Goal: Task Accomplishment & Management: Manage account settings

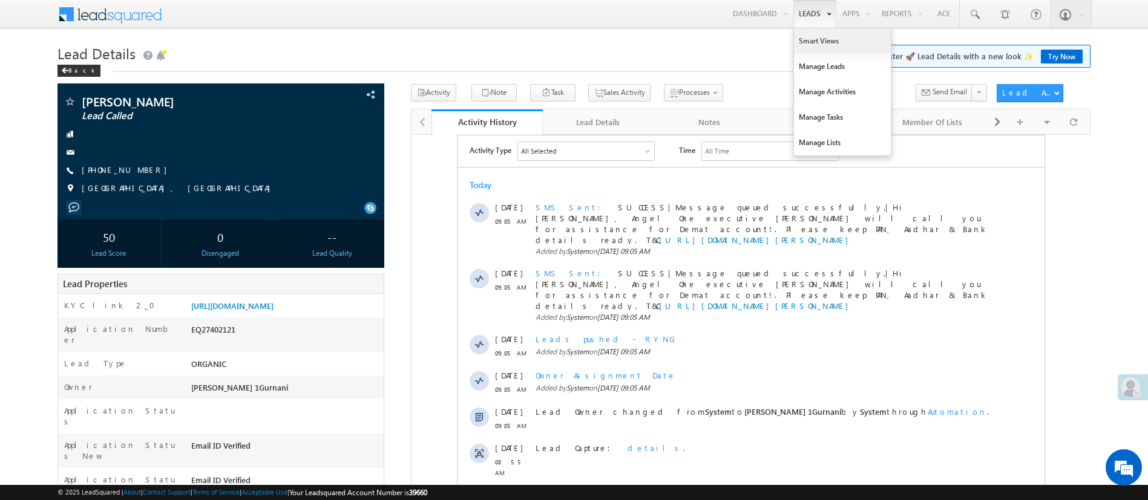
click at [799, 41] on link "Smart Views" at bounding box center [842, 40] width 97 height 25
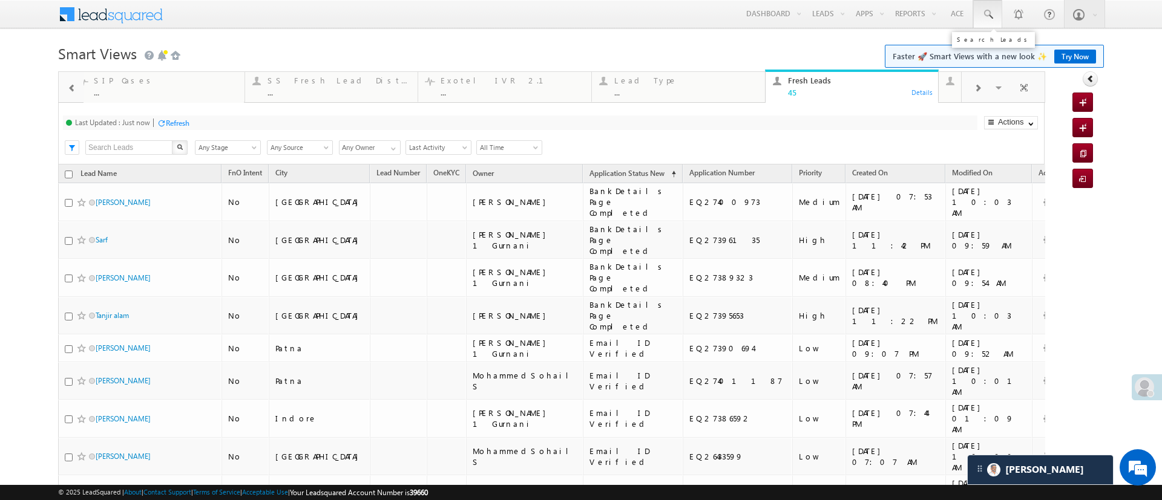
click at [981, 16] on span at bounding box center [987, 14] width 12 height 12
paste input "EQ27393911"
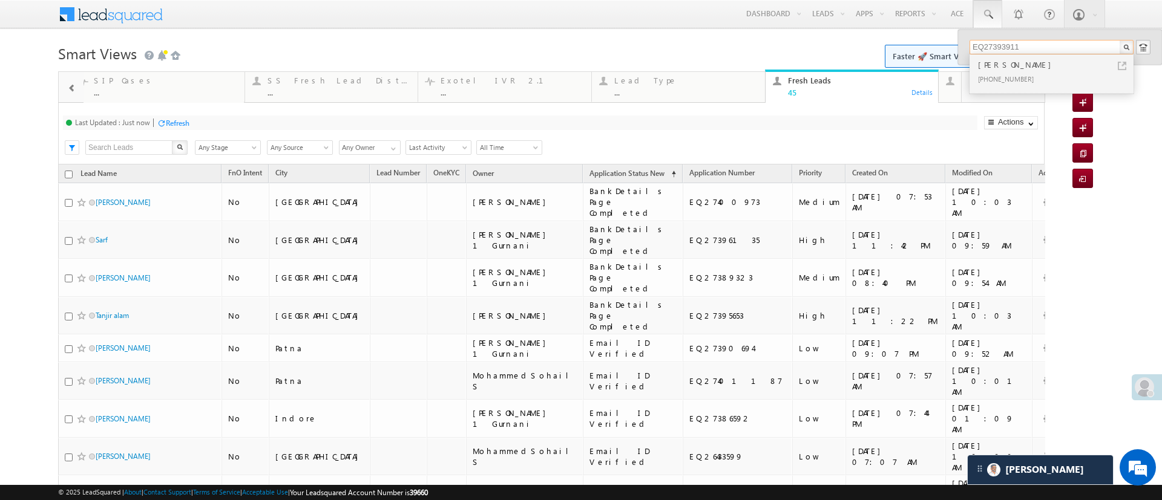
type input "EQ27393911"
click at [1018, 76] on div "+91-9662749744" at bounding box center [1056, 78] width 162 height 15
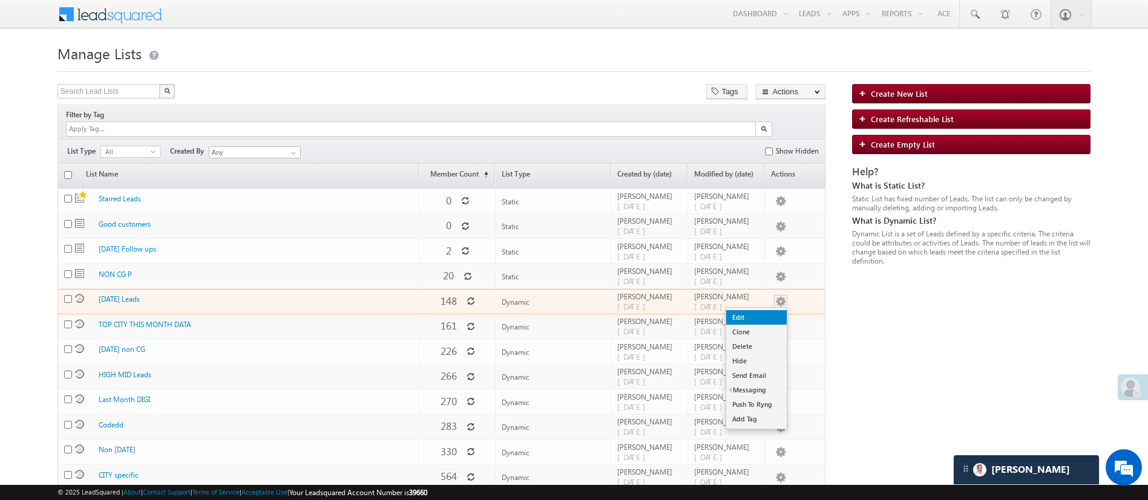
click at [761, 310] on link "Edit" at bounding box center [756, 317] width 61 height 15
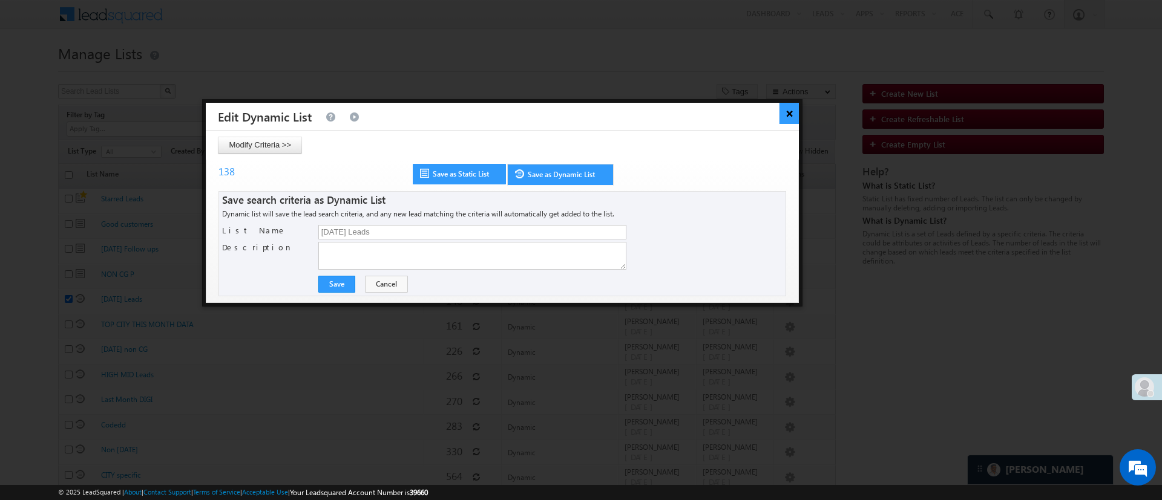
click at [784, 121] on button "×" at bounding box center [789, 113] width 20 height 21
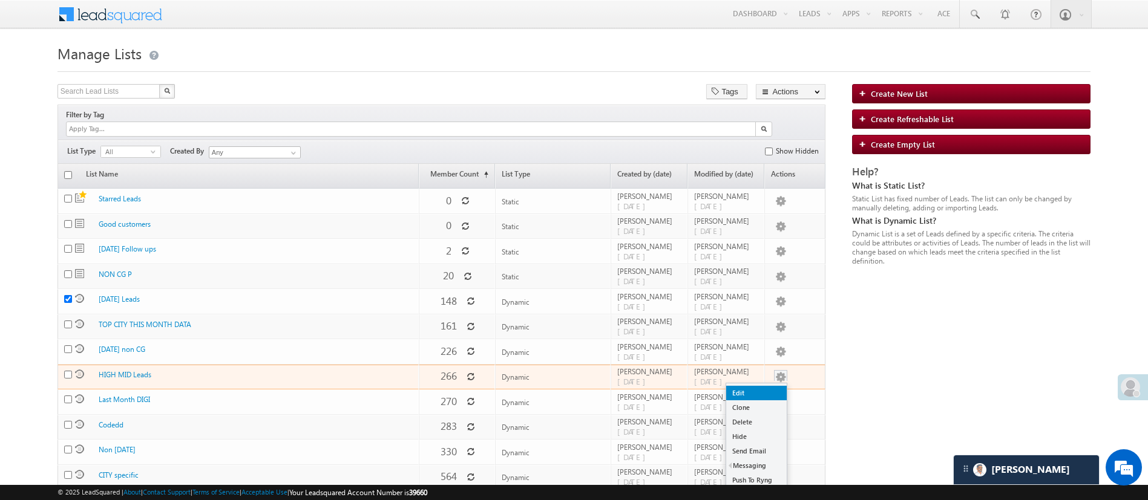
click at [759, 387] on link "Edit" at bounding box center [756, 393] width 61 height 15
checkbox input "false"
checkbox input "true"
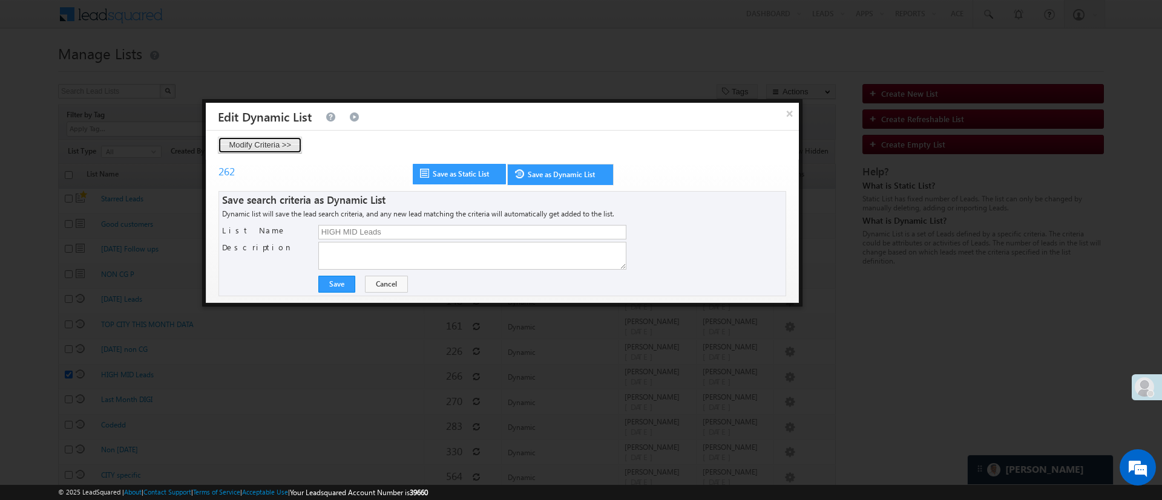
click at [250, 144] on button "Modify Criteria >>" at bounding box center [260, 145] width 84 height 17
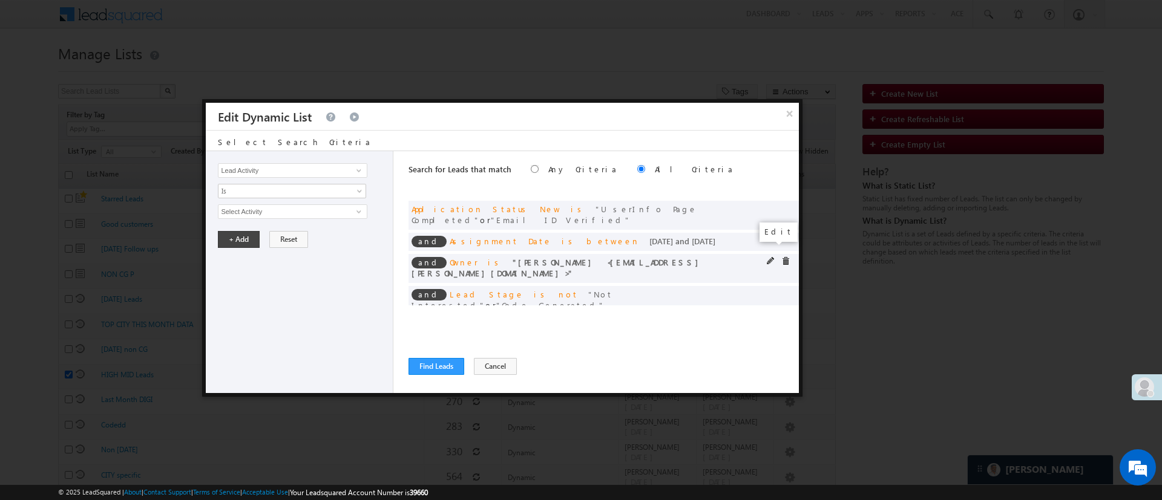
click at [770, 257] on span at bounding box center [771, 261] width 8 height 8
click at [329, 212] on span "Anuj Rajak" at bounding box center [286, 211] width 137 height 13
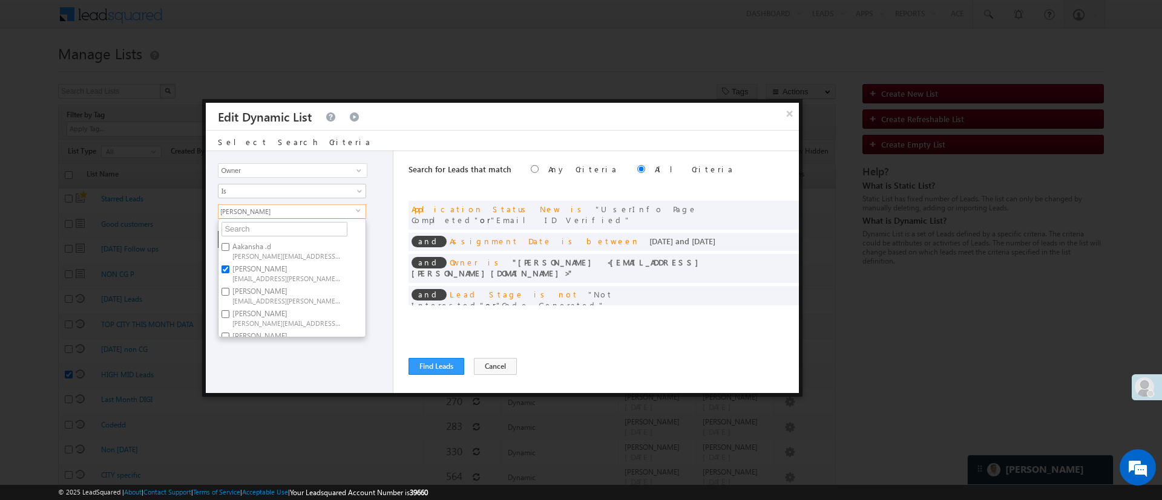
click at [279, 270] on label "Anuj Rajak Anuj.Rajak@angelbroking.com" at bounding box center [285, 273] width 135 height 22
click at [229, 270] on input "Anuj Rajak Anuj.Rajak@angelbroking.com" at bounding box center [225, 270] width 8 height 8
checkbox input "false"
click at [770, 257] on span at bounding box center [771, 261] width 8 height 8
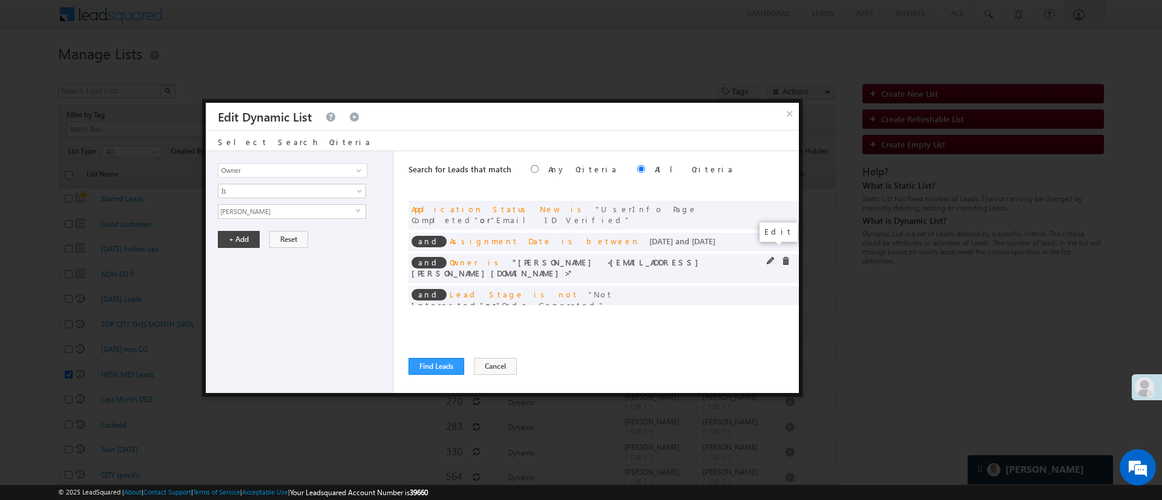
click at [770, 257] on span at bounding box center [771, 261] width 8 height 8
click at [318, 212] on span "Anuj Rajak" at bounding box center [286, 211] width 137 height 13
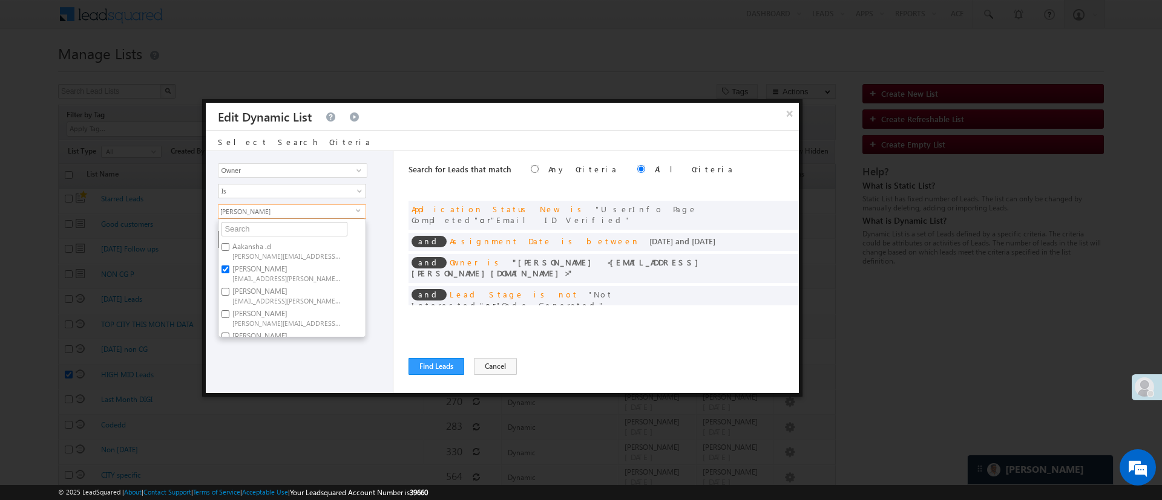
click at [294, 262] on label "Anuj Rajak Anuj.Rajak@angelbroking.com" at bounding box center [285, 273] width 135 height 22
click at [229, 266] on input "Anuj Rajak Anuj.Rajak@angelbroking.com" at bounding box center [225, 270] width 8 height 8
checkbox input "false"
click at [568, 324] on div "Search for Leads that match Any Criteria All Criteria Note that the current tri…" at bounding box center [603, 272] width 390 height 242
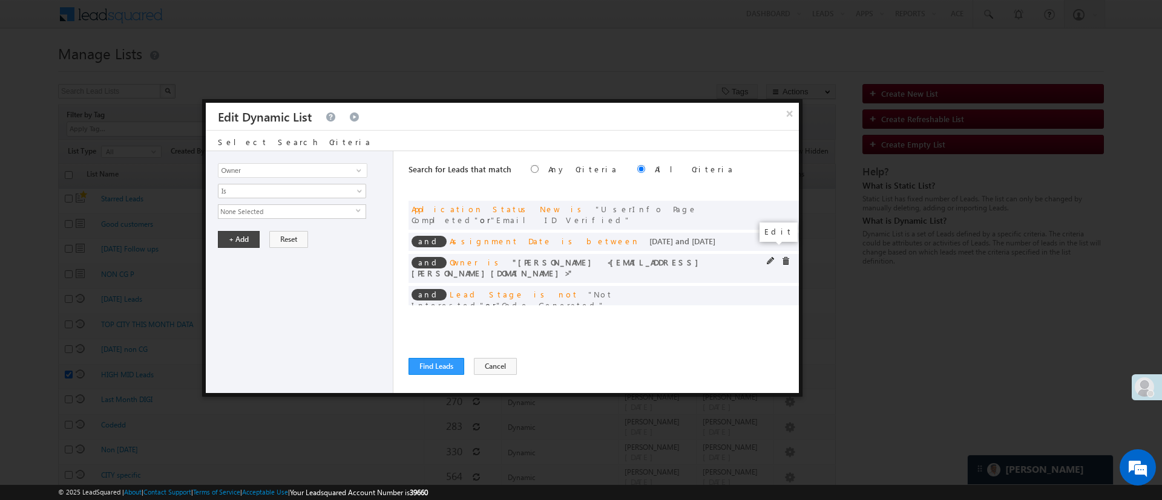
click at [770, 257] on span at bounding box center [771, 261] width 8 height 8
click at [339, 211] on span "Anuj Rajak" at bounding box center [286, 211] width 137 height 13
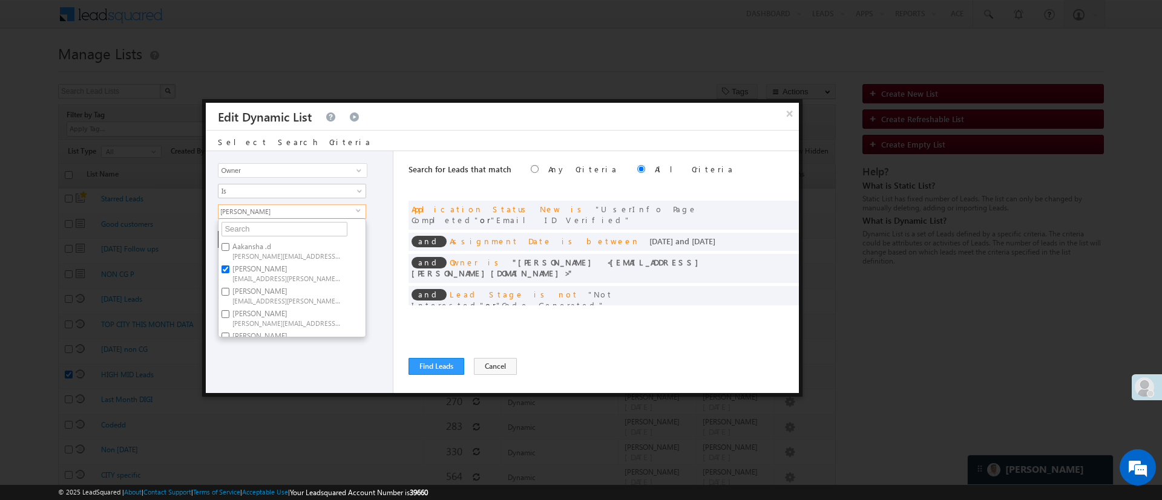
click at [268, 266] on label "Anuj Rajak Anuj.Rajak@angelbroking.com" at bounding box center [285, 273] width 135 height 22
click at [229, 266] on input "Anuj Rajak Anuj.Rajak@angelbroking.com" at bounding box center [225, 270] width 8 height 8
checkbox input "false"
click at [329, 281] on span "NIRAJ.SURYAWANSHI@angelbroking.com" at bounding box center [286, 285] width 109 height 9
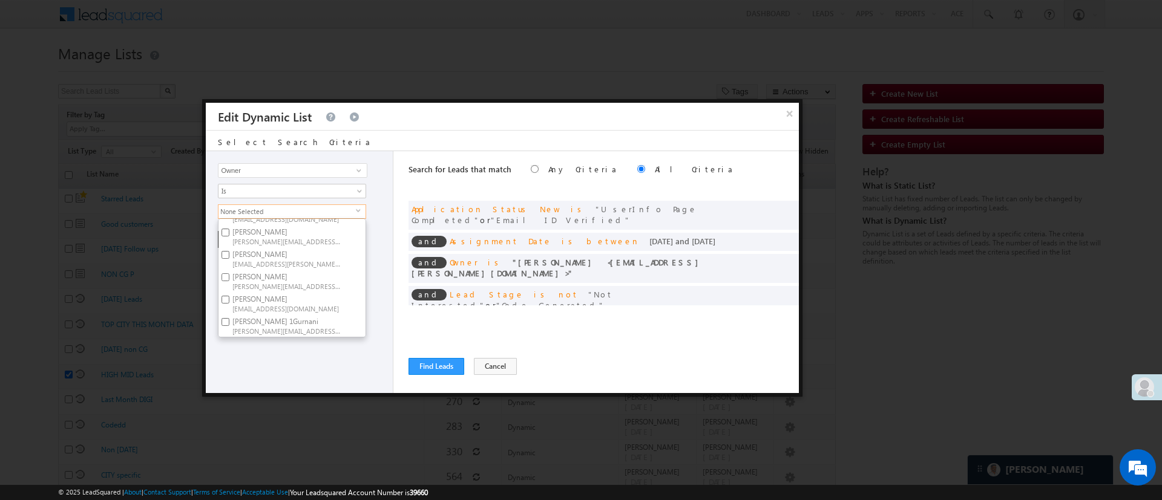
click at [229, 273] on input "NIRAj SURYAWANSHI NIRAJ.SURYAWANSHI@angelbroking.com" at bounding box center [225, 277] width 8 height 8
checkbox input "true"
click at [280, 344] on div "Lead Activity Task Sales Group Prospect Id WA Last Message Timestamp 4th Day Di…" at bounding box center [300, 272] width 188 height 242
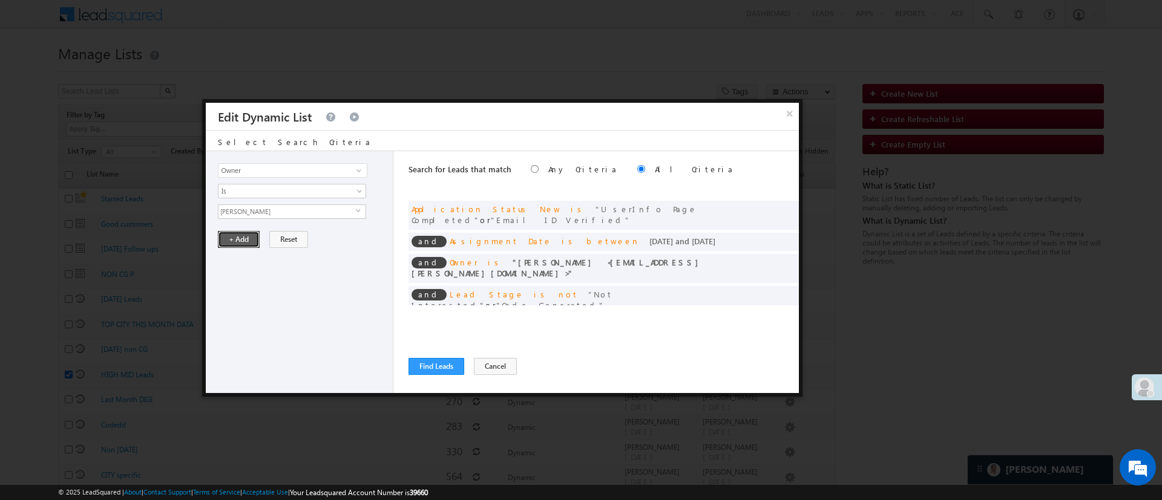
click at [250, 239] on button "+ Add" at bounding box center [239, 239] width 42 height 17
click at [784, 236] on span at bounding box center [785, 240] width 8 height 8
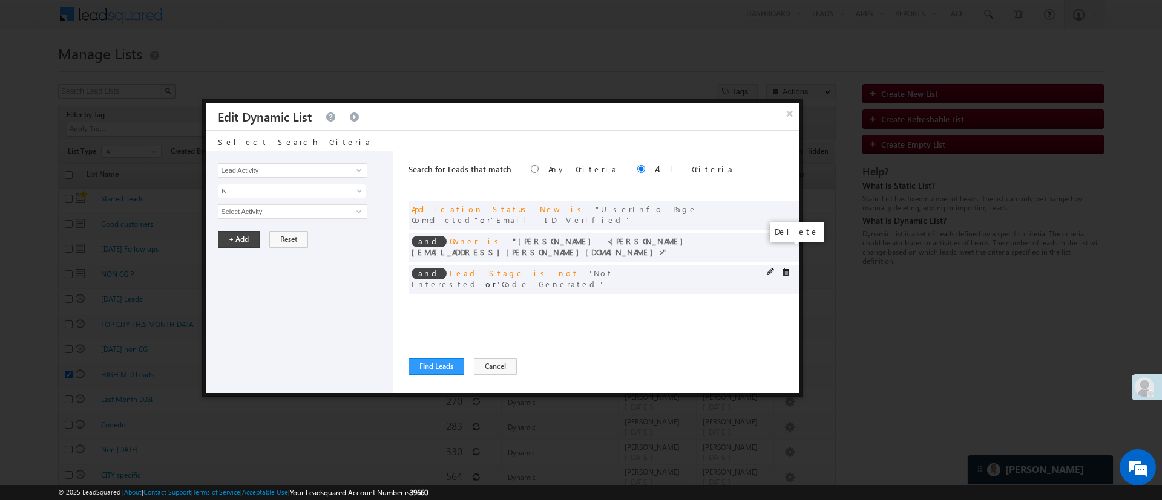
click at [785, 268] on span at bounding box center [785, 272] width 8 height 8
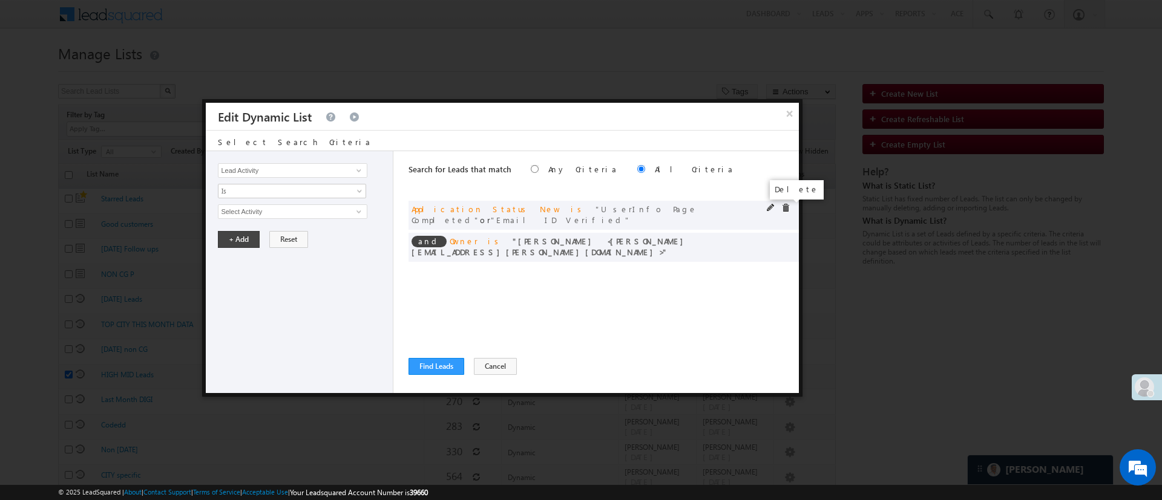
click at [786, 209] on span at bounding box center [785, 208] width 8 height 8
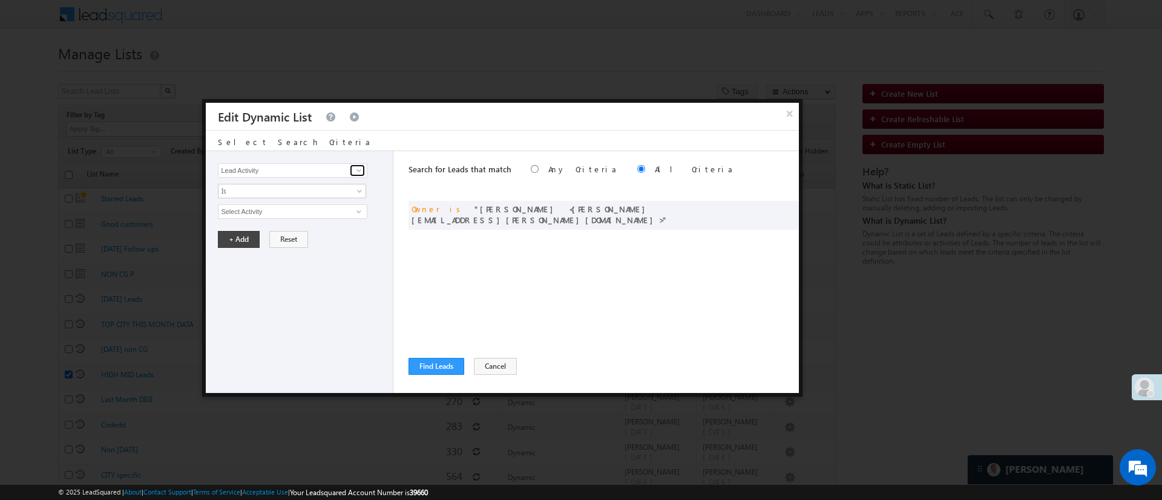
click at [358, 169] on span at bounding box center [359, 171] width 10 height 10
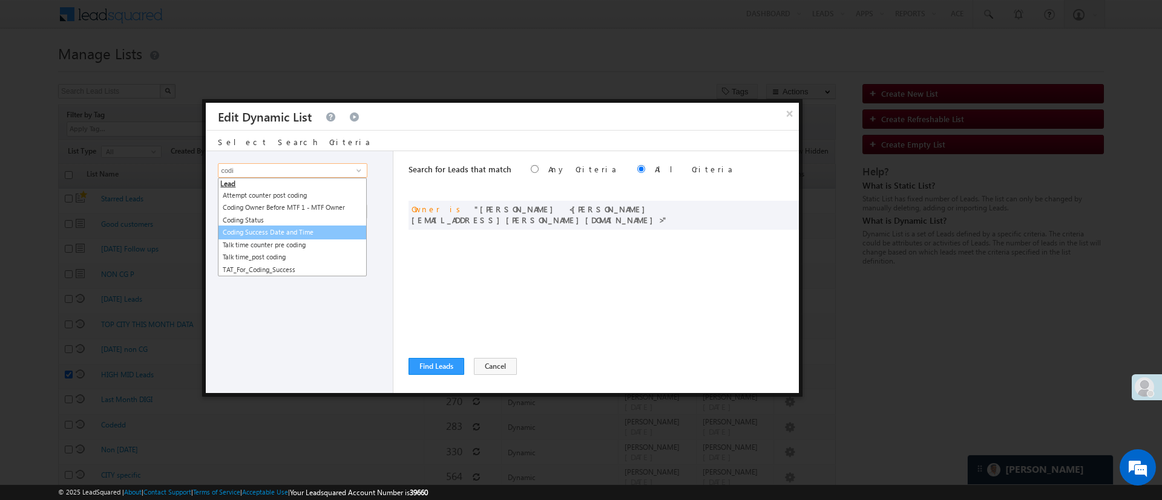
click at [307, 232] on link "Coding Success Date and Time" at bounding box center [292, 233] width 149 height 14
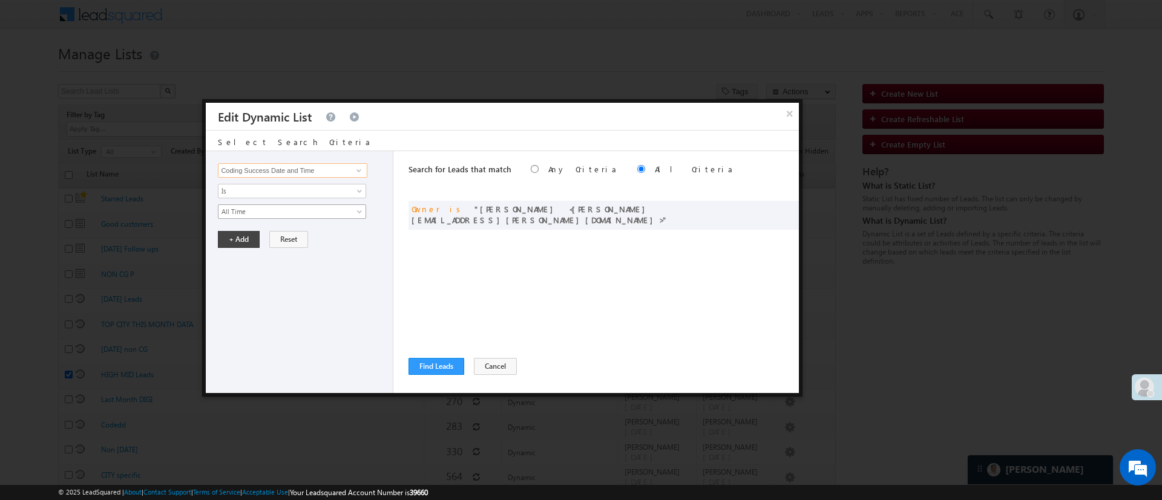
type input "Coding Success Date and Time"
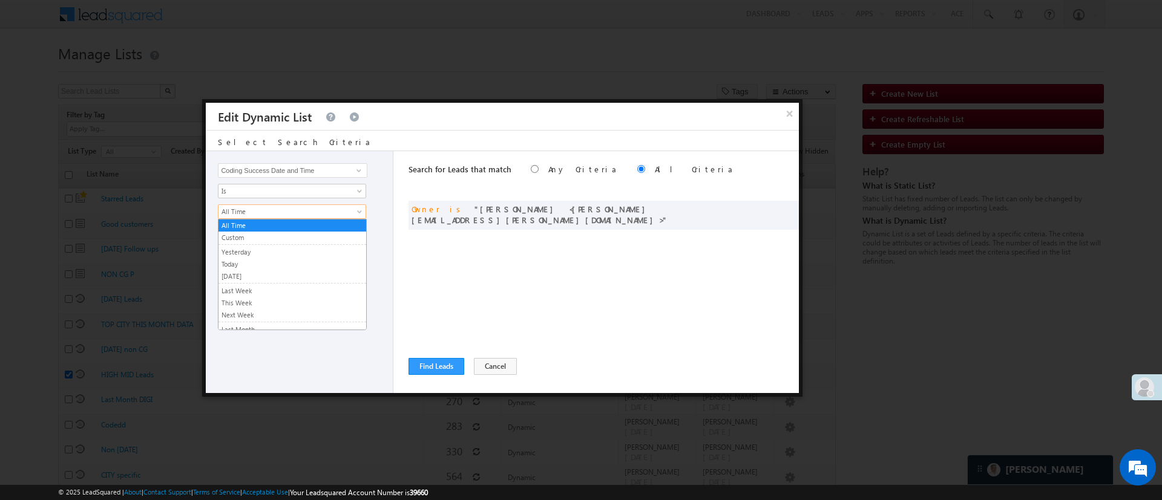
click at [307, 211] on span "All Time" at bounding box center [283, 211] width 131 height 11
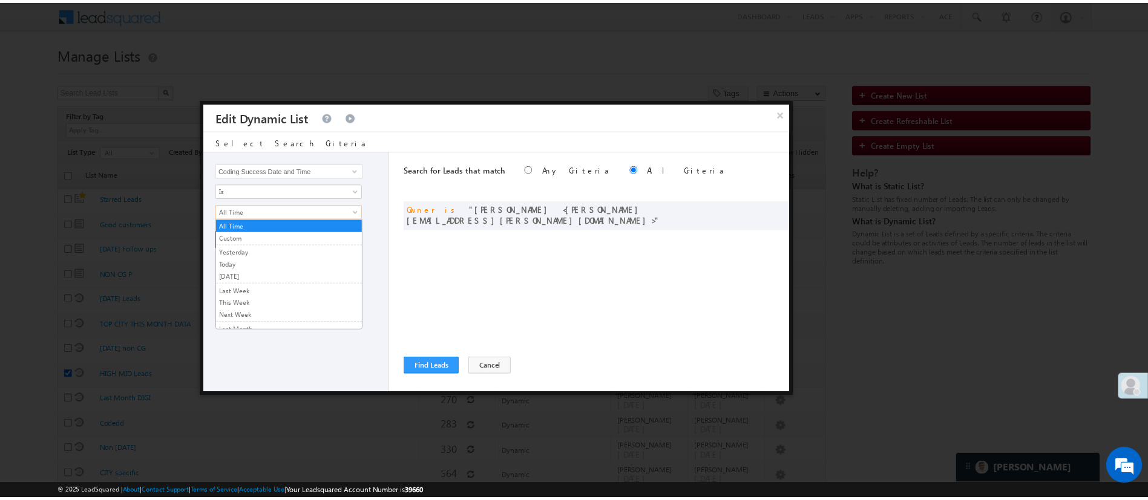
scroll to position [81, 0]
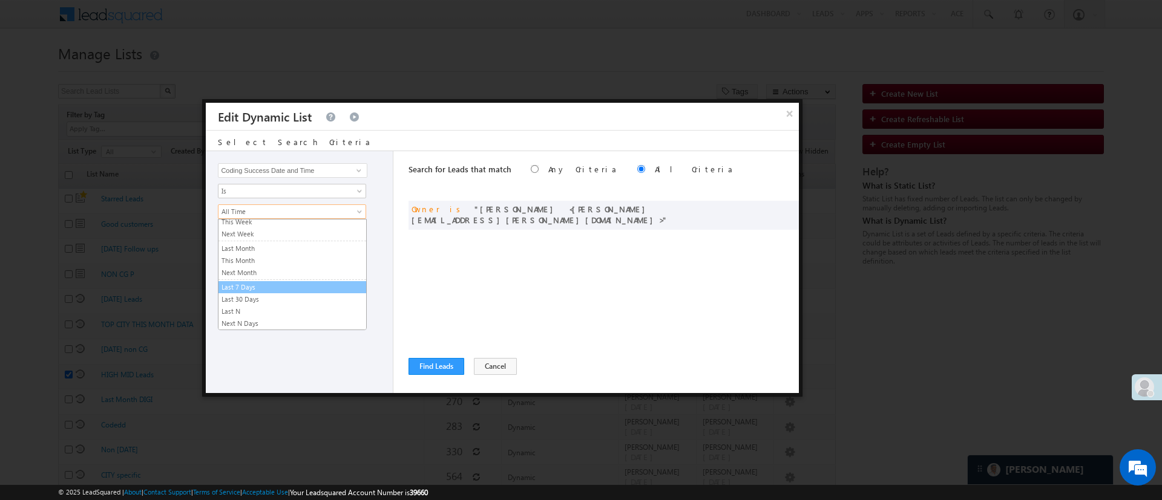
click at [323, 286] on link "Last 7 Days" at bounding box center [292, 287] width 148 height 11
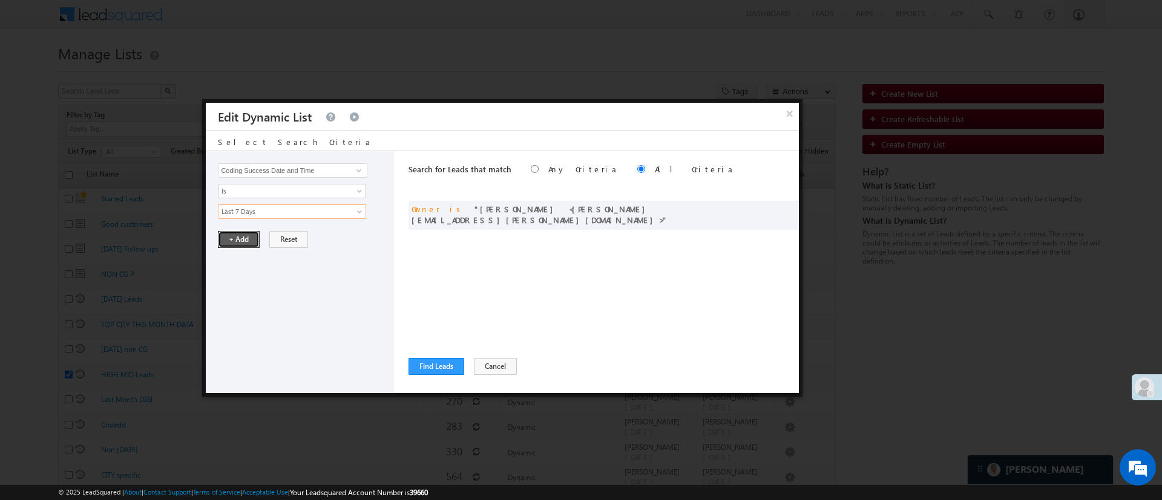
click at [242, 236] on button "+ Add" at bounding box center [239, 239] width 42 height 17
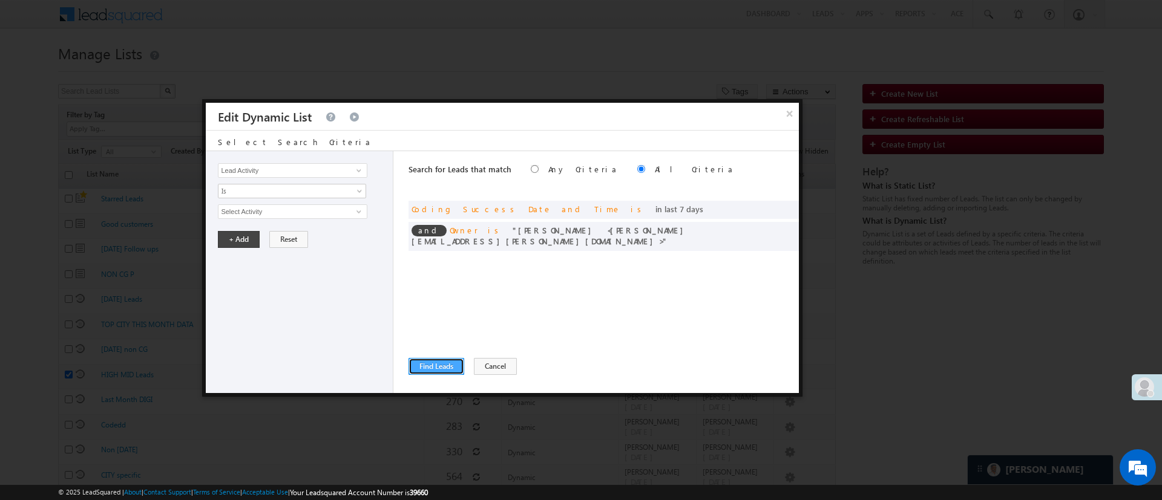
click at [428, 364] on button "Find Leads" at bounding box center [436, 366] width 56 height 17
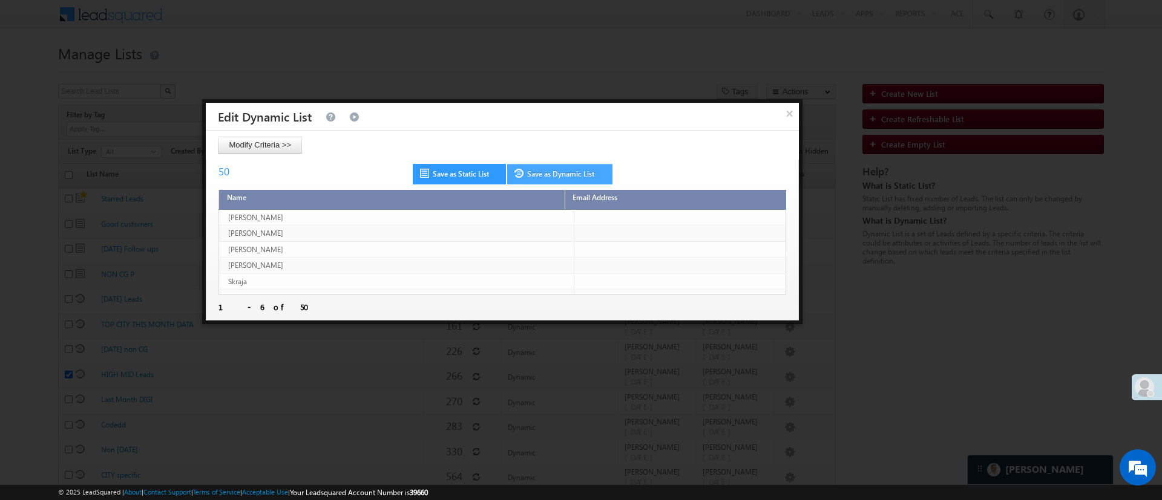
click at [545, 175] on link "Save as Dynamic List" at bounding box center [559, 174] width 105 height 21
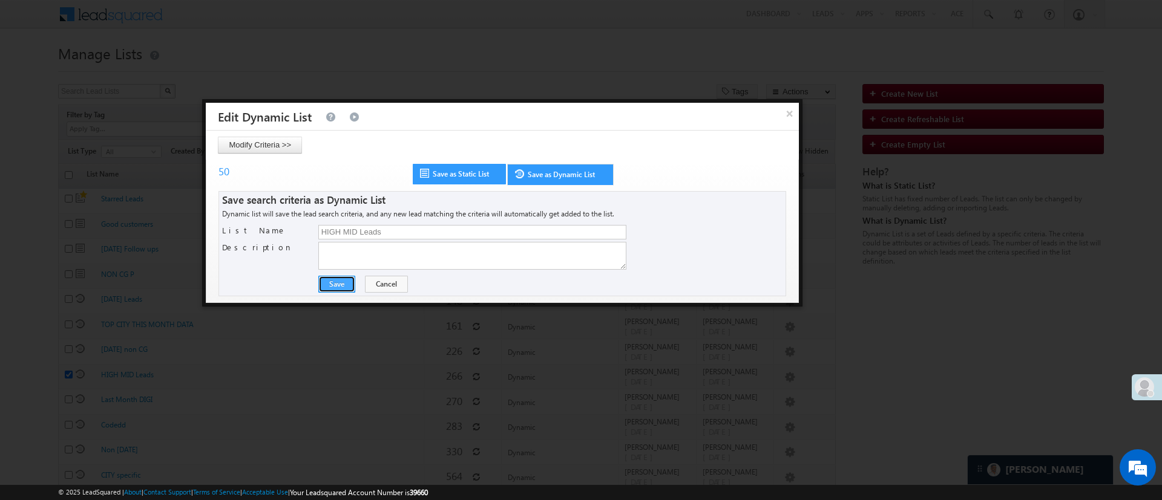
click at [344, 283] on button "Save" at bounding box center [336, 284] width 37 height 17
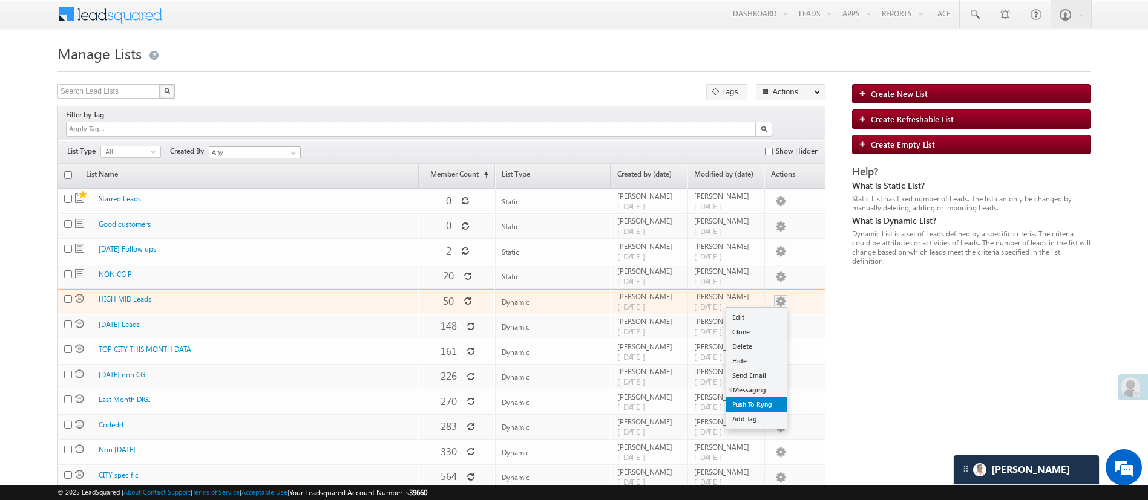
click at [750, 397] on link "Push To Ryng" at bounding box center [756, 404] width 61 height 15
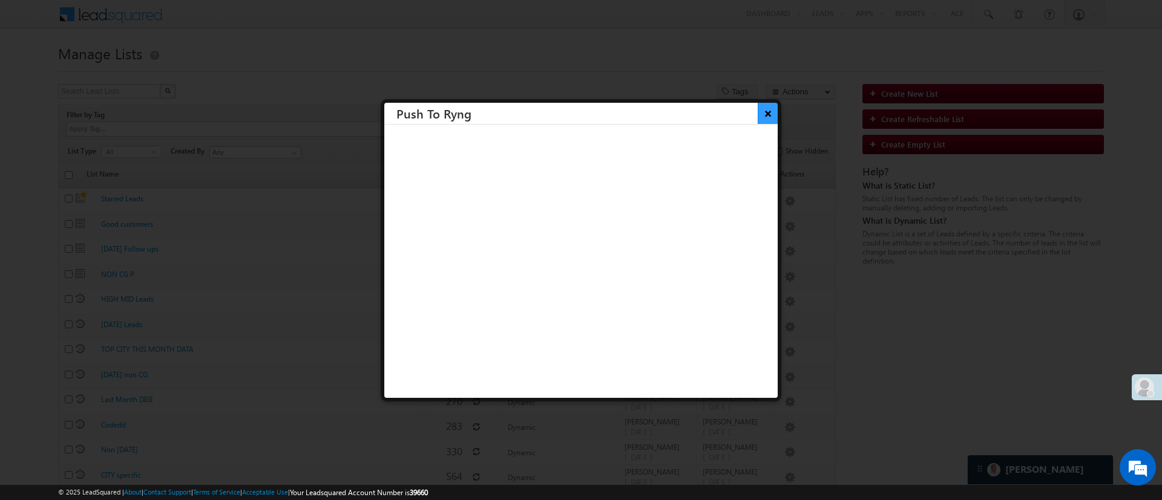
click at [757, 120] on button "×" at bounding box center [767, 113] width 20 height 21
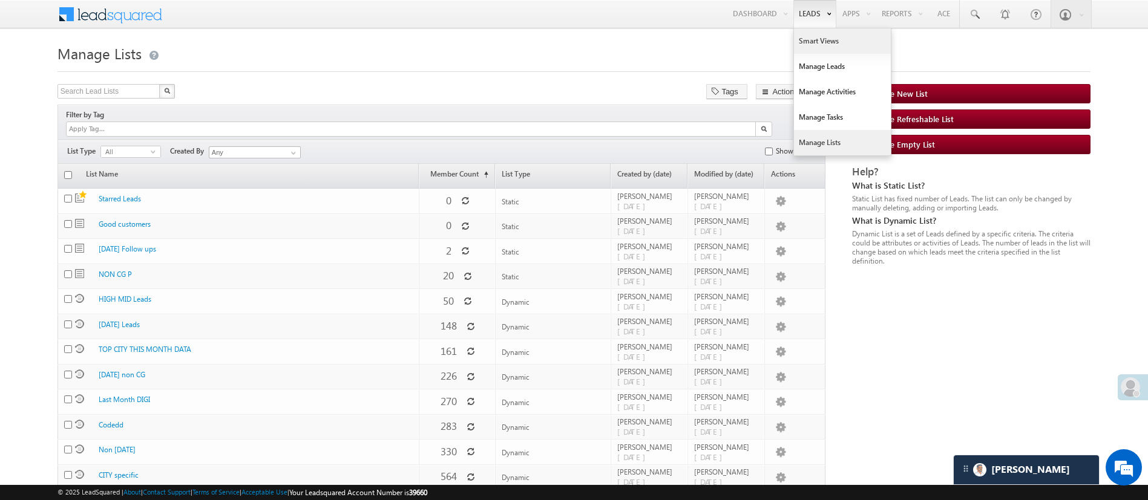
click at [814, 42] on link "Smart Views" at bounding box center [842, 40] width 97 height 25
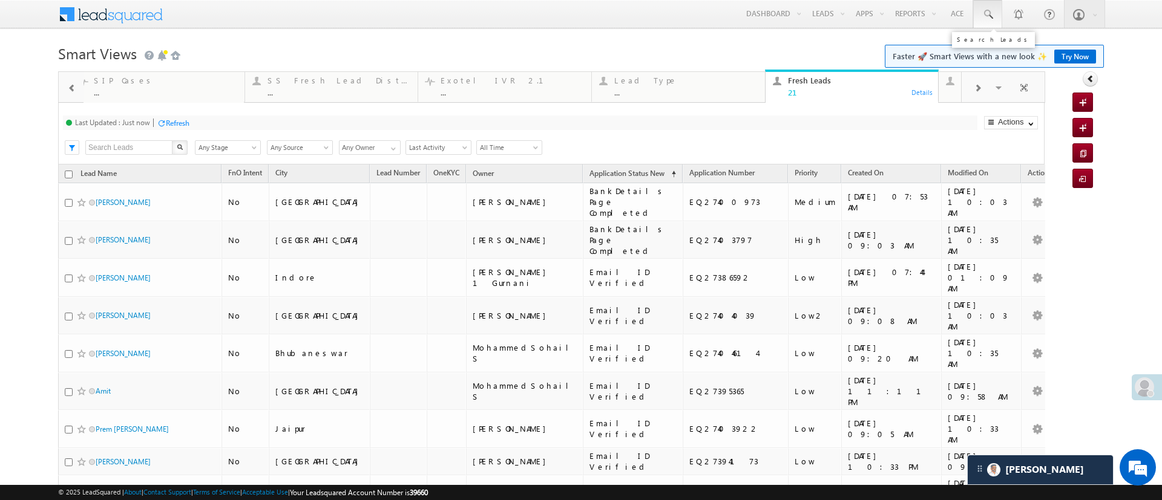
click at [981, 15] on span at bounding box center [987, 14] width 12 height 12
paste input "EQ27390693"
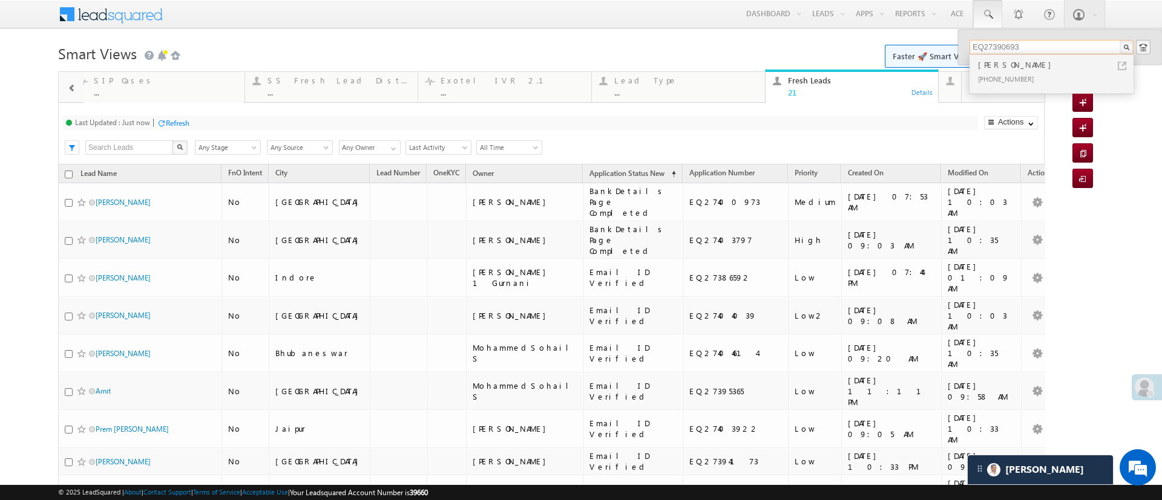
type input "EQ27390693"
click at [997, 74] on div "+91-6388571039" at bounding box center [1056, 78] width 162 height 15
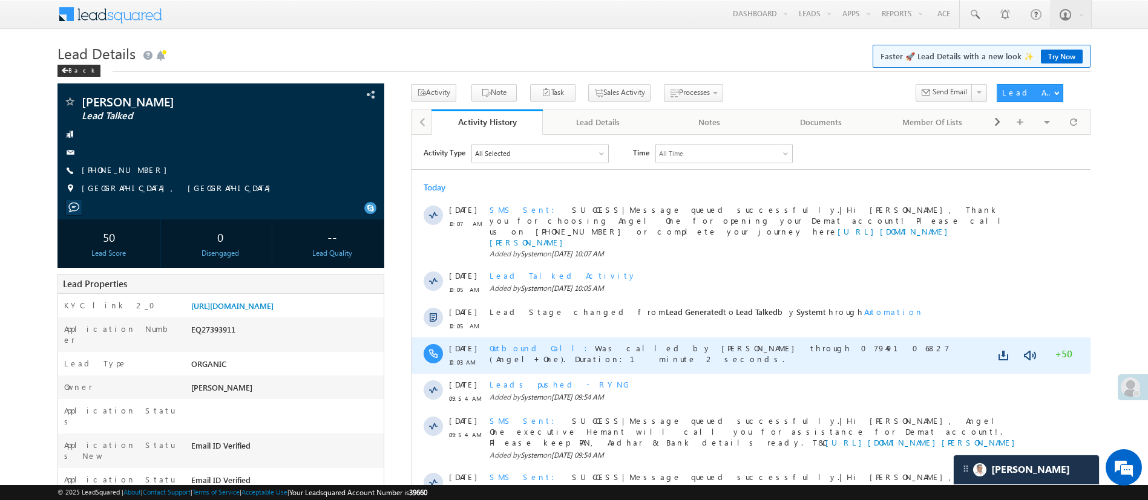
click at [526, 342] on span "Outbound Call" at bounding box center [541, 347] width 105 height 10
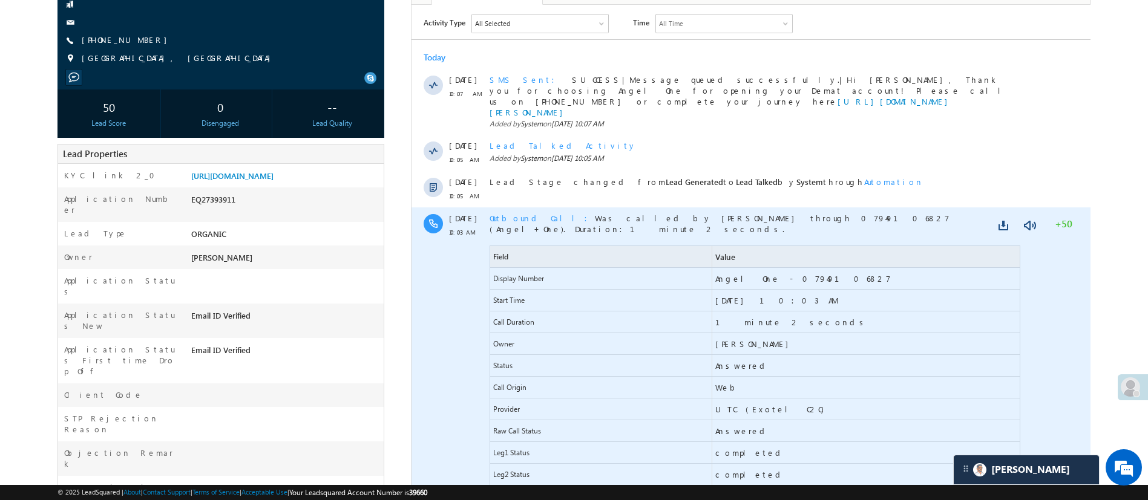
click at [521, 212] on span "Outbound Call" at bounding box center [541, 217] width 105 height 10
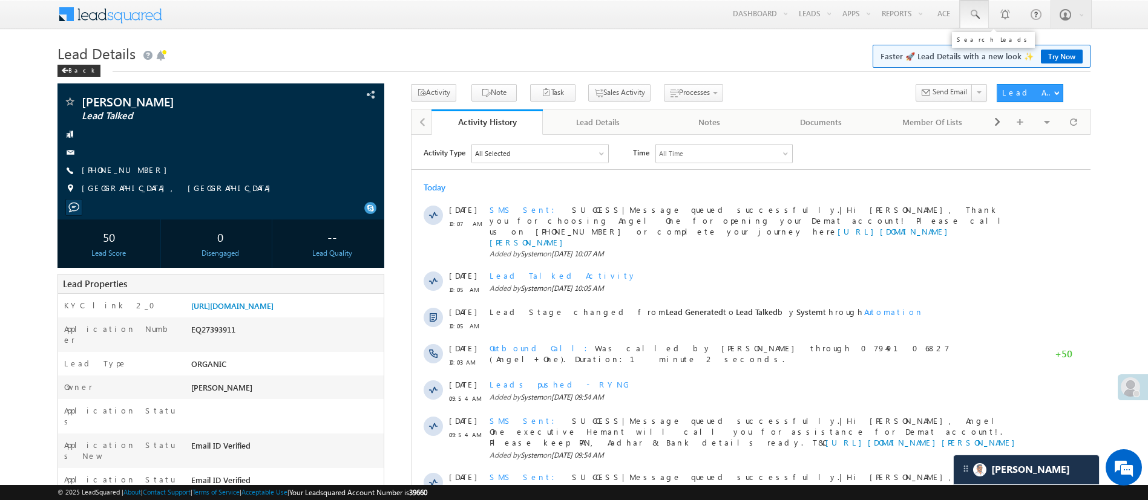
click at [971, 12] on span at bounding box center [974, 14] width 12 height 12
paste input "EQ27390693"
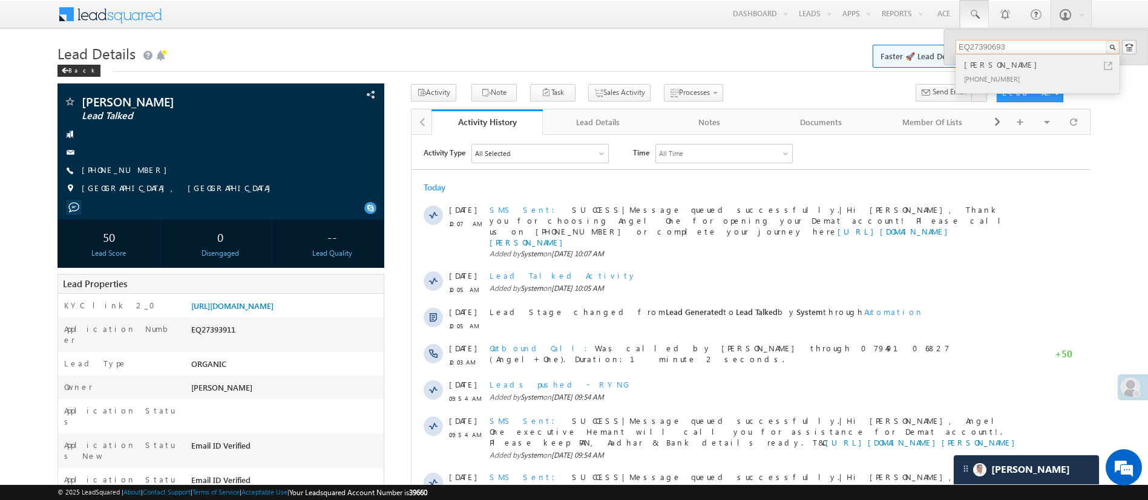
type input "EQ27390693"
click at [1043, 73] on div "[PHONE_NUMBER]" at bounding box center [1042, 78] width 162 height 15
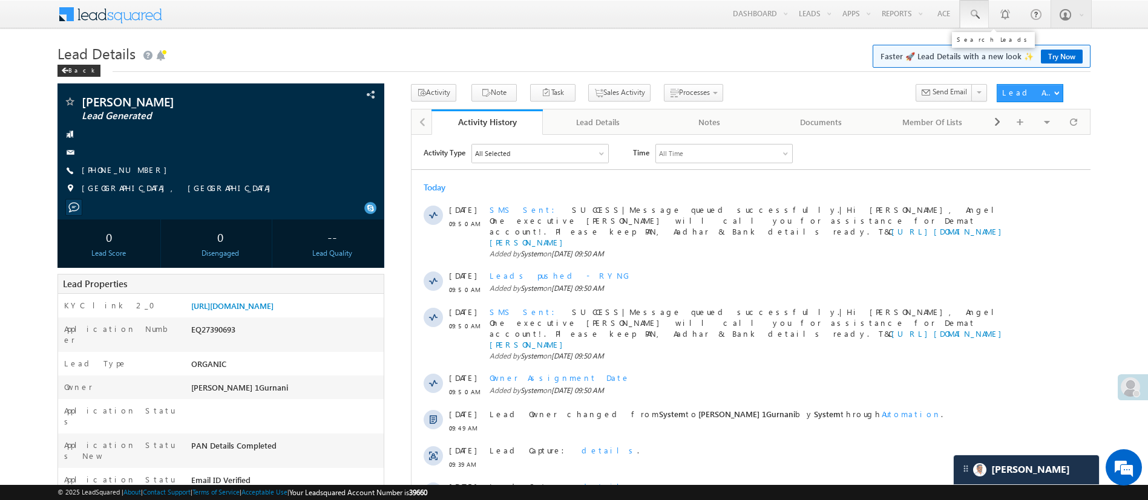
click at [979, 16] on span at bounding box center [974, 14] width 12 height 12
paste input "EQ27396135"
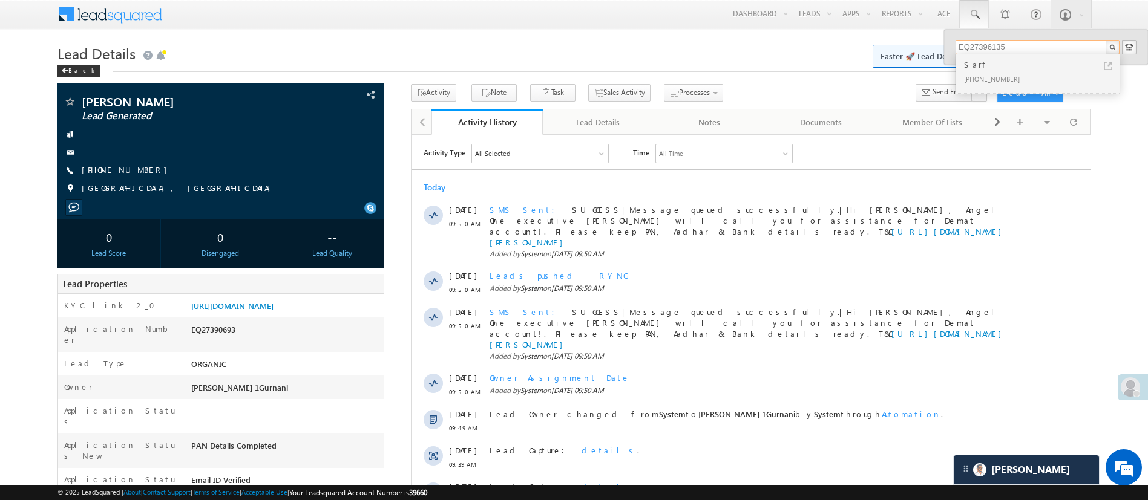
type input "EQ27396135"
click at [1032, 68] on div "Sarf" at bounding box center [1042, 64] width 162 height 13
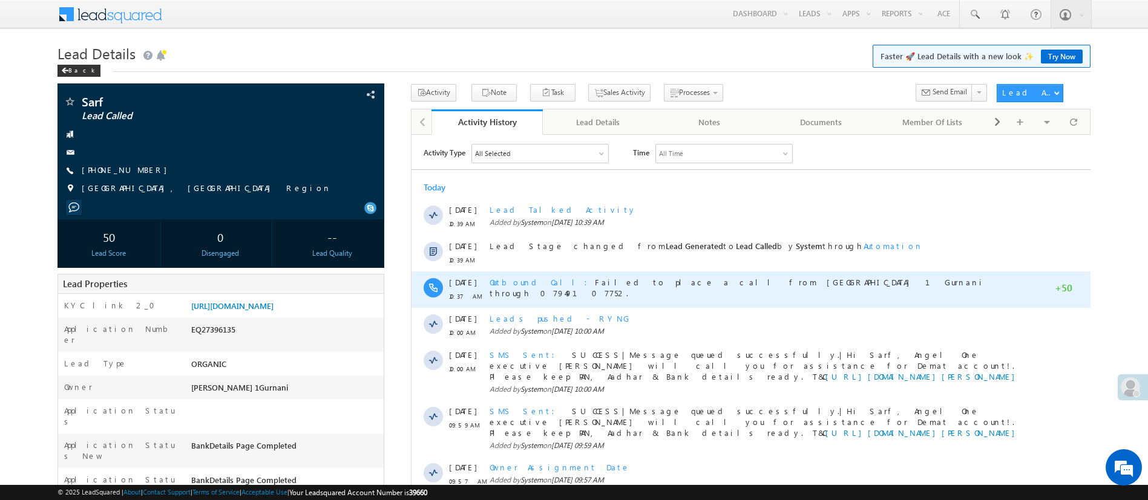
click at [518, 281] on span "Outbound Call" at bounding box center [541, 281] width 105 height 10
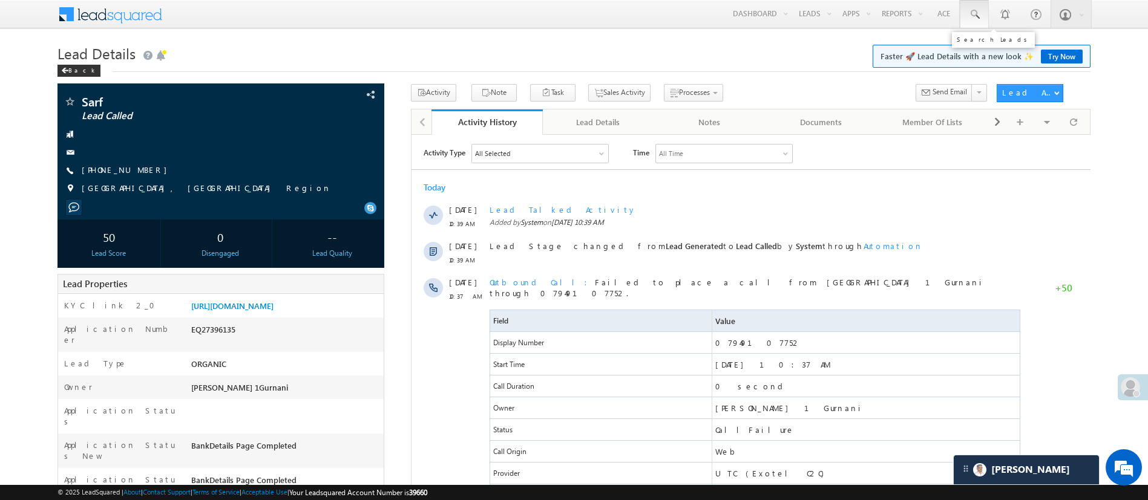
click at [972, 18] on span at bounding box center [974, 14] width 12 height 12
paste input "EQ27284238"
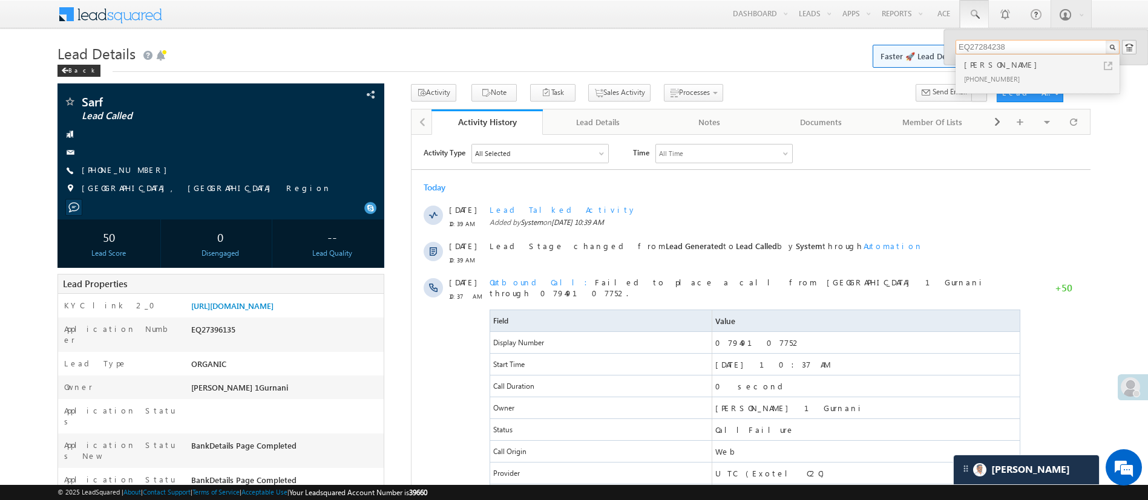
type input "EQ27284238"
click at [1036, 67] on div "[PERSON_NAME]" at bounding box center [1042, 64] width 162 height 13
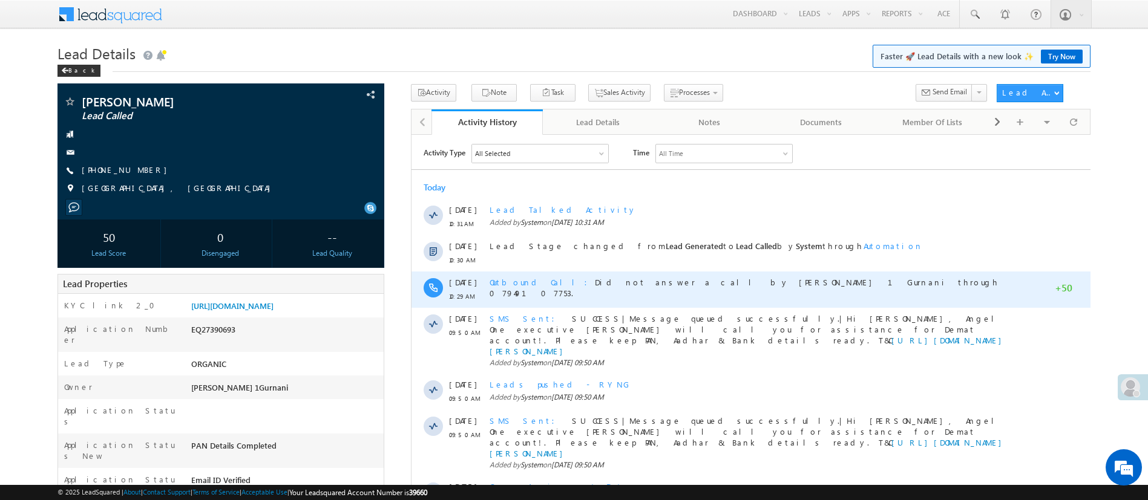
click at [518, 281] on span "Outbound Call" at bounding box center [541, 281] width 105 height 10
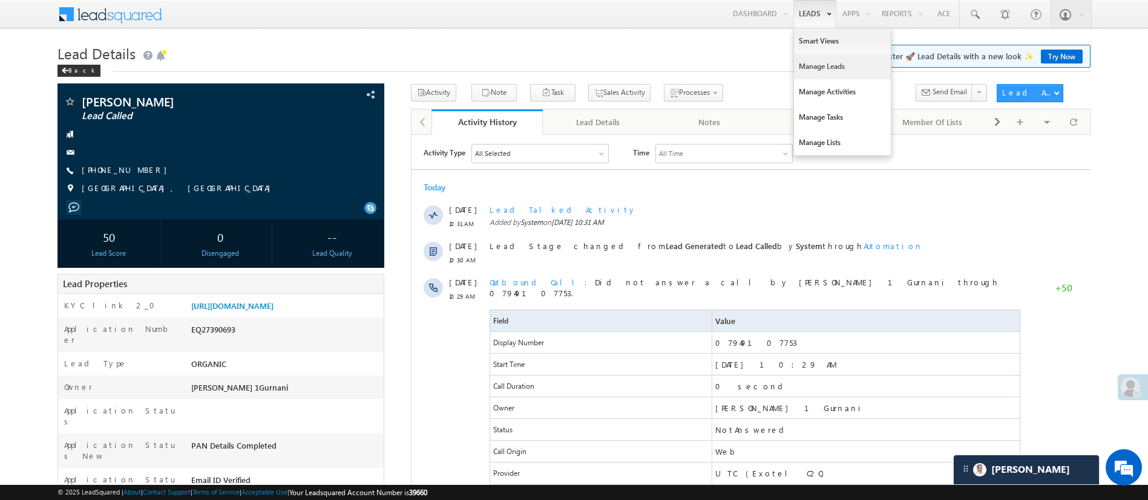
click at [818, 64] on link "Manage Leads" at bounding box center [842, 66] width 97 height 25
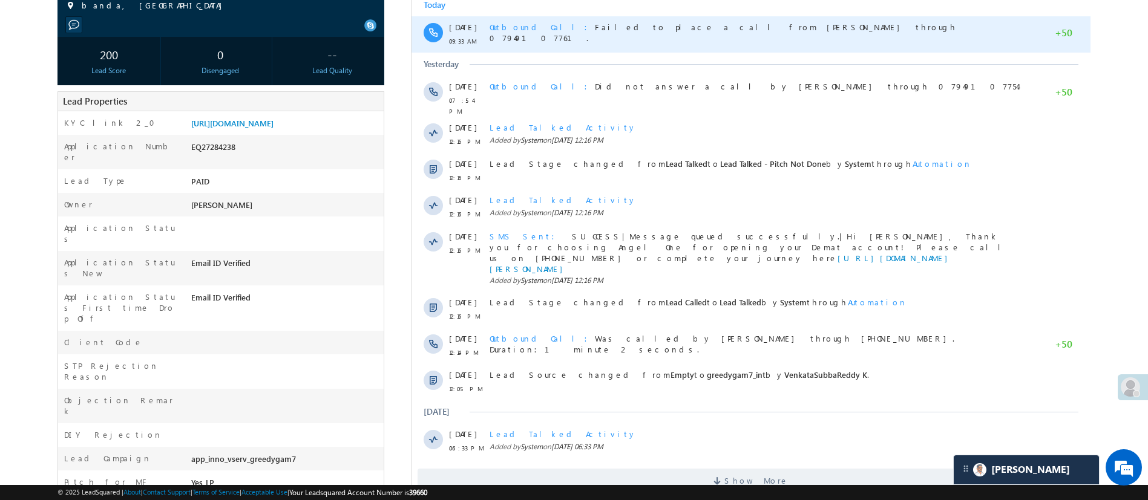
click at [519, 27] on span "Outbound Call" at bounding box center [541, 27] width 105 height 10
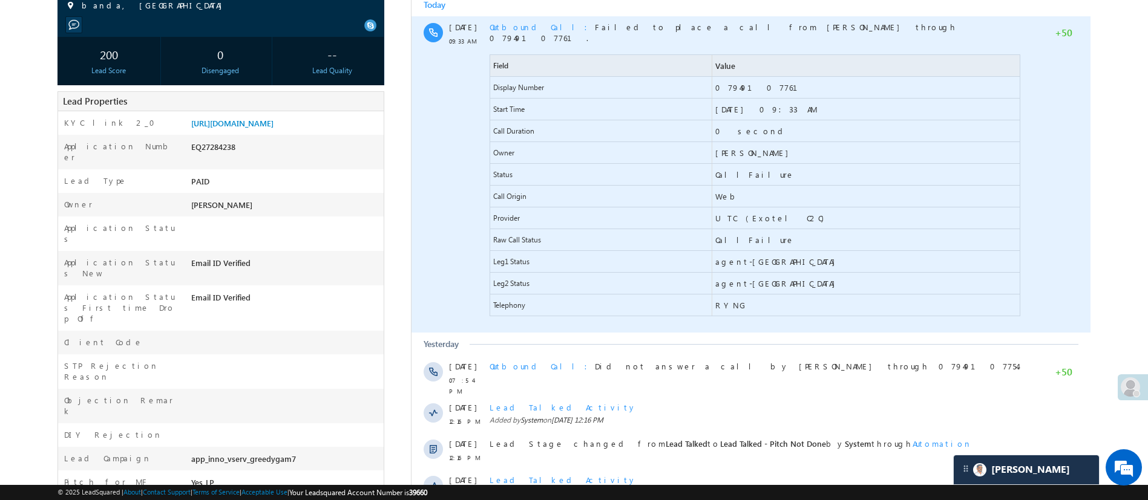
click at [519, 27] on span "Outbound Call" at bounding box center [541, 27] width 105 height 10
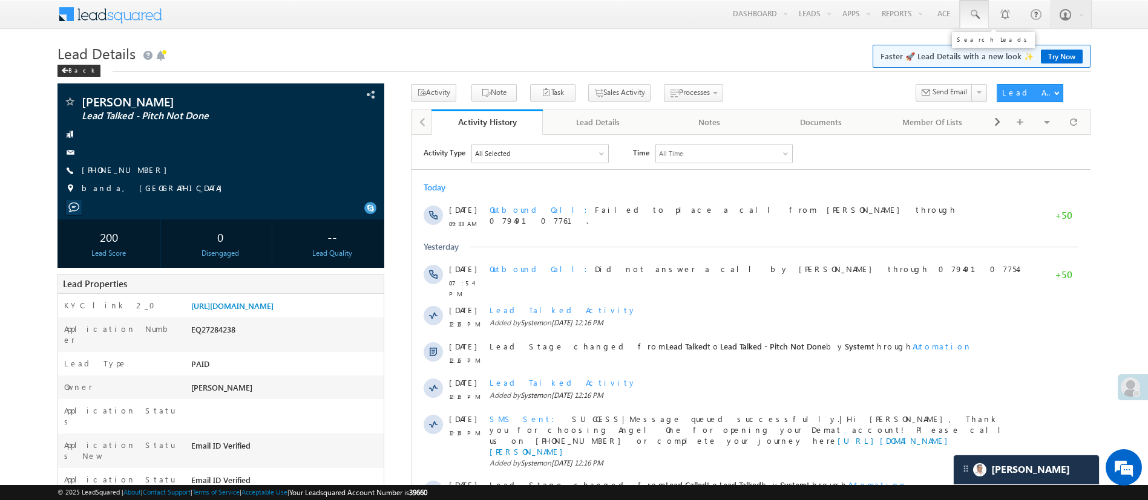
click at [979, 17] on span at bounding box center [974, 14] width 12 height 12
paste input "EQ27403771"
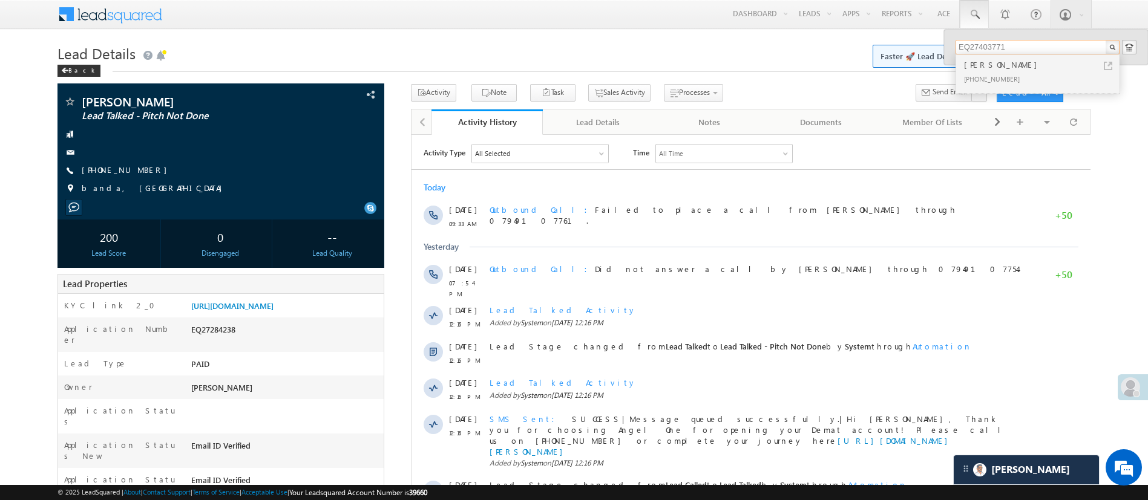
type input "EQ27403771"
click at [1021, 70] on div "Chaudhari Jitesh" at bounding box center [1042, 64] width 162 height 13
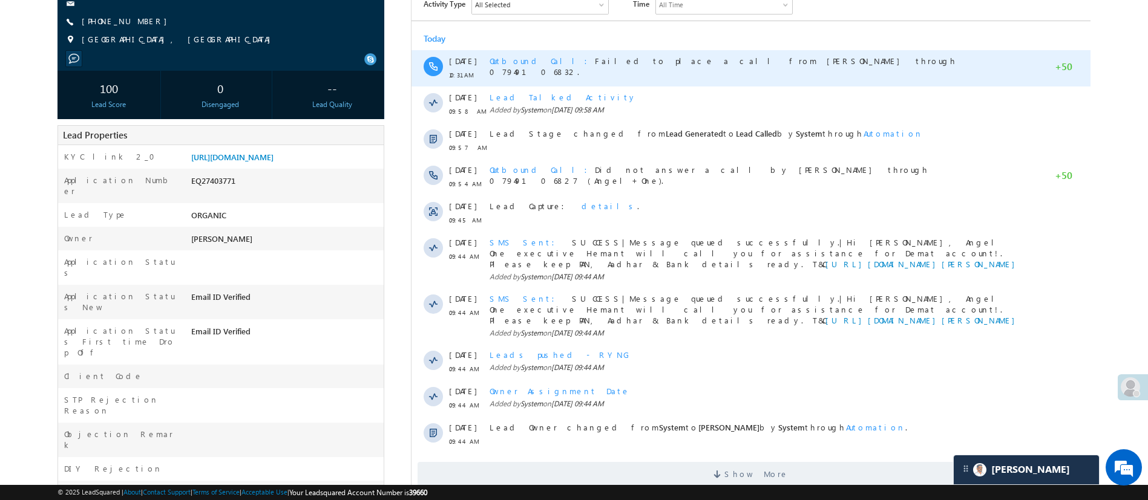
click at [521, 61] on span "Outbound Call" at bounding box center [541, 61] width 105 height 10
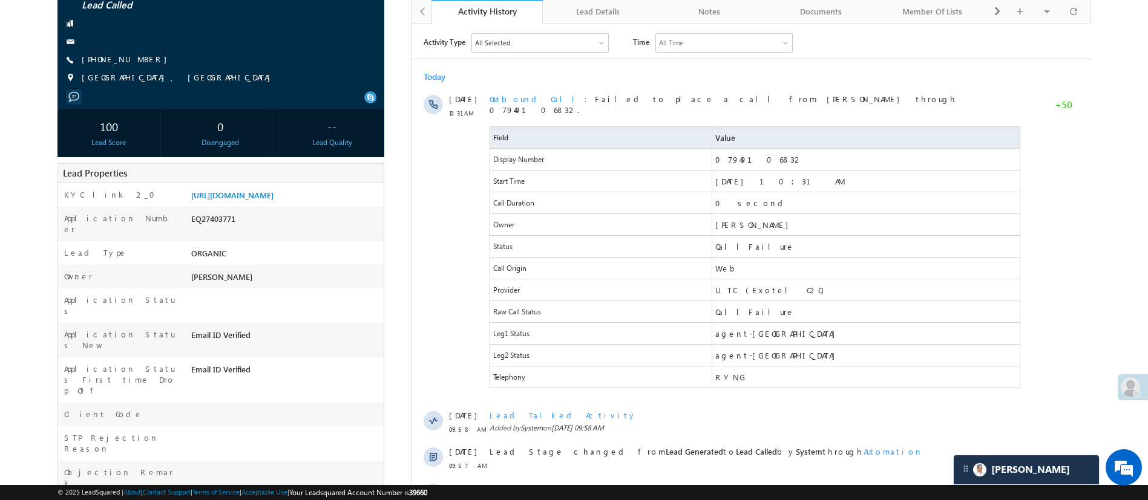
scroll to position [13, 0]
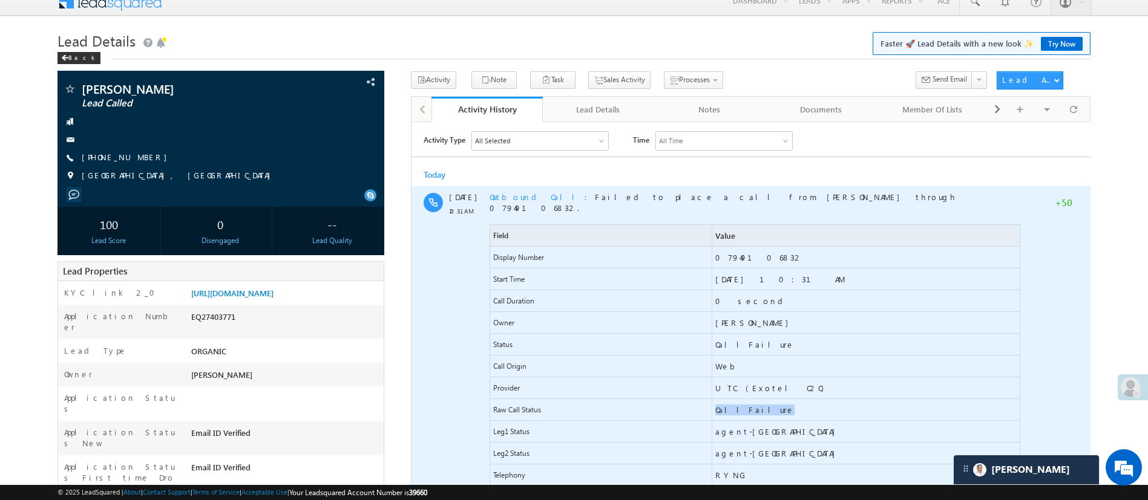
drag, startPoint x: 750, startPoint y: 396, endPoint x: 685, endPoint y: 397, distance: 65.3
click at [685, 399] on div "Raw Call Status CallFailure" at bounding box center [754, 410] width 531 height 22
copy div "CallFailure"
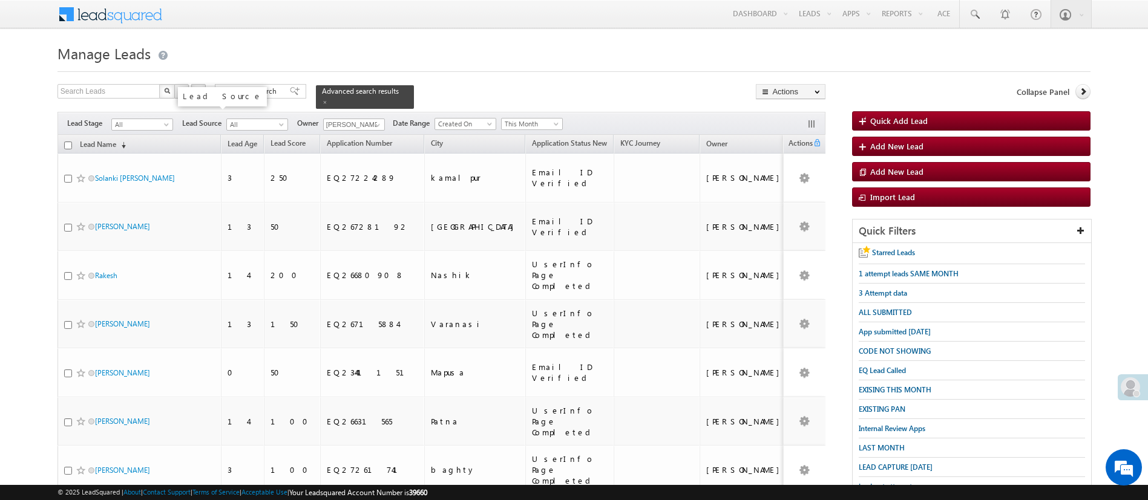
click at [232, 91] on div "Lead Source" at bounding box center [222, 96] width 95 height 25
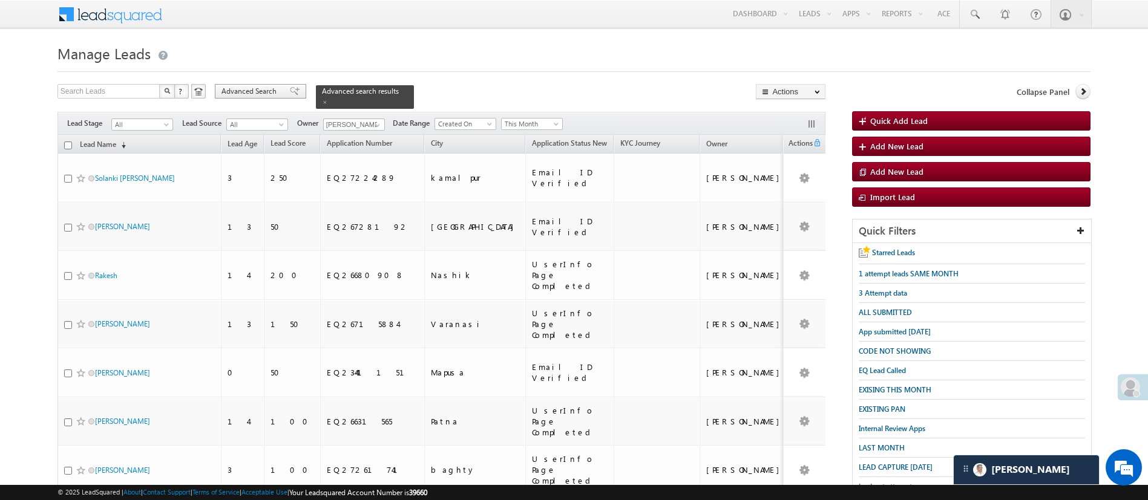
click at [234, 94] on span "Advanced Search" at bounding box center [250, 91] width 59 height 11
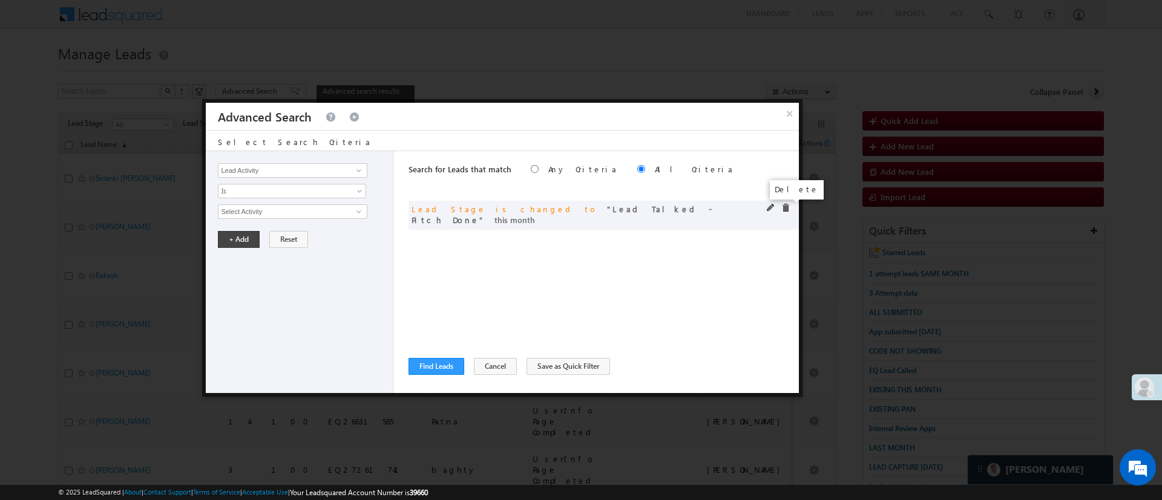
click at [784, 208] on span at bounding box center [785, 208] width 8 height 8
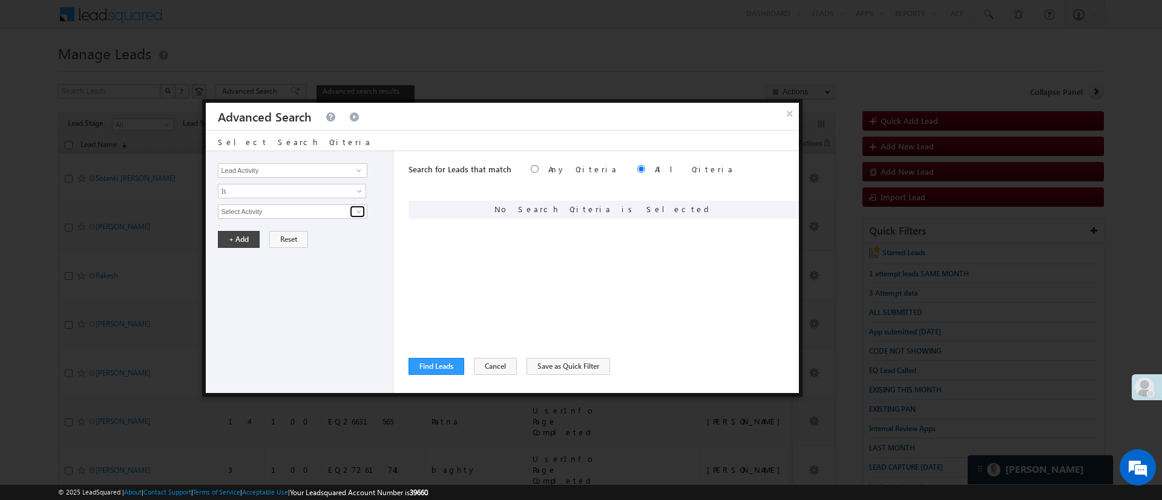
click at [361, 211] on span at bounding box center [359, 212] width 10 height 10
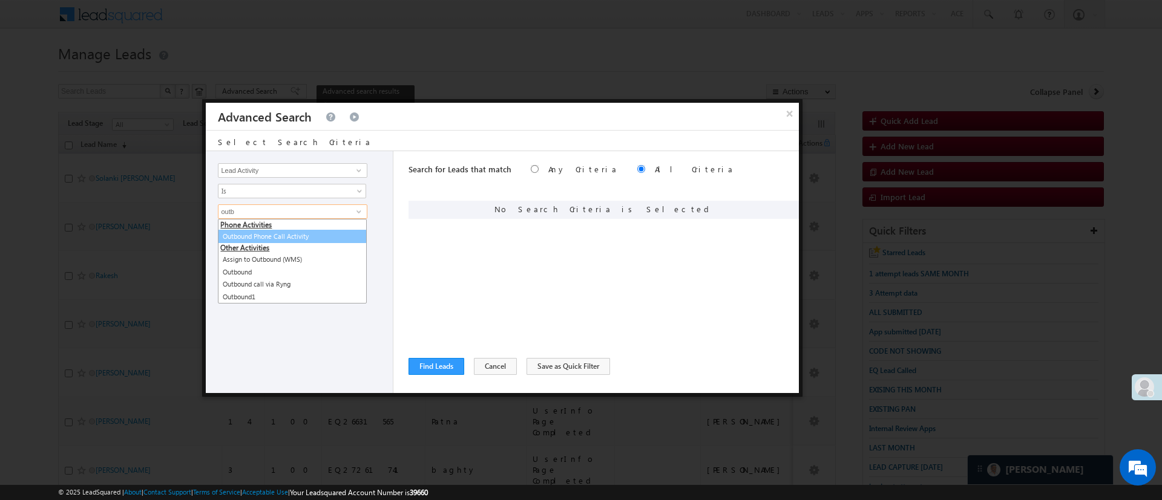
click at [307, 240] on link "Outbound Phone Call Activity" at bounding box center [292, 237] width 149 height 14
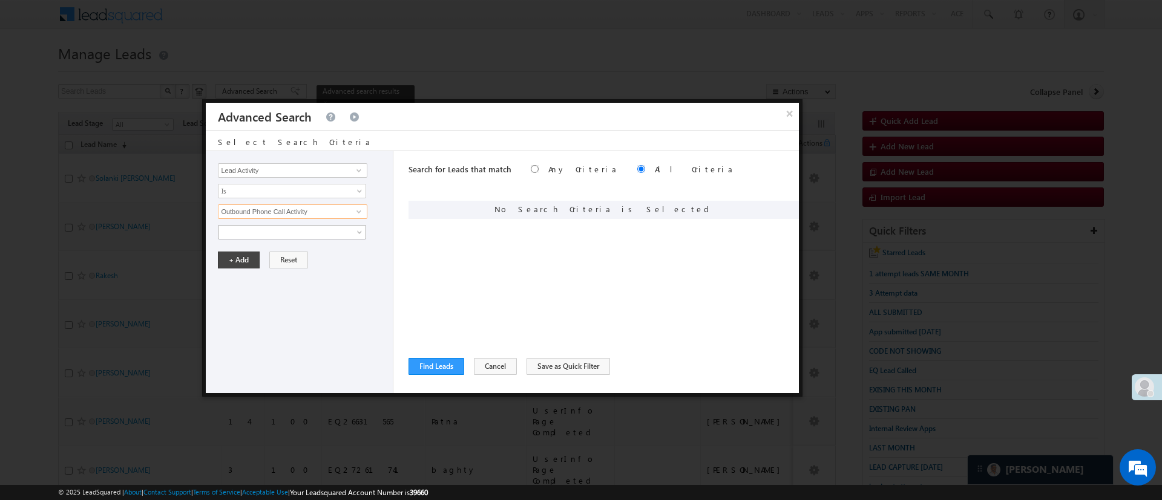
type input "Outbound Phone Call Activity"
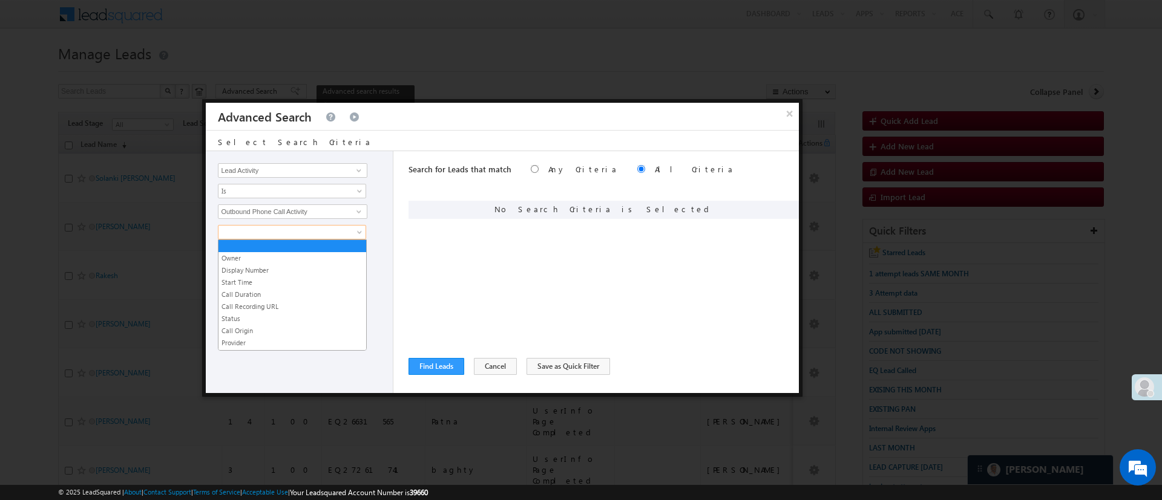
click at [306, 231] on span at bounding box center [283, 232] width 131 height 11
click at [269, 315] on link "Status" at bounding box center [292, 318] width 148 height 11
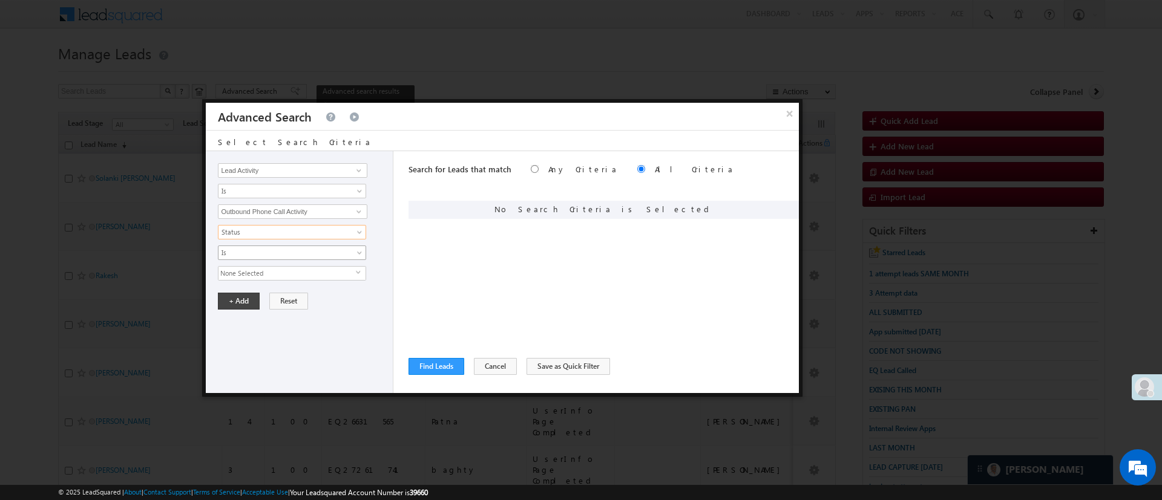
click at [314, 254] on span "Is" at bounding box center [283, 252] width 131 height 11
click at [319, 233] on span "Status" at bounding box center [283, 232] width 131 height 11
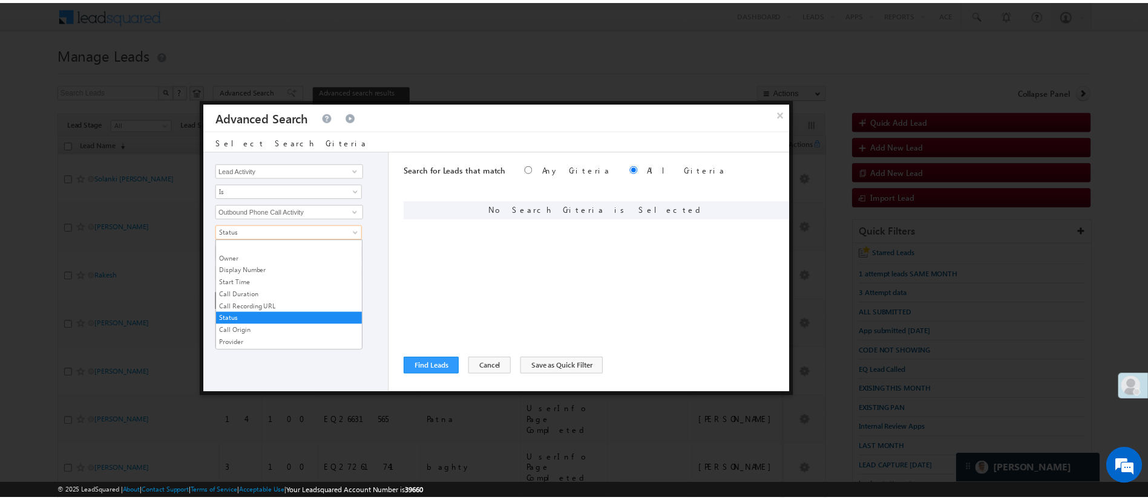
scroll to position [96, 0]
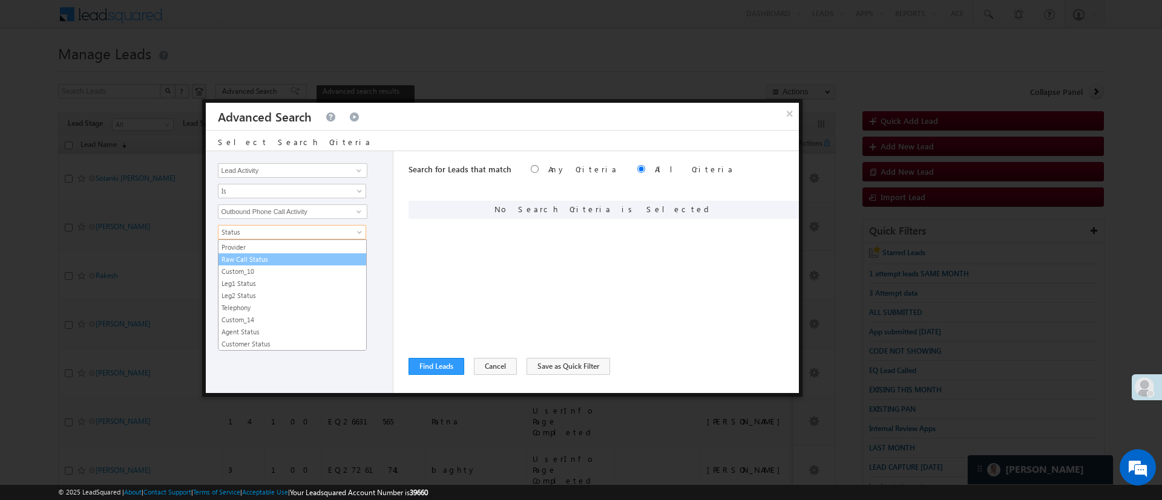
click at [305, 258] on link "Raw Call Status" at bounding box center [292, 259] width 148 height 11
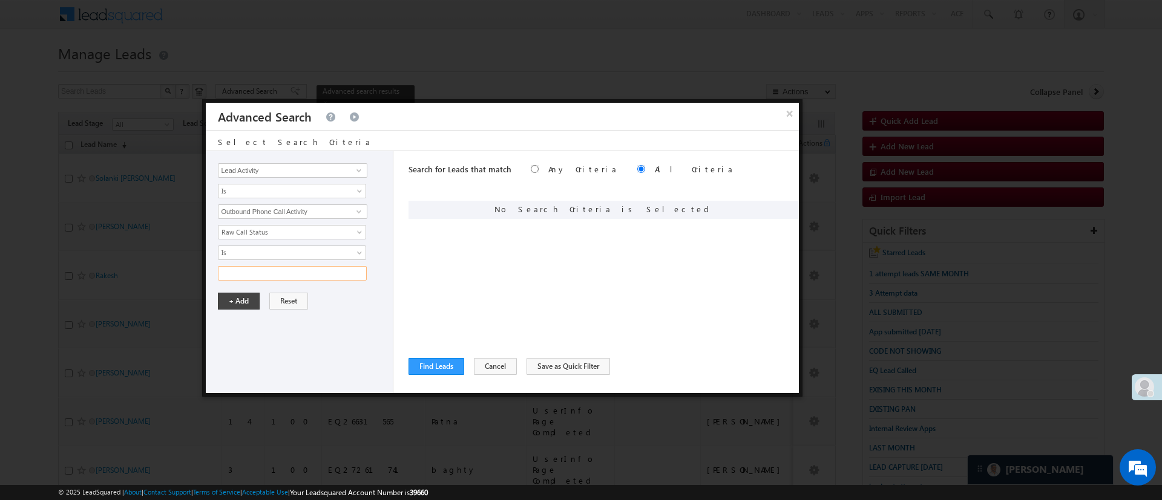
click at [302, 270] on input "text" at bounding box center [292, 273] width 149 height 15
drag, startPoint x: 295, startPoint y: 275, endPoint x: 153, endPoint y: 287, distance: 142.1
click at [153, 287] on body "Menu Manish Panchal Manis h.1Pa nchal @ange lbrok ing.c om" at bounding box center [581, 372] width 1162 height 745
paste input "CallF"
type input "CallFailure"
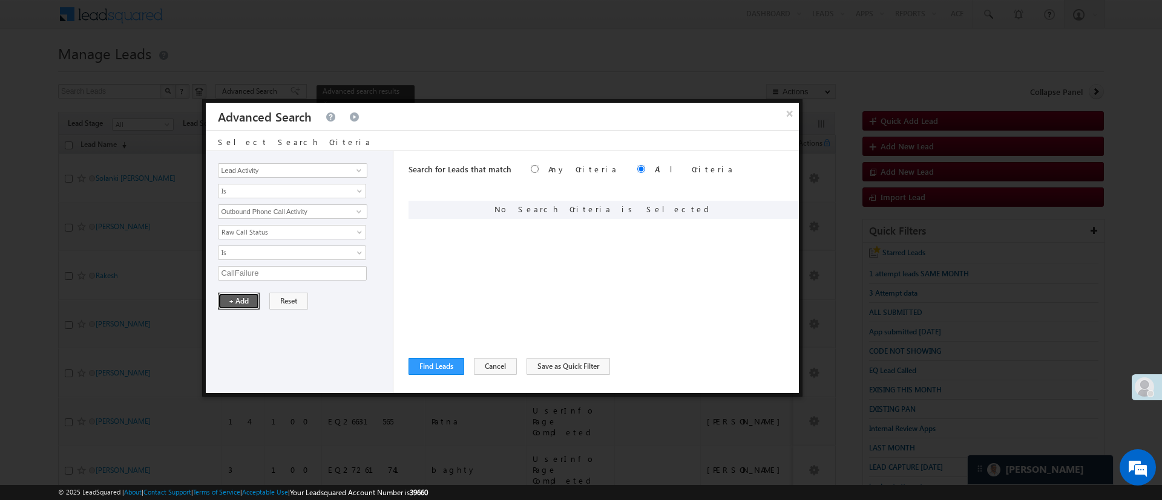
click at [251, 300] on button "+ Add" at bounding box center [239, 301] width 42 height 17
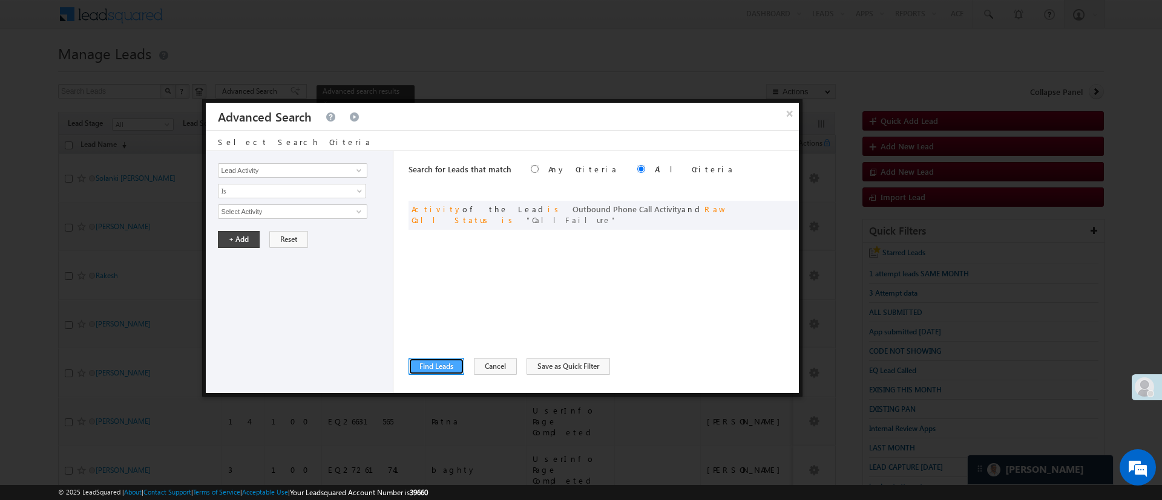
click at [427, 362] on button "Find Leads" at bounding box center [436, 366] width 56 height 17
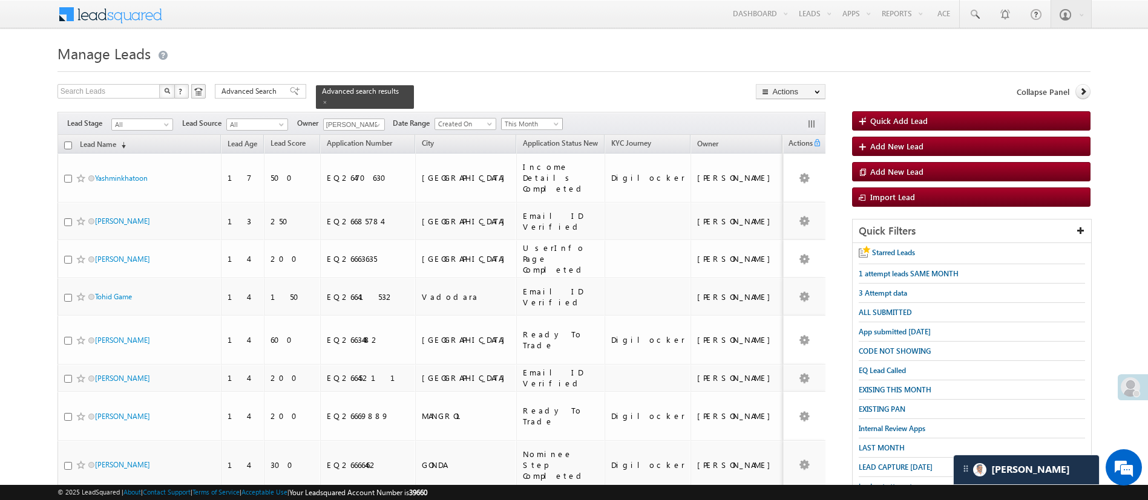
click at [526, 119] on span "This Month" at bounding box center [530, 124] width 57 height 11
click at [523, 169] on link "Today" at bounding box center [533, 168] width 61 height 11
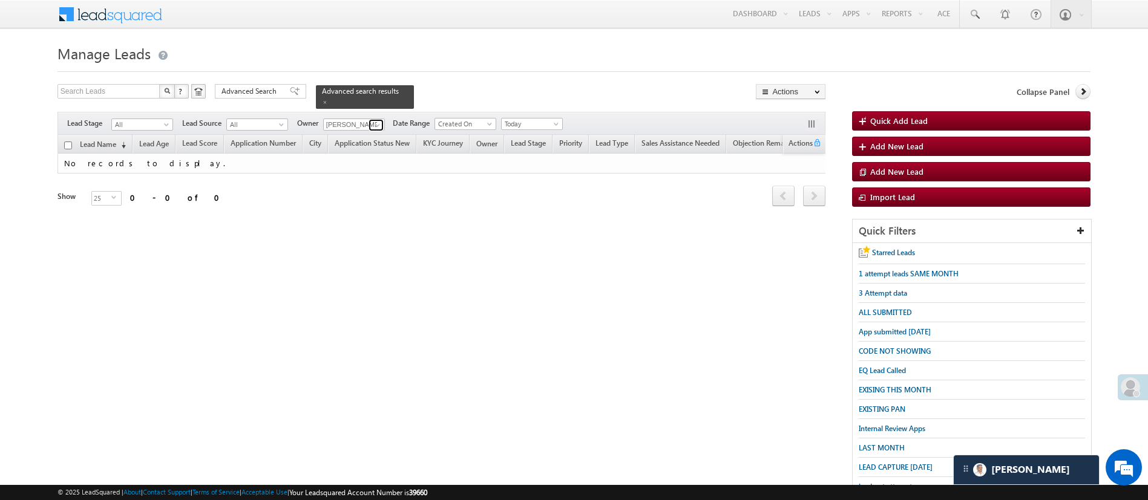
click at [374, 121] on span at bounding box center [378, 125] width 10 height 10
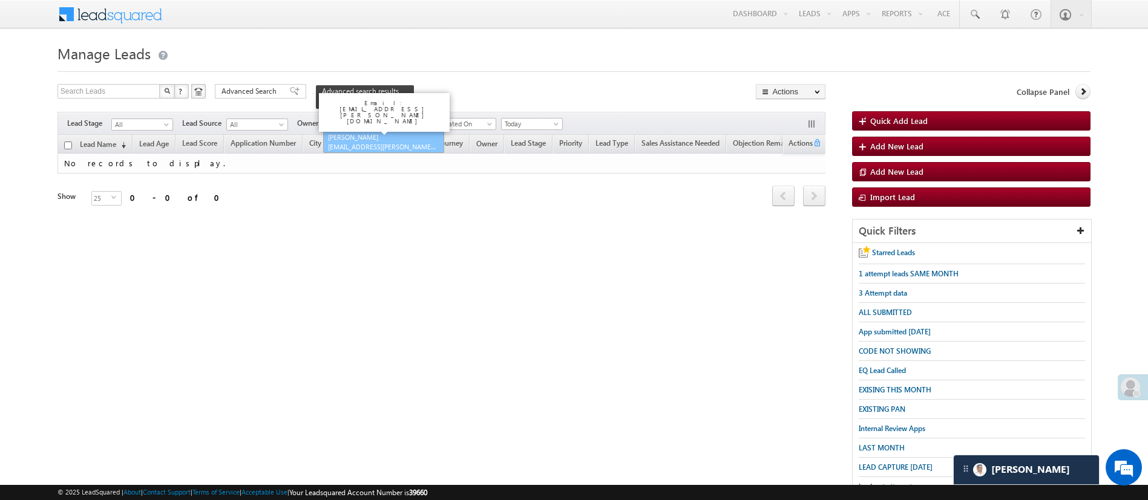
click at [375, 131] on link "Hemant Nandwana Hemant.Nandwana@angelbroking.com" at bounding box center [383, 142] width 121 height 23
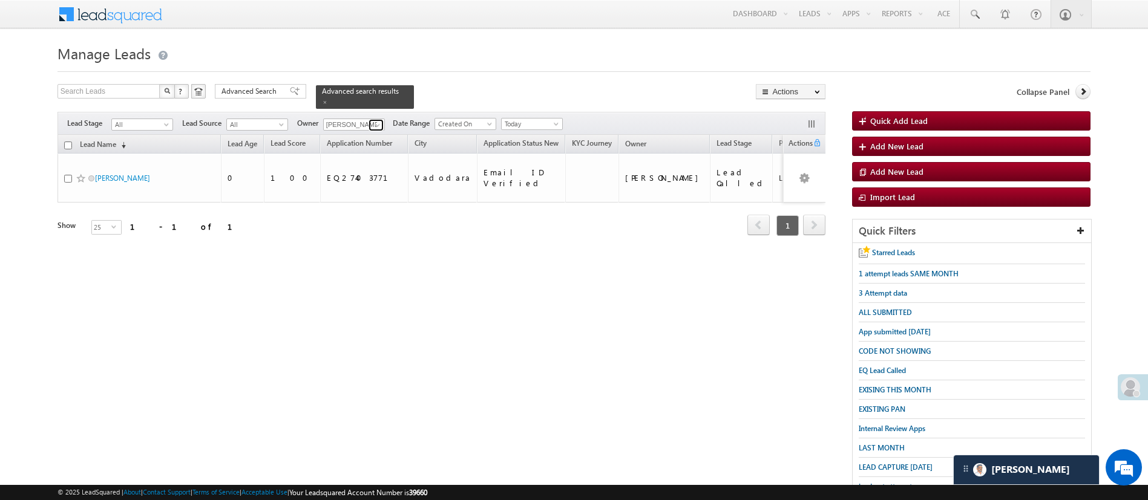
click at [375, 120] on span at bounding box center [378, 125] width 10 height 10
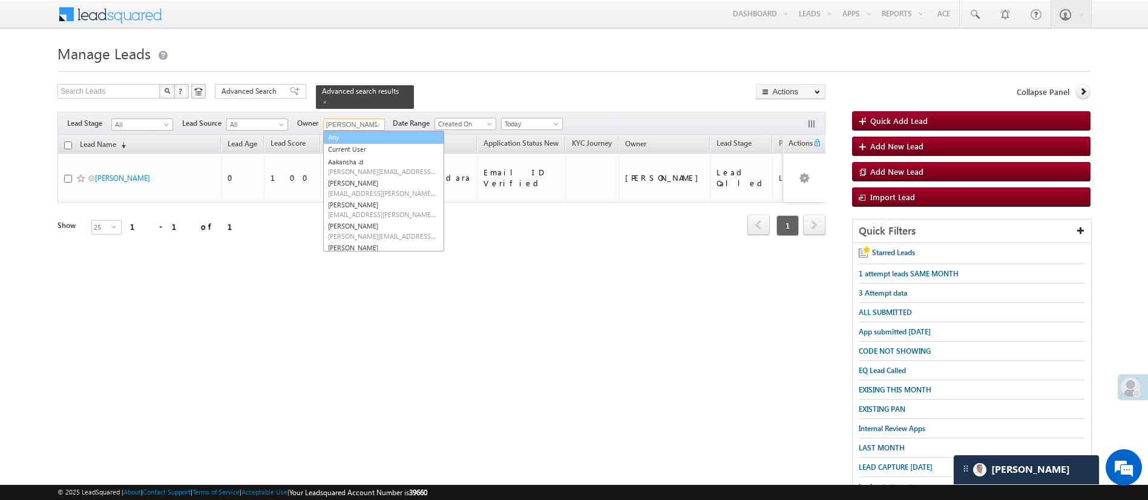
click at [372, 131] on link "Any" at bounding box center [383, 138] width 121 height 14
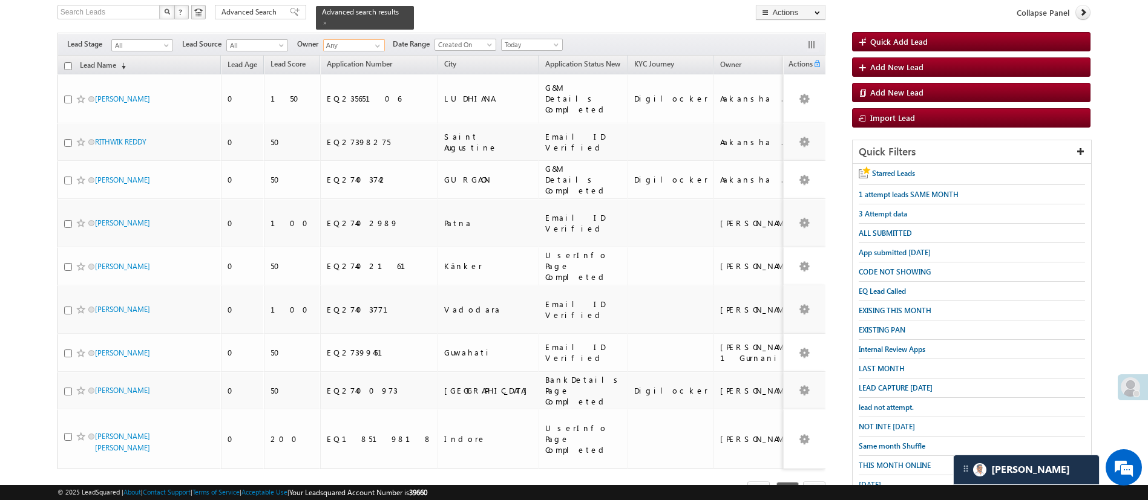
scroll to position [79, 0]
click at [264, 12] on span "Advanced Search" at bounding box center [250, 12] width 59 height 11
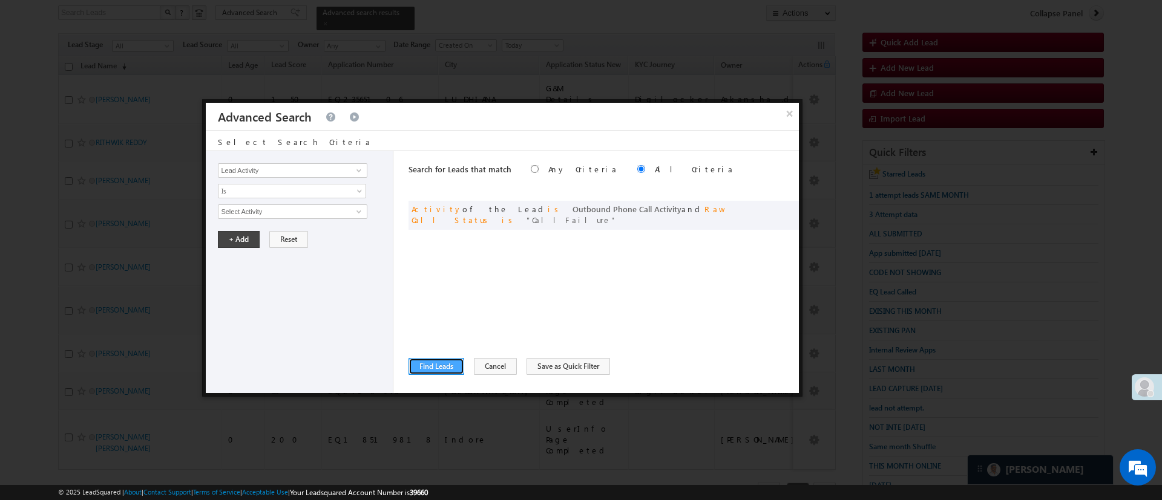
click at [431, 362] on button "Find Leads" at bounding box center [436, 366] width 56 height 17
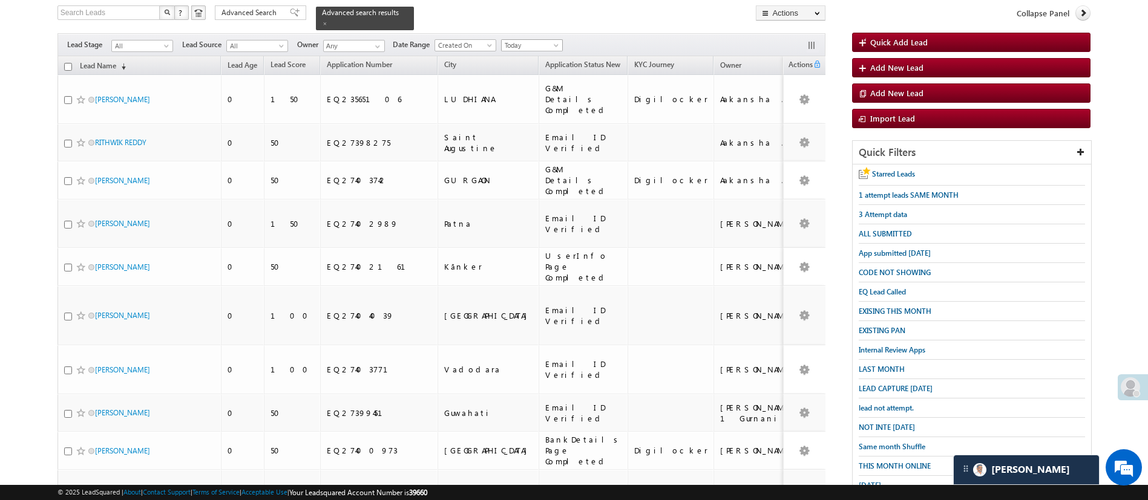
click at [540, 40] on span "Today" at bounding box center [530, 45] width 57 height 11
click at [535, 79] on link "Yesterday" at bounding box center [533, 77] width 61 height 11
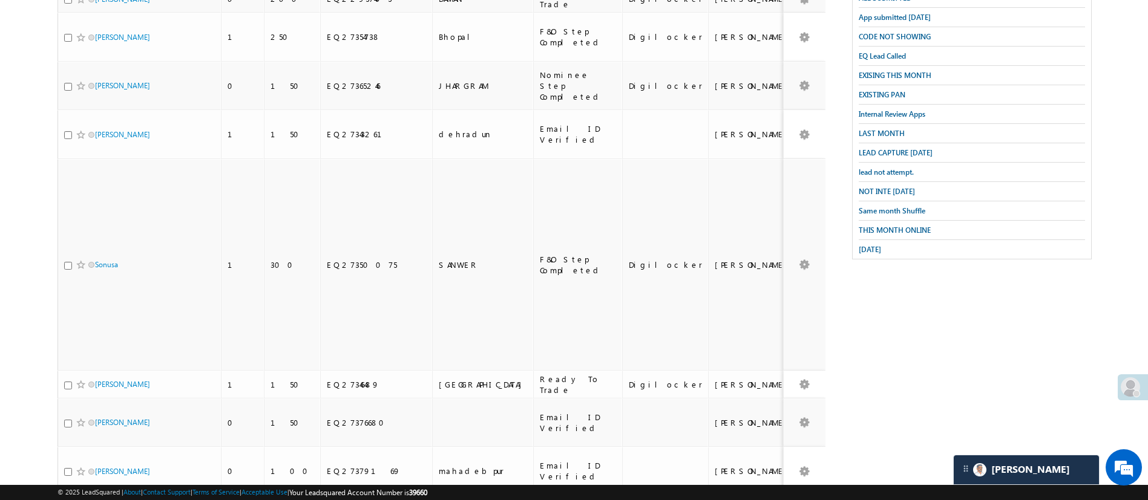
scroll to position [0, 0]
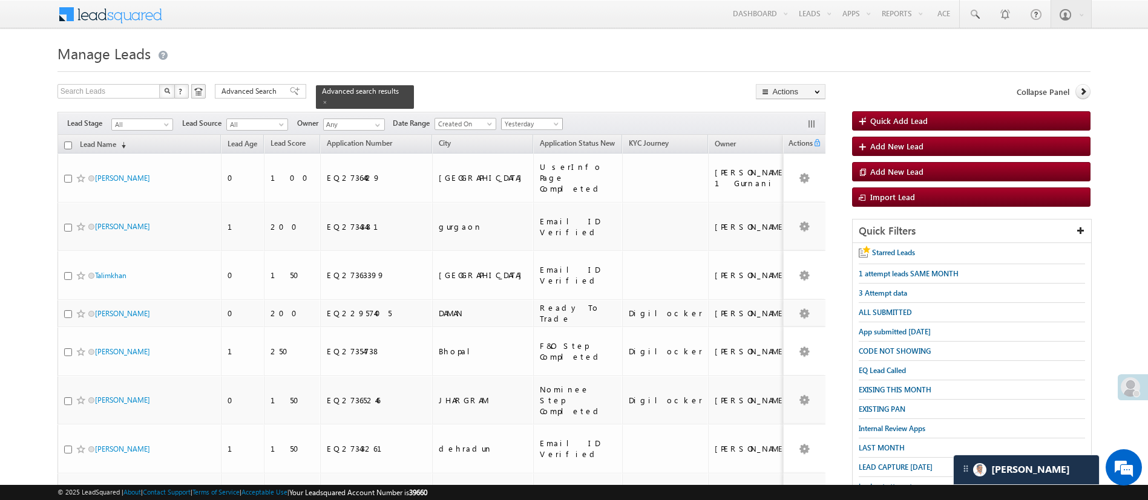
click at [543, 119] on span "Yesterday" at bounding box center [530, 124] width 57 height 11
click at [529, 165] on link "Today" at bounding box center [533, 168] width 61 height 11
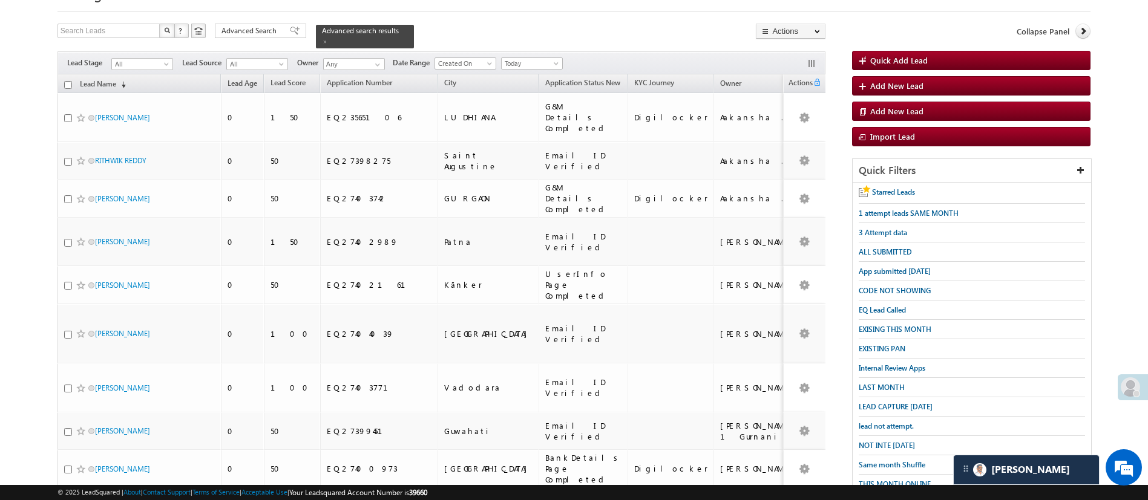
scroll to position [59, 0]
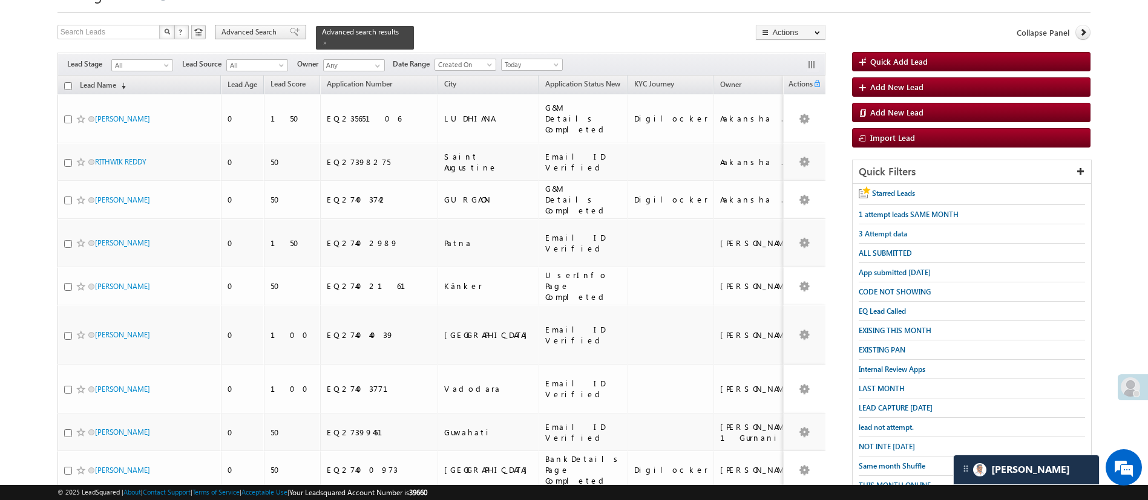
click at [258, 25] on div "Advanced Search" at bounding box center [260, 32] width 91 height 15
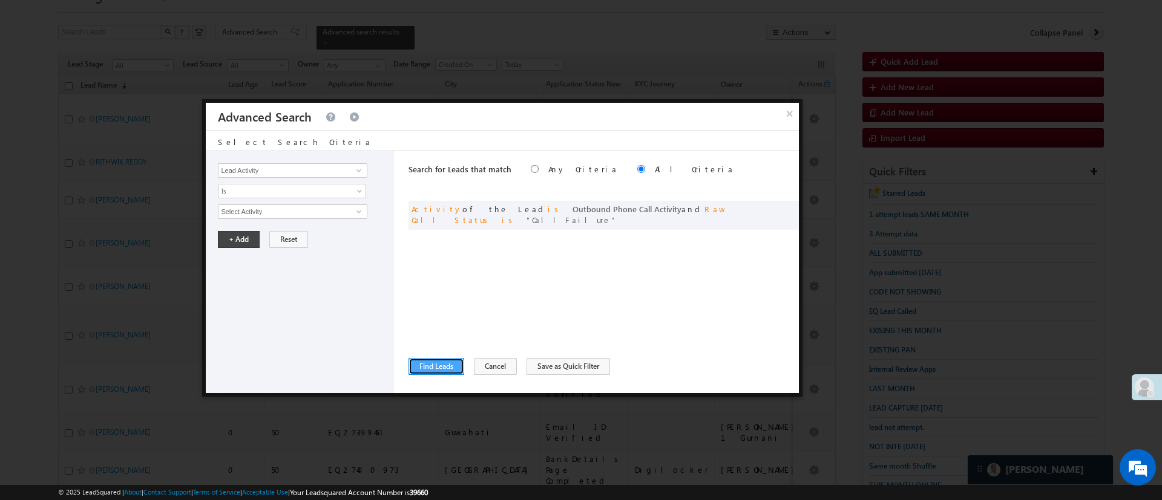
click at [438, 372] on button "Find Leads" at bounding box center [436, 366] width 56 height 17
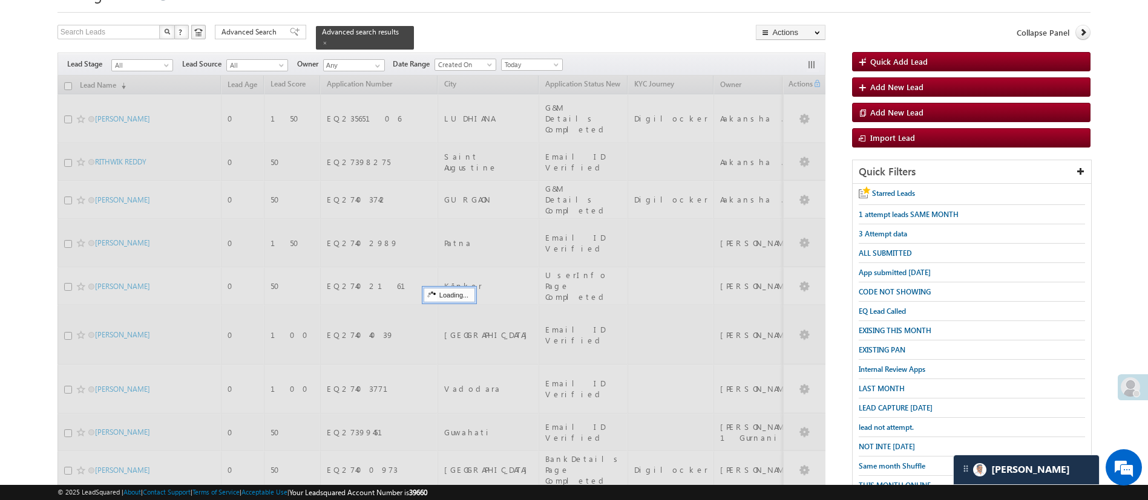
scroll to position [106, 0]
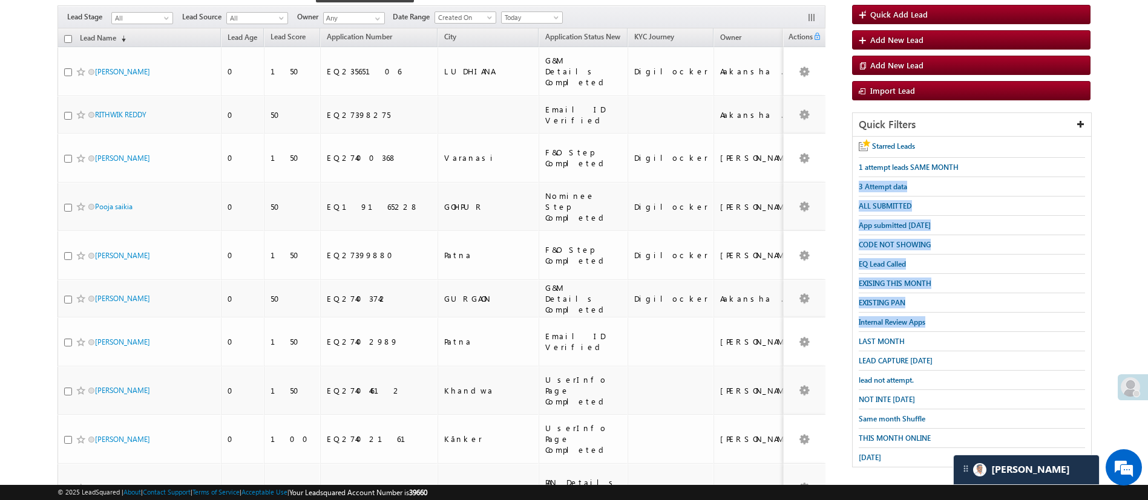
drag, startPoint x: 1147, startPoint y: 176, endPoint x: 1161, endPoint y: 316, distance: 140.5
click at [1147, 316] on html "Menu Manish Panchal Manis h.1Pa nchal @ange lbrok ing.c om" at bounding box center [574, 363] width 1148 height 938
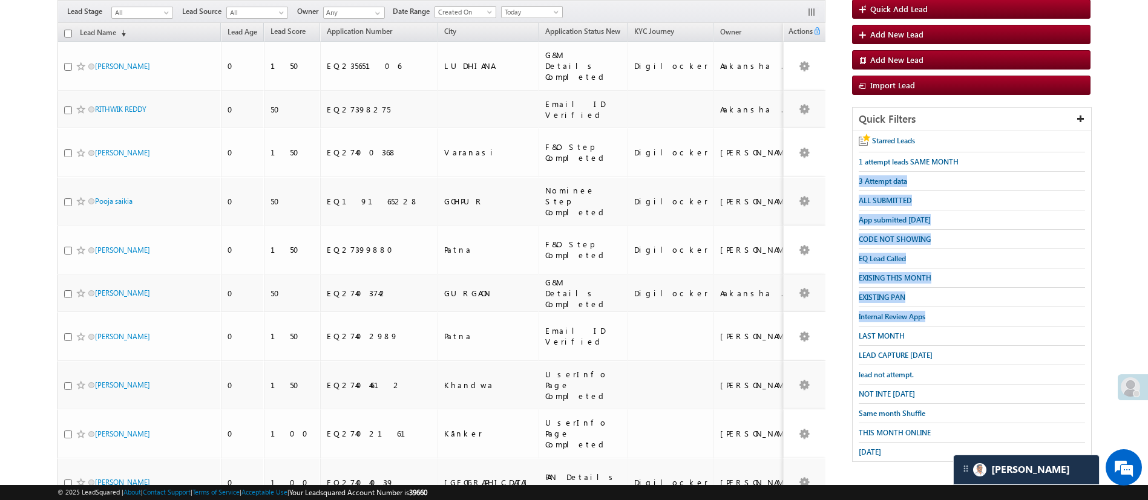
scroll to position [145, 0]
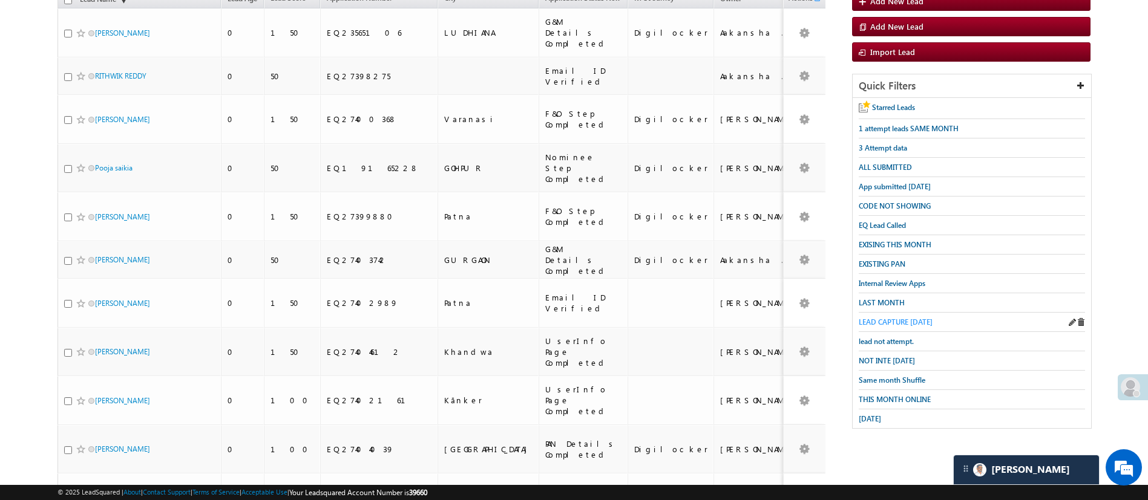
click at [882, 316] on link "LEAD CAPTURE TODAY" at bounding box center [896, 321] width 74 height 11
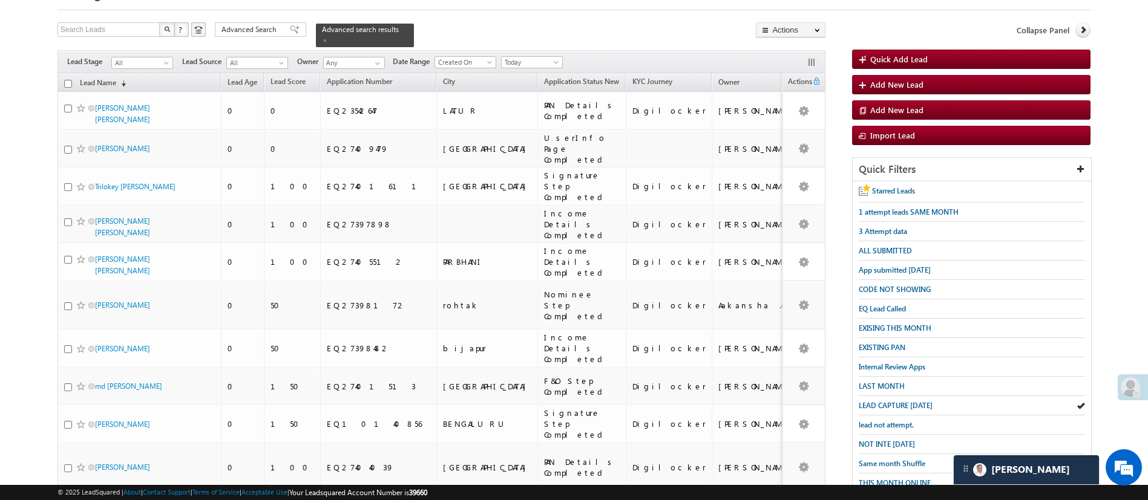
scroll to position [75, 0]
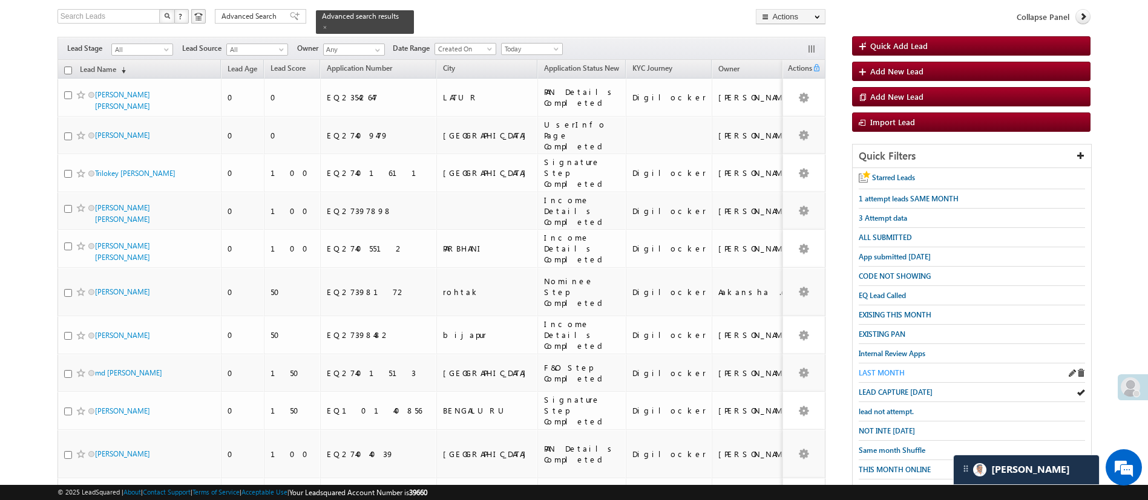
click at [897, 368] on span "LAST MONTH" at bounding box center [882, 372] width 46 height 9
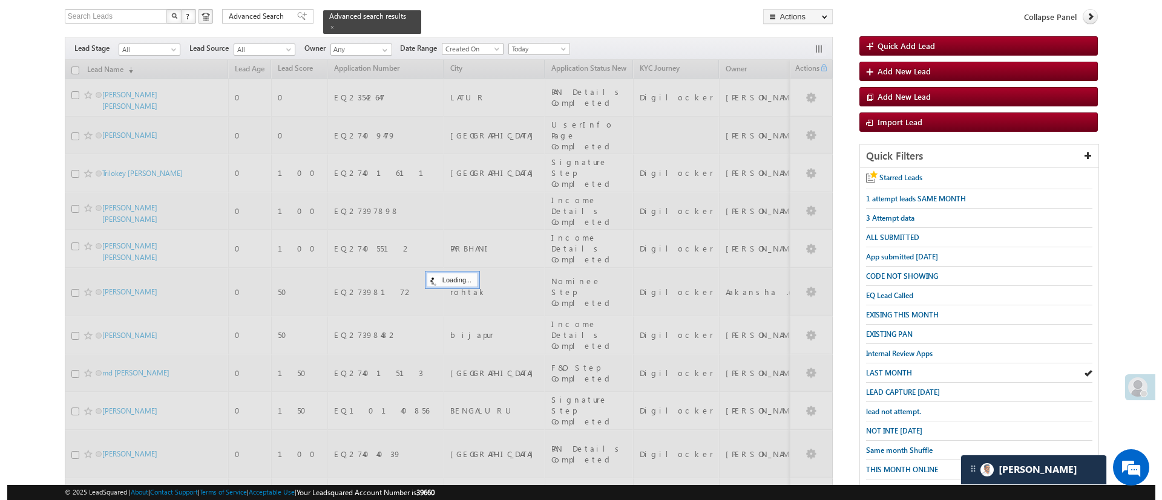
scroll to position [0, 0]
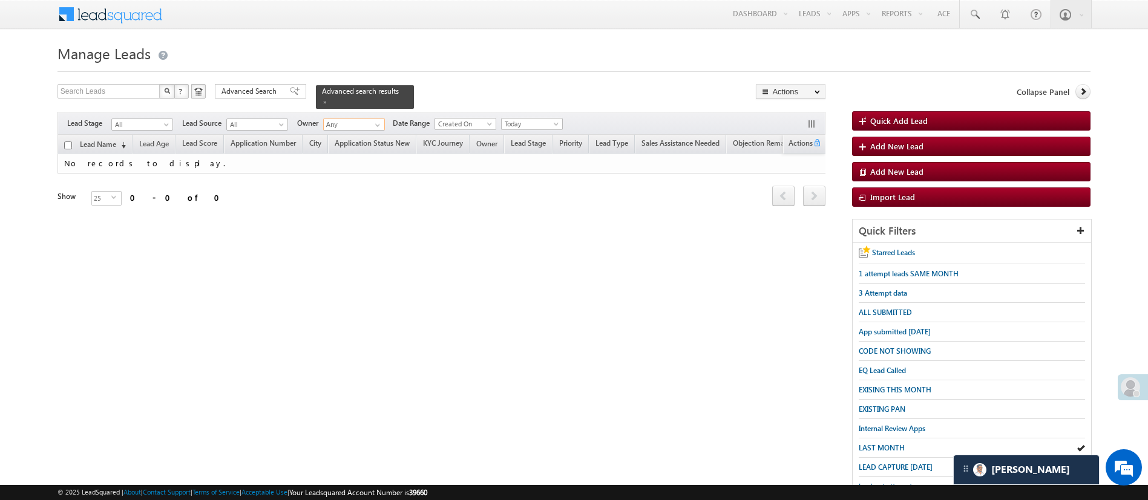
click at [376, 119] on input "Any" at bounding box center [354, 125] width 62 height 12
click at [378, 120] on span at bounding box center [378, 125] width 10 height 10
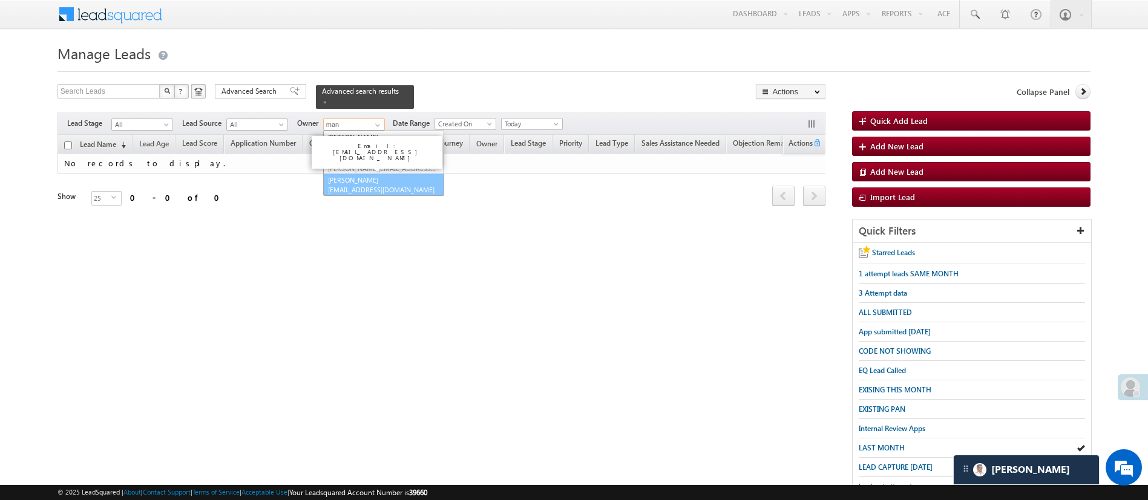
click at [382, 174] on link "Manish Panchal Manish.1Panchal@angelbroking.com" at bounding box center [383, 185] width 121 height 23
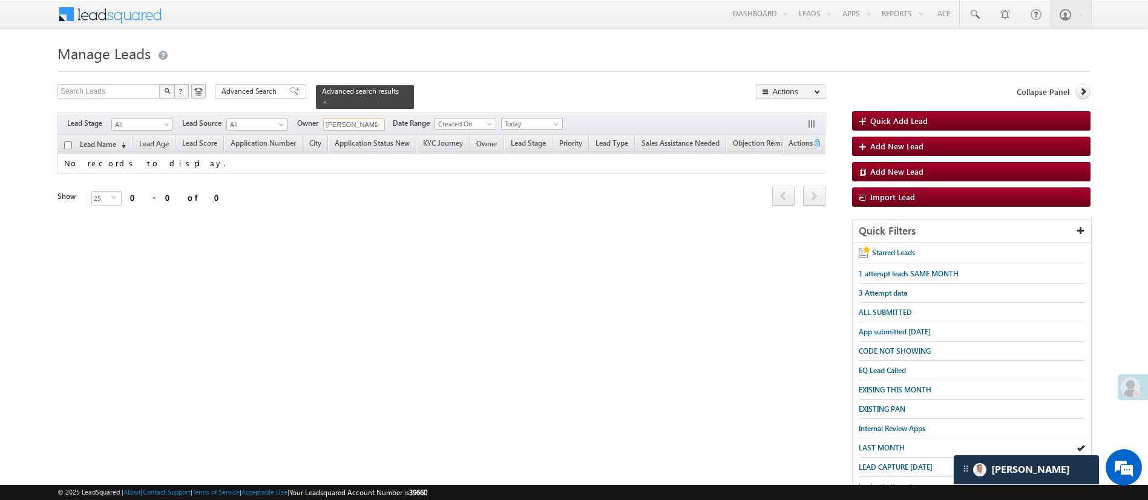
type input "[PERSON_NAME]"
click at [542, 119] on span "Today" at bounding box center [530, 124] width 57 height 11
click at [534, 131] on link "All Time" at bounding box center [533, 129] width 61 height 11
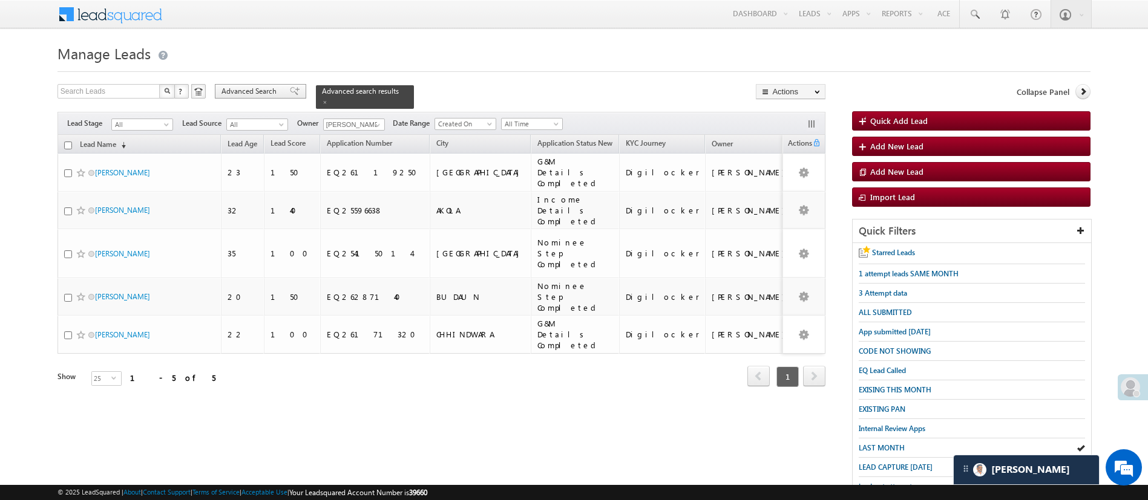
click at [254, 97] on div "Advanced Search" at bounding box center [260, 91] width 91 height 15
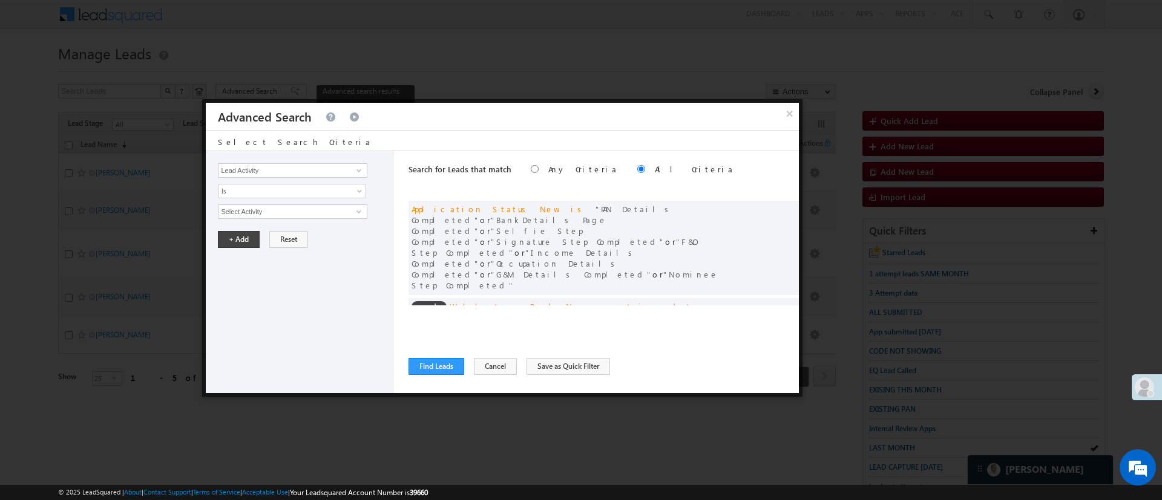
scroll to position [91, 0]
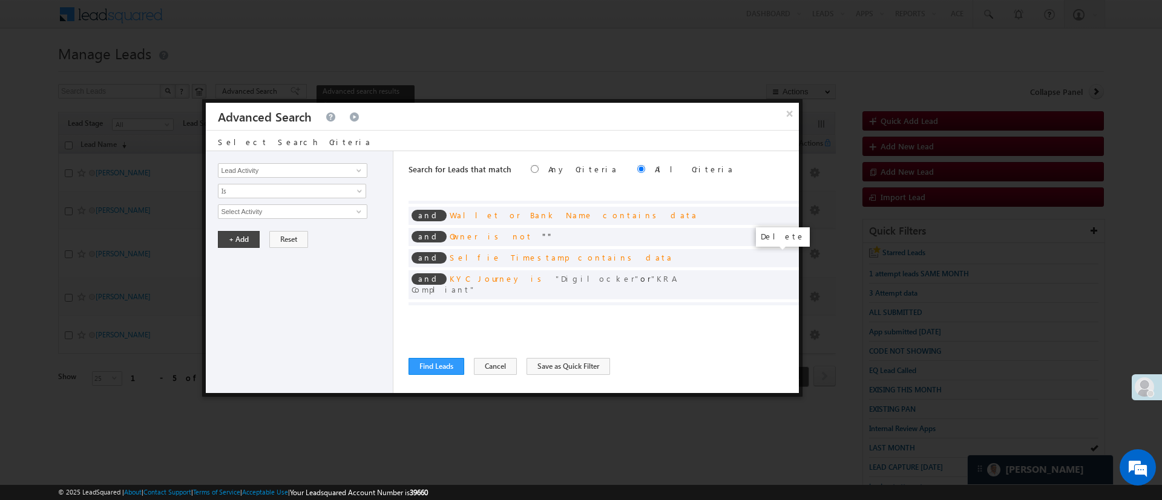
click at [781, 306] on span at bounding box center [785, 310] width 8 height 8
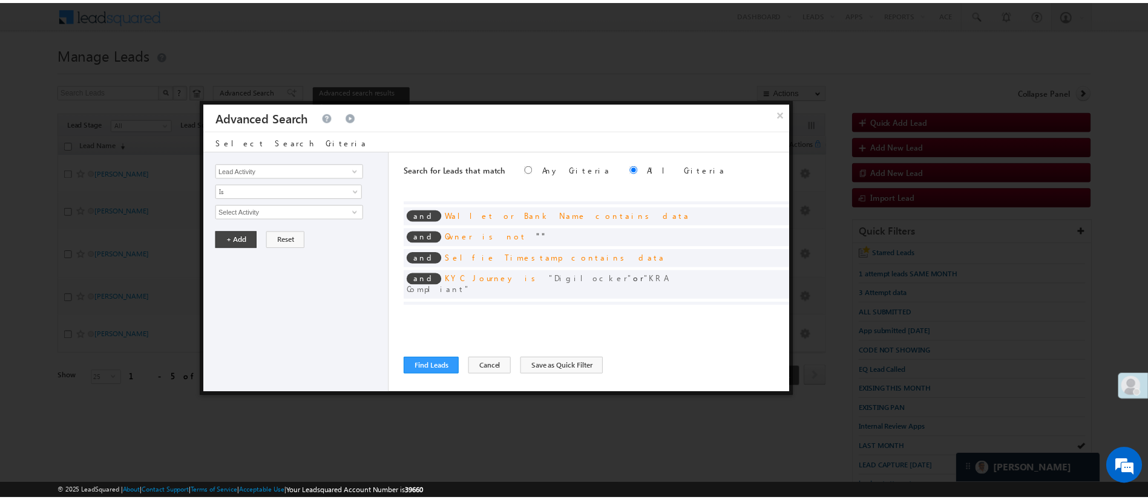
scroll to position [76, 0]
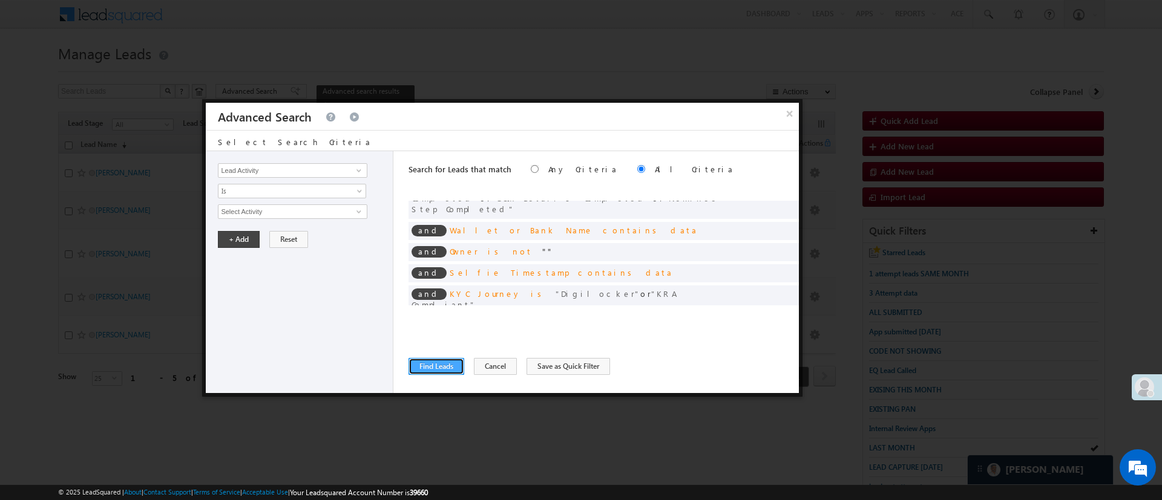
click at [433, 373] on button "Find Leads" at bounding box center [436, 366] width 56 height 17
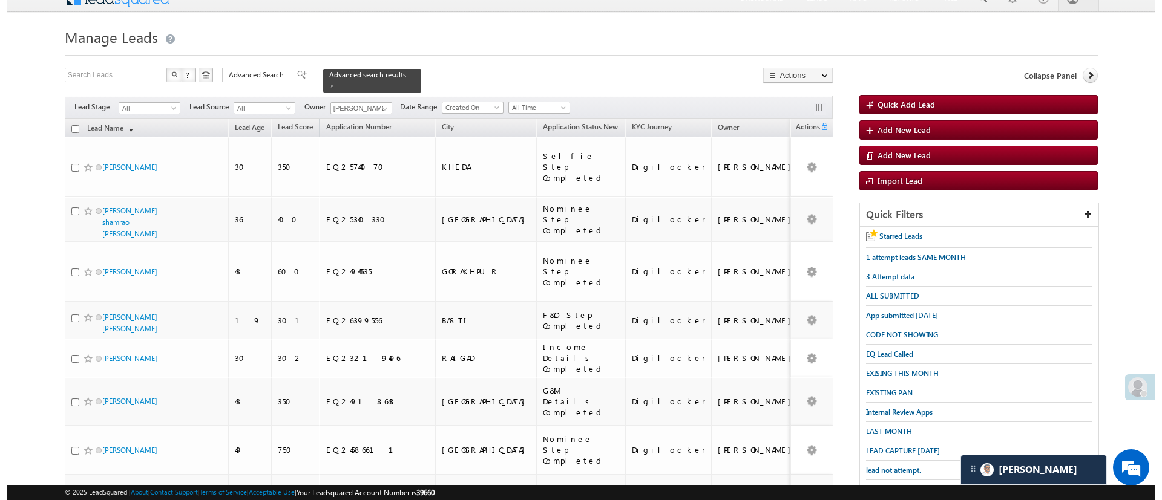
scroll to position [7, 0]
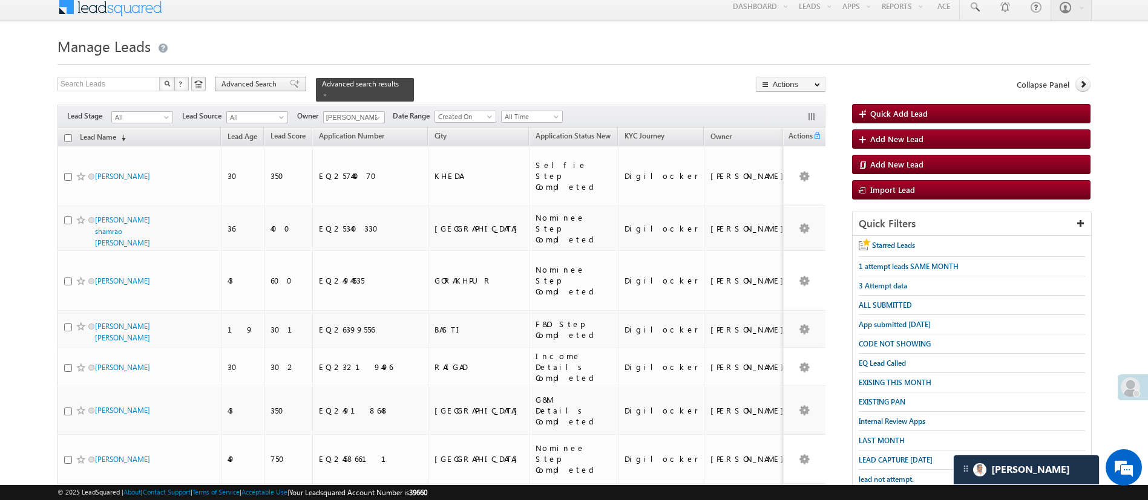
click at [250, 81] on span "Advanced Search" at bounding box center [250, 84] width 59 height 11
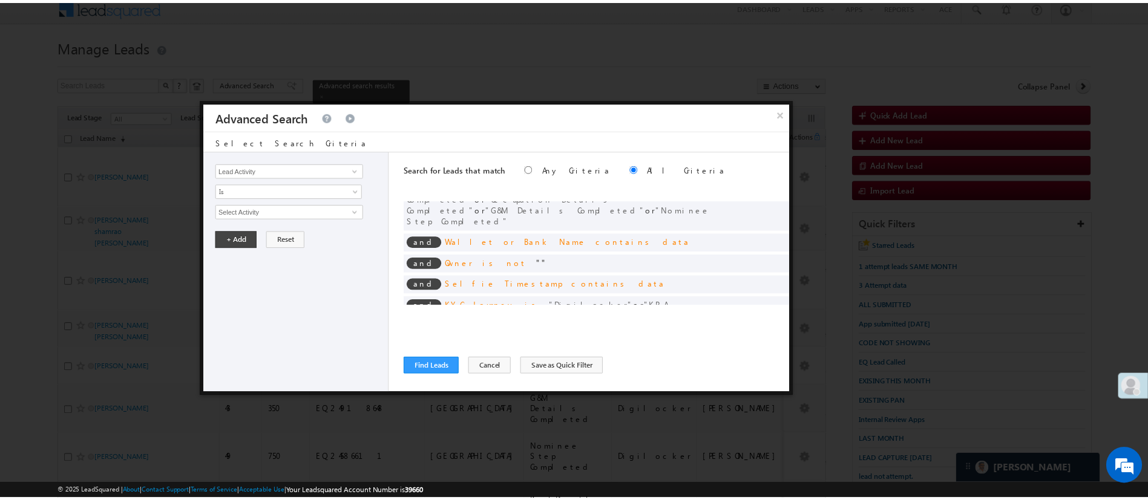
scroll to position [76, 0]
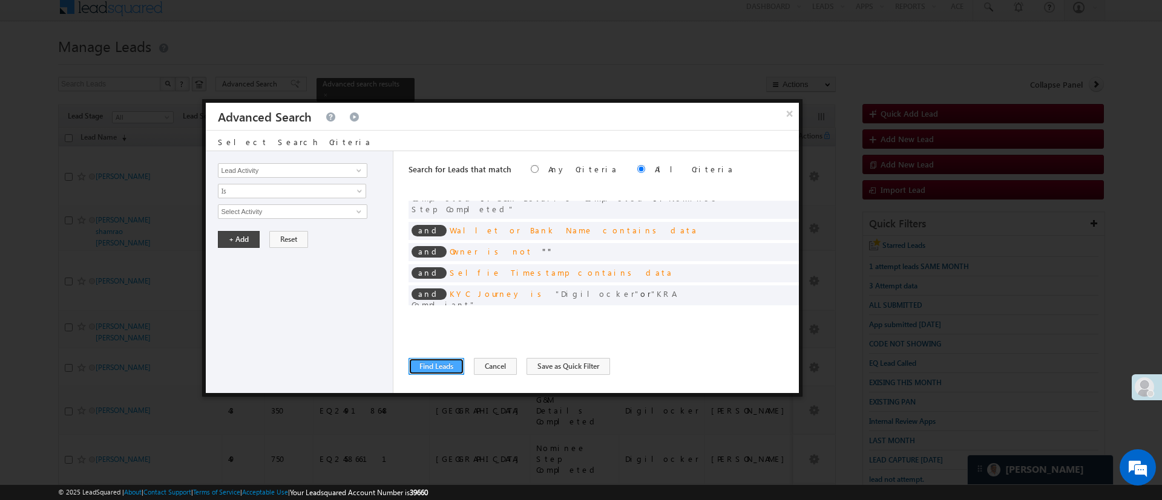
click at [430, 366] on button "Find Leads" at bounding box center [436, 366] width 56 height 17
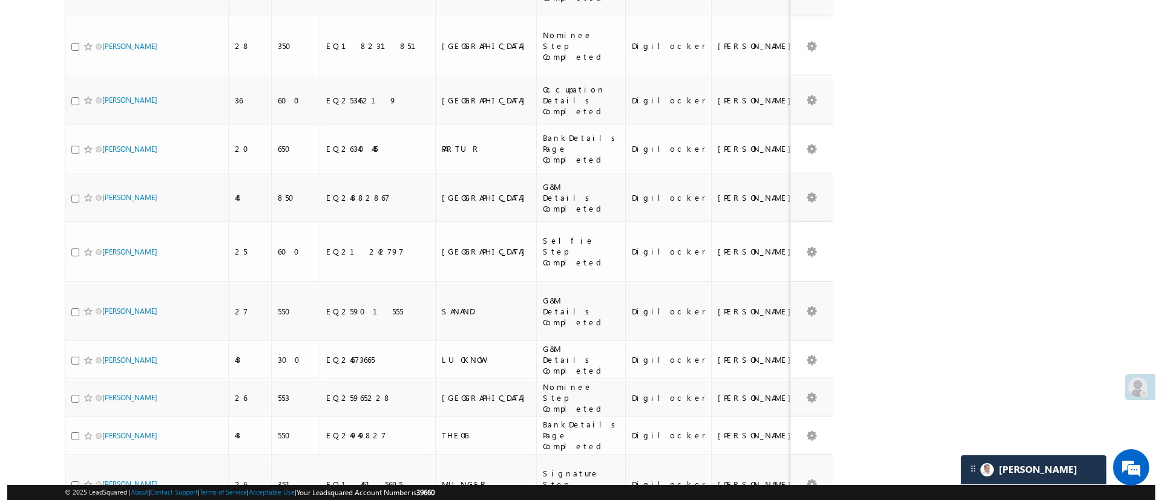
scroll to position [0, 0]
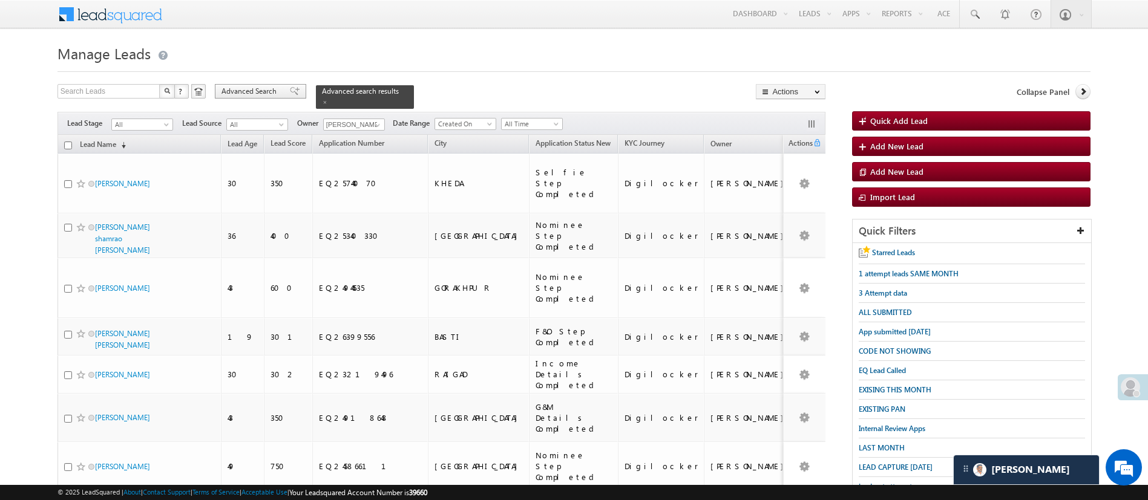
click at [264, 91] on span "Advanced Search" at bounding box center [250, 91] width 59 height 11
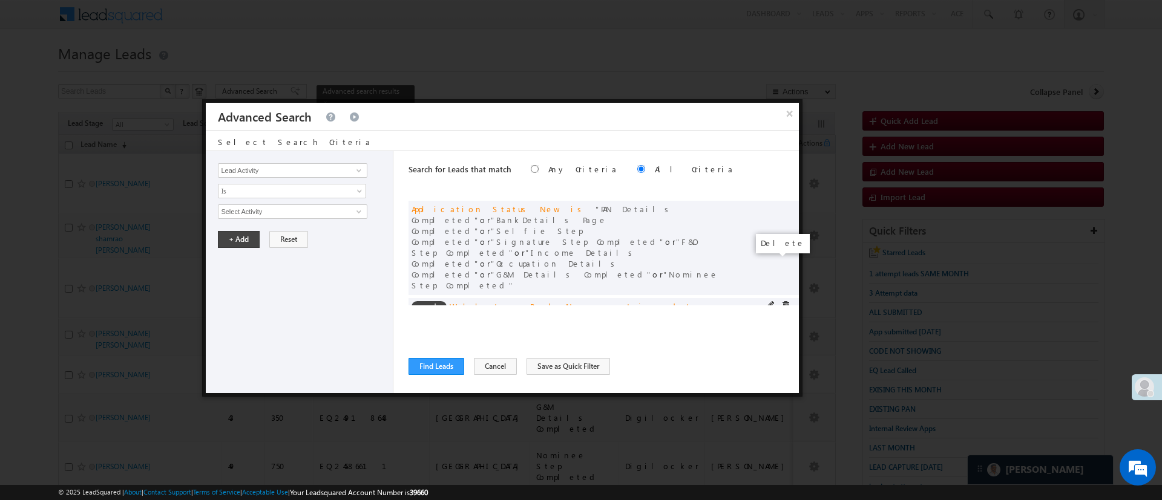
click at [781, 301] on span at bounding box center [785, 305] width 8 height 8
click at [781, 322] on span at bounding box center [785, 326] width 8 height 8
click at [437, 367] on button "Find Leads" at bounding box center [436, 366] width 56 height 17
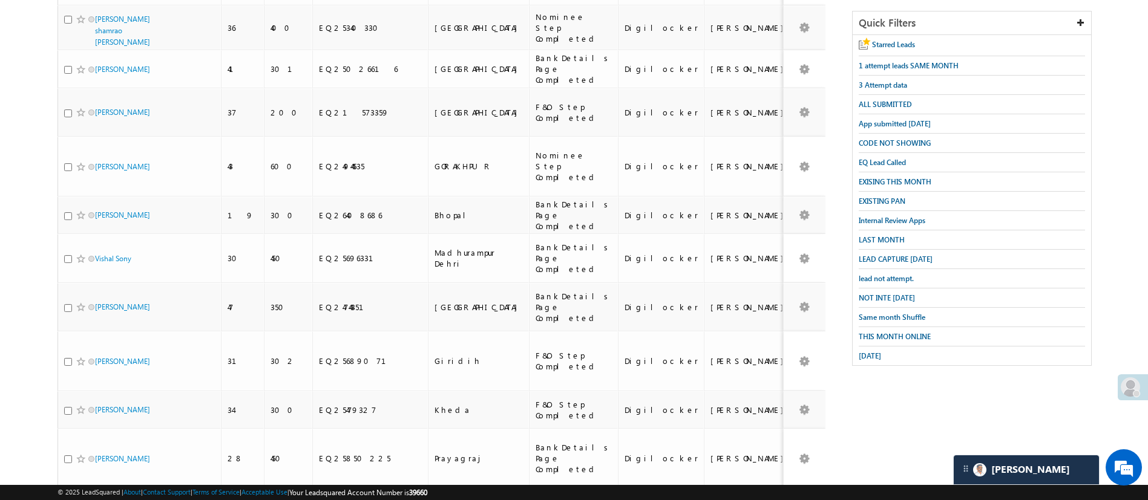
scroll to position [239, 0]
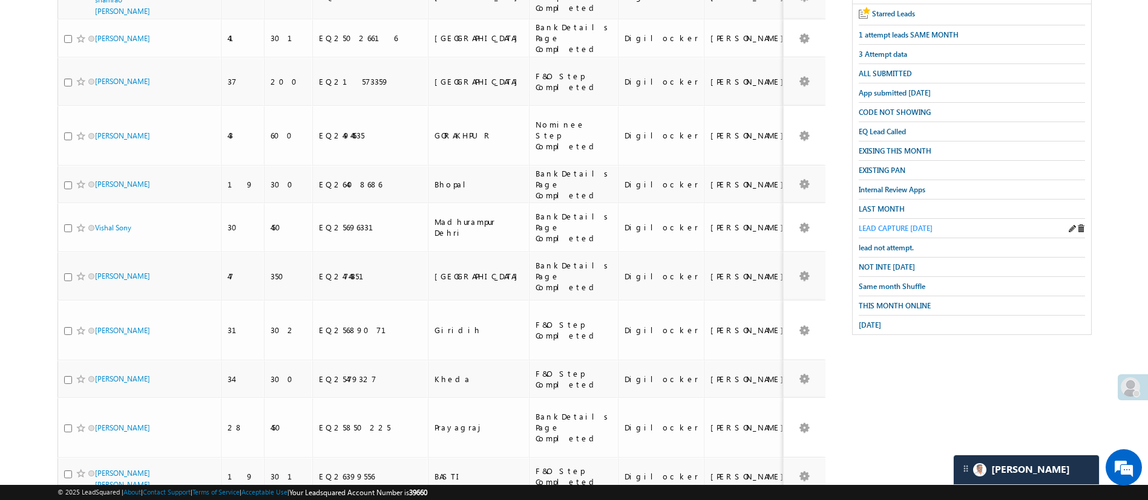
click at [906, 226] on span "LEAD CAPTURE [DATE]" at bounding box center [896, 228] width 74 height 9
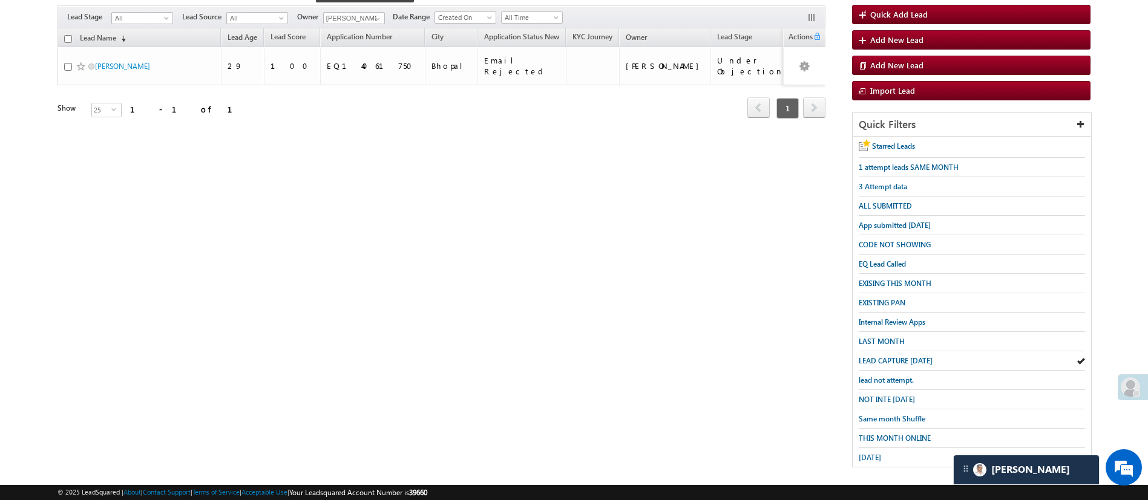
scroll to position [0, 0]
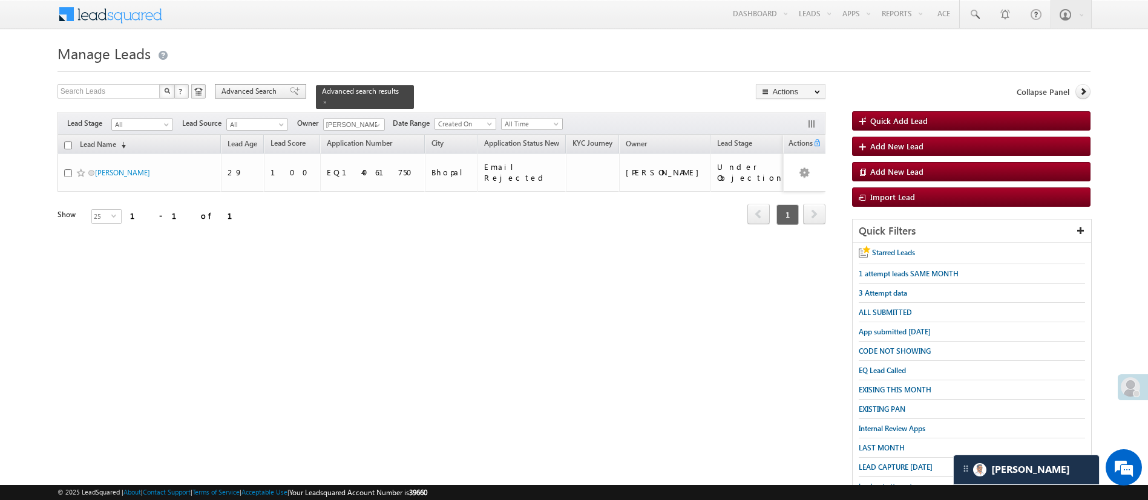
click at [275, 93] on span "Advanced Search" at bounding box center [250, 91] width 59 height 11
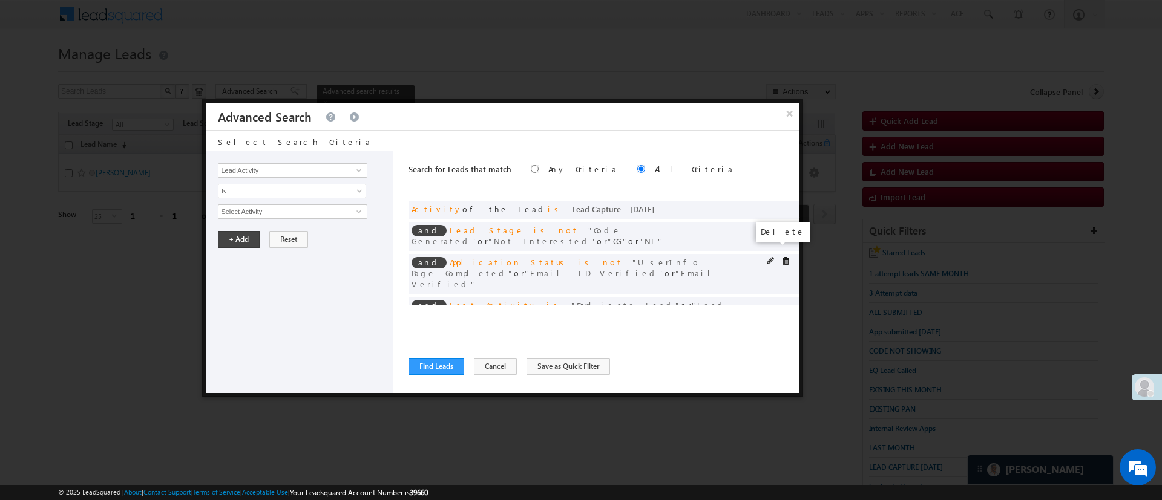
click at [781, 257] on span at bounding box center [785, 261] width 8 height 8
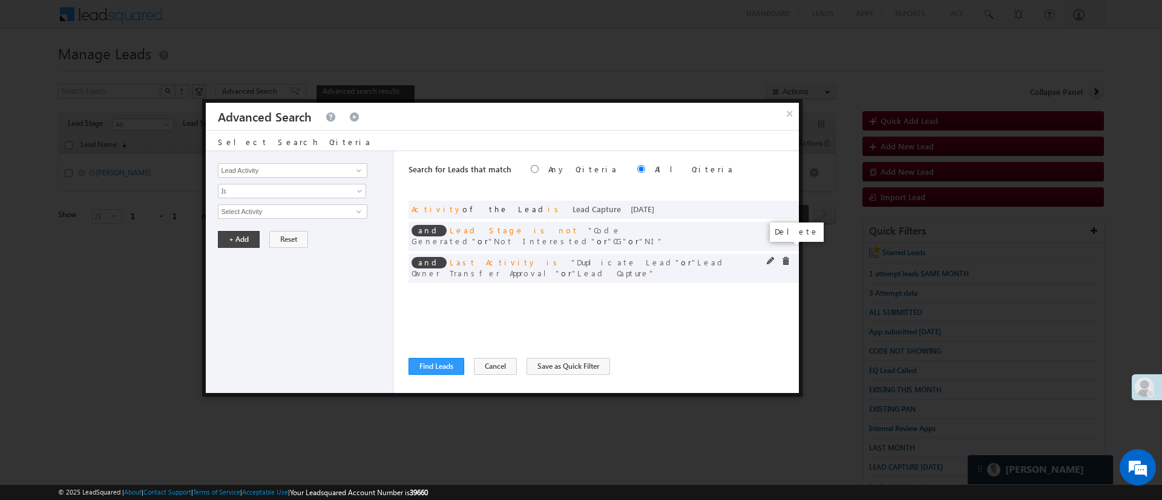
click at [785, 257] on span at bounding box center [785, 261] width 8 height 8
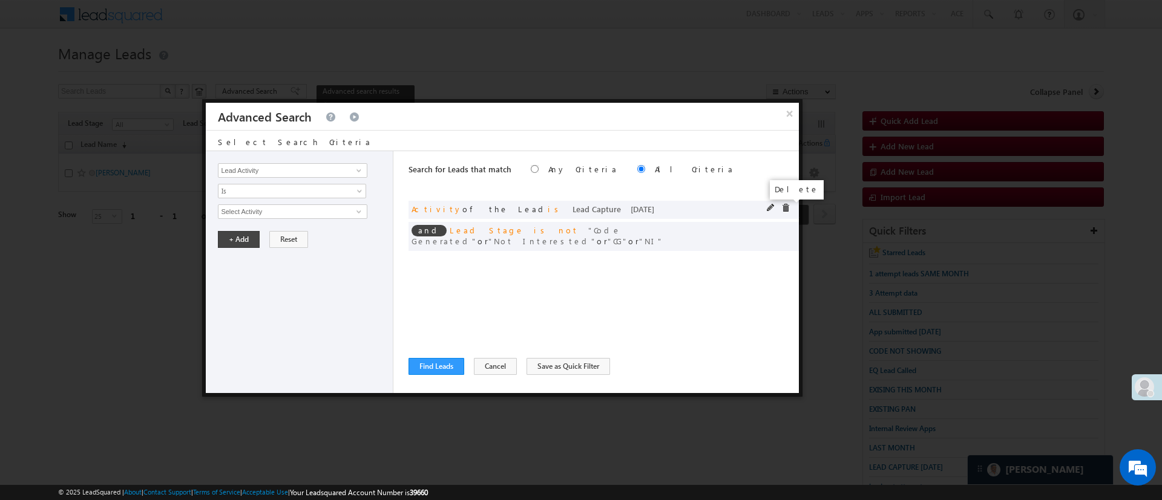
click at [785, 208] on span at bounding box center [785, 208] width 8 height 8
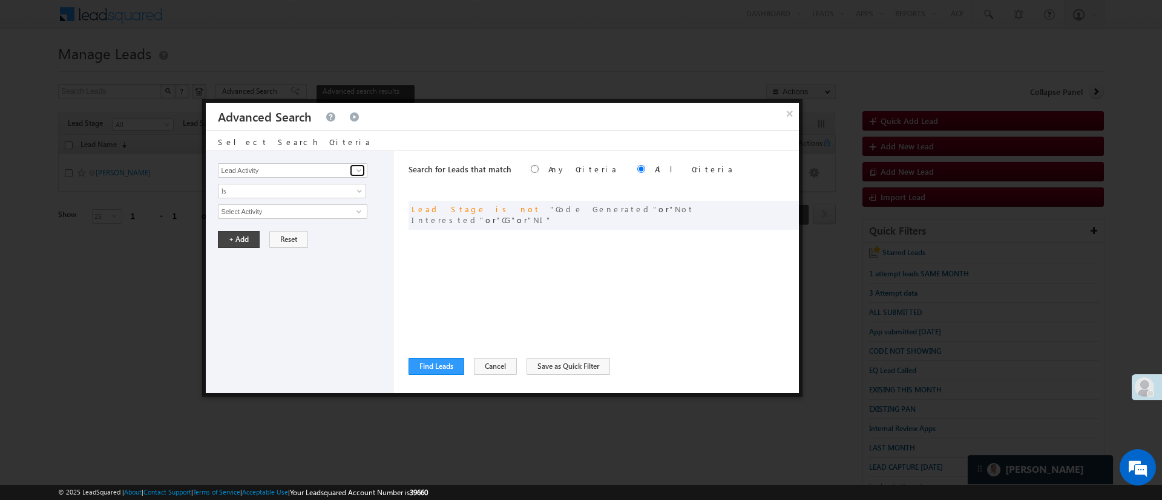
click at [360, 168] on span at bounding box center [359, 171] width 10 height 10
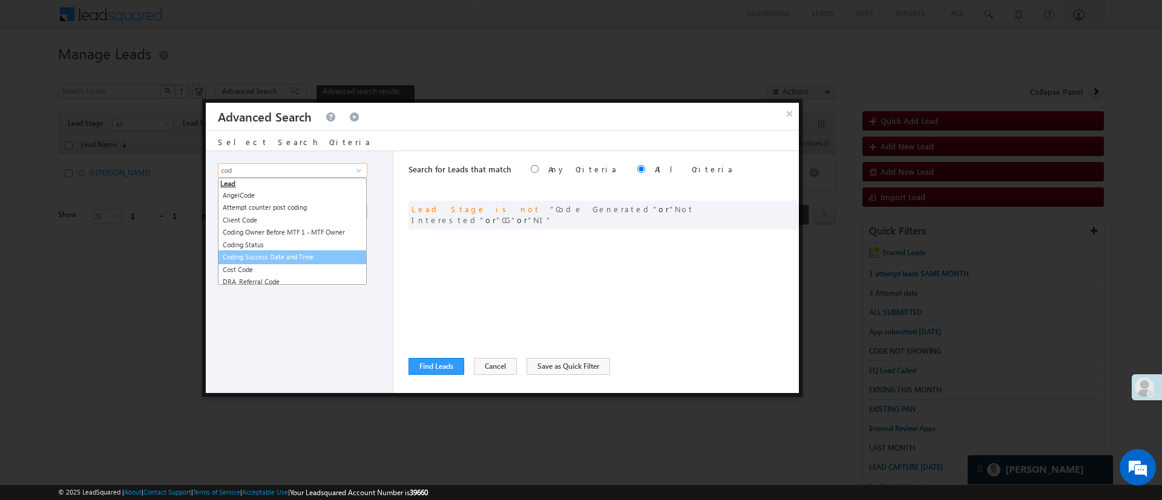
click at [305, 256] on link "Coding Success Date and Time" at bounding box center [292, 257] width 149 height 14
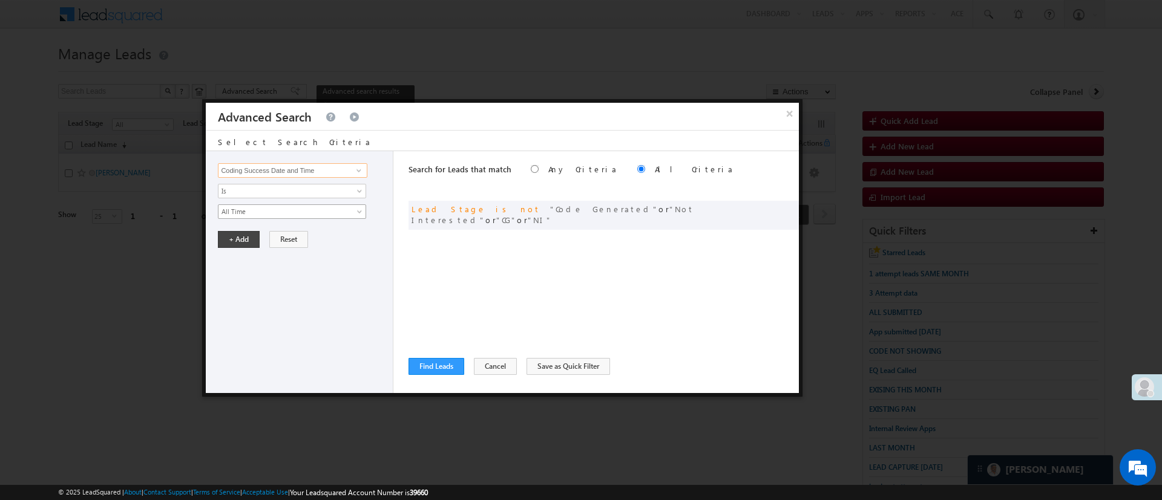
type input "Coding Success Date and Time"
click at [309, 214] on span "All Time" at bounding box center [283, 211] width 131 height 11
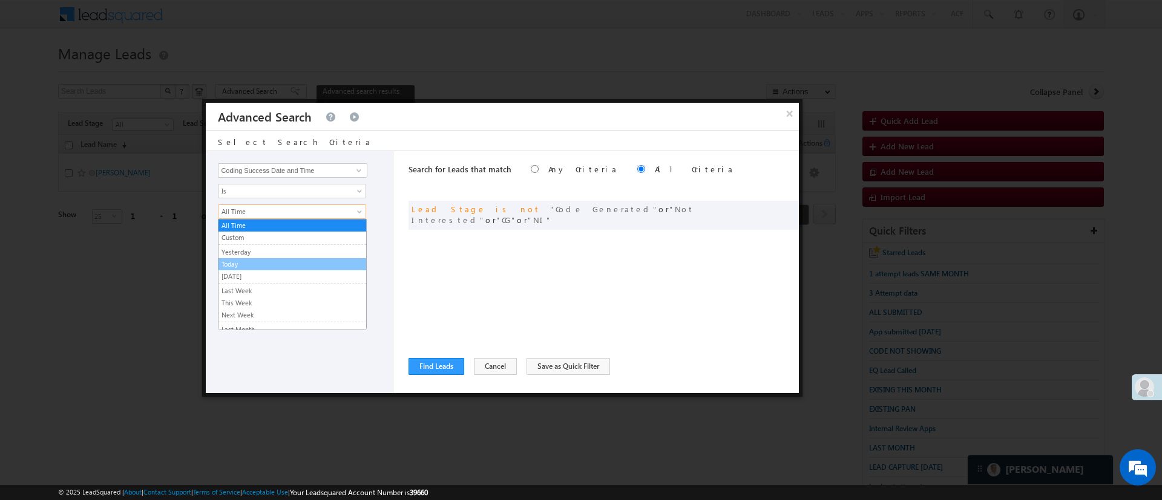
click at [290, 260] on link "Today" at bounding box center [292, 264] width 148 height 11
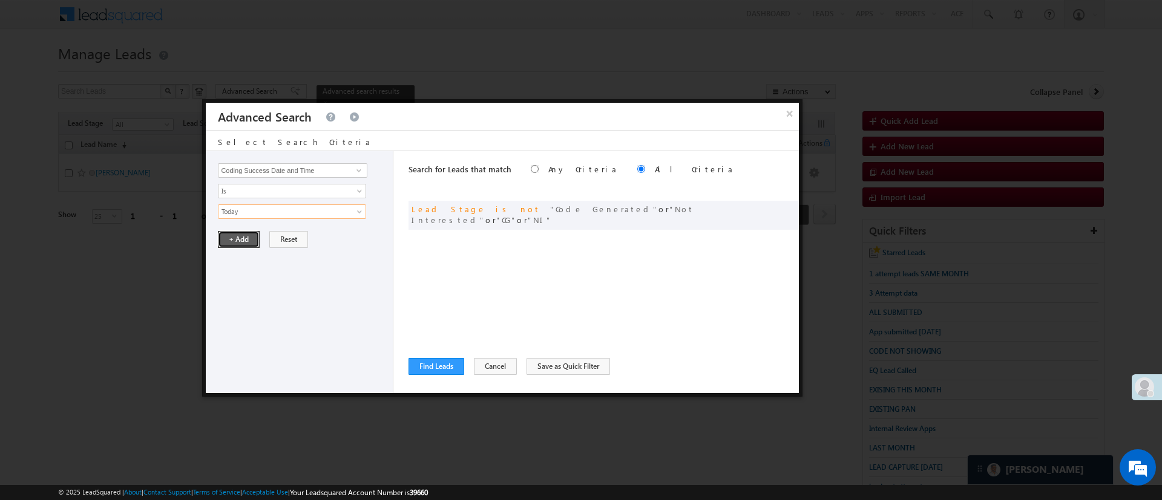
click at [234, 246] on button "+ Add" at bounding box center [239, 239] width 42 height 17
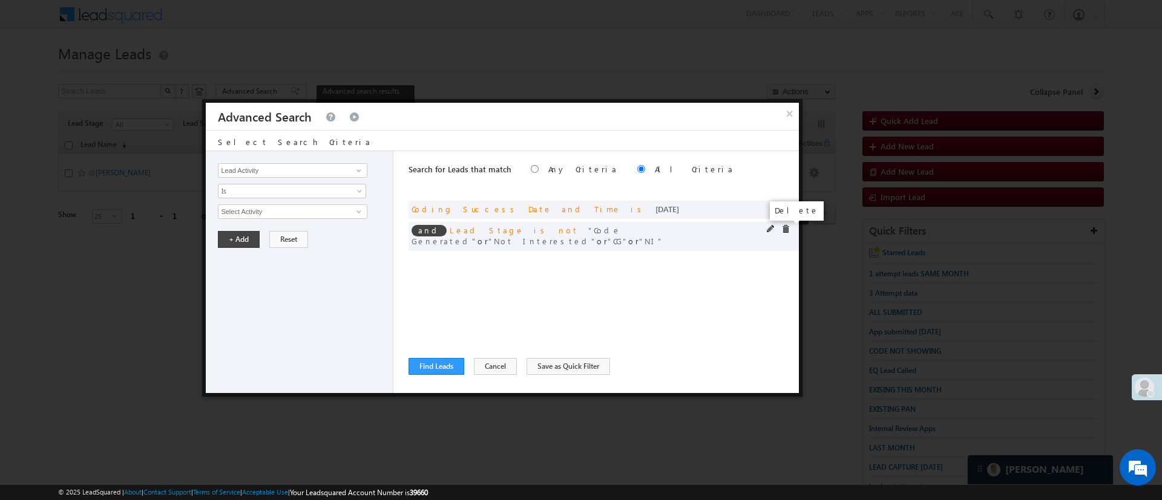
click at [787, 231] on span at bounding box center [785, 229] width 8 height 8
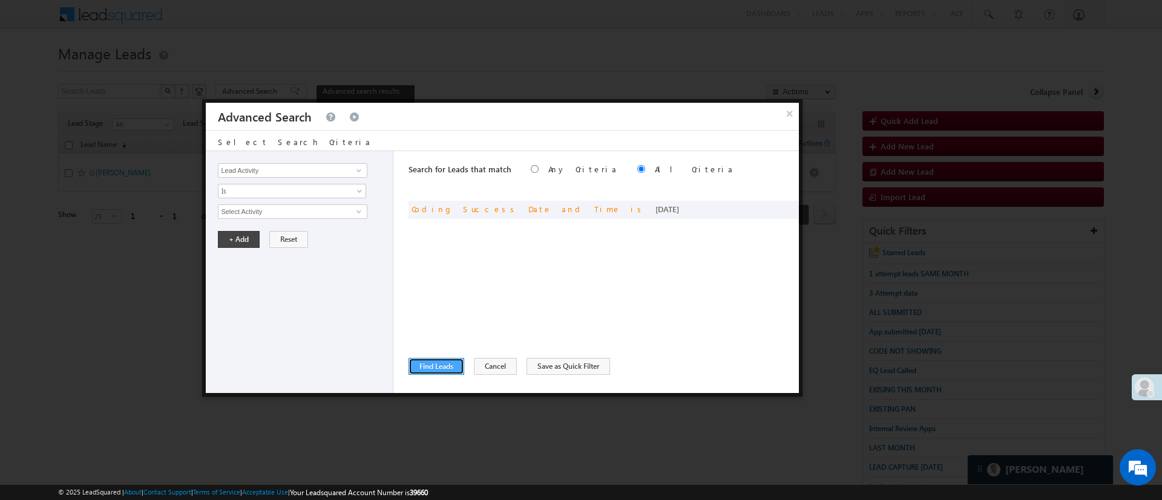
click at [440, 367] on button "Find Leads" at bounding box center [436, 366] width 56 height 17
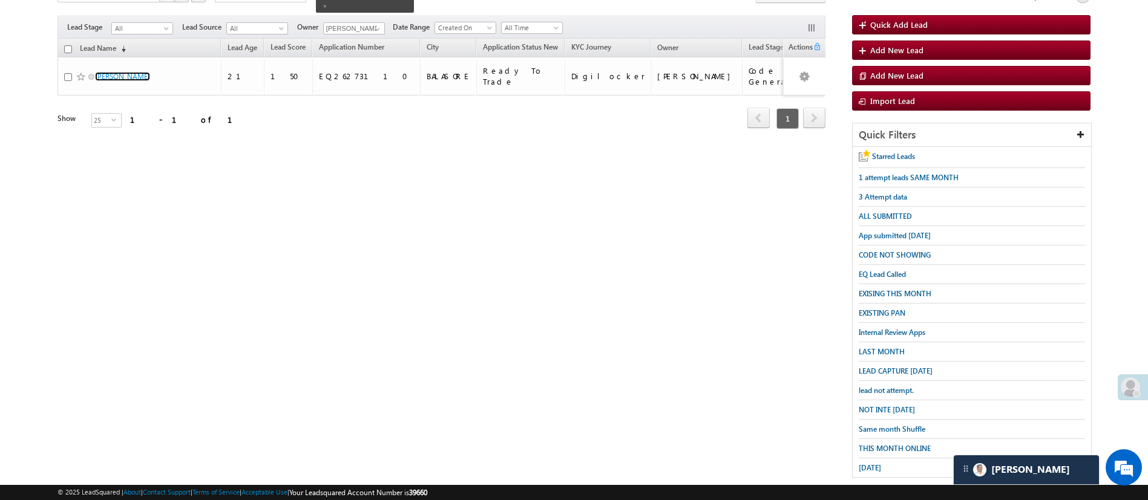
scroll to position [106, 0]
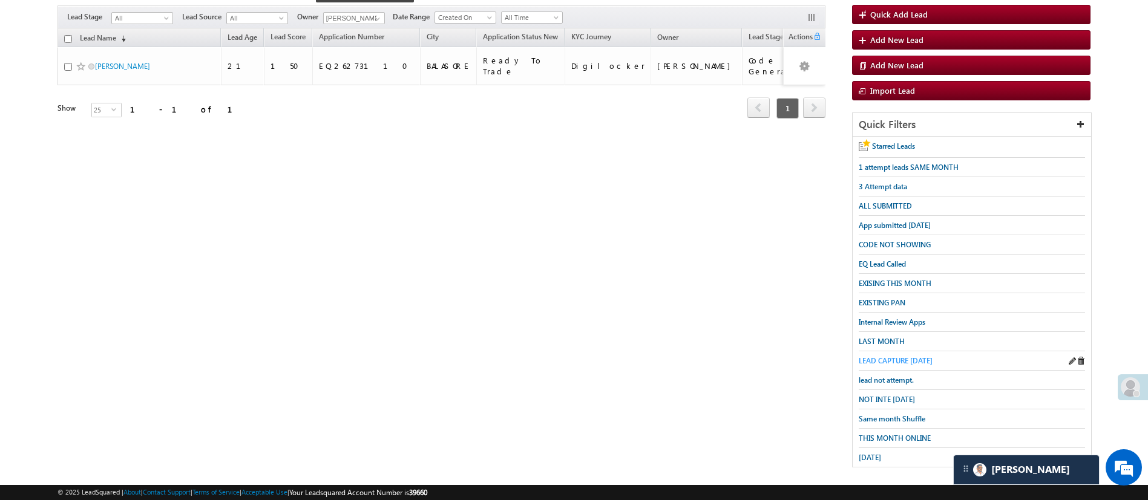
click at [909, 356] on span "LEAD CAPTURE [DATE]" at bounding box center [896, 360] width 74 height 9
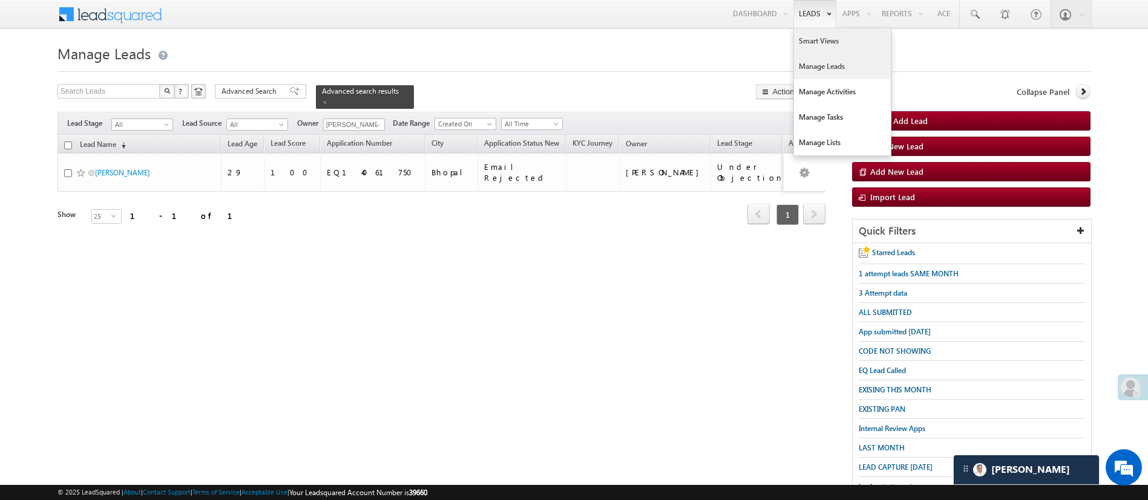
click at [828, 35] on link "Smart Views" at bounding box center [842, 40] width 97 height 25
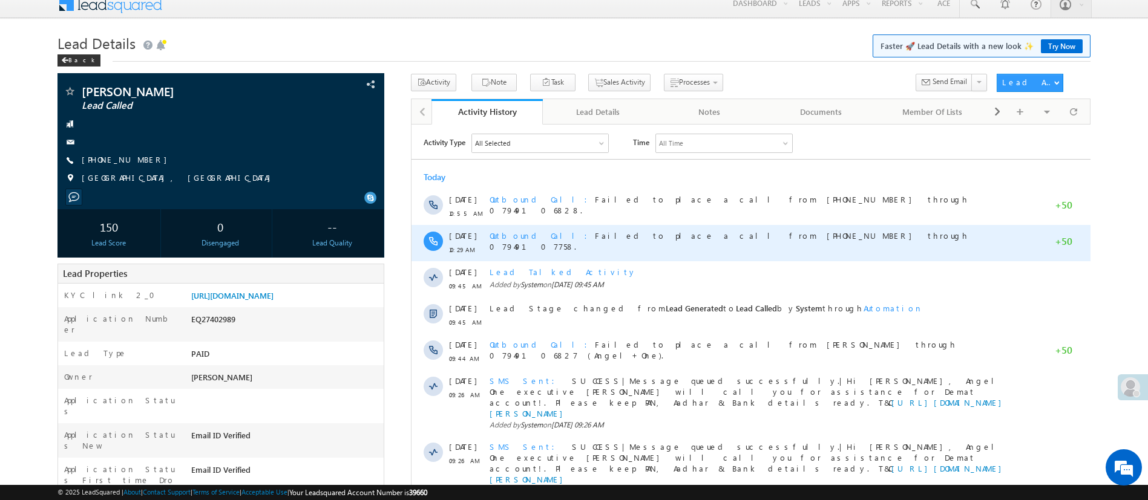
click at [517, 237] on span "Outbound Call" at bounding box center [541, 235] width 105 height 10
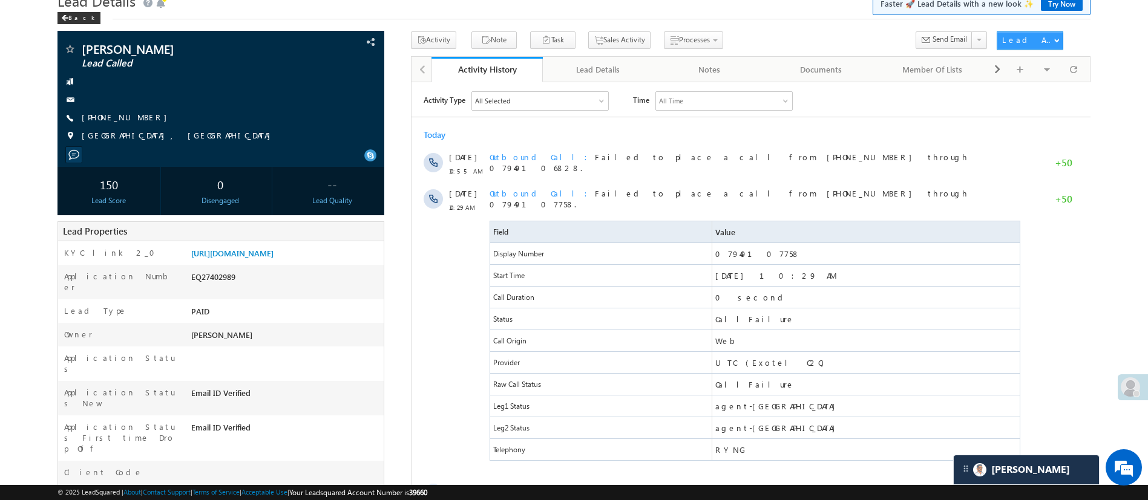
scroll to position [50, 0]
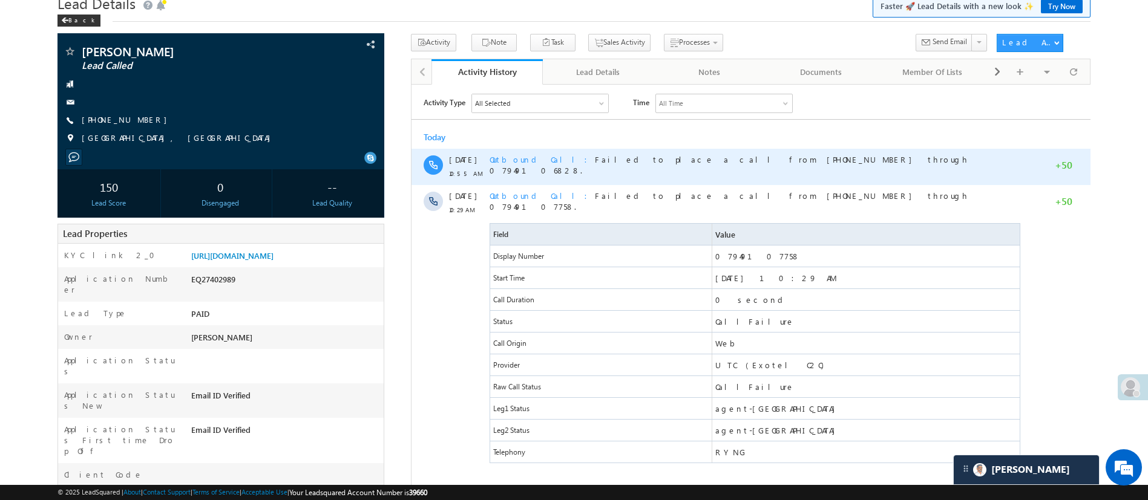
click at [517, 160] on span "Outbound Call" at bounding box center [541, 159] width 105 height 10
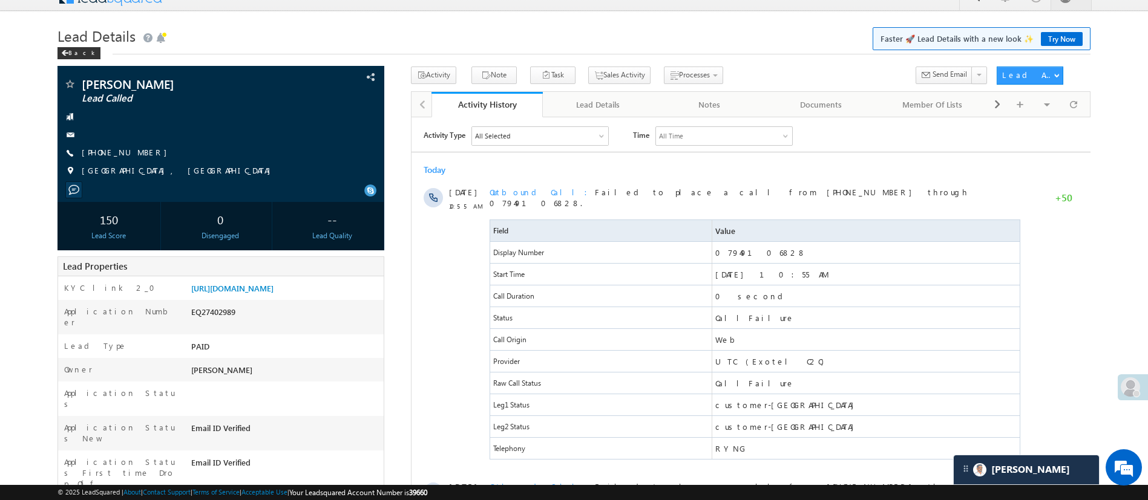
scroll to position [0, 0]
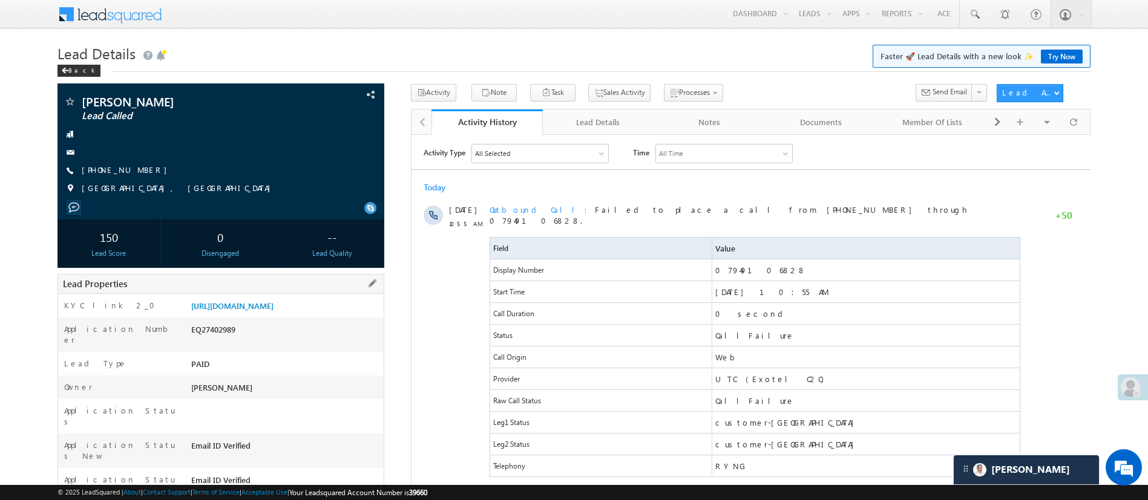
click at [229, 341] on div "EQ27402989" at bounding box center [285, 332] width 195 height 17
copy div "EQ27402989"
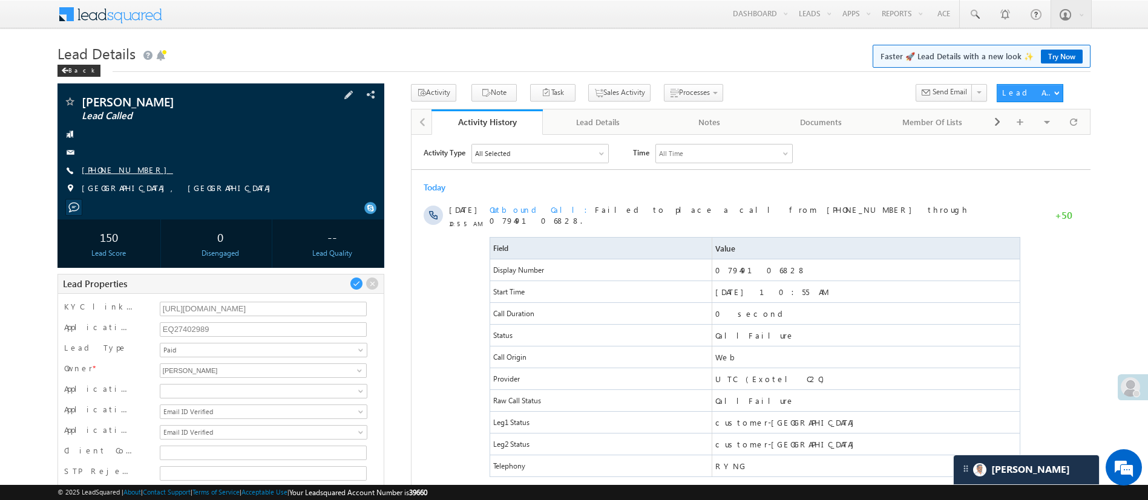
click at [132, 167] on link "+91-9835420355" at bounding box center [127, 170] width 91 height 10
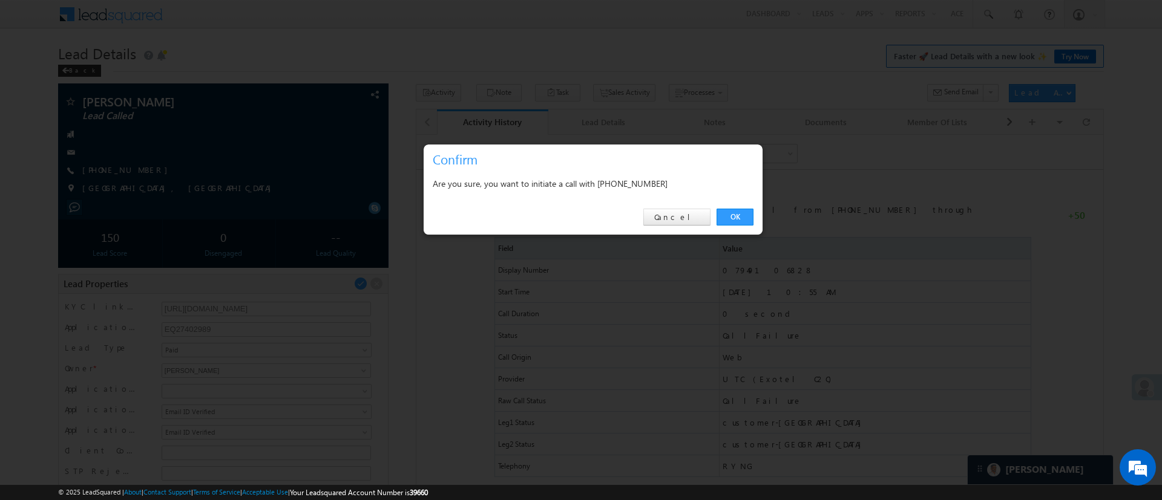
click at [638, 187] on div "Are you sure, you want to initiate a call with +91-9835420355" at bounding box center [593, 183] width 321 height 15
copy div "9835420355"
click at [698, 214] on link "Cancel" at bounding box center [676, 217] width 67 height 17
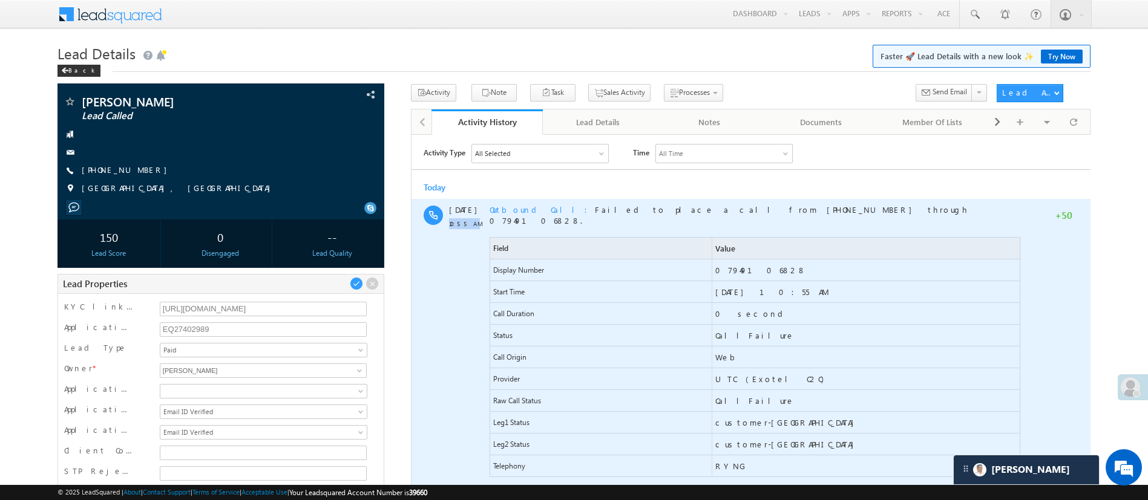
drag, startPoint x: 474, startPoint y: 221, endPoint x: 449, endPoint y: 227, distance: 25.7
click at [449, 227] on span "10:55 AM" at bounding box center [466, 223] width 36 height 11
copy span "10:55 AM"
click at [507, 211] on span "Outbound Call" at bounding box center [541, 209] width 105 height 10
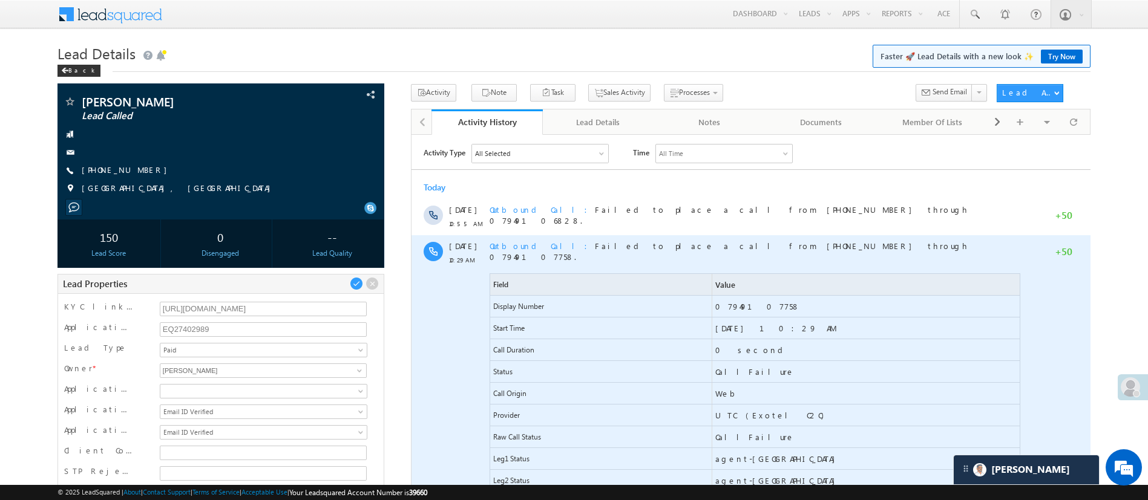
click at [503, 246] on span "Outbound Call" at bounding box center [541, 245] width 105 height 10
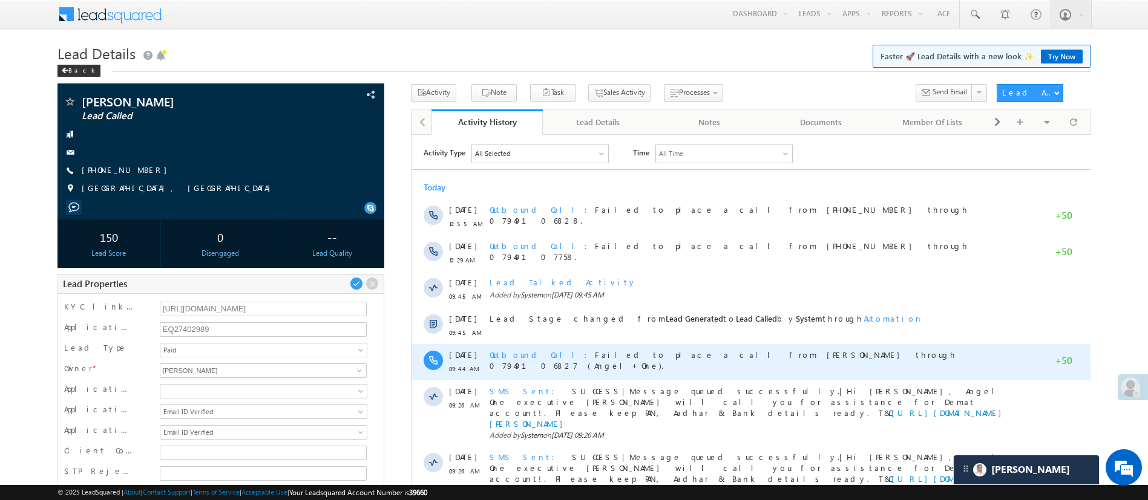
click at [532, 355] on span "Outbound Call" at bounding box center [541, 354] width 105 height 10
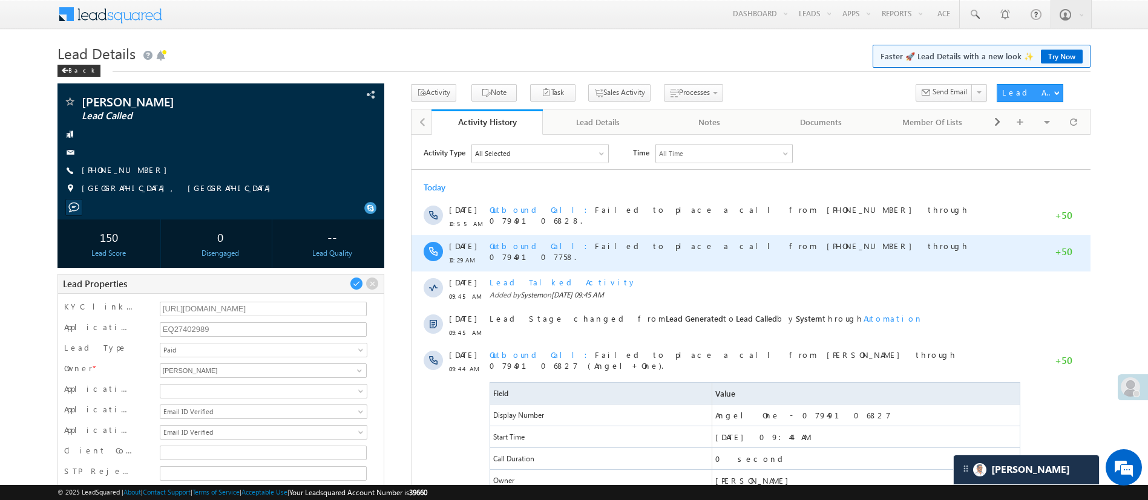
click at [513, 244] on span "Outbound Call" at bounding box center [541, 245] width 105 height 10
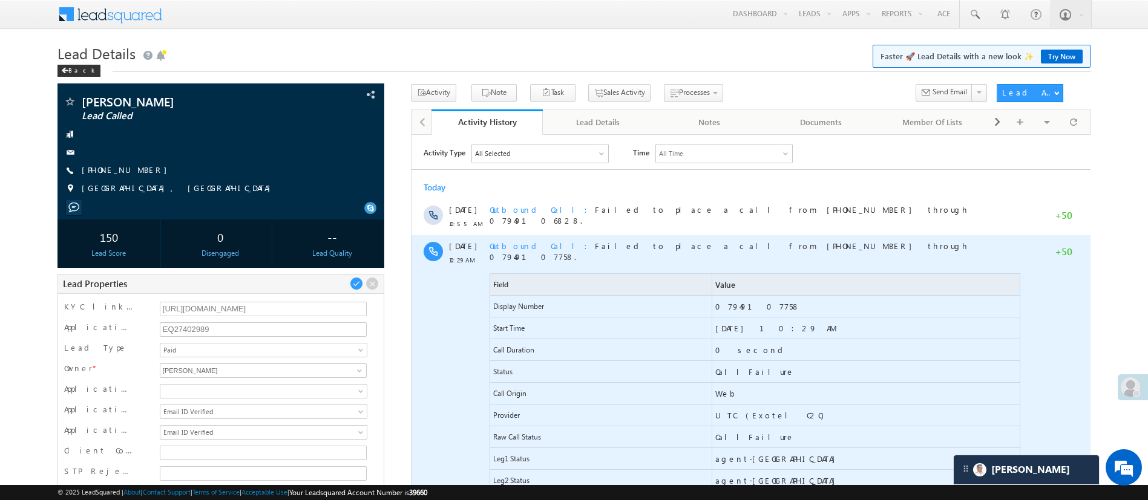
click at [513, 244] on span "Outbound Call" at bounding box center [541, 245] width 105 height 10
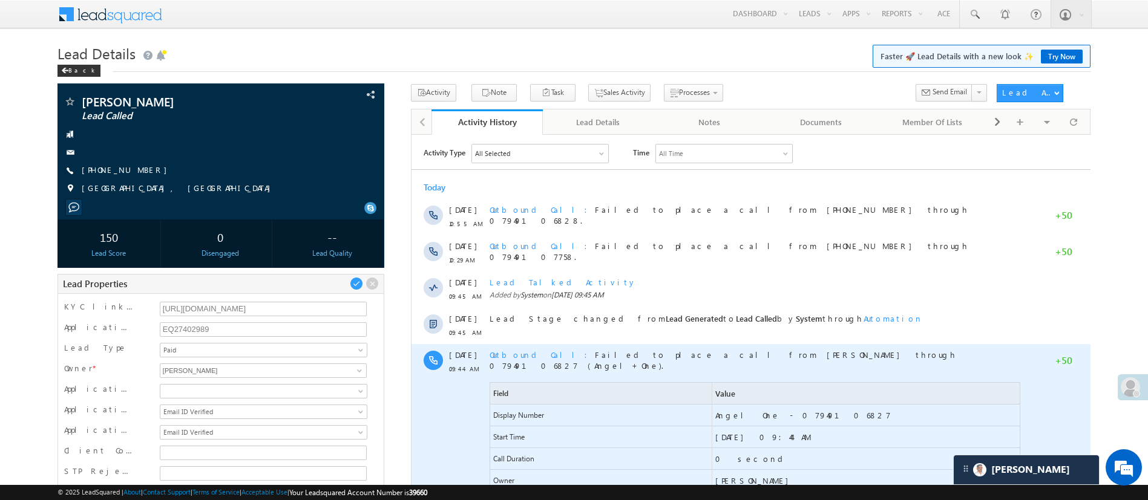
click at [522, 355] on span "Outbound Call" at bounding box center [541, 354] width 105 height 10
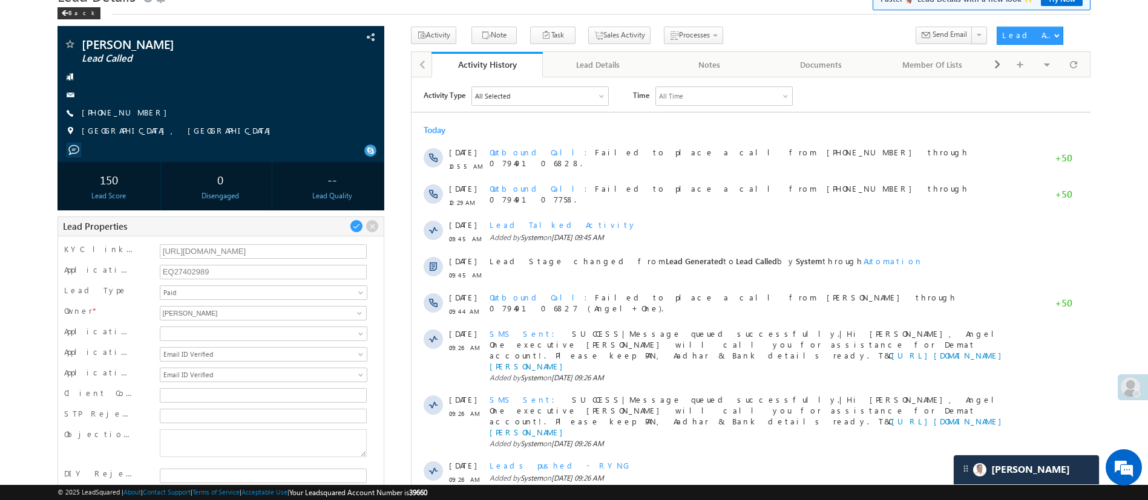
scroll to position [59, 0]
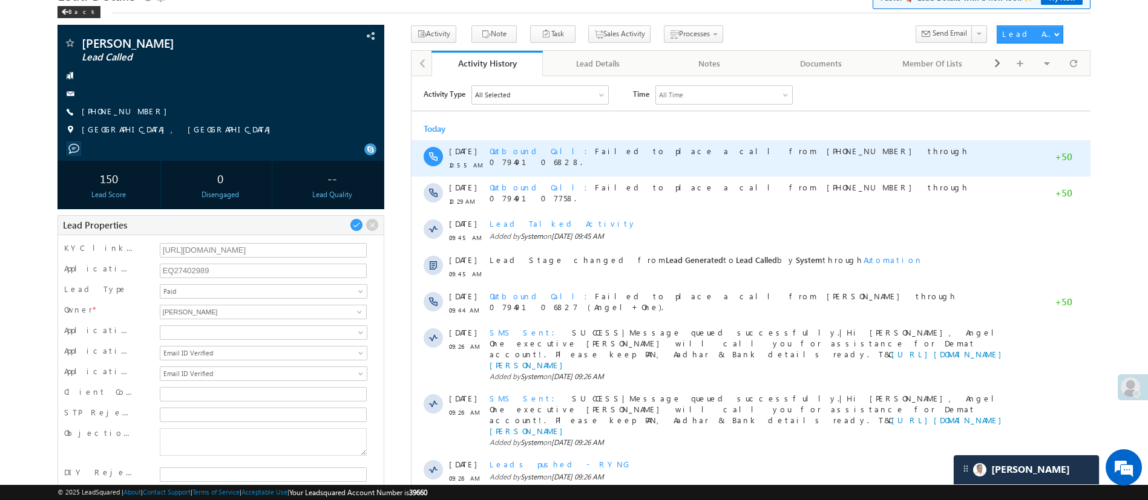
click at [525, 153] on span "Outbound Call" at bounding box center [541, 150] width 105 height 10
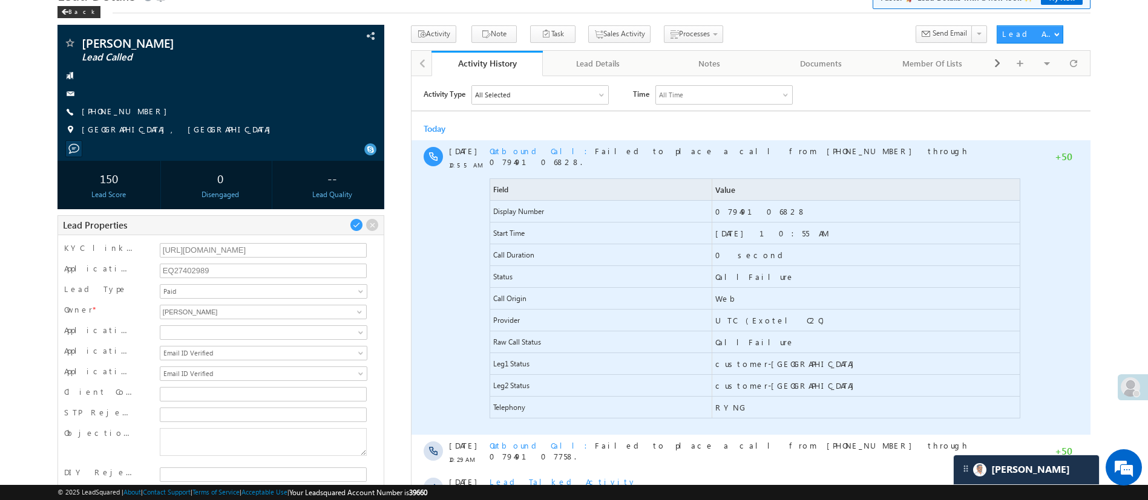
click at [526, 155] on span "Outbound Call" at bounding box center [541, 150] width 105 height 10
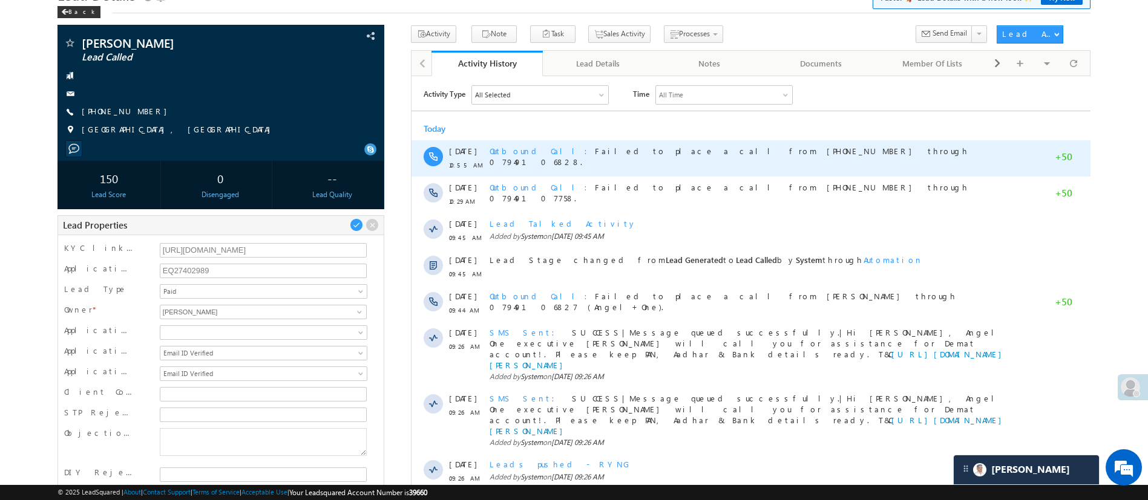
click at [521, 149] on span "Outbound Call" at bounding box center [541, 150] width 105 height 10
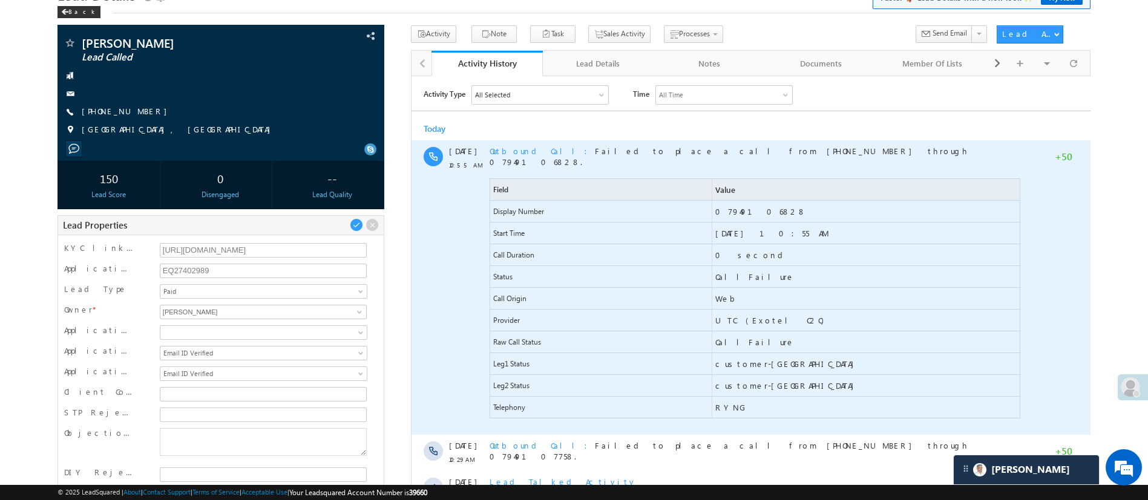
click at [521, 149] on span "Outbound Call" at bounding box center [541, 150] width 105 height 10
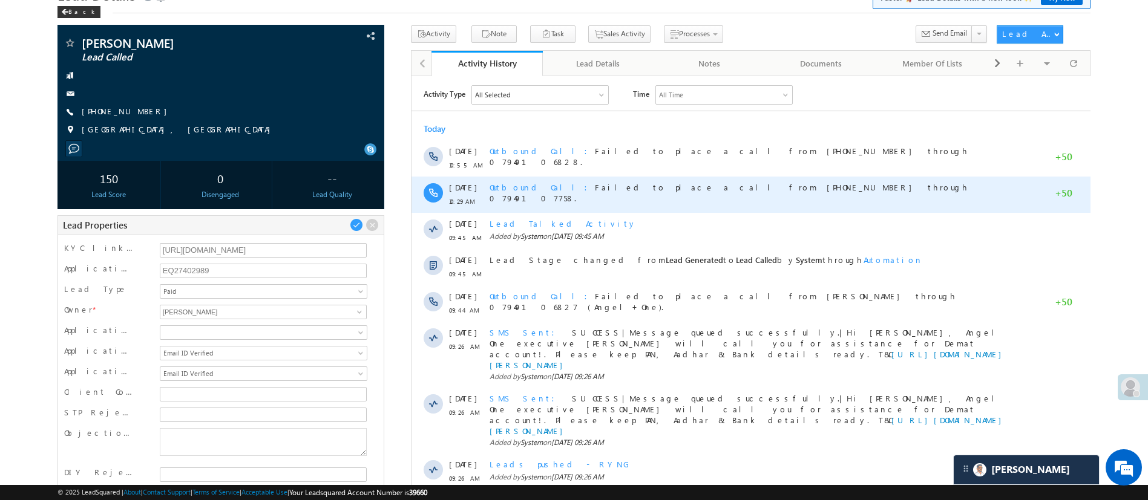
click at [514, 187] on span "Outbound Call" at bounding box center [541, 187] width 105 height 10
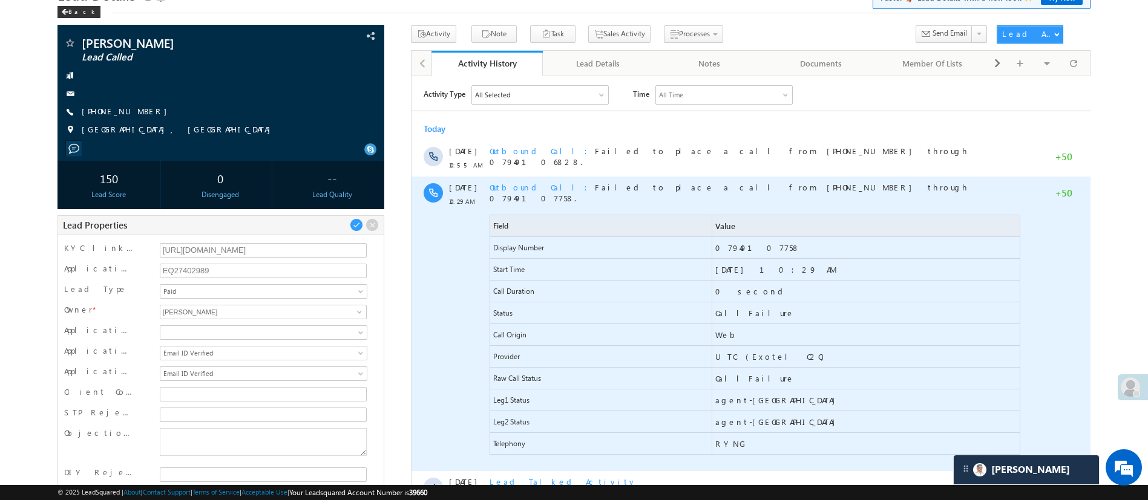
click at [514, 183] on span "Outbound Call" at bounding box center [541, 187] width 105 height 10
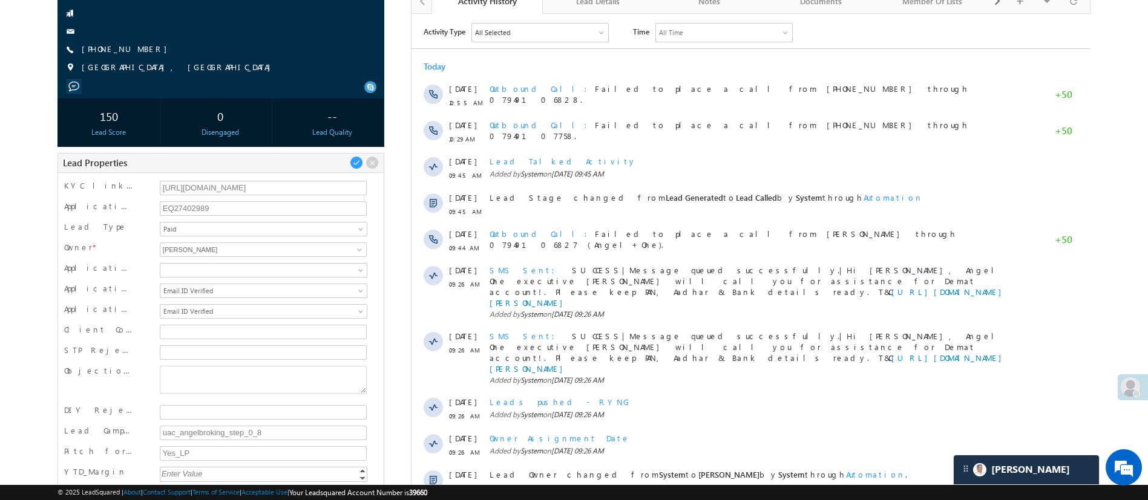
scroll to position [120, 0]
drag, startPoint x: 1153, startPoint y: 221, endPoint x: 76, endPoint y: 72, distance: 1087.8
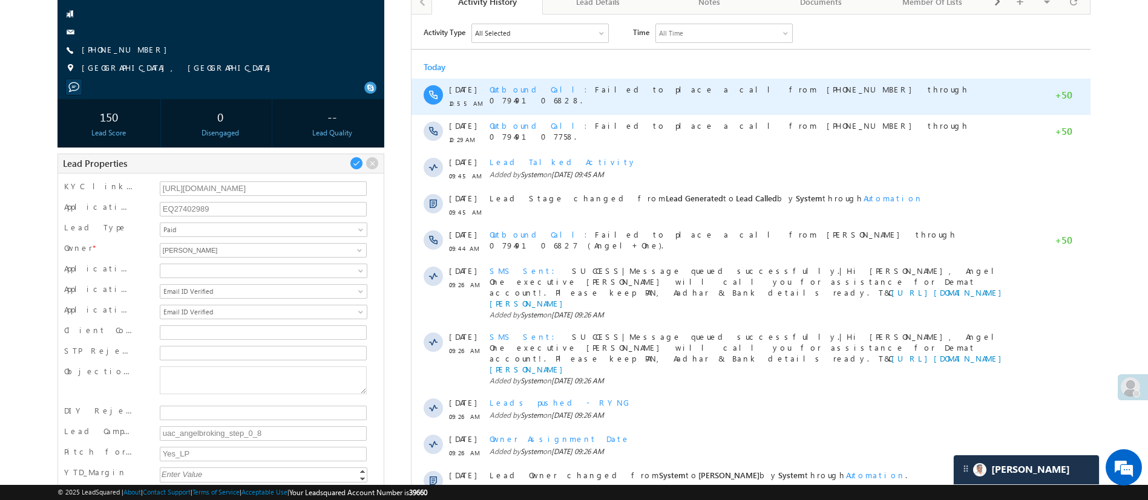
click at [498, 90] on span "Outbound Call" at bounding box center [541, 88] width 105 height 10
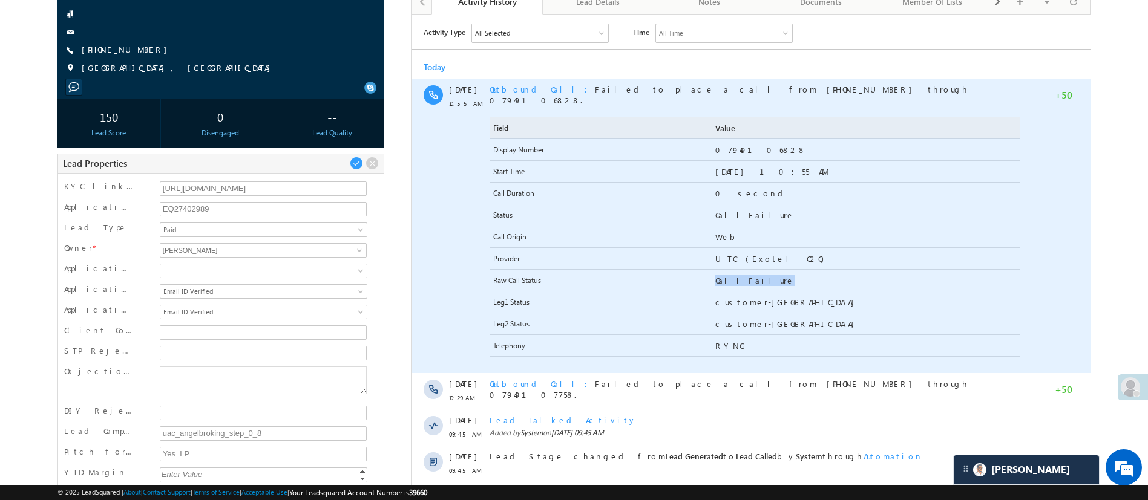
drag, startPoint x: 748, startPoint y: 264, endPoint x: 708, endPoint y: 270, distance: 40.4
click at [708, 270] on div "Raw Call Status CallFailure" at bounding box center [754, 280] width 531 height 22
drag, startPoint x: 762, startPoint y: 289, endPoint x: 715, endPoint y: 292, distance: 47.3
click at [715, 292] on span "customer-nc" at bounding box center [864, 301] width 307 height 21
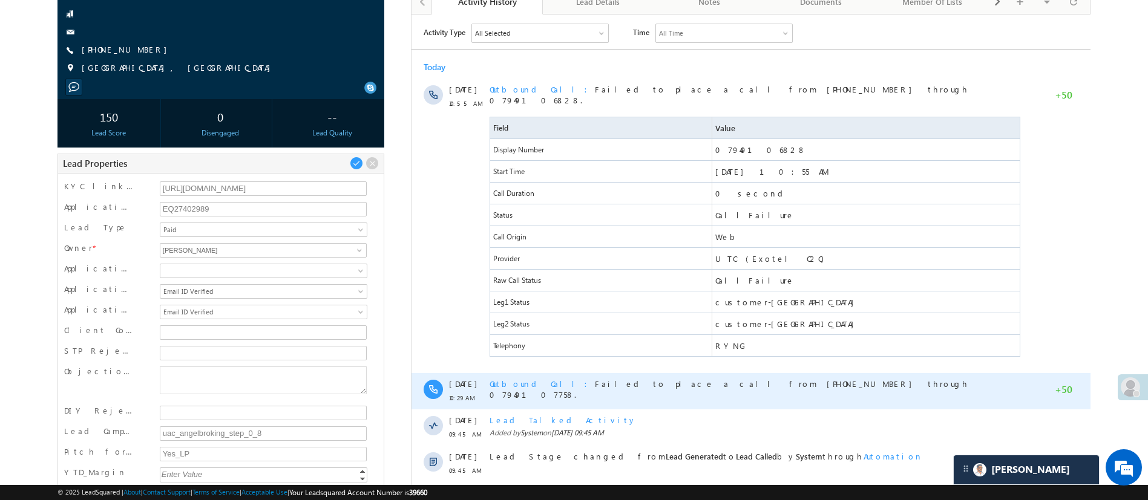
click at [522, 378] on span "Outbound Call" at bounding box center [541, 383] width 105 height 10
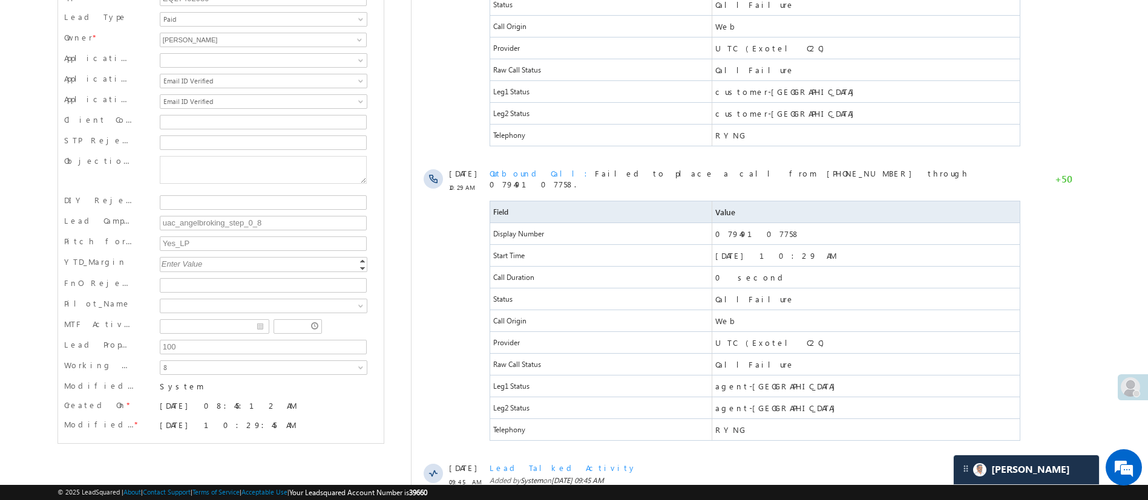
scroll to position [338, 0]
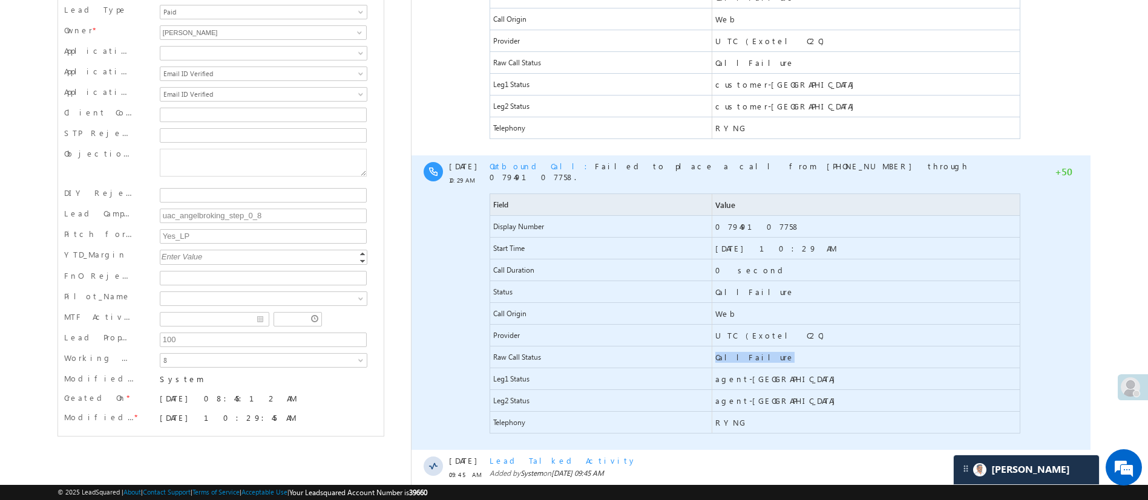
drag, startPoint x: 750, startPoint y: 341, endPoint x: 715, endPoint y: 337, distance: 35.3
click at [715, 347] on span "CallFailure" at bounding box center [864, 357] width 307 height 21
drag, startPoint x: 751, startPoint y: 362, endPoint x: 713, endPoint y: 357, distance: 38.5
drag, startPoint x: 713, startPoint y: 357, endPoint x: 704, endPoint y: 358, distance: 9.1
click at [704, 368] on span "Leg1 Status" at bounding box center [599, 378] width 221 height 21
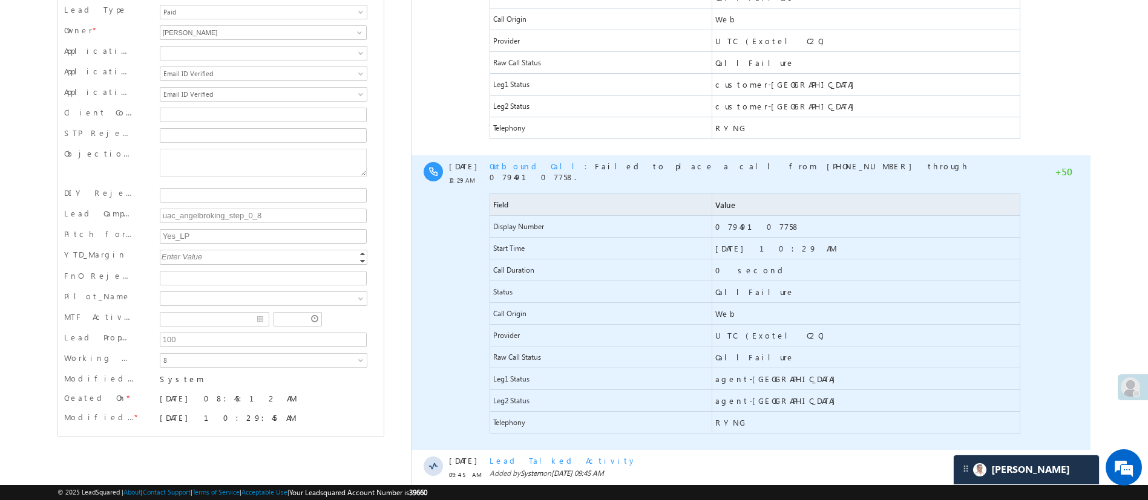
click at [525, 161] on span "Outbound Call" at bounding box center [541, 166] width 105 height 10
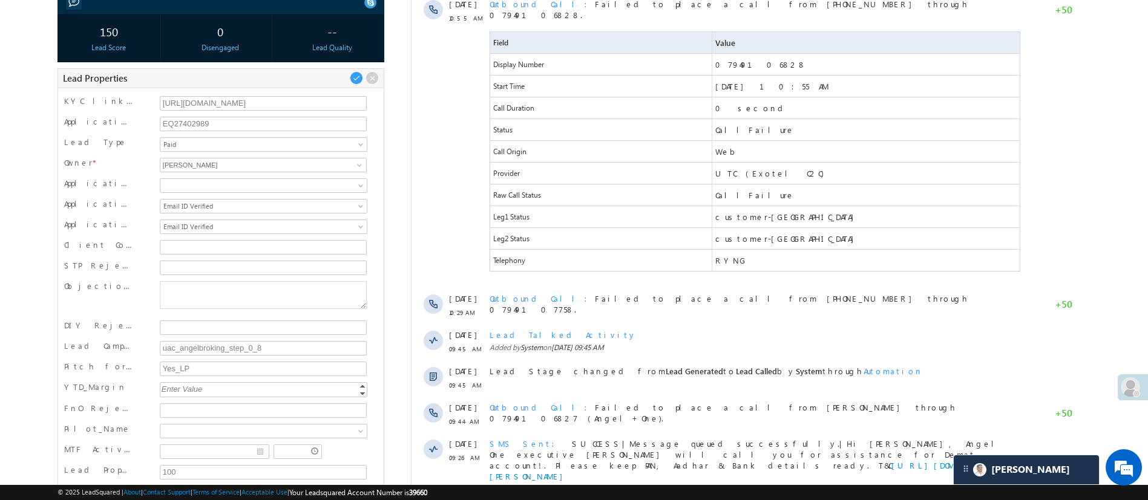
scroll to position [211, 0]
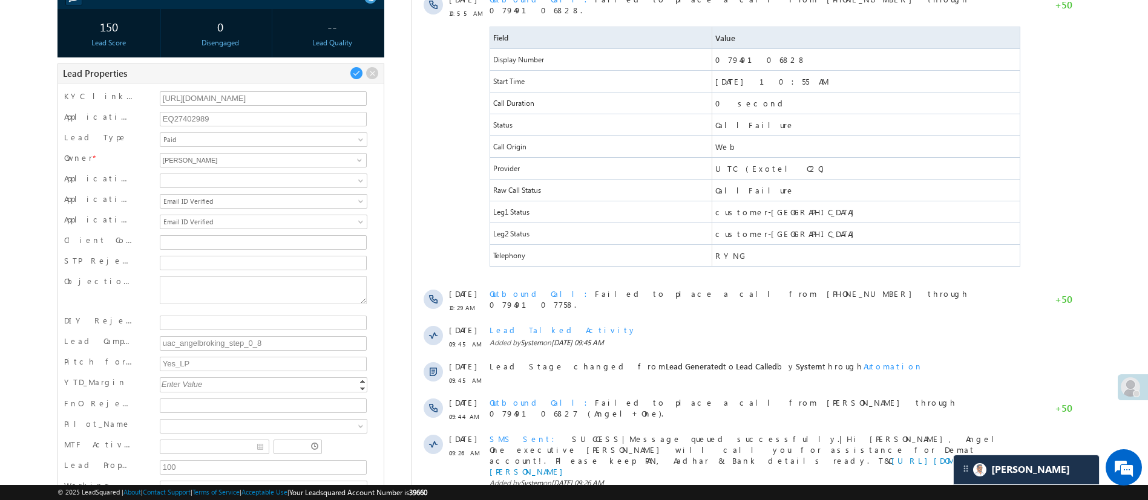
drag, startPoint x: 1154, startPoint y: 154, endPoint x: 1111, endPoint y: 15, distance: 145.6
click at [1111, 15] on body "Menu Manish Panchal Manis h.1Pa nchal @ange lbrok ing.c om" at bounding box center [574, 229] width 1148 height 880
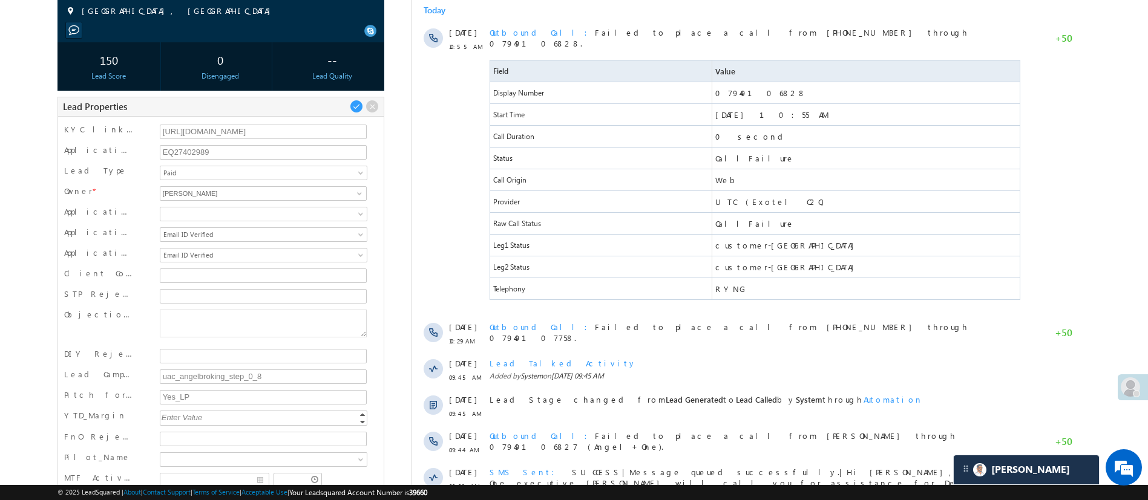
scroll to position [174, 0]
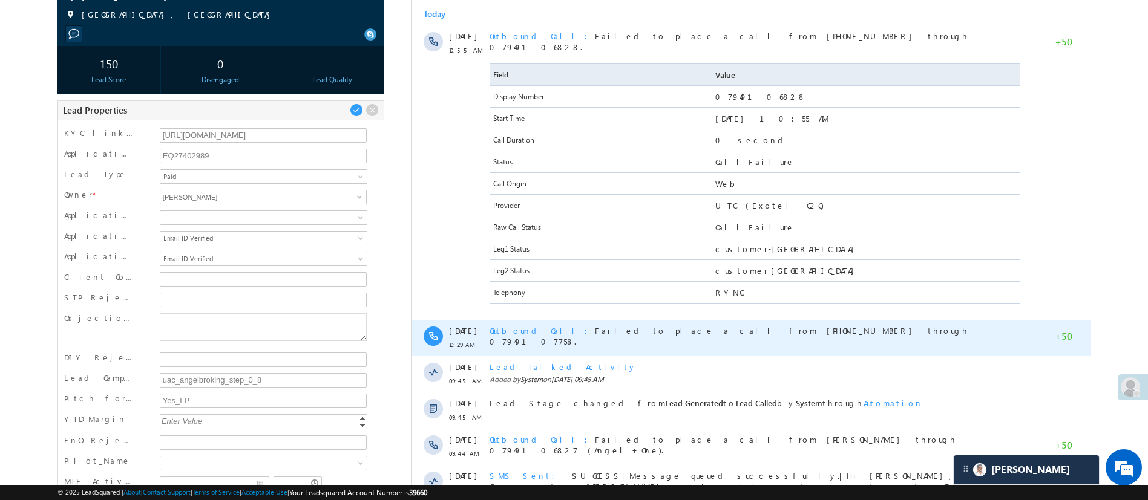
click at [515, 325] on span "Outbound Call" at bounding box center [541, 330] width 105 height 10
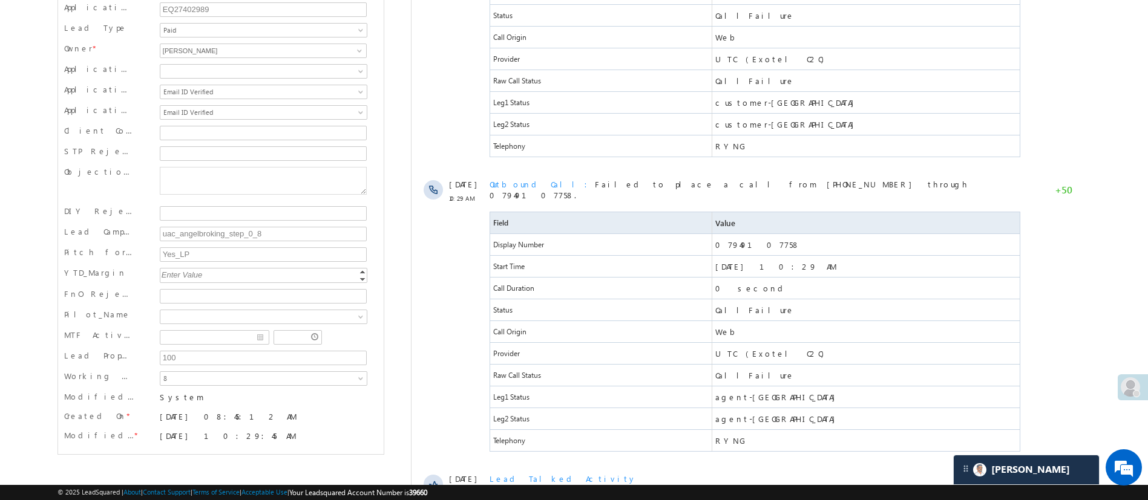
scroll to position [327, 0]
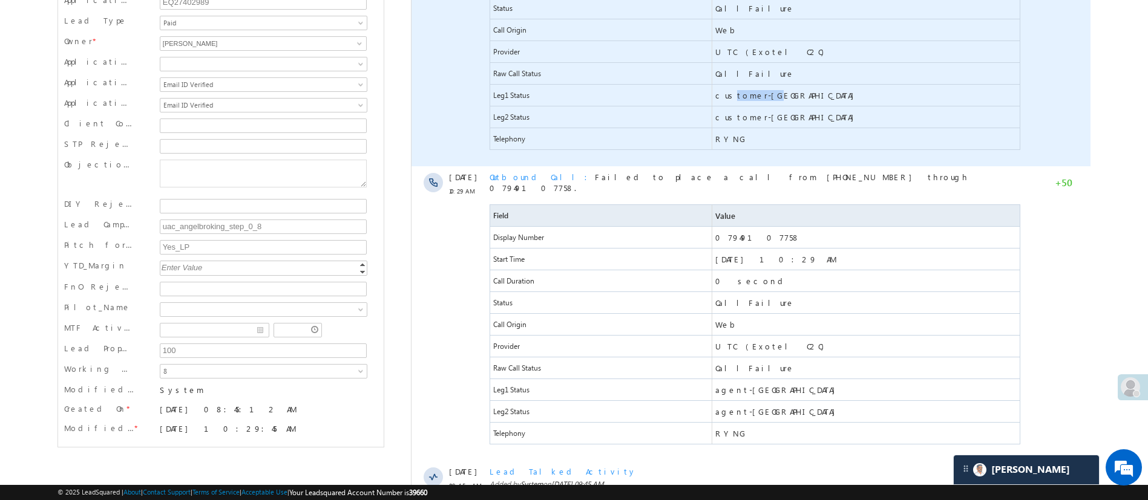
drag, startPoint x: 725, startPoint y: 85, endPoint x: 768, endPoint y: 87, distance: 43.0
click at [768, 87] on span "customer-nc" at bounding box center [864, 95] width 307 height 21
drag, startPoint x: 722, startPoint y: 62, endPoint x: 741, endPoint y: 65, distance: 18.9
click at [741, 68] on span "CallFailure" at bounding box center [754, 73] width 79 height 11
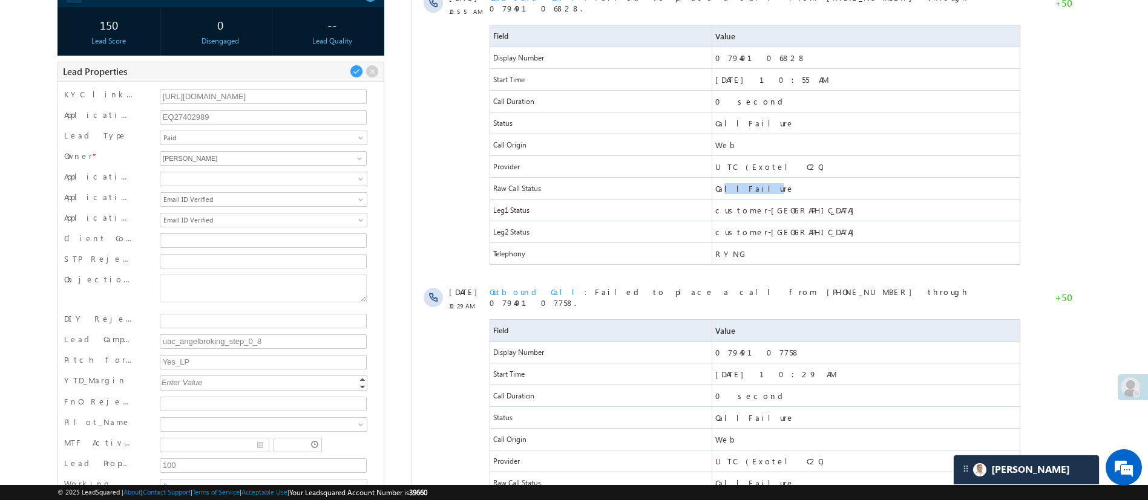
scroll to position [172, 0]
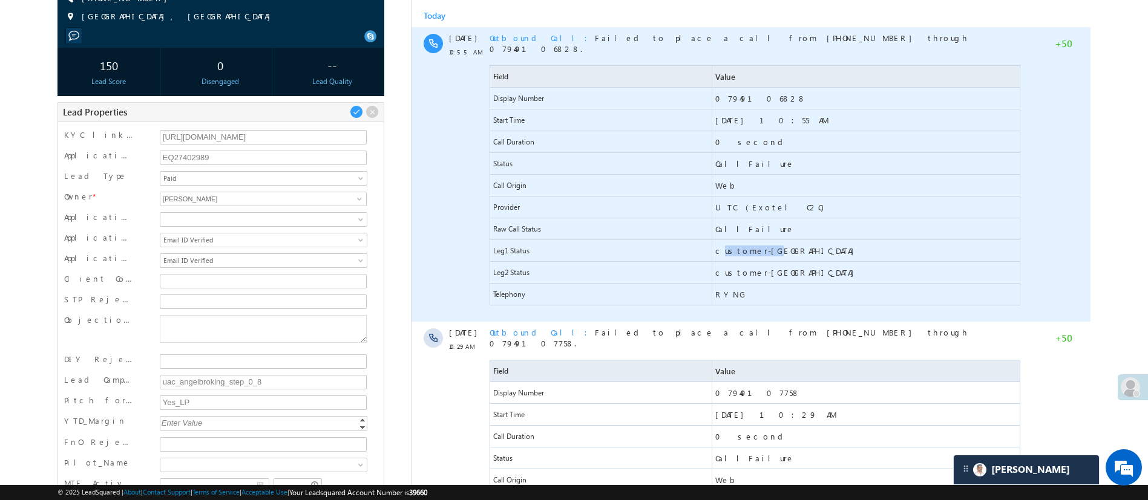
drag, startPoint x: 718, startPoint y: 240, endPoint x: 763, endPoint y: 241, distance: 45.4
click at [763, 241] on span "customer-nc" at bounding box center [864, 250] width 307 height 21
click at [534, 39] on span "Outbound Call" at bounding box center [541, 38] width 105 height 10
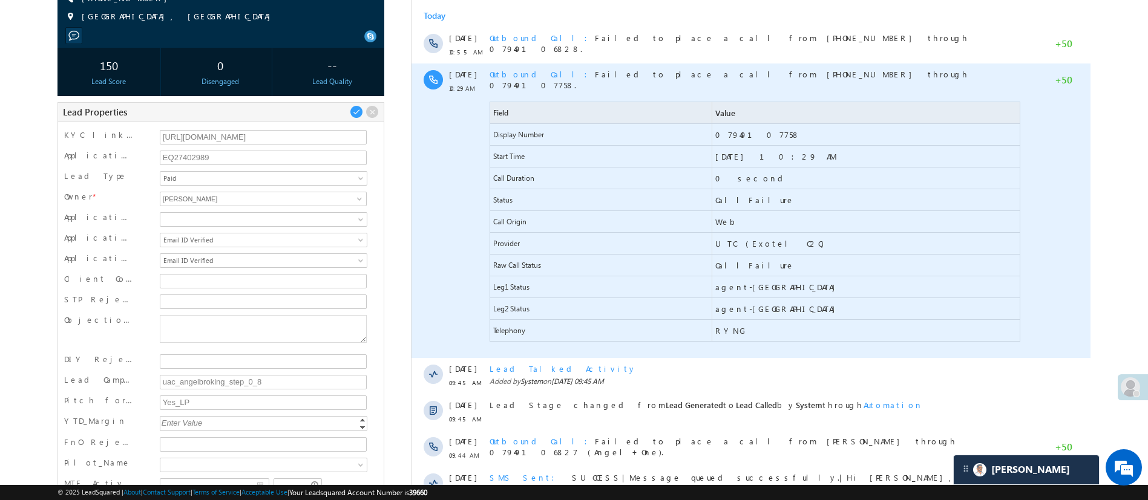
click at [520, 75] on span "Outbound Call" at bounding box center [541, 74] width 105 height 10
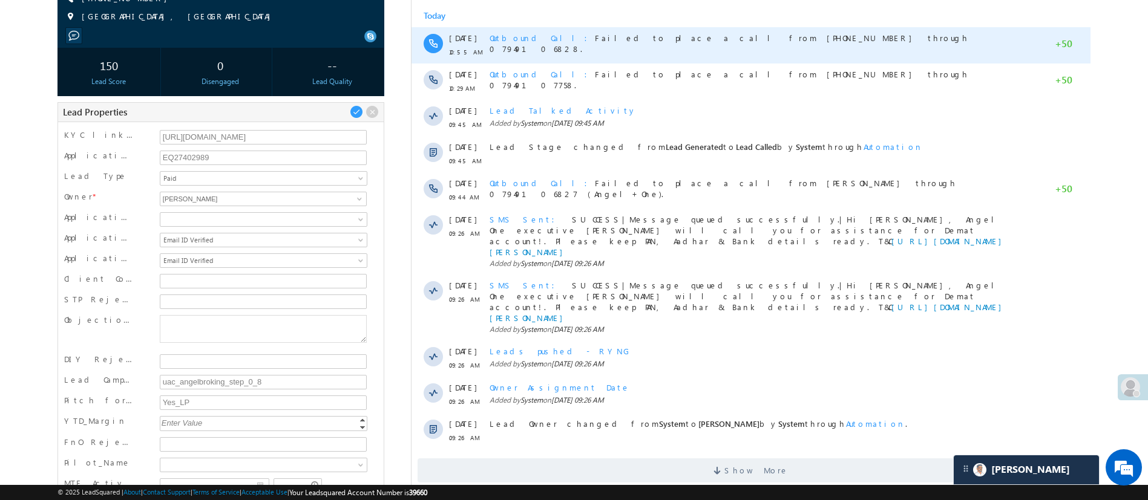
click at [513, 34] on span "Outbound Call" at bounding box center [541, 38] width 105 height 10
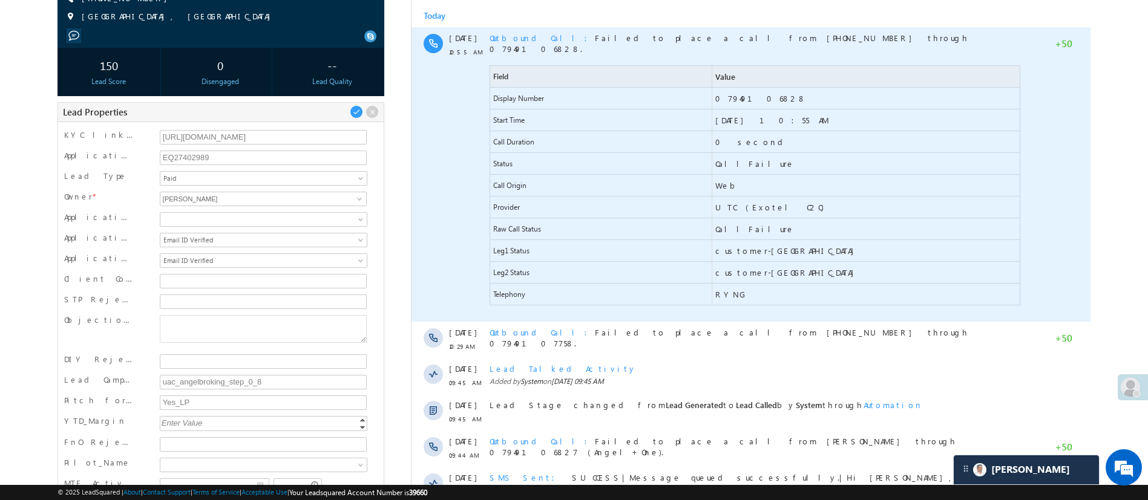
click at [532, 41] on span "Outbound Call" at bounding box center [541, 38] width 105 height 10
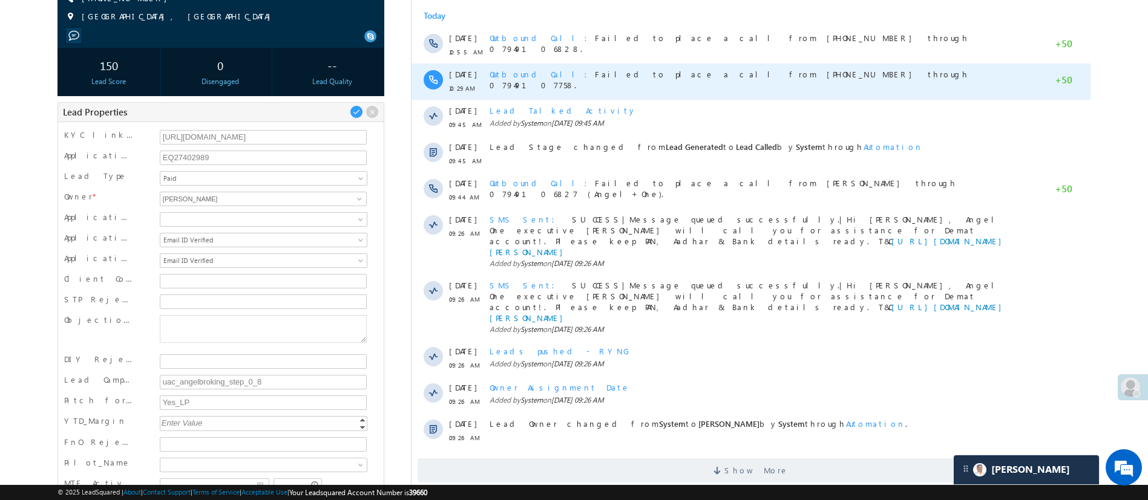
click at [520, 72] on span "Outbound Call" at bounding box center [541, 74] width 105 height 10
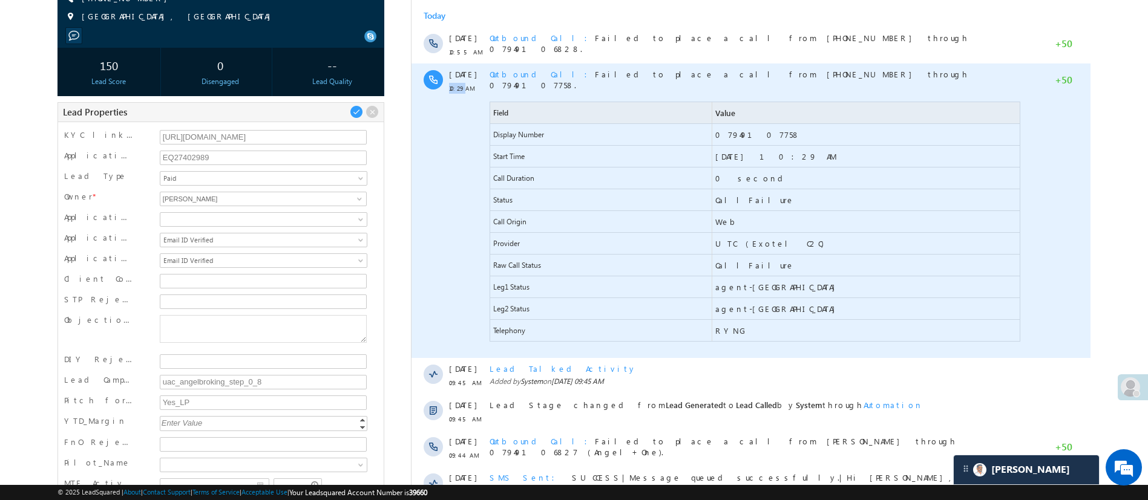
drag, startPoint x: 447, startPoint y: 90, endPoint x: 465, endPoint y: 91, distance: 18.2
click at [465, 91] on div "19 Aug 10:29 AM Outbound Call Failed to place a call from +91-9321501083 throug…" at bounding box center [750, 211] width 679 height 295
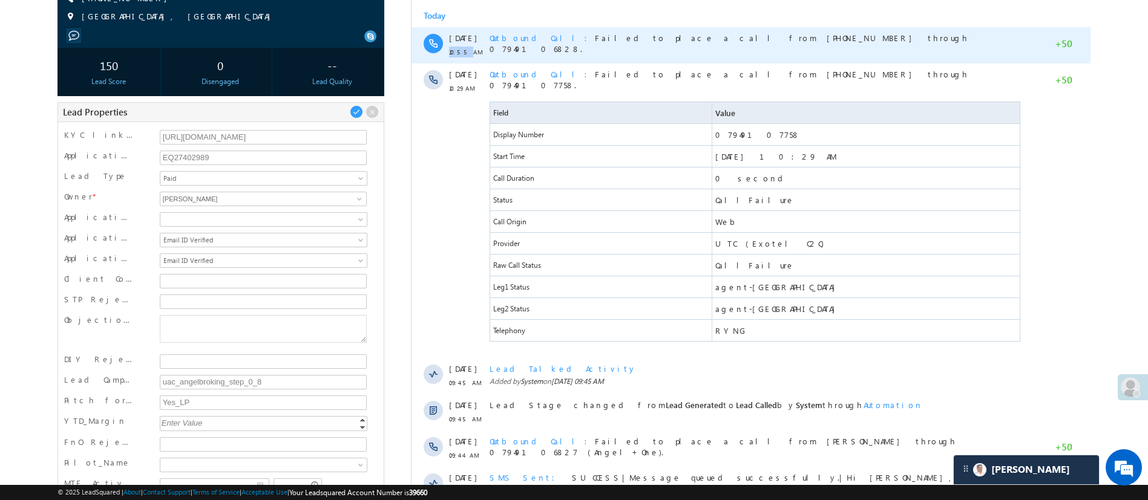
drag, startPoint x: 448, startPoint y: 55, endPoint x: 466, endPoint y: 49, distance: 18.6
click at [466, 49] on span "10:55 AM" at bounding box center [466, 52] width 36 height 11
click at [524, 40] on span "Outbound Call" at bounding box center [541, 38] width 105 height 10
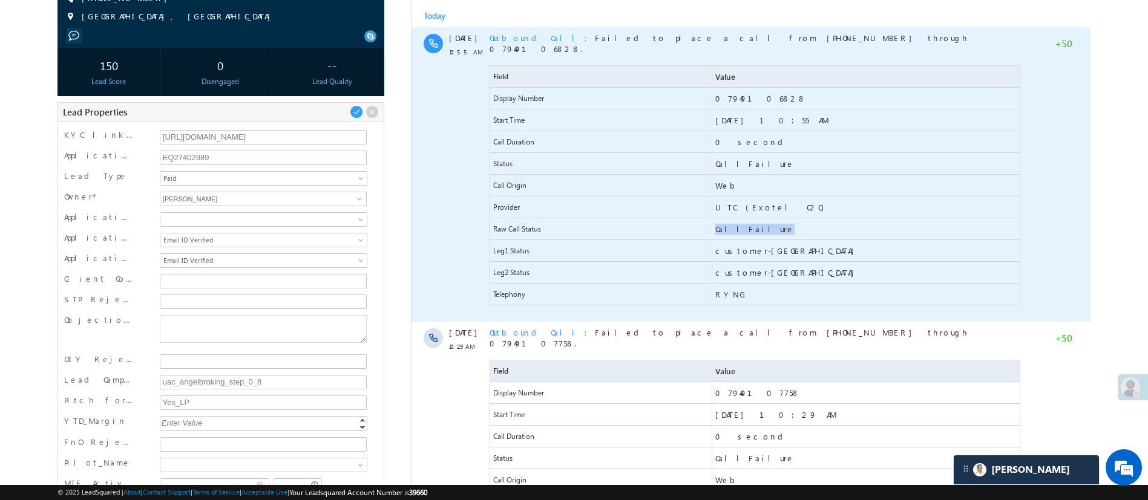
drag, startPoint x: 716, startPoint y: 217, endPoint x: 748, endPoint y: 223, distance: 32.5
click at [748, 224] on span "CallFailure" at bounding box center [754, 229] width 79 height 11
click at [512, 41] on span "Outbound Call" at bounding box center [541, 38] width 105 height 10
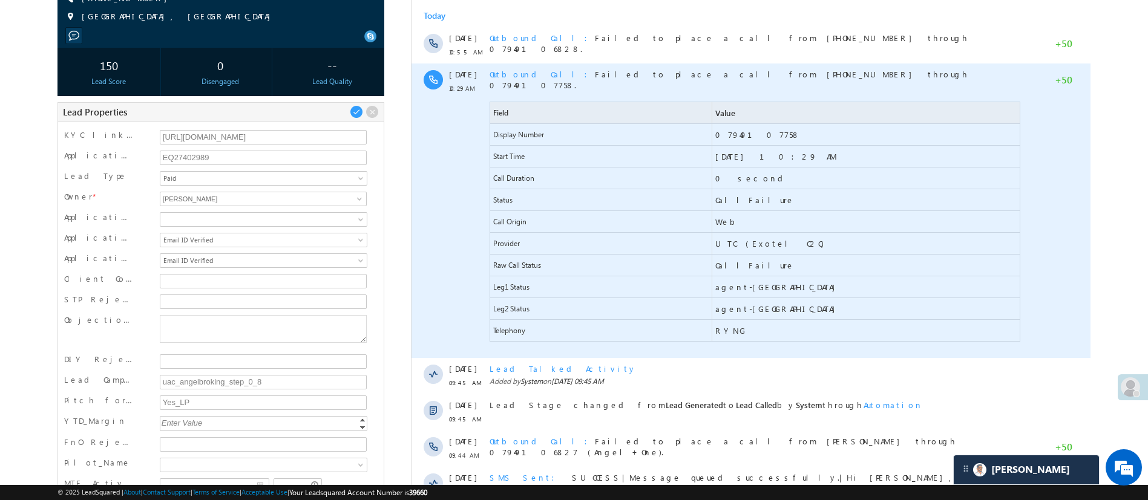
click at [517, 75] on span "Outbound Call" at bounding box center [541, 74] width 105 height 10
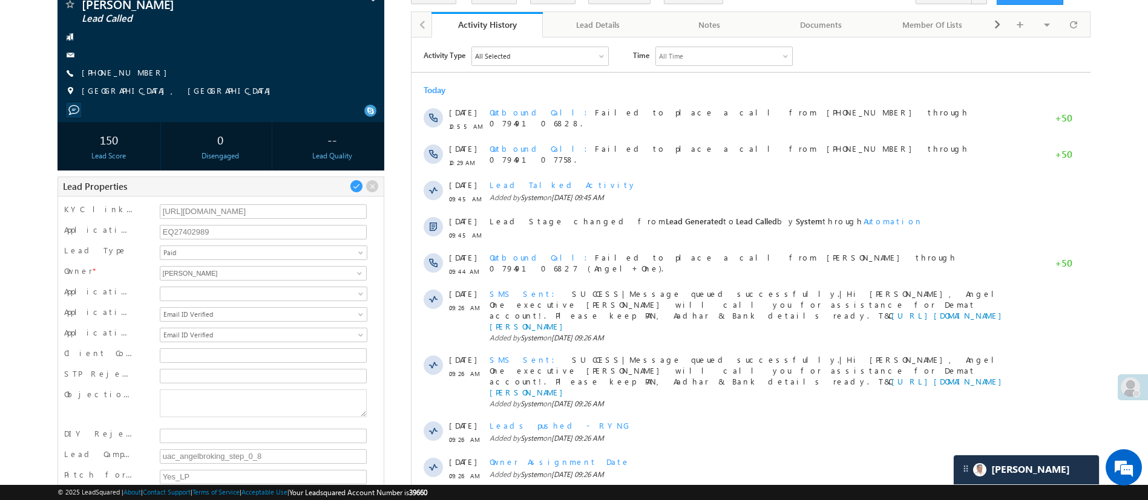
scroll to position [96, 0]
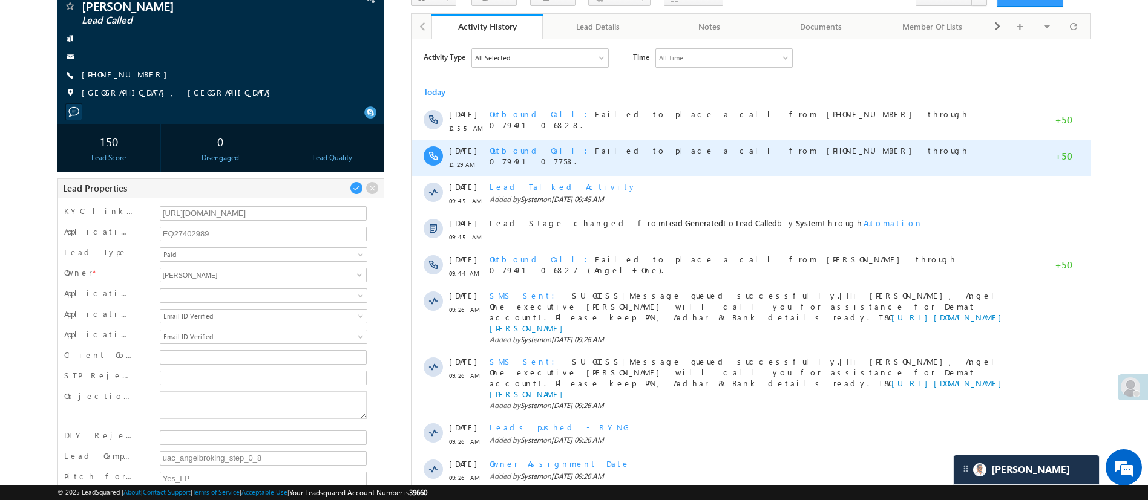
click at [516, 150] on span "Outbound Call" at bounding box center [541, 150] width 105 height 10
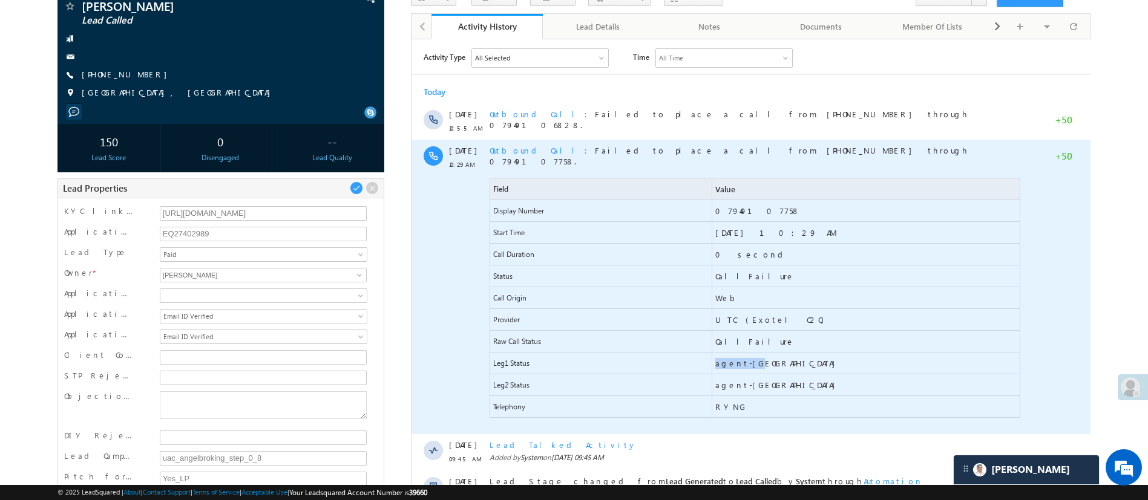
drag, startPoint x: 712, startPoint y: 353, endPoint x: 745, endPoint y: 353, distance: 32.7
click at [745, 353] on span "agent-nc" at bounding box center [864, 362] width 307 height 21
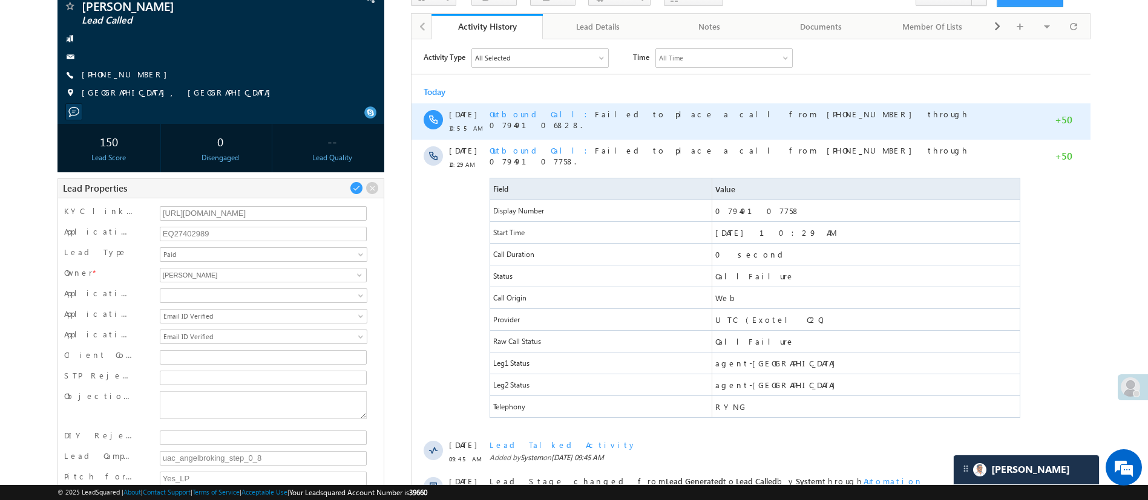
click at [506, 111] on span "Outbound Call" at bounding box center [541, 113] width 105 height 10
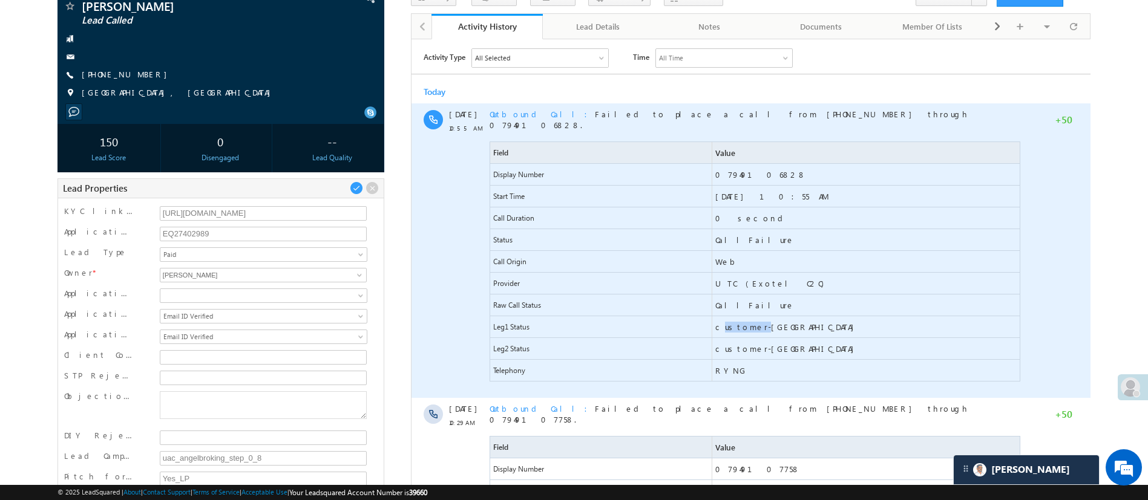
drag, startPoint x: 719, startPoint y: 316, endPoint x: 751, endPoint y: 318, distance: 32.1
click at [751, 321] on span "customer-nc" at bounding box center [787, 326] width 145 height 11
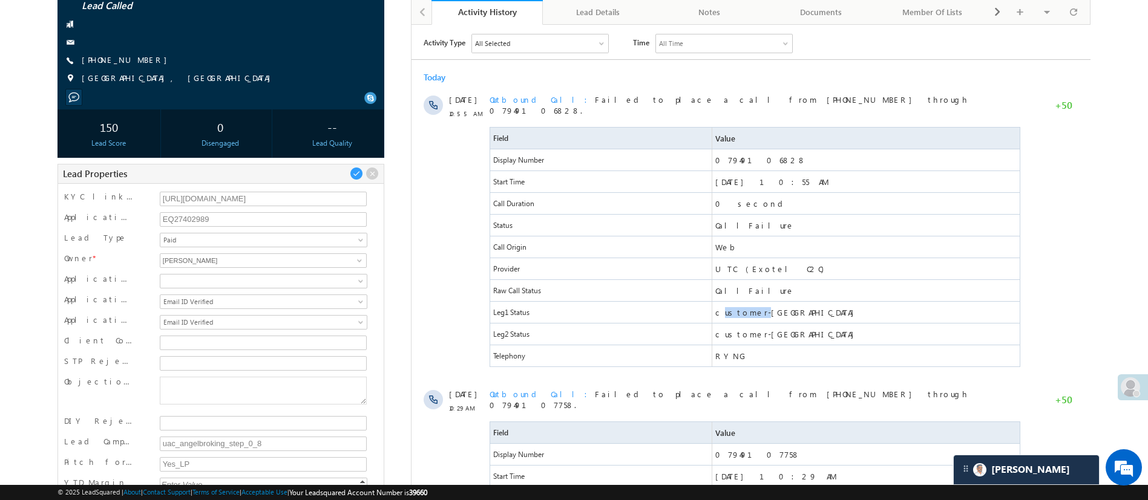
scroll to position [121, 0]
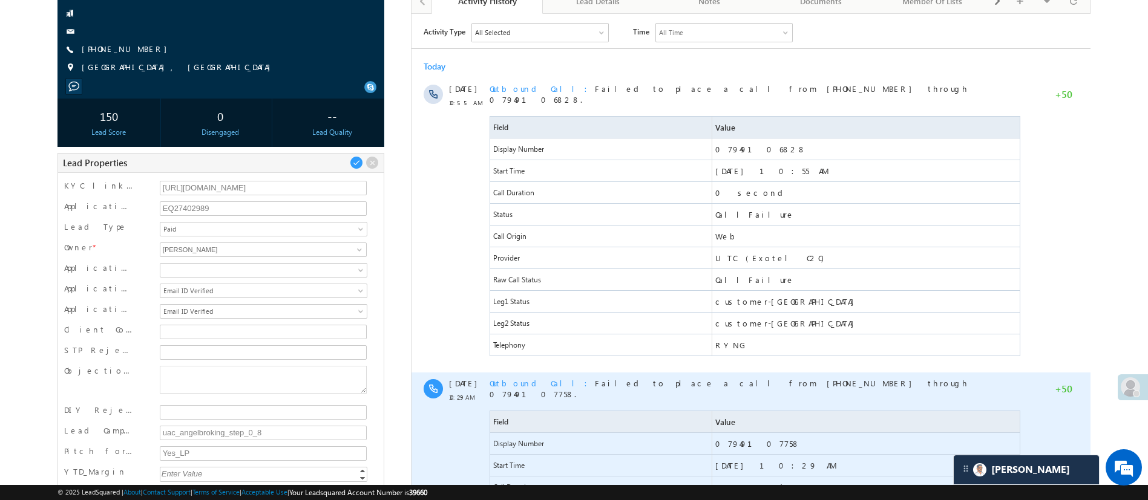
click at [526, 378] on span "Outbound Call" at bounding box center [541, 383] width 105 height 10
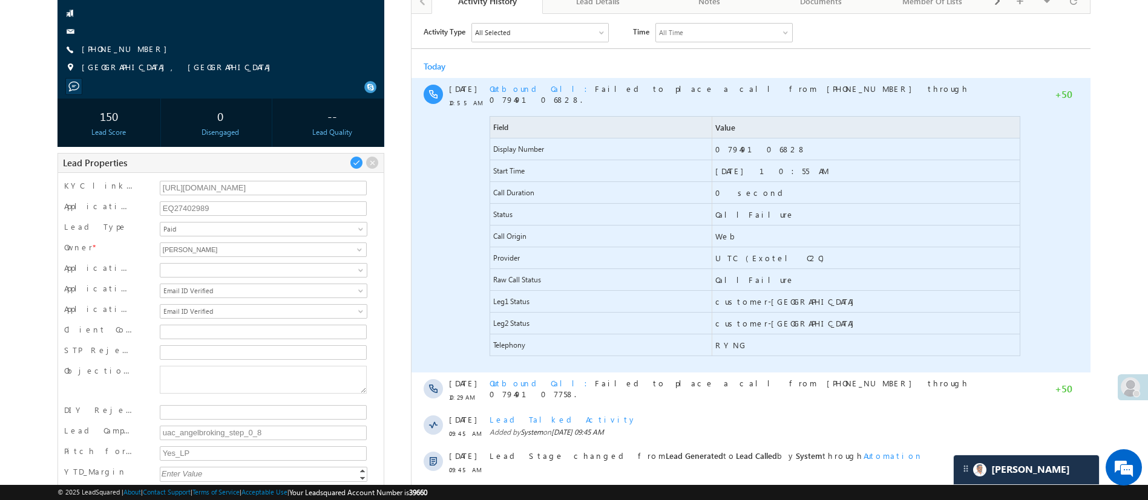
click at [535, 86] on span "Outbound Call" at bounding box center [541, 88] width 105 height 10
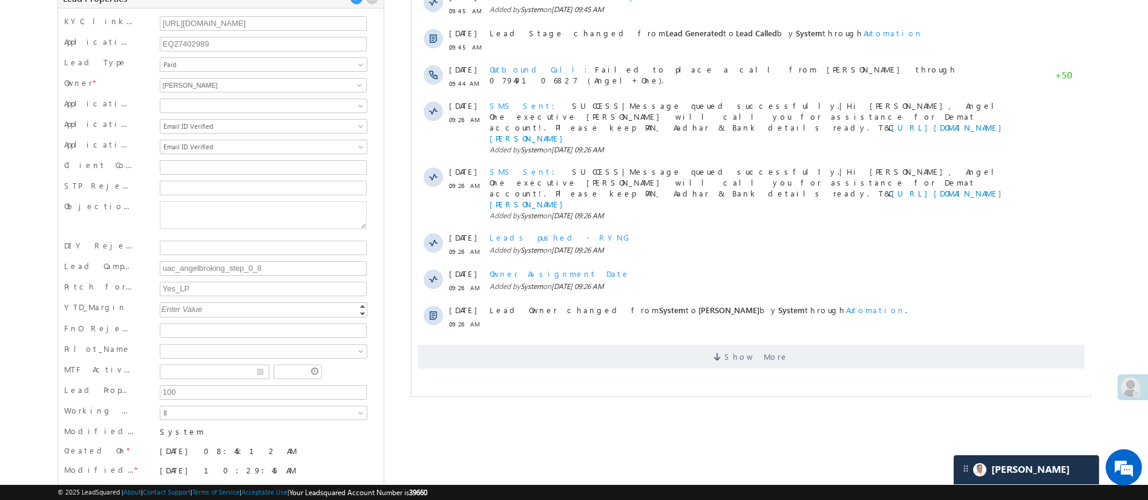
scroll to position [295, 0]
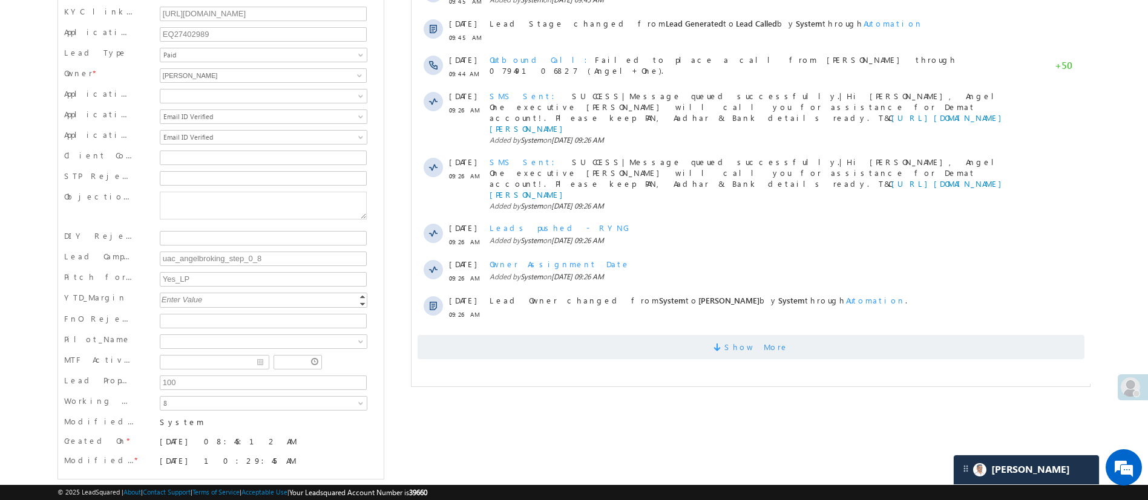
click at [707, 335] on span "Show More" at bounding box center [750, 347] width 667 height 24
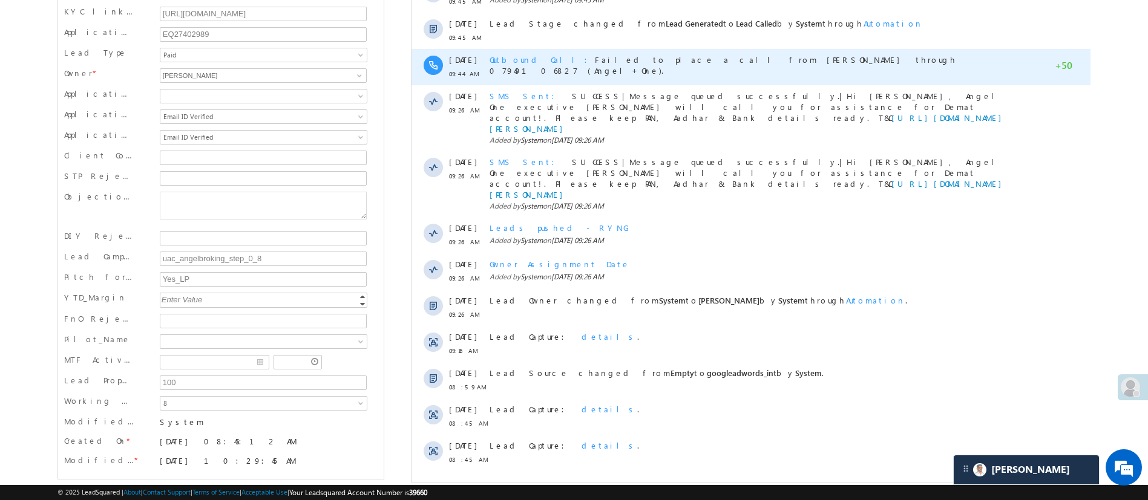
click at [502, 62] on span "Outbound Call" at bounding box center [541, 59] width 105 height 10
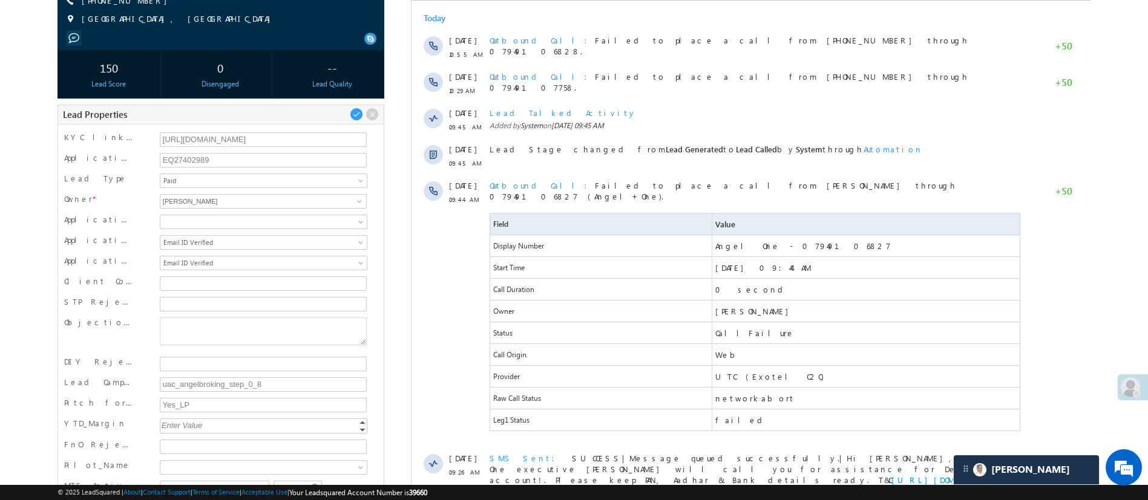
scroll to position [171, 0]
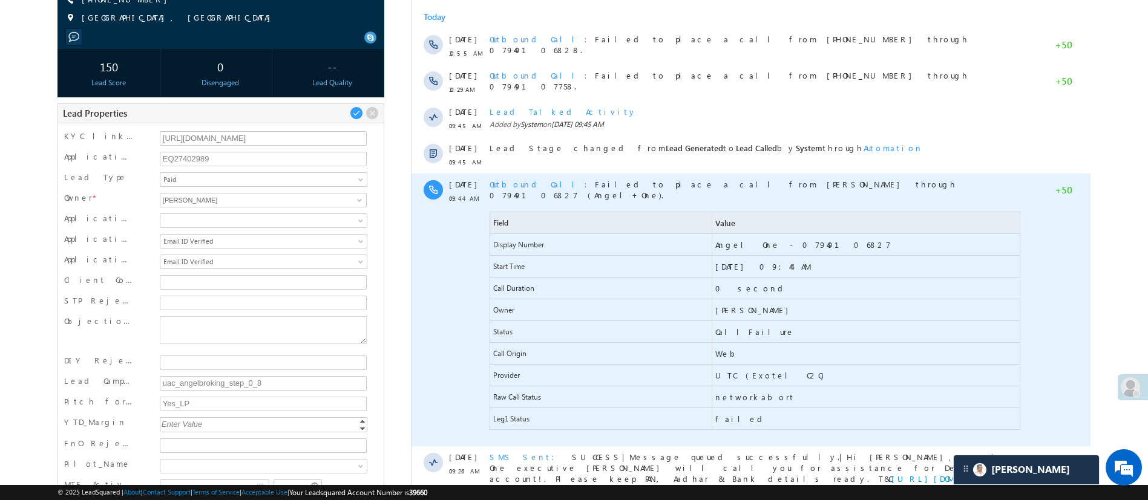
click at [501, 182] on span "Outbound Call" at bounding box center [541, 184] width 105 height 10
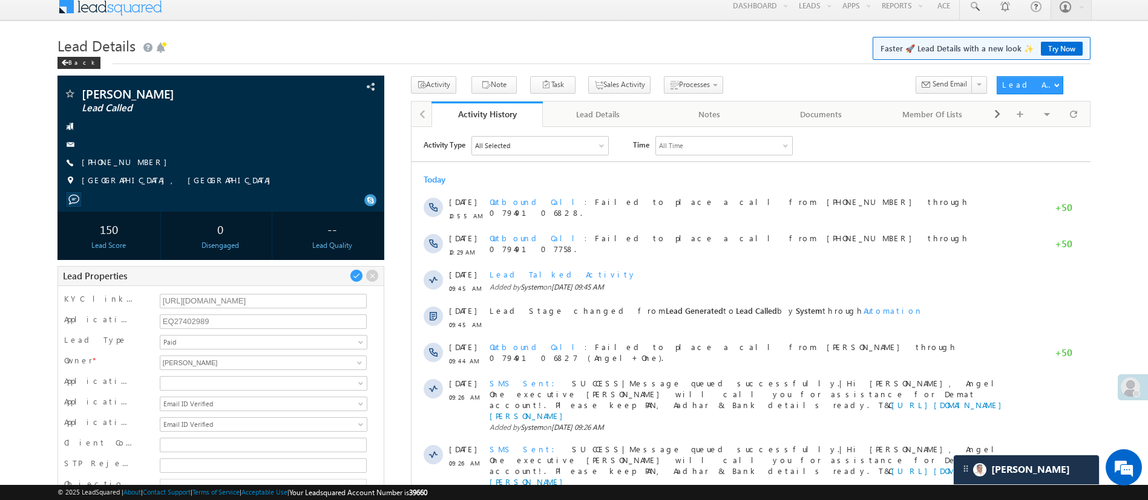
scroll to position [5, 0]
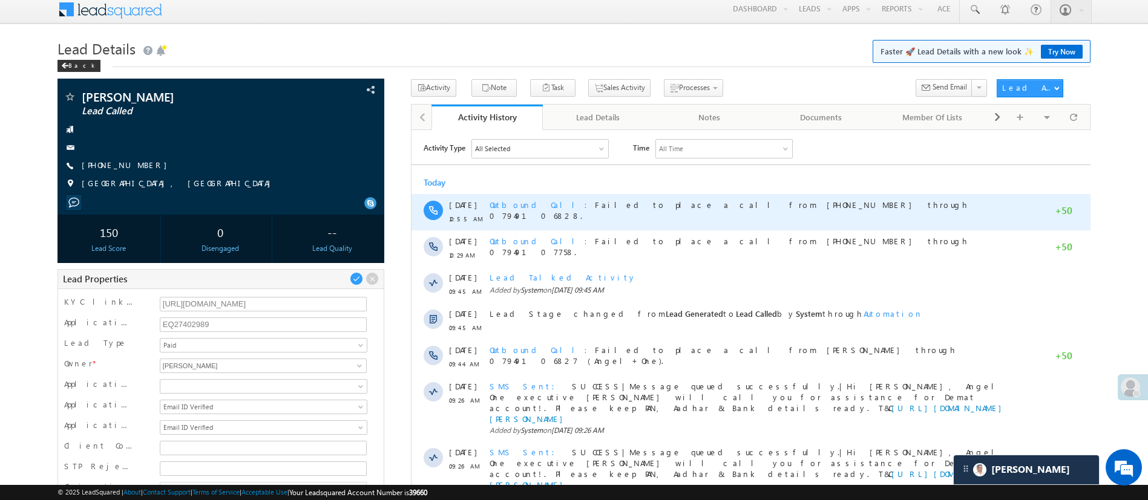
click at [520, 201] on span "Outbound Call" at bounding box center [541, 204] width 105 height 10
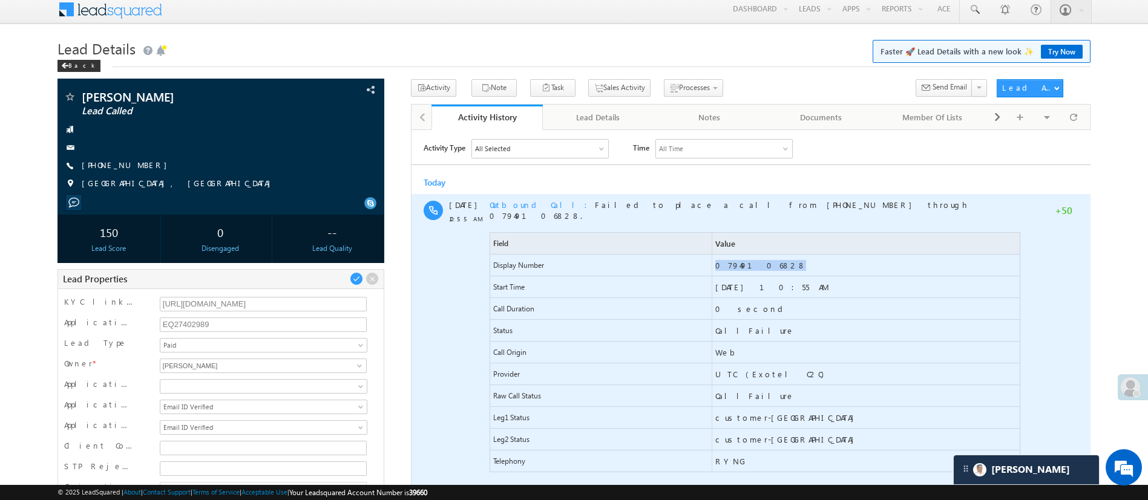
drag, startPoint x: 777, startPoint y: 253, endPoint x: 710, endPoint y: 252, distance: 67.2
click at [710, 254] on div "Display Number 07949106828" at bounding box center [754, 265] width 531 height 22
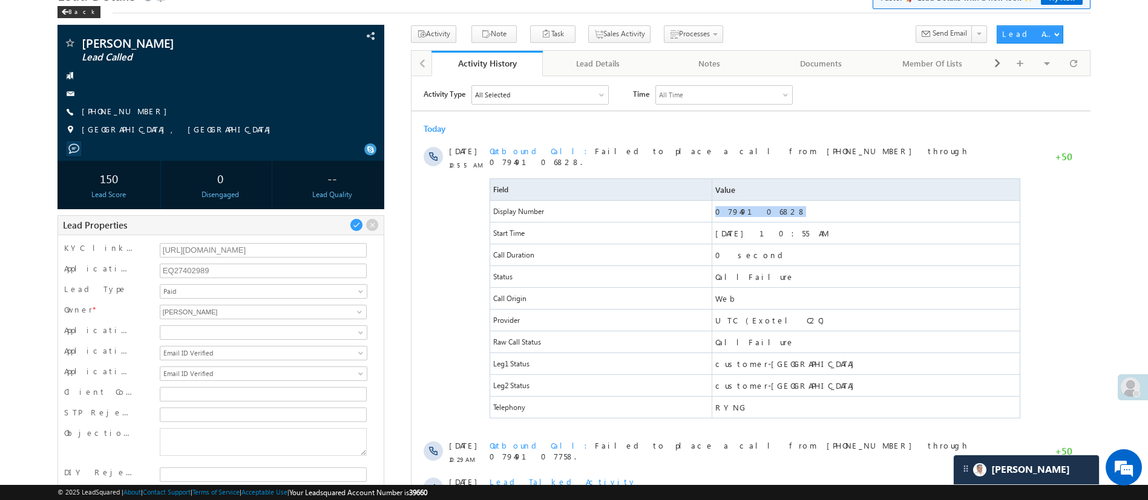
scroll to position [66, 0]
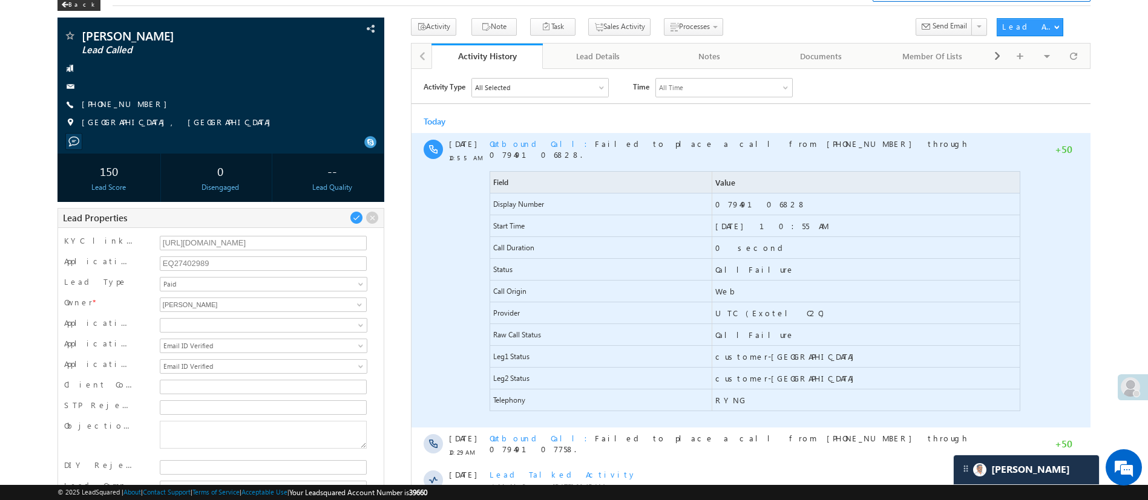
click at [508, 145] on span "Outbound Call" at bounding box center [541, 143] width 105 height 10
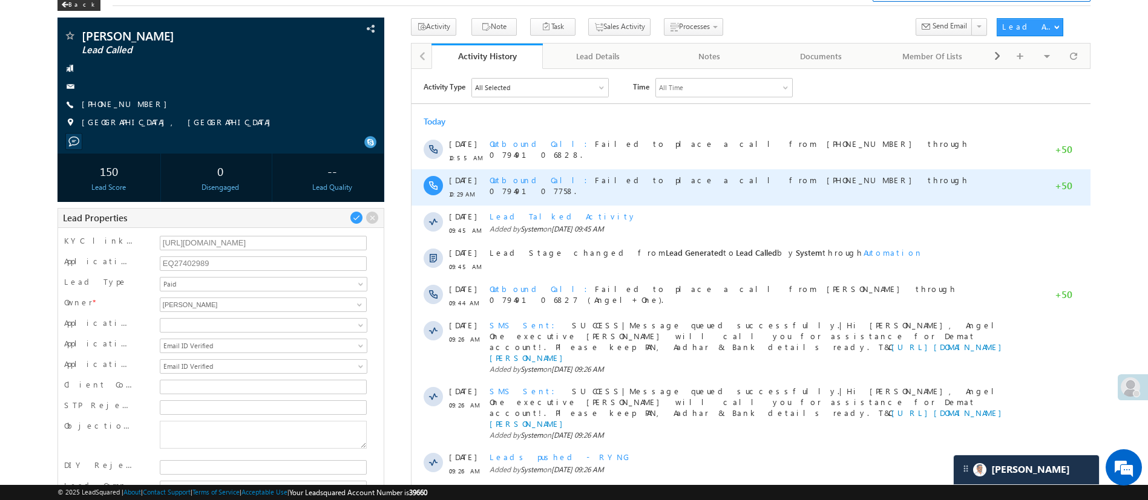
click at [531, 182] on span "Outbound Call" at bounding box center [541, 179] width 105 height 10
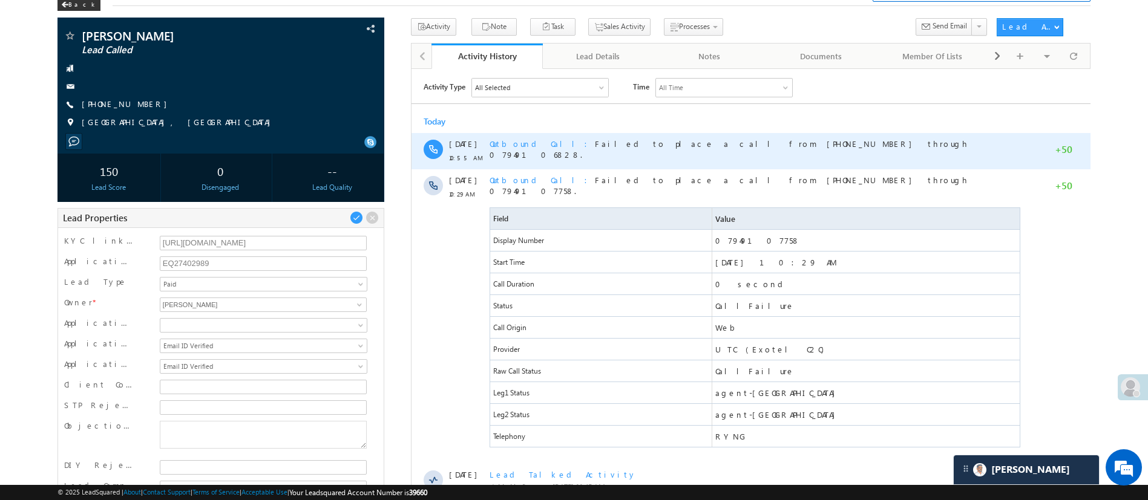
click at [526, 145] on span "Outbound Call" at bounding box center [541, 143] width 105 height 10
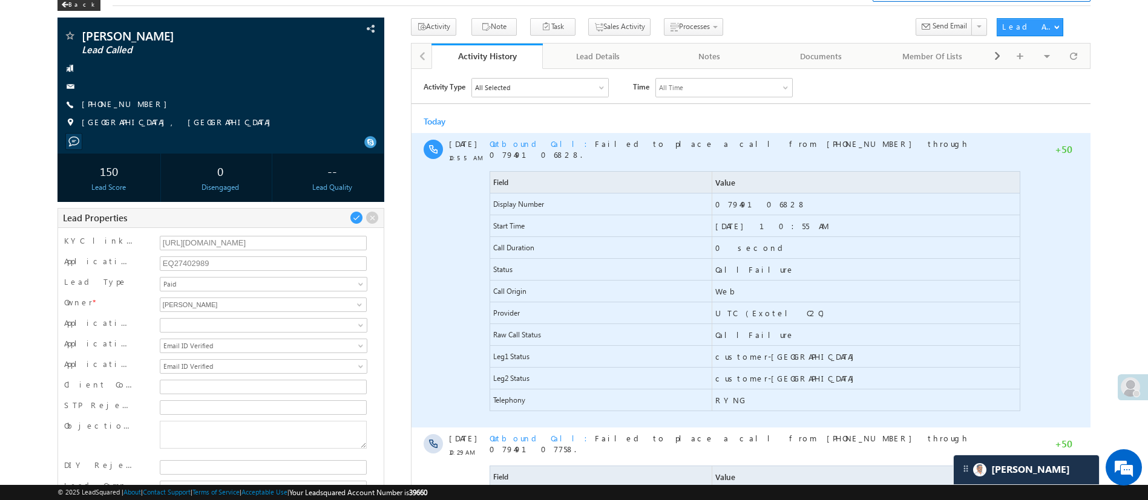
click at [526, 145] on span "Outbound Call" at bounding box center [541, 143] width 105 height 10
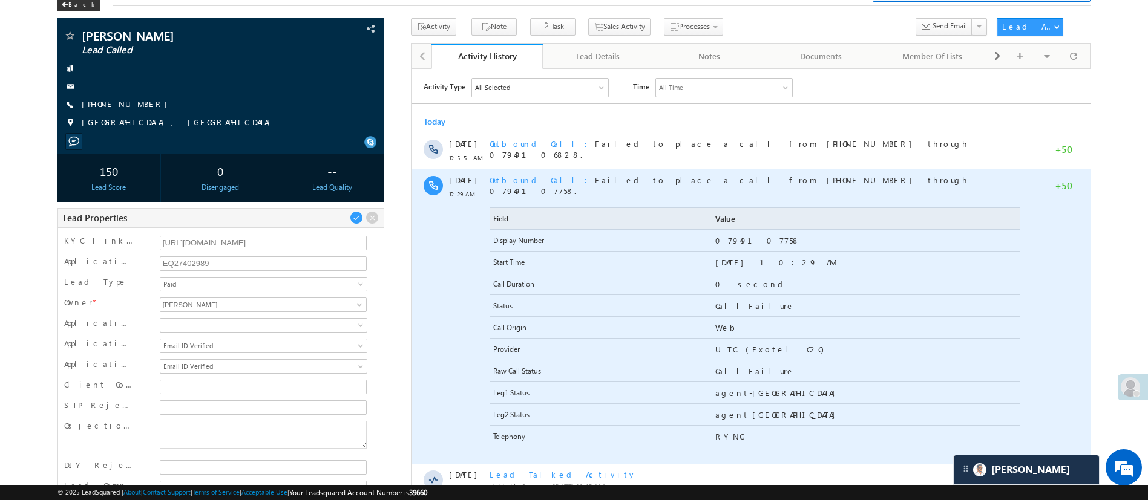
click at [517, 181] on span "Outbound Call" at bounding box center [541, 179] width 105 height 10
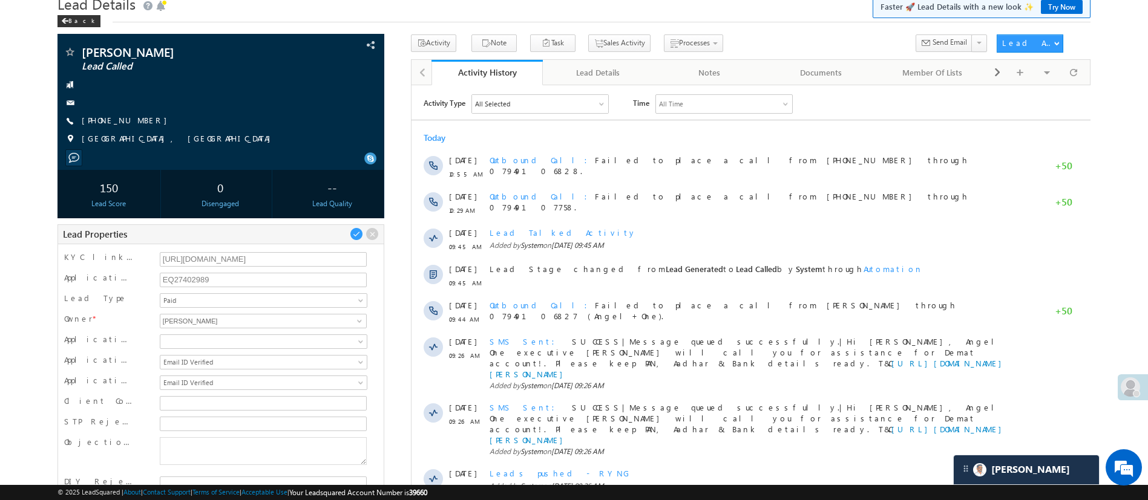
scroll to position [0, 0]
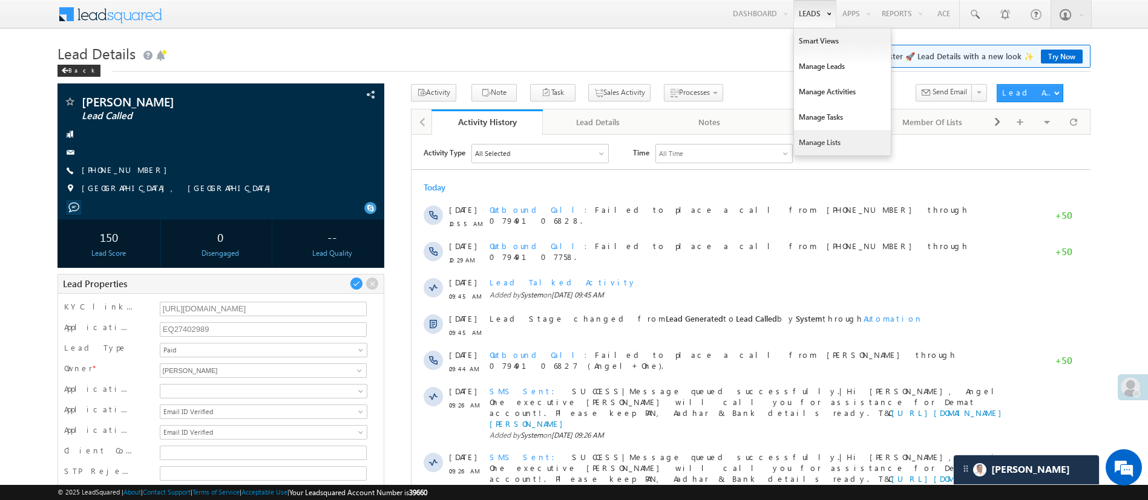
click at [837, 141] on link "Manage Lists" at bounding box center [842, 142] width 97 height 25
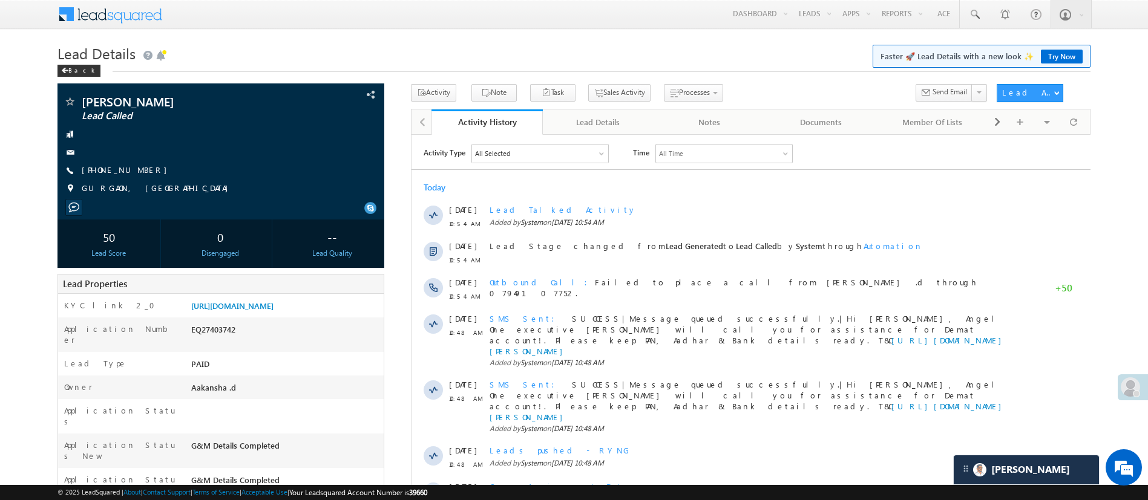
click at [973, 31] on body "Menu [PERSON_NAME] [PERSON_NAME] h.1Pa nchal @ange lbrok ing.c om" at bounding box center [574, 459] width 1148 height 918
click at [975, 22] on link at bounding box center [974, 14] width 29 height 28
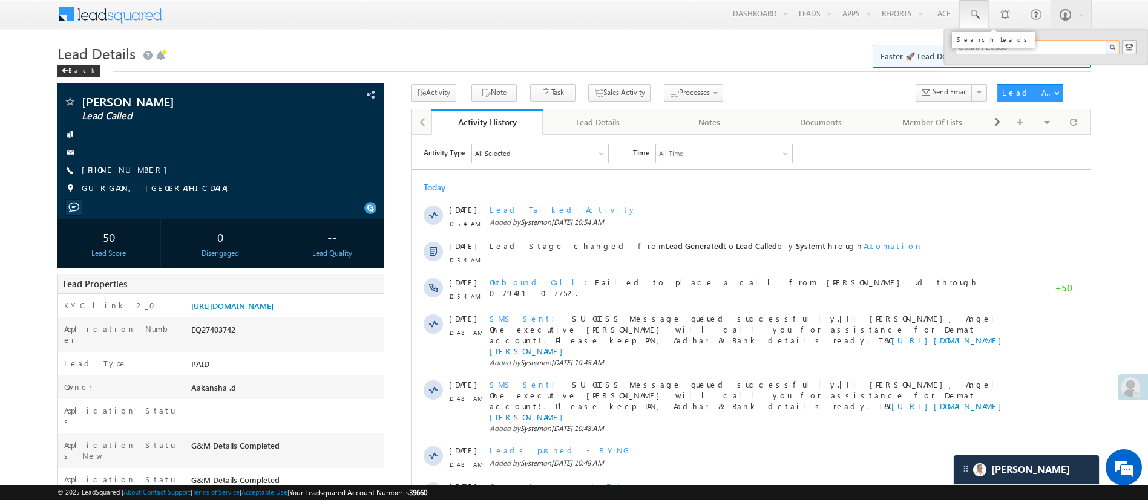
paste input "7309632036"
type input "7309632036"
click at [1030, 67] on div "Sarf" at bounding box center [1042, 64] width 162 height 13
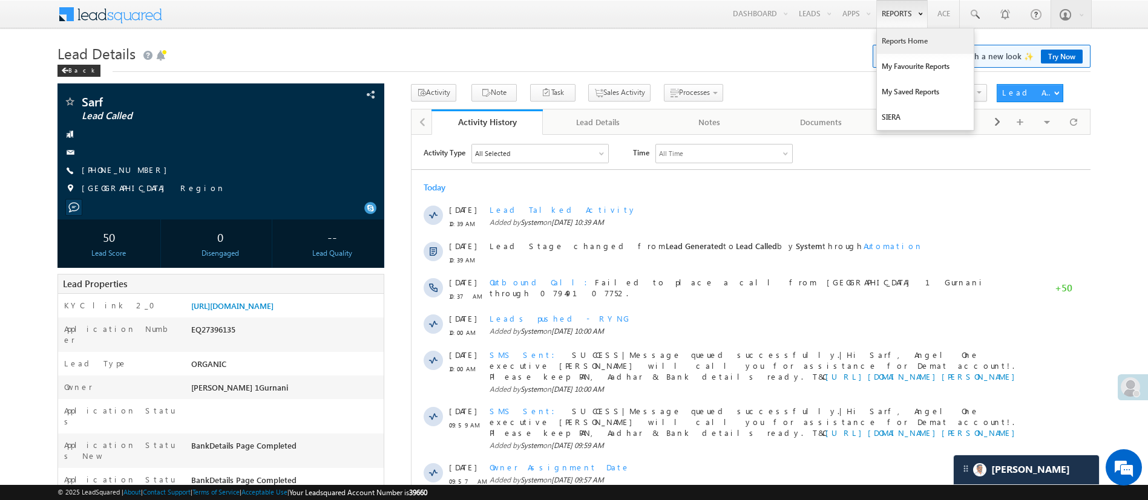
click at [905, 44] on link "Reports Home" at bounding box center [925, 40] width 97 height 25
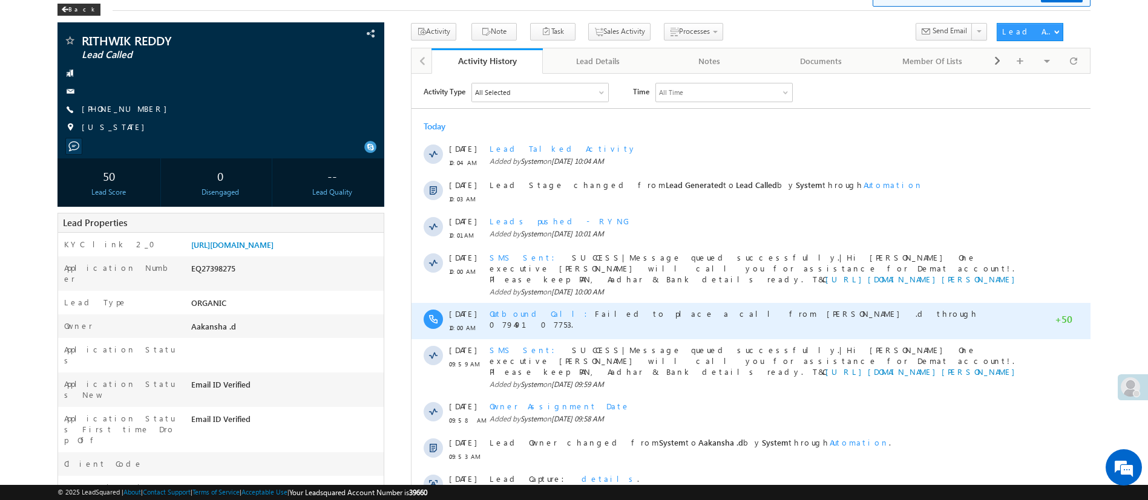
click at [569, 308] on span "Outbound Call Failed to place a call from [PERSON_NAME] .d through 07949107753." at bounding box center [733, 318] width 488 height 21
click at [515, 308] on span "Outbound Call" at bounding box center [541, 313] width 105 height 10
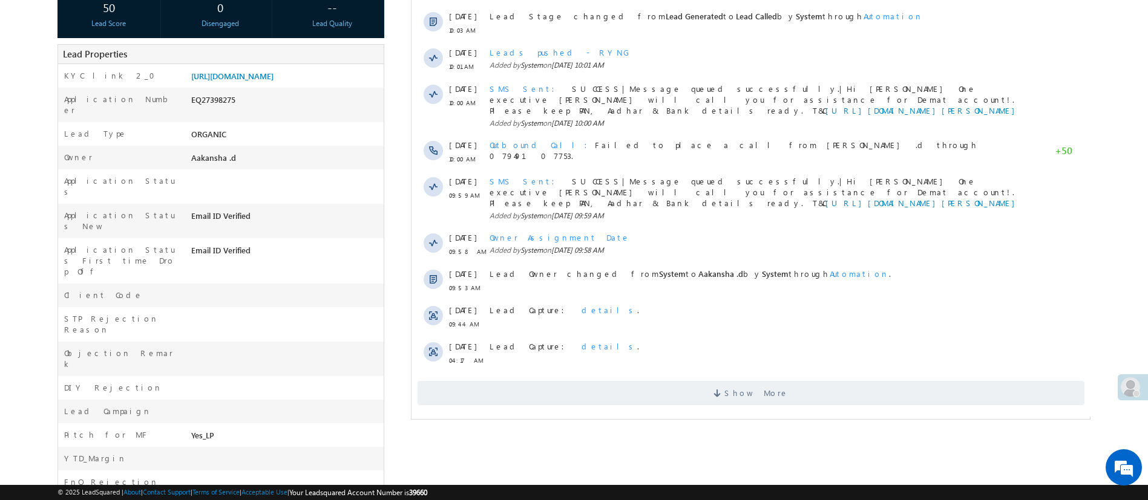
scroll to position [231, 0]
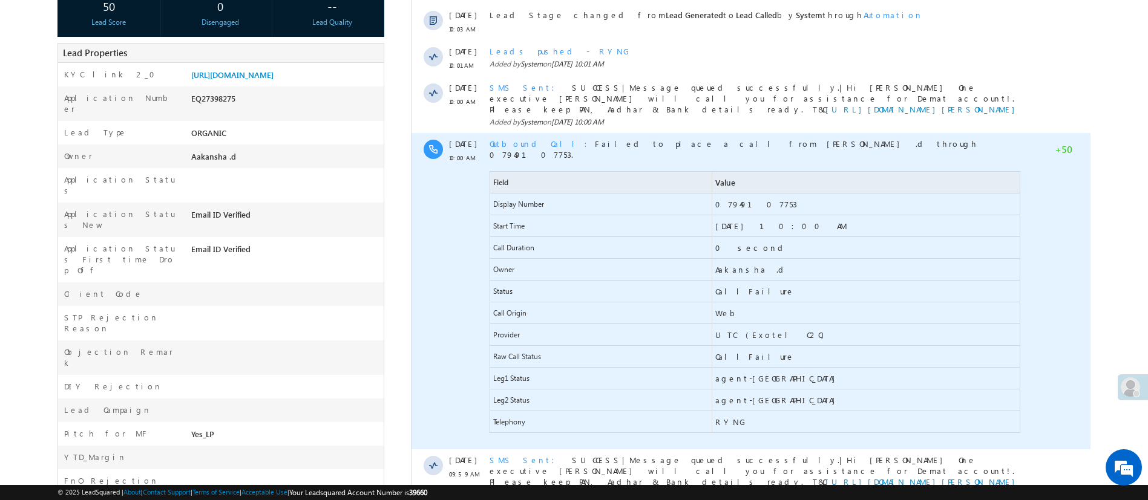
click at [503, 139] on span "Outbound Call" at bounding box center [541, 144] width 105 height 10
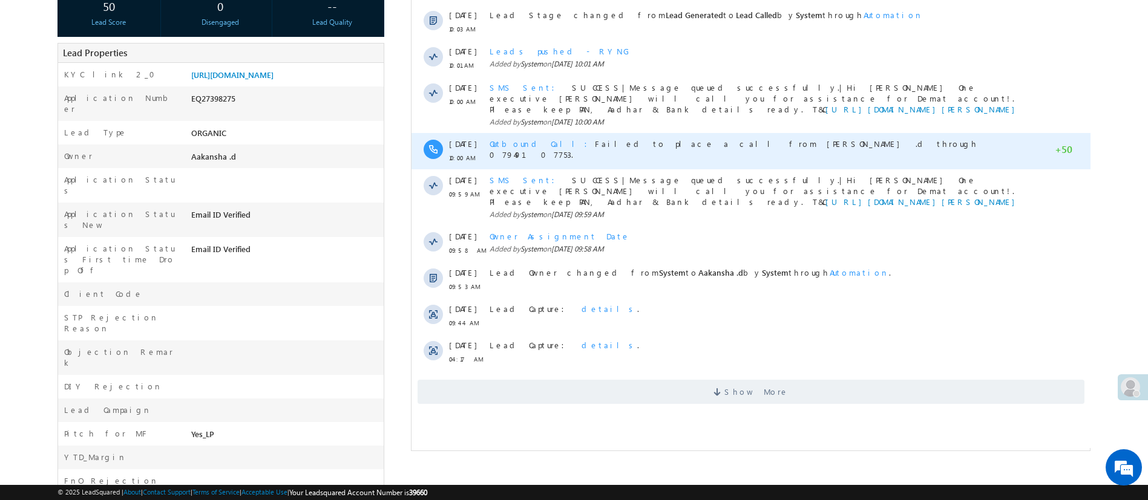
click at [503, 139] on span "Outbound Call" at bounding box center [541, 144] width 105 height 10
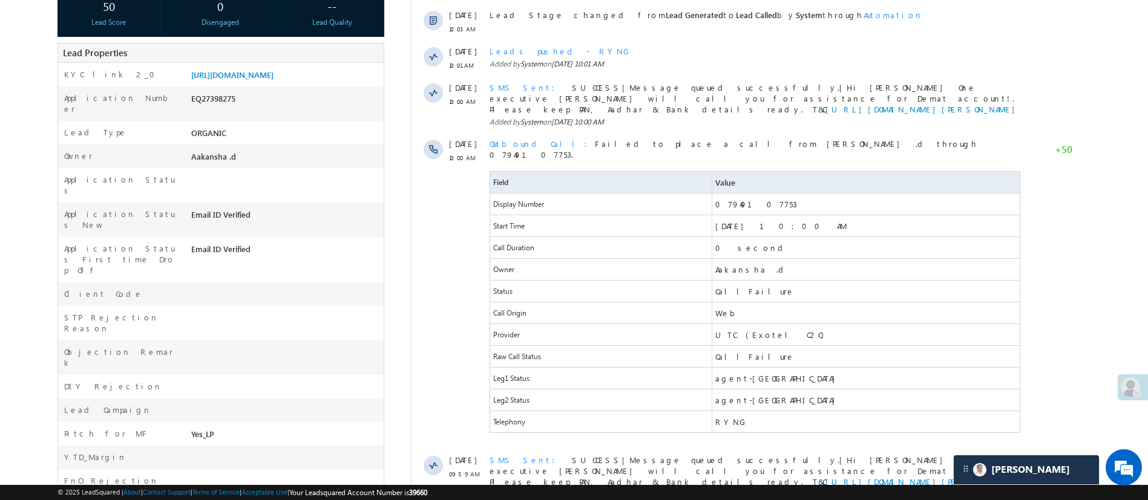
scroll to position [0, 0]
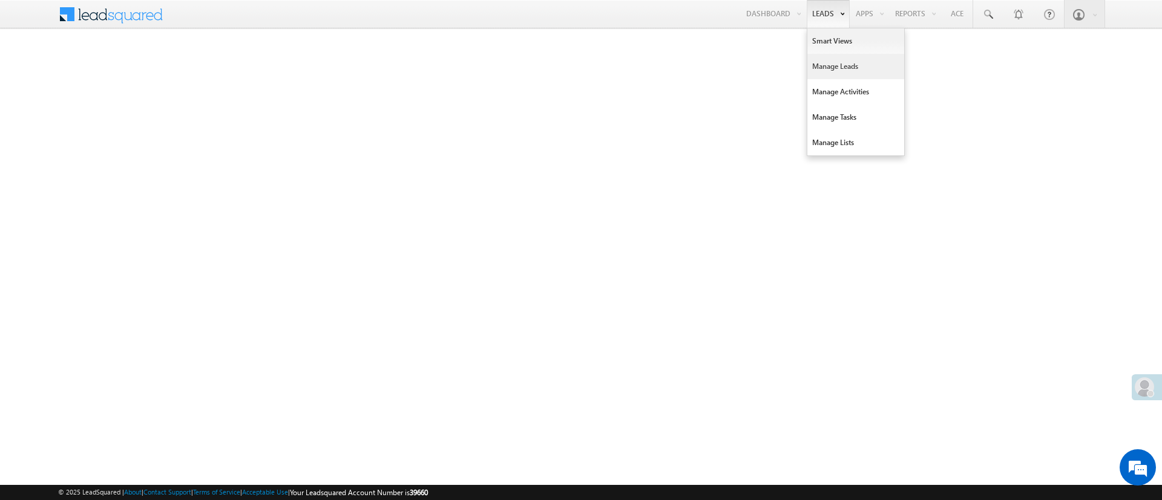
click at [848, 73] on link "Manage Leads" at bounding box center [855, 66] width 97 height 25
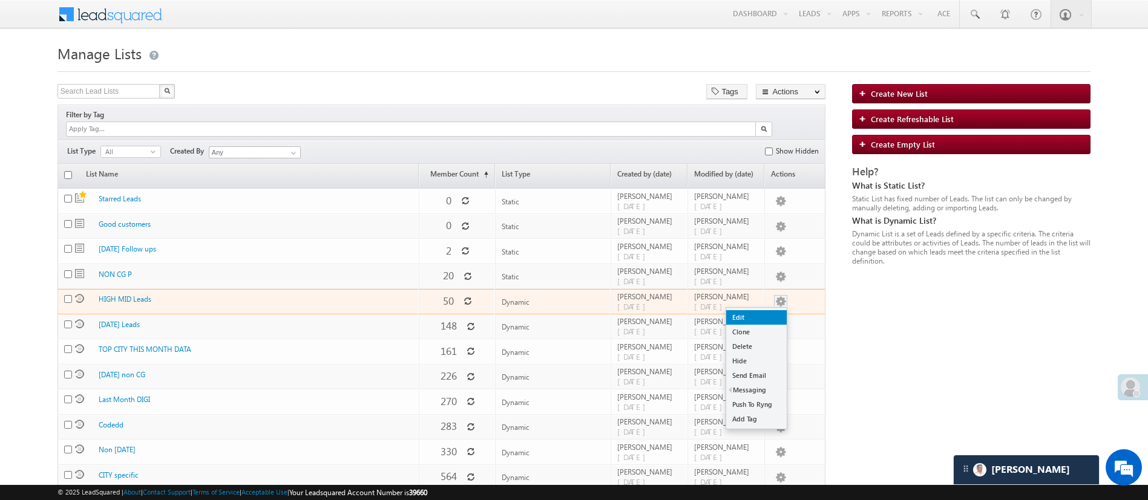
click at [767, 310] on link "Edit" at bounding box center [756, 317] width 61 height 15
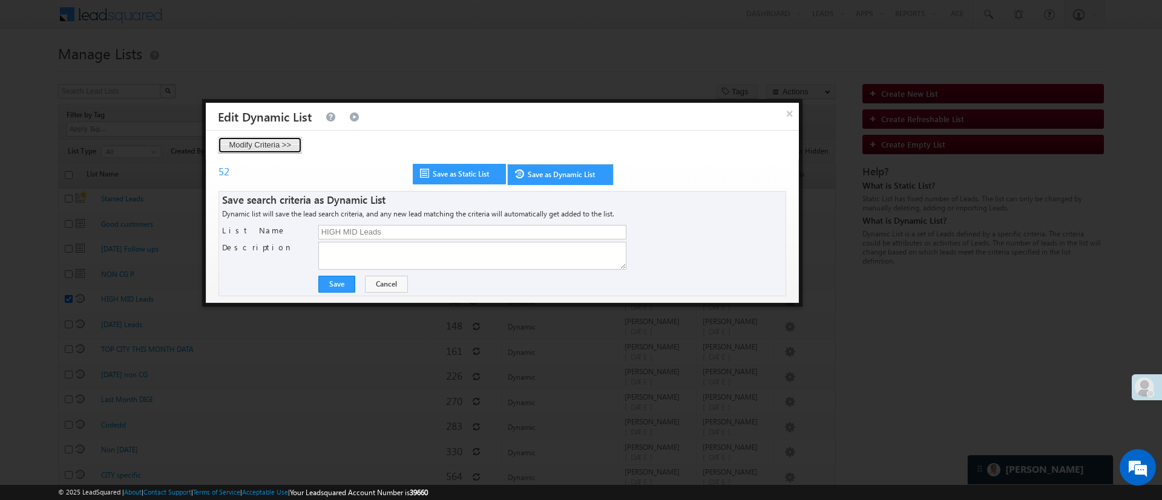
click at [285, 141] on button "Modify Criteria >>" at bounding box center [260, 145] width 84 height 17
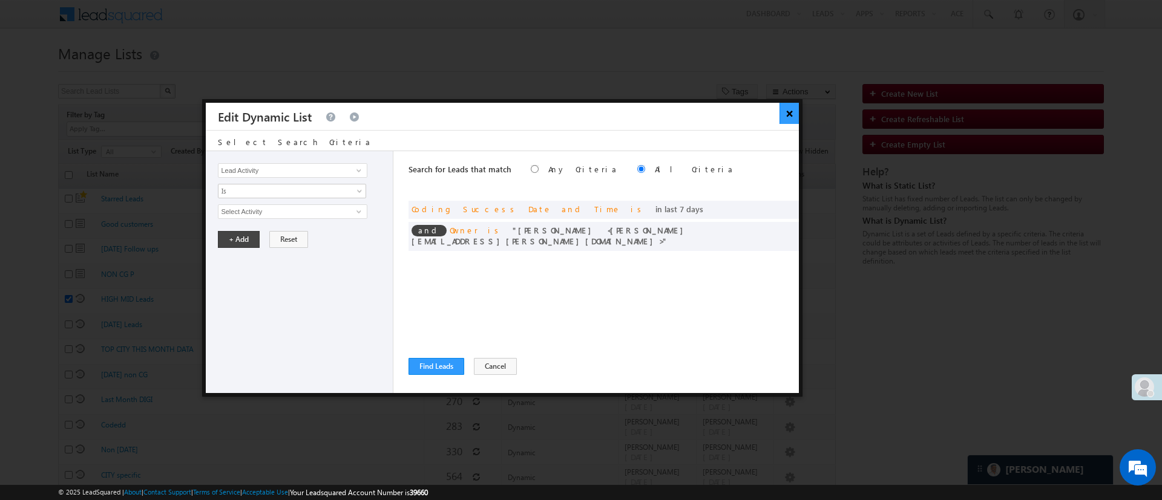
click at [780, 111] on button "×" at bounding box center [789, 113] width 20 height 21
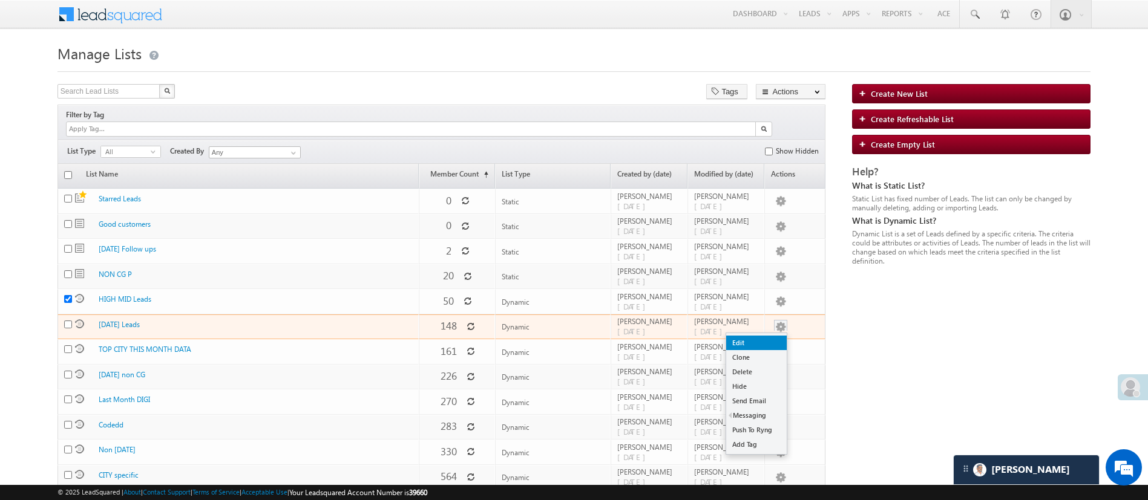
click at [765, 336] on link "Edit" at bounding box center [756, 343] width 61 height 15
checkbox input "false"
checkbox input "true"
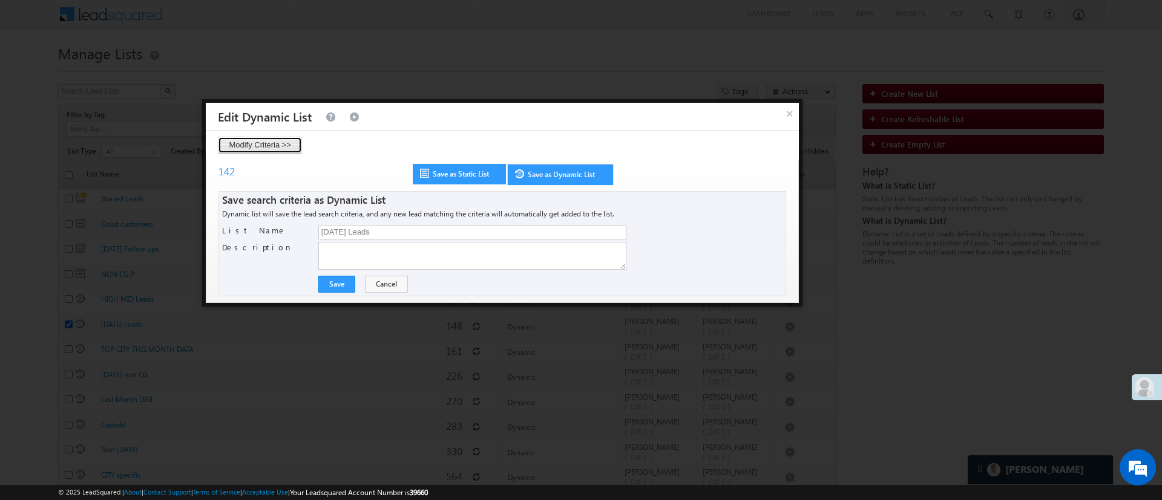
click at [275, 146] on button "Modify Criteria >>" at bounding box center [260, 145] width 84 height 17
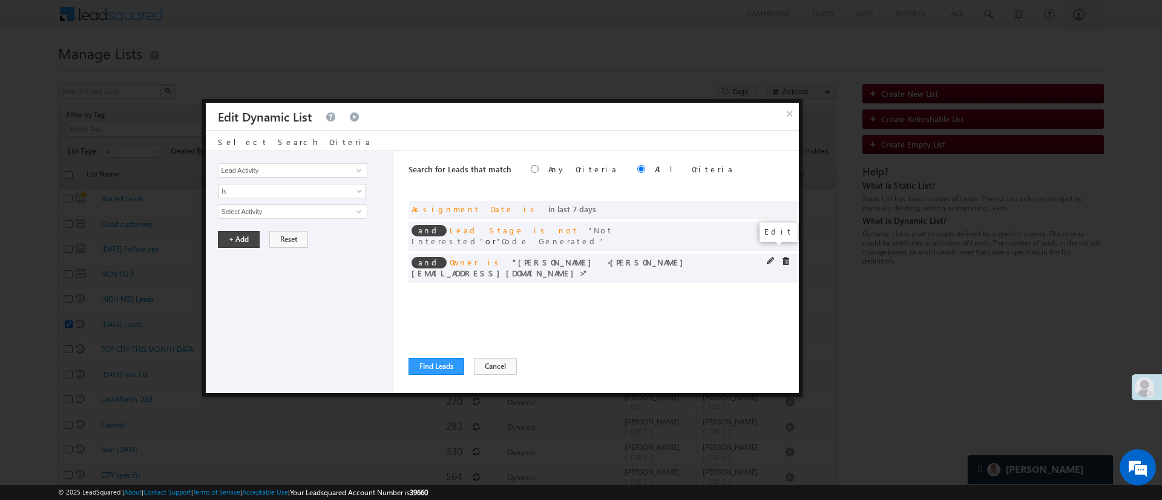
click at [770, 257] on span at bounding box center [771, 261] width 8 height 8
click at [296, 214] on span "[PERSON_NAME]" at bounding box center [286, 211] width 137 height 13
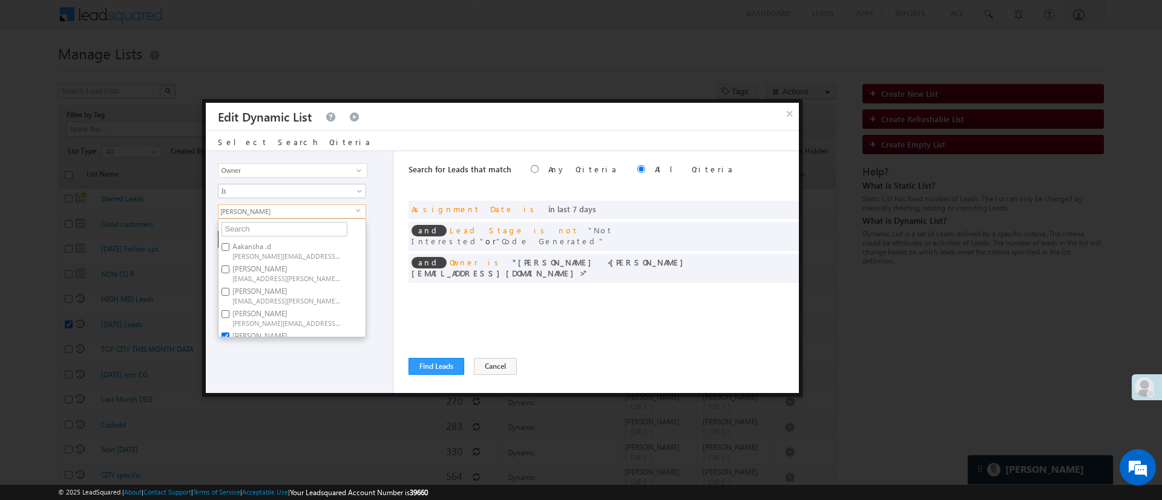
scroll to position [91, 0]
click at [310, 245] on label "Lavisha Gautam Lavisha.Gautam@angelbroking.com" at bounding box center [285, 249] width 135 height 22
click at [229, 245] on input "Lavisha Gautam Lavisha.Gautam@angelbroking.com" at bounding box center [225, 246] width 8 height 8
checkbox input "false"
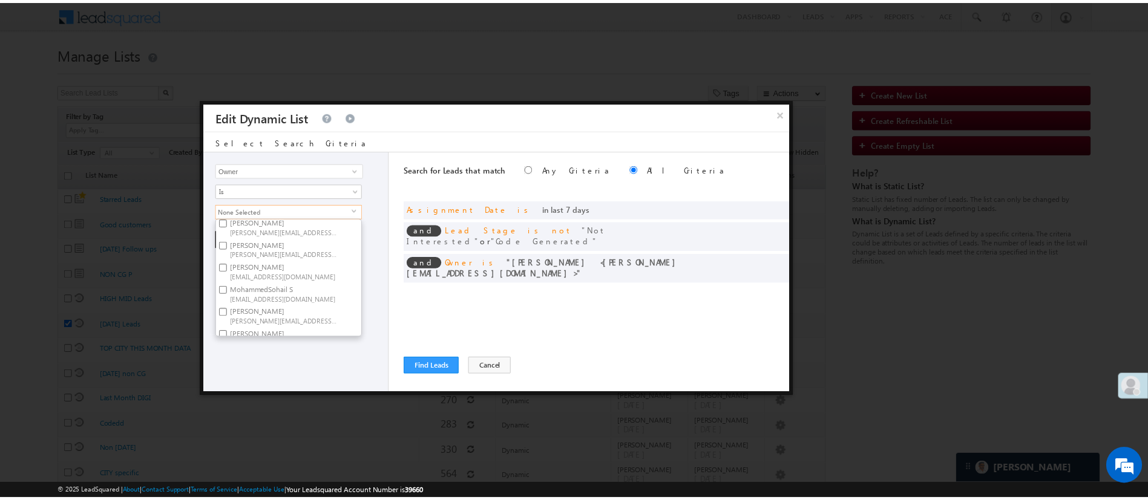
scroll to position [182, 0]
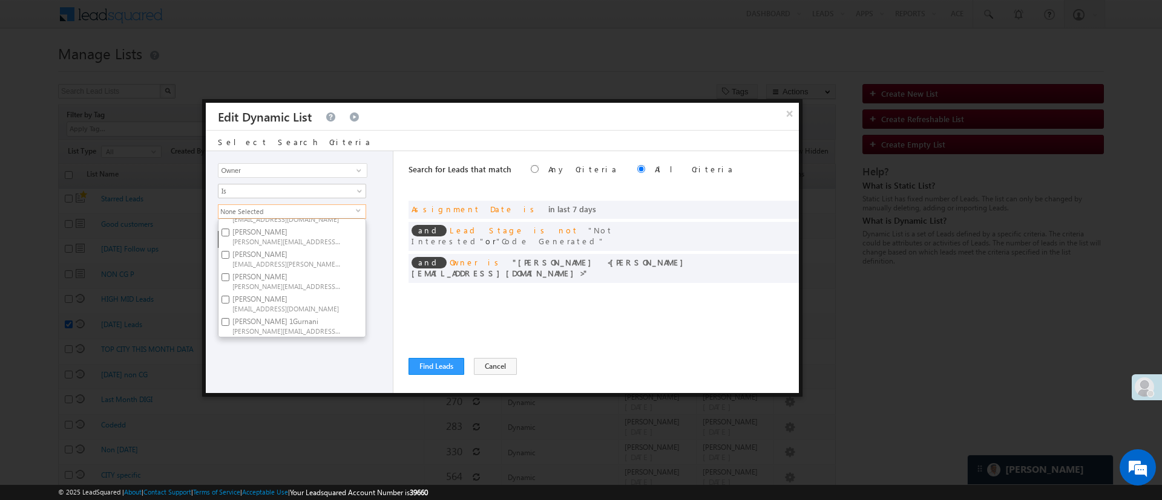
click at [302, 315] on label "Ujjwal 1Gurnani Ujjwal.1Gurnani@angelbroking.com" at bounding box center [285, 326] width 135 height 22
click at [229, 318] on input "Ujjwal 1Gurnani Ujjwal.1Gurnani@angelbroking.com" at bounding box center [225, 322] width 8 height 8
checkbox input "true"
click at [293, 350] on div "Lead Activity Task Sales Group Prospect Id WA Last Message Timestamp 4th Day Di…" at bounding box center [300, 272] width 188 height 242
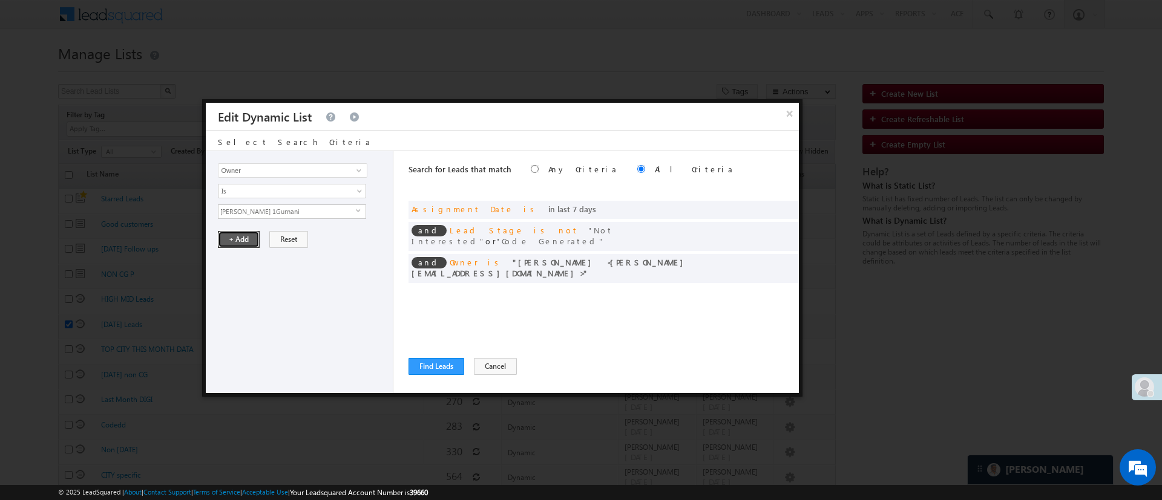
click at [243, 242] on button "+ Add" at bounding box center [239, 239] width 42 height 17
click at [440, 373] on button "Find Leads" at bounding box center [436, 366] width 56 height 17
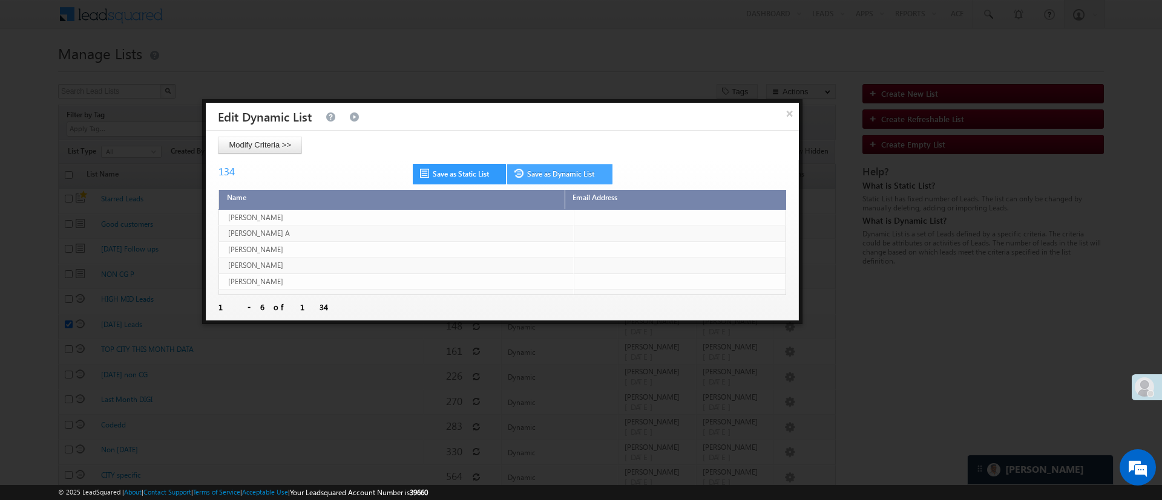
click at [572, 177] on link "Save as Dynamic List" at bounding box center [559, 174] width 105 height 21
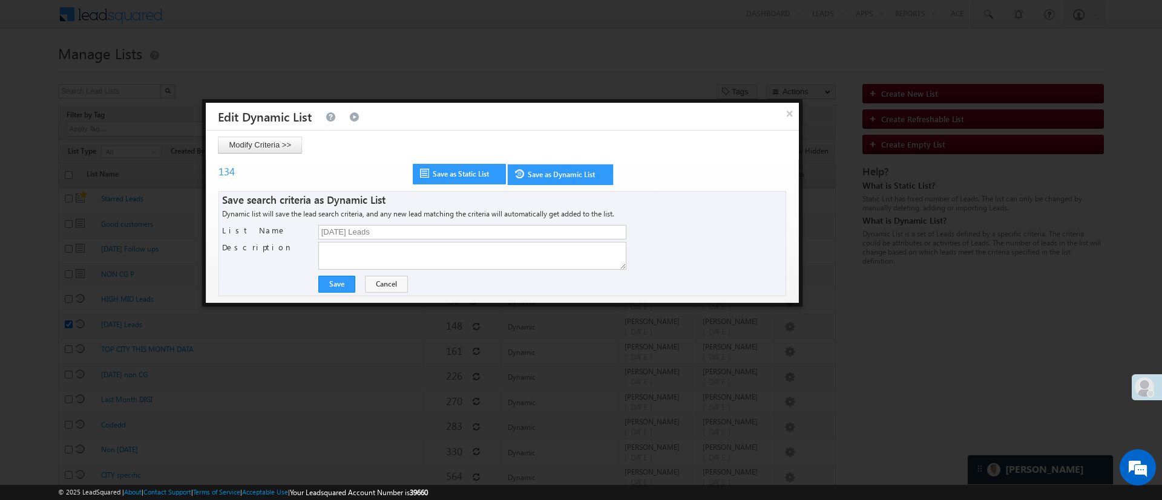
click at [343, 275] on div "Save Save Cancel" at bounding box center [502, 281] width 560 height 23
click at [348, 285] on button "Save" at bounding box center [336, 284] width 37 height 17
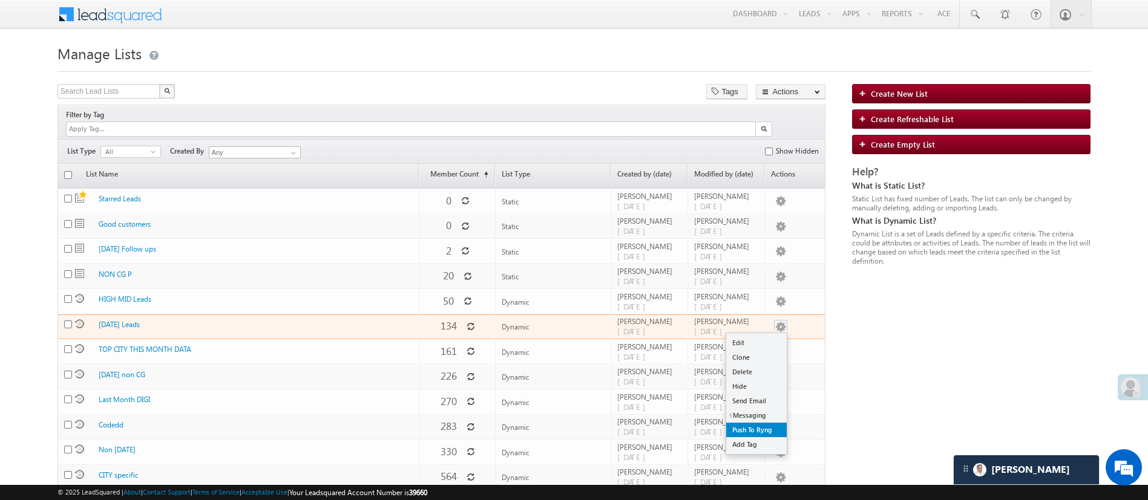
click at [761, 423] on link "Push To Ryng" at bounding box center [756, 430] width 61 height 15
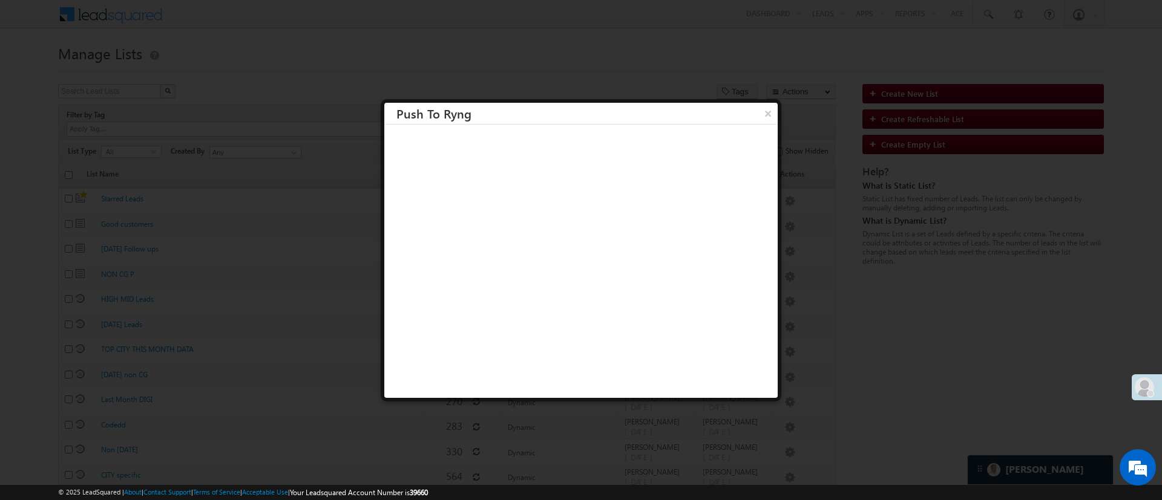
click at [743, 108] on h3 "Push To Ryng" at bounding box center [586, 113] width 381 height 21
click at [757, 110] on button "×" at bounding box center [767, 113] width 20 height 21
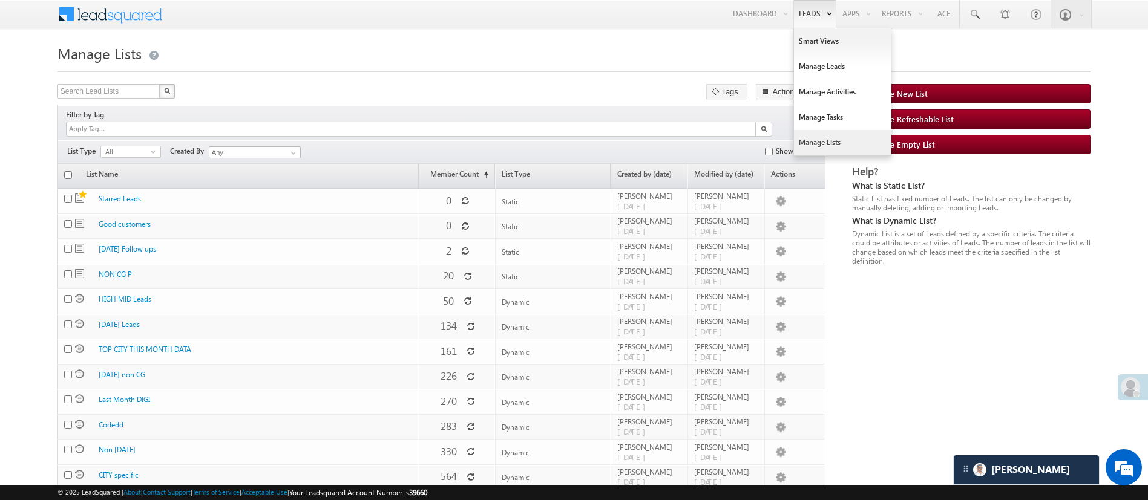
click at [842, 134] on link "Manage Lists" at bounding box center [842, 142] width 97 height 25
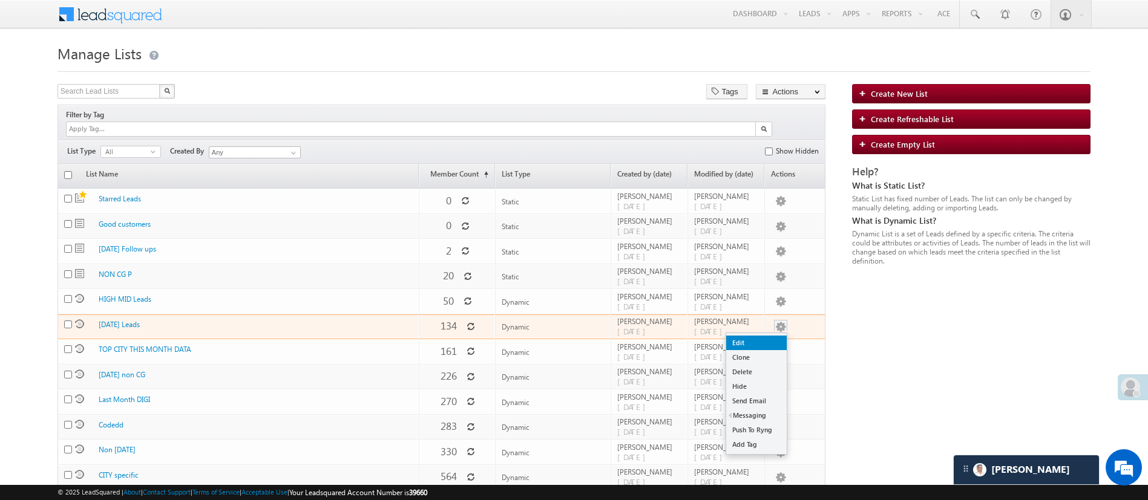
click at [767, 336] on link "Edit" at bounding box center [756, 343] width 61 height 15
checkbox input "true"
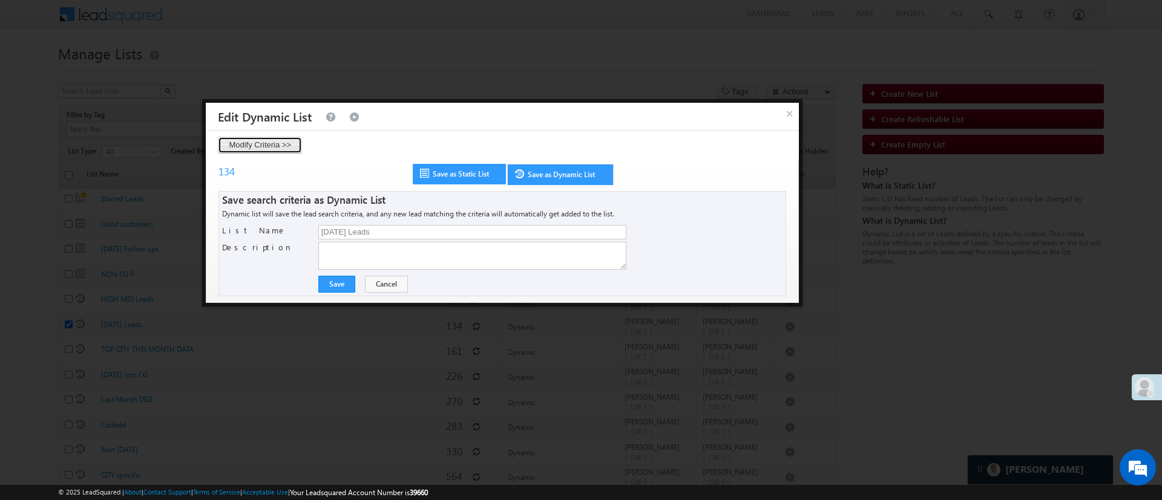
click at [280, 146] on button "Modify Criteria >>" at bounding box center [260, 145] width 84 height 17
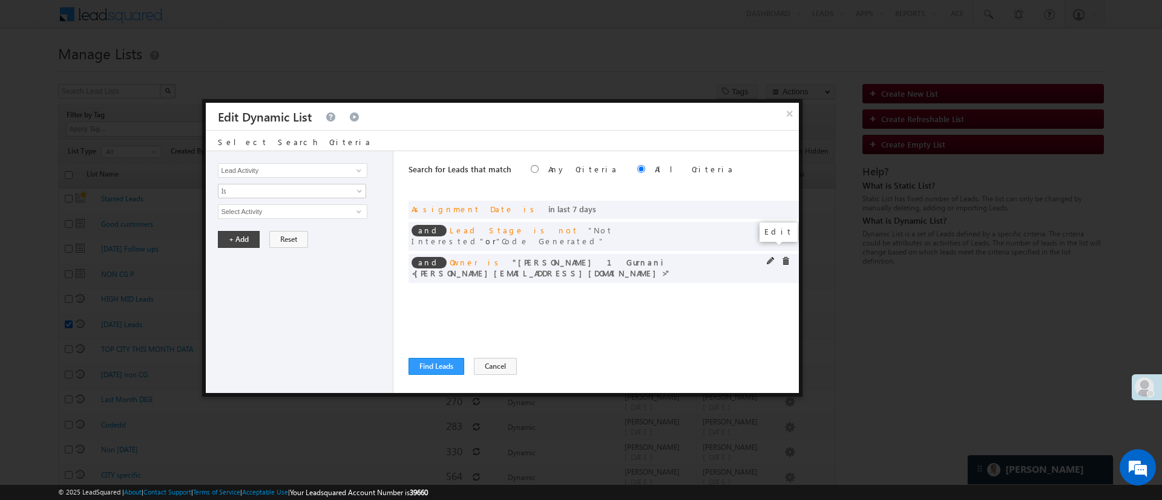
click at [771, 257] on span at bounding box center [771, 261] width 8 height 8
click at [332, 207] on span "[PERSON_NAME] 1Gurnani" at bounding box center [286, 211] width 137 height 13
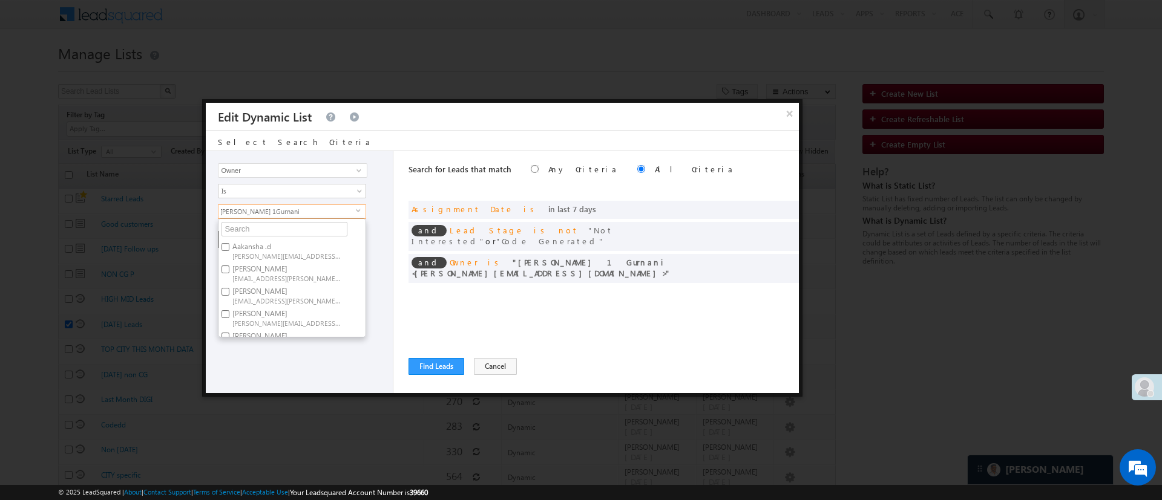
click at [305, 267] on label "Anuj Rajak Anuj.Rajak@angelbroking.com" at bounding box center [285, 273] width 135 height 22
click at [229, 267] on input "Anuj Rajak Anuj.Rajak@angelbroking.com" at bounding box center [225, 270] width 8 height 8
checkbox input "true"
click at [298, 315] on label "[PERSON_NAME] 1Gurnani [PERSON_NAME][EMAIL_ADDRESS][DOMAIN_NAME]" at bounding box center [285, 326] width 135 height 22
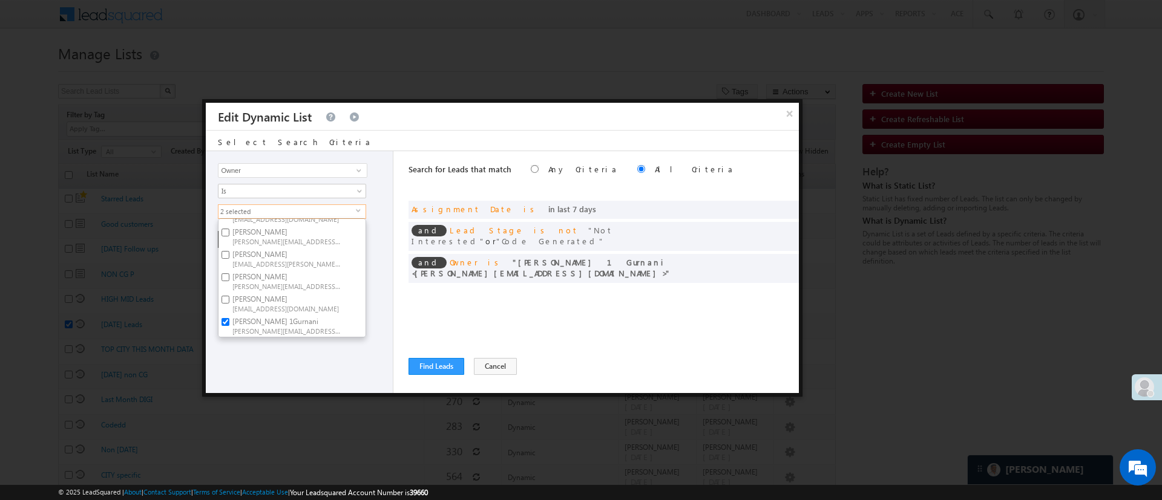
click at [229, 318] on input "[PERSON_NAME] 1Gurnani [PERSON_NAME][EMAIL_ADDRESS][DOMAIN_NAME]" at bounding box center [225, 322] width 8 height 8
checkbox input "false"
click at [306, 371] on div "Lead Activity Task Sales Group Prospect Id WA Last Message Timestamp 4th Day Di…" at bounding box center [300, 272] width 188 height 242
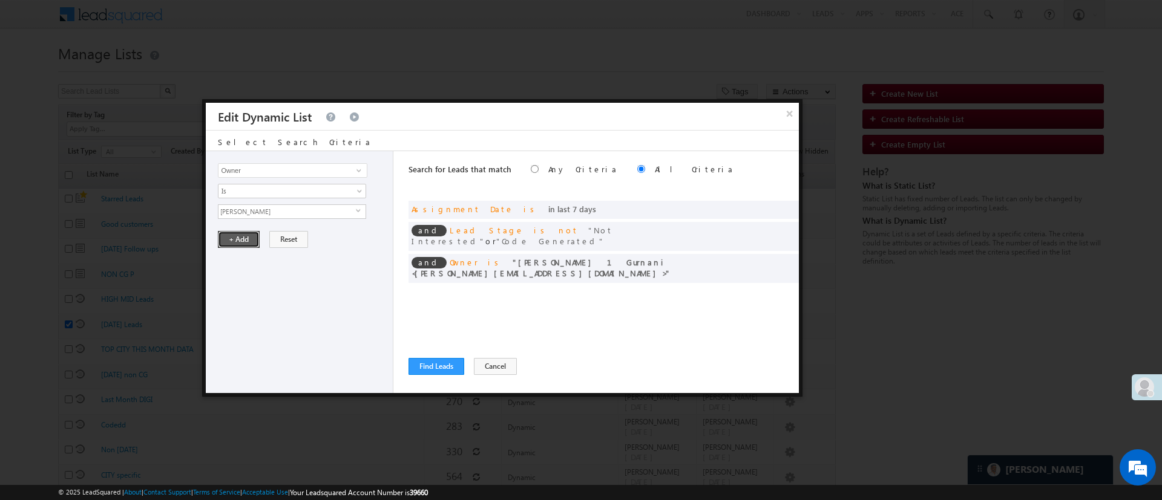
click at [243, 240] on button "+ Add" at bounding box center [239, 239] width 42 height 17
click at [770, 204] on span at bounding box center [771, 208] width 8 height 8
click at [311, 214] on span "Last 7 Days" at bounding box center [283, 211] width 131 height 11
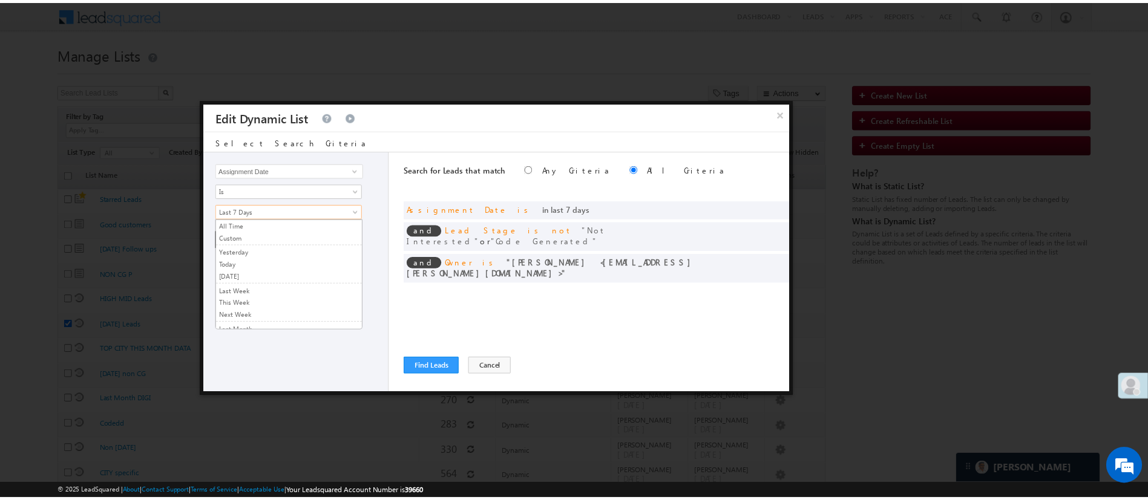
scroll to position [81, 0]
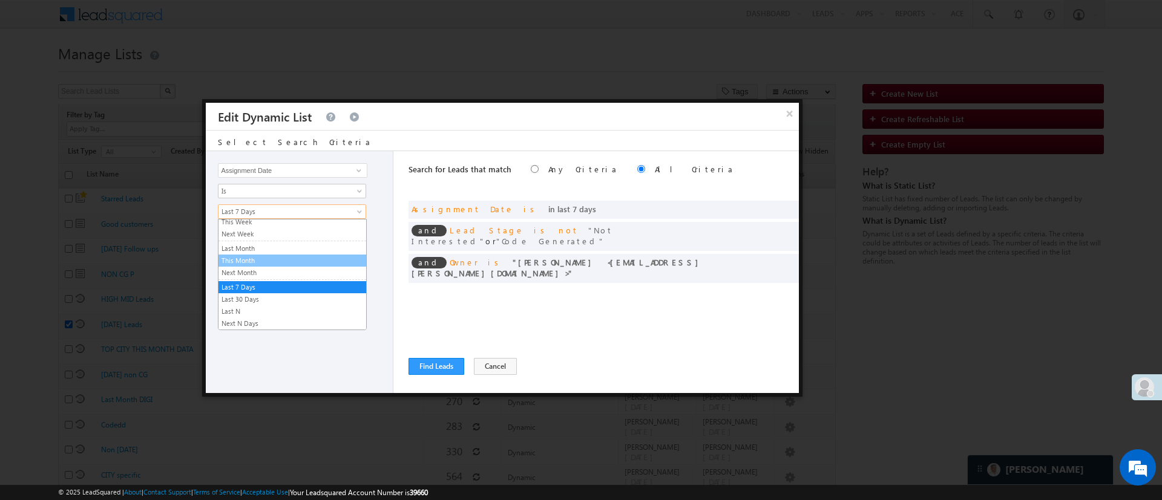
click at [336, 261] on link "This Month" at bounding box center [292, 260] width 148 height 11
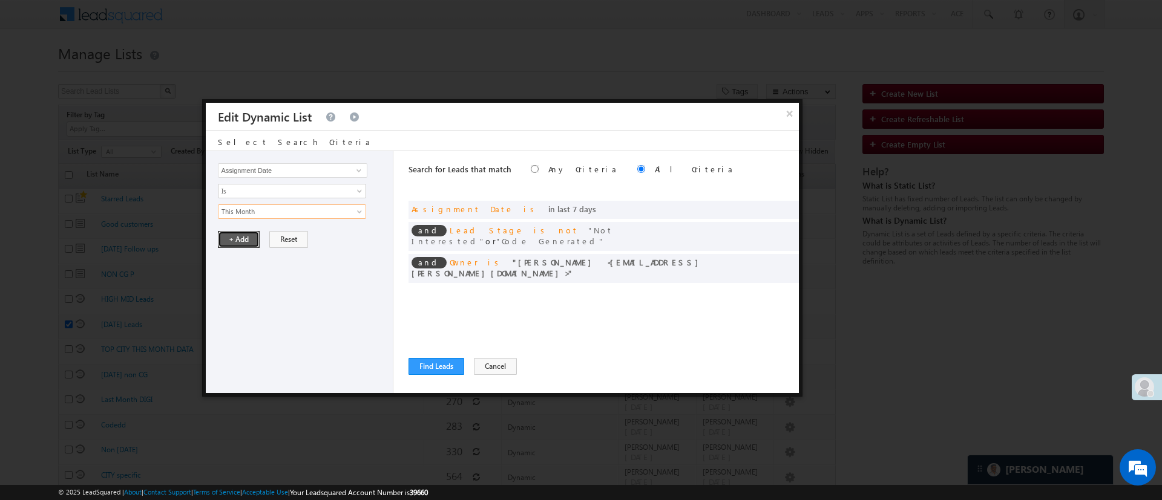
click at [238, 237] on button "+ Add" at bounding box center [239, 239] width 42 height 17
click at [355, 168] on span at bounding box center [359, 171] width 10 height 10
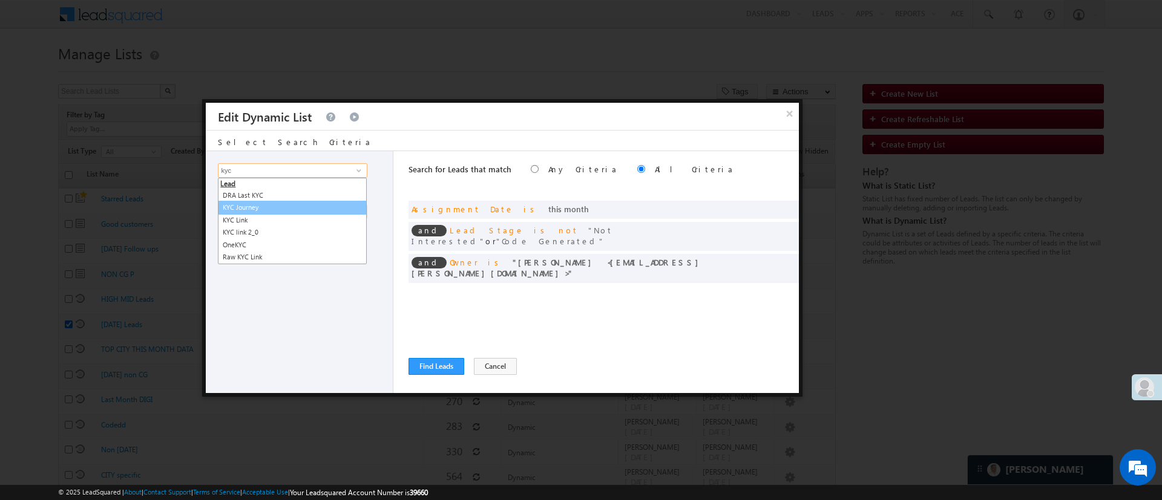
click at [290, 207] on link "KYC Journey" at bounding box center [292, 208] width 149 height 14
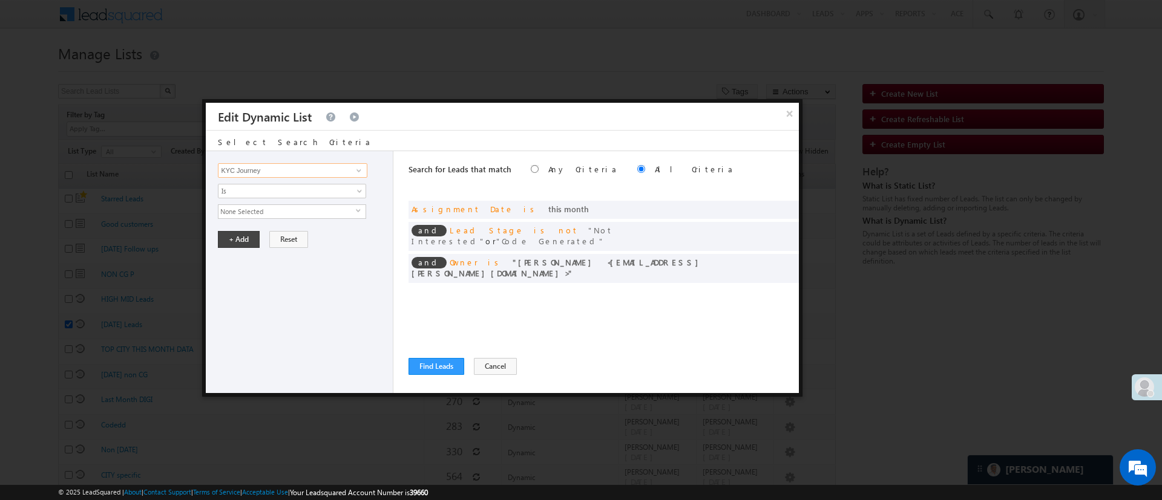
type input "KYC Journey"
click at [290, 207] on span "None Selected" at bounding box center [286, 211] width 137 height 13
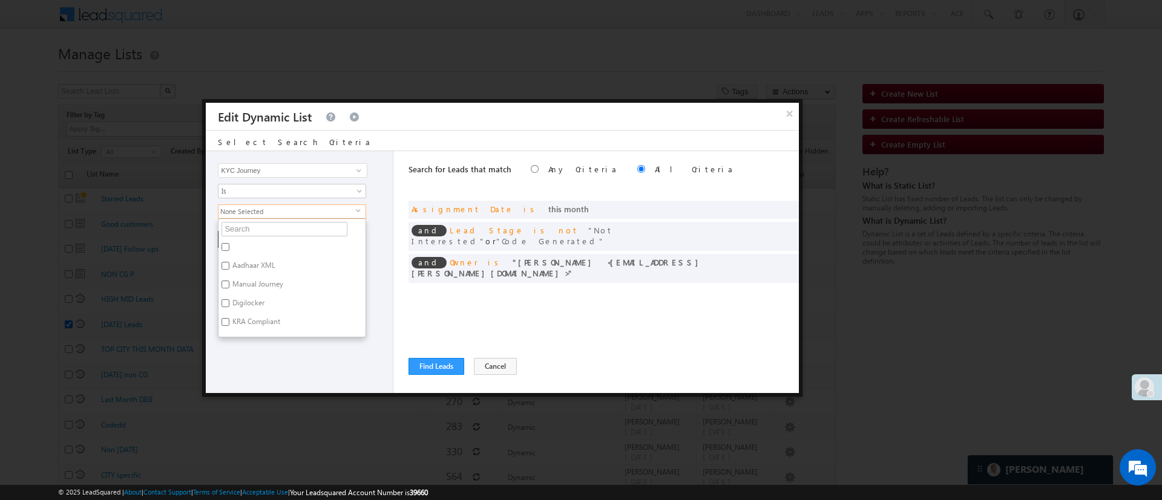
click at [245, 301] on label "Digilocker" at bounding box center [247, 305] width 58 height 19
click at [229, 301] on input "Digilocker" at bounding box center [225, 303] width 8 height 8
checkbox input "true"
click at [293, 365] on div "Lead Activity Task Sales Group Prospect Id WA Last Message Timestamp 4th Day Di…" at bounding box center [300, 272] width 188 height 242
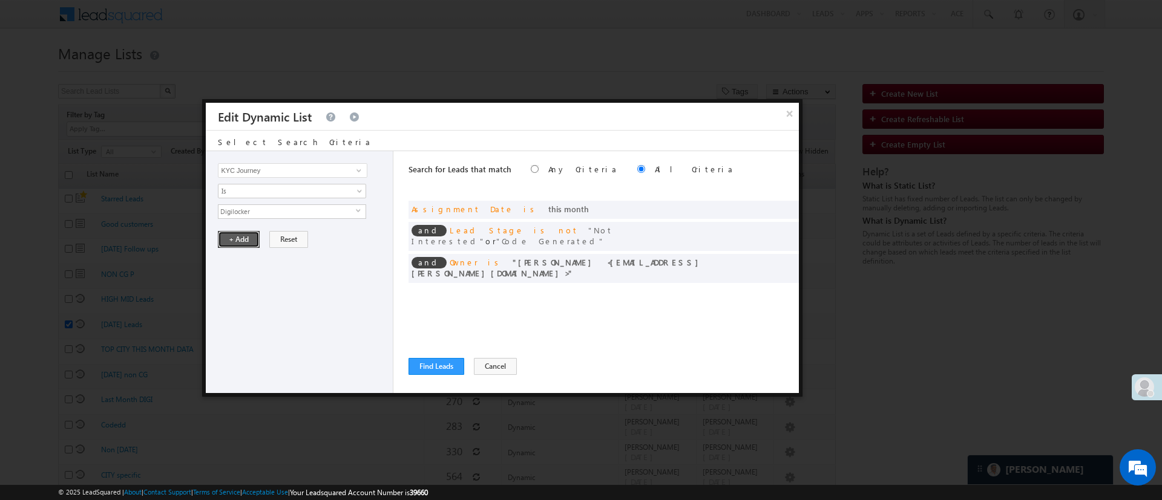
click at [245, 242] on button "+ Add" at bounding box center [239, 239] width 42 height 17
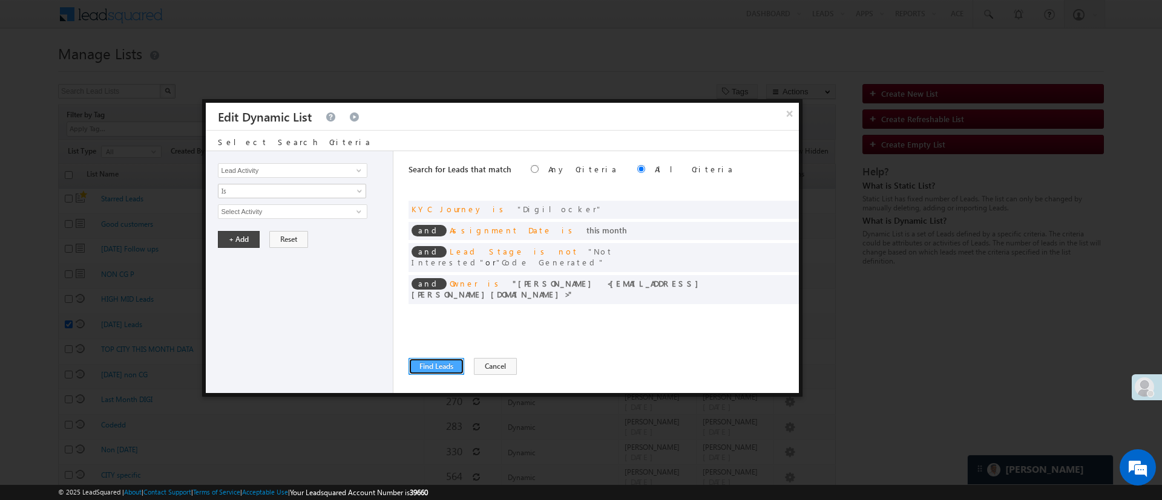
click at [437, 366] on button "Find Leads" at bounding box center [436, 366] width 56 height 17
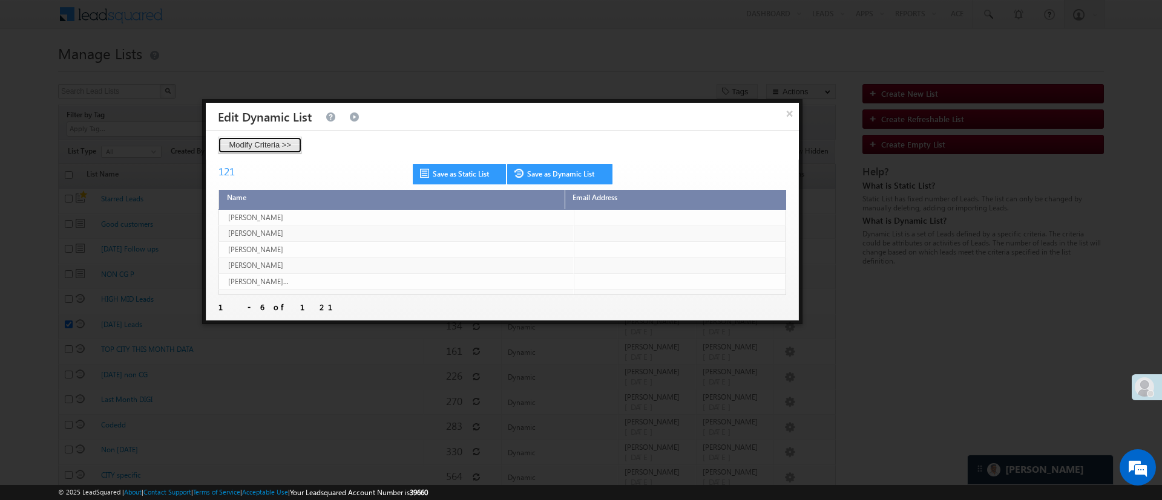
click at [289, 143] on button "Modify Criteria >>" at bounding box center [260, 145] width 84 height 17
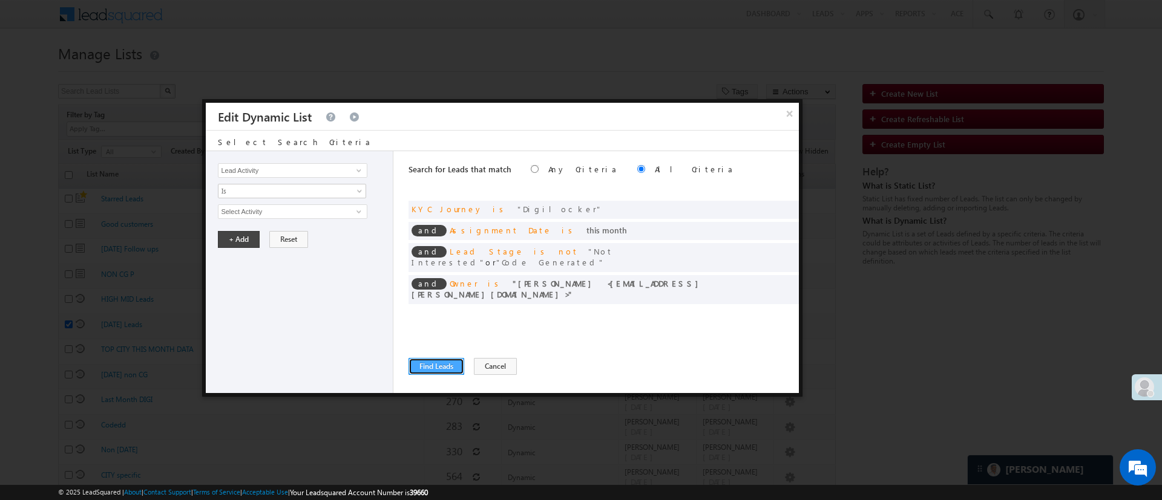
click at [451, 363] on button "Find Leads" at bounding box center [436, 366] width 56 height 17
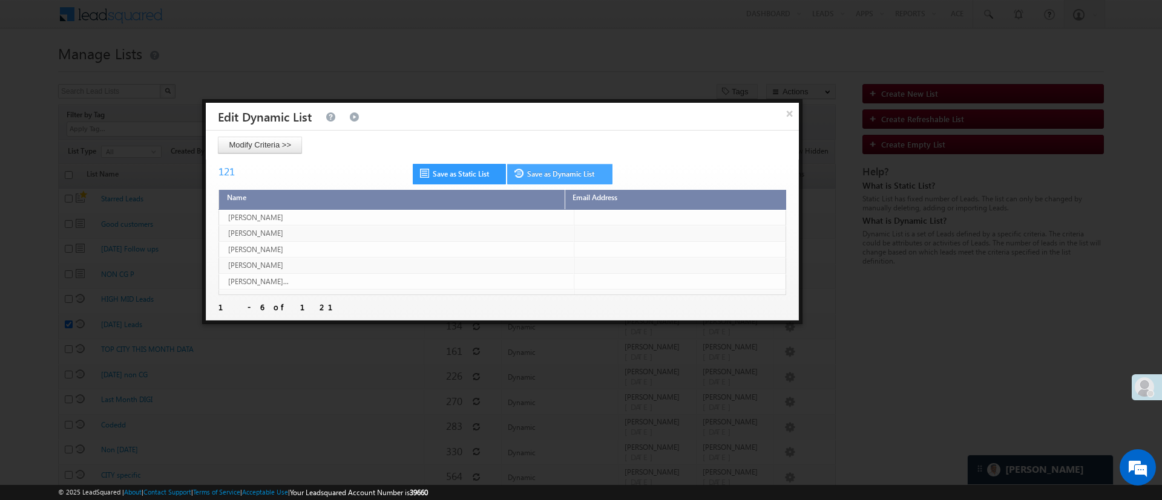
click at [555, 178] on link "Save as Dynamic List" at bounding box center [559, 174] width 105 height 21
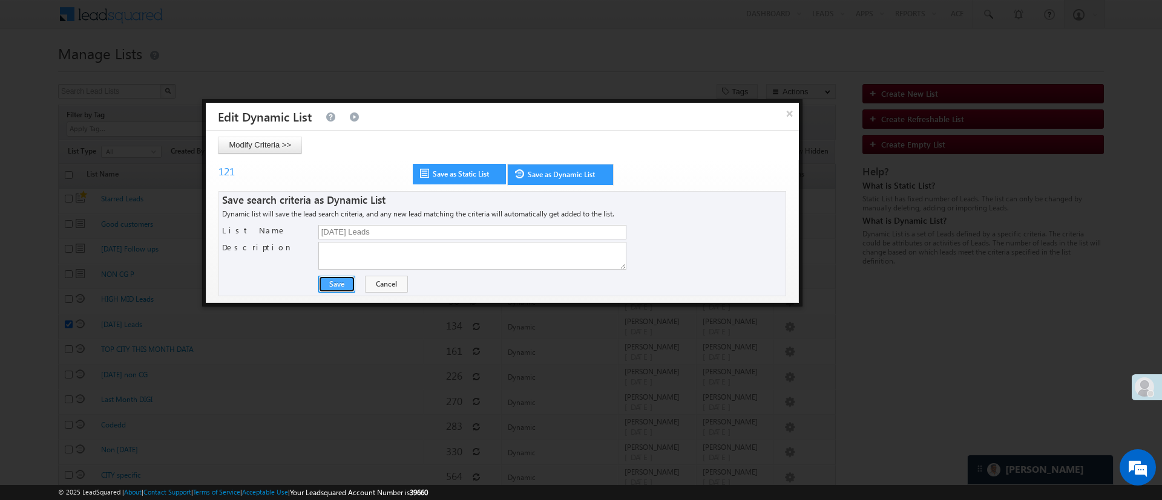
click at [335, 278] on button "Save" at bounding box center [336, 284] width 37 height 17
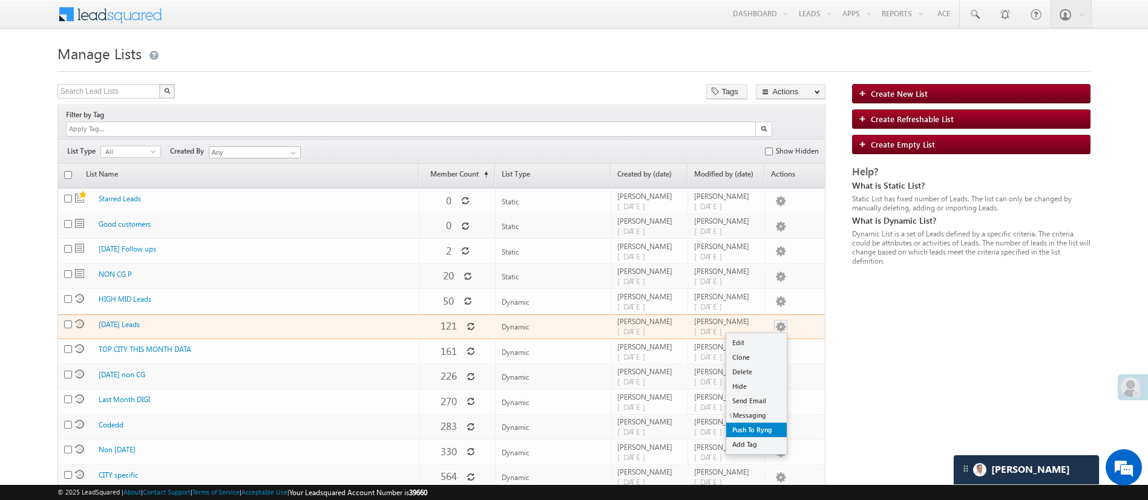
click at [755, 423] on link "Push To Ryng" at bounding box center [756, 430] width 61 height 15
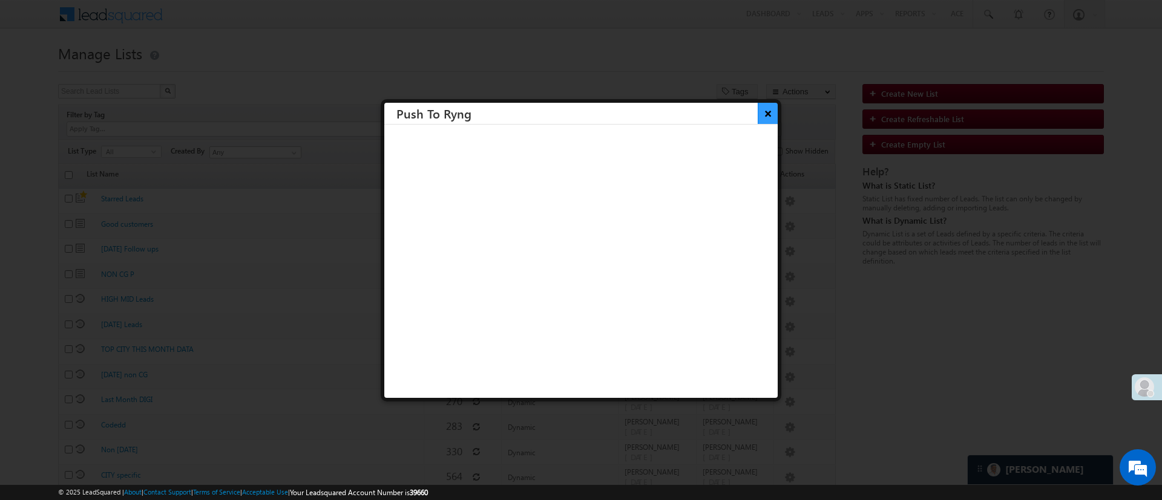
click at [759, 114] on button "×" at bounding box center [767, 113] width 20 height 21
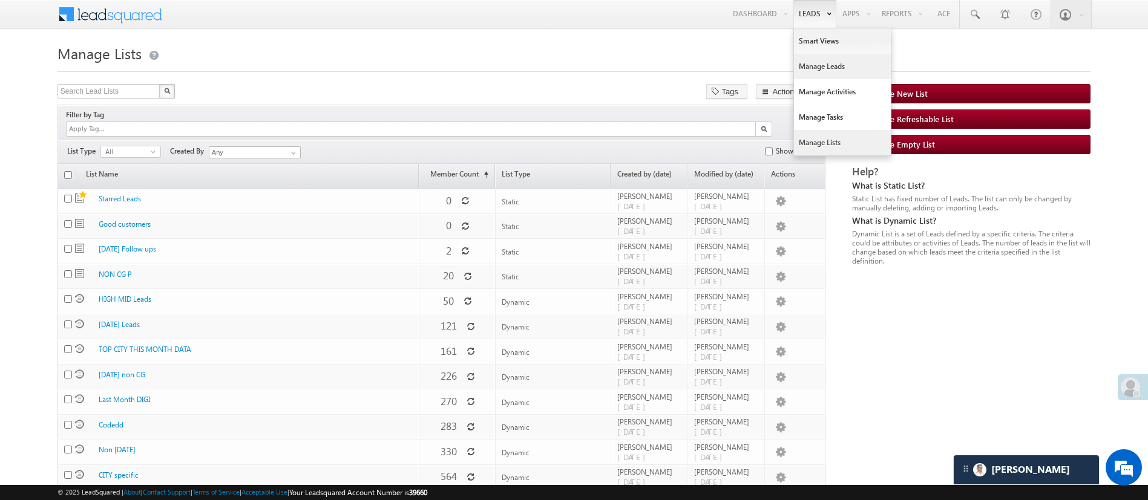
click at [822, 56] on link "Manage Leads" at bounding box center [842, 66] width 97 height 25
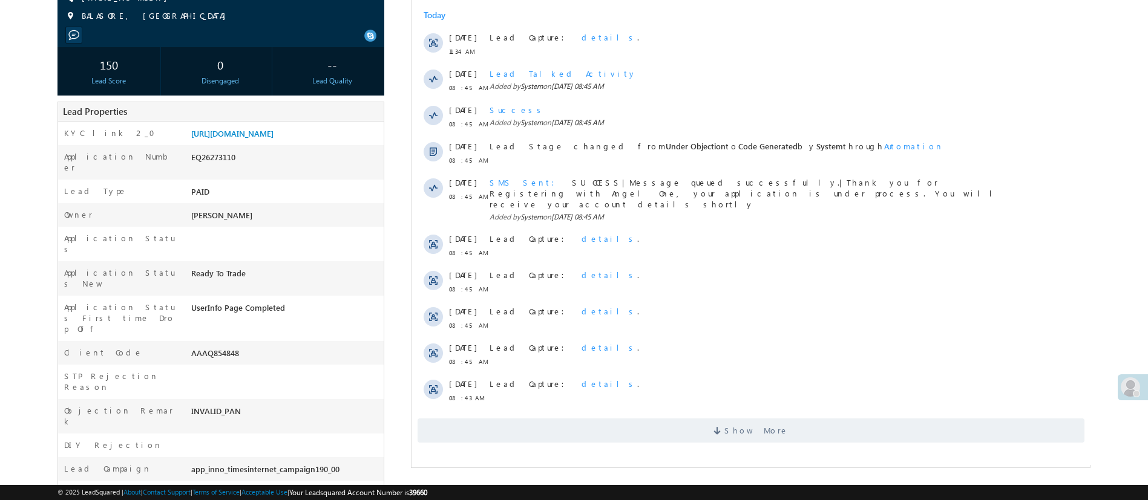
scroll to position [265, 0]
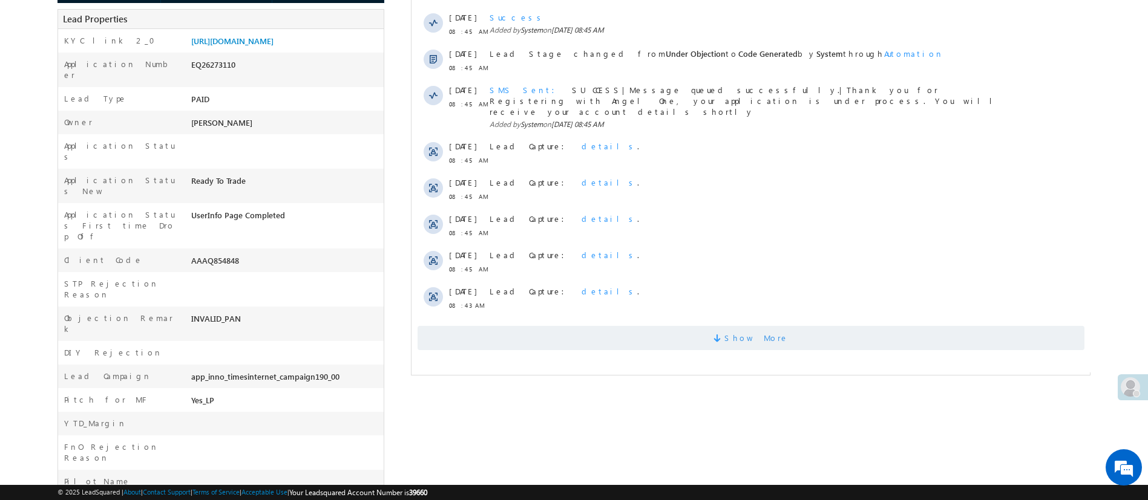
click at [810, 327] on span "Show More" at bounding box center [750, 338] width 667 height 24
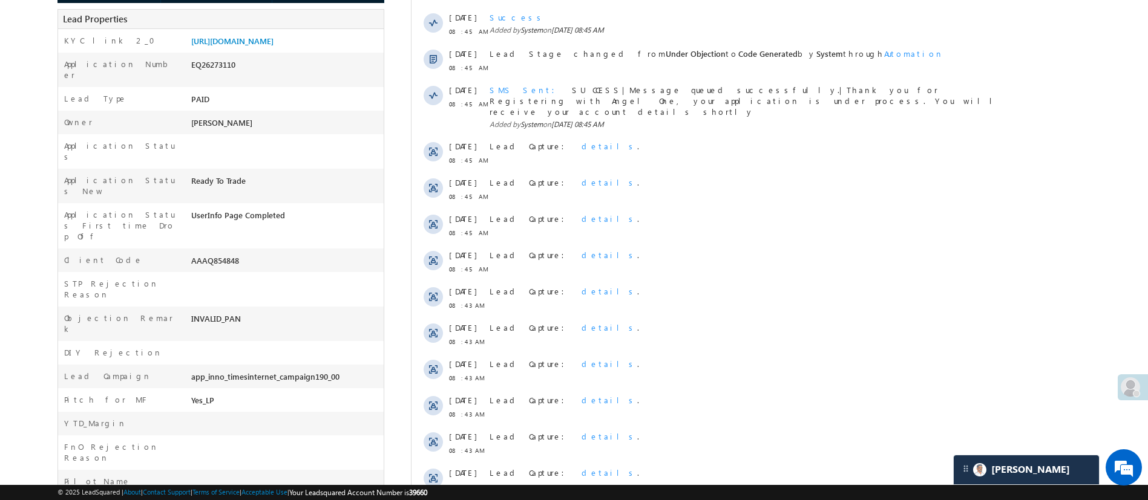
scroll to position [540, 0]
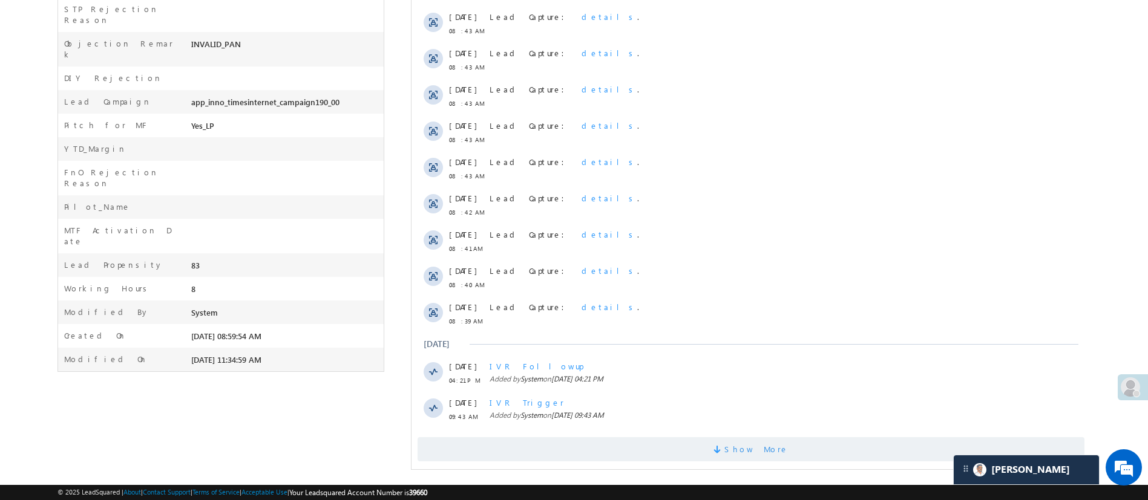
click at [781, 445] on span "Show More" at bounding box center [750, 449] width 667 height 24
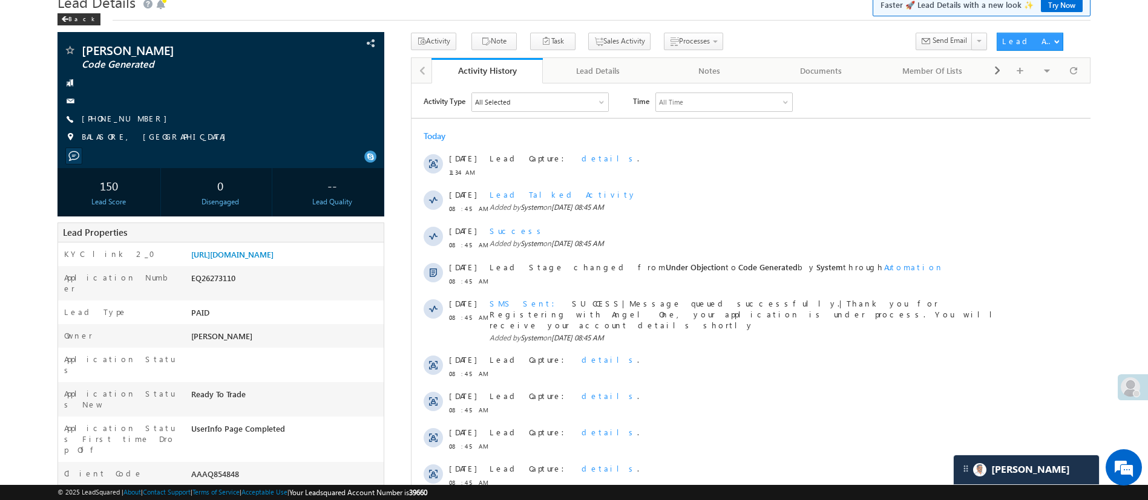
scroll to position [0, 0]
click at [273, 258] on link "[URL][DOMAIN_NAME]" at bounding box center [232, 254] width 82 height 10
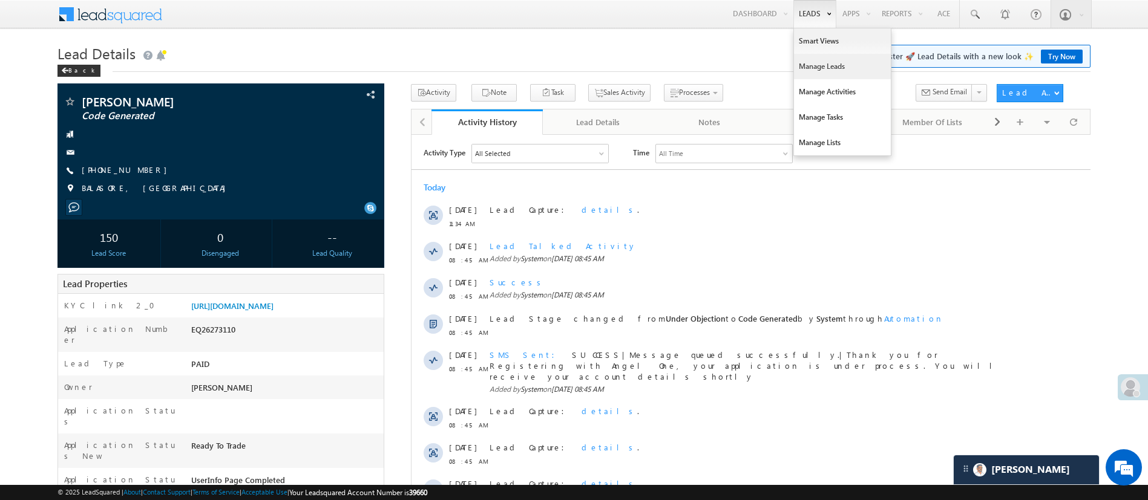
click at [820, 64] on link "Manage Leads" at bounding box center [842, 66] width 97 height 25
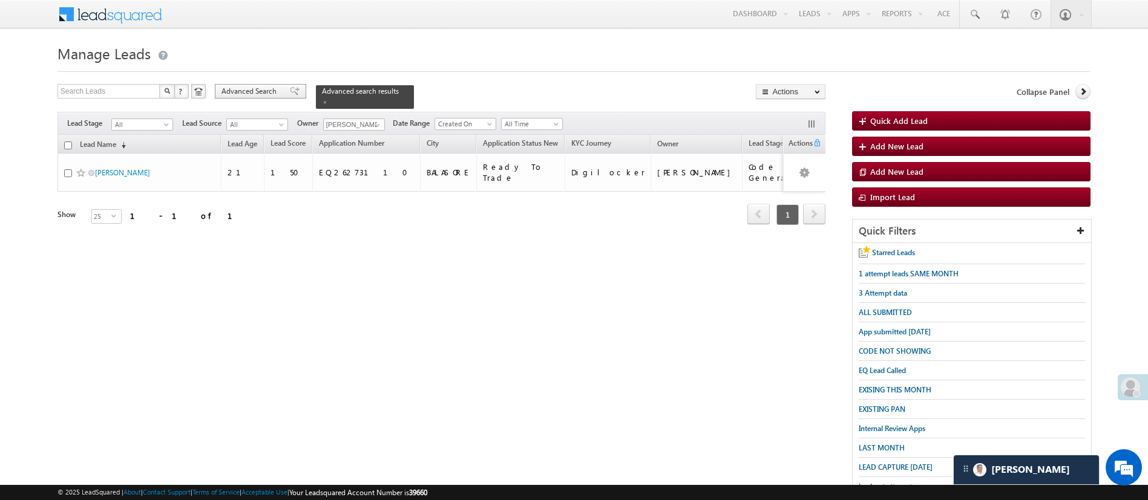
click at [279, 93] on span "Advanced Search" at bounding box center [250, 91] width 59 height 11
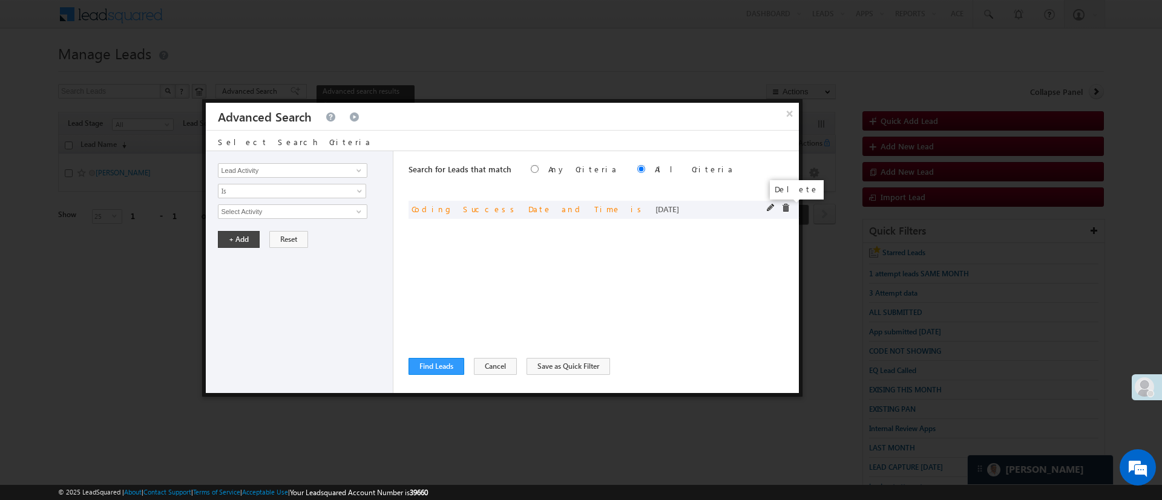
click at [785, 209] on span at bounding box center [785, 208] width 8 height 8
click at [361, 169] on span at bounding box center [359, 171] width 10 height 10
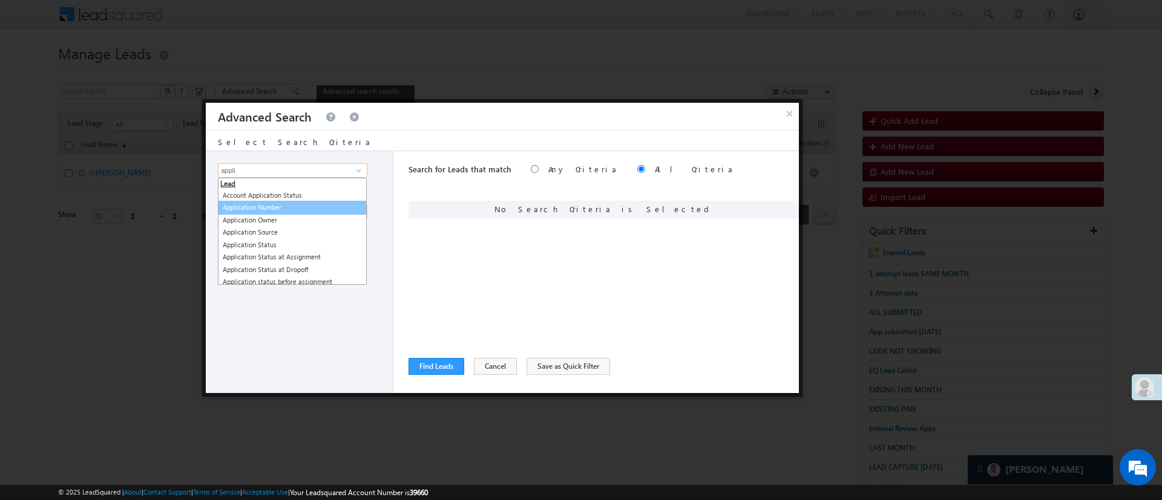
click at [291, 206] on link "Application Number" at bounding box center [292, 208] width 149 height 14
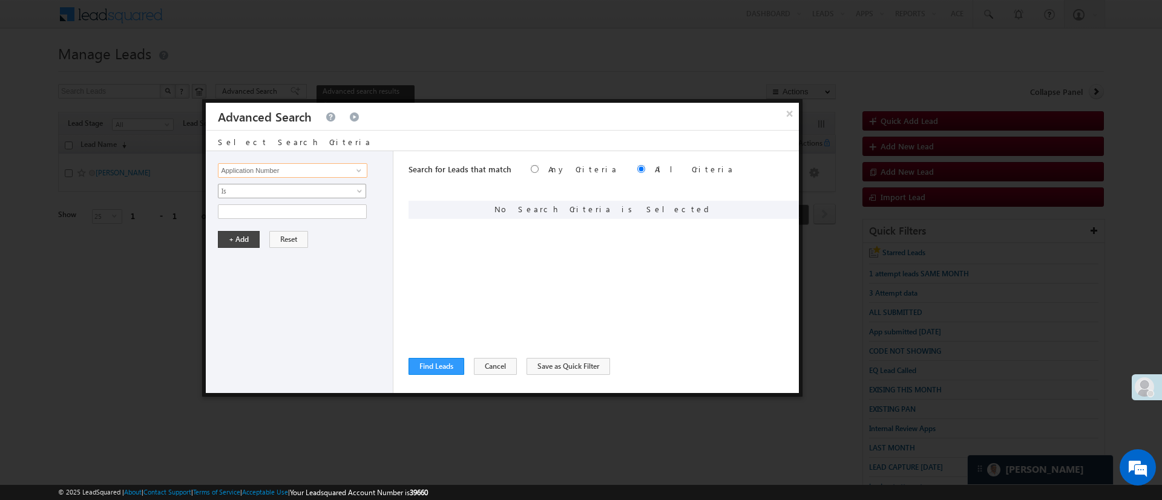
type input "Application Number"
click at [293, 190] on span "Is" at bounding box center [283, 191] width 131 height 11
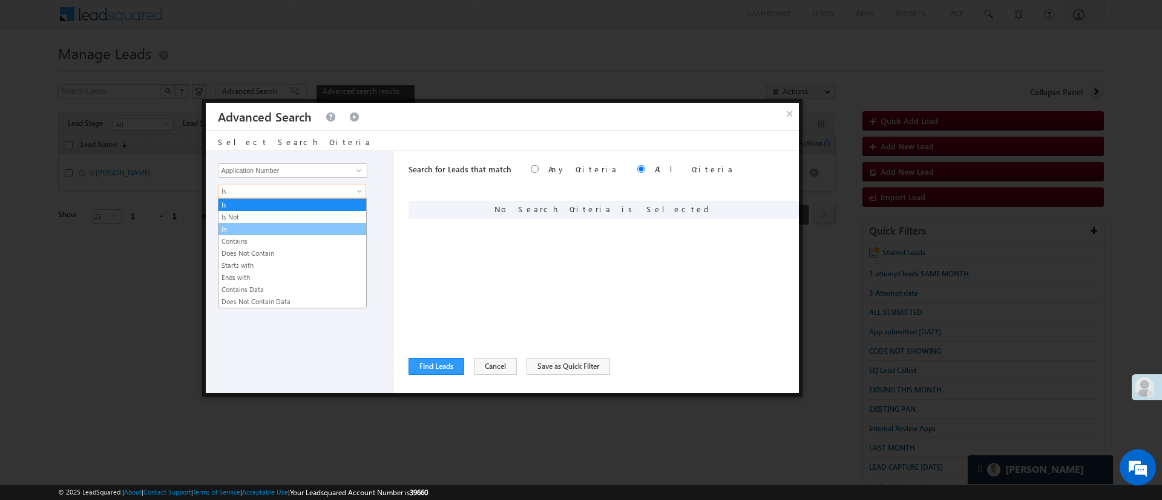
click at [270, 229] on link "In" at bounding box center [292, 229] width 148 height 11
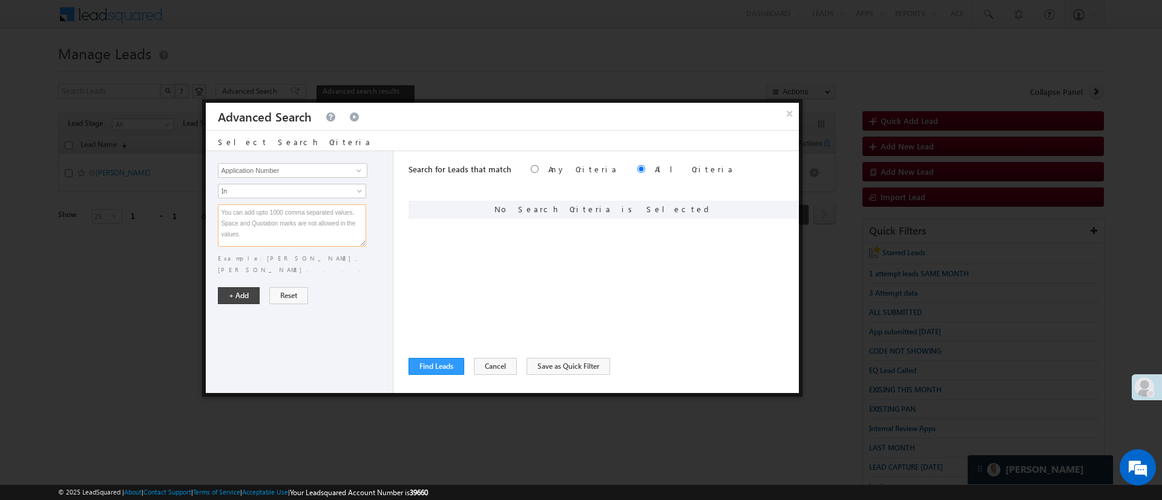
click at [270, 229] on textarea at bounding box center [292, 225] width 148 height 42
paste textarea "EQ27315585 EQ27287686 EQ27364884"
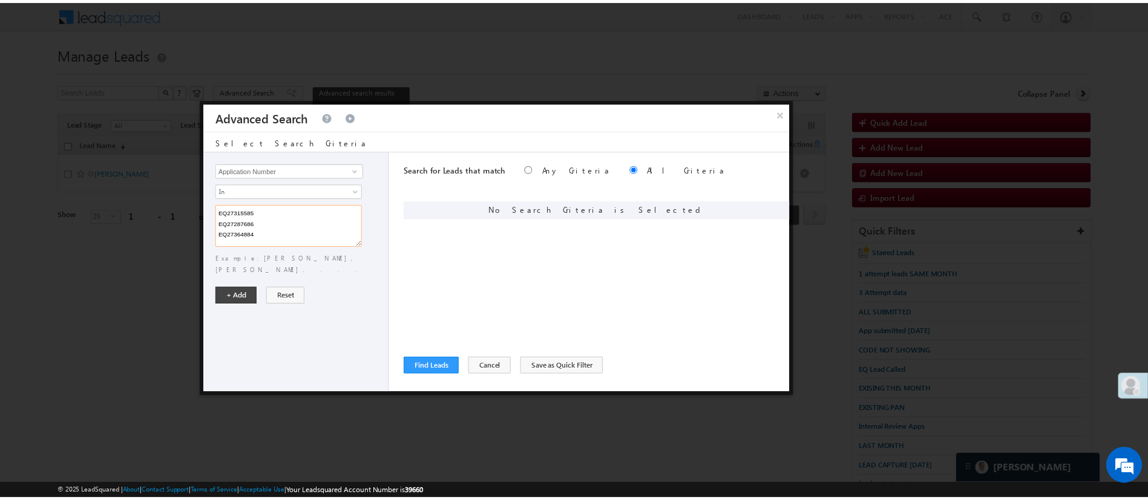
scroll to position [3, 0]
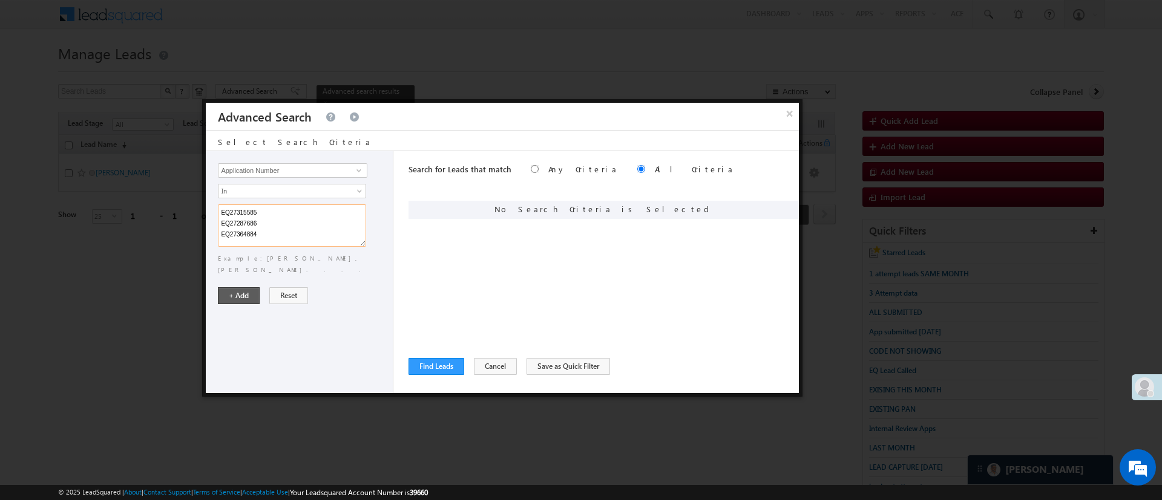
type textarea "EQ27315585 EQ27287686 EQ27364884"
click at [245, 287] on button "+ Add" at bounding box center [239, 295] width 42 height 17
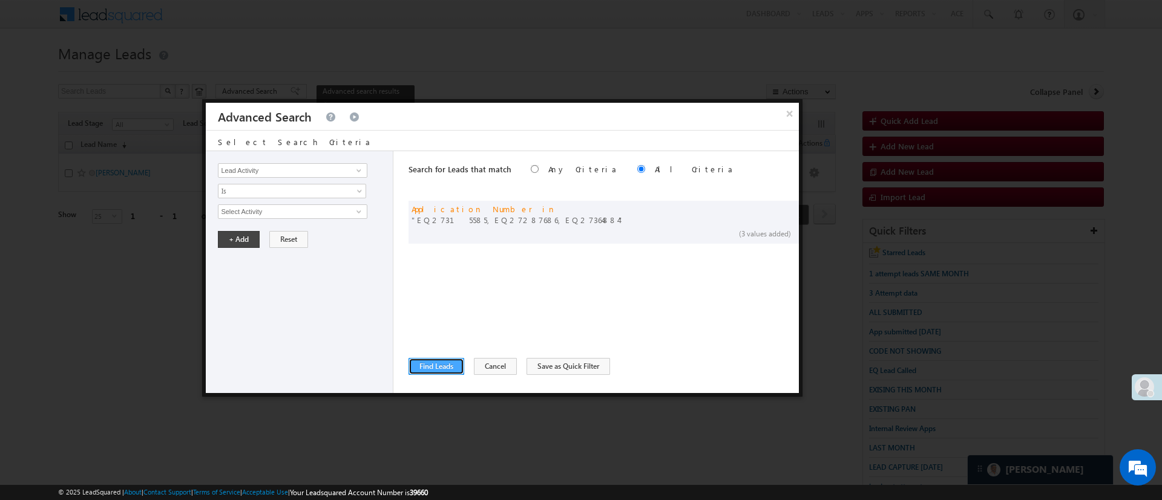
click at [430, 362] on button "Find Leads" at bounding box center [436, 366] width 56 height 17
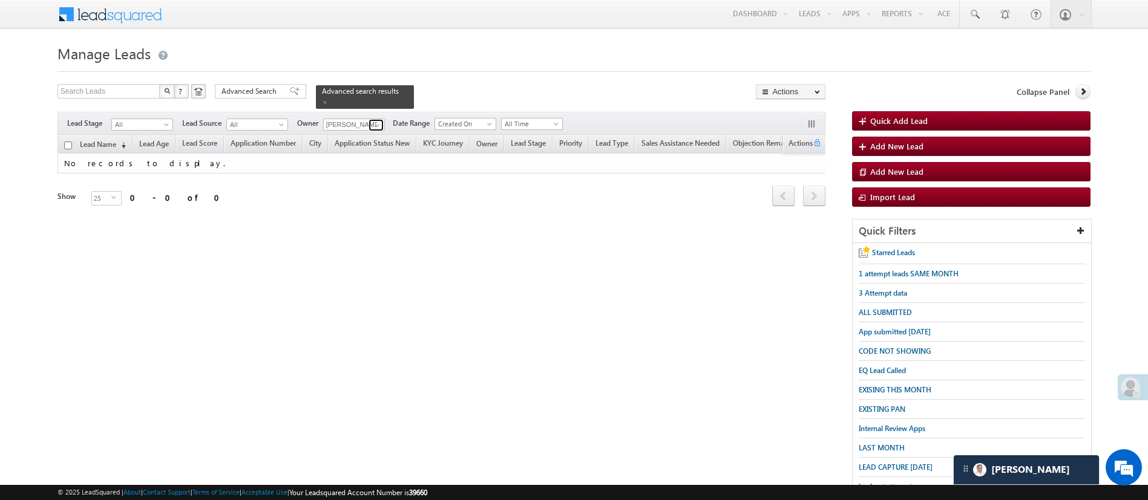
click at [376, 120] on span at bounding box center [378, 125] width 10 height 10
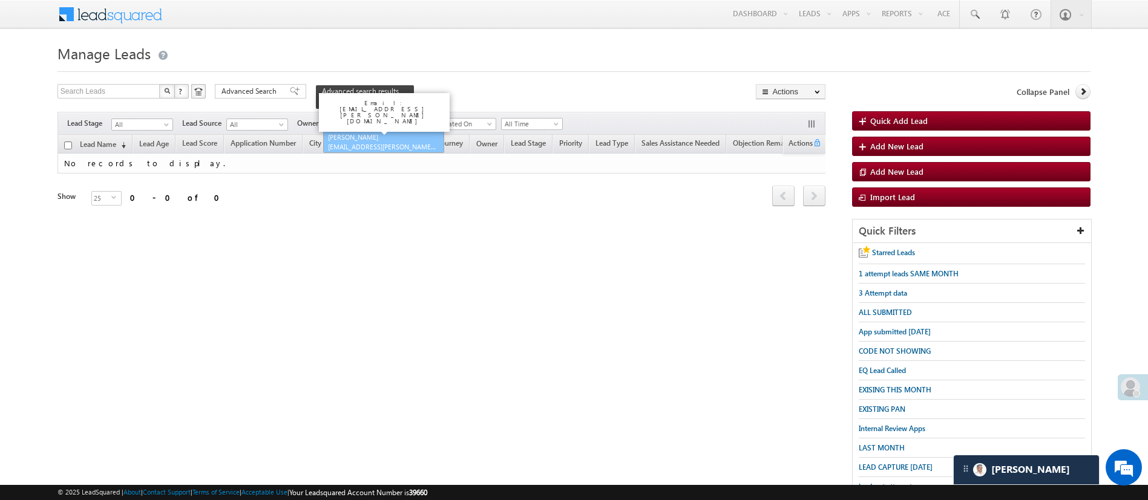
click at [383, 142] on span "[EMAIL_ADDRESS][PERSON_NAME][DOMAIN_NAME]" at bounding box center [382, 146] width 109 height 9
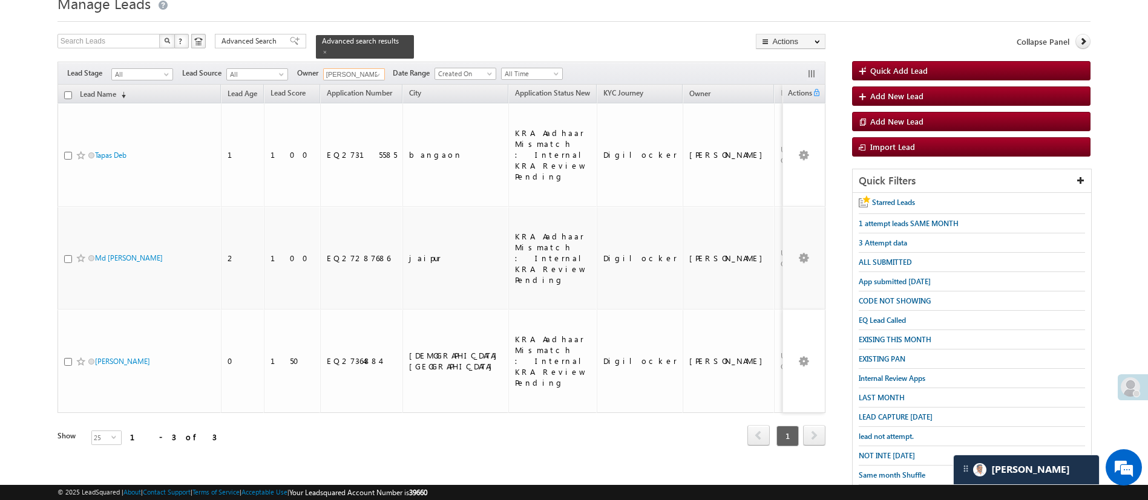
scroll to position [53, 0]
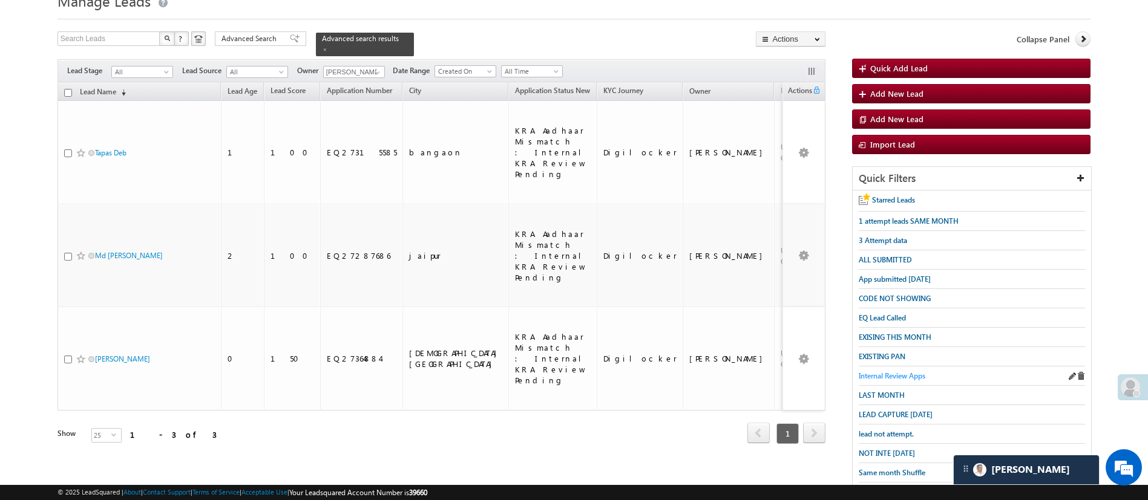
click at [910, 371] on span "Internal Review Apps" at bounding box center [892, 375] width 67 height 9
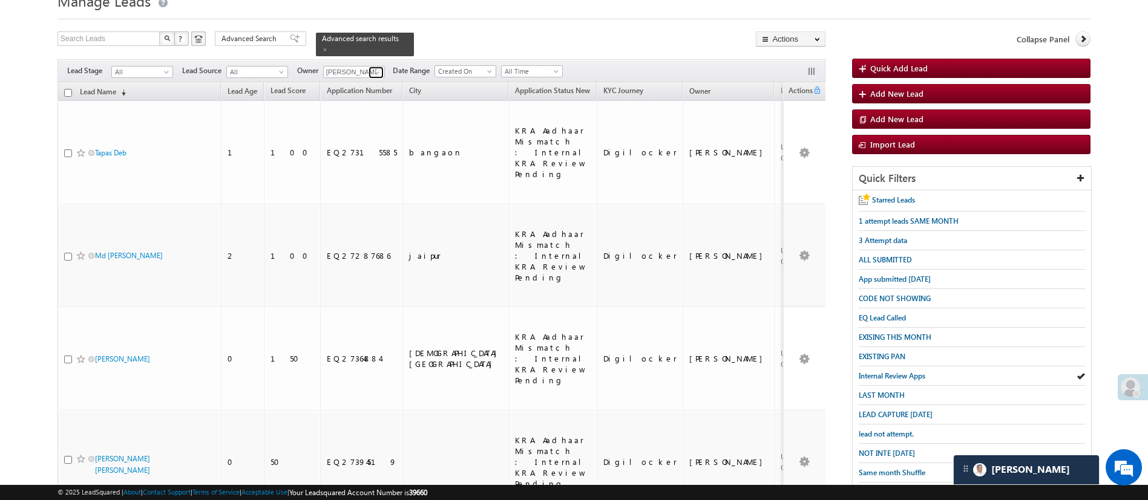
click at [378, 68] on span at bounding box center [378, 73] width 10 height 10
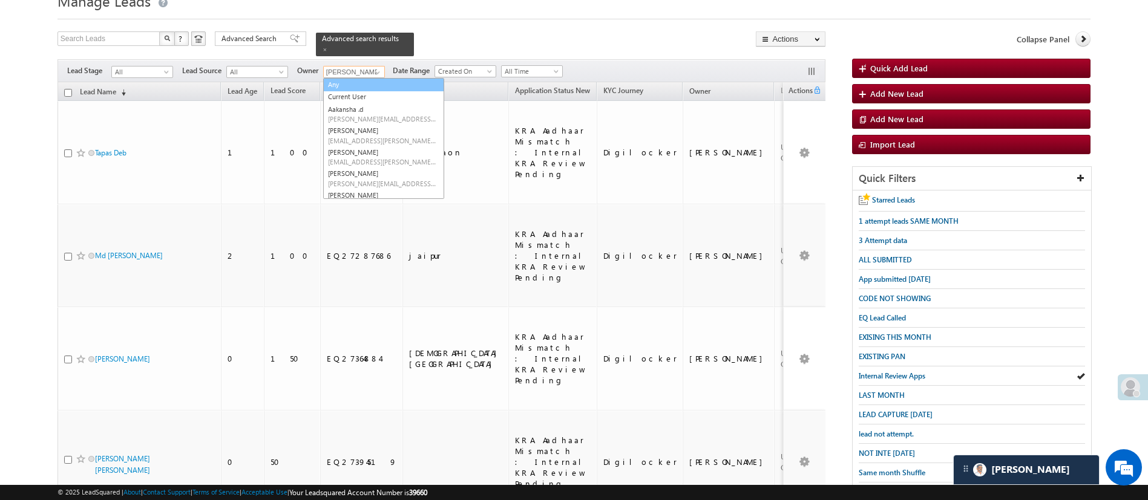
click at [377, 78] on link "Any" at bounding box center [383, 85] width 121 height 14
type input "Any"
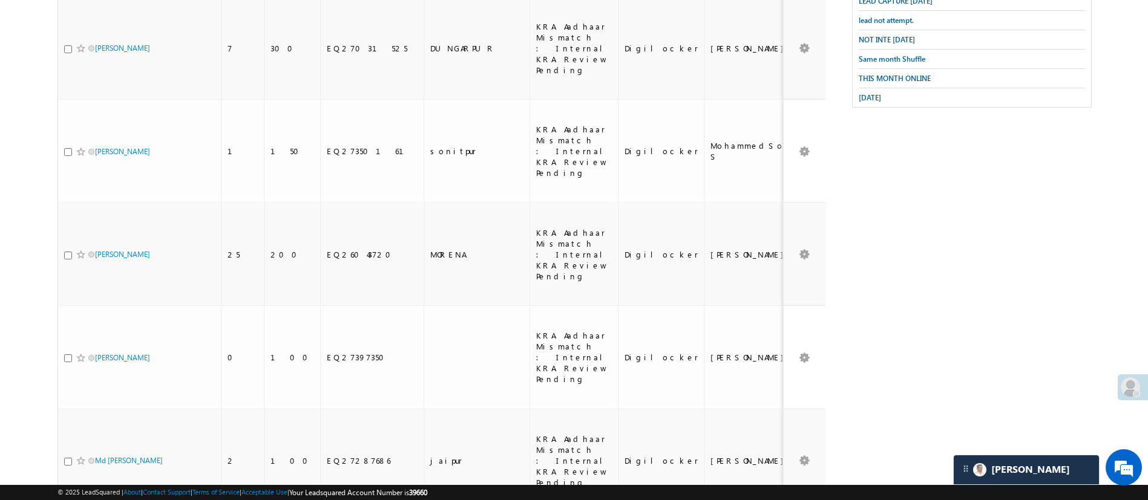
scroll to position [464, 0]
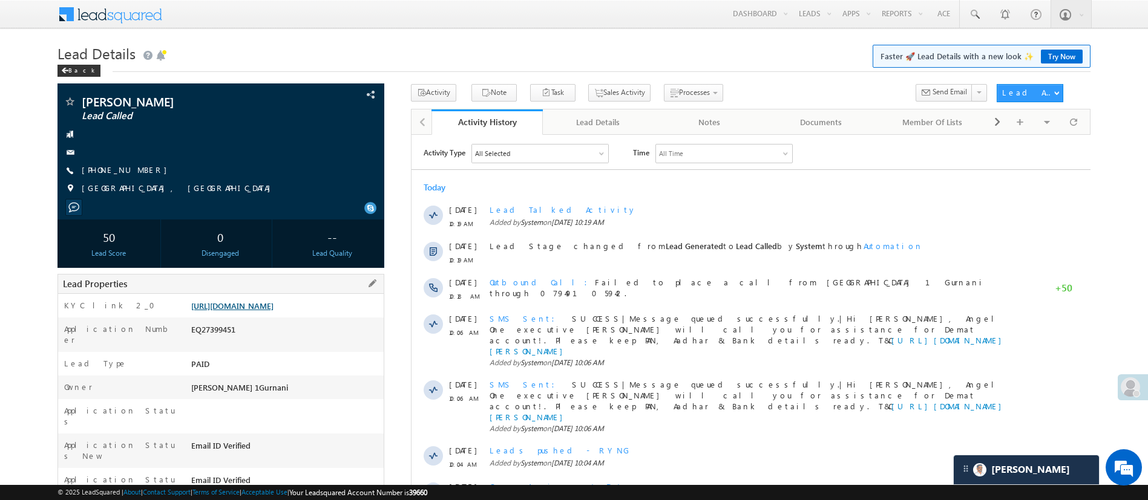
click at [246, 303] on link "[URL][DOMAIN_NAME]" at bounding box center [232, 306] width 82 height 10
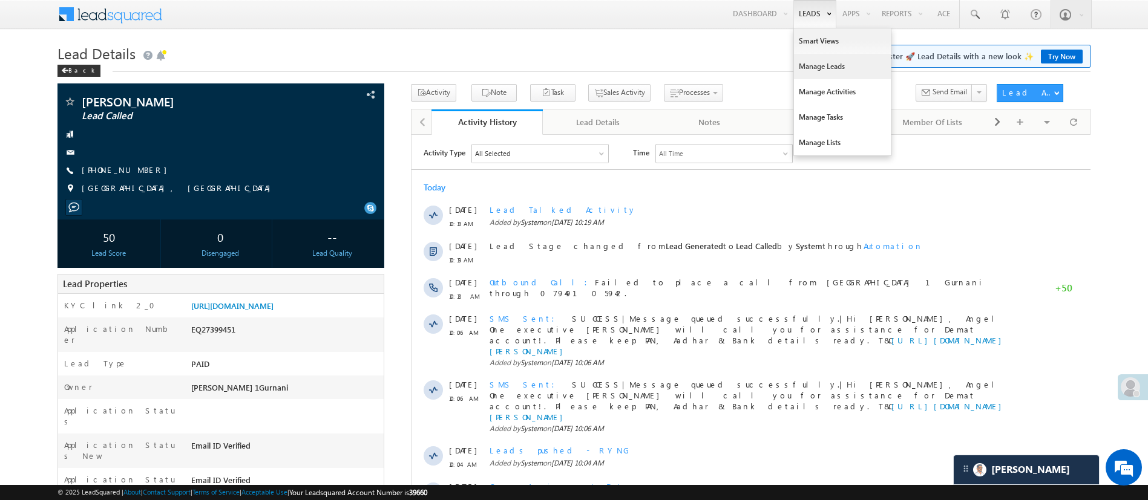
click at [813, 63] on link "Manage Leads" at bounding box center [842, 66] width 97 height 25
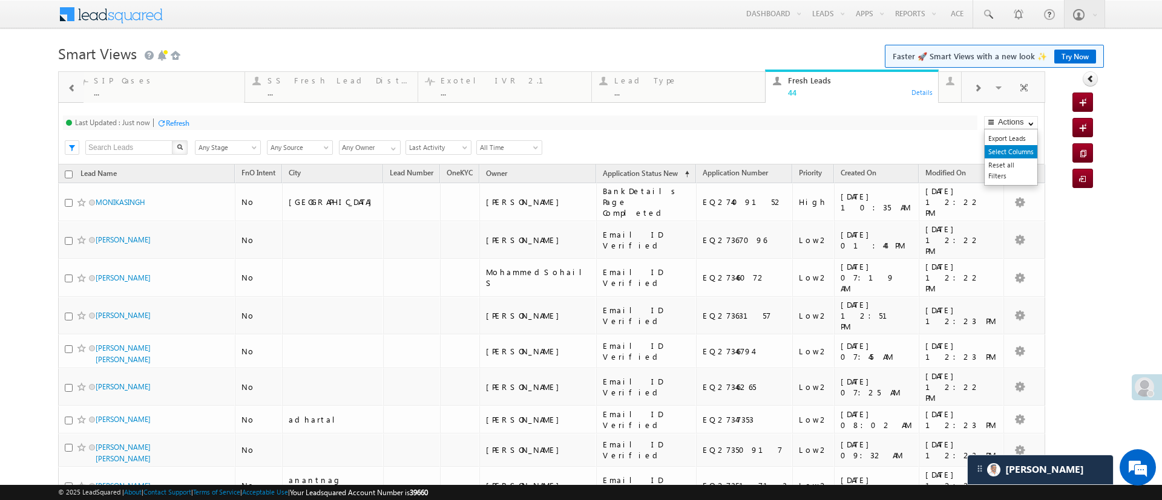
click at [1002, 151] on link "Select Columns" at bounding box center [1010, 151] width 53 height 13
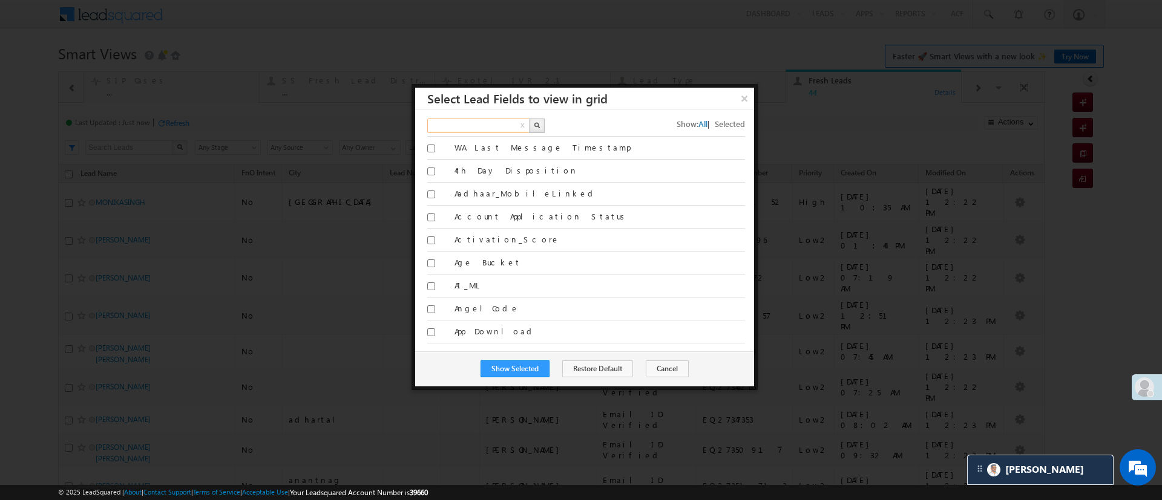
click at [474, 131] on input "text" at bounding box center [478, 126] width 103 height 15
type input "lead nu"
click at [534, 130] on button "button" at bounding box center [537, 126] width 16 height 15
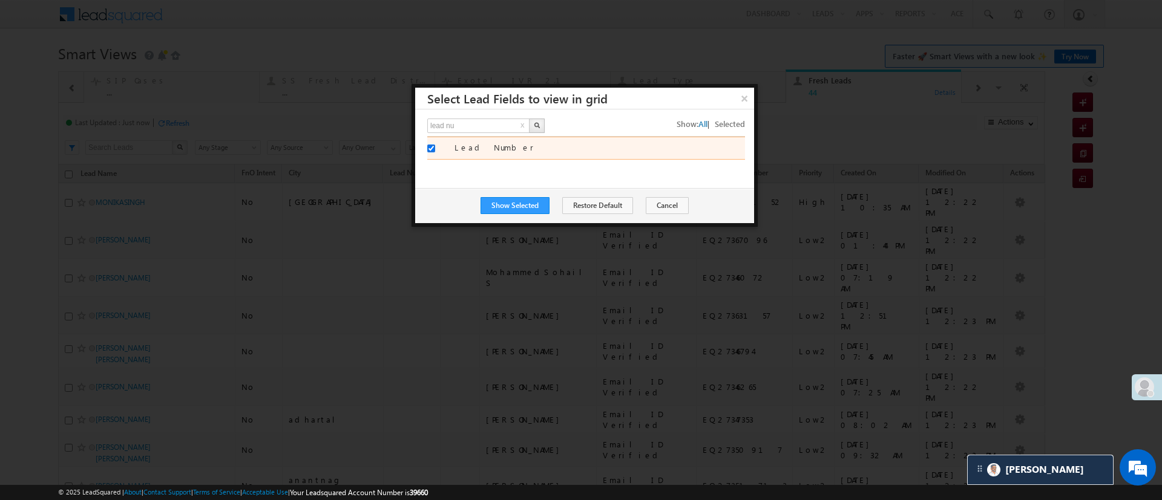
click at [433, 148] on input "Lead Number" at bounding box center [431, 149] width 8 height 8
checkbox input "false"
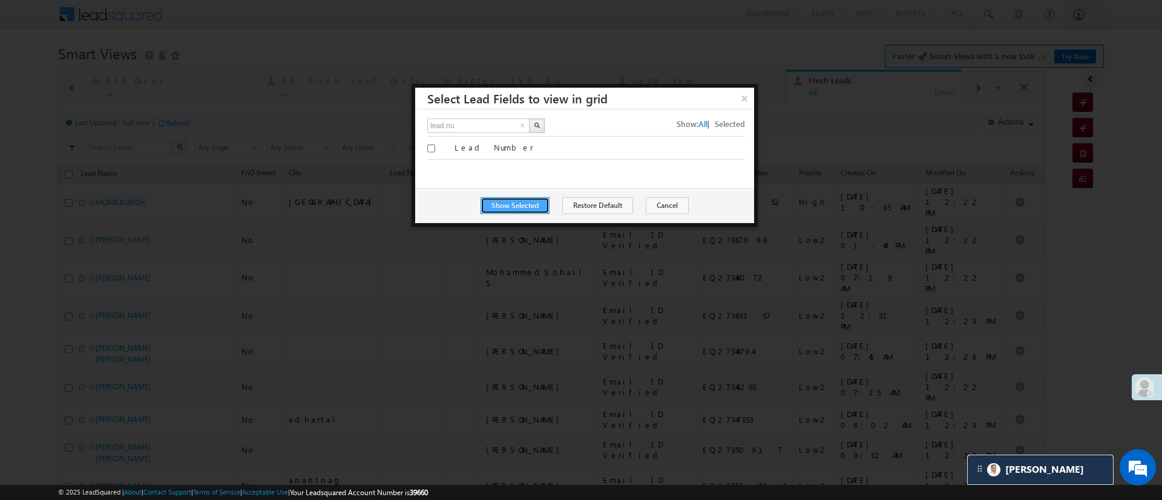
click at [521, 210] on button "Show Selected" at bounding box center [514, 205] width 69 height 17
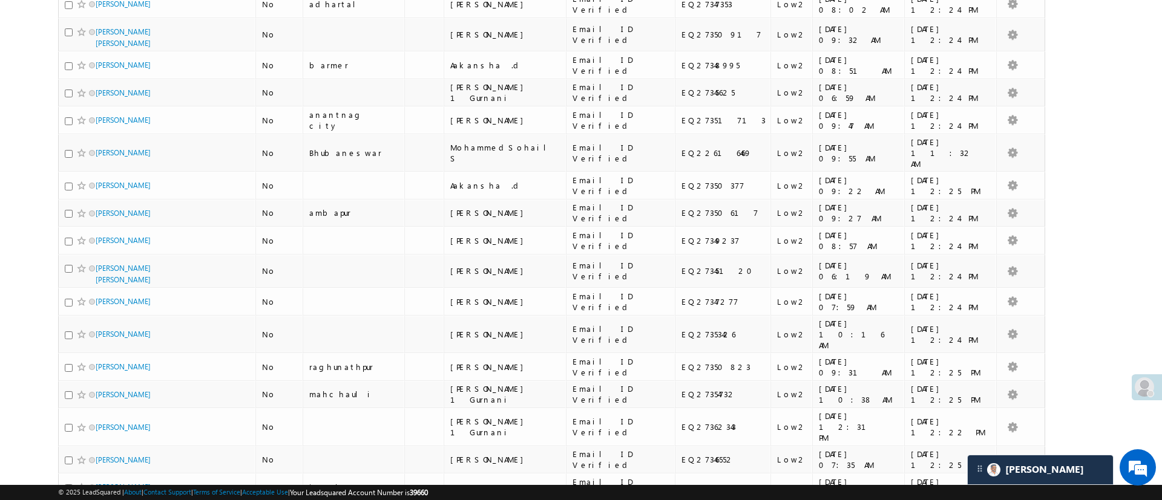
scroll to position [370, 0]
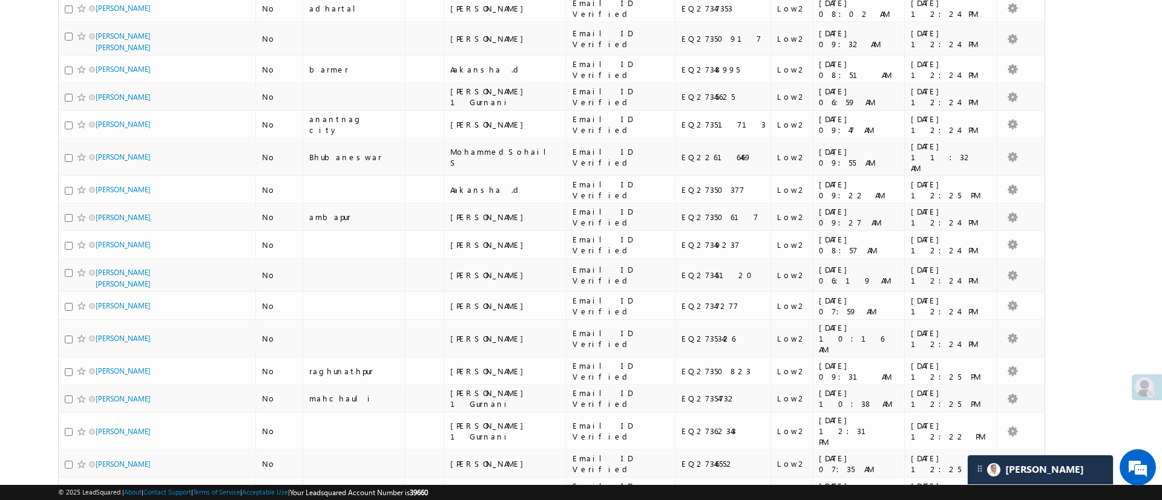
click at [1115, 132] on body "Menu Manish Panchal Manis h.1Pa nchal @ange lbrok ing.c om" at bounding box center [581, 441] width 1162 height 1623
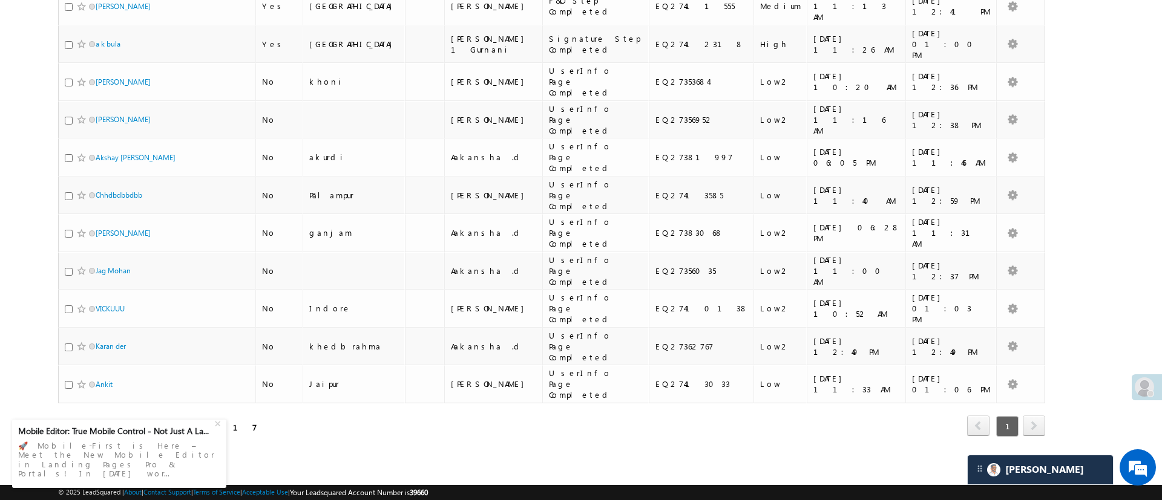
scroll to position [248, 0]
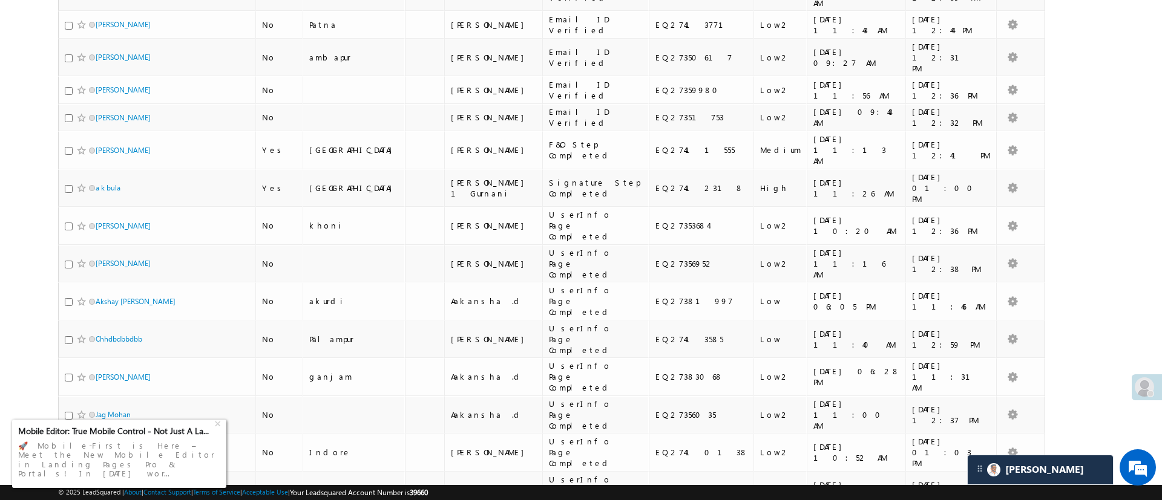
click at [91, 466] on div "🚀 Mobile-First is Here – Meet the New Mobile Editor in Landing Pages Pro & Port…" at bounding box center [119, 459] width 202 height 45
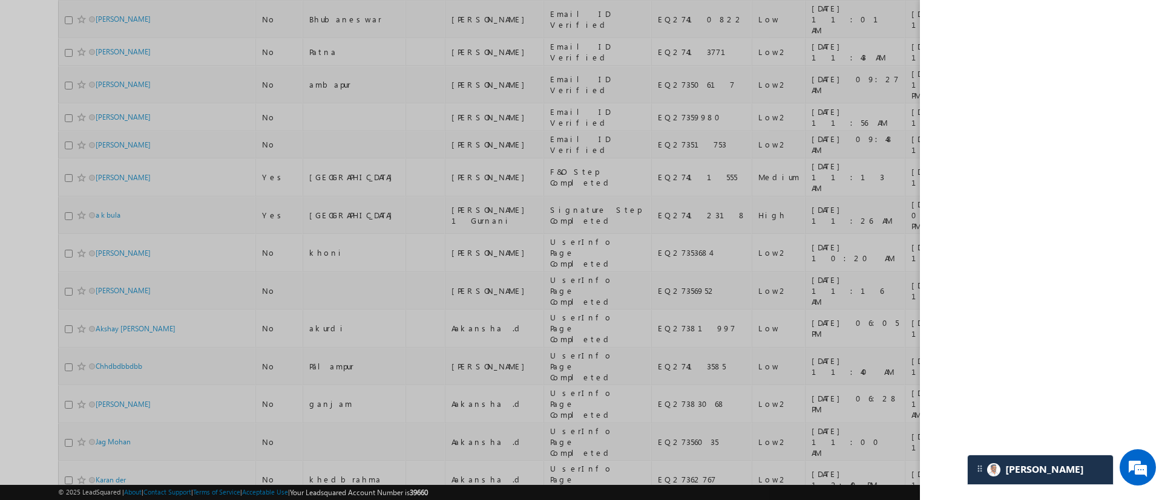
scroll to position [0, 0]
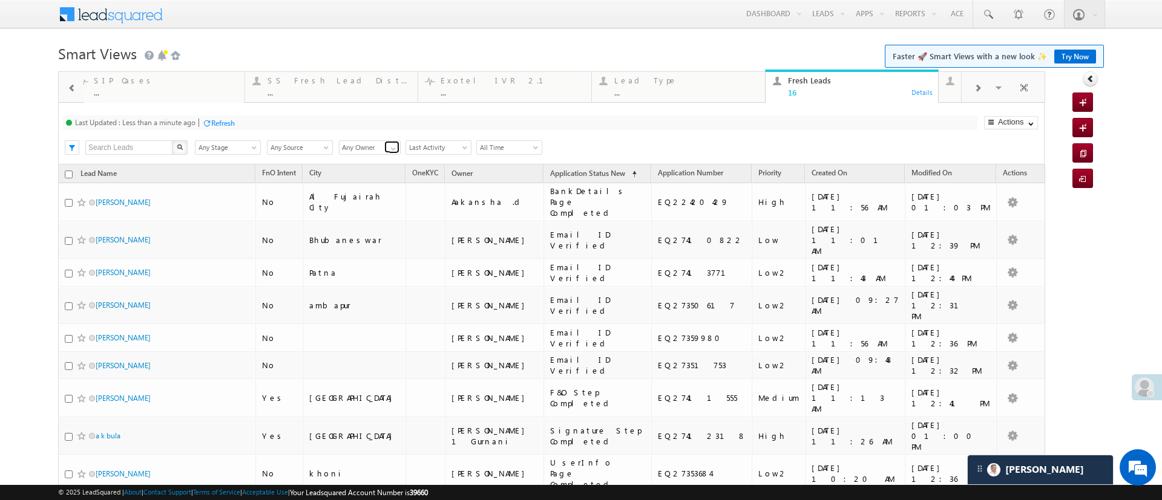
click at [387, 142] on link at bounding box center [391, 147] width 15 height 12
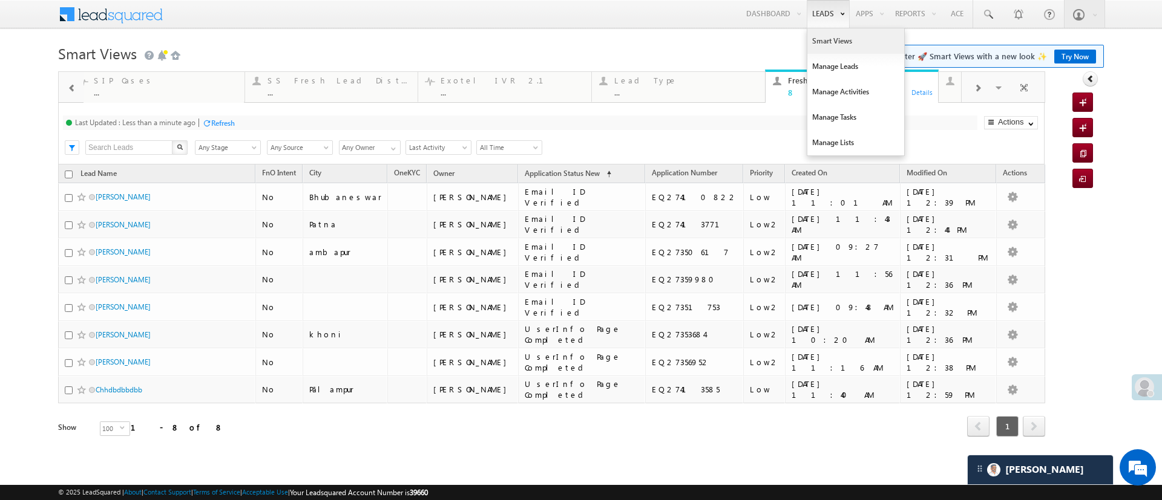
click at [817, 43] on link "Smart Views" at bounding box center [855, 40] width 97 height 25
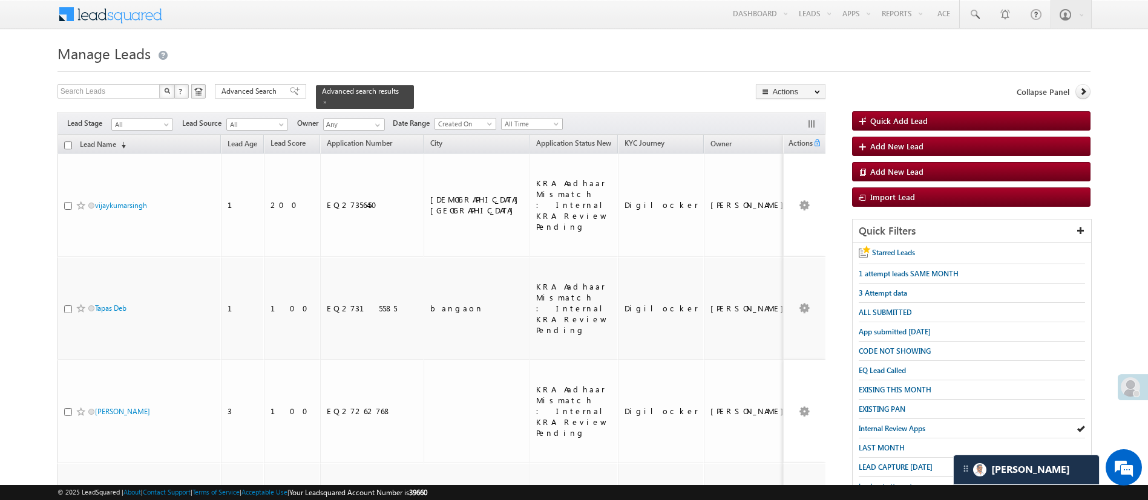
drag, startPoint x: 1160, startPoint y: 212, endPoint x: 829, endPoint y: 97, distance: 350.5
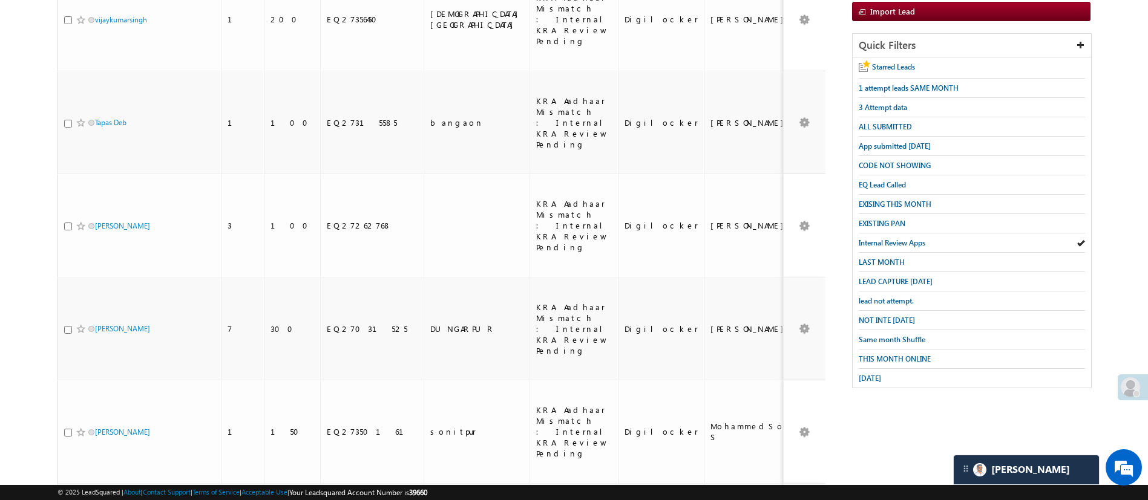
scroll to position [180, 0]
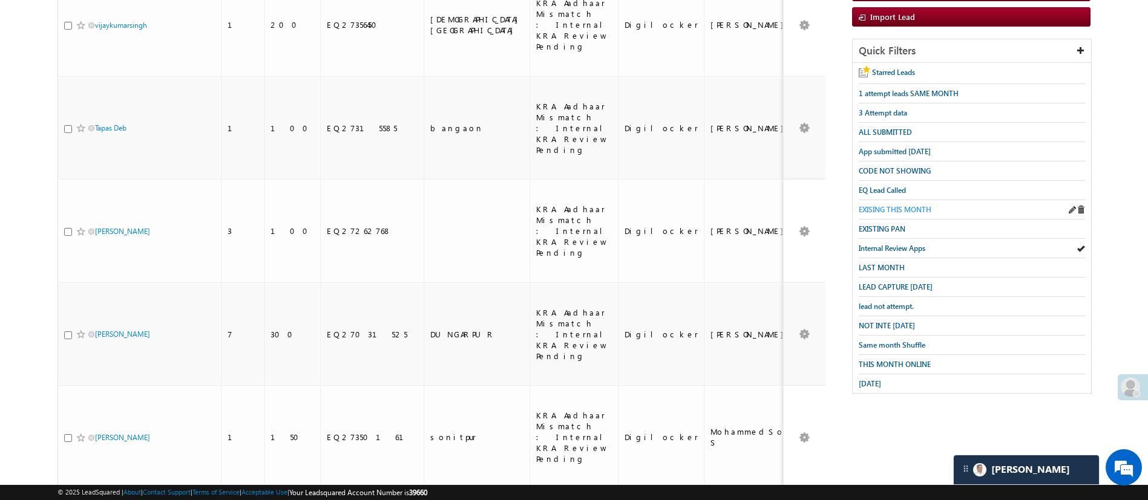
click at [892, 205] on span "EXISING THIS MONTH" at bounding box center [895, 209] width 73 height 9
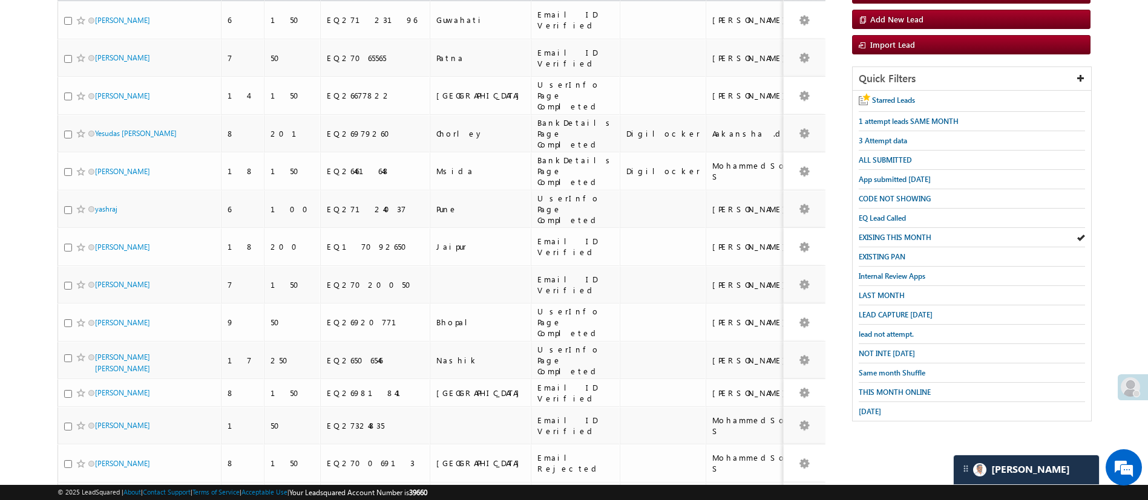
scroll to position [148, 0]
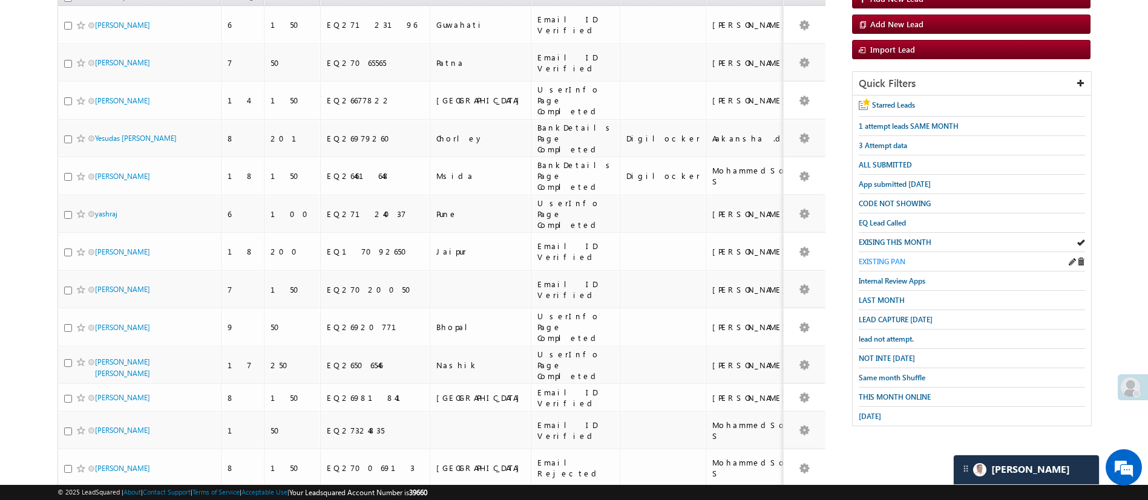
click at [889, 259] on span "EXISTING PAN" at bounding box center [882, 261] width 47 height 9
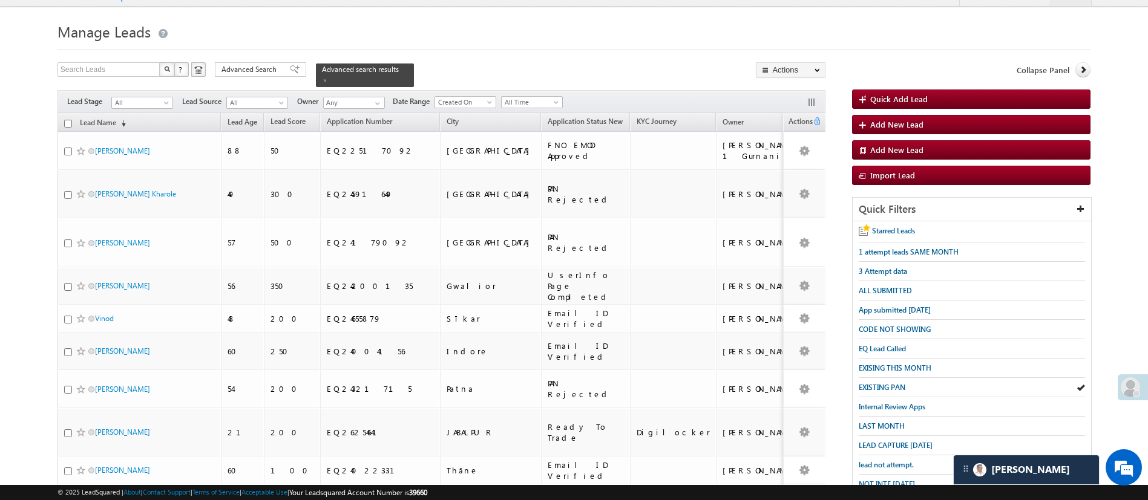
scroll to position [24, 0]
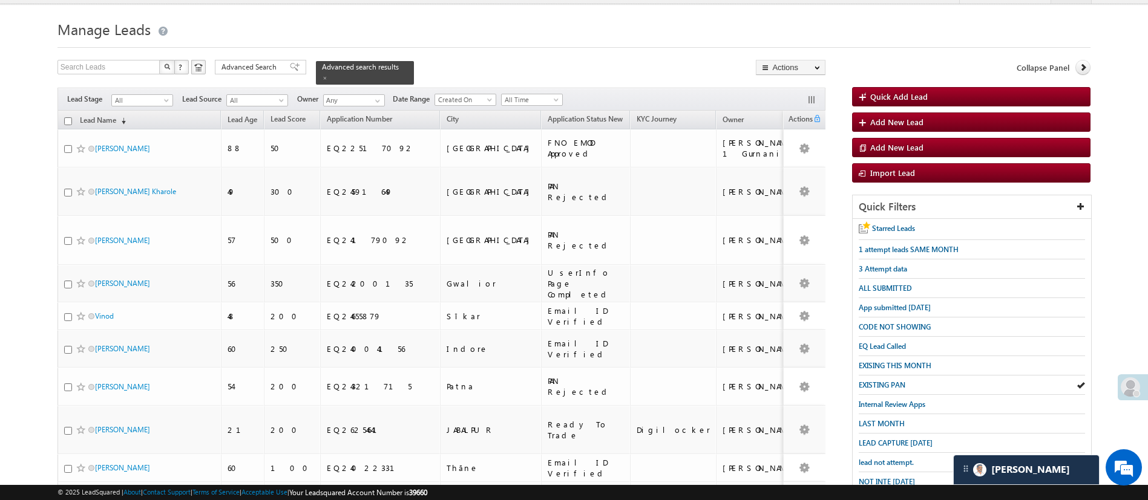
click at [549, 102] on div "Filters Lead Stage All All Lead Source All All Owner Any Any Date Range Go maxd…" at bounding box center [441, 99] width 768 height 23
click at [549, 94] on span "All Time" at bounding box center [530, 99] width 57 height 11
click at [540, 195] on link "This Month" at bounding box center [533, 197] width 61 height 11
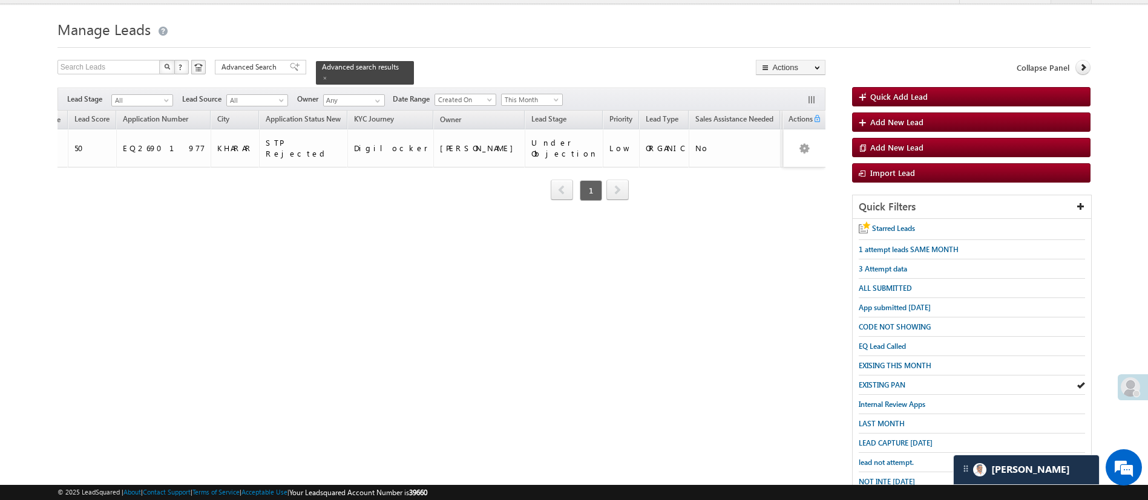
scroll to position [0, 0]
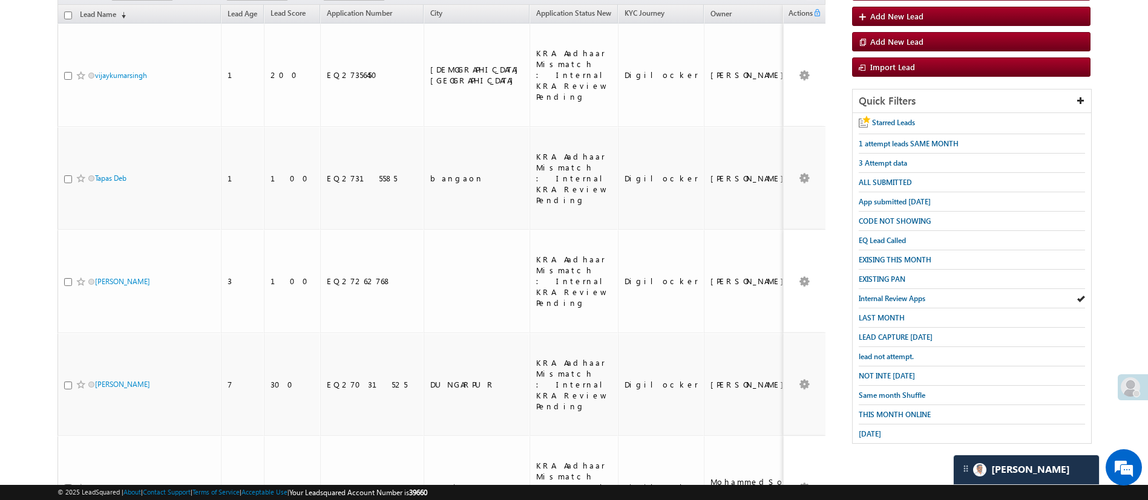
scroll to position [131, 0]
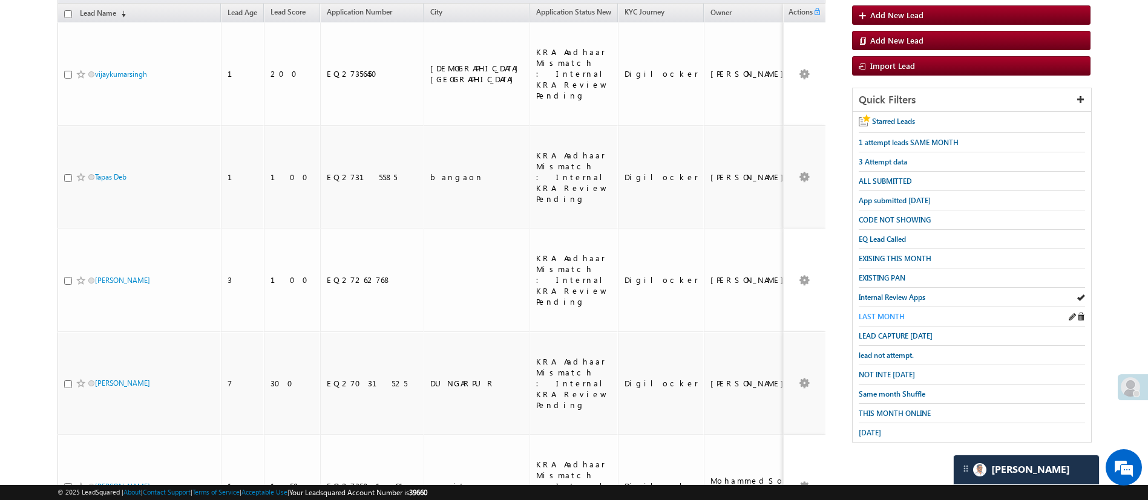
click at [898, 312] on span "LAST MONTH" at bounding box center [882, 316] width 46 height 9
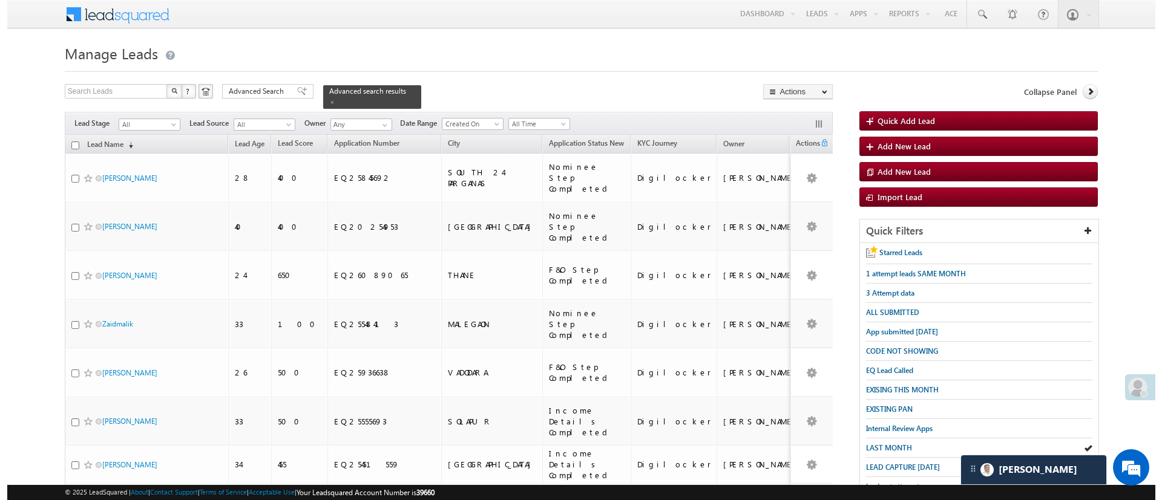
scroll to position [0, 0]
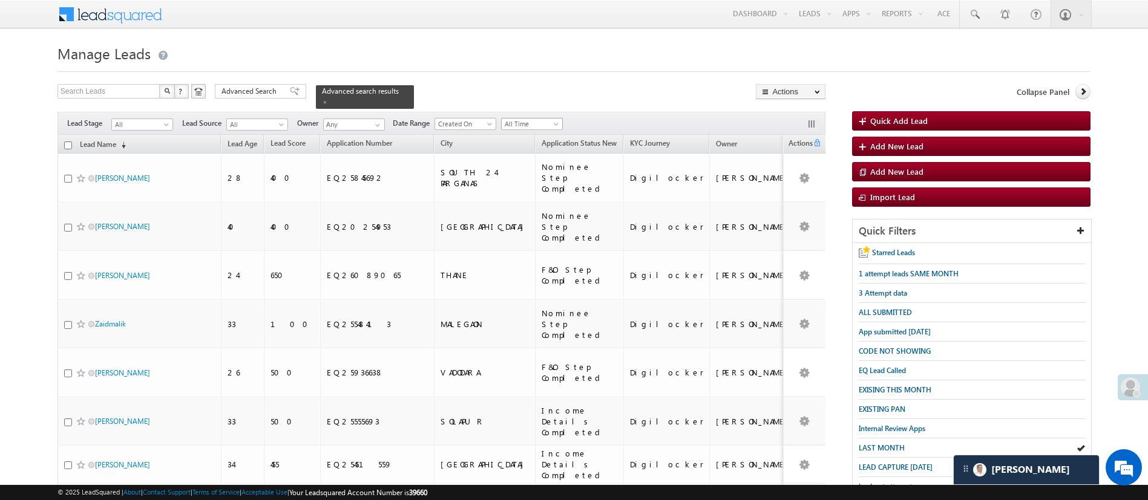
click at [551, 119] on span "All Time" at bounding box center [530, 124] width 57 height 11
click at [535, 206] on link "Last Month" at bounding box center [533, 209] width 61 height 11
click at [371, 119] on link at bounding box center [375, 125] width 15 height 12
click at [385, 174] on link "Manish Panchal Manish.1Panchal@angelbroking.com" at bounding box center [383, 185] width 121 height 23
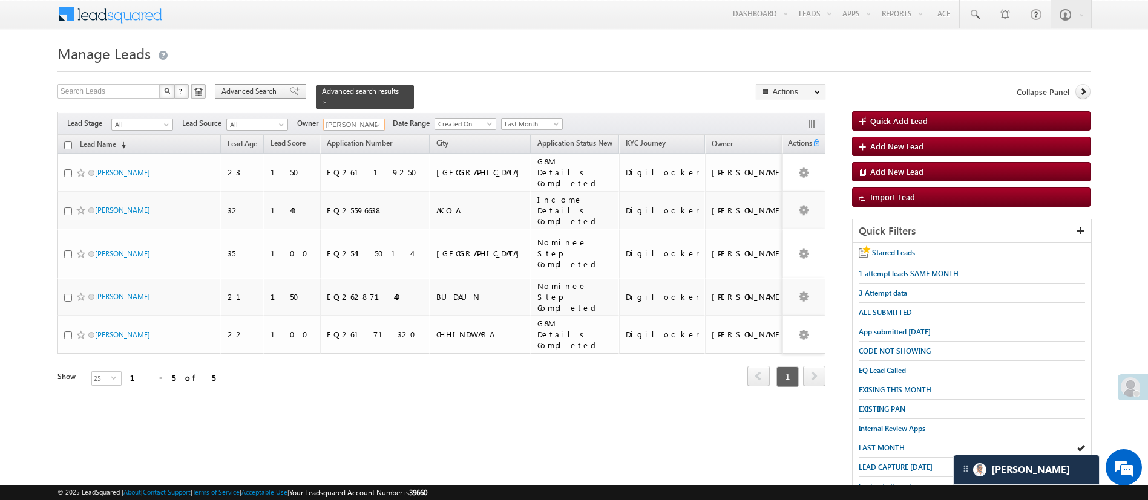
type input "[PERSON_NAME]"
click at [267, 88] on span "Advanced Search" at bounding box center [250, 91] width 59 height 11
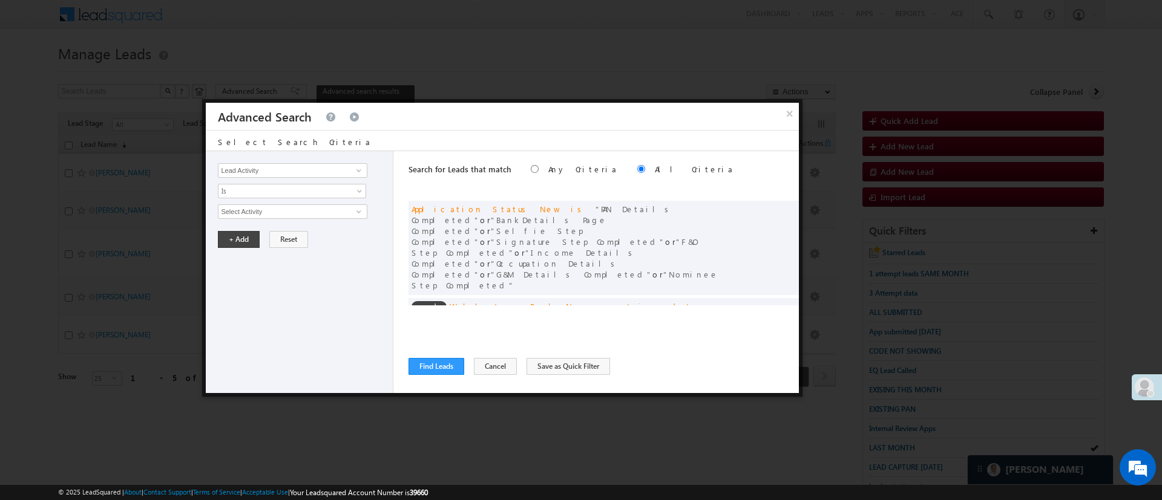
scroll to position [91, 0]
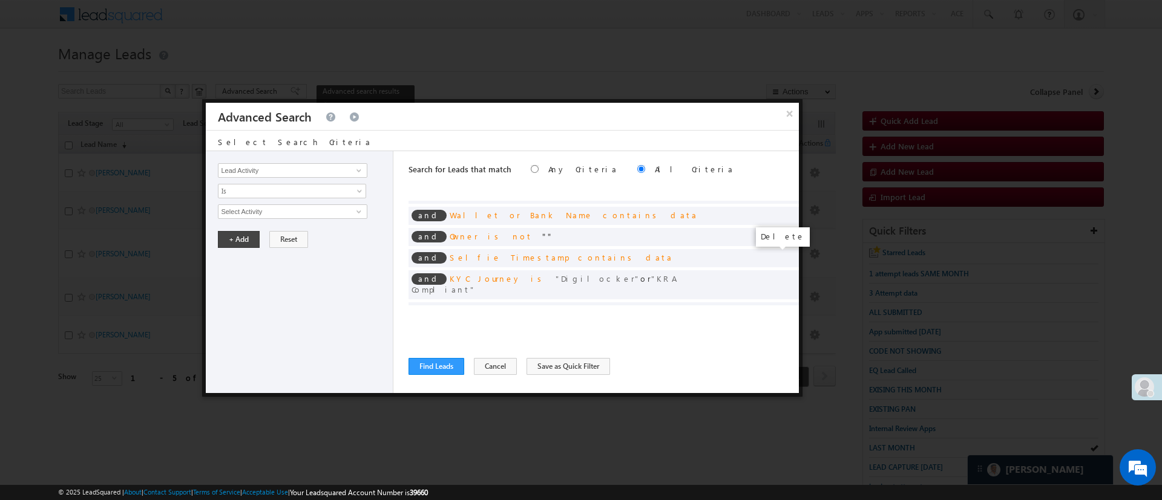
click at [781, 306] on span at bounding box center [785, 310] width 8 height 8
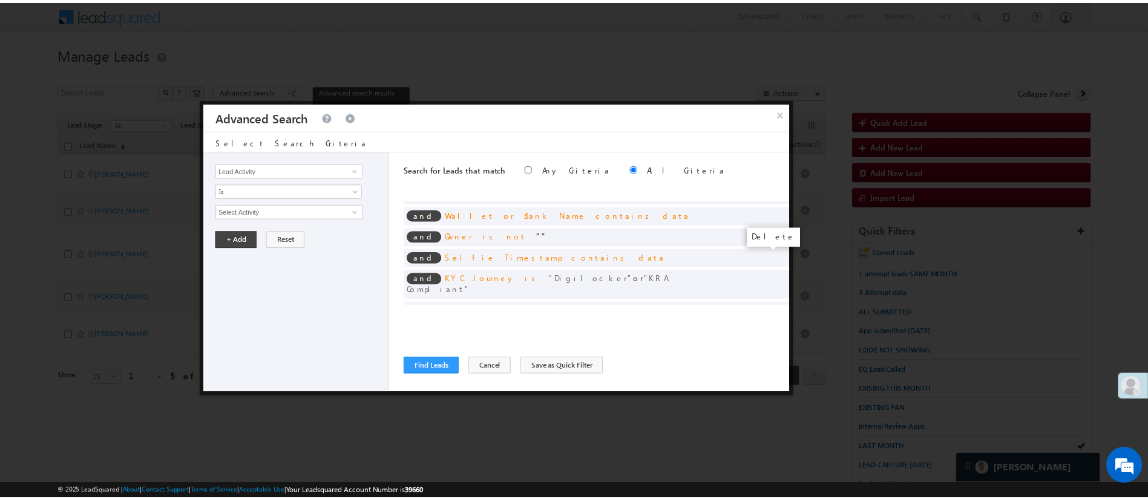
scroll to position [76, 0]
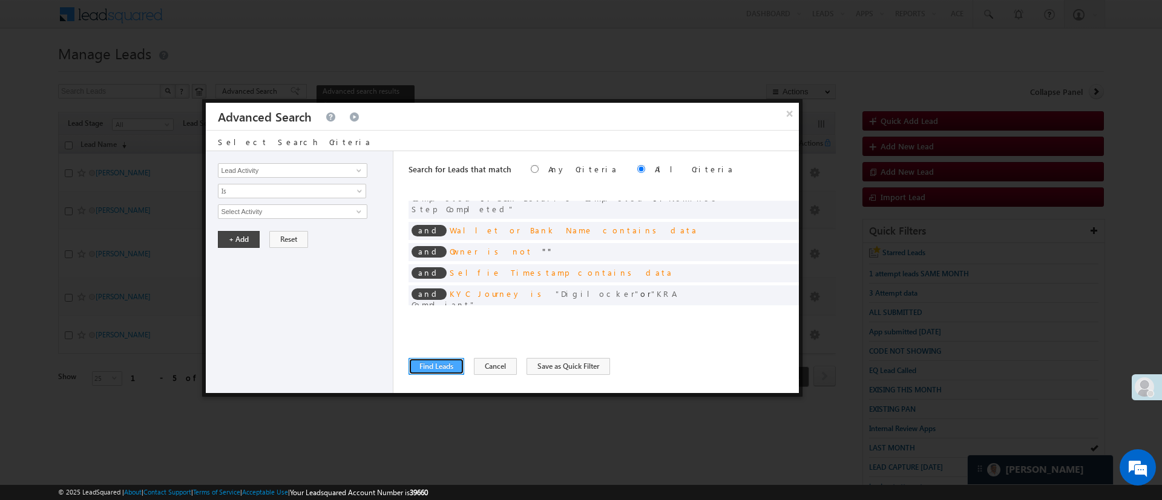
click at [437, 368] on button "Find Leads" at bounding box center [436, 366] width 56 height 17
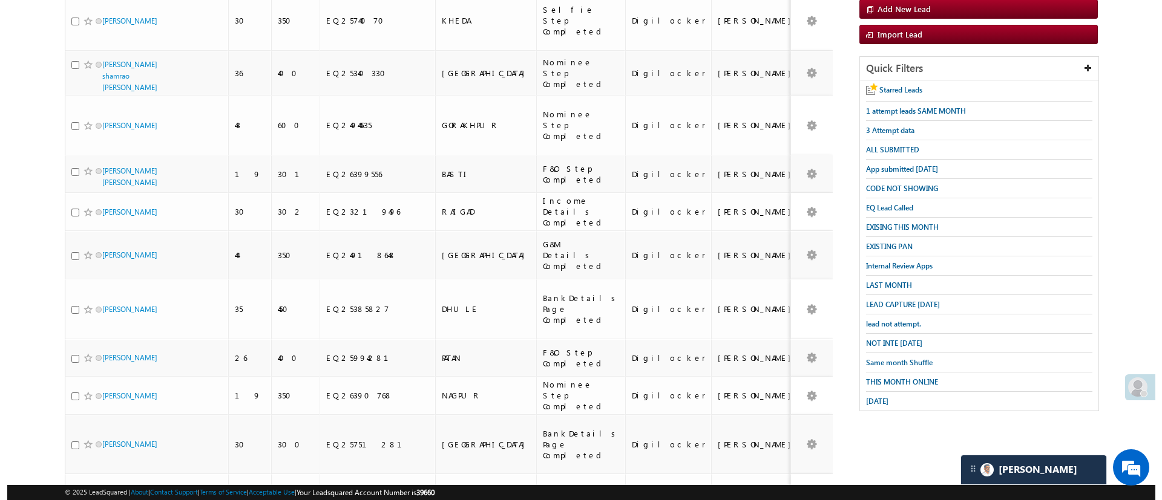
scroll to position [0, 0]
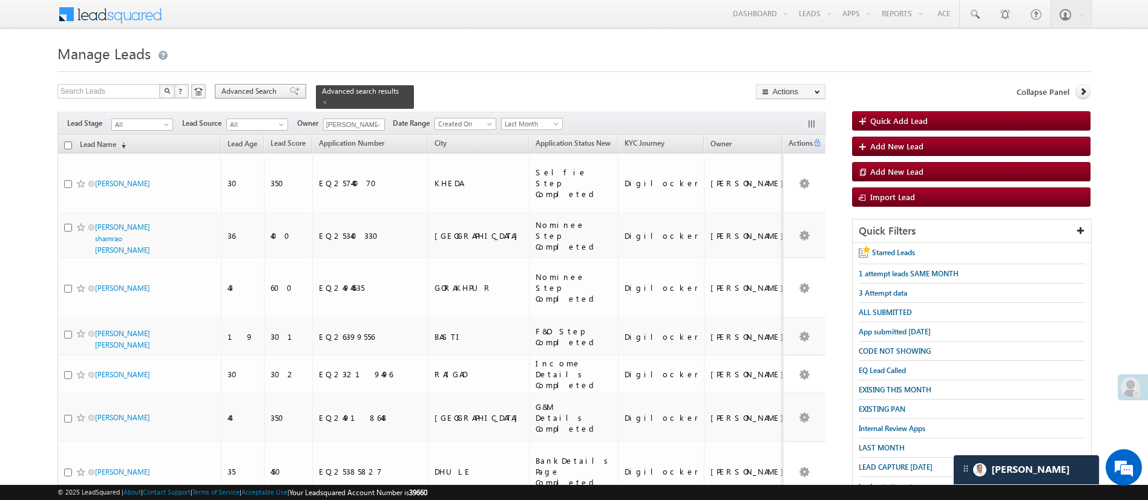
click at [262, 94] on span "Advanced Search" at bounding box center [250, 91] width 59 height 11
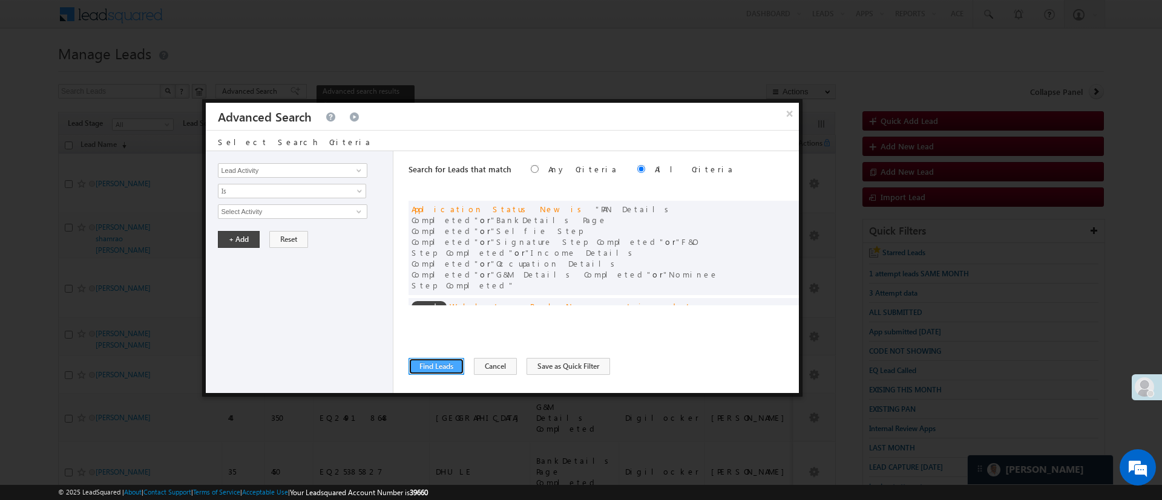
click at [431, 364] on button "Find Leads" at bounding box center [436, 366] width 56 height 17
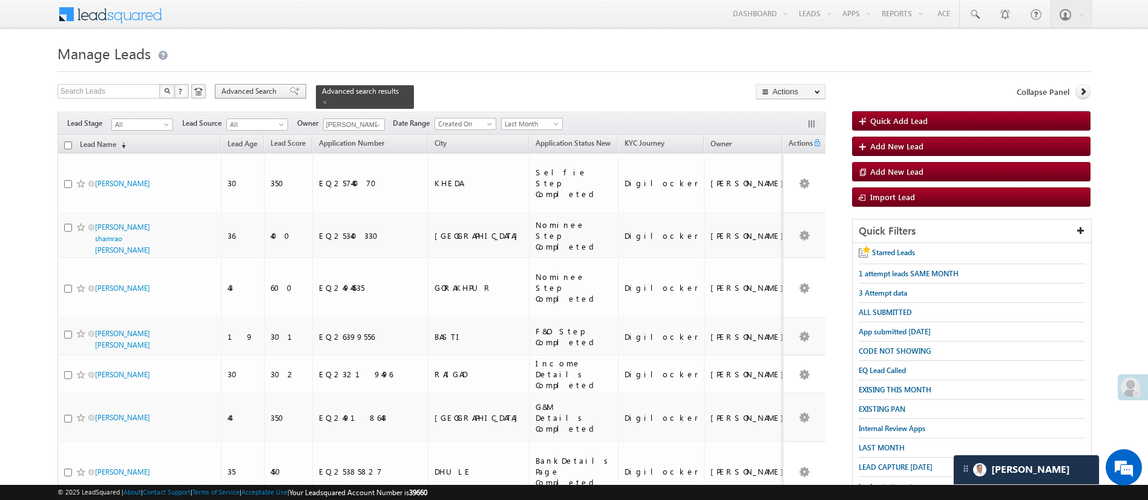
click at [250, 94] on span "Advanced Search" at bounding box center [250, 91] width 59 height 11
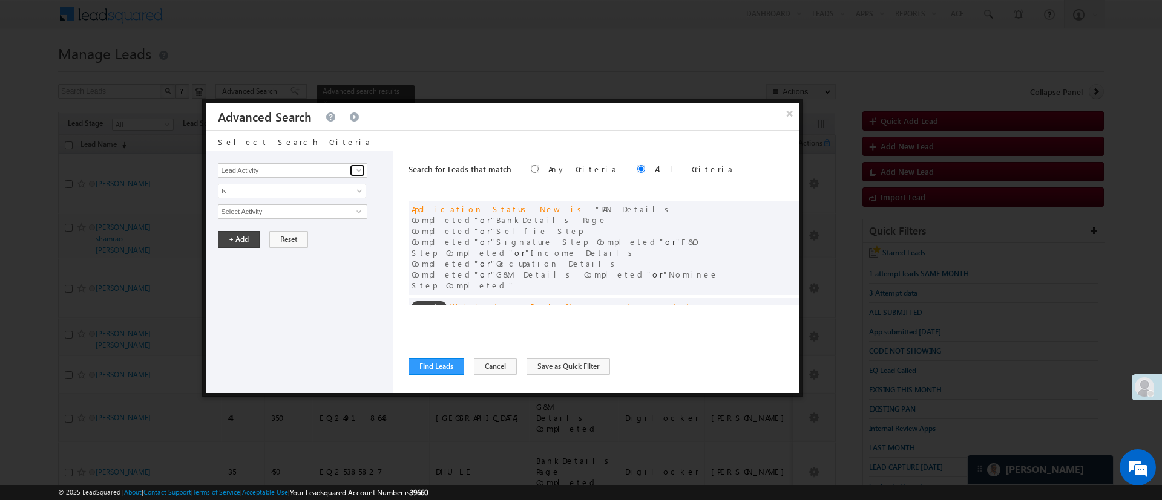
click at [359, 168] on span at bounding box center [359, 171] width 10 height 10
click at [313, 189] on link "Date of Birth" at bounding box center [292, 196] width 149 height 14
type input "Date of Birth"
click at [313, 189] on span "Is" at bounding box center [283, 191] width 131 height 11
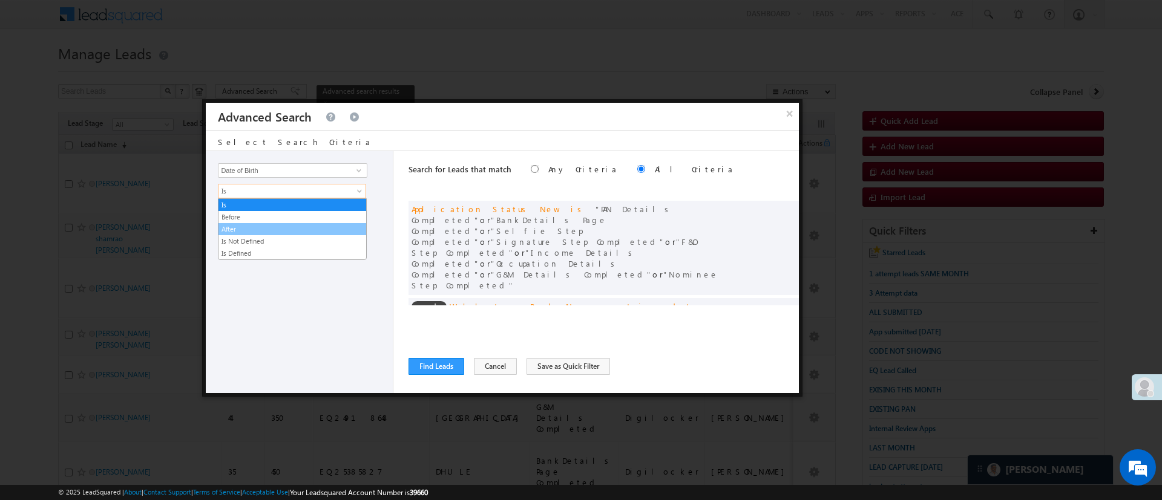
click at [256, 224] on link "After" at bounding box center [292, 229] width 148 height 11
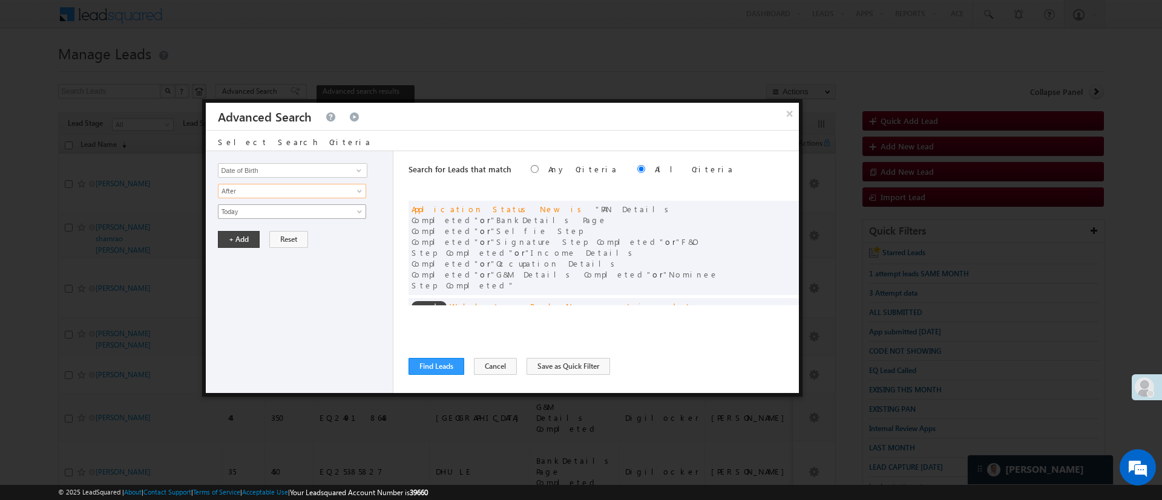
click at [269, 208] on span "Today" at bounding box center [283, 211] width 131 height 11
click at [274, 247] on link "Custom" at bounding box center [292, 249] width 148 height 11
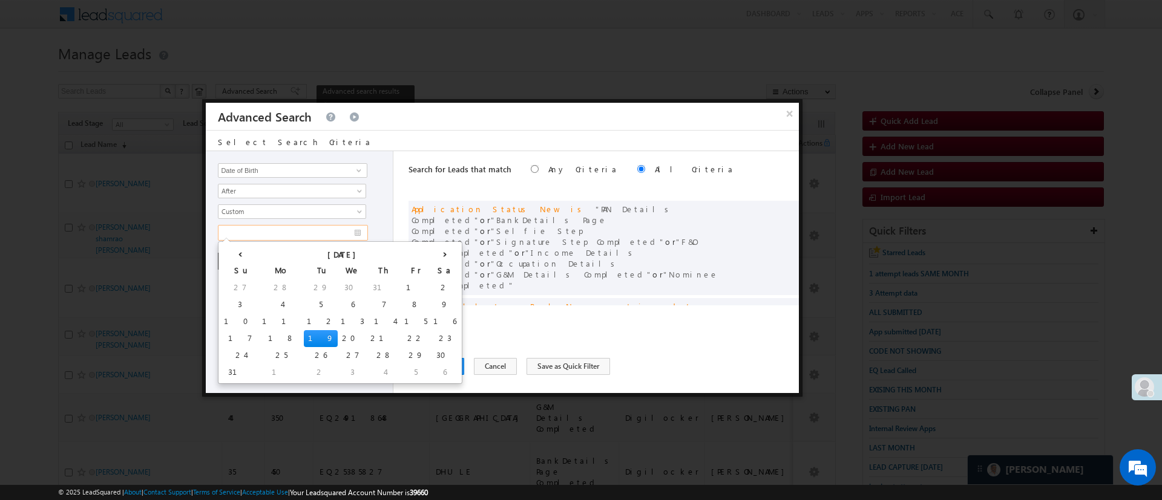
click at [277, 236] on input "text" at bounding box center [293, 233] width 150 height 16
click at [268, 253] on th "[DATE]" at bounding box center [344, 253] width 171 height 18
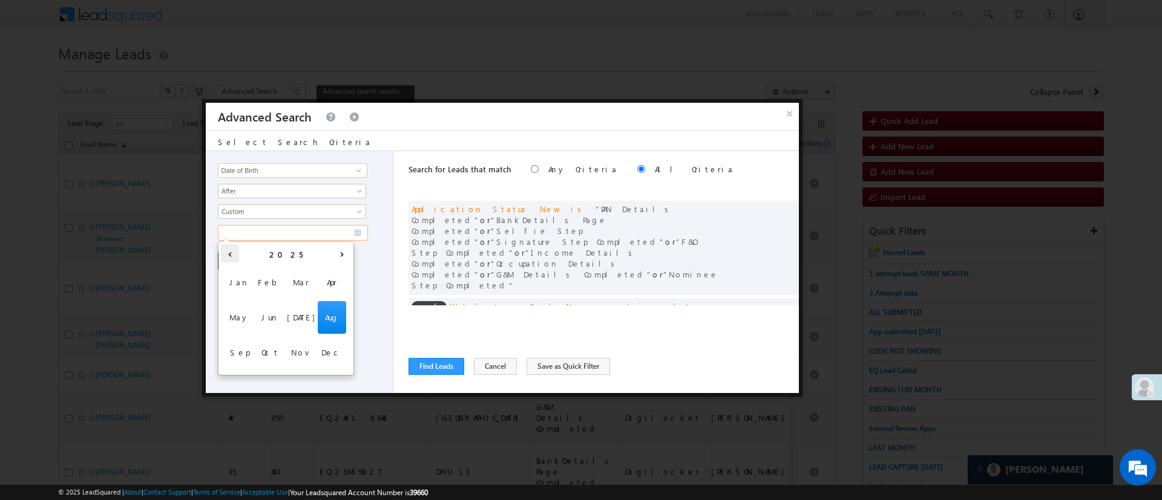
click at [231, 255] on th "‹" at bounding box center [230, 253] width 18 height 18
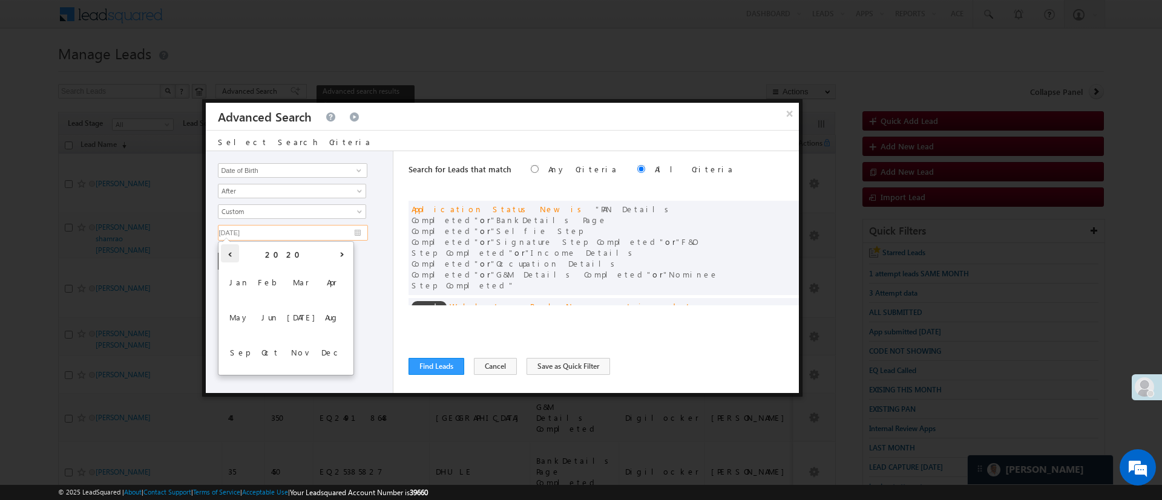
click at [231, 255] on th "‹" at bounding box center [230, 253] width 18 height 18
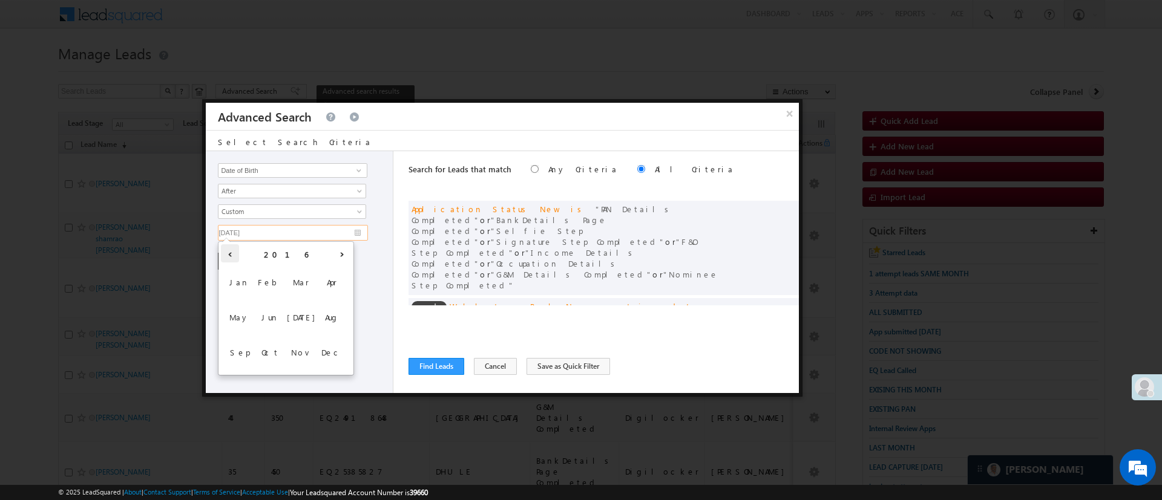
click at [231, 255] on th "‹" at bounding box center [230, 253] width 18 height 18
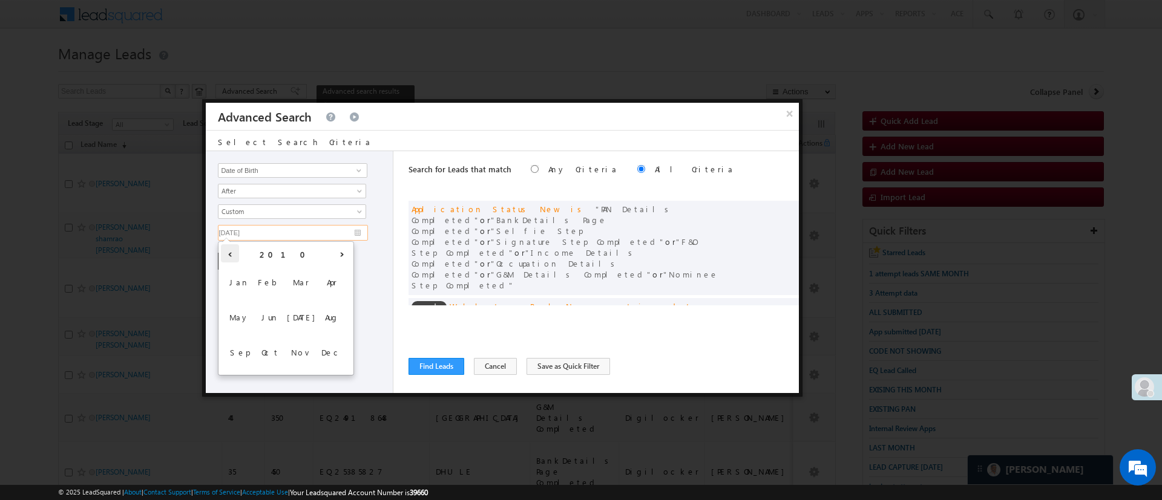
click at [231, 255] on th "‹" at bounding box center [230, 253] width 18 height 18
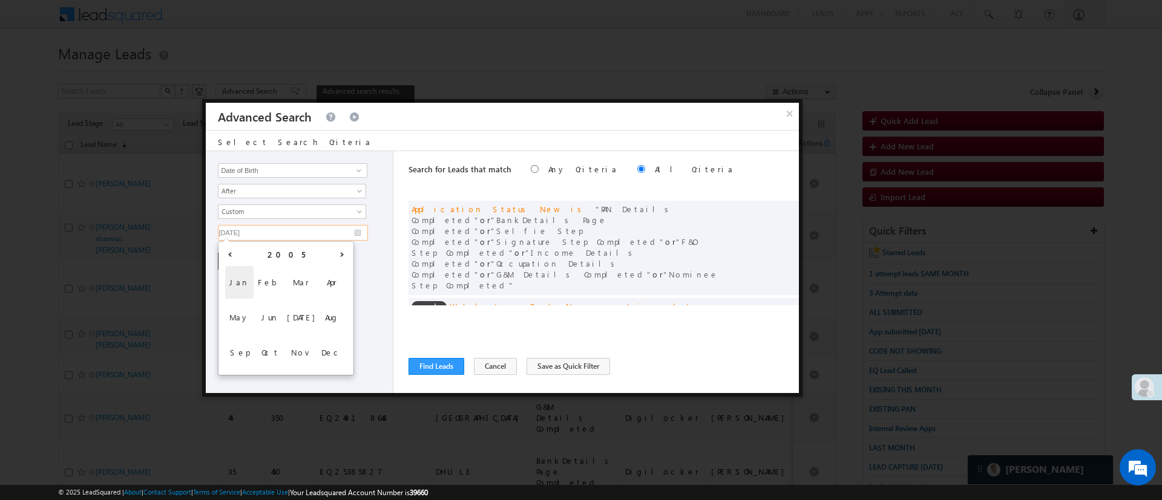
click at [239, 274] on span "Jan" at bounding box center [239, 282] width 28 height 33
type input "01/01/05"
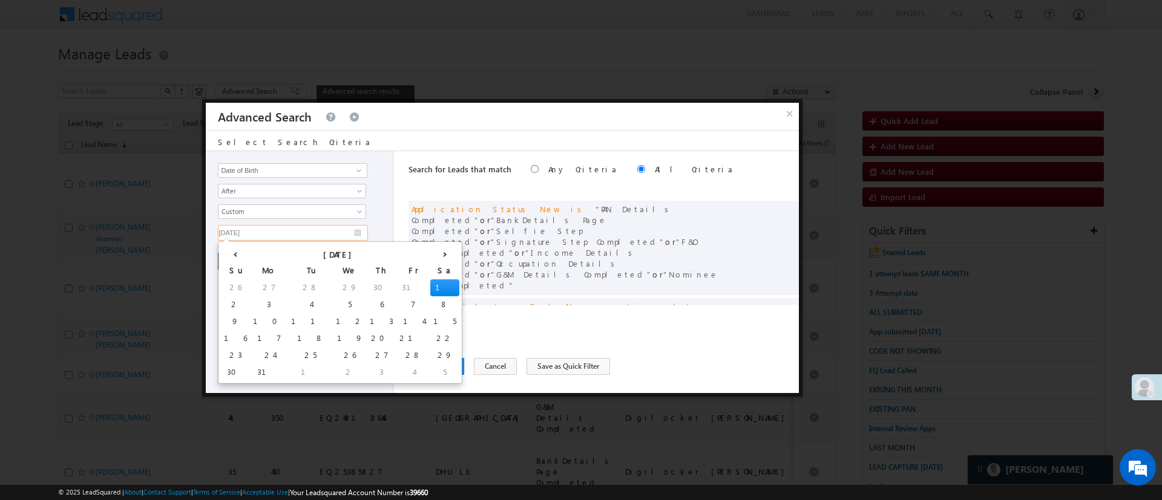
click at [430, 284] on td "1" at bounding box center [444, 288] width 29 height 17
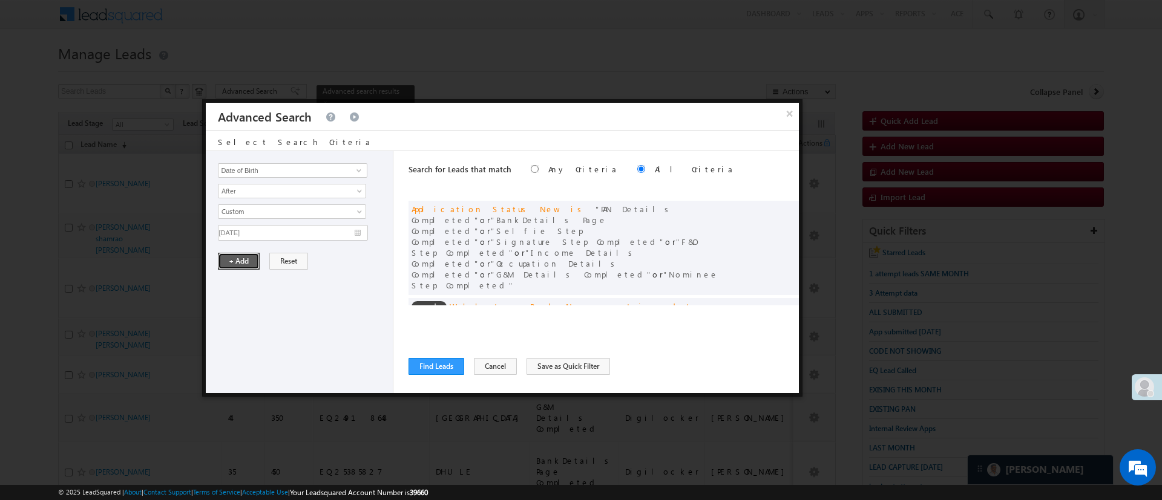
click at [246, 266] on button "+ Add" at bounding box center [239, 261] width 42 height 17
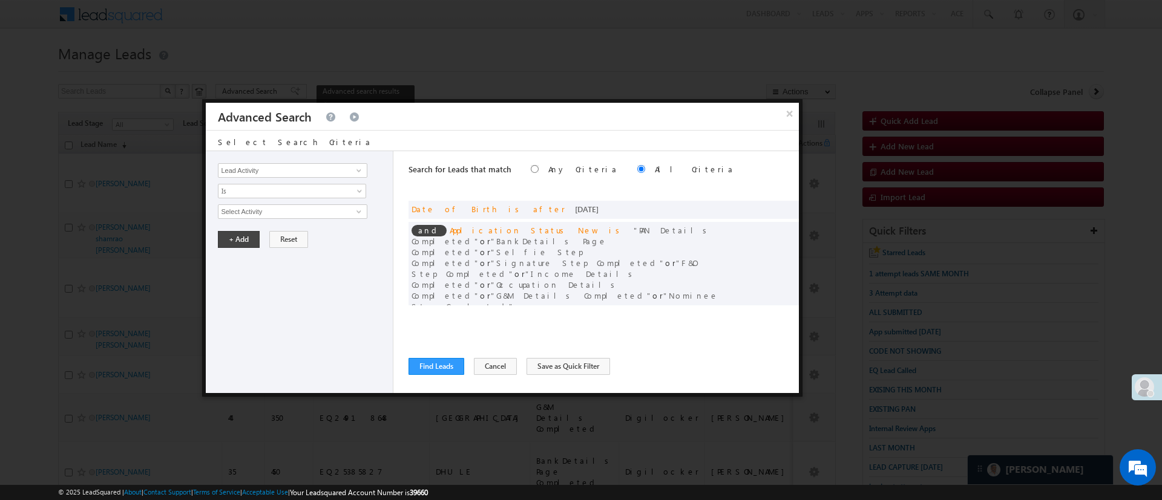
click at [447, 355] on div "Search for Leads that match Any Criteria All Criteria Note that the current tri…" at bounding box center [603, 272] width 390 height 242
click at [446, 358] on button "Find Leads" at bounding box center [436, 366] width 56 height 17
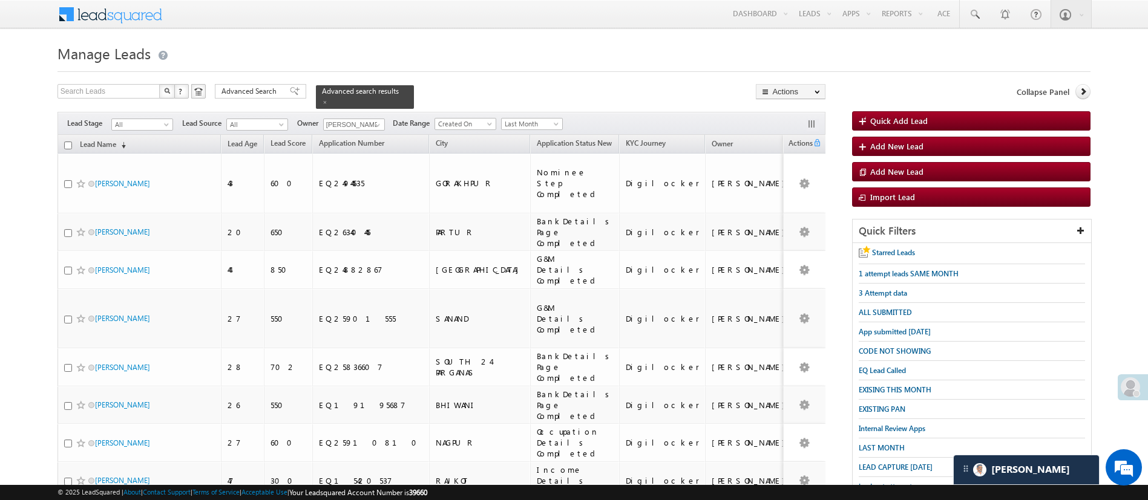
click at [66, 142] on input "checkbox" at bounding box center [68, 146] width 8 height 8
checkbox input "true"
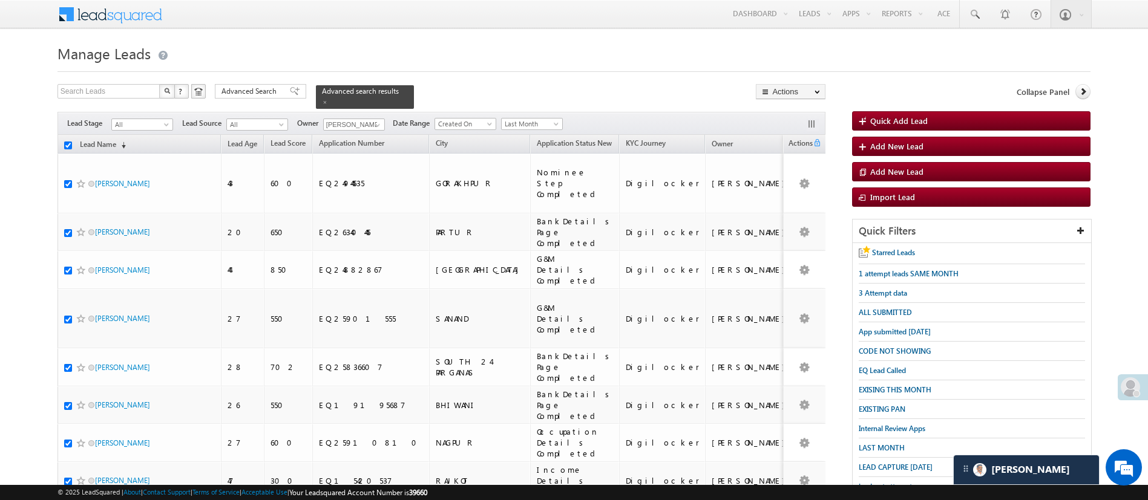
checkbox input "true"
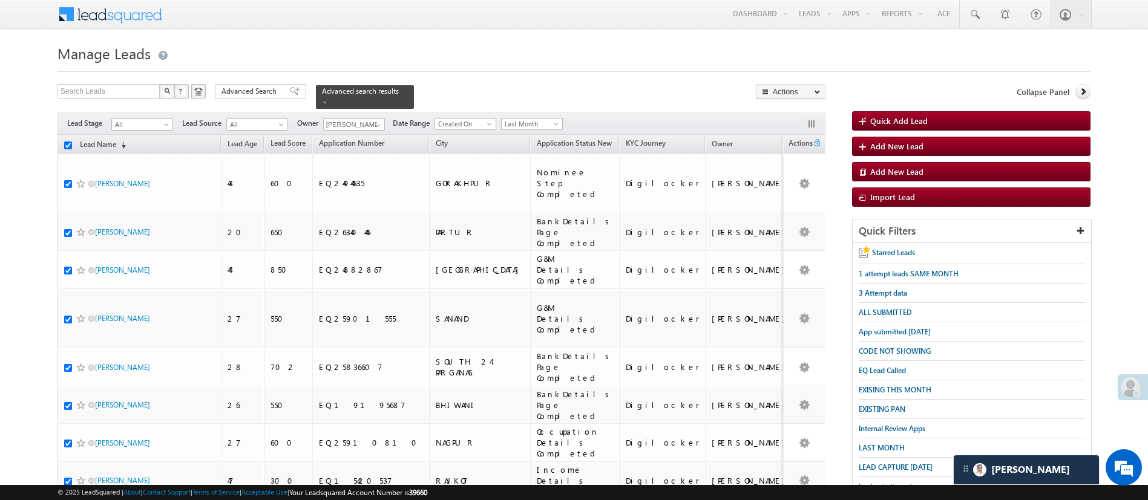
checkbox input "true"
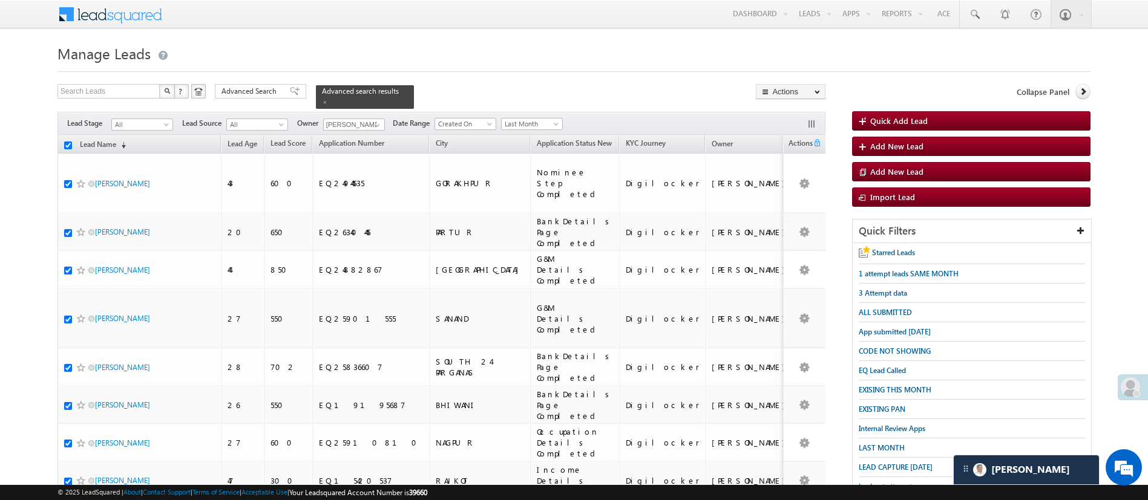
checkbox input "true"
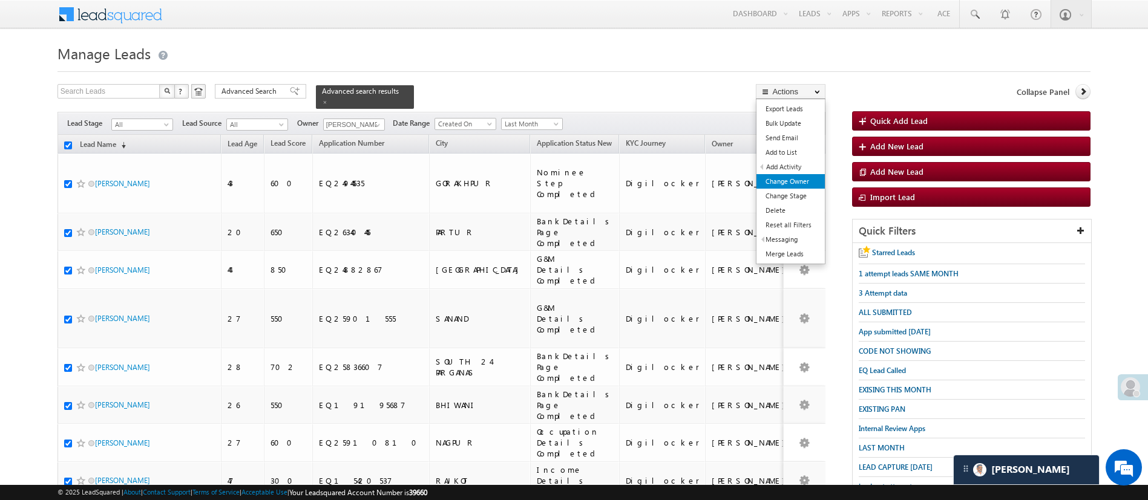
click at [795, 185] on link "Change Owner" at bounding box center [790, 181] width 68 height 15
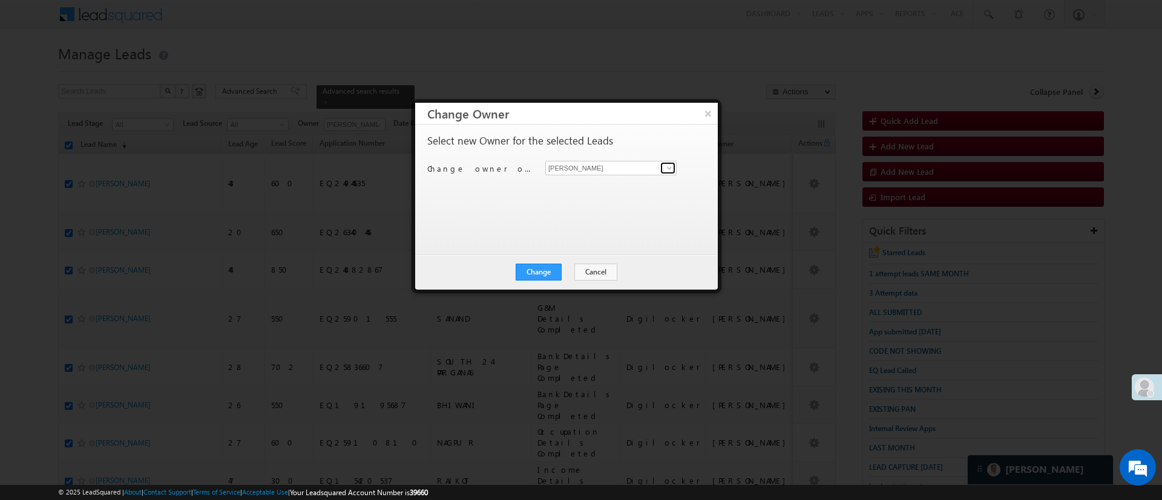
click at [666, 169] on span at bounding box center [669, 168] width 10 height 10
click at [609, 198] on link "Ujjwal 1Gurnani Ujjwal.1Gurnani@angelbroking.com" at bounding box center [610, 208] width 131 height 23
type input "[PERSON_NAME] 1Gurnani"
click at [546, 268] on button "Change" at bounding box center [538, 272] width 46 height 17
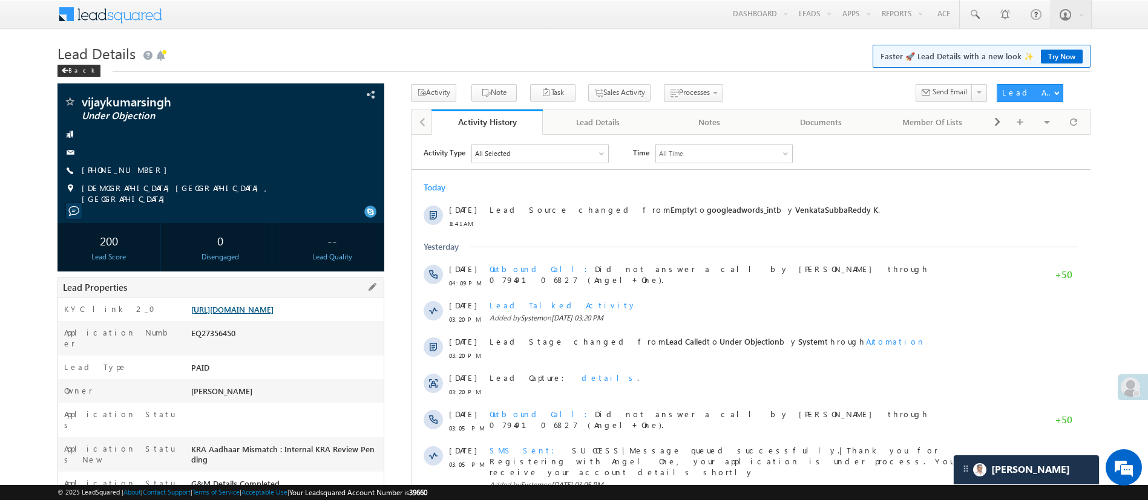
click at [273, 309] on link "[URL][DOMAIN_NAME]" at bounding box center [232, 309] width 82 height 10
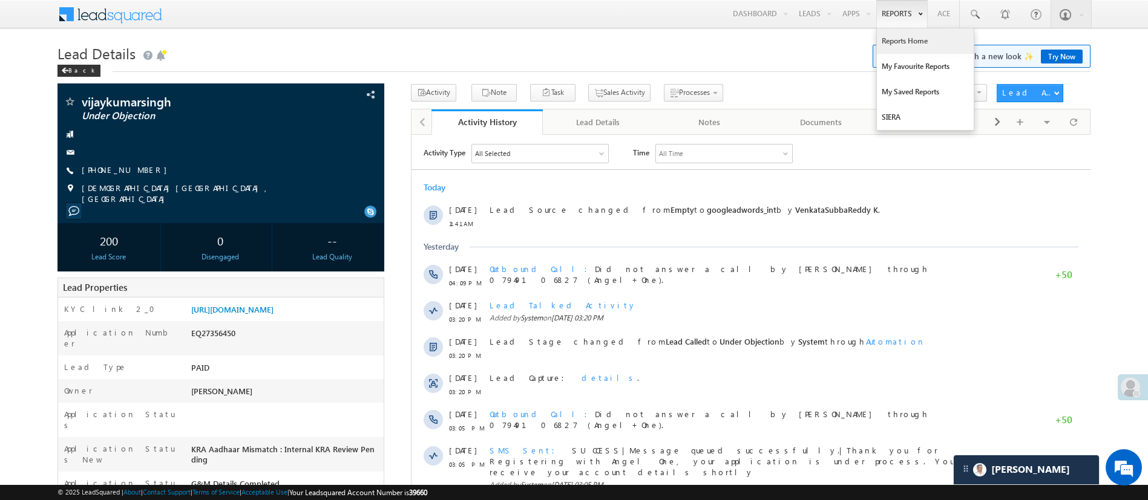
click at [907, 41] on link "Reports Home" at bounding box center [925, 40] width 97 height 25
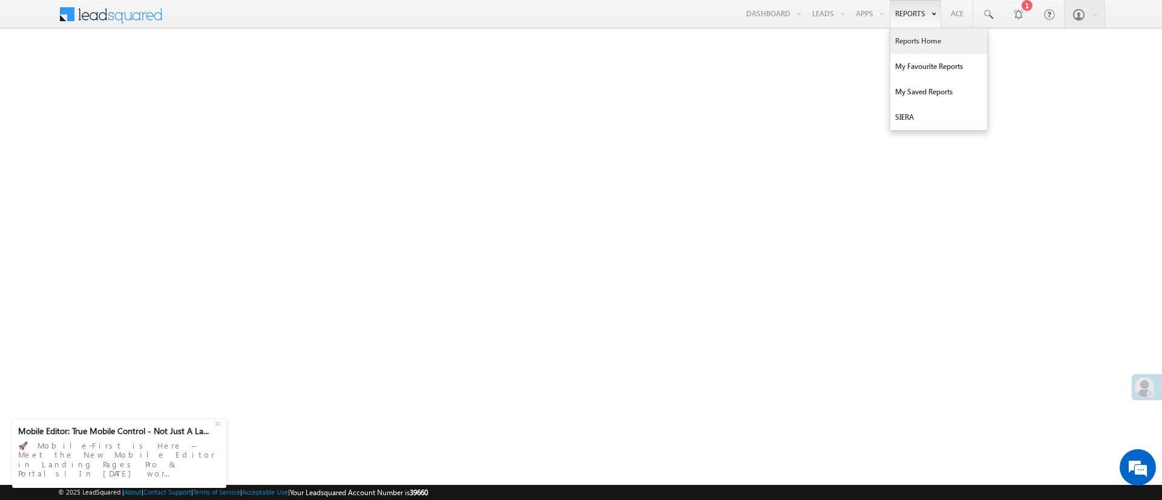
click at [923, 37] on link "Reports Home" at bounding box center [938, 40] width 97 height 25
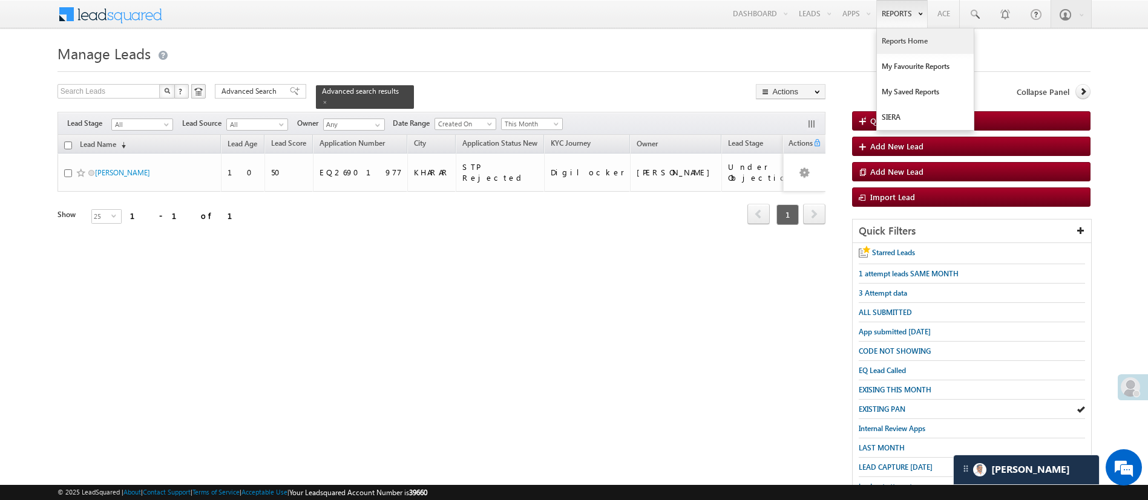
click at [909, 37] on link "Reports Home" at bounding box center [925, 40] width 97 height 25
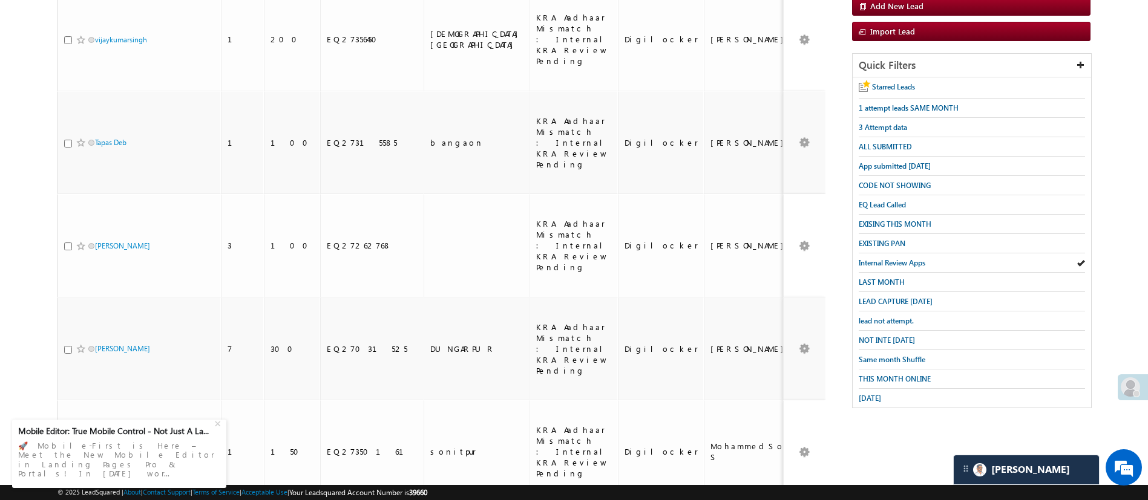
scroll to position [209, 0]
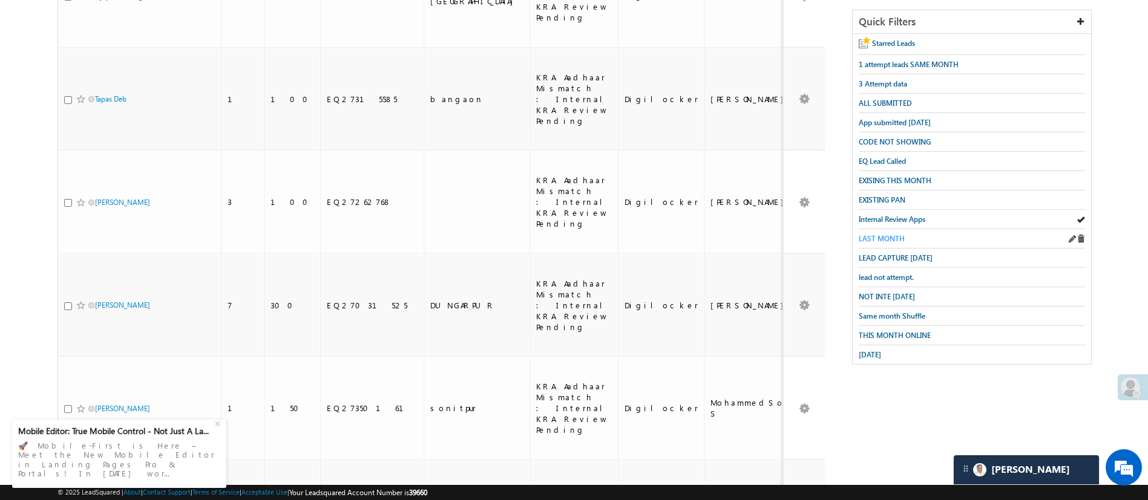
click at [893, 234] on span "LAST MONTH" at bounding box center [882, 238] width 46 height 9
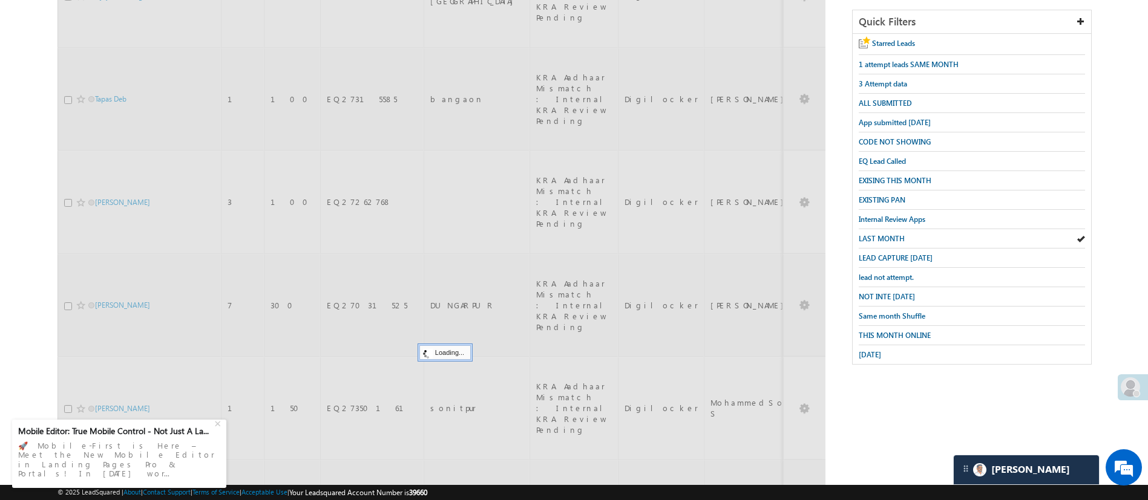
scroll to position [0, 0]
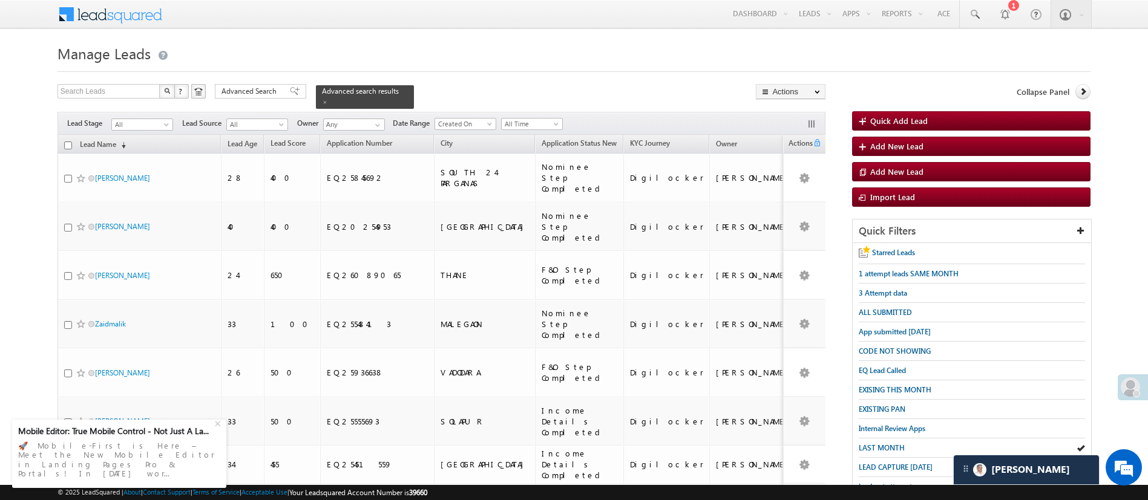
drag, startPoint x: 1161, startPoint y: 77, endPoint x: 792, endPoint y: 33, distance: 371.8
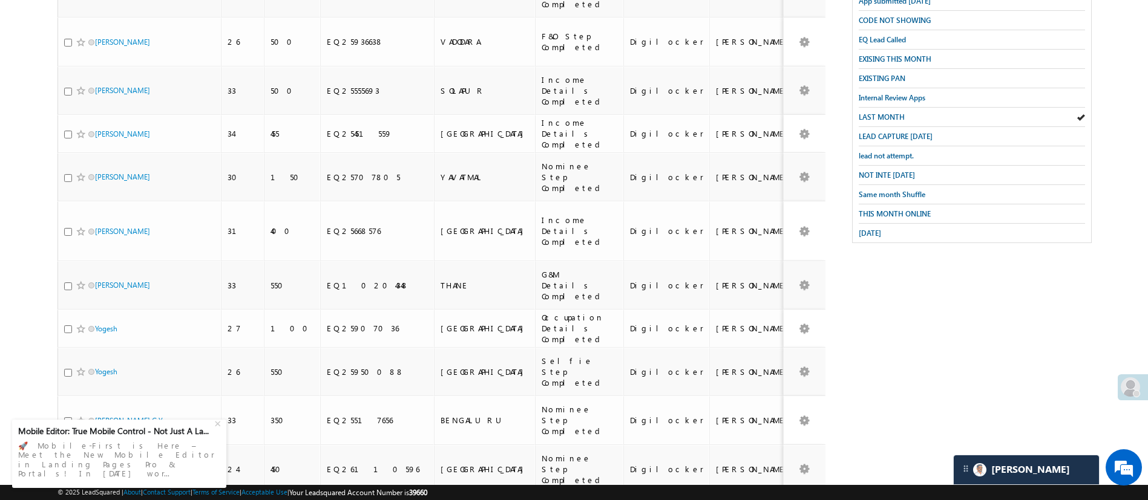
scroll to position [304, 0]
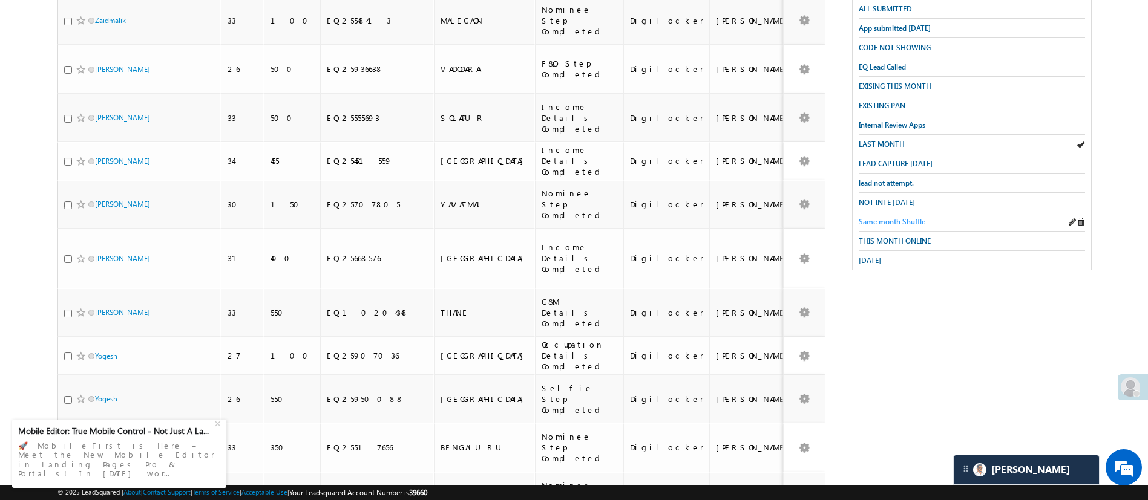
click at [918, 217] on span "Same month Shuffle" at bounding box center [892, 221] width 67 height 9
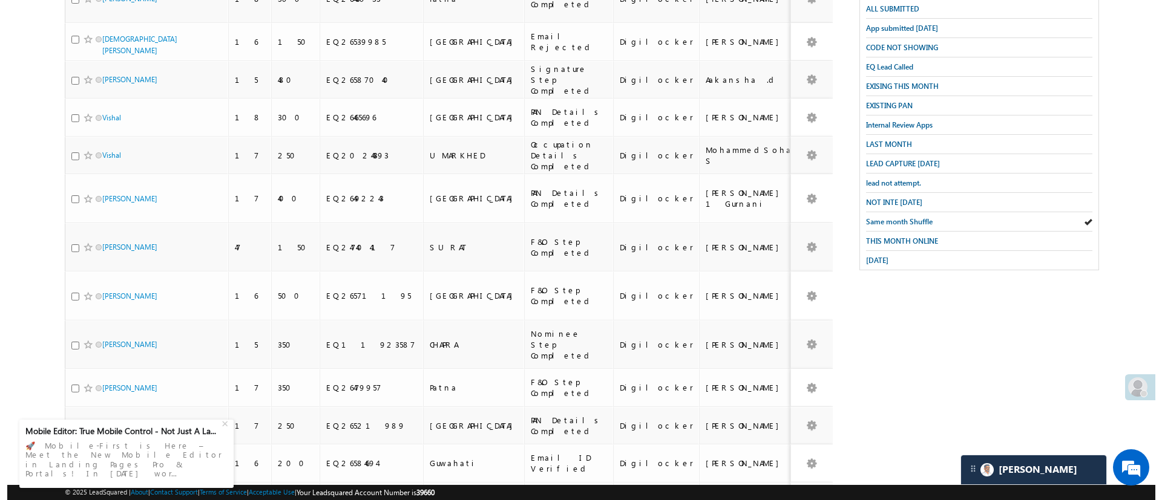
scroll to position [0, 0]
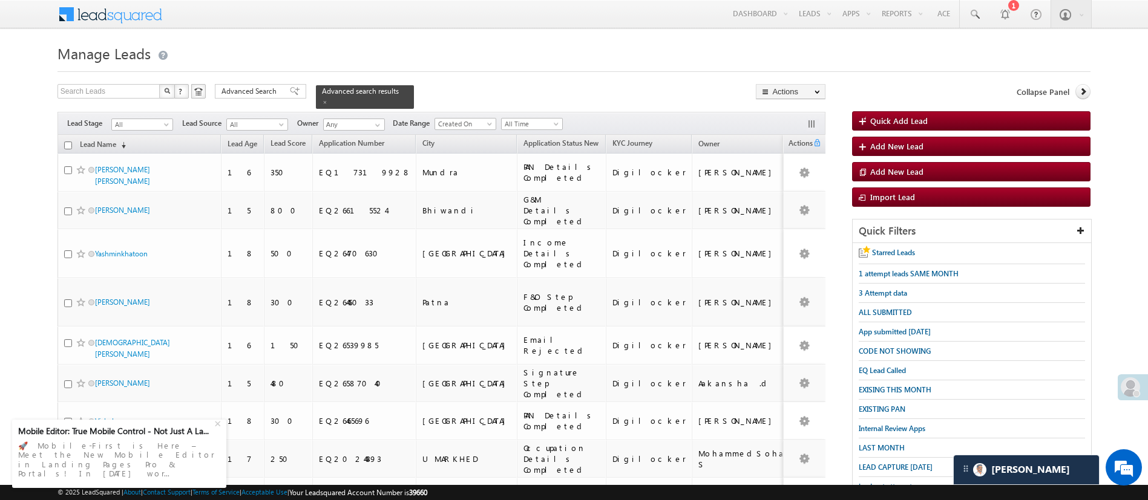
click at [231, 100] on div "Search Leads X ? 272 results found Advanced Search Advanced Search Advanced sea…" at bounding box center [441, 96] width 768 height 25
click at [235, 92] on span "Advanced Search" at bounding box center [250, 91] width 59 height 11
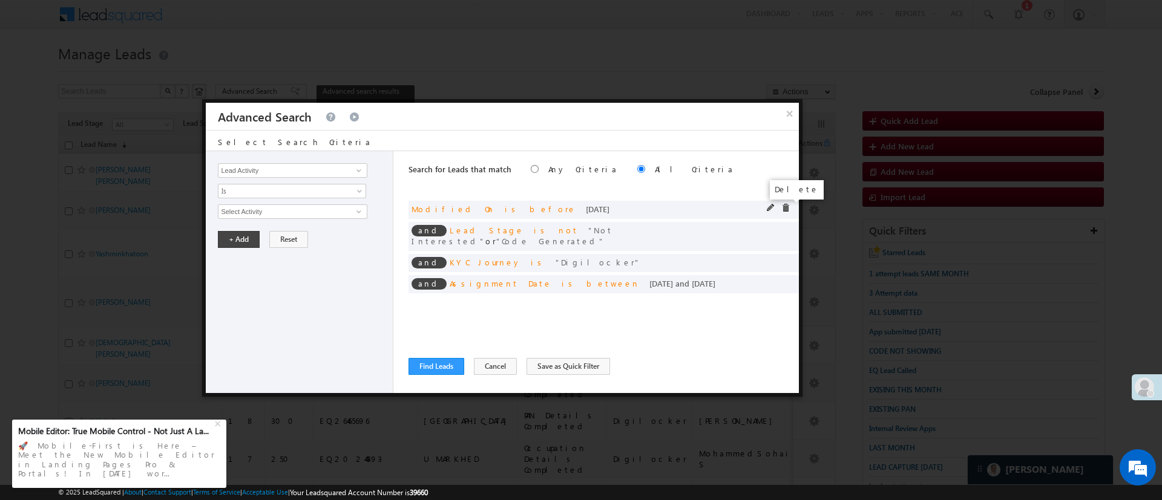
click at [785, 208] on span at bounding box center [785, 208] width 8 height 8
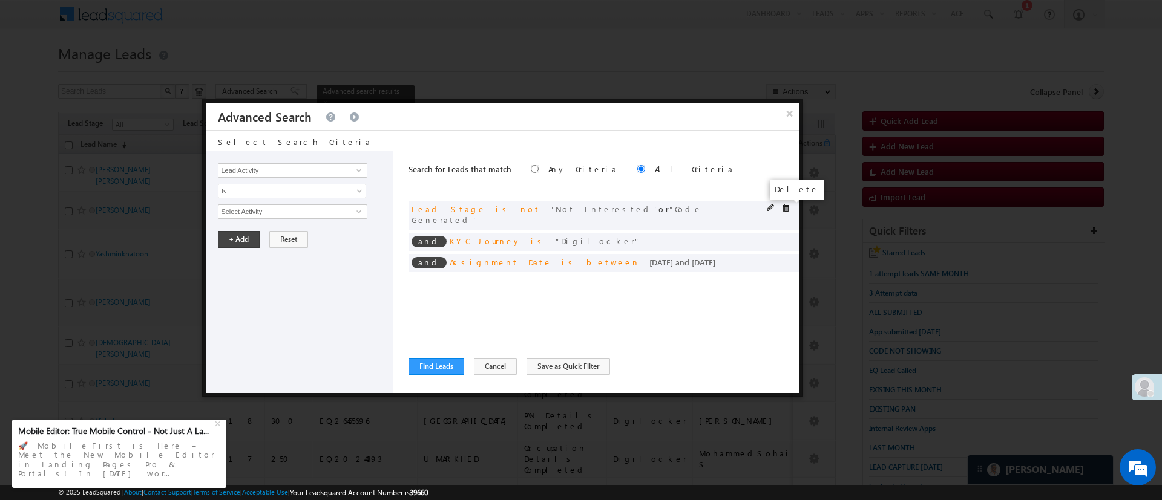
click at [789, 209] on span at bounding box center [785, 208] width 8 height 8
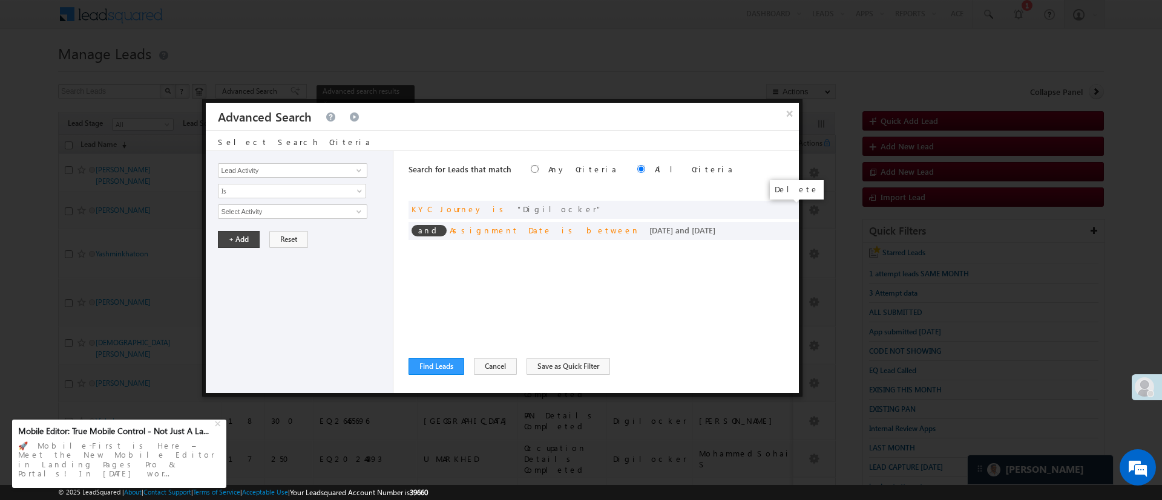
click at [0, 0] on span at bounding box center [0, 0] width 0 height 0
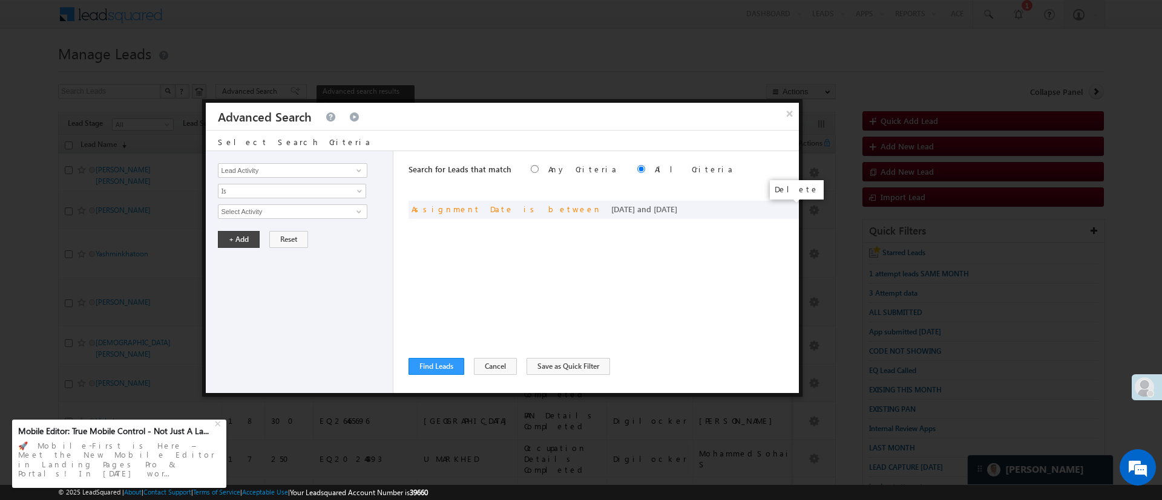
click at [0, 0] on span at bounding box center [0, 0] width 0 height 0
click at [358, 174] on span at bounding box center [359, 171] width 10 height 10
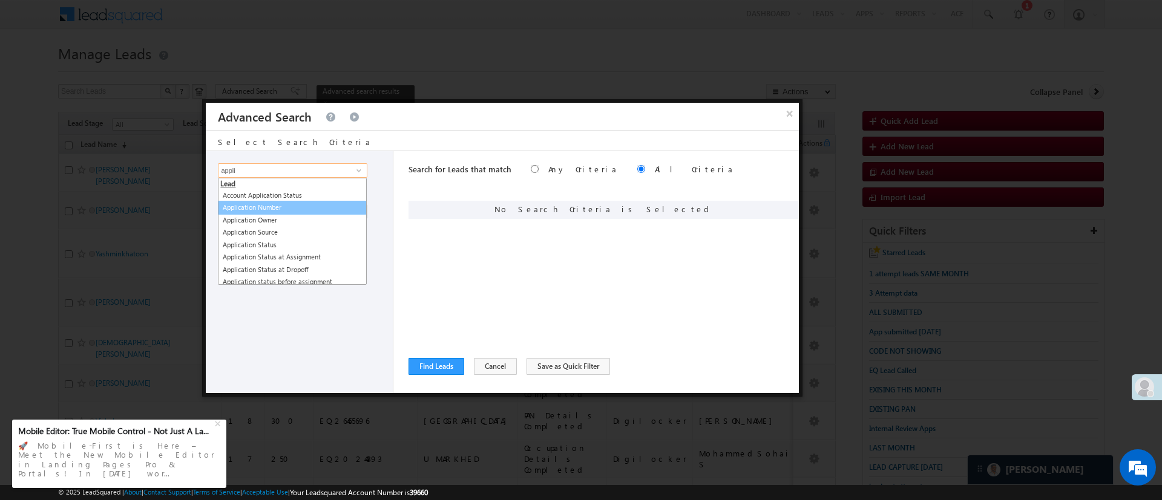
click at [315, 206] on link "Application Number" at bounding box center [292, 208] width 149 height 14
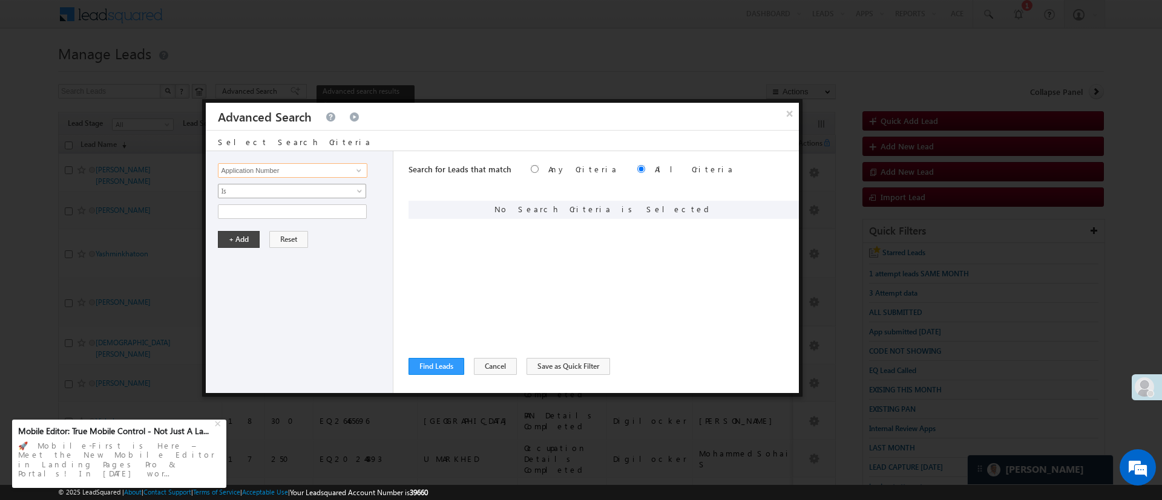
type input "Application Number"
click at [318, 192] on span "Is" at bounding box center [283, 191] width 131 height 11
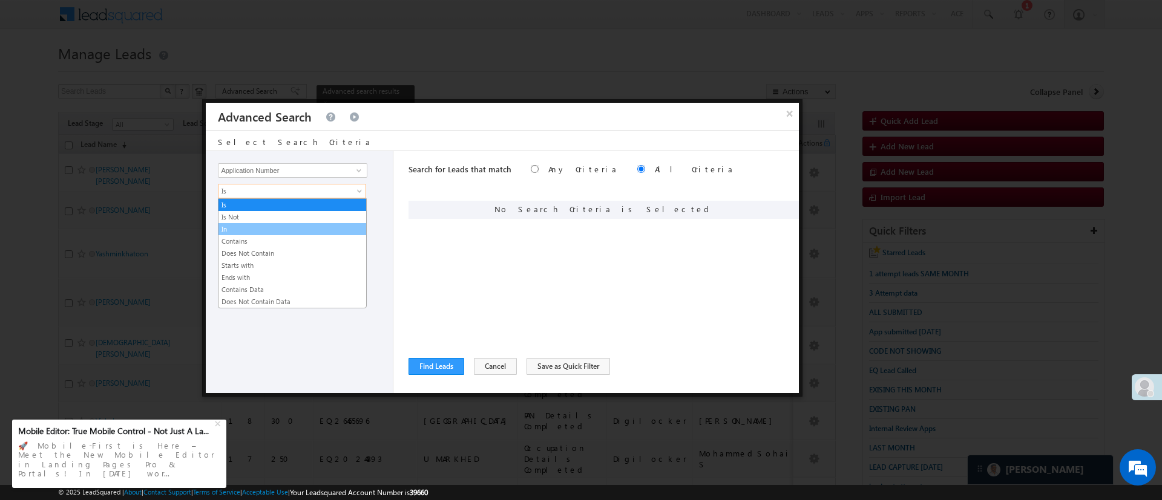
click at [294, 227] on link "In" at bounding box center [292, 229] width 148 height 11
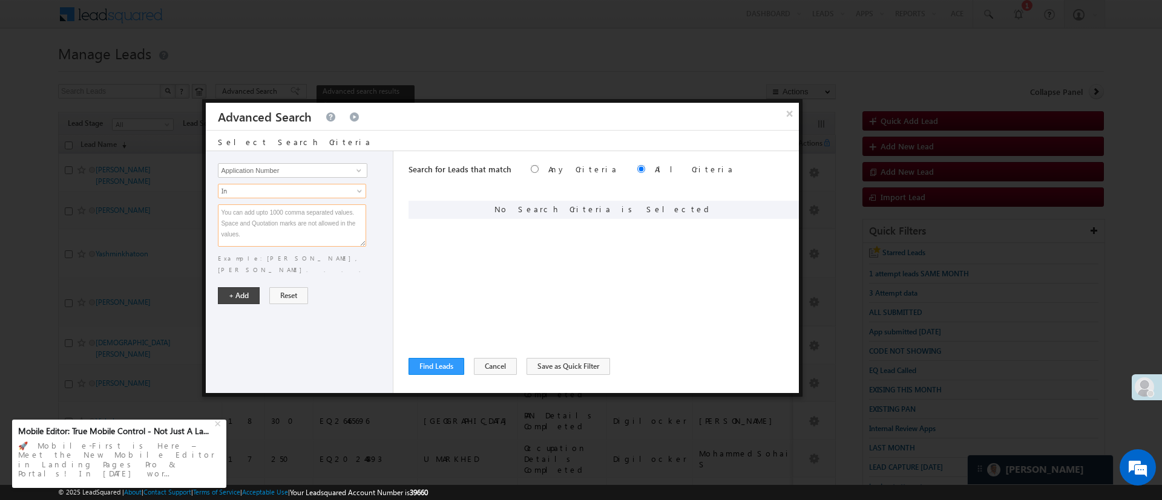
click at [294, 225] on textarea at bounding box center [292, 225] width 148 height 42
paste textarea "EQ24628629 EQ26003183 EQ25699848 EQ25626334 EQ24640653 EQ25840945 EQ26123177 EQ…"
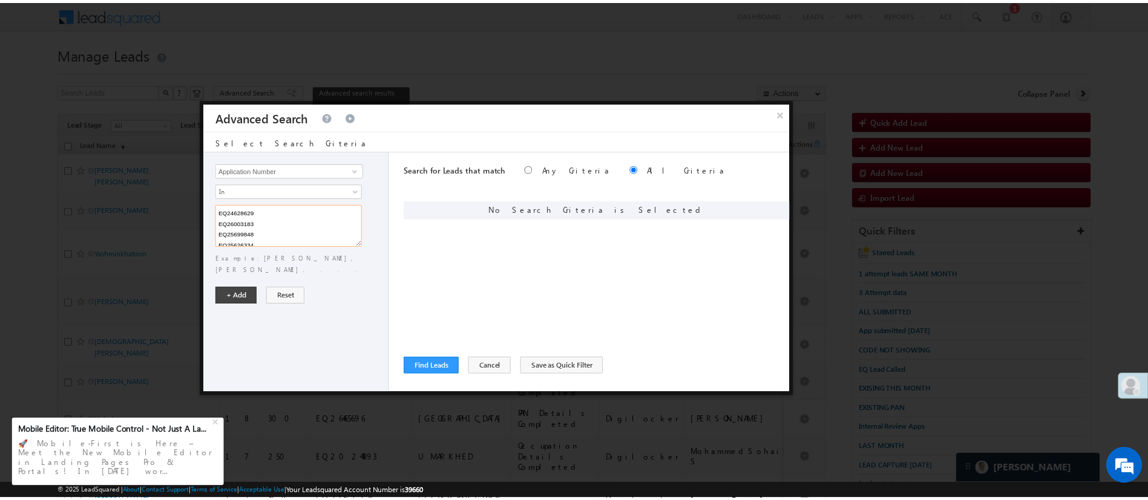
scroll to position [286, 0]
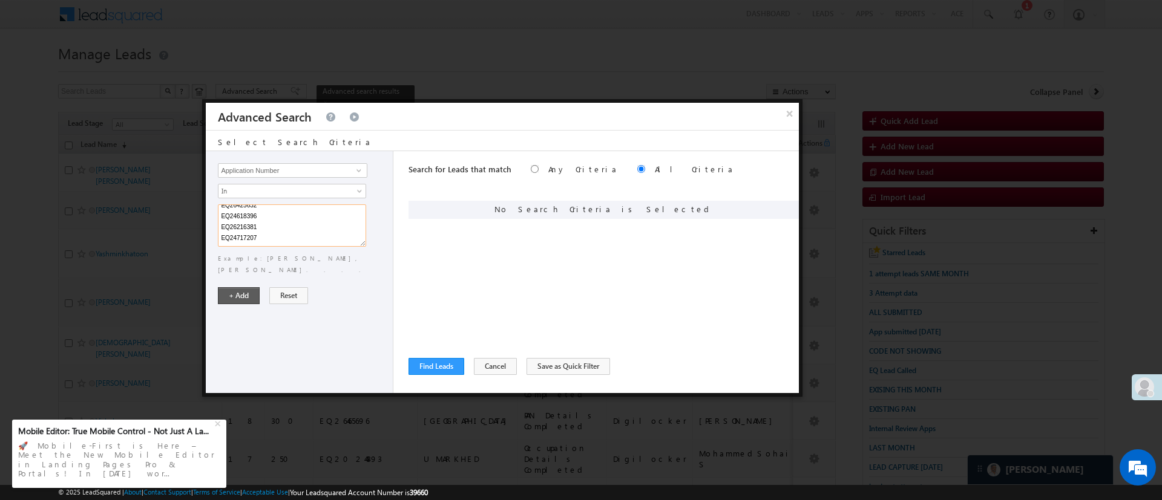
type textarea "EQ24628629 EQ26003183 EQ25699848 EQ25626334 EQ24640653 EQ25840945 EQ26123177 EQ…"
click at [246, 287] on button "+ Add" at bounding box center [239, 295] width 42 height 17
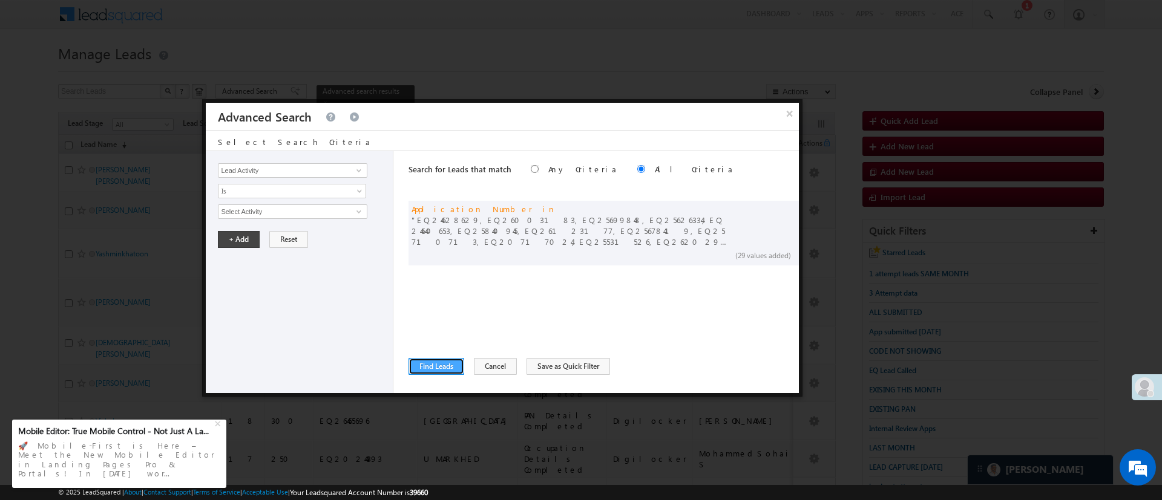
click at [457, 368] on button "Find Leads" at bounding box center [436, 366] width 56 height 17
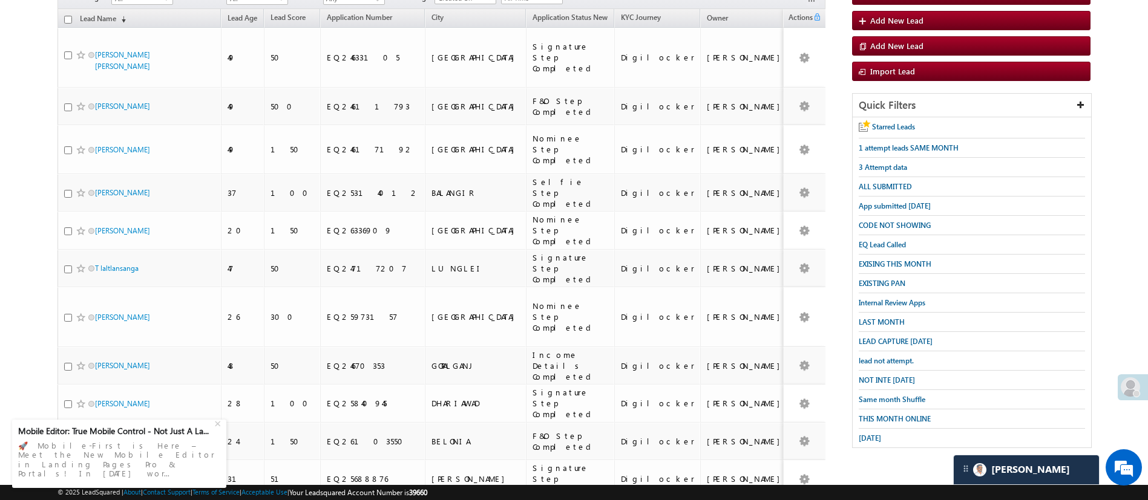
scroll to position [0, 0]
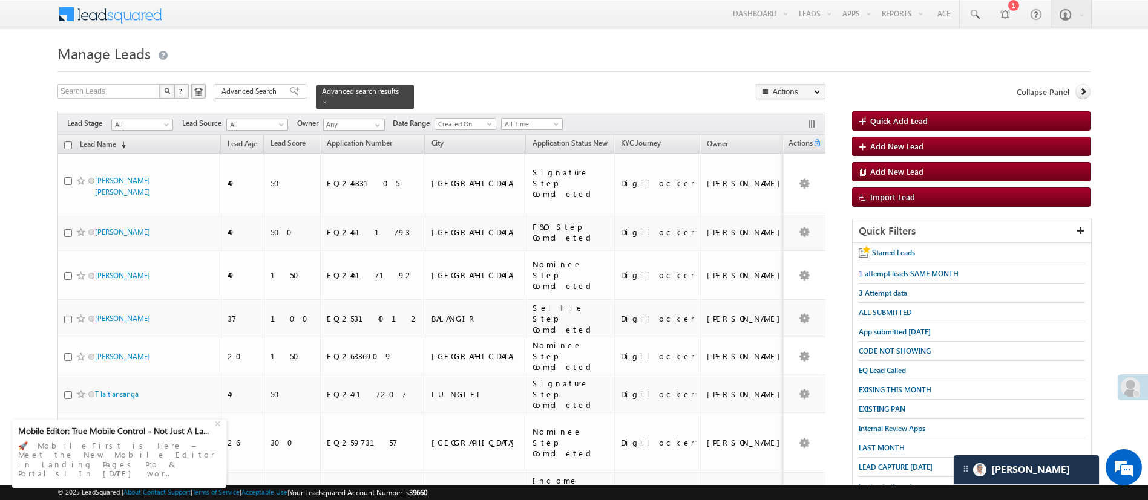
click at [67, 142] on input "checkbox" at bounding box center [68, 146] width 8 height 8
checkbox input "true"
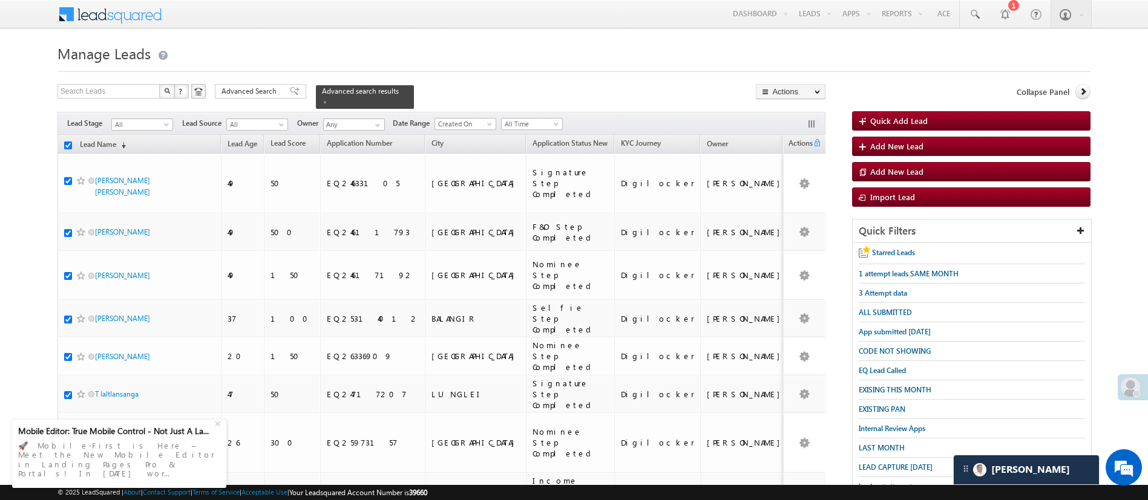
checkbox input "true"
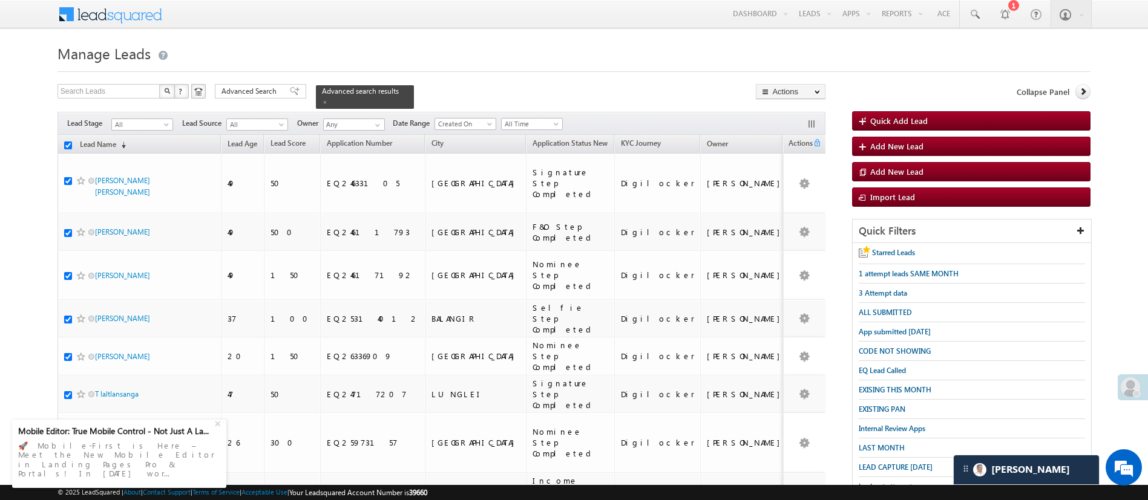
checkbox input "true"
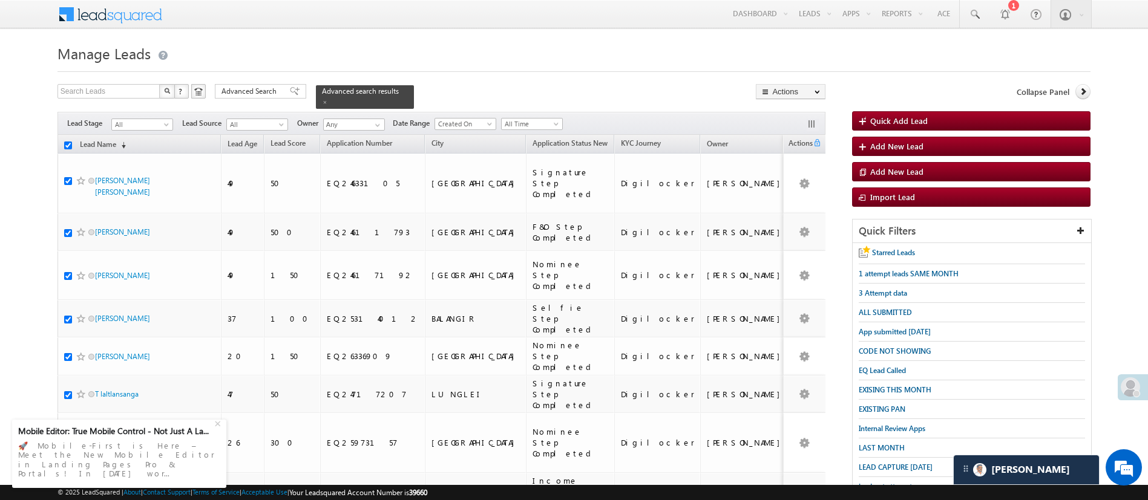
checkbox input "true"
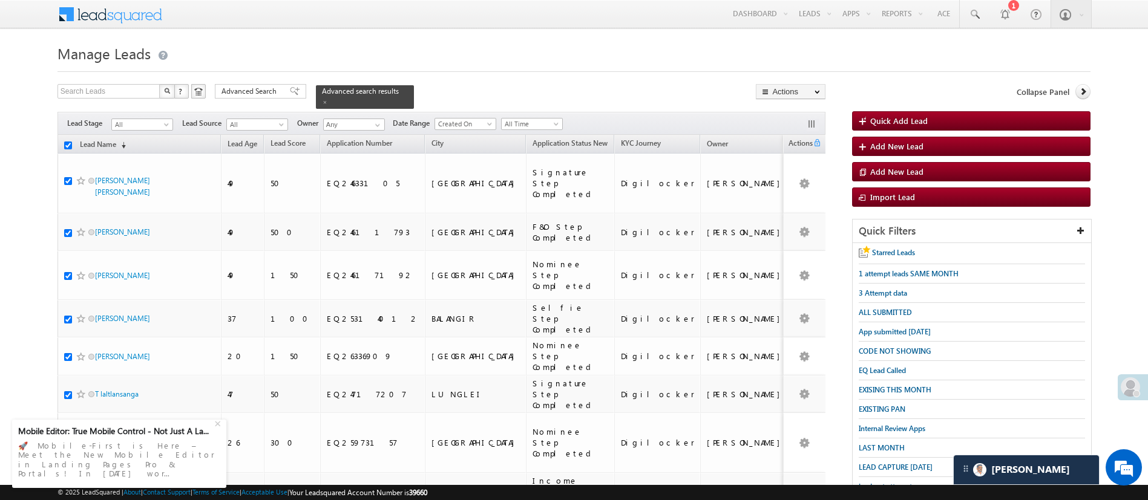
checkbox input "true"
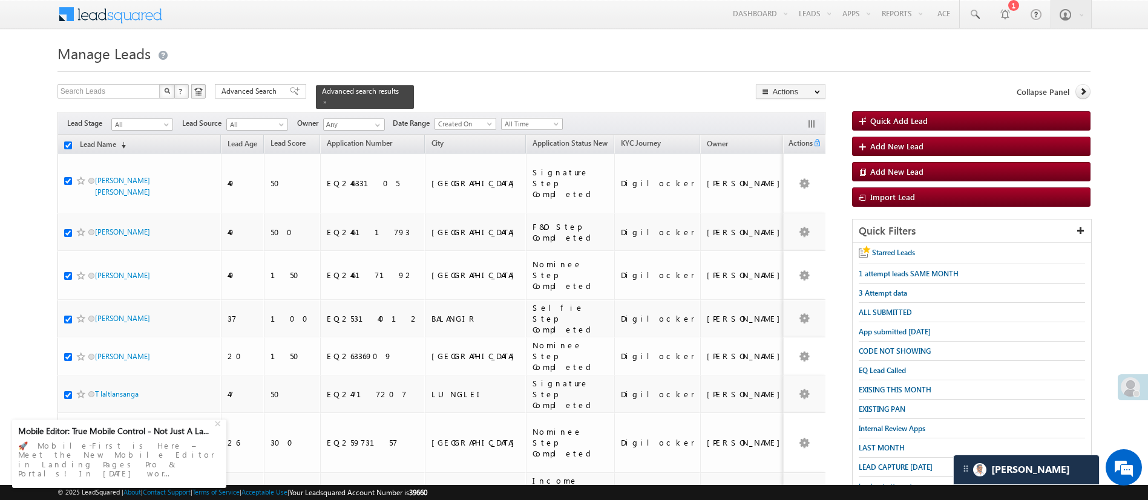
checkbox input "true"
click at [790, 177] on link "Change Owner" at bounding box center [790, 181] width 68 height 15
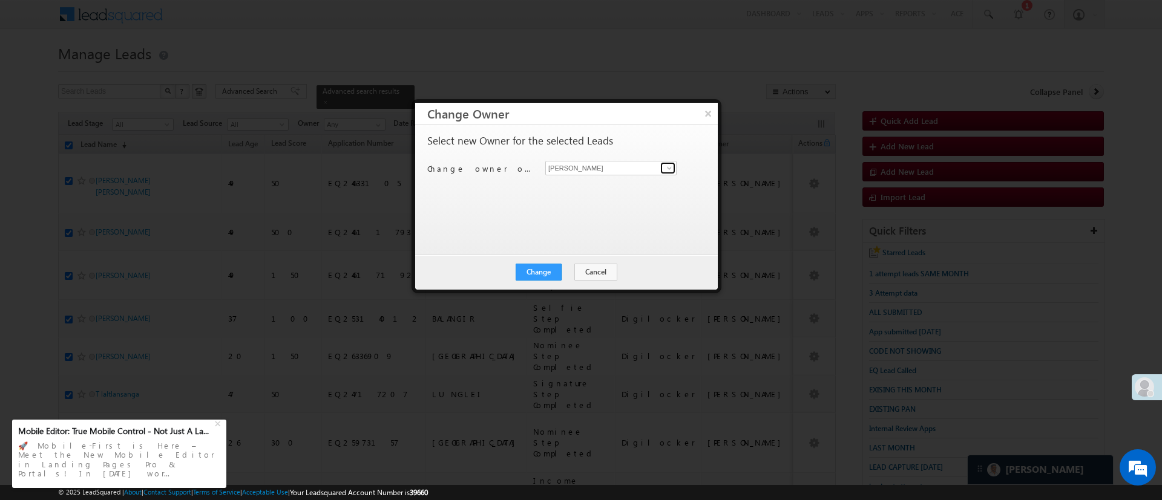
click at [660, 162] on link at bounding box center [667, 168] width 15 height 12
click at [619, 186] on link "MohammedSohail S MohammedSohail.S@angelbroking.com" at bounding box center [610, 186] width 131 height 23
type input "MohammedSohail S"
click at [546, 272] on button "Change" at bounding box center [538, 272] width 46 height 17
click at [561, 266] on button "Close" at bounding box center [568, 272] width 39 height 17
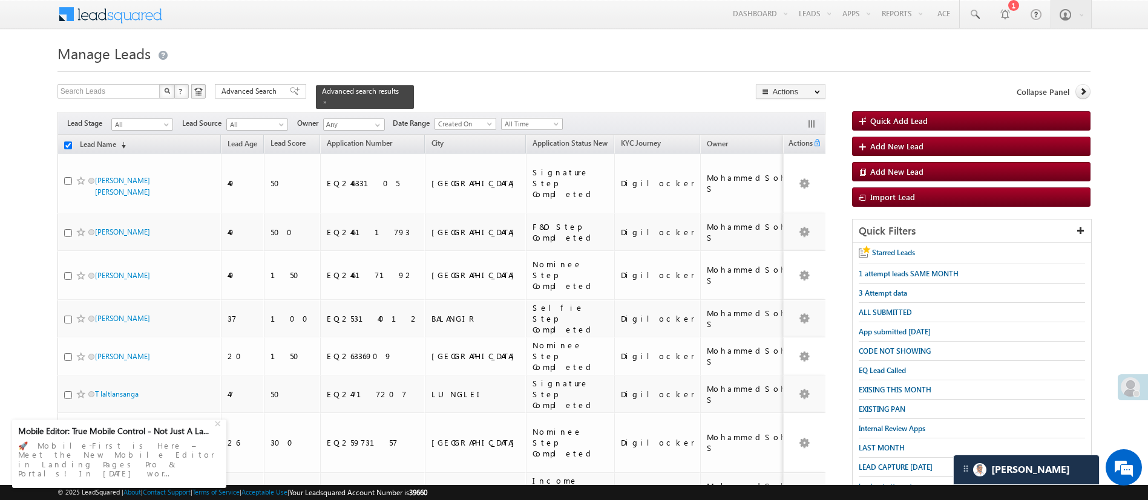
checkbox input "false"
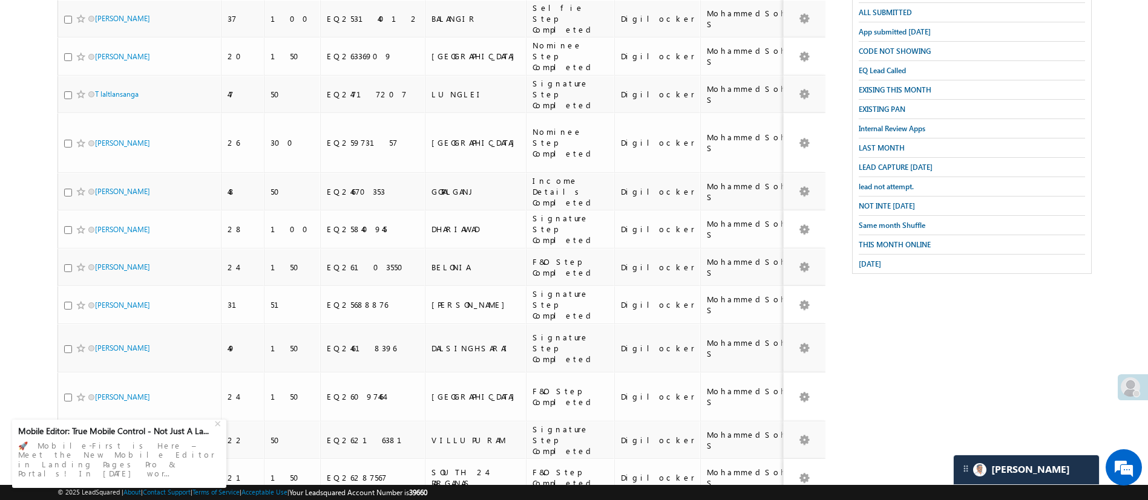
scroll to position [303, 0]
click at [893, 141] on span "LAST MONTH" at bounding box center [882, 145] width 46 height 9
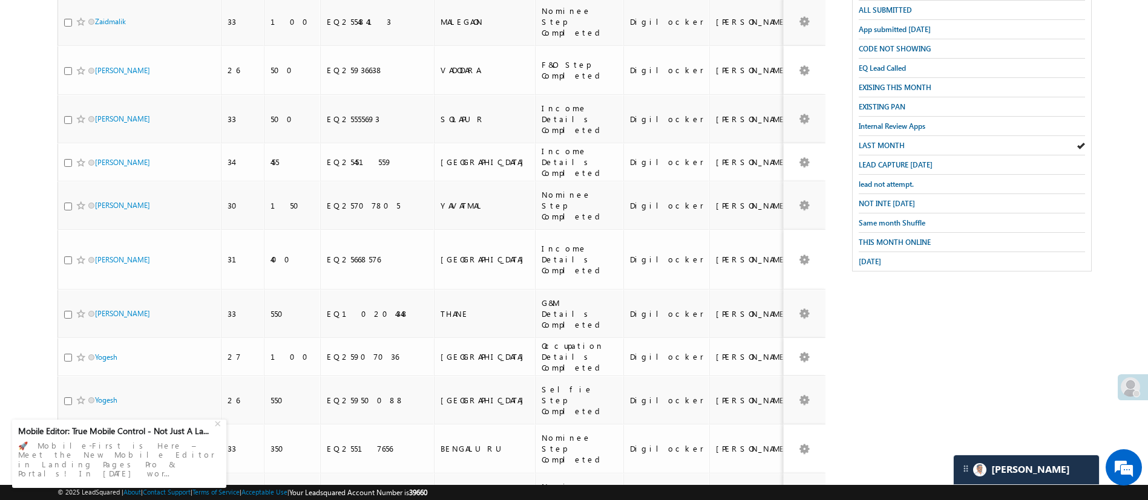
scroll to position [0, 0]
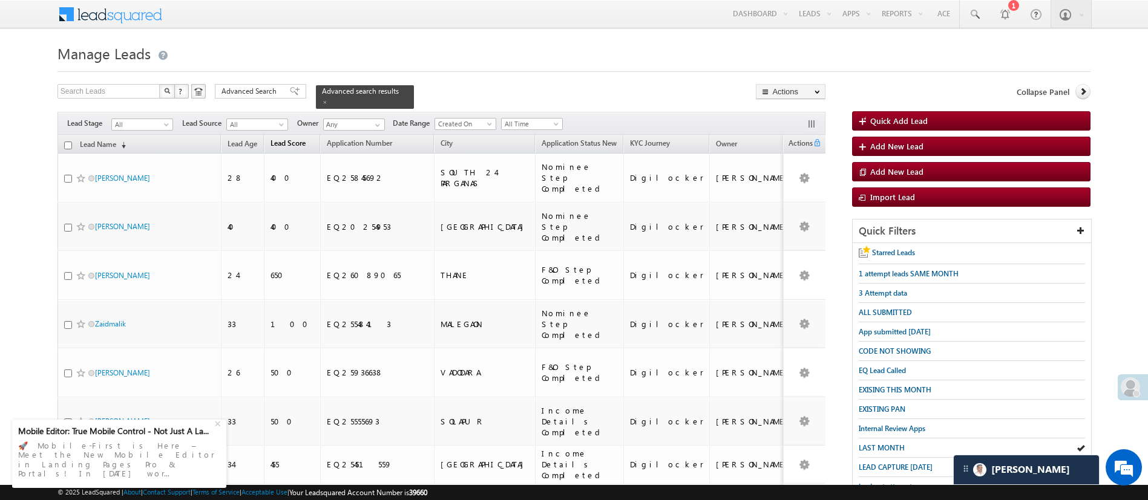
click at [283, 139] on span "Lead Score" at bounding box center [287, 143] width 35 height 9
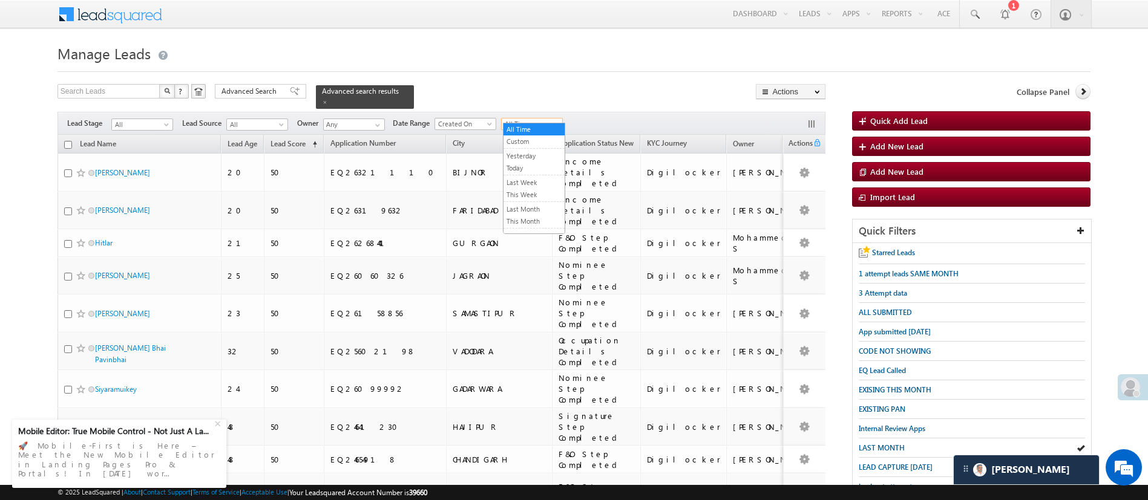
click at [538, 119] on span "All Time" at bounding box center [530, 124] width 57 height 11
click at [528, 210] on link "Last Month" at bounding box center [533, 209] width 61 height 11
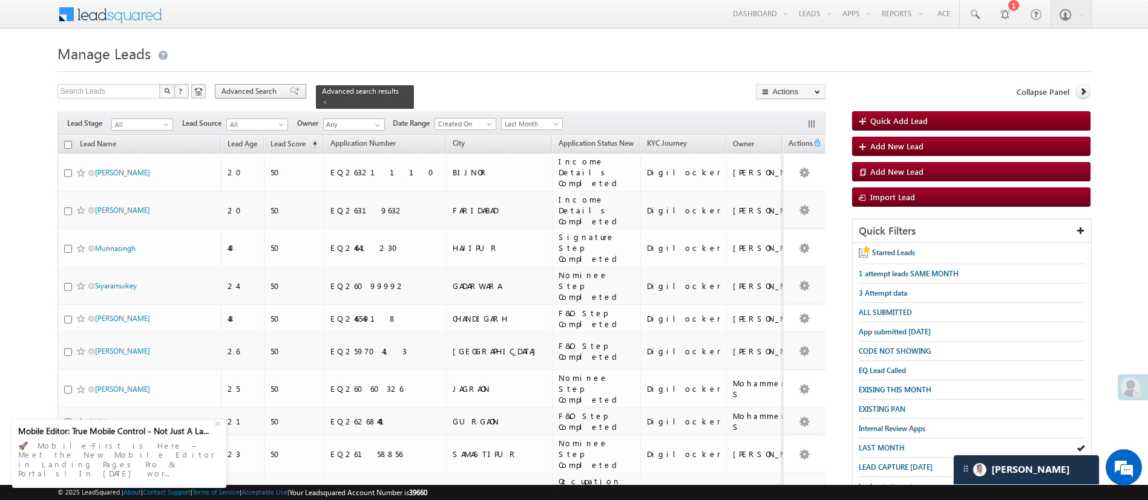
click at [256, 96] on span "Advanced Search" at bounding box center [250, 91] width 59 height 11
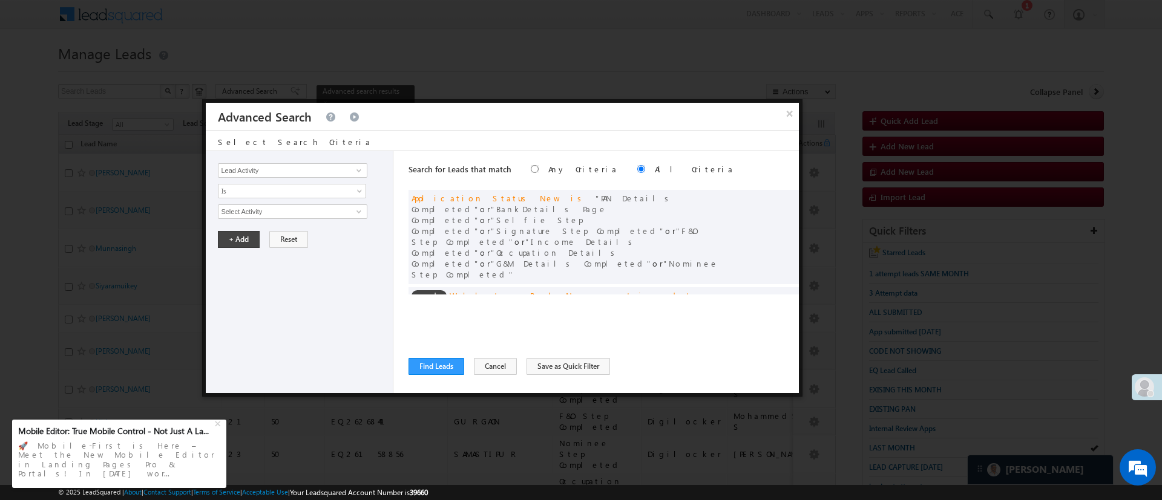
scroll to position [91, 0]
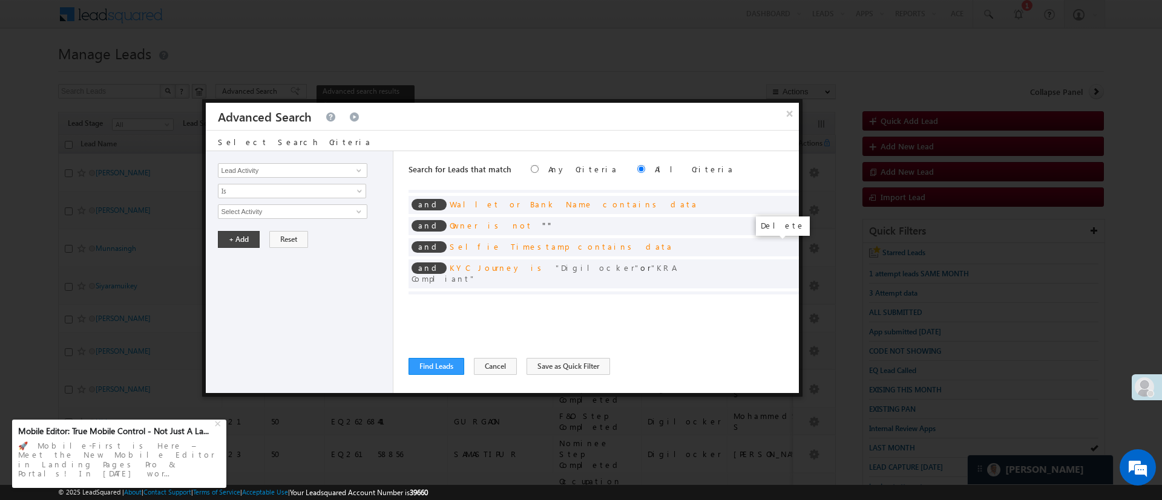
click at [781, 295] on span at bounding box center [785, 299] width 8 height 8
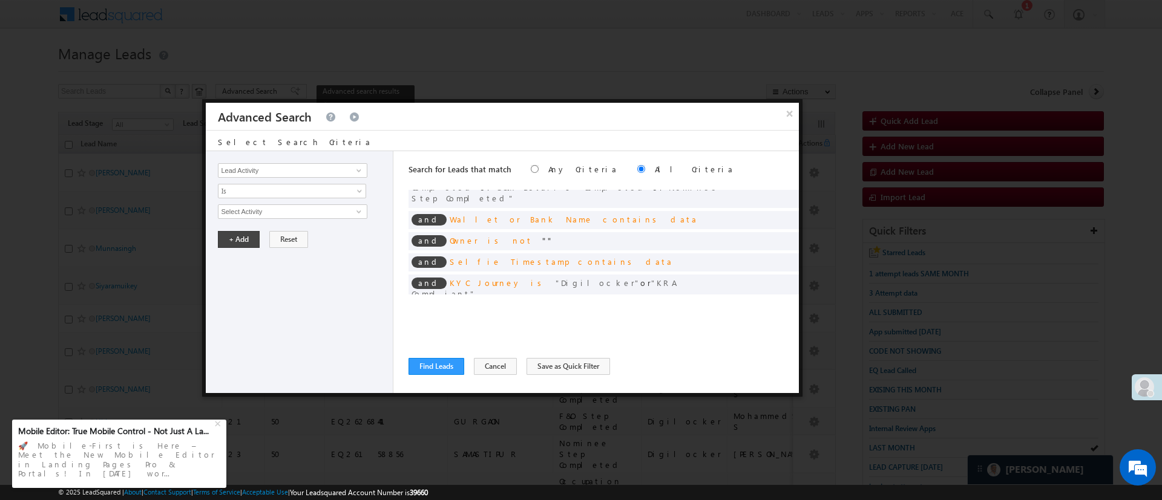
click at [750, 307] on div "and Assignment Date is in last month" at bounding box center [603, 316] width 390 height 18
click at [767, 310] on span at bounding box center [771, 314] width 8 height 8
drag, startPoint x: 756, startPoint y: 257, endPoint x: 276, endPoint y: 209, distance: 482.2
click at [276, 209] on span "Last Month" at bounding box center [283, 211] width 131 height 11
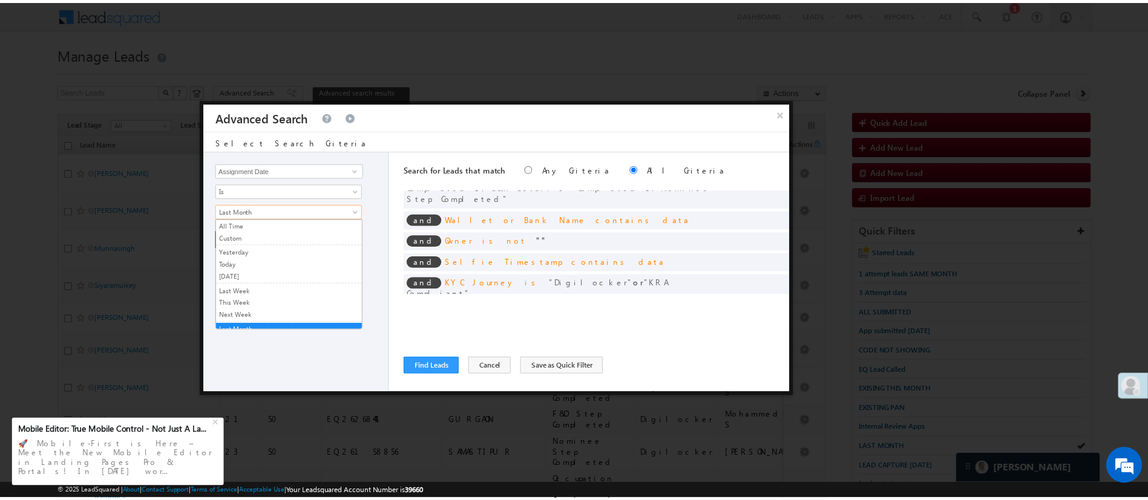
scroll to position [5, 0]
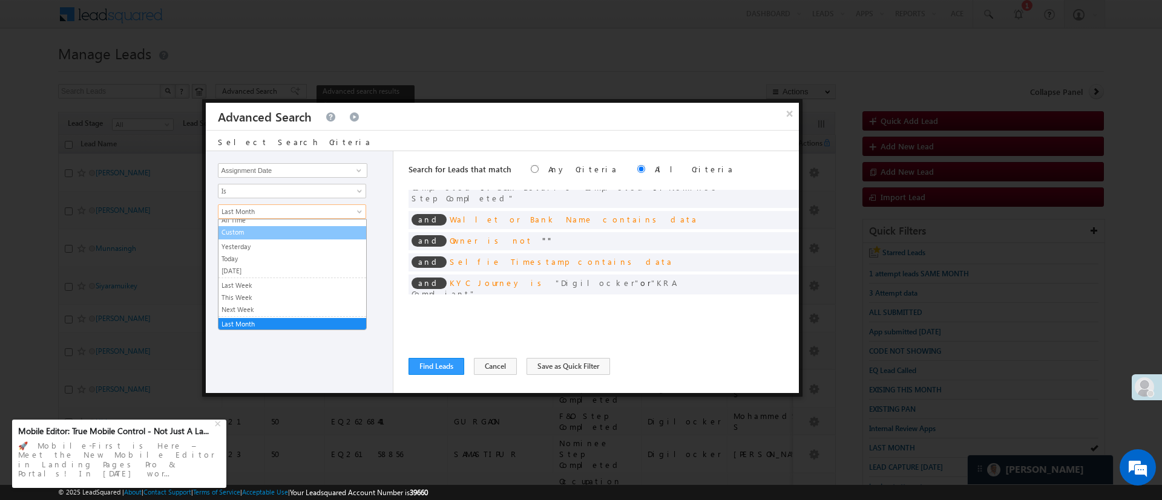
click at [285, 234] on link "Custom" at bounding box center [292, 232] width 148 height 11
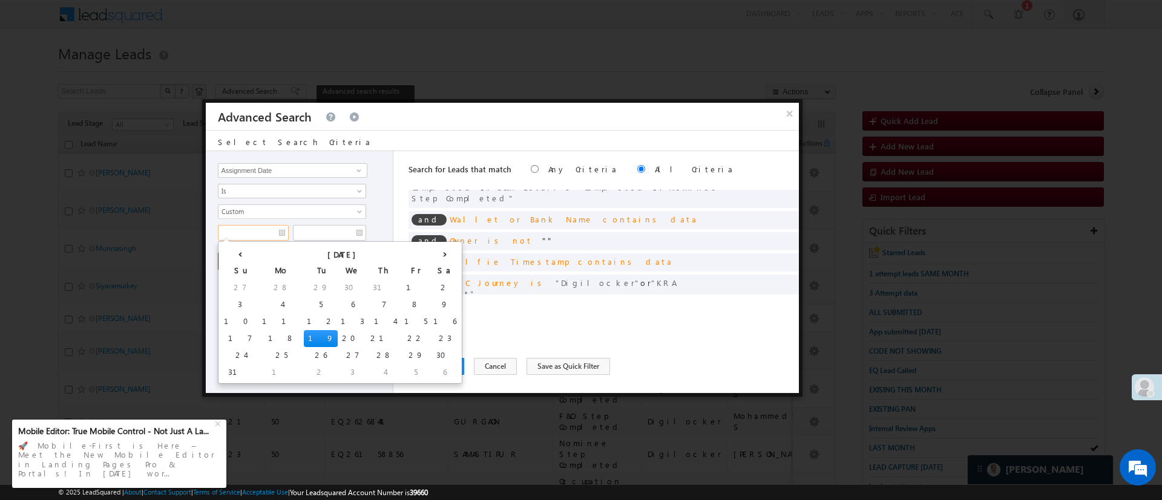
click at [247, 237] on input "text" at bounding box center [253, 233] width 71 height 16
click at [227, 257] on th "‹" at bounding box center [240, 253] width 38 height 18
click at [226, 336] on td "20" at bounding box center [236, 338] width 30 height 17
type input "07/20/25"
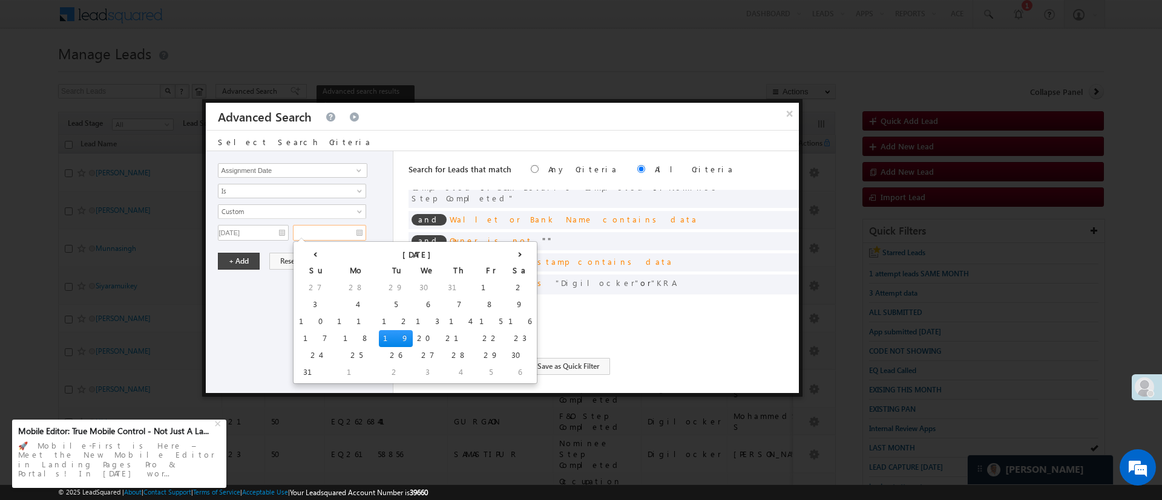
click at [331, 231] on input "text" at bounding box center [329, 233] width 73 height 16
click at [301, 250] on th "‹" at bounding box center [315, 253] width 38 height 18
click at [417, 349] on td "31" at bounding box center [436, 355] width 38 height 17
type input "[DATE]"
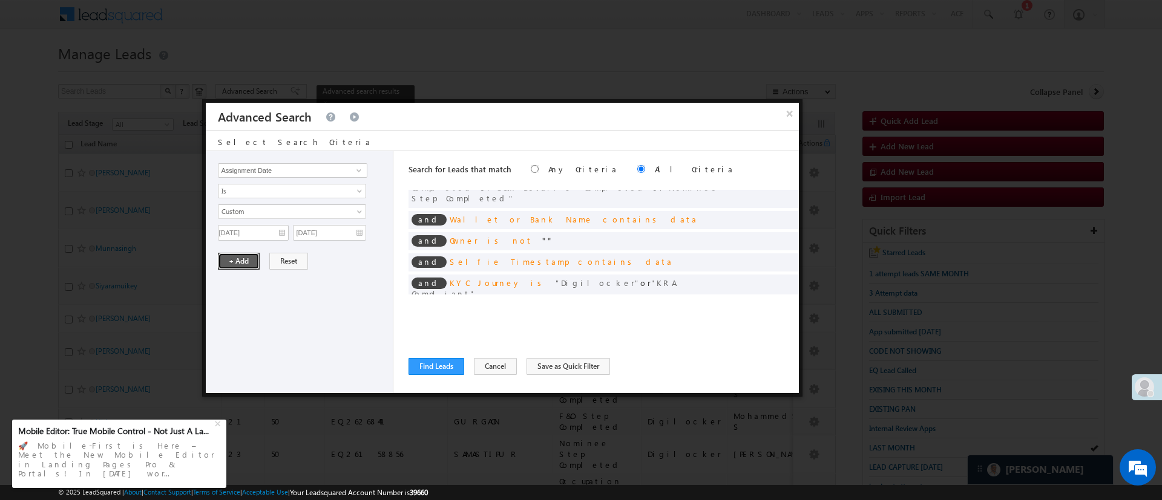
click at [240, 264] on button "+ Add" at bounding box center [239, 261] width 42 height 17
click at [437, 368] on button "Find Leads" at bounding box center [436, 366] width 56 height 17
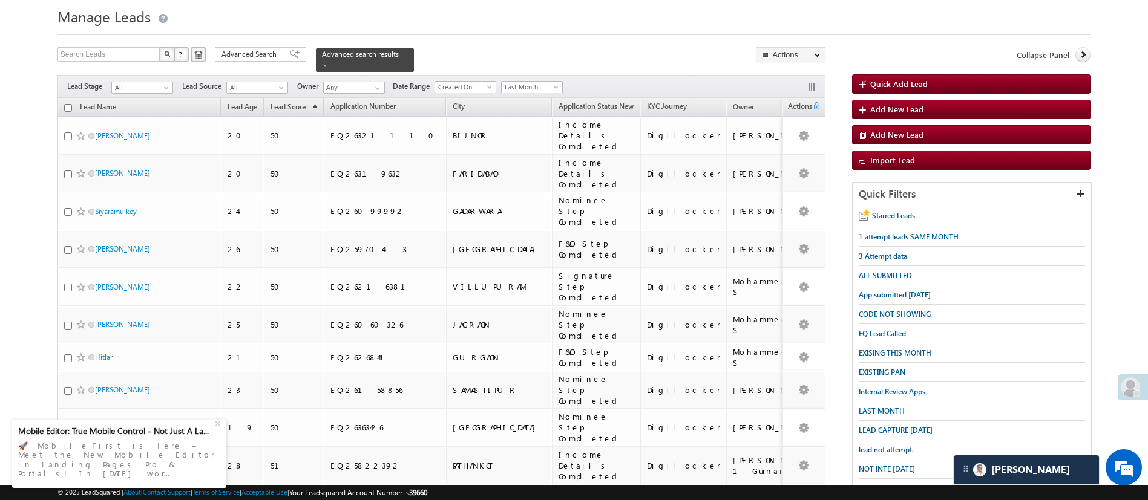
scroll to position [0, 0]
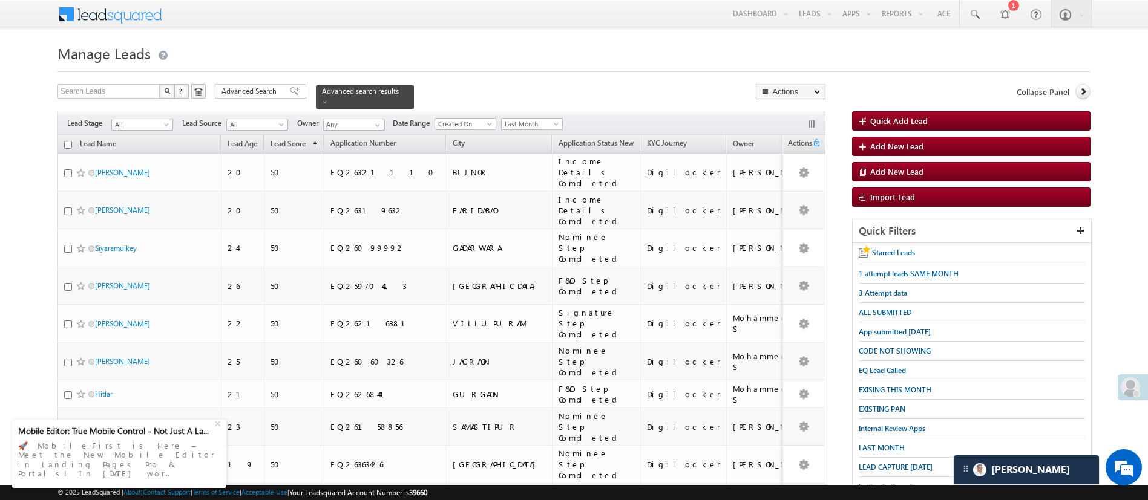
click at [65, 141] on input "checkbox" at bounding box center [68, 145] width 8 height 8
checkbox input "true"
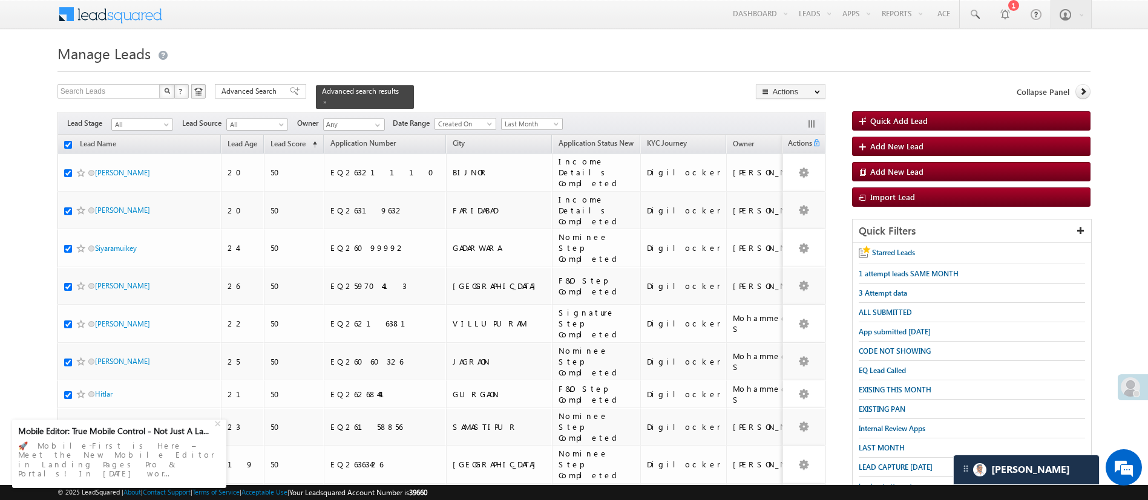
checkbox input "true"
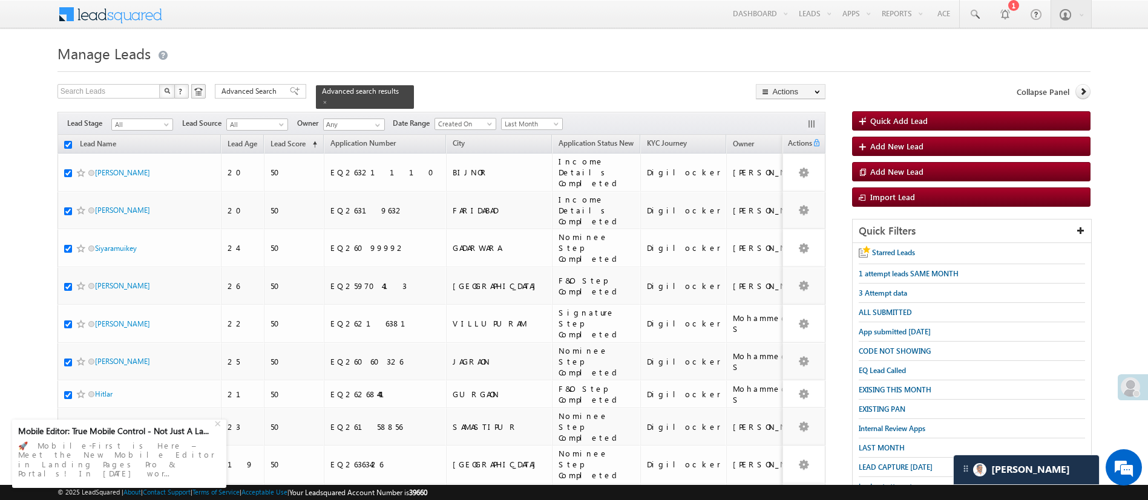
checkbox input "true"
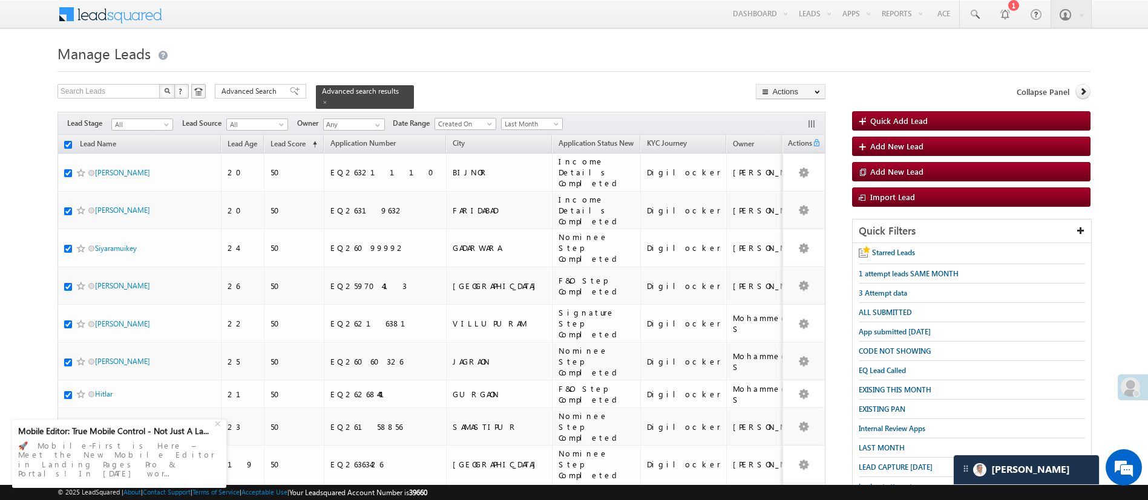
checkbox input "true"
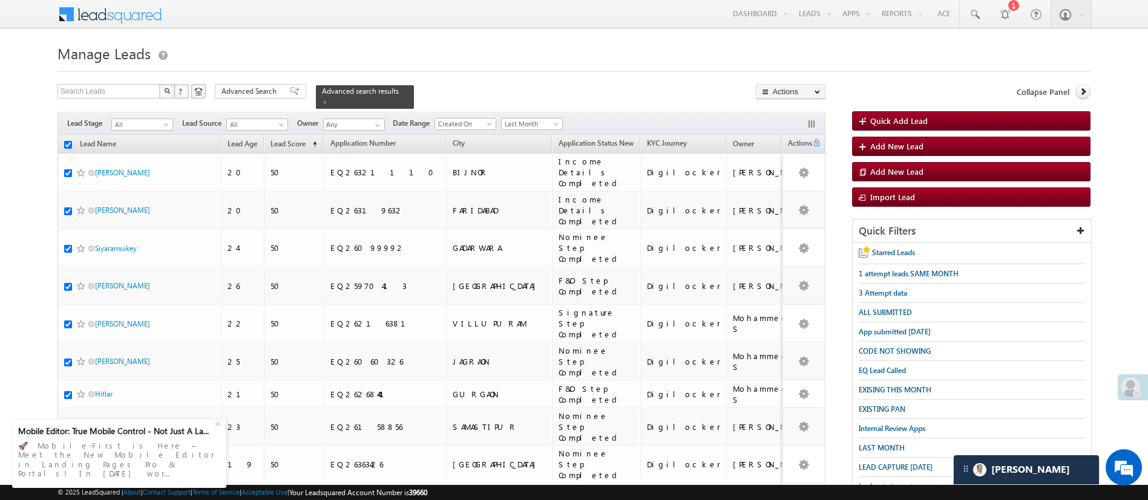
checkbox input "true"
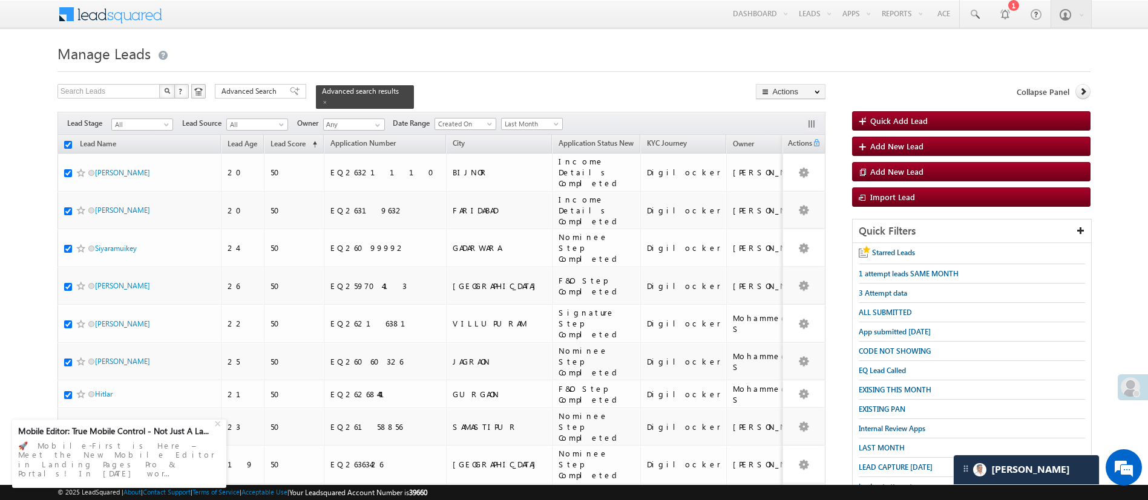
checkbox input "true"
click at [791, 182] on link "Change Owner" at bounding box center [790, 181] width 68 height 15
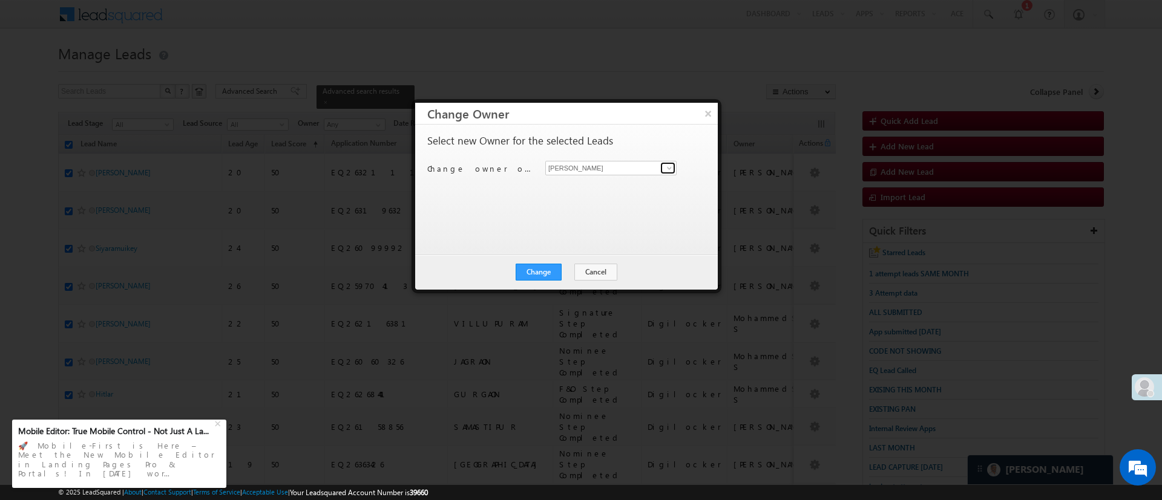
click at [666, 168] on span at bounding box center [669, 168] width 10 height 10
click at [621, 187] on span "[EMAIL_ADDRESS][DOMAIN_NAME]" at bounding box center [604, 191] width 109 height 9
type input "MohammedSohail S"
click at [542, 270] on button "Change" at bounding box center [538, 272] width 46 height 17
click at [563, 262] on div "Change Cancel Close" at bounding box center [566, 272] width 303 height 35
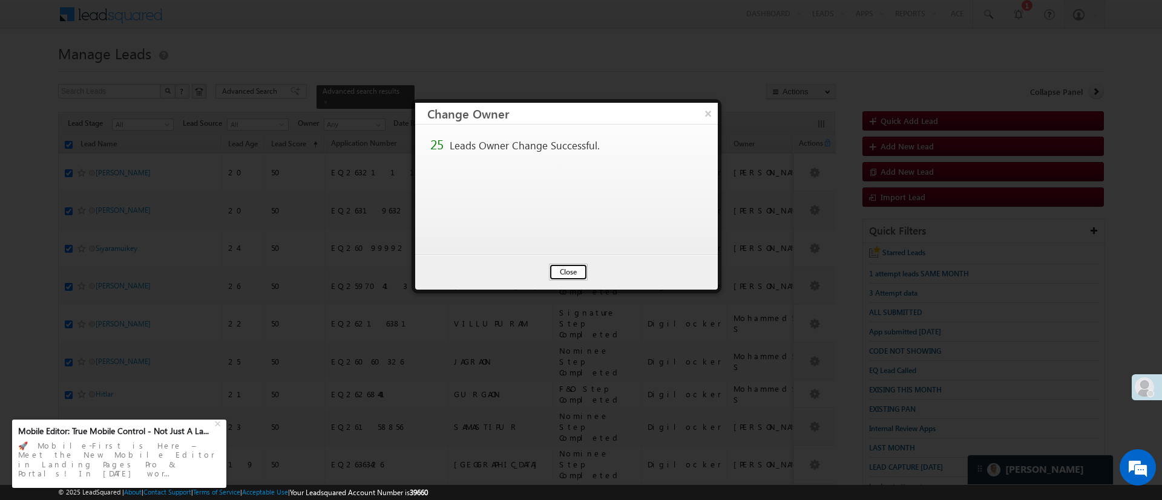
click at [567, 266] on button "Close" at bounding box center [568, 272] width 39 height 17
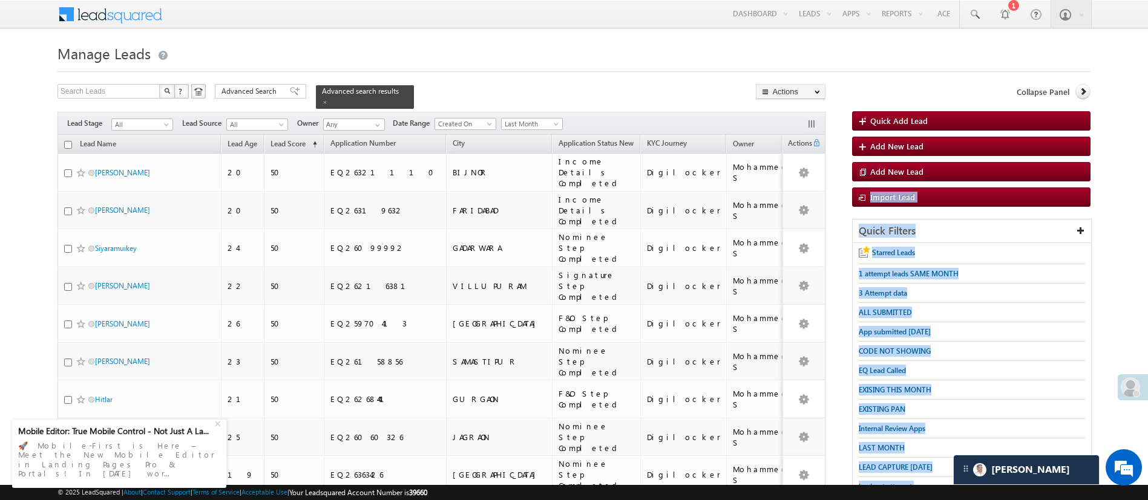
drag, startPoint x: 1140, startPoint y: 163, endPoint x: 1161, endPoint y: 483, distance: 320.1
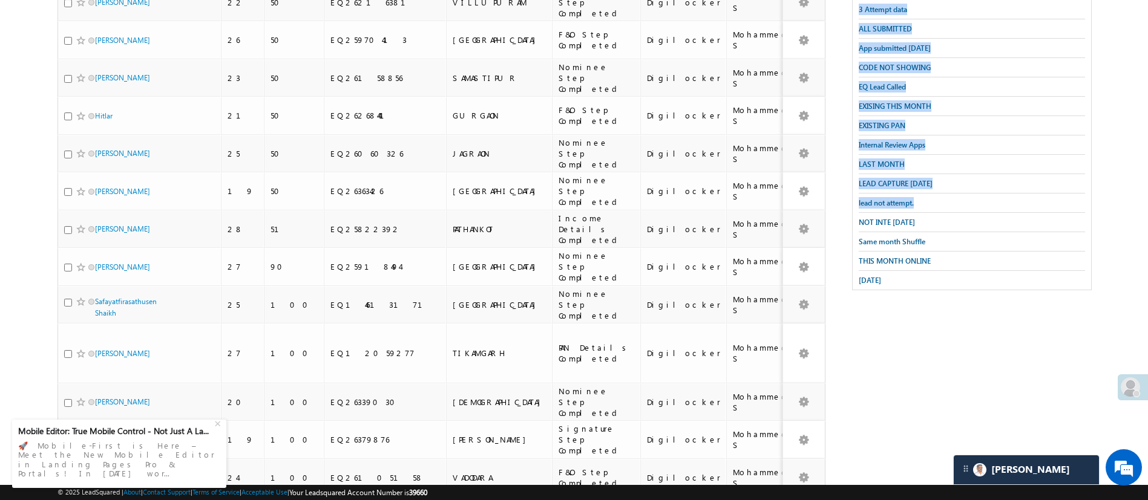
scroll to position [492, 0]
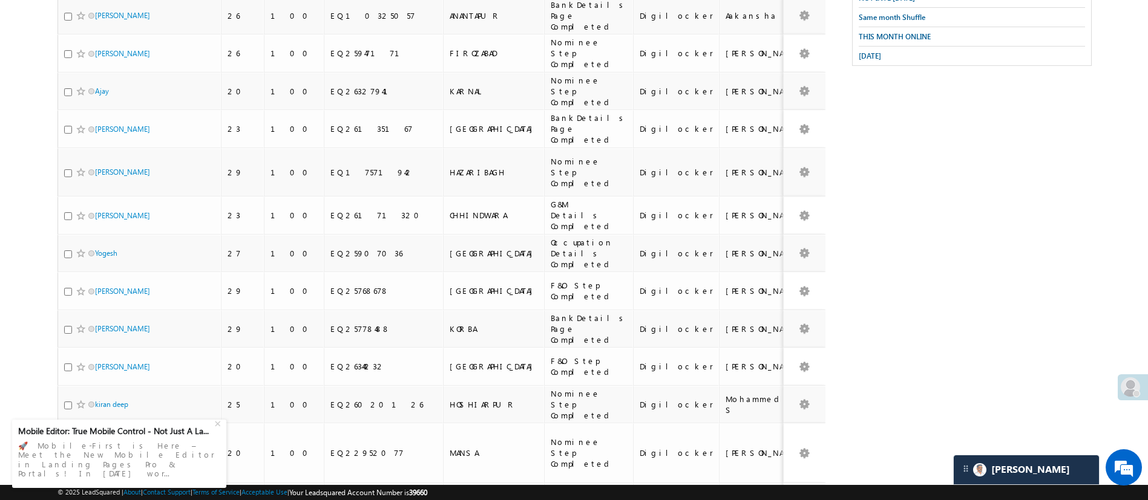
scroll to position [0, 0]
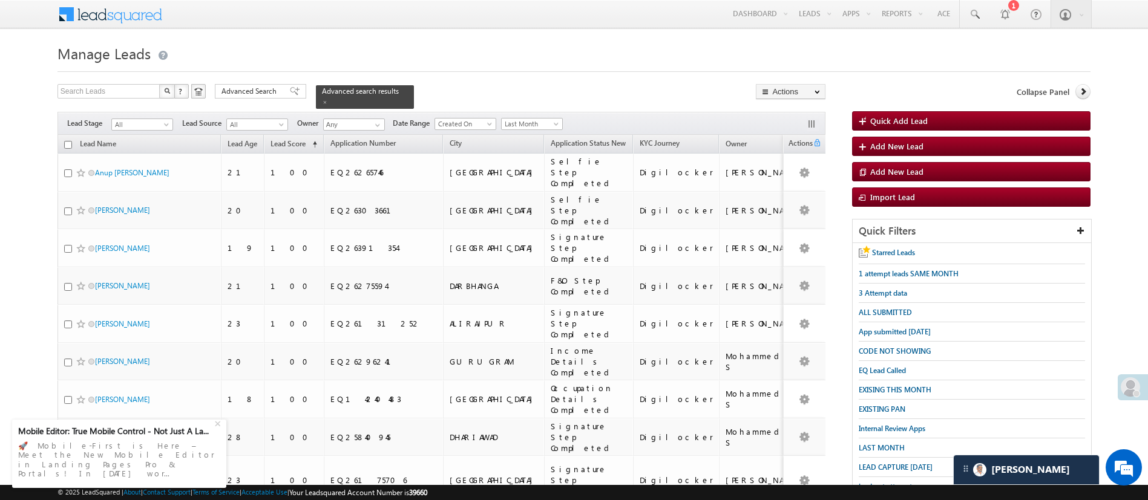
click at [70, 141] on input "checkbox" at bounding box center [68, 145] width 8 height 8
checkbox input "true"
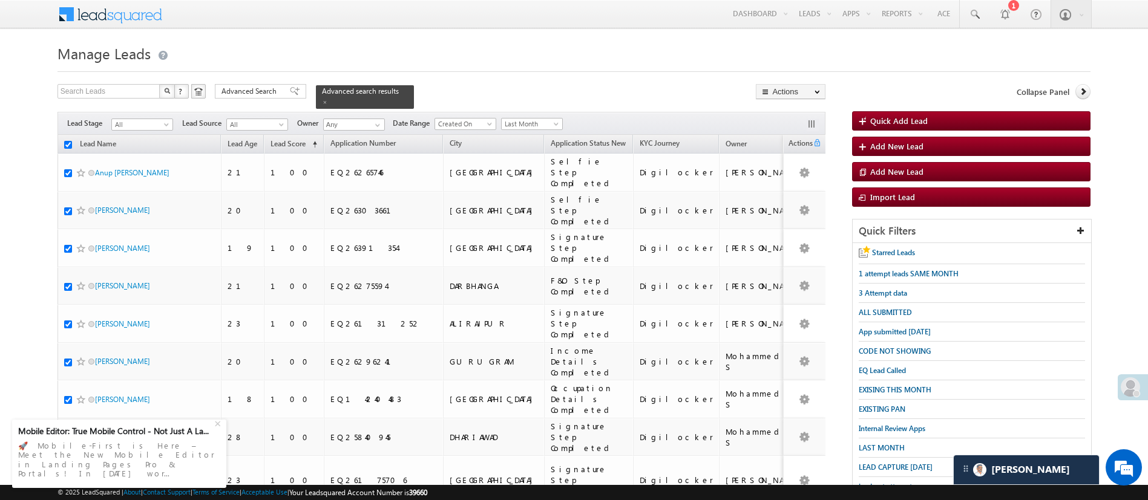
checkbox input "true"
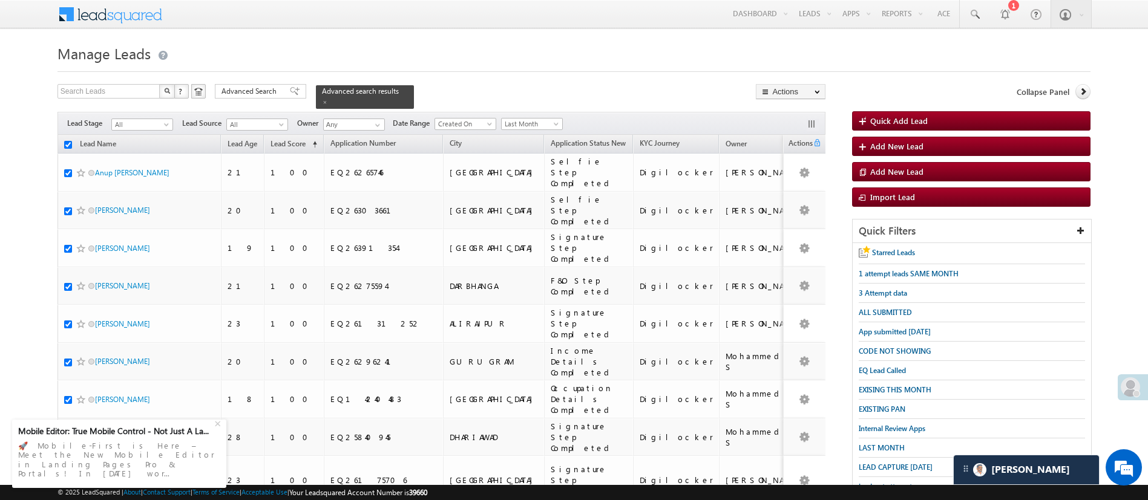
checkbox input "true"
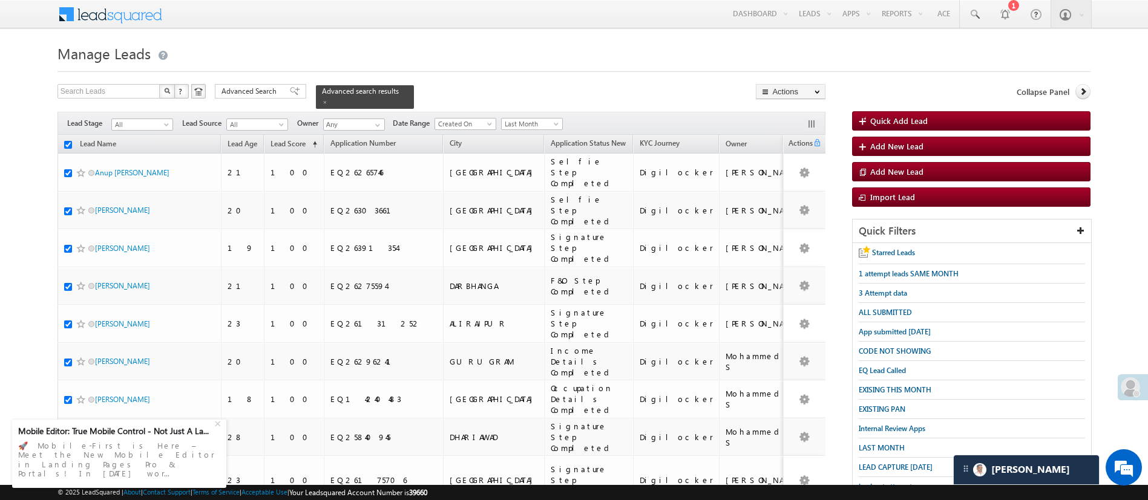
checkbox input "true"
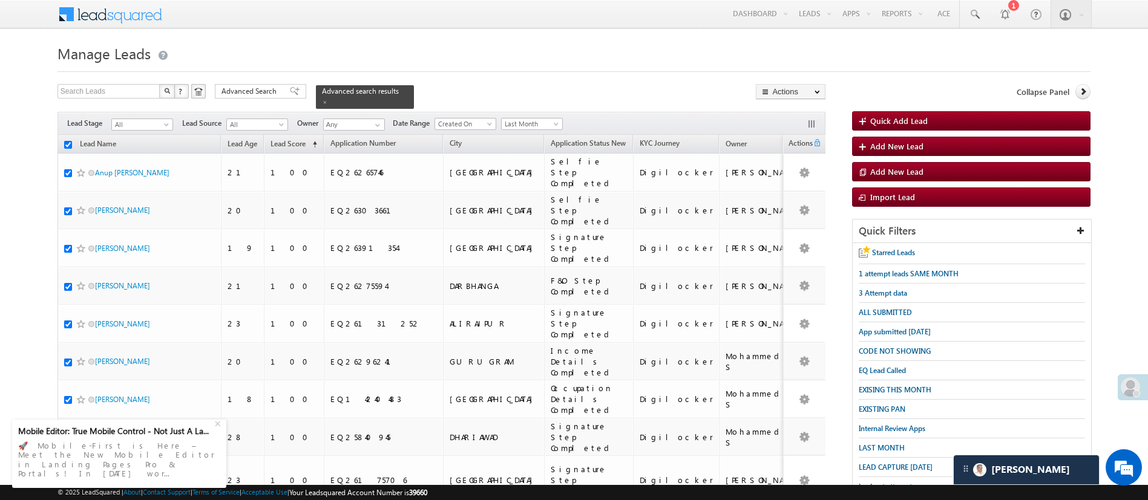
checkbox input "true"
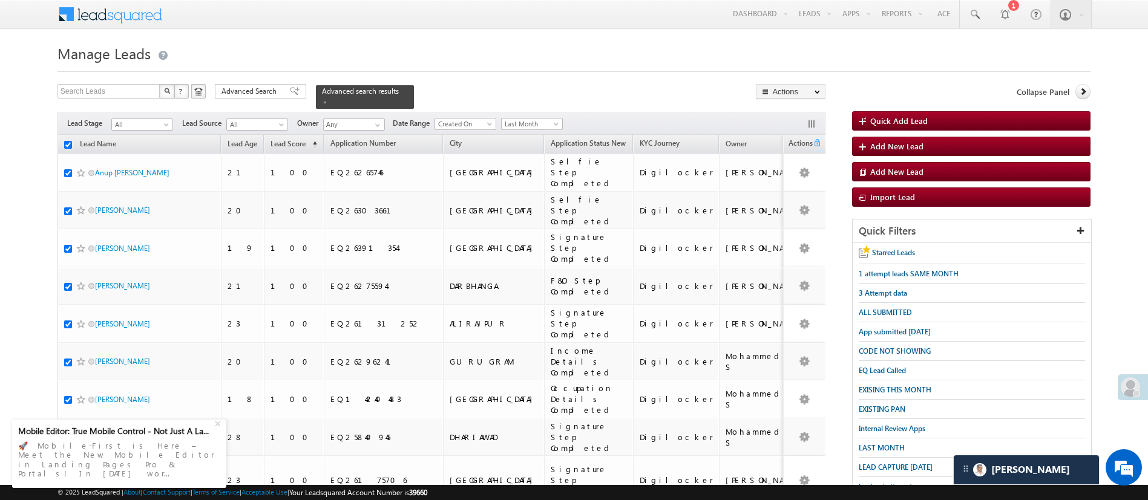
checkbox input "true"
click at [803, 175] on link "Change Owner" at bounding box center [790, 181] width 68 height 15
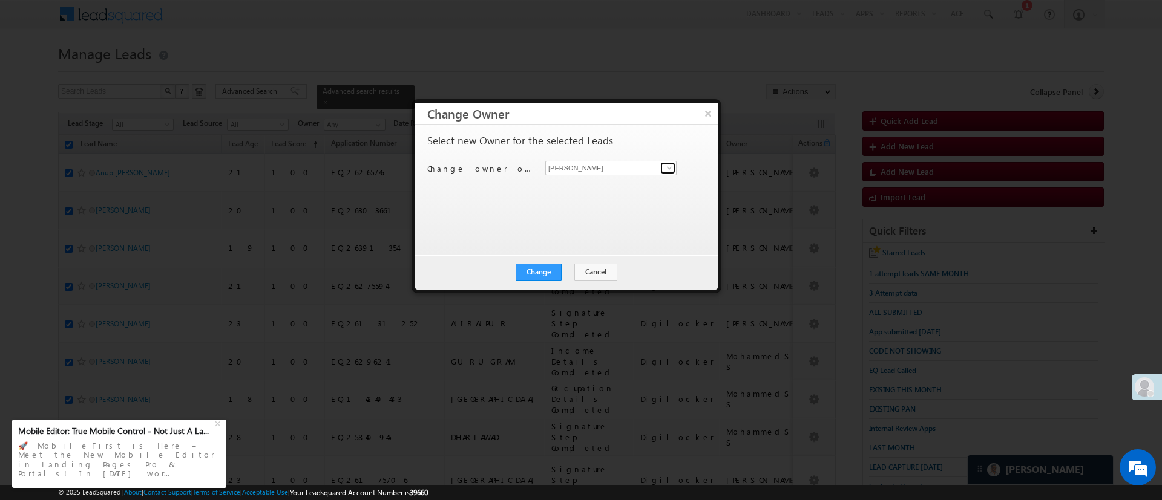
click at [664, 172] on link at bounding box center [667, 168] width 15 height 12
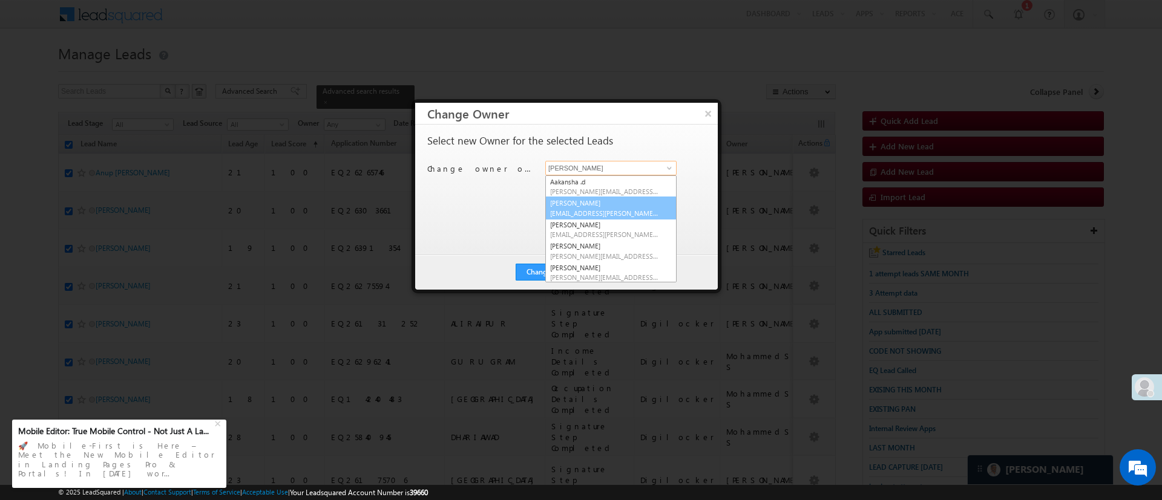
click at [624, 198] on link "[PERSON_NAME] [PERSON_NAME][EMAIL_ADDRESS][DOMAIN_NAME]" at bounding box center [610, 208] width 131 height 23
type input "[PERSON_NAME]"
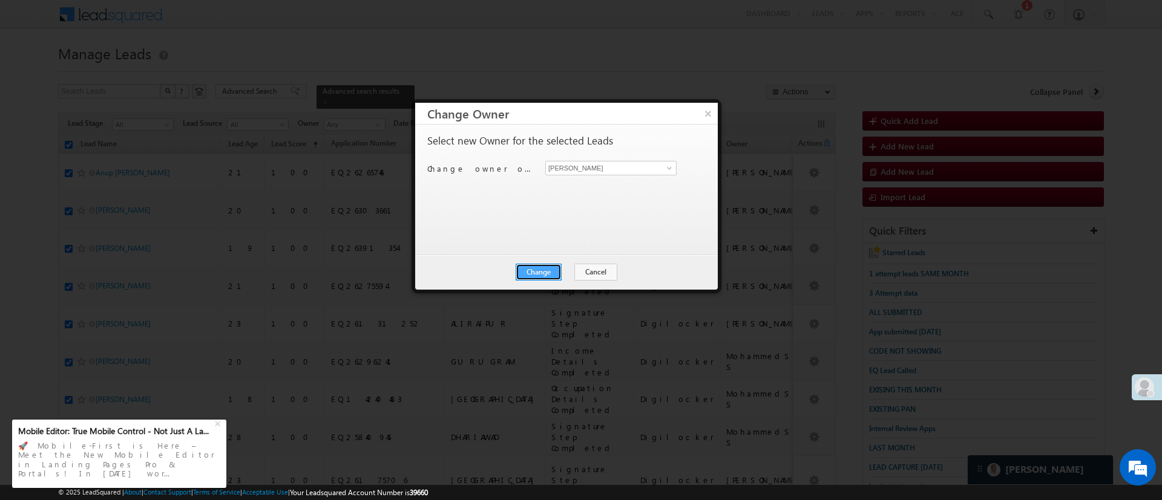
click at [552, 270] on button "Change" at bounding box center [538, 272] width 46 height 17
click at [568, 276] on button "Close" at bounding box center [568, 272] width 39 height 17
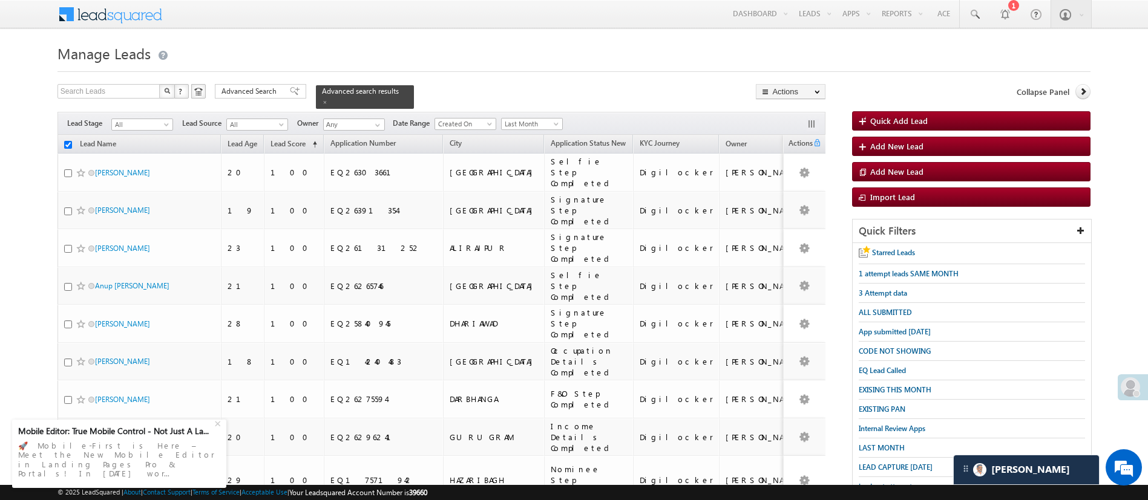
checkbox input "false"
drag, startPoint x: 1156, startPoint y: 159, endPoint x: 815, endPoint y: 70, distance: 352.0
click at [815, 70] on div at bounding box center [573, 68] width 1033 height 8
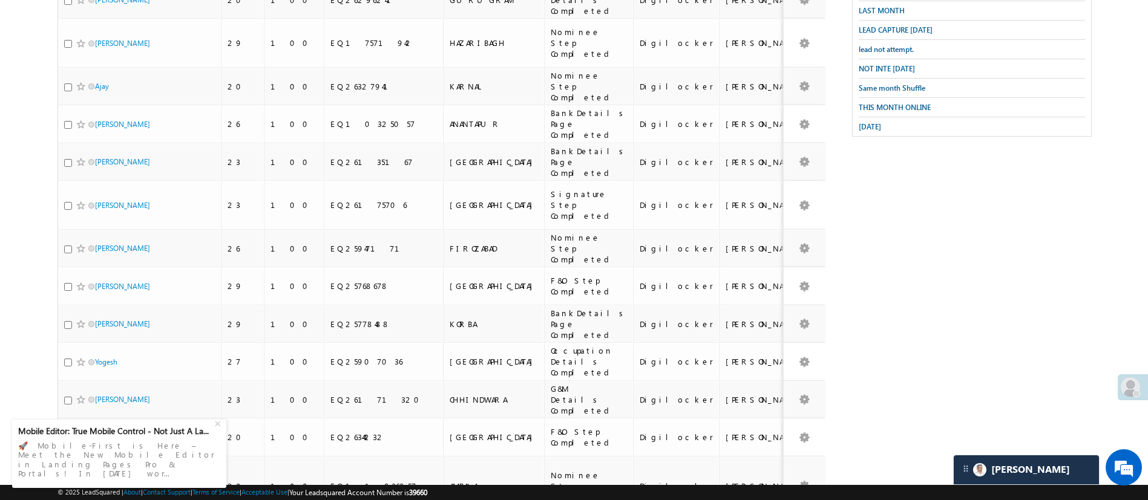
scroll to position [508, 0]
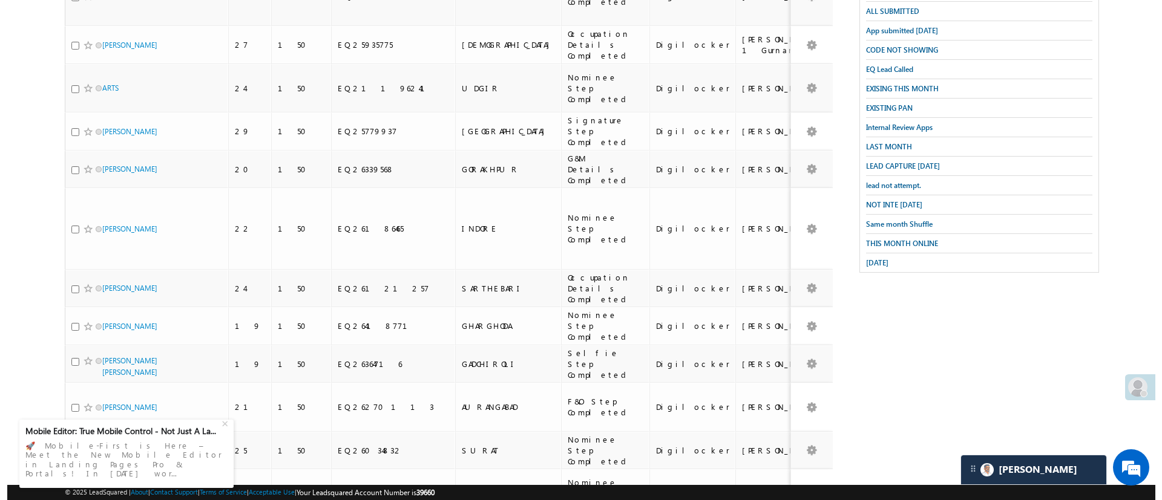
scroll to position [0, 0]
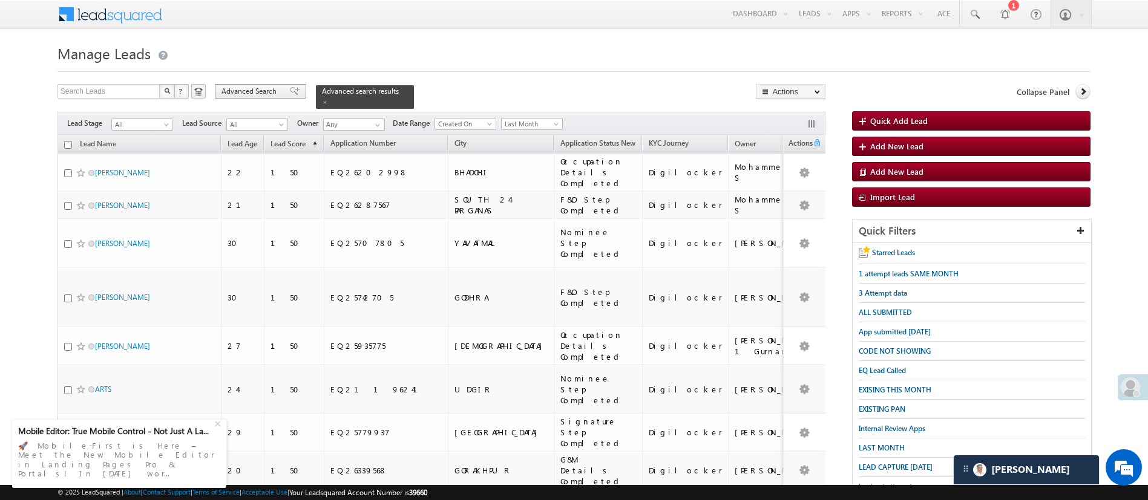
click at [260, 93] on span "Advanced Search" at bounding box center [250, 91] width 59 height 11
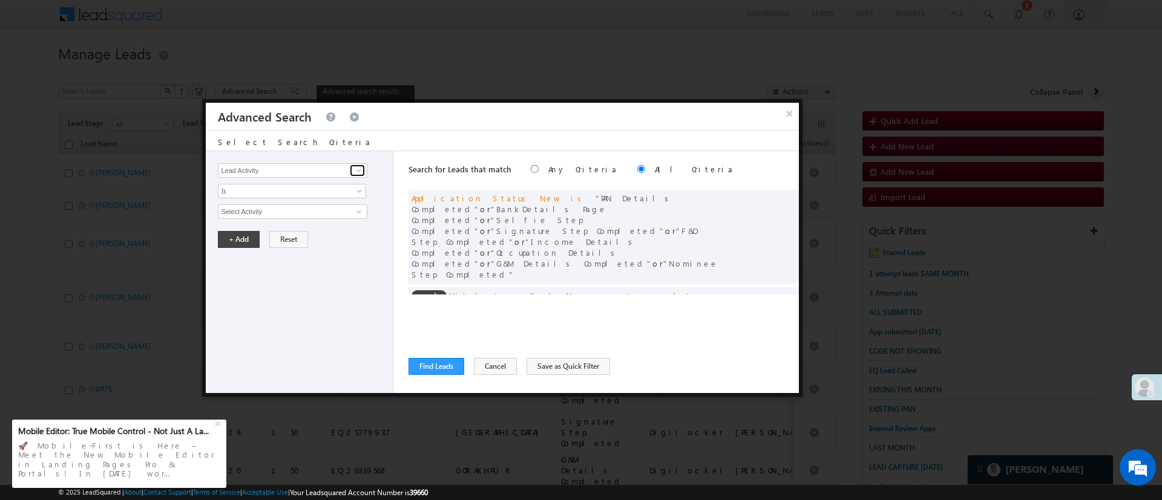
click at [359, 170] on span at bounding box center [359, 171] width 10 height 10
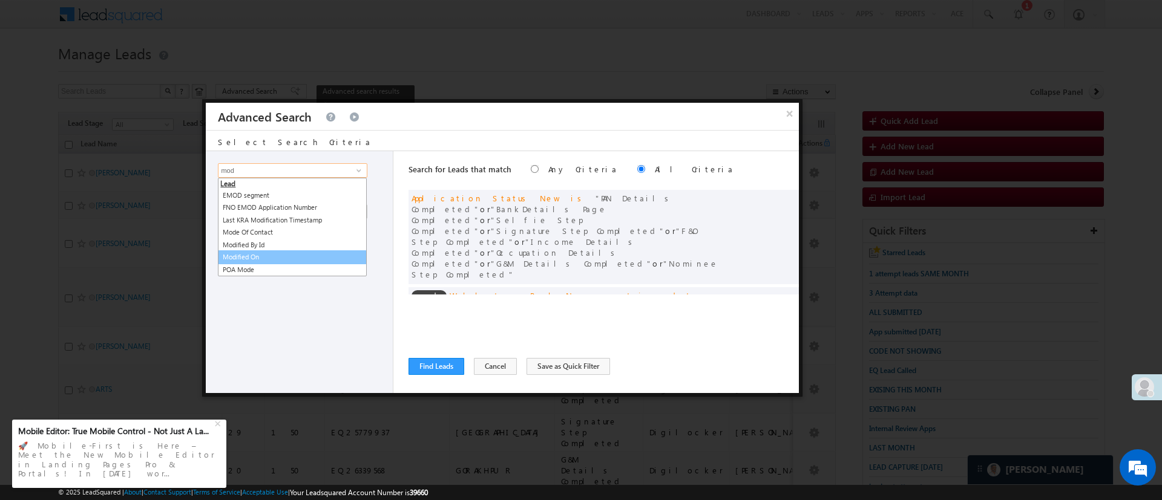
click at [273, 256] on link "Modified On" at bounding box center [292, 257] width 149 height 14
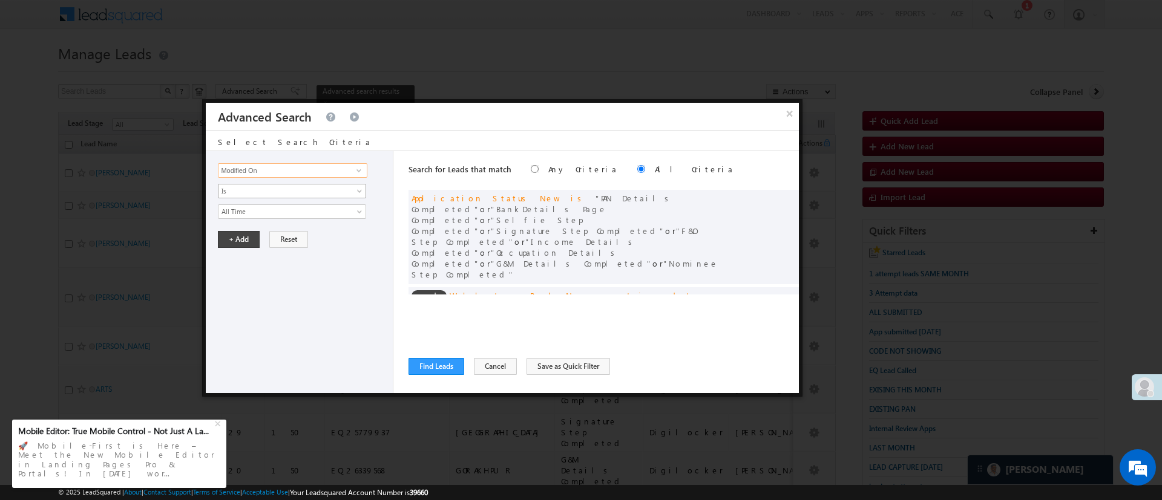
type input "Modified On"
click at [284, 191] on span "Is" at bounding box center [283, 191] width 131 height 11
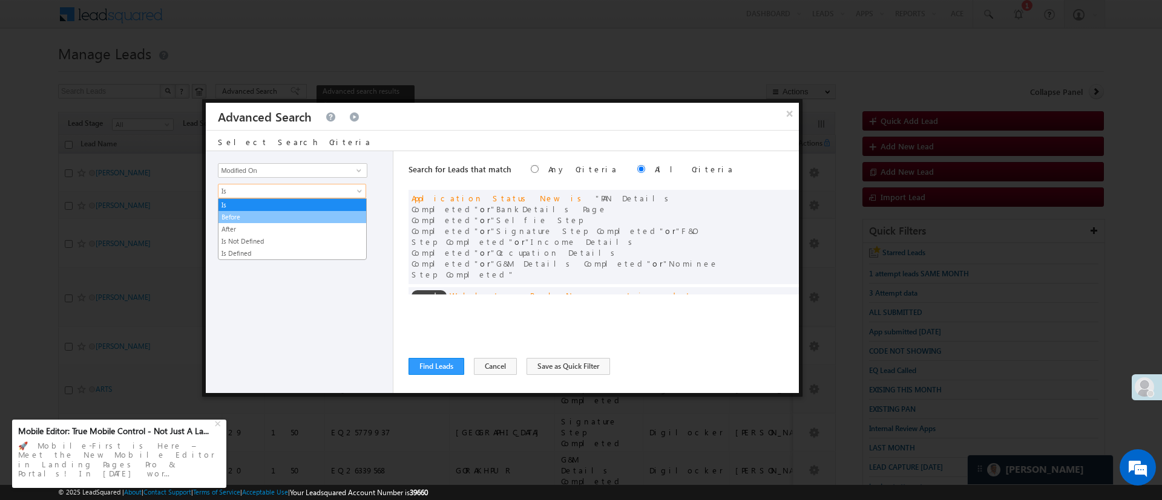
click at [268, 212] on link "Before" at bounding box center [292, 217] width 148 height 11
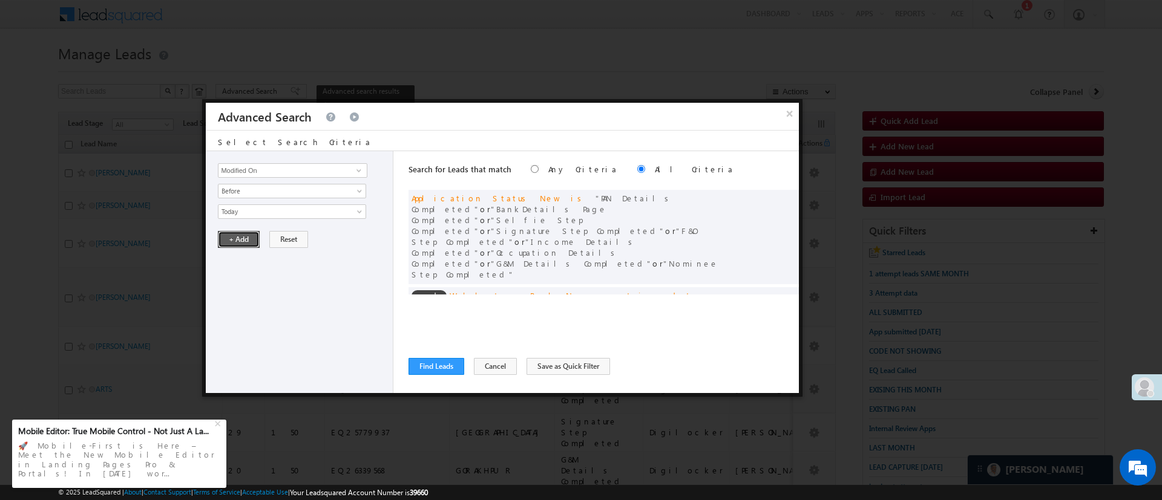
click at [238, 240] on button "+ Add" at bounding box center [239, 239] width 42 height 17
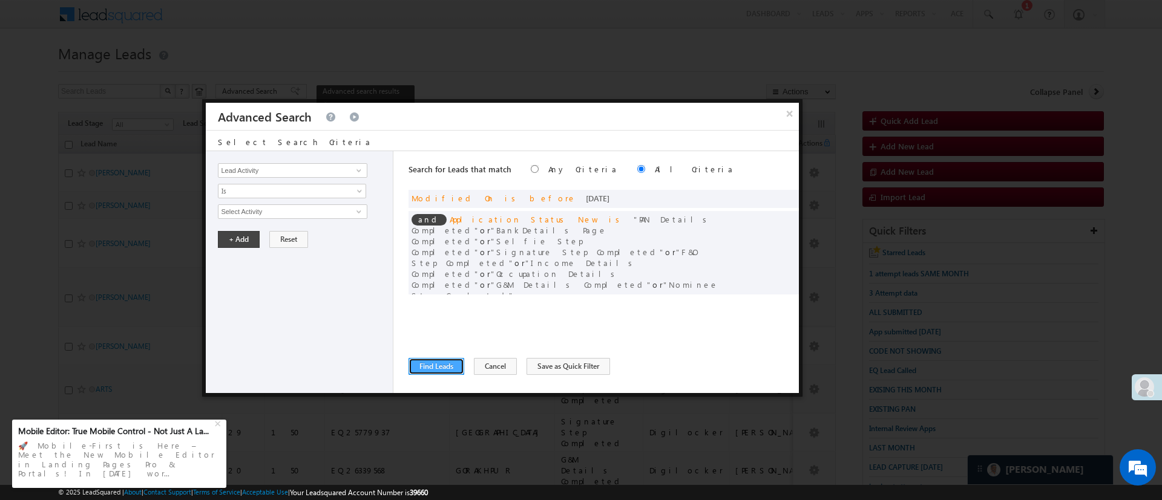
click at [421, 366] on button "Find Leads" at bounding box center [436, 366] width 56 height 17
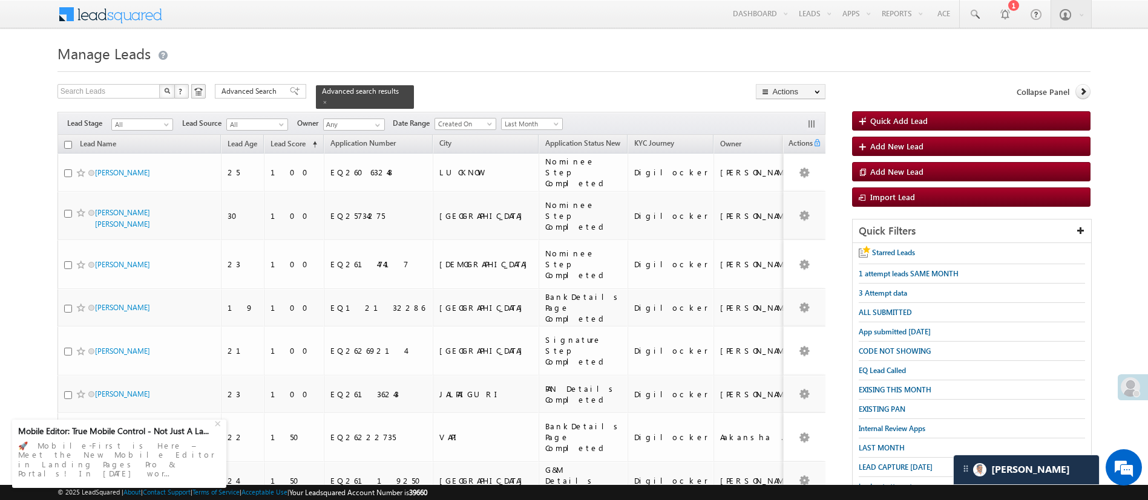
click at [68, 141] on input "checkbox" at bounding box center [68, 145] width 8 height 8
checkbox input "true"
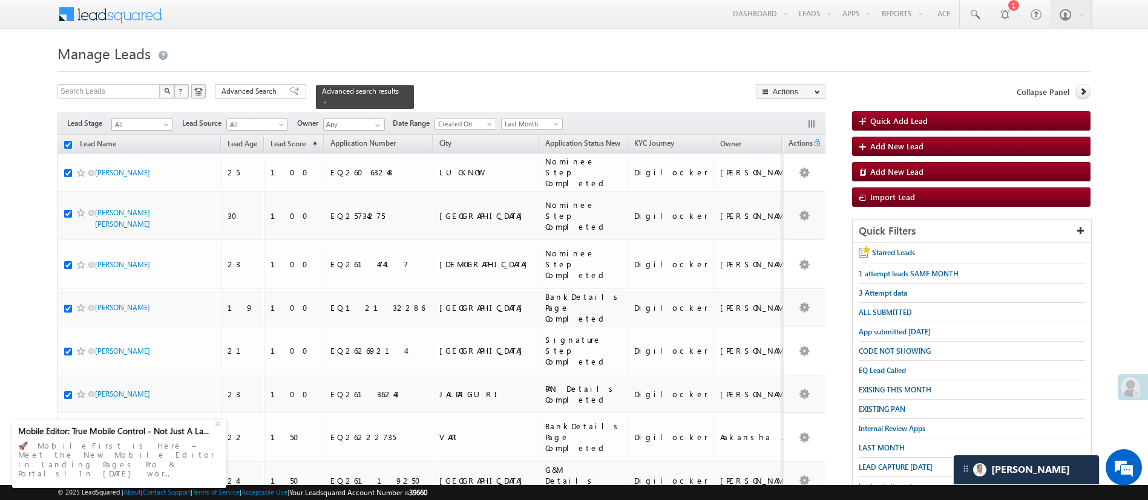
checkbox input "true"
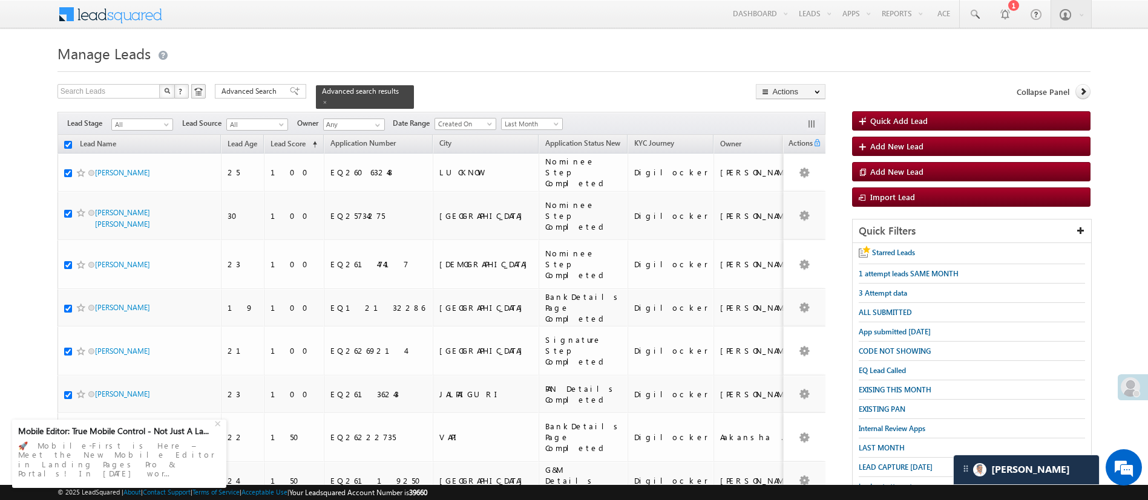
checkbox input "true"
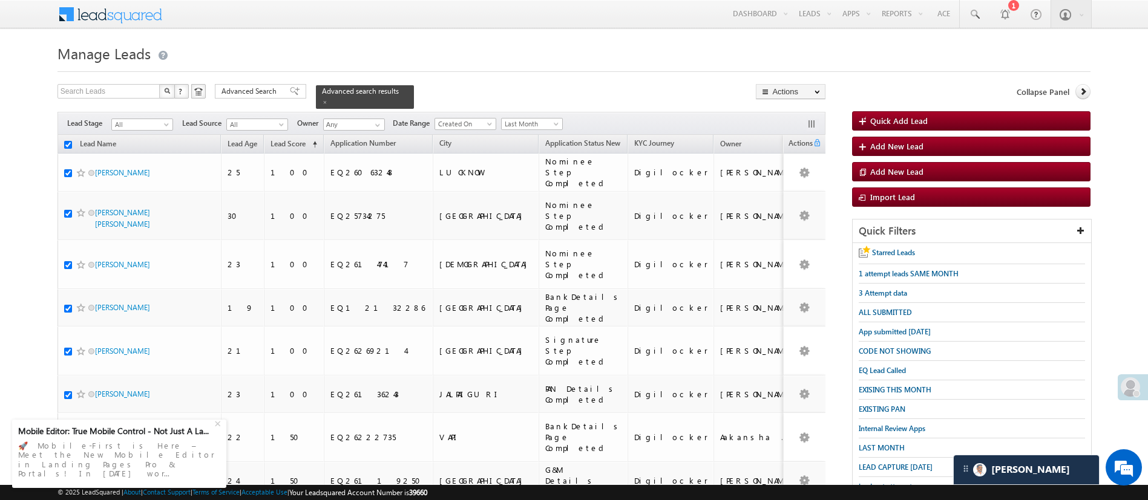
checkbox input "true"
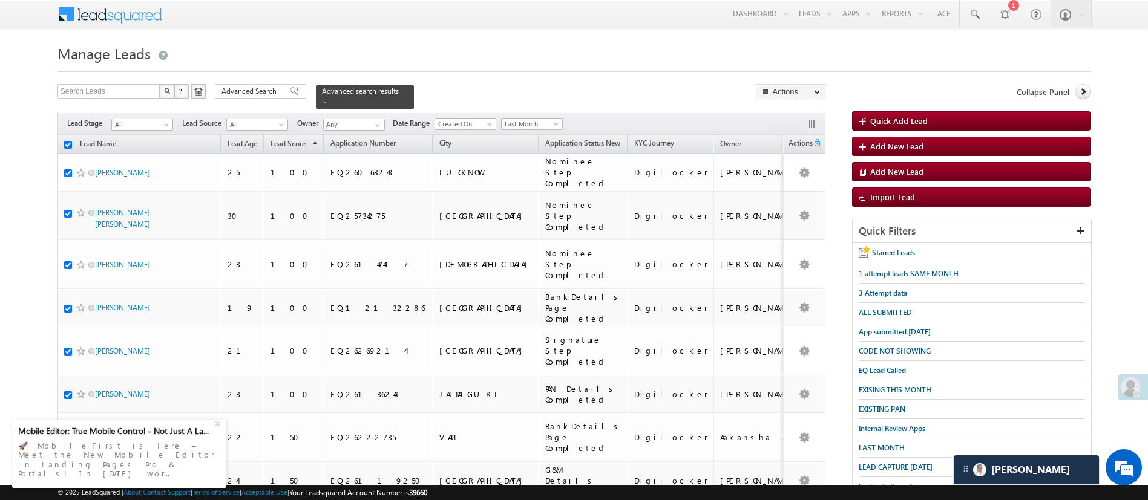
checkbox input "true"
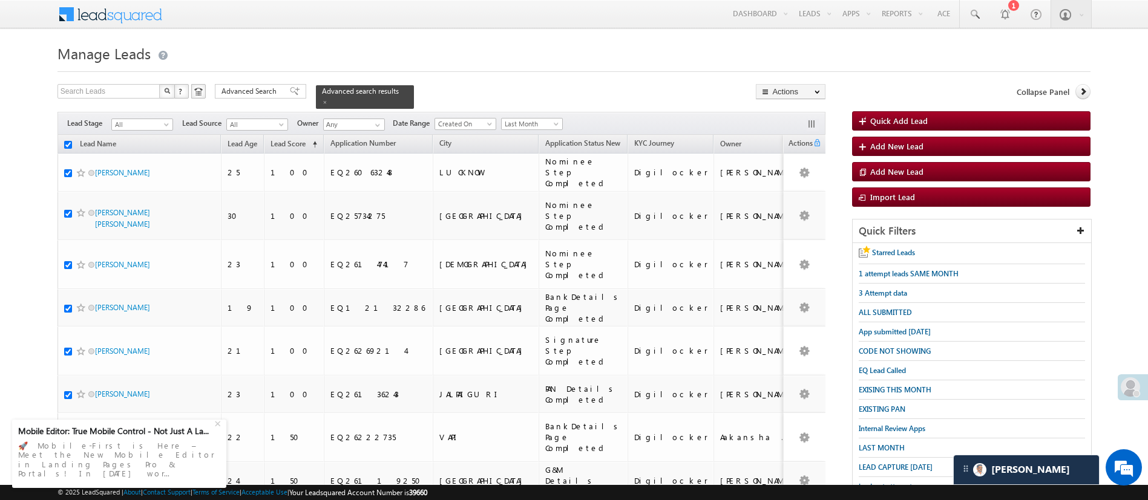
checkbox input "true"
click at [795, 182] on link "Change Owner" at bounding box center [790, 181] width 68 height 15
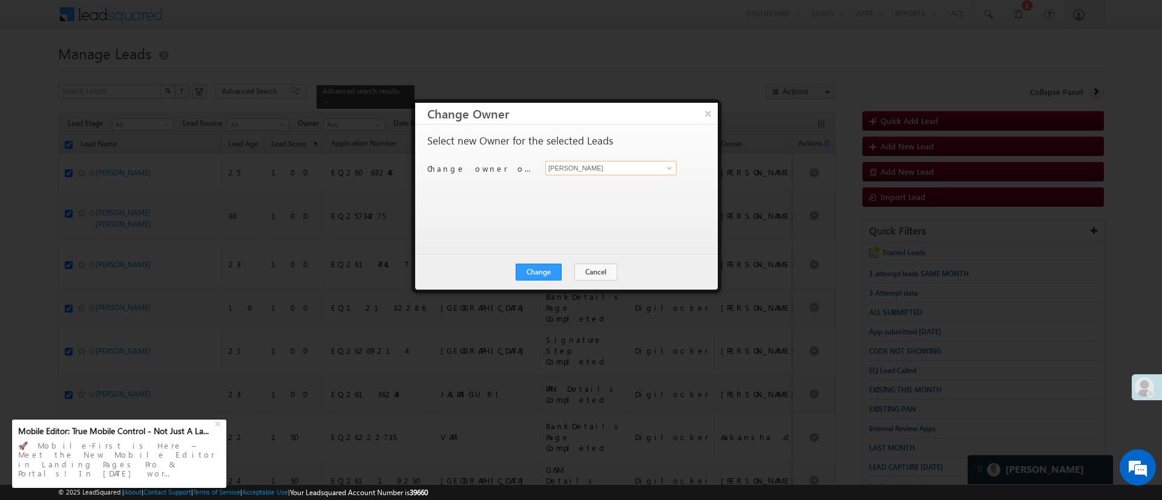
click at [655, 169] on input "[PERSON_NAME]" at bounding box center [610, 168] width 131 height 15
click at [601, 191] on span "Hemant.Nandwana@angelbroking.com" at bounding box center [604, 191] width 109 height 9
type input "[PERSON_NAME]"
click at [545, 269] on button "Change" at bounding box center [538, 272] width 46 height 17
click at [564, 269] on button "Close" at bounding box center [568, 272] width 39 height 17
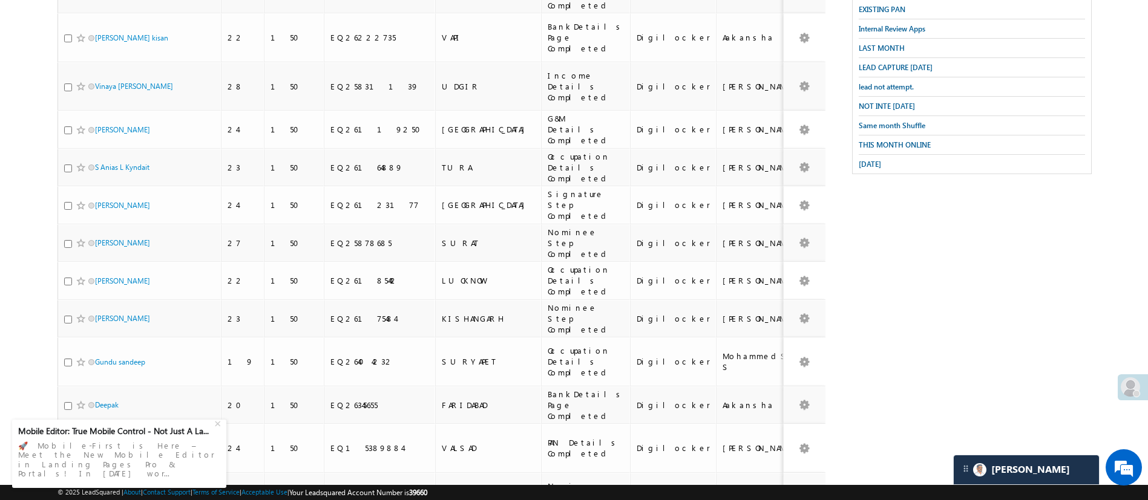
scroll to position [601, 0]
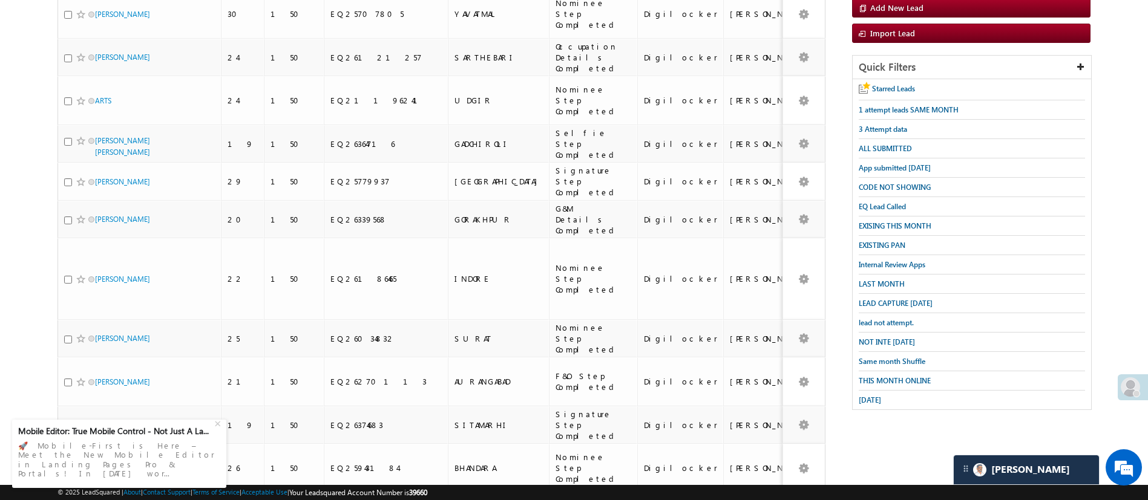
scroll to position [0, 0]
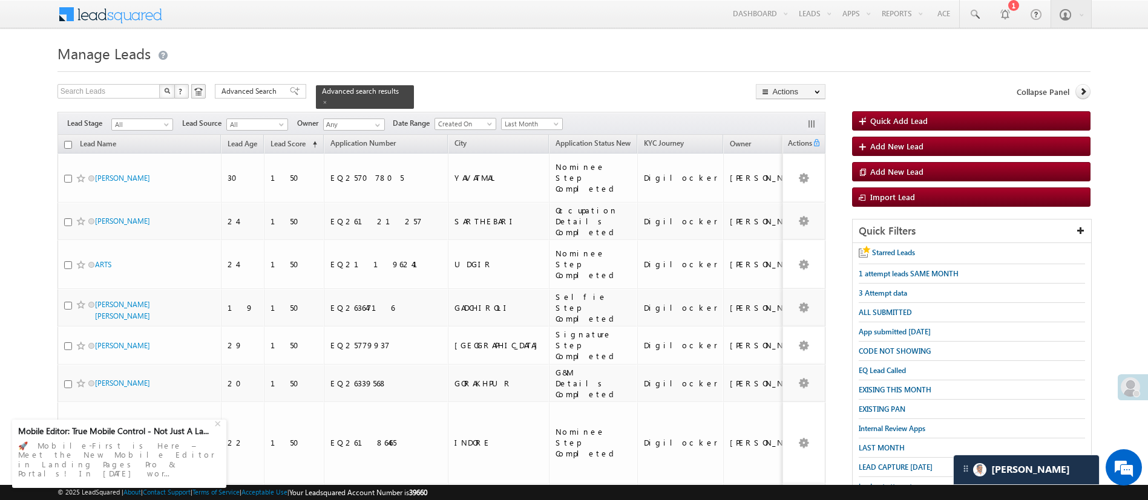
click at [70, 141] on input "checkbox" at bounding box center [68, 145] width 8 height 8
checkbox input "true"
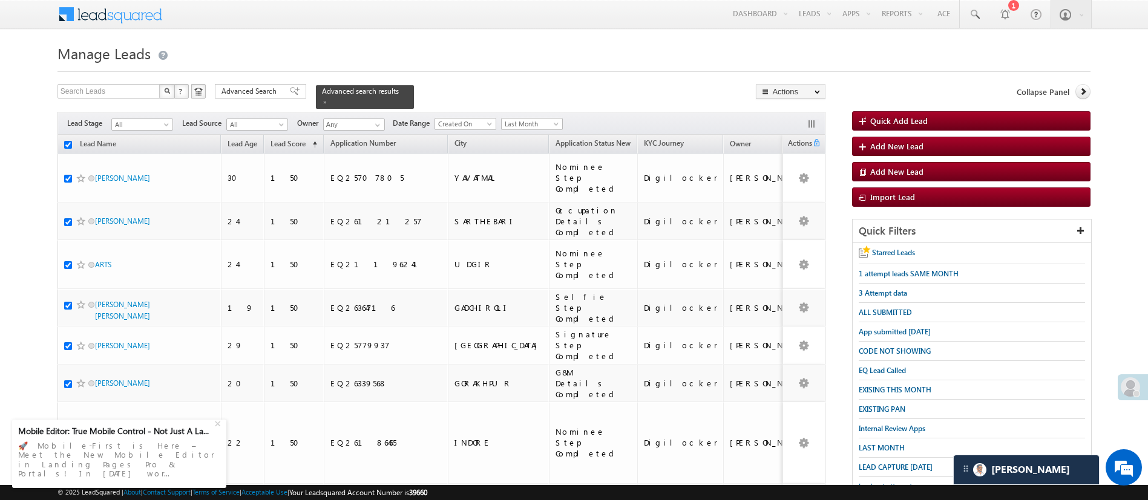
checkbox input "true"
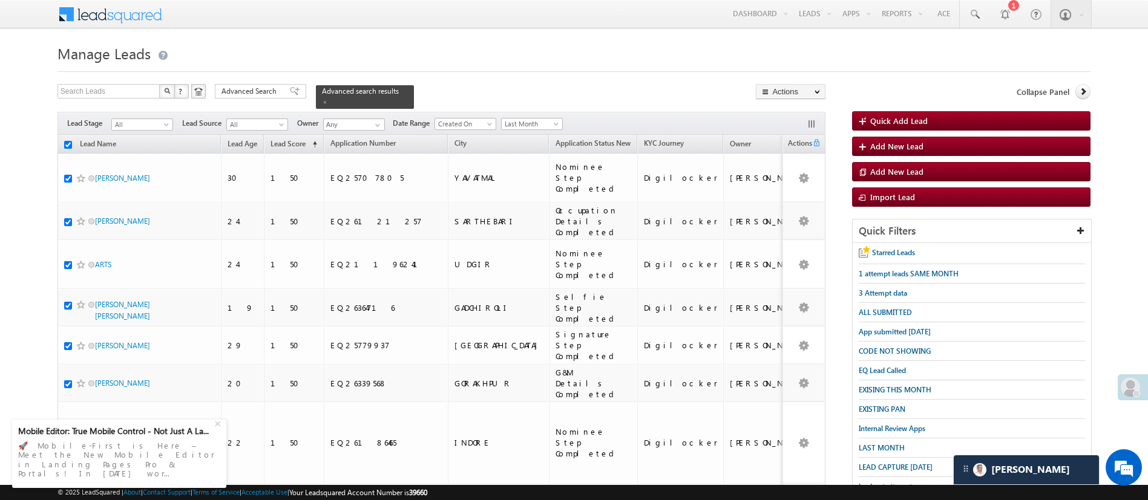
checkbox input "true"
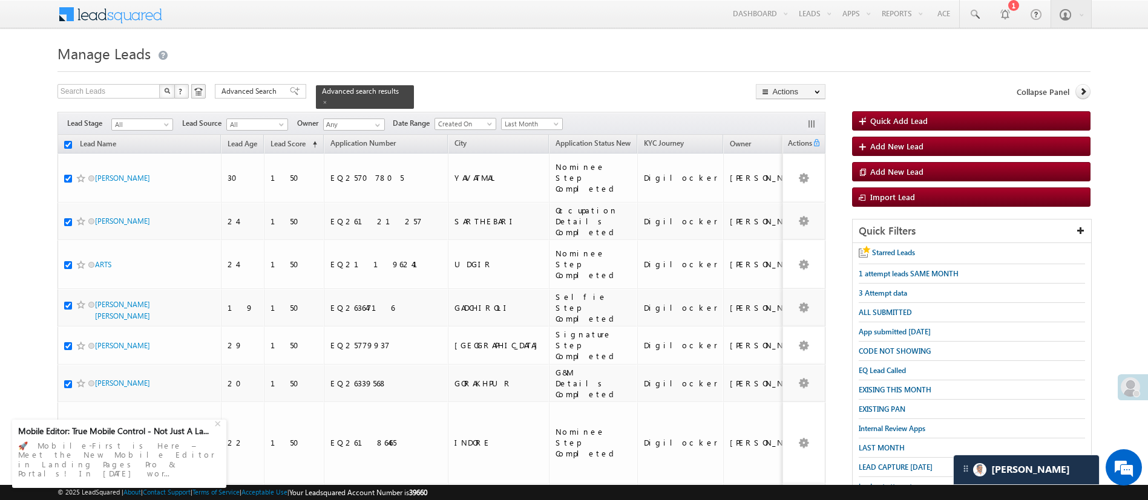
checkbox input "true"
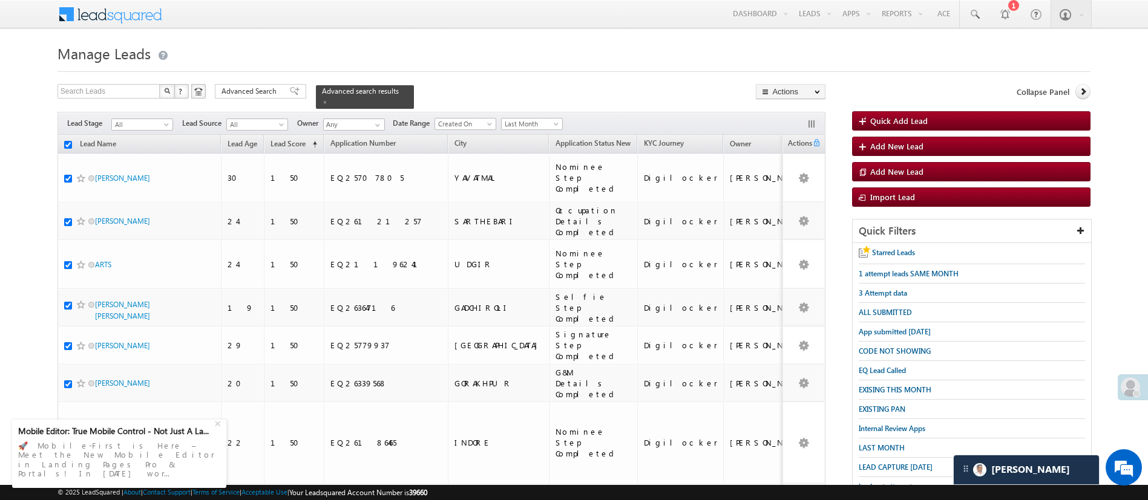
checkbox input "true"
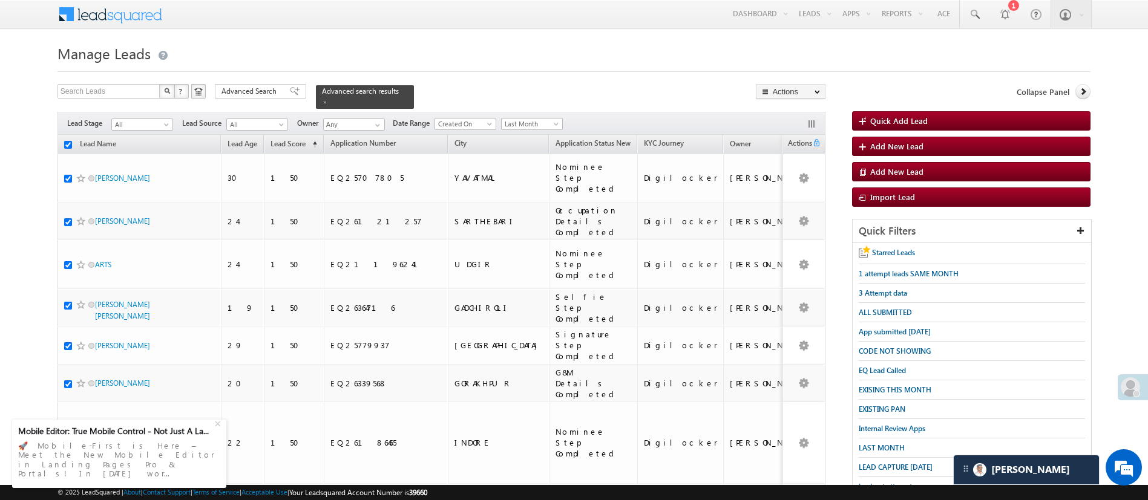
checkbox input "true"
click at [790, 180] on link "Change Owner" at bounding box center [790, 181] width 68 height 15
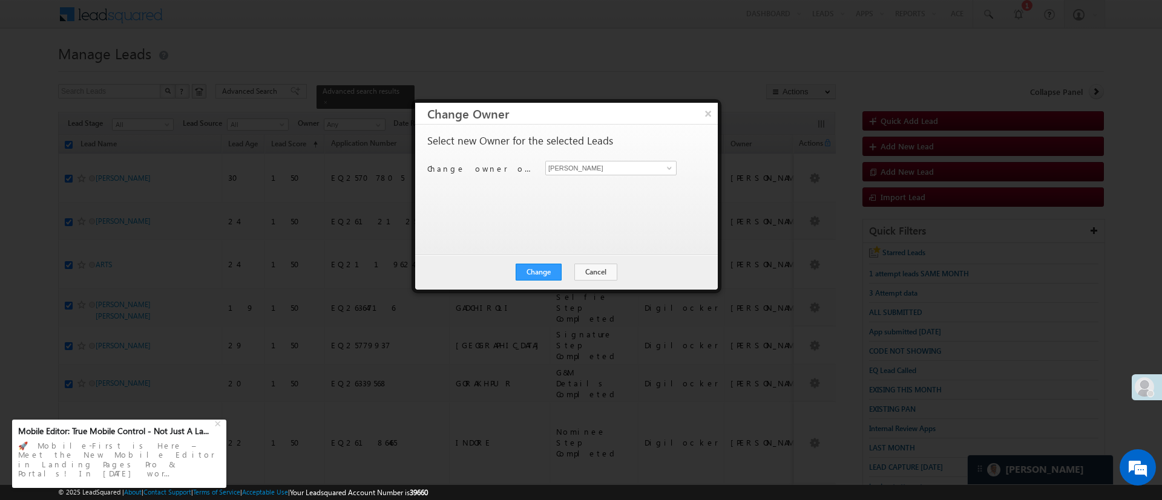
click at [633, 159] on div "Select new Owner for the selected Leads Change owner of 25 leads to Manish Panc…" at bounding box center [565, 184] width 276 height 97
click at [633, 160] on div "Select new Owner for the selected Leads Change owner of 25 leads to Manish Panc…" at bounding box center [565, 184] width 276 height 97
click at [644, 165] on input "[PERSON_NAME]" at bounding box center [610, 168] width 131 height 15
click at [617, 184] on link "Hemant Nandwana Hemant.Nandwana@angelbroking.com" at bounding box center [610, 186] width 131 height 23
type input "[PERSON_NAME]"
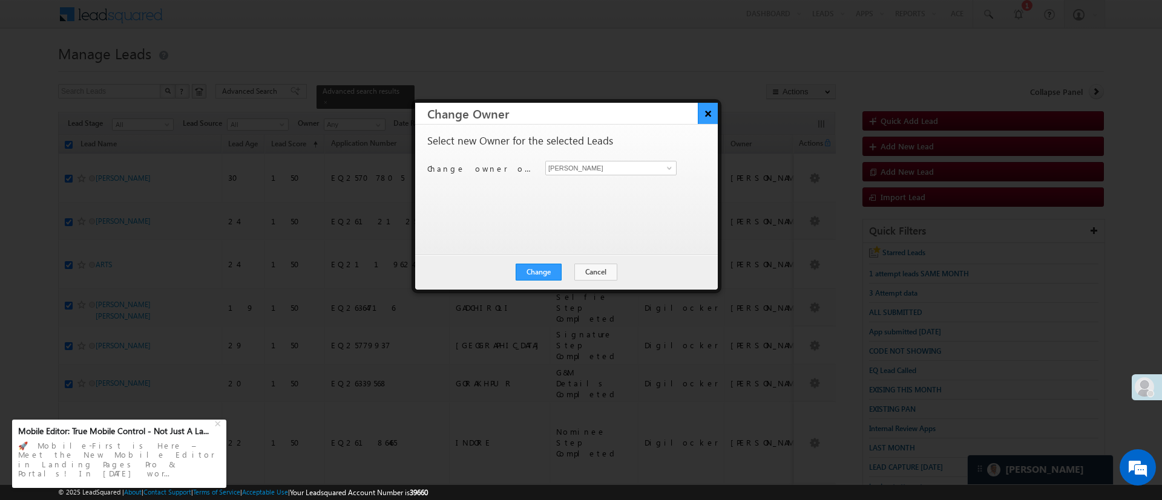
click at [706, 114] on button "×" at bounding box center [708, 113] width 20 height 21
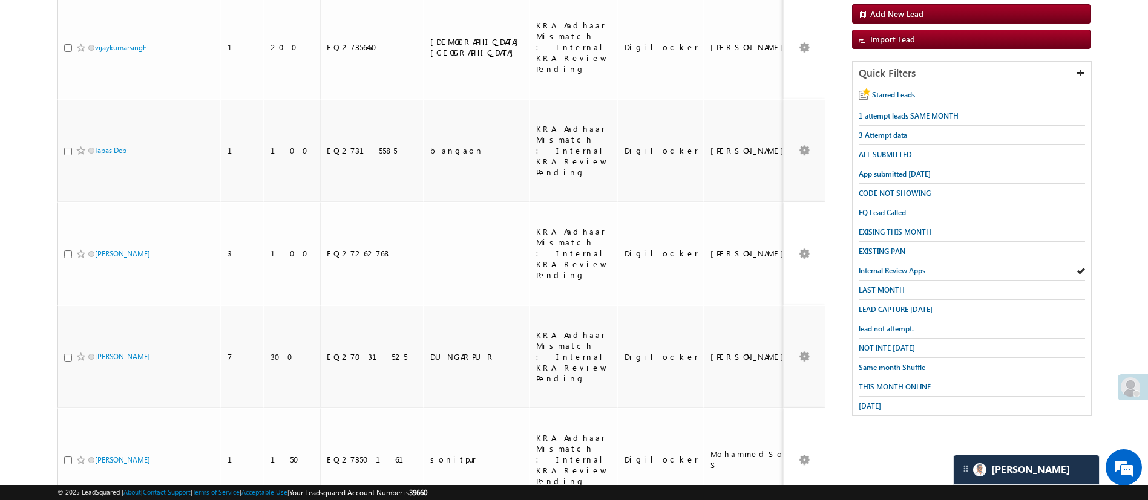
scroll to position [157, 0]
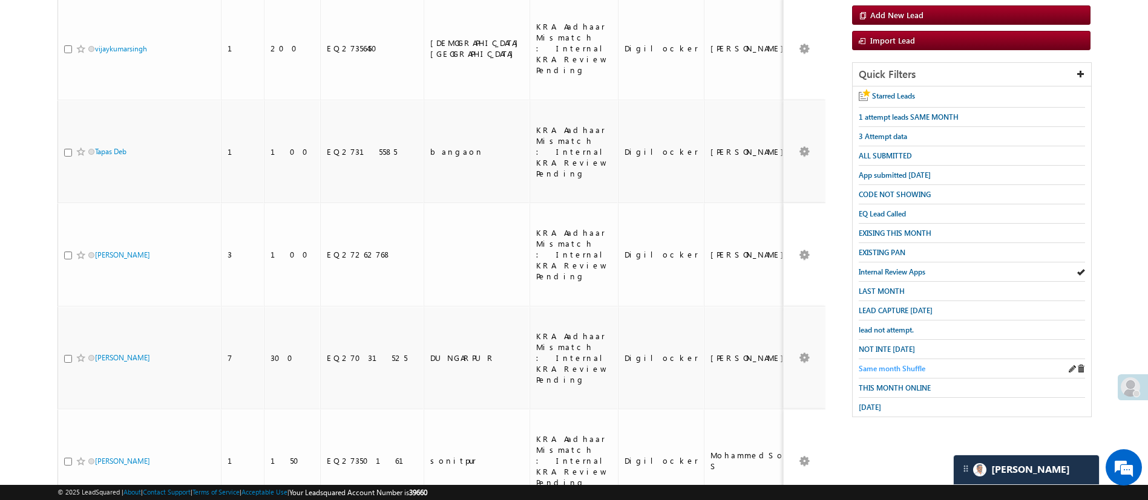
click at [889, 363] on link "Same month Shuffle" at bounding box center [892, 368] width 67 height 11
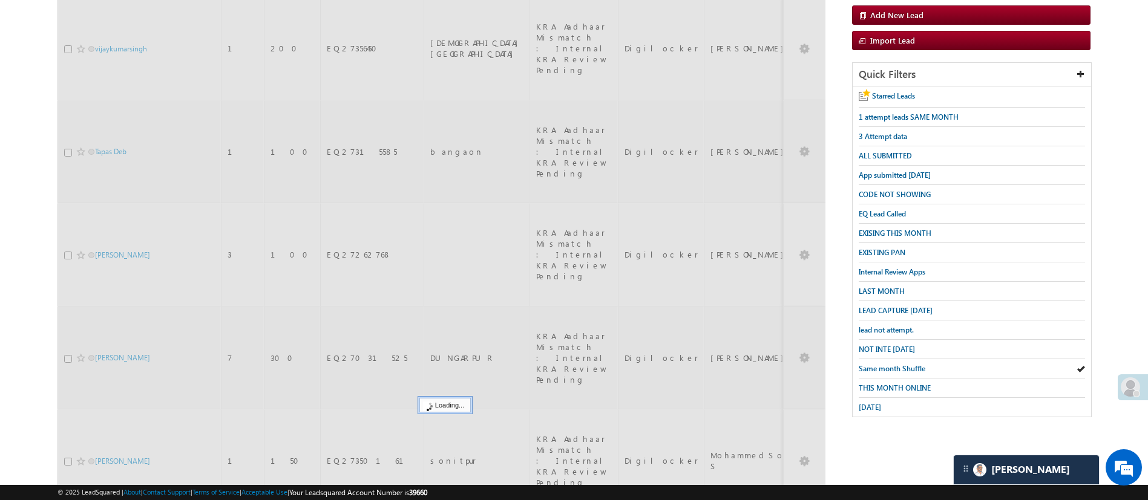
scroll to position [0, 0]
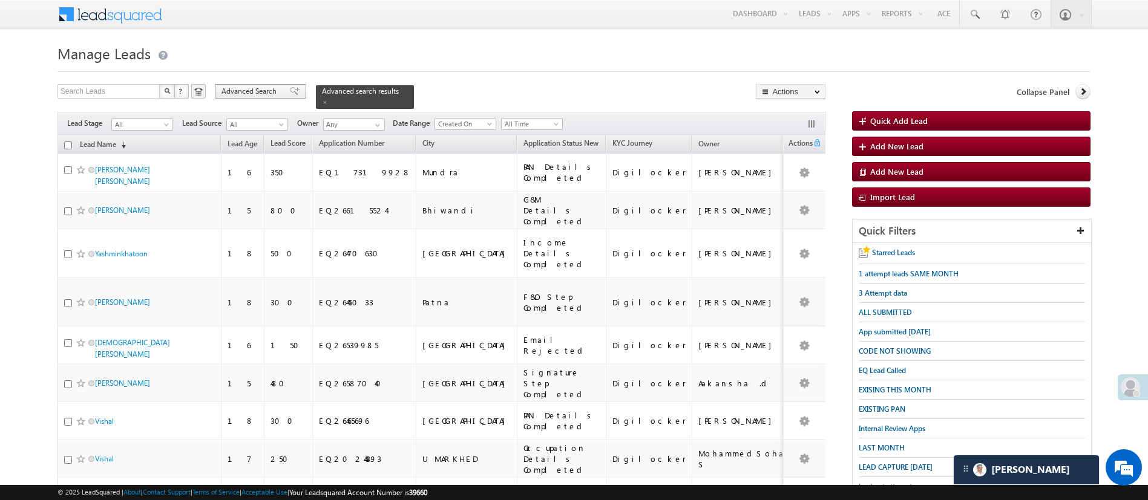
click at [252, 91] on span "Advanced Search" at bounding box center [250, 91] width 59 height 11
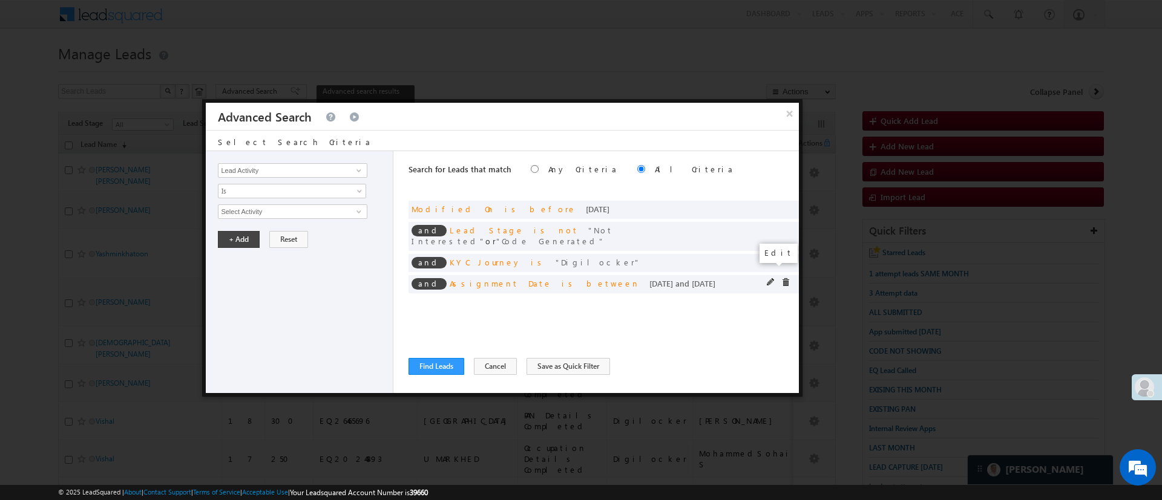
click at [773, 278] on span at bounding box center [771, 282] width 8 height 8
click at [264, 227] on input "[DATE]" at bounding box center [253, 233] width 71 height 16
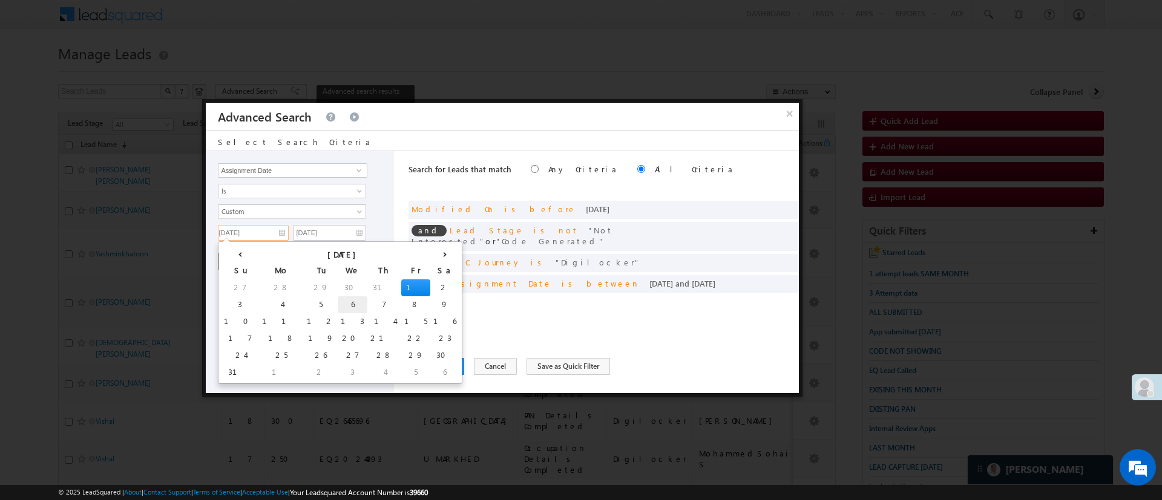
click at [338, 306] on td "6" at bounding box center [353, 304] width 30 height 17
type input "08/06/25"
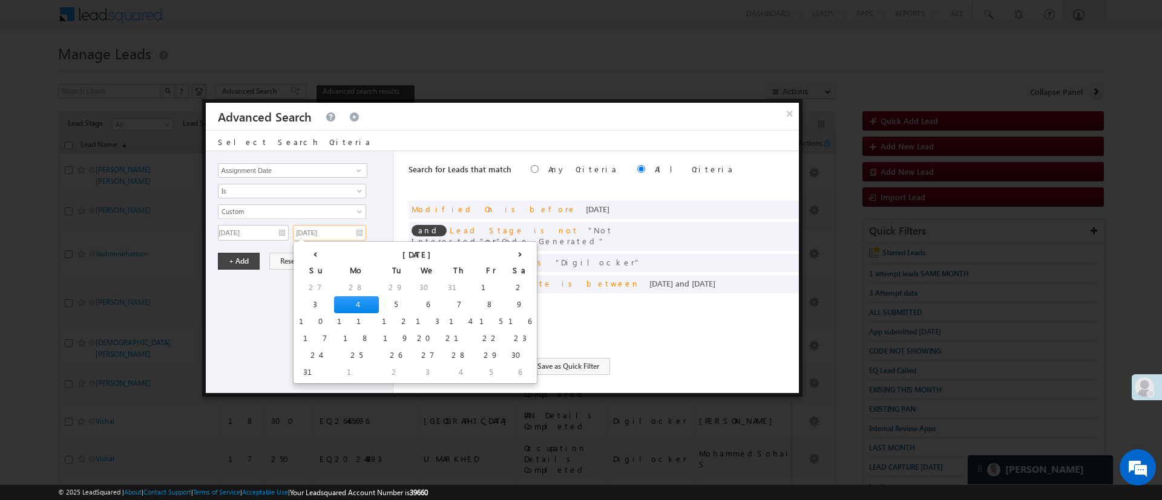
click at [331, 233] on input "08/04/25" at bounding box center [329, 233] width 73 height 16
click at [413, 316] on td "13" at bounding box center [428, 321] width 30 height 17
type input "08/13/25"
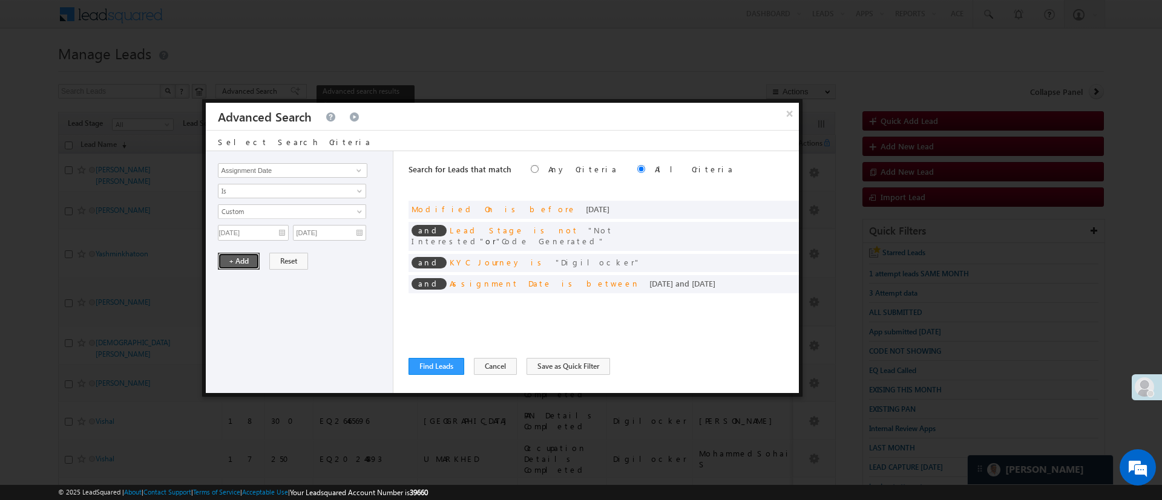
click at [236, 262] on button "+ Add" at bounding box center [239, 261] width 42 height 17
click at [355, 169] on span at bounding box center [359, 171] width 10 height 10
click at [296, 192] on link "Selfie Timestamp" at bounding box center [292, 196] width 149 height 14
type input "Selfie Timestamp"
click at [297, 191] on span "Is" at bounding box center [283, 191] width 131 height 11
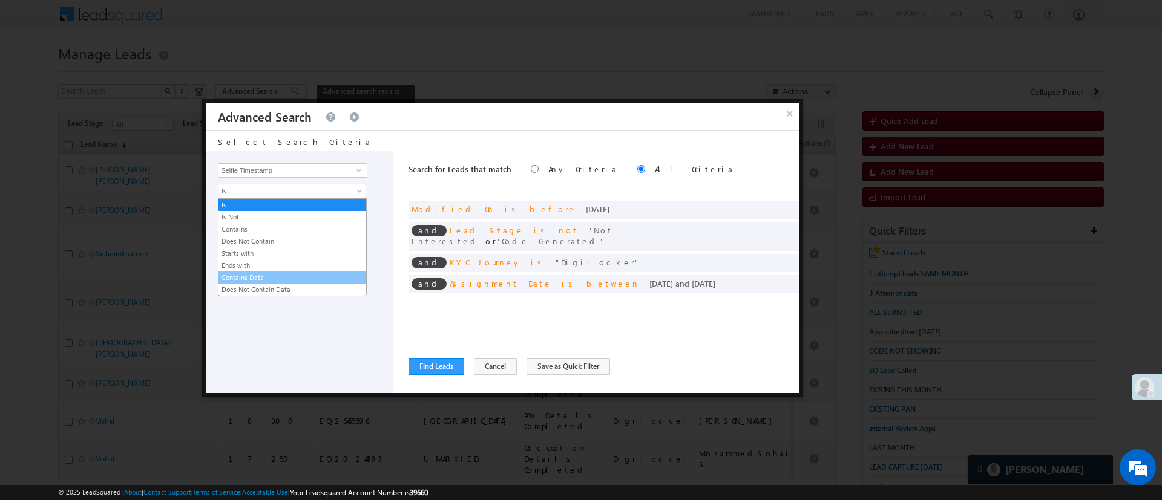
click at [273, 273] on link "Contains Data" at bounding box center [292, 277] width 148 height 11
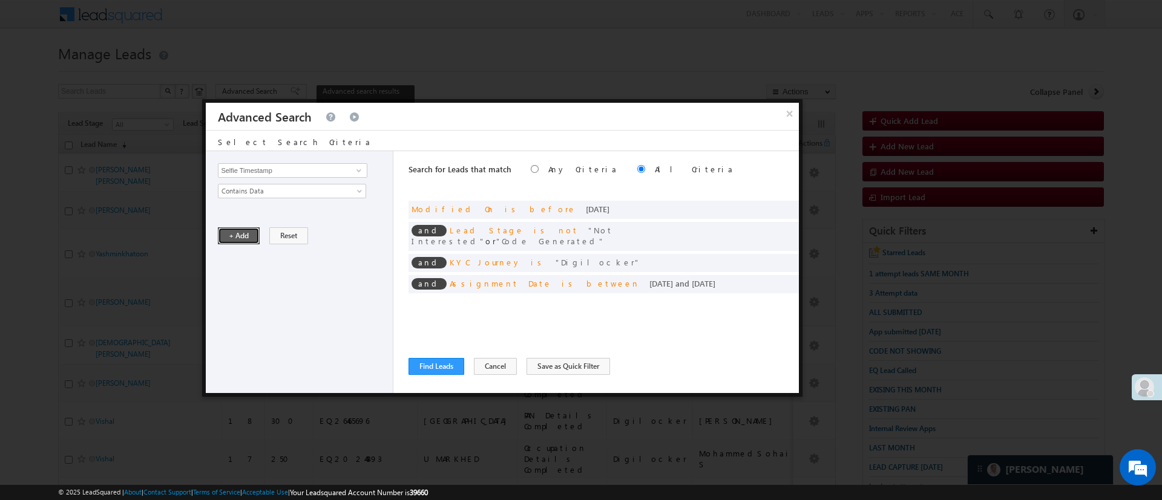
click at [246, 240] on button "+ Add" at bounding box center [239, 235] width 42 height 17
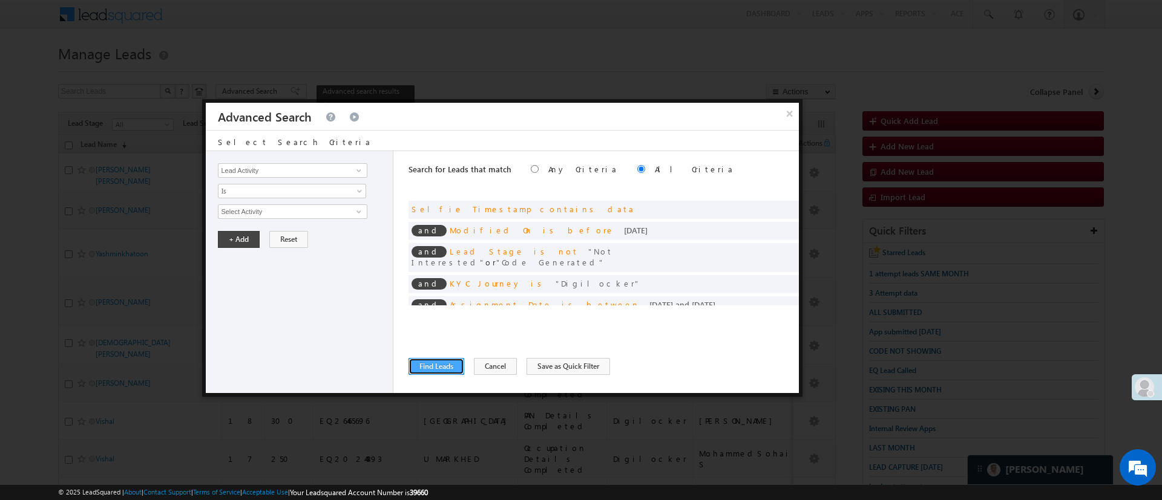
click at [442, 364] on button "Find Leads" at bounding box center [436, 366] width 56 height 17
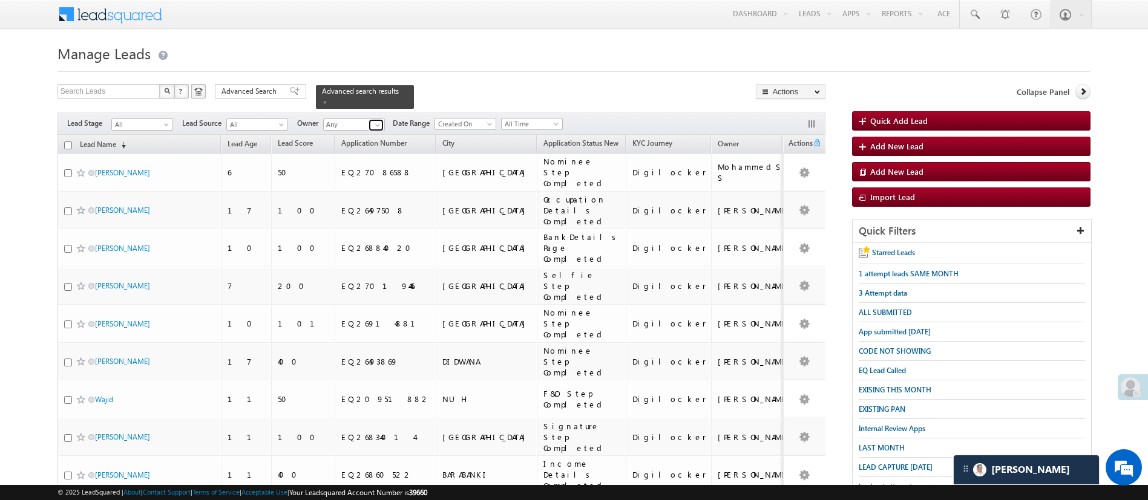
click at [376, 120] on span at bounding box center [378, 125] width 10 height 10
type input "sand"
click at [382, 120] on span at bounding box center [378, 125] width 10 height 10
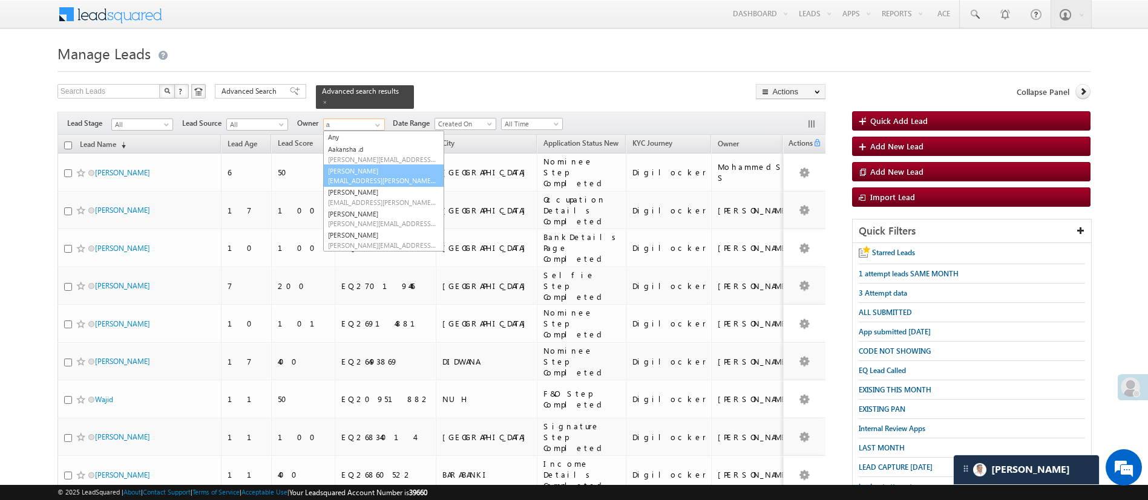
click at [379, 165] on link "Anuj Rajak Anuj.Rajak@angelbroking.com" at bounding box center [383, 176] width 121 height 23
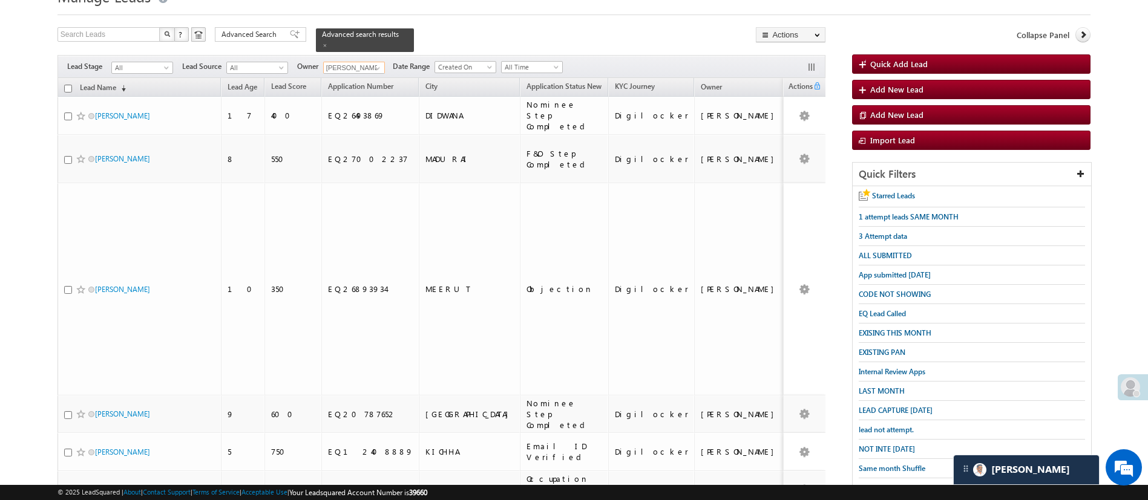
scroll to position [56, 0]
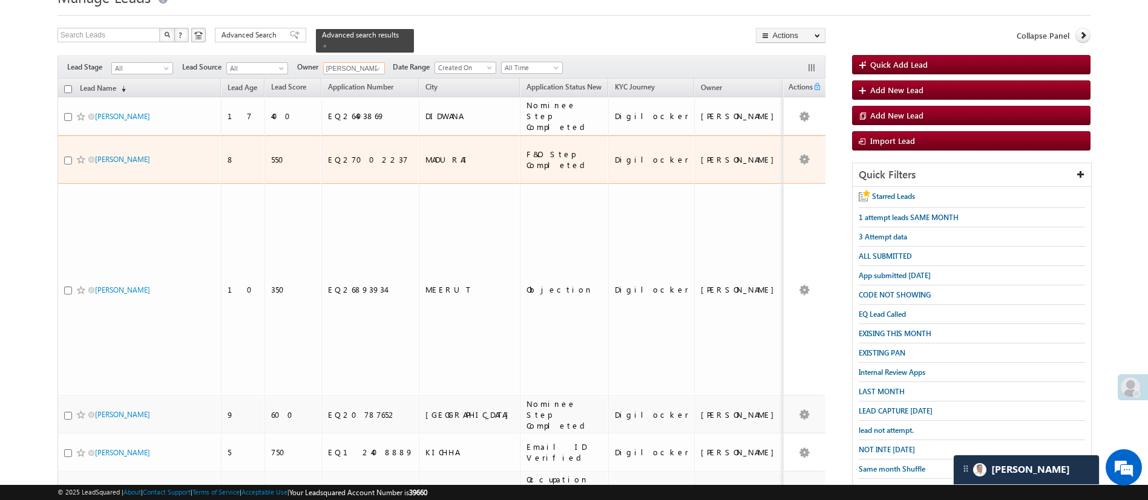
type input "[PERSON_NAME]"
click at [67, 157] on input "checkbox" at bounding box center [68, 161] width 8 height 8
checkbox input "true"
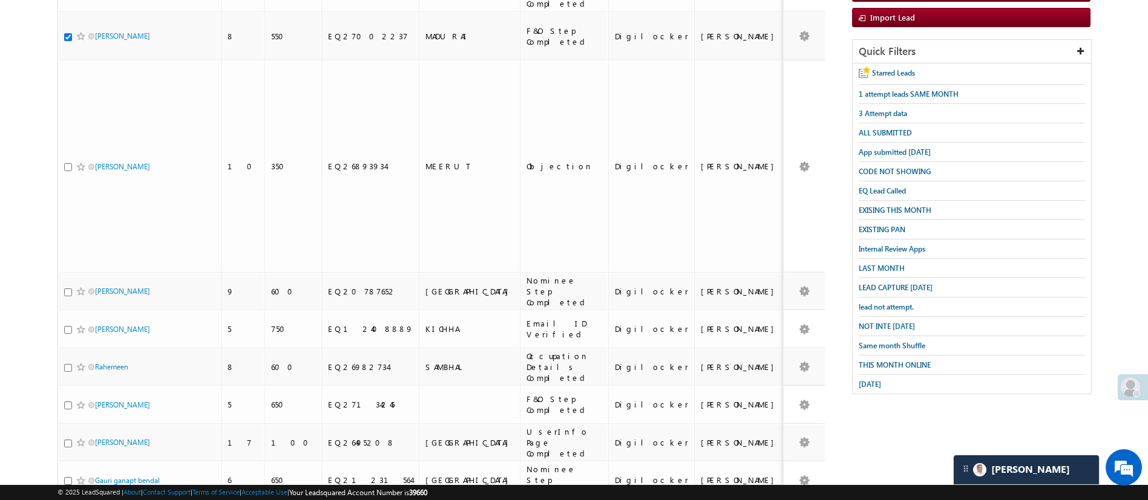
scroll to position [181, 0]
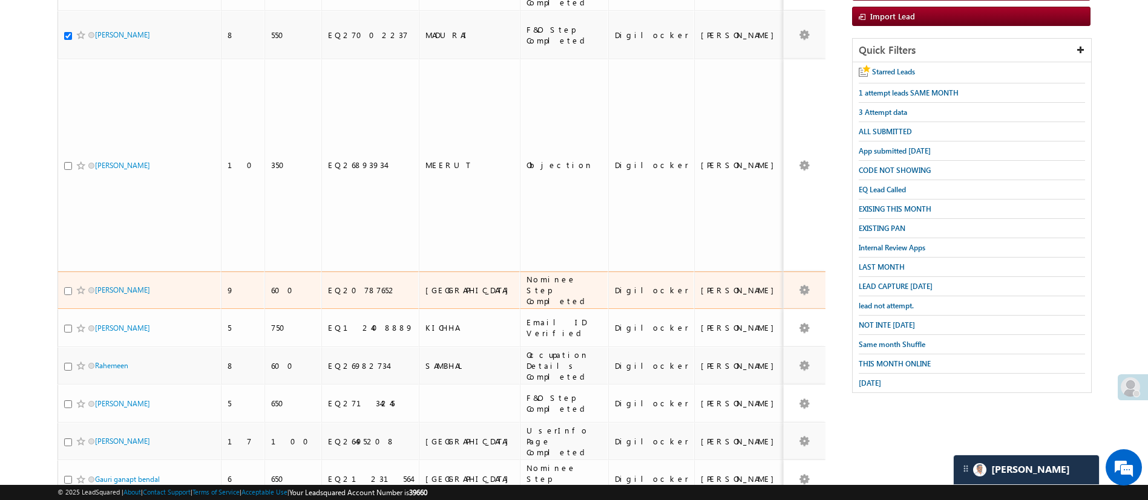
click at [64, 287] on input "checkbox" at bounding box center [68, 291] width 8 height 8
checkbox input "true"
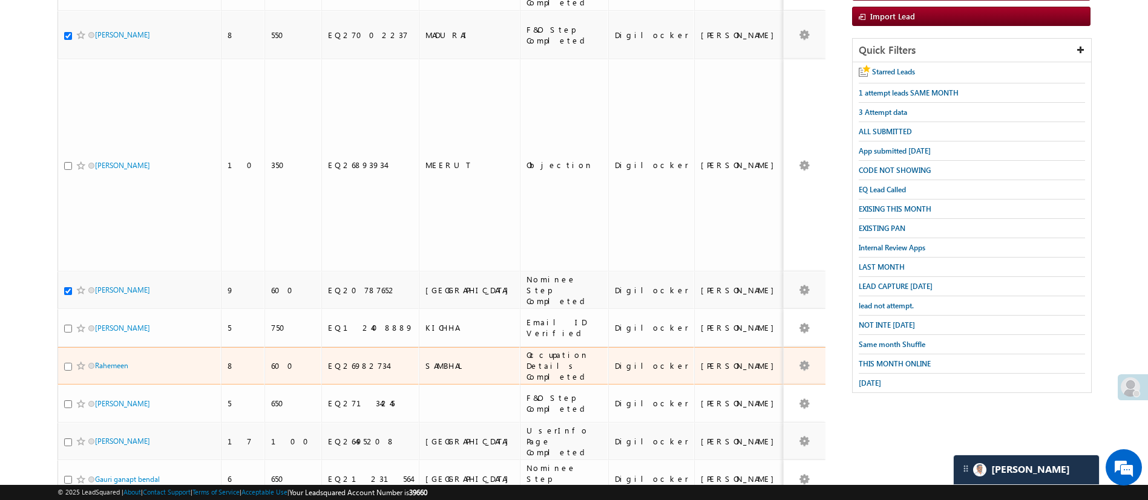
click at [67, 363] on input "checkbox" at bounding box center [68, 367] width 8 height 8
checkbox input "true"
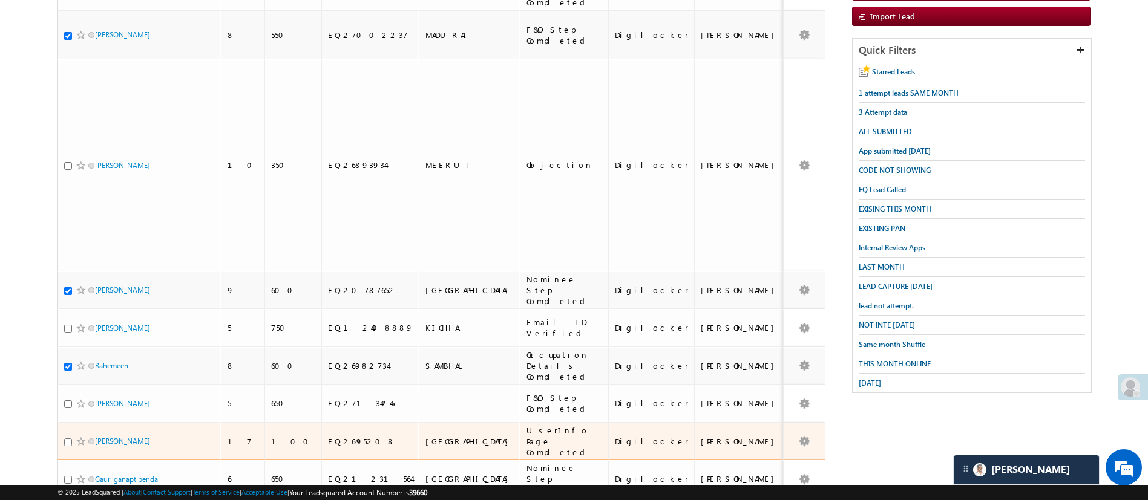
click at [66, 439] on input "checkbox" at bounding box center [68, 443] width 8 height 8
checkbox input "true"
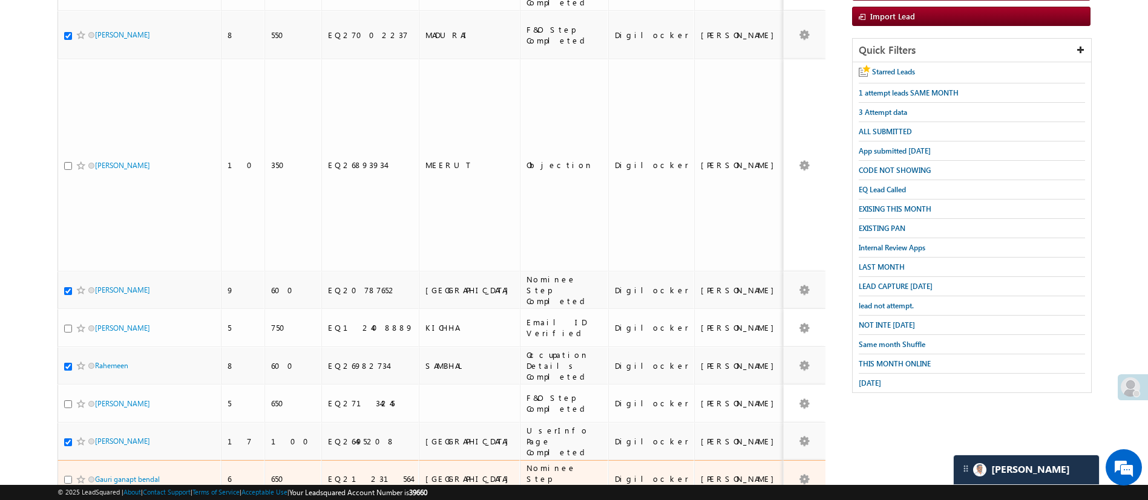
click at [65, 476] on input "checkbox" at bounding box center [68, 480] width 8 height 8
checkbox input "true"
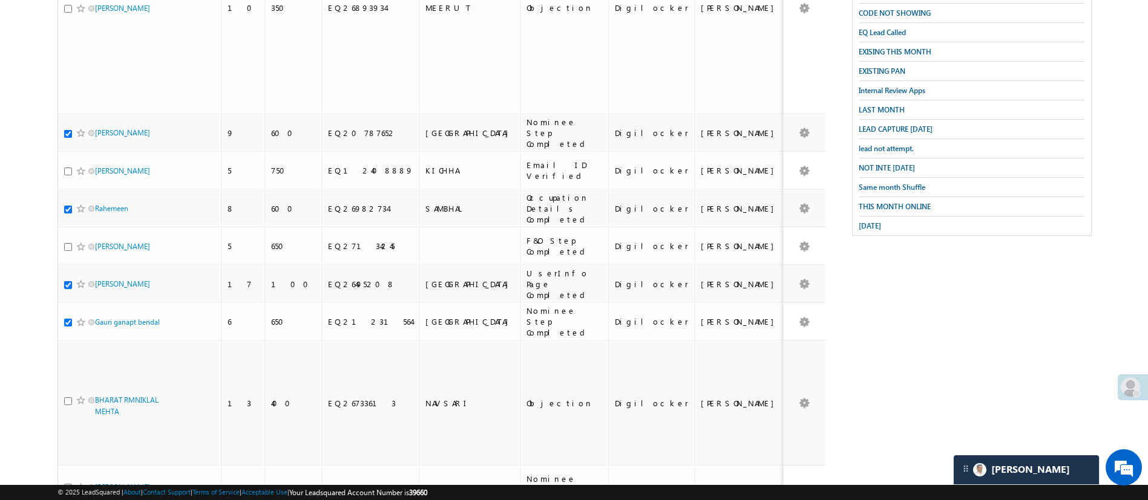
scroll to position [341, 0]
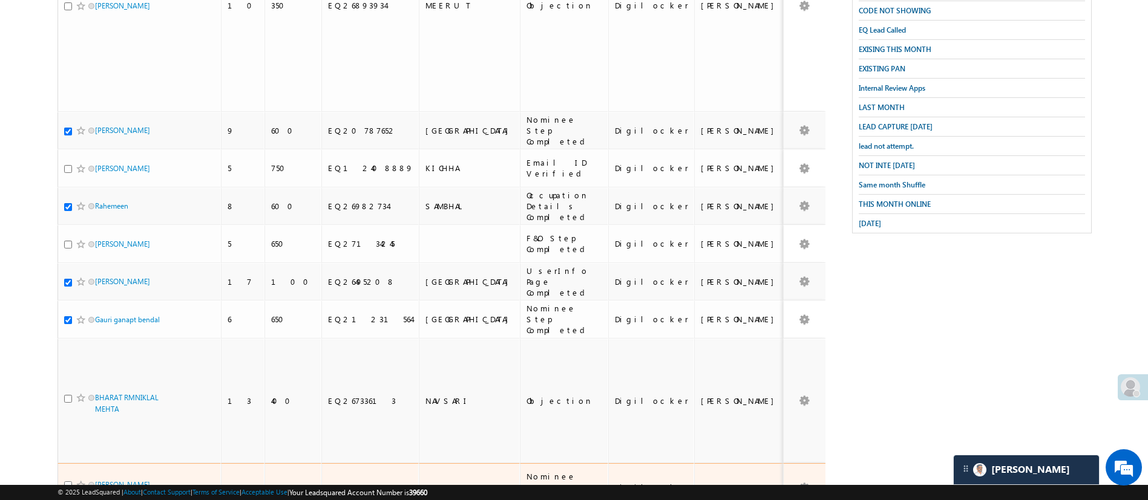
click at [67, 482] on input "checkbox" at bounding box center [68, 486] width 8 height 8
checkbox input "true"
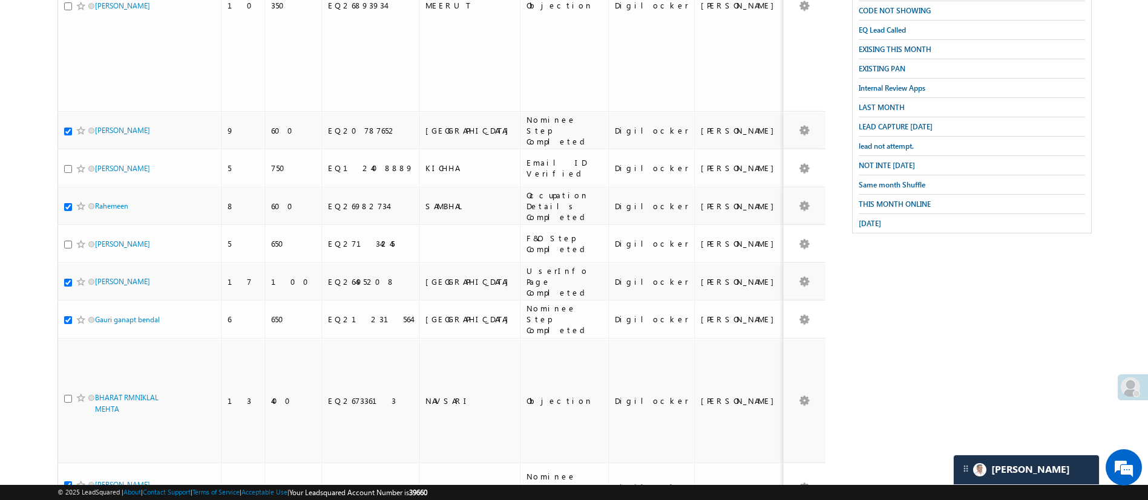
scroll to position [0, 0]
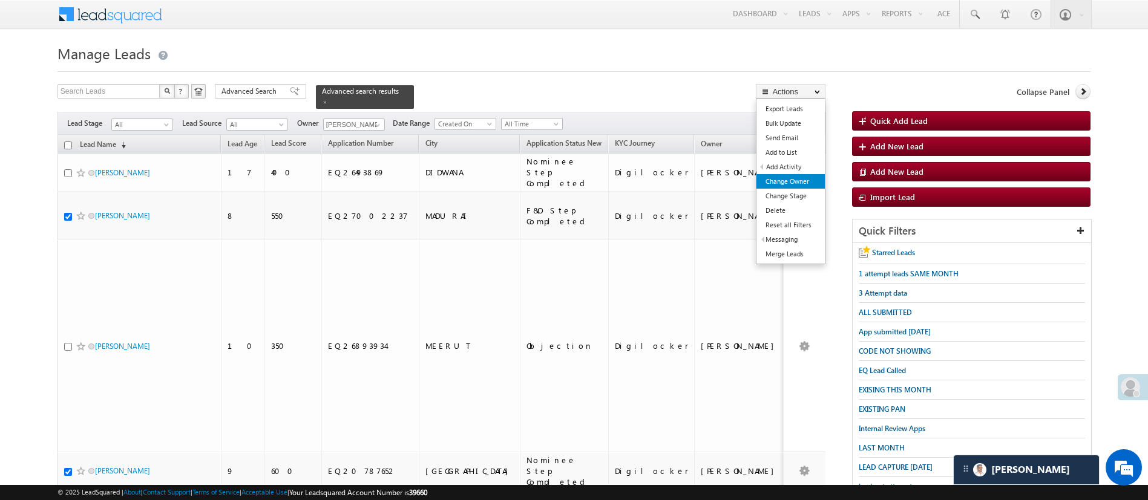
click at [814, 185] on ul "Export Leads Bulk Update Send Email Add to List Add Activity DRA Activation Suc…" at bounding box center [791, 182] width 70 height 166
click at [814, 185] on link "Change Owner" at bounding box center [790, 181] width 68 height 15
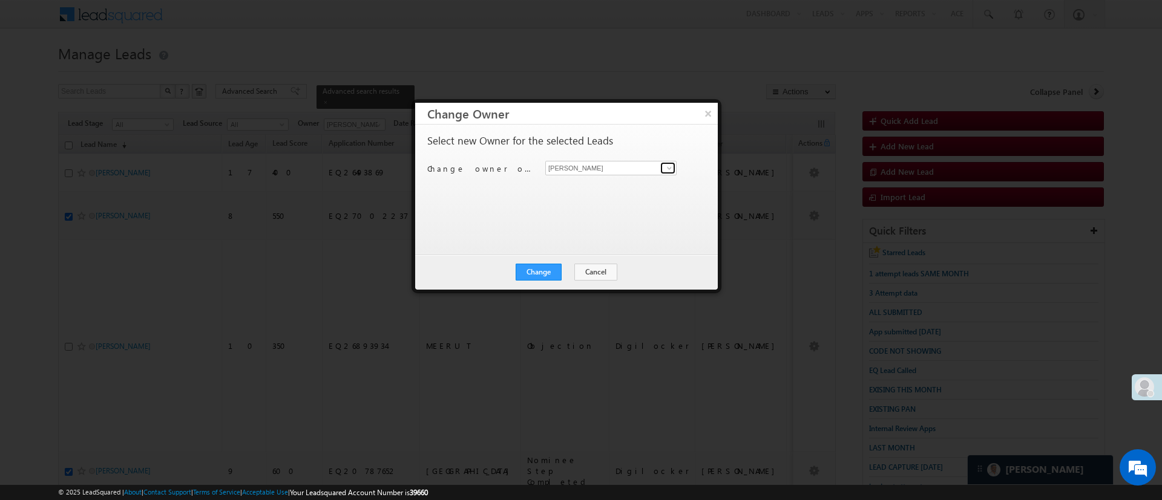
click at [666, 165] on span at bounding box center [669, 168] width 10 height 10
click at [630, 175] on ul "Sandeep Kashyap Sandeep.Kashyap@angelbroking.com" at bounding box center [610, 186] width 131 height 23
click at [626, 178] on link "Sandeep Kashyap Sandeep.Kashyap@angelbroking.com" at bounding box center [610, 186] width 131 height 23
type input "[PERSON_NAME]"
click at [561, 271] on button "Change" at bounding box center [538, 272] width 46 height 17
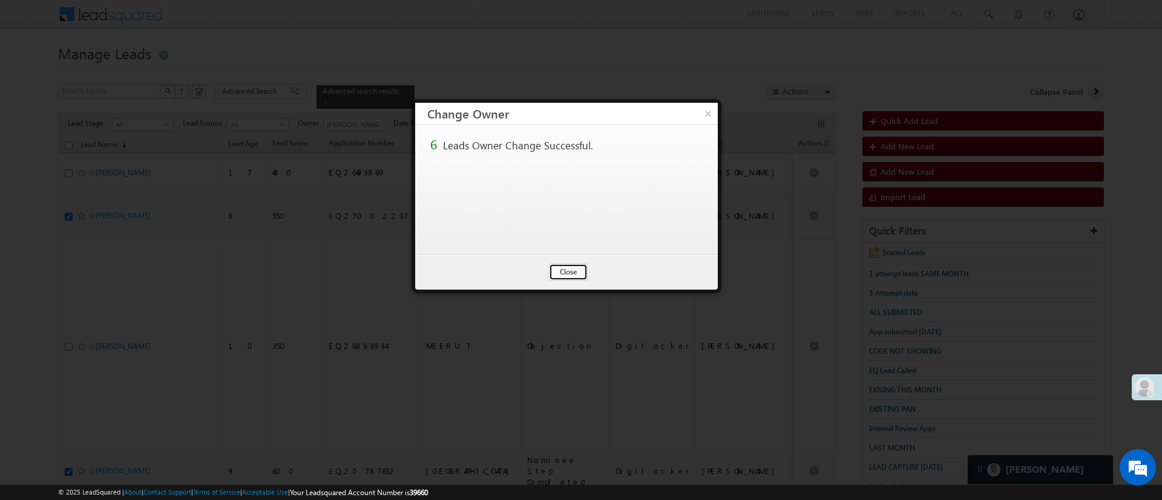
click at [563, 271] on button "Close" at bounding box center [568, 272] width 39 height 17
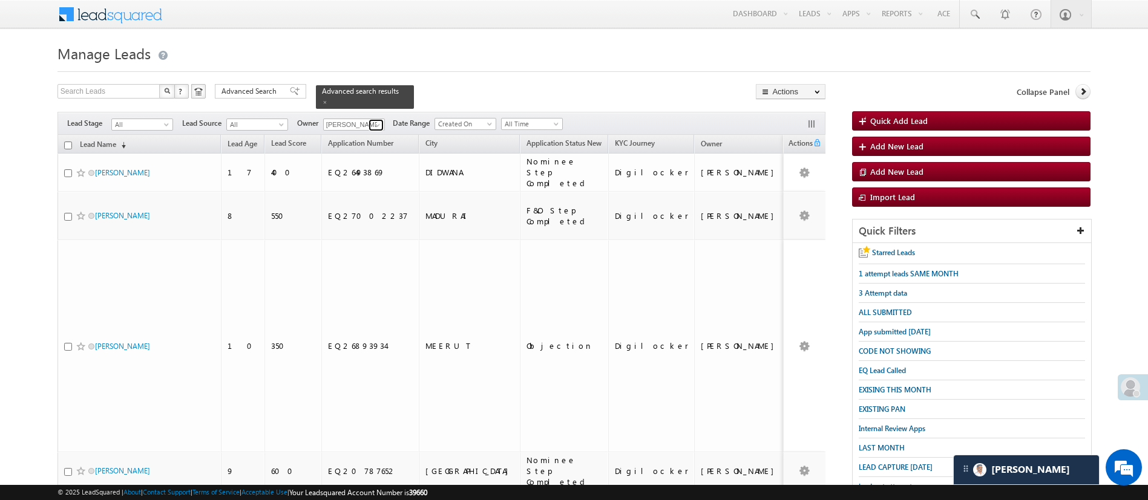
click at [376, 120] on span at bounding box center [378, 125] width 10 height 10
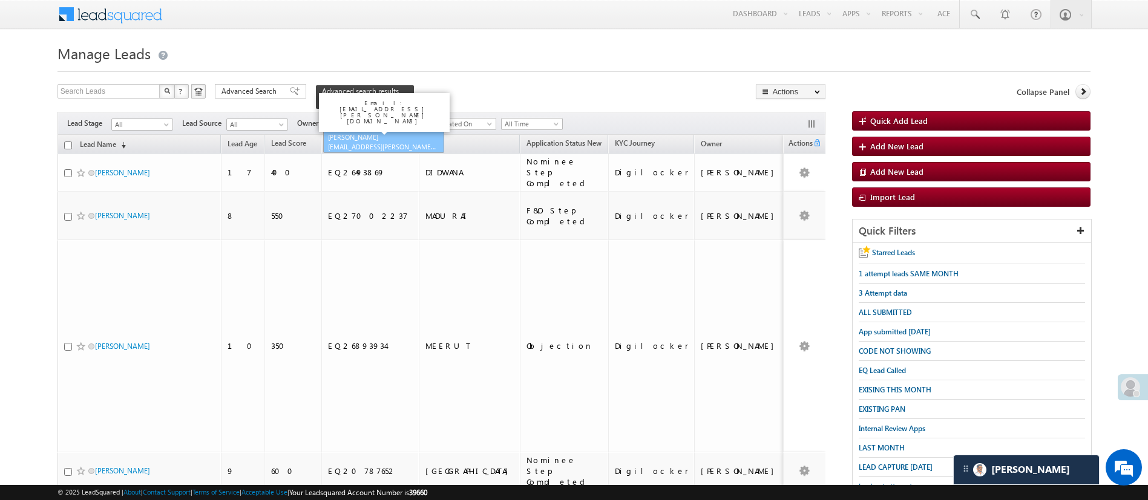
click at [375, 131] on link "Naseeba Khatoon Naseeba.Khatoon@angelbroking.com" at bounding box center [383, 142] width 121 height 23
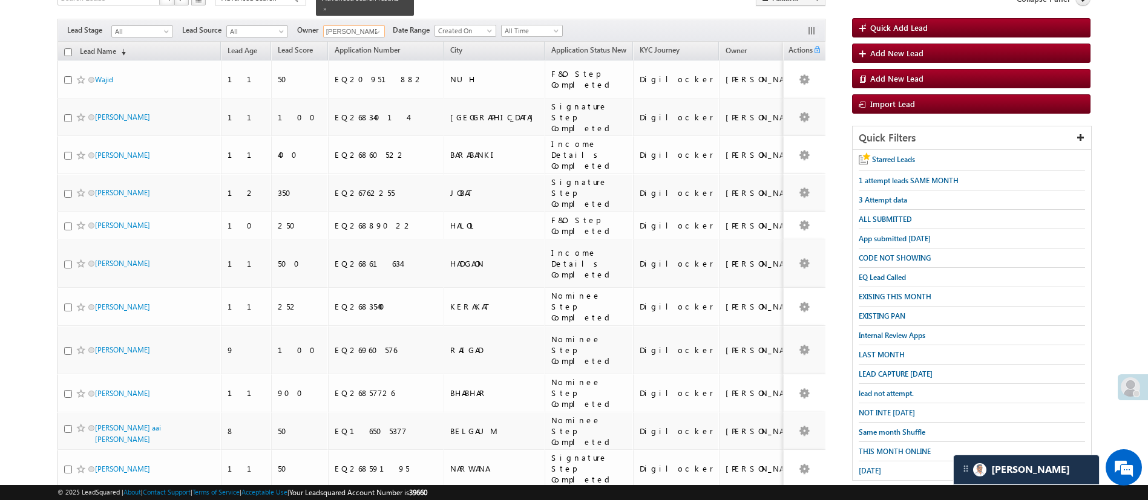
scroll to position [88, 0]
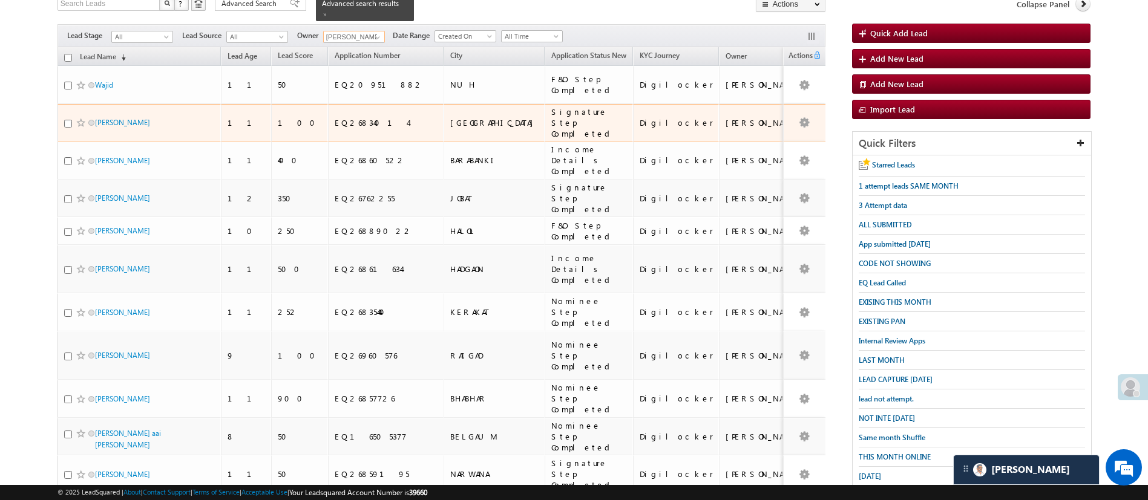
type input "[PERSON_NAME]"
click at [67, 120] on input "checkbox" at bounding box center [68, 124] width 8 height 8
checkbox input "true"
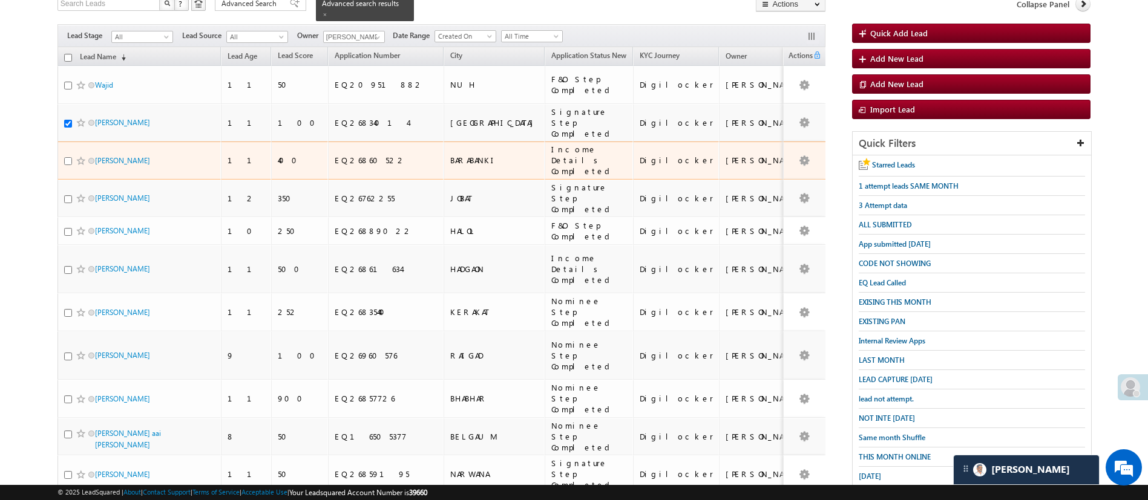
click at [69, 157] on input "checkbox" at bounding box center [68, 161] width 8 height 8
checkbox input "true"
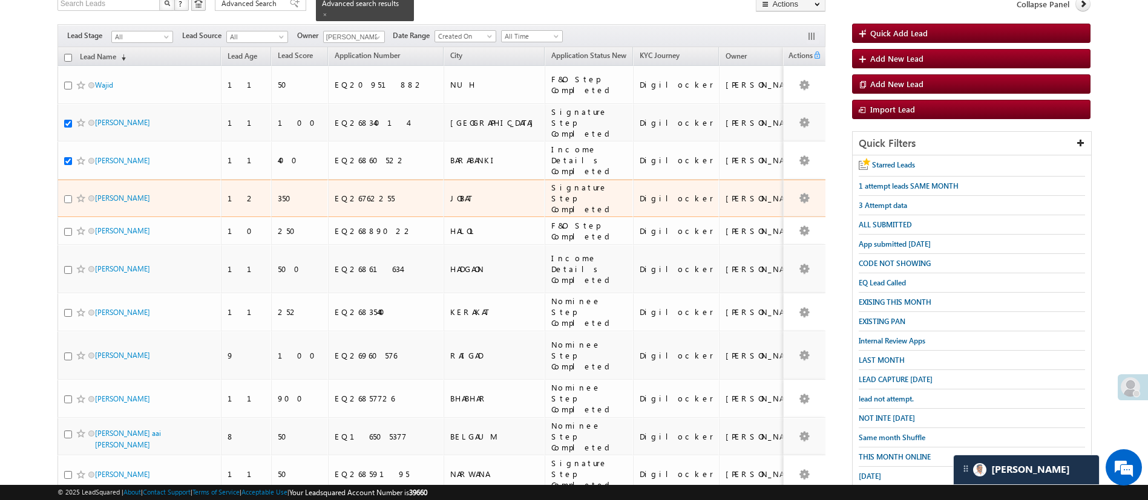
click at [64, 195] on input "checkbox" at bounding box center [68, 199] width 8 height 8
checkbox input "true"
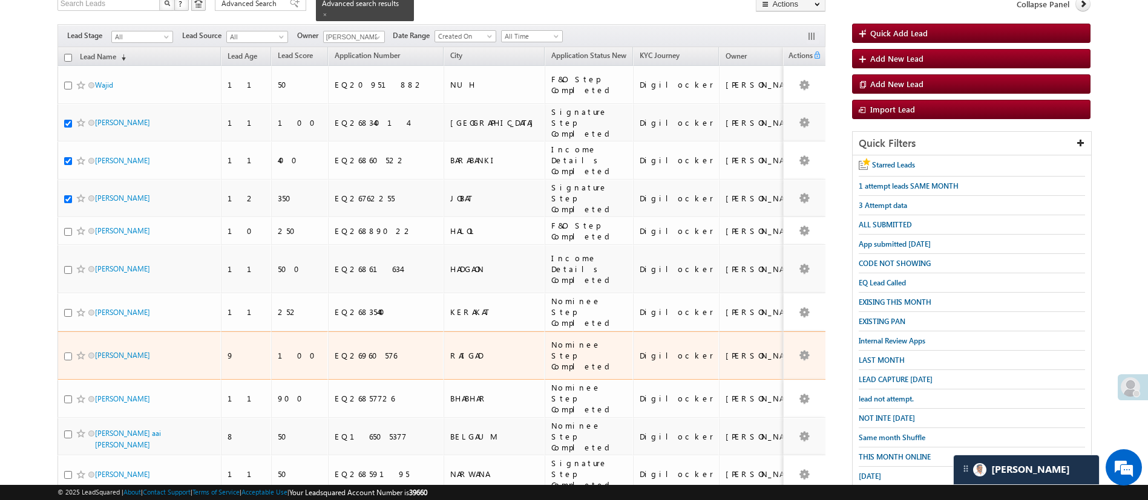
click at [67, 353] on input "checkbox" at bounding box center [68, 357] width 8 height 8
checkbox input "true"
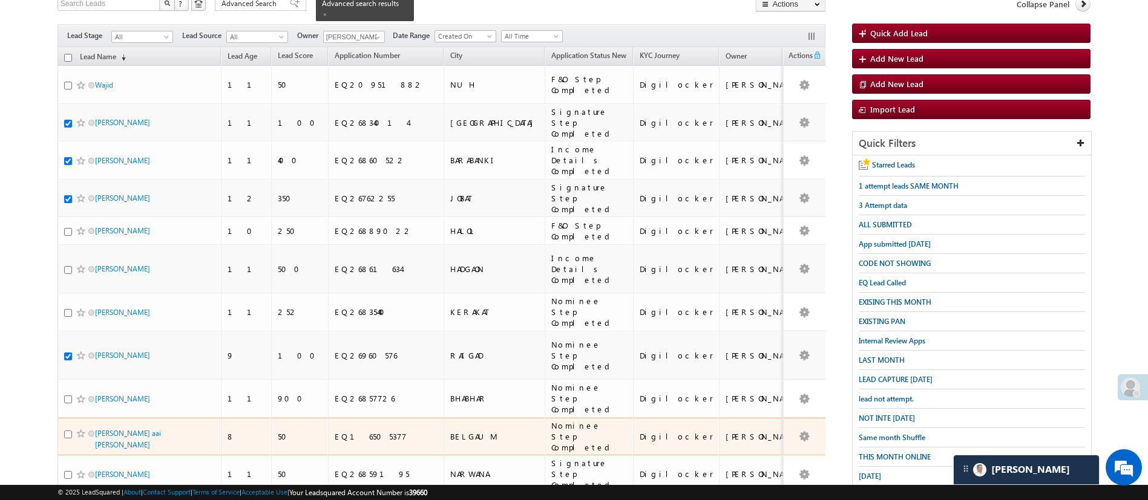
click at [67, 431] on input "checkbox" at bounding box center [68, 435] width 8 height 8
checkbox input "true"
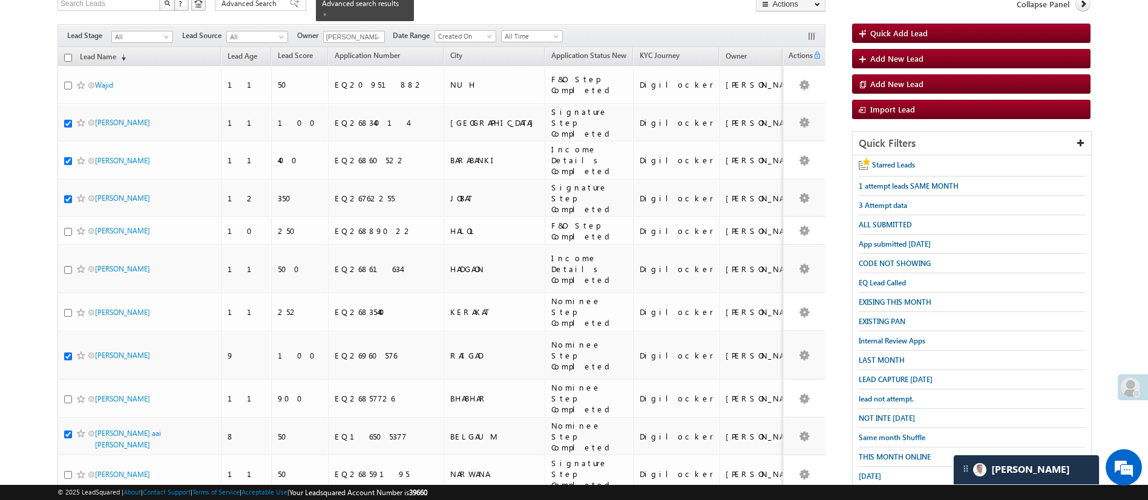
checkbox input "true"
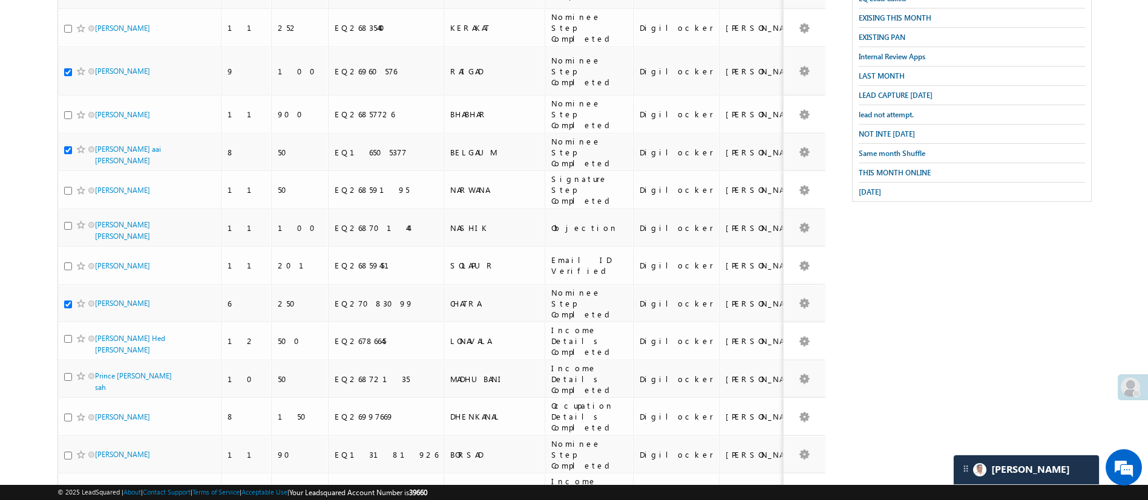
scroll to position [389, 0]
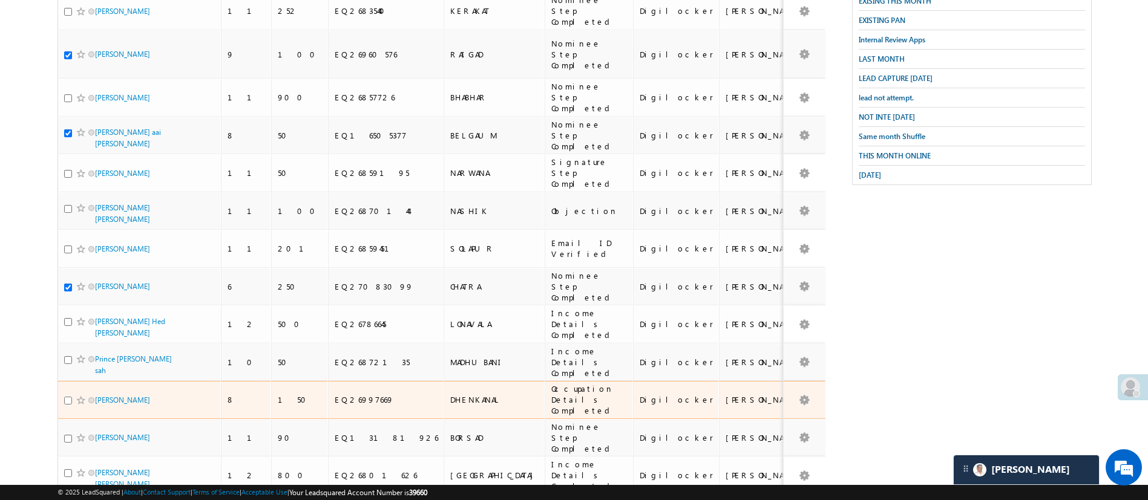
click at [69, 397] on input "checkbox" at bounding box center [68, 401] width 8 height 8
checkbox input "true"
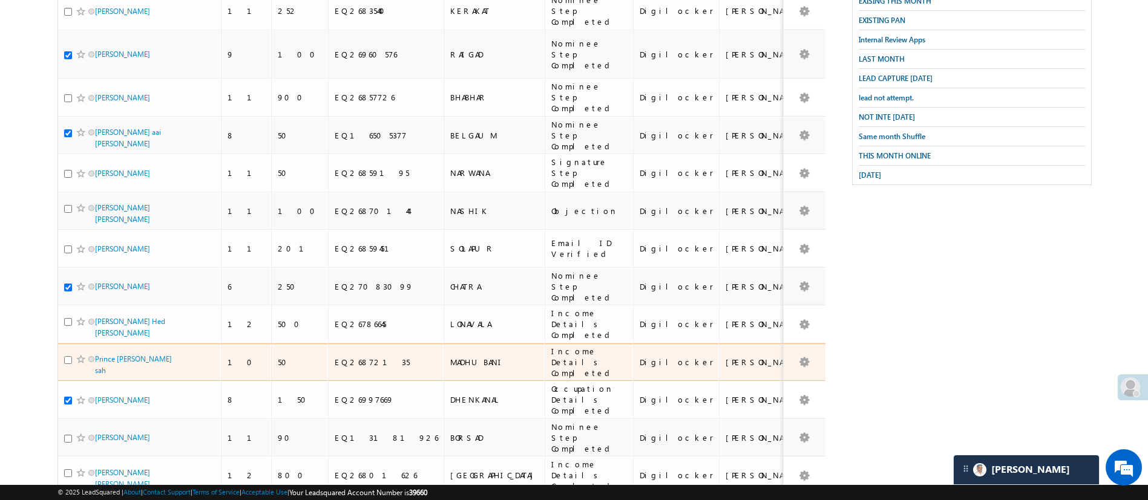
click at [70, 356] on input "checkbox" at bounding box center [68, 360] width 8 height 8
checkbox input "true"
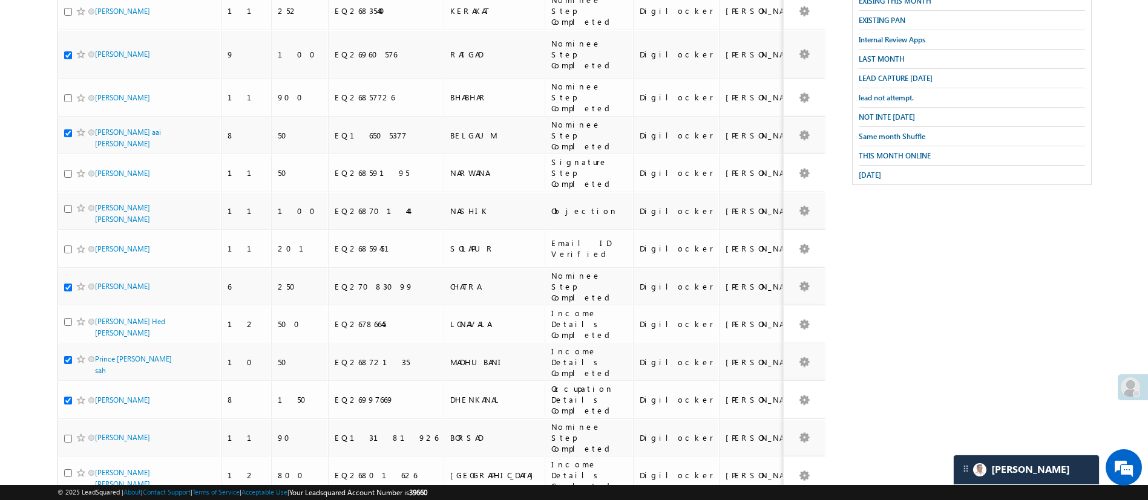
checkbox input "true"
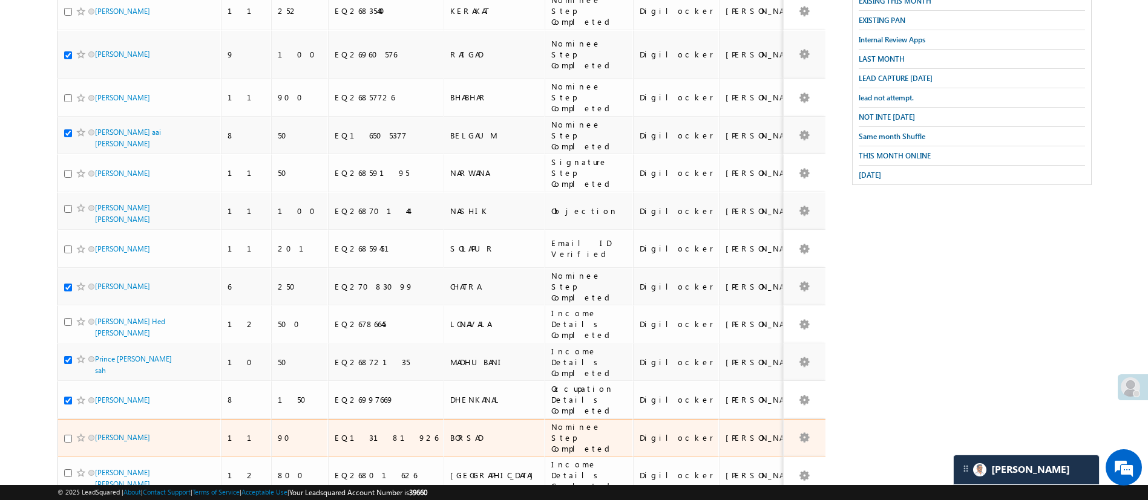
click at [70, 432] on div "Pradipbhai chandubhai solanki" at bounding box center [139, 440] width 151 height 17
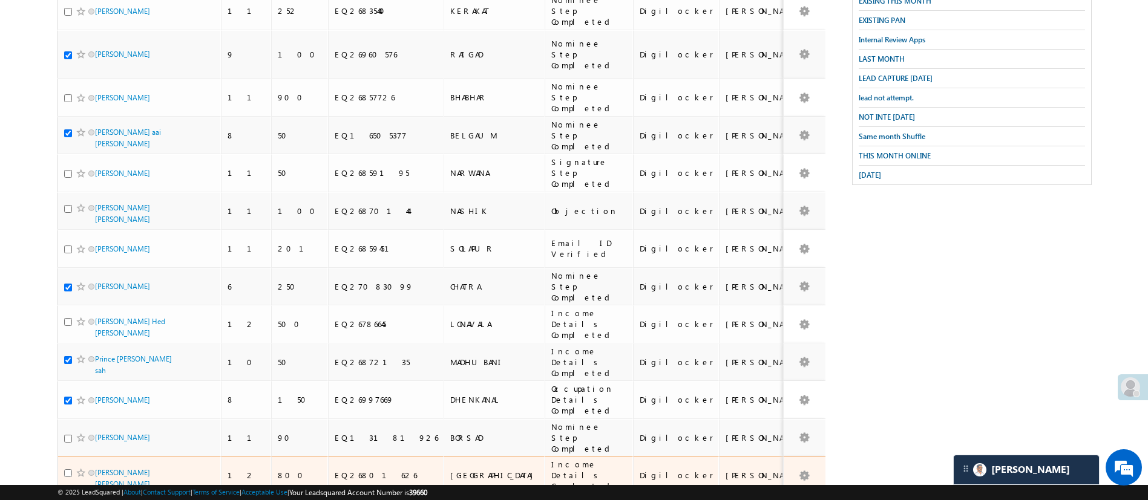
click at [70, 469] on input "checkbox" at bounding box center [68, 473] width 8 height 8
checkbox input "true"
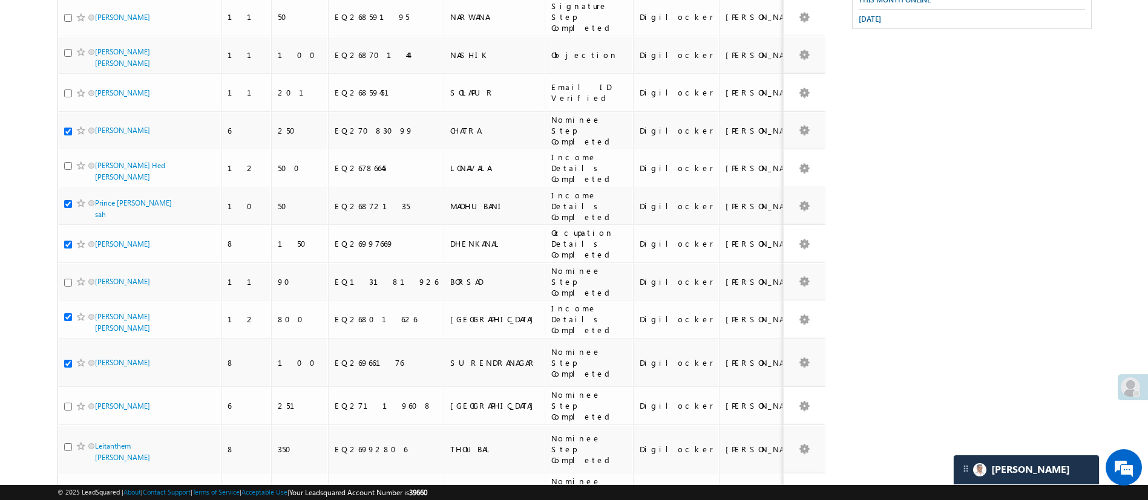
scroll to position [548, 0]
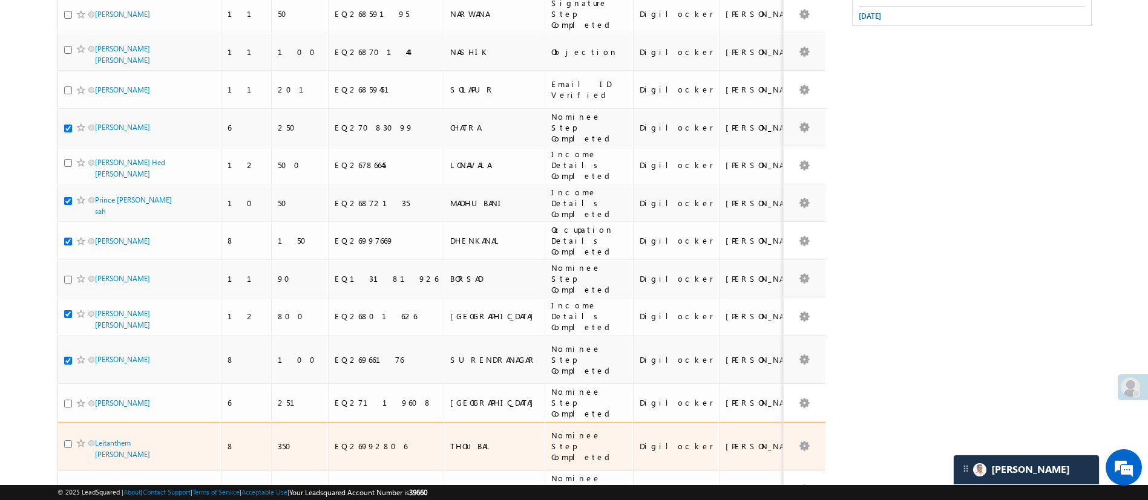
click at [65, 440] on input "checkbox" at bounding box center [68, 444] width 8 height 8
checkbox input "true"
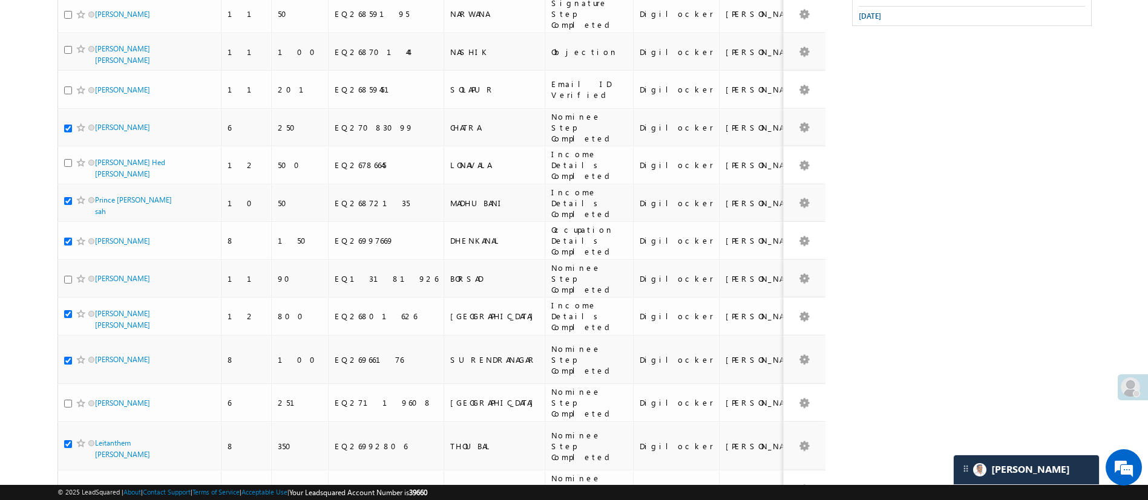
checkbox input "true"
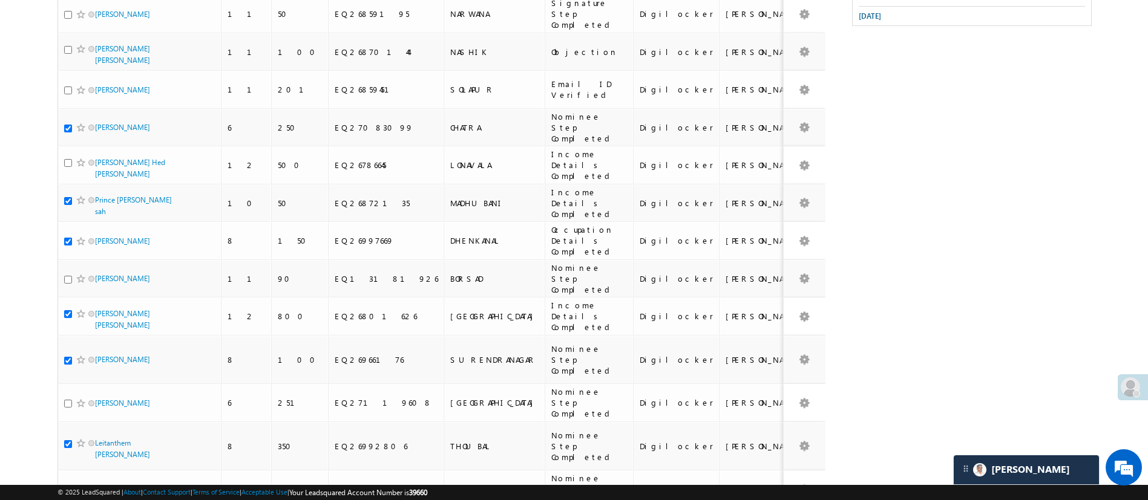
checkbox input "true"
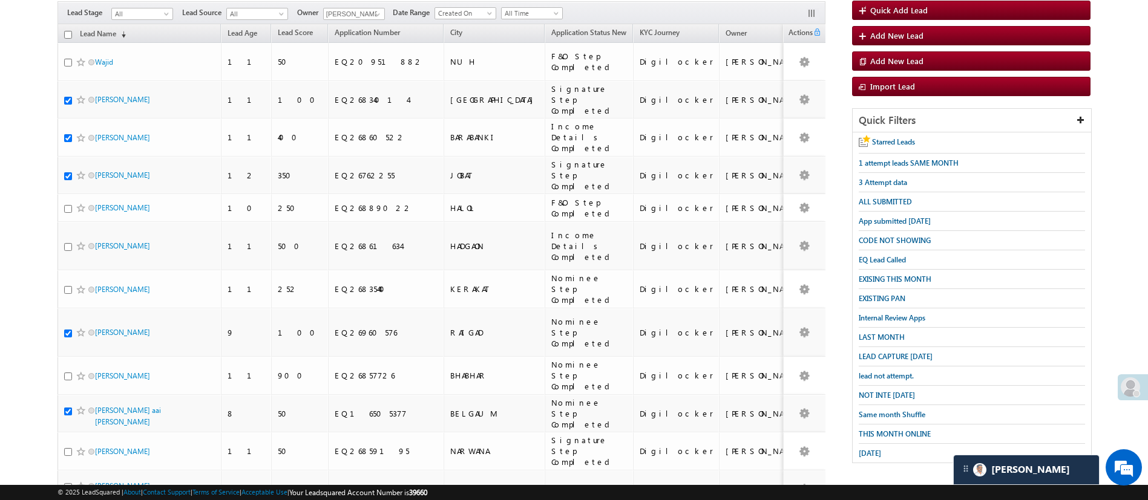
scroll to position [0, 0]
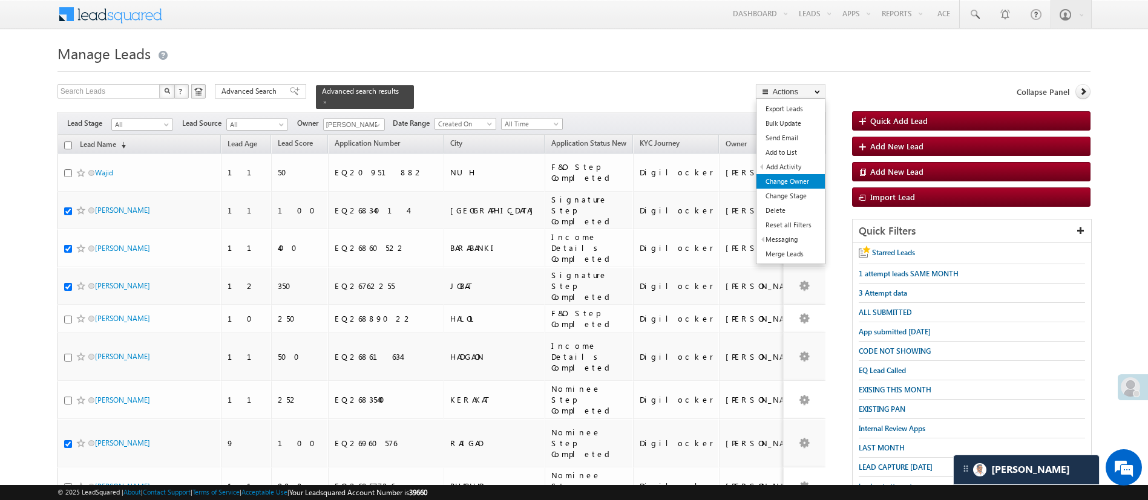
click at [795, 180] on link "Change Owner" at bounding box center [790, 181] width 68 height 15
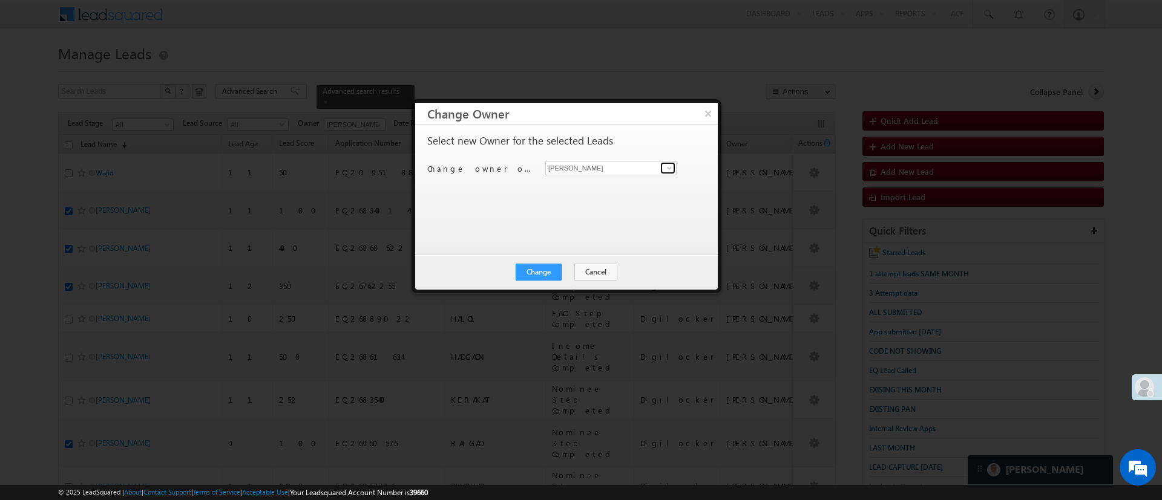
click at [672, 168] on span at bounding box center [669, 168] width 10 height 10
click at [613, 184] on link "Sandeep Kashyap Sandeep.Kashyap@angelbroking.com" at bounding box center [610, 186] width 131 height 23
type input "[PERSON_NAME]"
click at [538, 266] on button "Change" at bounding box center [538, 272] width 46 height 17
click at [552, 267] on button "Close" at bounding box center [568, 272] width 39 height 17
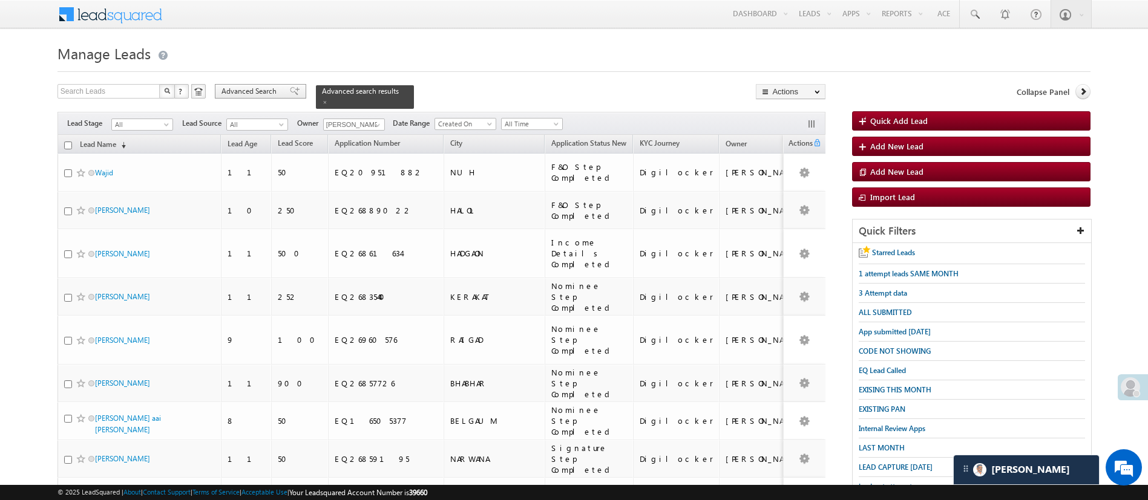
click at [234, 87] on span "Advanced Search" at bounding box center [250, 91] width 59 height 11
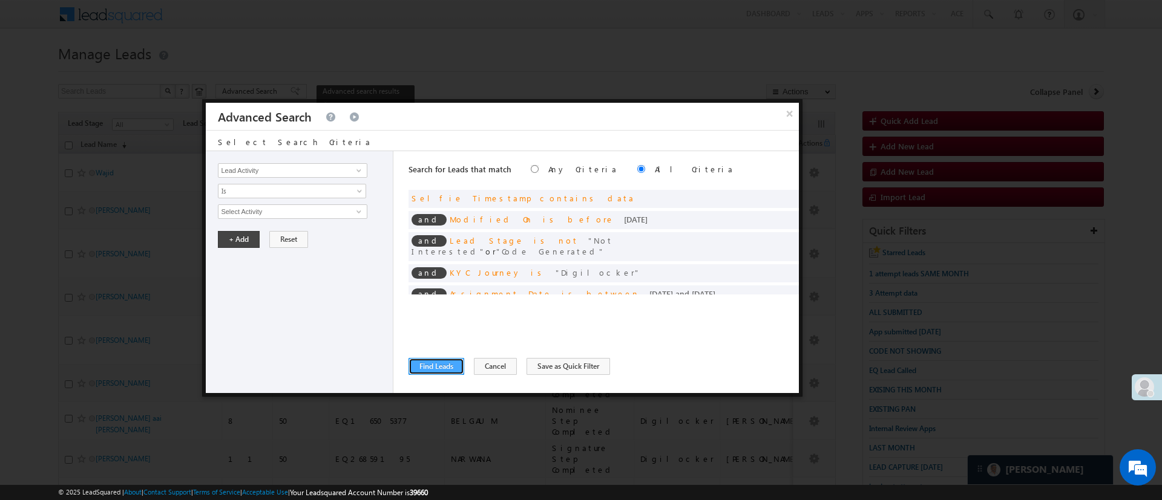
click at [442, 366] on button "Find Leads" at bounding box center [436, 366] width 56 height 17
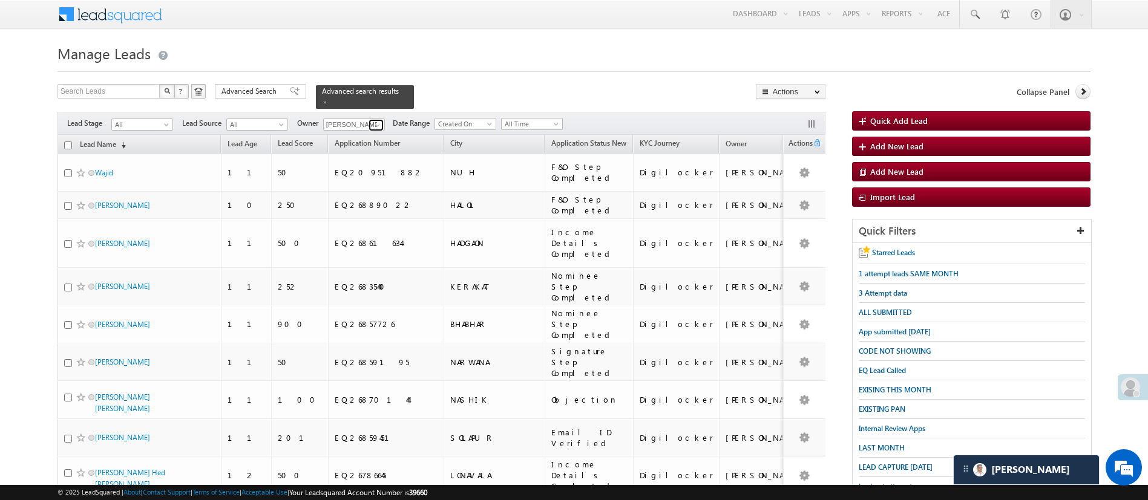
click at [380, 120] on span at bounding box center [378, 125] width 10 height 10
click at [382, 132] on link "Sandeep Kashyap Sandeep.Kashyap@angelbroking.com" at bounding box center [383, 142] width 121 height 23
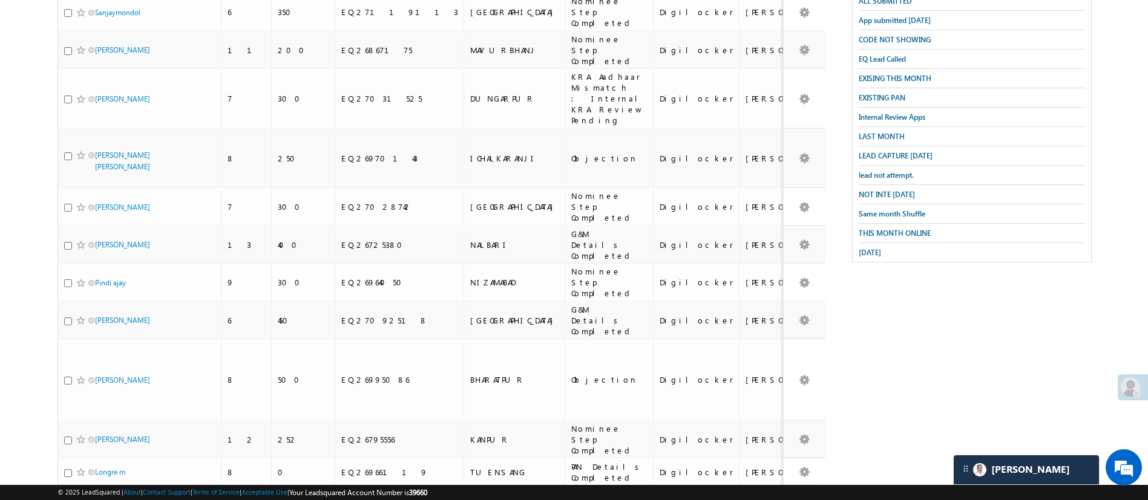
scroll to position [360, 0]
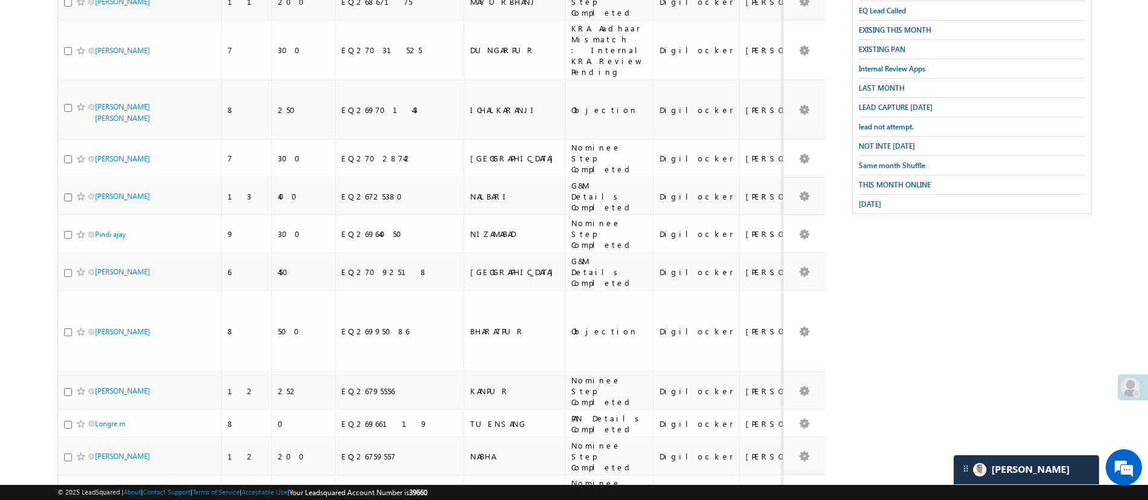
type input "[PERSON_NAME]"
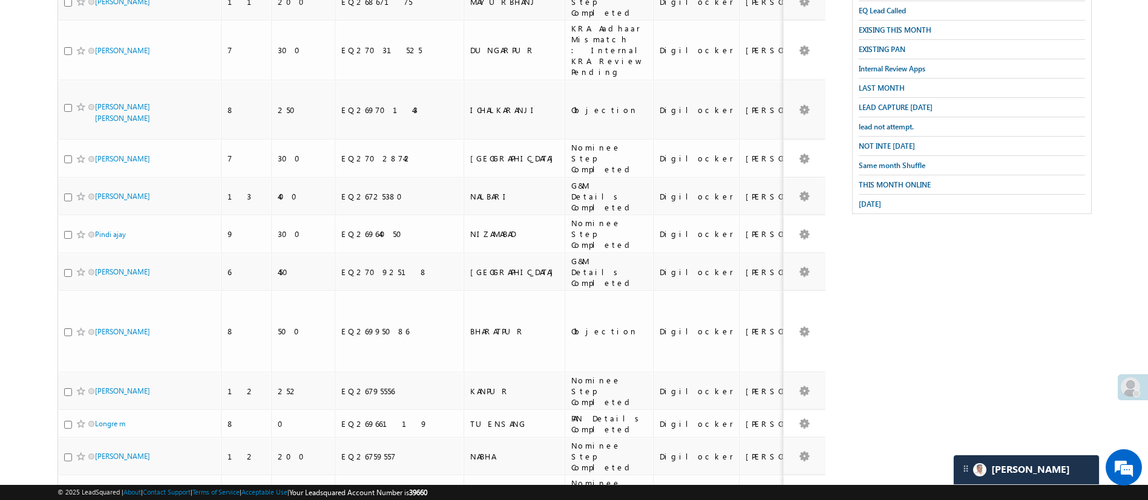
checkbox input "true"
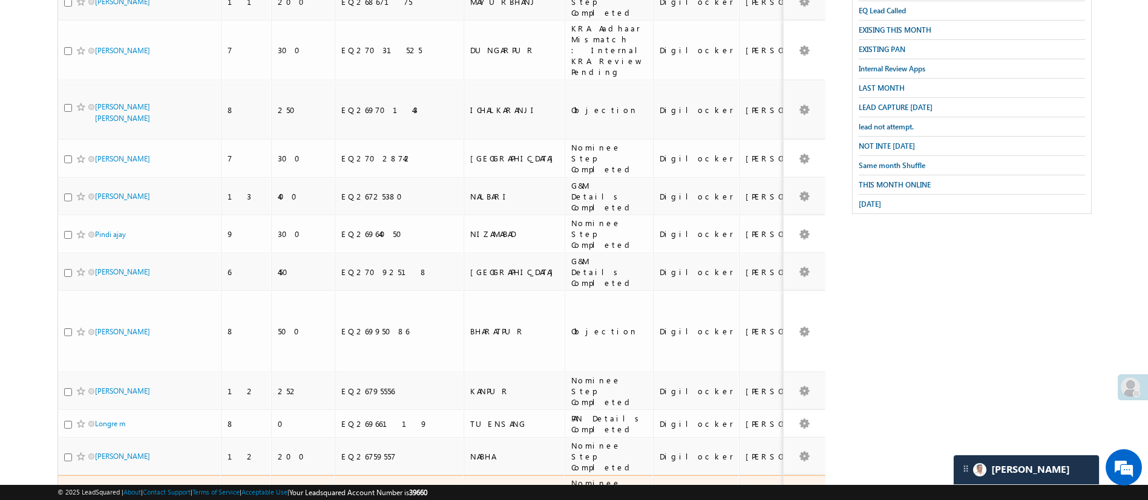
click at [67, 488] on input "checkbox" at bounding box center [68, 492] width 8 height 8
checkbox input "true"
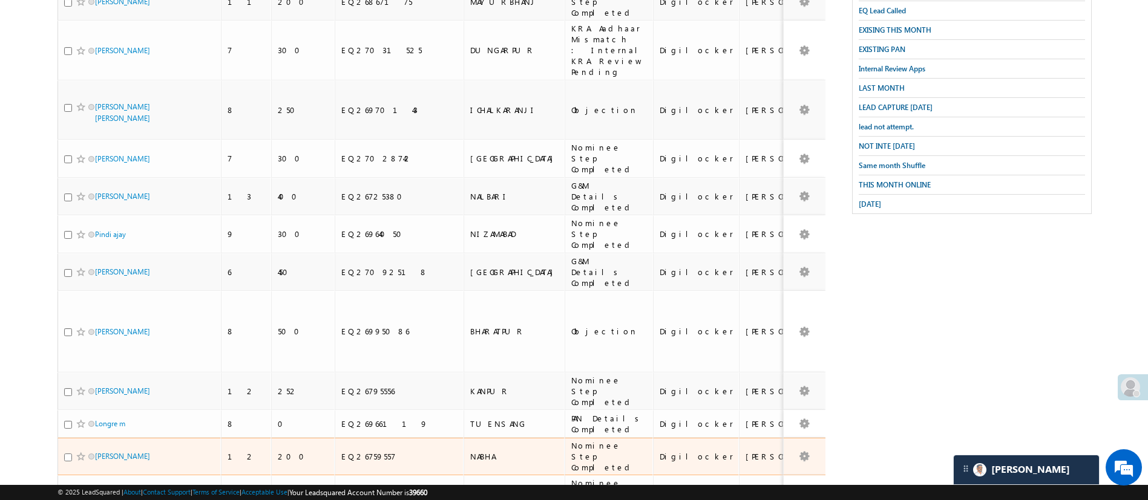
click at [70, 454] on input "checkbox" at bounding box center [68, 458] width 8 height 8
checkbox input "true"
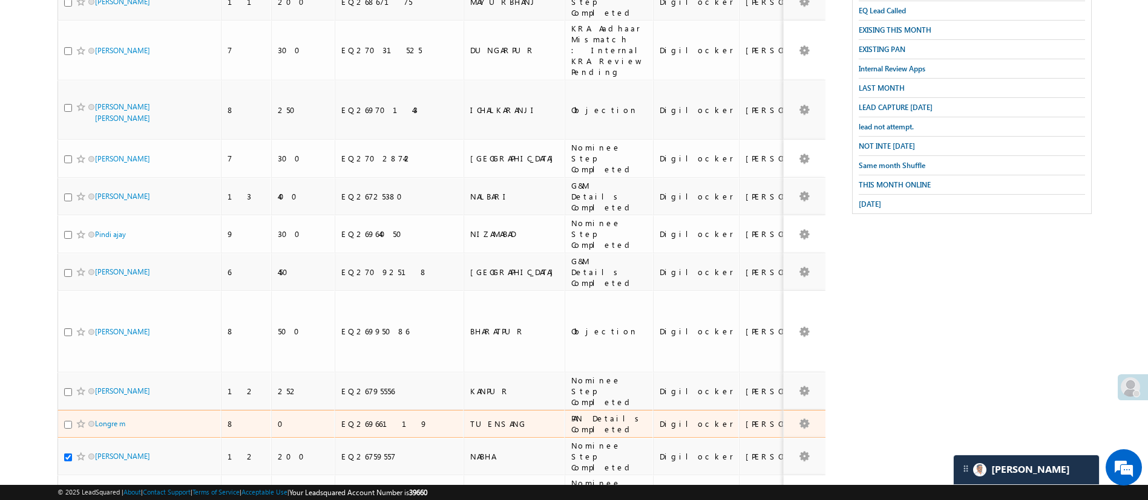
click at [67, 421] on input "checkbox" at bounding box center [68, 425] width 8 height 8
checkbox input "false"
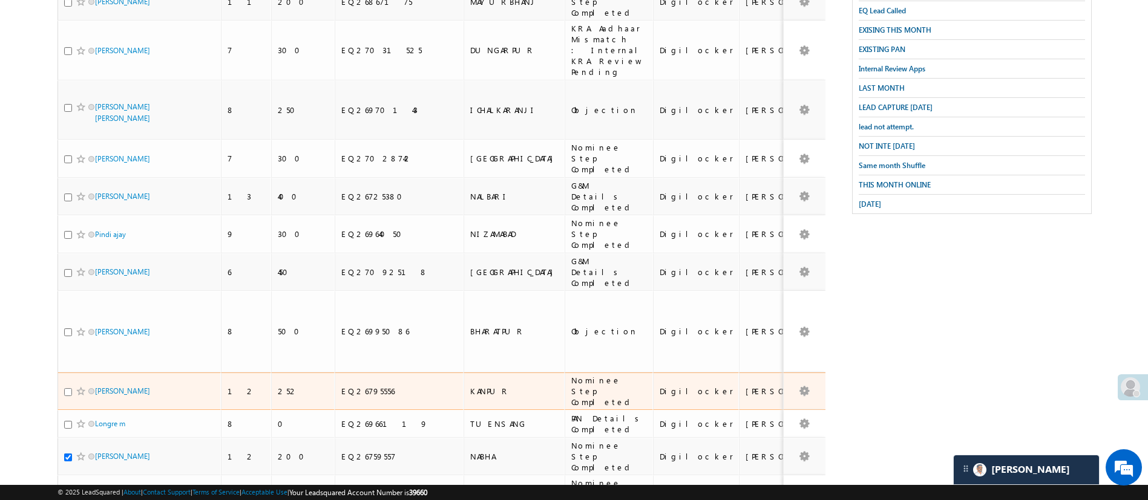
click at [68, 388] on input "checkbox" at bounding box center [68, 392] width 8 height 8
checkbox input "true"
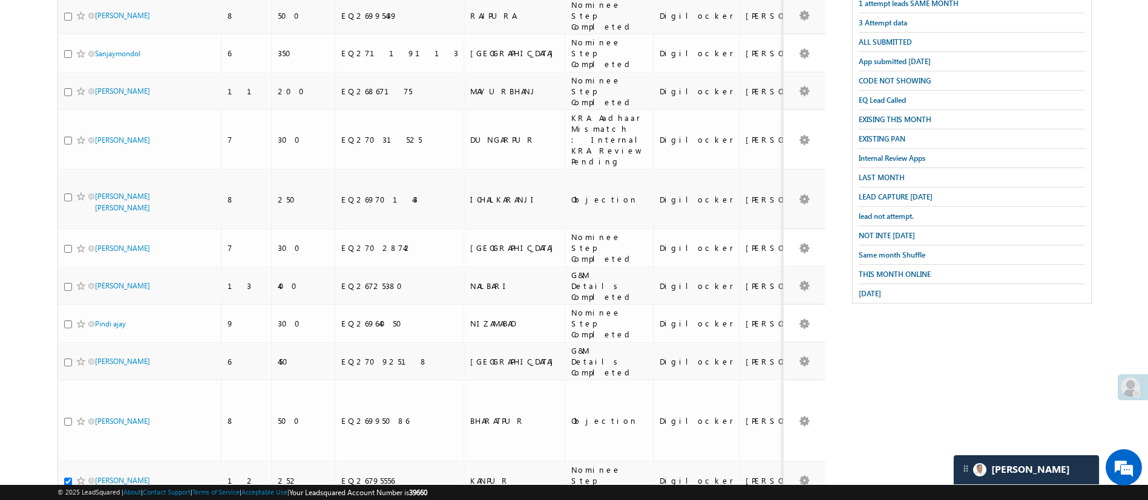
scroll to position [220, 0]
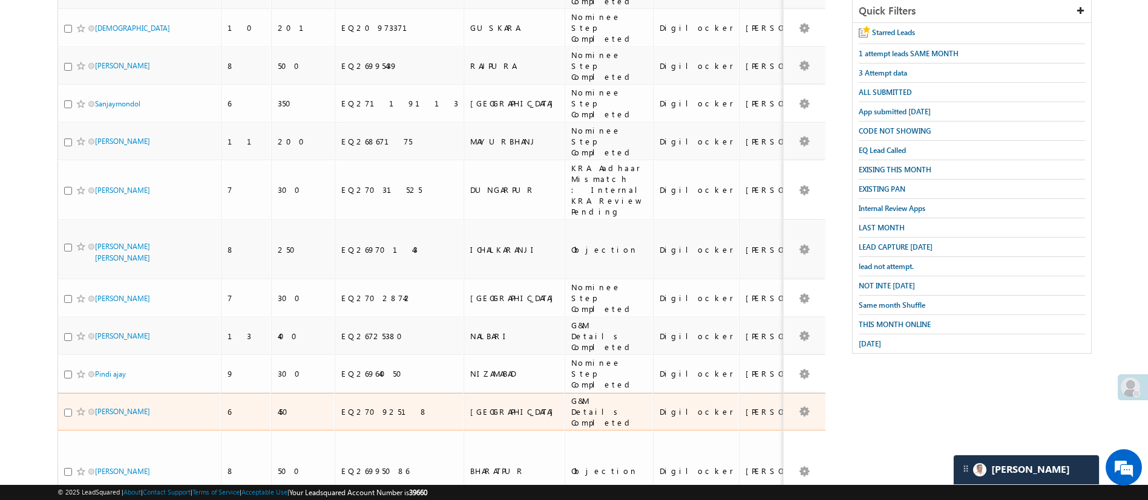
click at [69, 409] on input "checkbox" at bounding box center [68, 413] width 8 height 8
checkbox input "true"
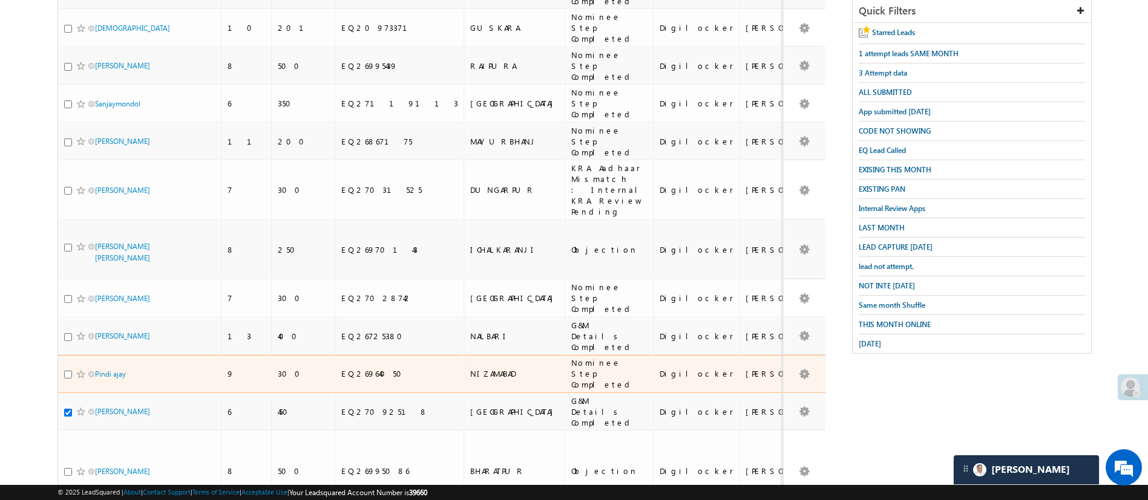
click at [68, 368] on div at bounding box center [82, 374] width 37 height 12
click at [67, 371] on input "checkbox" at bounding box center [68, 375] width 8 height 8
checkbox input "true"
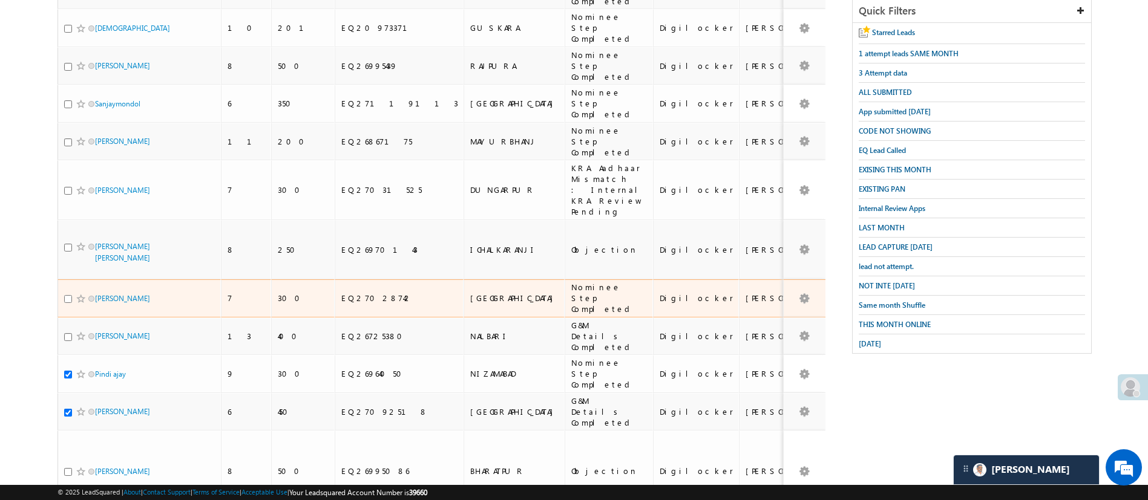
click at [68, 295] on input "checkbox" at bounding box center [68, 299] width 8 height 8
checkbox input "true"
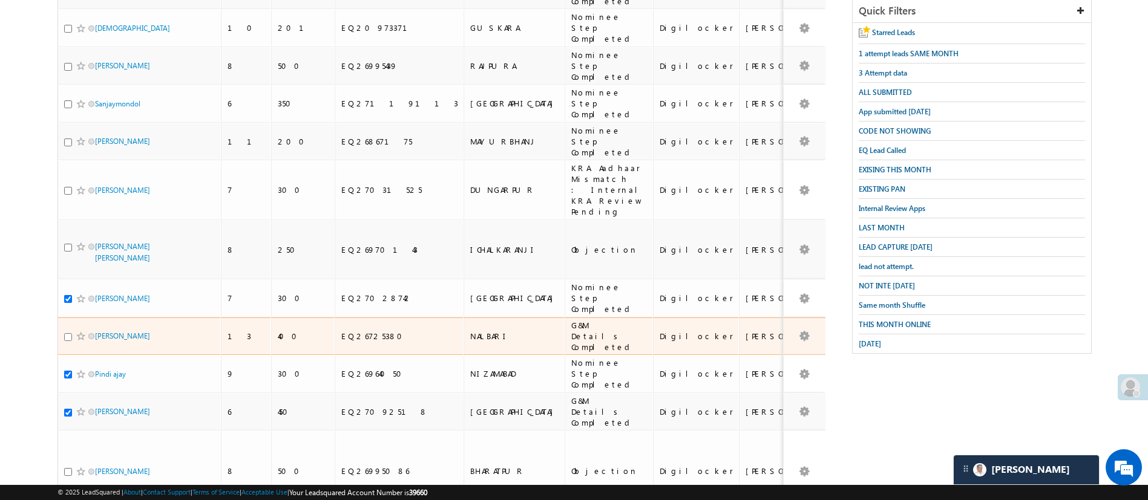
click at [67, 333] on input "checkbox" at bounding box center [68, 337] width 8 height 8
checkbox input "true"
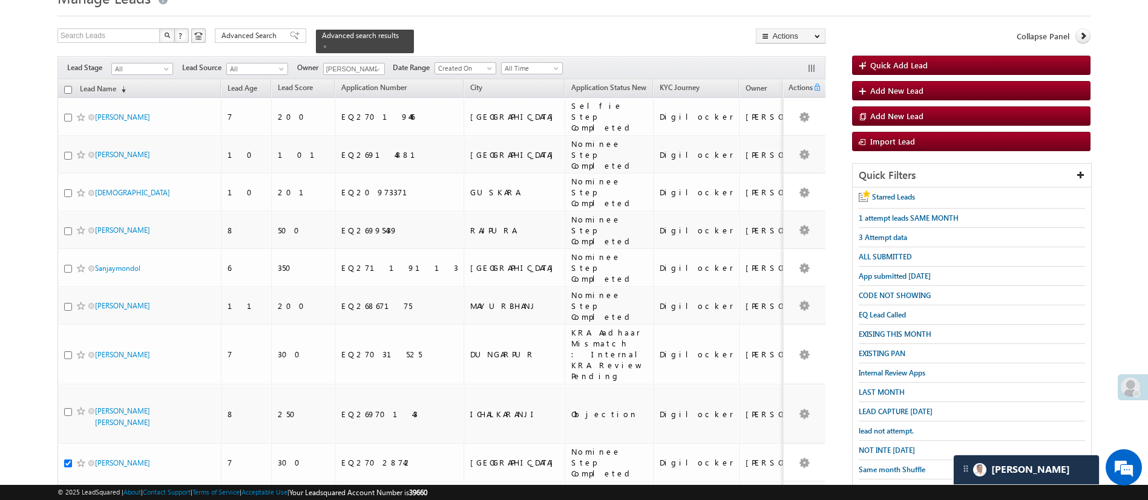
scroll to position [50, 0]
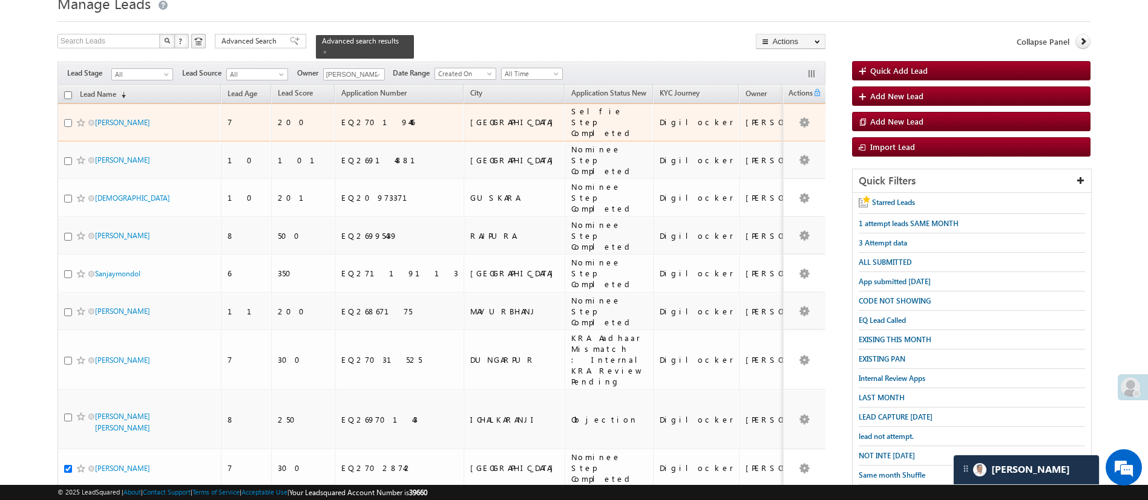
click at [65, 119] on input "checkbox" at bounding box center [68, 123] width 8 height 8
checkbox input "true"
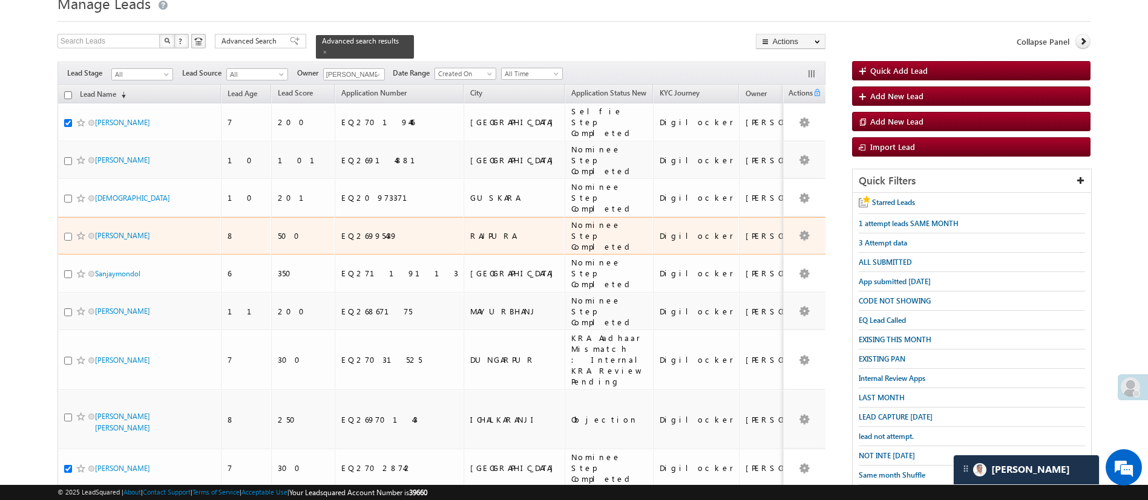
click at [67, 233] on input "checkbox" at bounding box center [68, 237] width 8 height 8
checkbox input "true"
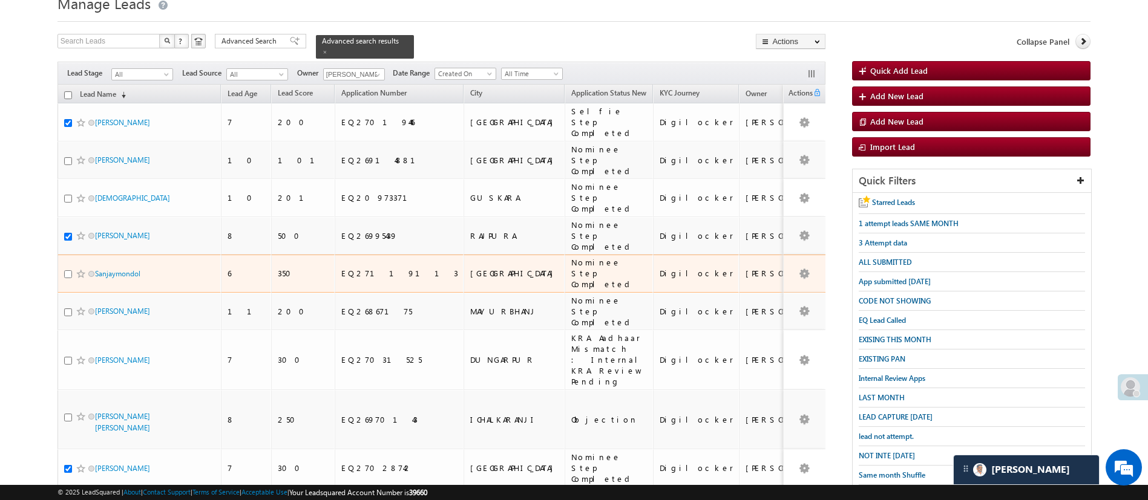
click at [68, 270] on input "checkbox" at bounding box center [68, 274] width 8 height 8
checkbox input "true"
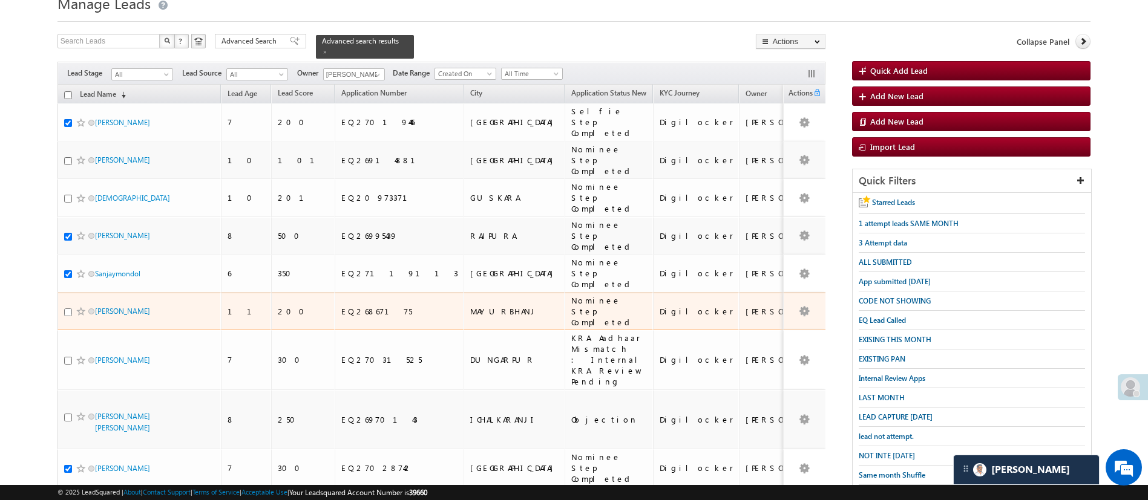
click at [67, 309] on input "checkbox" at bounding box center [68, 313] width 8 height 8
checkbox input "true"
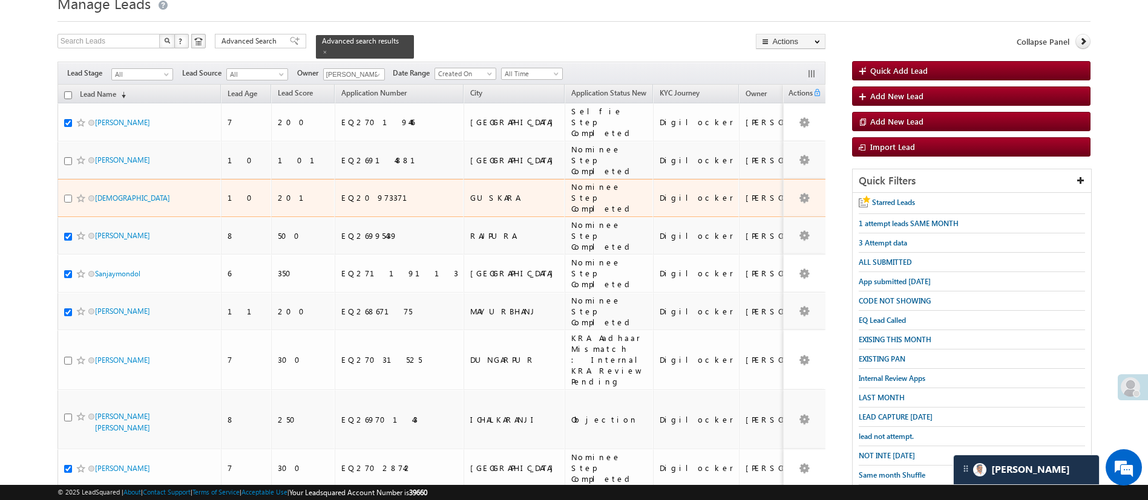
click at [66, 195] on input "checkbox" at bounding box center [68, 199] width 8 height 8
checkbox input "true"
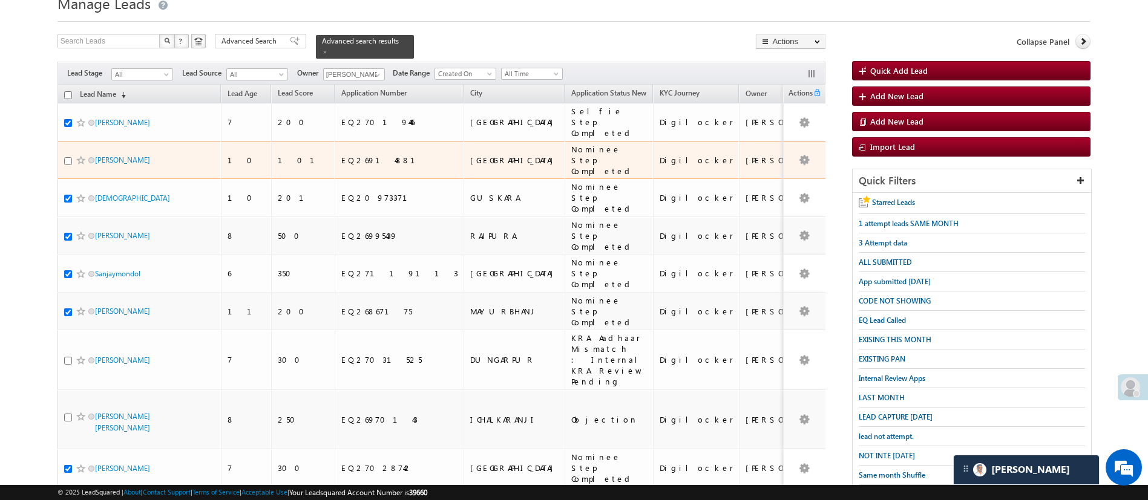
click at [67, 157] on input "checkbox" at bounding box center [68, 161] width 8 height 8
checkbox input "true"
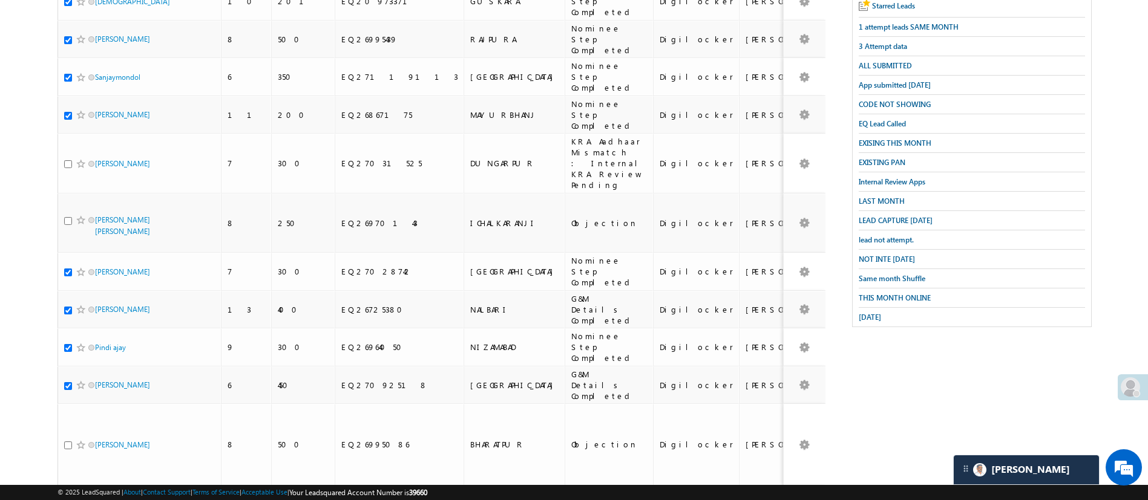
scroll to position [0, 0]
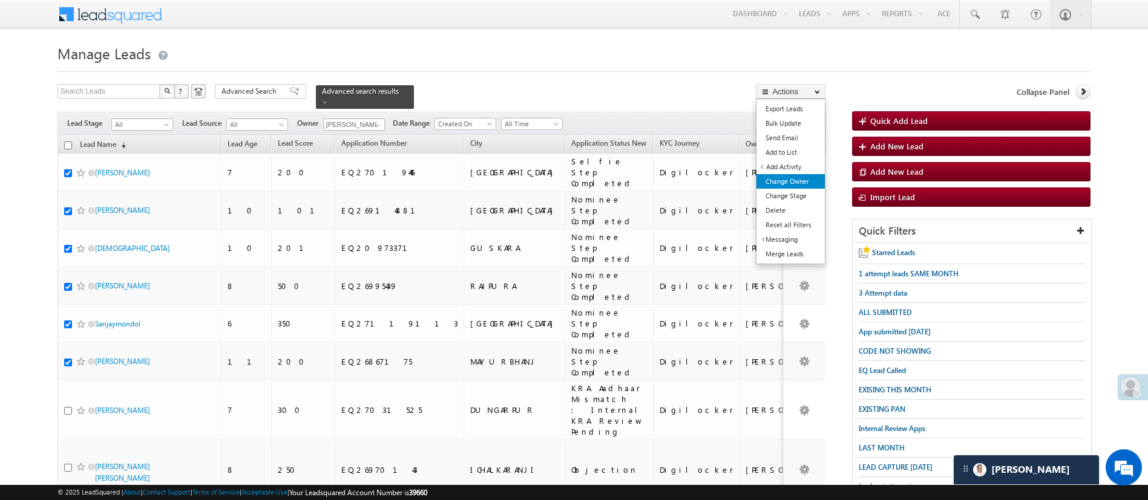
click at [803, 183] on link "Change Owner" at bounding box center [790, 181] width 68 height 15
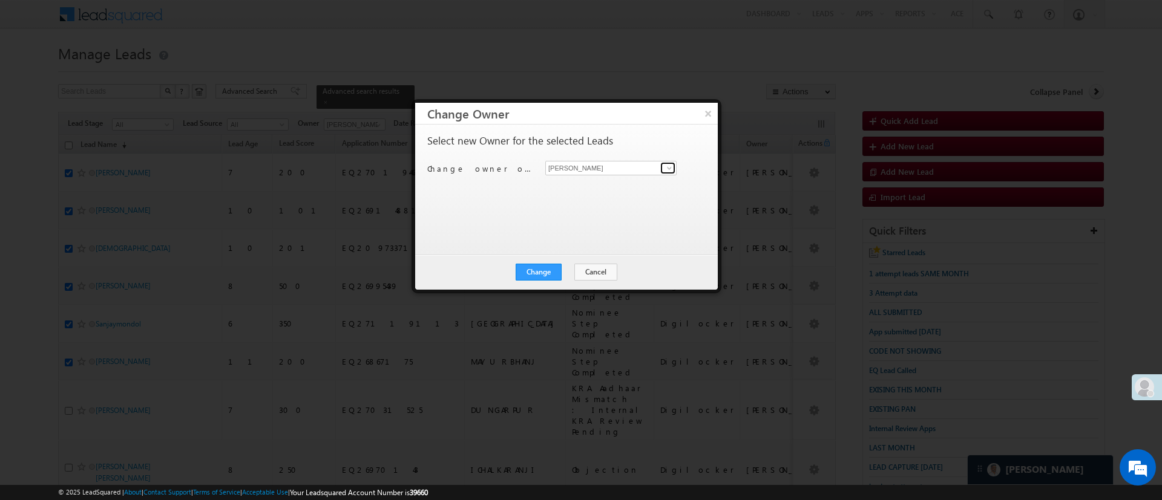
click at [675, 169] on link at bounding box center [667, 168] width 15 height 12
click at [626, 197] on ul "Naseeba Khatoon Naseeba.Khatoon@angelbroking.com" at bounding box center [610, 186] width 131 height 23
click at [609, 190] on span "[EMAIL_ADDRESS][PERSON_NAME][DOMAIN_NAME]" at bounding box center [604, 191] width 109 height 9
type input "[PERSON_NAME]"
click at [547, 280] on button "Change" at bounding box center [538, 272] width 46 height 17
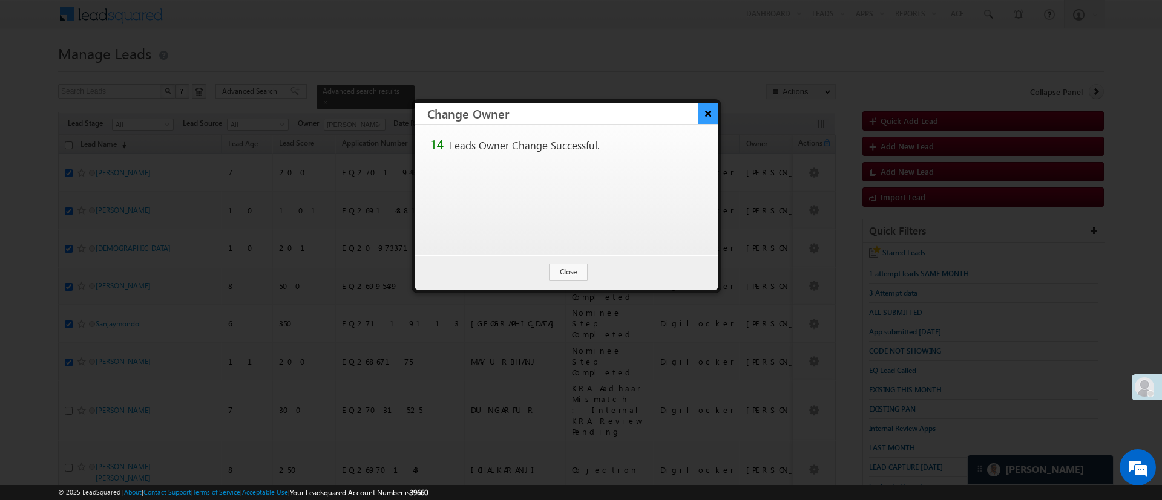
click at [710, 109] on button "×" at bounding box center [708, 113] width 20 height 21
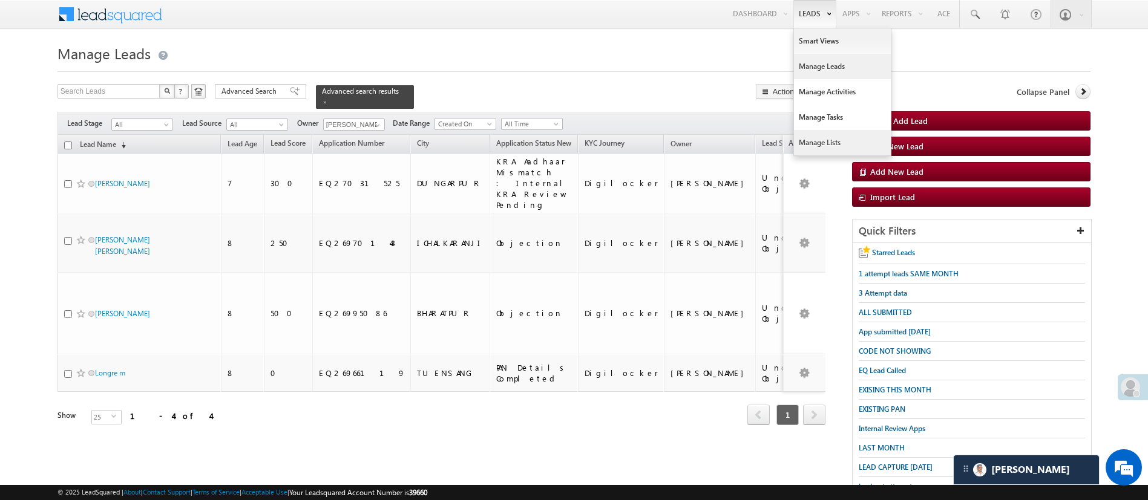
click at [829, 145] on link "Manage Lists" at bounding box center [842, 142] width 97 height 25
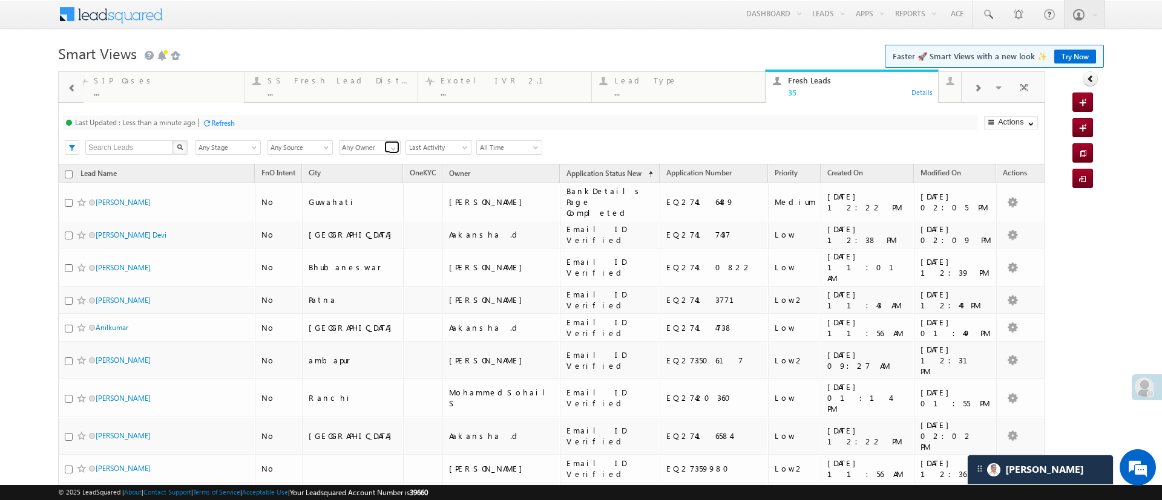
click at [386, 146] on link at bounding box center [391, 147] width 15 height 12
click at [362, 169] on link "[PERSON_NAME]" at bounding box center [370, 162] width 62 height 14
type input "[PERSON_NAME]"
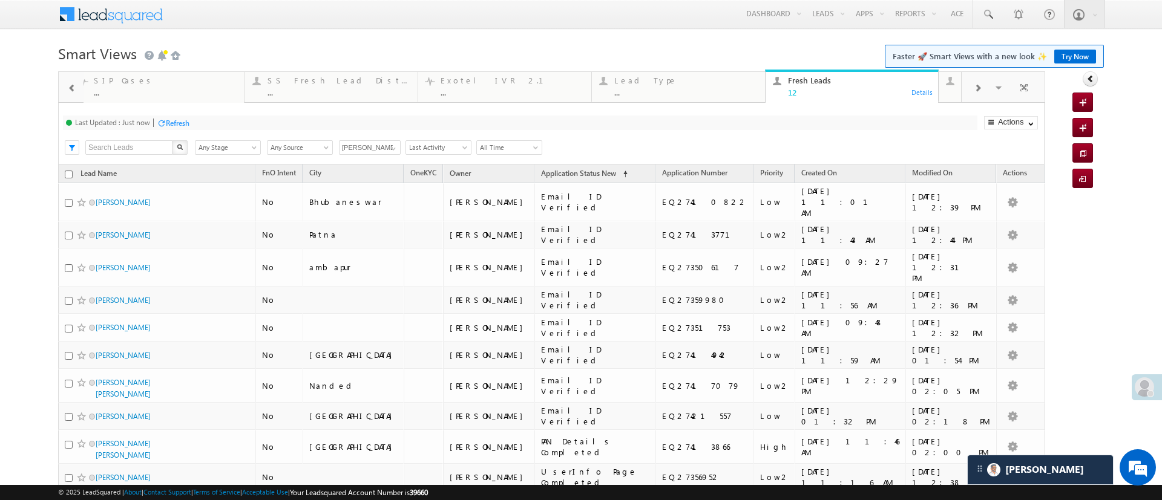
scroll to position [111, 0]
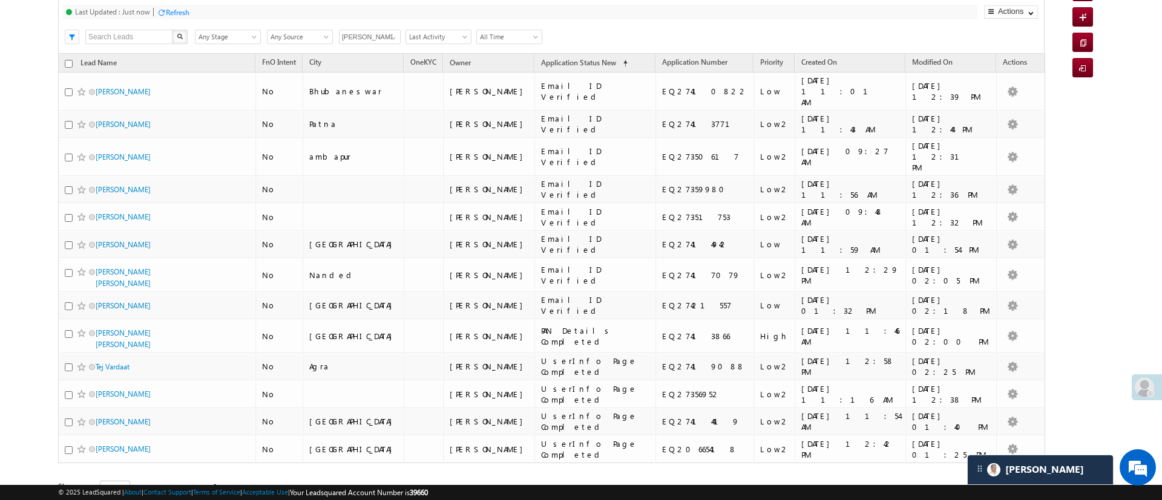
click at [174, 13] on div "Refresh" at bounding box center [178, 12] width 24 height 9
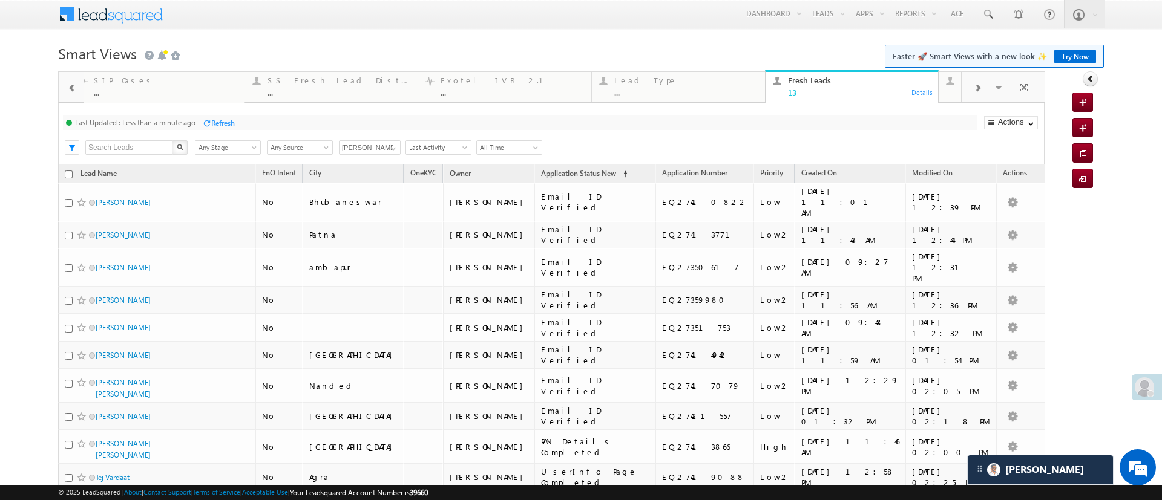
click at [233, 125] on div "Refresh" at bounding box center [223, 123] width 24 height 9
drag, startPoint x: 1127, startPoint y: 198, endPoint x: 1161, endPoint y: 303, distance: 110.2
click at [1161, 303] on html "Menu [PERSON_NAME] [PERSON_NAME] h.1Pa nchal @ange lbrok ing.c om" at bounding box center [581, 335] width 1162 height 671
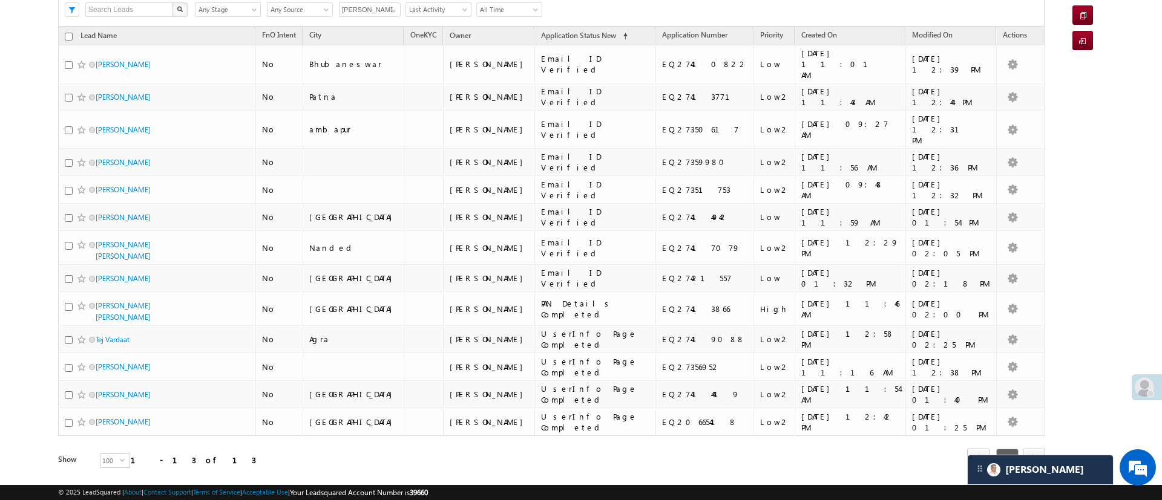
click at [65, 39] on input "checkbox" at bounding box center [69, 37] width 8 height 8
checkbox input "true"
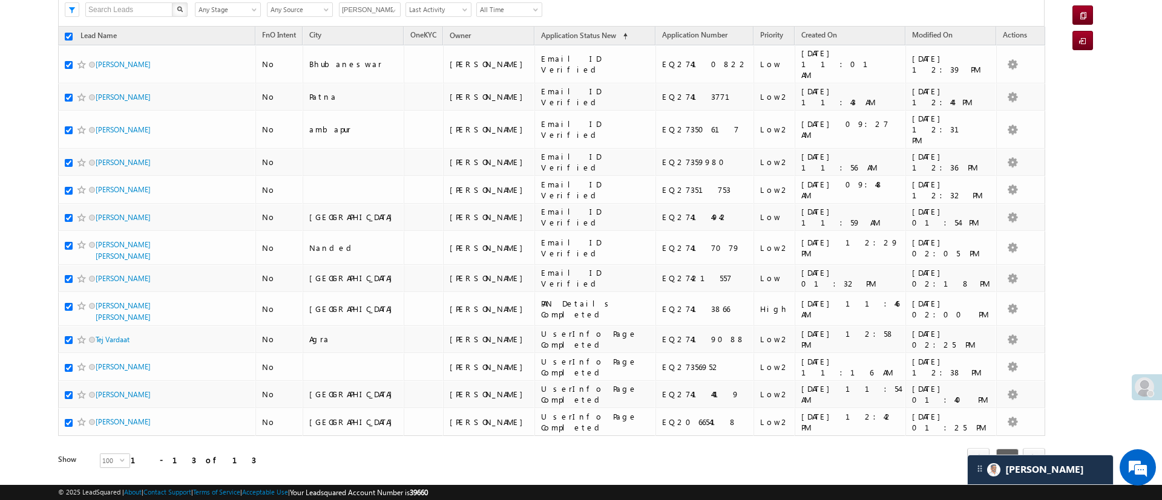
checkbox input "true"
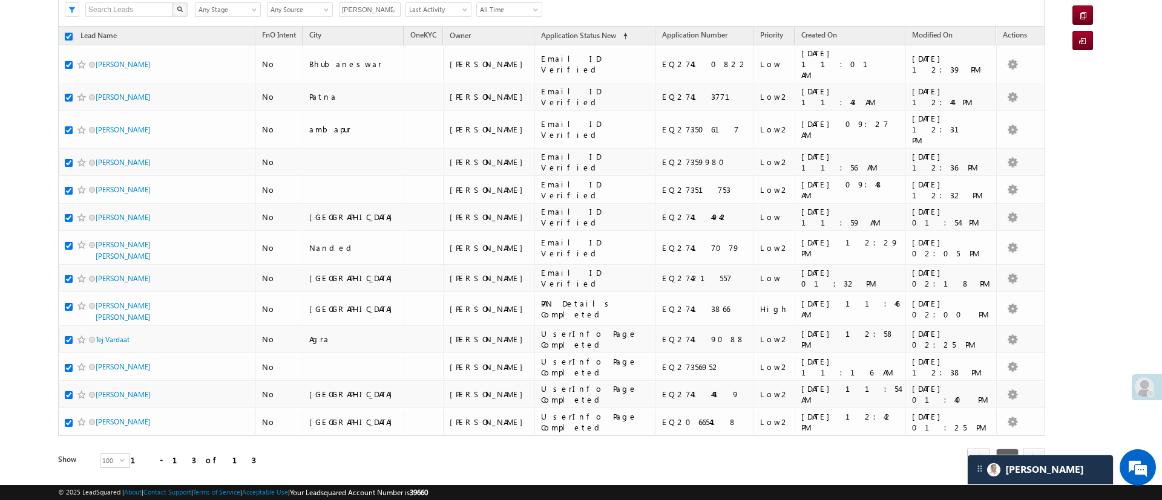
checkbox input "true"
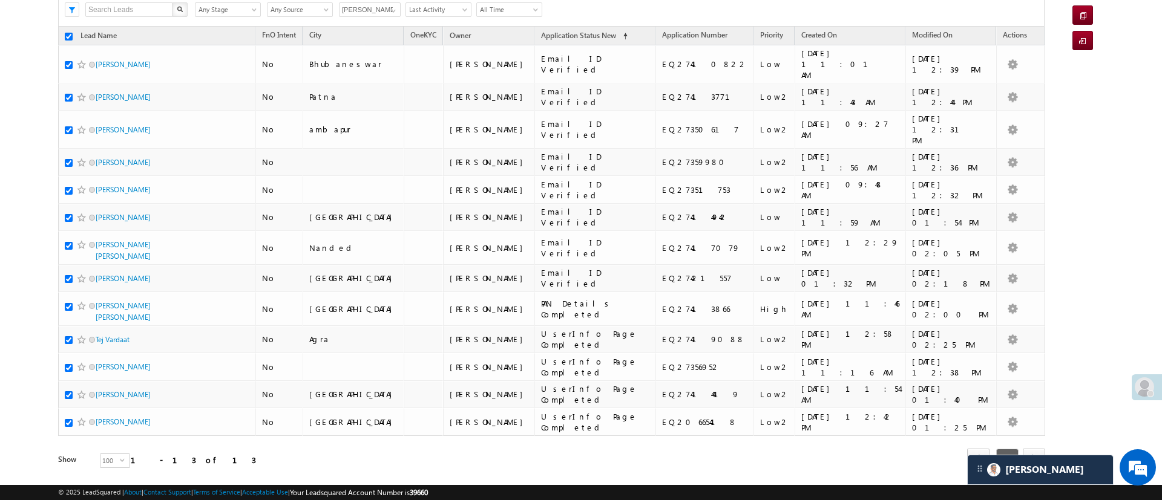
scroll to position [0, 0]
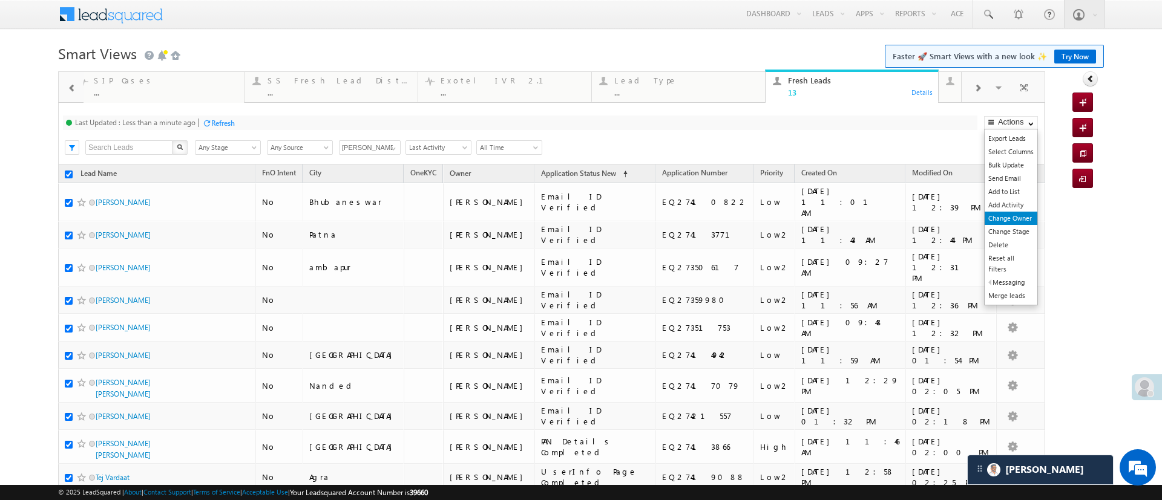
click at [999, 216] on link "Change Owner" at bounding box center [1010, 218] width 53 height 13
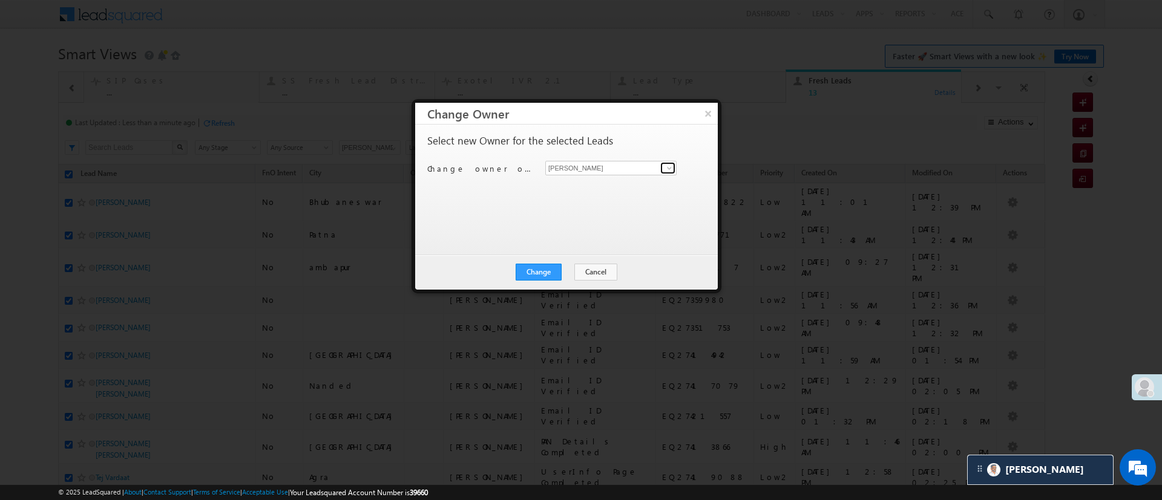
click at [670, 168] on span at bounding box center [669, 168] width 10 height 10
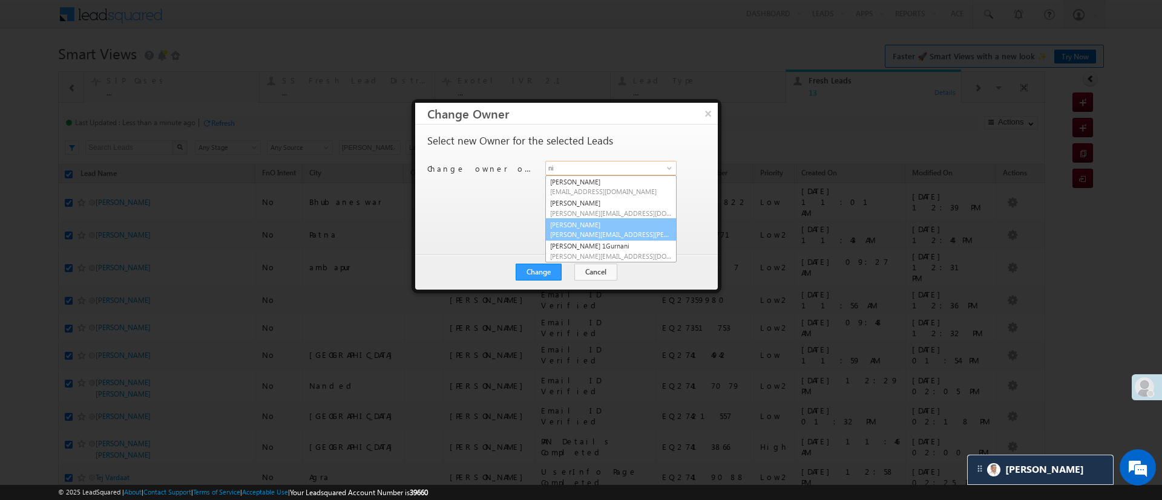
click at [622, 232] on span "[PERSON_NAME][EMAIL_ADDRESS][PERSON_NAME][DOMAIN_NAME]" at bounding box center [611, 234] width 122 height 9
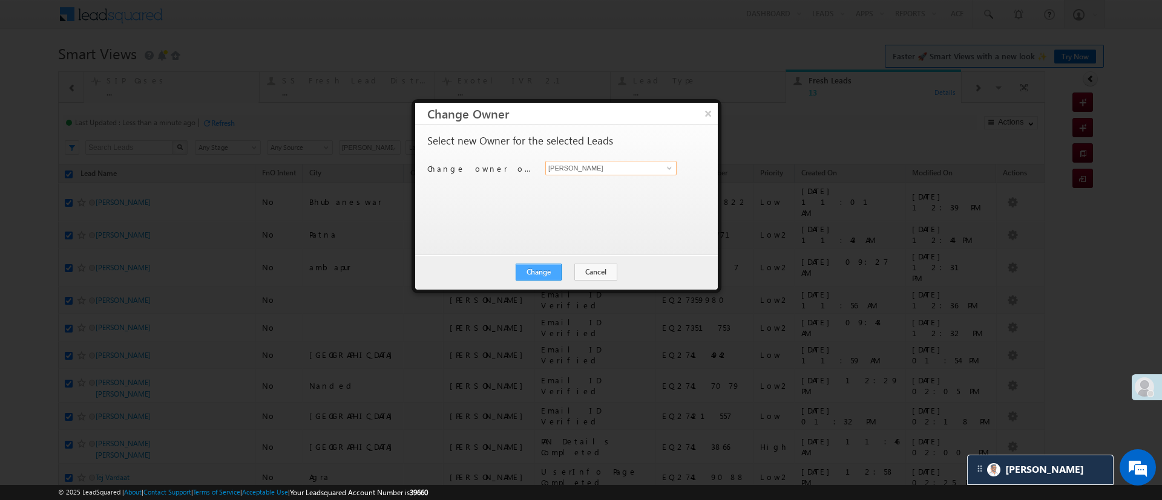
type input "[PERSON_NAME]"
click at [540, 275] on button "Change" at bounding box center [538, 272] width 46 height 17
checkbox input "false"
click at [561, 264] on button "Close" at bounding box center [568, 272] width 39 height 17
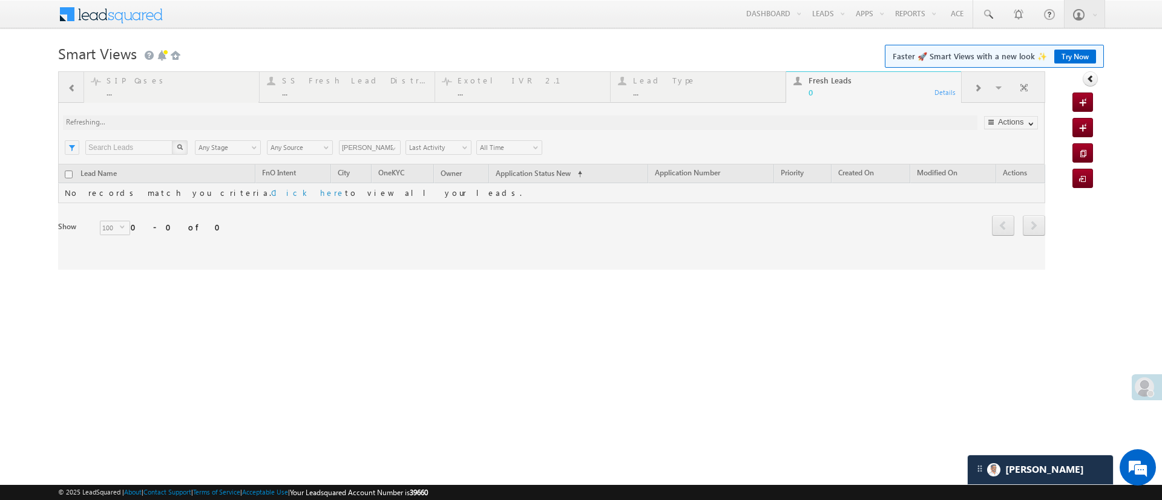
click at [385, 148] on div at bounding box center [551, 170] width 987 height 198
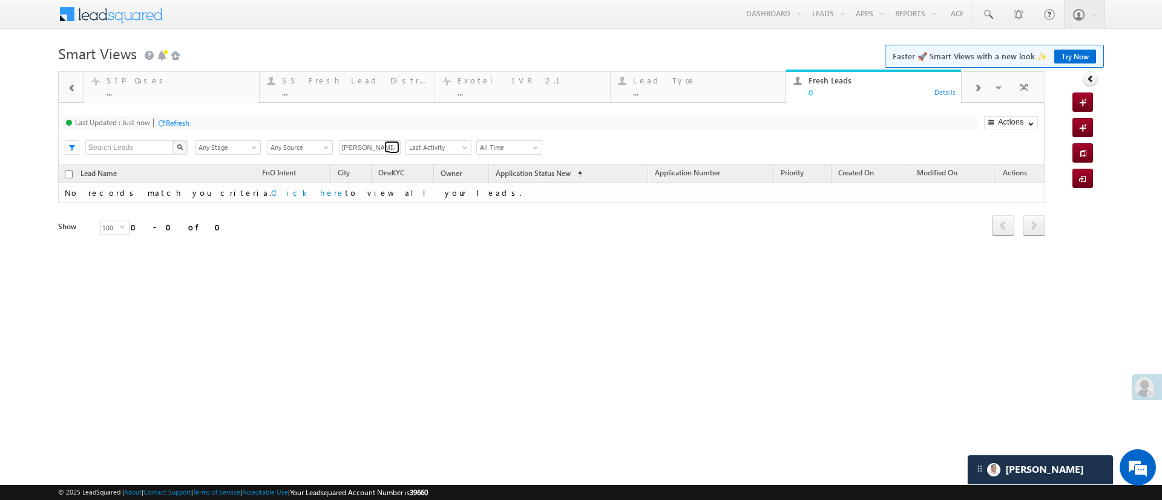
click at [385, 148] on link at bounding box center [391, 147] width 15 height 12
click at [375, 159] on link "Any Owner" at bounding box center [370, 162] width 62 height 14
type input "Any Owner"
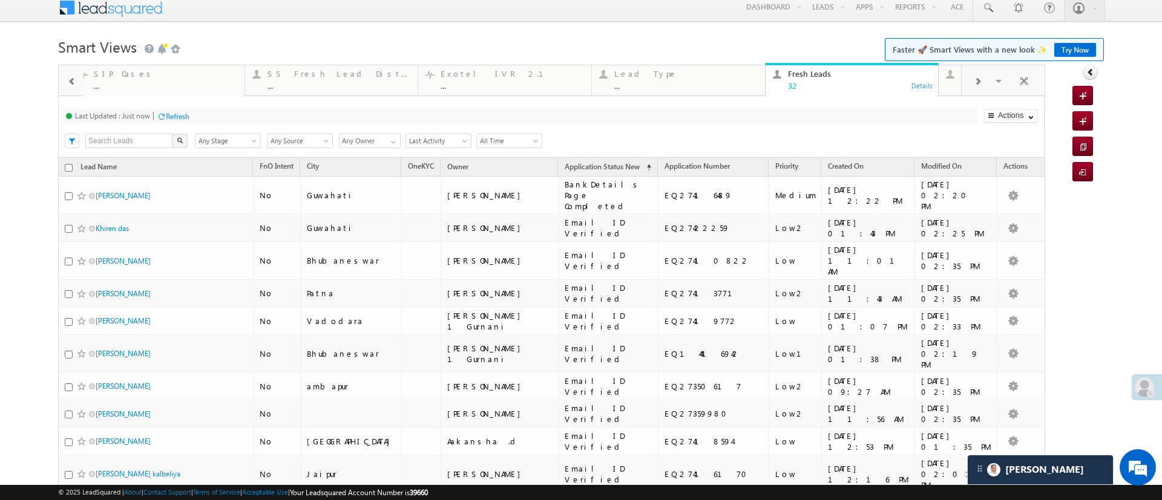
scroll to position [4, 0]
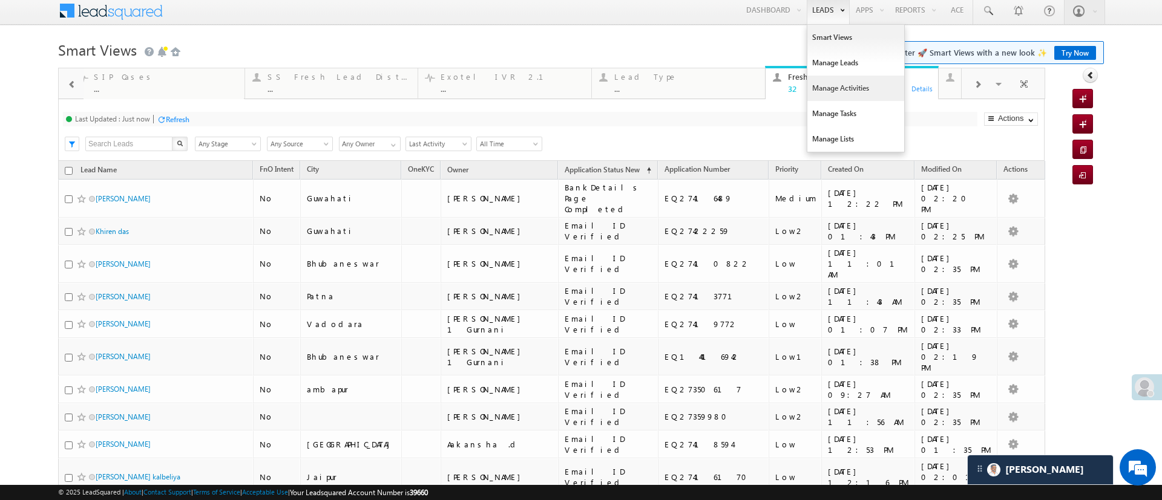
click at [816, 76] on link "Manage Activities" at bounding box center [855, 88] width 97 height 25
click at [816, 71] on link "Manage Leads" at bounding box center [855, 62] width 97 height 25
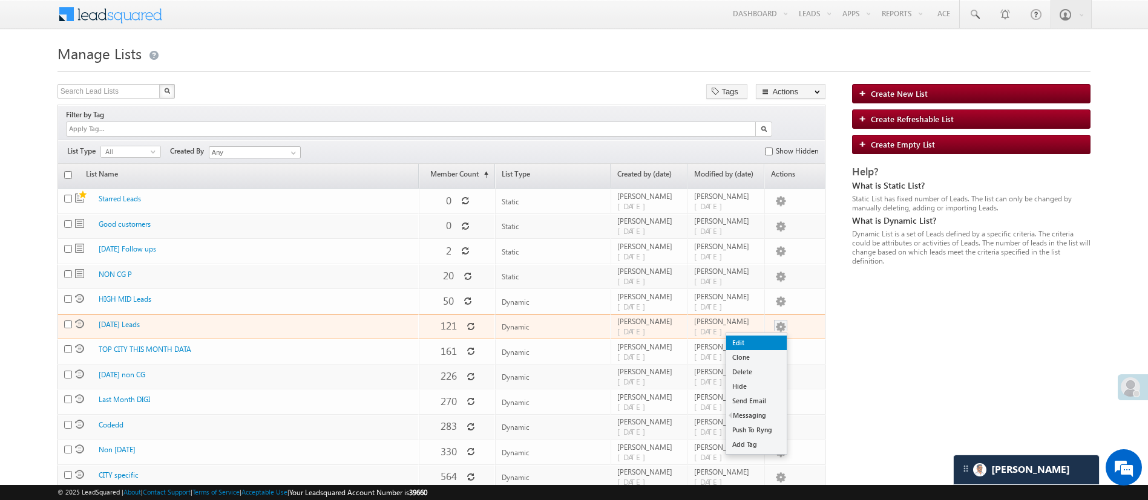
click at [766, 336] on link "Edit" at bounding box center [756, 343] width 61 height 15
checkbox input "true"
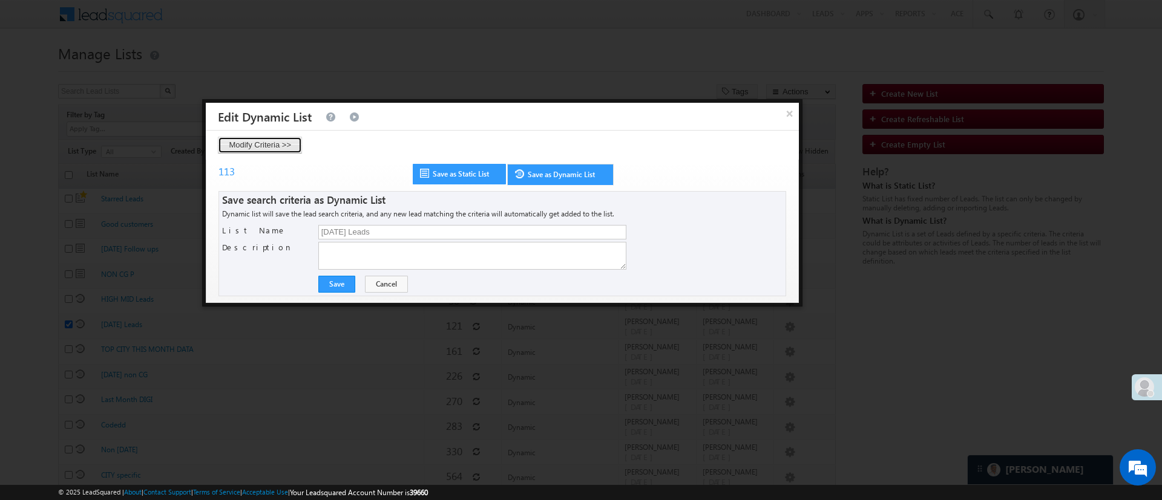
click at [283, 141] on button "Modify Criteria >>" at bounding box center [260, 145] width 84 height 17
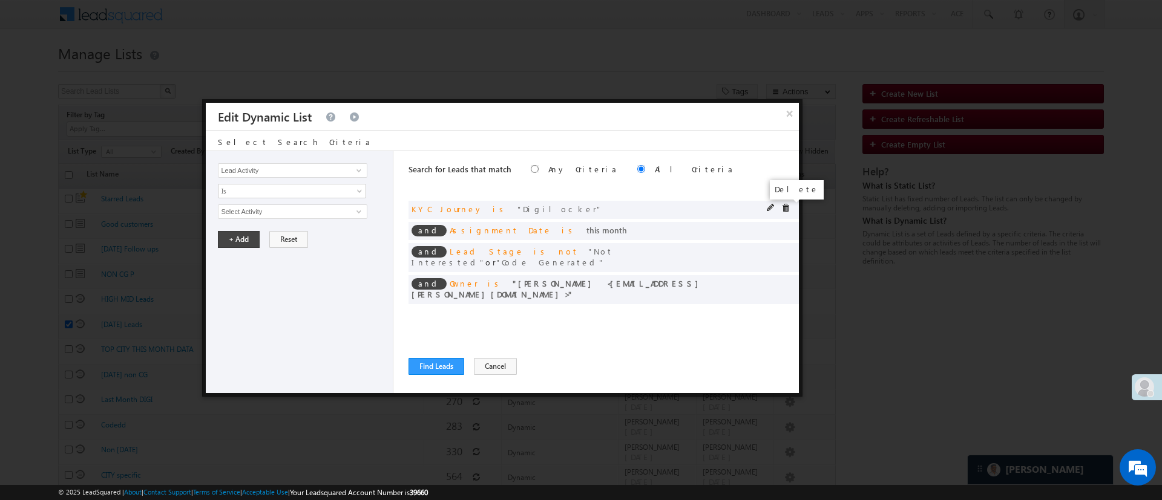
click at [783, 207] on span at bounding box center [785, 208] width 8 height 8
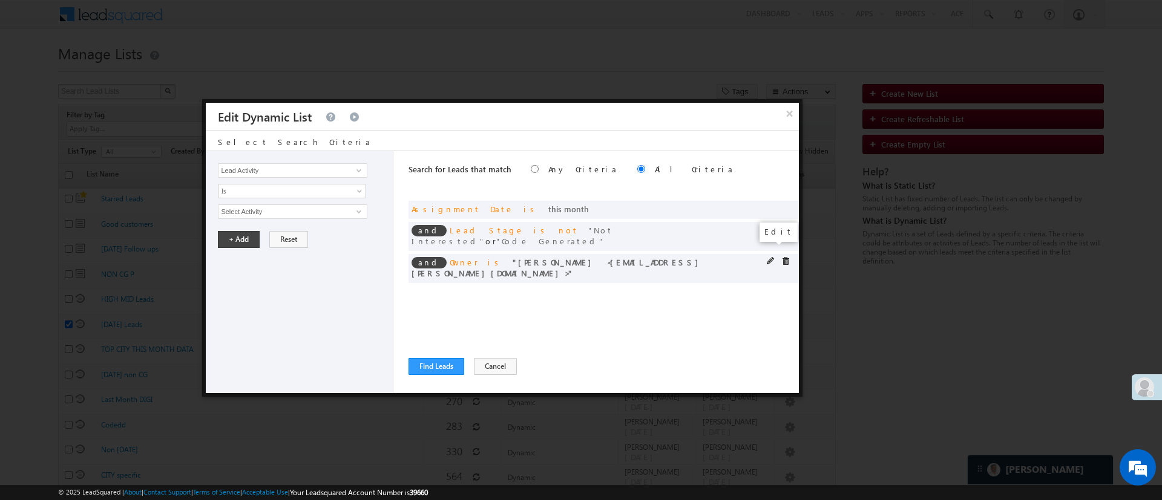
click at [770, 257] on span at bounding box center [771, 261] width 8 height 8
click at [350, 207] on span "[PERSON_NAME]" at bounding box center [286, 211] width 137 height 13
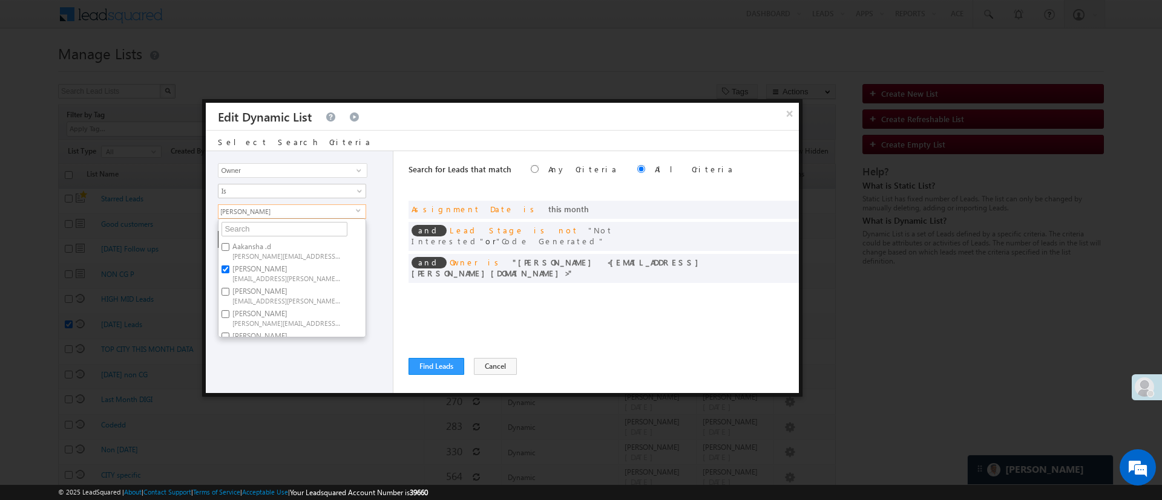
click at [289, 273] on span "[EMAIL_ADDRESS][PERSON_NAME][DOMAIN_NAME]" at bounding box center [286, 277] width 109 height 9
click at [229, 273] on input "[PERSON_NAME] [PERSON_NAME][EMAIL_ADDRESS][DOMAIN_NAME]" at bounding box center [225, 270] width 8 height 8
checkbox input "false"
click at [318, 281] on span "[PERSON_NAME][EMAIL_ADDRESS][PERSON_NAME][DOMAIN_NAME]" at bounding box center [286, 285] width 109 height 9
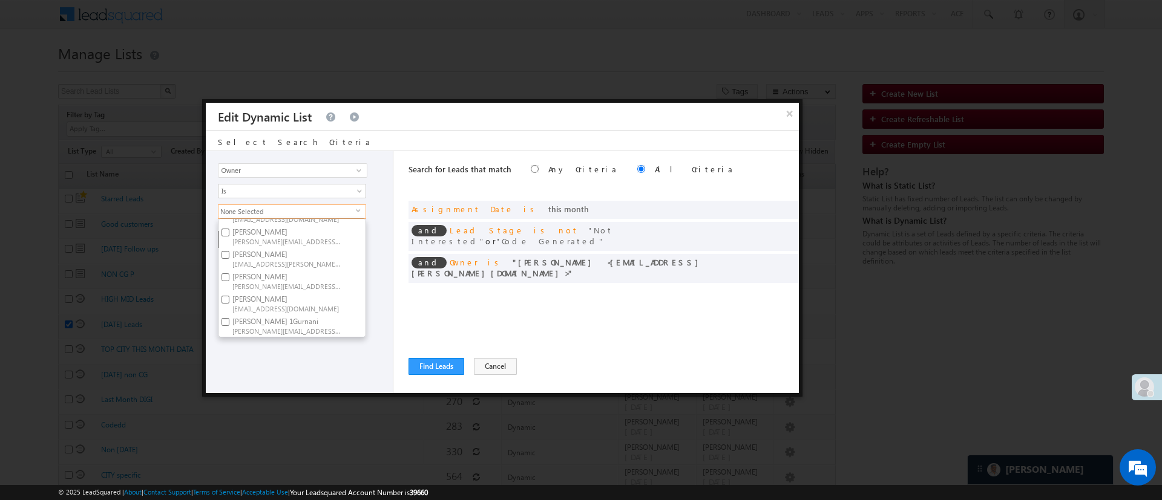
click at [229, 277] on input "[PERSON_NAME] [PERSON_NAME][EMAIL_ADDRESS][PERSON_NAME][DOMAIN_NAME]" at bounding box center [225, 277] width 8 height 8
checkbox input "true"
click at [320, 361] on div "Lead Activity Task Sales Group Prospect Id WA Last Message Timestamp 4th Day Di…" at bounding box center [300, 272] width 188 height 242
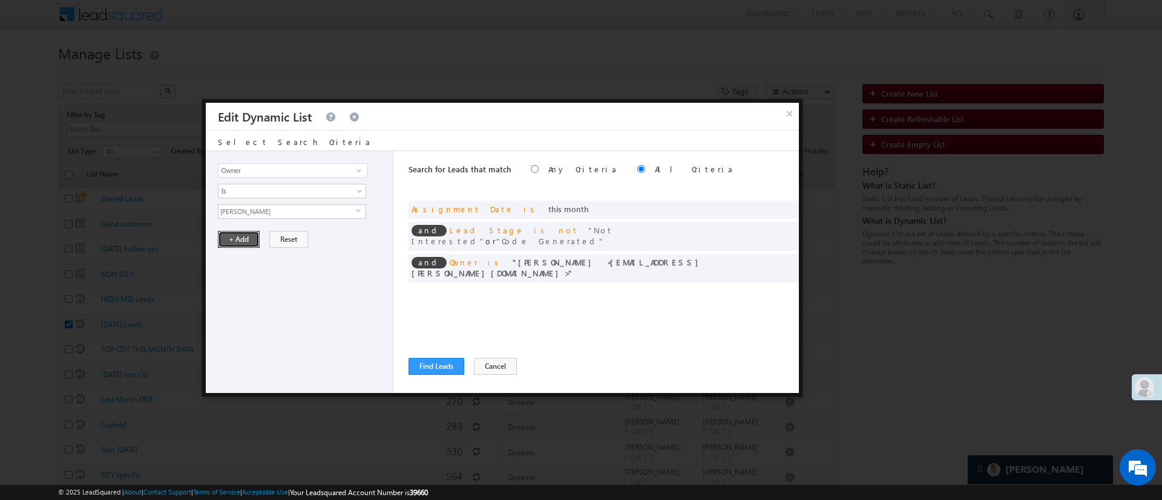
click at [235, 237] on button "+ Add" at bounding box center [239, 239] width 42 height 17
click at [360, 171] on span at bounding box center [359, 171] width 10 height 10
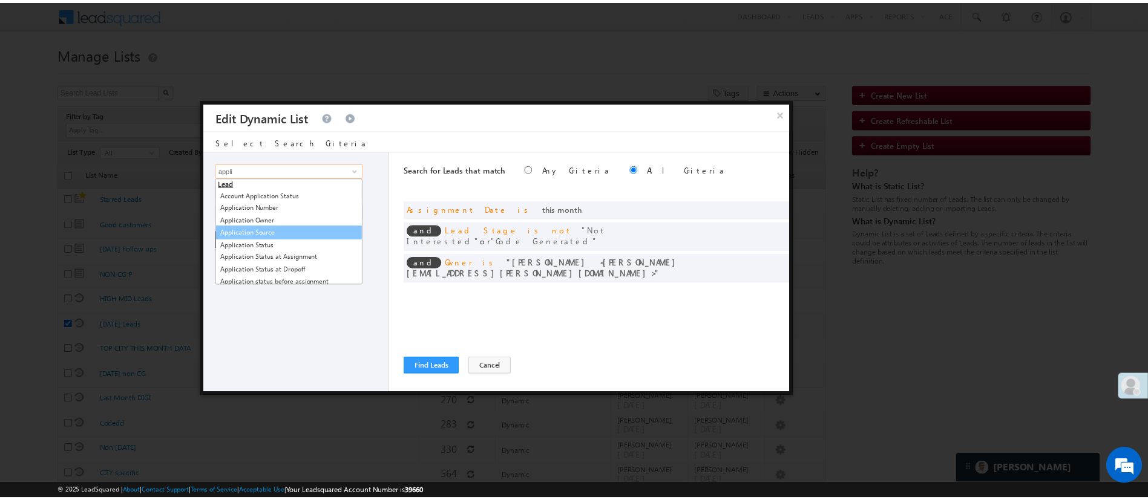
scroll to position [93, 0]
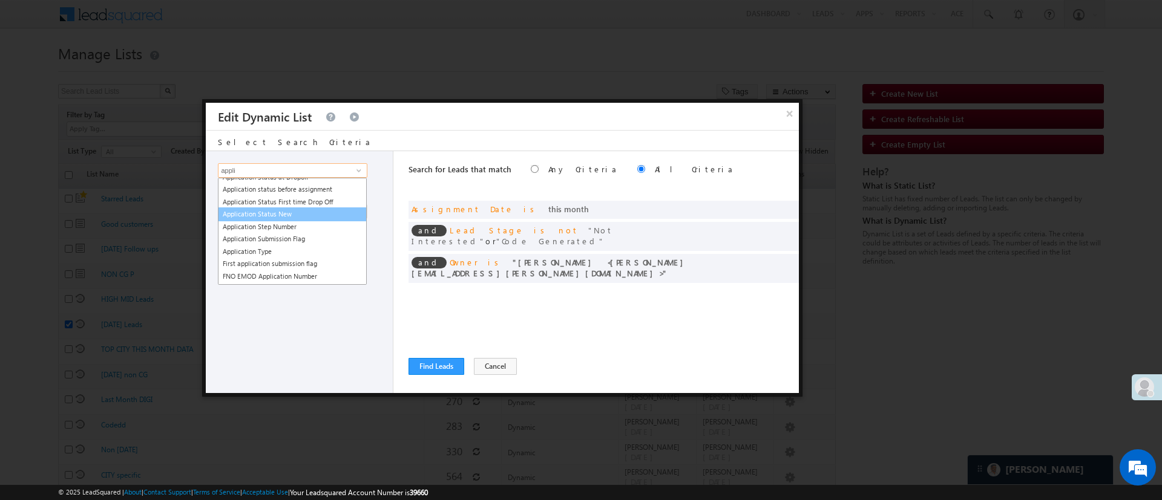
click at [314, 216] on link "Application Status New" at bounding box center [292, 215] width 149 height 14
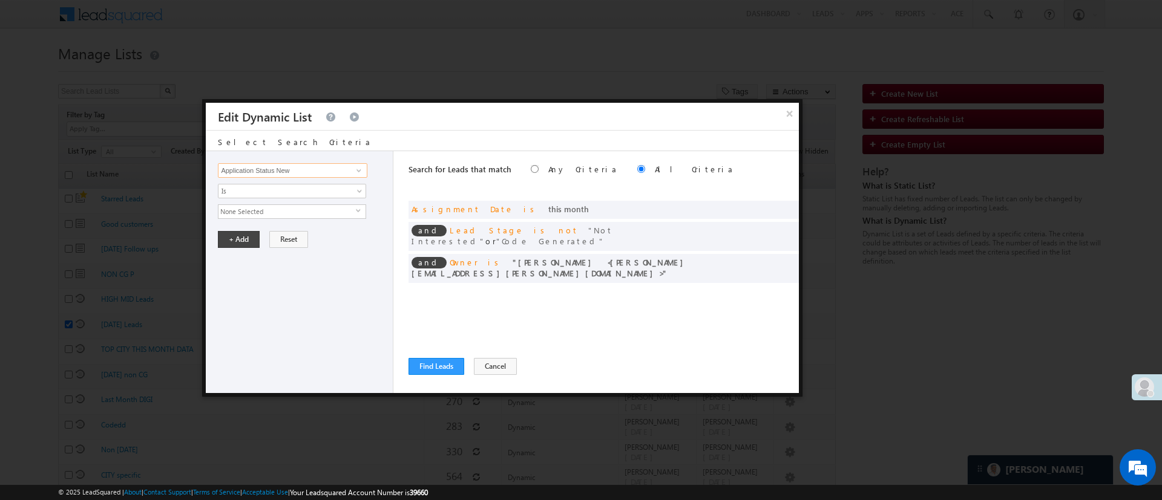
type input "Application Status New"
click at [315, 214] on span "None Selected" at bounding box center [286, 211] width 137 height 13
click at [263, 266] on label "Email ID Verified" at bounding box center [256, 267] width 77 height 19
click at [229, 266] on input "Email ID Verified" at bounding box center [225, 266] width 8 height 8
checkbox input "true"
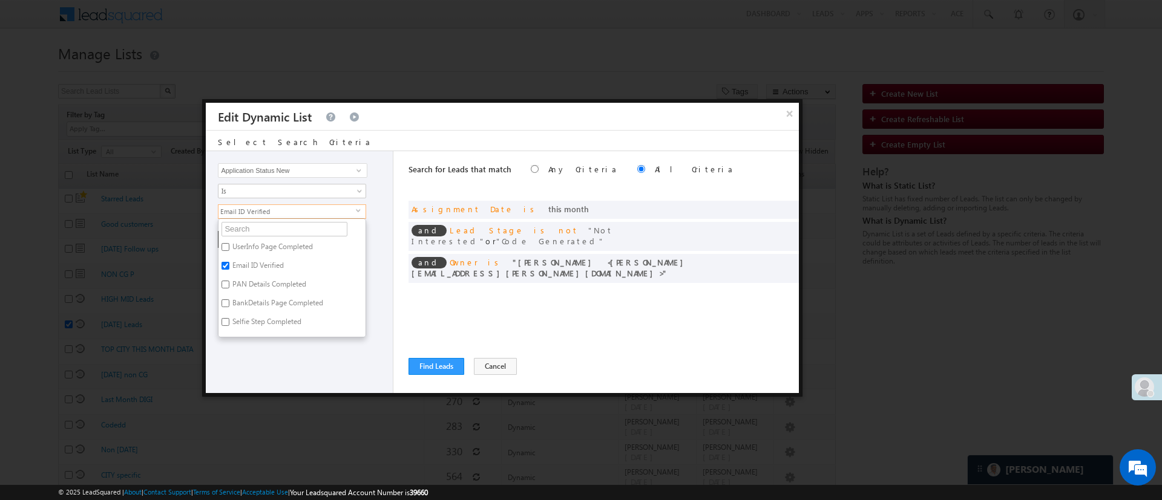
click at [275, 243] on label "UserInfo Page Completed" at bounding box center [271, 249] width 106 height 19
click at [229, 243] on input "UserInfo Page Completed" at bounding box center [225, 247] width 8 height 8
checkbox input "true"
click at [311, 344] on div "Lead Activity Task Sales Group Prospect Id WA Last Message Timestamp 4th Day Di…" at bounding box center [300, 272] width 188 height 242
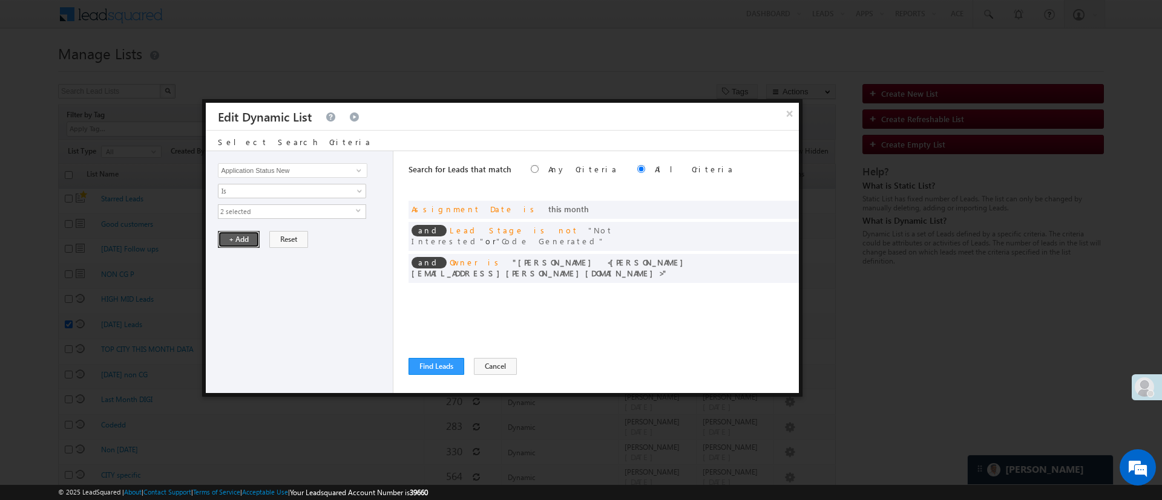
click at [249, 236] on button "+ Add" at bounding box center [239, 239] width 42 height 17
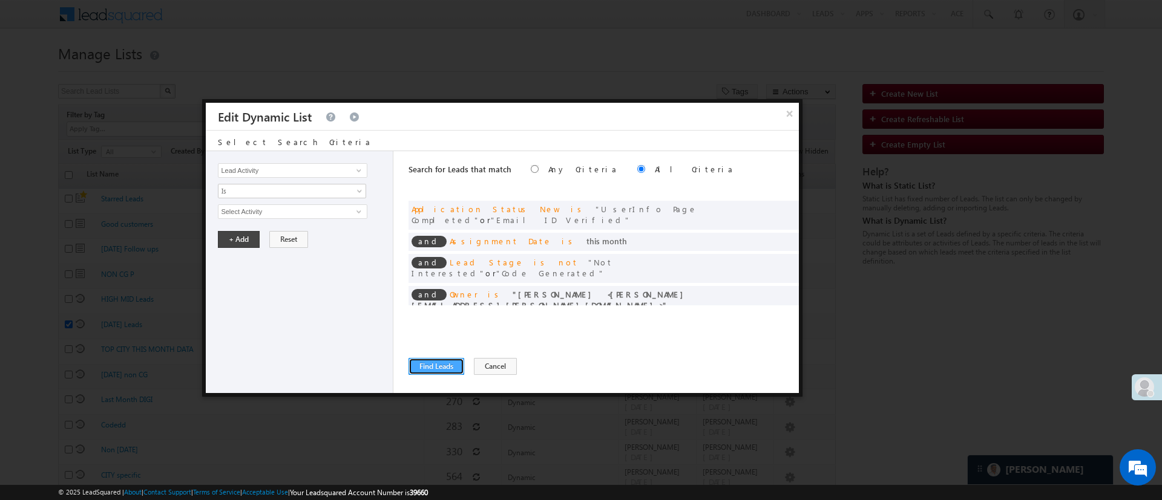
click at [443, 362] on button "Find Leads" at bounding box center [436, 366] width 56 height 17
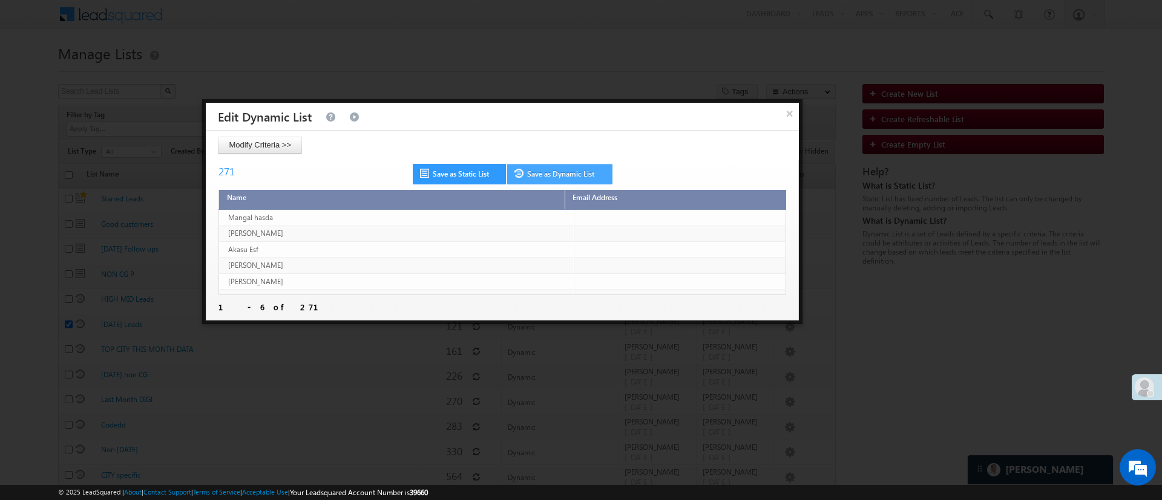
click at [563, 177] on link "Save as Dynamic List" at bounding box center [559, 174] width 105 height 21
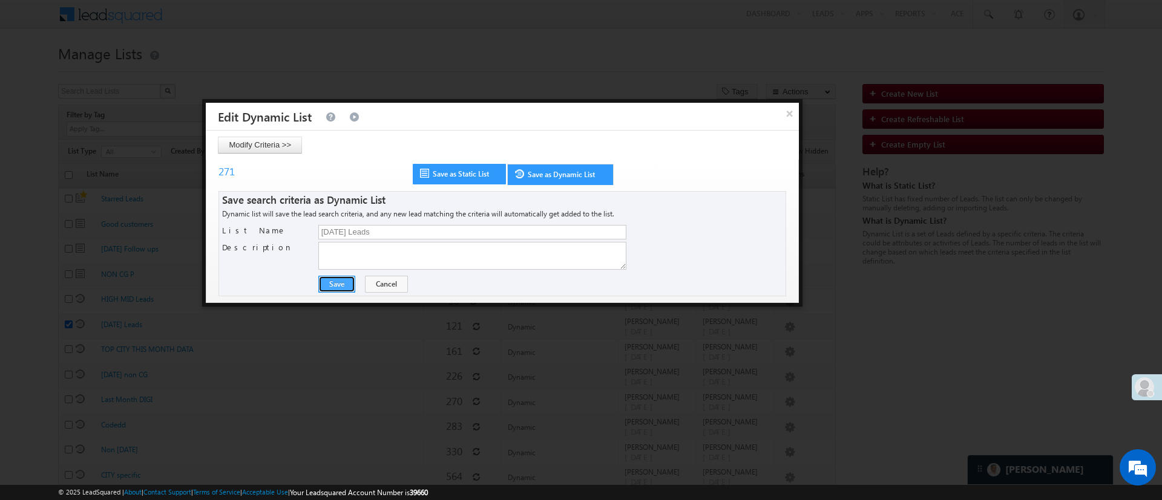
click at [329, 283] on button "Save" at bounding box center [336, 284] width 37 height 17
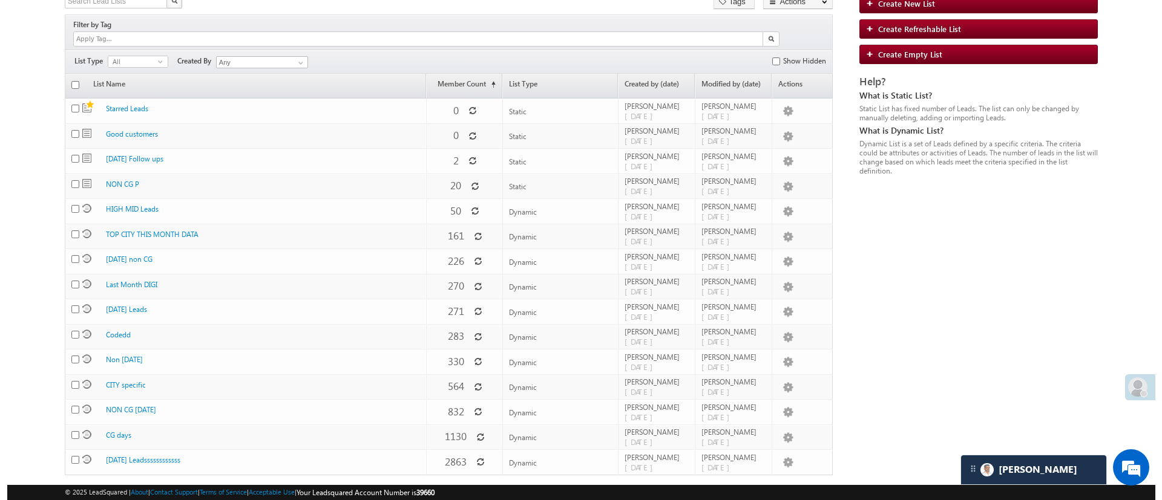
scroll to position [103, 0]
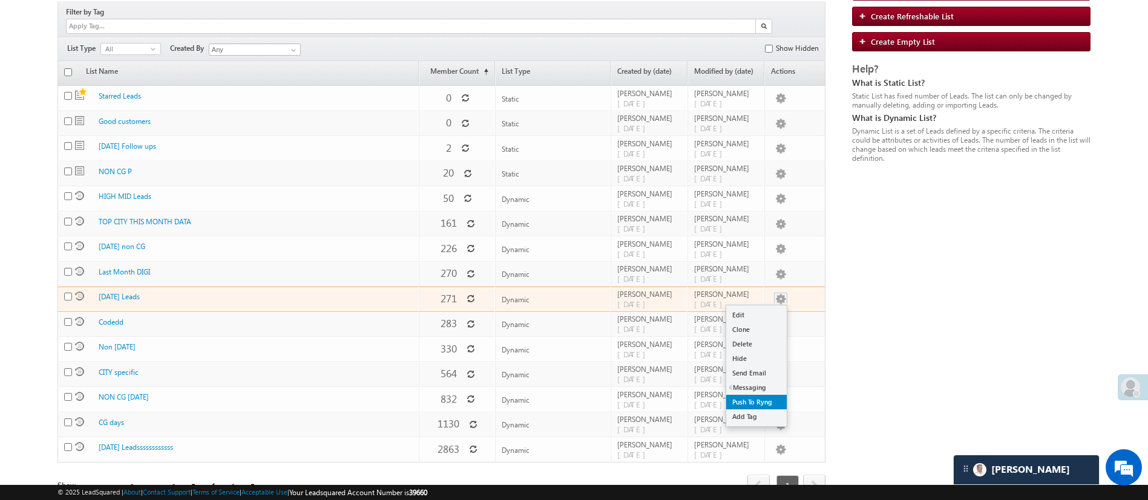
click at [754, 395] on link "Push To Ryng" at bounding box center [756, 402] width 61 height 15
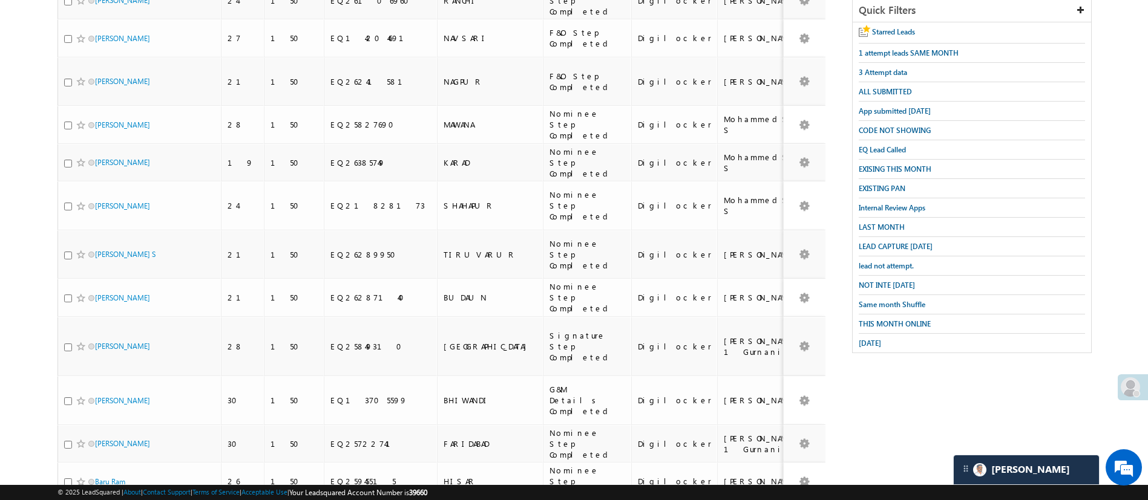
scroll to position [222, 0]
click at [905, 241] on span "LEAD CAPTURE [DATE]" at bounding box center [896, 245] width 74 height 9
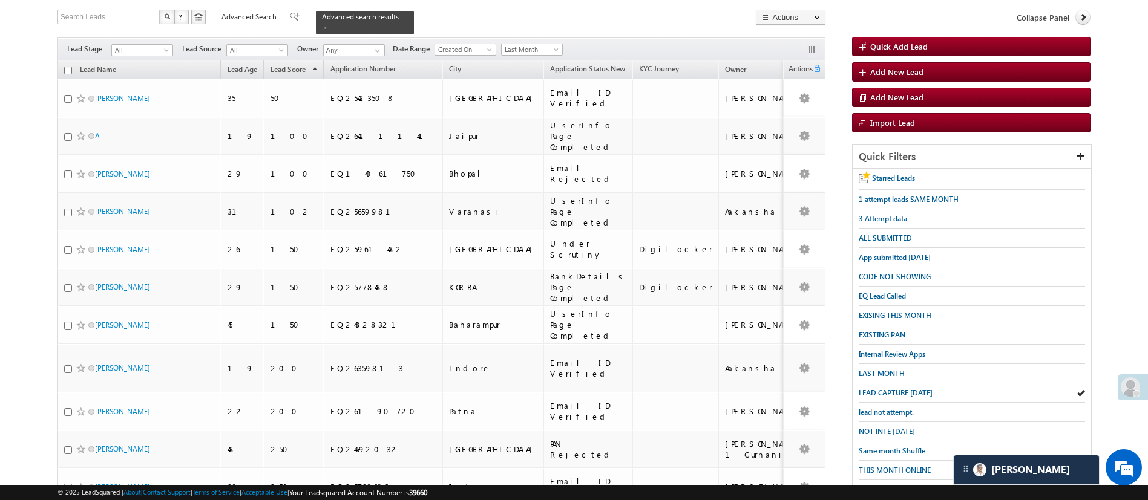
scroll to position [80, 0]
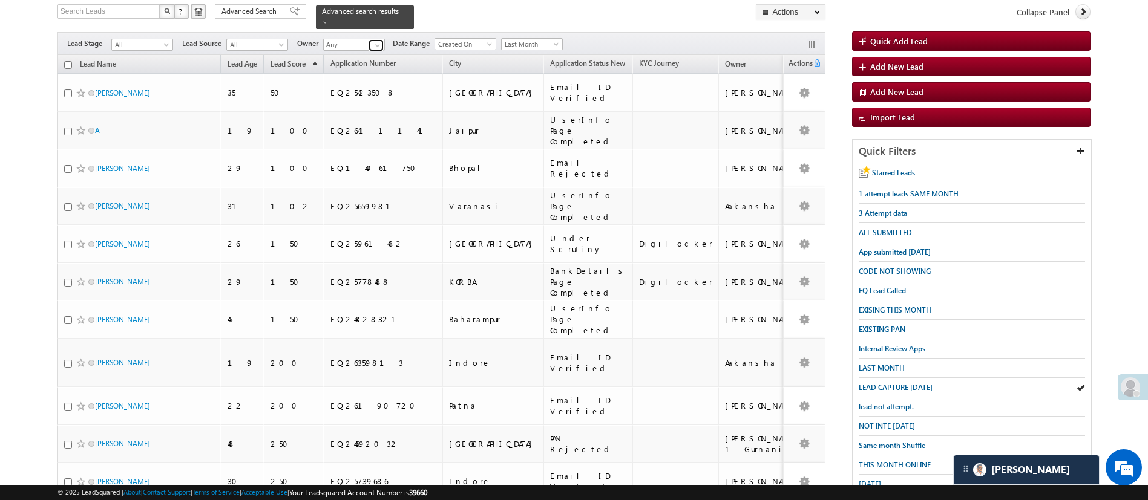
click at [381, 41] on span at bounding box center [378, 46] width 10 height 10
click at [372, 51] on link "Lavisha Gautam Lavisha.Gautam@angelbroking.com" at bounding box center [383, 62] width 121 height 23
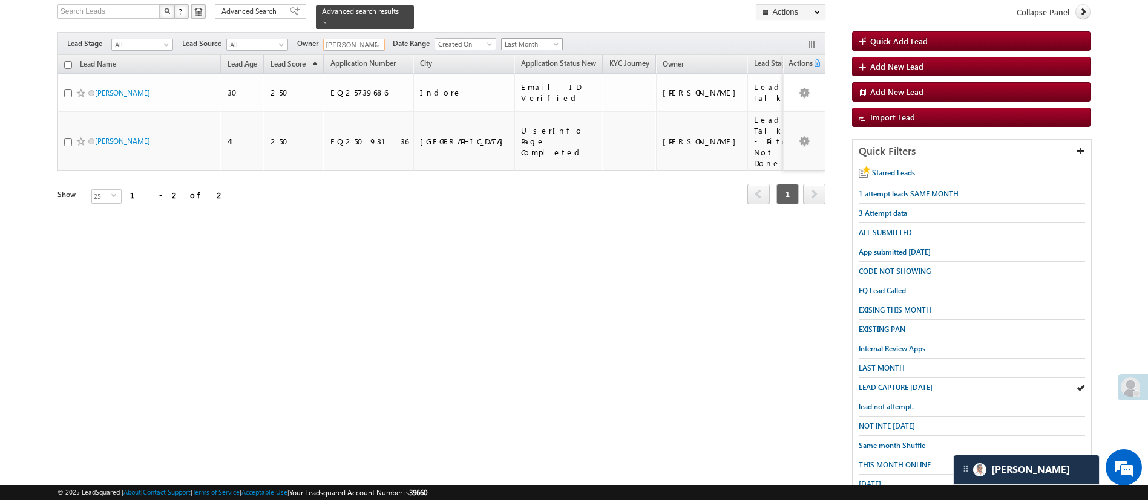
type input "[PERSON_NAME]"
click at [530, 39] on span "Last Month" at bounding box center [530, 44] width 57 height 11
click at [534, 139] on link "This Month" at bounding box center [533, 141] width 61 height 11
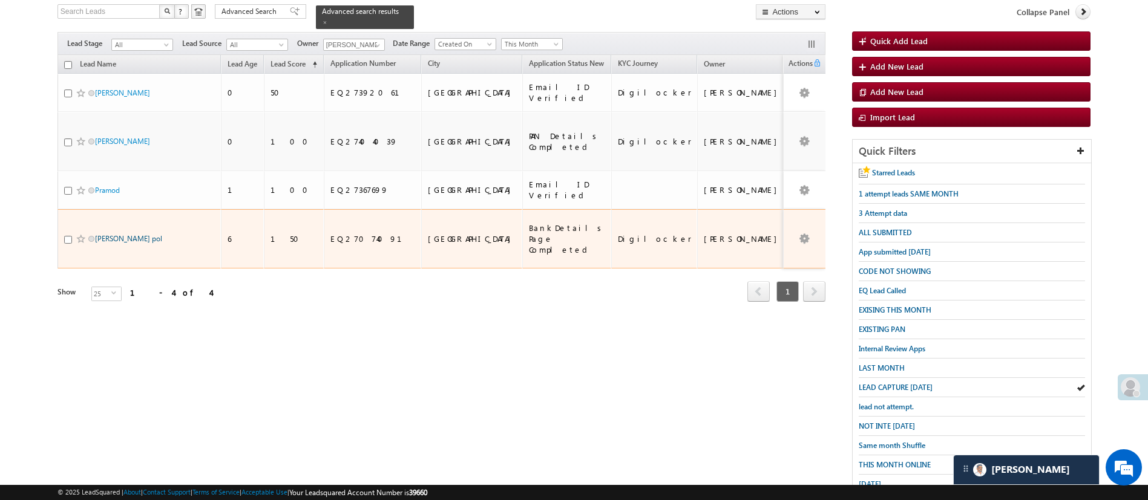
click at [127, 234] on link "Sachin shamrao pol" at bounding box center [128, 238] width 67 height 9
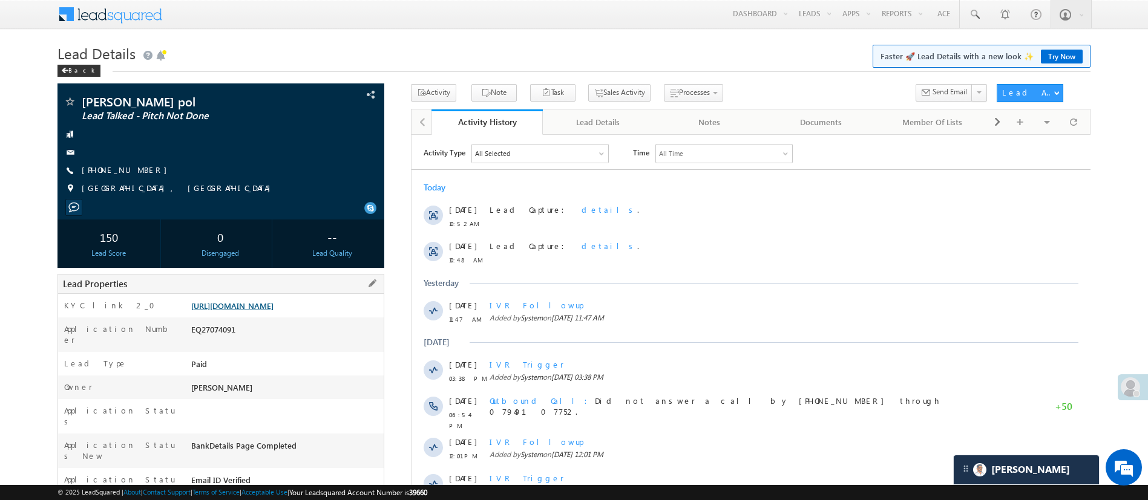
click at [273, 305] on link "[URL][DOMAIN_NAME]" at bounding box center [232, 306] width 82 height 10
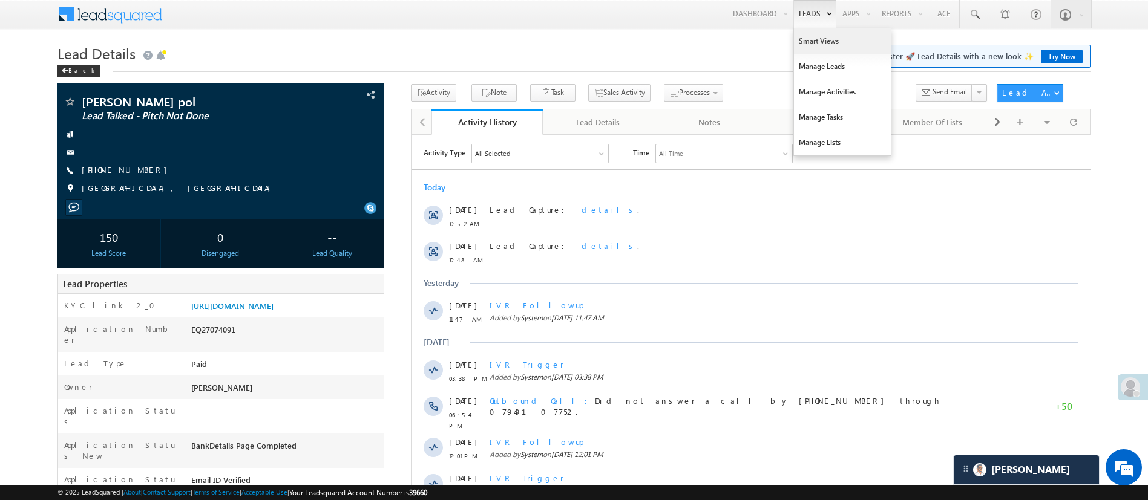
click at [806, 45] on link "Smart Views" at bounding box center [842, 40] width 97 height 25
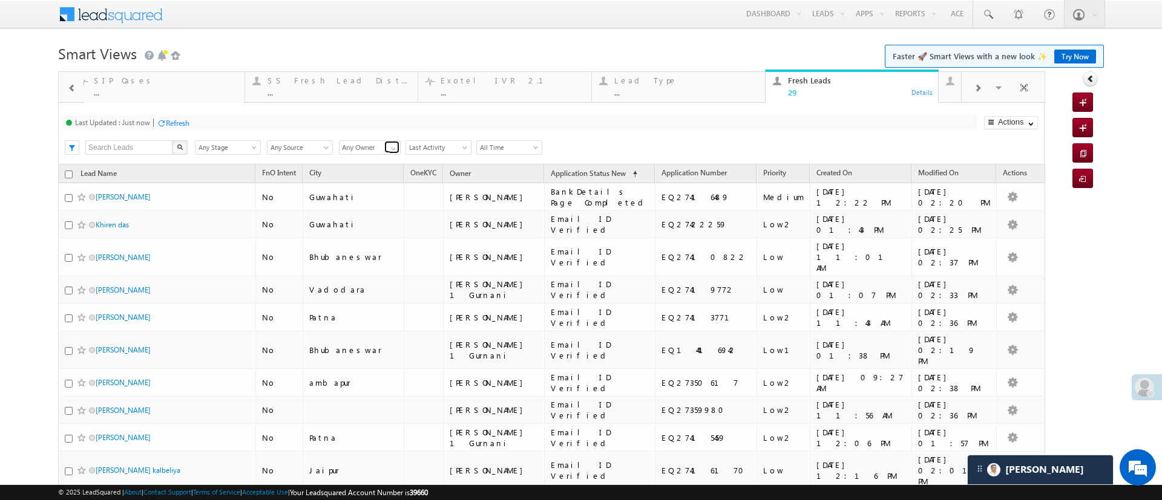
click at [385, 149] on link at bounding box center [391, 147] width 15 height 12
click at [368, 218] on link "[PERSON_NAME]" at bounding box center [370, 211] width 62 height 14
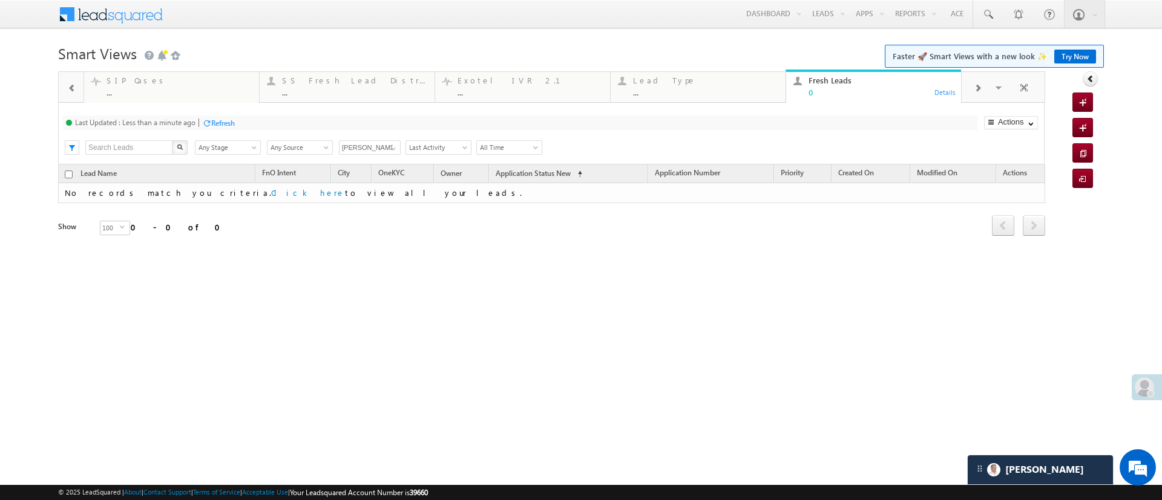
type input "[PERSON_NAME]"
click at [168, 123] on div "Refresh" at bounding box center [178, 123] width 24 height 9
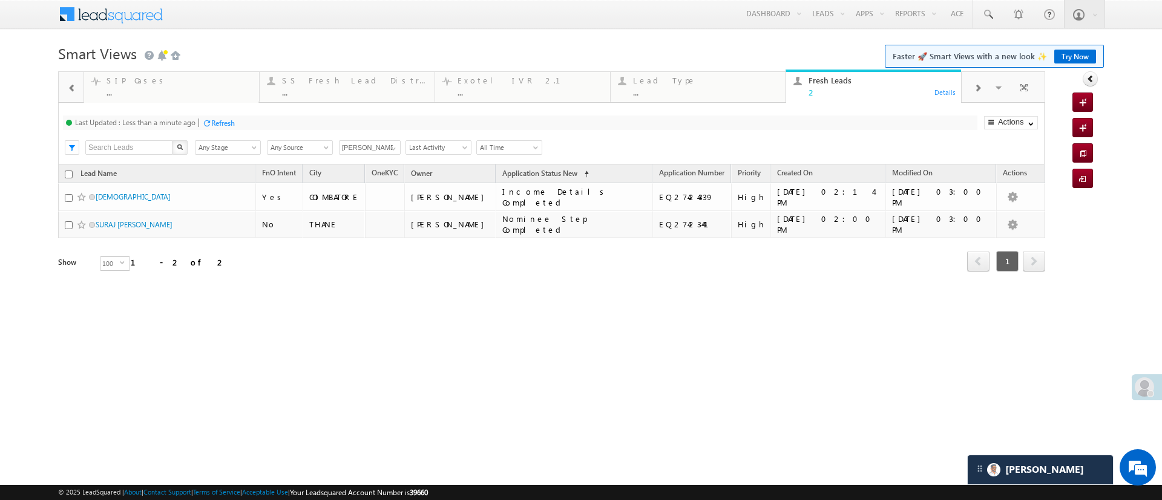
click at [216, 119] on div "Refresh" at bounding box center [223, 123] width 24 height 9
click at [223, 120] on div "Refresh" at bounding box center [223, 123] width 24 height 9
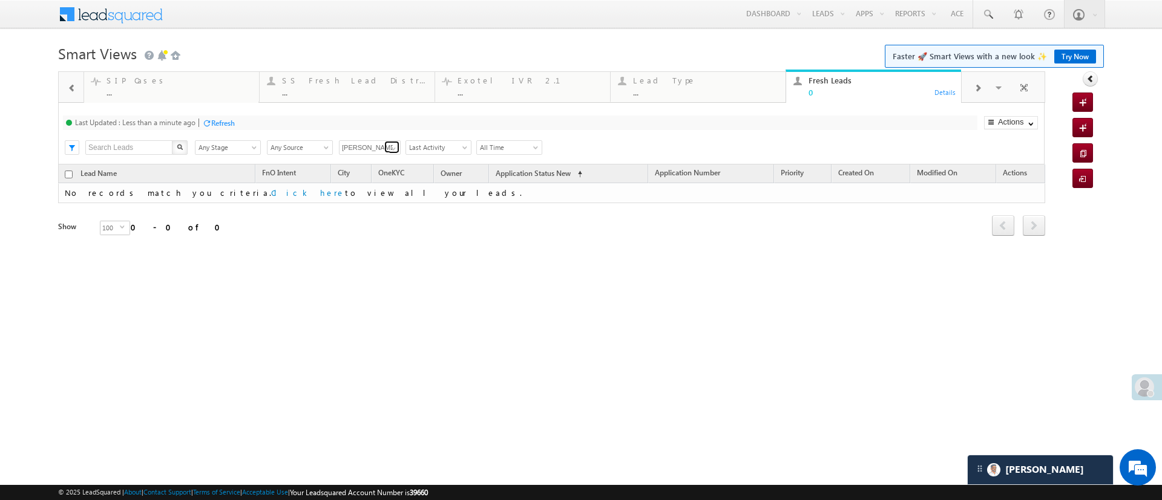
click at [385, 151] on link at bounding box center [391, 147] width 15 height 12
click at [379, 162] on link "Any Owner" at bounding box center [370, 162] width 62 height 14
type input "Any Owner"
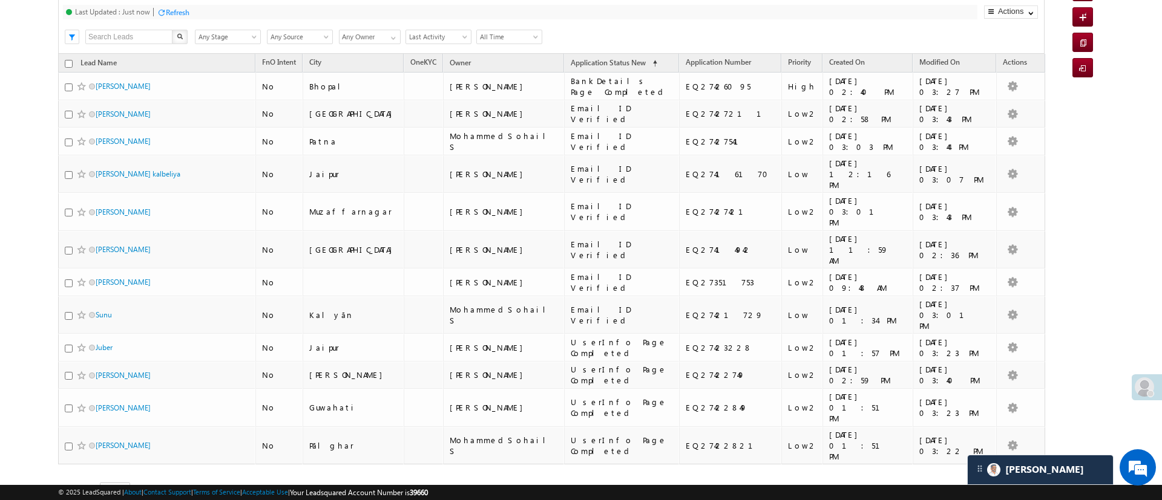
scroll to position [56, 0]
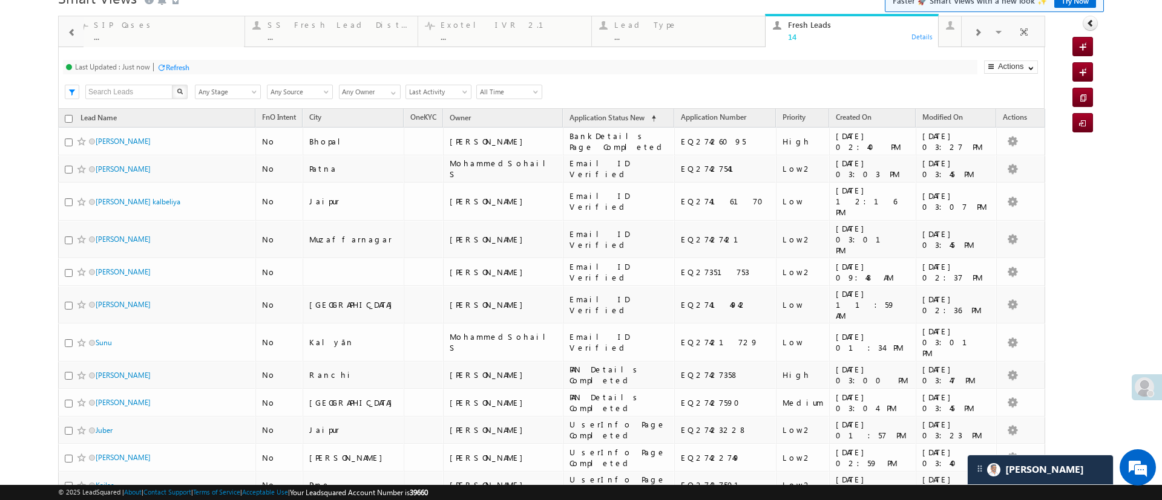
click at [185, 67] on div "Refresh" at bounding box center [178, 67] width 24 height 9
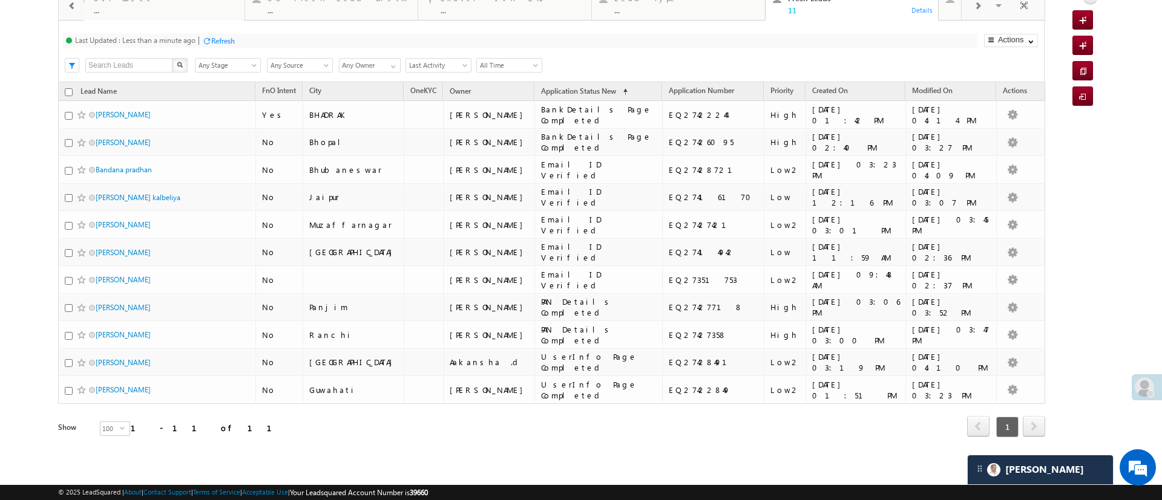
scroll to position [0, 0]
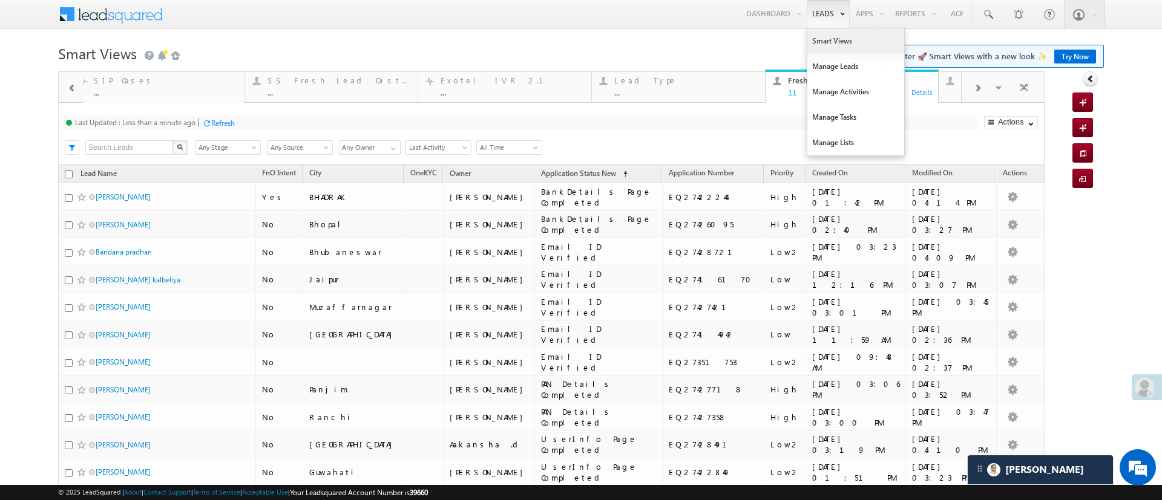
click at [807, 44] on link "Smart Views" at bounding box center [855, 40] width 97 height 25
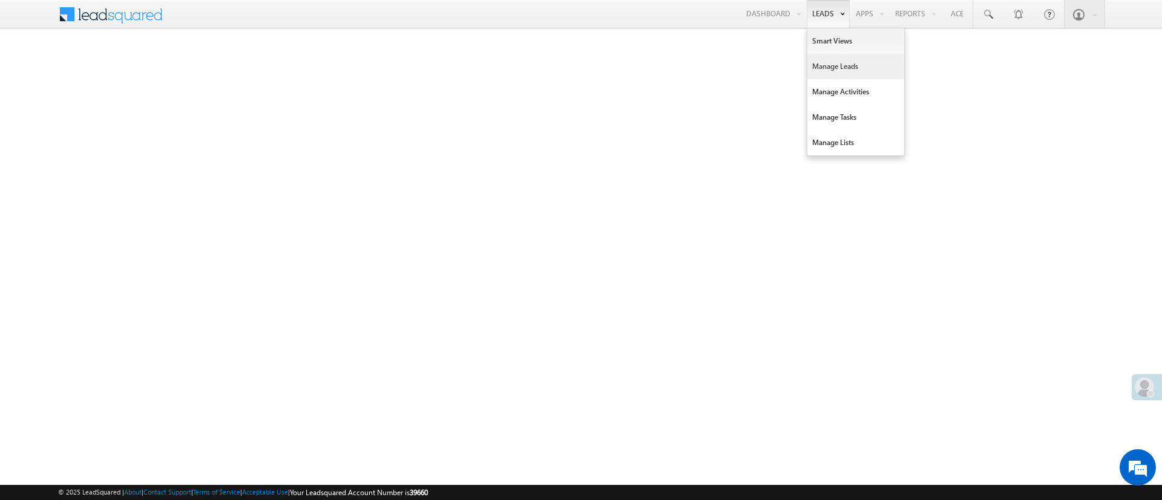
click at [826, 58] on link "Manage Leads" at bounding box center [855, 66] width 97 height 25
click at [839, 131] on link "Manage Lists" at bounding box center [855, 142] width 97 height 25
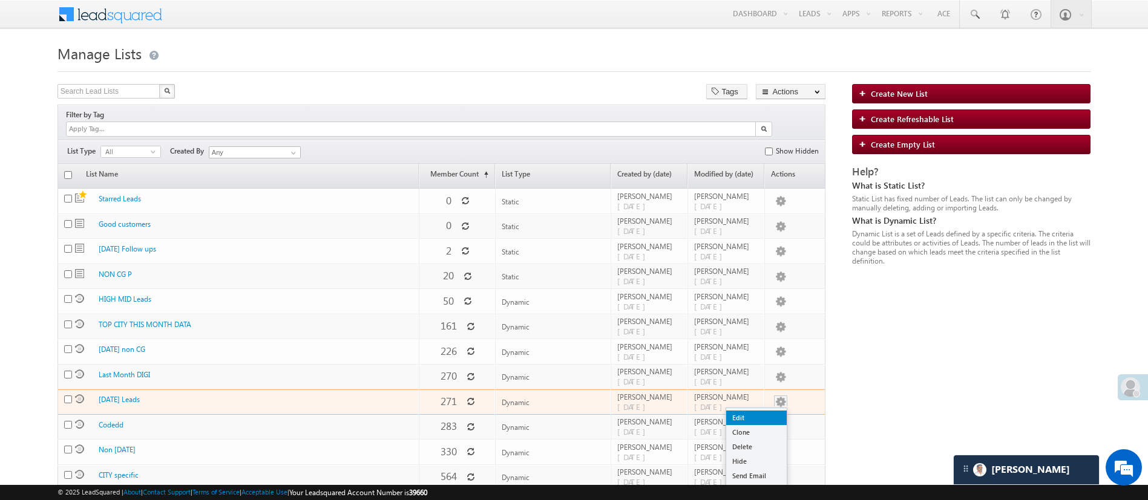
click at [767, 411] on link "Edit" at bounding box center [756, 418] width 61 height 15
checkbox input "true"
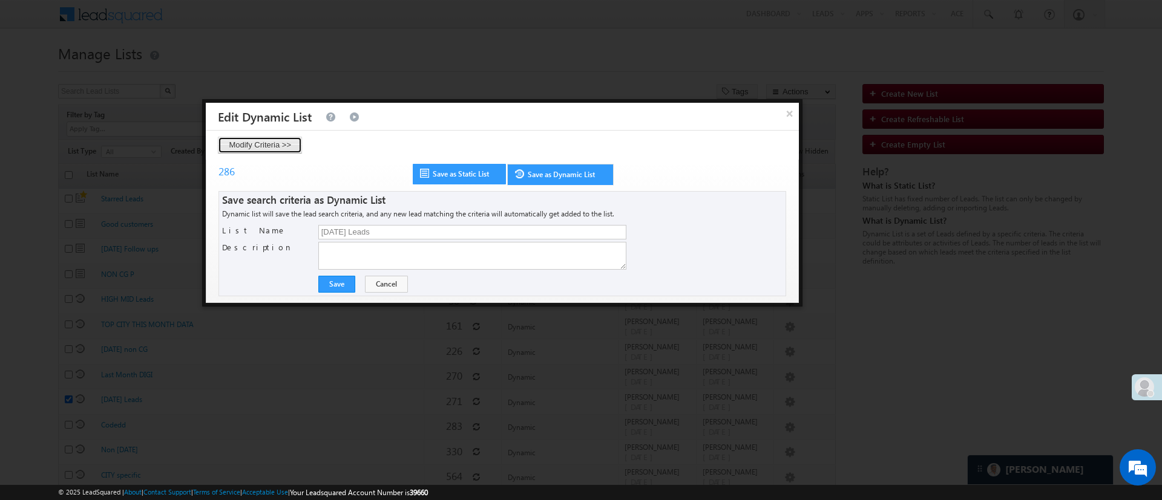
click at [282, 148] on button "Modify Criteria >>" at bounding box center [260, 145] width 84 height 17
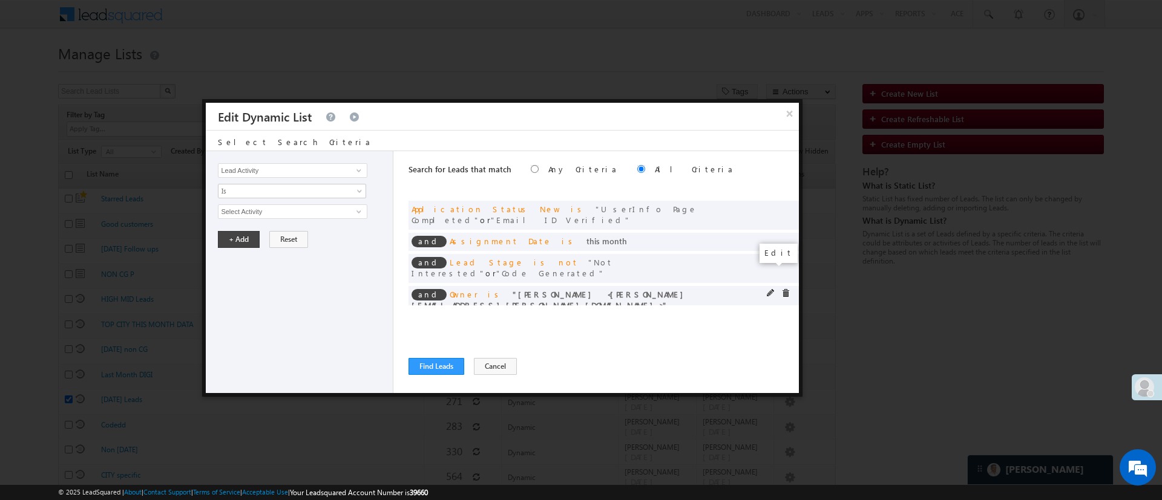
click at [769, 289] on span at bounding box center [771, 293] width 8 height 8
click at [345, 213] on span "[PERSON_NAME]" at bounding box center [286, 211] width 137 height 13
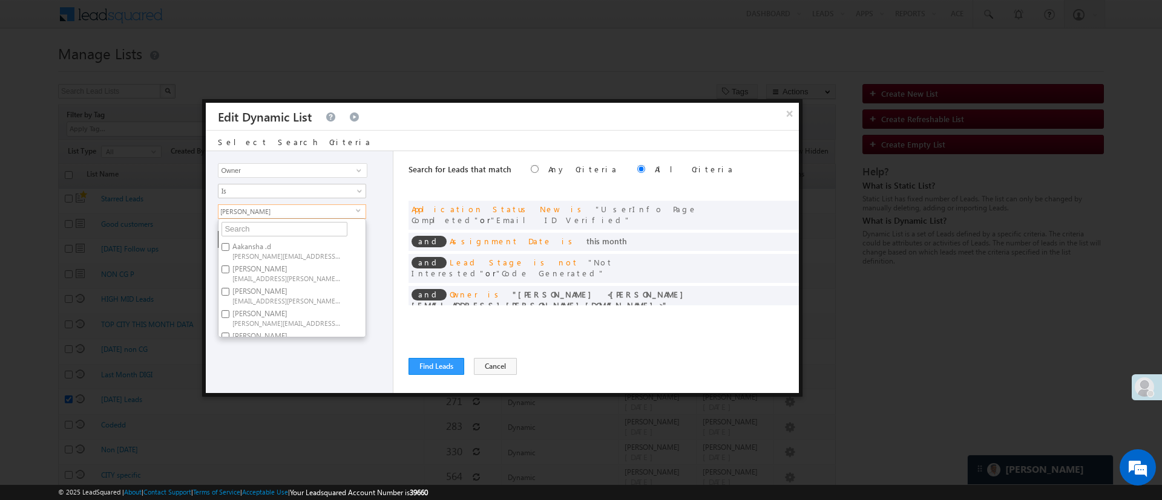
click at [281, 254] on span "[PERSON_NAME][EMAIL_ADDRESS][DOMAIN_NAME]" at bounding box center [286, 255] width 109 height 9
click at [229, 251] on input "[PERSON_NAME] .d [PERSON_NAME][EMAIL_ADDRESS][DOMAIN_NAME]" at bounding box center [225, 247] width 8 height 8
checkbox input "true"
click at [335, 281] on span "[PERSON_NAME][EMAIL_ADDRESS][PERSON_NAME][DOMAIN_NAME]" at bounding box center [286, 285] width 109 height 9
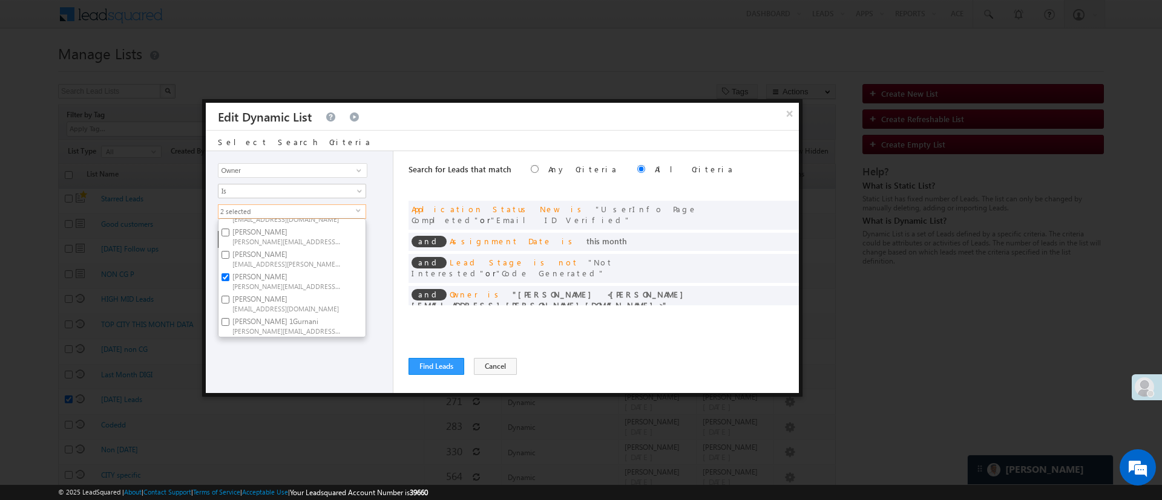
click at [229, 273] on input "[PERSON_NAME] [PERSON_NAME][EMAIL_ADDRESS][PERSON_NAME][DOMAIN_NAME]" at bounding box center [225, 277] width 8 height 8
checkbox input "false"
click at [303, 355] on div "Lead Activity Task Sales Group Prospect Id WA Last Message Timestamp 4th Day Di…" at bounding box center [300, 272] width 188 height 242
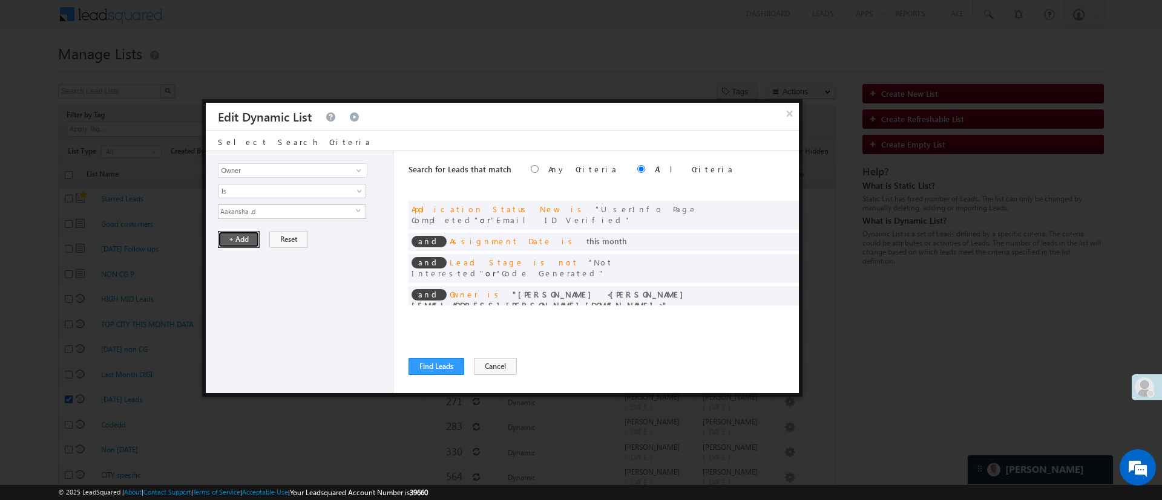
click at [243, 232] on button "+ Add" at bounding box center [239, 239] width 42 height 17
click at [439, 359] on button "Find Leads" at bounding box center [436, 366] width 56 height 17
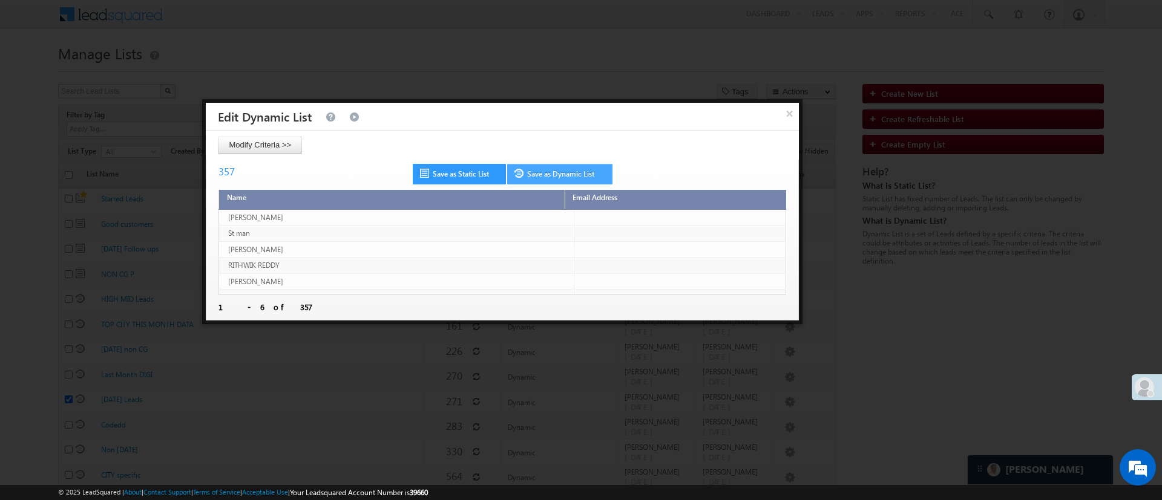
click at [559, 169] on link "Save as Dynamic List" at bounding box center [559, 174] width 105 height 21
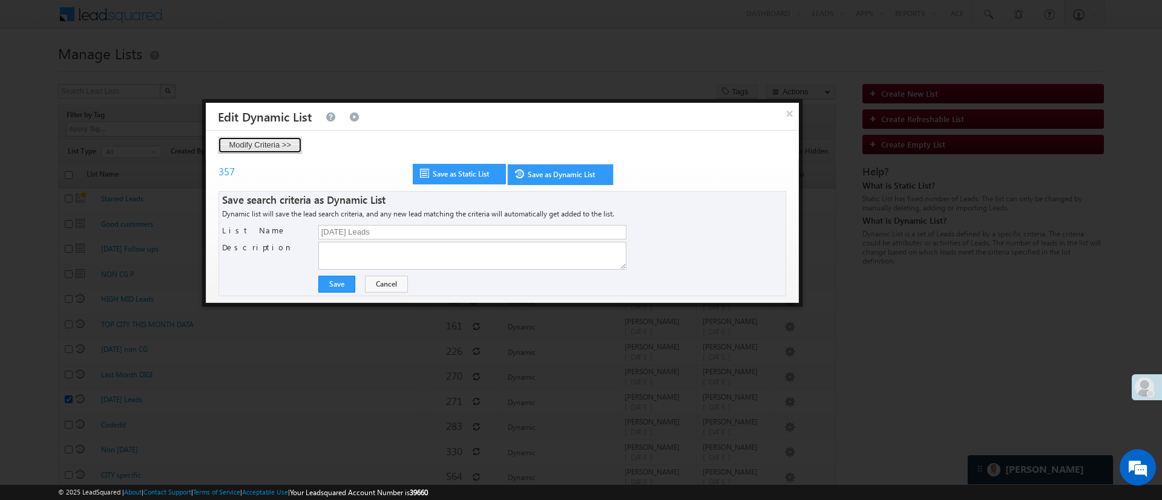
click at [285, 145] on button "Modify Criteria >>" at bounding box center [260, 145] width 84 height 17
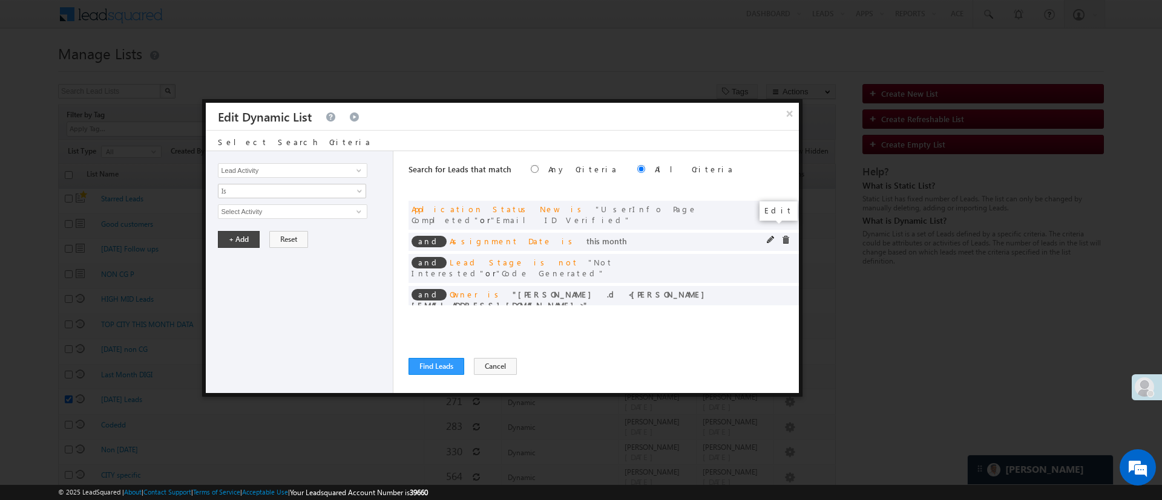
click at [772, 236] on span at bounding box center [771, 240] width 8 height 8
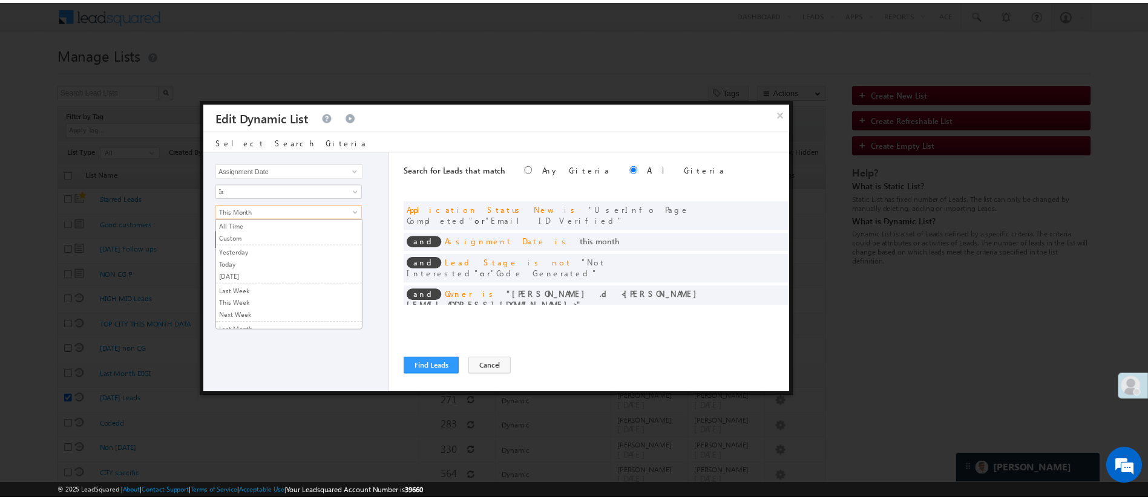
scroll to position [67, 0]
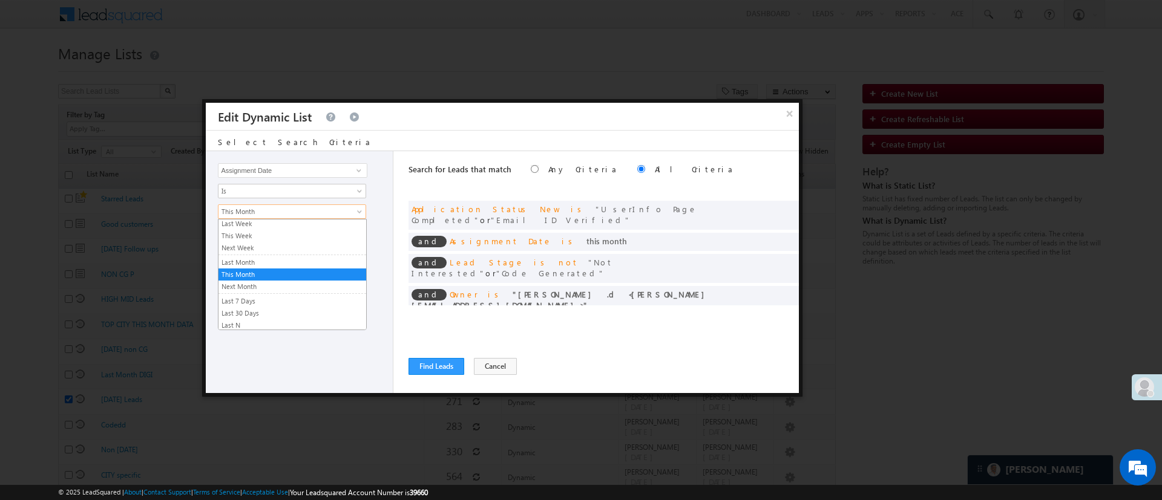
click at [345, 214] on span "This Month" at bounding box center [283, 211] width 131 height 11
click at [317, 301] on link "Last 7 Days" at bounding box center [292, 301] width 148 height 11
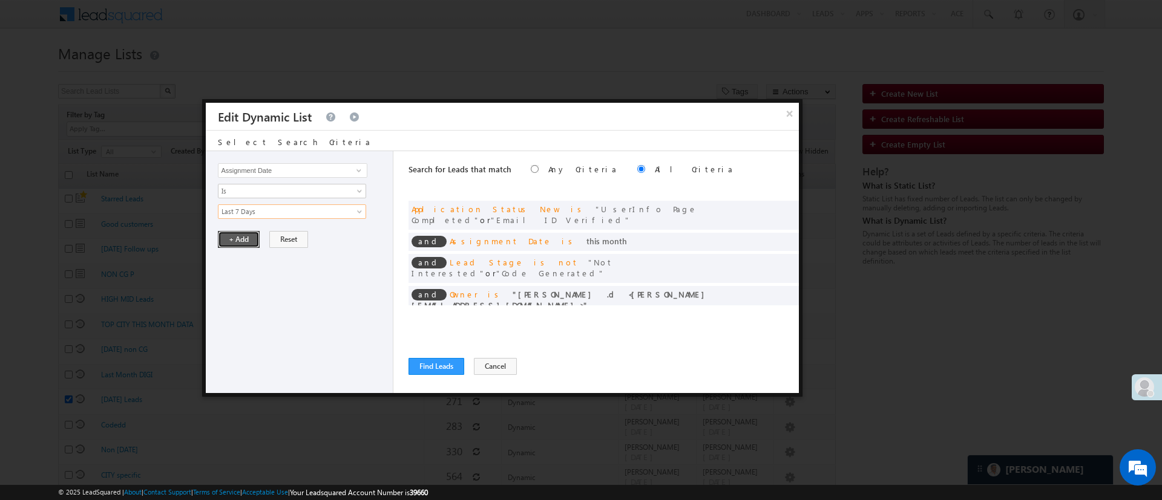
click at [230, 243] on button "+ Add" at bounding box center [239, 239] width 42 height 17
click at [426, 364] on button "Find Leads" at bounding box center [436, 366] width 56 height 17
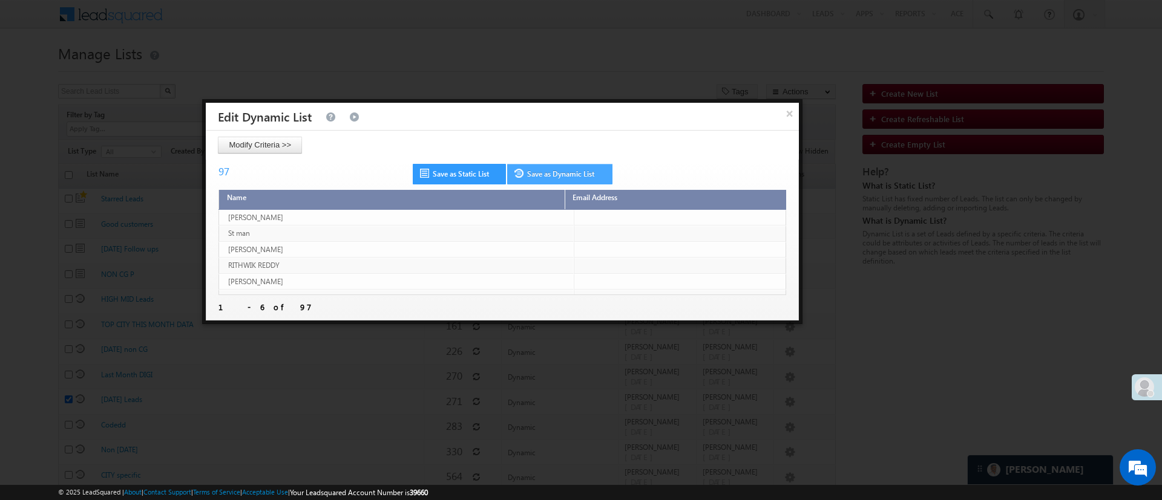
click at [563, 165] on link "Save as Dynamic List" at bounding box center [559, 174] width 105 height 21
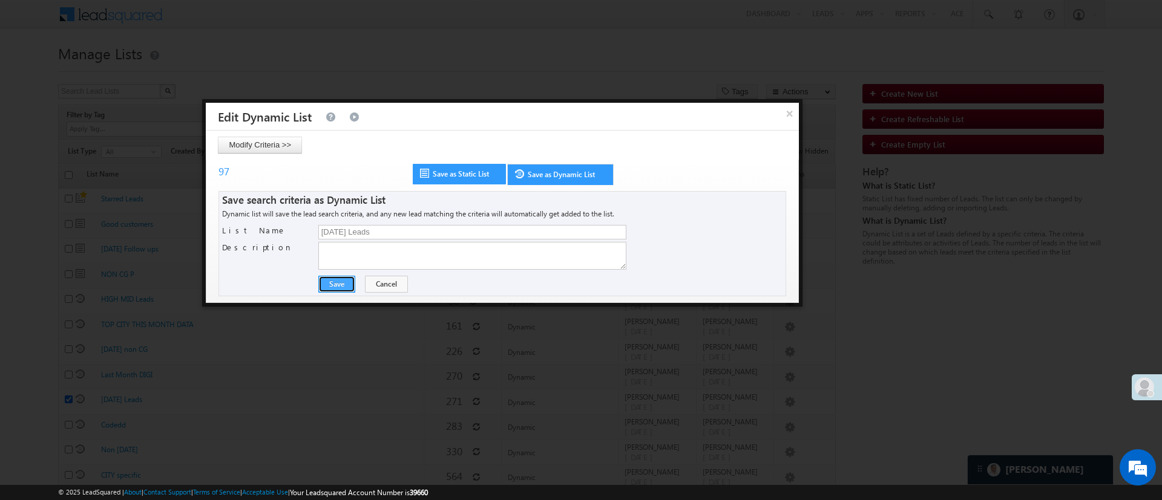
click at [336, 281] on button "Save" at bounding box center [336, 284] width 37 height 17
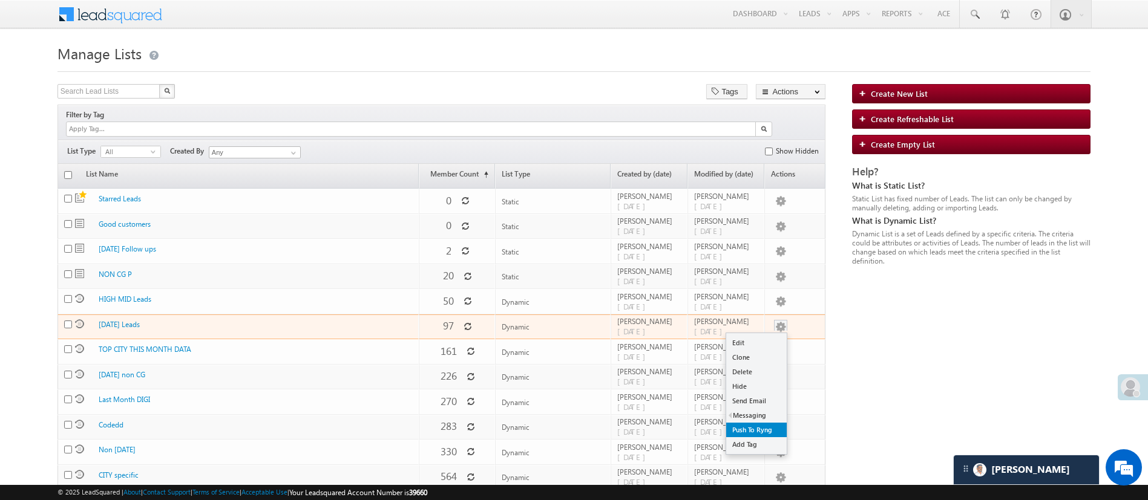
click at [746, 423] on link "Push To Ryng" at bounding box center [756, 430] width 61 height 15
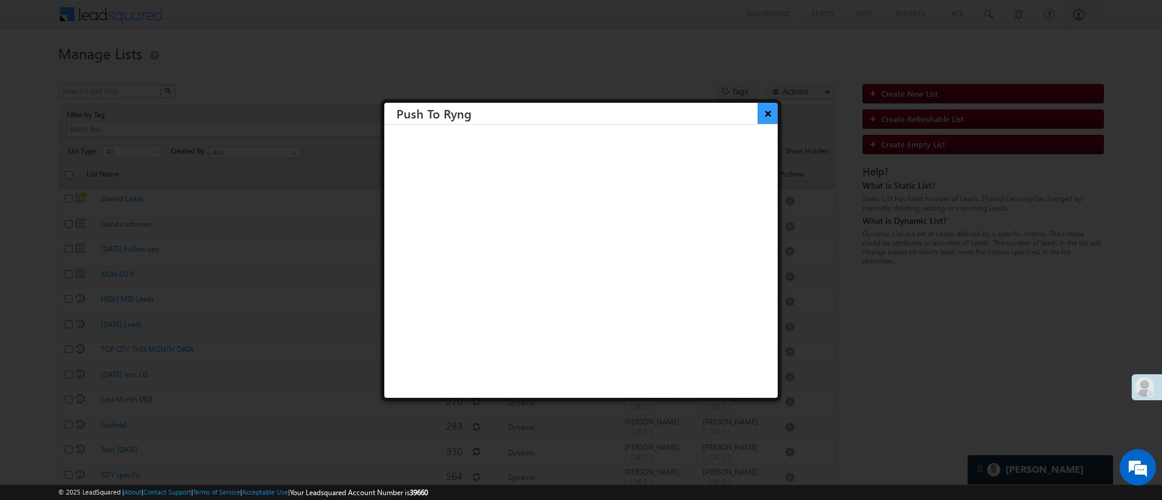
click at [757, 111] on button "×" at bounding box center [767, 113] width 20 height 21
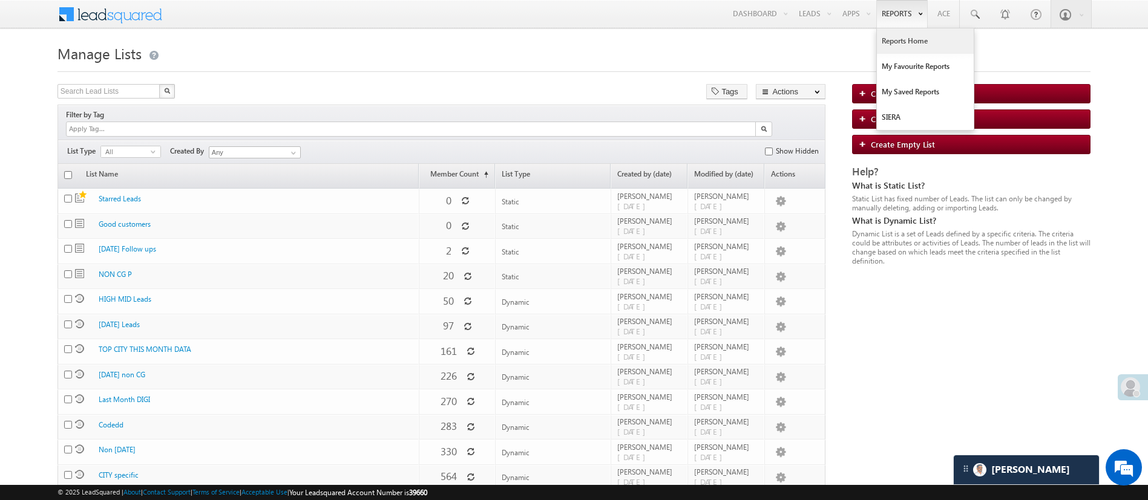
click at [885, 38] on link "Reports Home" at bounding box center [925, 40] width 97 height 25
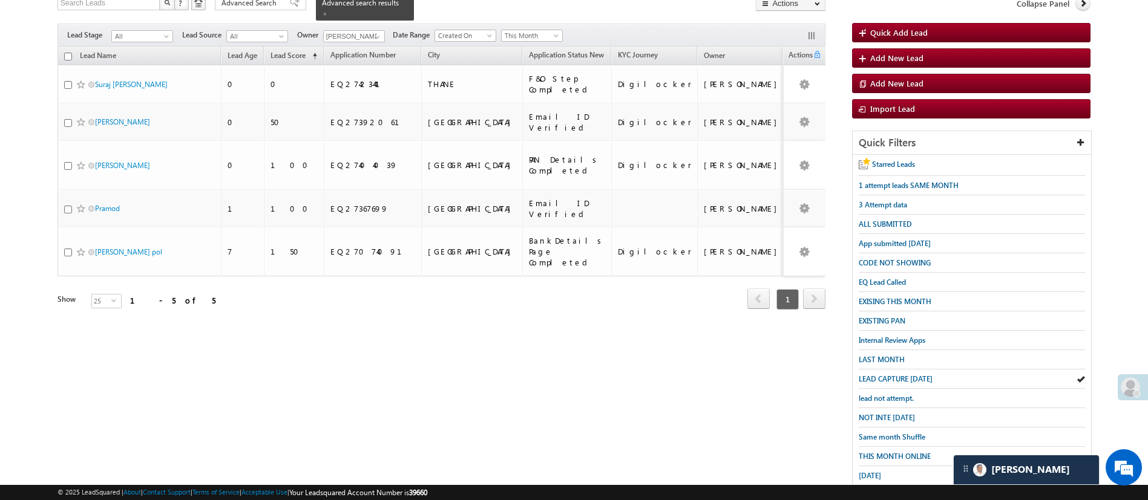
scroll to position [106, 0]
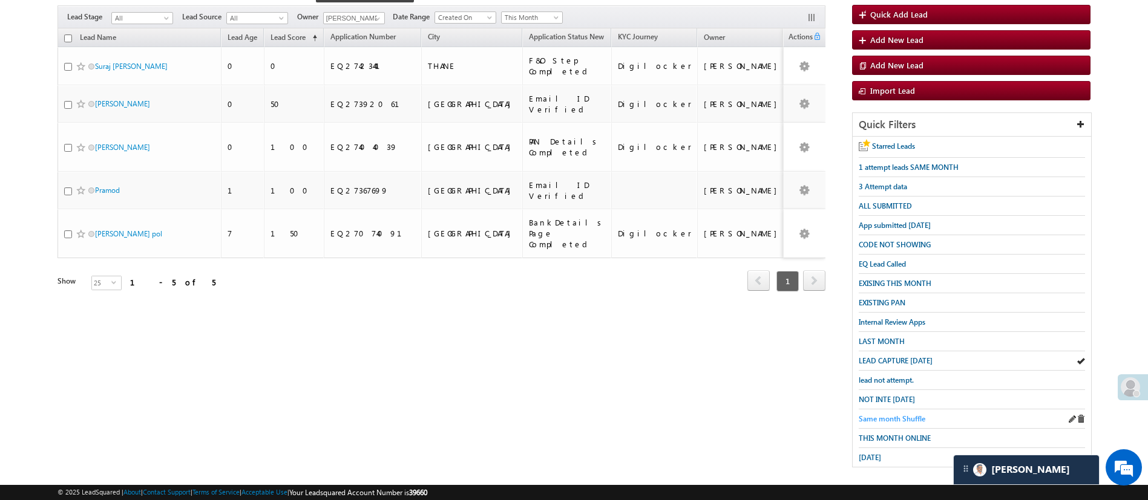
click at [908, 414] on span "Same month Shuffle" at bounding box center [892, 418] width 67 height 9
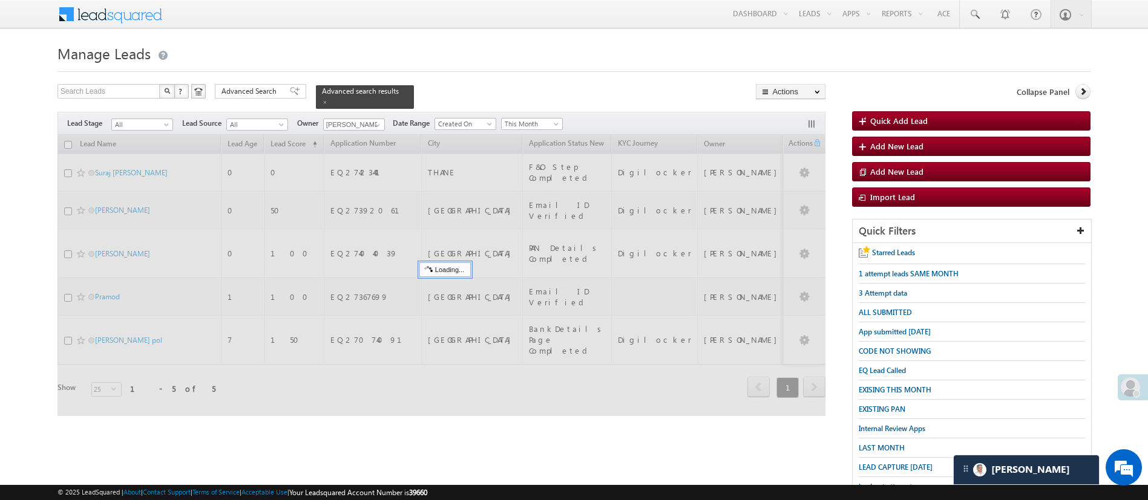
scroll to position [0, 0]
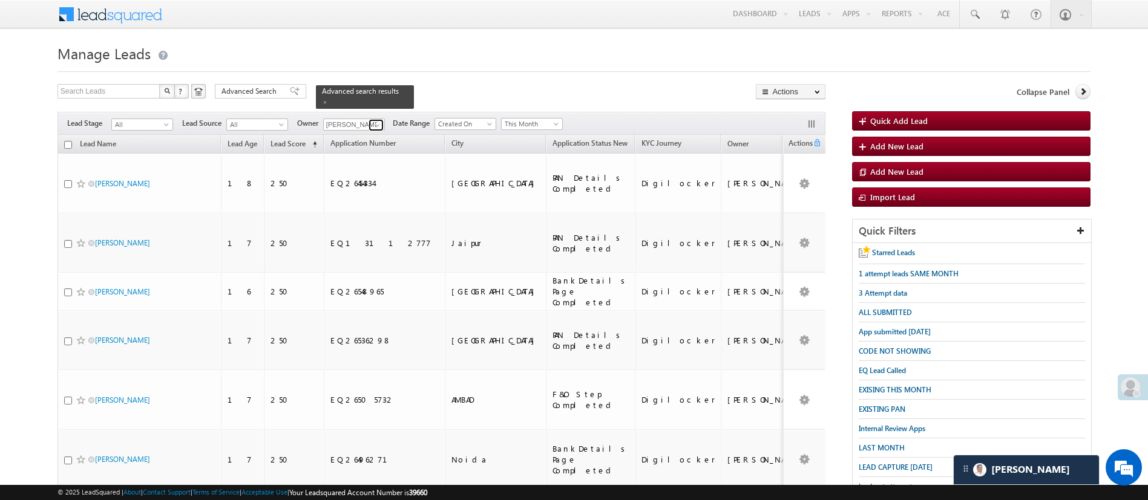
click at [379, 120] on span at bounding box center [378, 125] width 10 height 10
click at [246, 88] on span "Advanced Search" at bounding box center [250, 91] width 59 height 11
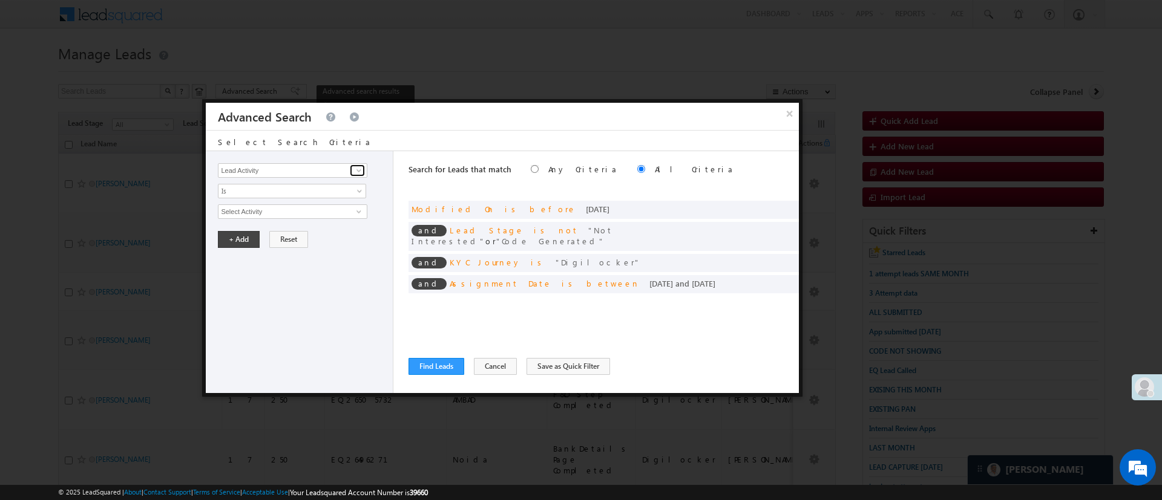
click at [361, 169] on span at bounding box center [359, 171] width 10 height 10
click at [313, 193] on link "Selfie Timestamp" at bounding box center [292, 196] width 149 height 14
type input "Selfie Timestamp"
click at [315, 189] on span "Is" at bounding box center [283, 191] width 131 height 11
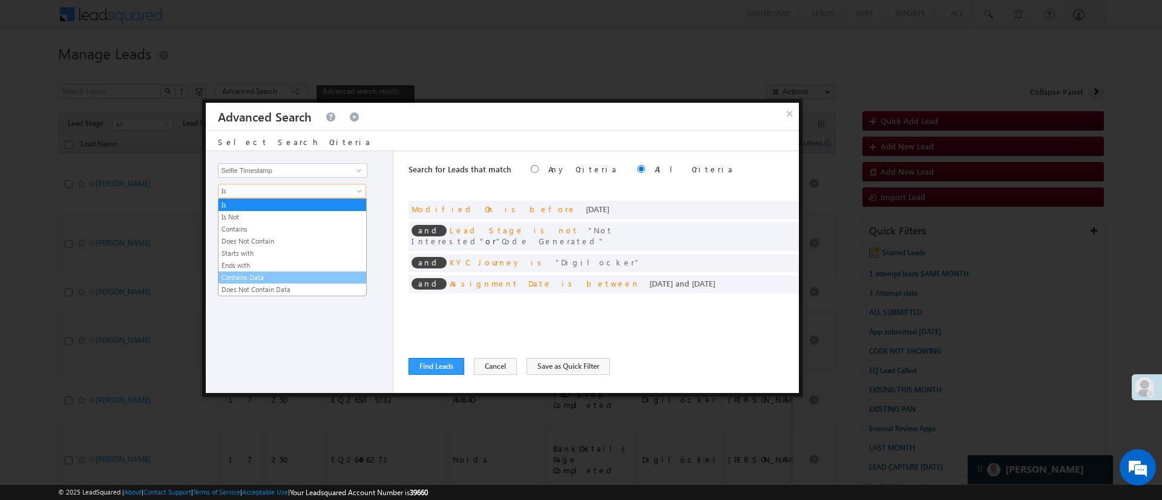
click at [286, 272] on link "Contains Data" at bounding box center [292, 277] width 148 height 11
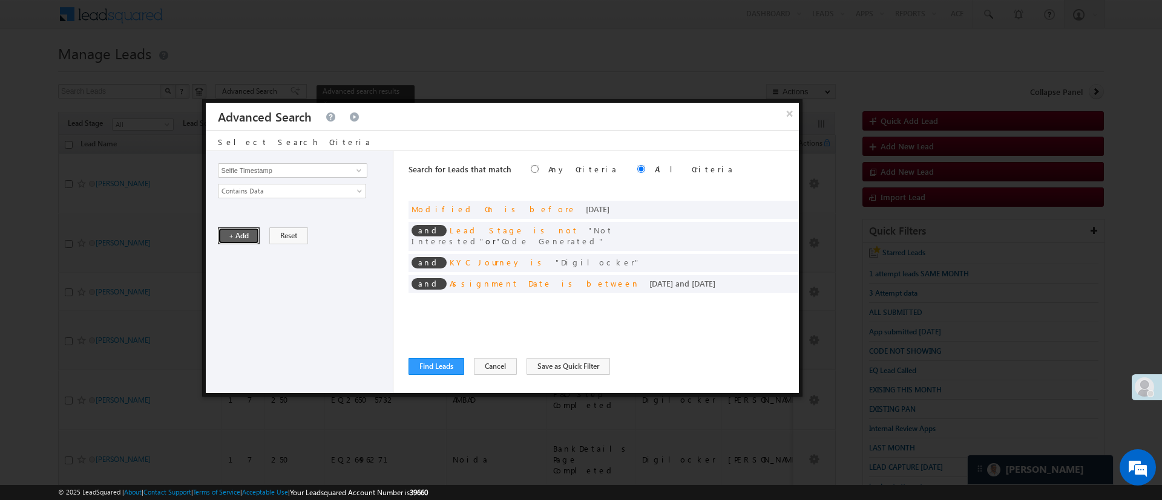
click at [246, 237] on button "+ Add" at bounding box center [239, 235] width 42 height 17
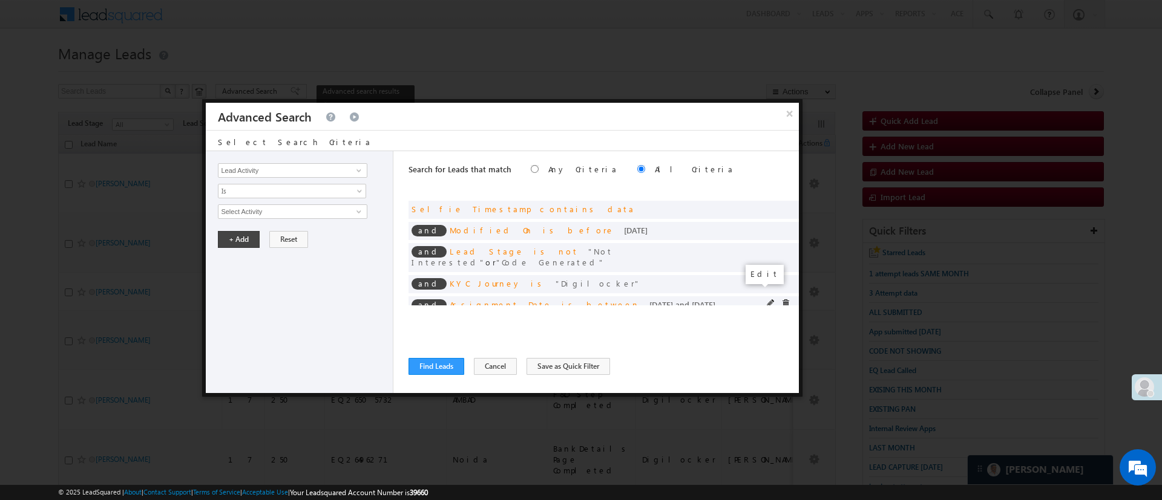
click at [767, 299] on span at bounding box center [771, 303] width 8 height 8
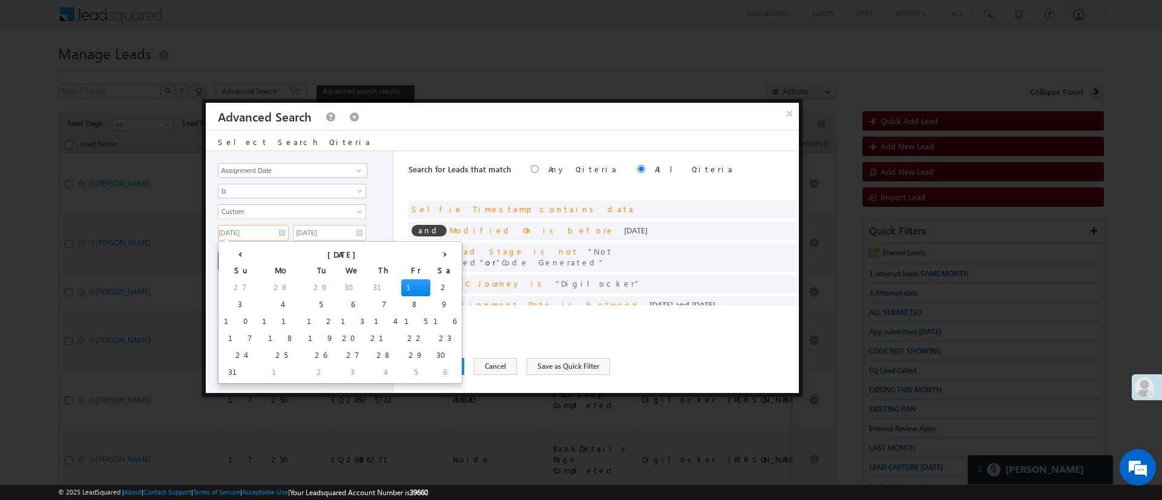
click at [253, 231] on input "[DATE]" at bounding box center [253, 233] width 71 height 16
click at [304, 304] on td "5" at bounding box center [321, 304] width 34 height 17
type input "[DATE]"
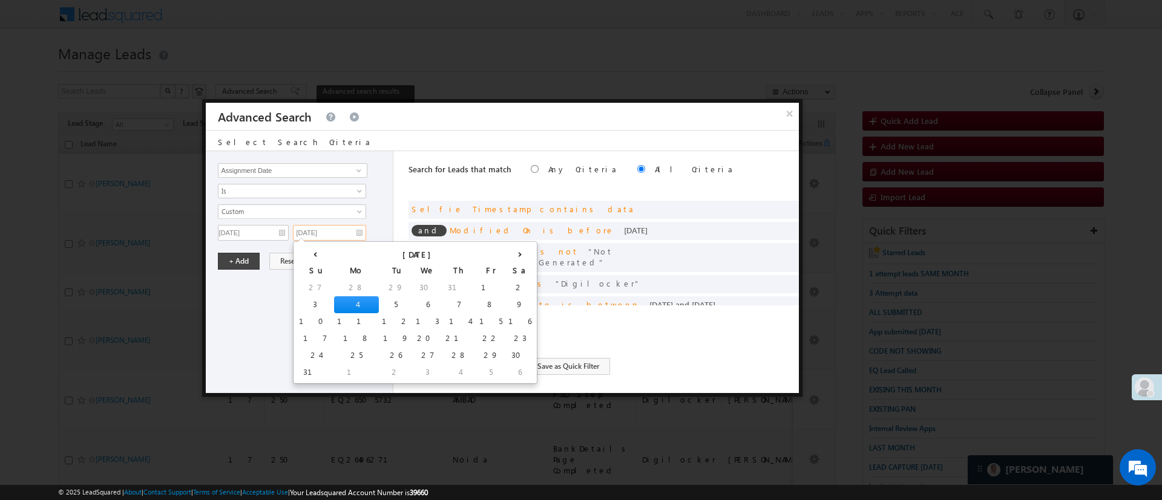
click at [340, 236] on input "[DATE]" at bounding box center [329, 233] width 73 height 16
click at [442, 319] on td "14" at bounding box center [459, 321] width 34 height 17
type input "[DATE]"
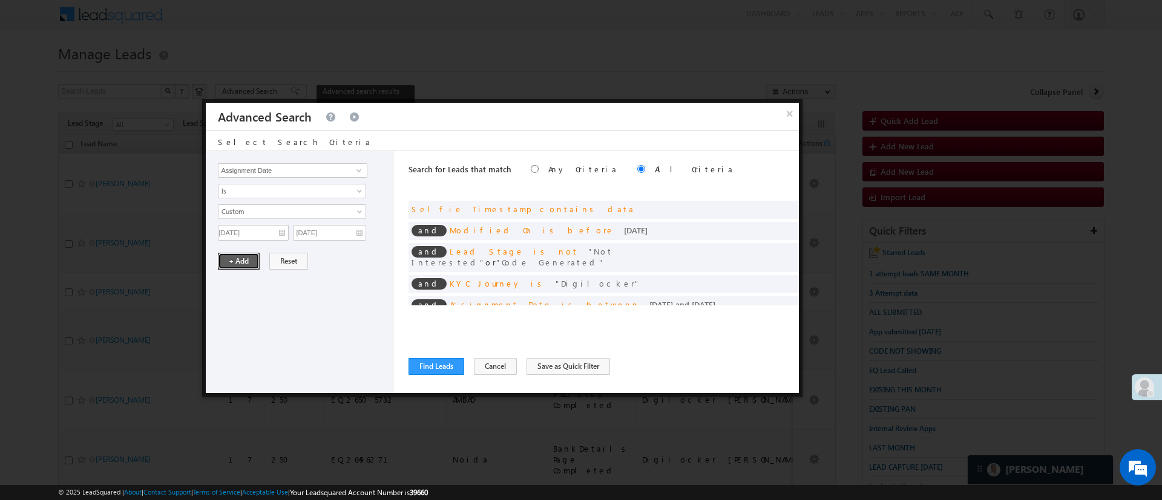
click at [237, 263] on button "+ Add" at bounding box center [239, 261] width 42 height 17
click at [433, 370] on button "Find Leads" at bounding box center [436, 366] width 56 height 17
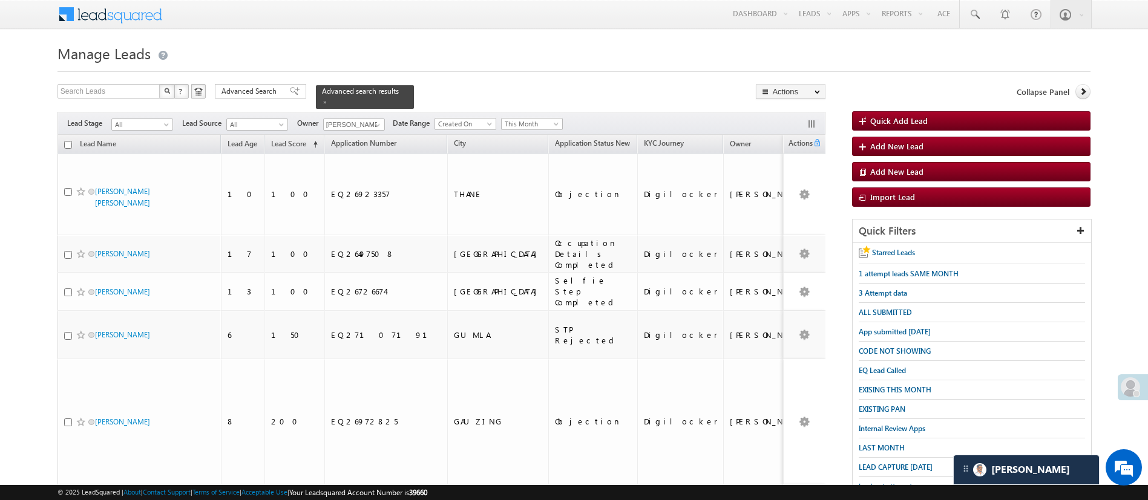
scroll to position [160, 0]
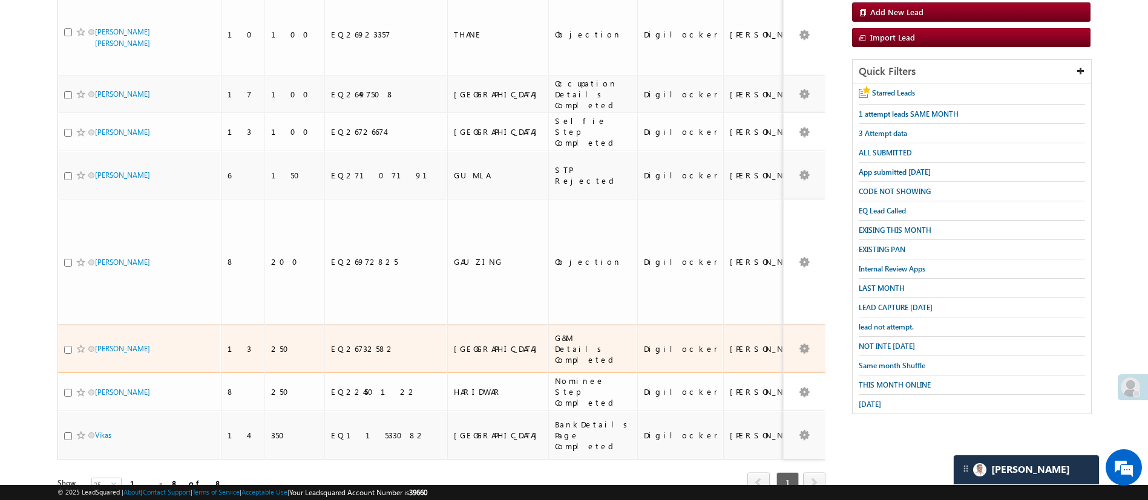
click at [68, 346] on input "checkbox" at bounding box center [68, 350] width 8 height 8
checkbox input "true"
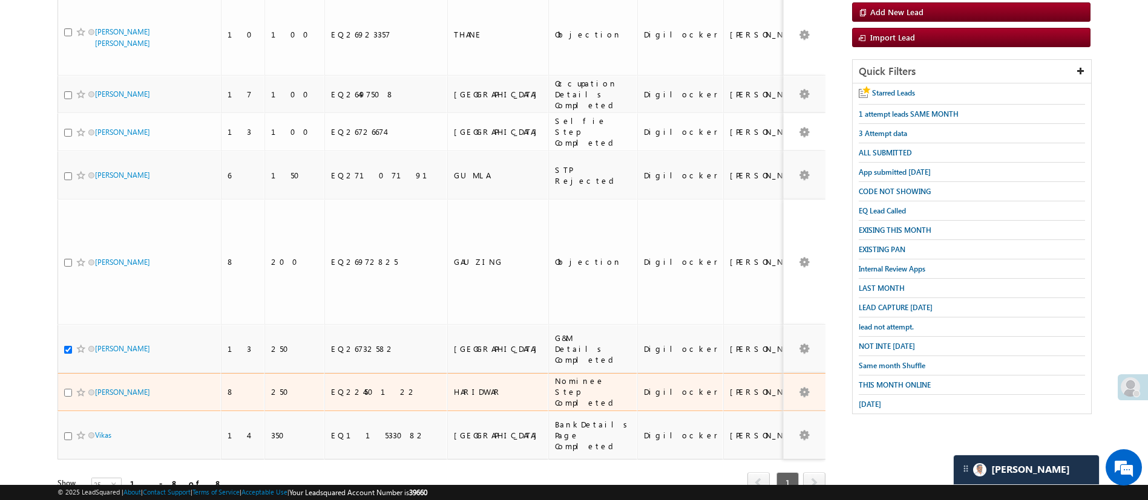
click at [67, 389] on input "checkbox" at bounding box center [68, 393] width 8 height 8
checkbox input "true"
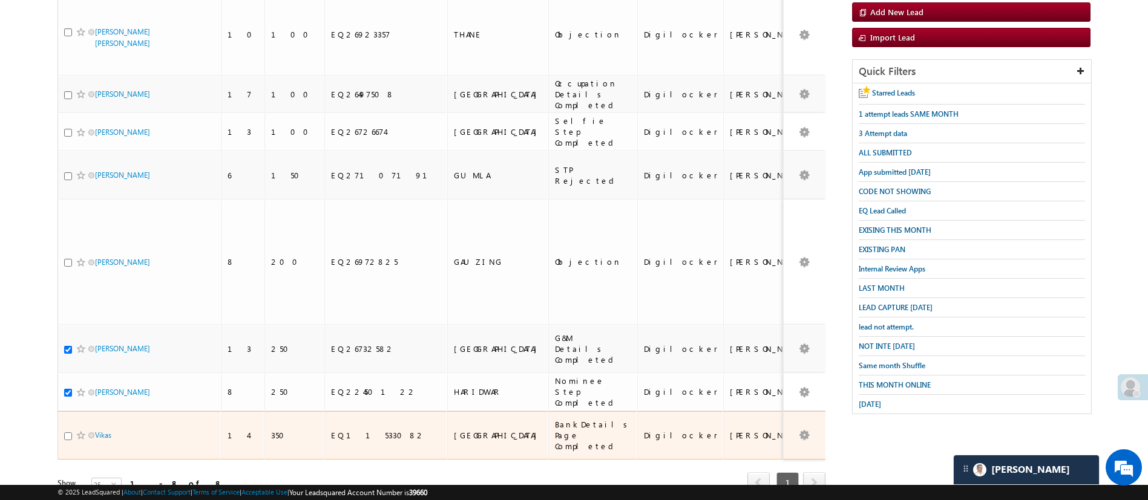
click at [68, 433] on input "checkbox" at bounding box center [68, 437] width 8 height 8
checkbox input "false"
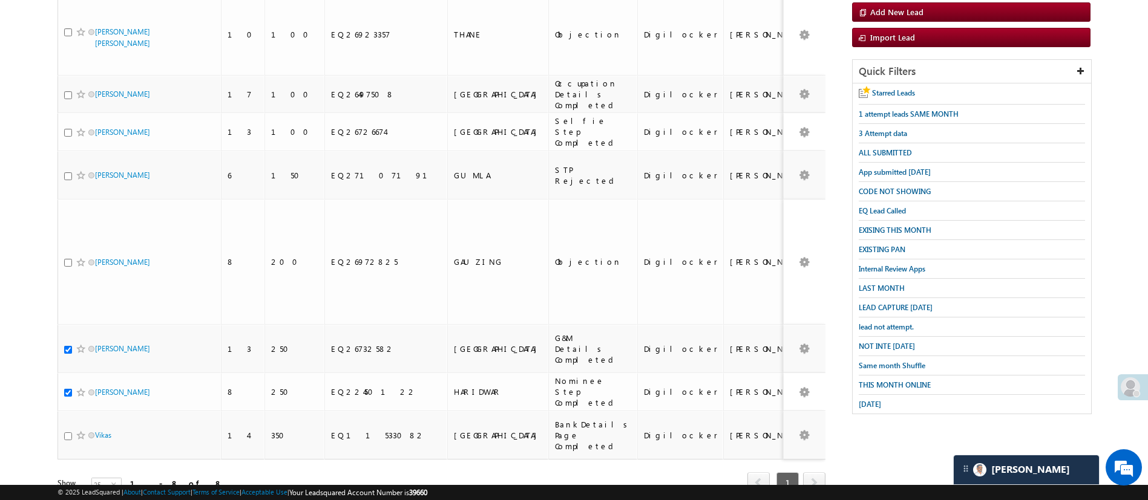
scroll to position [0, 0]
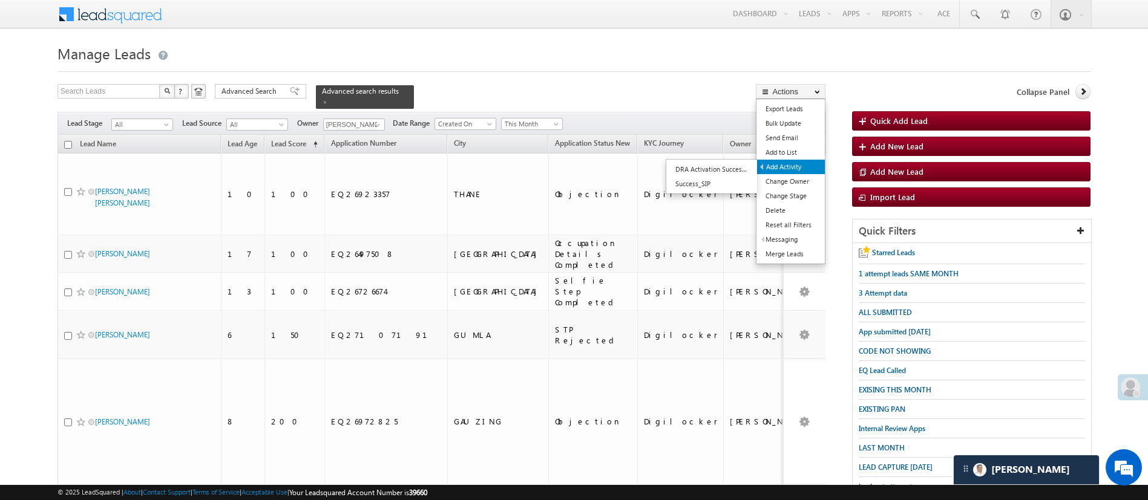
click at [805, 172] on link "Add Activity" at bounding box center [791, 167] width 68 height 15
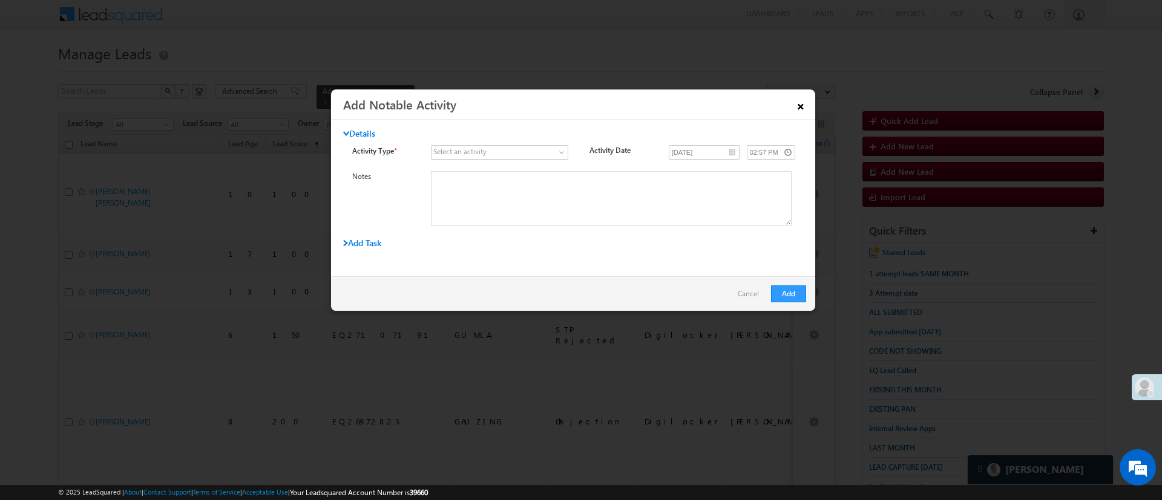
click at [800, 108] on link "×" at bounding box center [800, 104] width 21 height 21
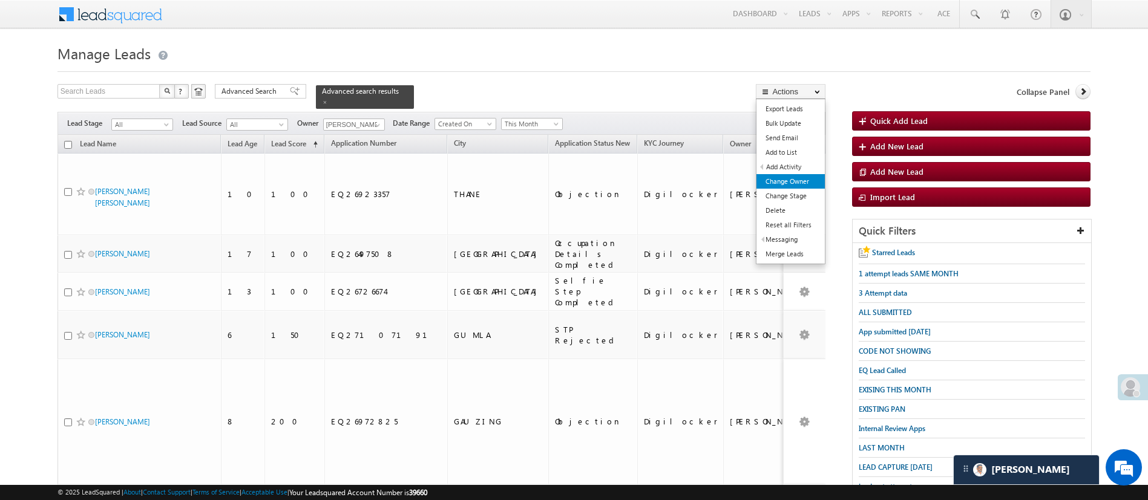
click at [802, 180] on link "Change Owner" at bounding box center [790, 181] width 68 height 15
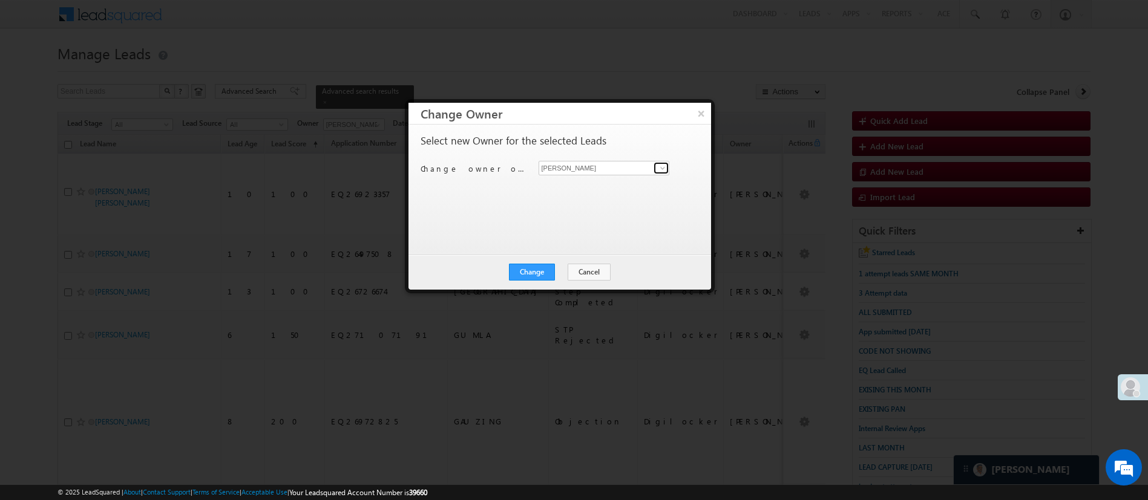
click at [664, 163] on span at bounding box center [663, 168] width 10 height 10
click at [622, 188] on span "[EMAIL_ADDRESS][DOMAIN_NAME]" at bounding box center [597, 191] width 109 height 9
click at [581, 185] on link "MohammedSohail S MohammedSohail.S@angelbroking.com" at bounding box center [603, 186] width 131 height 23
type input "MohammedSohail S"
click at [581, 186] on div "Select new Owner for the selected Leads Change owner of 2 leads to Manish Panch…" at bounding box center [558, 184] width 276 height 97
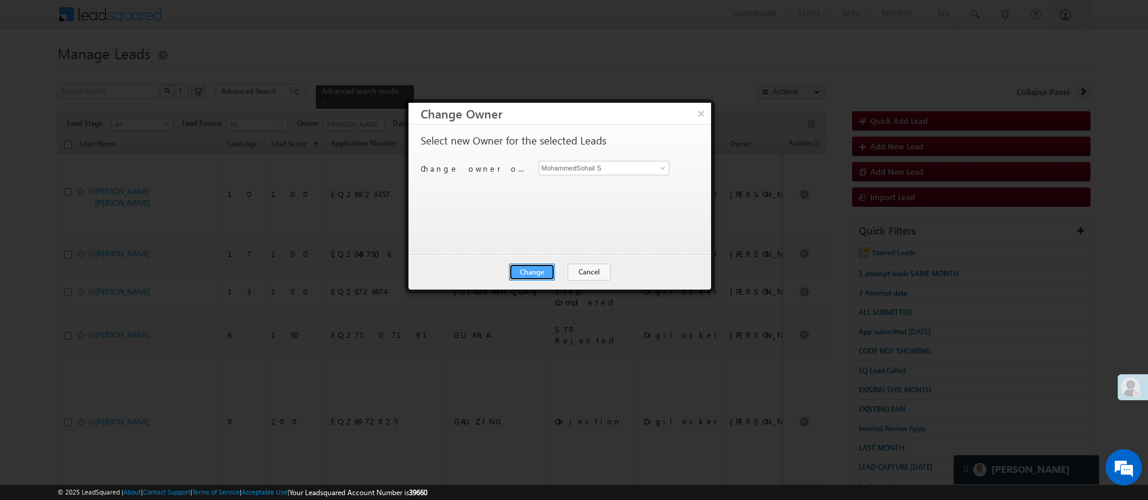
click at [542, 264] on button "Change" at bounding box center [532, 272] width 46 height 17
click at [566, 269] on button "Close" at bounding box center [560, 272] width 39 height 17
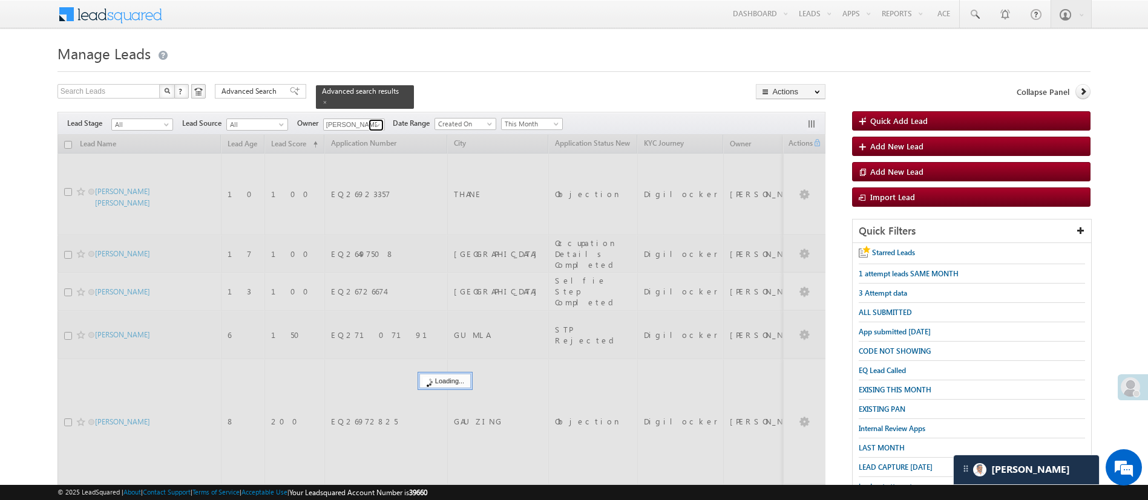
click at [379, 120] on span at bounding box center [378, 125] width 10 height 10
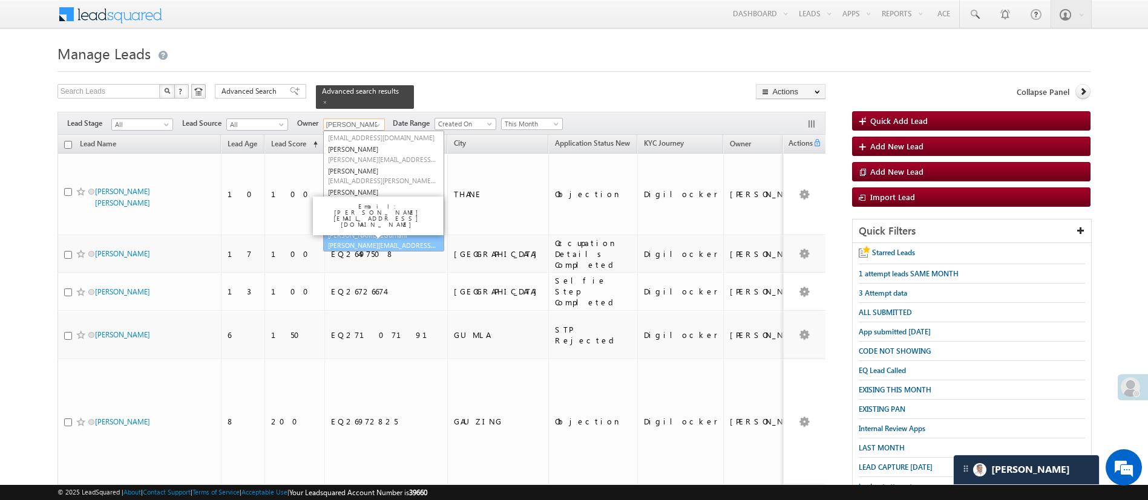
scroll to position [163, 0]
click at [414, 228] on link "Ujjwal 1Gurnani Ujjwal.1Gurnani@angelbroking.com" at bounding box center [383, 239] width 121 height 23
type input "Ujjwal 1Gurnani"
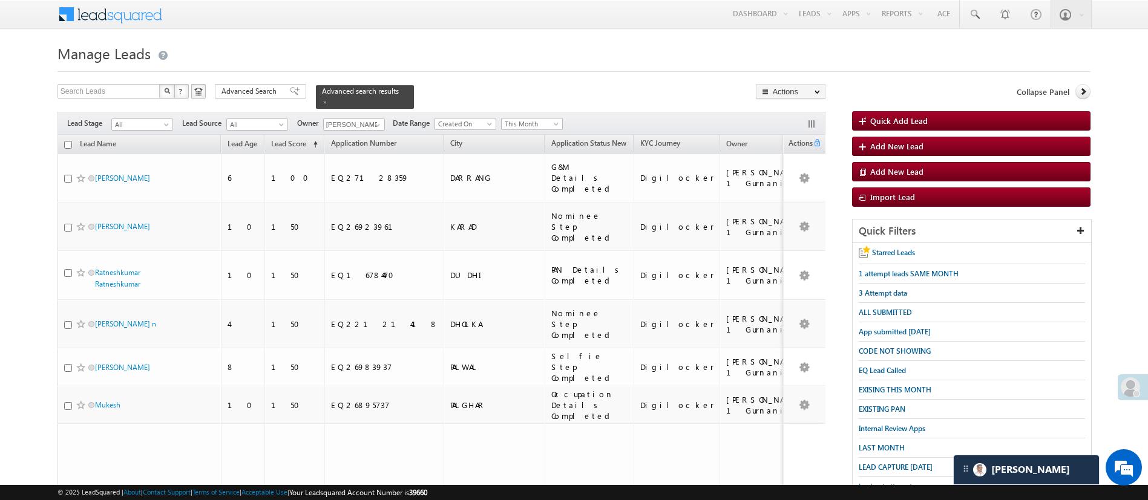
drag, startPoint x: 1154, startPoint y: 154, endPoint x: 682, endPoint y: 49, distance: 483.5
click at [682, 49] on h1 "Manage Leads" at bounding box center [573, 53] width 1033 height 24
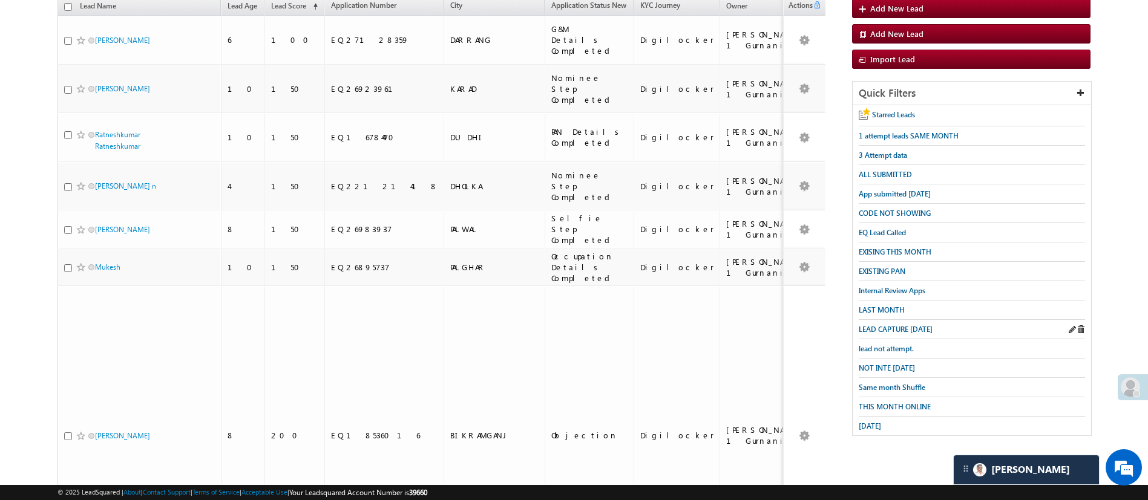
scroll to position [140, 0]
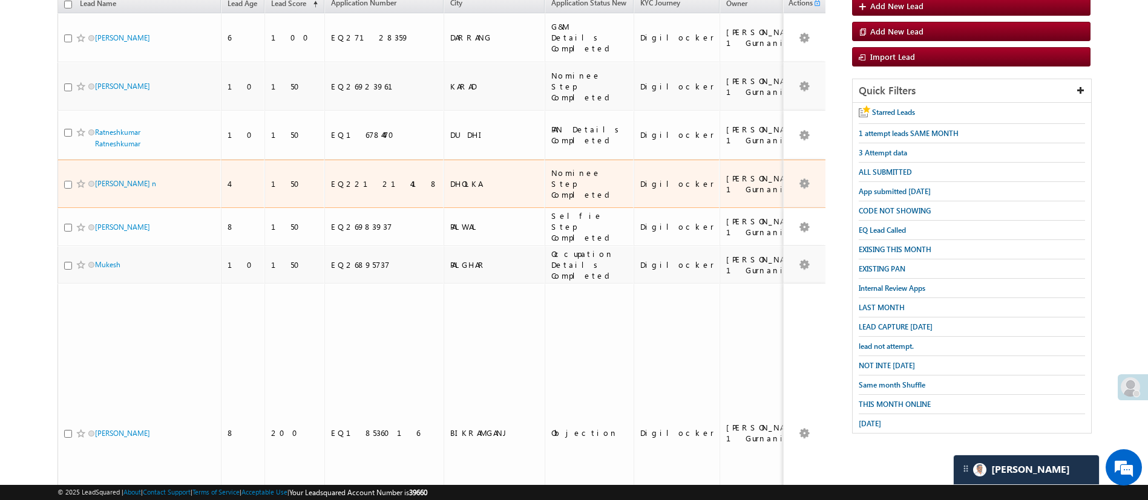
click at [68, 181] on input "checkbox" at bounding box center [68, 185] width 8 height 8
checkbox input "true"
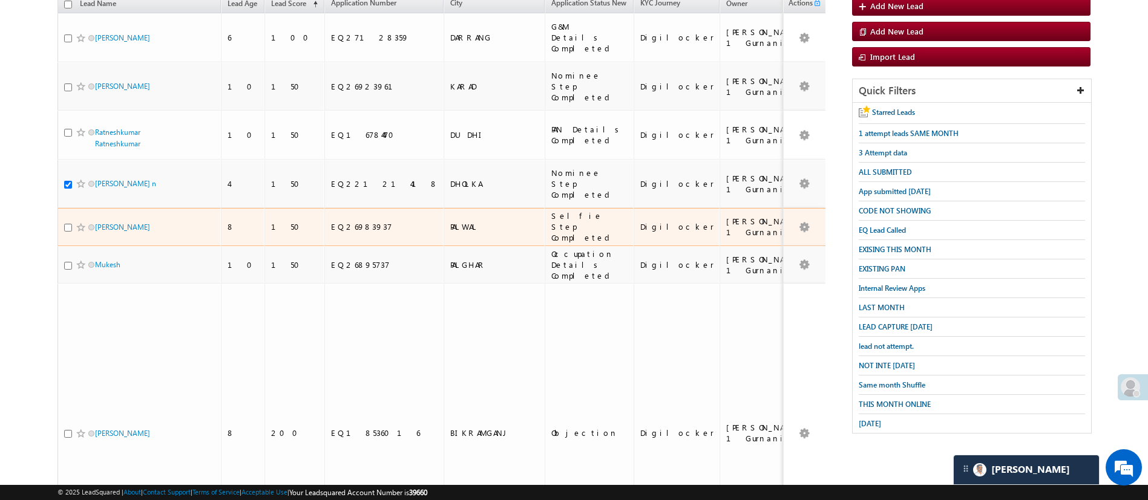
click at [68, 221] on div at bounding box center [82, 227] width 37 height 12
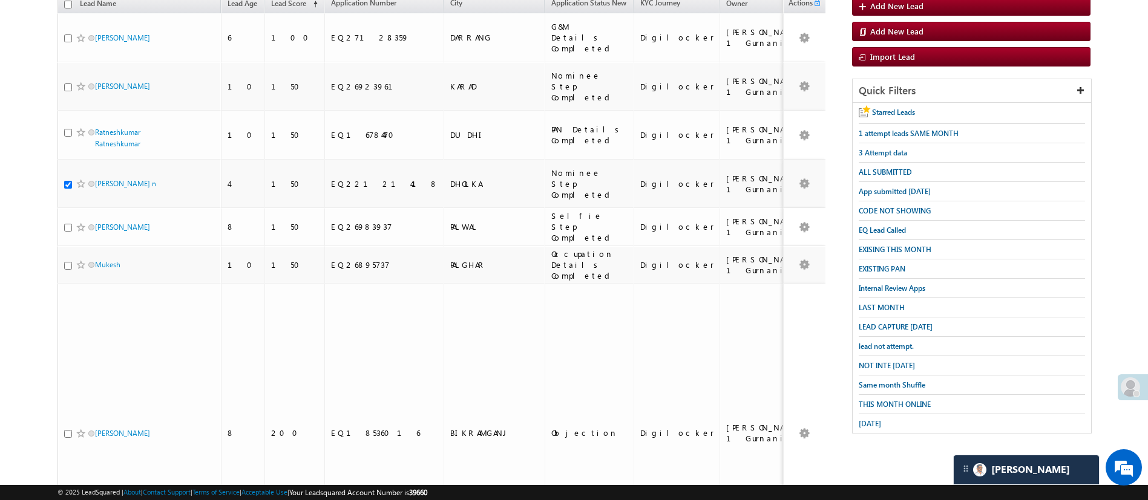
scroll to position [372, 0]
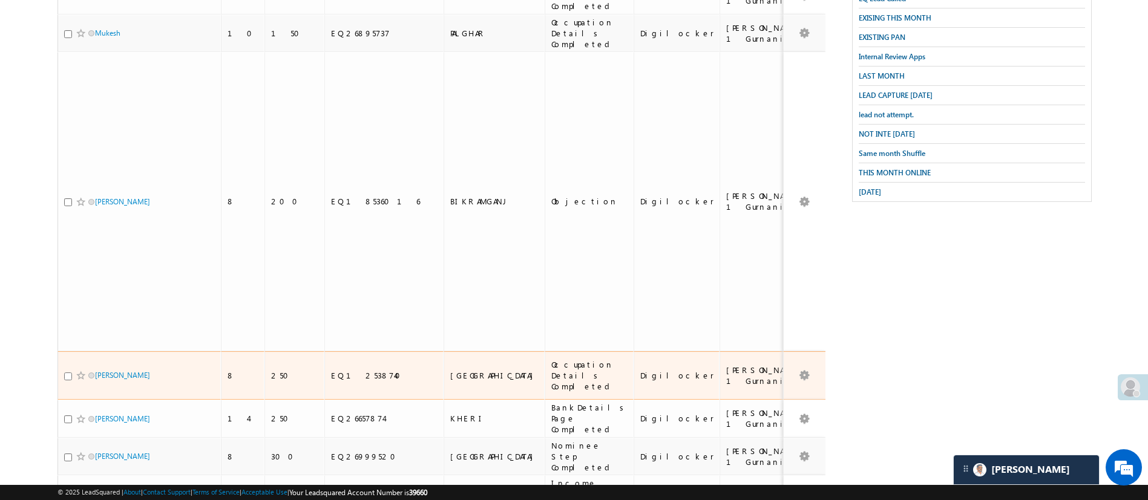
click at [70, 373] on input "checkbox" at bounding box center [68, 377] width 8 height 8
checkbox input "true"
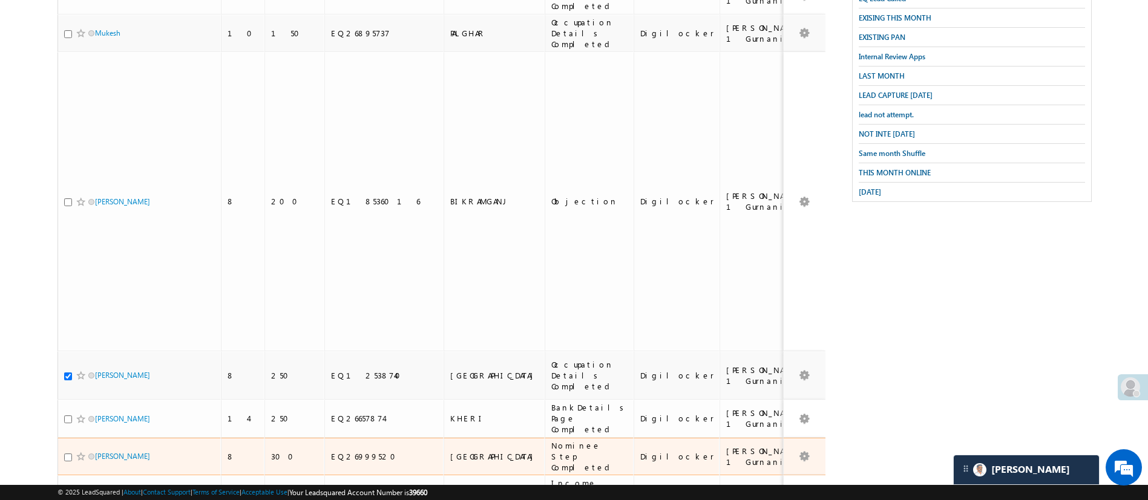
click at [66, 451] on div at bounding box center [82, 457] width 37 height 12
click at [71, 451] on div at bounding box center [82, 457] width 37 height 12
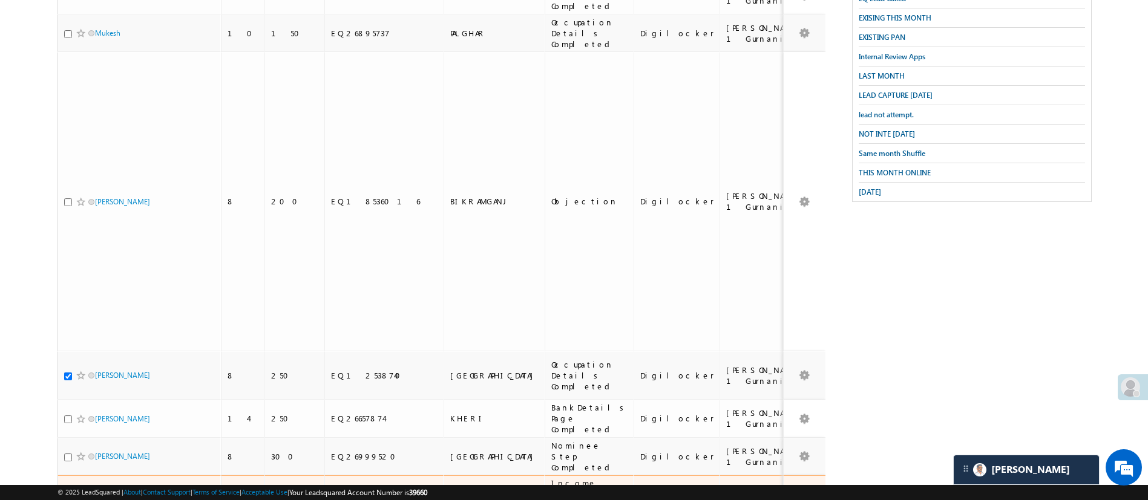
click at [68, 491] on input "checkbox" at bounding box center [68, 495] width 8 height 8
checkbox input "true"
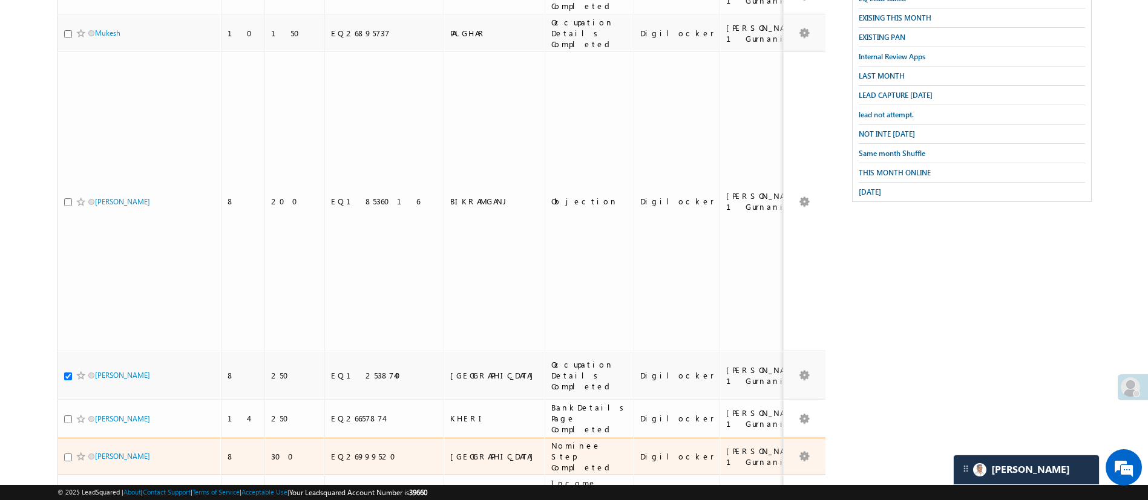
click at [67, 454] on input "checkbox" at bounding box center [68, 458] width 8 height 8
checkbox input "true"
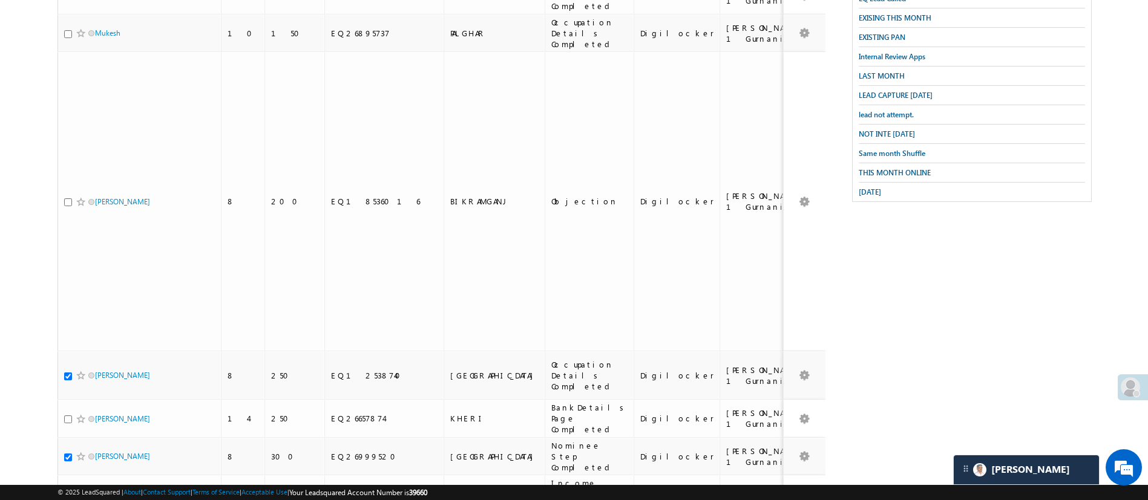
scroll to position [0, 0]
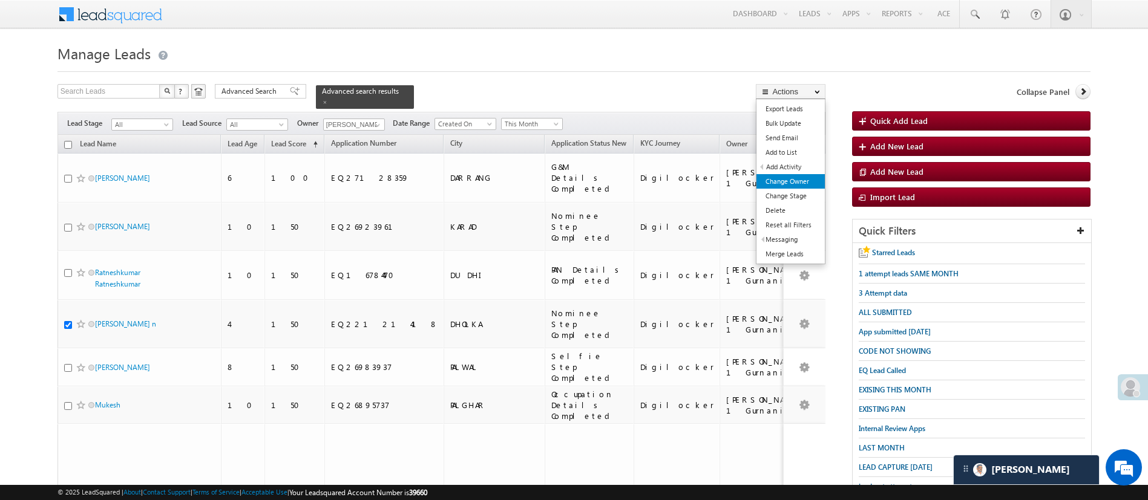
click at [805, 179] on link "Change Owner" at bounding box center [790, 181] width 68 height 15
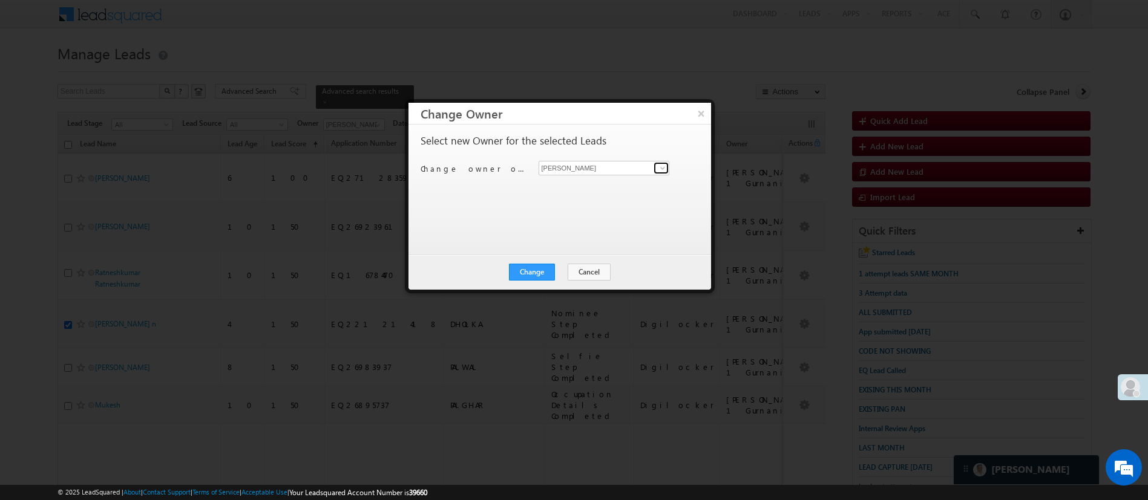
click at [663, 171] on span at bounding box center [663, 168] width 10 height 10
click at [609, 188] on span "[EMAIL_ADDRESS][DOMAIN_NAME]" at bounding box center [597, 191] width 109 height 9
type input "MohammedSohail S"
click at [544, 270] on button "Change" at bounding box center [532, 272] width 46 height 17
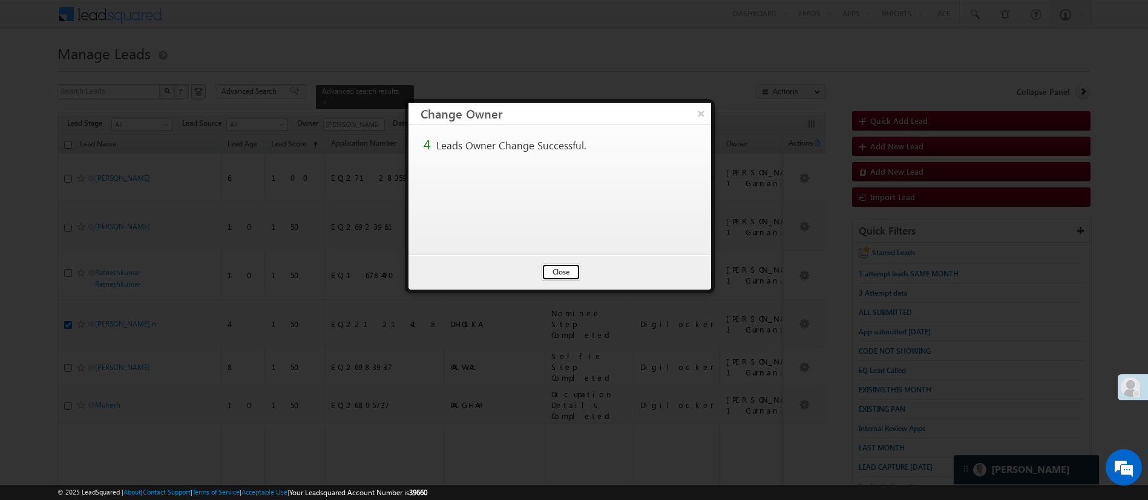
click at [558, 269] on button "Close" at bounding box center [560, 272] width 39 height 17
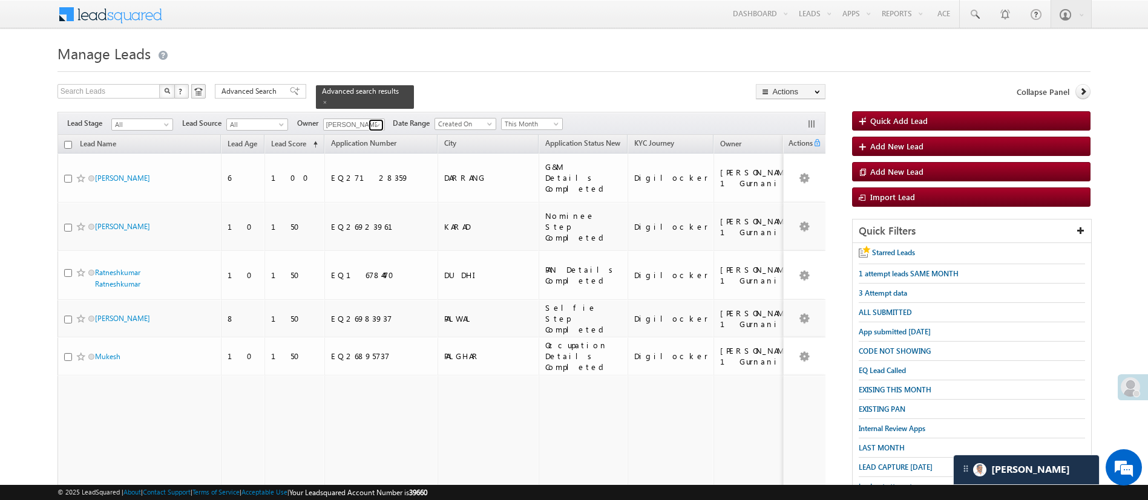
click at [379, 120] on span at bounding box center [378, 125] width 10 height 10
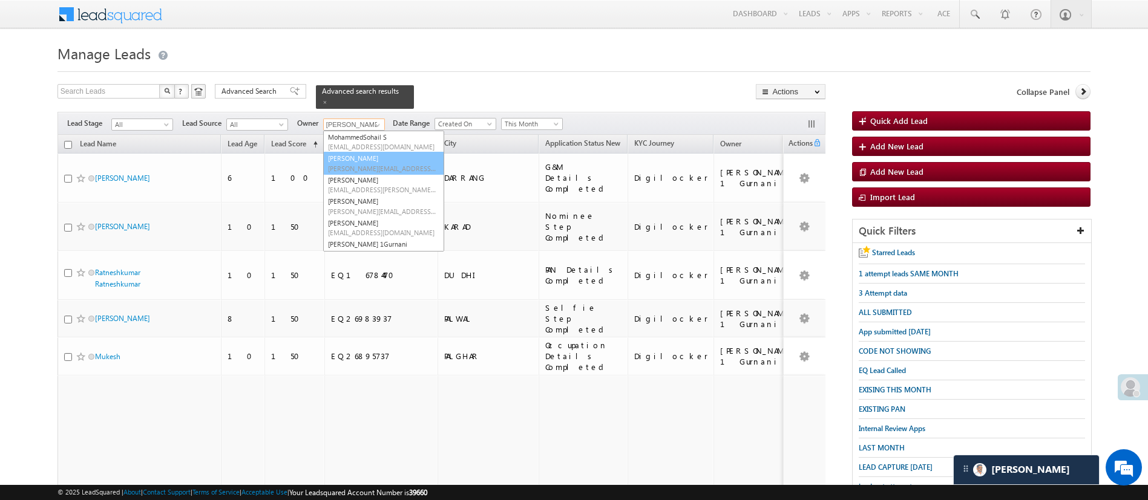
scroll to position [49, 0]
click at [399, 161] on span "[EMAIL_ADDRESS][PERSON_NAME][DOMAIN_NAME]" at bounding box center [382, 165] width 109 height 9
type input "[PERSON_NAME]"
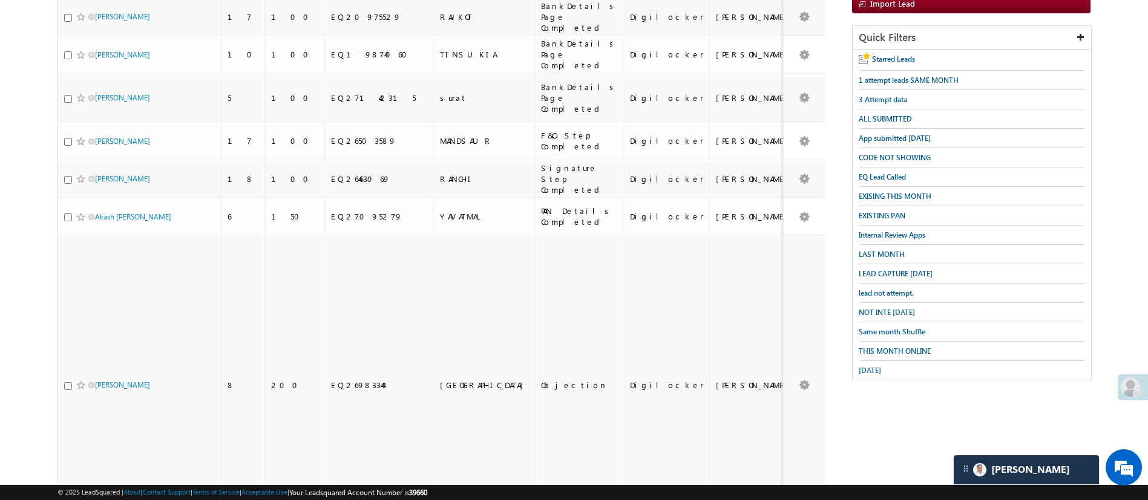
scroll to position [247, 0]
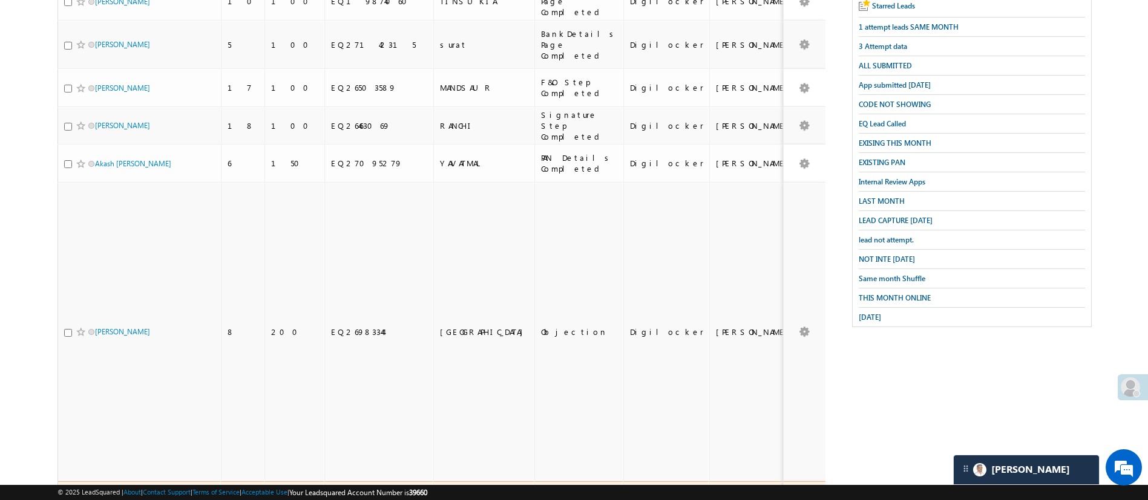
click at [67, 500] on input "checkbox" at bounding box center [68, 507] width 8 height 8
checkbox input "true"
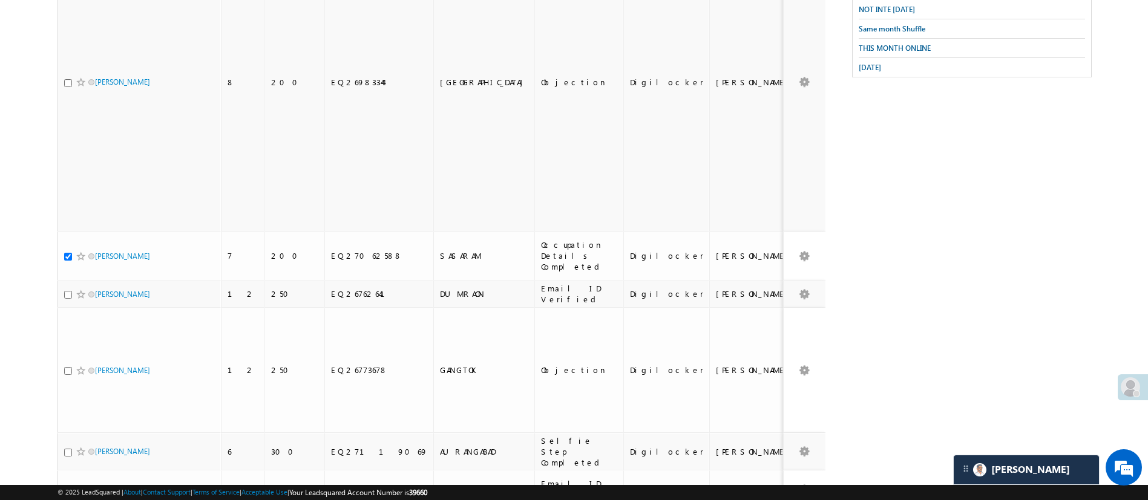
scroll to position [502, 0]
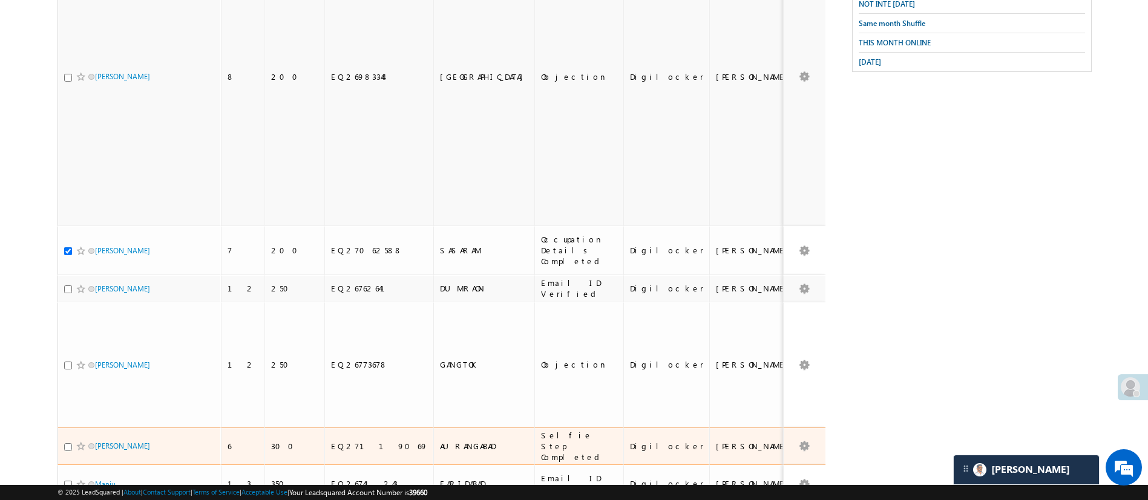
click at [64, 443] on input "checkbox" at bounding box center [68, 447] width 8 height 8
checkbox input "true"
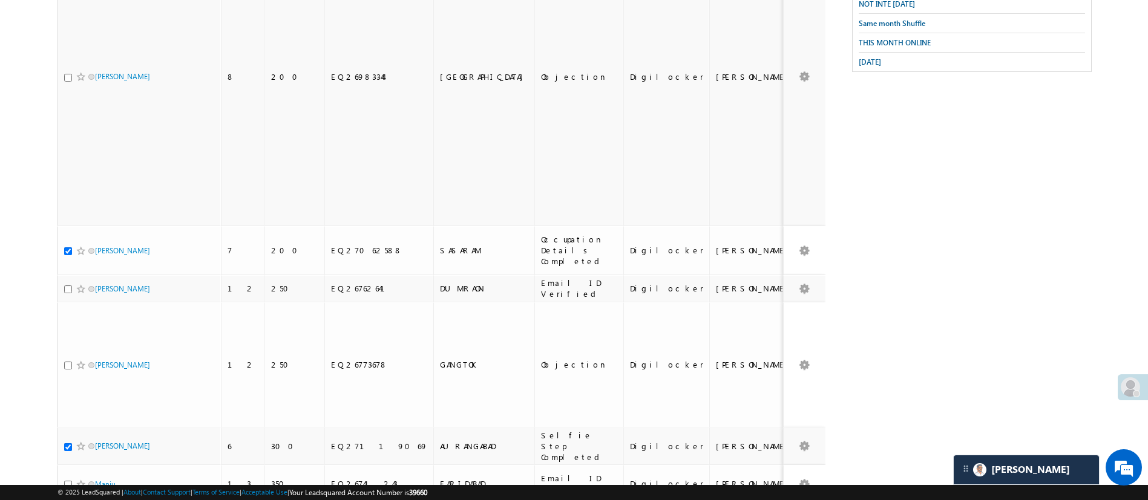
checkbox input "true"
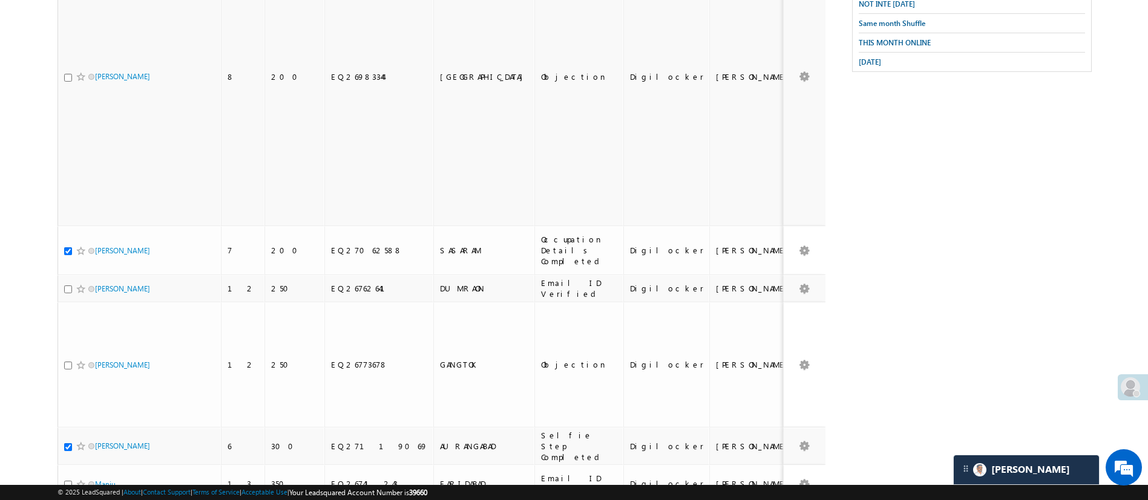
checkbox input "true"
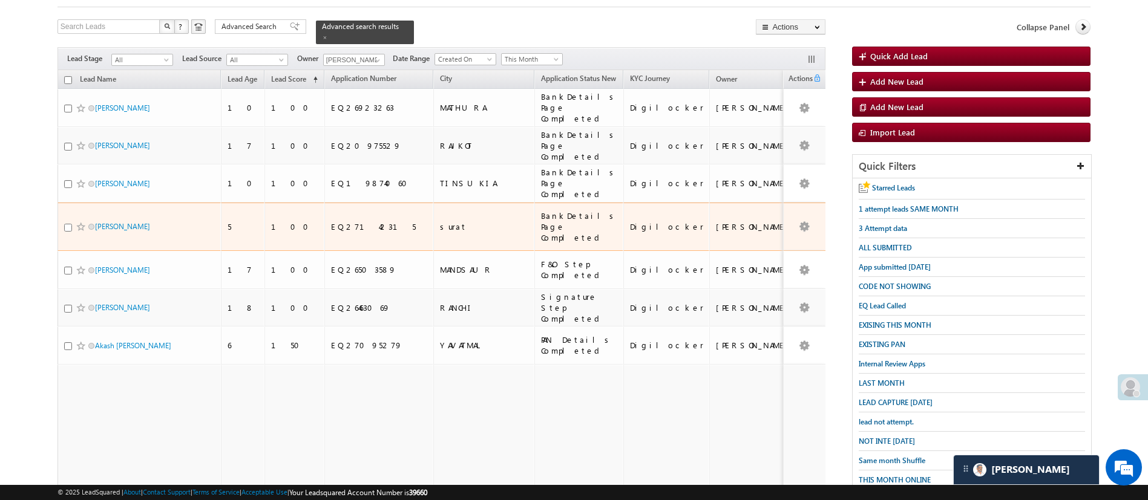
click at [69, 224] on input "checkbox" at bounding box center [68, 228] width 8 height 8
checkbox input "true"
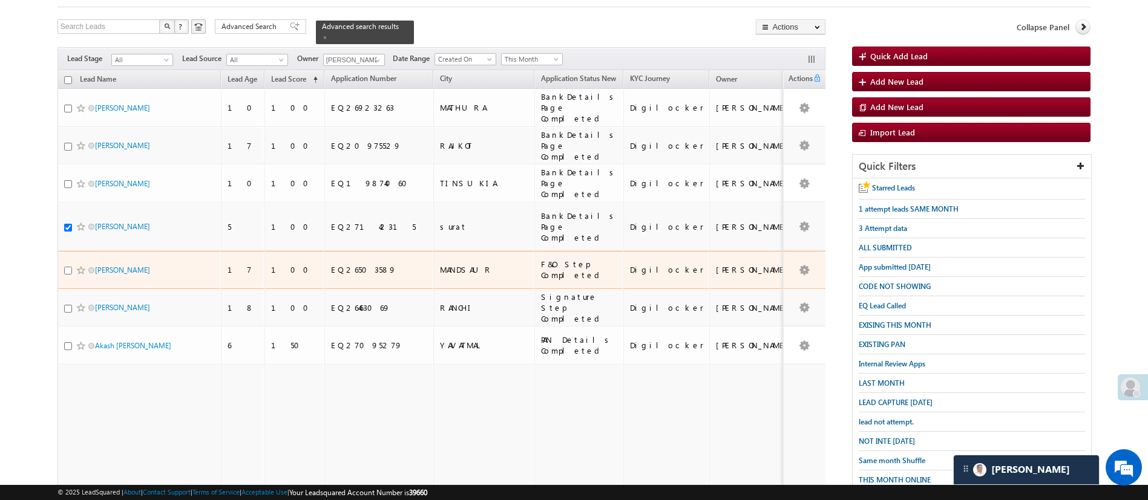
click at [68, 267] on input "checkbox" at bounding box center [68, 271] width 8 height 8
checkbox input "true"
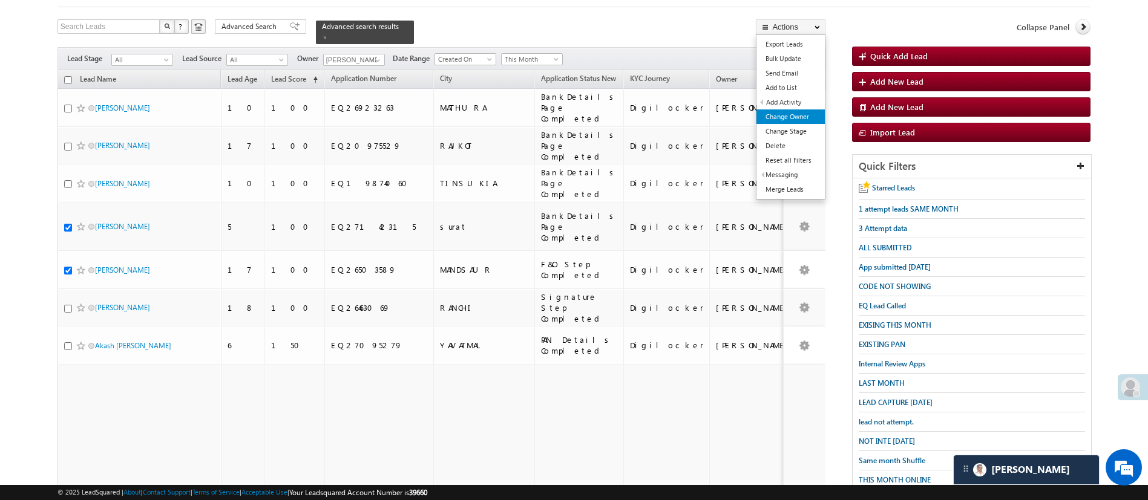
click at [803, 113] on link "Change Owner" at bounding box center [790, 117] width 68 height 15
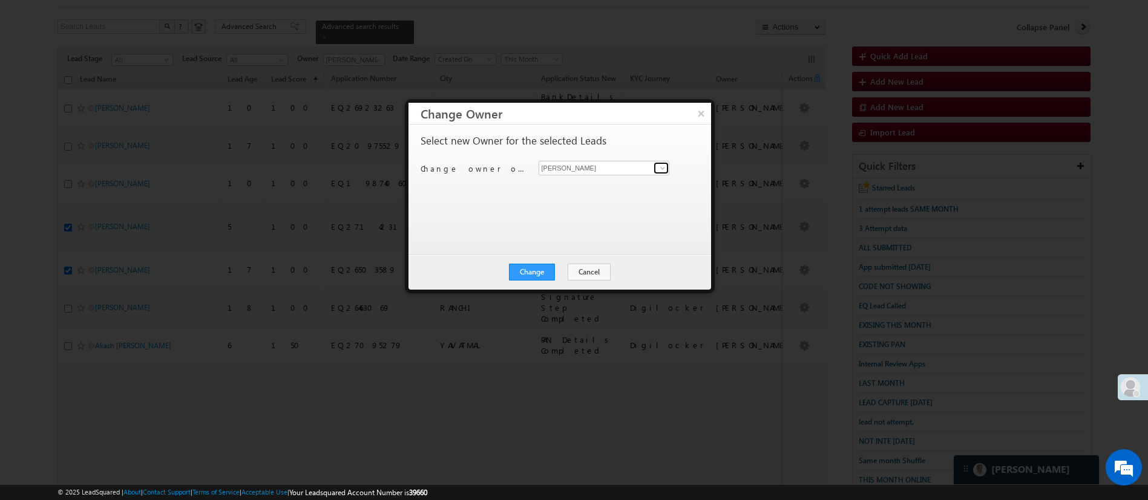
click at [660, 166] on span at bounding box center [663, 168] width 10 height 10
click at [604, 187] on span "[EMAIL_ADDRESS][DOMAIN_NAME]" at bounding box center [597, 191] width 109 height 9
type input "MohammedSohail S"
click at [604, 186] on div "Select new Owner for the selected Leads Change owner of 7 leads to Manish Panch…" at bounding box center [558, 184] width 276 height 97
click at [548, 273] on button "Change" at bounding box center [532, 272] width 46 height 17
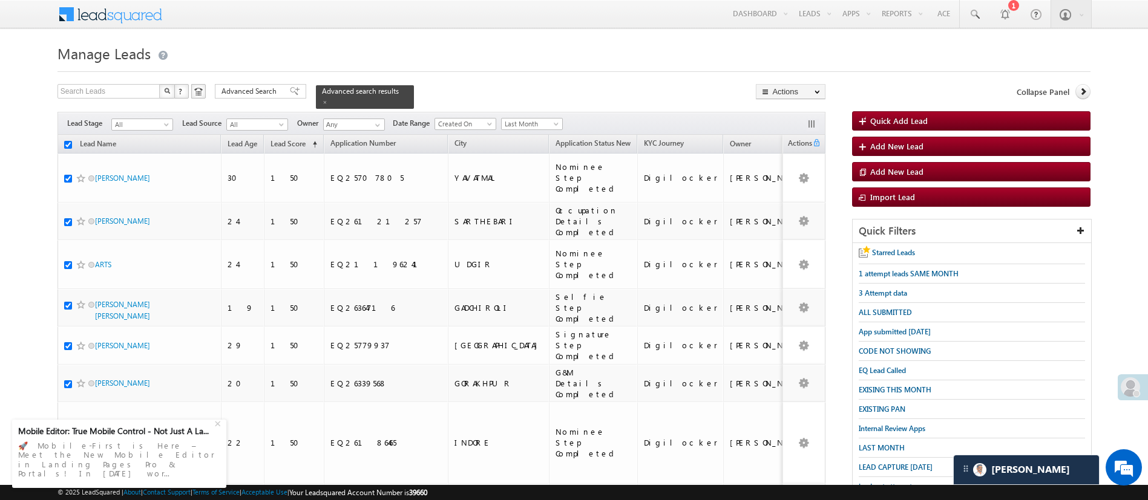
click at [0, 0] on link "Reports Home" at bounding box center [0, 0] width 0 height 0
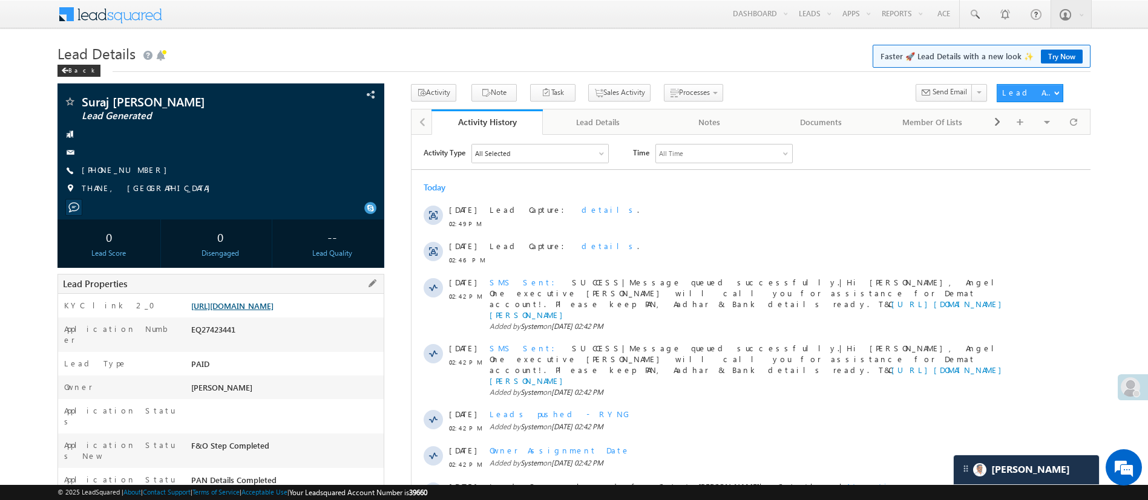
click at [260, 311] on link "[URL][DOMAIN_NAME]" at bounding box center [232, 306] width 82 height 10
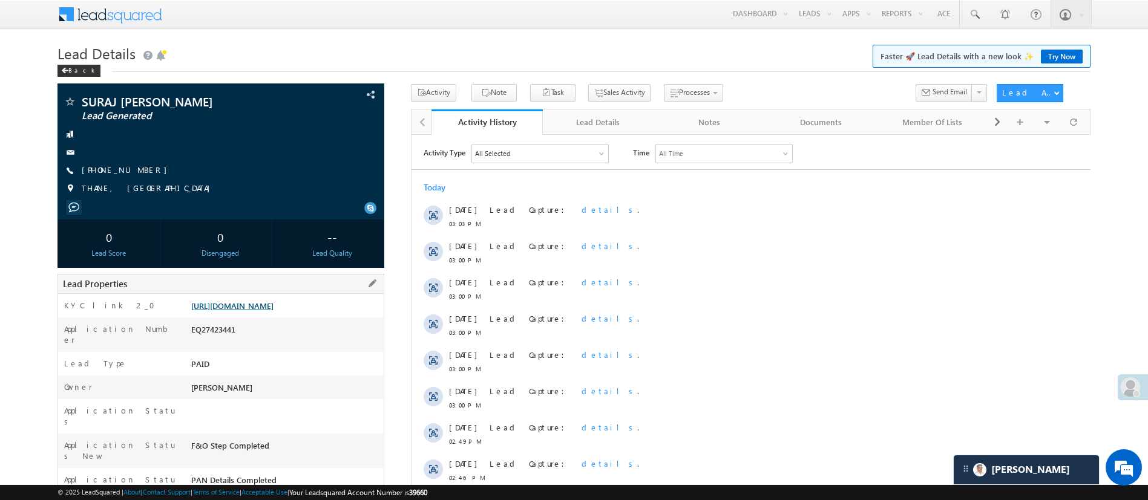
click at [273, 311] on link "[URL][DOMAIN_NAME]" at bounding box center [232, 306] width 82 height 10
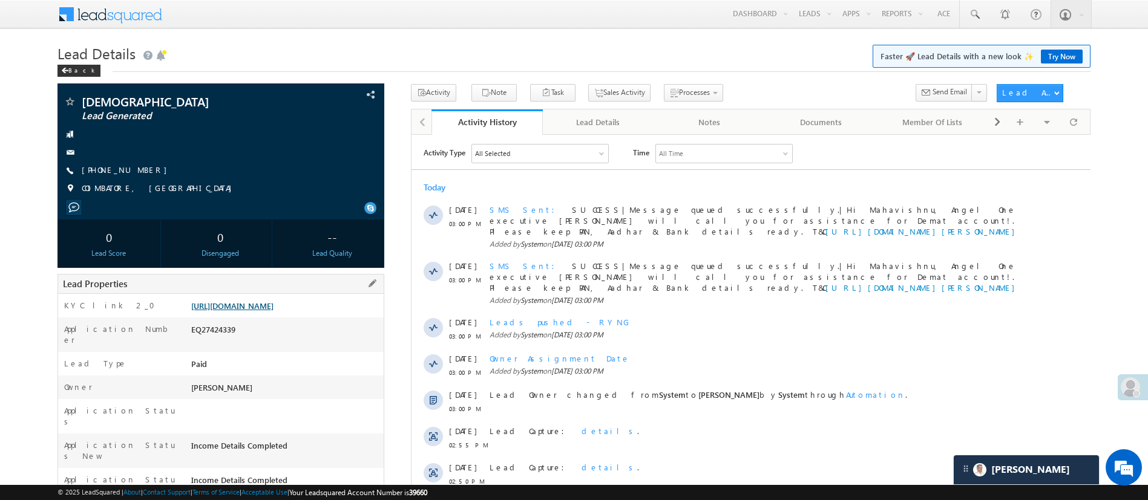
click at [263, 307] on link "[URL][DOMAIN_NAME]" at bounding box center [232, 306] width 82 height 10
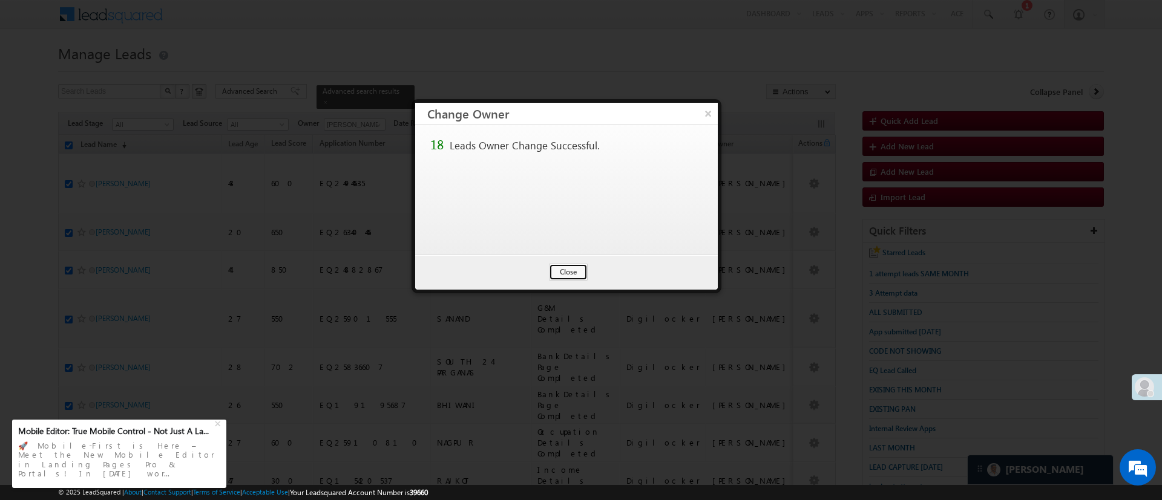
click at [566, 276] on button "Close" at bounding box center [568, 272] width 39 height 17
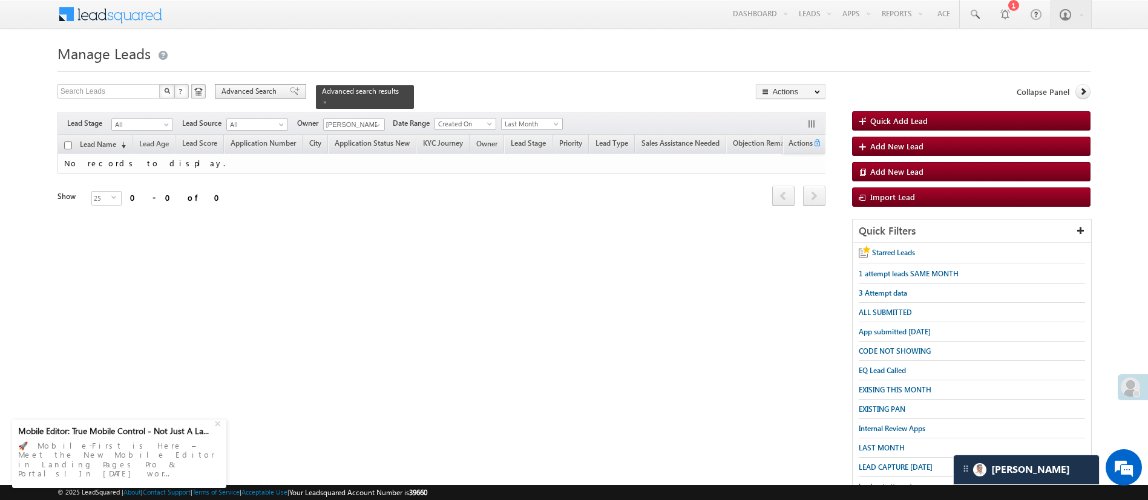
click at [260, 84] on div "Advanced Search" at bounding box center [260, 91] width 91 height 15
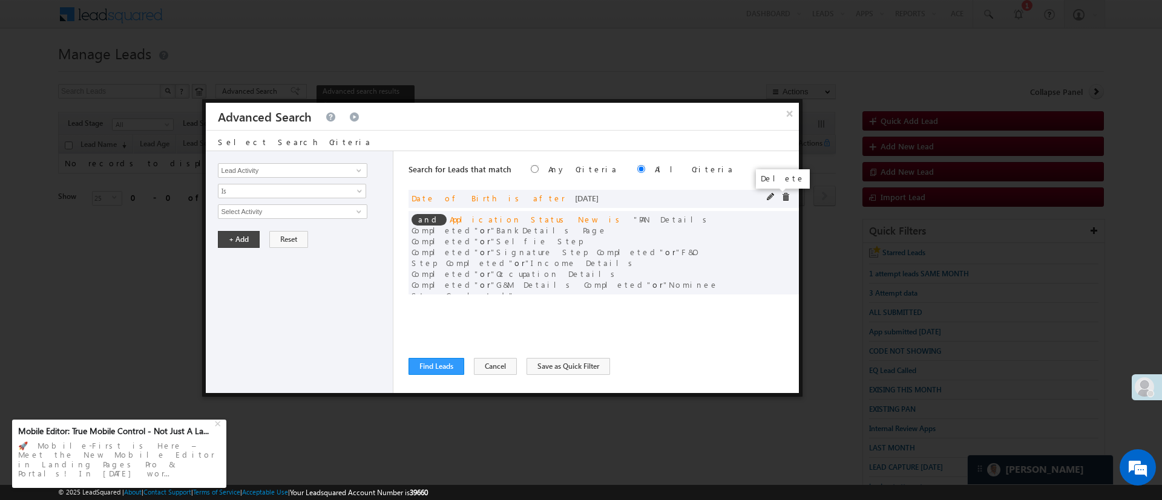
click at [781, 200] on span at bounding box center [785, 197] width 8 height 8
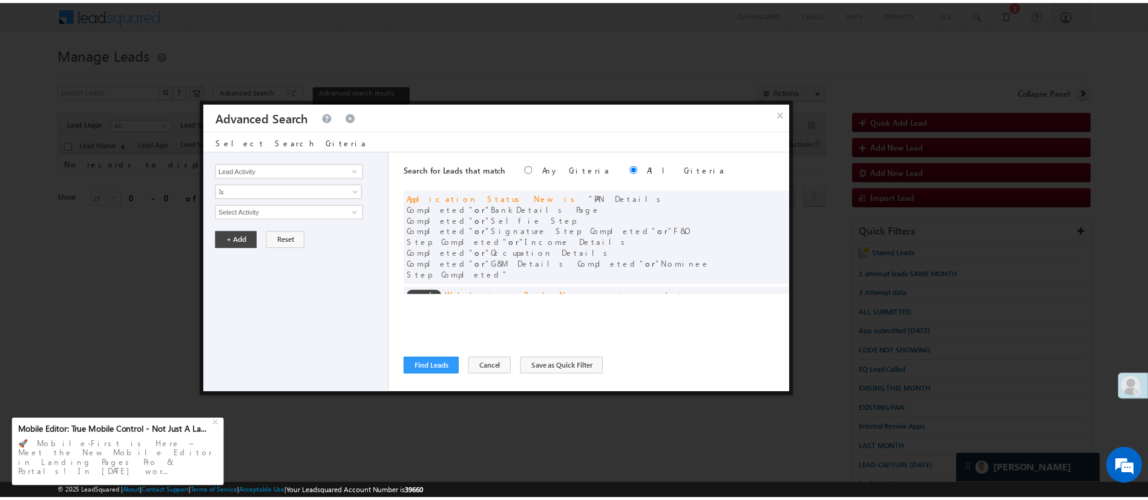
scroll to position [76, 0]
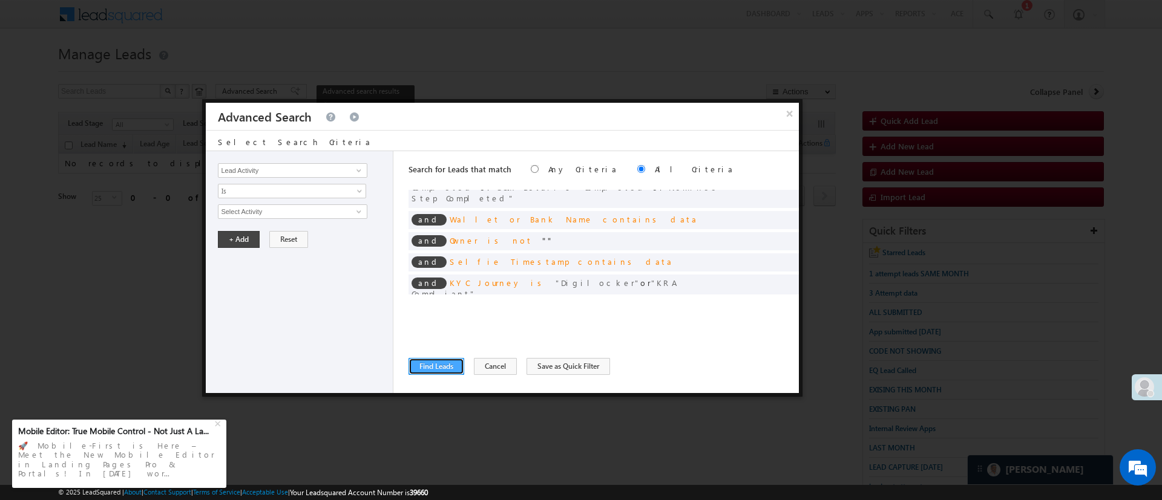
click at [440, 370] on button "Find Leads" at bounding box center [436, 366] width 56 height 17
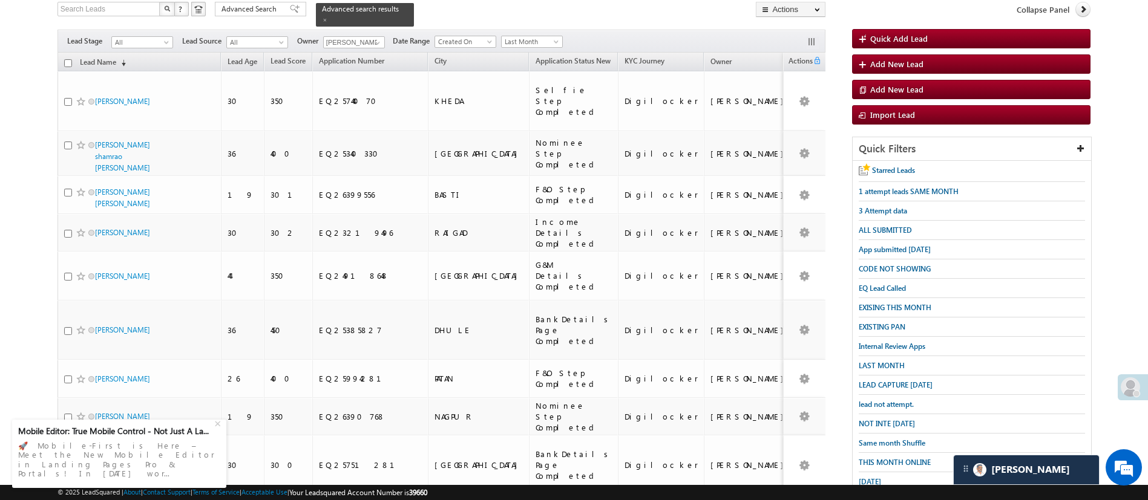
scroll to position [650, 0]
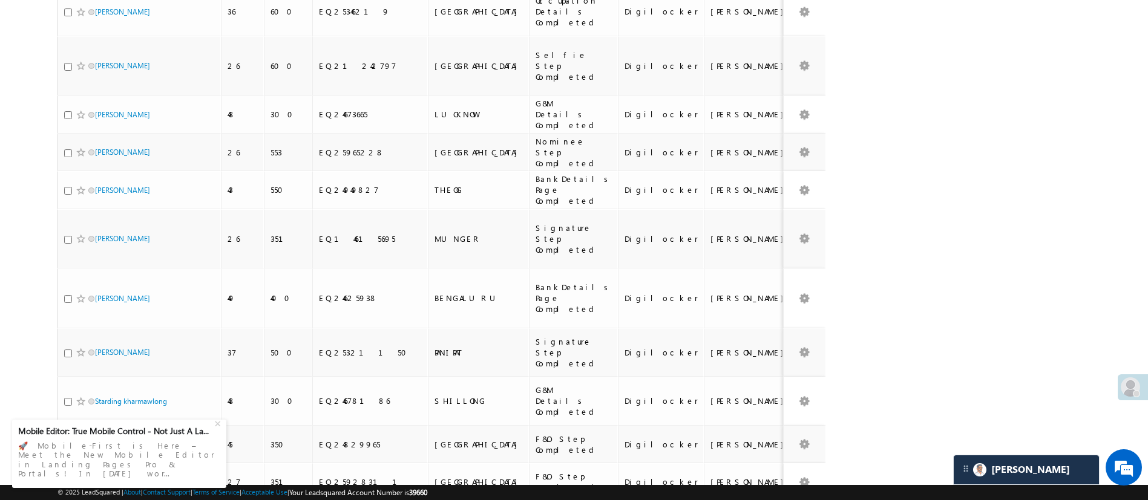
click at [218, 430] on div "+" at bounding box center [219, 423] width 15 height 15
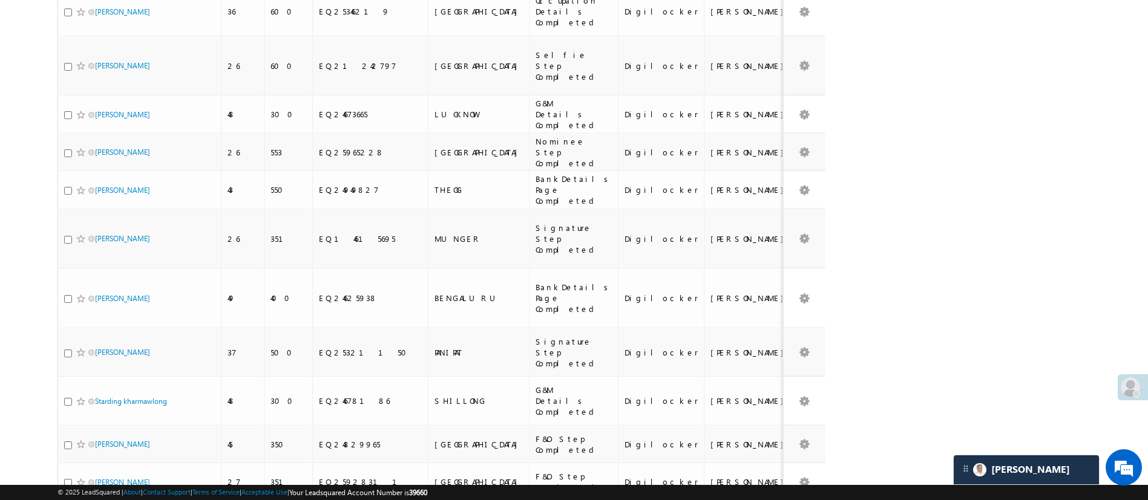
click at [104, 448] on li "50" at bounding box center [98, 453] width 29 height 12
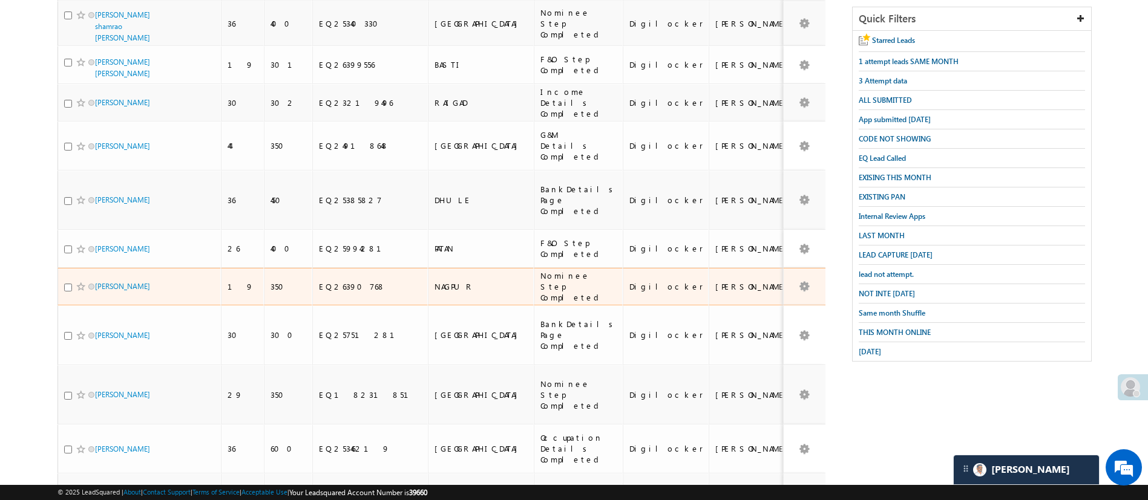
scroll to position [0, 0]
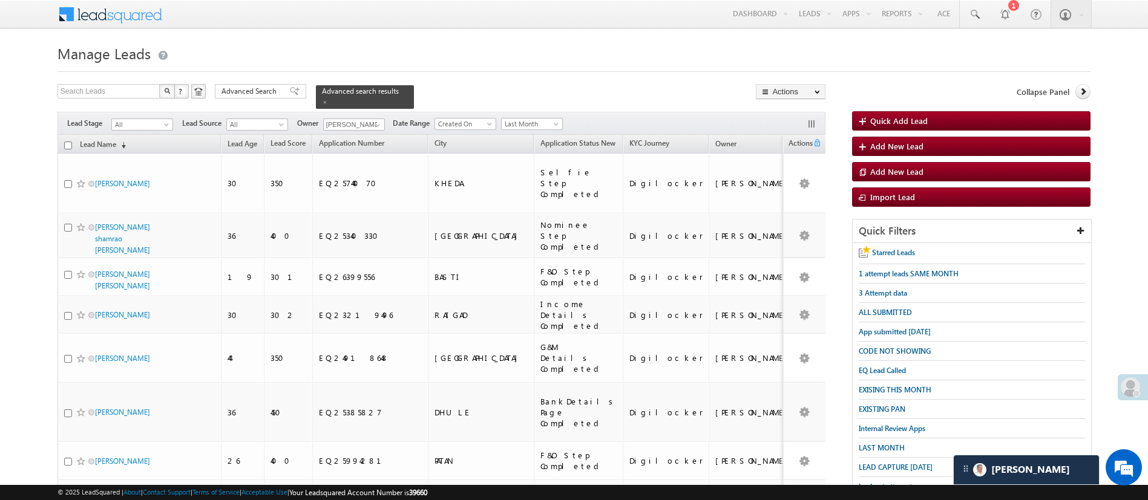
click at [64, 142] on input "checkbox" at bounding box center [68, 146] width 8 height 8
checkbox input "true"
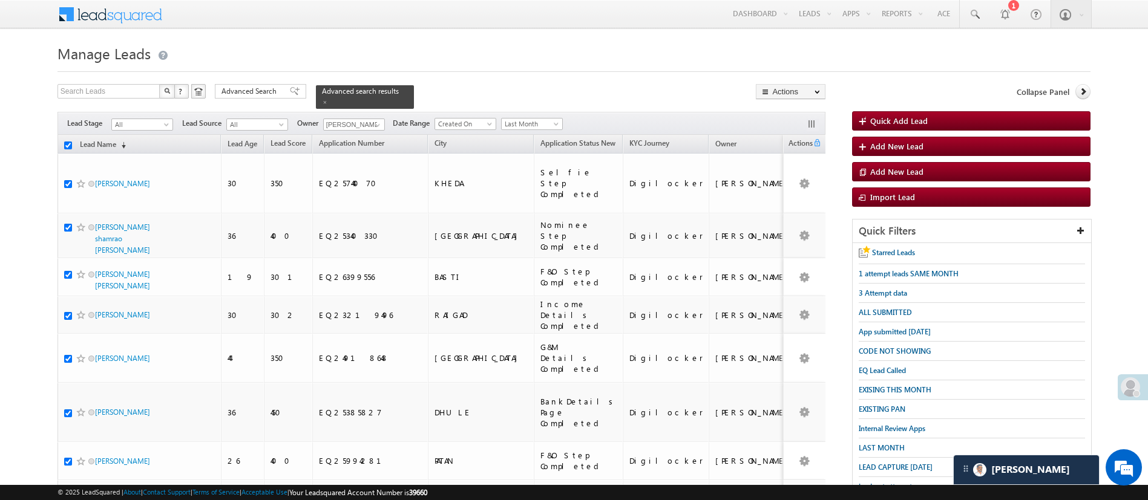
checkbox input "true"
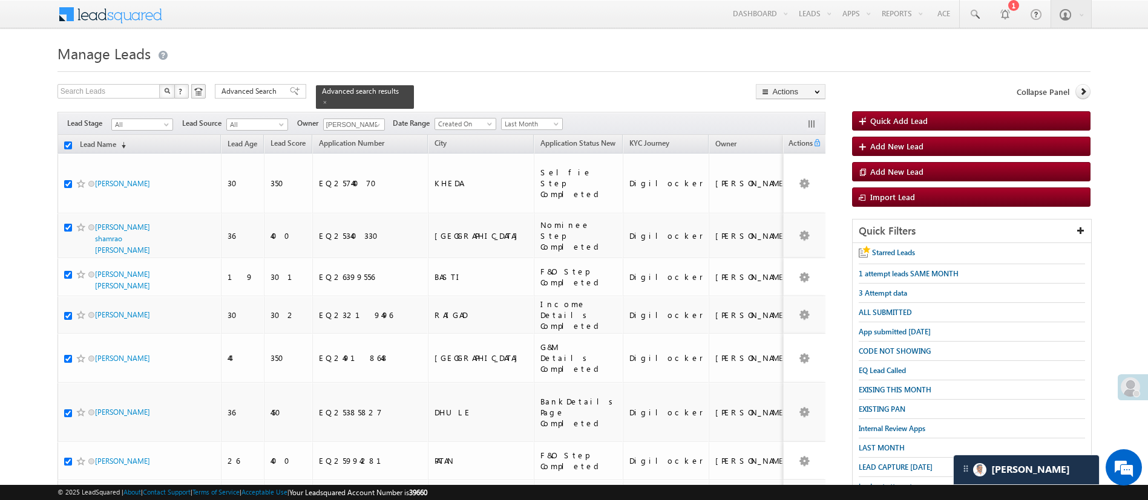
checkbox input "true"
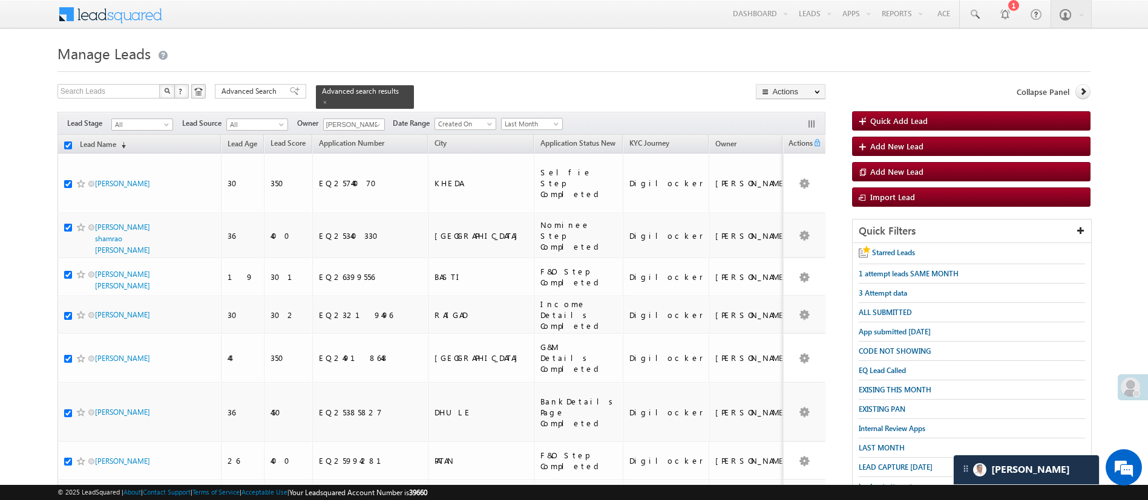
checkbox input "true"
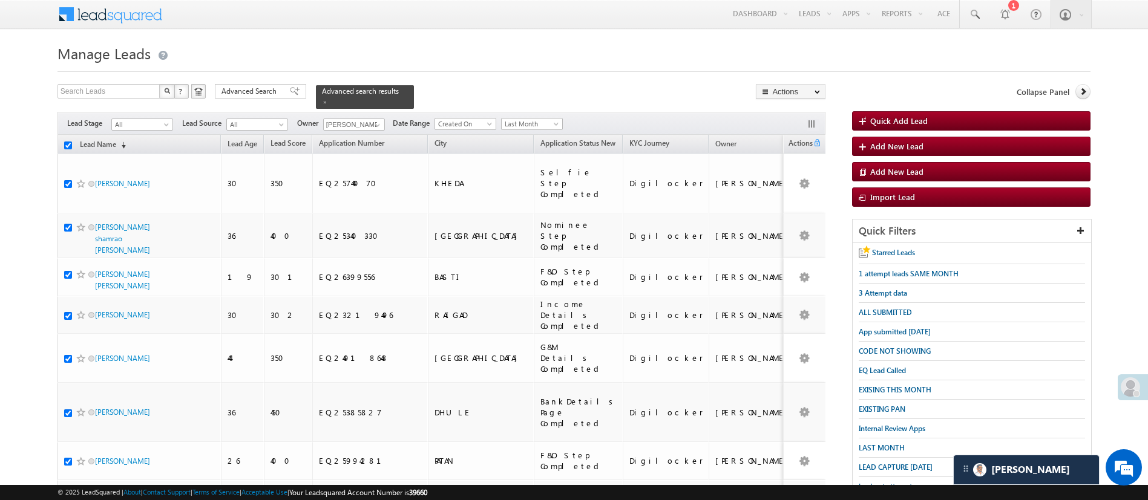
checkbox input "true"
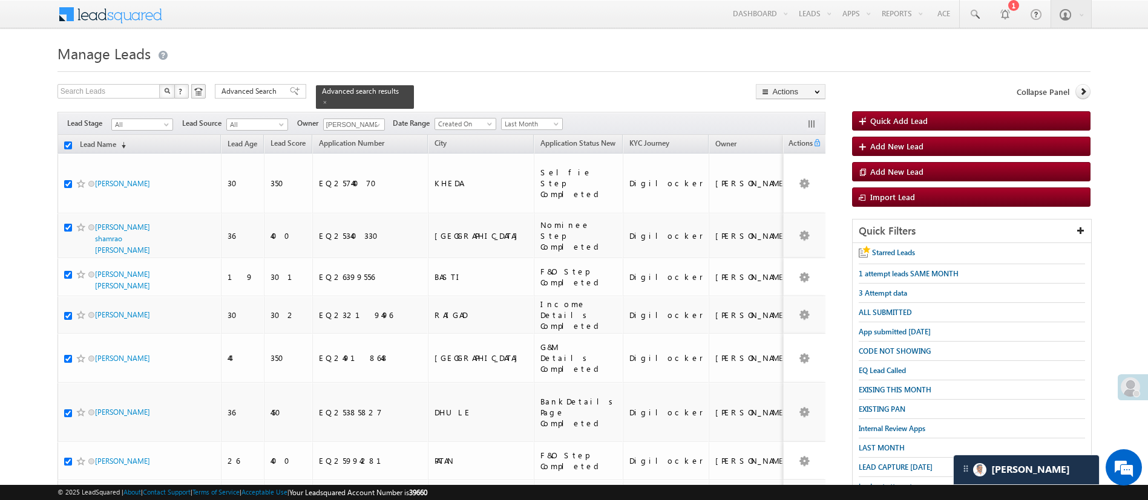
checkbox input "true"
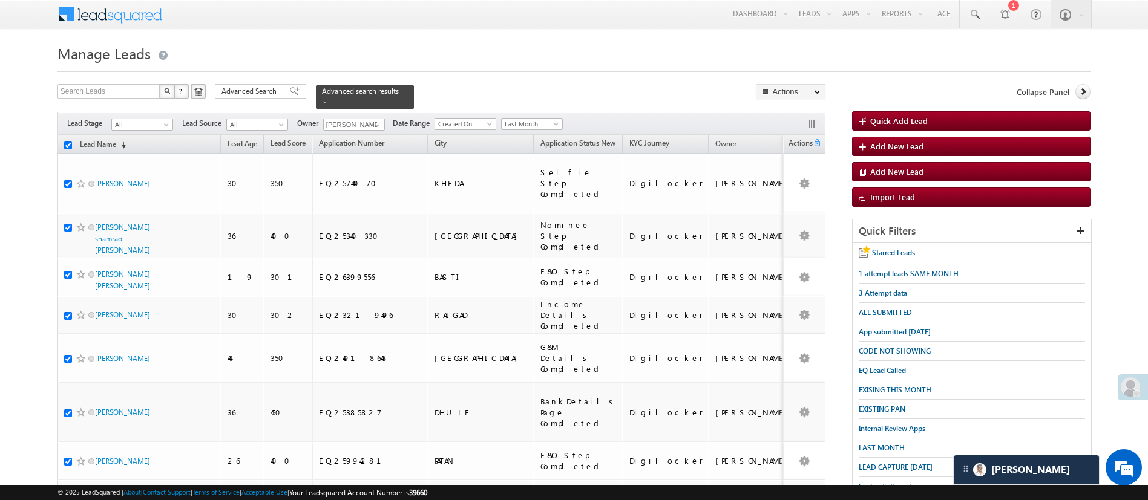
checkbox input "true"
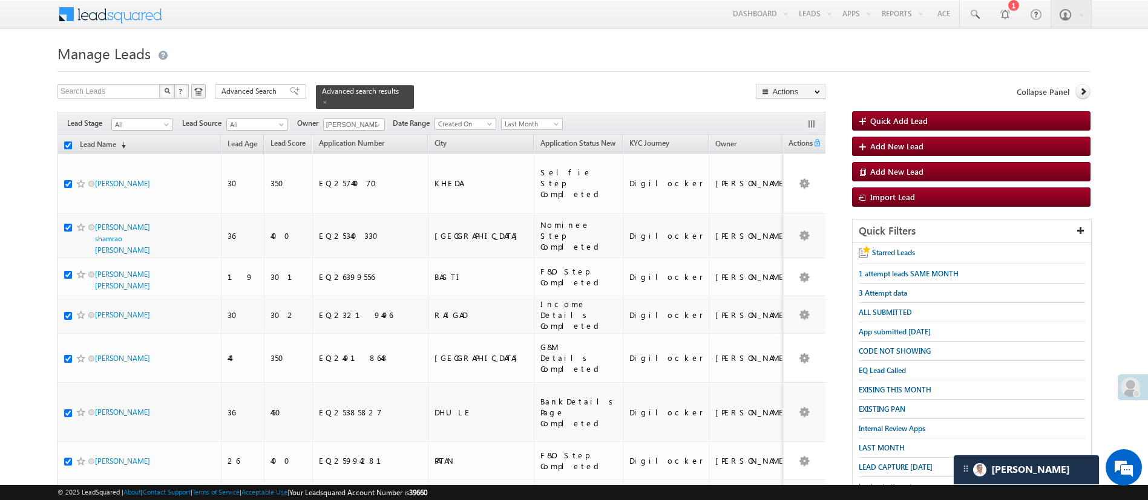
checkbox input "true"
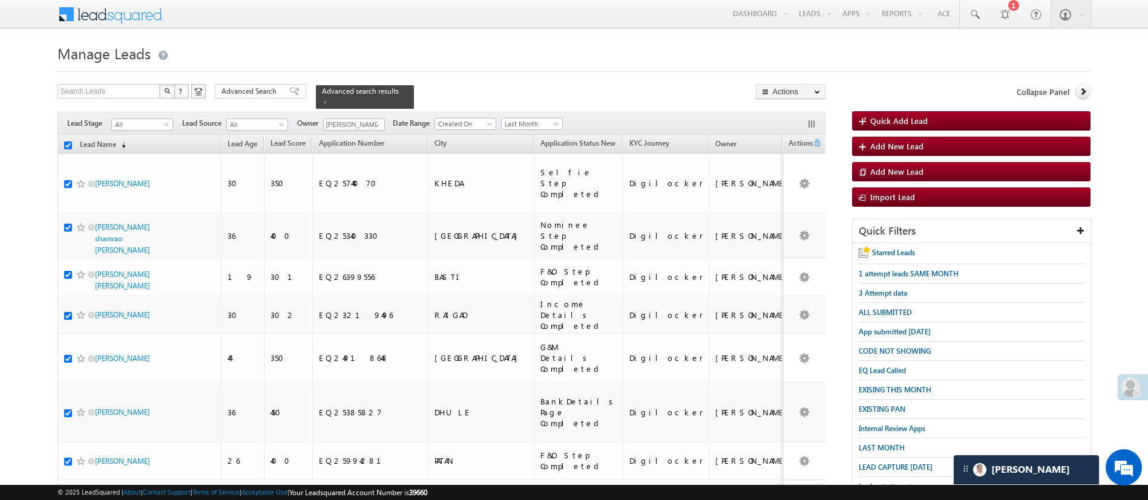
checkbox input "true"
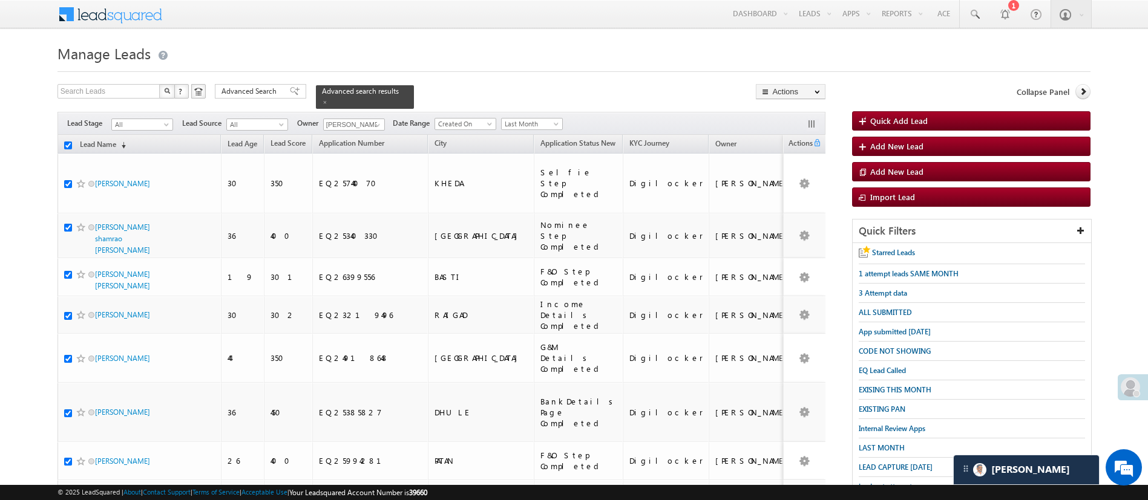
checkbox input "true"
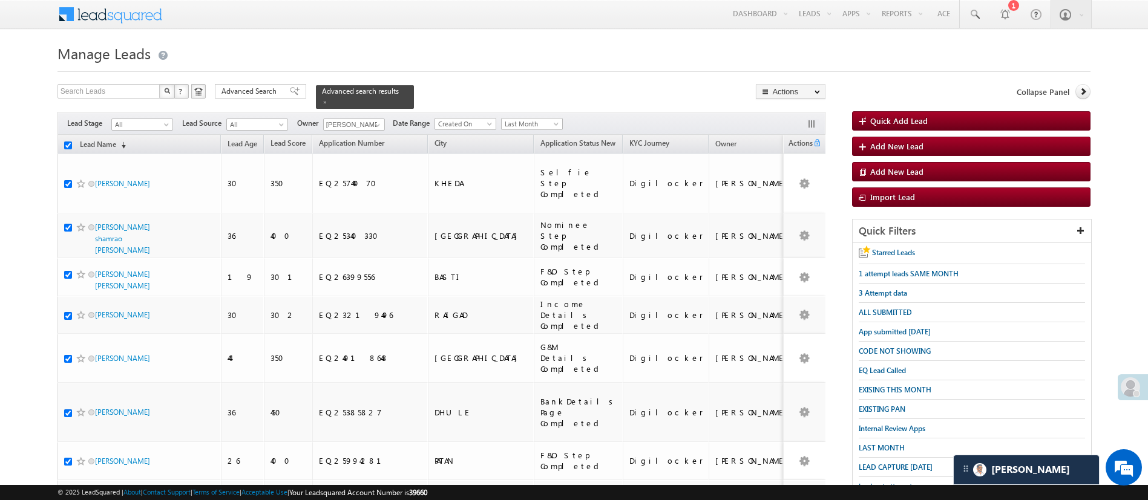
checkbox input "true"
click at [810, 177] on link "Change Owner" at bounding box center [790, 181] width 68 height 15
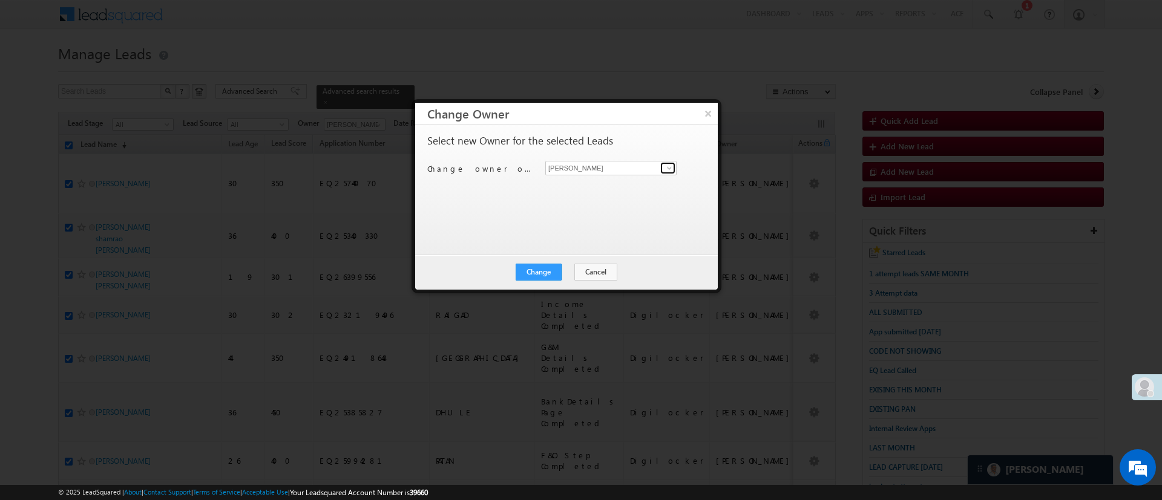
click at [666, 169] on span at bounding box center [669, 168] width 10 height 10
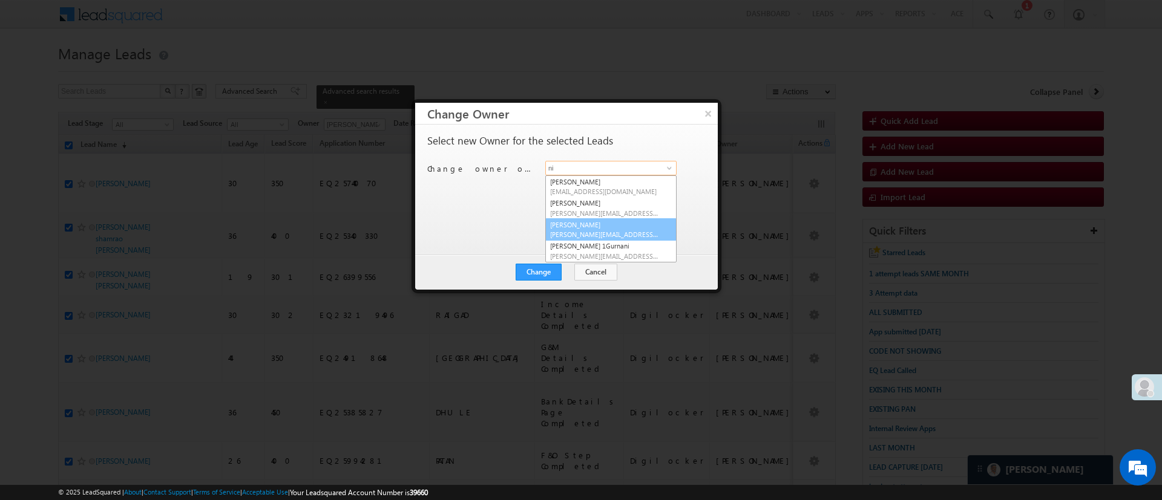
click at [609, 225] on link "[PERSON_NAME] [PERSON_NAME][EMAIL_ADDRESS][PERSON_NAME][DOMAIN_NAME]" at bounding box center [610, 229] width 131 height 23
type input "[PERSON_NAME]"
click at [597, 229] on div "Select new Owner for the selected Leads Change owner of 50 leads to Manish Panc…" at bounding box center [565, 184] width 276 height 97
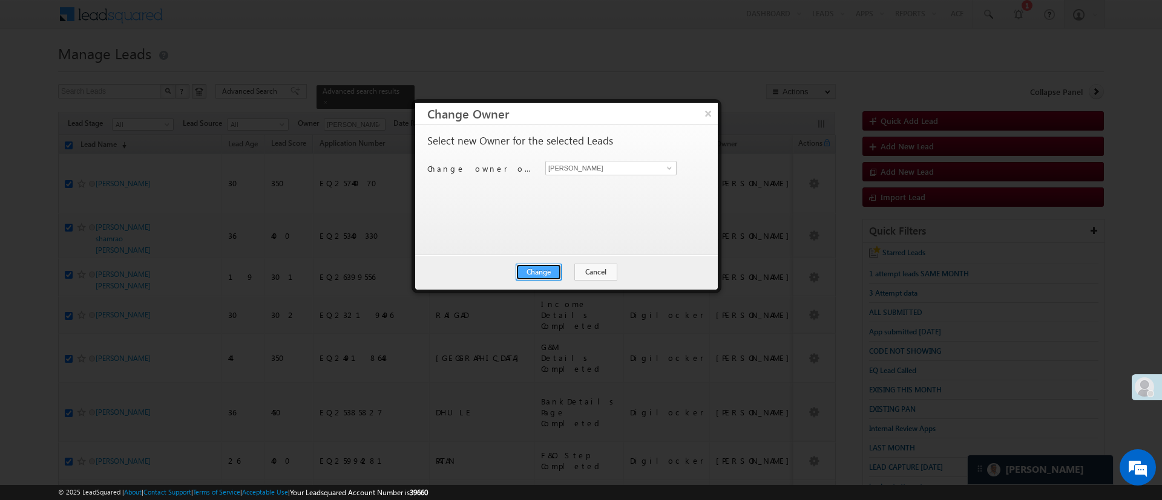
click at [545, 273] on button "Change" at bounding box center [538, 272] width 46 height 17
click at [575, 275] on button "Close" at bounding box center [568, 272] width 39 height 17
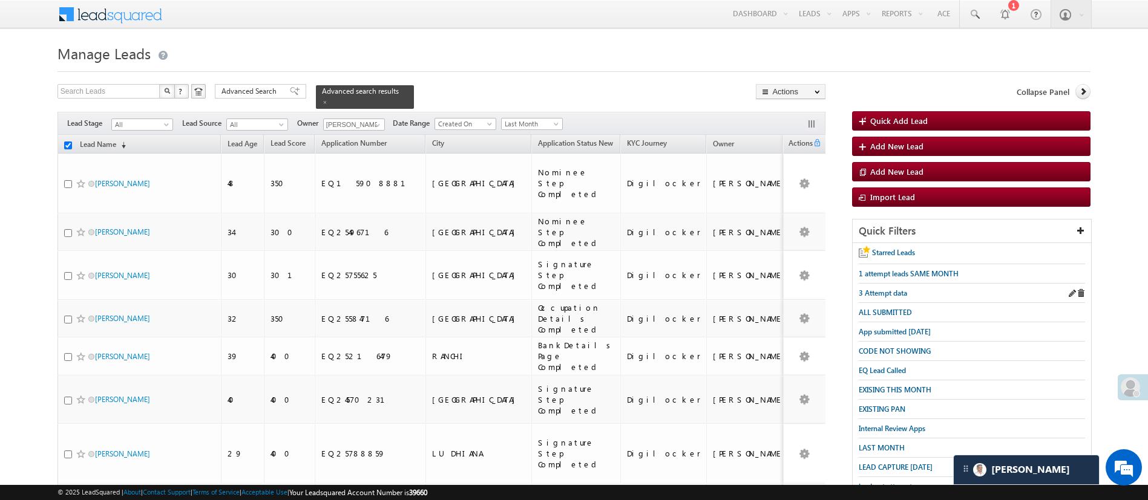
checkbox input "false"
drag, startPoint x: 1161, startPoint y: 212, endPoint x: 819, endPoint y: 61, distance: 373.8
click at [819, 61] on h1 "Manage Leads" at bounding box center [573, 53] width 1033 height 24
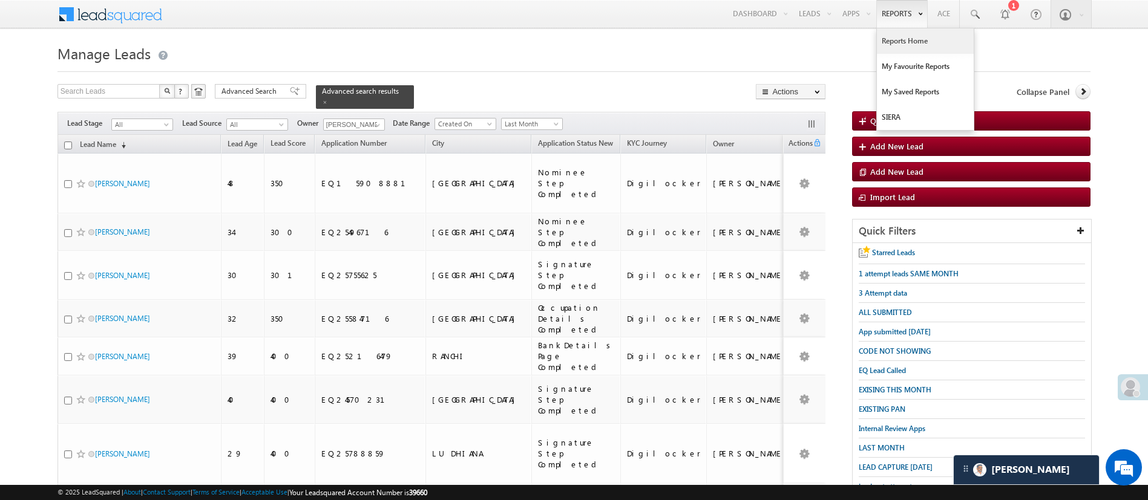
click at [914, 34] on link "Reports Home" at bounding box center [925, 40] width 97 height 25
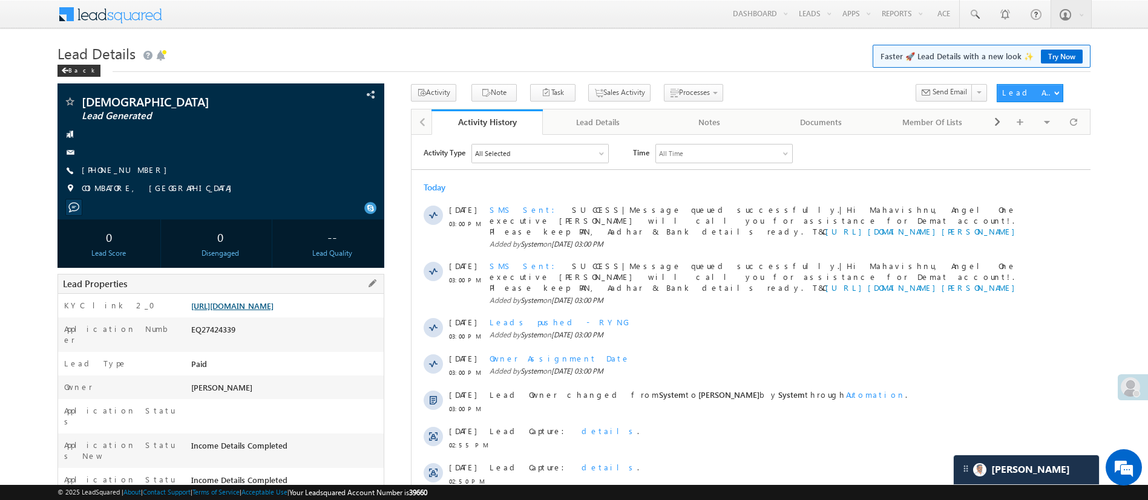
click at [273, 307] on link "[URL][DOMAIN_NAME]" at bounding box center [232, 306] width 82 height 10
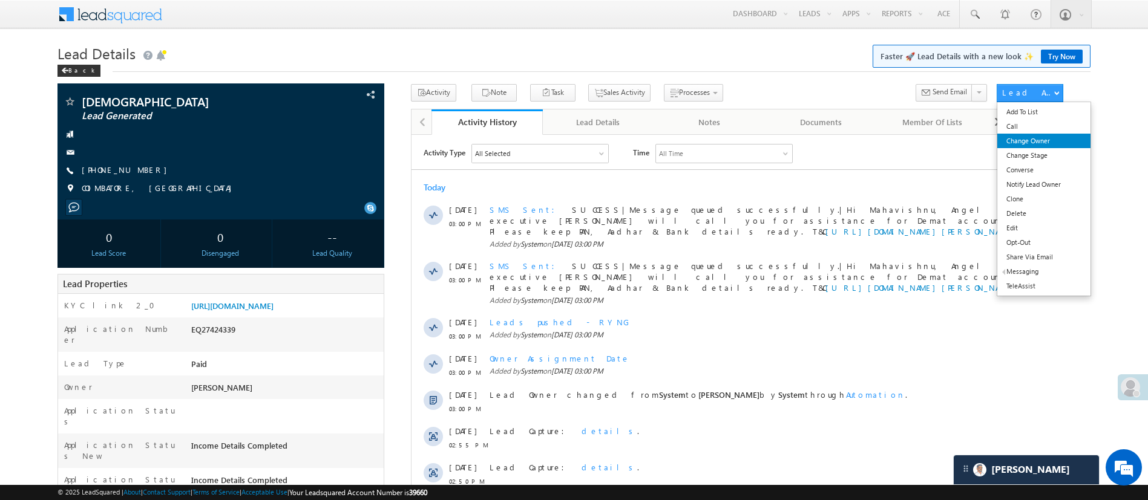
click at [1053, 140] on link "Change Owner" at bounding box center [1043, 141] width 93 height 15
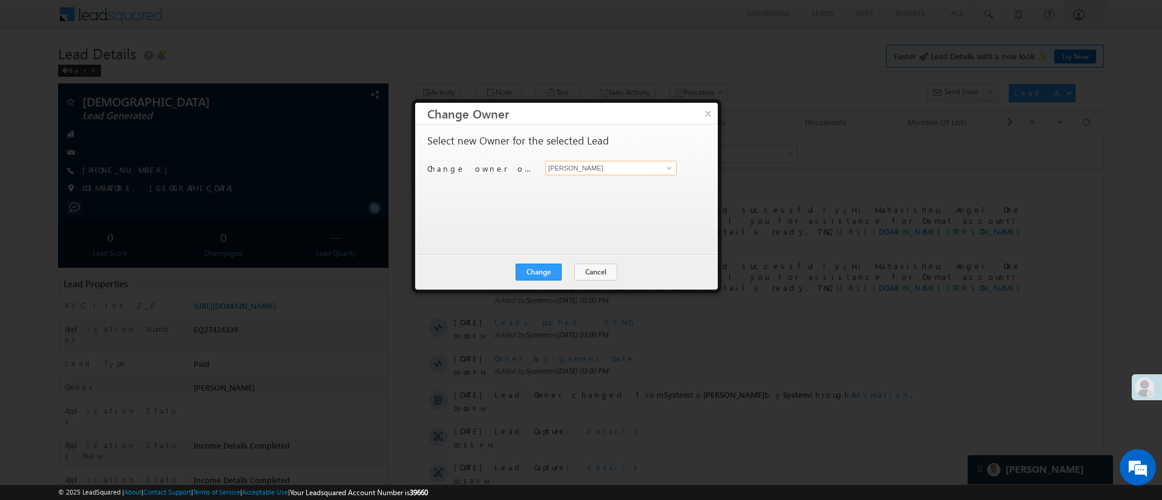
click at [656, 172] on input "[PERSON_NAME]" at bounding box center [610, 168] width 131 height 15
click at [604, 224] on link "[PERSON_NAME] [PERSON_NAME][EMAIL_ADDRESS][PERSON_NAME][DOMAIN_NAME]" at bounding box center [610, 229] width 131 height 23
type input "[PERSON_NAME]"
click at [546, 267] on button "Change" at bounding box center [538, 272] width 46 height 17
click at [570, 269] on button "Close" at bounding box center [568, 272] width 39 height 17
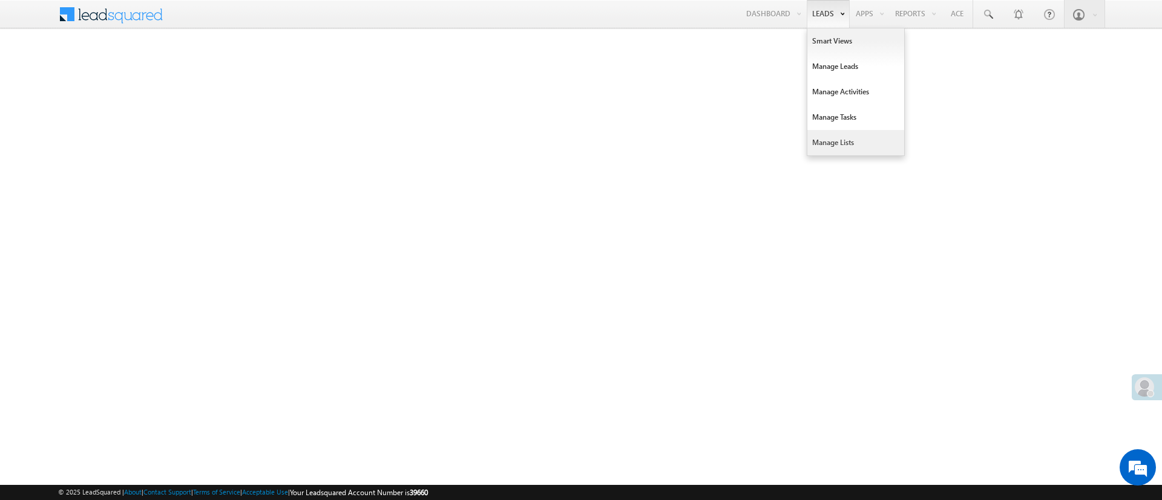
click at [849, 136] on link "Manage Lists" at bounding box center [855, 142] width 97 height 25
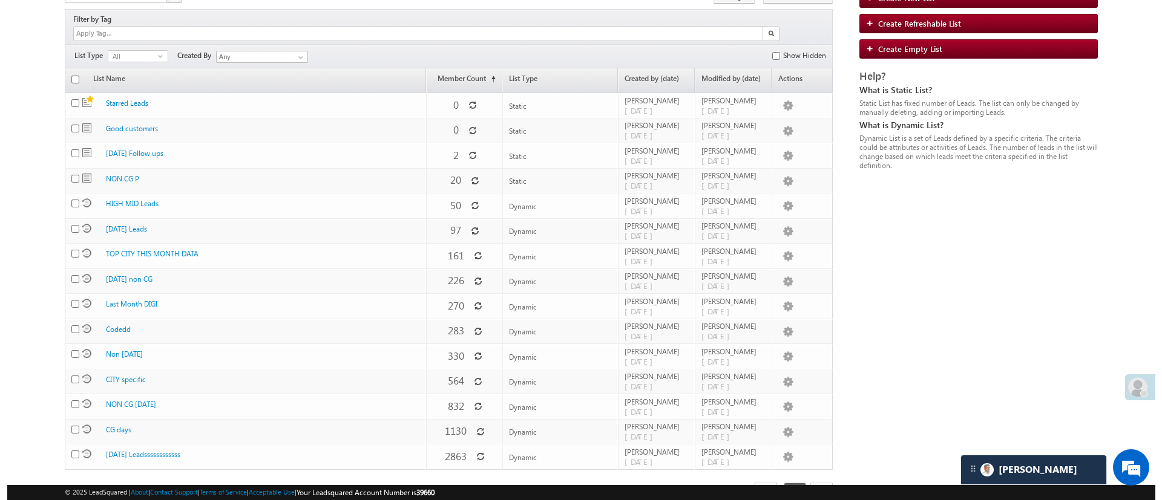
scroll to position [154, 0]
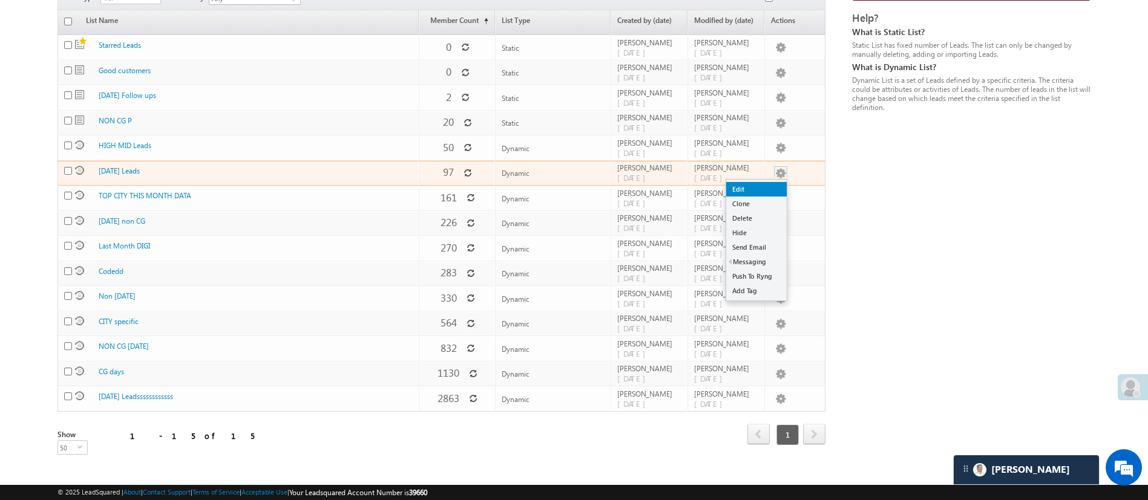
click at [763, 182] on link "Edit" at bounding box center [756, 189] width 61 height 15
checkbox input "true"
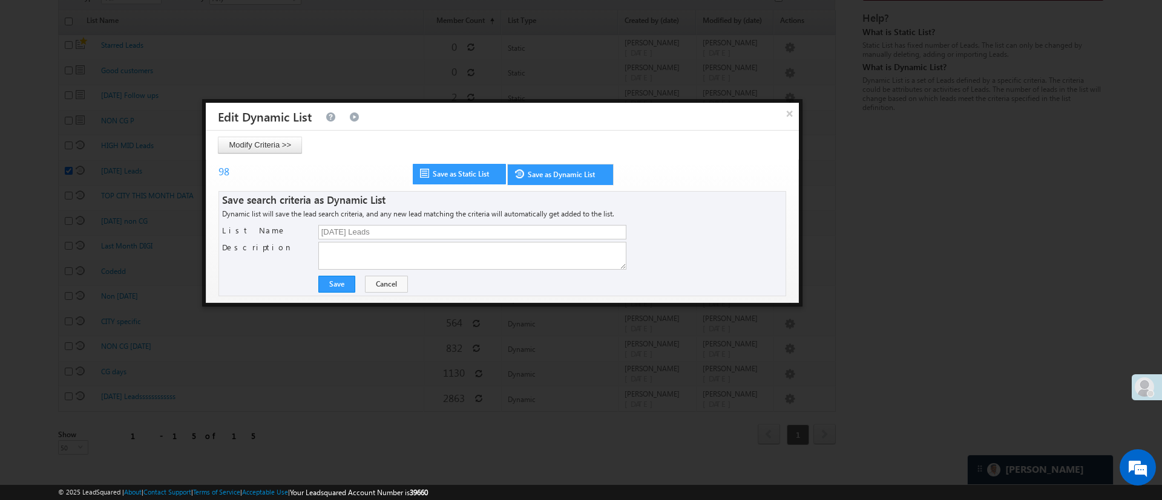
scroll to position [0, 0]
click at [284, 146] on button "Modify Criteria >>" at bounding box center [260, 145] width 84 height 17
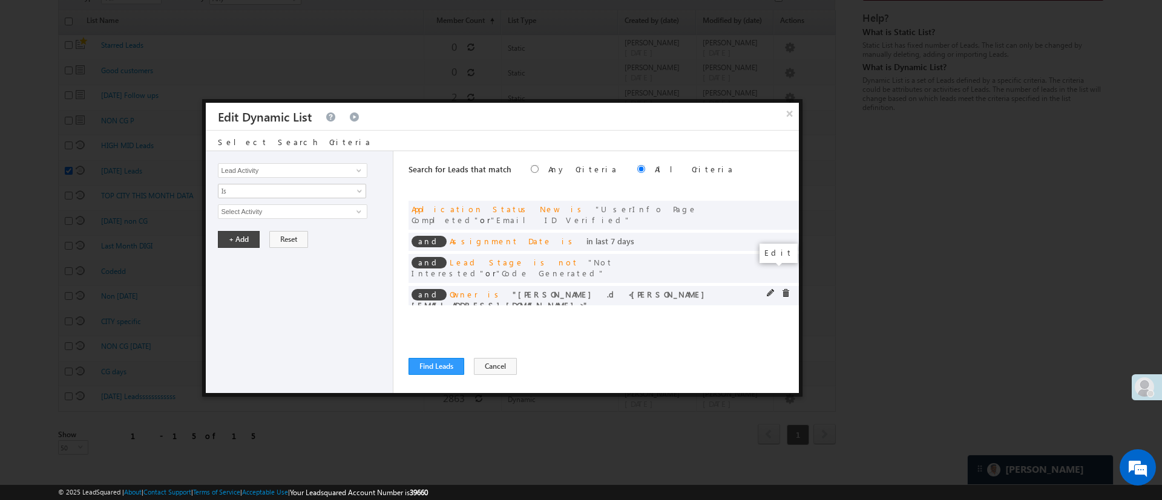
click at [768, 289] on span at bounding box center [771, 293] width 8 height 8
click at [320, 211] on span "Aakansha .d" at bounding box center [286, 211] width 137 height 13
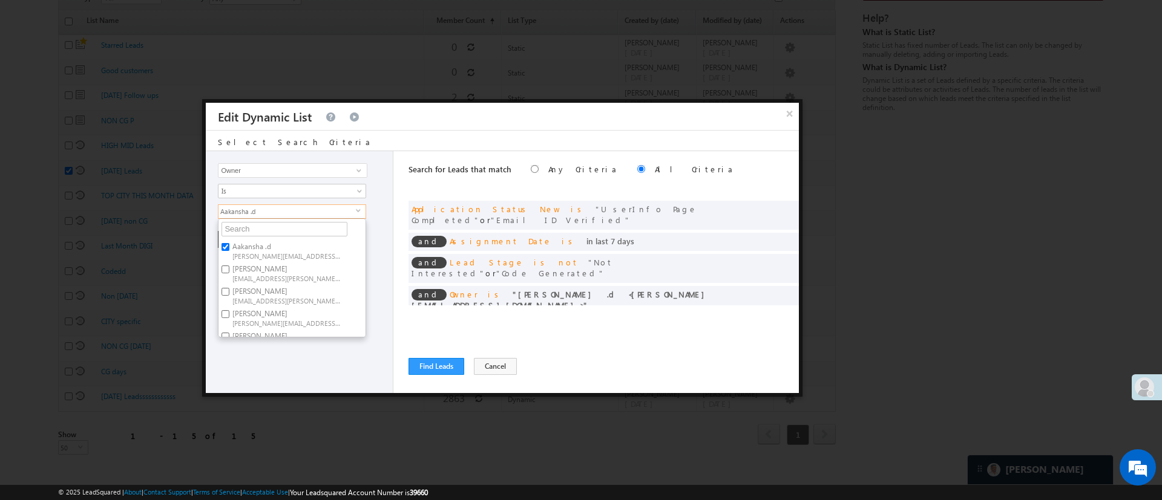
click at [274, 249] on label "Aakansha .d Aakansha.D@angelbroking.com" at bounding box center [285, 251] width 135 height 22
click at [229, 249] on input "Aakansha .d Aakansha.D@angelbroking.com" at bounding box center [225, 247] width 8 height 8
checkbox input "false"
click at [289, 237] on ul "Aakansha .d Aakansha.D@angelbroking.com Anuj Rajak Anuj.Rajak@angelbroking.com …" at bounding box center [292, 277] width 148 height 119
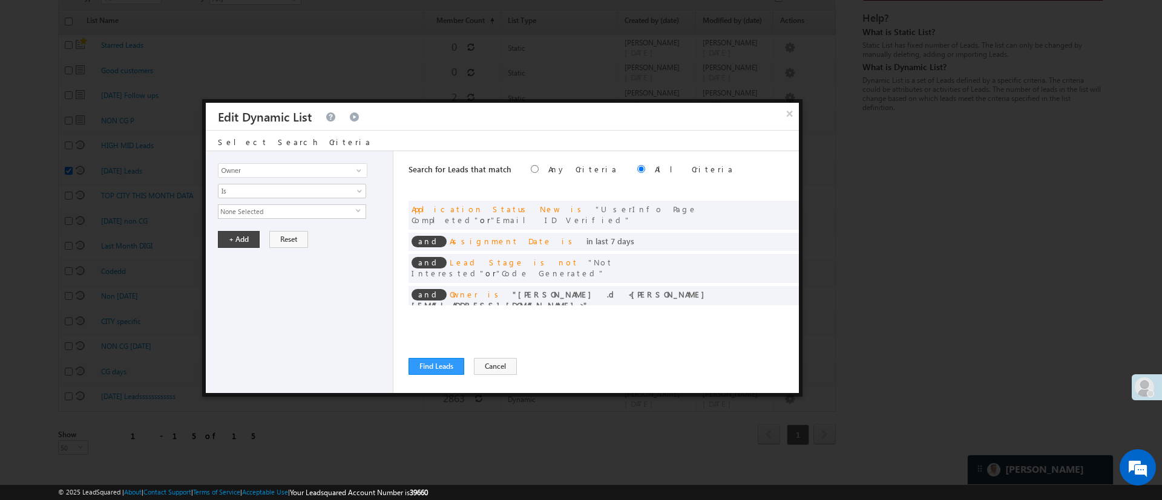
click at [295, 214] on span "None Selected" at bounding box center [286, 211] width 137 height 13
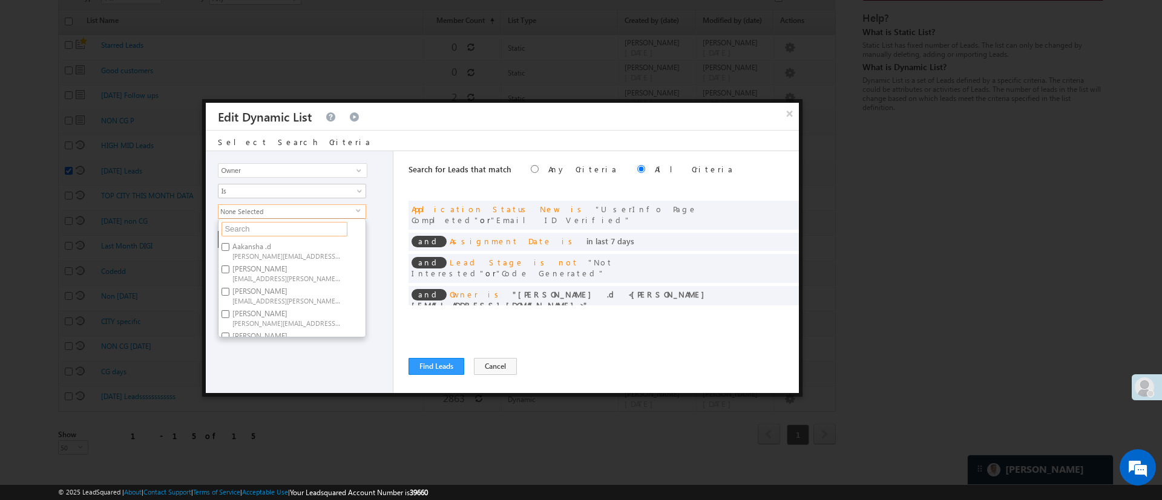
click at [289, 226] on input "text" at bounding box center [284, 229] width 126 height 15
type input "h"
type input "hem"
click at [281, 262] on label "Hemant Nandwana Hemant.Nandwana@angelbroking.com" at bounding box center [285, 273] width 135 height 22
click at [229, 266] on input "Hemant Nandwana Hemant.Nandwana@angelbroking.com" at bounding box center [225, 270] width 8 height 8
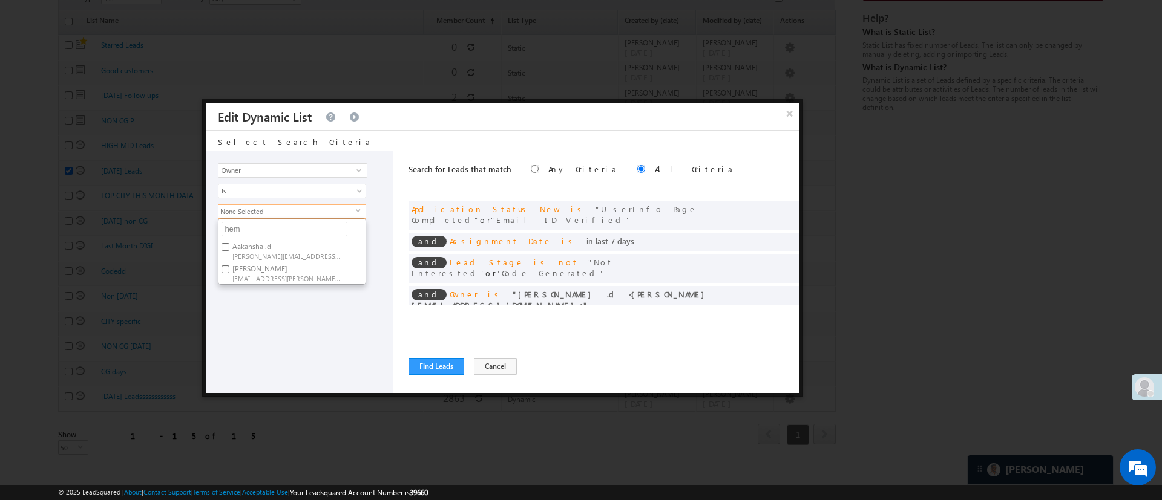
checkbox input "true"
click at [295, 299] on div "Lead Activity Task Sales Group Prospect Id WA Last Message Timestamp 4th Day Di…" at bounding box center [300, 272] width 188 height 242
click at [247, 243] on button "+ Add" at bounding box center [239, 239] width 42 height 17
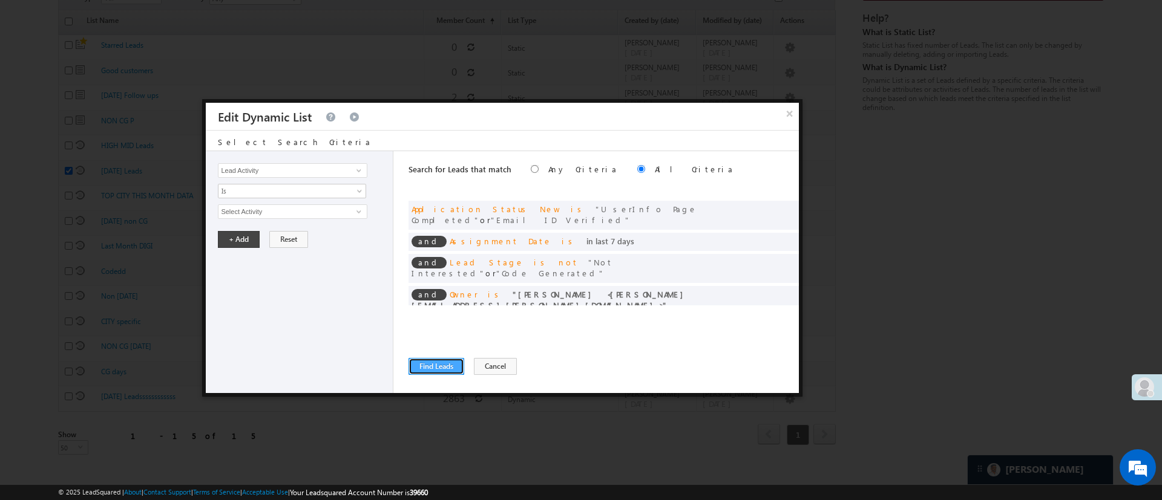
click at [415, 361] on button "Find Leads" at bounding box center [436, 366] width 56 height 17
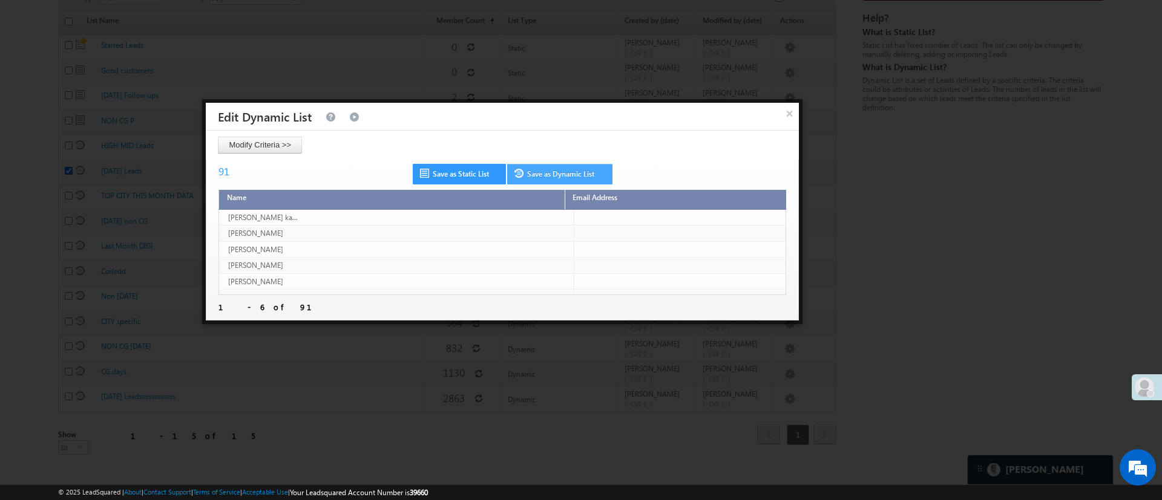
click at [580, 174] on link "Save as Dynamic List" at bounding box center [559, 174] width 105 height 21
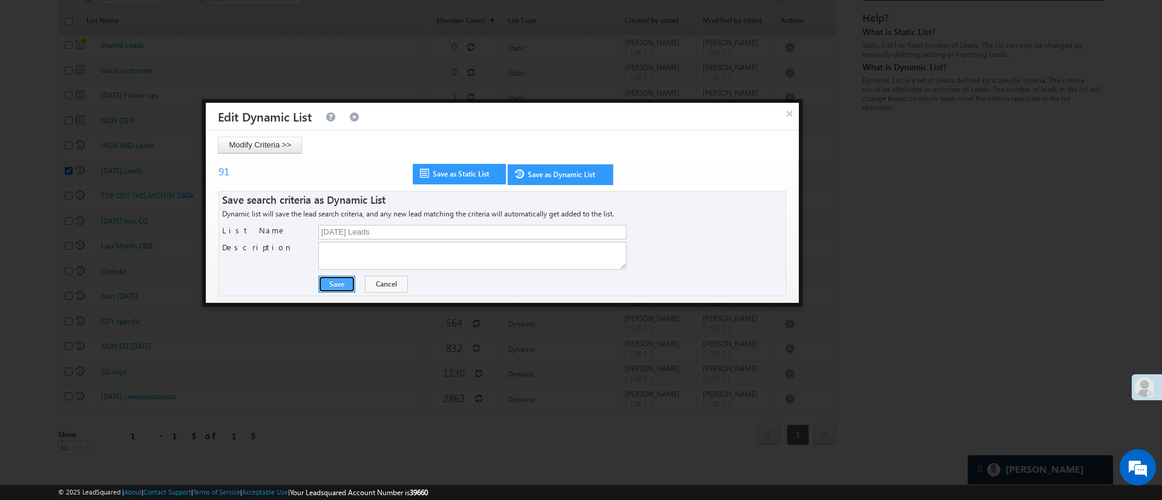
click at [337, 280] on button "Save" at bounding box center [336, 284] width 37 height 17
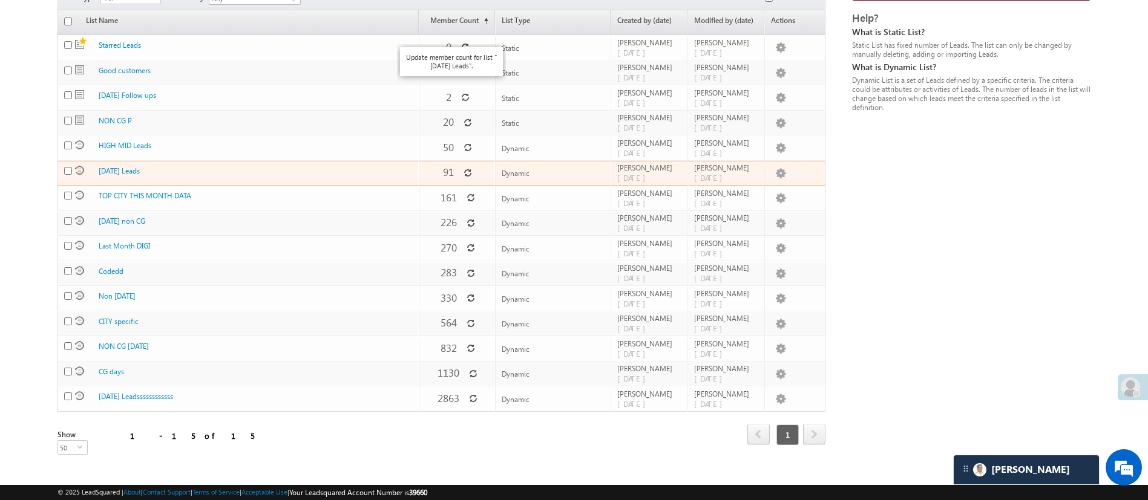
click at [463, 169] on icon at bounding box center [467, 173] width 8 height 8
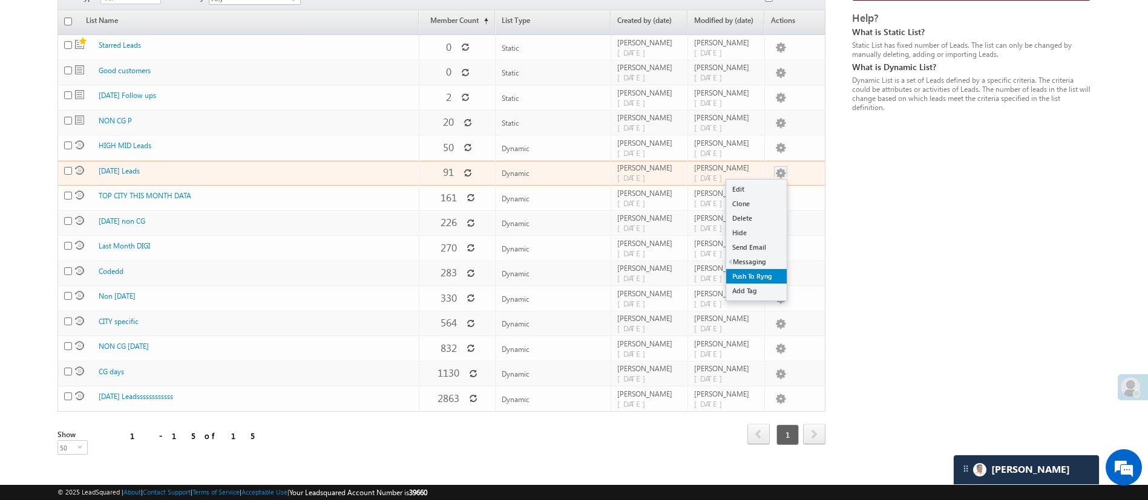
click at [758, 269] on link "Push To Ryng" at bounding box center [756, 276] width 61 height 15
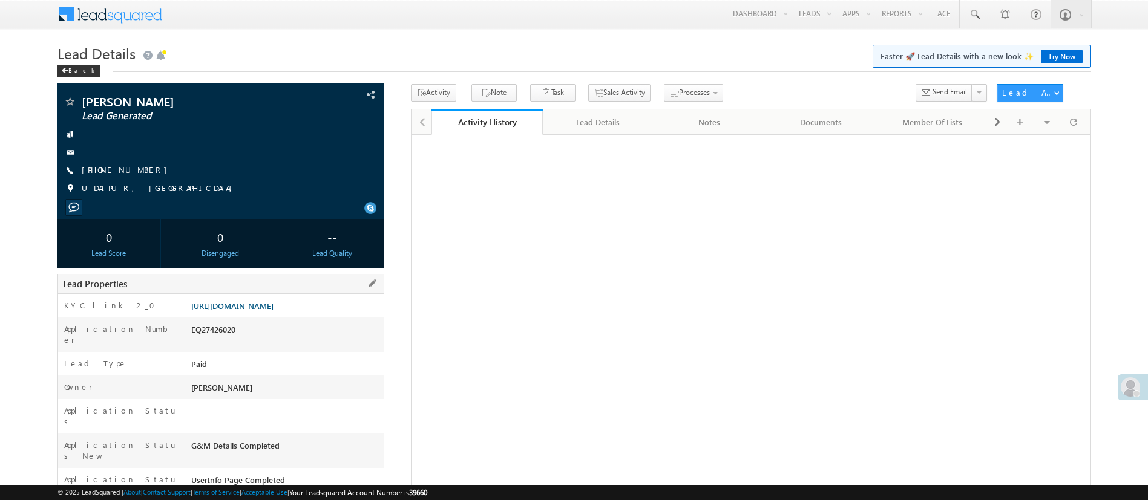
click at [234, 309] on link "[URL][DOMAIN_NAME]" at bounding box center [232, 306] width 82 height 10
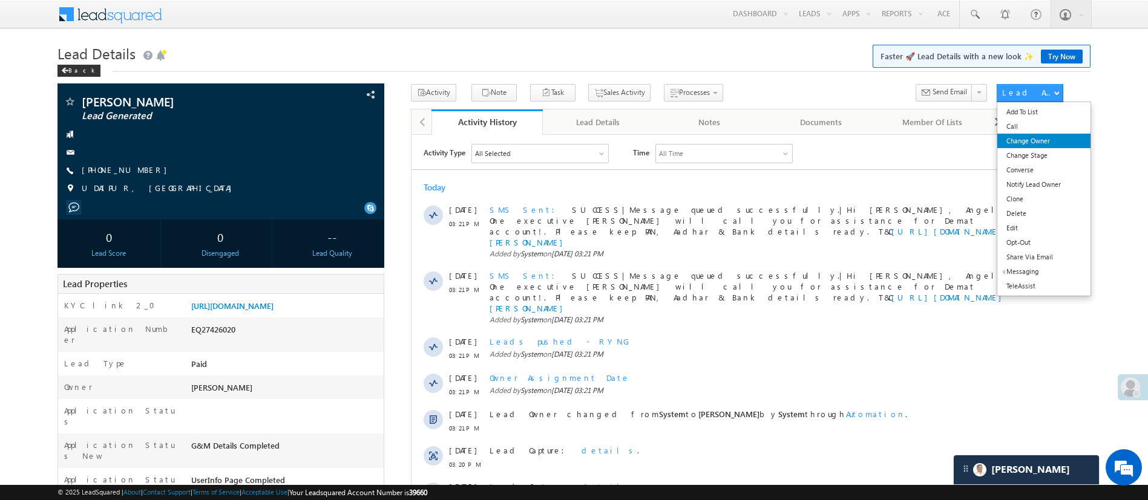
click at [1033, 141] on link "Change Owner" at bounding box center [1043, 141] width 93 height 15
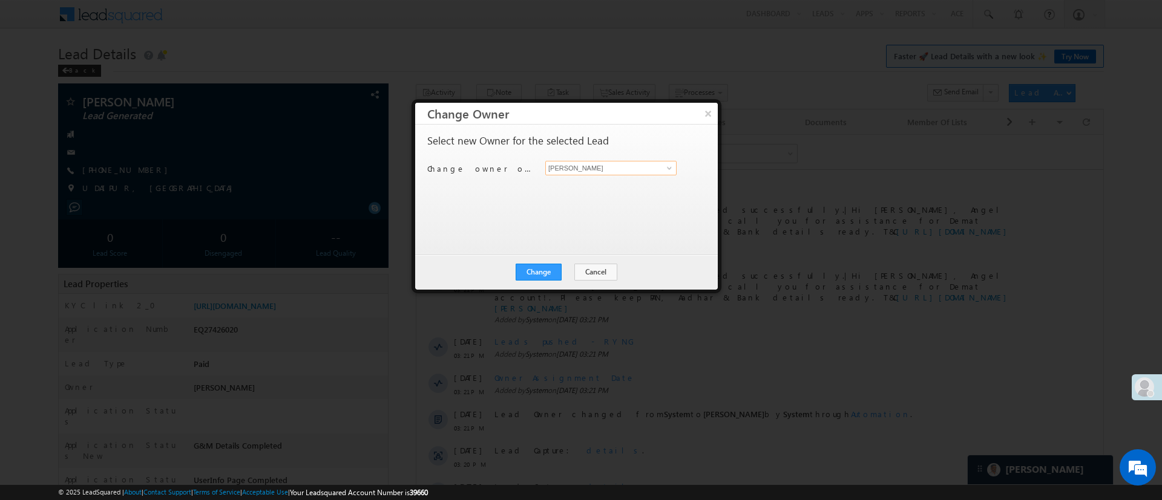
click at [657, 166] on input "[PERSON_NAME]" at bounding box center [610, 168] width 131 height 15
click at [605, 208] on link "[PERSON_NAME] 1Gurnani [PERSON_NAME][EMAIL_ADDRESS][DOMAIN_NAME]" at bounding box center [610, 208] width 131 height 23
type input "[PERSON_NAME] 1Gurnani"
click at [531, 269] on button "Change" at bounding box center [538, 272] width 46 height 17
click at [711, 122] on button "×" at bounding box center [708, 113] width 20 height 21
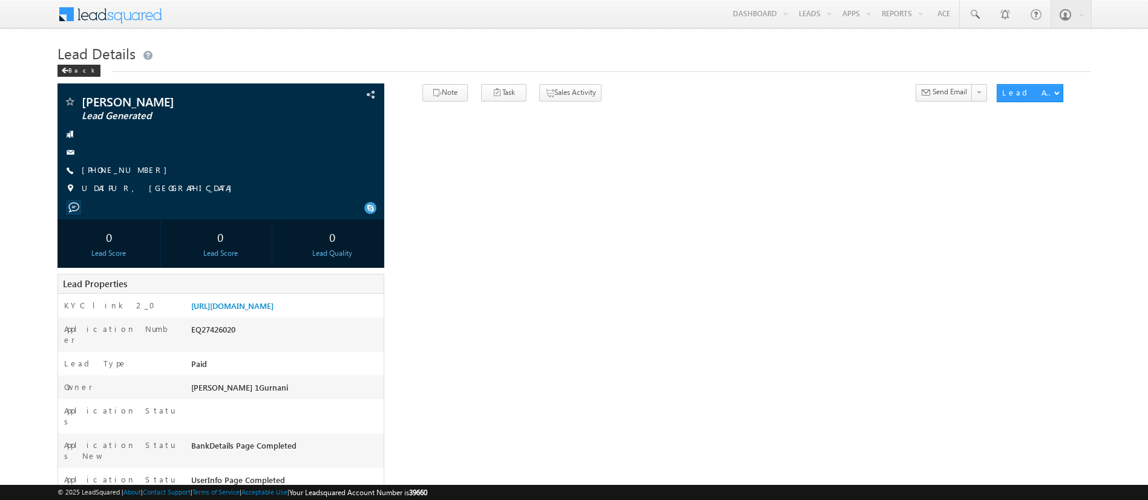
click at [0, 0] on link "Reports Home" at bounding box center [0, 0] width 0 height 0
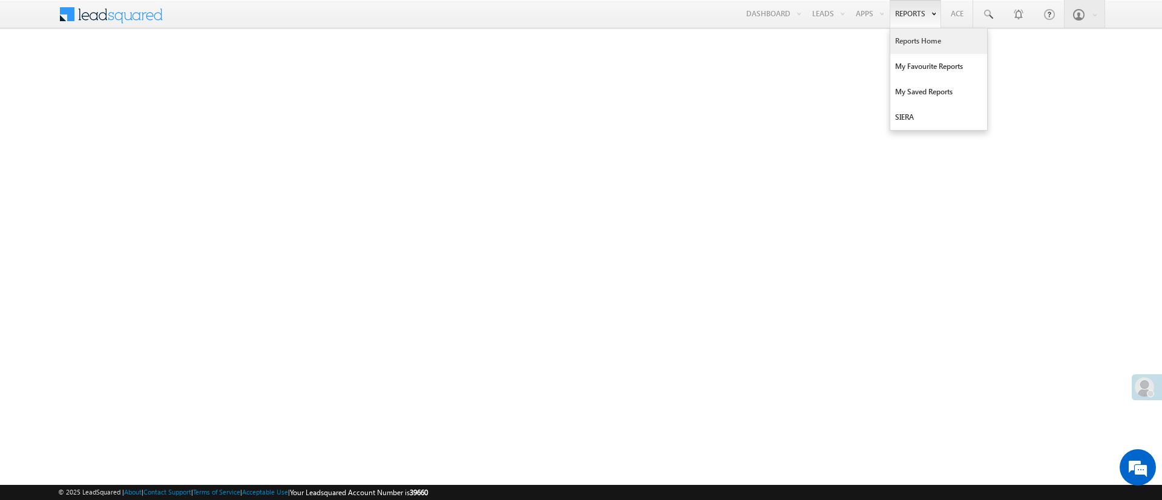
click at [914, 34] on link "Reports Home" at bounding box center [938, 40] width 97 height 25
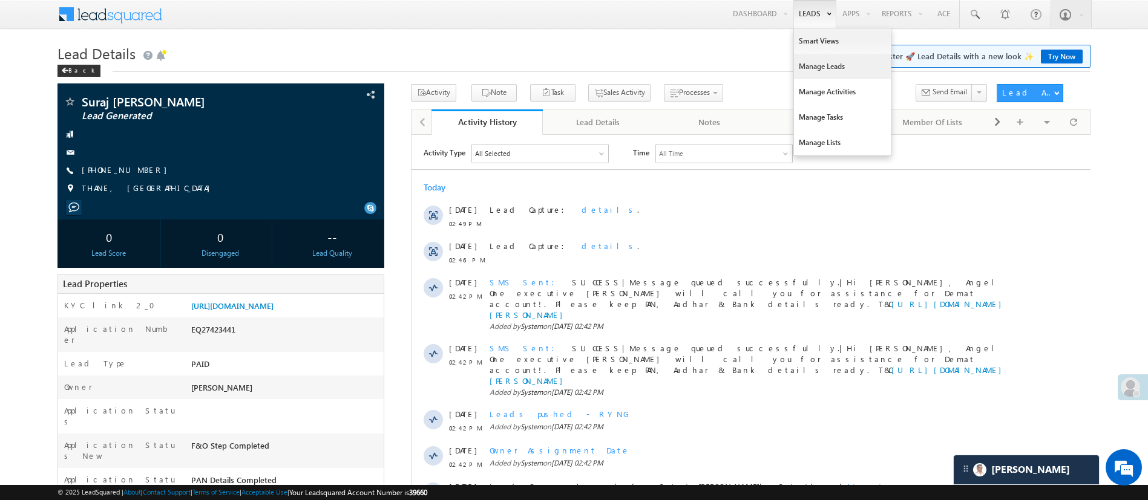
click at [827, 61] on link "Manage Leads" at bounding box center [842, 66] width 97 height 25
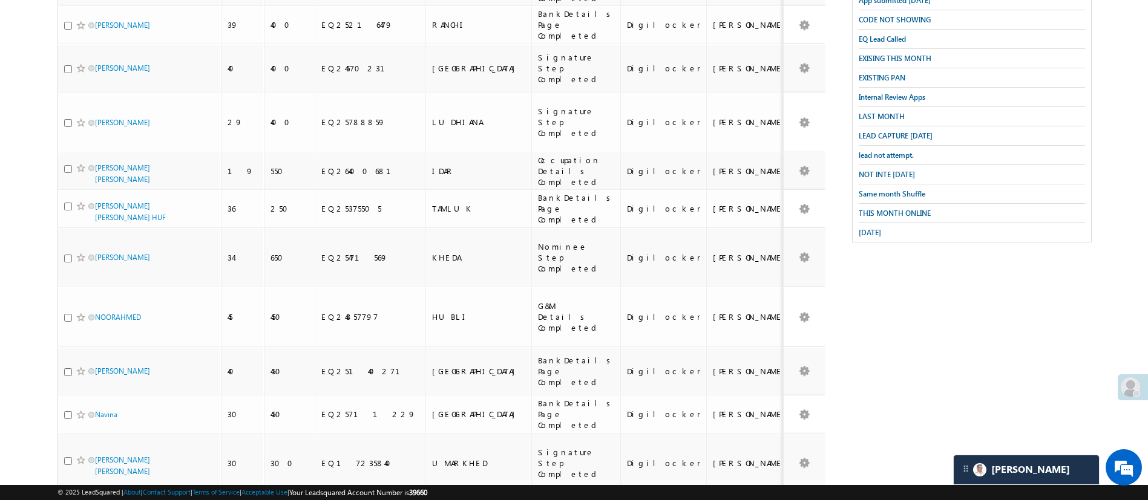
scroll to position [326, 0]
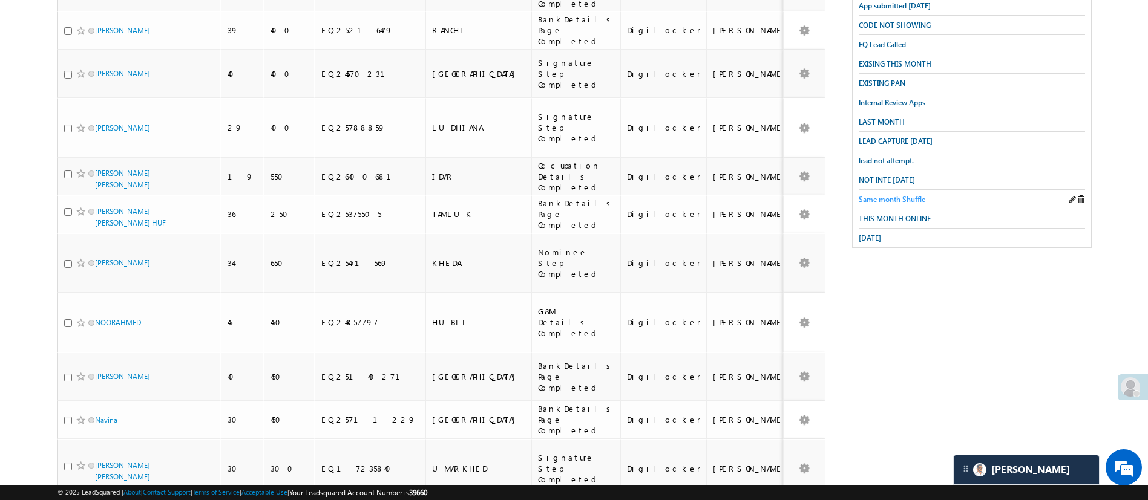
click at [895, 195] on span "Same month Shuffle" at bounding box center [892, 199] width 67 height 9
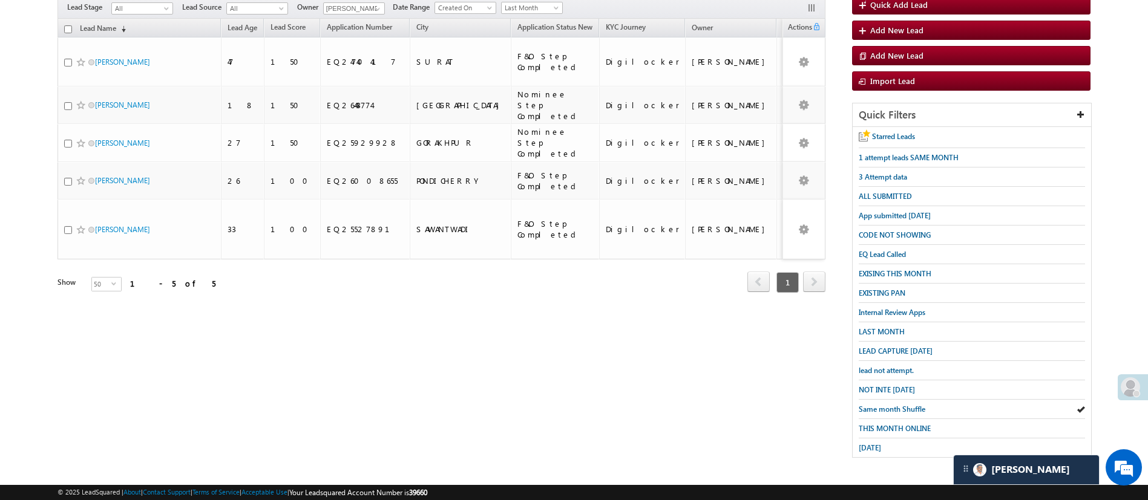
scroll to position [106, 0]
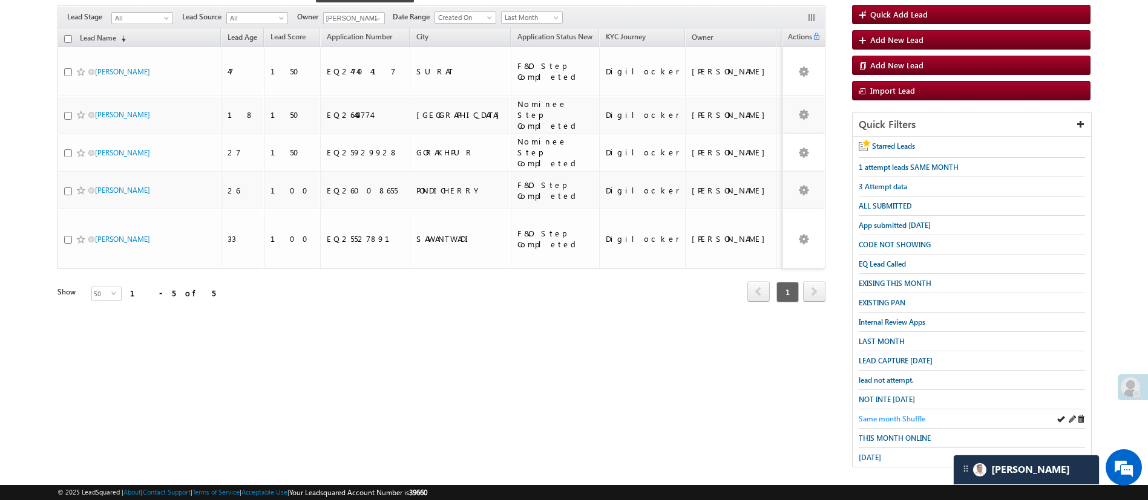
click at [897, 414] on span "Same month Shuffle" at bounding box center [892, 418] width 67 height 9
click at [531, 12] on span "Last Month" at bounding box center [530, 17] width 57 height 11
click at [534, 114] on link "This Month" at bounding box center [533, 115] width 61 height 11
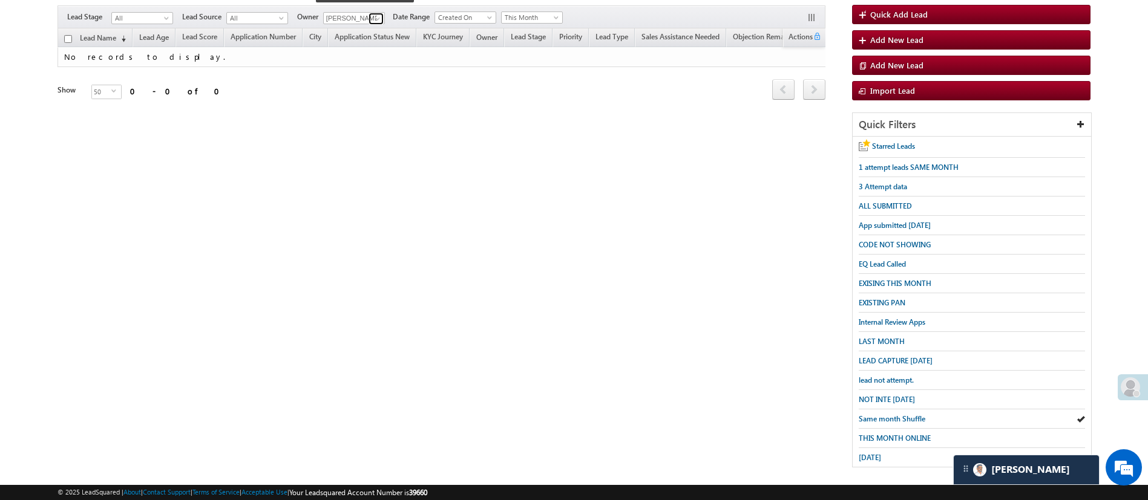
click at [379, 15] on span at bounding box center [378, 19] width 10 height 10
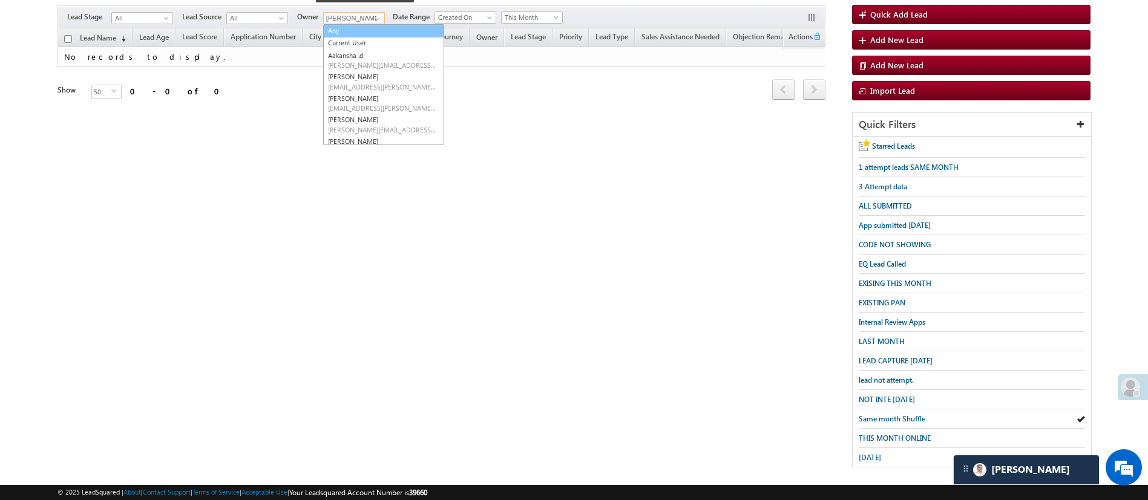
click at [376, 24] on link "Any" at bounding box center [383, 31] width 121 height 14
type input "Any"
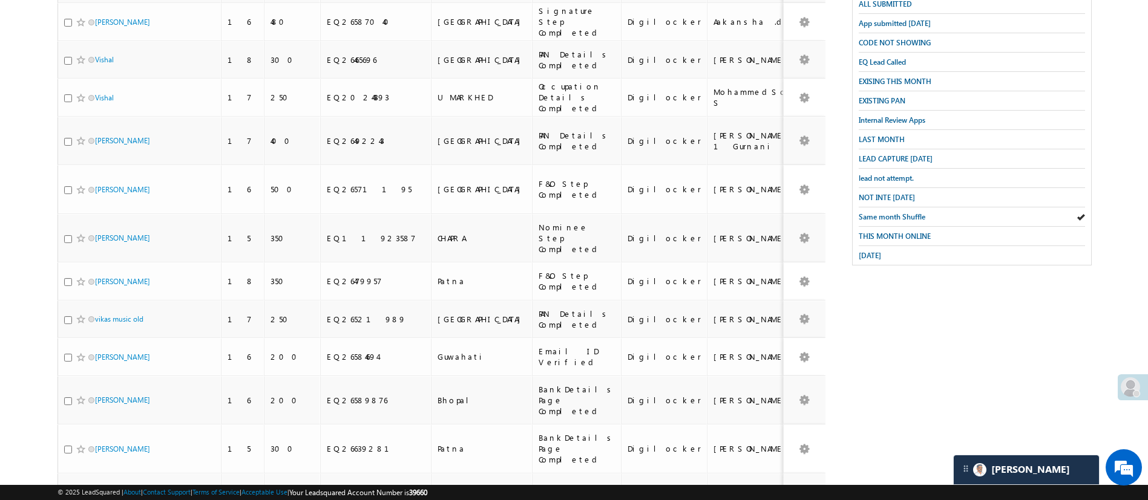
scroll to position [0, 0]
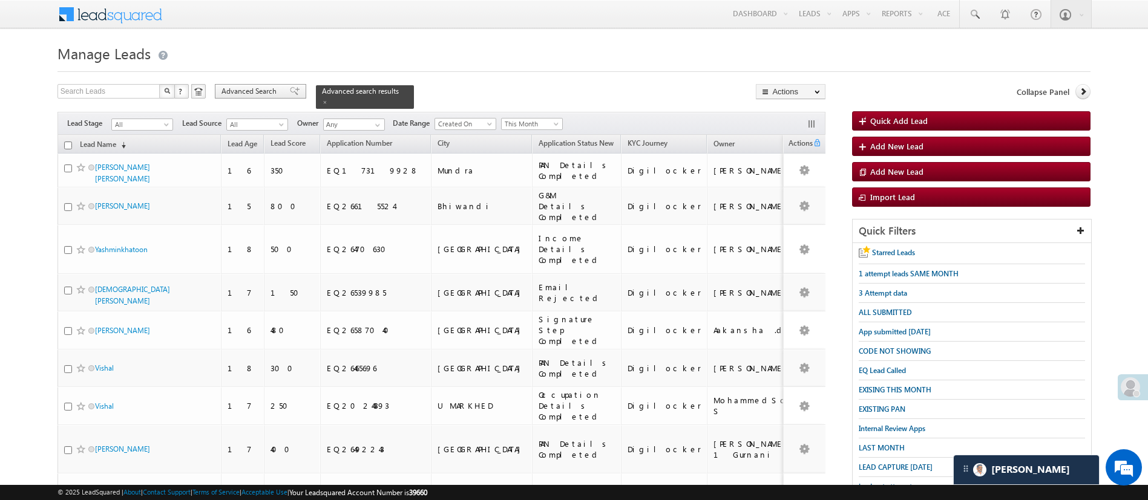
click at [253, 91] on span "Advanced Search" at bounding box center [250, 91] width 59 height 11
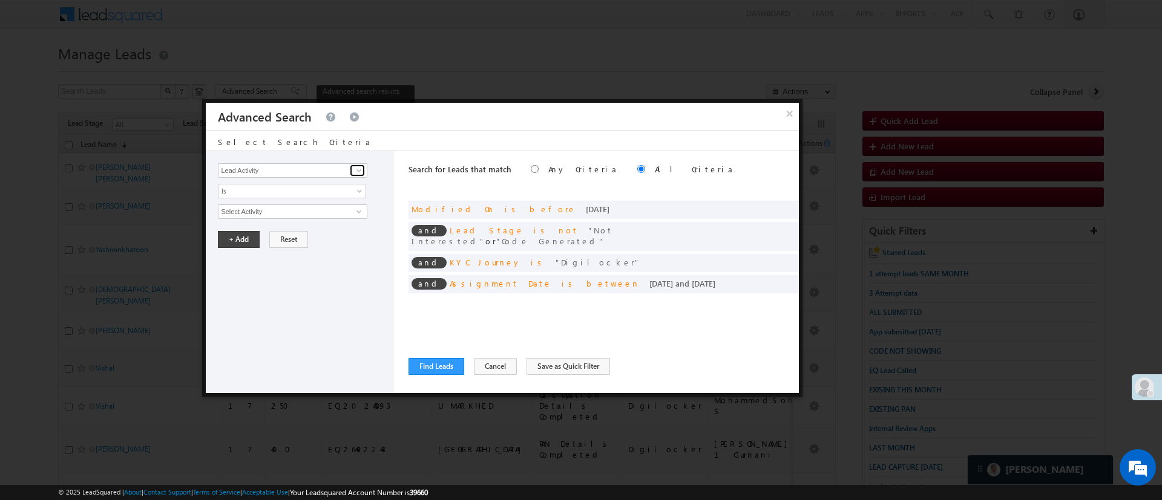
click at [357, 168] on span at bounding box center [359, 171] width 10 height 10
click at [311, 194] on link "Selfie Timestamp" at bounding box center [292, 196] width 149 height 14
type input "Selfie Timestamp"
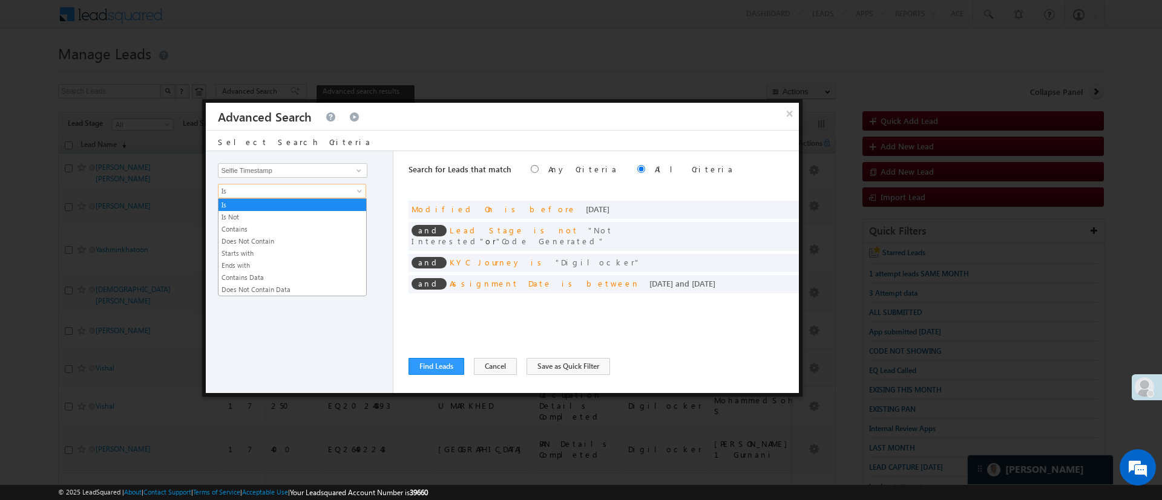
click at [306, 194] on span "Is" at bounding box center [283, 191] width 131 height 11
click at [280, 273] on link "Contains Data" at bounding box center [292, 277] width 148 height 11
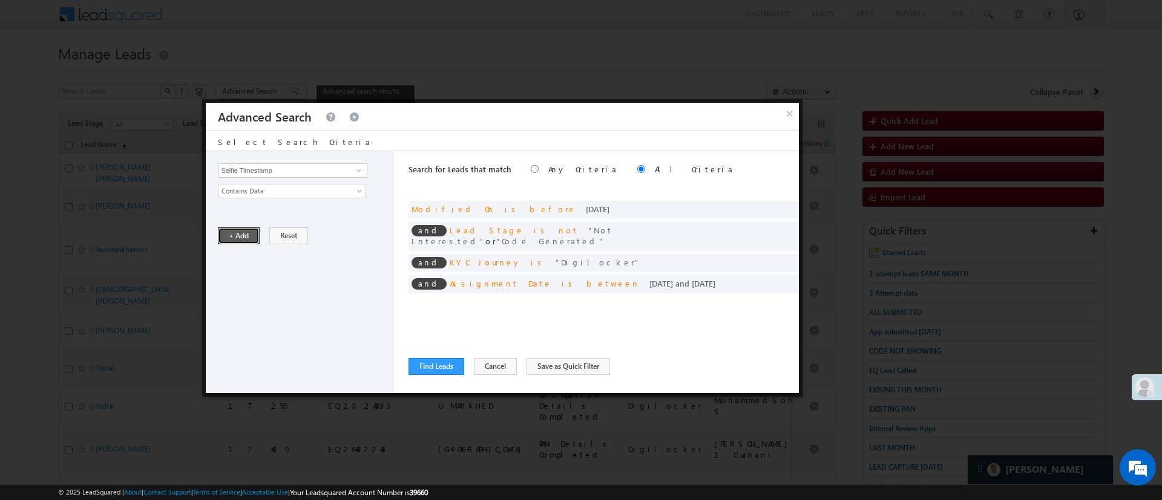
click at [242, 233] on button "+ Add" at bounding box center [239, 235] width 42 height 17
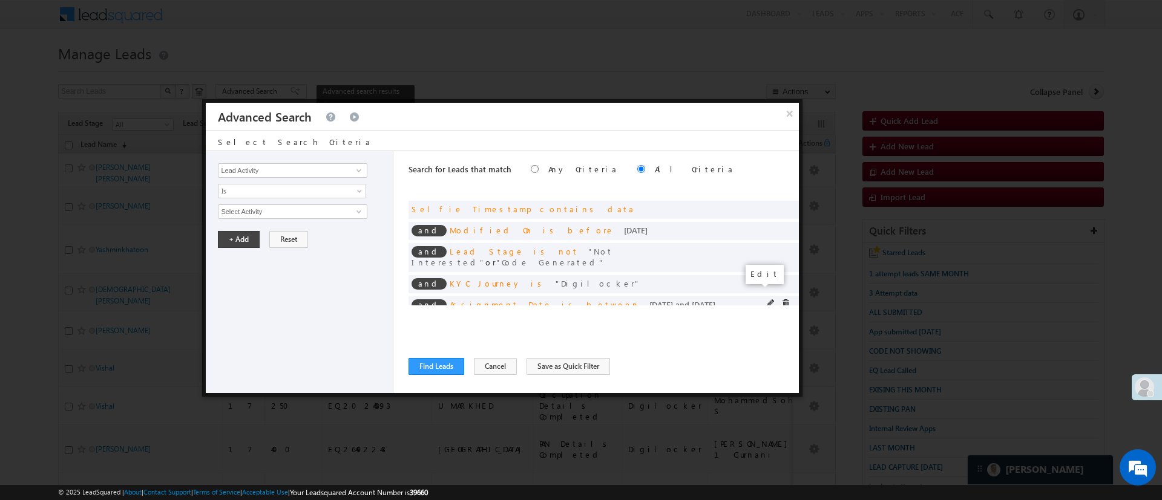
click at [767, 299] on span at bounding box center [771, 303] width 8 height 8
click at [345, 236] on input "08/04/25" at bounding box center [329, 233] width 73 height 16
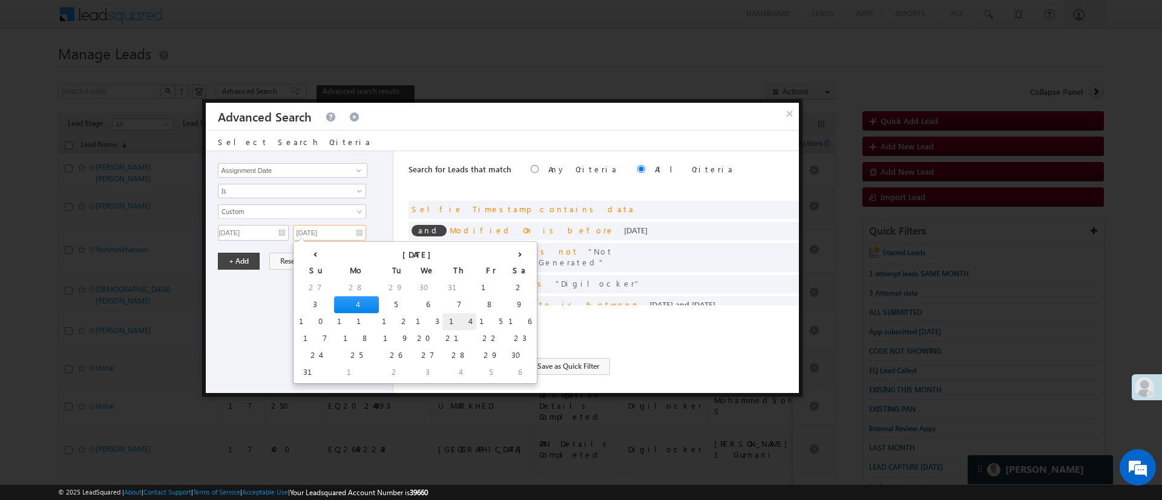
click at [442, 322] on td "14" at bounding box center [459, 321] width 34 height 17
type input "08/14/25"
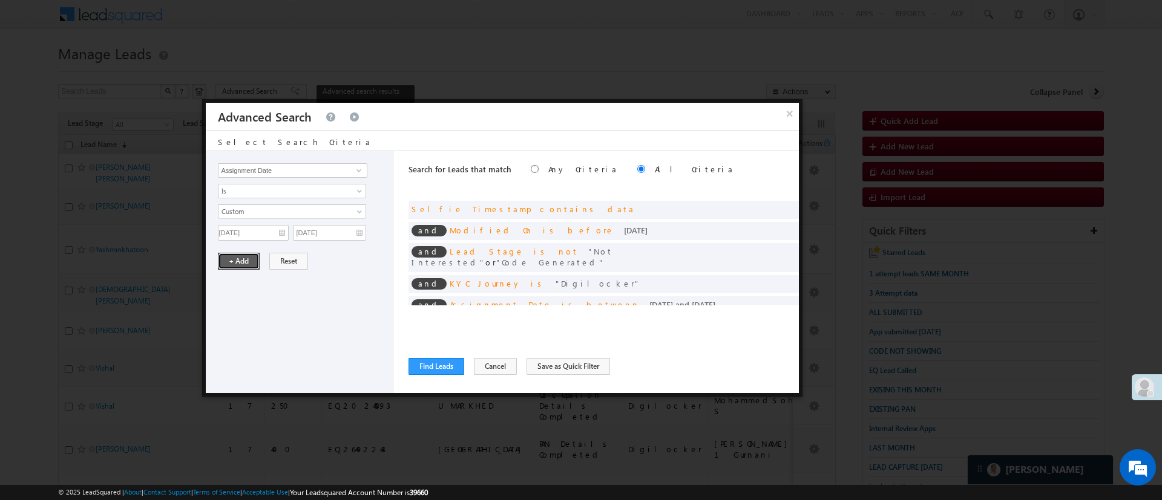
click at [252, 263] on button "+ Add" at bounding box center [239, 261] width 42 height 17
click at [431, 365] on button "Find Leads" at bounding box center [436, 366] width 56 height 17
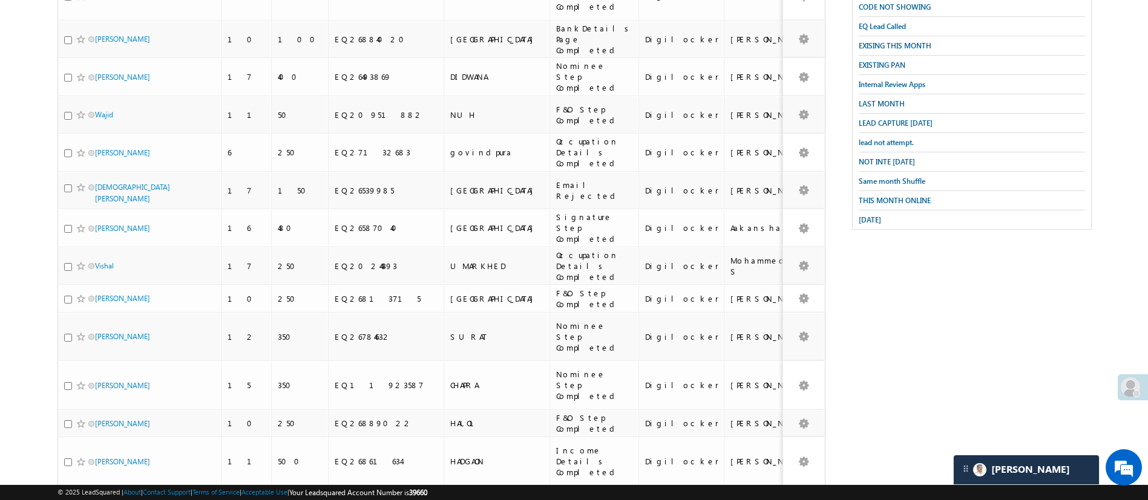
scroll to position [82, 0]
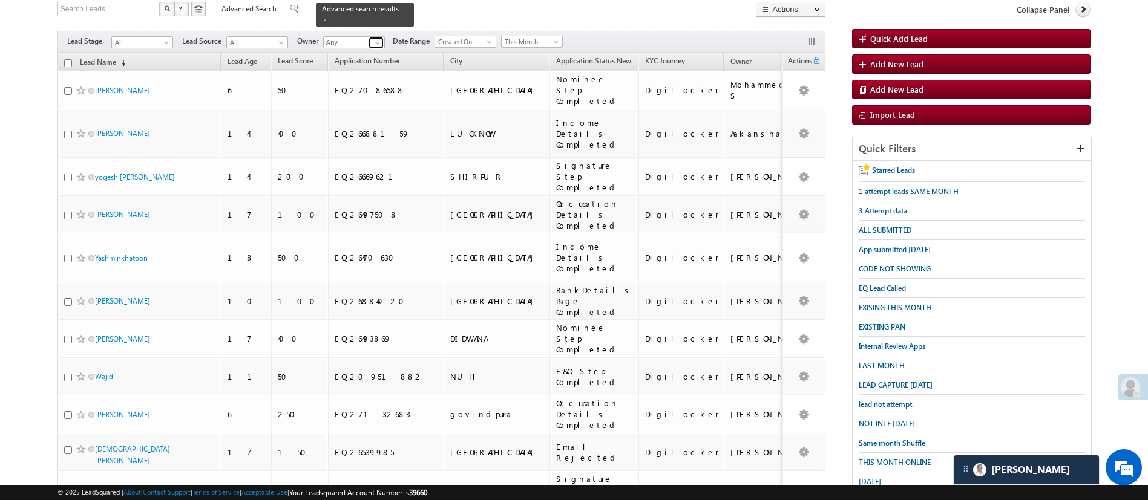
click at [377, 38] on span at bounding box center [378, 43] width 10 height 10
click at [376, 48] on link "MohammedSohail S MohammedSohail.S@angelbroking.com" at bounding box center [383, 59] width 121 height 23
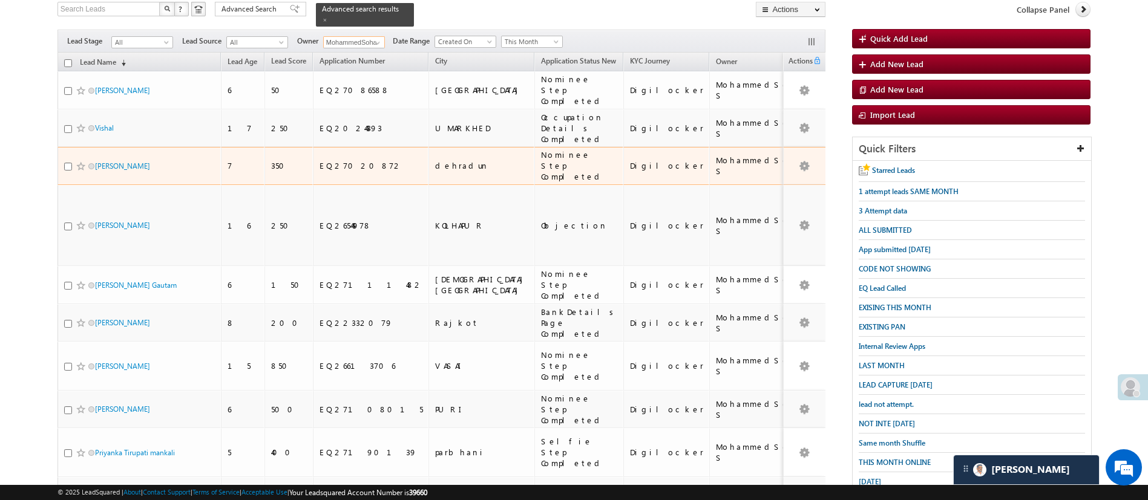
type input "MohammedSohail S"
click at [68, 163] on input "checkbox" at bounding box center [68, 167] width 8 height 8
checkbox input "true"
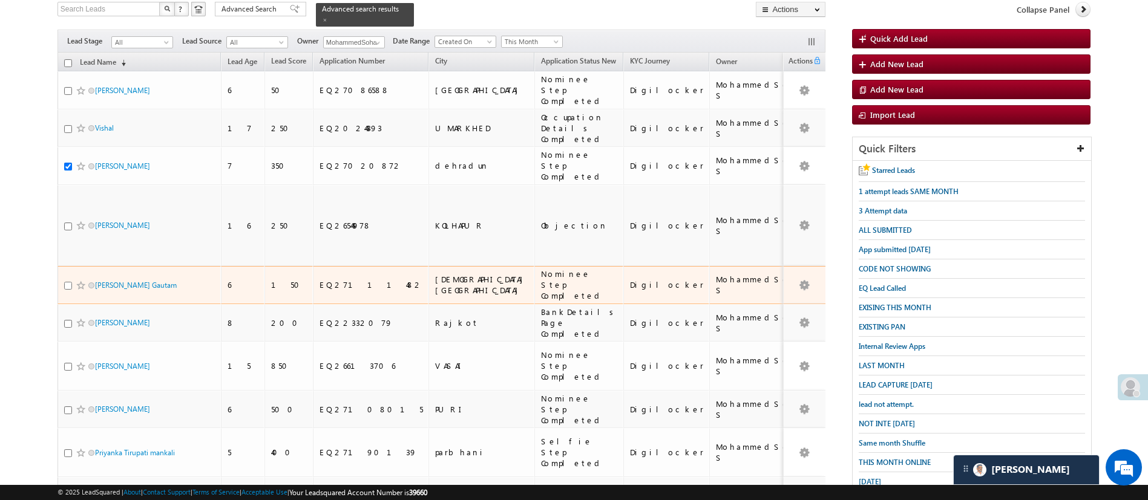
click at [68, 282] on input "checkbox" at bounding box center [68, 286] width 8 height 8
checkbox input "true"
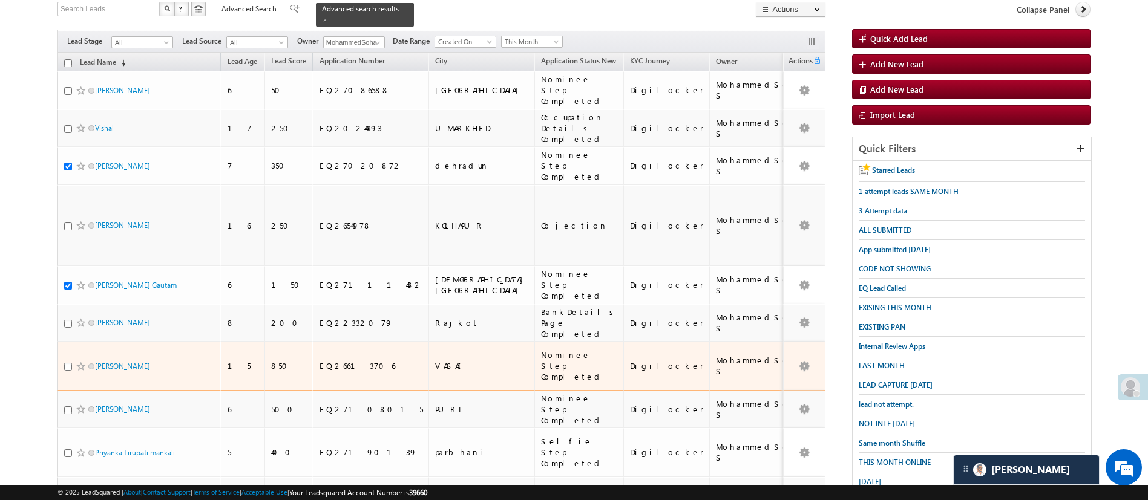
click at [65, 361] on div at bounding box center [82, 367] width 37 height 12
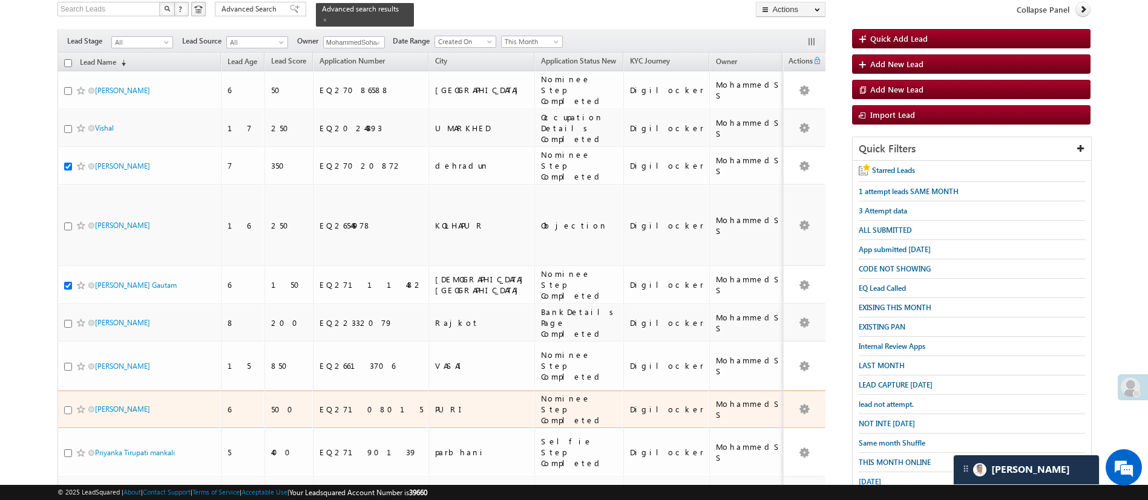
click at [67, 407] on input "checkbox" at bounding box center [68, 411] width 8 height 8
checkbox input "true"
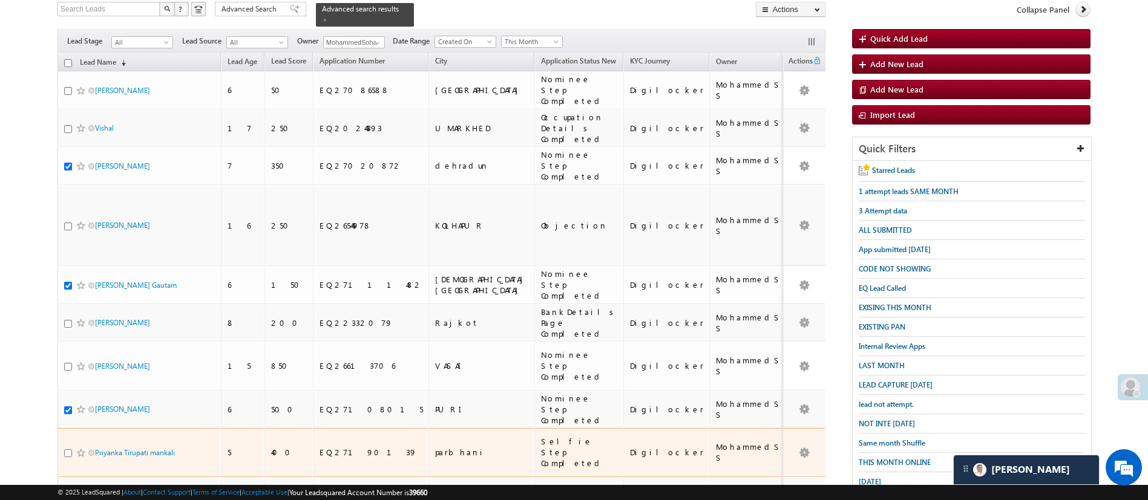
click at [68, 450] on input "checkbox" at bounding box center [68, 454] width 8 height 8
checkbox input "true"
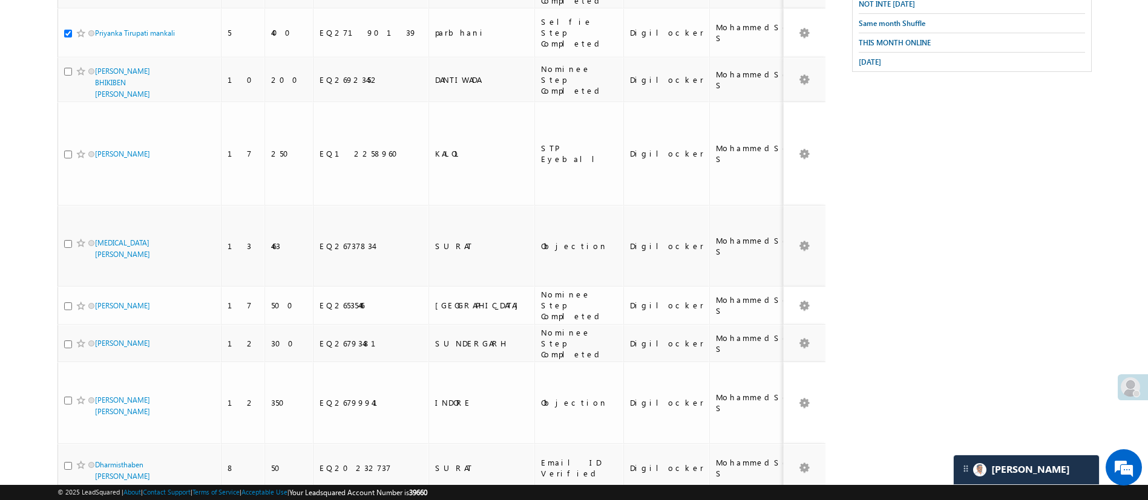
scroll to position [499, 0]
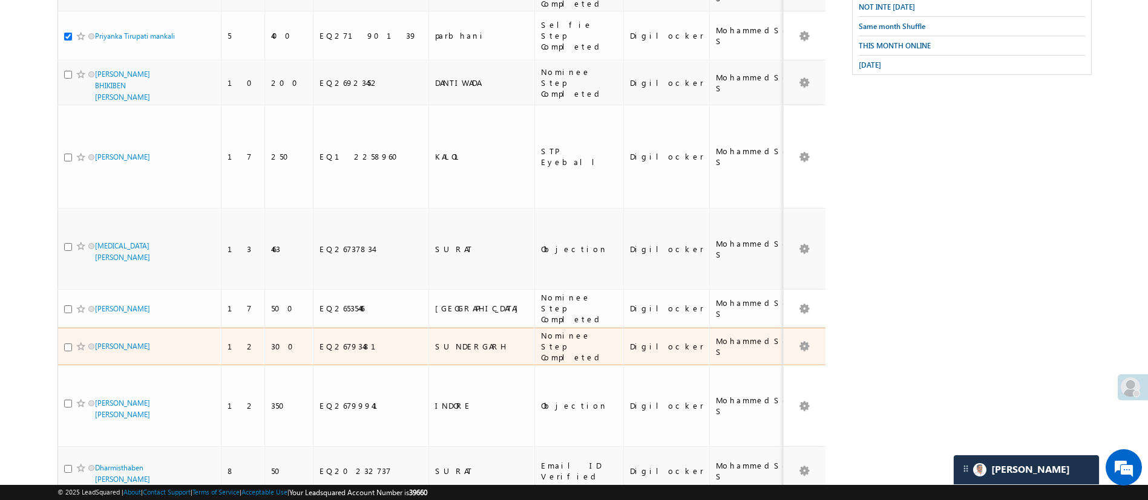
click at [62, 328] on td "Jitendra Kumar Maharna" at bounding box center [138, 347] width 163 height 38
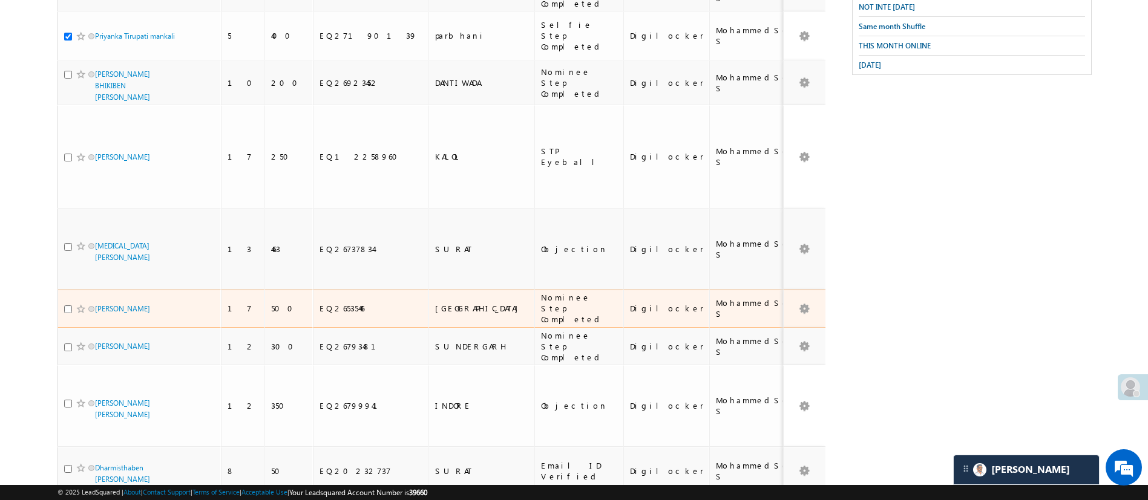
click at [68, 303] on div at bounding box center [82, 309] width 37 height 12
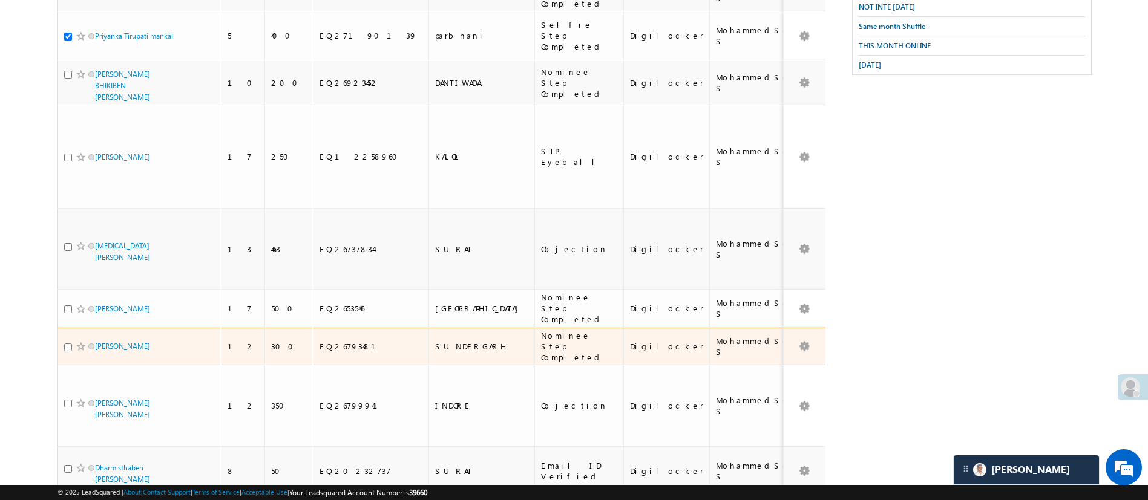
click at [67, 344] on input "checkbox" at bounding box center [68, 348] width 8 height 8
checkbox input "true"
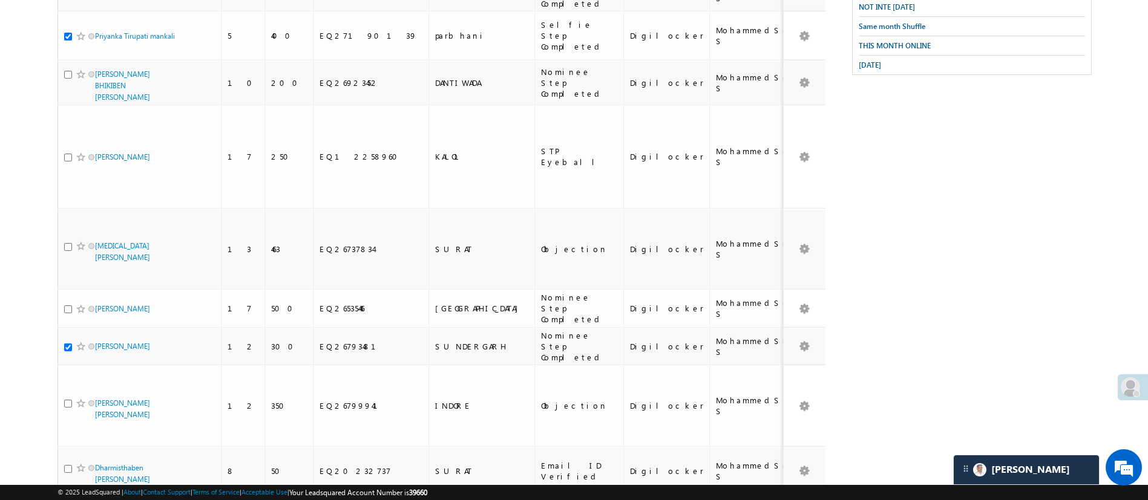
scroll to position [644, 0]
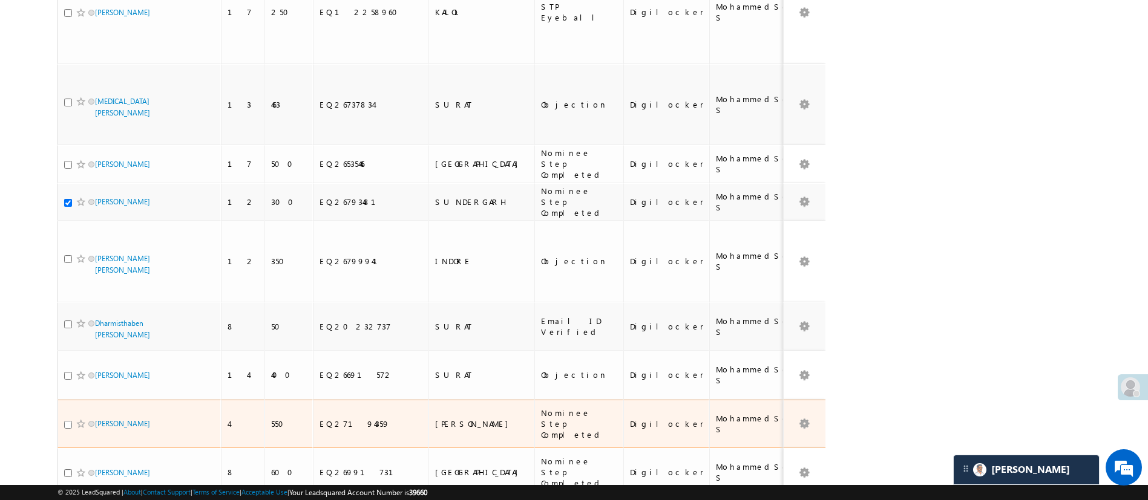
click at [65, 421] on input "checkbox" at bounding box center [68, 425] width 8 height 8
checkbox input "true"
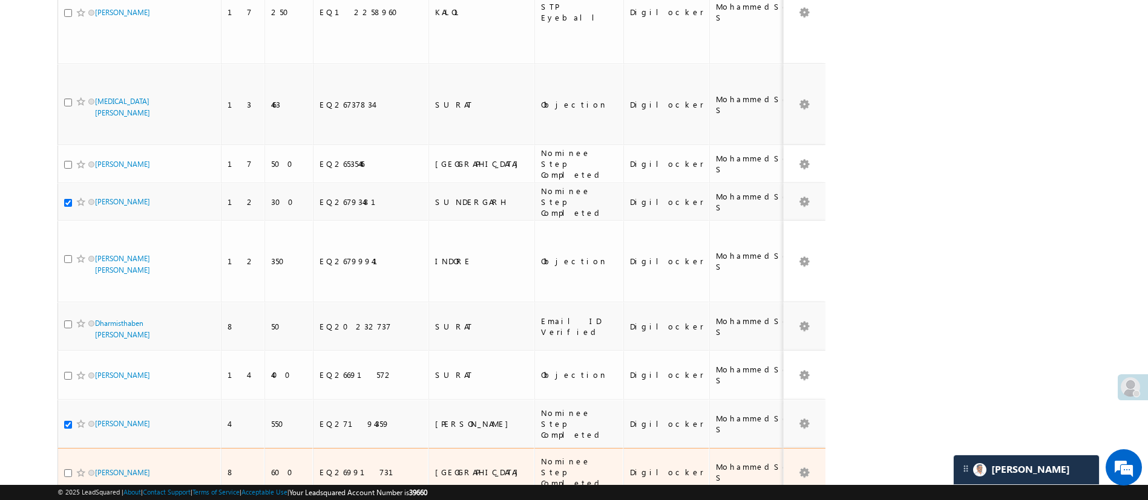
click at [67, 467] on div at bounding box center [82, 473] width 37 height 12
click at [68, 469] on input "checkbox" at bounding box center [68, 473] width 8 height 8
checkbox input "true"
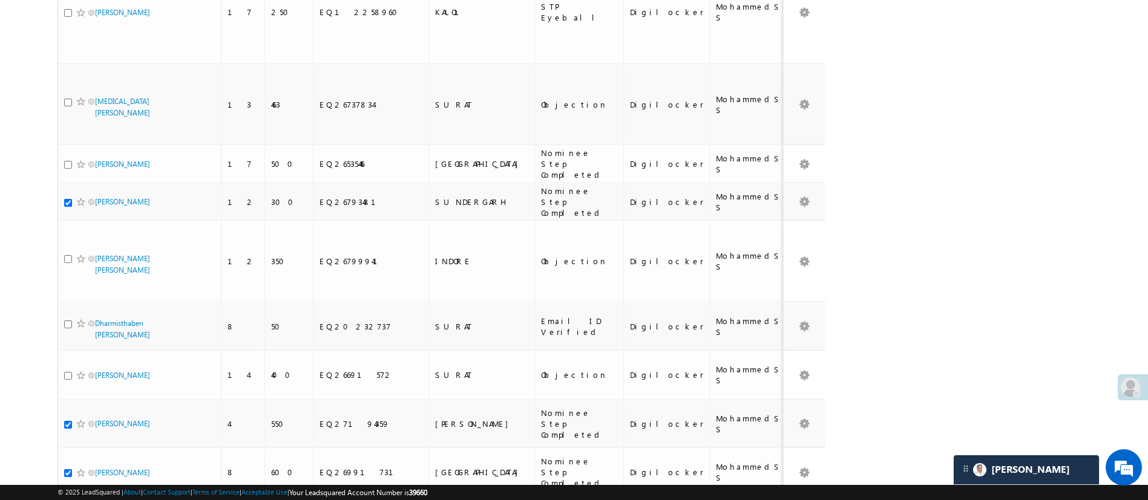
checkbox input "true"
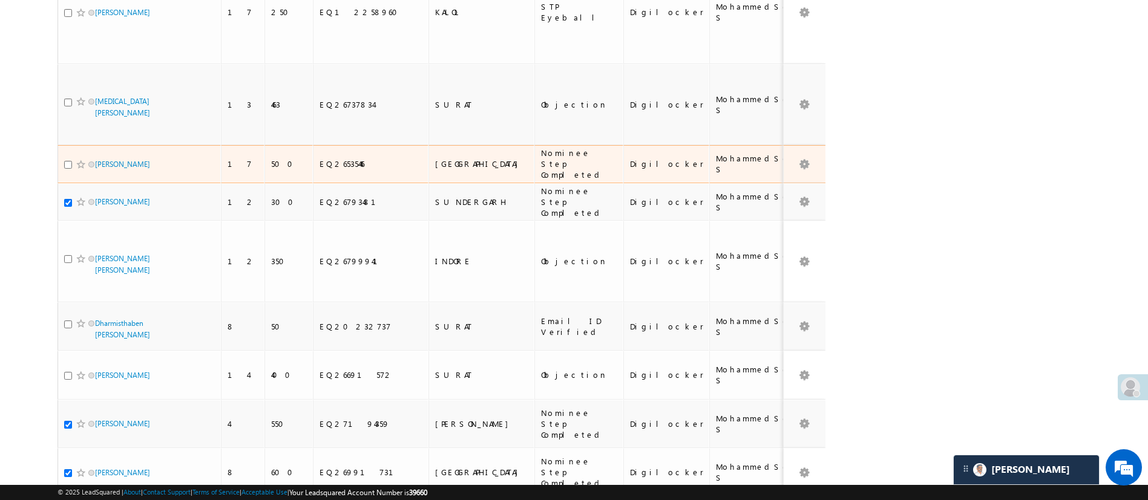
click at [72, 159] on div at bounding box center [82, 165] width 37 height 12
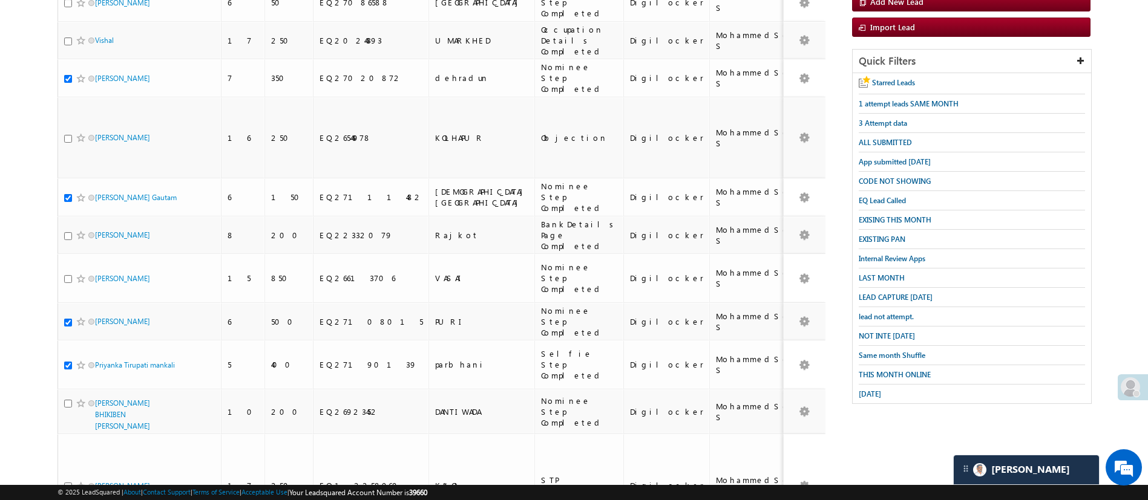
scroll to position [0, 0]
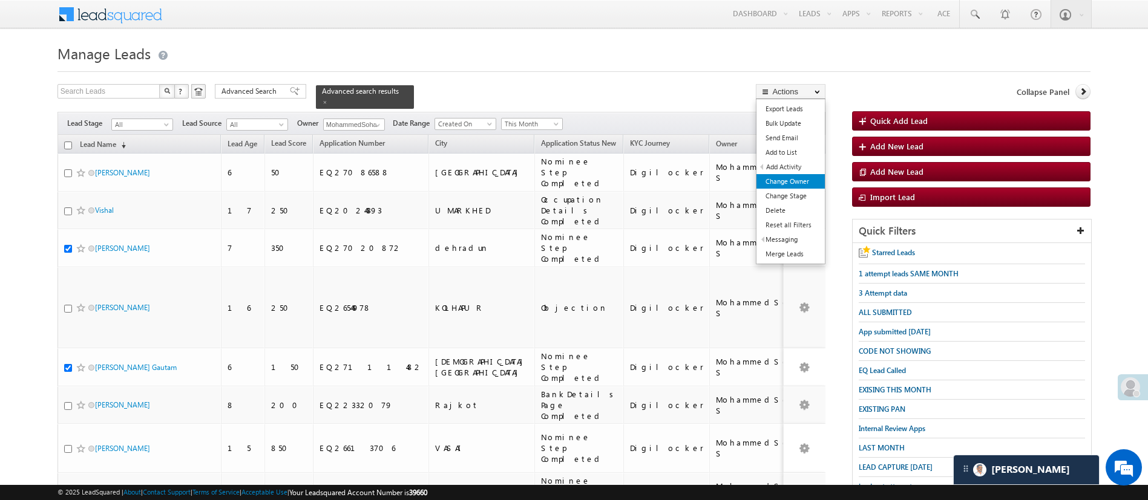
click at [788, 179] on link "Change Owner" at bounding box center [790, 181] width 68 height 15
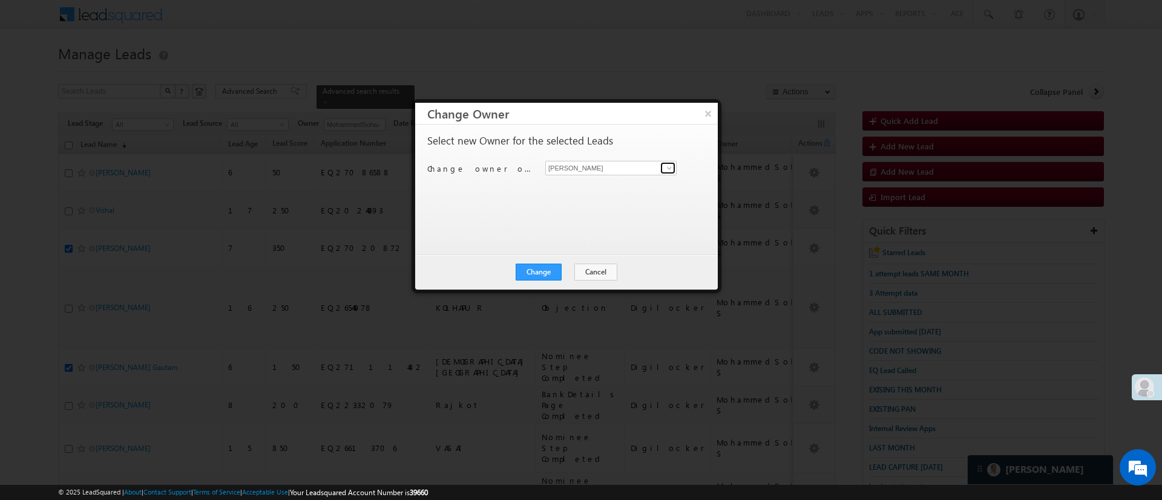
click at [661, 167] on link at bounding box center [667, 168] width 15 height 12
click at [630, 181] on link "Anuj Rajak Anuj.Rajak@angelbroking.com" at bounding box center [610, 186] width 131 height 23
type input "[PERSON_NAME]"
click at [551, 269] on button "Change" at bounding box center [538, 272] width 46 height 17
click at [556, 258] on div "Change Cancel Close" at bounding box center [566, 272] width 303 height 35
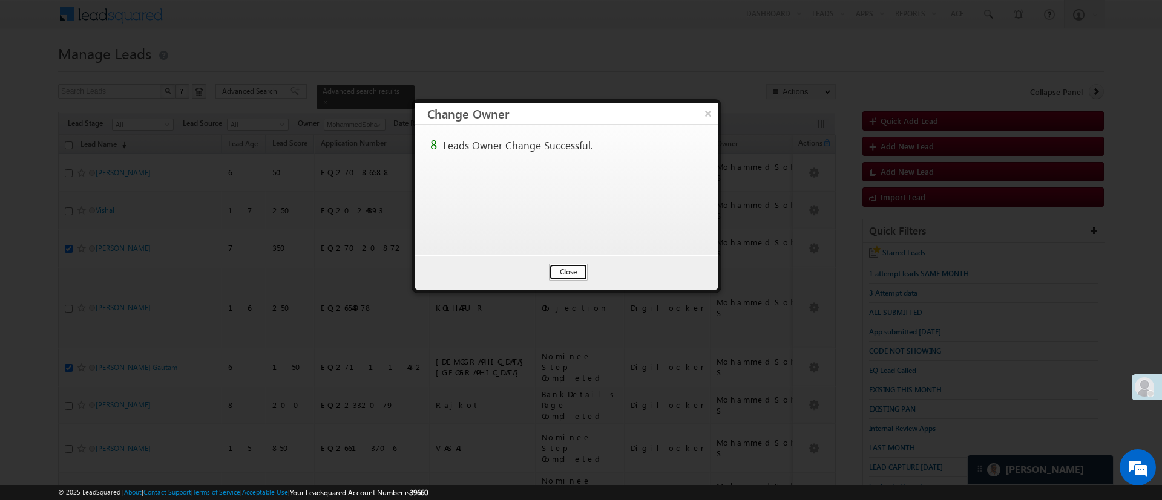
click at [561, 272] on button "Close" at bounding box center [568, 272] width 39 height 17
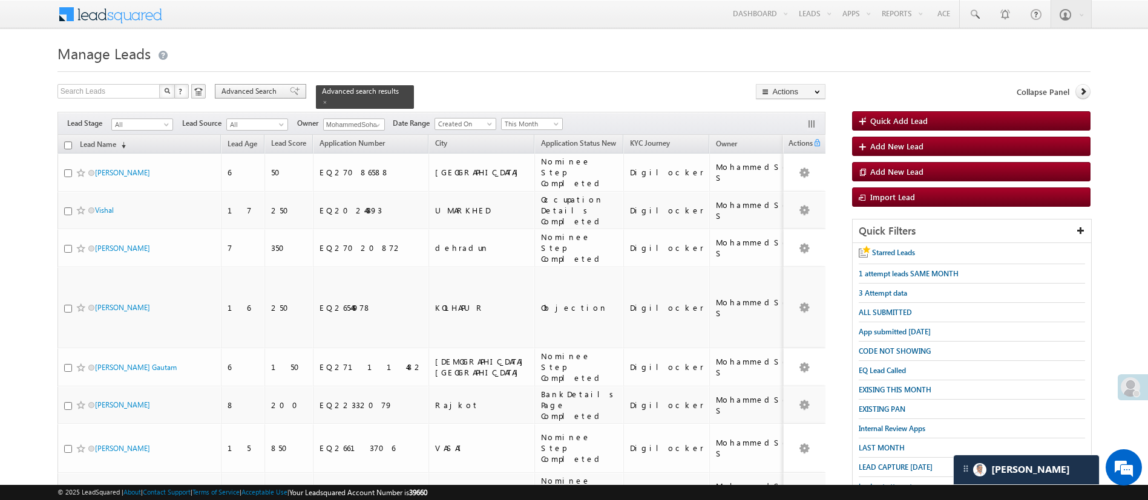
click at [251, 93] on span "Advanced Search" at bounding box center [250, 91] width 59 height 11
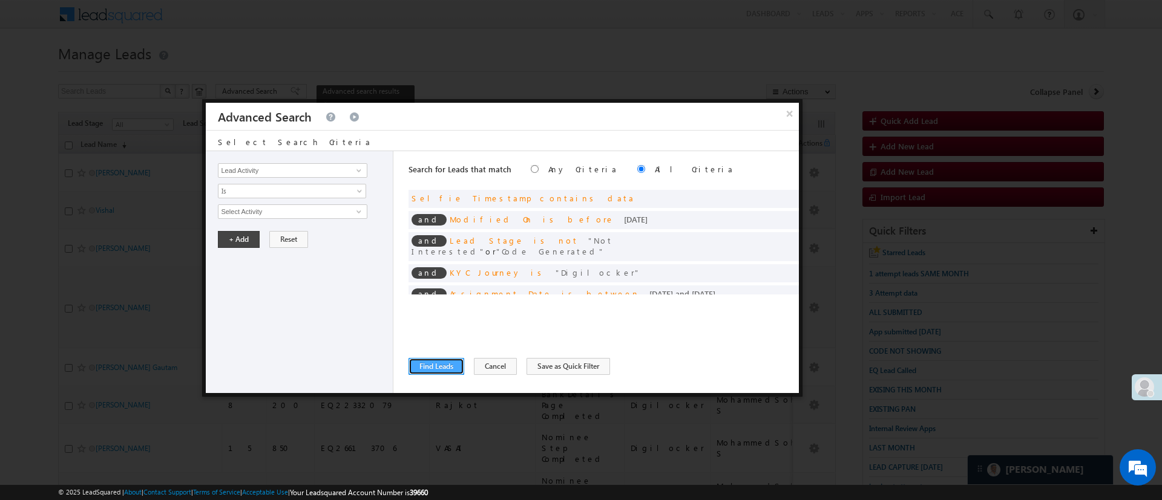
click at [443, 367] on button "Find Leads" at bounding box center [436, 366] width 56 height 17
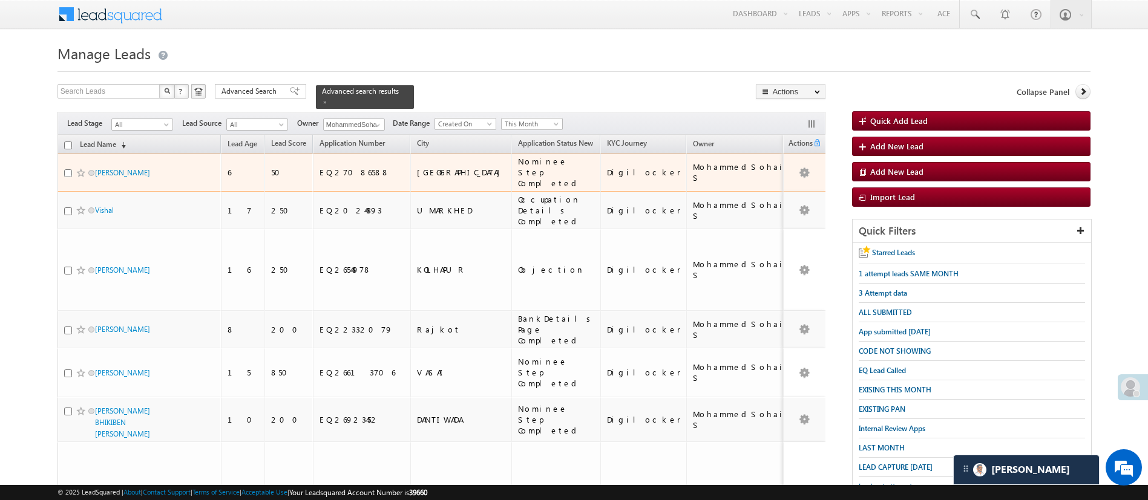
click at [67, 169] on input "checkbox" at bounding box center [68, 173] width 8 height 8
checkbox input "true"
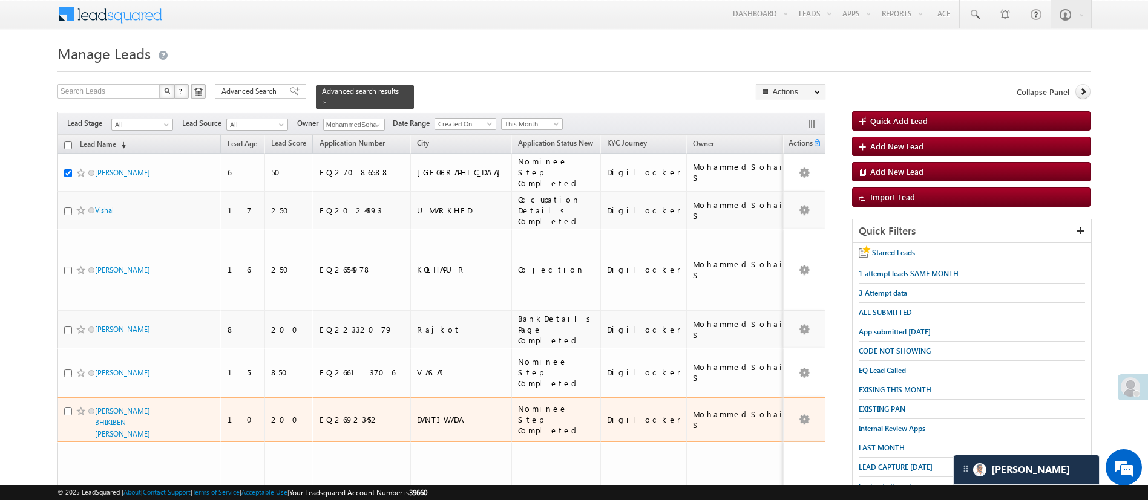
click at [66, 408] on input "checkbox" at bounding box center [68, 412] width 8 height 8
checkbox input "true"
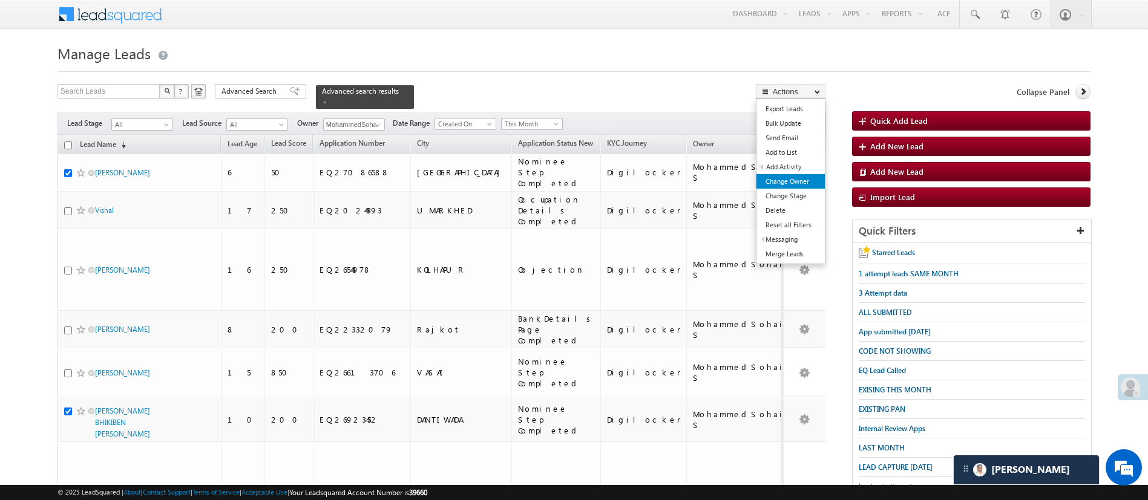
click at [797, 175] on link "Change Owner" at bounding box center [790, 181] width 68 height 15
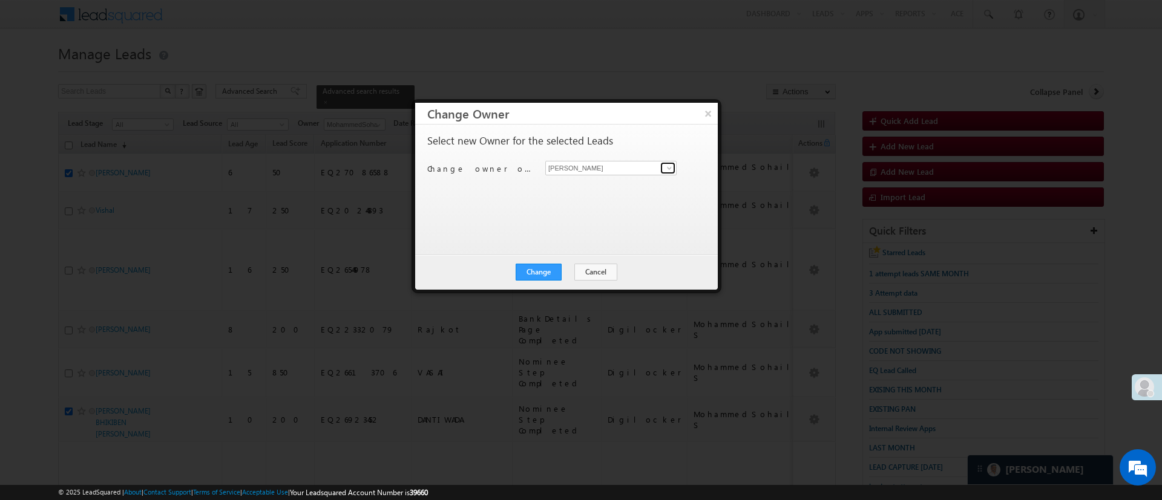
click at [672, 168] on span at bounding box center [669, 168] width 10 height 10
click at [650, 183] on link "Anuj Rajak Anuj.Rajak@angelbroking.com" at bounding box center [610, 186] width 131 height 23
type input "[PERSON_NAME]"
click at [549, 275] on button "Change" at bounding box center [538, 272] width 46 height 17
click at [707, 110] on button "×" at bounding box center [708, 113] width 20 height 21
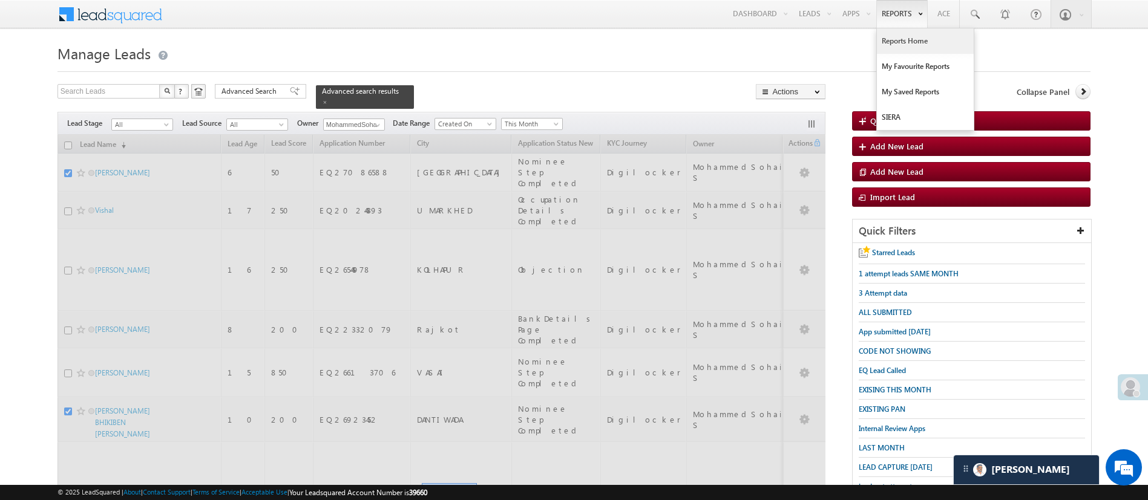
click at [895, 34] on link "Reports Home" at bounding box center [925, 40] width 97 height 25
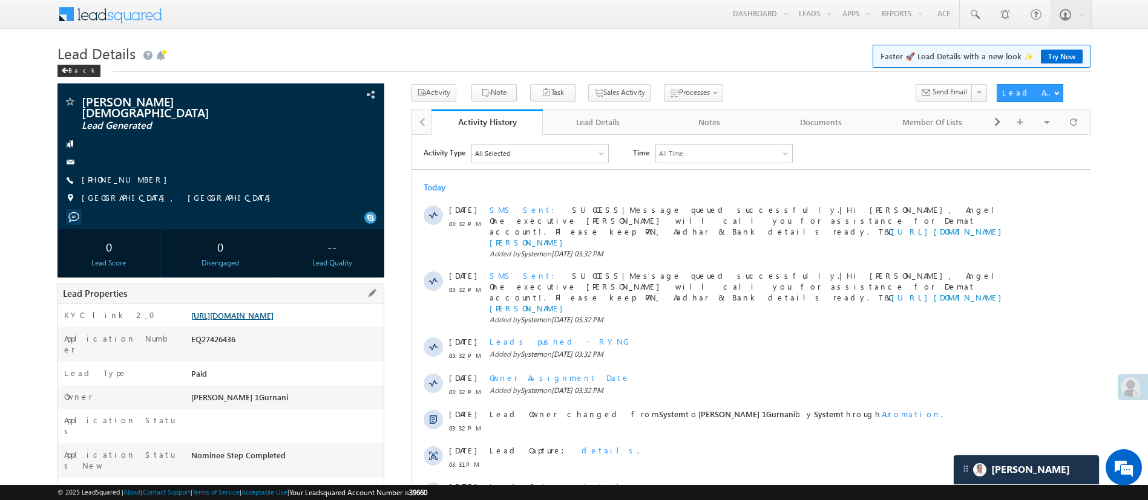
click at [197, 321] on link "[URL][DOMAIN_NAME]" at bounding box center [232, 315] width 82 height 10
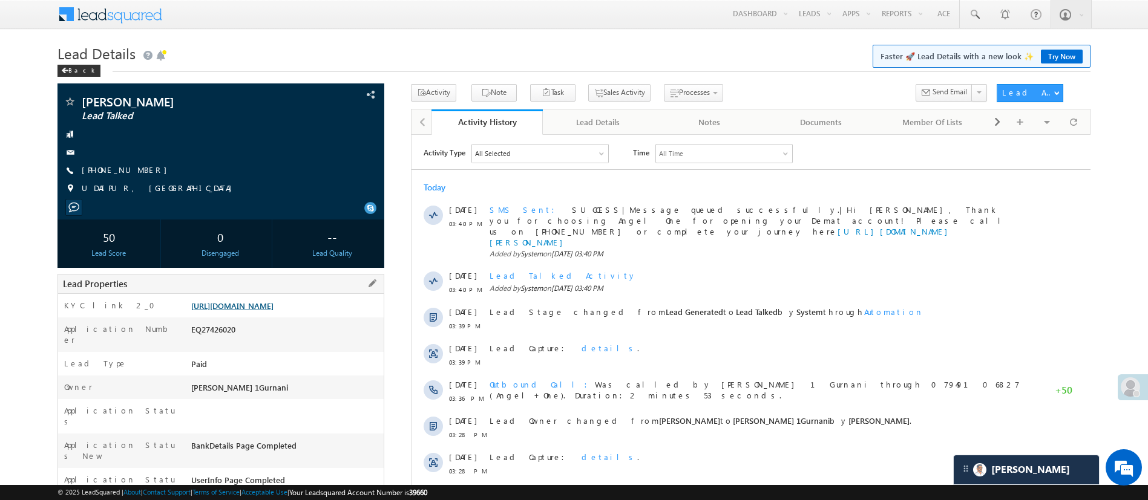
click at [273, 311] on link "[URL][DOMAIN_NAME]" at bounding box center [232, 306] width 82 height 10
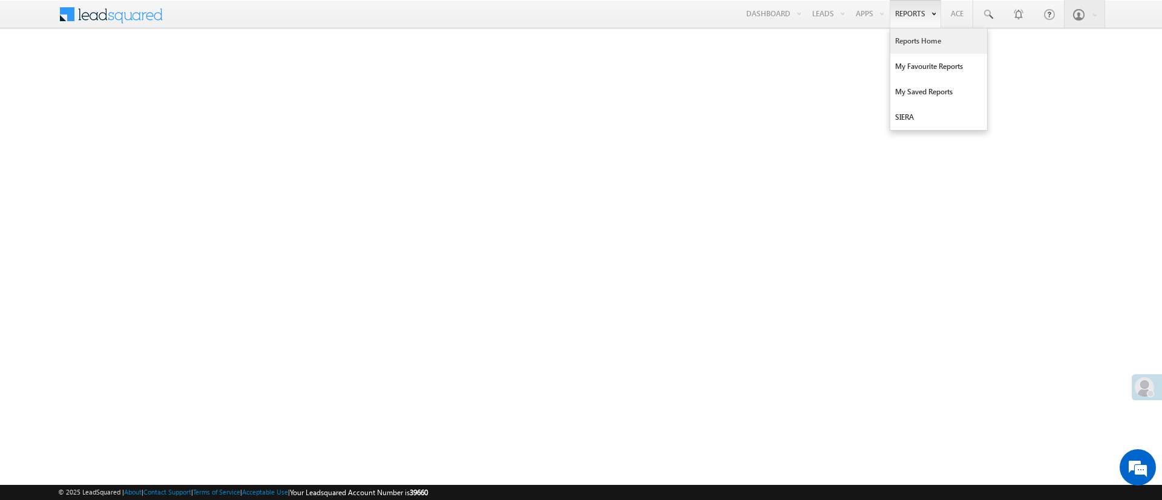
click at [904, 36] on link "Reports Home" at bounding box center [938, 40] width 97 height 25
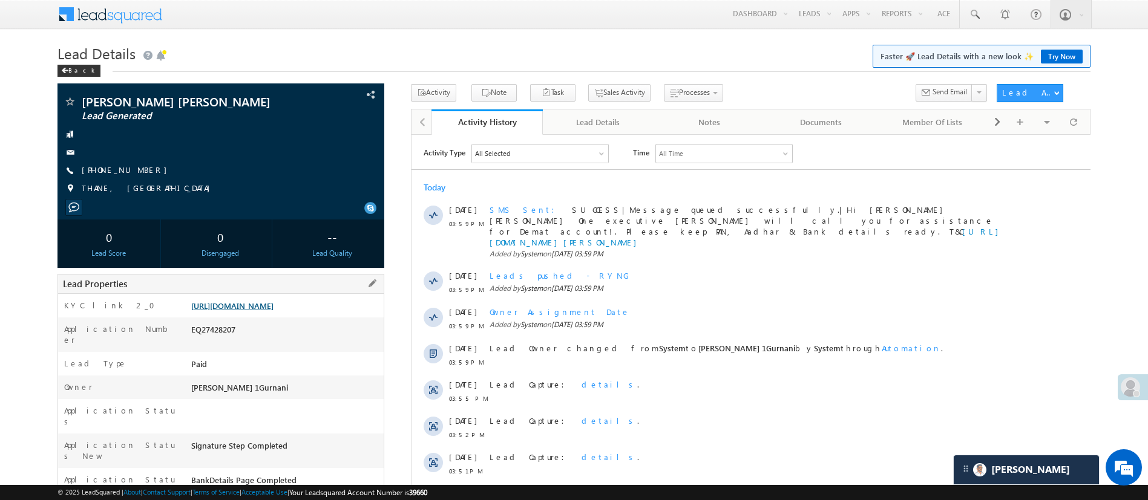
click at [263, 305] on link "[URL][DOMAIN_NAME]" at bounding box center [232, 306] width 82 height 10
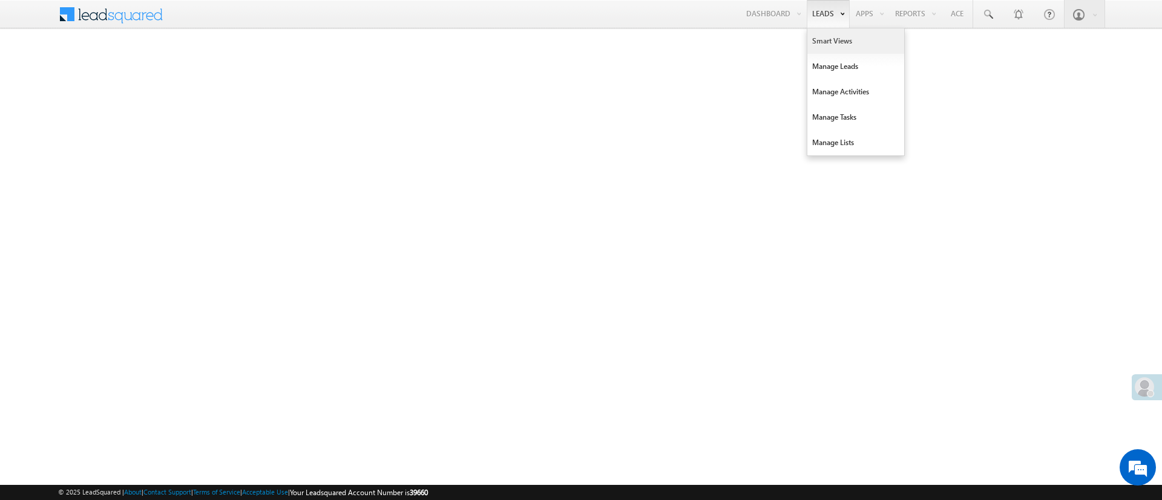
click at [829, 41] on link "Smart Views" at bounding box center [855, 40] width 97 height 25
click at [839, 38] on link "Smart Views" at bounding box center [855, 40] width 97 height 25
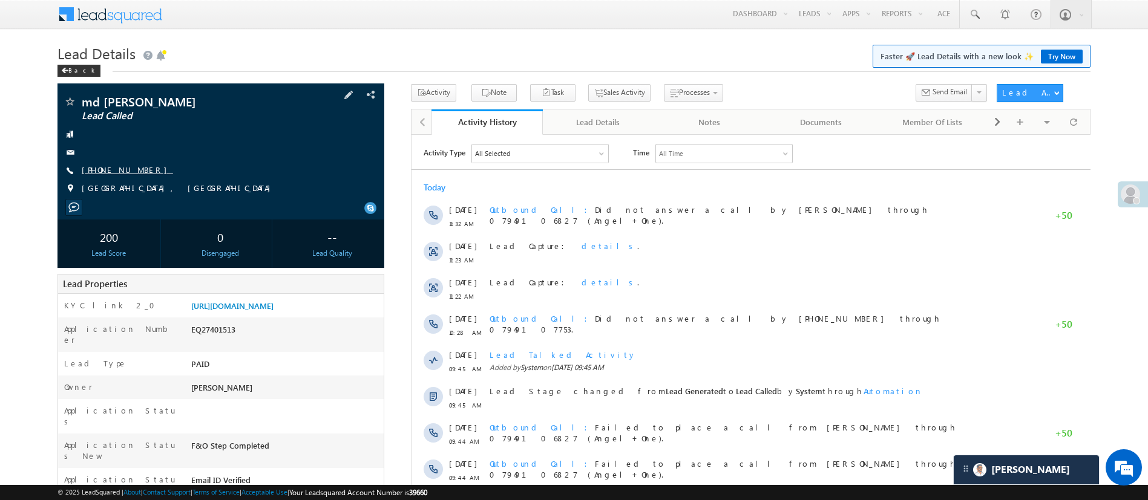
click at [124, 170] on link "[PHONE_NUMBER]" at bounding box center [127, 170] width 91 height 10
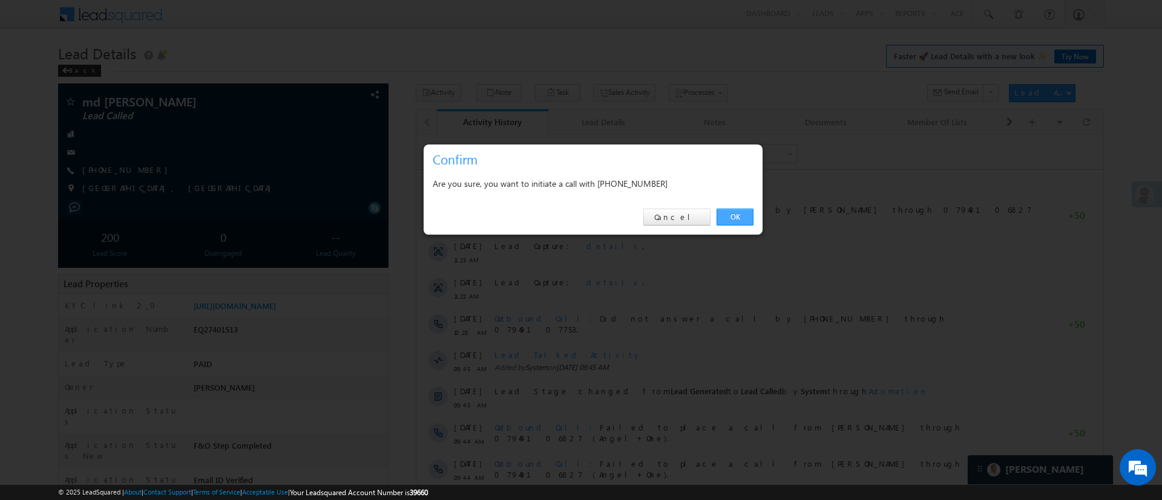
click at [725, 217] on link "OK" at bounding box center [734, 217] width 37 height 17
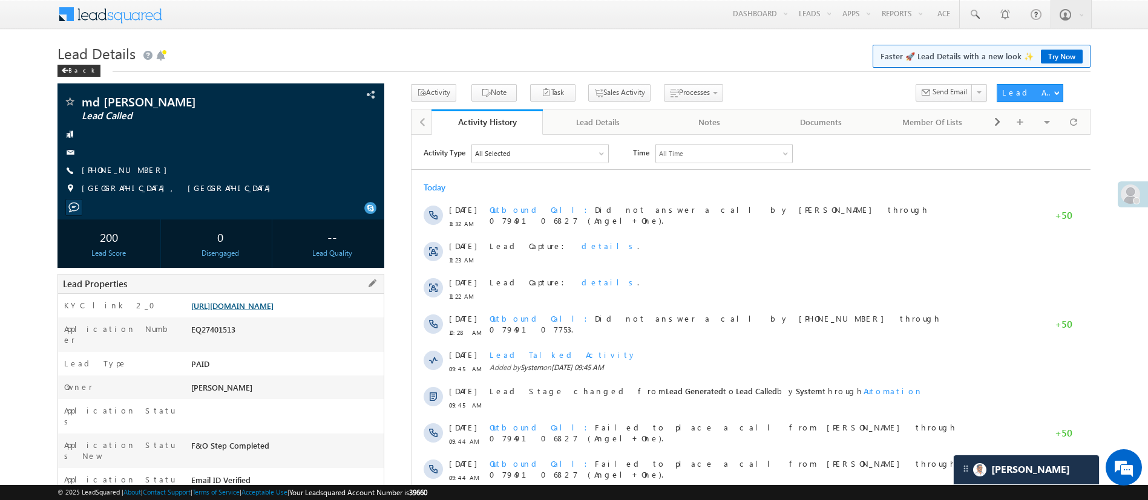
click at [273, 309] on link "[URL][DOMAIN_NAME]" at bounding box center [232, 306] width 82 height 10
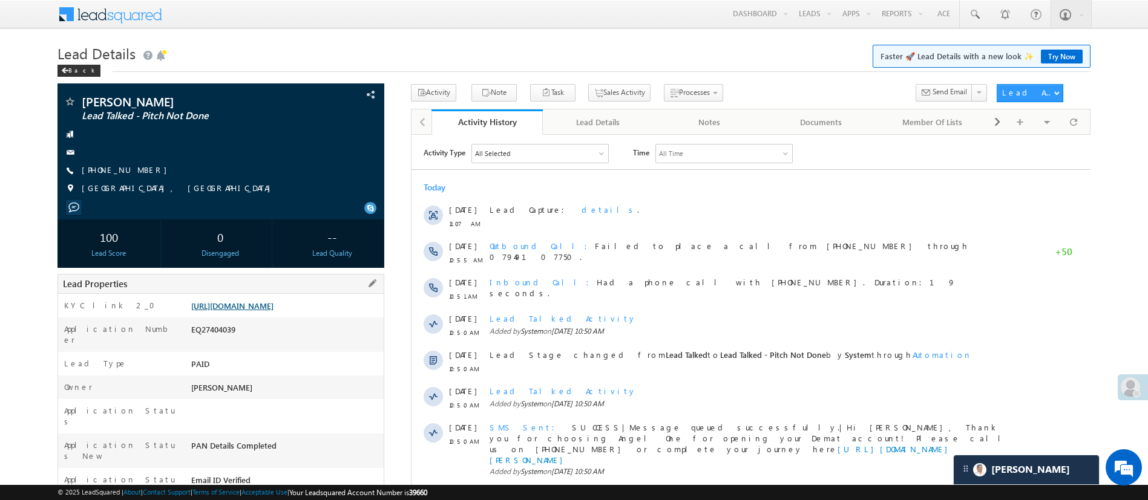
click at [273, 310] on link "https://angelbroking1-pk3em7sa.customui-test.leadsquared.com?leadId=25a04c97-49…" at bounding box center [232, 306] width 82 height 10
click at [99, 167] on link "+91-8945935349" at bounding box center [127, 170] width 91 height 10
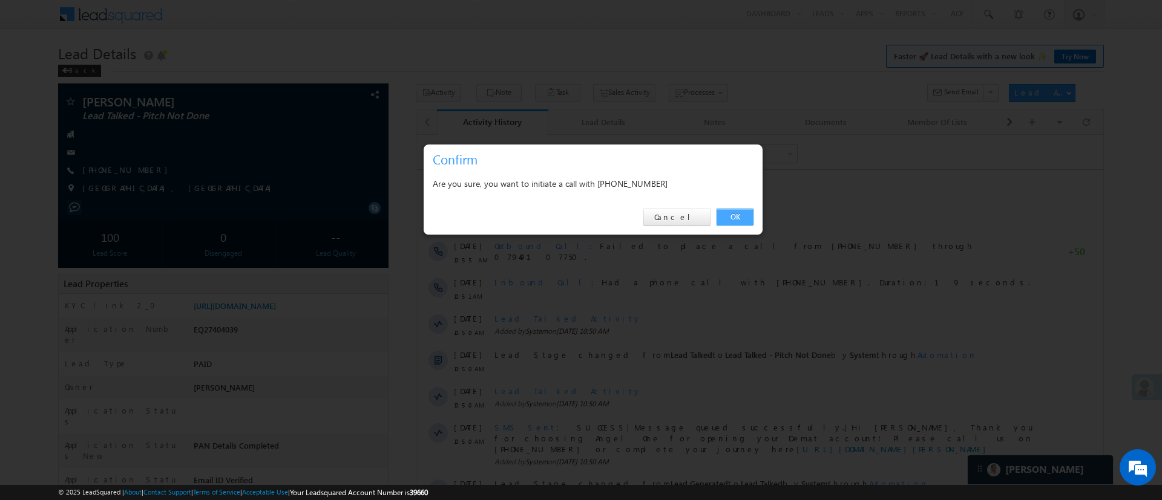
click at [725, 217] on link "OK" at bounding box center [734, 217] width 37 height 17
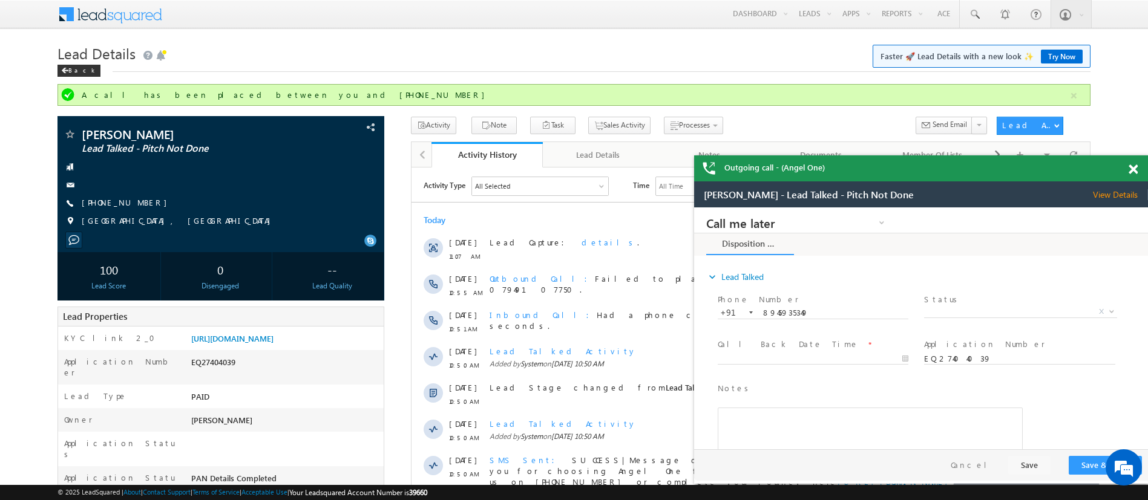
click at [1131, 169] on span at bounding box center [1132, 170] width 9 height 10
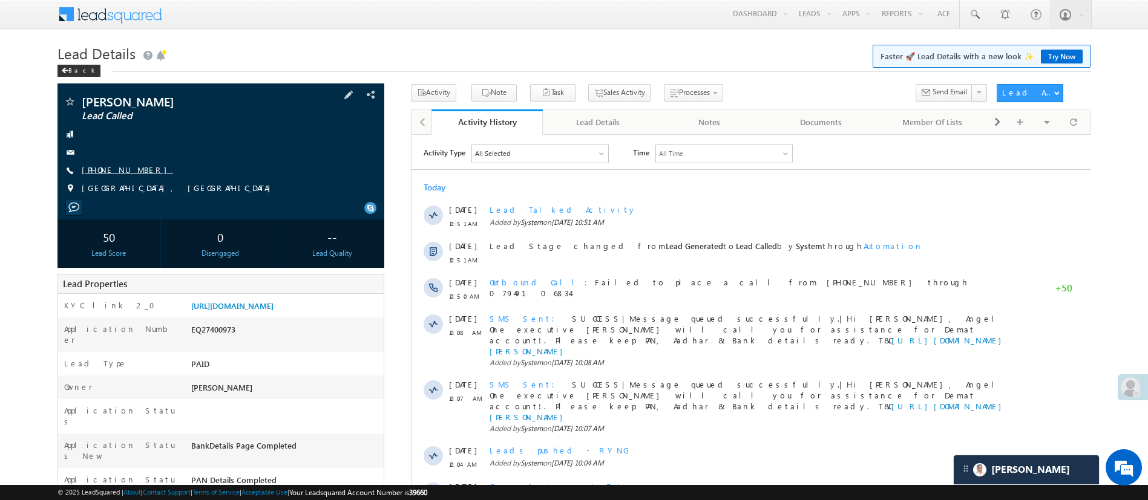
click at [108, 172] on link "[PHONE_NUMBER]" at bounding box center [127, 170] width 91 height 10
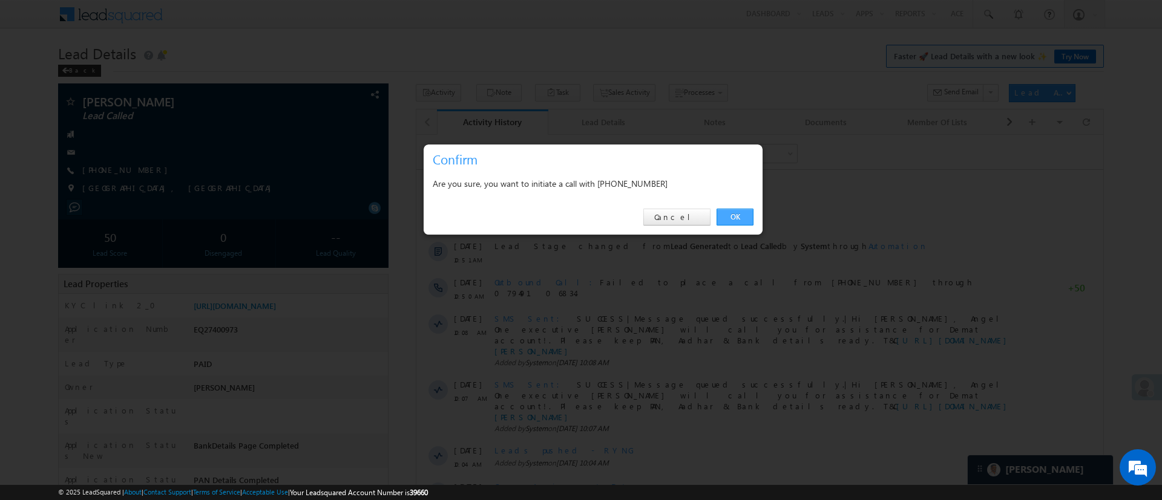
click at [736, 218] on link "OK" at bounding box center [734, 217] width 37 height 17
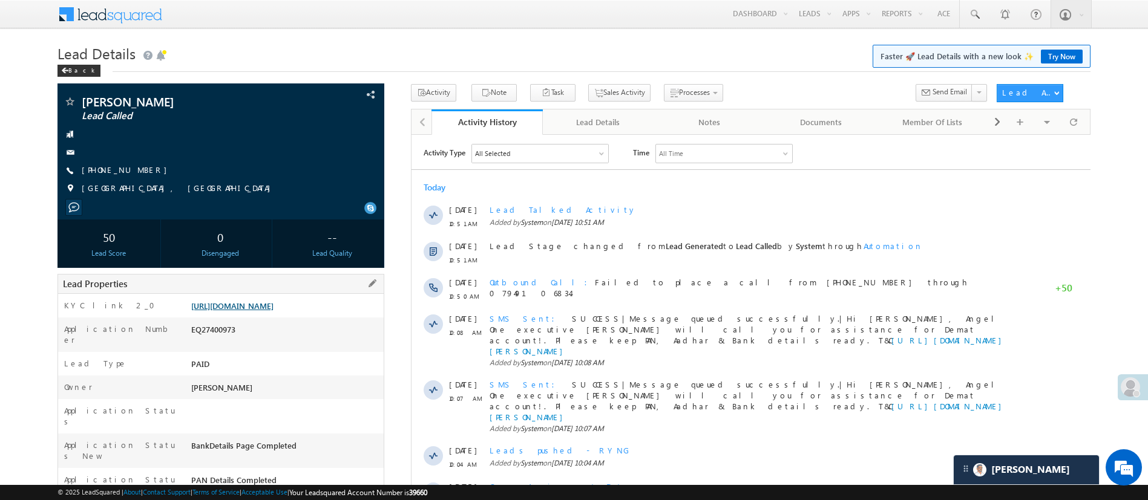
click at [266, 311] on link "[URL][DOMAIN_NAME]" at bounding box center [232, 306] width 82 height 10
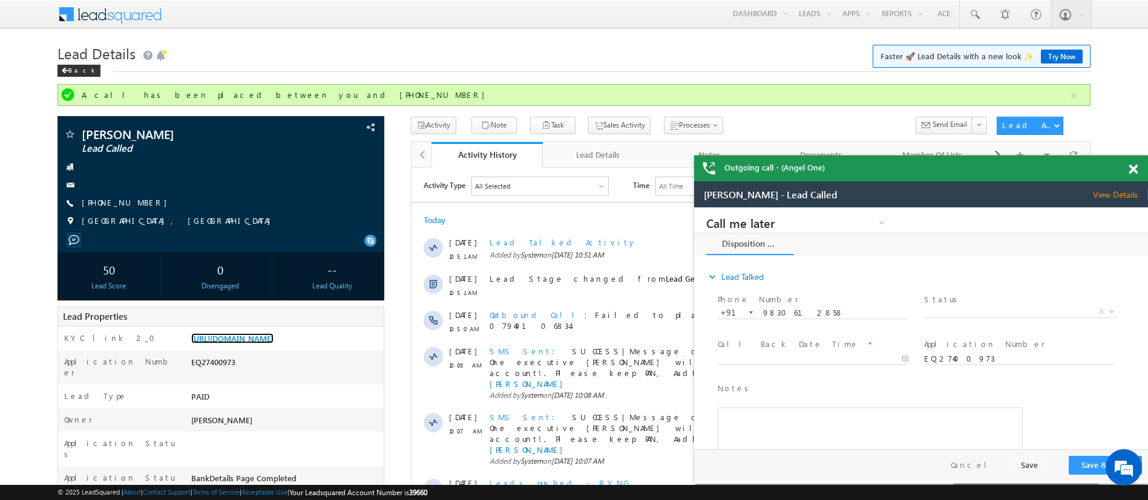
click at [1131, 170] on span at bounding box center [1132, 170] width 9 height 10
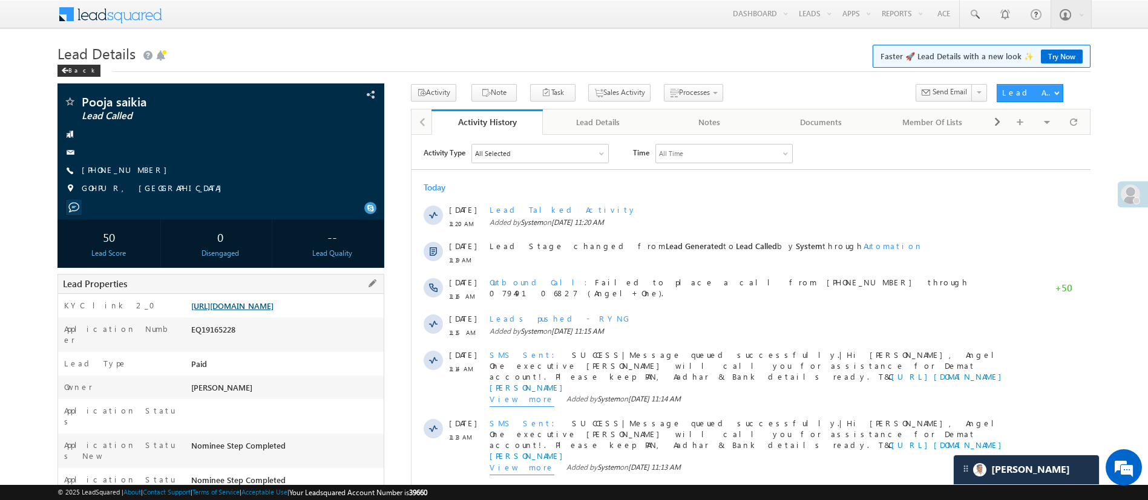
click at [273, 309] on link "https://angelbroking1-pk3em7sa.customui-test.leadsquared.com?leadId=f305abf9-79…" at bounding box center [232, 306] width 82 height 10
click at [119, 175] on span "+91-9954730978" at bounding box center [127, 171] width 91 height 12
click at [132, 166] on link "+91-9954730978" at bounding box center [127, 170] width 91 height 10
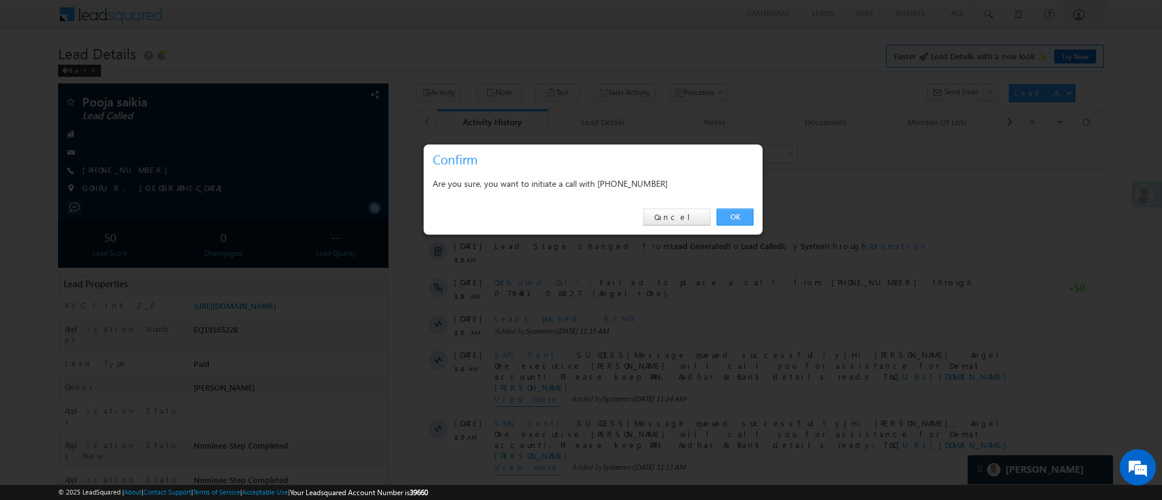
click at [729, 212] on link "OK" at bounding box center [734, 217] width 37 height 17
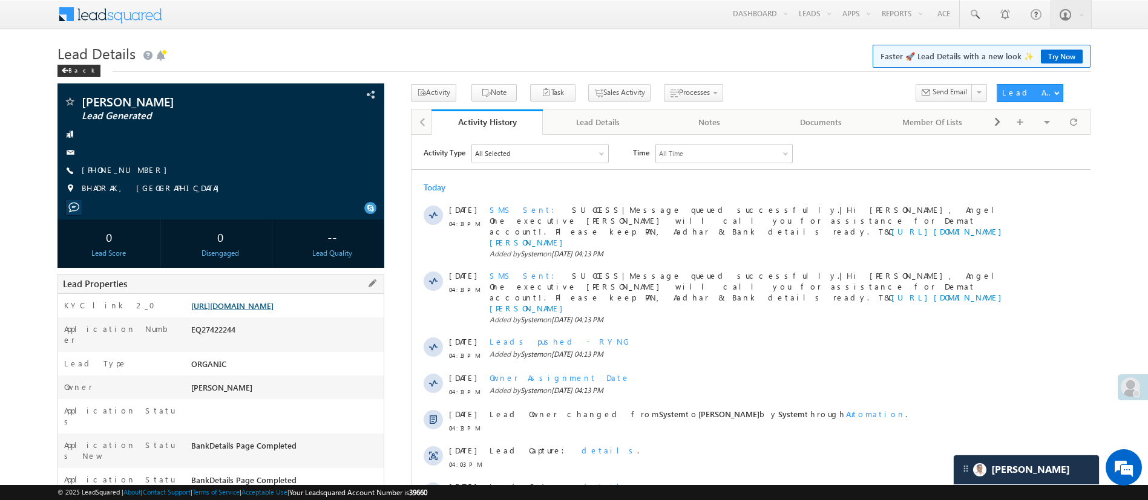
click at [273, 311] on link "[URL][DOMAIN_NAME]" at bounding box center [232, 306] width 82 height 10
click at [132, 172] on link "[PHONE_NUMBER]" at bounding box center [127, 170] width 91 height 10
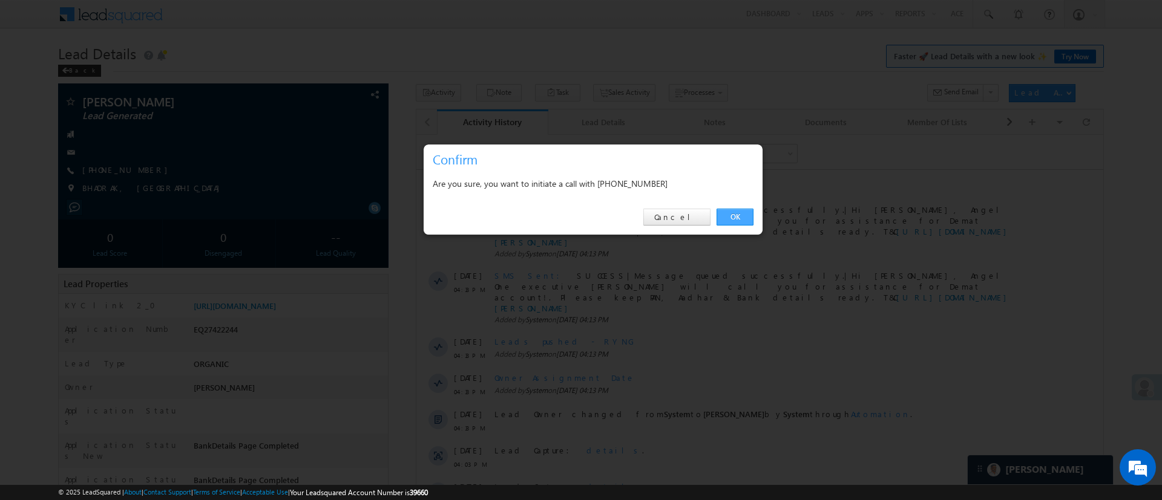
click at [733, 218] on link "OK" at bounding box center [734, 217] width 37 height 17
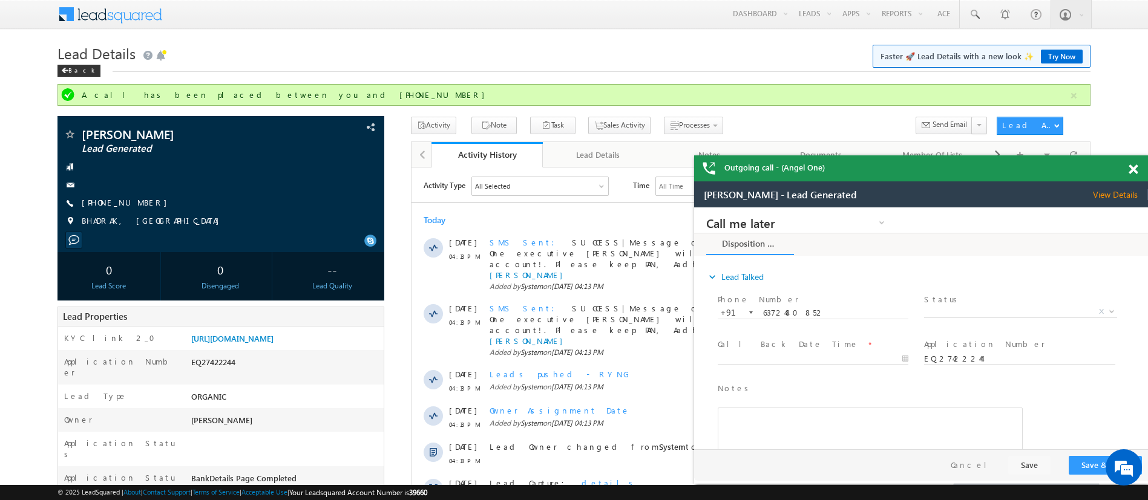
click at [1137, 171] on span at bounding box center [1132, 170] width 9 height 10
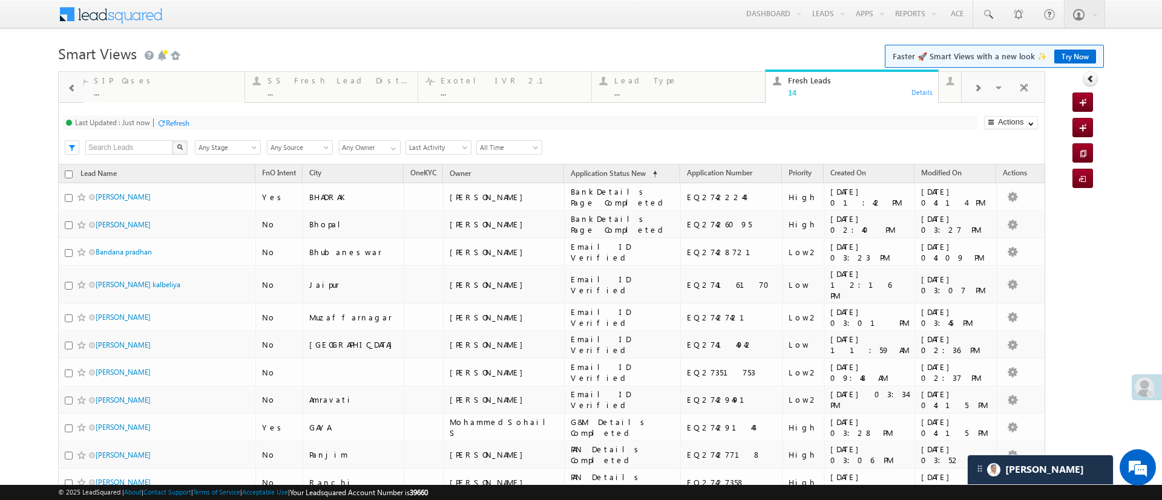
drag, startPoint x: 1161, startPoint y: 189, endPoint x: 723, endPoint y: 105, distance: 446.0
click at [723, 105] on div "Last Updated : Just now Refresh Refreshing... Search X Lead Stage Any Stage Any…" at bounding box center [551, 134] width 986 height 62
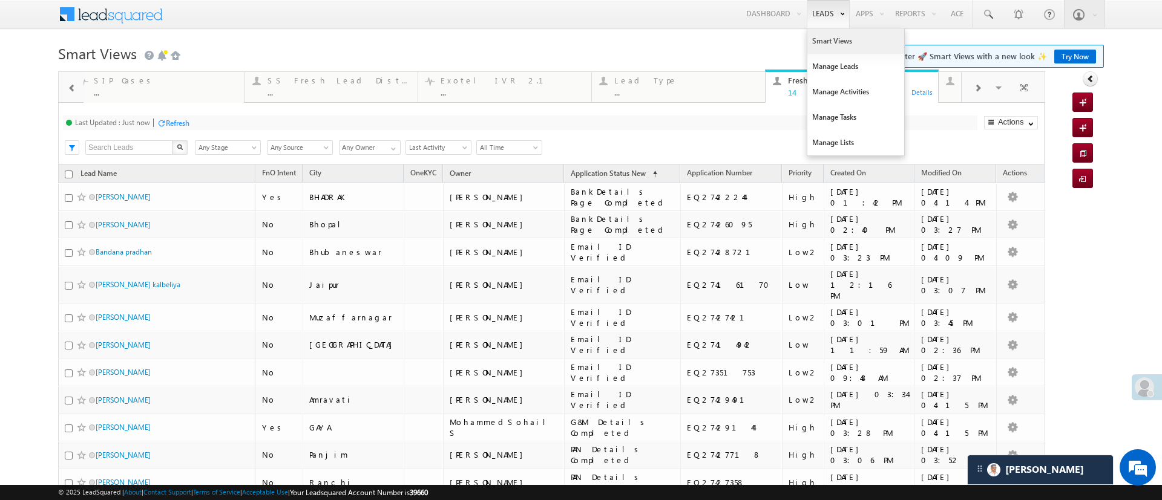
click at [807, 36] on link "Smart Views" at bounding box center [855, 40] width 97 height 25
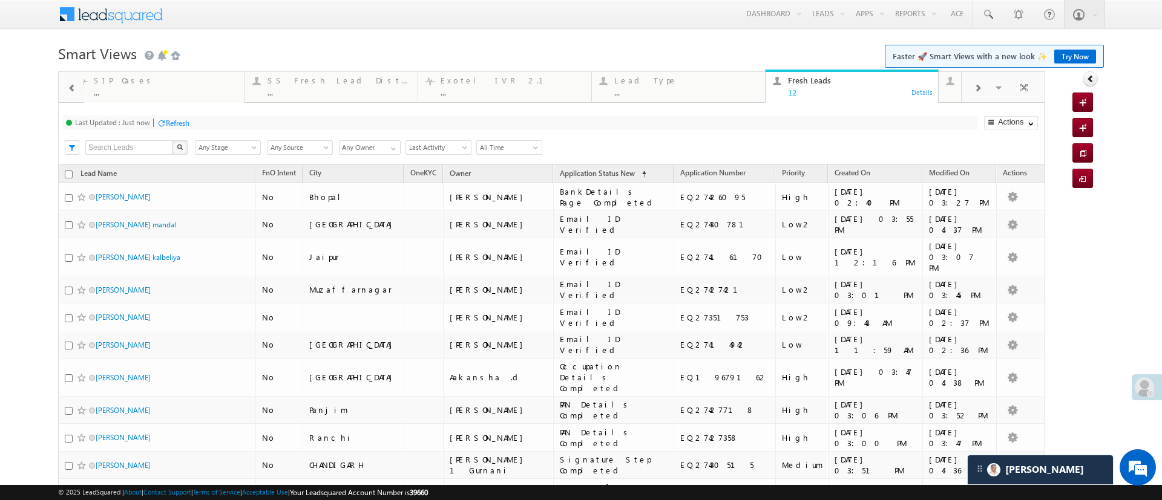
scroll to position [83, 0]
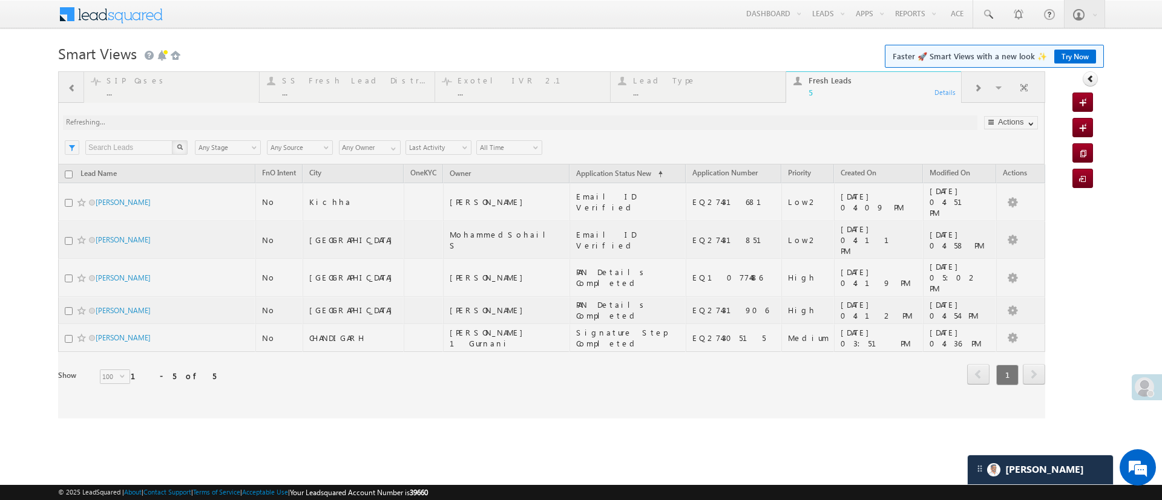
click at [1158, 45] on body "Menu Manish Panchal Manis h.1Pa nchal @ange lbrok ing.c om" at bounding box center [581, 209] width 1162 height 419
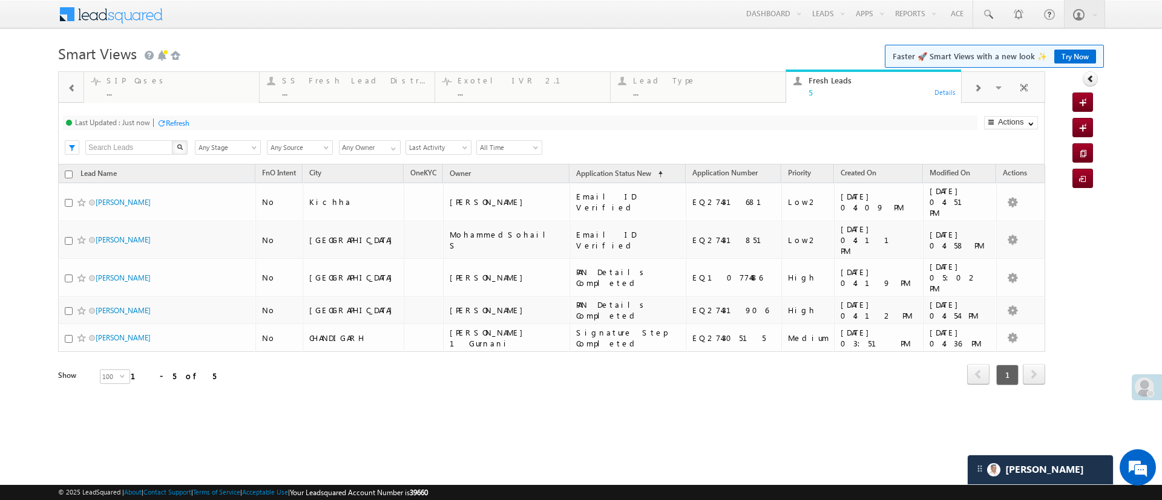
scroll to position [0, 0]
click at [70, 172] on input "checkbox" at bounding box center [69, 175] width 8 height 8
checkbox input "true"
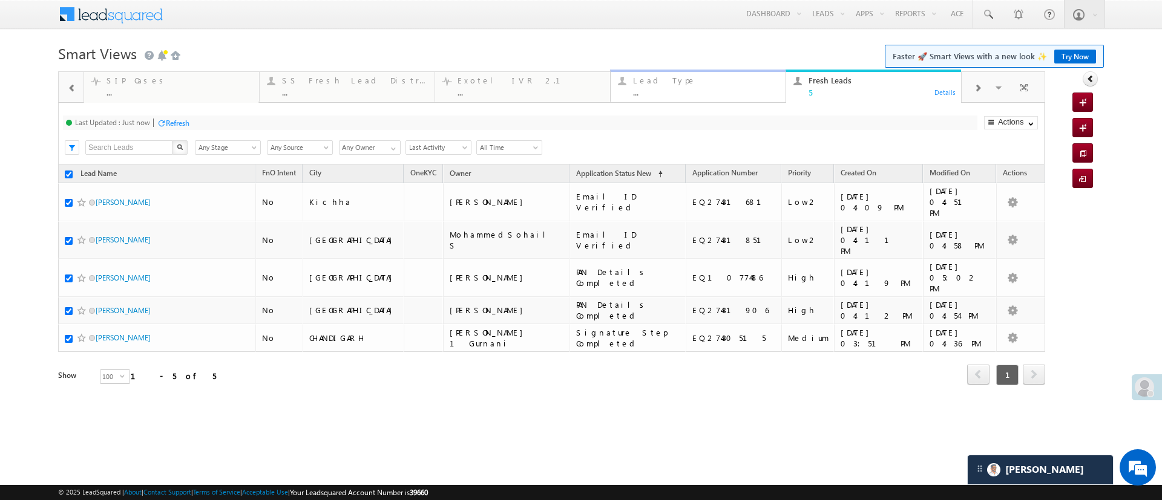
checkbox input "true"
checkbox input "false"
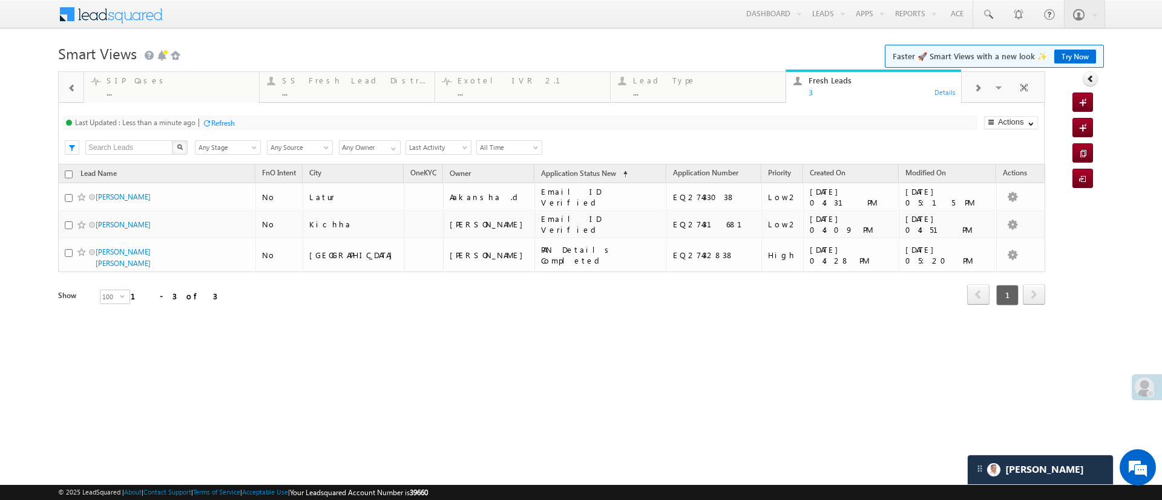
click at [656, 53] on h1 "Smart Views Getting Started Faster 🚀 Smart Views with a new look ✨ Try Now" at bounding box center [580, 53] width 1045 height 24
click at [832, 62] on link "Manage Leads" at bounding box center [855, 66] width 97 height 25
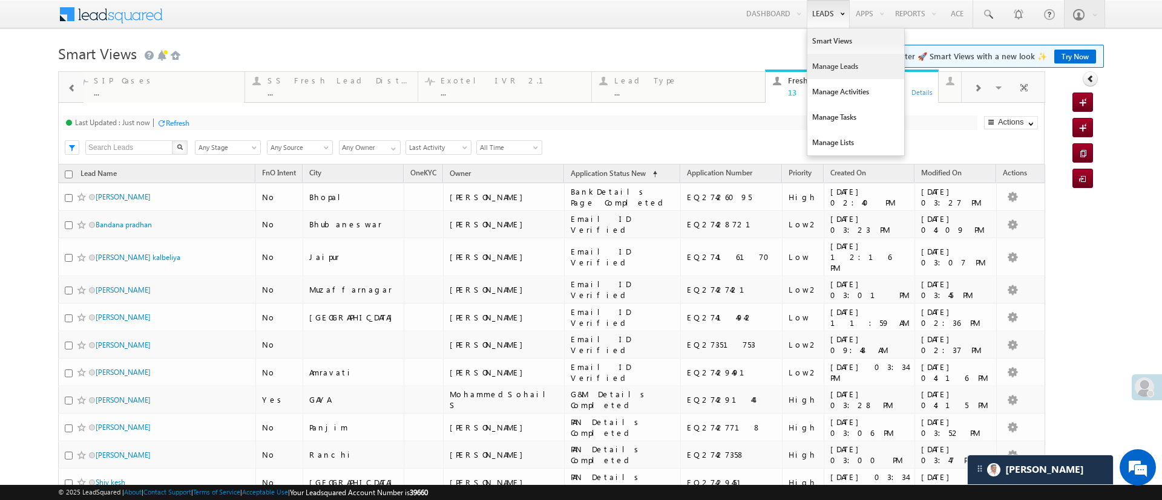
click at [829, 70] on link "Manage Leads" at bounding box center [855, 66] width 97 height 25
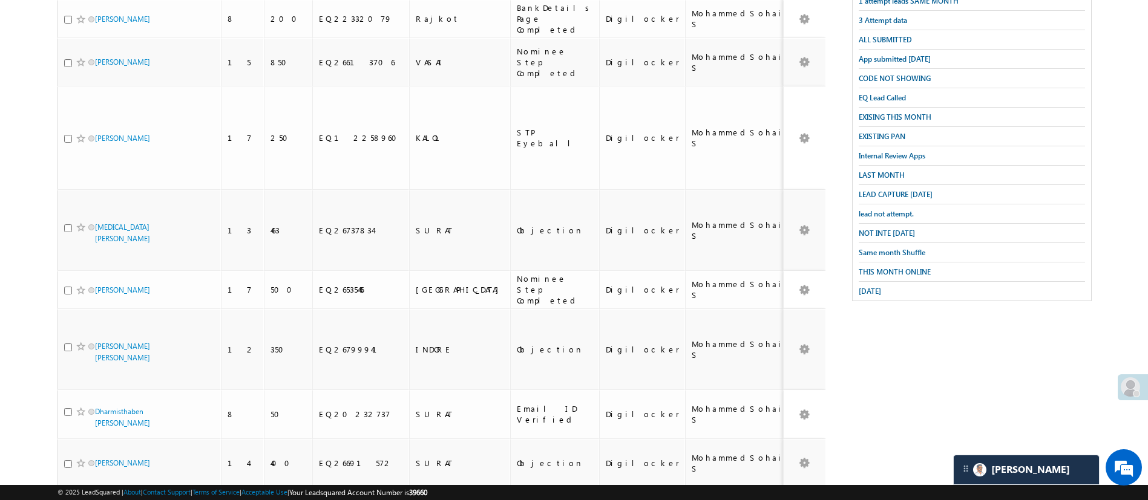
scroll to position [322, 0]
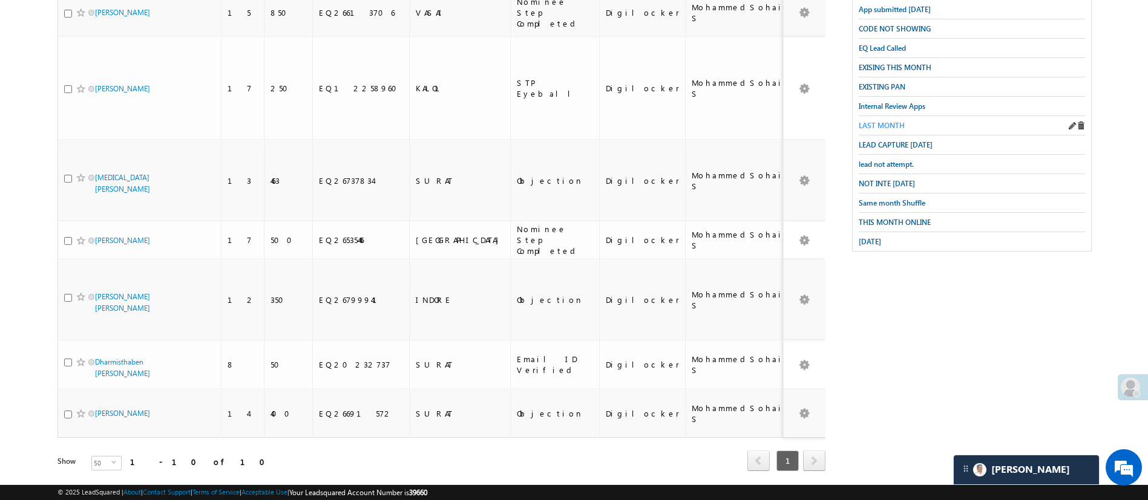
click at [883, 121] on span "LAST MONTH" at bounding box center [882, 125] width 46 height 9
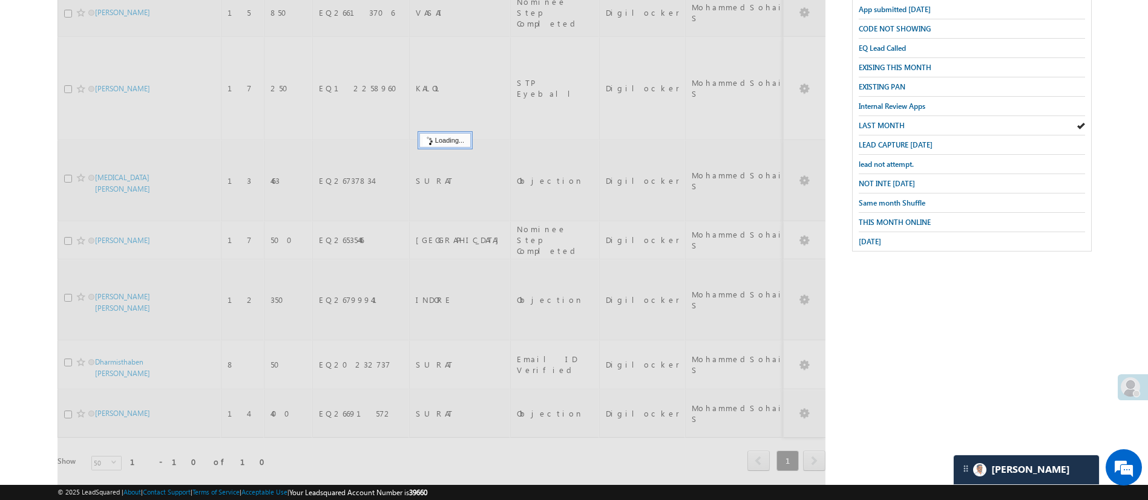
scroll to position [0, 0]
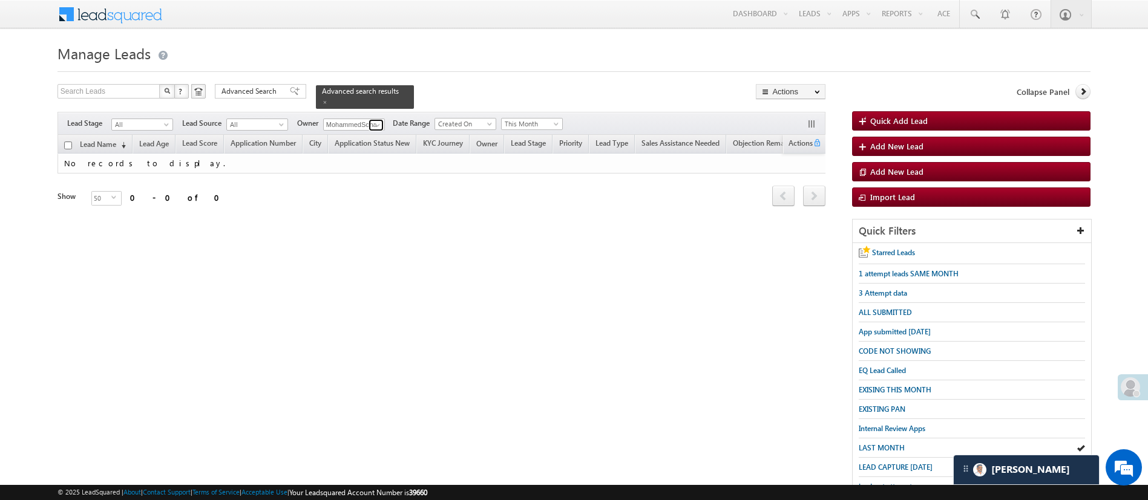
click at [377, 120] on span at bounding box center [378, 125] width 10 height 10
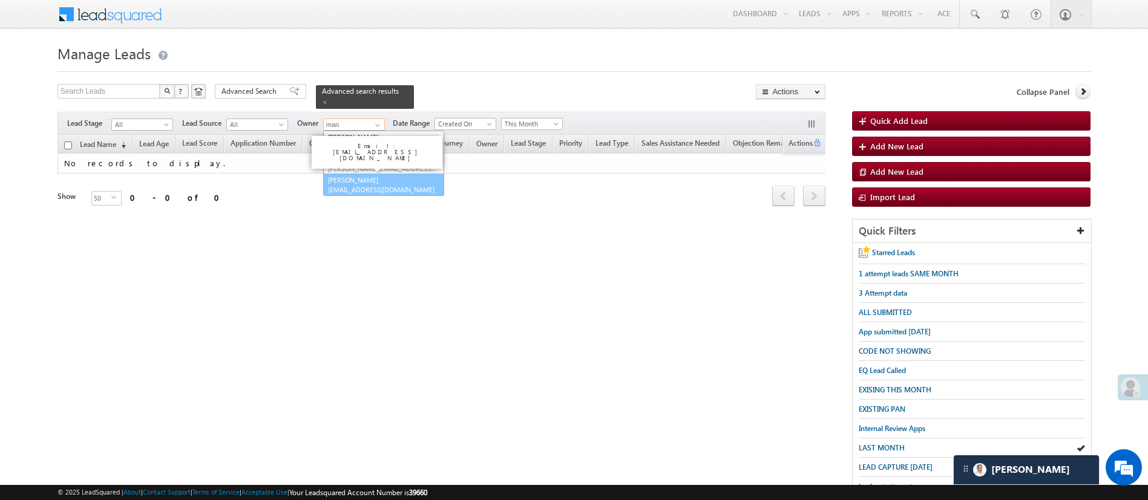
click at [396, 174] on link "[PERSON_NAME] [PERSON_NAME][EMAIL_ADDRESS][DOMAIN_NAME]" at bounding box center [383, 185] width 121 height 23
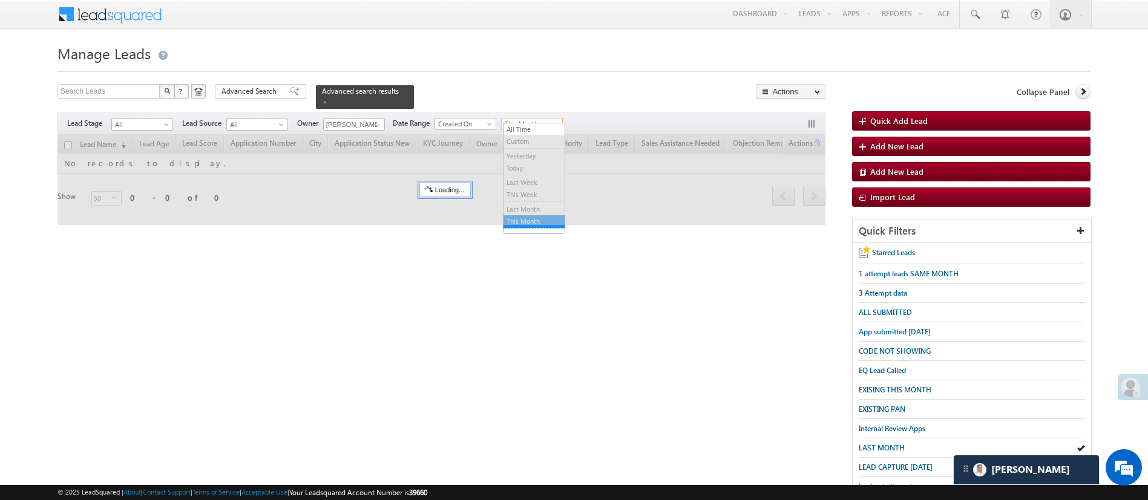
click at [549, 119] on span "This Month" at bounding box center [530, 124] width 57 height 11
click at [532, 125] on link "All Time" at bounding box center [533, 129] width 61 height 11
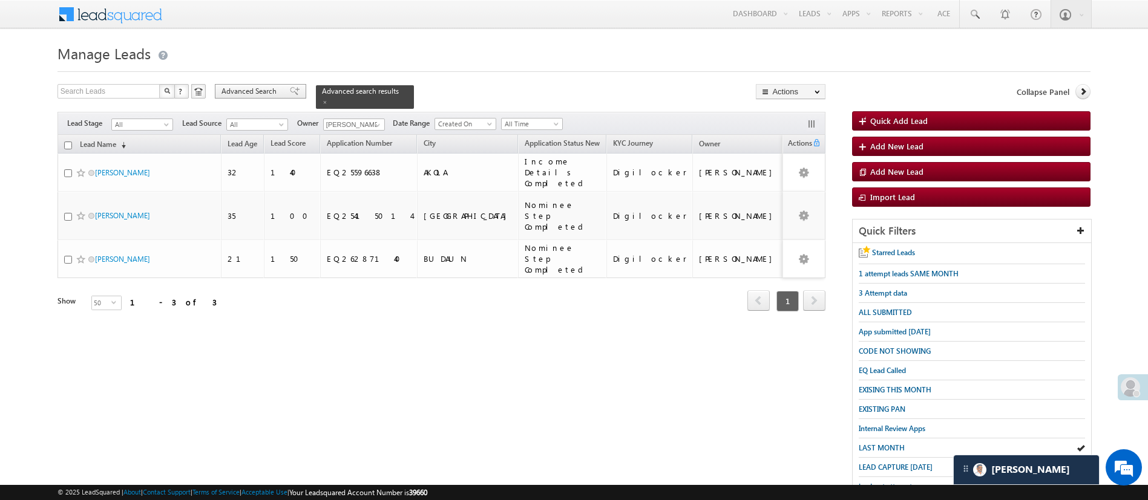
click at [235, 94] on span "Advanced Search" at bounding box center [250, 91] width 59 height 11
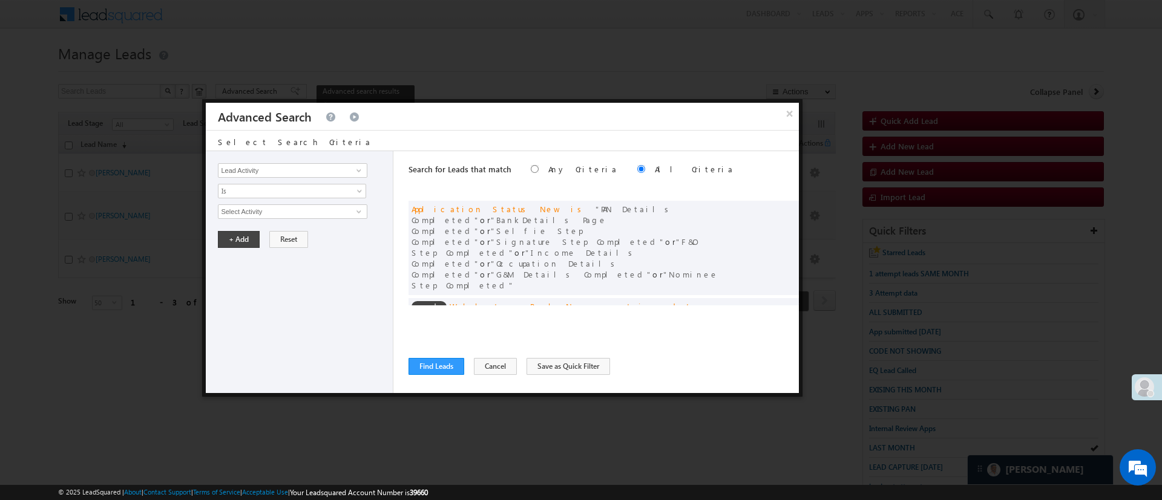
scroll to position [91, 0]
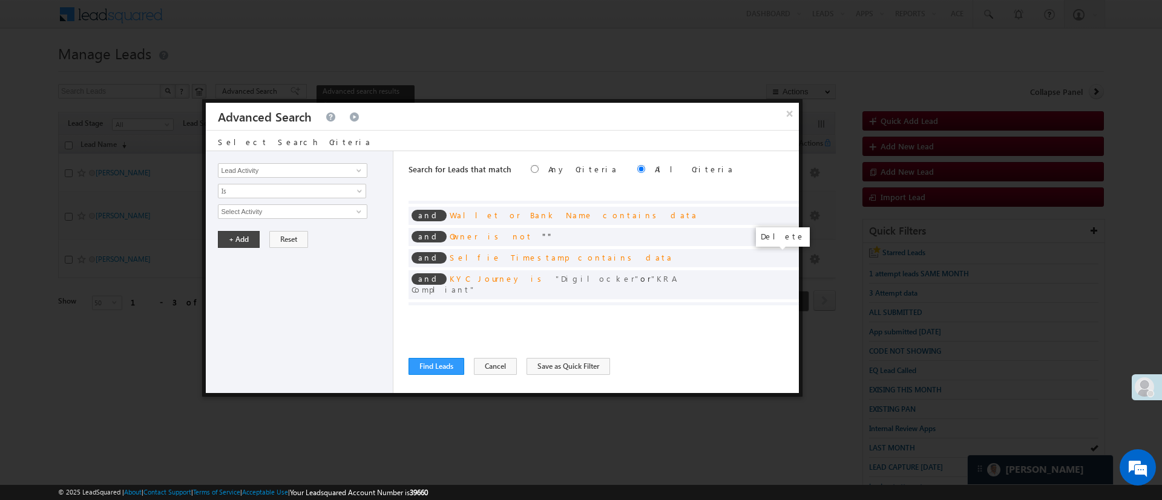
click at [781, 306] on span at bounding box center [785, 310] width 8 height 8
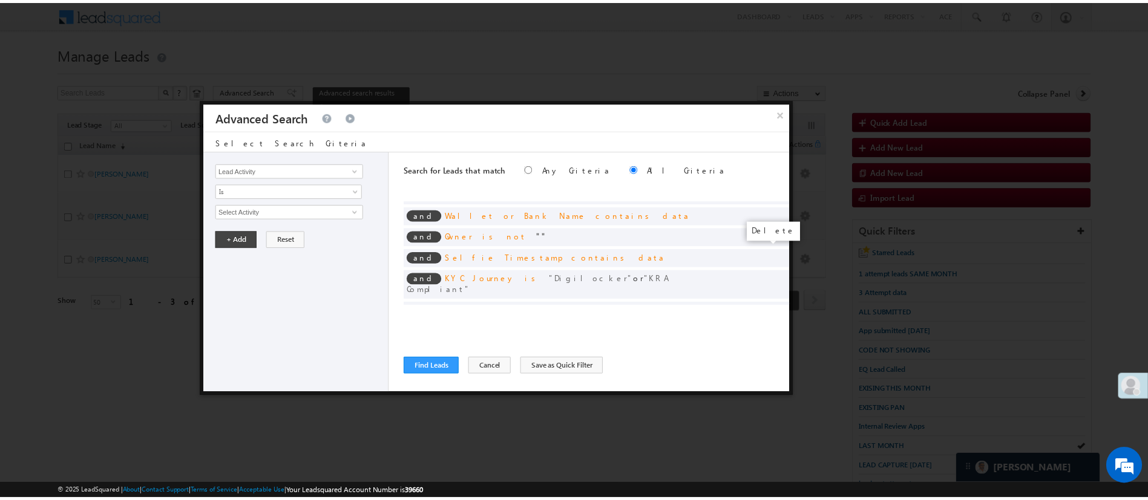
scroll to position [76, 0]
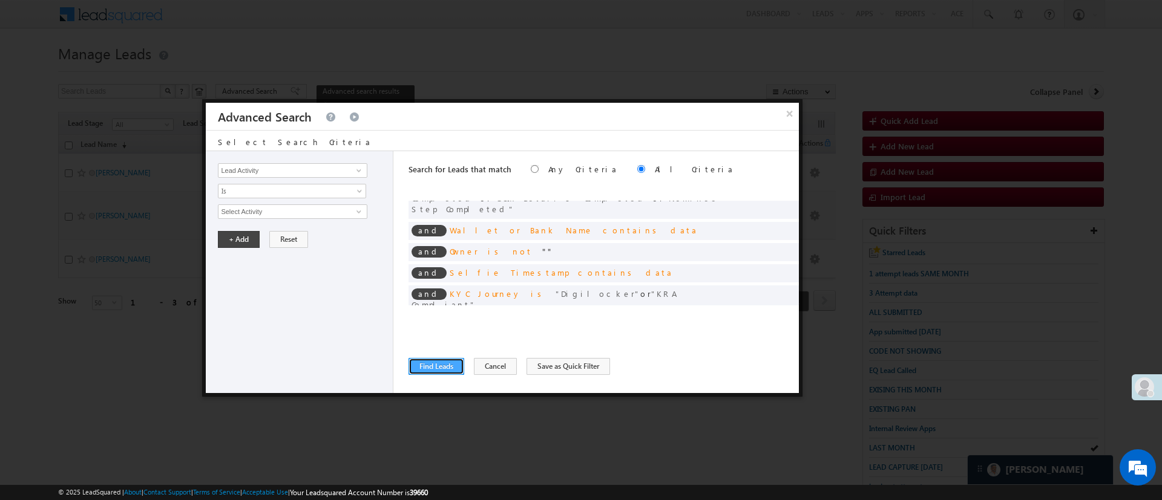
click at [448, 368] on button "Find Leads" at bounding box center [436, 366] width 56 height 17
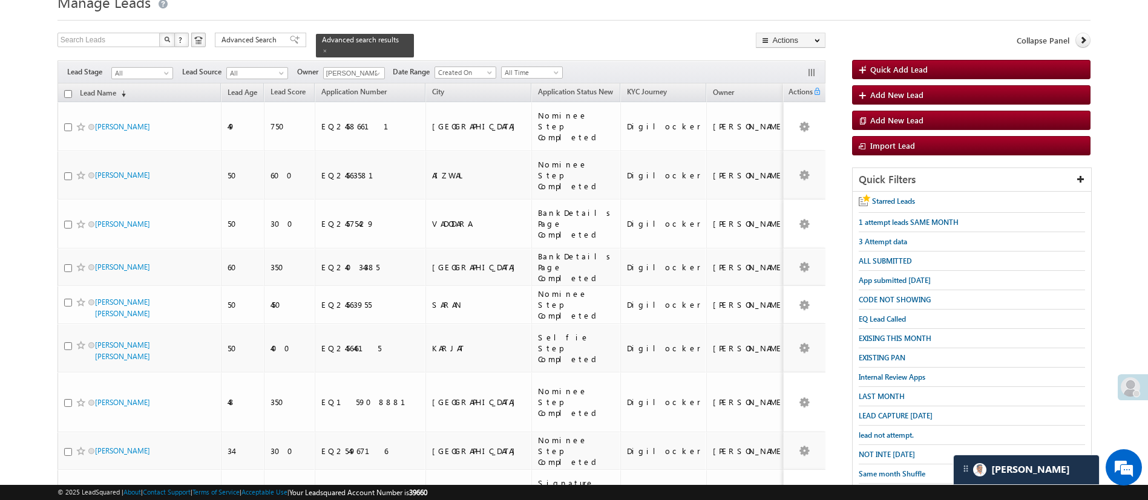
scroll to position [0, 0]
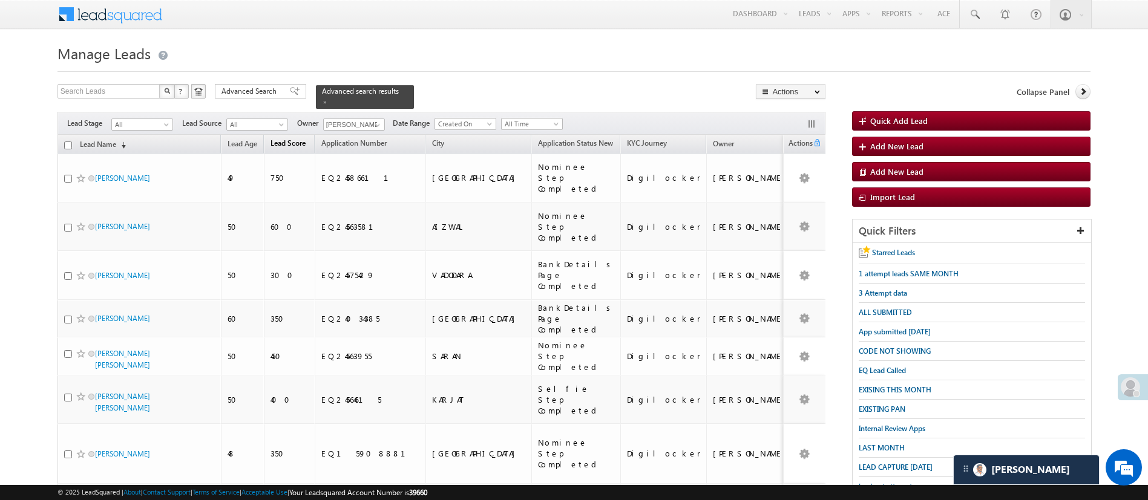
click at [288, 139] on span "Lead Score" at bounding box center [287, 143] width 35 height 9
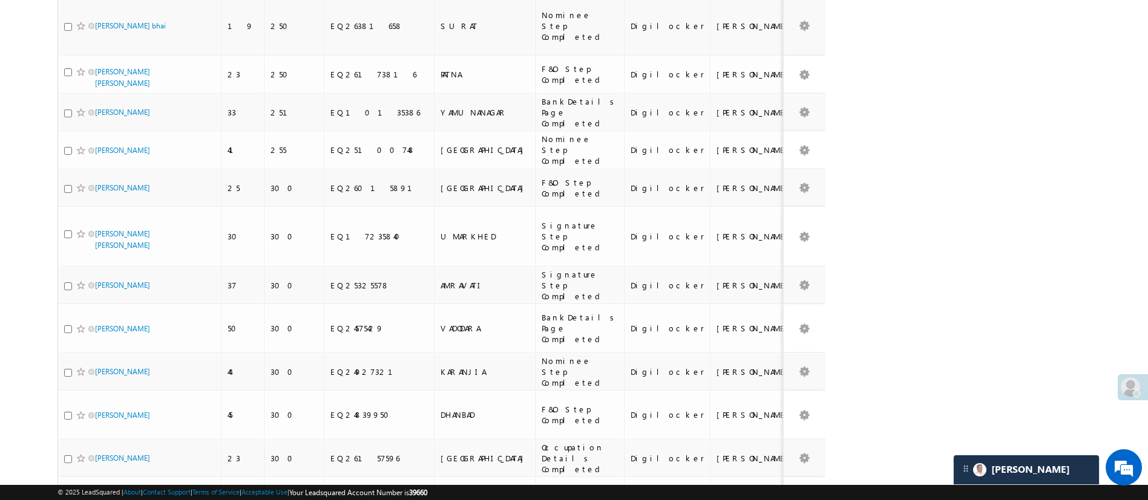
scroll to position [1404, 0]
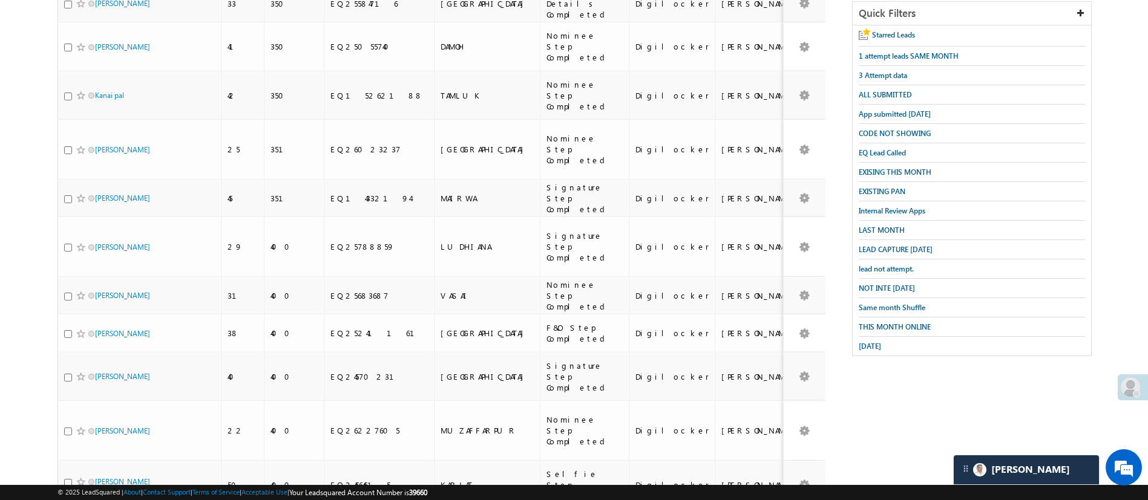
scroll to position [215, 0]
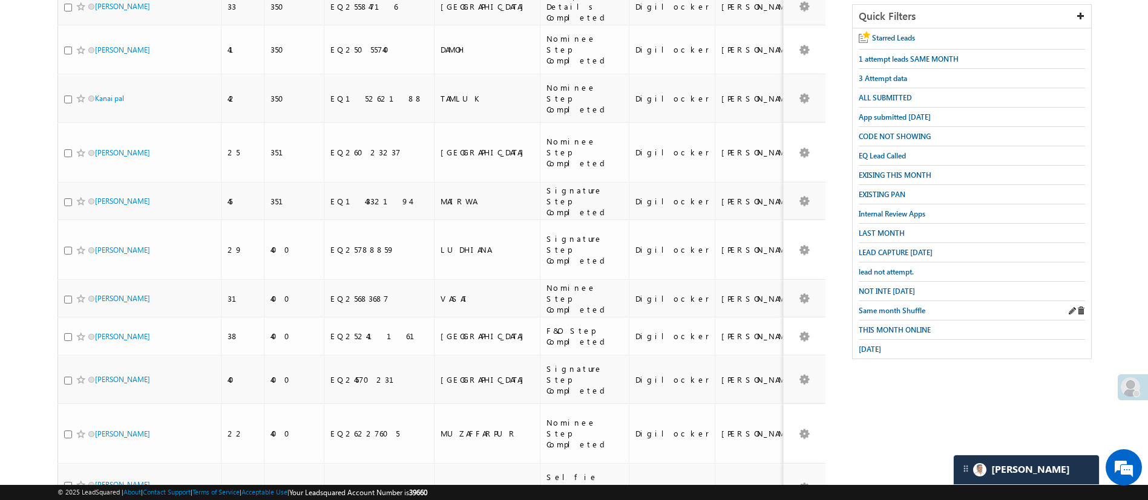
click at [904, 308] on div "Same month Shuffle" at bounding box center [972, 310] width 226 height 19
click at [904, 306] on span "Same month Shuffle" at bounding box center [892, 310] width 67 height 9
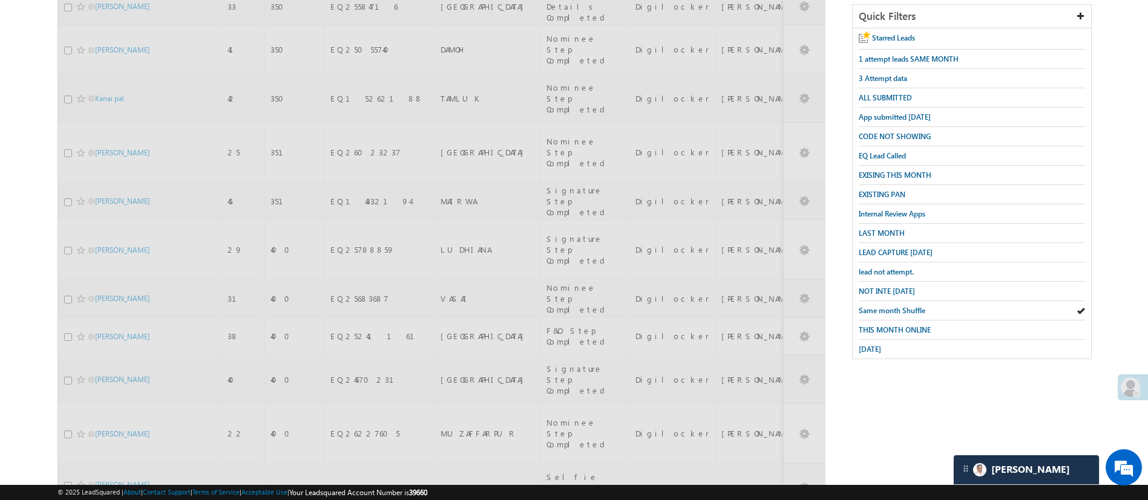
scroll to position [106, 0]
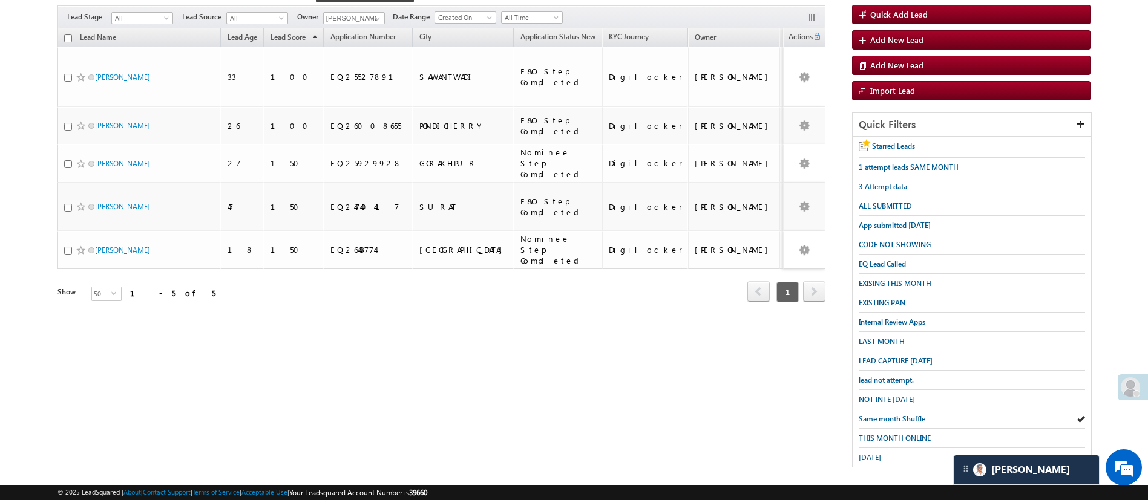
click at [541, 5] on div "Filters Lead Stage All All Lead Source All All Owner MohammedSohail S Any Curre…" at bounding box center [441, 16] width 768 height 23
click at [543, 12] on span "All Time" at bounding box center [530, 17] width 57 height 11
click at [529, 111] on link "This Month" at bounding box center [533, 115] width 61 height 11
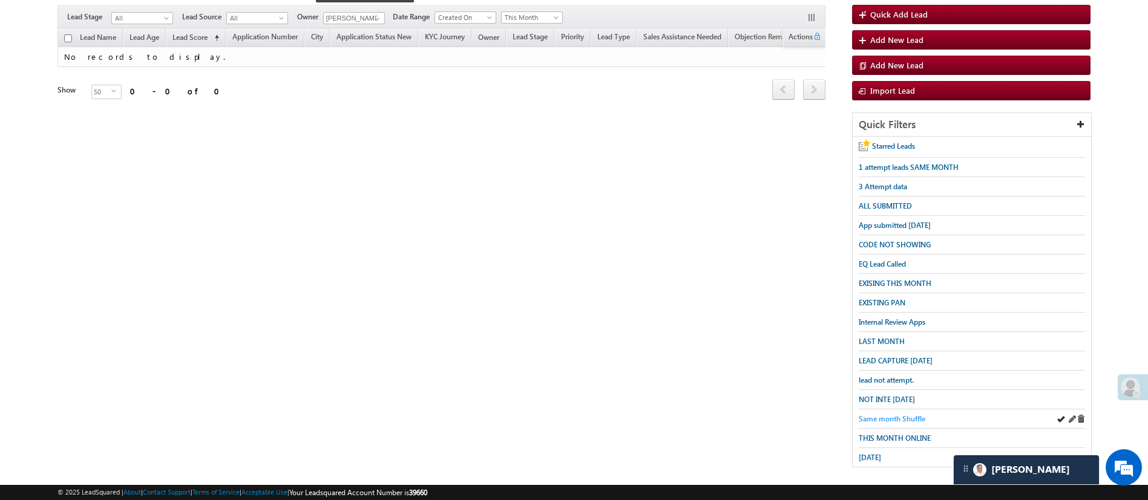
click at [886, 414] on span "Same month Shuffle" at bounding box center [892, 418] width 67 height 9
click at [371, 13] on link at bounding box center [375, 19] width 15 height 12
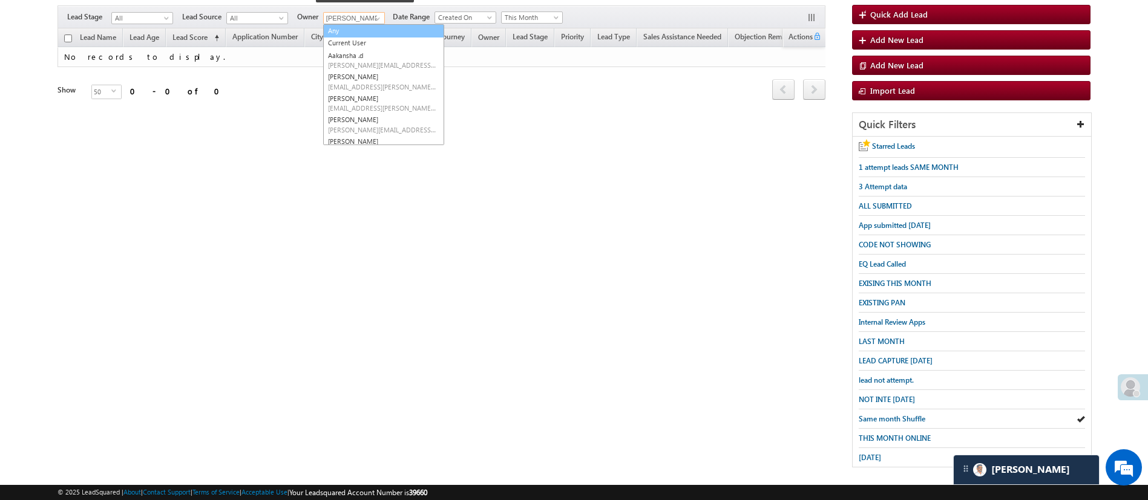
click at [365, 24] on link "Any" at bounding box center [383, 31] width 121 height 14
type input "Any"
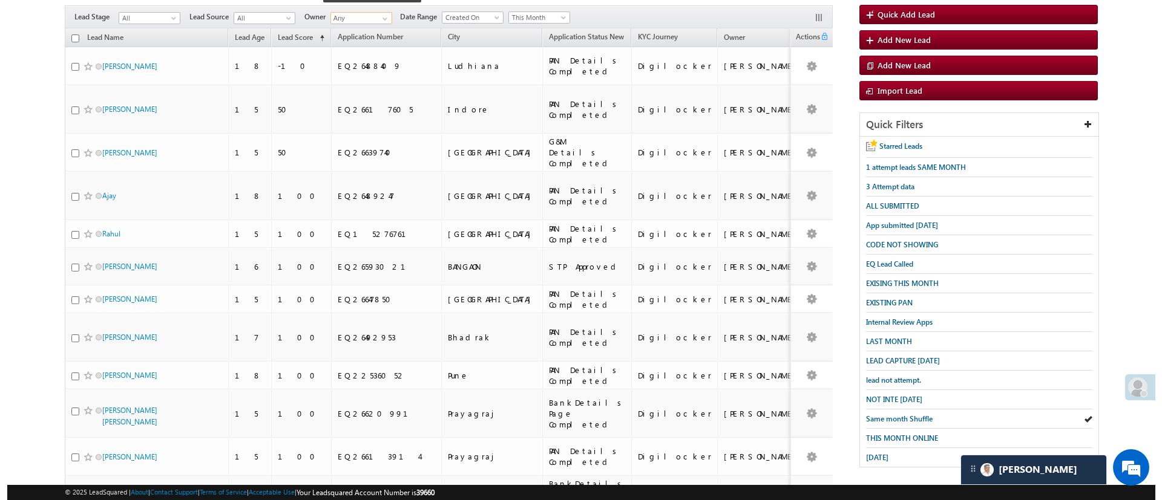
scroll to position [0, 0]
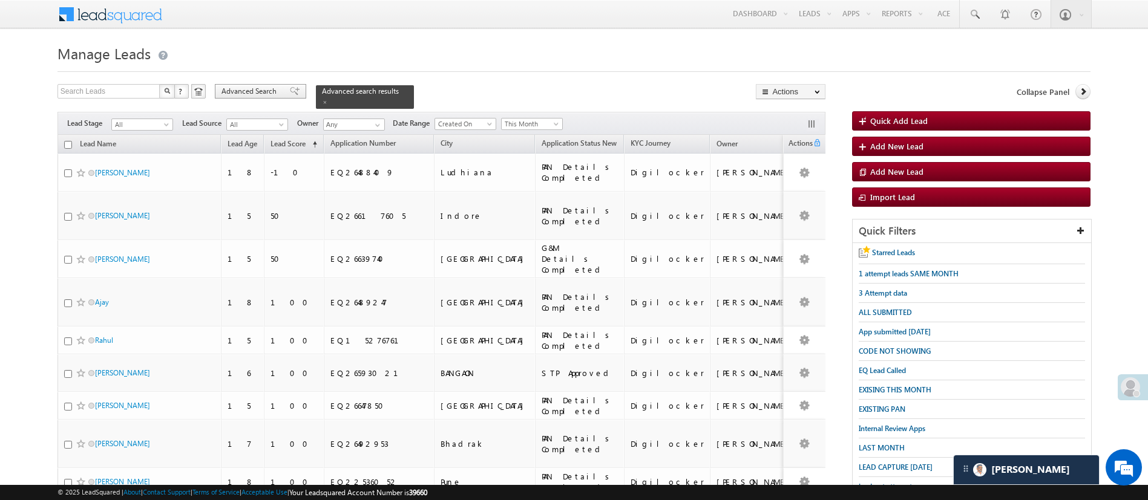
click at [264, 88] on span "Advanced Search" at bounding box center [250, 91] width 59 height 11
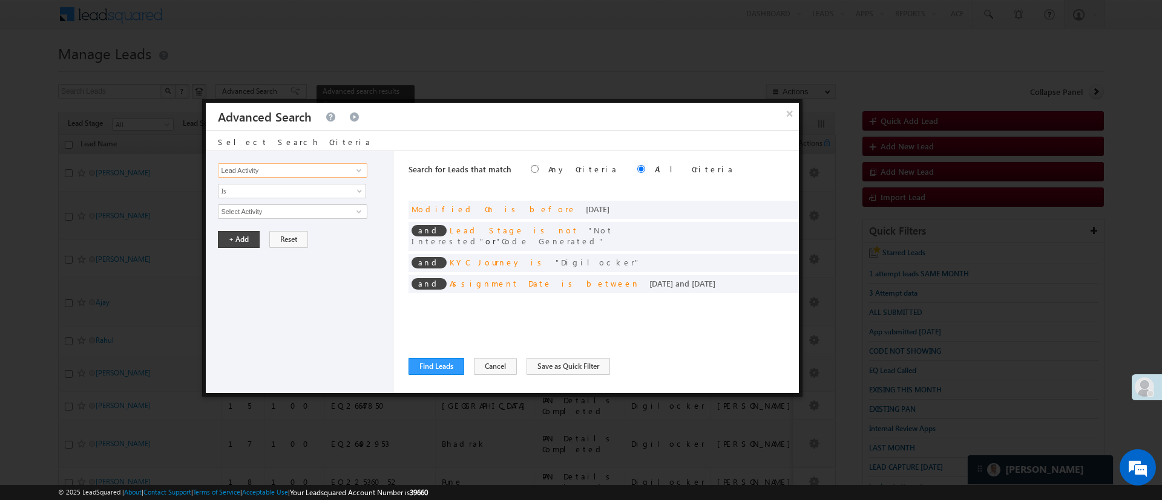
click at [345, 167] on input "Lead Activity" at bounding box center [292, 170] width 149 height 15
click at [352, 172] on link at bounding box center [357, 171] width 15 height 12
click at [289, 197] on link "Selfie Timestamp" at bounding box center [292, 196] width 149 height 14
type input "Selfie Timestamp"
click at [289, 193] on span "Is" at bounding box center [283, 191] width 131 height 11
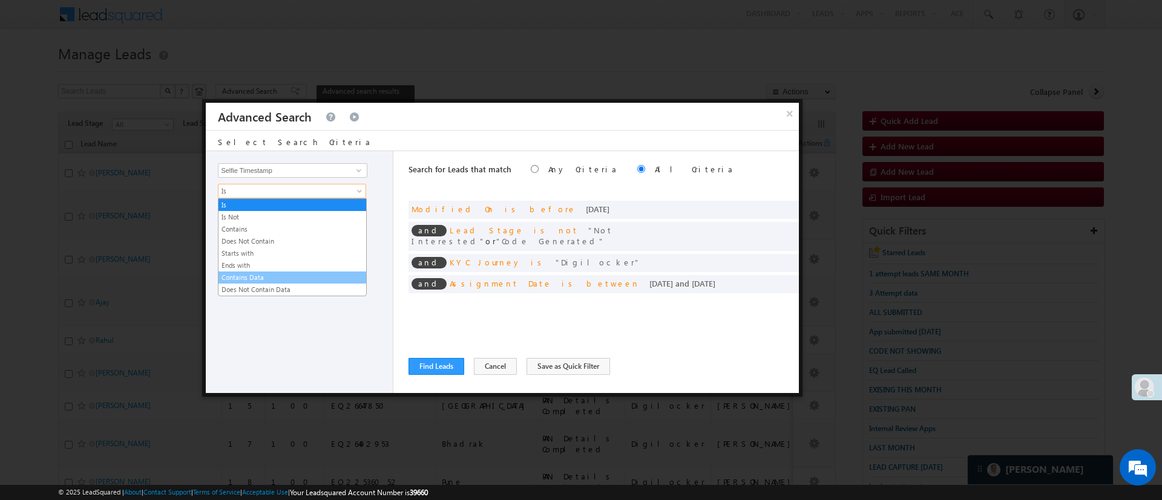
click at [272, 272] on li "Contains Data" at bounding box center [292, 278] width 148 height 12
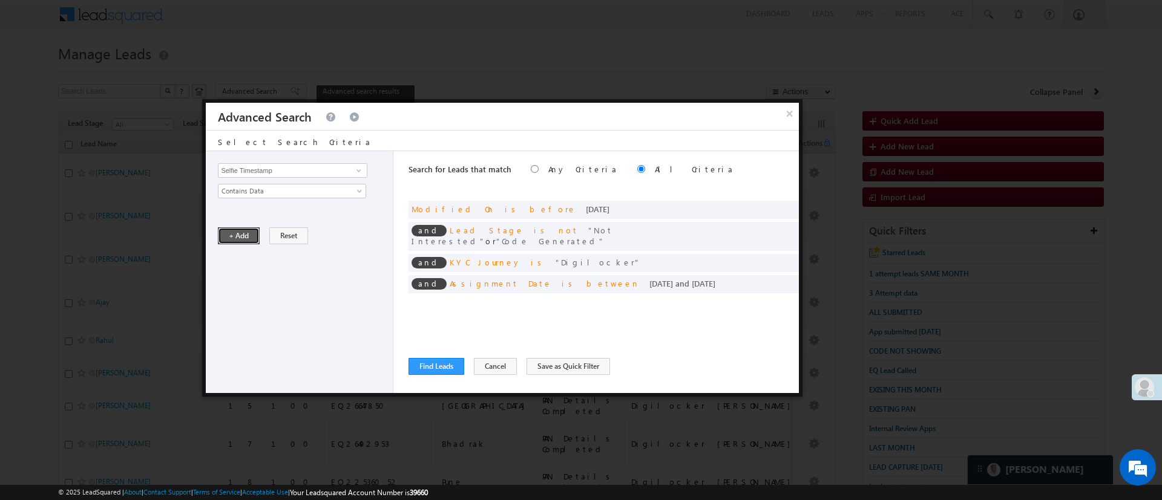
click at [234, 234] on button "+ Add" at bounding box center [239, 235] width 42 height 17
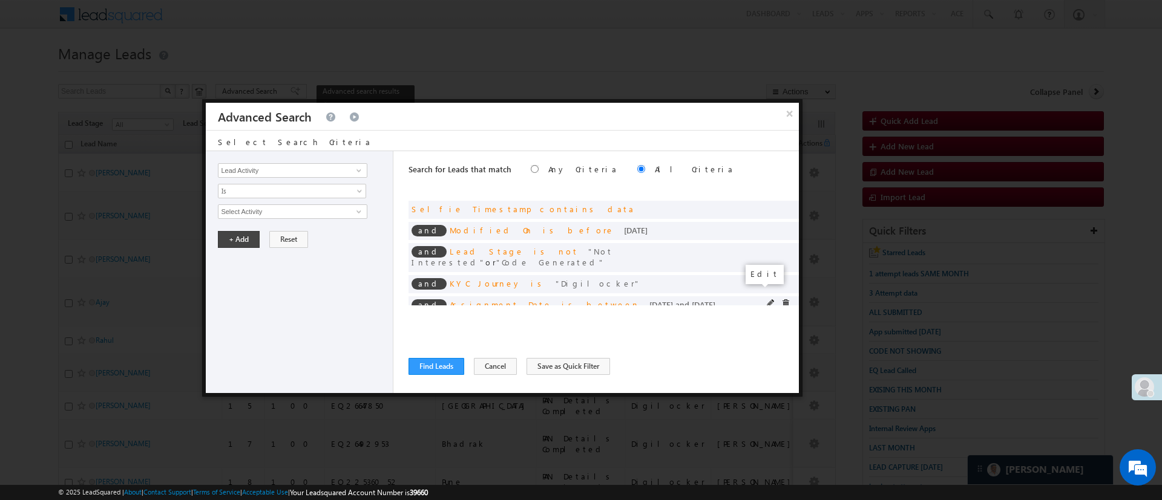
click at [767, 299] on span at bounding box center [771, 303] width 8 height 8
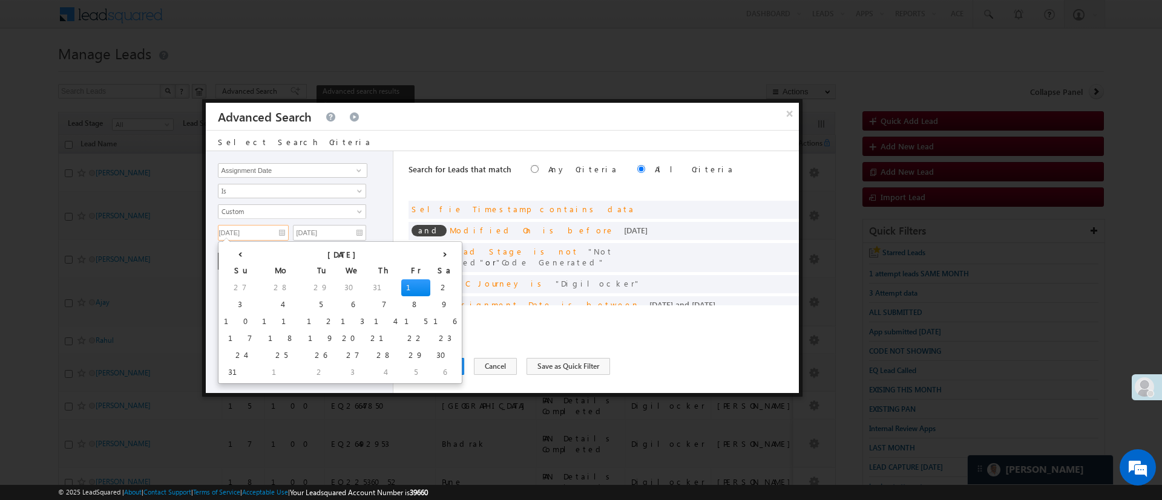
click at [250, 225] on input "[DATE]" at bounding box center [253, 233] width 71 height 16
click at [338, 305] on td "6" at bounding box center [353, 304] width 30 height 17
type input "08/06/25"
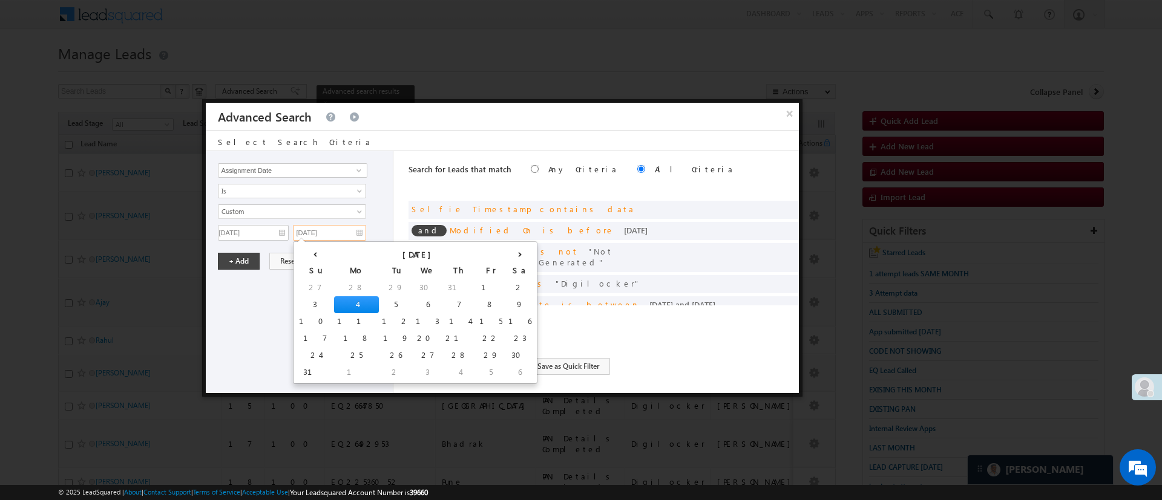
click at [324, 229] on input "[DATE]" at bounding box center [329, 233] width 73 height 16
click at [442, 317] on td "14" at bounding box center [459, 321] width 34 height 17
type input "08/14/25"
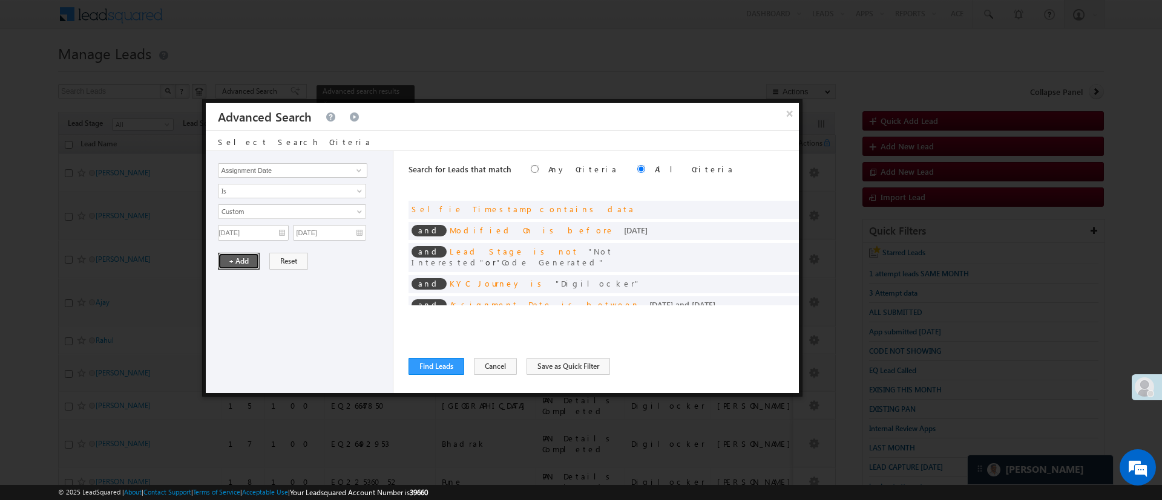
click at [231, 255] on button "+ Add" at bounding box center [239, 261] width 42 height 17
click at [419, 366] on button "Find Leads" at bounding box center [436, 366] width 56 height 17
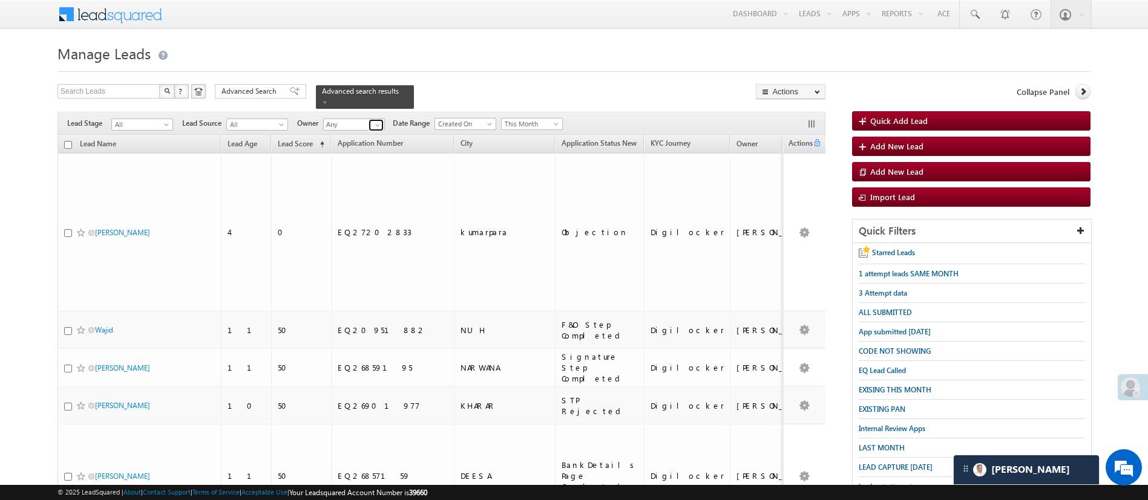
click at [374, 120] on span at bounding box center [378, 125] width 10 height 10
click at [373, 131] on link "Hemant Nandwana Hemant.Nandwana@angelbroking.com" at bounding box center [383, 142] width 121 height 23
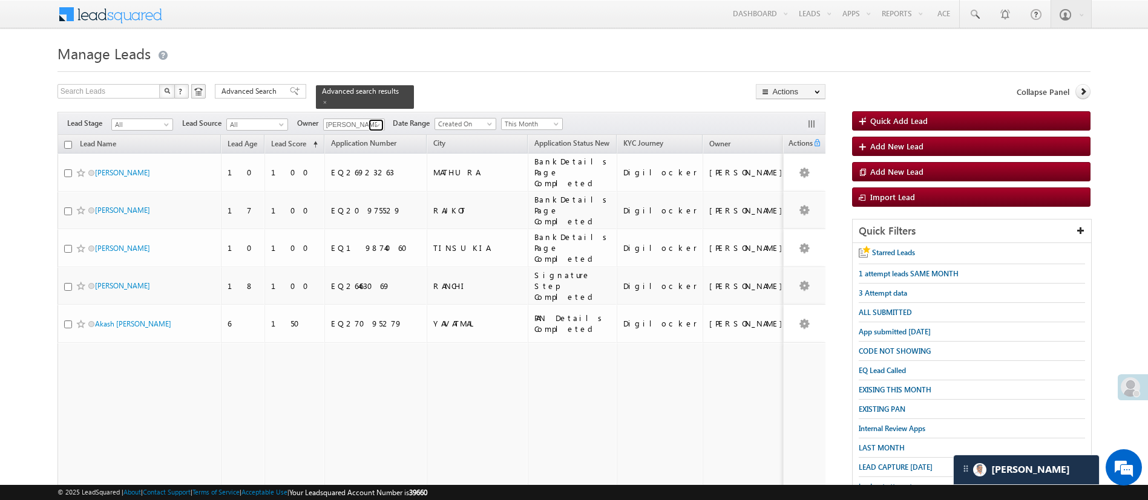
click at [378, 120] on span at bounding box center [378, 125] width 10 height 10
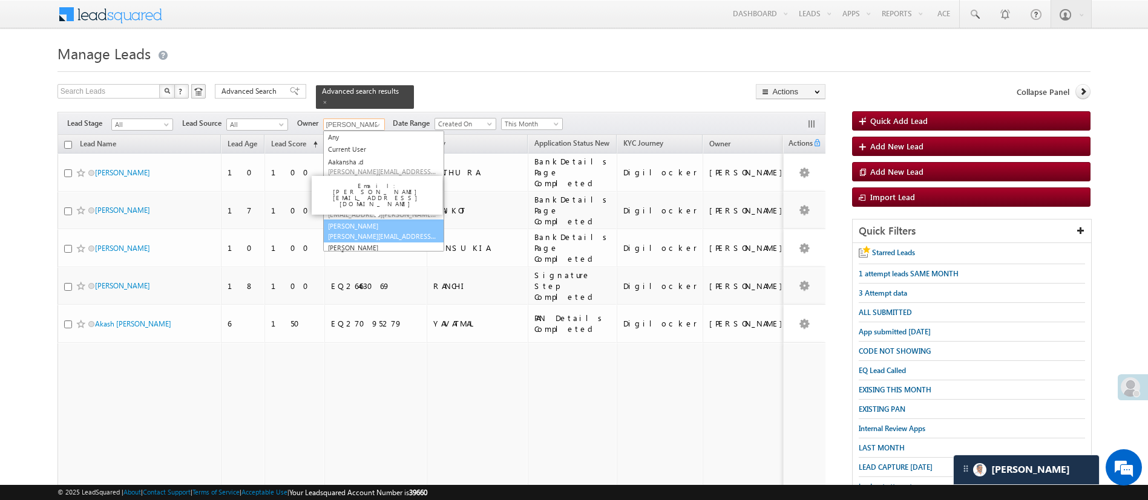
click at [405, 220] on link "Himanshu Sharma HIMANSHU.SHARMA@ANGELBROKING.COM" at bounding box center [383, 231] width 121 height 23
type input "[PERSON_NAME]"
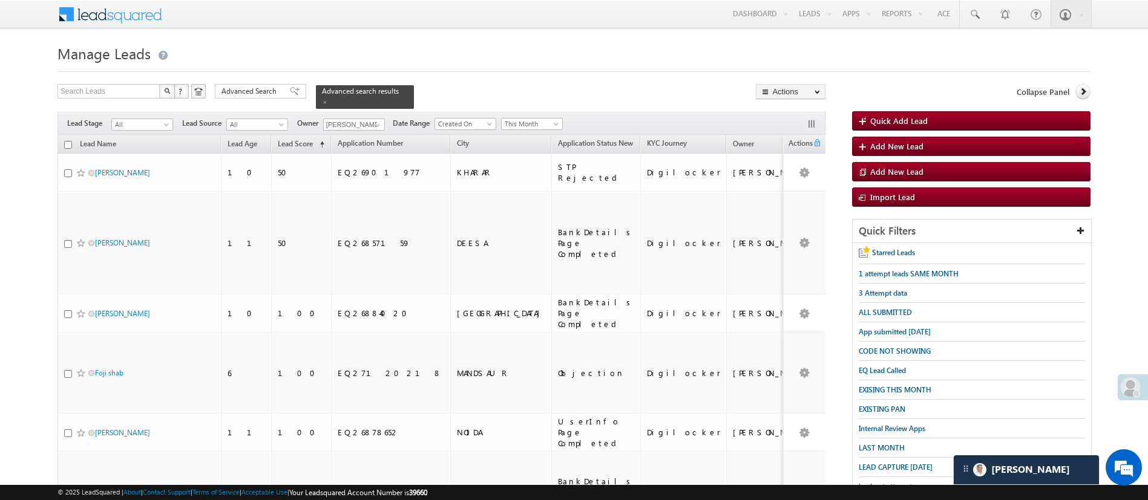
drag, startPoint x: 1161, startPoint y: 141, endPoint x: 799, endPoint y: 66, distance: 369.5
click at [799, 66] on div at bounding box center [573, 68] width 1033 height 8
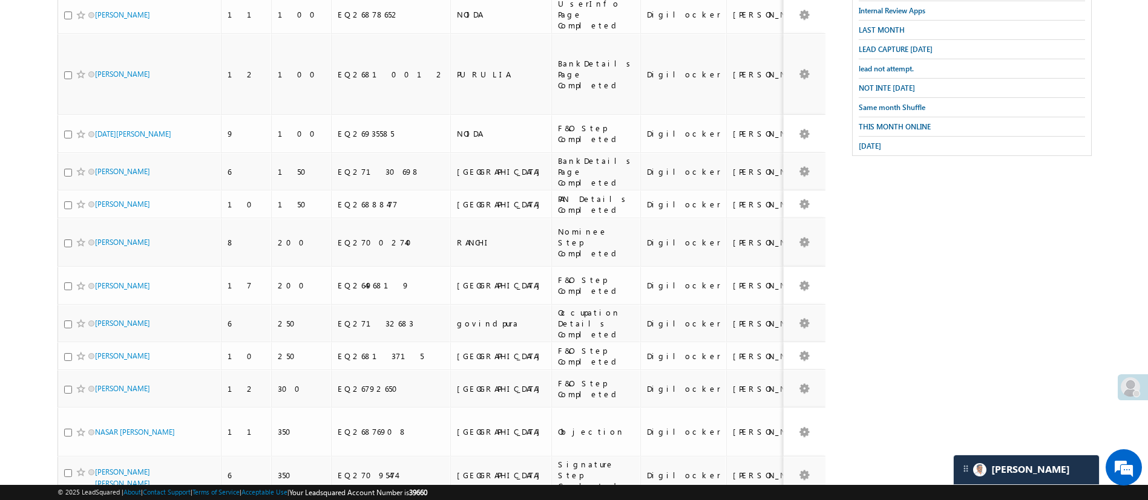
click at [66, 500] on input "checkbox" at bounding box center [68, 509] width 8 height 8
checkbox input "true"
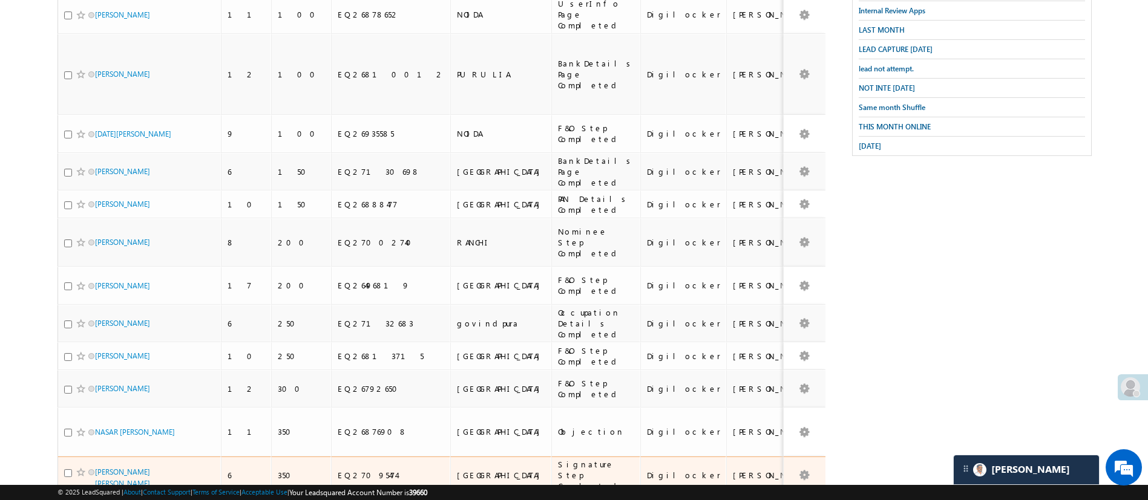
click at [66, 466] on div at bounding box center [82, 472] width 37 height 12
click at [67, 466] on div at bounding box center [82, 472] width 37 height 12
click at [69, 469] on input "checkbox" at bounding box center [68, 473] width 8 height 8
checkbox input "true"
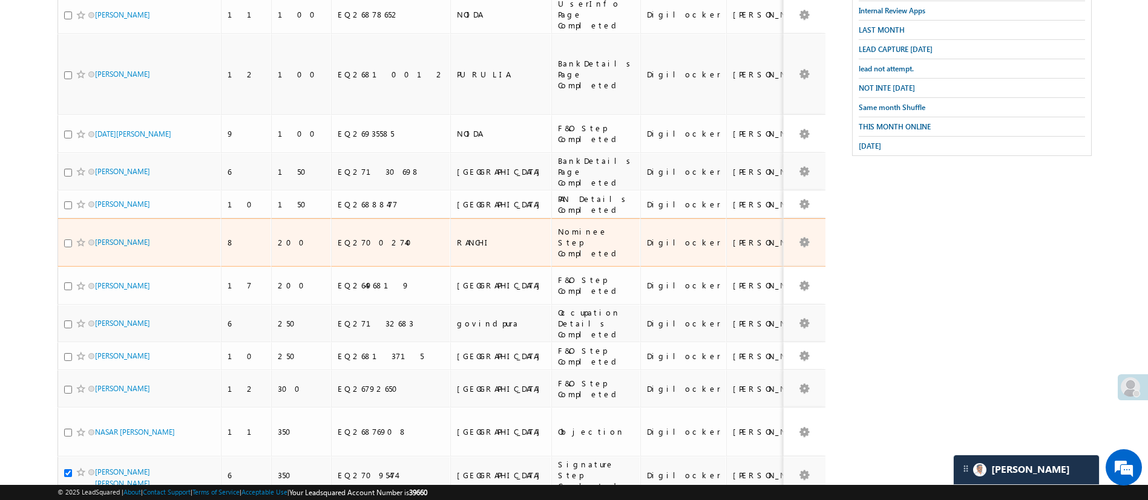
click at [68, 240] on input "checkbox" at bounding box center [68, 244] width 8 height 8
checkbox input "true"
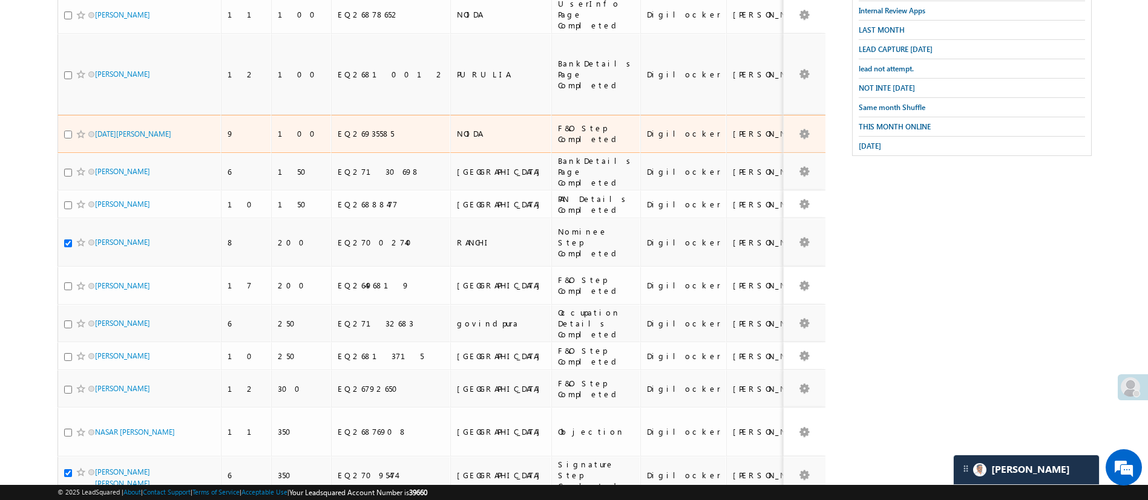
click at [69, 131] on input "checkbox" at bounding box center [68, 135] width 8 height 8
checkbox input "true"
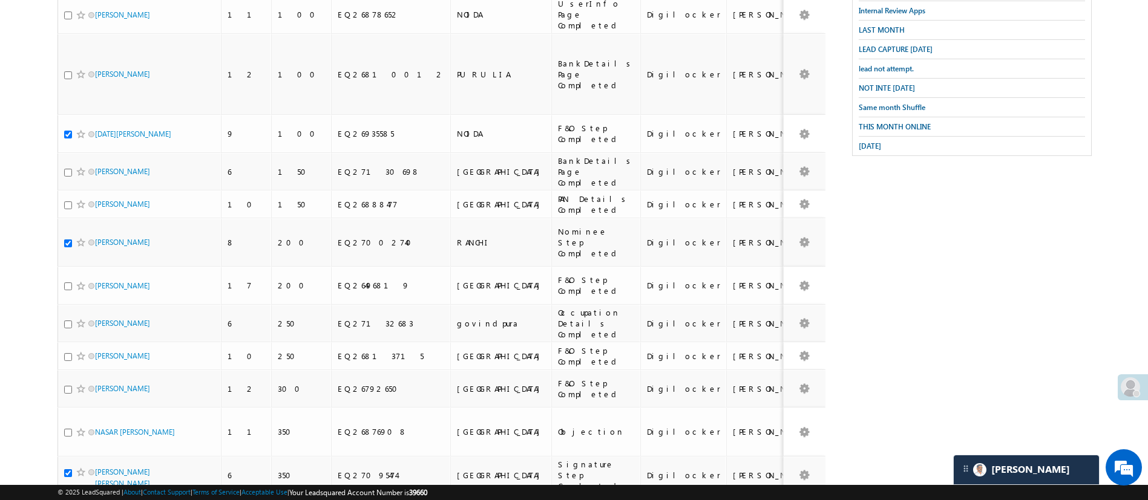
scroll to position [0, 0]
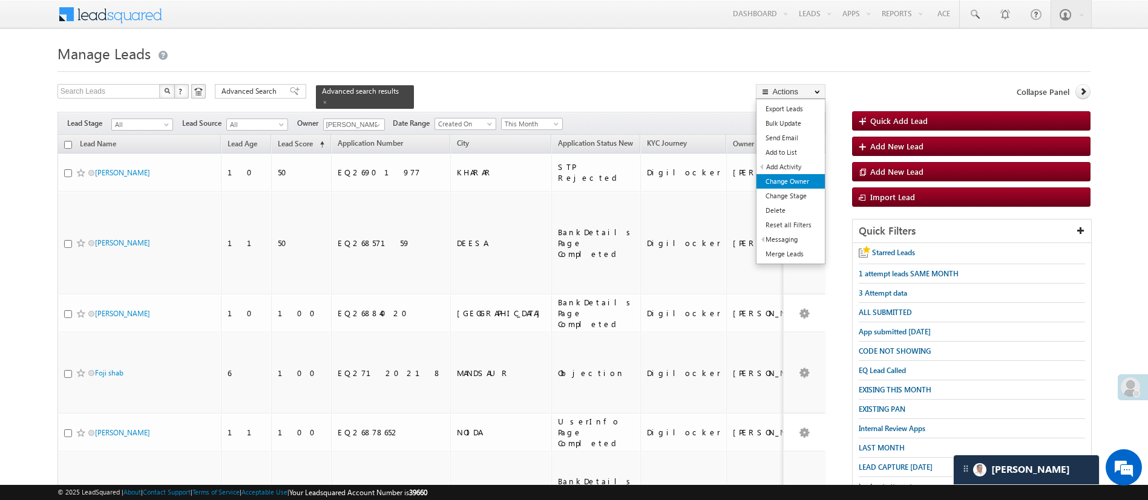
click at [793, 177] on link "Change Owner" at bounding box center [790, 181] width 68 height 15
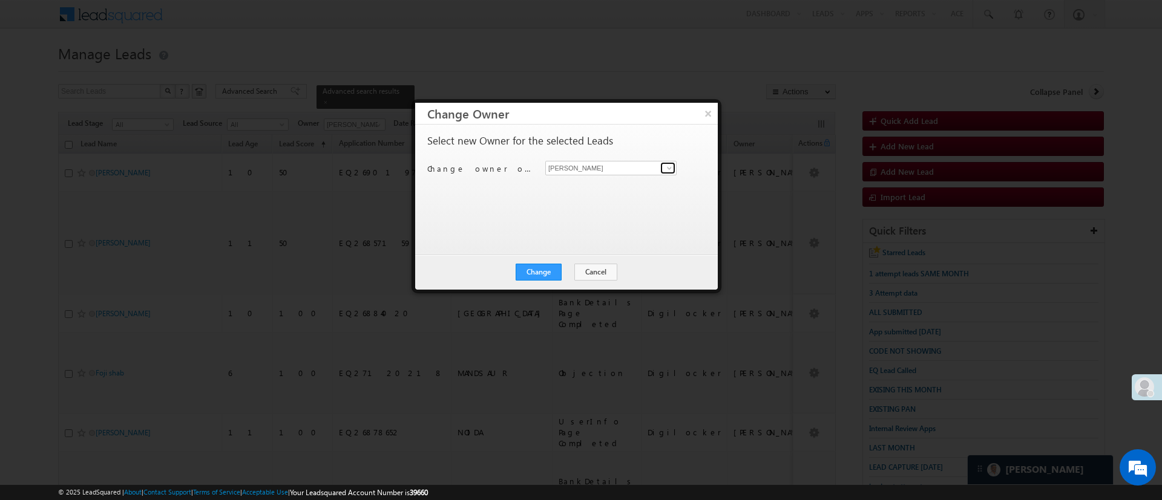
click at [667, 168] on span at bounding box center [669, 168] width 10 height 10
click at [638, 185] on link "Naseeba Khatoon Naseeba.Khatoon@angelbroking.com" at bounding box center [610, 186] width 131 height 23
type input "[PERSON_NAME]"
click at [537, 275] on button "Change" at bounding box center [538, 272] width 46 height 17
click at [565, 273] on button "Close" at bounding box center [568, 272] width 39 height 17
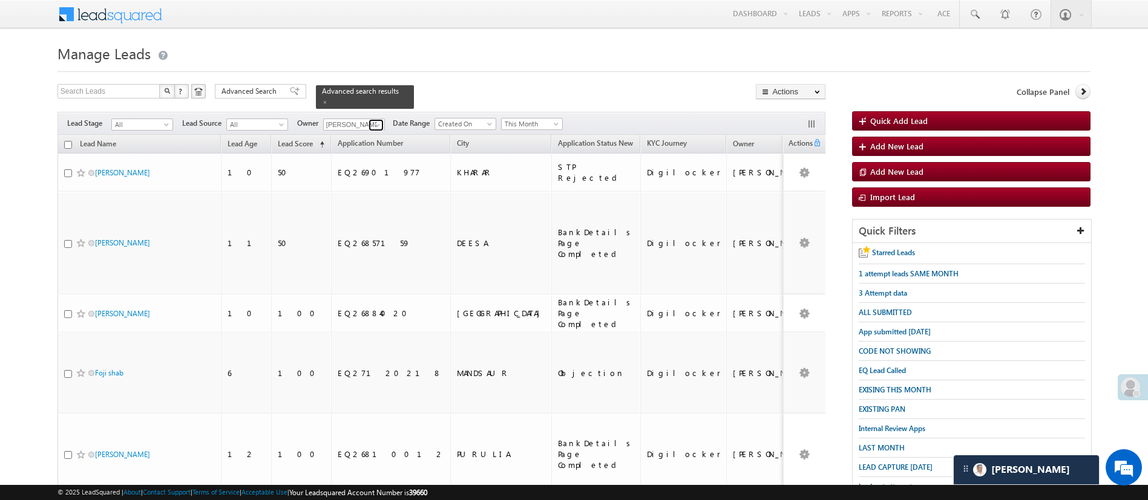
click at [379, 120] on span at bounding box center [378, 125] width 10 height 10
click at [380, 131] on link "NIRAj SURYAWANSHI NIRAJ.SURYAWANSHI@angelbroking.com" at bounding box center [383, 142] width 121 height 23
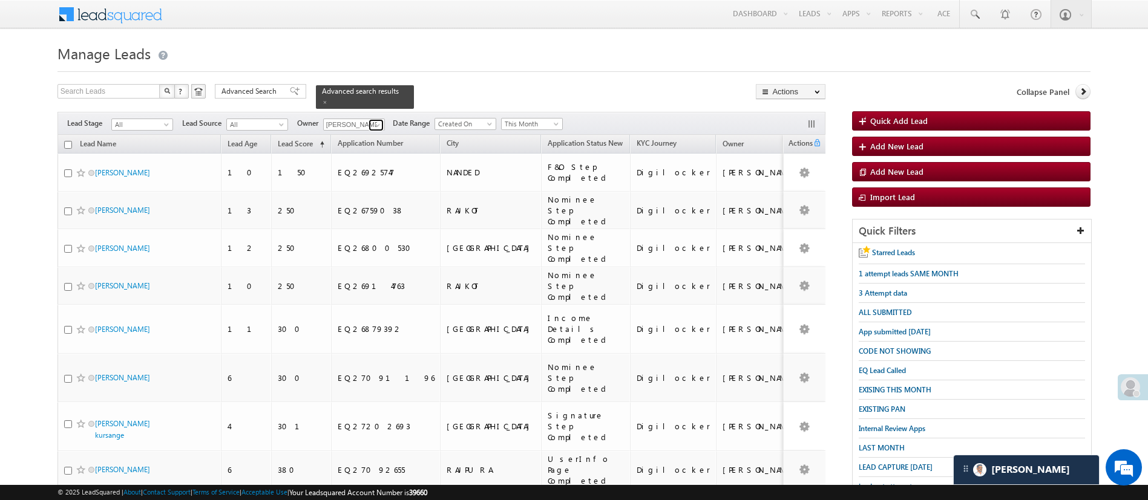
click at [379, 120] on span at bounding box center [378, 125] width 10 height 10
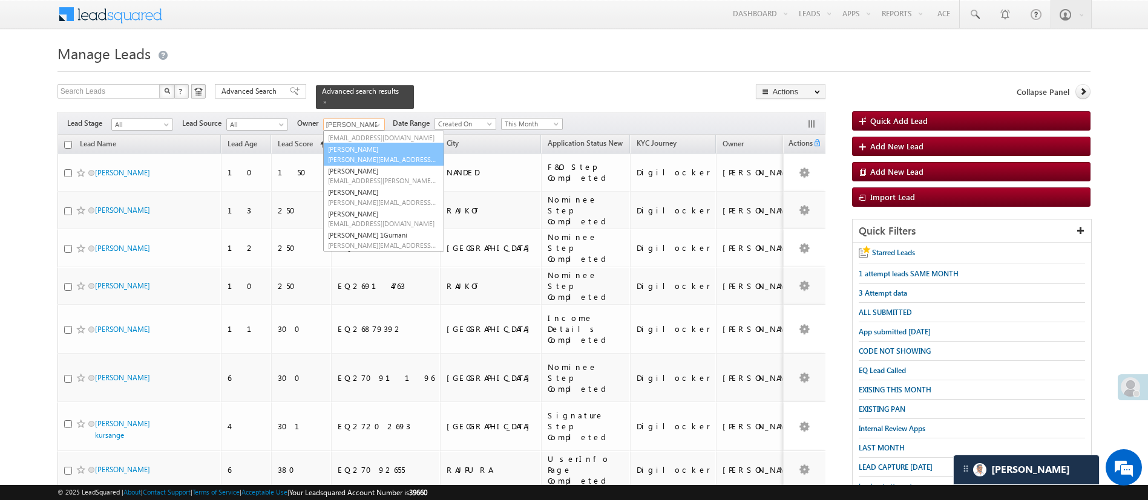
click at [405, 143] on link "Monika Jain Monika.Jain@angelbroking.com" at bounding box center [383, 154] width 121 height 23
type input "[PERSON_NAME]"
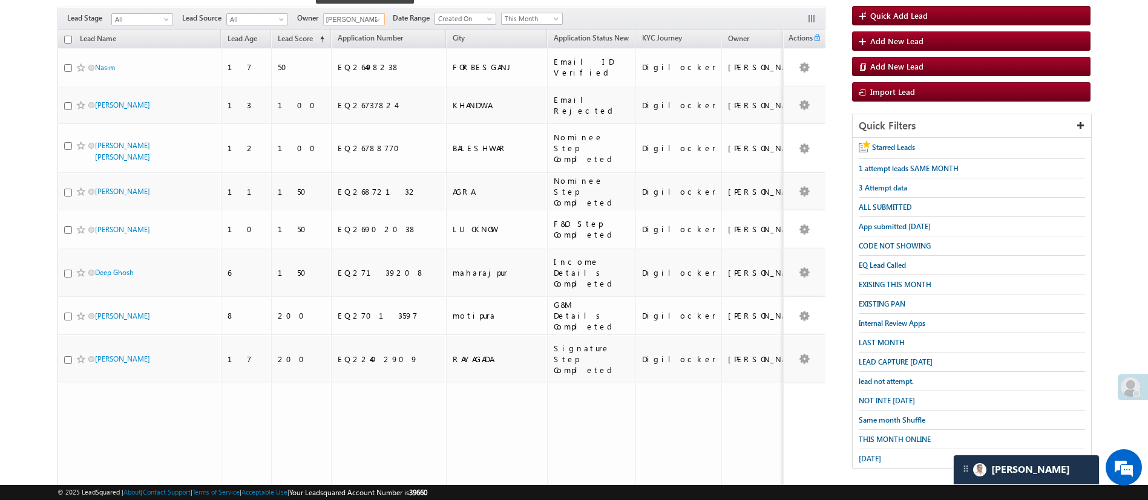
scroll to position [106, 0]
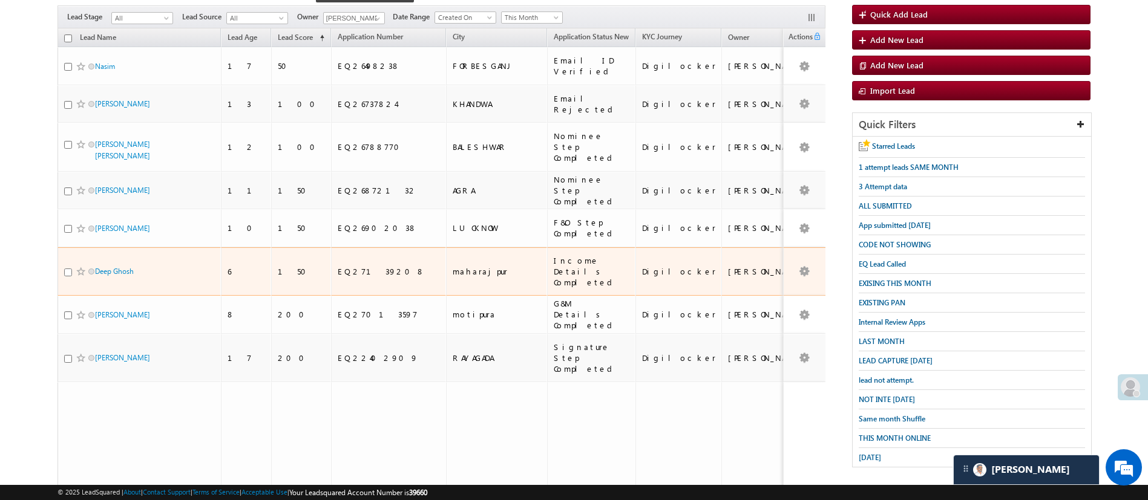
click at [67, 269] on input "checkbox" at bounding box center [68, 273] width 8 height 8
checkbox input "true"
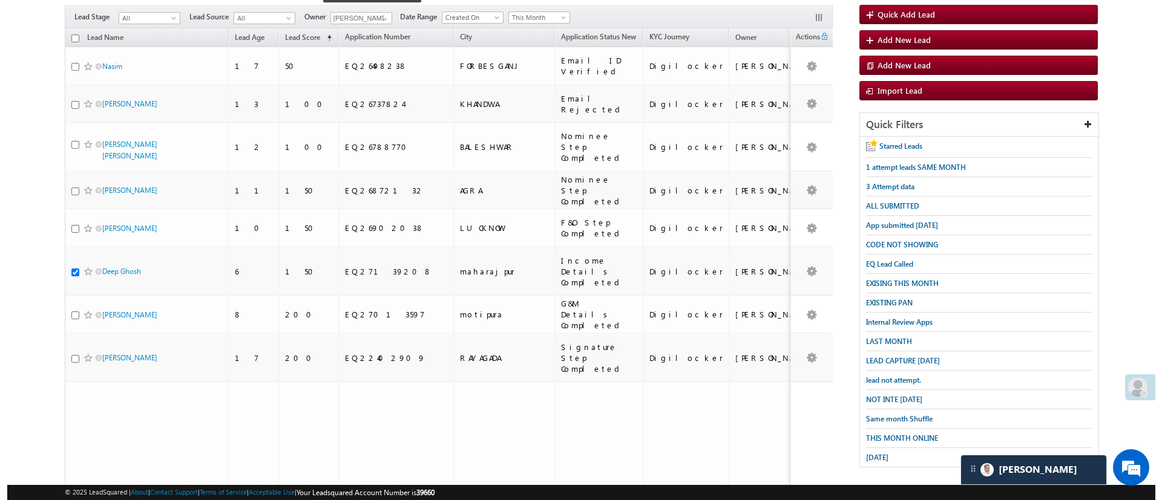
scroll to position [0, 0]
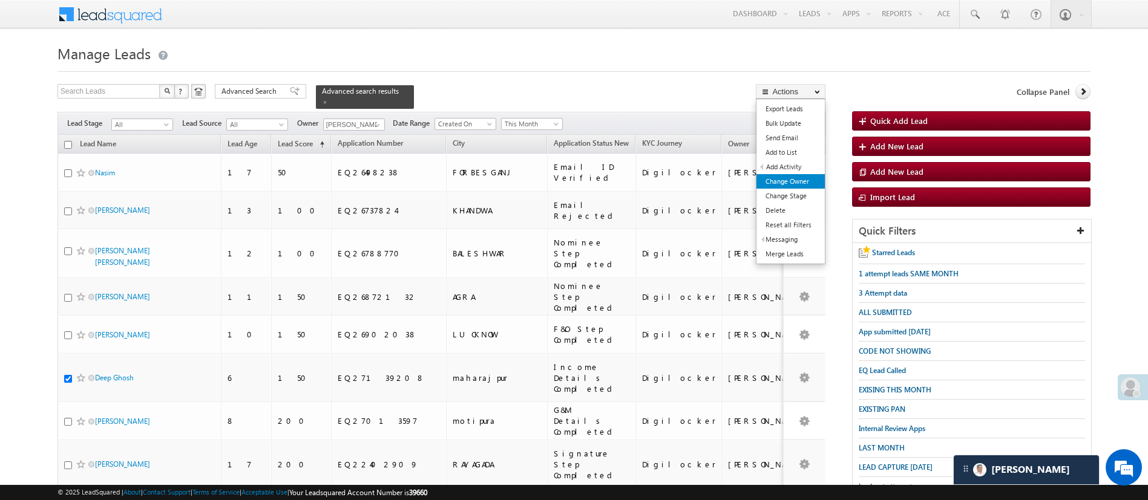
click at [806, 176] on link "Change Owner" at bounding box center [790, 181] width 68 height 15
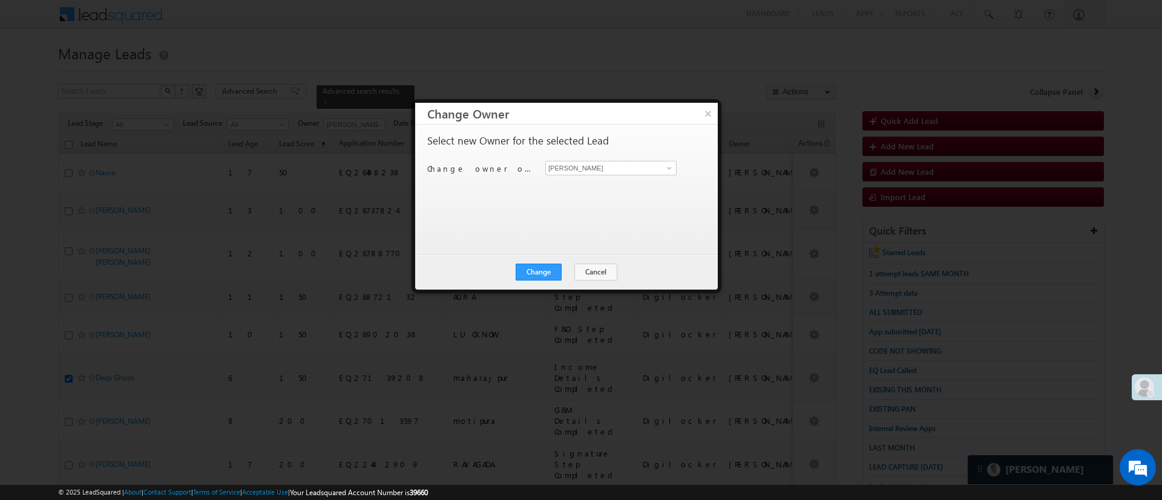
click at [658, 176] on div "Change owner of 1 lead to Manish Panchal Manish Panchal" at bounding box center [565, 170] width 276 height 19
click at [658, 169] on input "[PERSON_NAME]" at bounding box center [610, 168] width 131 height 15
click at [587, 194] on span "[EMAIL_ADDRESS][PERSON_NAME][DOMAIN_NAME]" at bounding box center [604, 191] width 109 height 9
type input "[PERSON_NAME]"
click at [547, 273] on button "Change" at bounding box center [538, 272] width 46 height 17
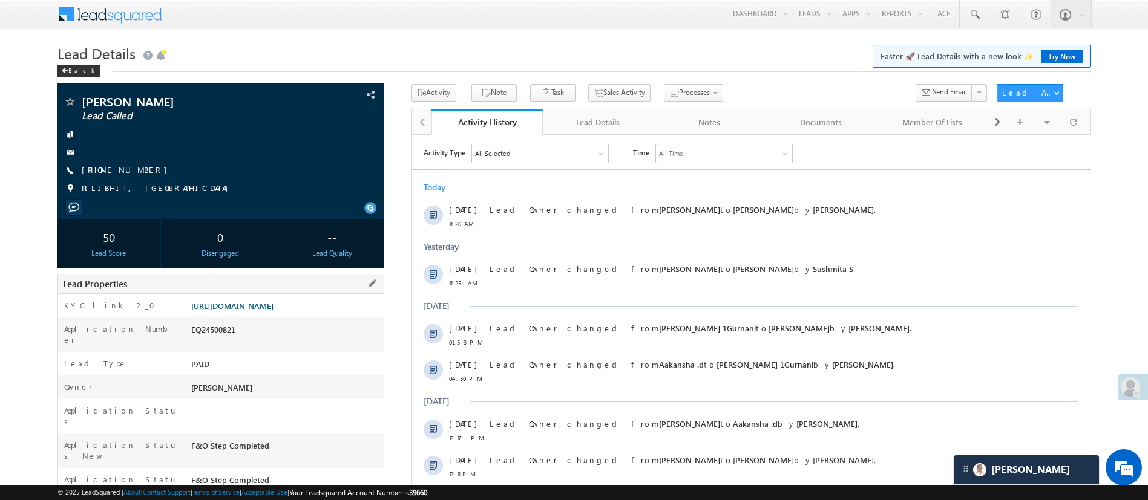
click at [273, 309] on link "[URL][DOMAIN_NAME]" at bounding box center [232, 306] width 82 height 10
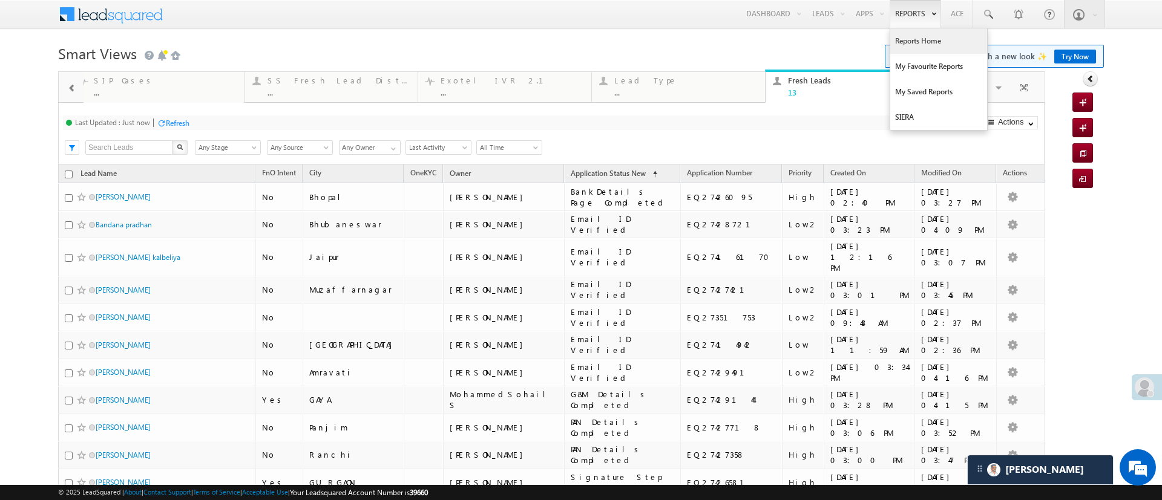
click at [912, 42] on link "Reports Home" at bounding box center [938, 40] width 97 height 25
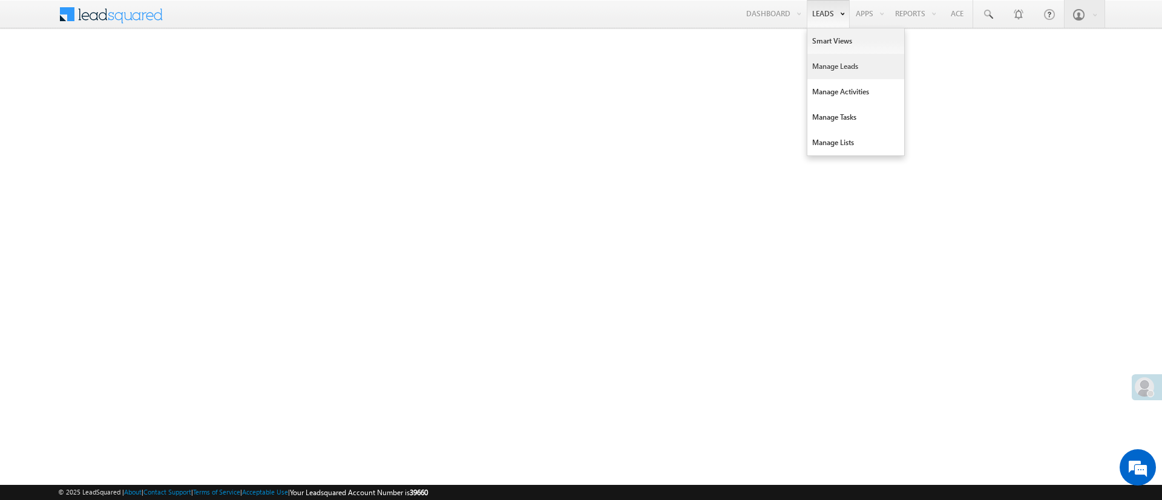
click at [832, 64] on link "Manage Leads" at bounding box center [855, 66] width 97 height 25
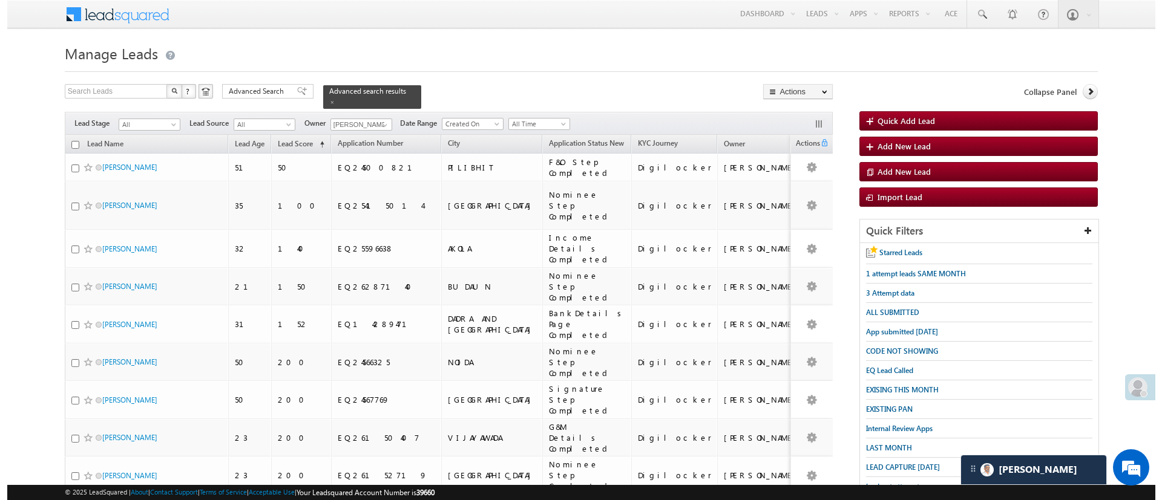
scroll to position [106, 0]
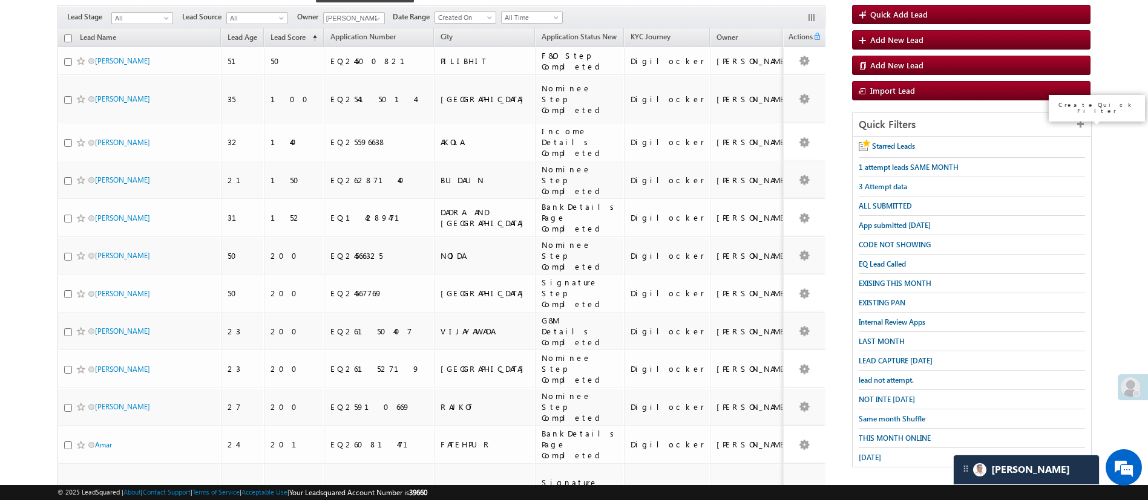
click at [1079, 127] on icon at bounding box center [1080, 124] width 8 height 8
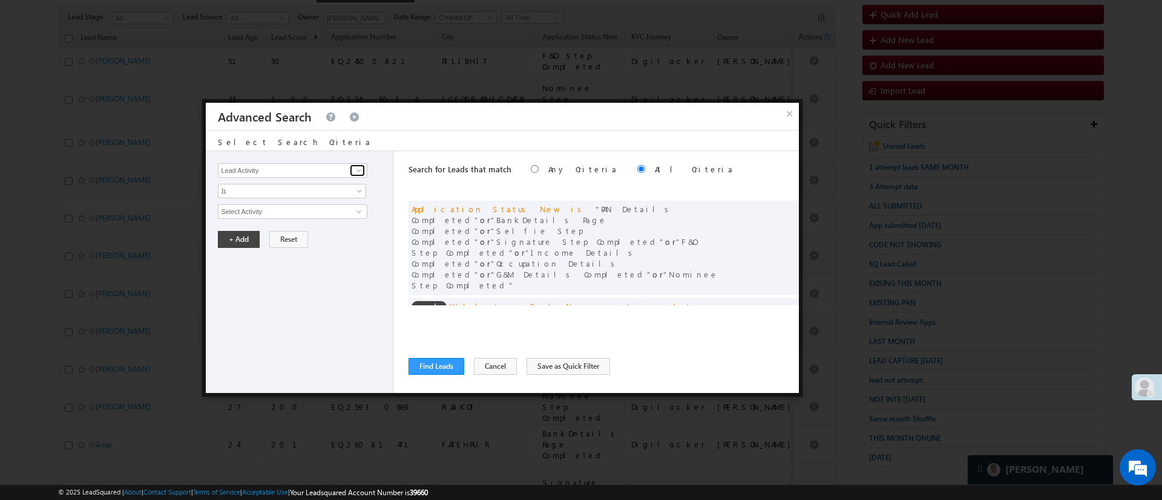
click at [363, 169] on span at bounding box center [359, 171] width 10 height 10
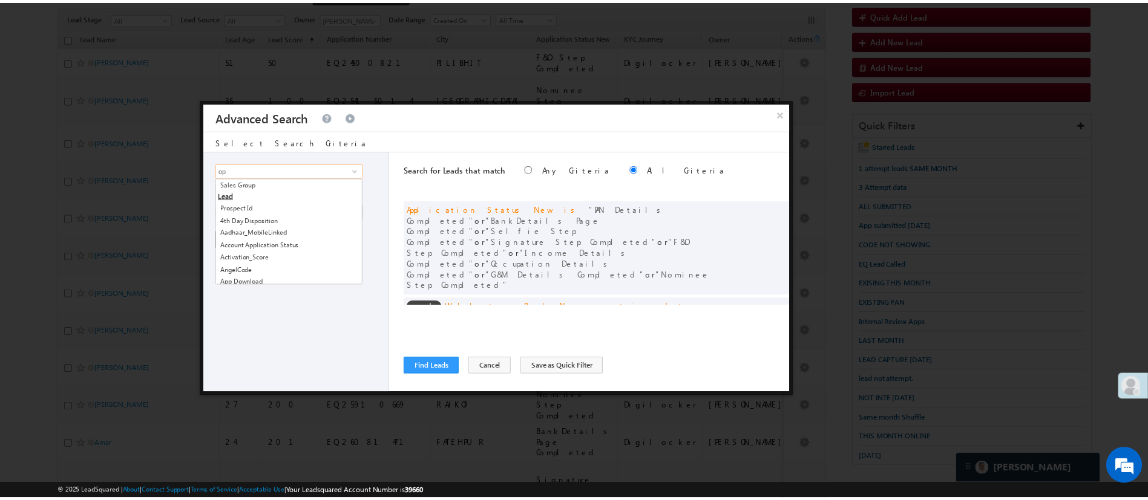
scroll to position [0, 0]
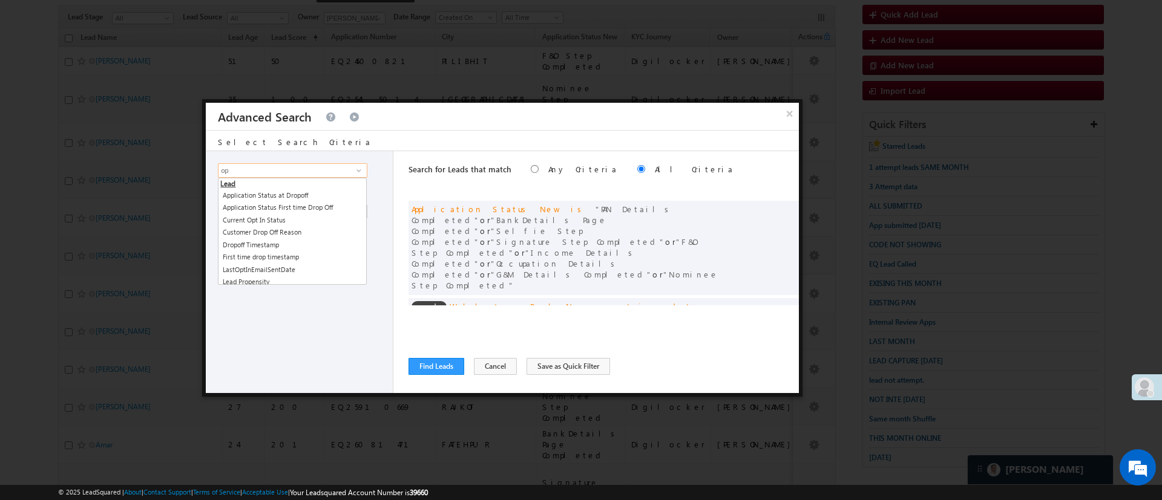
type input "o"
type input "O"
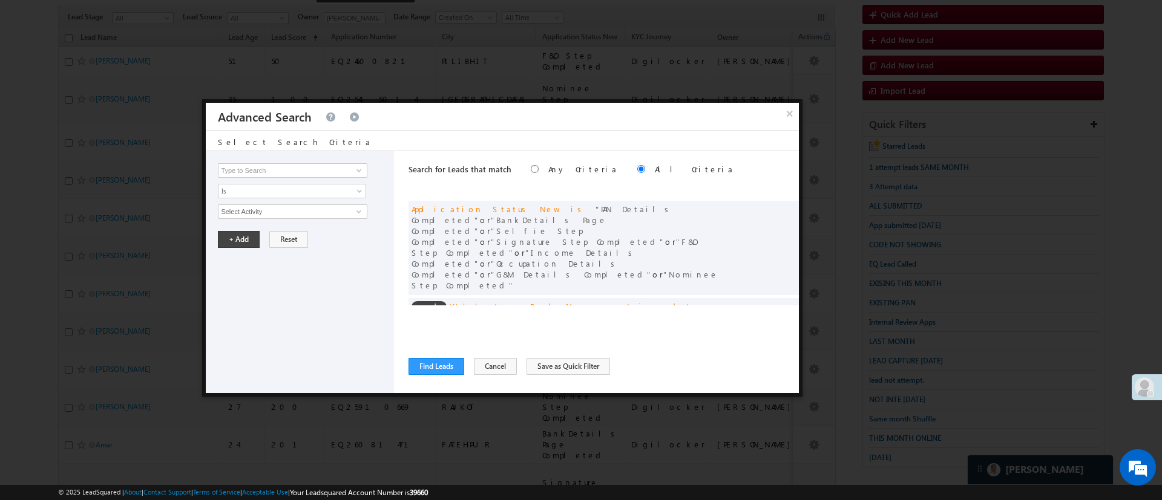
click at [336, 327] on div "Lead Activity Task Sales Group Prospect Id WA Last Message Timestamp 4th Day Di…" at bounding box center [300, 272] width 188 height 242
click at [360, 178] on div "Lead Activity Task Sales Group Prospect Id WA Last Message Timestamp 4th Day Di…" at bounding box center [300, 272] width 188 height 242
click at [360, 169] on span at bounding box center [359, 171] width 10 height 10
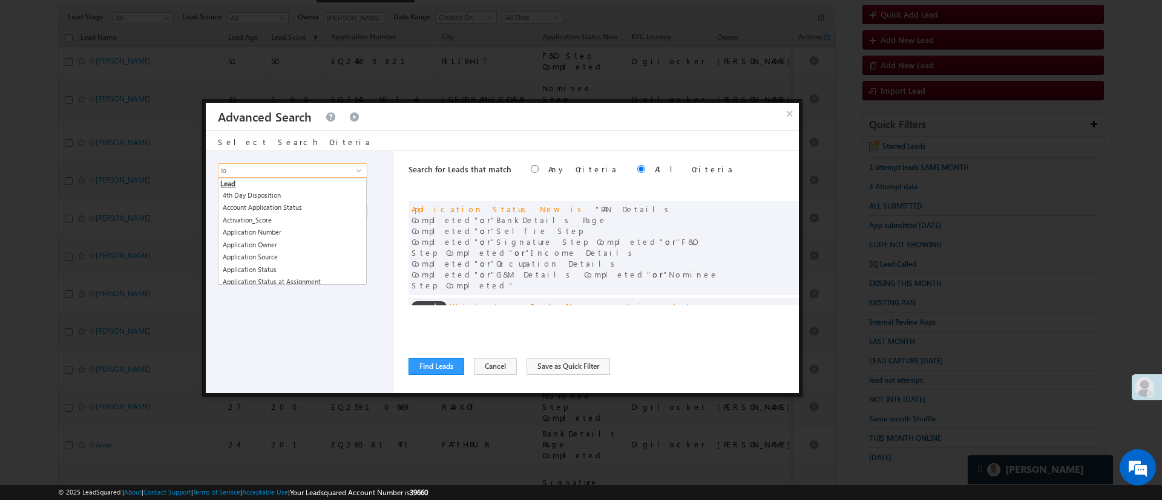
type input "i"
type input "o"
click at [385, 201] on div "Lead Activity Task Sales Group Prospect Id WA Last Message Timestamp 4th Day Di…" at bounding box center [300, 272] width 188 height 242
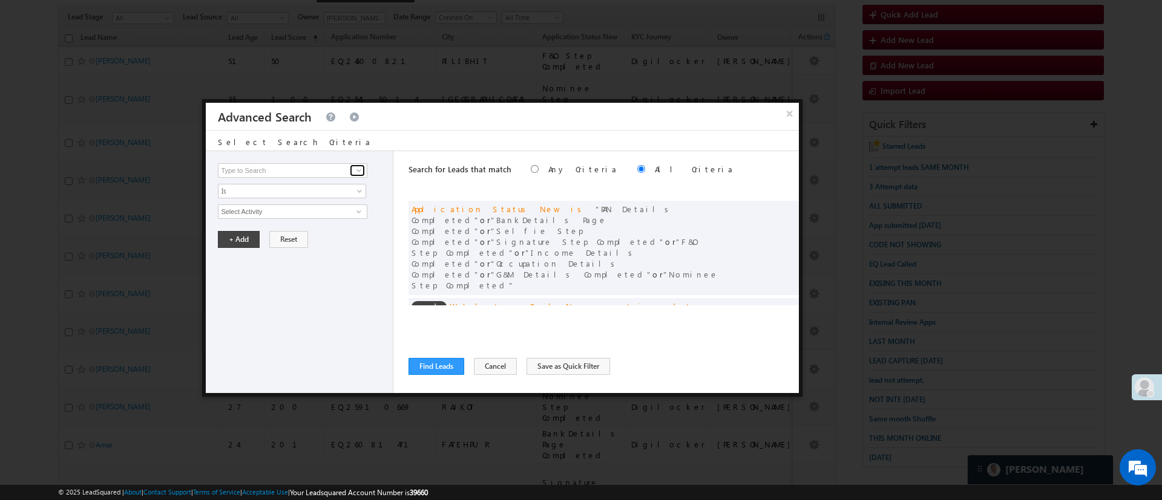
click at [353, 171] on link at bounding box center [357, 171] width 15 height 12
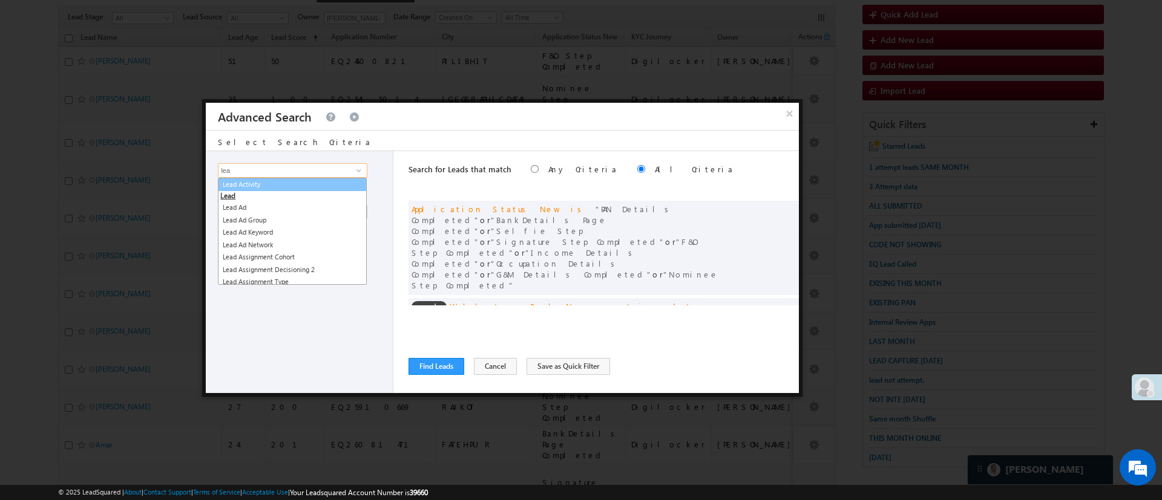
click at [347, 180] on link "Lead Activity" at bounding box center [292, 185] width 149 height 14
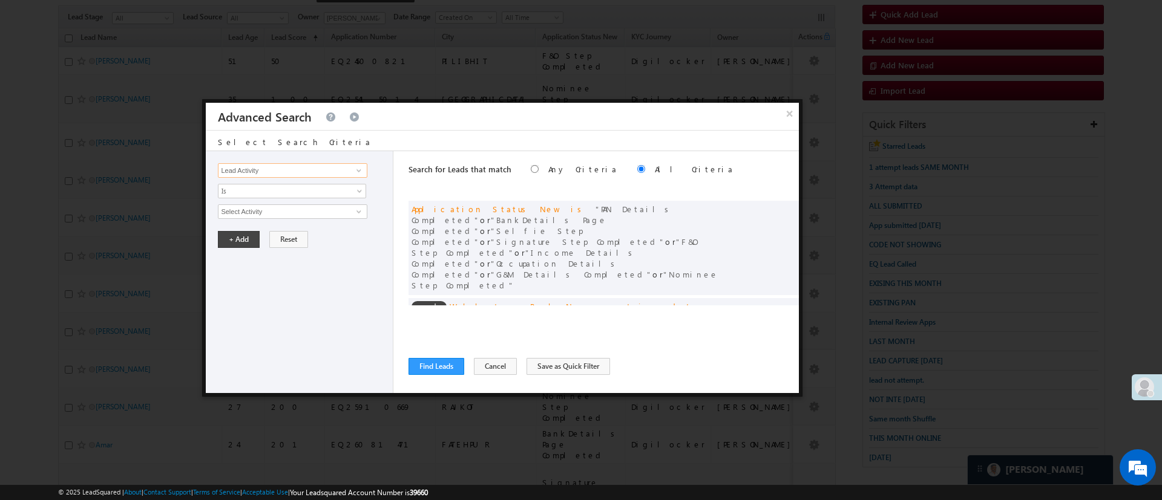
type input "Lead Activity"
click at [325, 211] on input "Select Activity" at bounding box center [292, 211] width 149 height 15
type input "o"
click at [321, 169] on input "Lead Activity" at bounding box center [292, 170] width 149 height 15
type input "o"
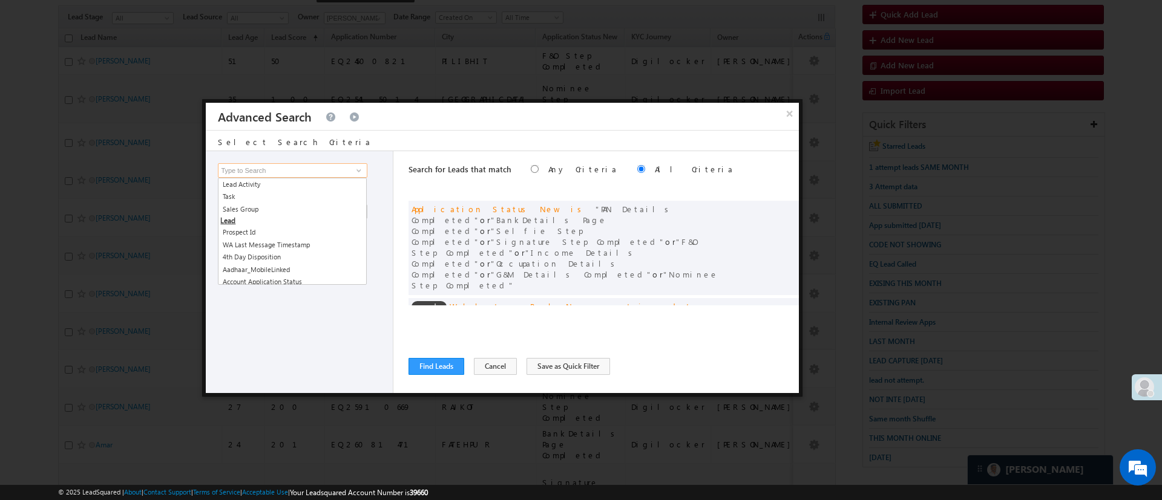
type input "a"
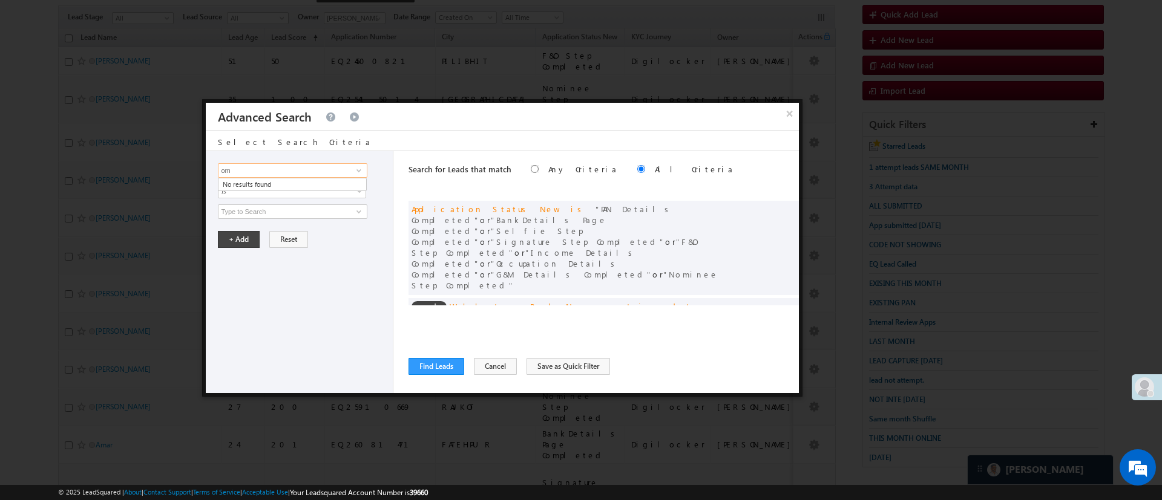
type input "o"
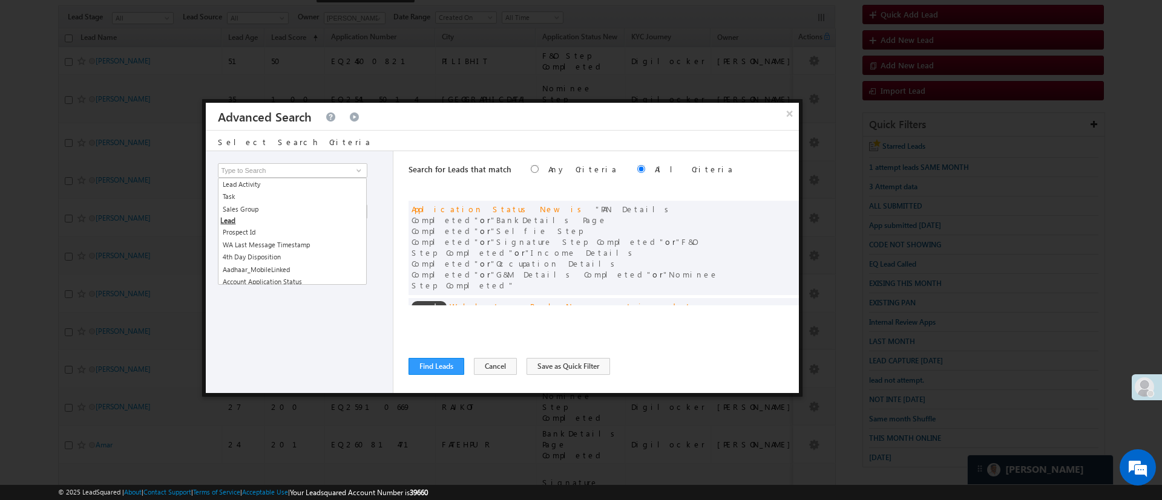
click at [388, 328] on div "Lead Activity Task Sales Group Prospect Id WA Last Message Timestamp 4th Day Di…" at bounding box center [300, 272] width 188 height 242
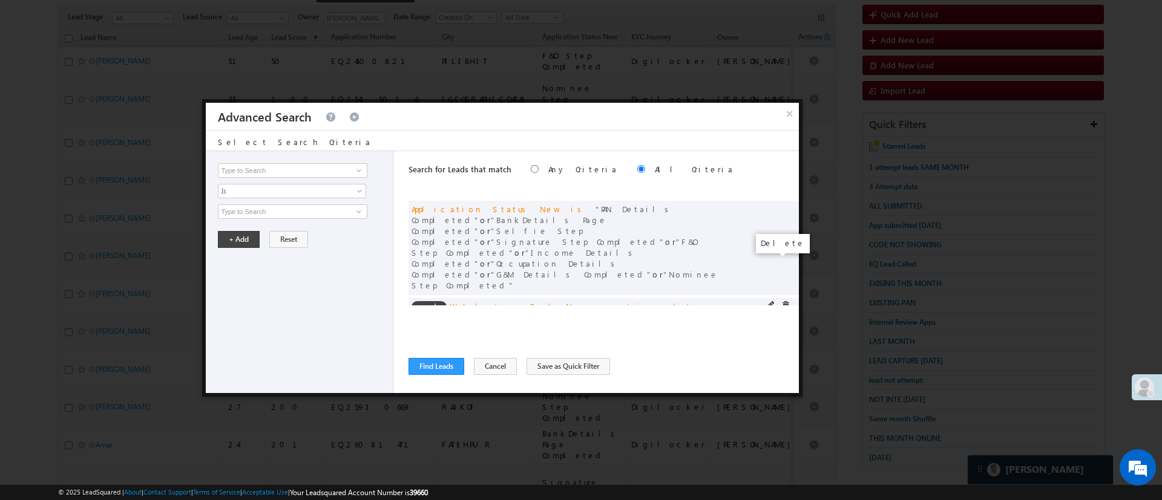
click at [781, 301] on span at bounding box center [785, 305] width 8 height 8
click at [781, 207] on span at bounding box center [785, 208] width 8 height 8
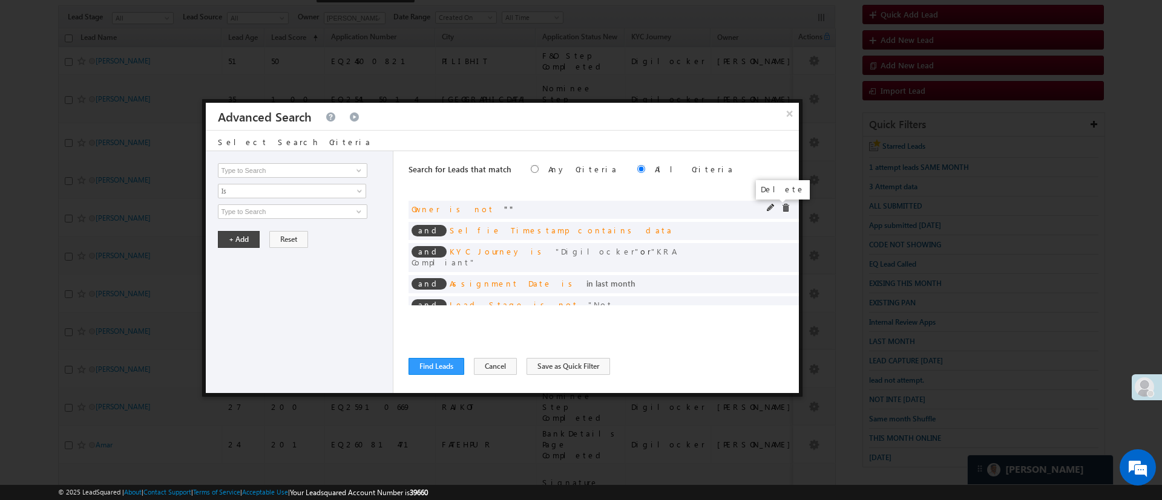
click at [781, 208] on span at bounding box center [785, 208] width 8 height 8
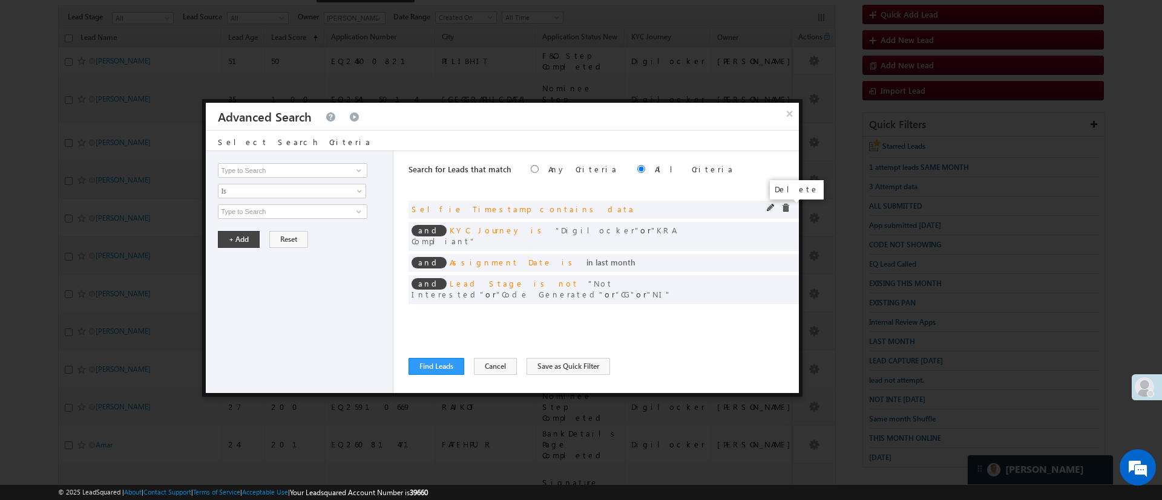
click at [781, 207] on span at bounding box center [785, 208] width 8 height 8
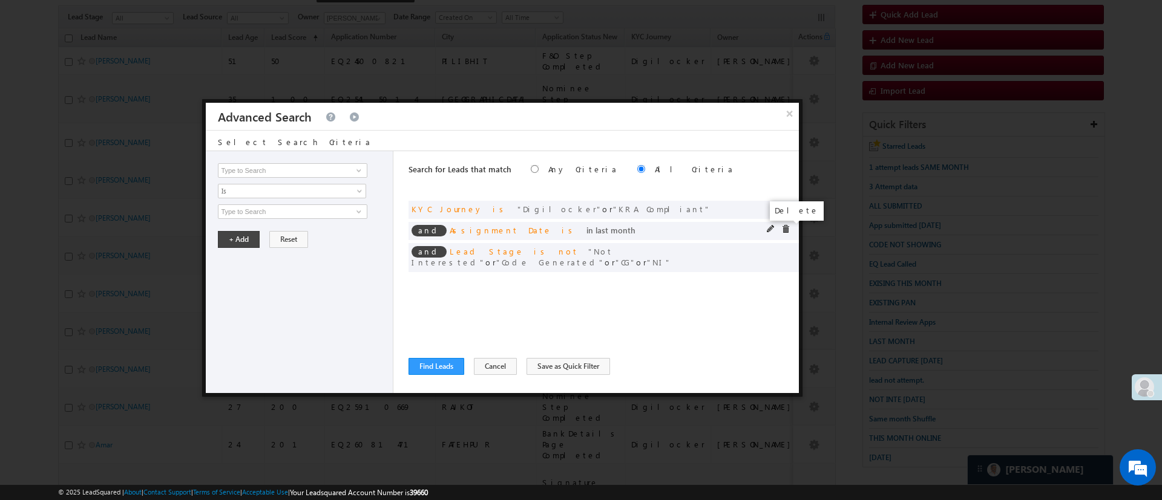
click at [785, 227] on span at bounding box center [785, 229] width 8 height 8
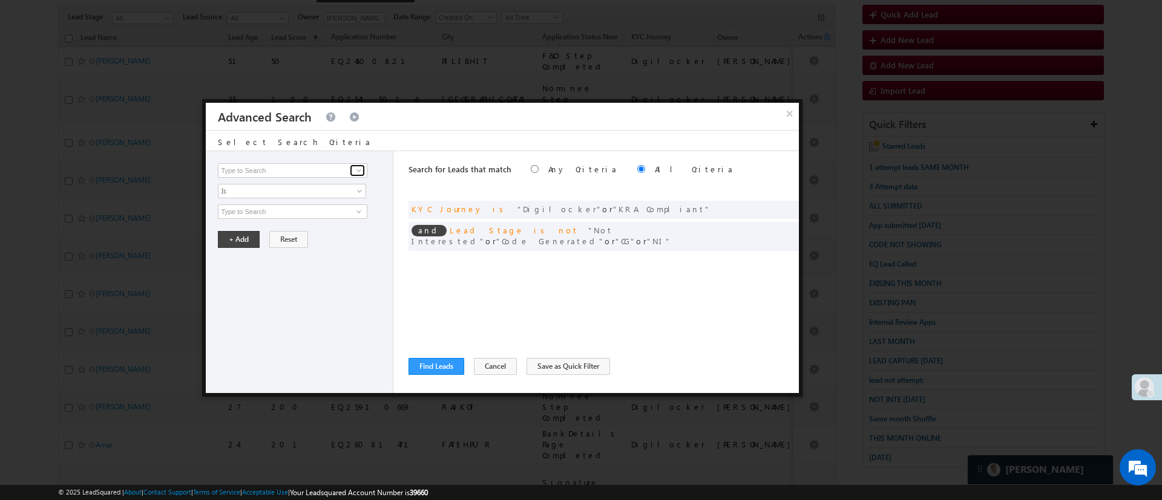
click at [356, 169] on span at bounding box center [359, 171] width 10 height 10
click at [296, 204] on link "Operating System" at bounding box center [292, 208] width 149 height 14
type input "Operating System"
click at [294, 209] on span "None Selected" at bounding box center [286, 211] width 137 height 13
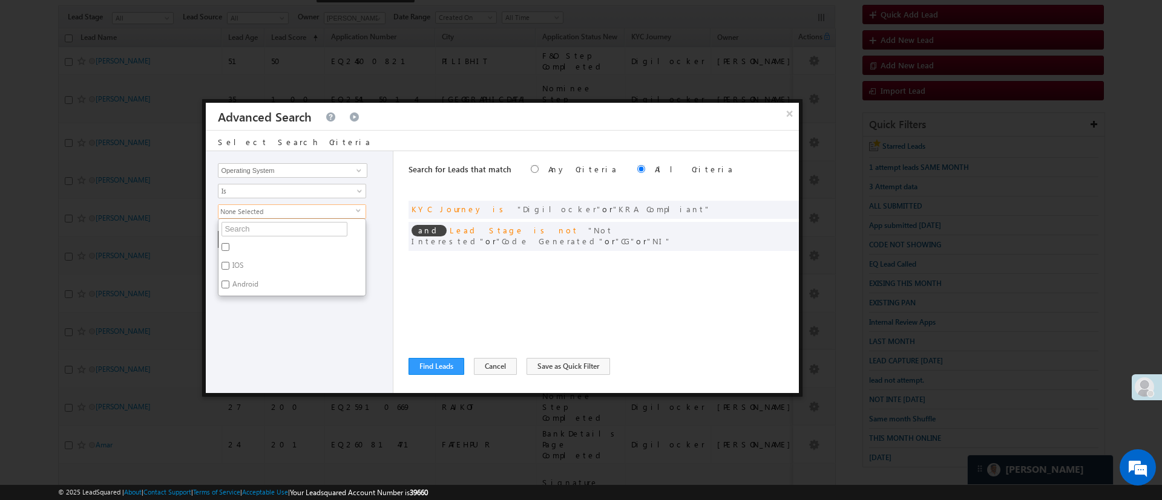
click at [236, 267] on label "IOS" at bounding box center [236, 267] width 37 height 19
click at [229, 267] on input "IOS" at bounding box center [225, 266] width 8 height 8
checkbox input "true"
click at [269, 315] on div "Lead Activity Task Sales Group Prospect Id WA Last Message Timestamp 4th Day Di…" at bounding box center [300, 272] width 188 height 242
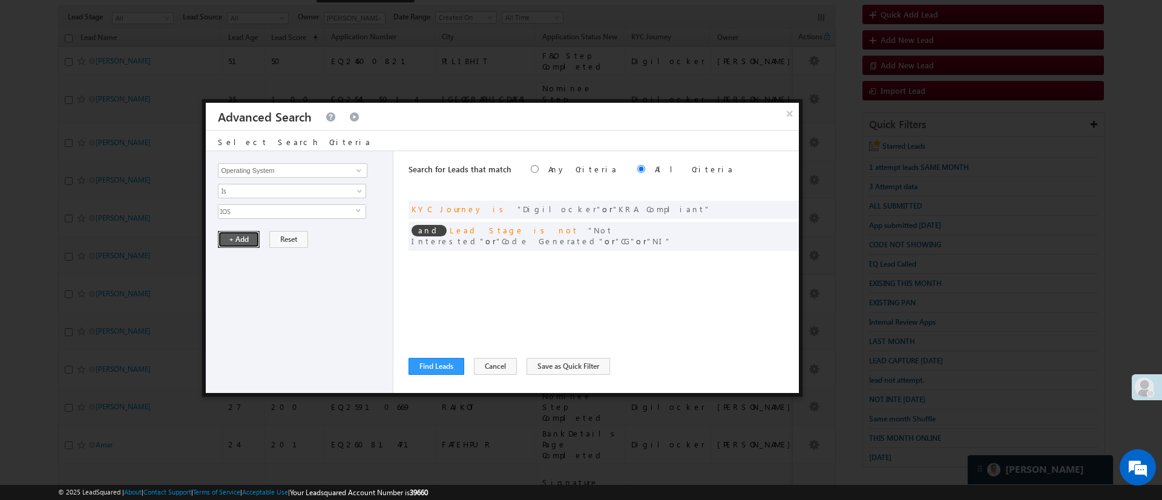
click at [245, 241] on button "+ Add" at bounding box center [239, 239] width 42 height 17
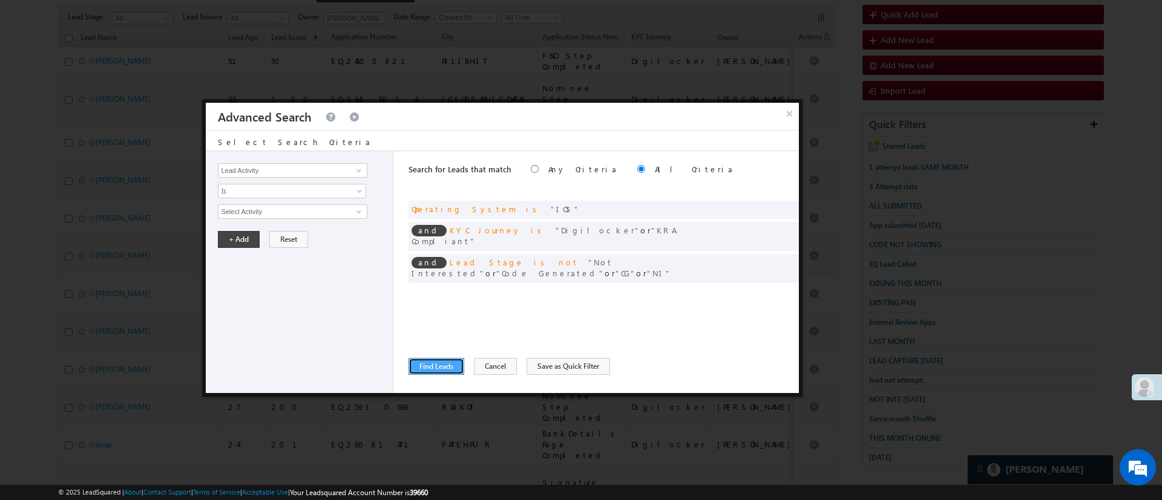
click at [435, 371] on button "Find Leads" at bounding box center [436, 366] width 56 height 17
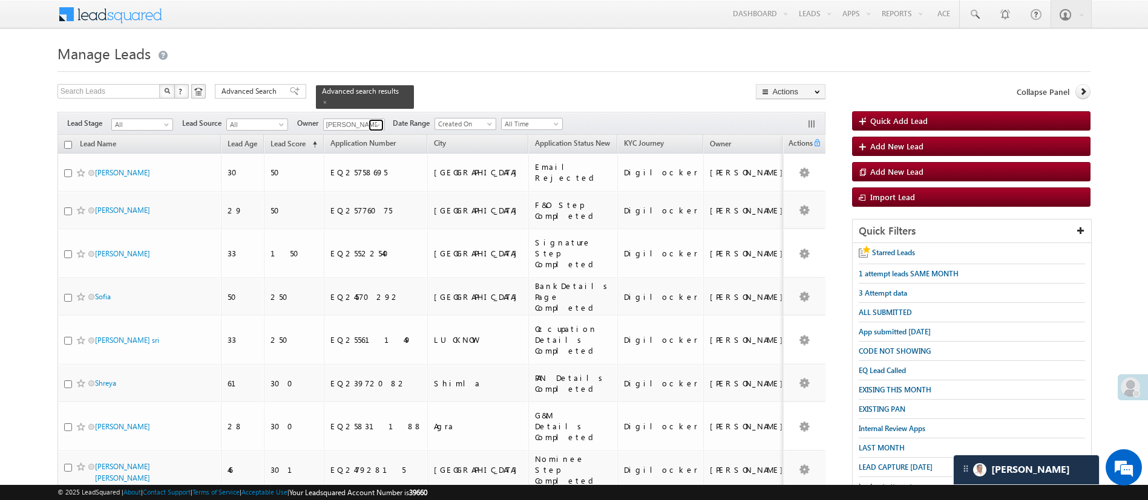
click at [377, 120] on span at bounding box center [378, 125] width 10 height 10
click at [378, 131] on link "Lavisha Gautam Lavisha.Gautam@angelbroking.com" at bounding box center [383, 142] width 121 height 23
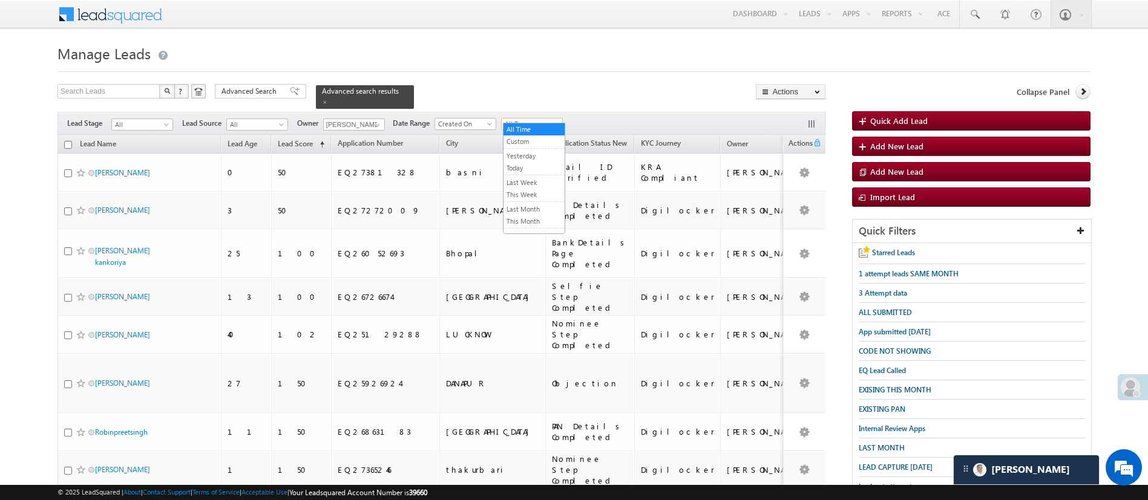
click at [555, 122] on span at bounding box center [557, 127] width 10 height 10
click at [525, 218] on link "This Month" at bounding box center [533, 221] width 61 height 11
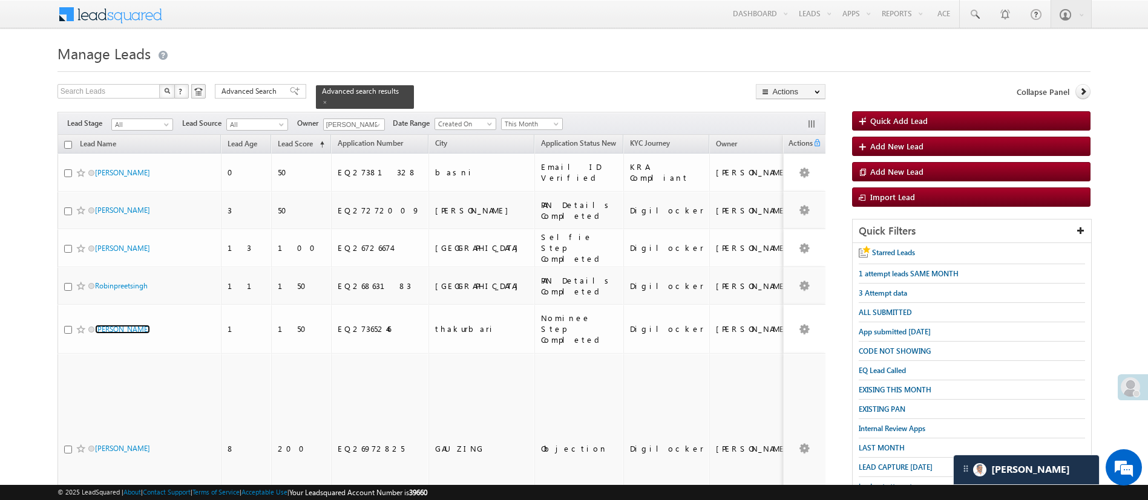
scroll to position [106, 0]
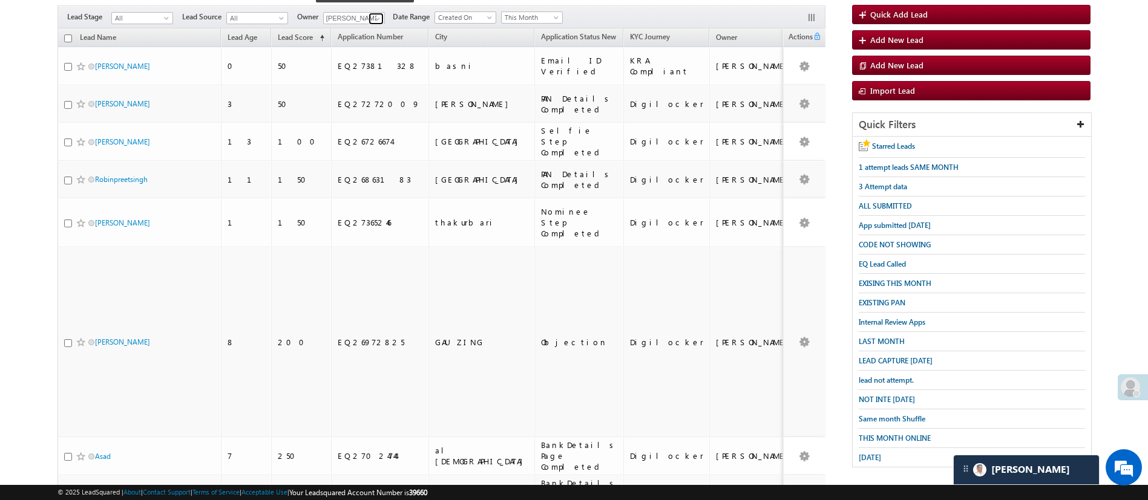
click at [379, 14] on span at bounding box center [378, 19] width 10 height 10
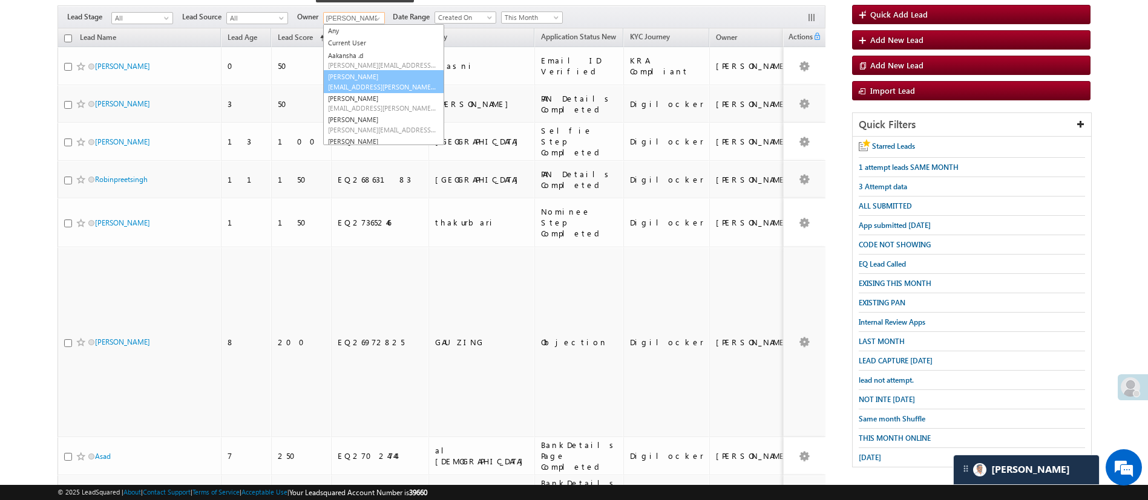
click at [373, 72] on link "Anuj Rajak Anuj.Rajak@angelbroking.com" at bounding box center [383, 81] width 121 height 23
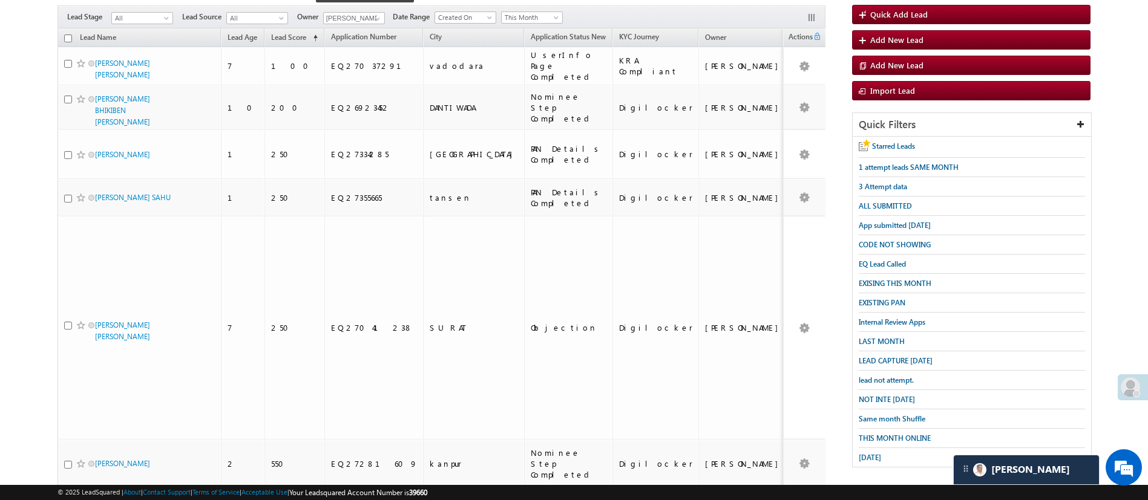
click at [386, 15] on div "Filters Lead Stage All All Lead Source All All Owner Lavisha Gautam Lavisha Gau…" at bounding box center [441, 16] width 768 height 23
click at [379, 14] on span at bounding box center [378, 19] width 10 height 10
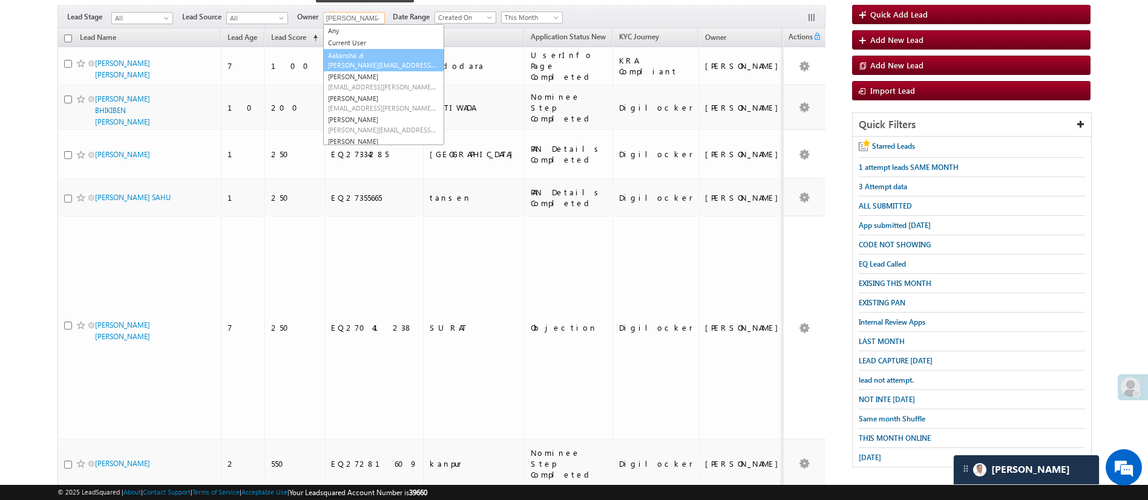
click at [367, 49] on link "Aakansha .d Aakansha.D@angelbroking.com" at bounding box center [383, 60] width 121 height 23
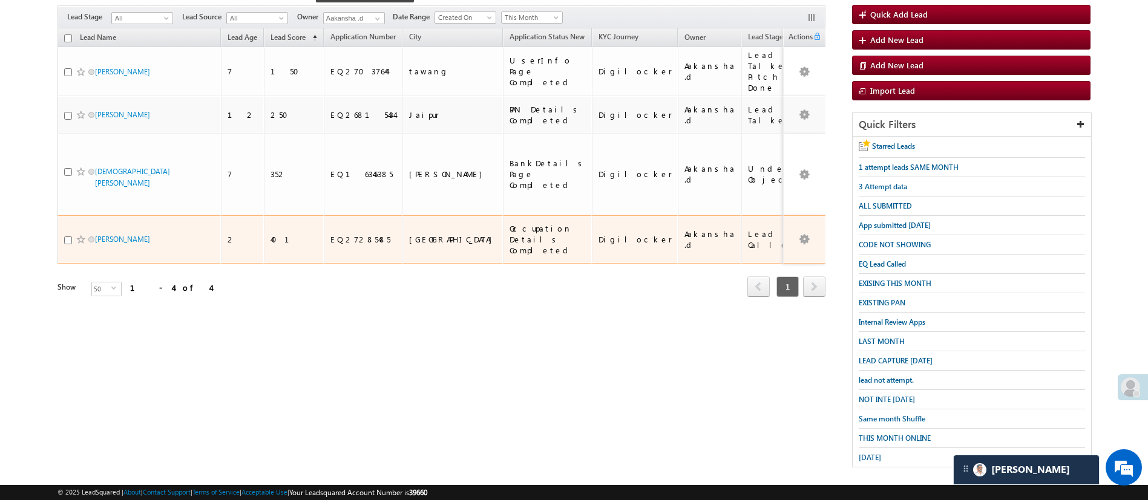
drag, startPoint x: 118, startPoint y: 215, endPoint x: 152, endPoint y: 225, distance: 36.0
click at [152, 234] on div "Shweta Yadav" at bounding box center [139, 242] width 151 height 17
drag, startPoint x: 128, startPoint y: 212, endPoint x: 156, endPoint y: 218, distance: 29.2
click at [156, 234] on span "Shweta Yadav" at bounding box center [136, 239] width 82 height 11
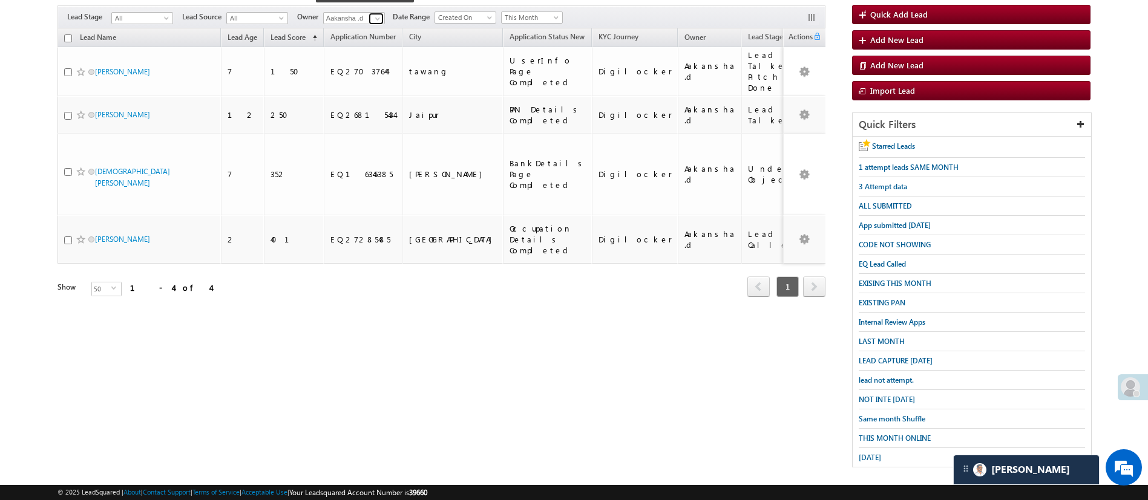
click at [379, 14] on span at bounding box center [378, 19] width 10 height 10
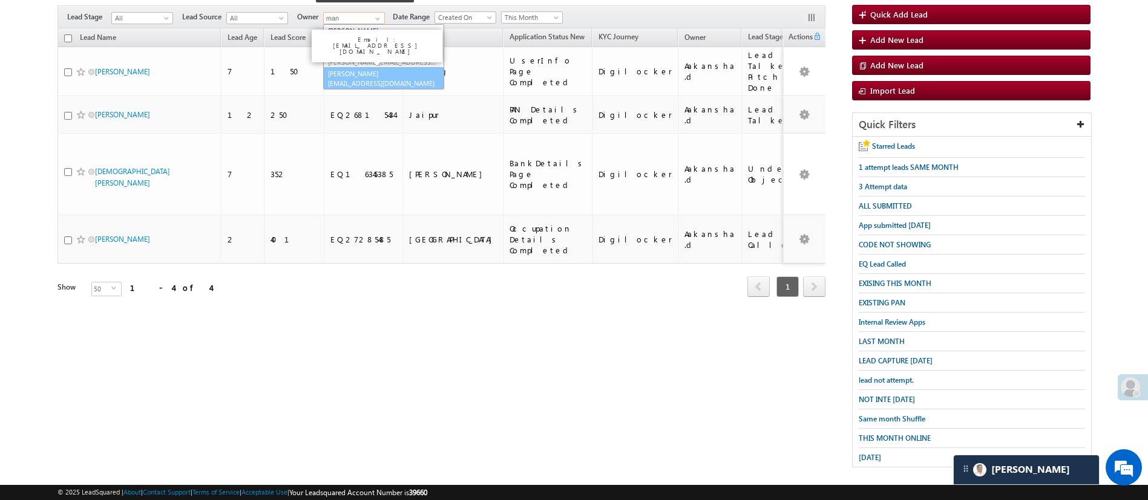
click at [385, 67] on link "Manish Panchal Manish.1Panchal@angelbroking.com" at bounding box center [383, 78] width 121 height 23
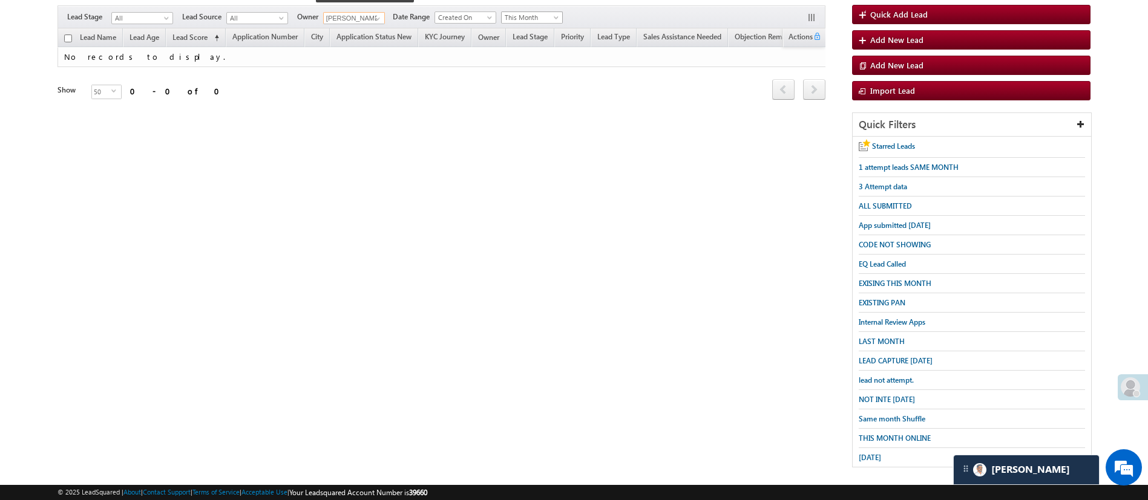
type input "[PERSON_NAME]"
click at [555, 15] on span at bounding box center [557, 20] width 10 height 10
click at [525, 99] on link "Last Month" at bounding box center [533, 102] width 61 height 11
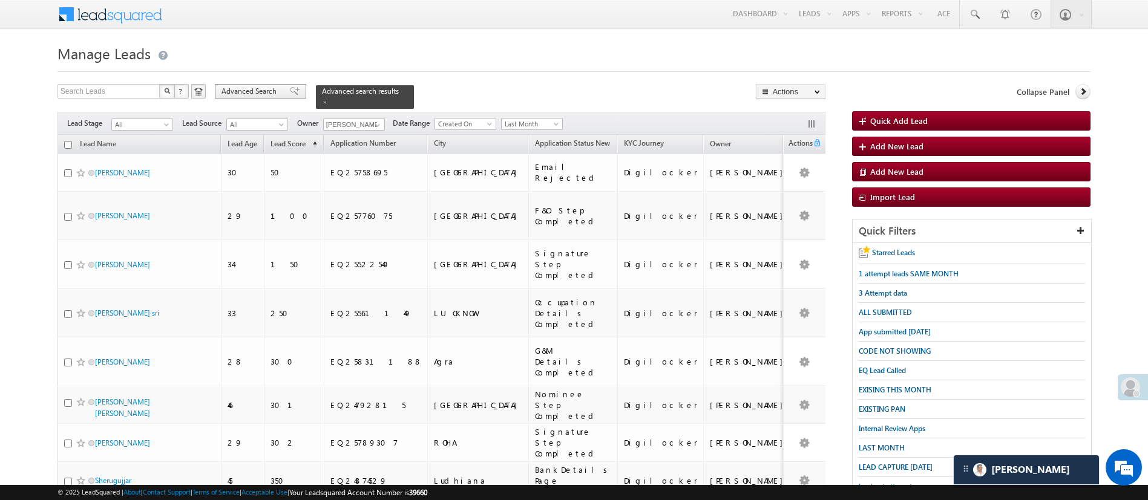
click at [229, 88] on span "Advanced Search" at bounding box center [250, 91] width 59 height 11
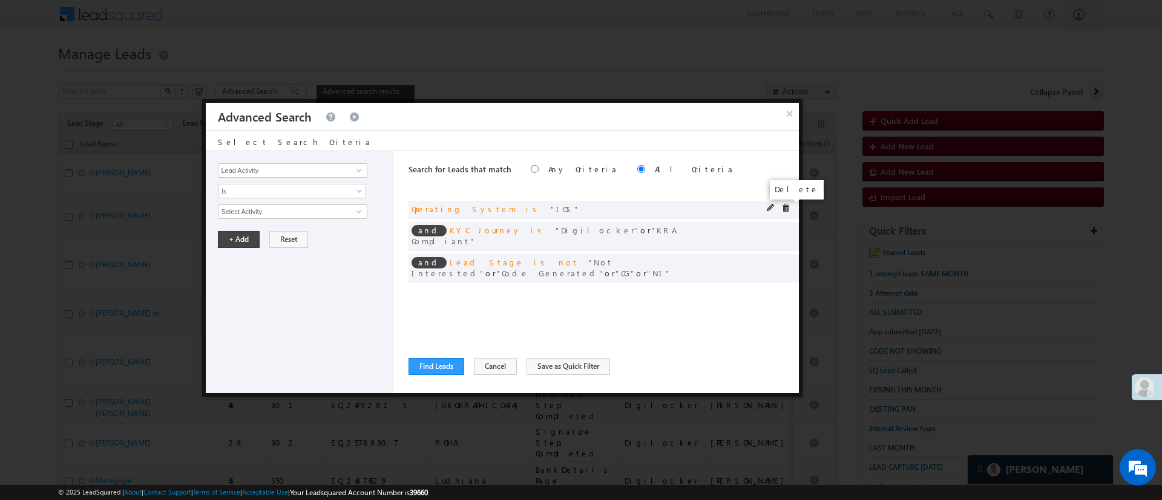
click at [782, 208] on span at bounding box center [785, 208] width 8 height 8
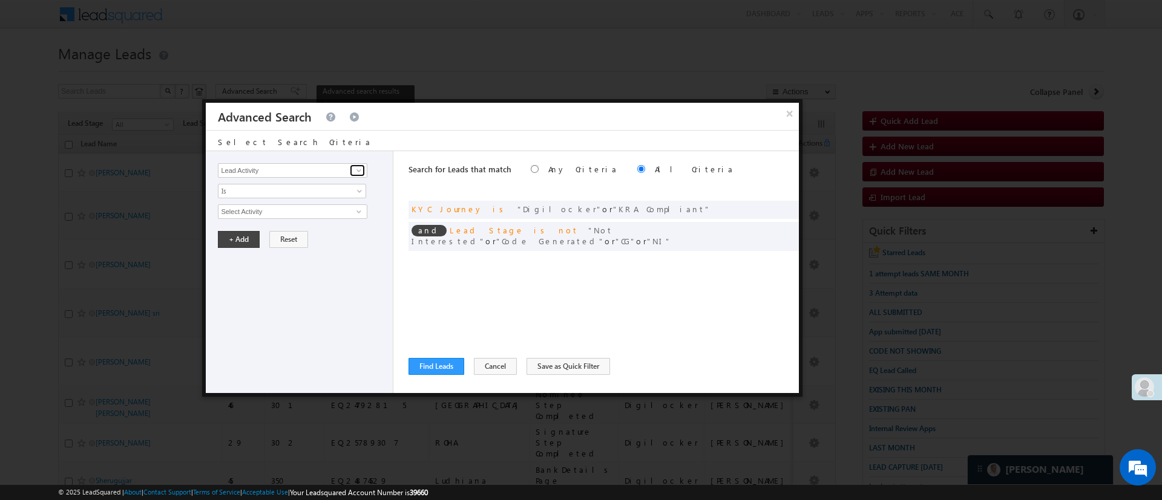
click at [358, 171] on span at bounding box center [359, 171] width 10 height 10
click at [319, 186] on li "Lead" at bounding box center [292, 183] width 148 height 11
click at [312, 190] on link "Selfie Timestamp" at bounding box center [292, 196] width 149 height 14
type input "Selfie Timestamp"
click at [312, 187] on span "Is" at bounding box center [283, 191] width 131 height 11
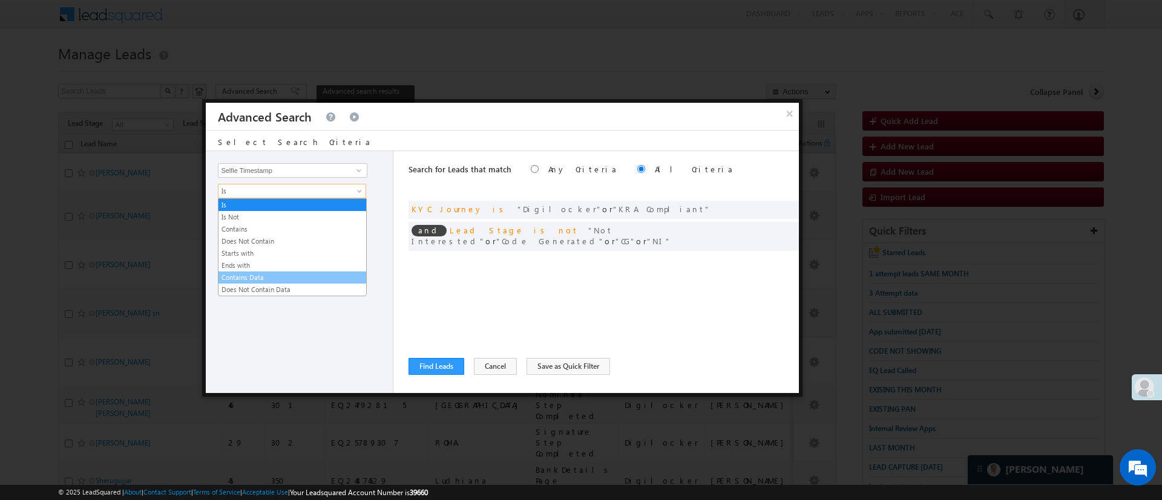
click at [278, 276] on link "Contains Data" at bounding box center [292, 277] width 148 height 11
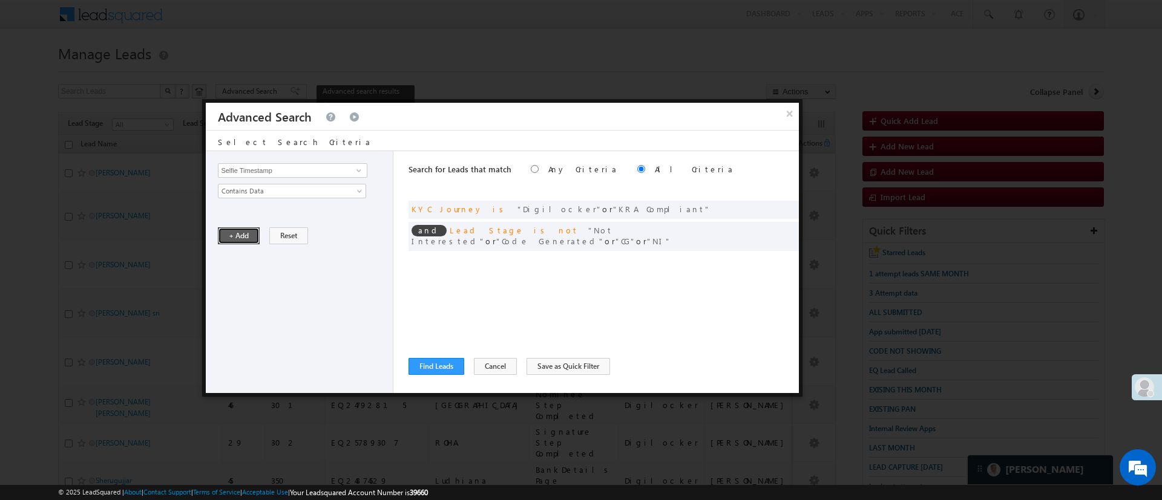
click at [249, 239] on button "+ Add" at bounding box center [239, 235] width 42 height 17
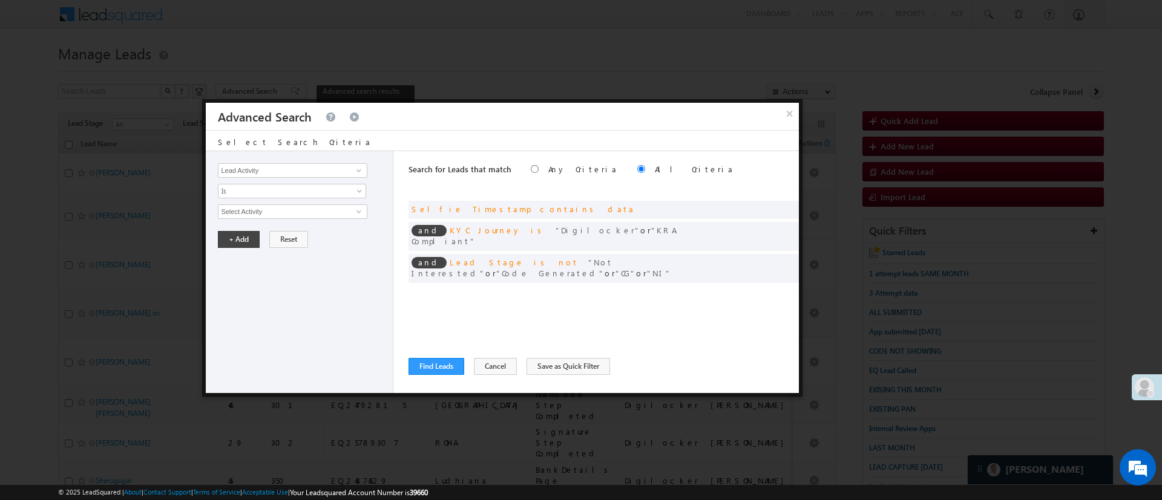
click at [454, 357] on div "Search for Leads that match Any Criteria All Criteria Note that the current tri…" at bounding box center [603, 272] width 390 height 242
click at [454, 359] on button "Find Leads" at bounding box center [436, 366] width 56 height 17
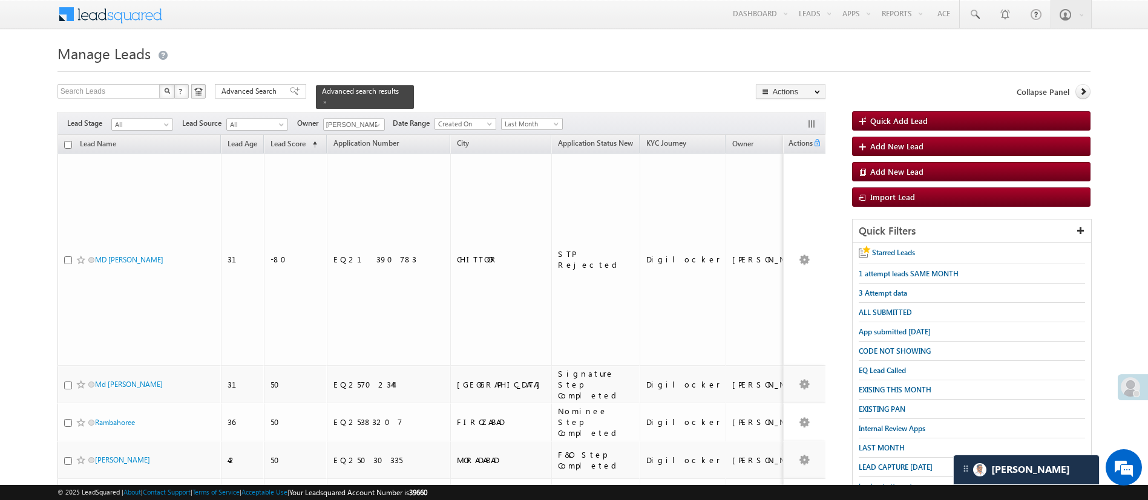
drag, startPoint x: 1161, startPoint y: 285, endPoint x: 840, endPoint y: 47, distance: 399.6
click at [840, 47] on h1 "Manage Leads" at bounding box center [573, 53] width 1033 height 24
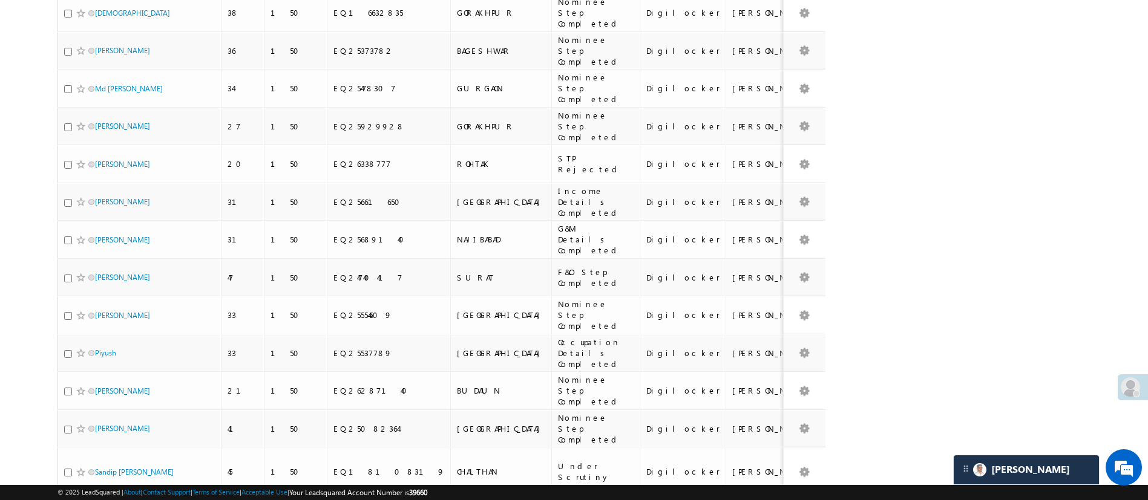
scroll to position [1582, 0]
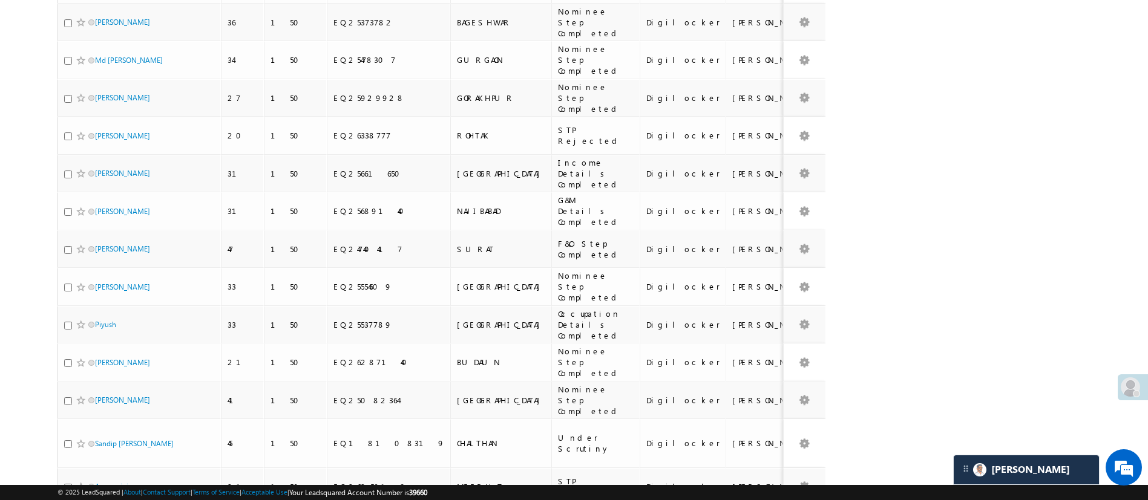
click at [105, 439] on li "25" at bounding box center [98, 440] width 29 height 12
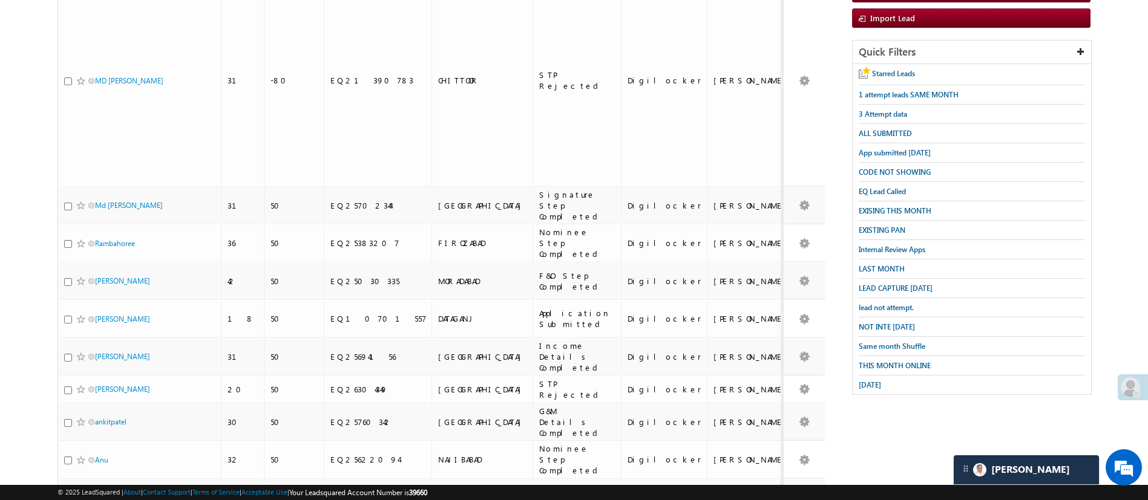
scroll to position [0, 0]
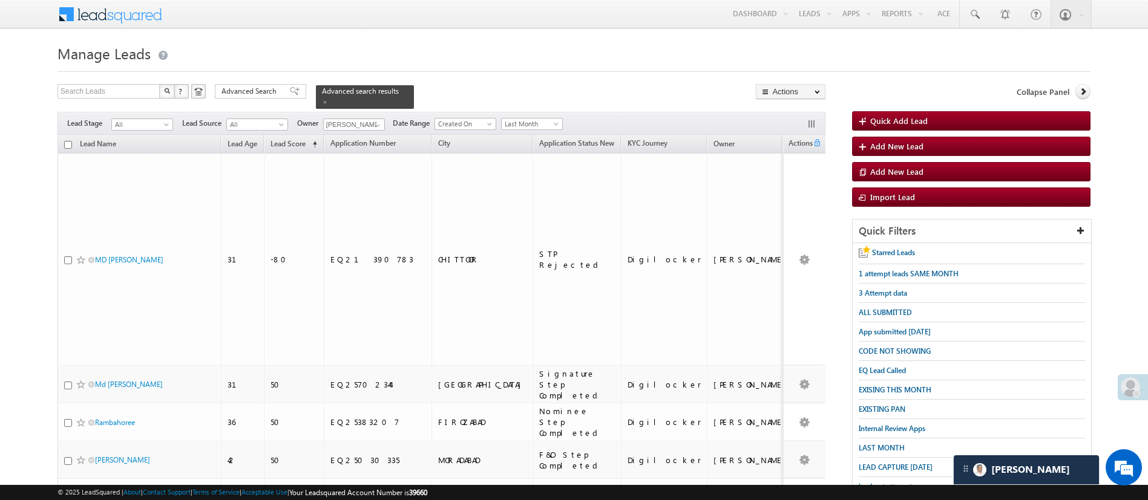
click at [70, 141] on input "checkbox" at bounding box center [68, 145] width 8 height 8
checkbox input "true"
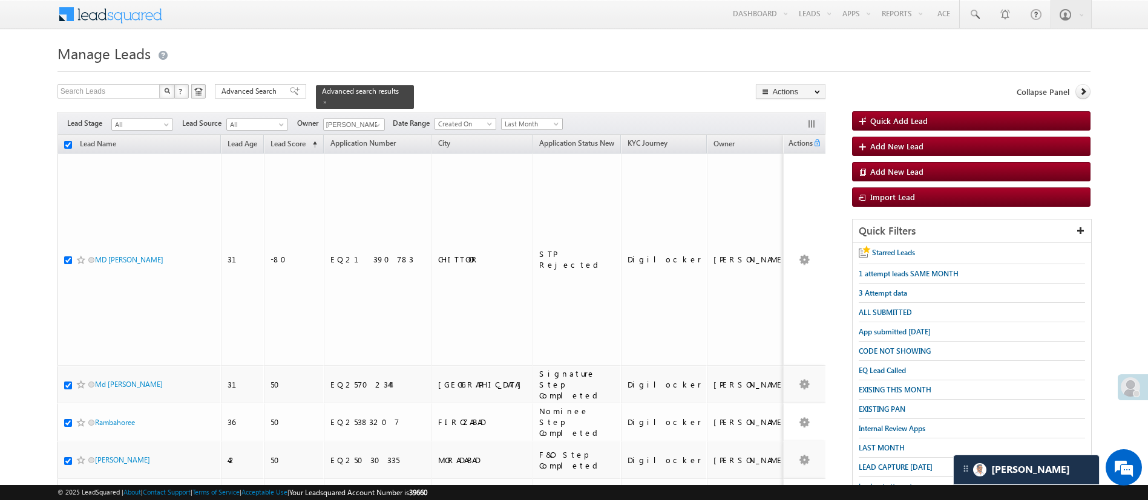
checkbox input "true"
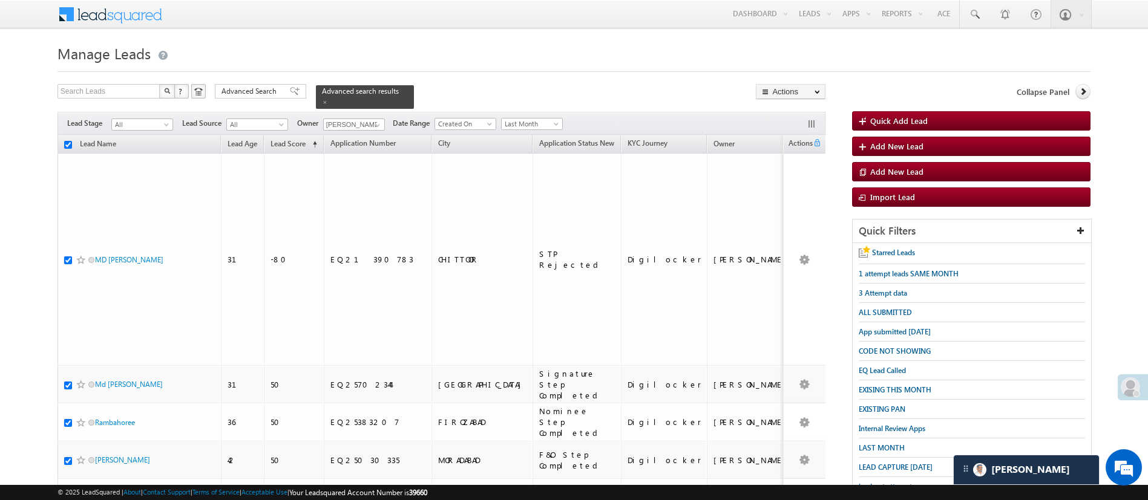
checkbox input "true"
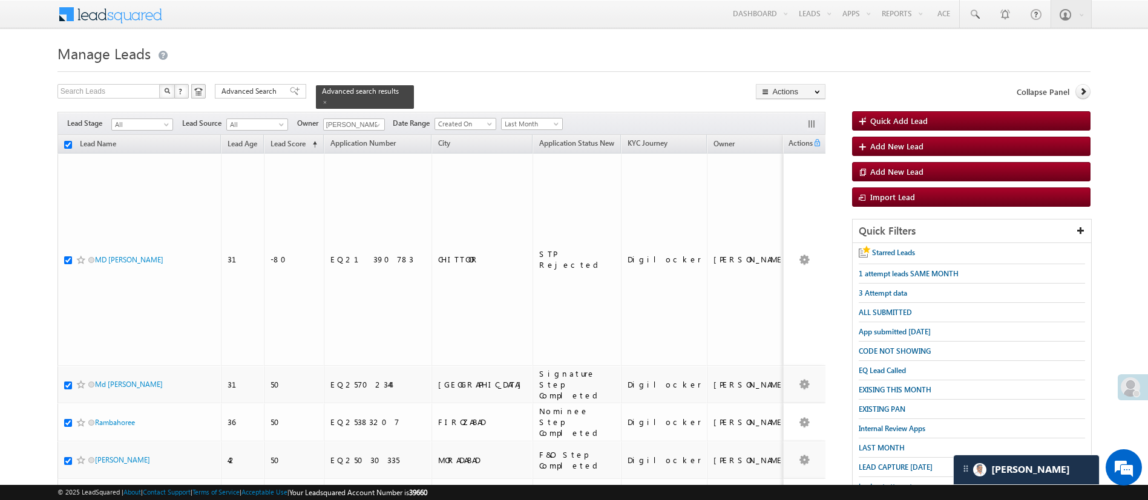
checkbox input "true"
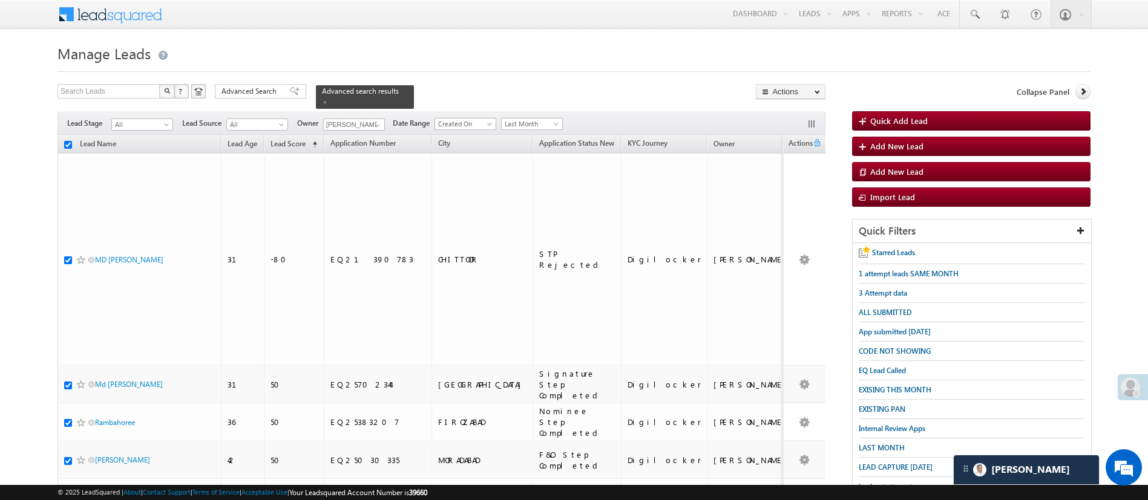
checkbox input "true"
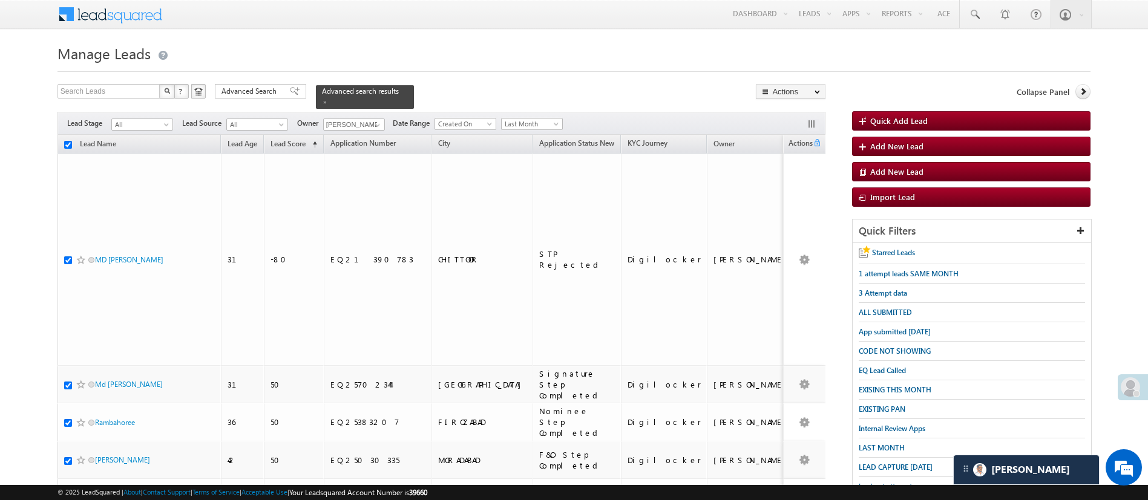
checkbox input "true"
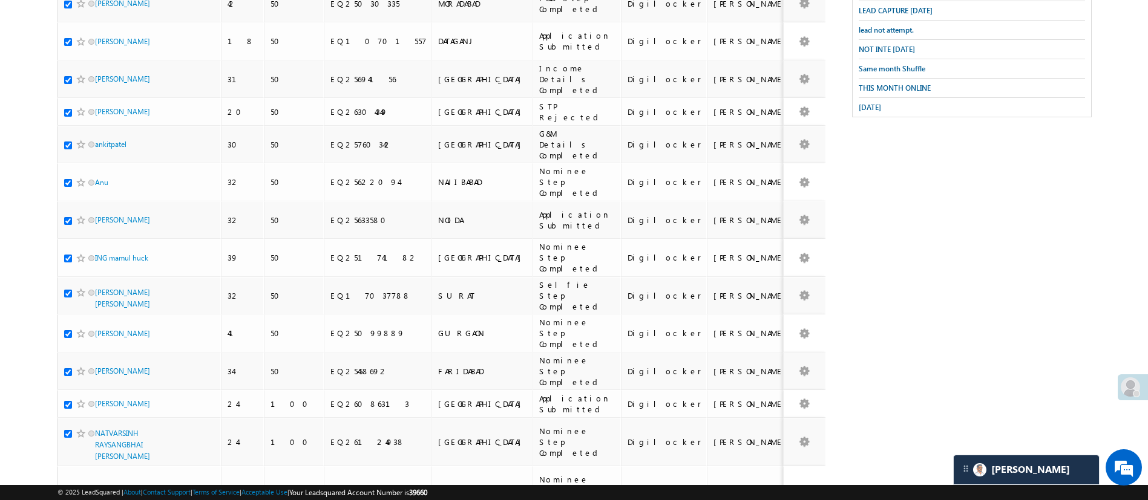
scroll to position [466, 0]
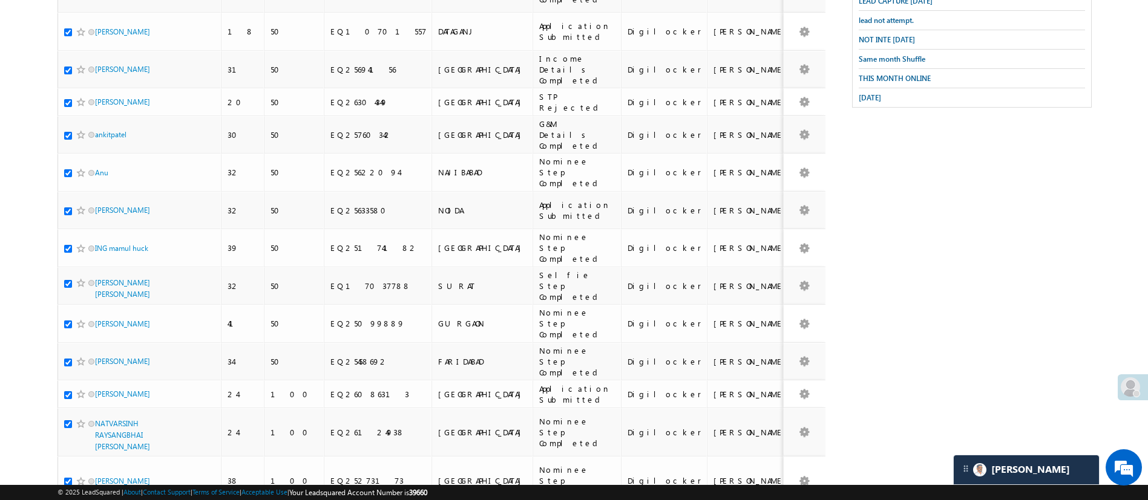
drag, startPoint x: 1161, startPoint y: 278, endPoint x: 1132, endPoint y: 438, distance: 162.3
click at [1132, 438] on body "Menu Manish Panchal Manis h.1Pa nchal @ange lbrok ing.c om" at bounding box center [574, 226] width 1148 height 1385
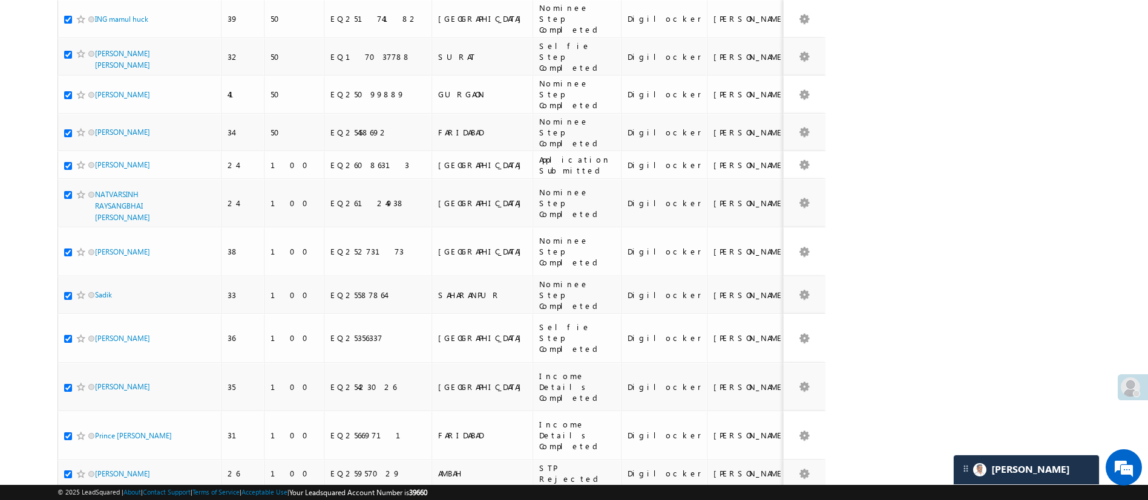
checkbox input "false"
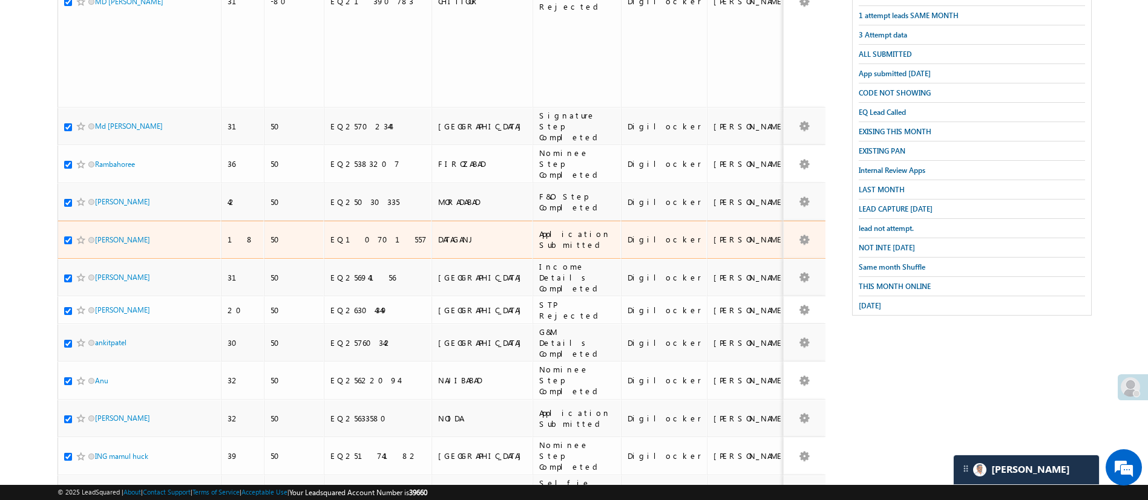
click at [67, 237] on input "checkbox" at bounding box center [68, 241] width 8 height 8
checkbox input "false"
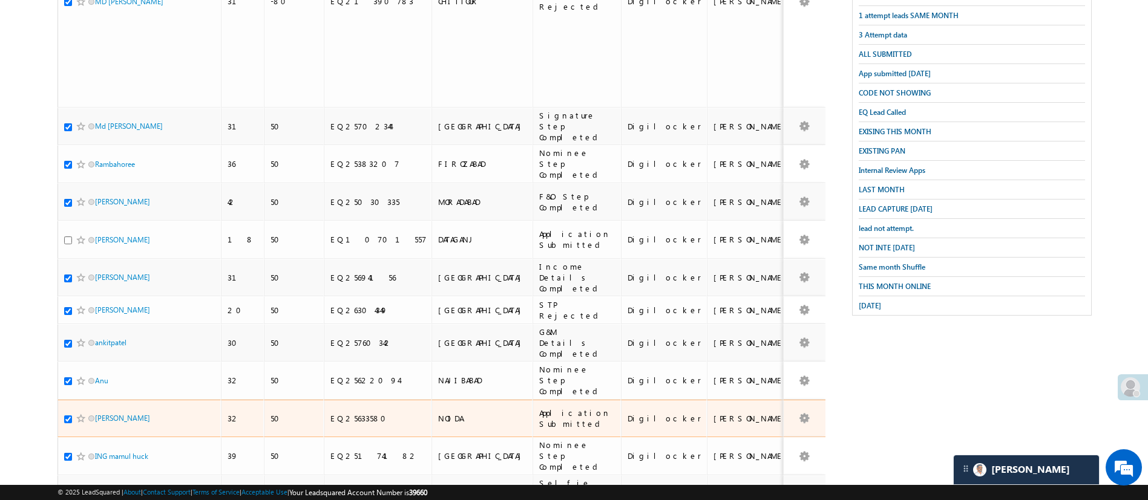
click at [66, 416] on input "checkbox" at bounding box center [68, 420] width 8 height 8
checkbox input "false"
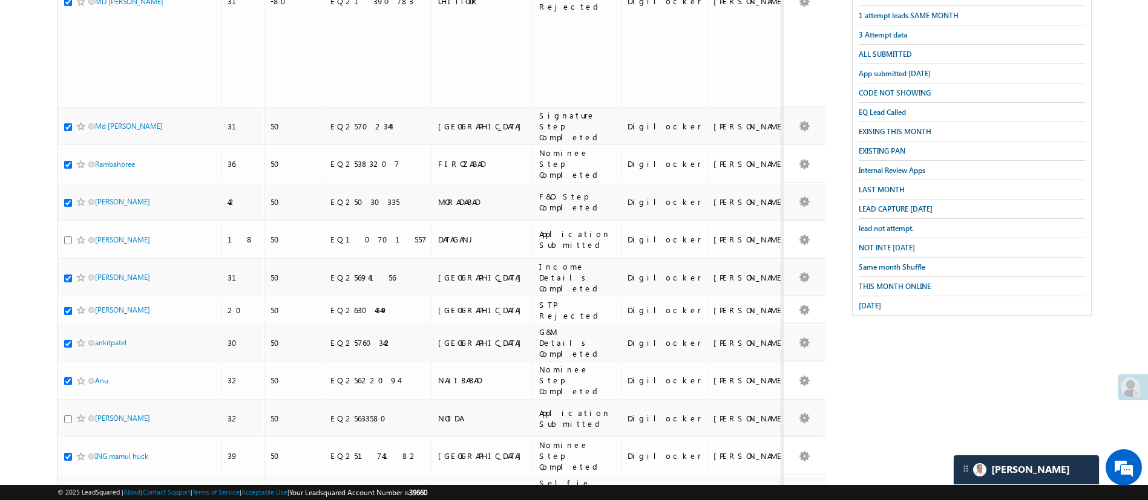
checkbox input "false"
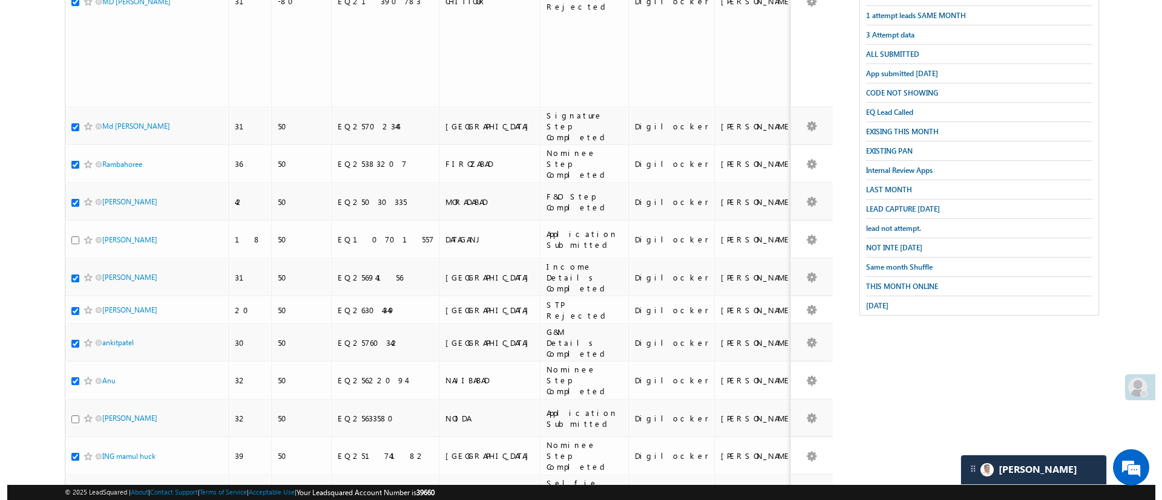
scroll to position [0, 0]
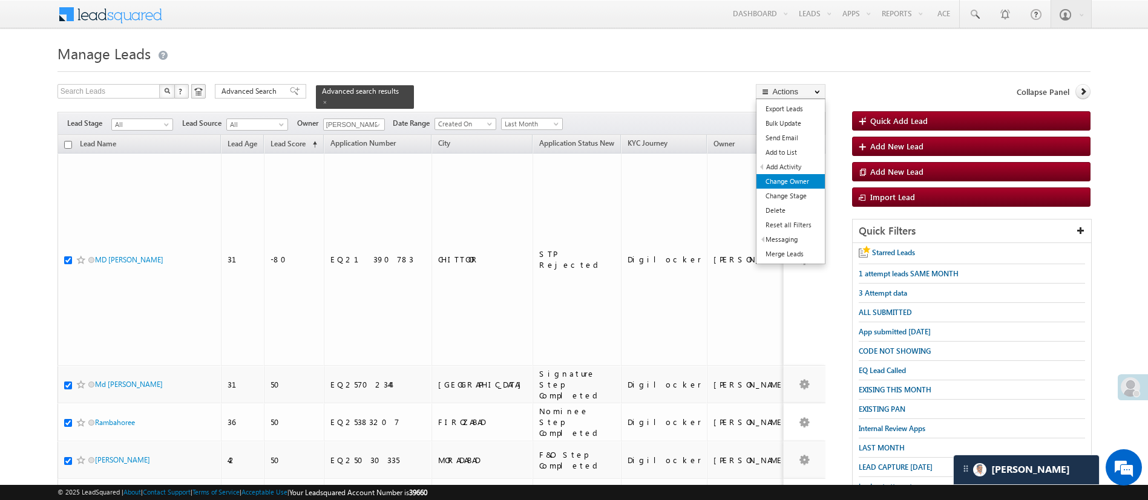
click at [799, 180] on link "Change Owner" at bounding box center [790, 181] width 68 height 15
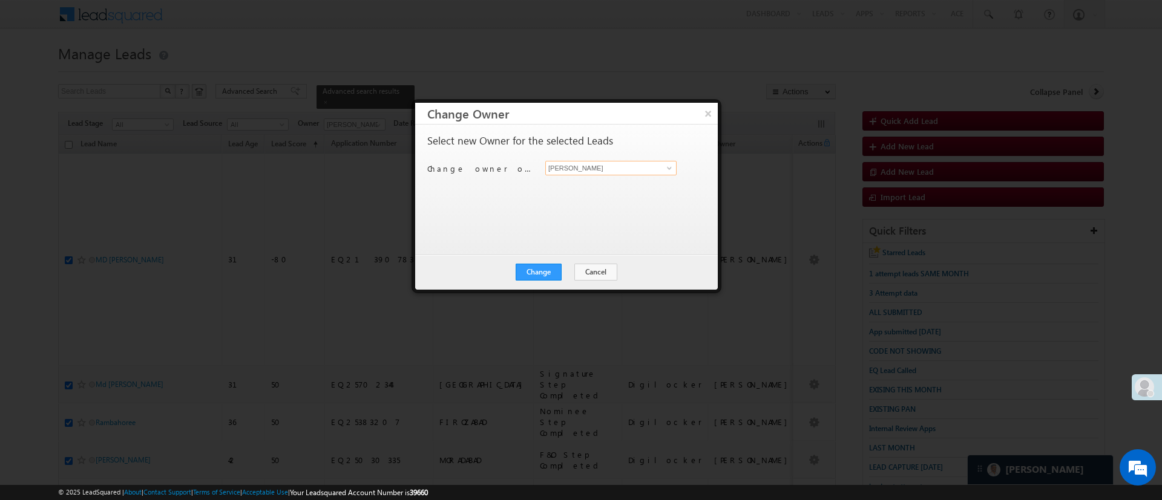
click at [675, 167] on input "[PERSON_NAME]" at bounding box center [610, 168] width 131 height 15
click at [669, 166] on span at bounding box center [669, 168] width 10 height 10
click at [623, 183] on link "Aakansha .d Aakansha.D@angelbroking.com" at bounding box center [610, 186] width 131 height 23
type input "Aakansha .d"
click at [558, 263] on div "Change Cancel Close" at bounding box center [566, 272] width 303 height 35
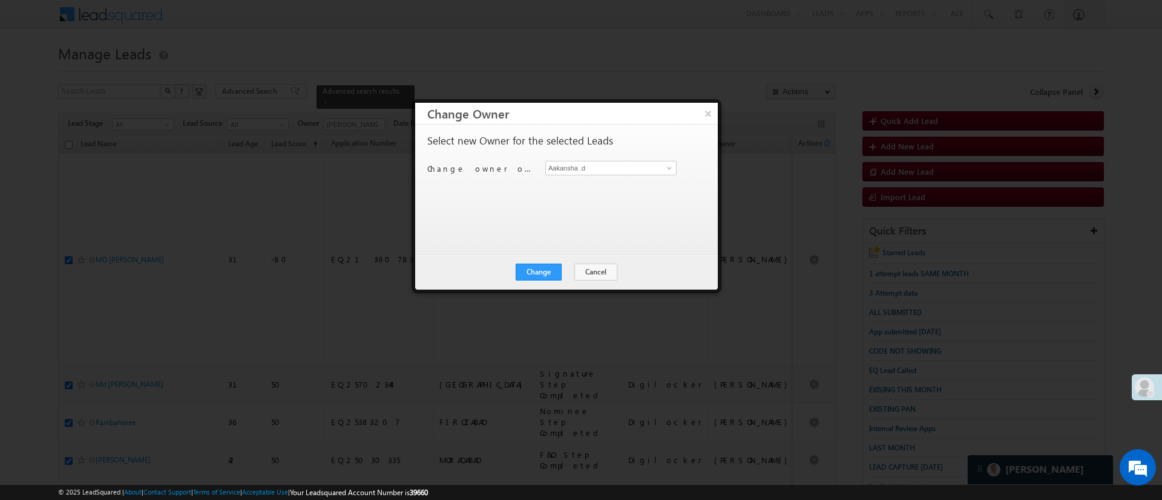
click at [558, 263] on div "Change Cancel Close" at bounding box center [566, 272] width 303 height 35
click at [548, 272] on button "Change" at bounding box center [538, 272] width 46 height 17
click at [572, 273] on button "Close" at bounding box center [568, 272] width 39 height 17
click at [711, 104] on button "×" at bounding box center [708, 113] width 20 height 21
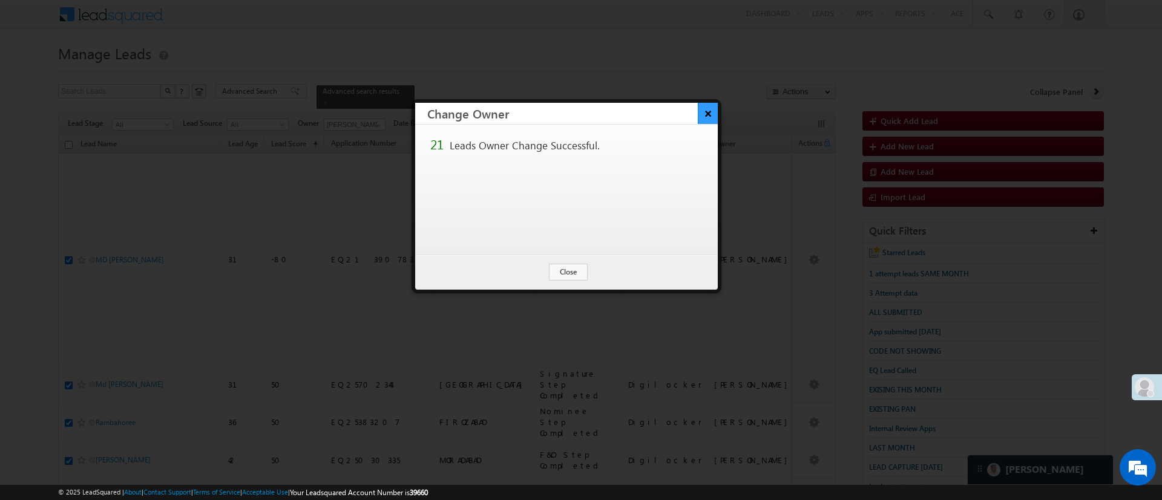
click at [711, 105] on button "×" at bounding box center [708, 113] width 20 height 21
click at [567, 272] on button "Close" at bounding box center [568, 272] width 39 height 17
click at [573, 270] on button "Close" at bounding box center [568, 272] width 39 height 17
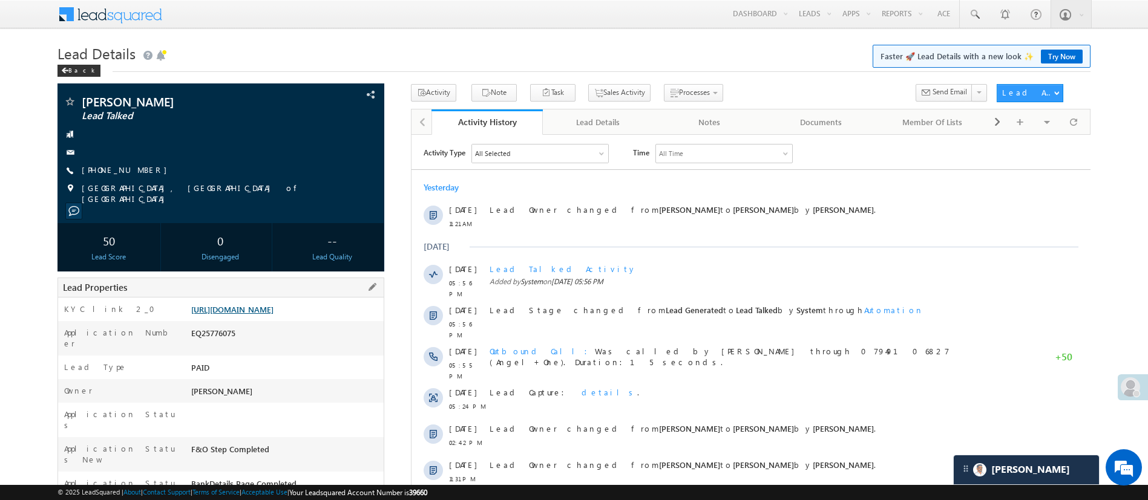
click at [273, 312] on link "[URL][DOMAIN_NAME]" at bounding box center [232, 309] width 82 height 10
click at [125, 174] on link "[PHONE_NUMBER]" at bounding box center [127, 170] width 91 height 10
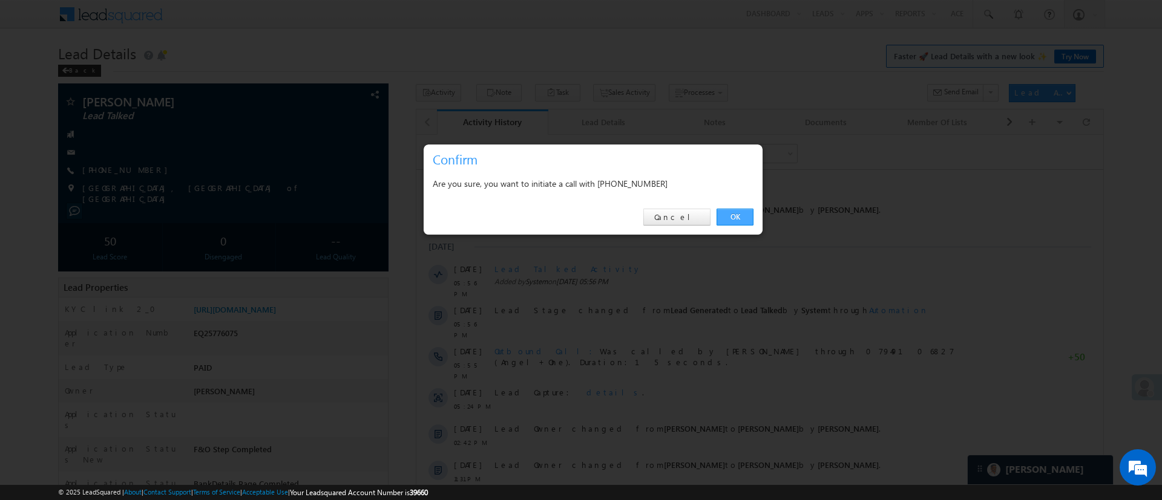
click at [736, 215] on link "OK" at bounding box center [734, 217] width 37 height 17
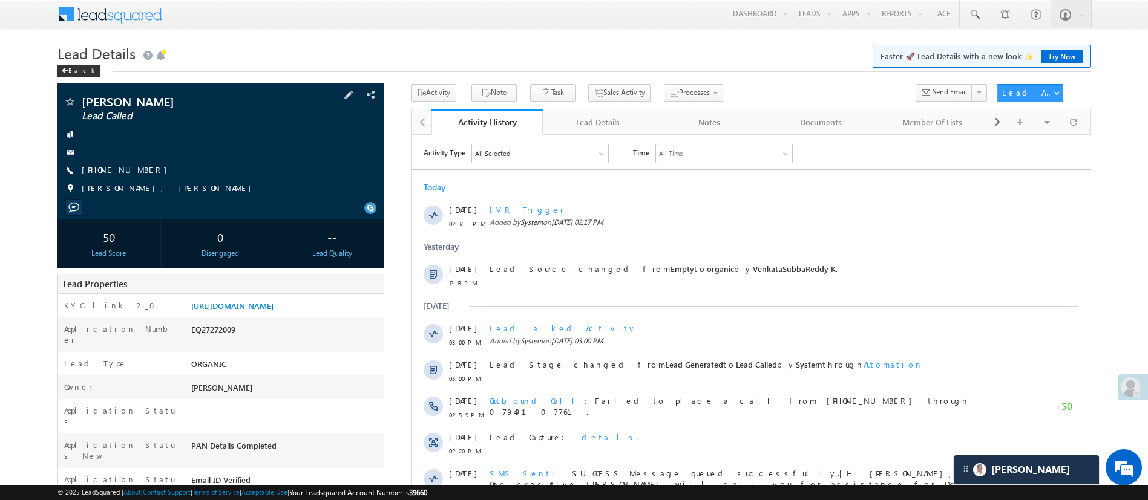
click at [126, 168] on link "[PHONE_NUMBER]" at bounding box center [127, 170] width 91 height 10
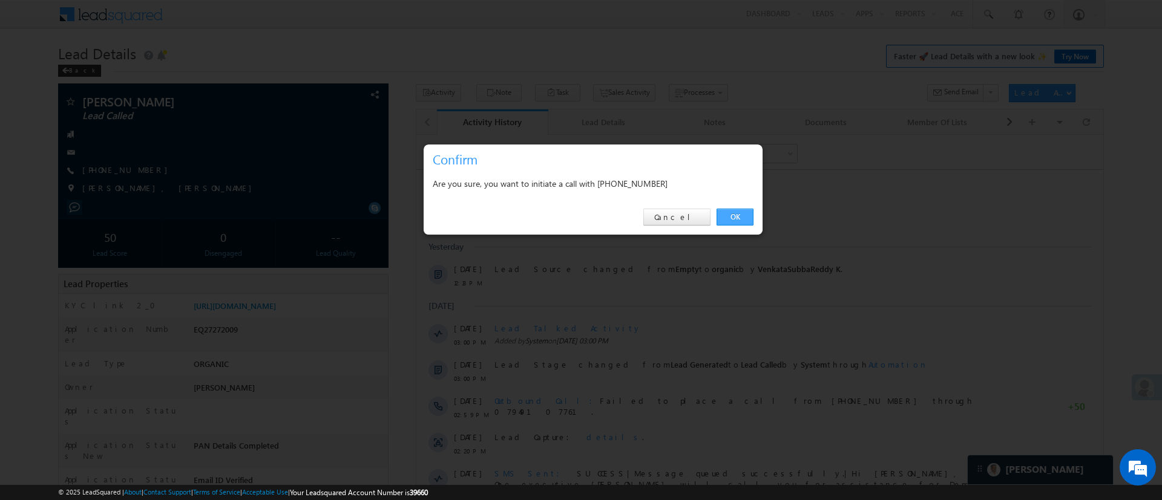
click at [739, 219] on link "OK" at bounding box center [734, 217] width 37 height 17
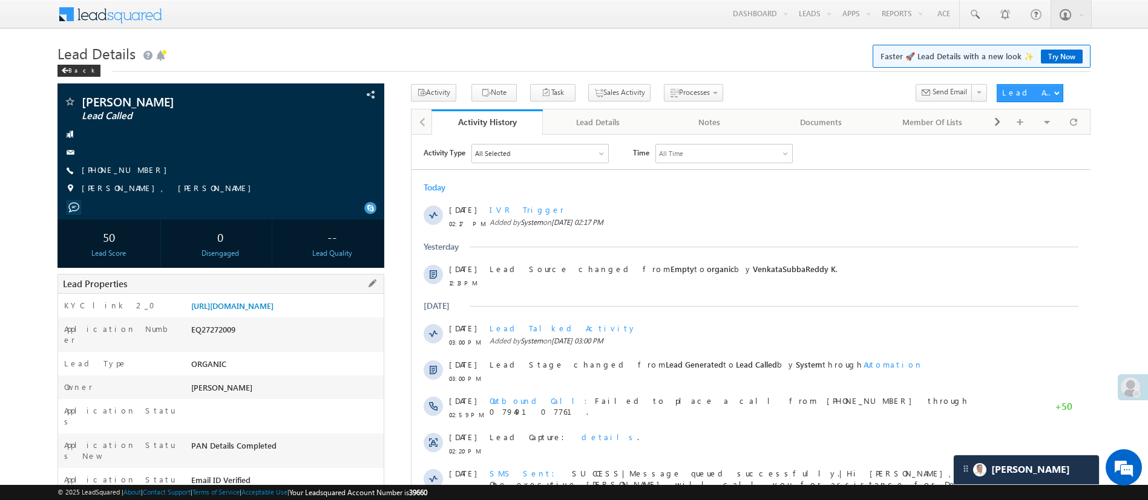
click at [301, 297] on div "KYC link 2_0 [URL][DOMAIN_NAME]" at bounding box center [220, 306] width 325 height 24
click at [273, 306] on link "[URL][DOMAIN_NAME]" at bounding box center [232, 306] width 82 height 10
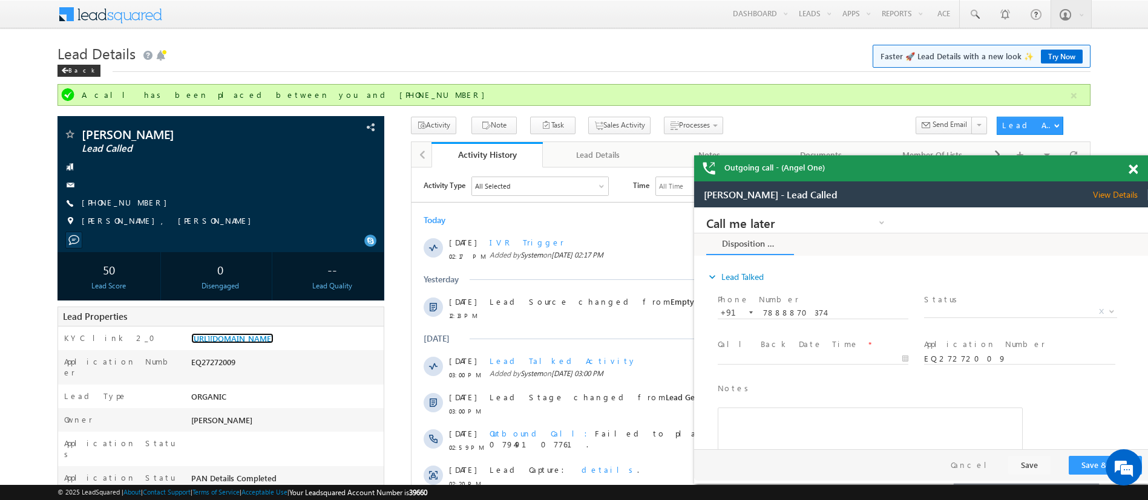
click at [1130, 174] on span at bounding box center [1132, 170] width 9 height 10
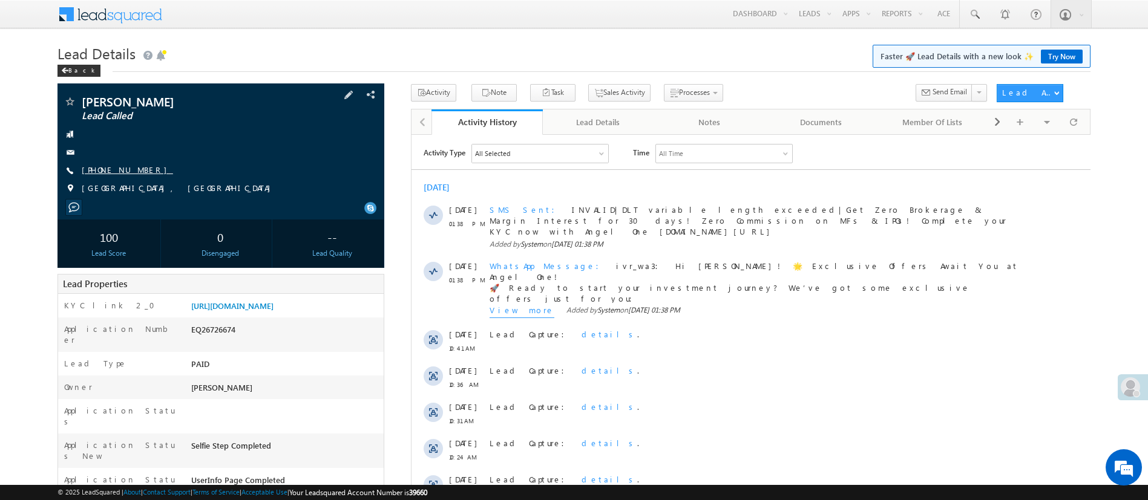
click at [130, 170] on link "[PHONE_NUMBER]" at bounding box center [127, 170] width 91 height 10
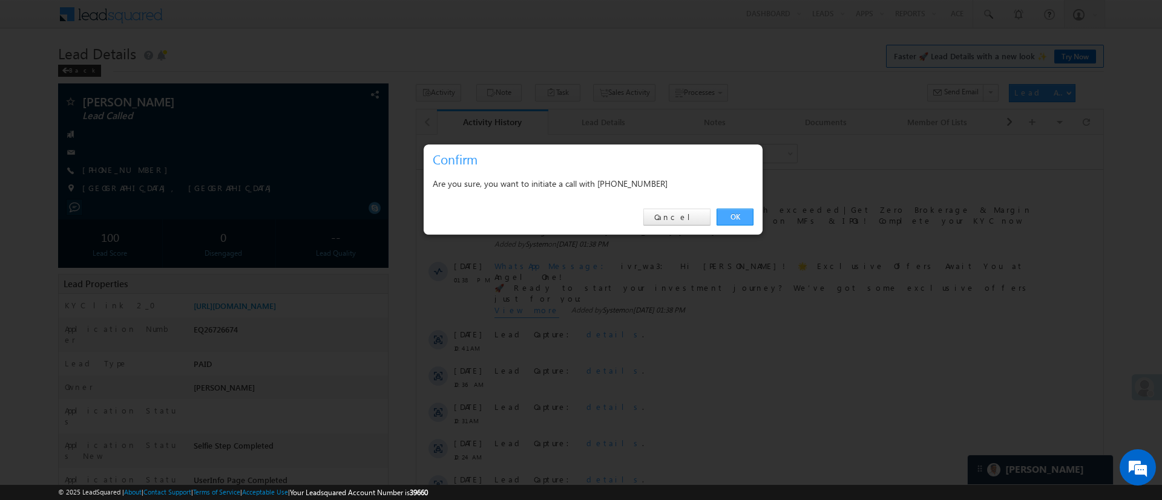
click at [744, 214] on link "OK" at bounding box center [734, 217] width 37 height 17
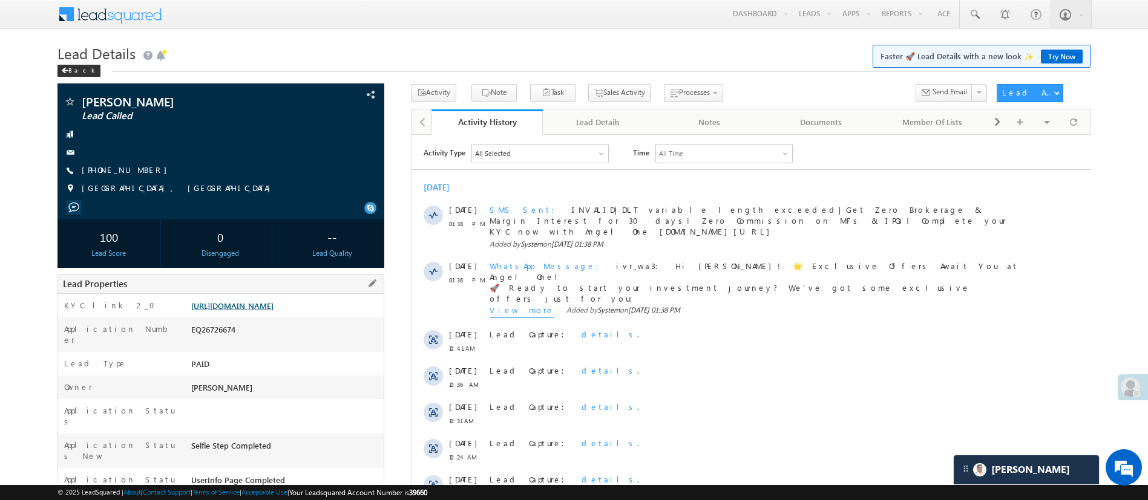
click at [273, 304] on link "[URL][DOMAIN_NAME]" at bounding box center [232, 306] width 82 height 10
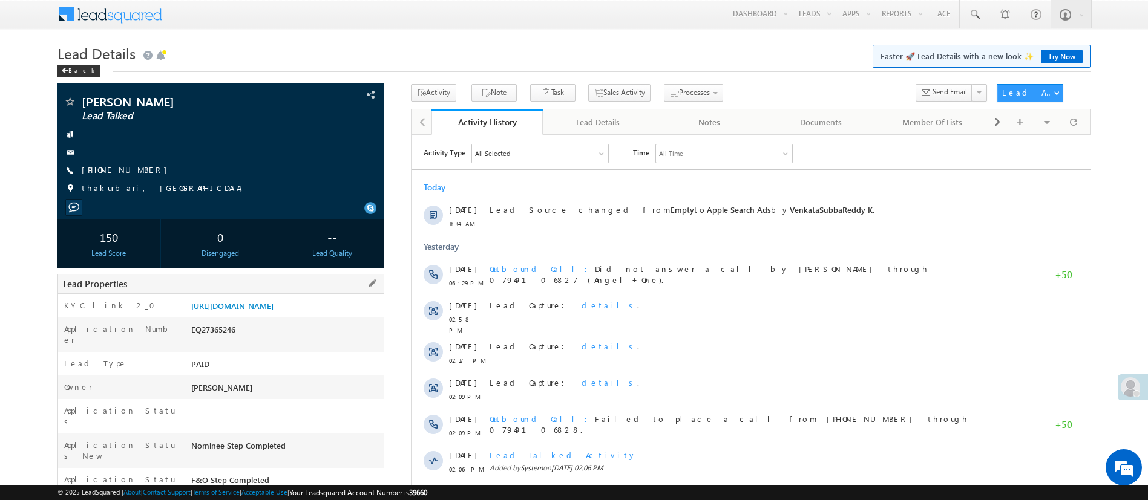
click at [252, 300] on div "[URL][DOMAIN_NAME]" at bounding box center [285, 308] width 195 height 17
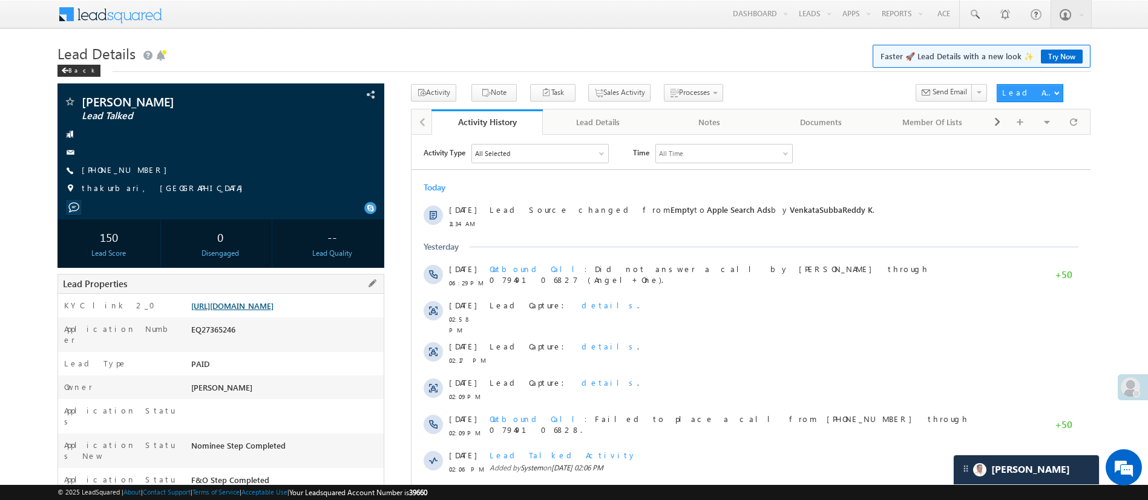
click at [273, 311] on link "[URL][DOMAIN_NAME]" at bounding box center [232, 306] width 82 height 10
click at [88, 172] on link "[PHONE_NUMBER]" at bounding box center [127, 170] width 91 height 10
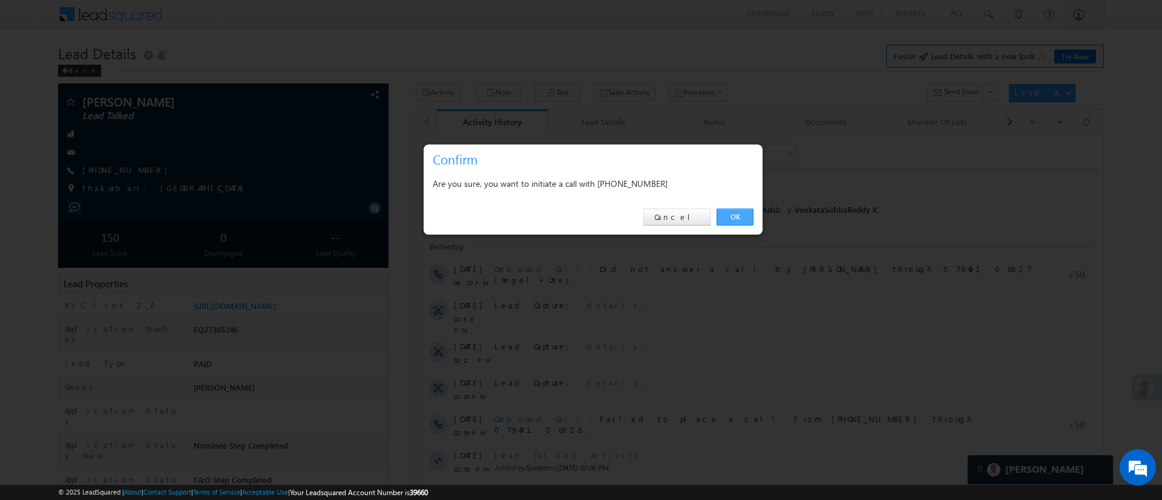
click at [735, 218] on link "OK" at bounding box center [734, 217] width 37 height 17
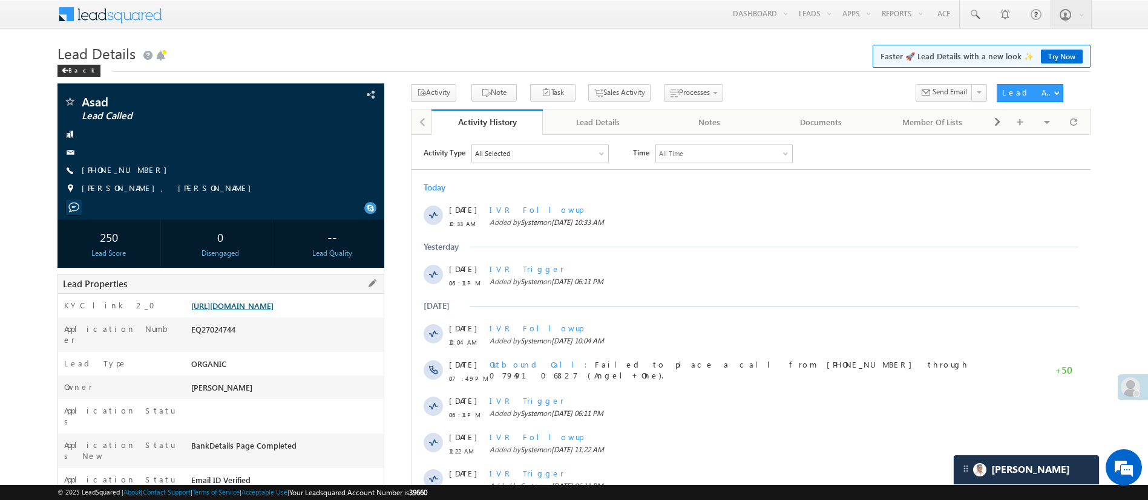
click at [220, 304] on link "[URL][DOMAIN_NAME]" at bounding box center [232, 306] width 82 height 10
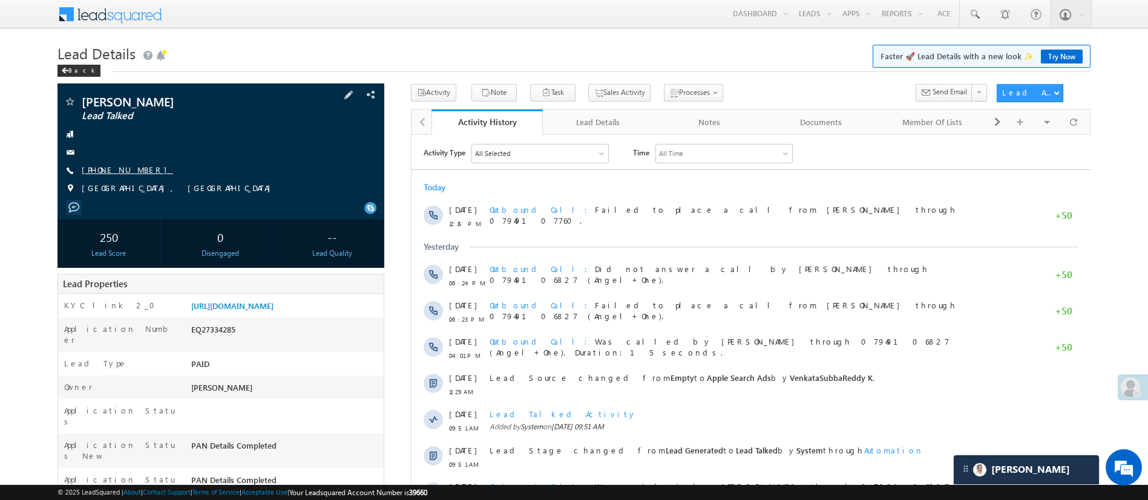
click at [129, 171] on link "[PHONE_NUMBER]" at bounding box center [127, 170] width 91 height 10
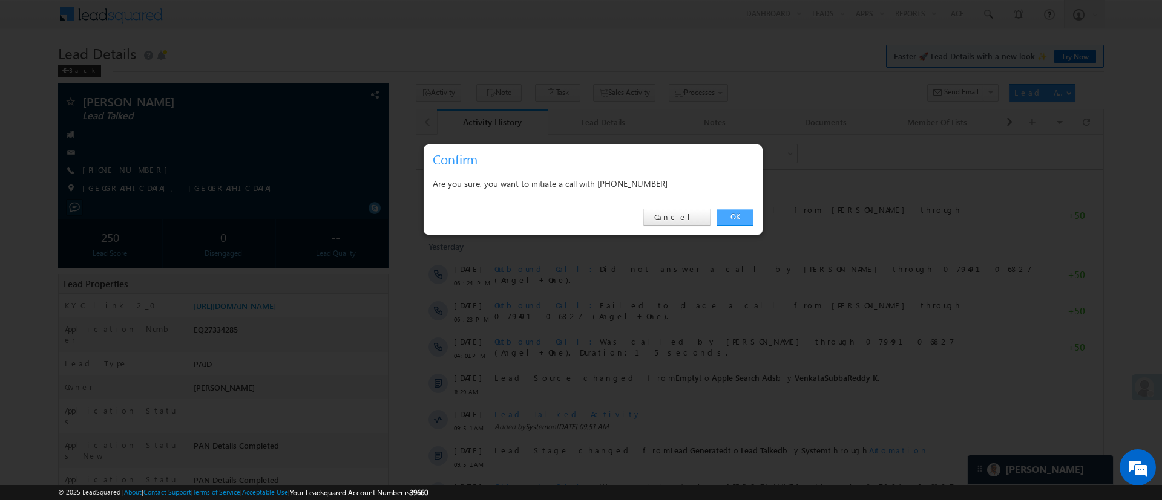
click at [729, 215] on link "OK" at bounding box center [734, 217] width 37 height 17
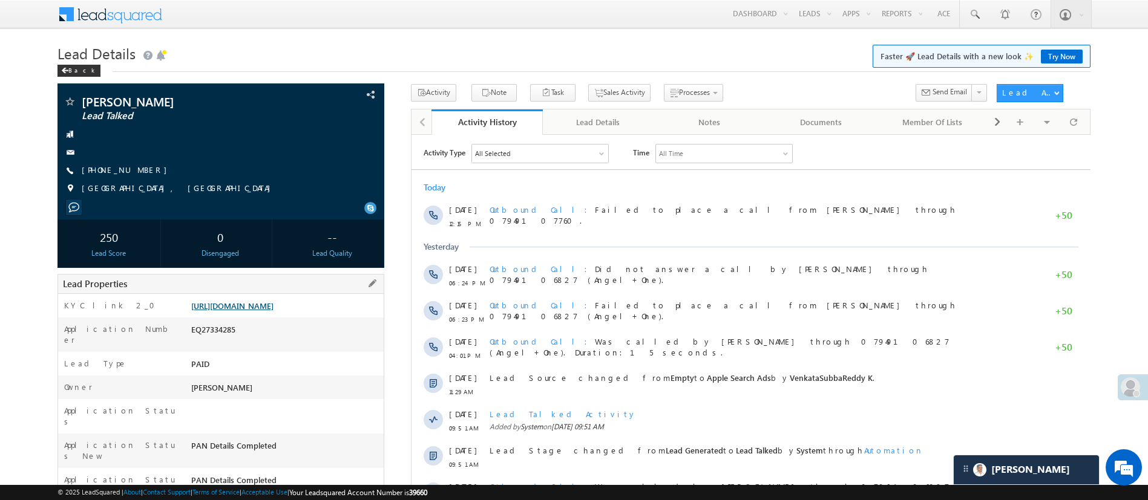
click at [273, 308] on link "[URL][DOMAIN_NAME]" at bounding box center [232, 306] width 82 height 10
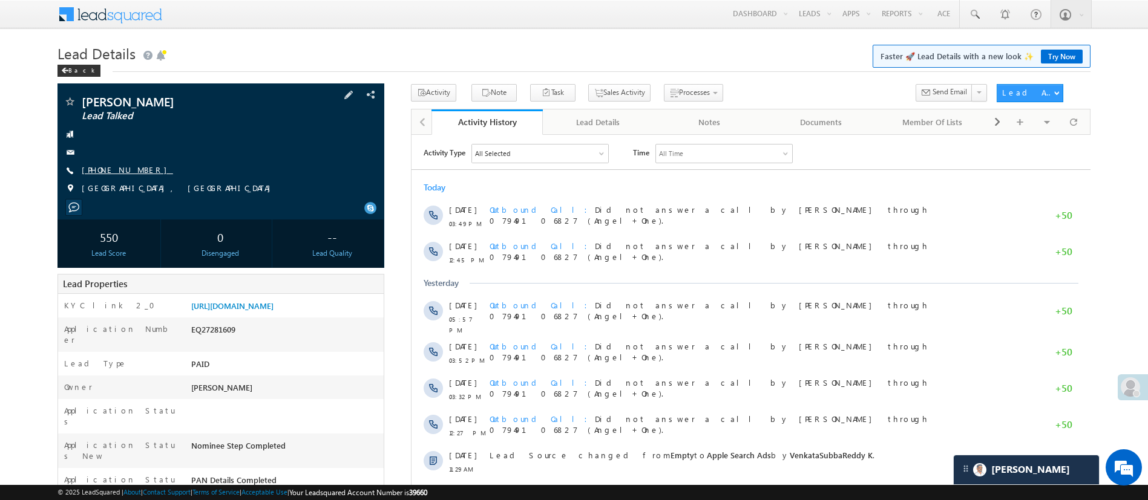
click at [127, 168] on link "[PHONE_NUMBER]" at bounding box center [127, 170] width 91 height 10
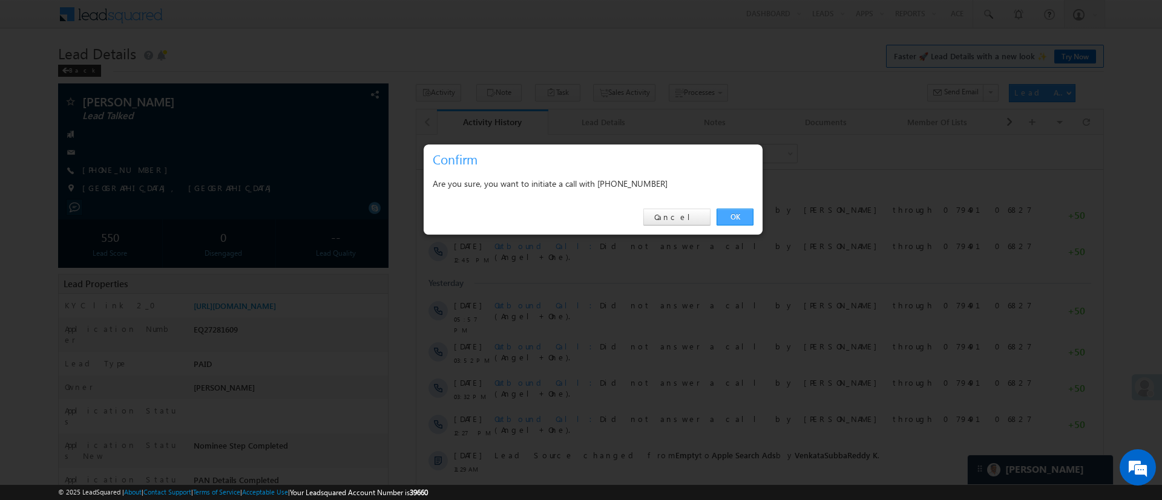
click at [735, 223] on link "OK" at bounding box center [734, 217] width 37 height 17
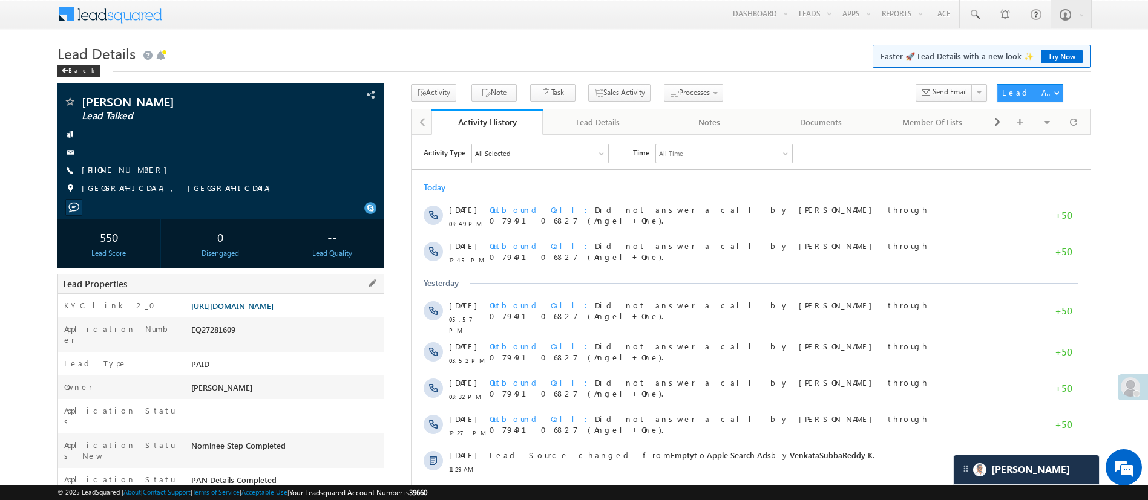
click at [273, 311] on link "[URL][DOMAIN_NAME]" at bounding box center [232, 306] width 82 height 10
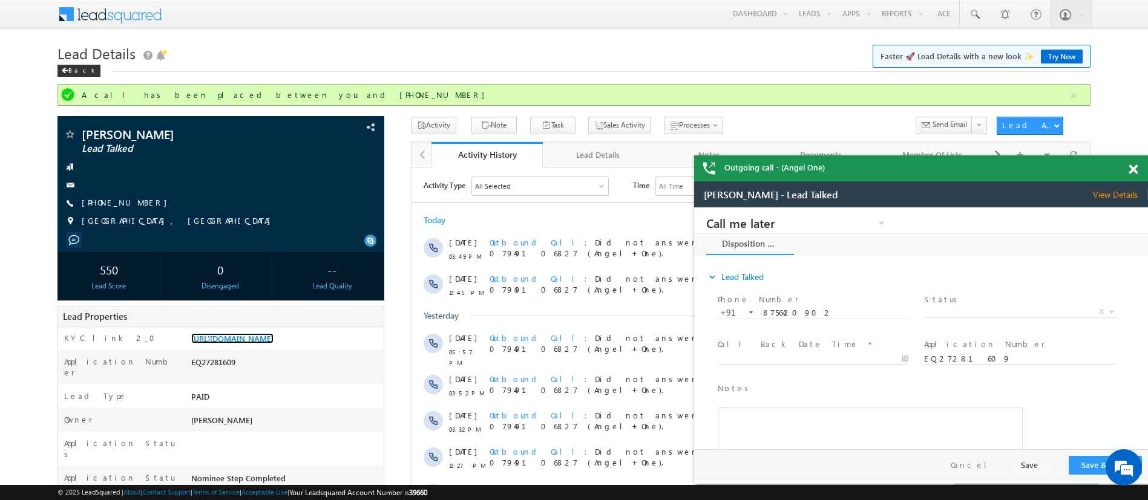
click at [1132, 174] on span at bounding box center [1132, 170] width 9 height 10
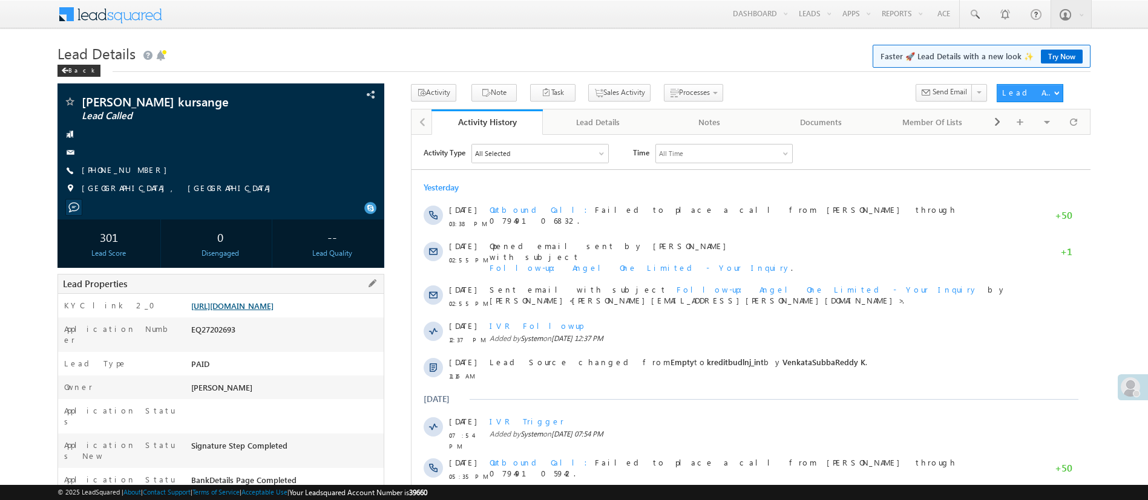
click at [273, 307] on link "[URL][DOMAIN_NAME]" at bounding box center [232, 306] width 82 height 10
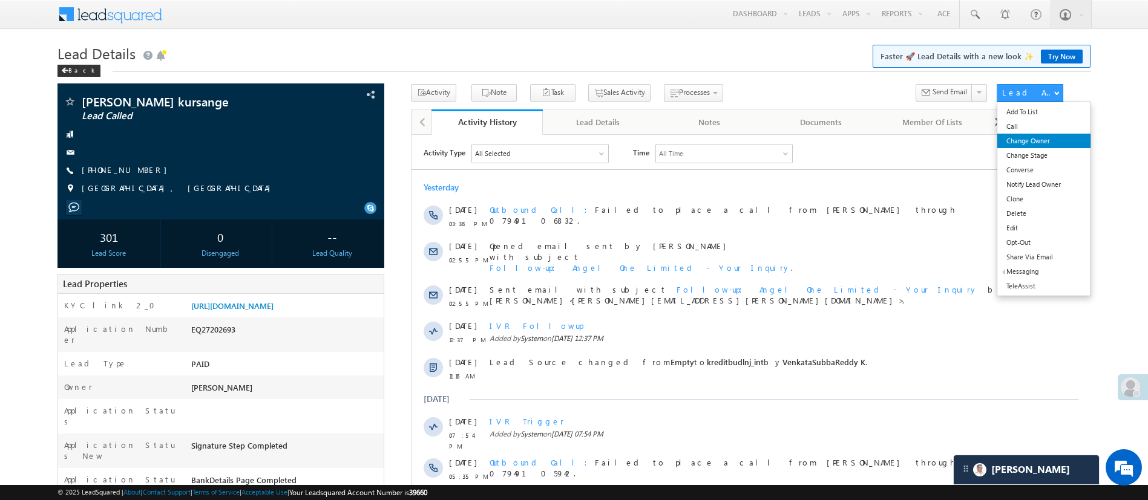
click at [1028, 142] on link "Change Owner" at bounding box center [1043, 141] width 93 height 15
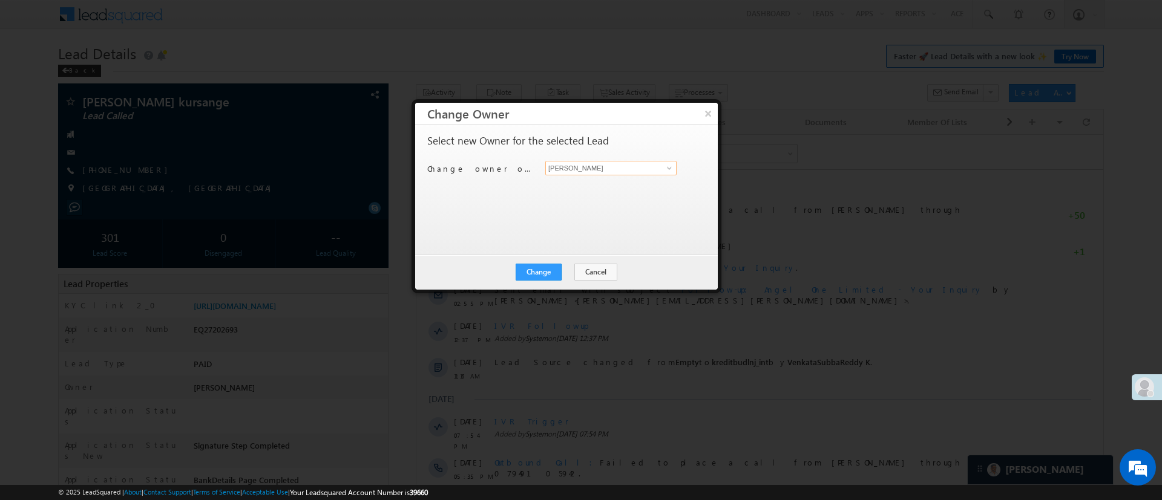
click at [656, 170] on input "[PERSON_NAME]" at bounding box center [610, 168] width 131 height 15
click at [645, 183] on link "[PERSON_NAME] [PERSON_NAME][EMAIL_ADDRESS][DOMAIN_NAME]" at bounding box center [610, 186] width 131 height 23
type input "[PERSON_NAME]"
click at [529, 266] on button "Change" at bounding box center [538, 272] width 46 height 17
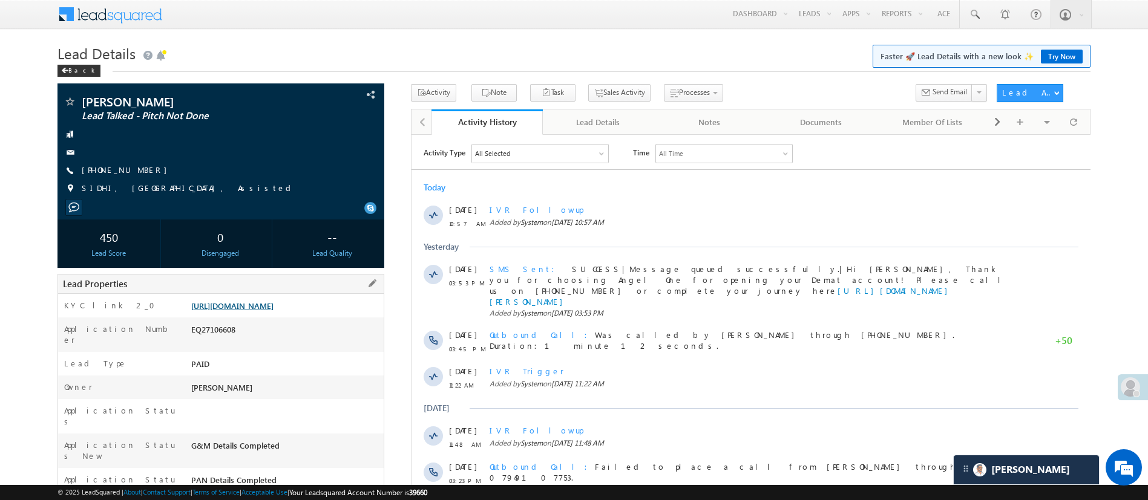
click at [273, 311] on link "[URL][DOMAIN_NAME]" at bounding box center [232, 306] width 82 height 10
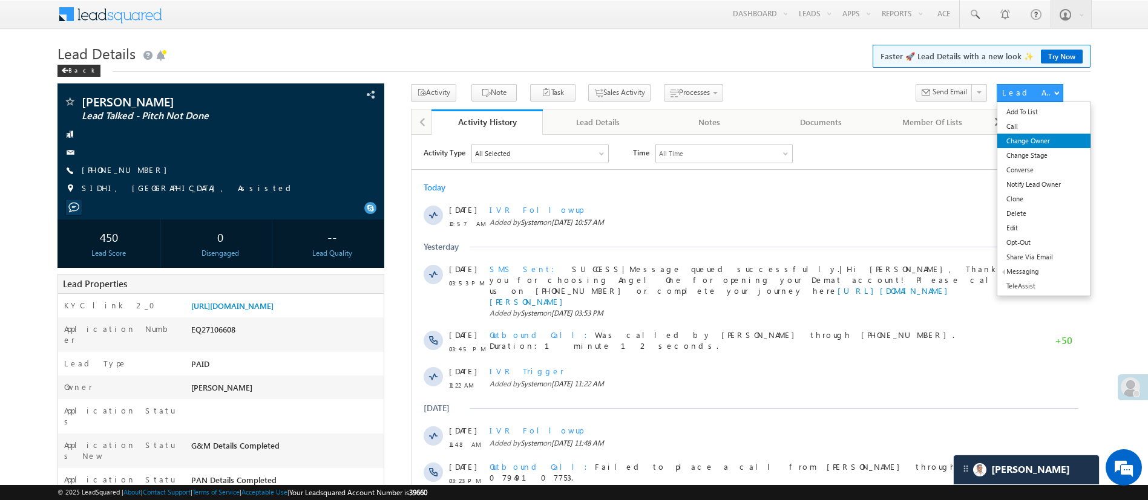
click at [1016, 139] on link "Change Owner" at bounding box center [1043, 141] width 93 height 15
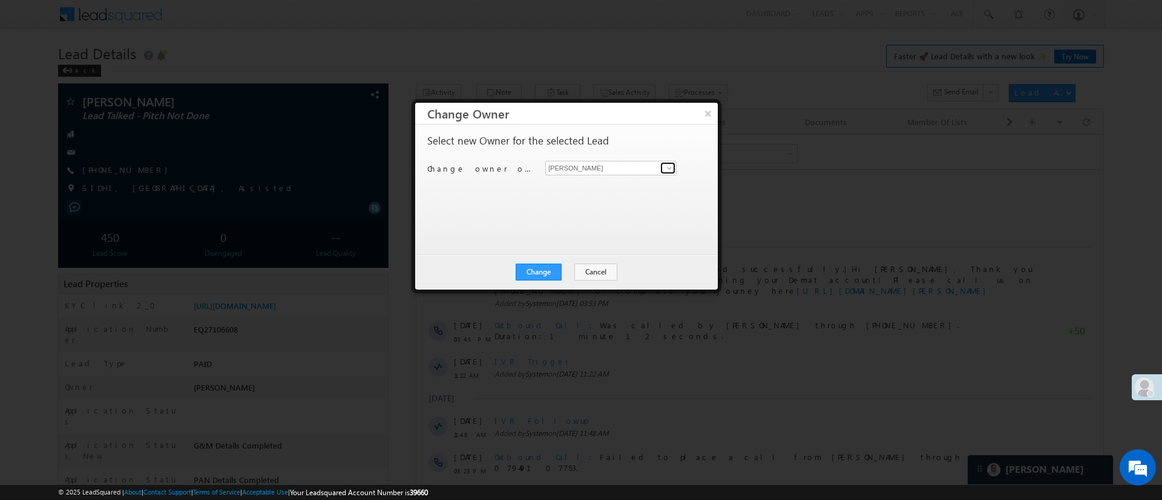
click at [662, 166] on link at bounding box center [667, 168] width 15 height 12
type input "n"
click at [627, 178] on link "[PERSON_NAME] [PERSON_NAME][EMAIL_ADDRESS][DOMAIN_NAME]" at bounding box center [610, 186] width 131 height 23
type input "[PERSON_NAME]"
click at [547, 264] on button "Change" at bounding box center [538, 272] width 46 height 17
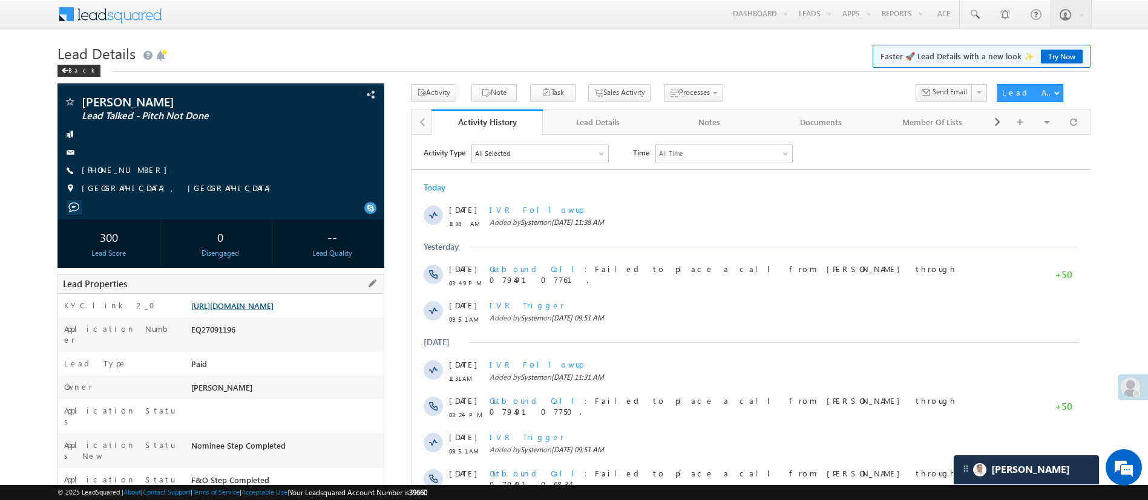
click at [252, 310] on link "[URL][DOMAIN_NAME]" at bounding box center [232, 306] width 82 height 10
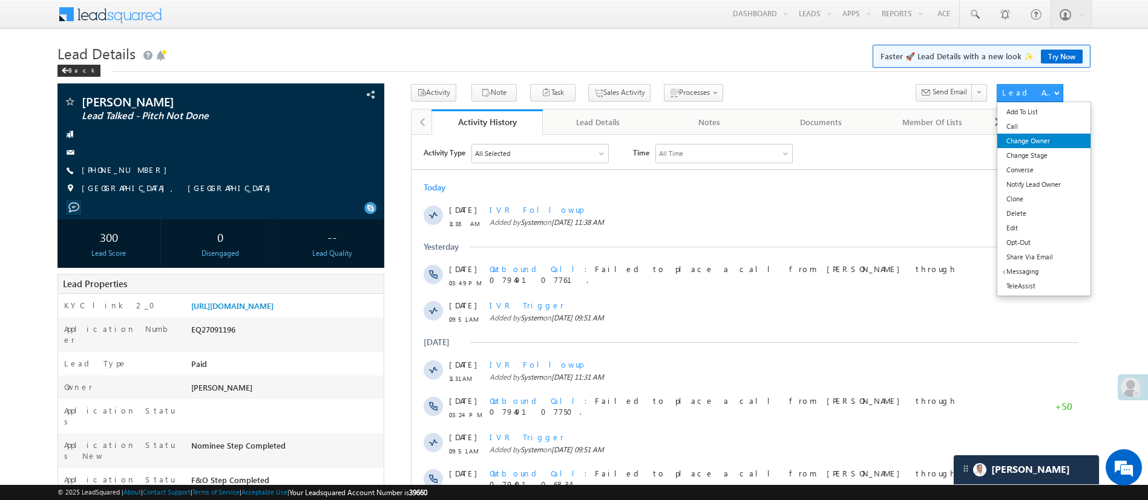
click at [1041, 140] on link "Change Owner" at bounding box center [1043, 141] width 93 height 15
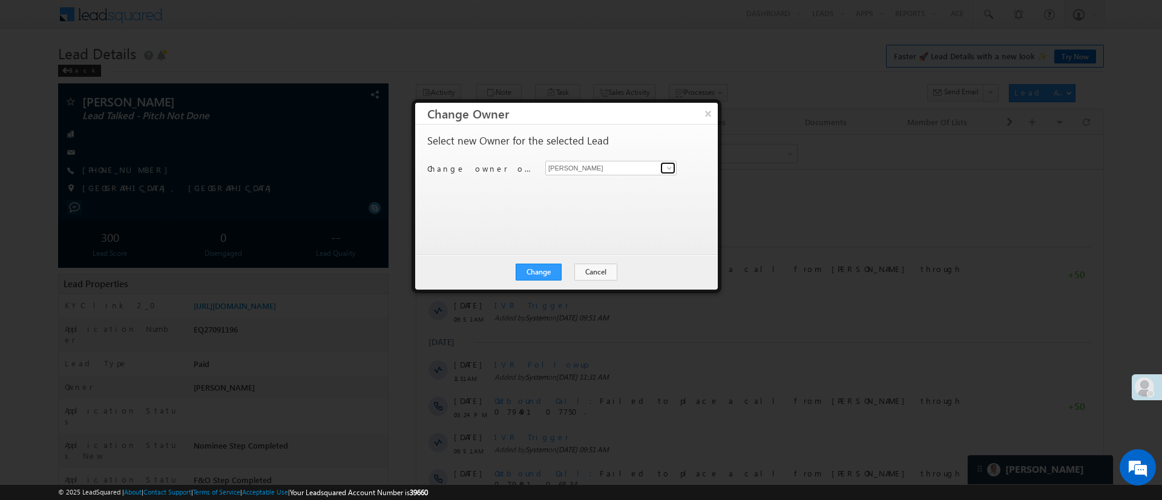
click at [672, 172] on link at bounding box center [667, 168] width 15 height 12
click at [593, 194] on span "[EMAIL_ADDRESS][PERSON_NAME][DOMAIN_NAME]" at bounding box center [604, 191] width 109 height 9
type input "[PERSON_NAME]"
click at [543, 270] on button "Change" at bounding box center [538, 272] width 46 height 17
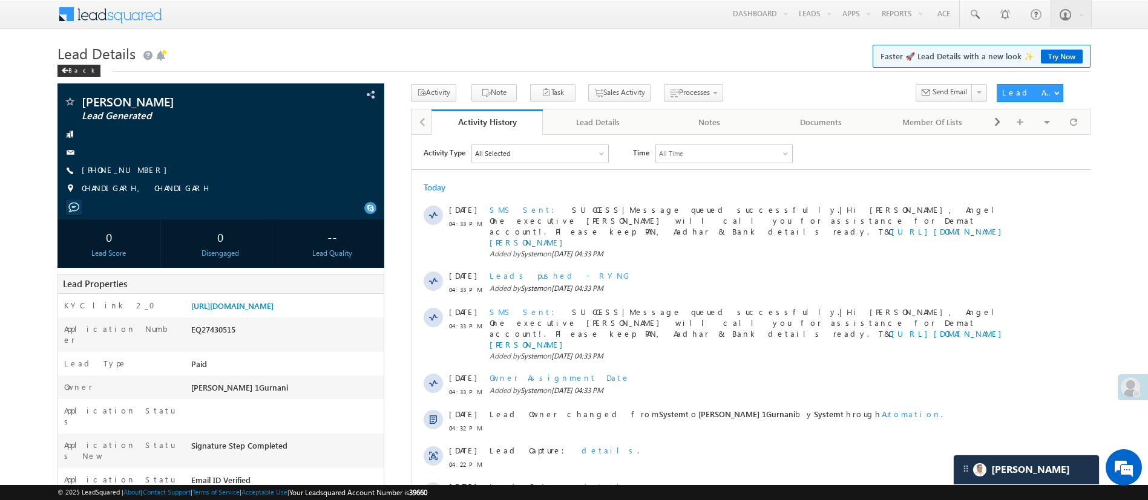
click at [675, 4] on div "Menu [PERSON_NAME] [PERSON_NAME] h.1Pa nchal @ange lbrok ing.c om Angel Broki" at bounding box center [573, 15] width 1033 height 30
click at [918, 46] on span "Faster 🚀 Lead Details with a new look ✨ Try Now" at bounding box center [981, 56] width 218 height 23
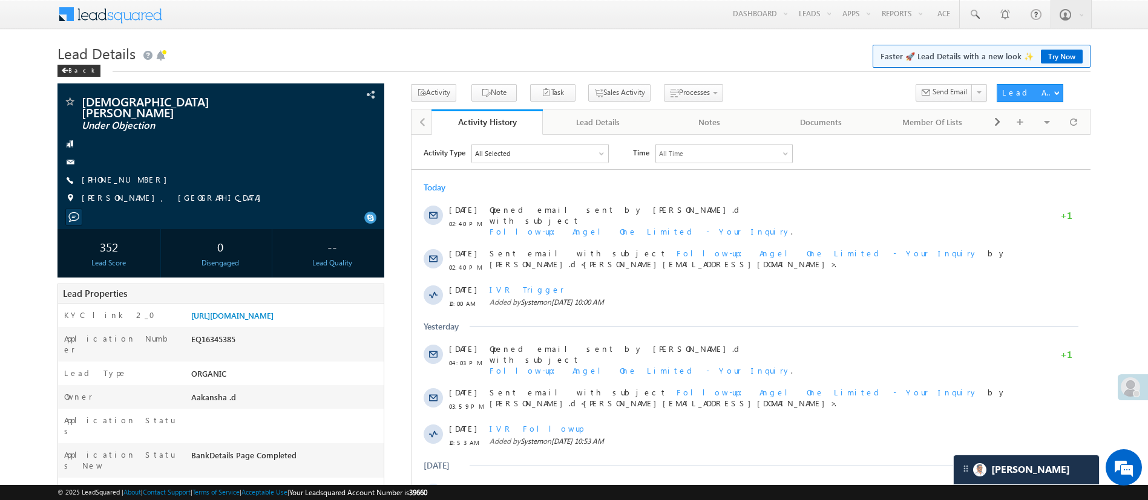
scroll to position [128, 0]
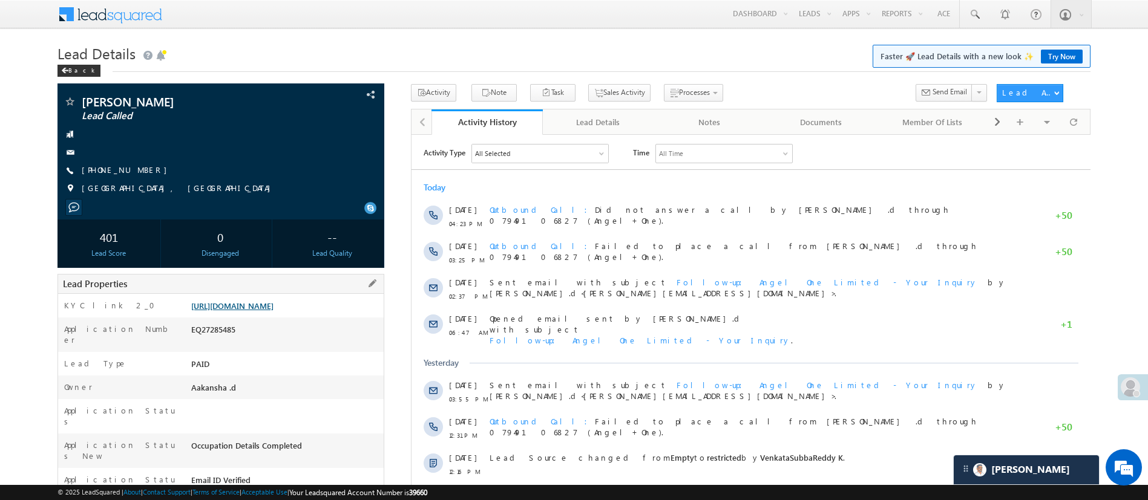
click at [273, 307] on link "[URL][DOMAIN_NAME]" at bounding box center [232, 306] width 82 height 10
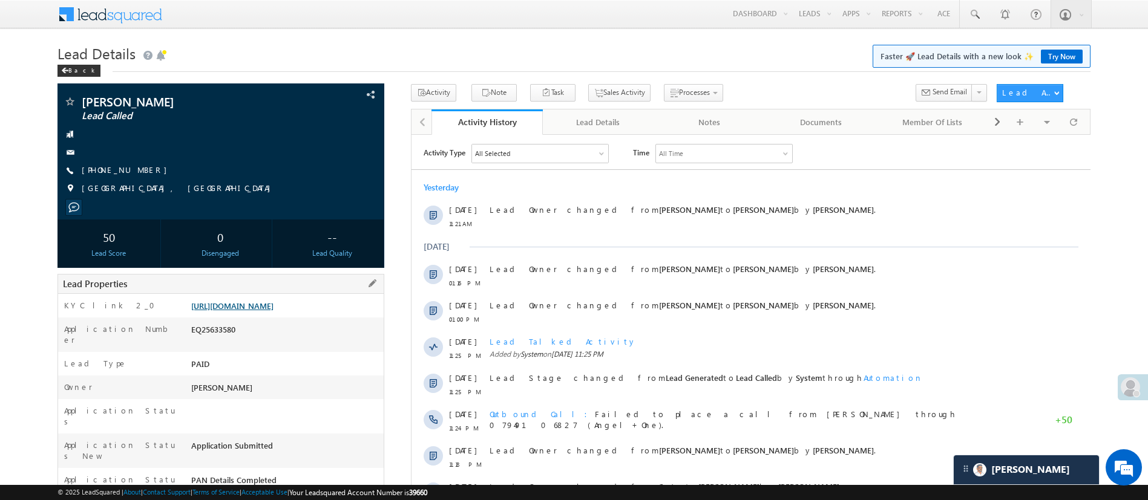
click at [247, 307] on link "[URL][DOMAIN_NAME]" at bounding box center [232, 306] width 82 height 10
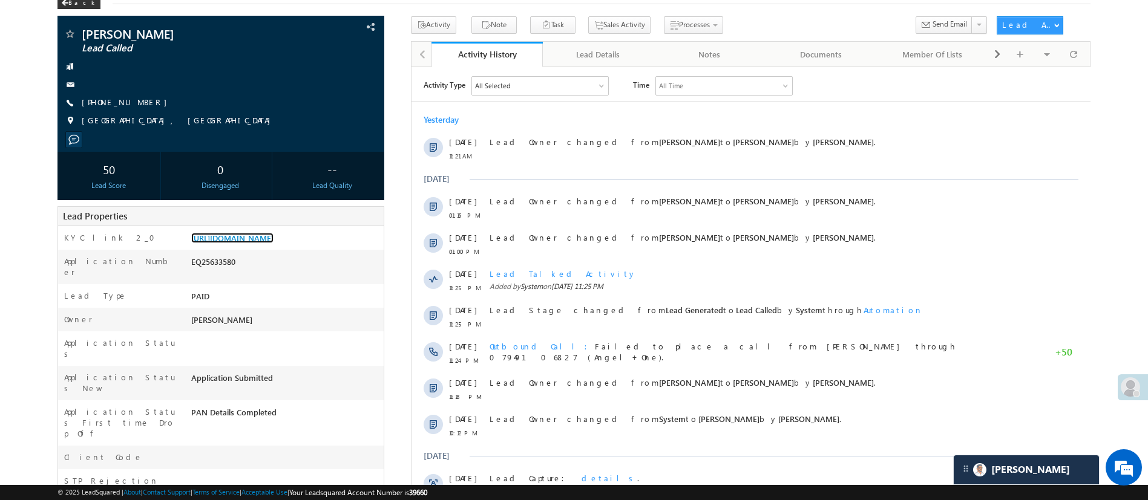
scroll to position [67, 0]
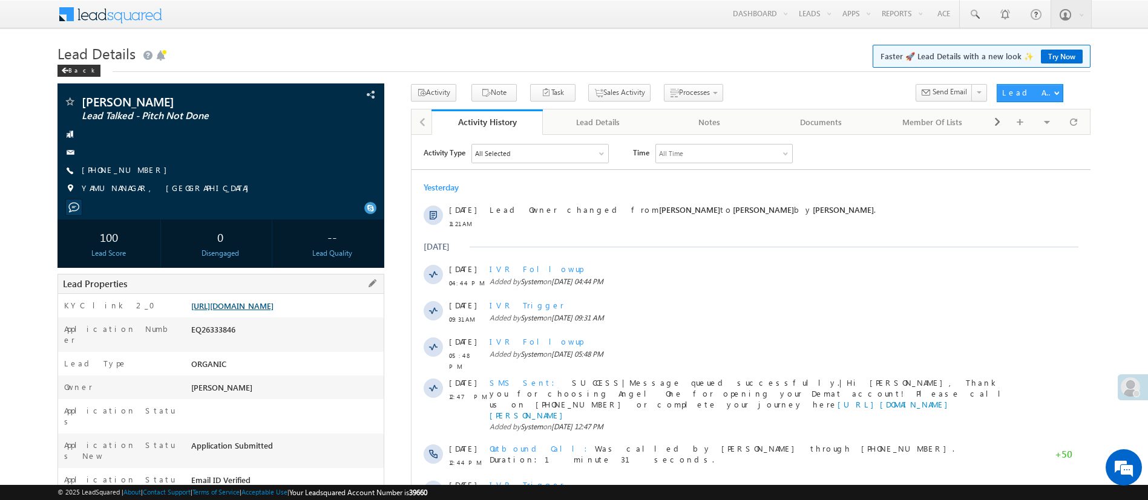
click at [273, 311] on link "https://angelbroking1-pk3em7sa.customui-test.leadsquared.com?leadId=ce37cbc5-a7…" at bounding box center [232, 306] width 82 height 10
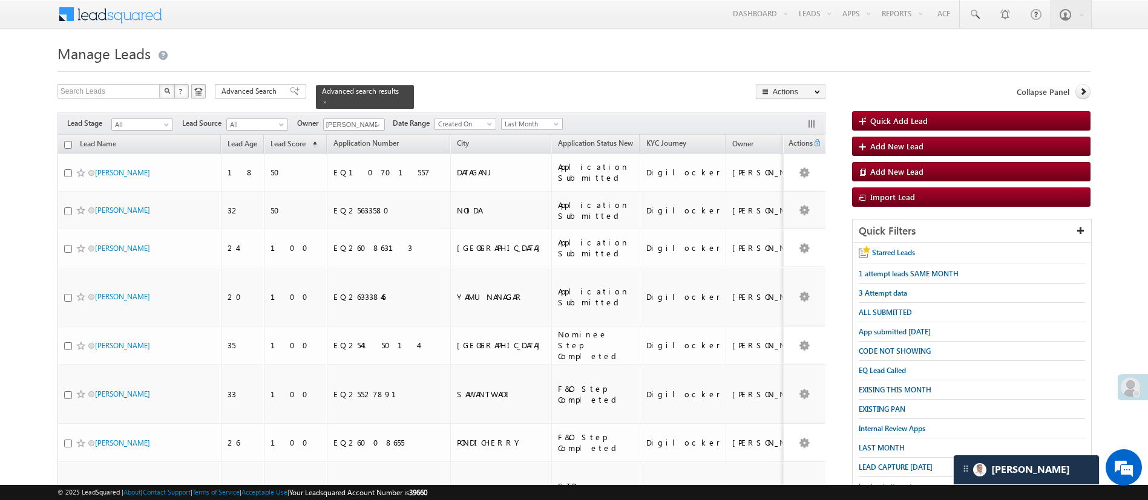
click at [66, 141] on input "checkbox" at bounding box center [68, 145] width 8 height 8
checkbox input "true"
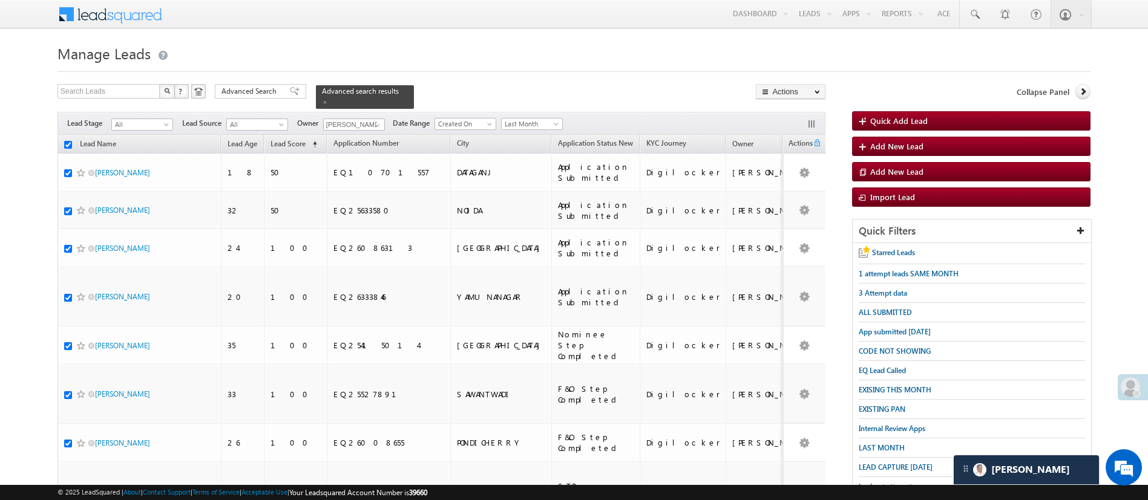
checkbox input "true"
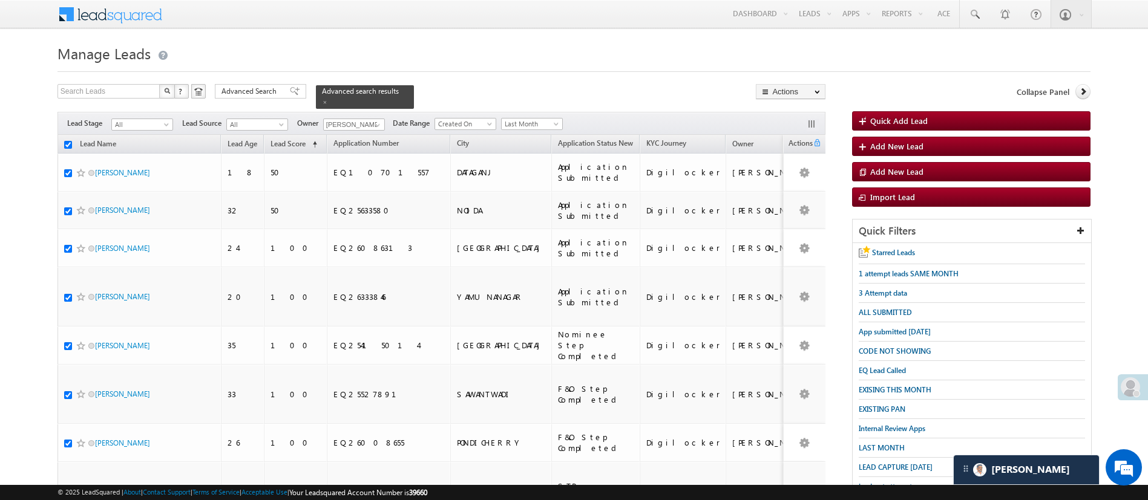
checkbox input "true"
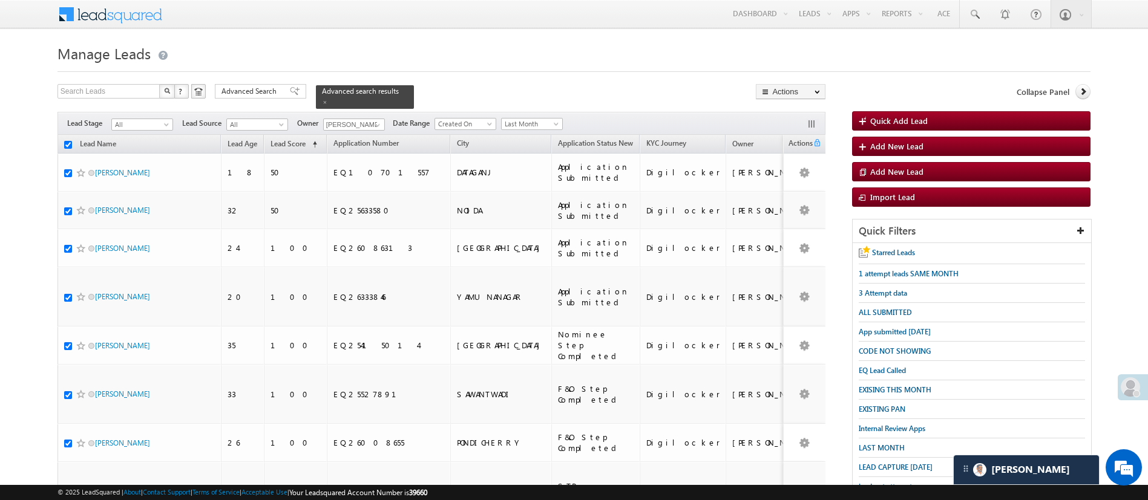
checkbox input "true"
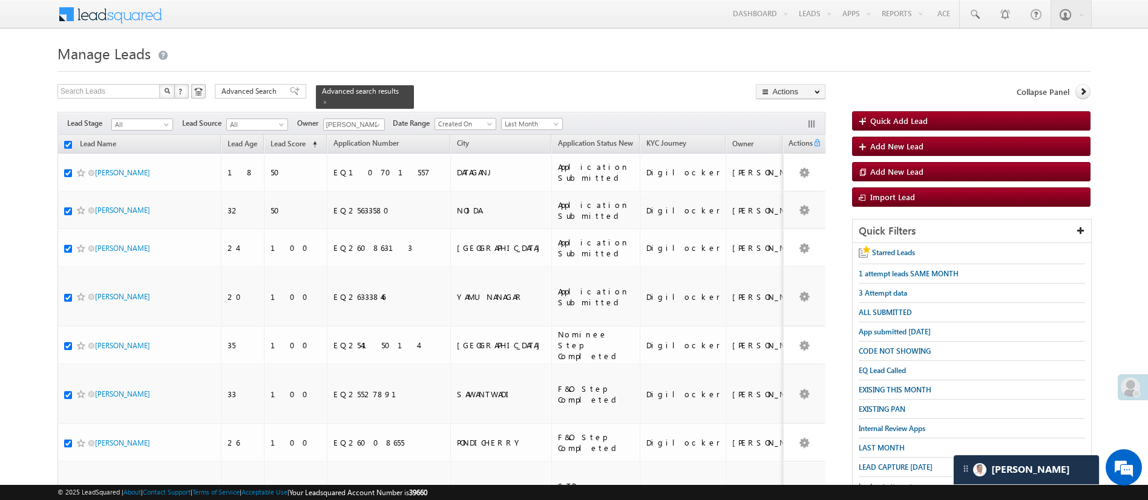
checkbox input "true"
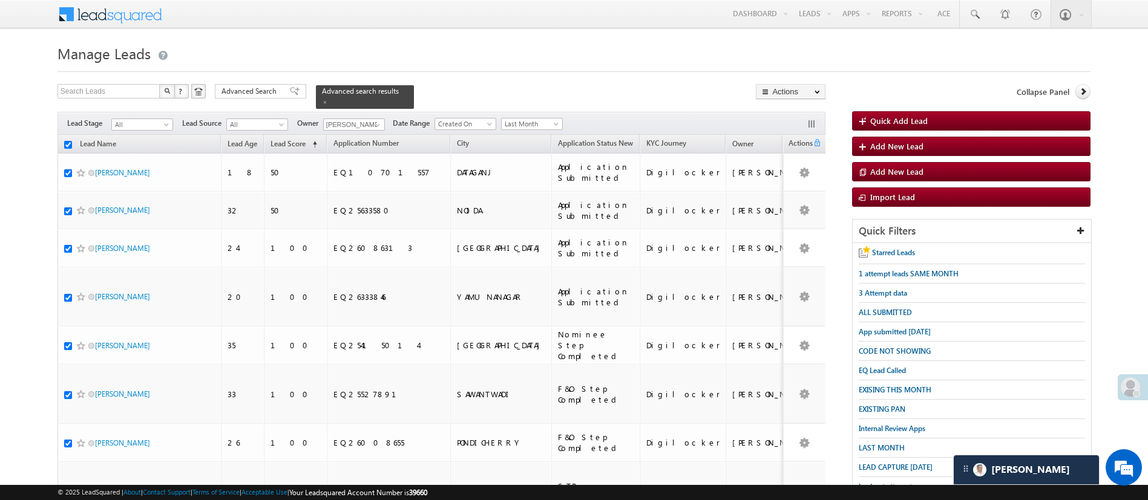
checkbox input "true"
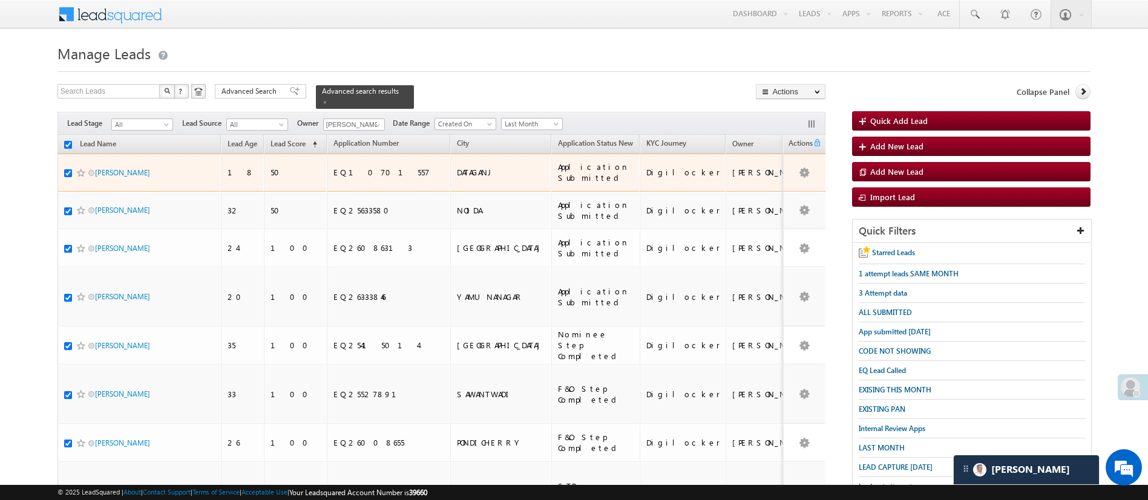
click at [68, 167] on div at bounding box center [82, 173] width 37 height 12
click at [68, 169] on input "checkbox" at bounding box center [68, 173] width 8 height 8
checkbox input "false"
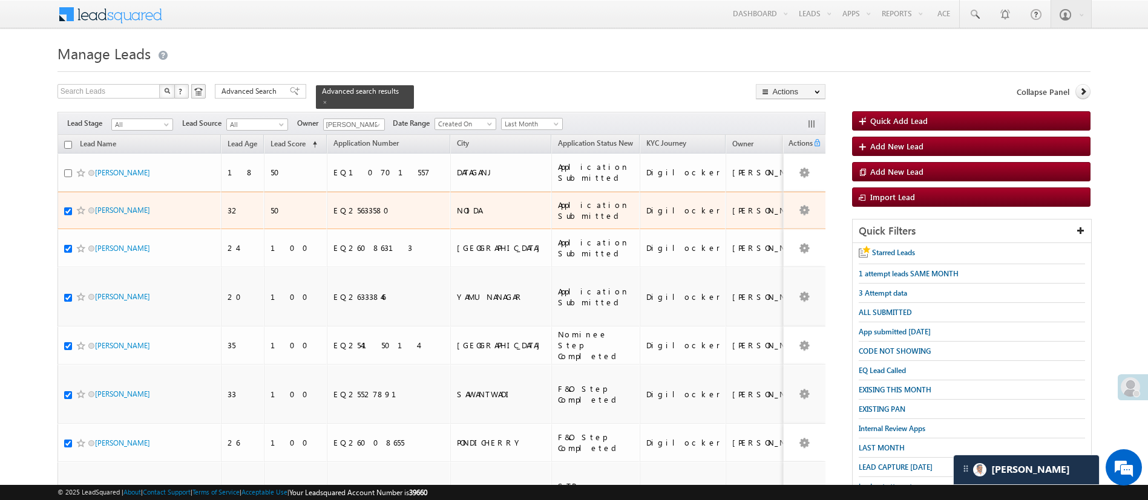
click at [69, 204] on div at bounding box center [82, 210] width 37 height 12
click at [71, 208] on input "checkbox" at bounding box center [68, 212] width 8 height 8
checkbox input "false"
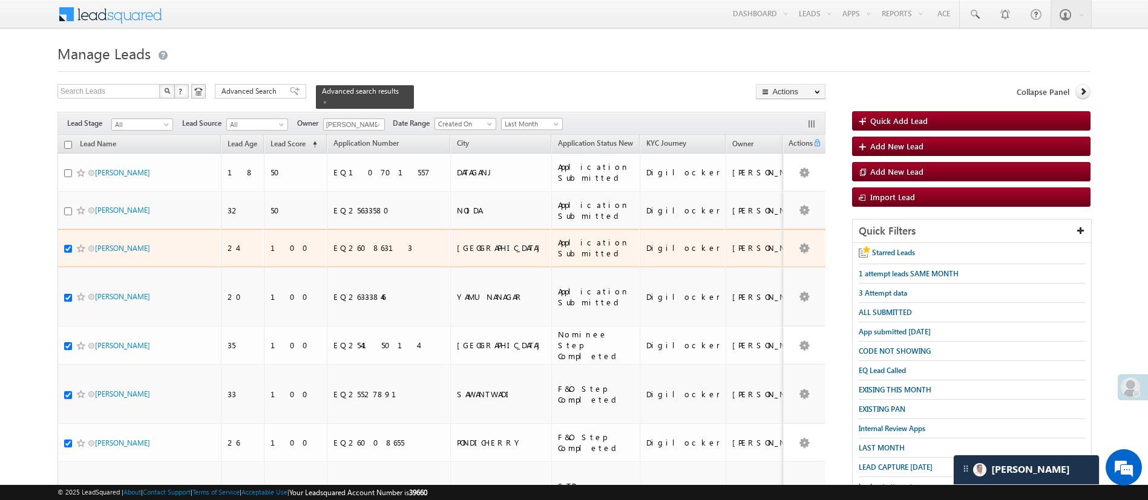
click at [68, 245] on input "checkbox" at bounding box center [68, 249] width 8 height 8
checkbox input "false"
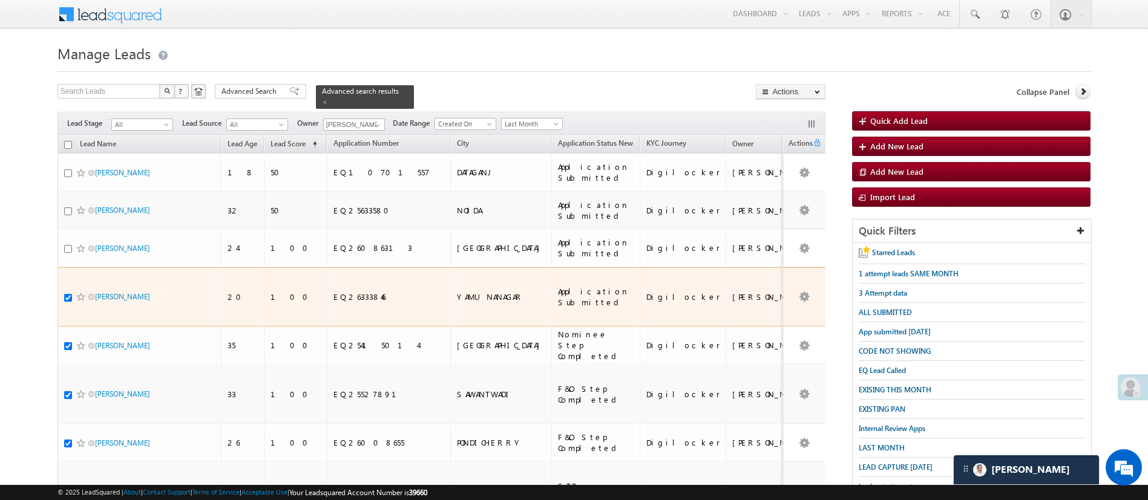
click at [67, 294] on input "checkbox" at bounding box center [68, 298] width 8 height 8
checkbox input "false"
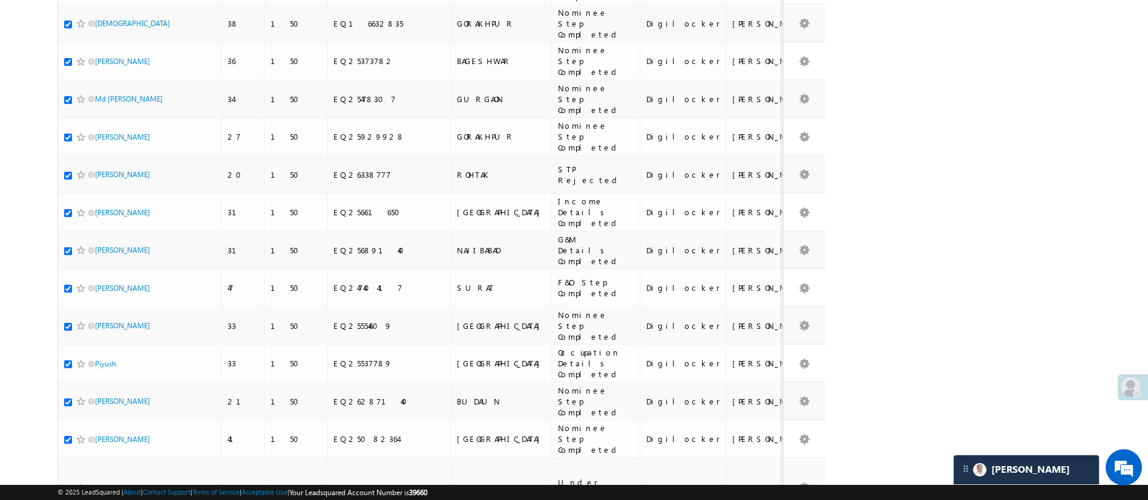
scroll to position [633, 0]
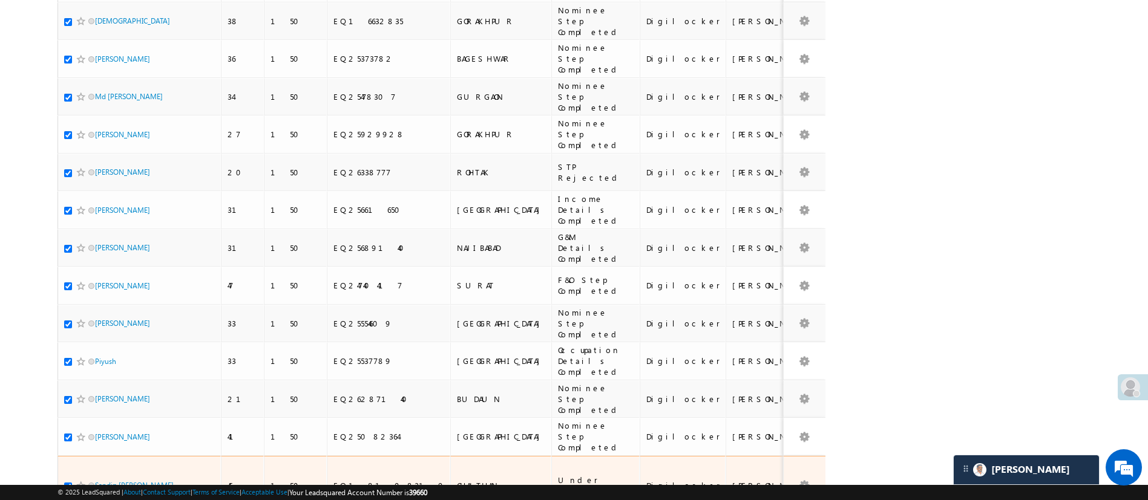
click at [67, 483] on input "checkbox" at bounding box center [68, 487] width 8 height 8
checkbox input "false"
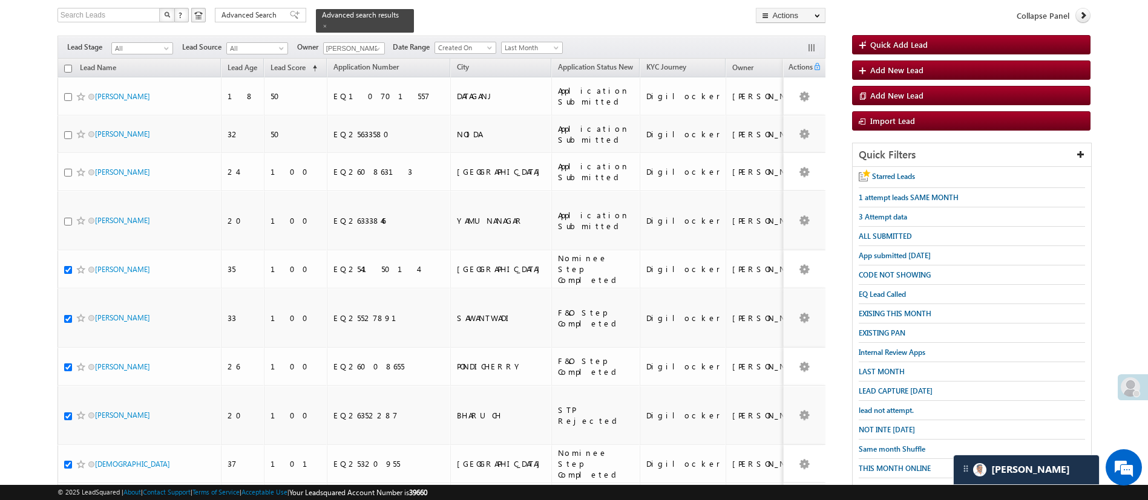
scroll to position [0, 0]
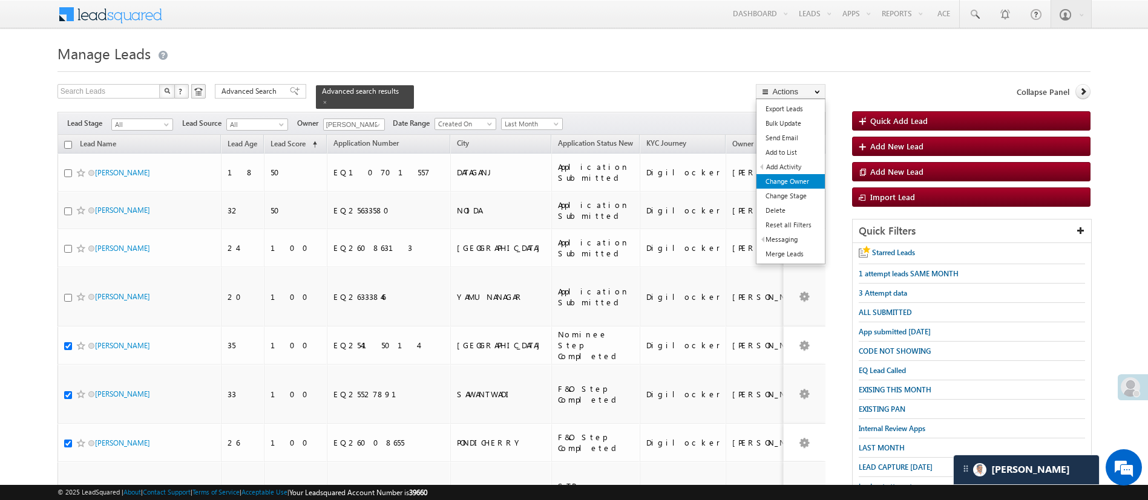
click at [788, 180] on link "Change Owner" at bounding box center [790, 181] width 68 height 15
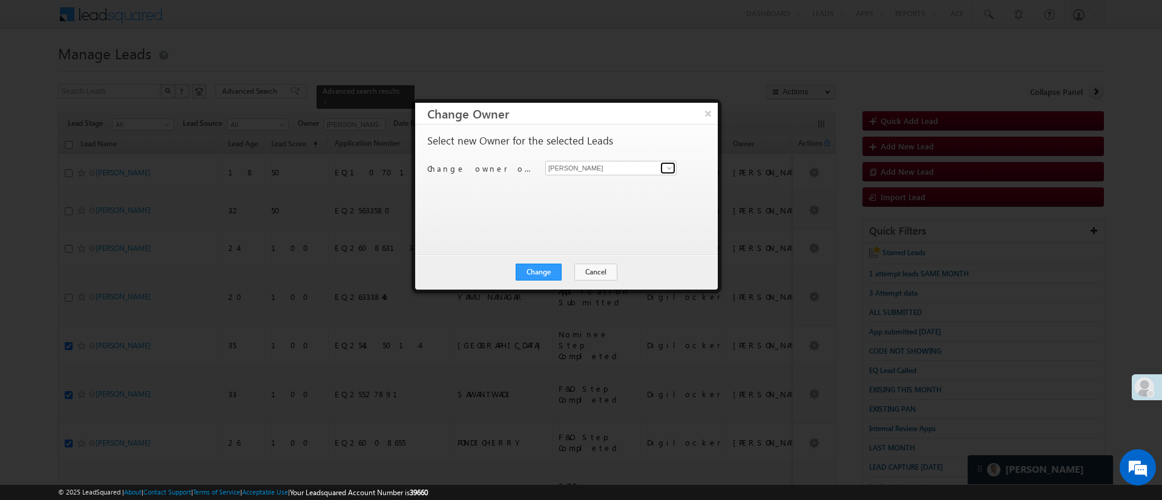
click at [672, 169] on span at bounding box center [669, 168] width 10 height 10
click at [613, 196] on link "MohammedSohail S MohammedSohail.S@angelbroking.com" at bounding box center [610, 186] width 131 height 23
type input "MohammedSohail S"
click at [549, 275] on button "Change" at bounding box center [538, 272] width 46 height 17
click at [572, 258] on div "Change Cancel Close" at bounding box center [566, 272] width 303 height 35
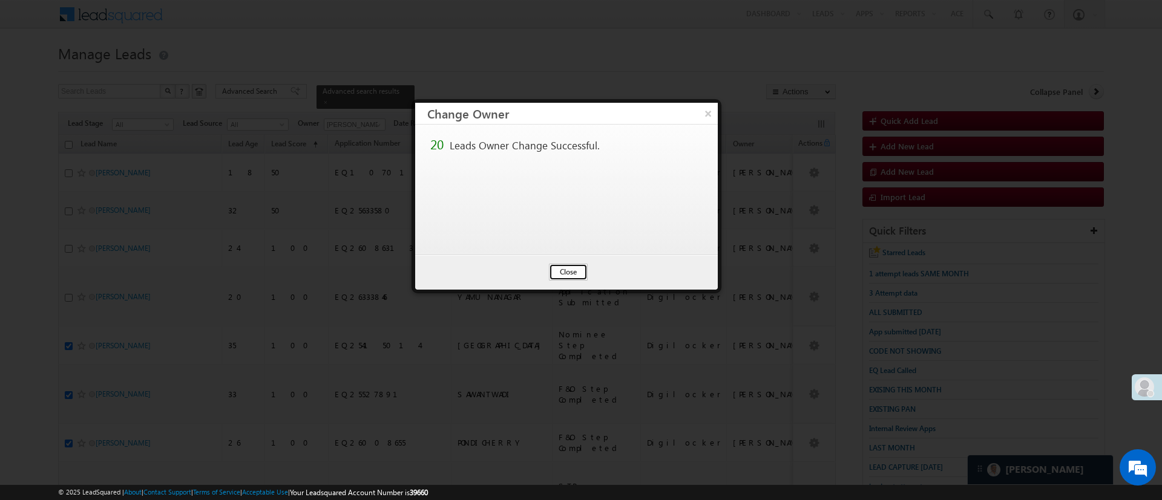
click at [571, 267] on button "Close" at bounding box center [568, 272] width 39 height 17
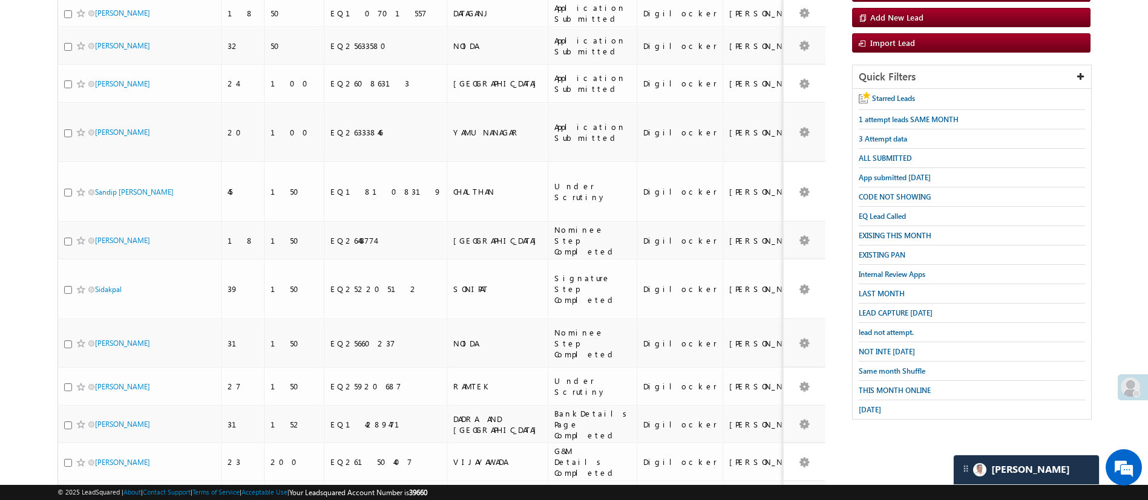
scroll to position [160, 0]
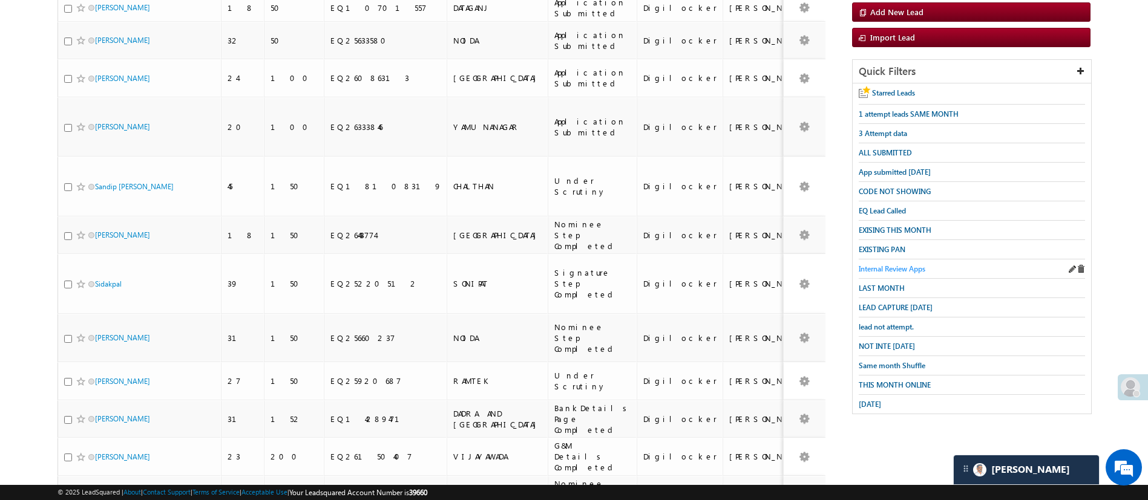
click at [895, 264] on span "Internal Review Apps" at bounding box center [892, 268] width 67 height 9
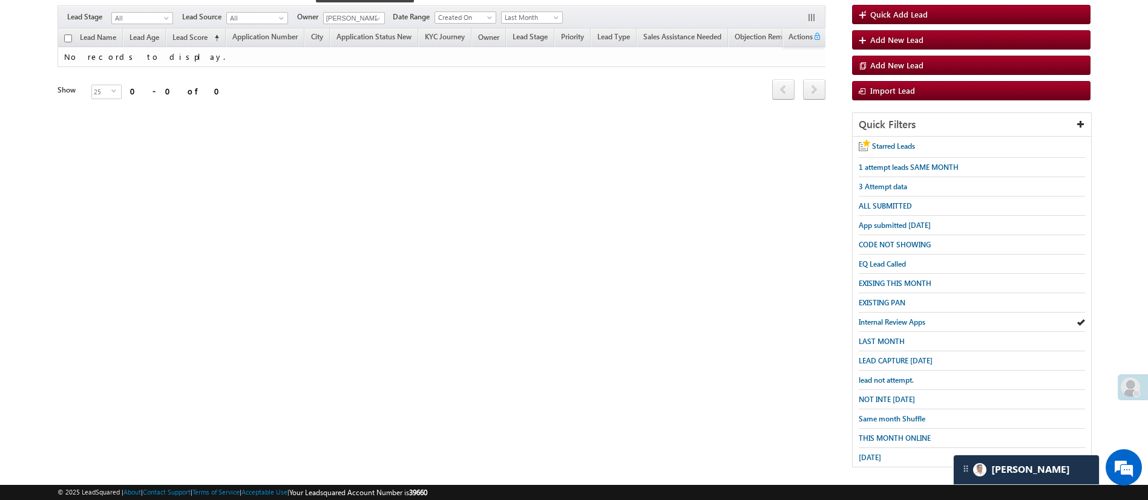
scroll to position [0, 0]
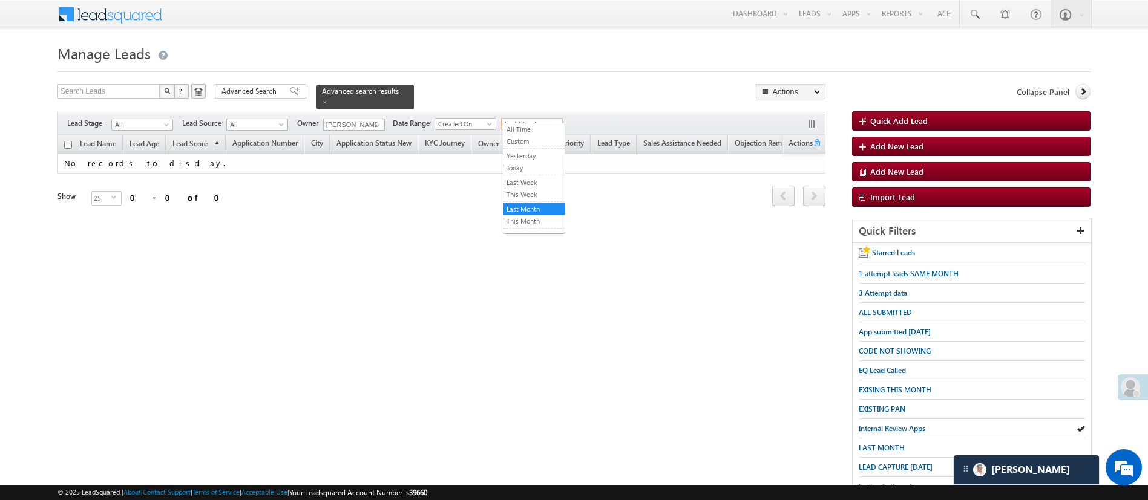
click at [518, 122] on span "Last Month" at bounding box center [530, 124] width 57 height 11
click at [516, 133] on link "All Time" at bounding box center [533, 129] width 61 height 11
click at [366, 119] on input "[PERSON_NAME]" at bounding box center [354, 125] width 62 height 12
click at [371, 119] on link at bounding box center [375, 125] width 15 height 12
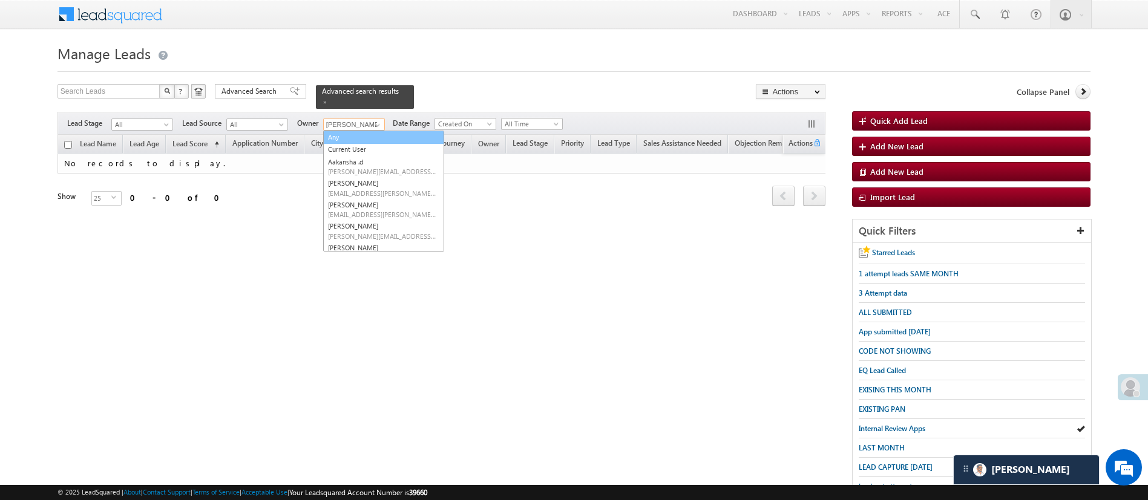
click at [361, 131] on link "Any" at bounding box center [383, 138] width 121 height 14
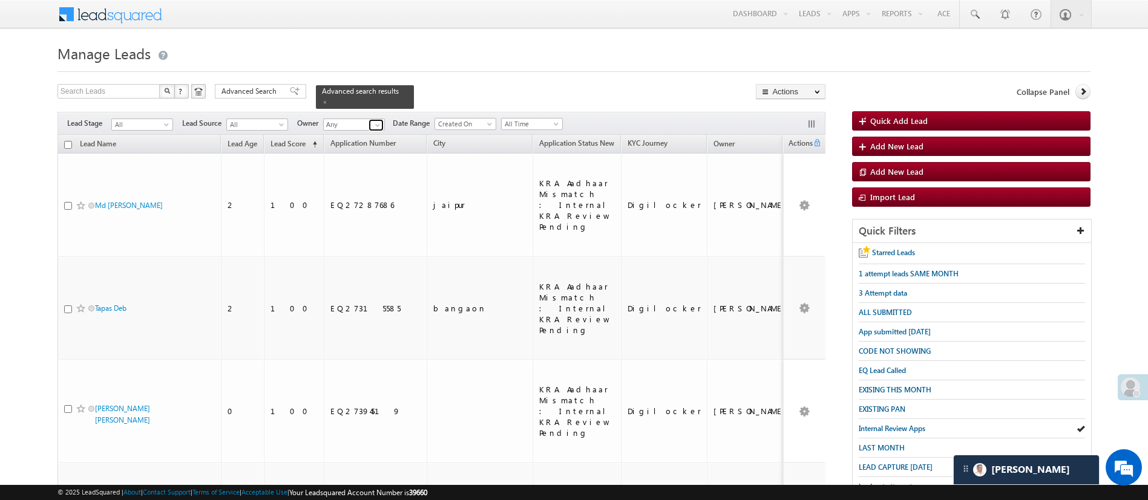
click at [370, 119] on link at bounding box center [375, 125] width 15 height 12
click at [370, 131] on link "Hemant Nandwana Hemant.Nandwana@angelbroking.com" at bounding box center [383, 142] width 121 height 23
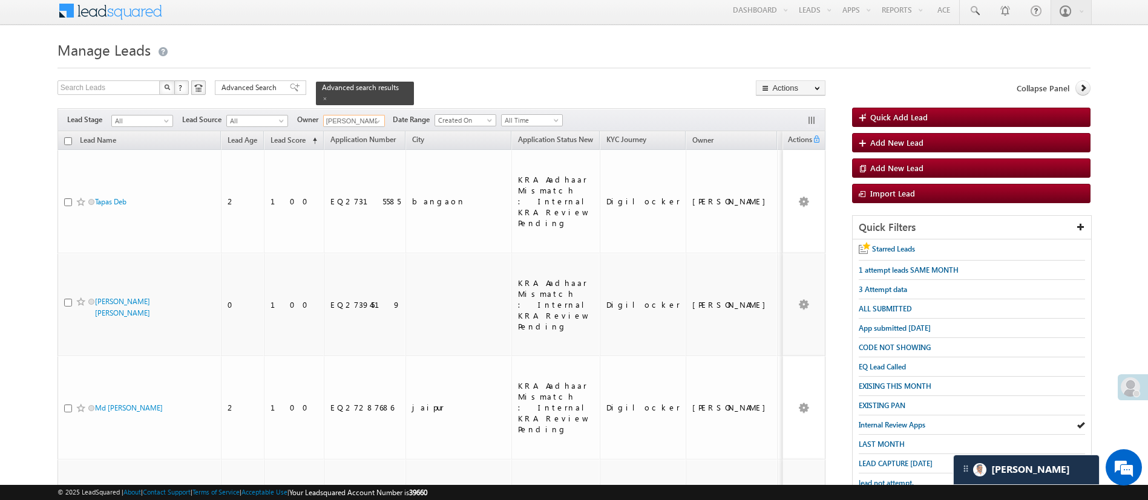
scroll to position [26, 0]
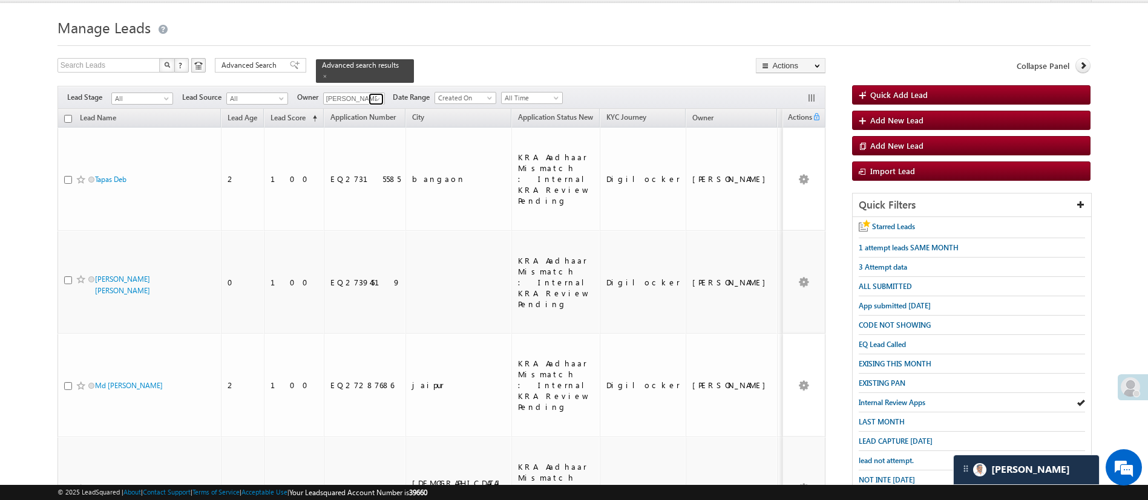
click at [377, 96] on span at bounding box center [378, 99] width 10 height 10
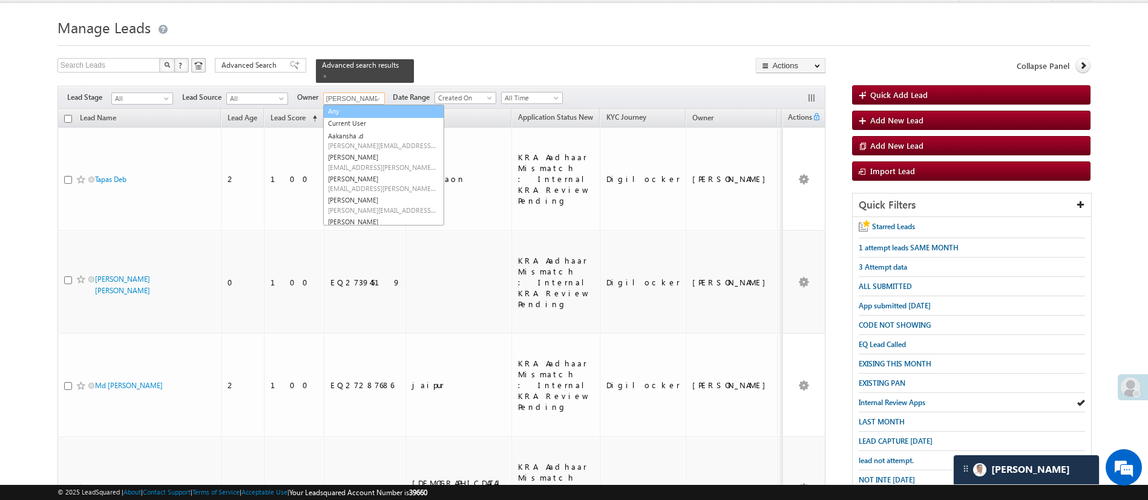
click at [375, 105] on link "Any" at bounding box center [383, 112] width 121 height 14
type input "Any"
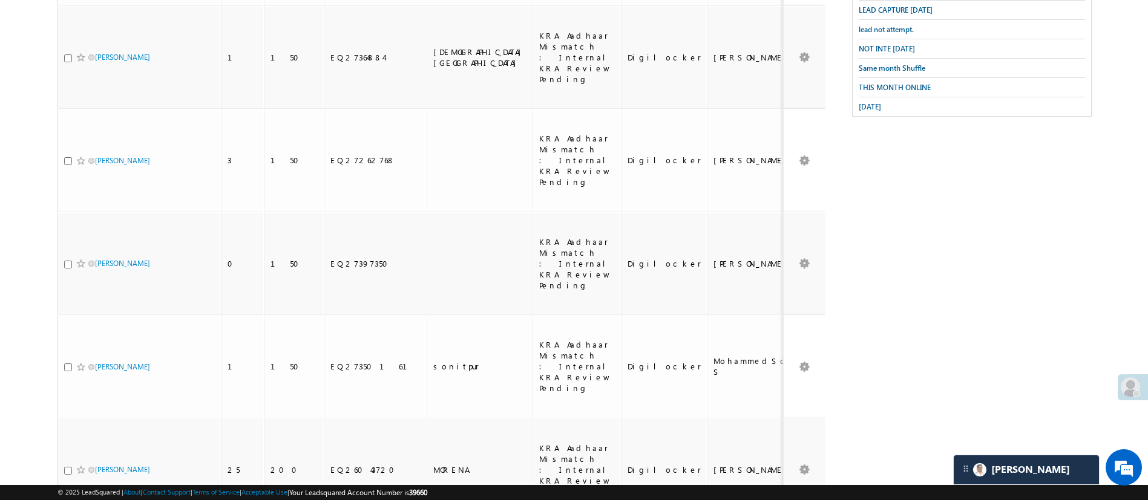
scroll to position [522, 0]
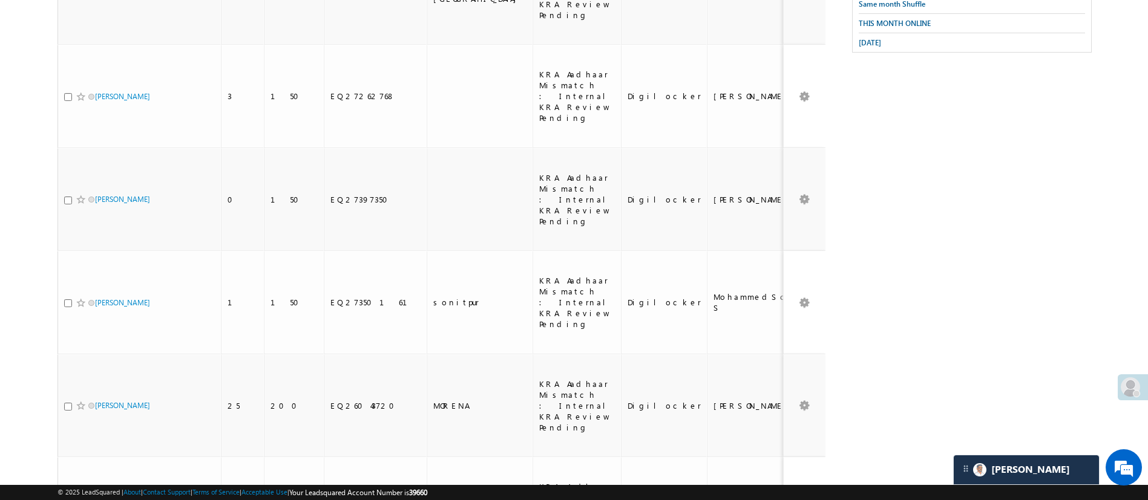
drag, startPoint x: 515, startPoint y: 369, endPoint x: 540, endPoint y: 372, distance: 25.0
drag, startPoint x: 514, startPoint y: 371, endPoint x: 549, endPoint y: 373, distance: 35.1
drag, startPoint x: 549, startPoint y: 373, endPoint x: 534, endPoint y: 371, distance: 15.8
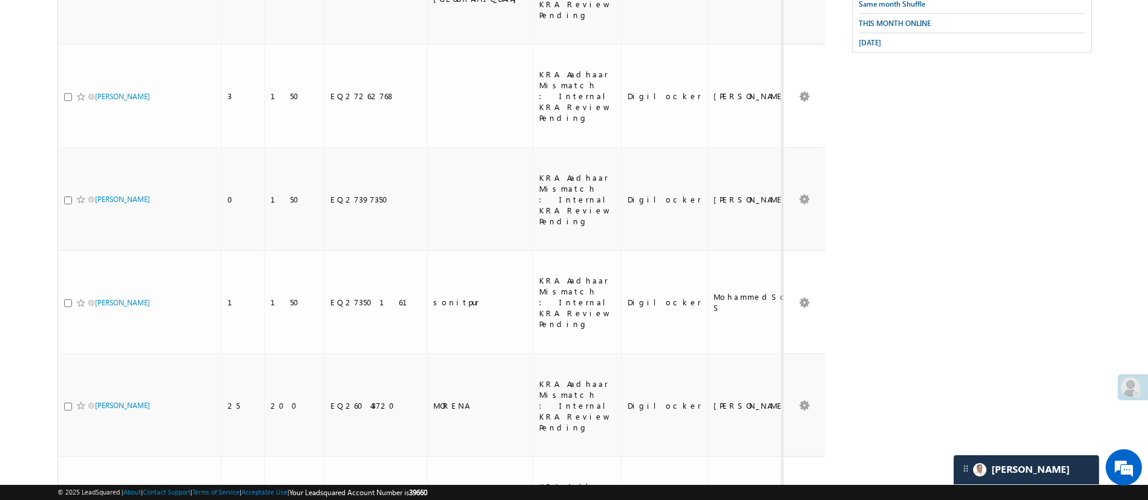
drag, startPoint x: 1161, startPoint y: 237, endPoint x: 549, endPoint y: 182, distance: 614.7
click at [549, 355] on td "KRA Aadhaar Mismatch : Internal KRA Review Pending" at bounding box center [576, 406] width 88 height 103
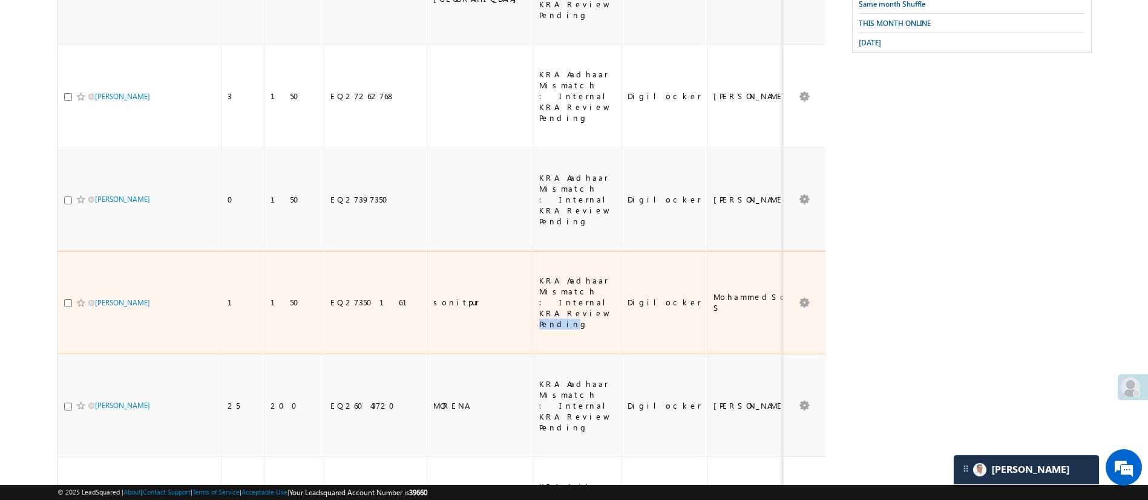
drag, startPoint x: 511, startPoint y: 97, endPoint x: 537, endPoint y: 93, distance: 25.8
click at [539, 275] on div "KRA Aadhaar Mismatch : Internal KRA Review Pending" at bounding box center [577, 302] width 76 height 54
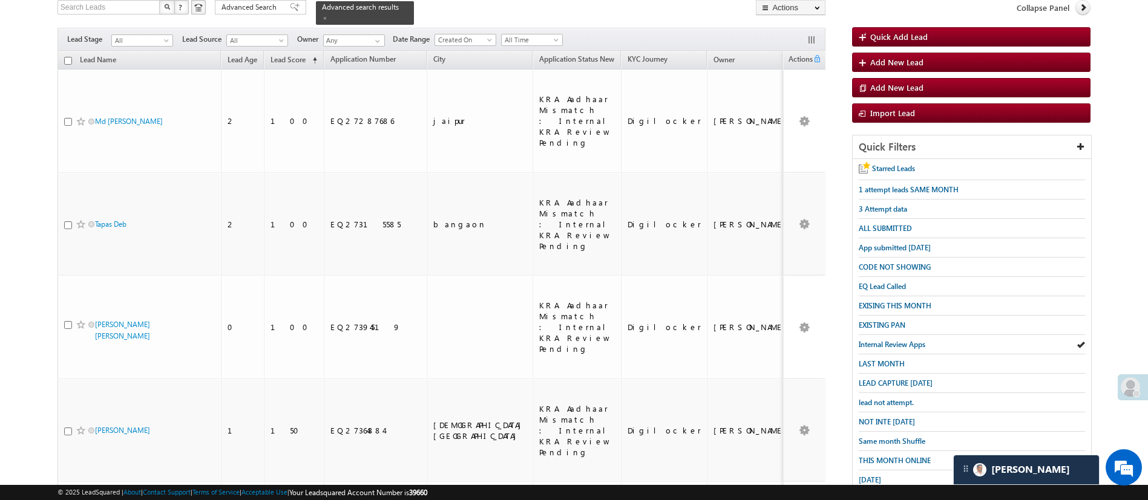
scroll to position [0, 0]
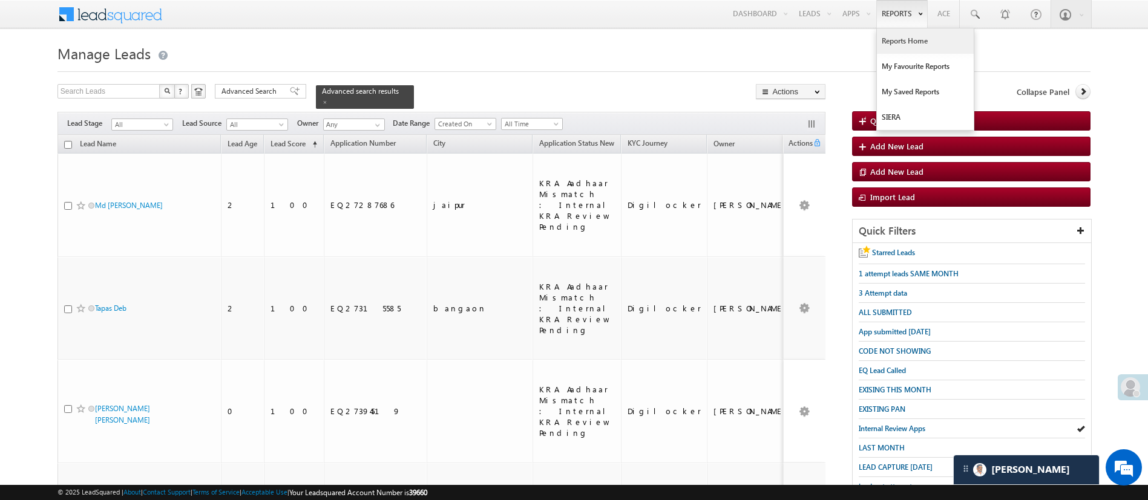
click at [920, 44] on link "Reports Home" at bounding box center [925, 40] width 97 height 25
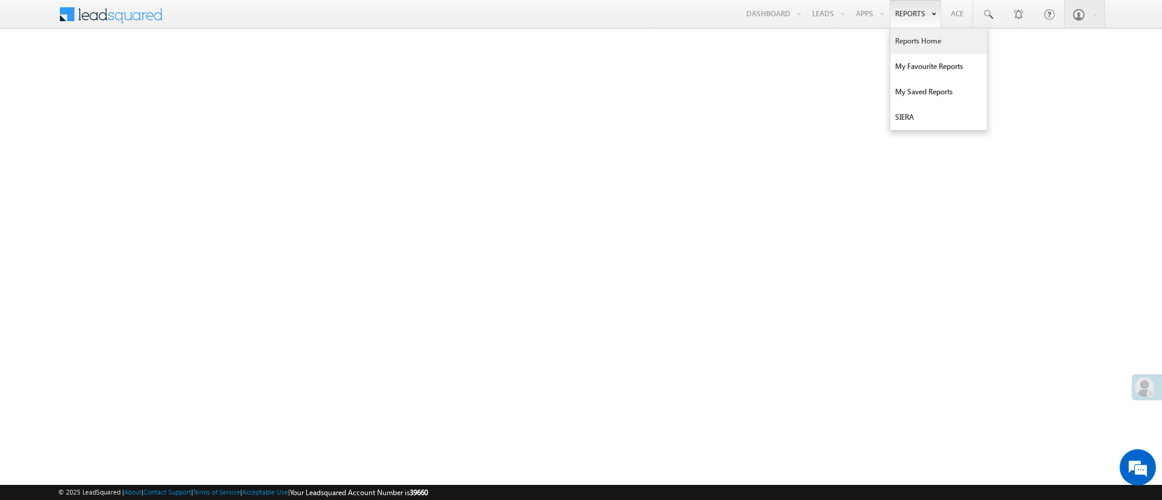
click at [909, 44] on link "Reports Home" at bounding box center [938, 40] width 97 height 25
click at [990, 16] on span at bounding box center [987, 14] width 12 height 12
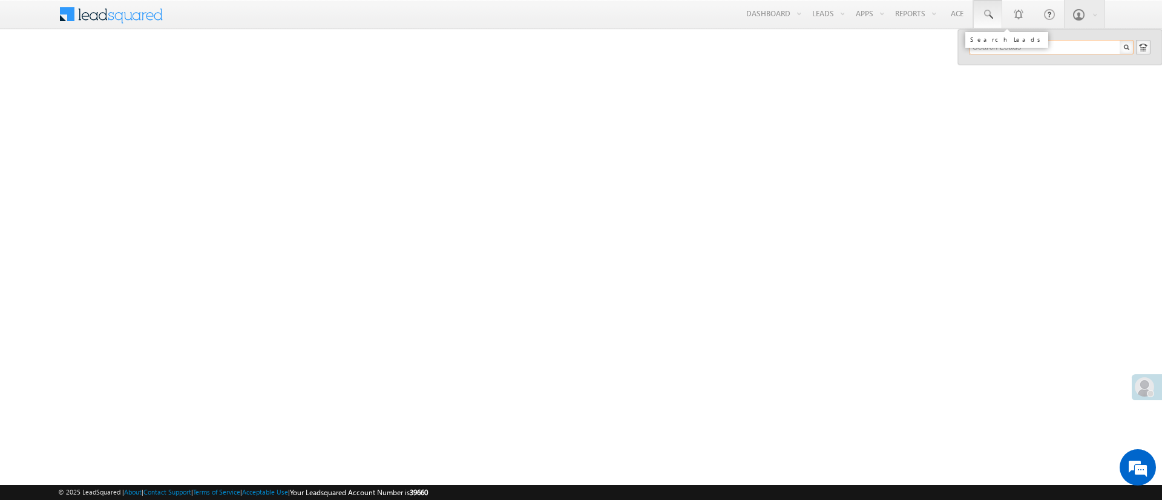
paste input "EQ27405512"
type input "EQ27405512"
click at [1030, 67] on div "[PERSON_NAME] [PERSON_NAME]" at bounding box center [1056, 70] width 162 height 24
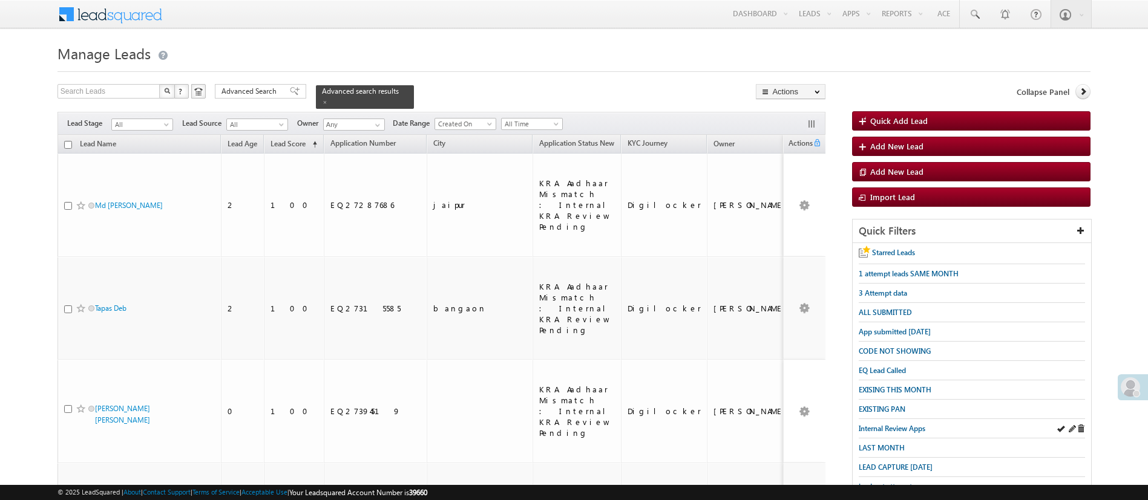
click at [883, 419] on div "Internal Review Apps" at bounding box center [972, 428] width 226 height 19
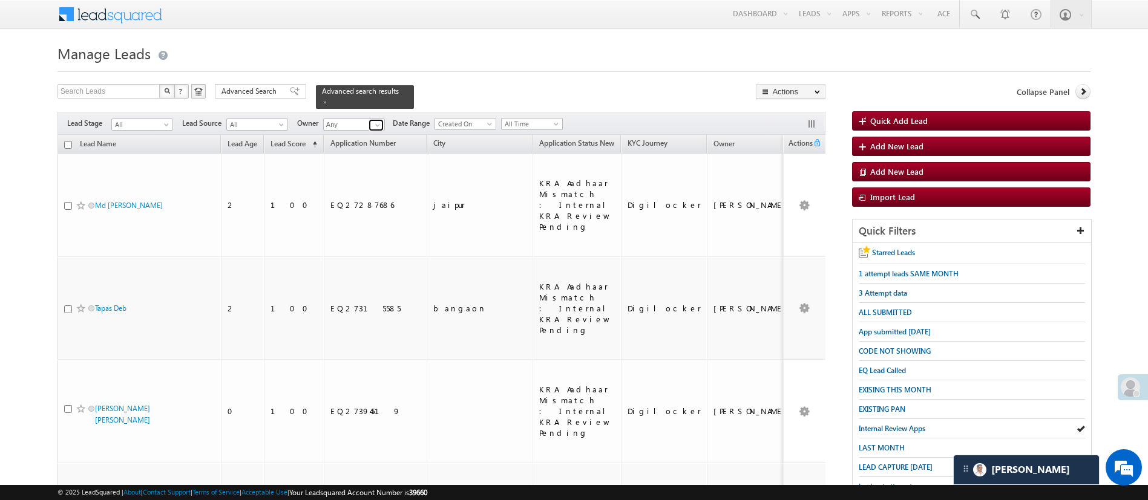
click at [373, 120] on span at bounding box center [378, 125] width 10 height 10
click at [376, 142] on span "[PERSON_NAME][EMAIL_ADDRESS][DOMAIN_NAME]" at bounding box center [382, 146] width 109 height 9
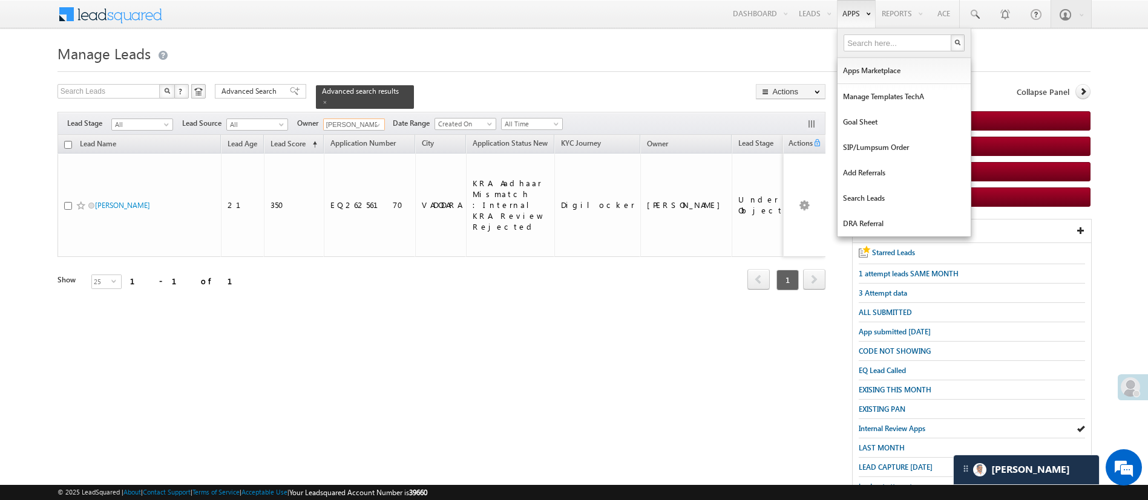
type input "[PERSON_NAME]"
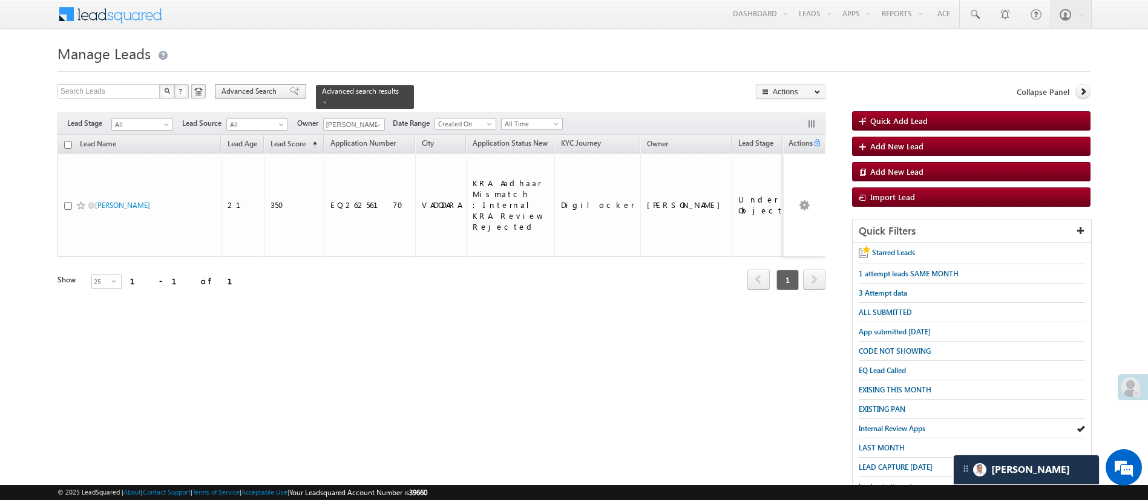
click at [249, 89] on span "Advanced Search" at bounding box center [250, 91] width 59 height 11
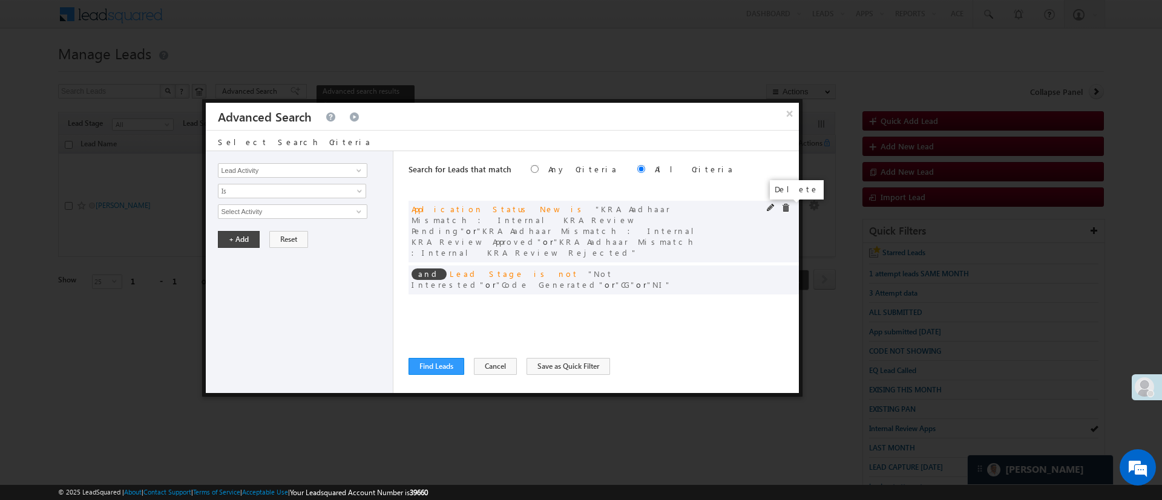
click at [785, 208] on span at bounding box center [785, 208] width 8 height 8
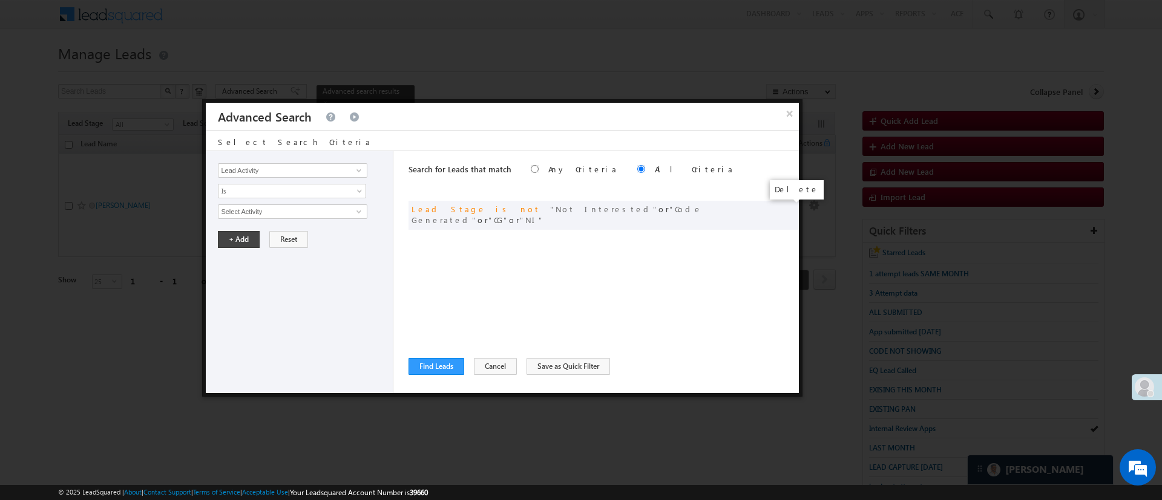
click at [0, 0] on span at bounding box center [0, 0] width 0 height 0
click at [362, 172] on span at bounding box center [359, 171] width 10 height 10
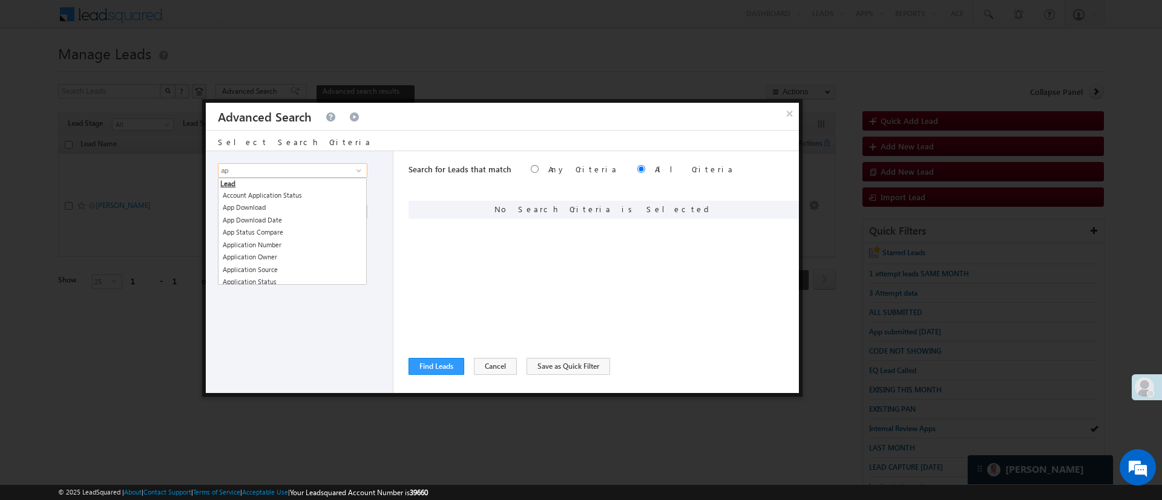
type input "a"
click at [331, 211] on link "Application Status New" at bounding box center [292, 215] width 149 height 14
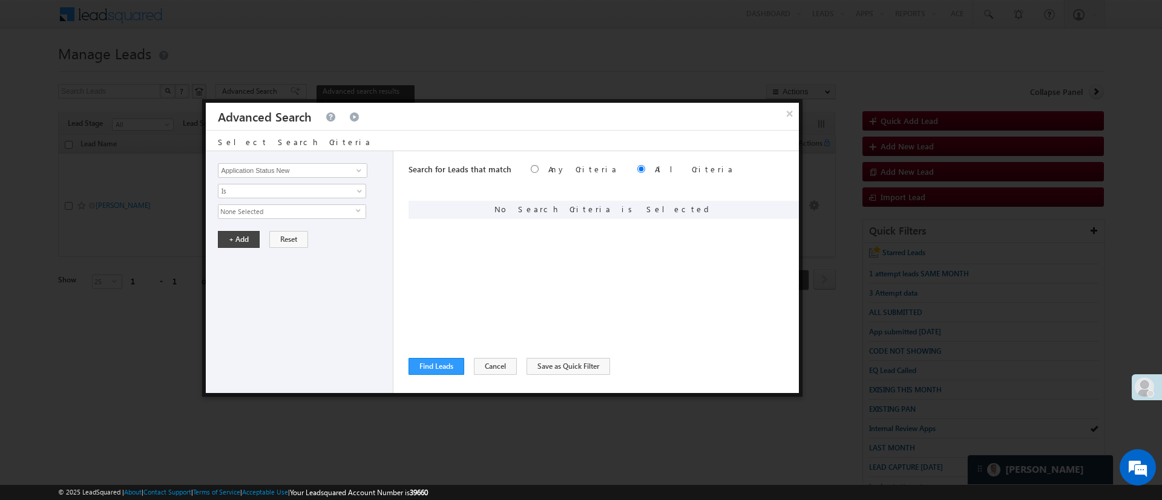
click at [329, 211] on span "None Selected" at bounding box center [286, 211] width 137 height 13
click at [291, 186] on span "Is" at bounding box center [283, 191] width 131 height 11
click at [295, 169] on input "Application Status New" at bounding box center [292, 170] width 149 height 15
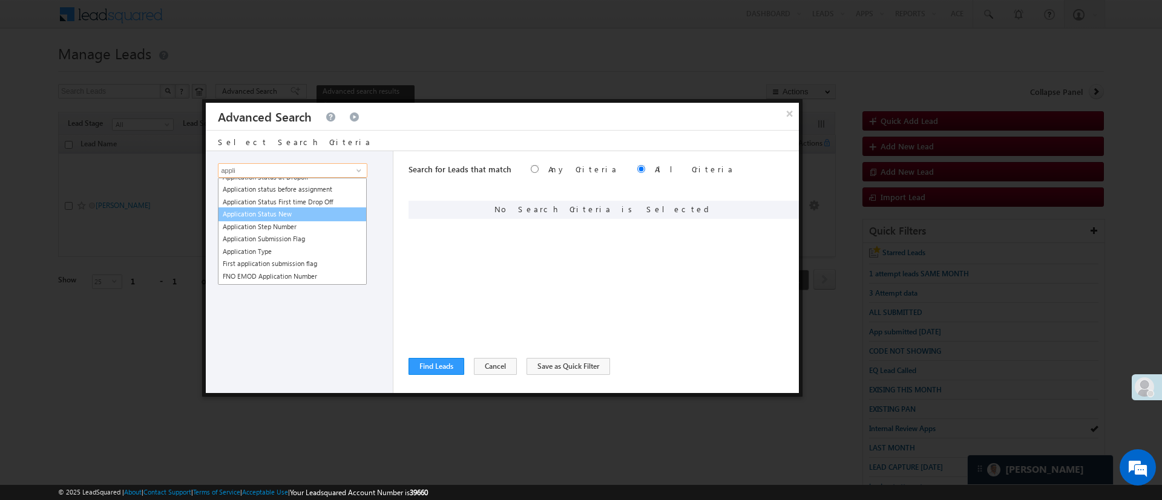
scroll to position [0, 0]
click at [318, 208] on link "Application Number" at bounding box center [292, 208] width 149 height 14
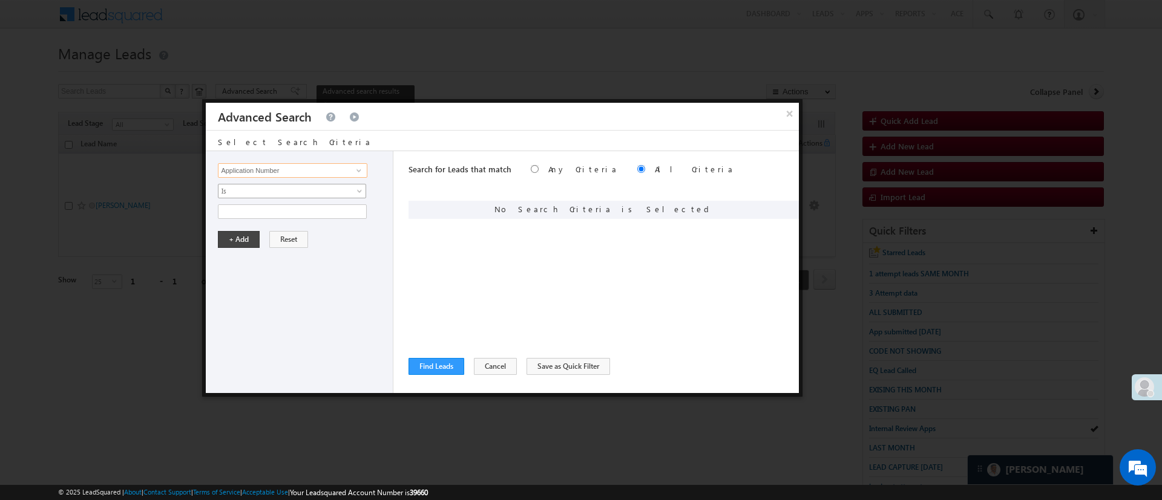
type input "Application Number"
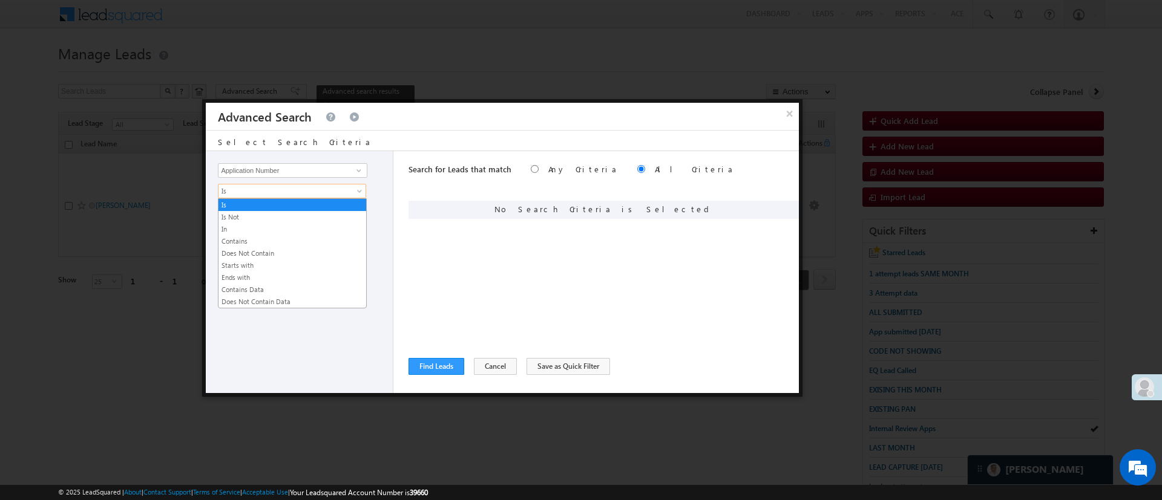
click at [317, 189] on span "Is" at bounding box center [283, 191] width 131 height 11
click at [316, 230] on link "In" at bounding box center [292, 229] width 148 height 11
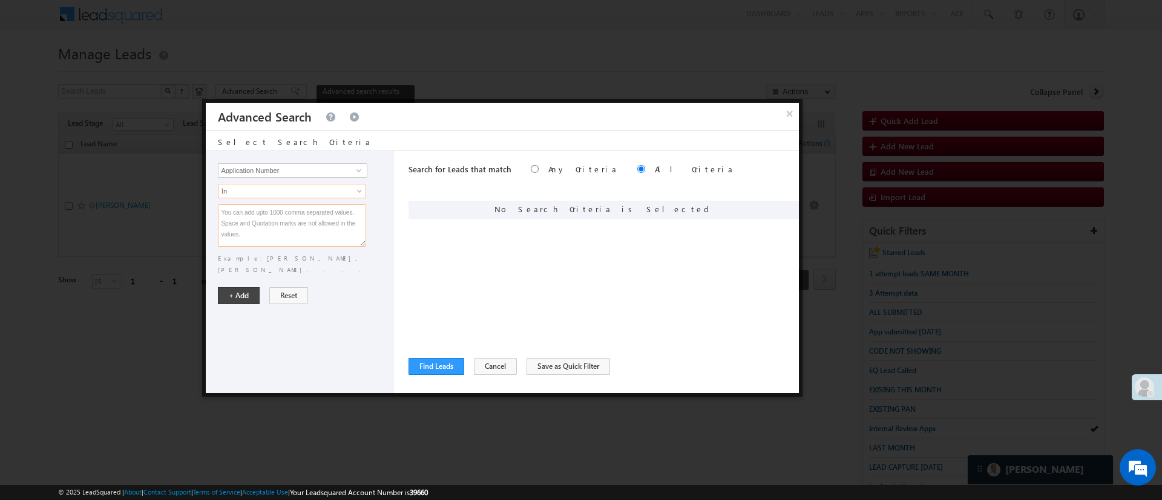
click at [316, 229] on textarea at bounding box center [292, 225] width 148 height 42
paste textarea "EQ27078687 EQ27175470 EQ26256170 EQ27175470"
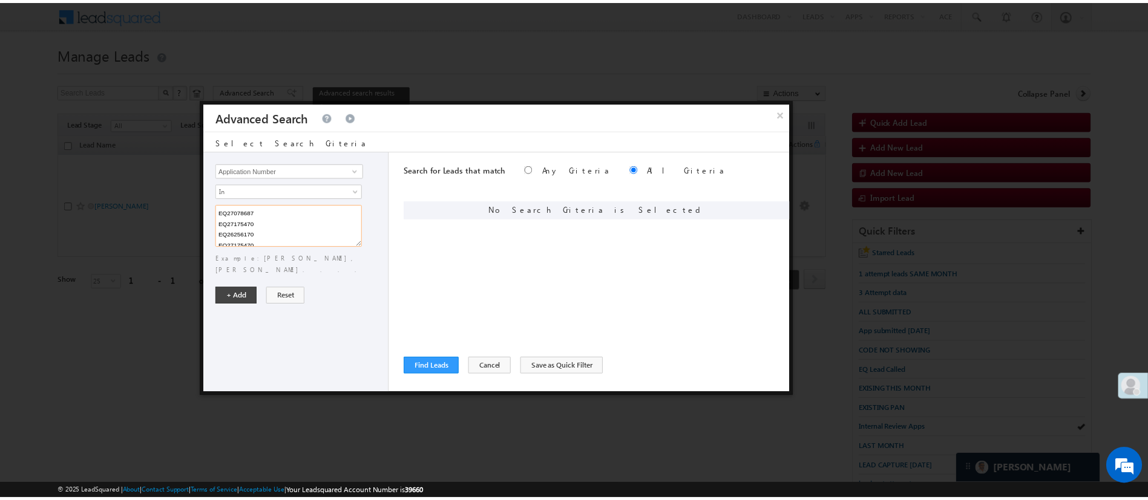
scroll to position [3, 0]
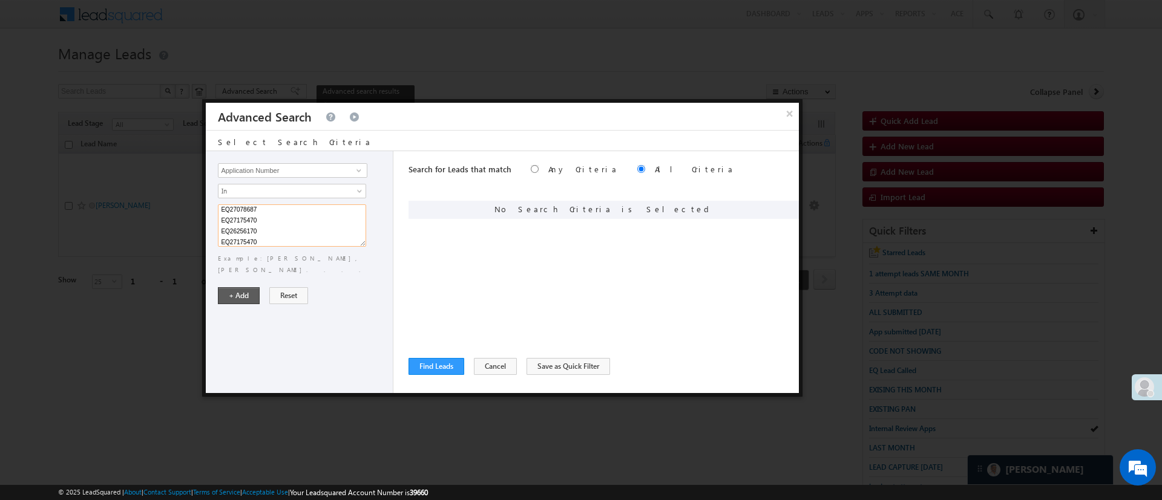
type textarea "EQ27078687 EQ27175470 EQ26256170 EQ27175470"
click at [238, 287] on button "+ Add" at bounding box center [239, 295] width 42 height 17
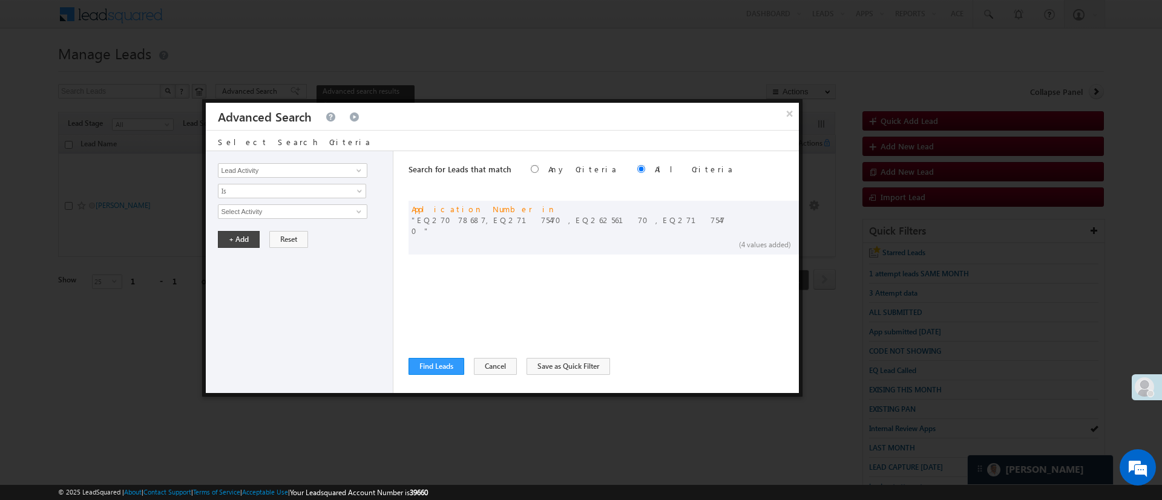
click at [450, 353] on div "Search for Leads that match Any Criteria All Criteria Note that the current tri…" at bounding box center [603, 272] width 390 height 242
click at [439, 362] on button "Find Leads" at bounding box center [436, 366] width 56 height 17
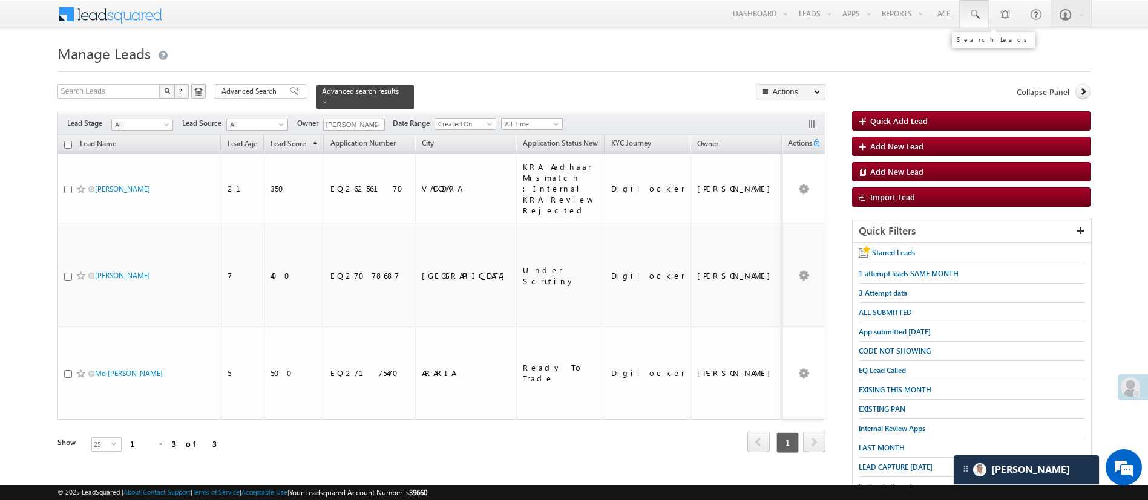
click at [970, 21] on link at bounding box center [974, 14] width 29 height 28
paste input "EQ27078687"
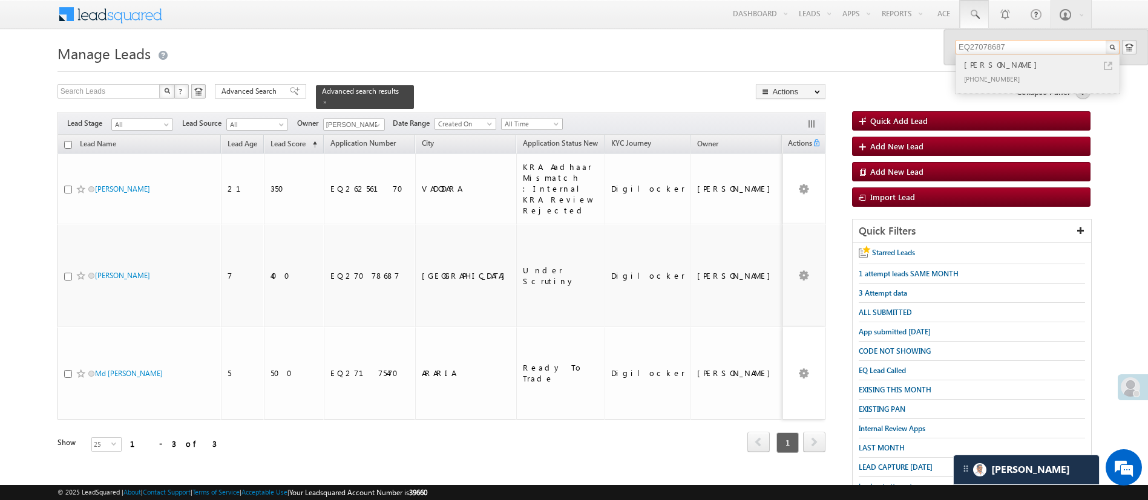
type input "EQ27078687"
click at [1020, 69] on div "Ruchita jain" at bounding box center [1042, 64] width 162 height 13
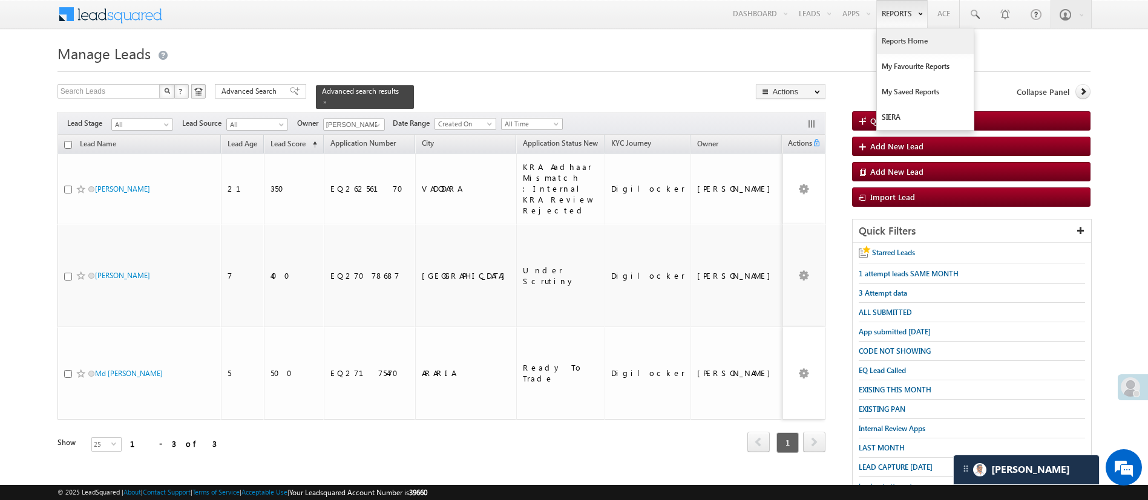
click at [903, 30] on link "Reports Home" at bounding box center [925, 40] width 97 height 25
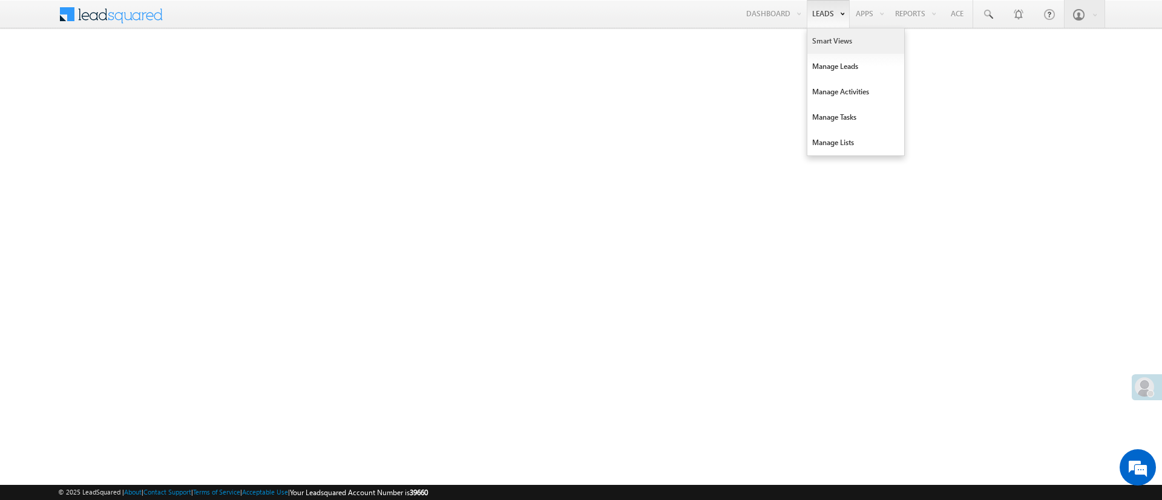
click at [831, 45] on link "Smart Views" at bounding box center [855, 40] width 97 height 25
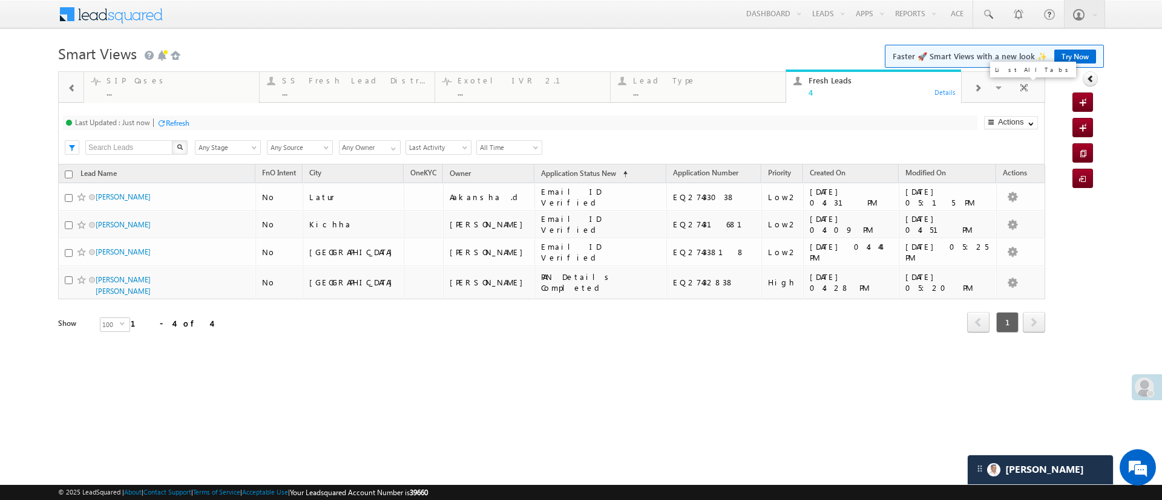
click at [1004, 85] on span at bounding box center [999, 89] width 12 height 25
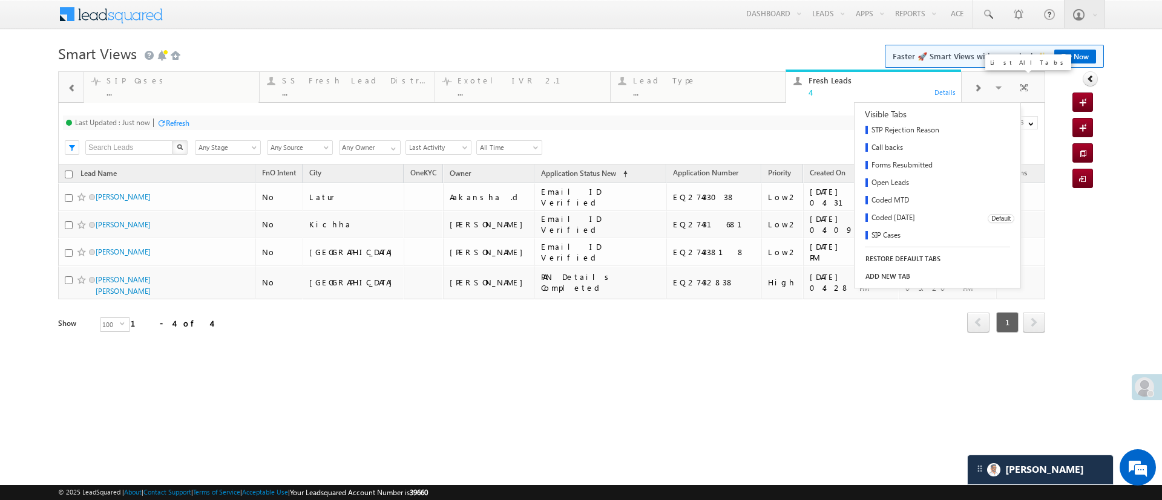
click at [906, 217] on link "Coded [DATE]" at bounding box center [916, 219] width 125 height 18
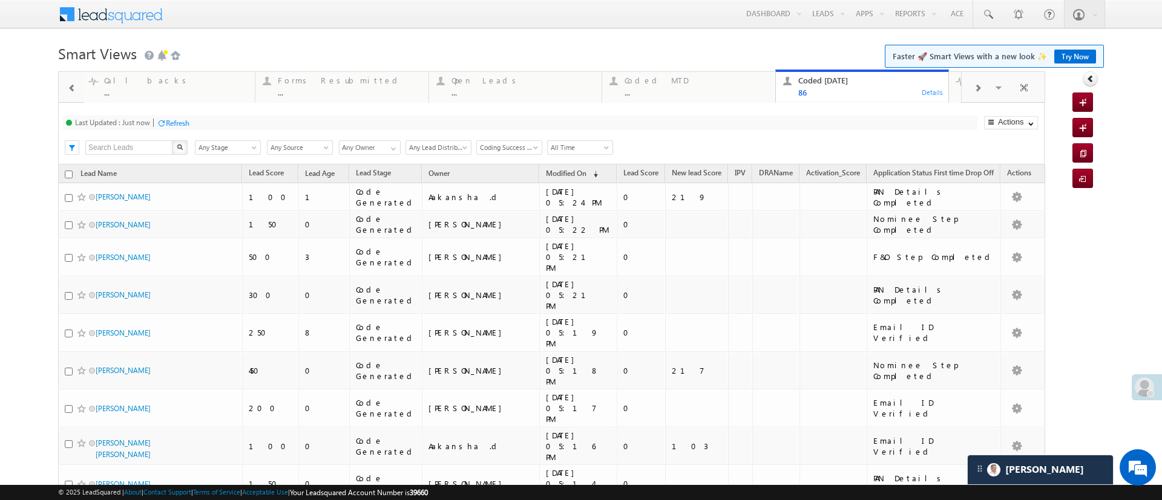
drag, startPoint x: 1161, startPoint y: 154, endPoint x: 795, endPoint y: 137, distance: 366.4
click at [795, 137] on div "Last Updated : Just now Refresh Refreshing... Search X Lead Stage Any Stage Any…" at bounding box center [551, 134] width 986 height 62
click at [890, 28] on link "Reports Home" at bounding box center [938, 40] width 97 height 25
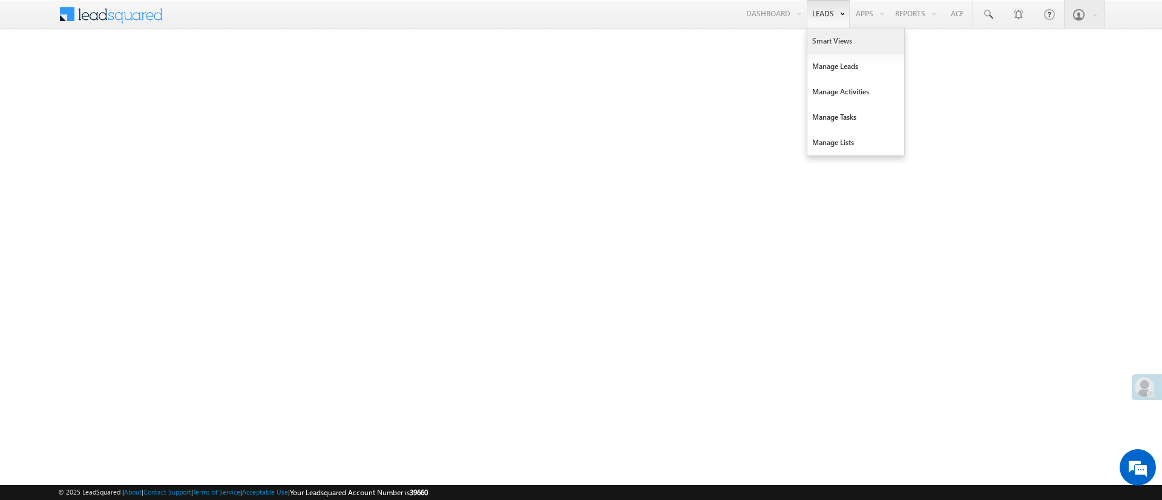
click at [826, 43] on link "Smart Views" at bounding box center [855, 40] width 97 height 25
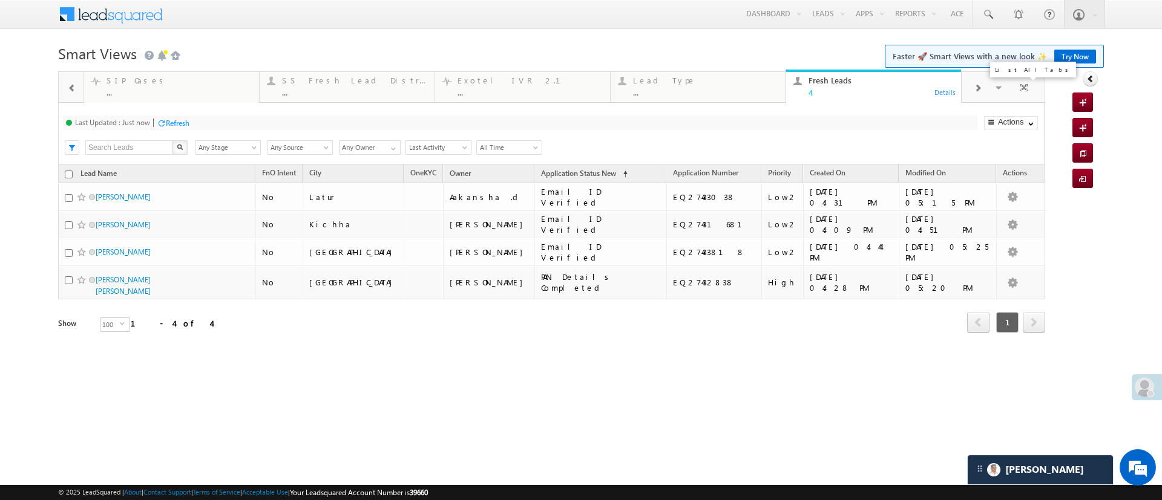
click at [996, 91] on span at bounding box center [999, 89] width 12 height 25
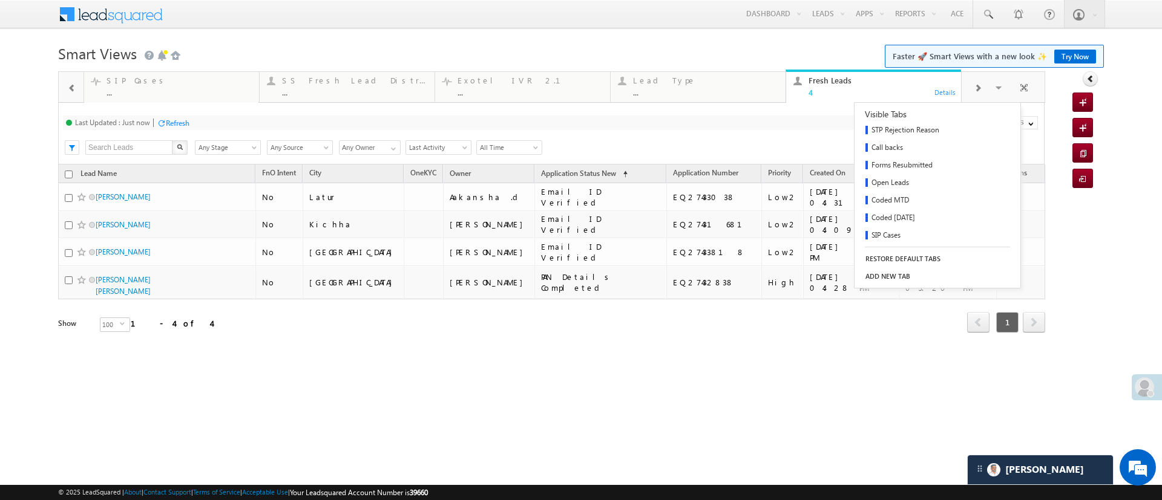
click at [764, 142] on div "Search X Lead Stage Any Stage Any Stage Lead Source Any Source Any Source Owner…" at bounding box center [561, 146] width 964 height 18
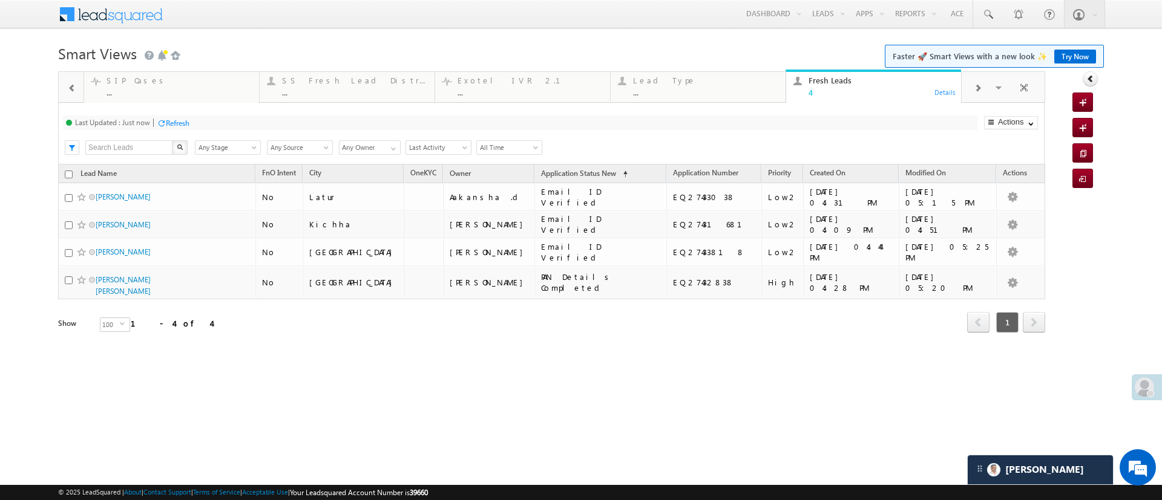
click at [186, 128] on div "Refresh" at bounding box center [173, 122] width 33 height 11
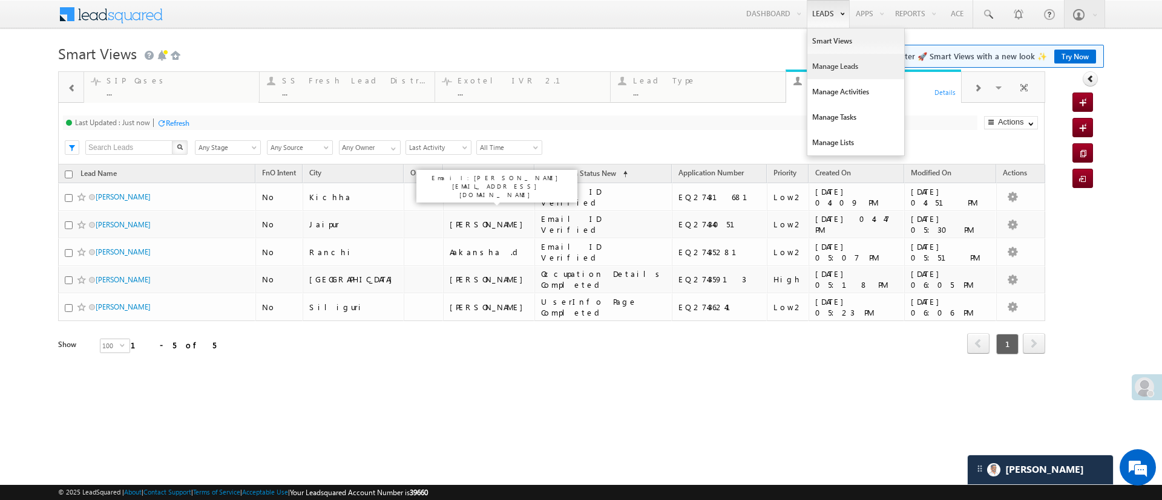
click at [822, 63] on link "Manage Leads" at bounding box center [855, 66] width 97 height 25
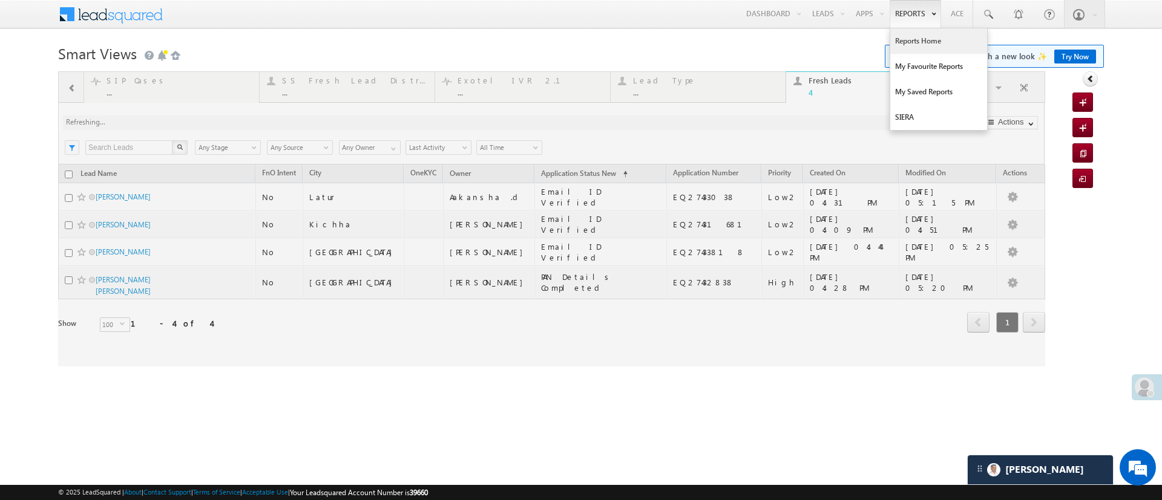
click at [905, 41] on link "Reports Home" at bounding box center [938, 40] width 97 height 25
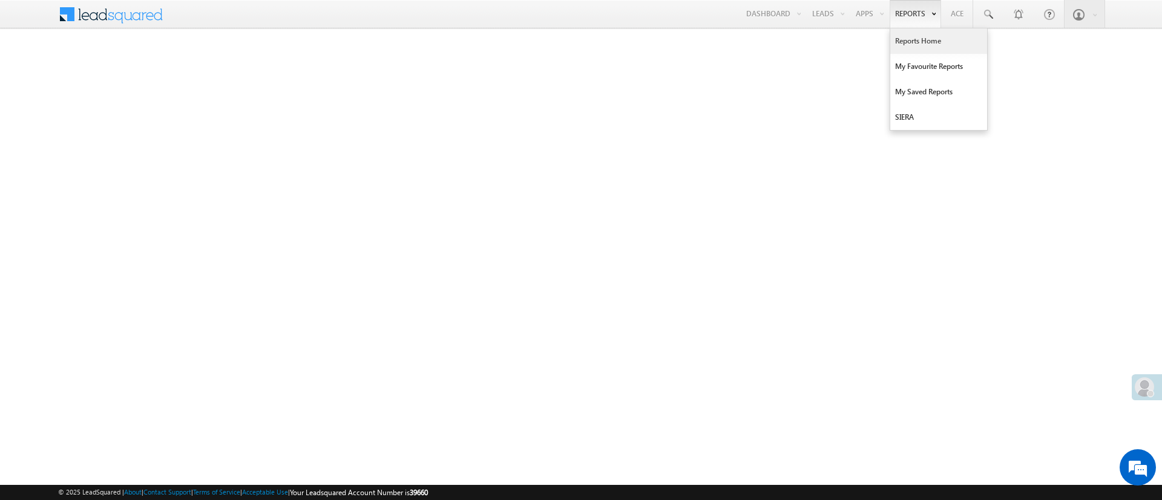
click at [924, 47] on link "Reports Home" at bounding box center [938, 40] width 97 height 25
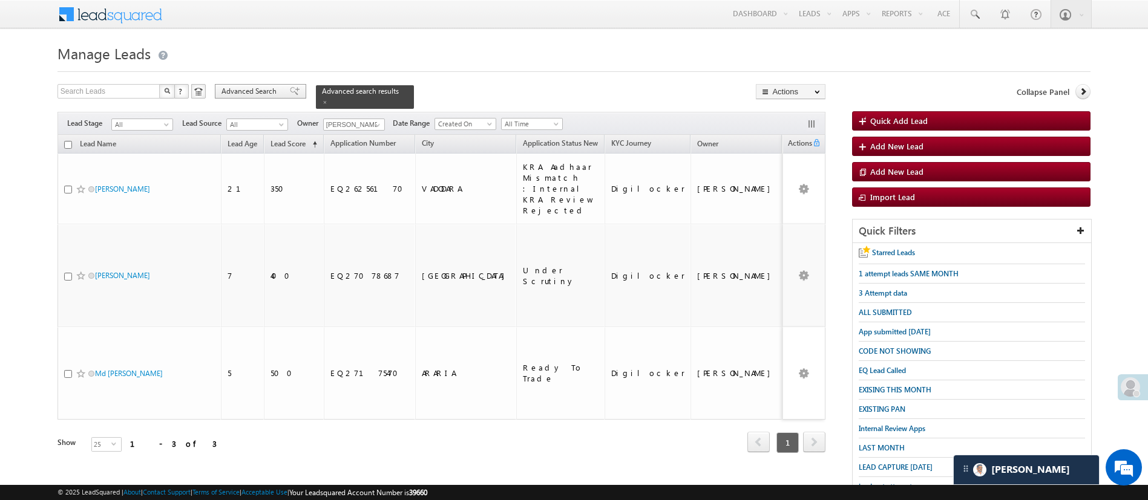
click at [252, 94] on span "Advanced Search" at bounding box center [250, 91] width 59 height 11
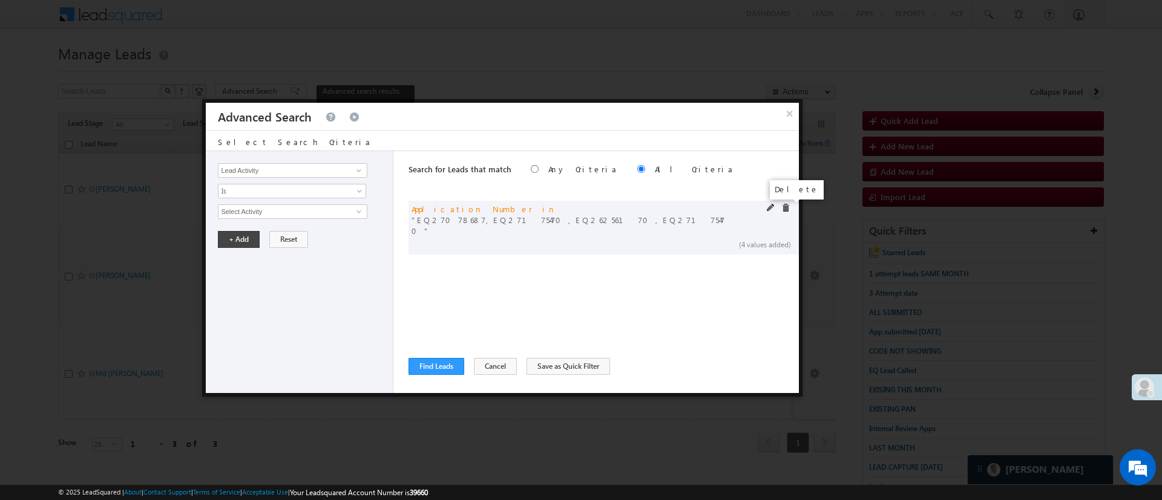
click at [787, 209] on span at bounding box center [785, 208] width 8 height 8
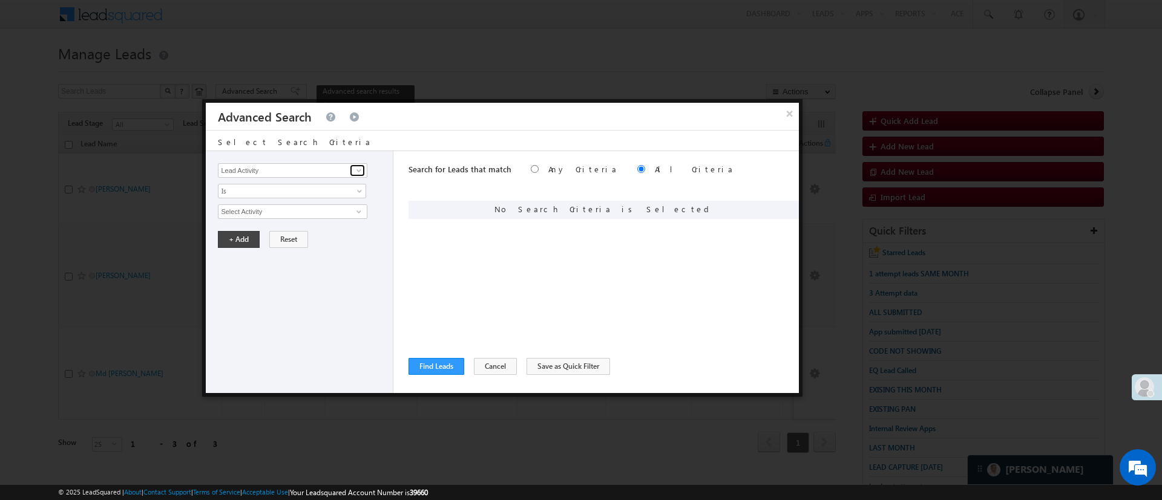
click at [360, 171] on span at bounding box center [359, 171] width 10 height 10
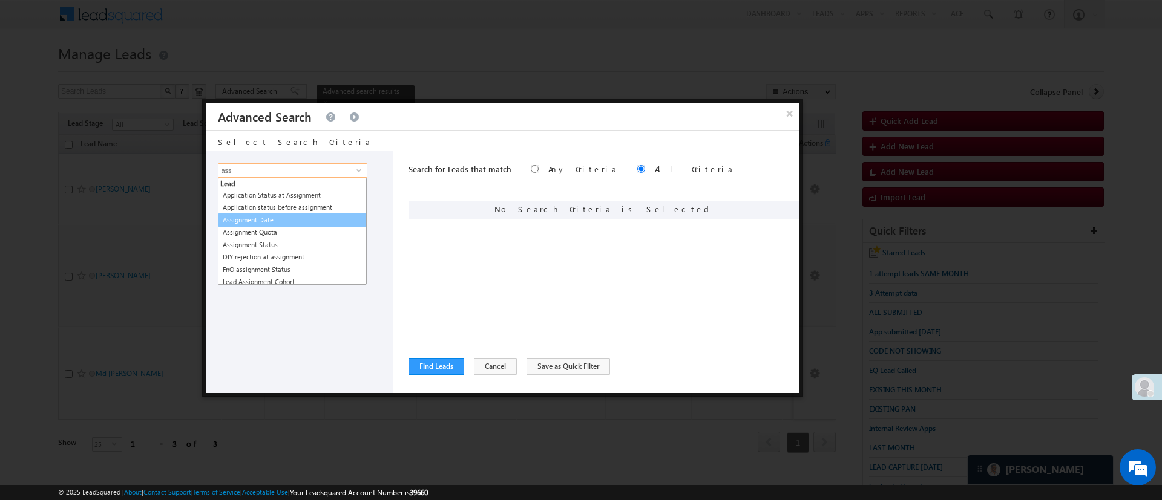
click at [299, 217] on link "Assignment Date" at bounding box center [292, 221] width 149 height 14
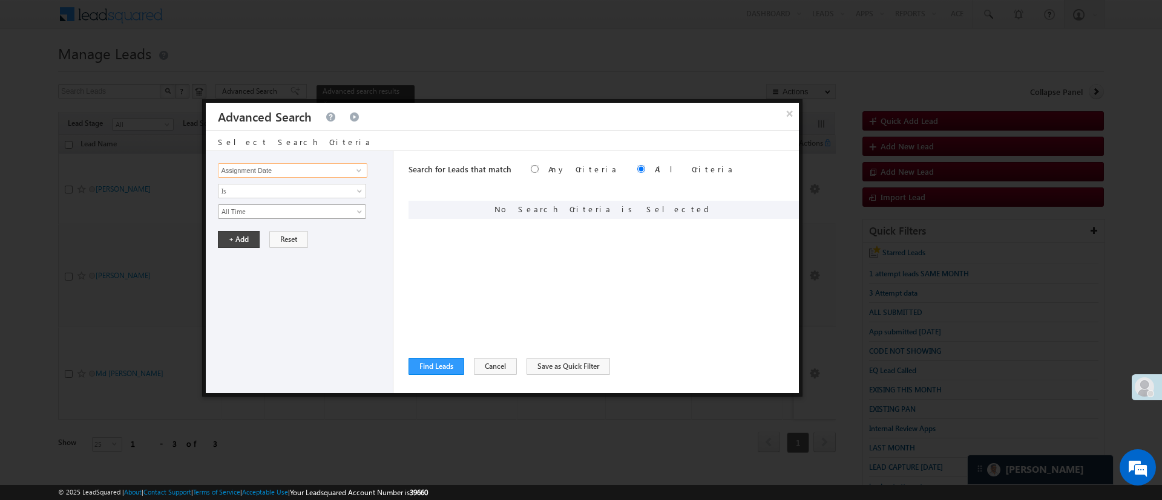
type input "Assignment Date"
click at [299, 217] on link "All Time" at bounding box center [292, 211] width 148 height 15
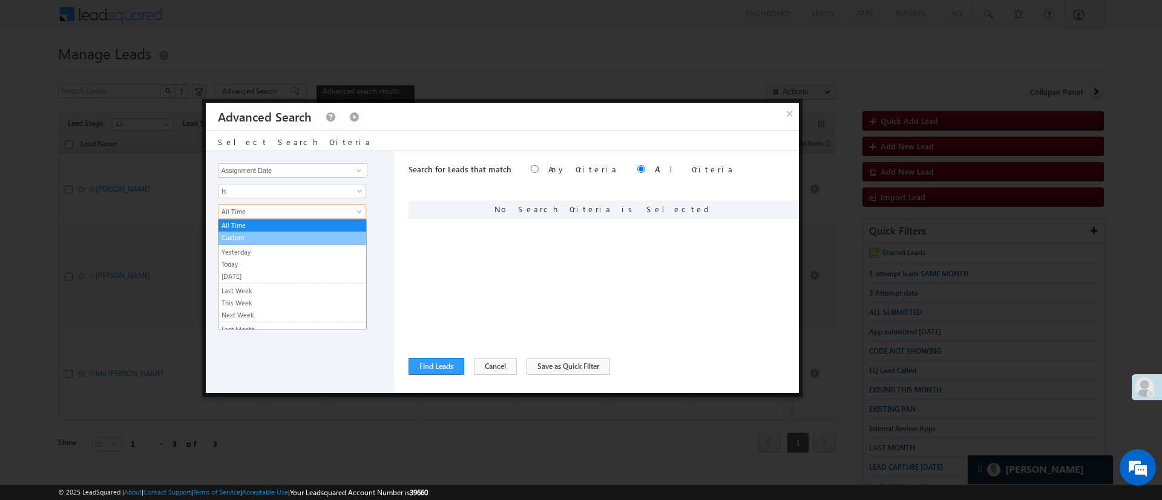
click at [289, 232] on link "Custom" at bounding box center [292, 237] width 148 height 11
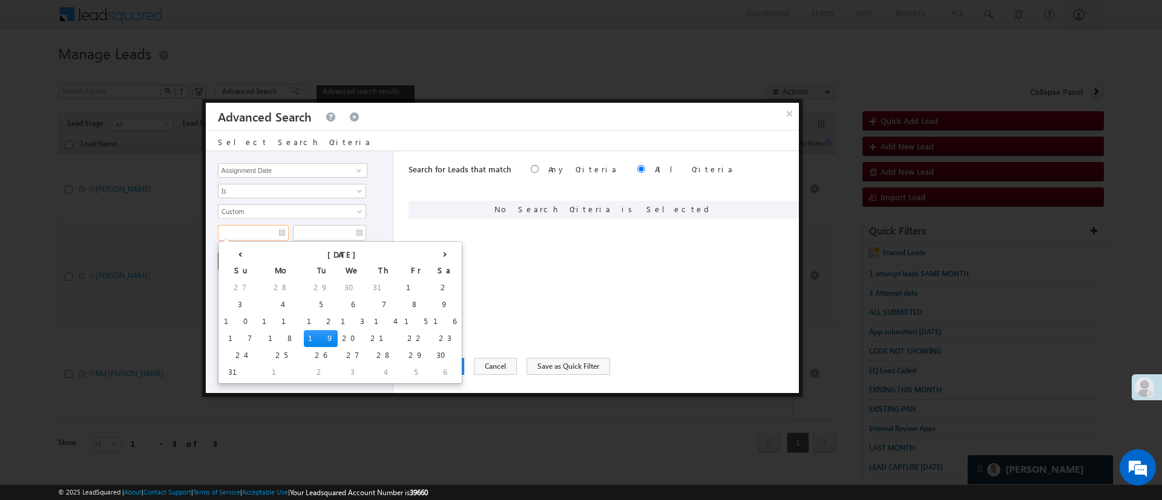
click at [284, 229] on input "text" at bounding box center [253, 233] width 71 height 16
click at [430, 320] on td "16" at bounding box center [444, 321] width 29 height 17
type input "[DATE]"
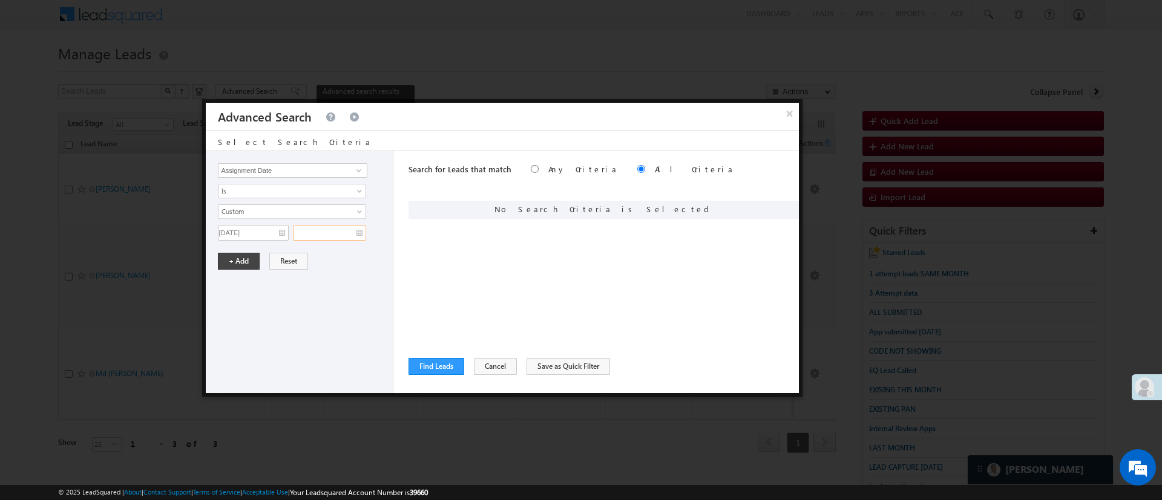
click at [333, 235] on input "text" at bounding box center [329, 233] width 73 height 16
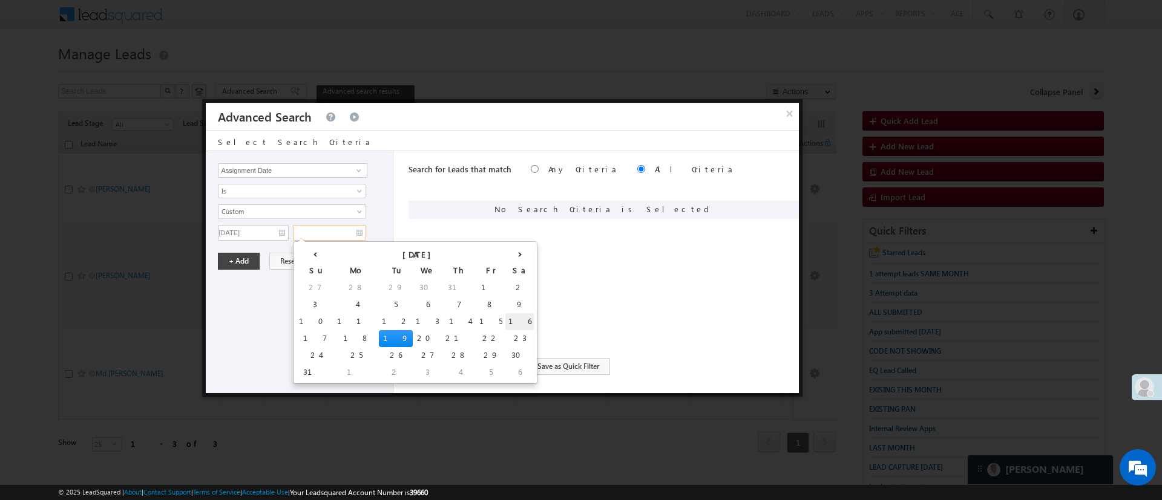
click at [505, 318] on td "16" at bounding box center [519, 321] width 29 height 17
type input "[DATE]"
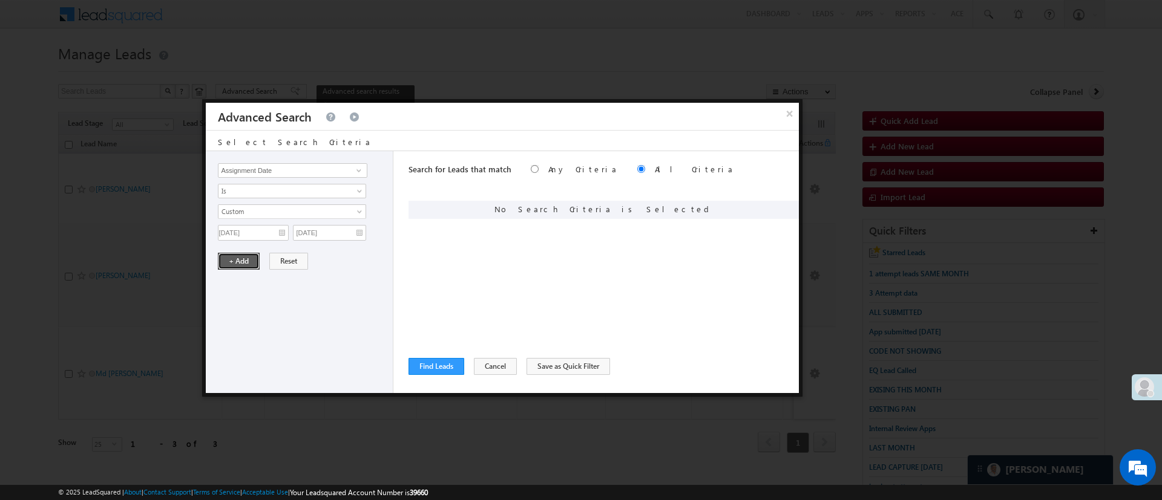
click at [242, 260] on button "+ Add" at bounding box center [239, 261] width 42 height 17
click at [358, 168] on span at bounding box center [359, 171] width 10 height 10
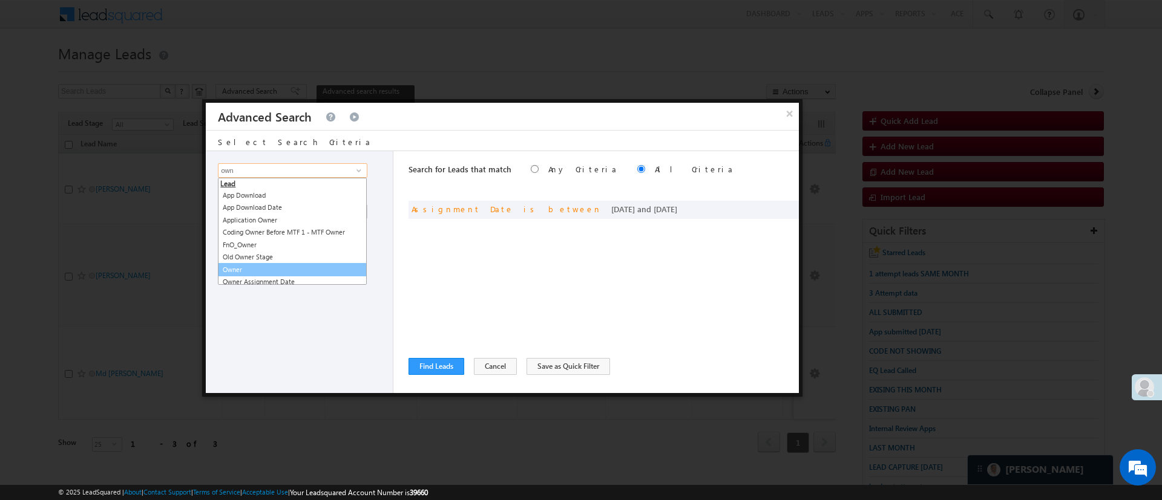
click at [281, 267] on link "Owner" at bounding box center [292, 270] width 149 height 14
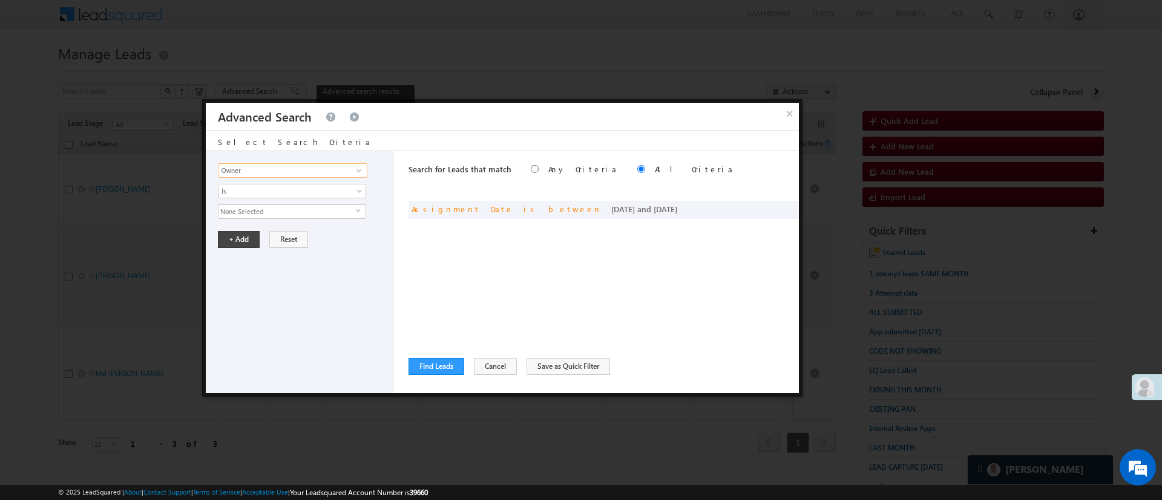
type input "Owner"
click at [281, 211] on span "None Selected" at bounding box center [286, 211] width 137 height 13
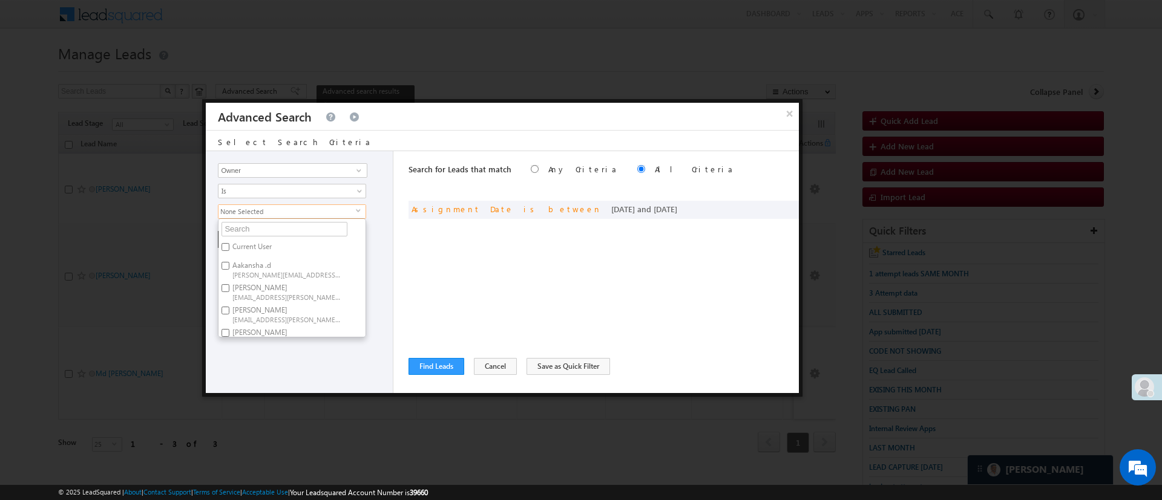
click at [274, 281] on label "Anuj Rajak Anuj.Rajak@angelbroking.com" at bounding box center [285, 292] width 135 height 22
click at [229, 284] on input "Anuj Rajak Anuj.Rajak@angelbroking.com" at bounding box center [225, 288] width 8 height 8
checkbox input "true"
click at [274, 362] on div "Lead Activity Task Sales Group Prospect Id WA Last Message Timestamp 4th Day Di…" at bounding box center [300, 272] width 188 height 242
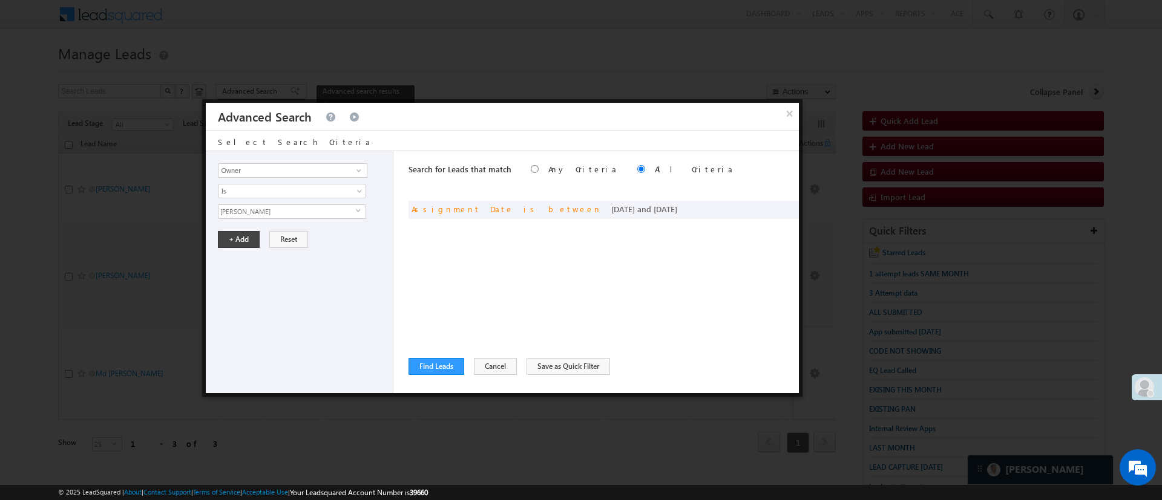
click at [236, 230] on div "Lead Activity Task Sales Group Prospect Id WA Last Message Timestamp 4th Day Di…" at bounding box center [300, 272] width 188 height 242
click at [236, 231] on button "+ Add" at bounding box center [239, 239] width 42 height 17
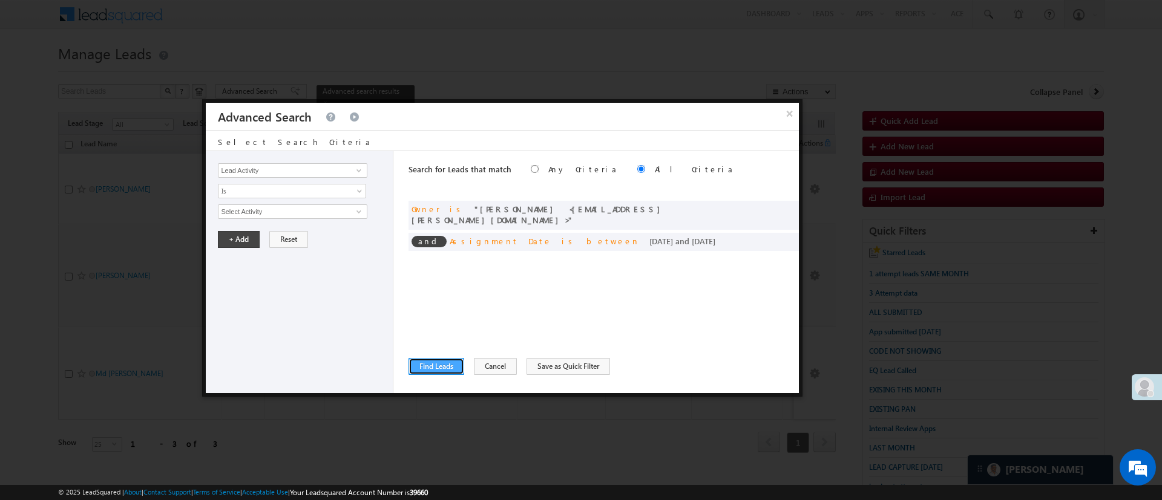
click at [451, 370] on button "Find Leads" at bounding box center [436, 366] width 56 height 17
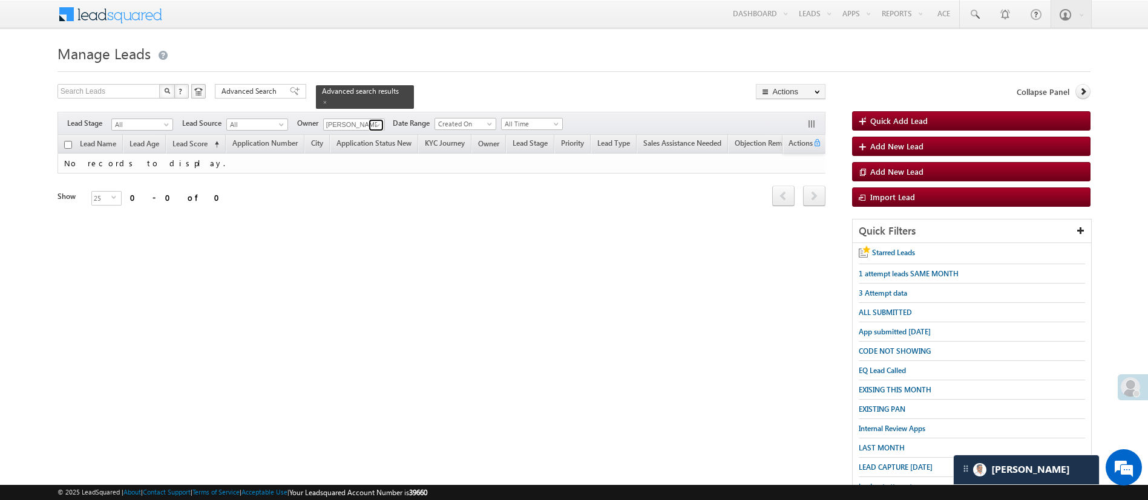
click at [374, 120] on span at bounding box center [378, 125] width 10 height 10
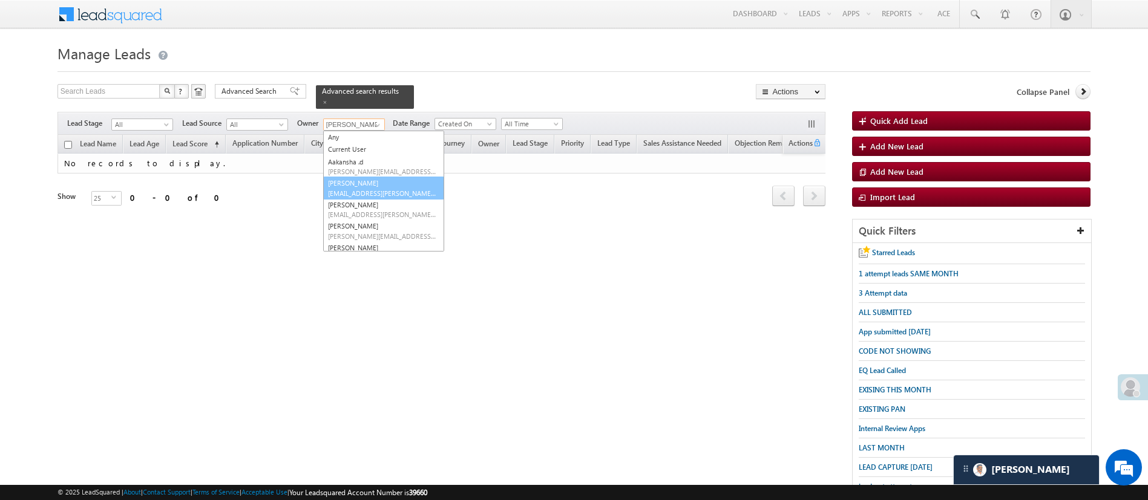
click at [370, 177] on link "Anuj Rajak Anuj.Rajak@angelbroking.com" at bounding box center [383, 188] width 121 height 23
type input "Anuj Rajak"
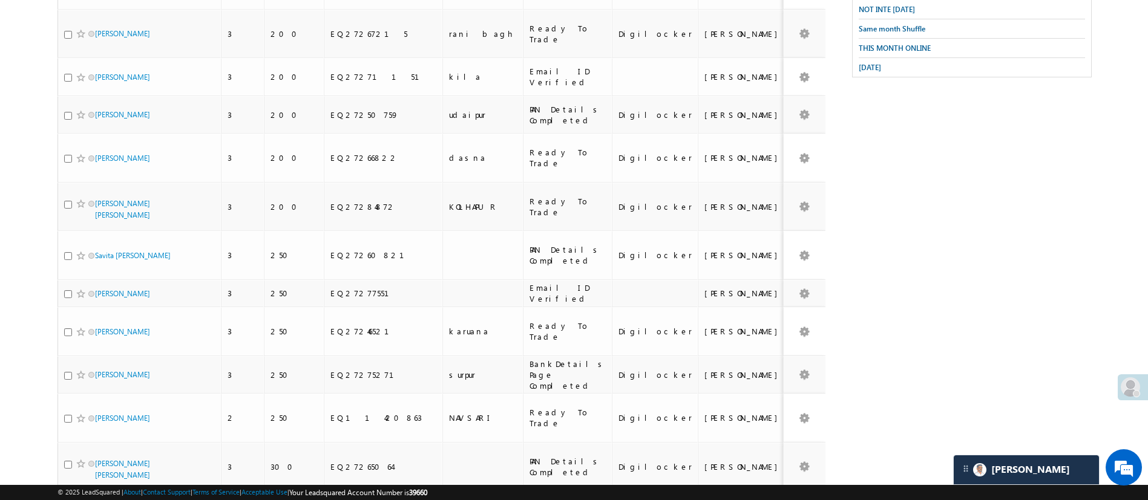
scroll to position [494, 0]
checkbox input "true"
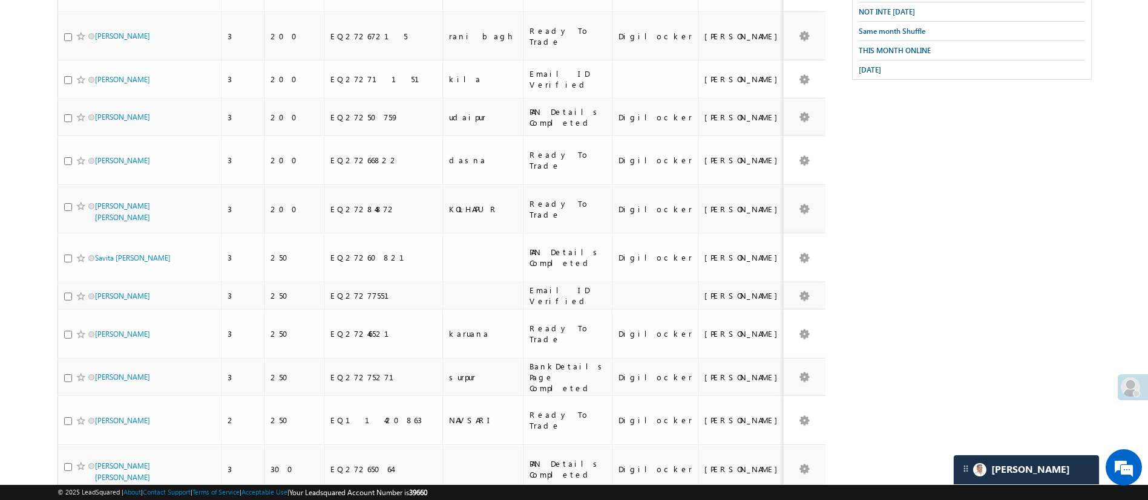
checkbox input "true"
copy div "EQ27252477"
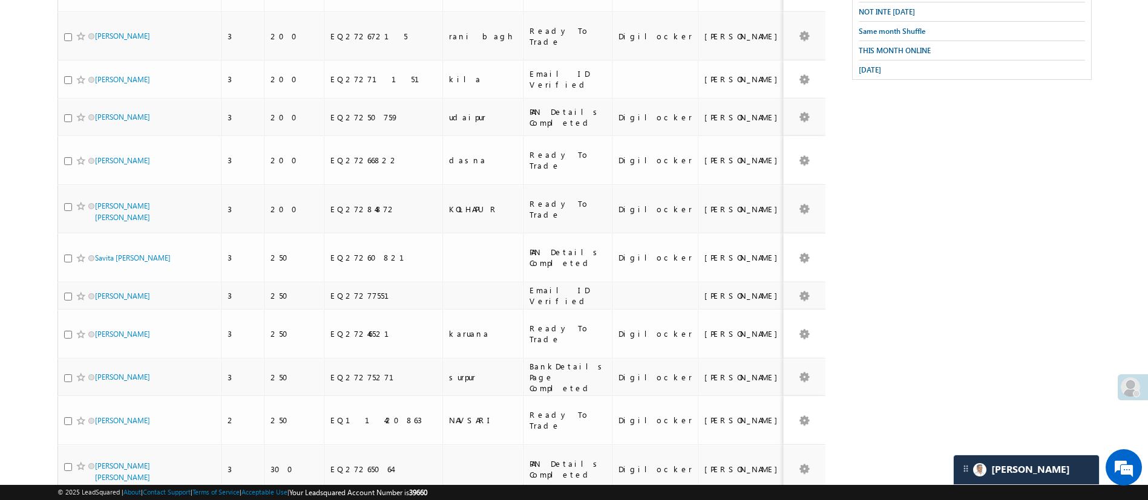
copy div "EQ27281609"
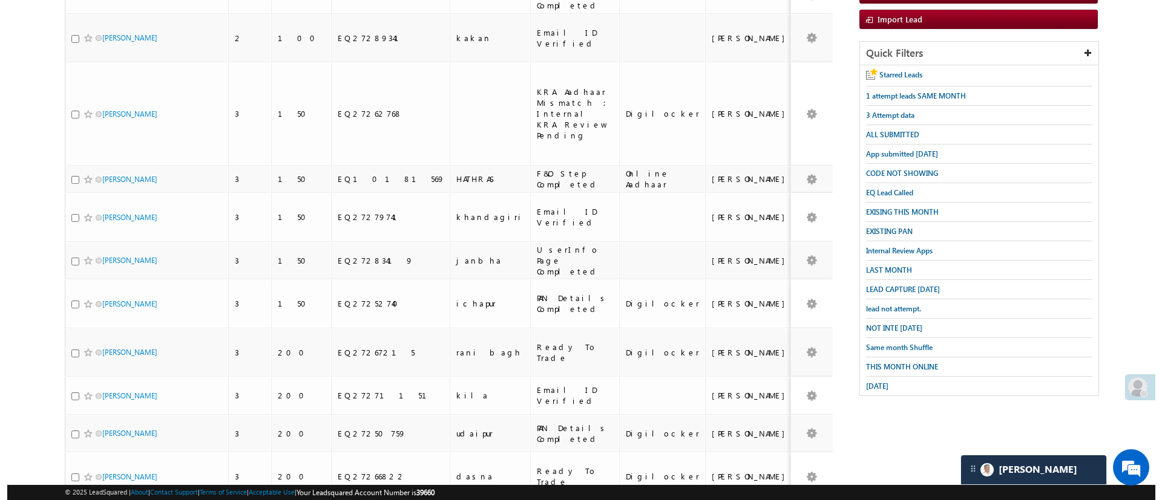
scroll to position [0, 0]
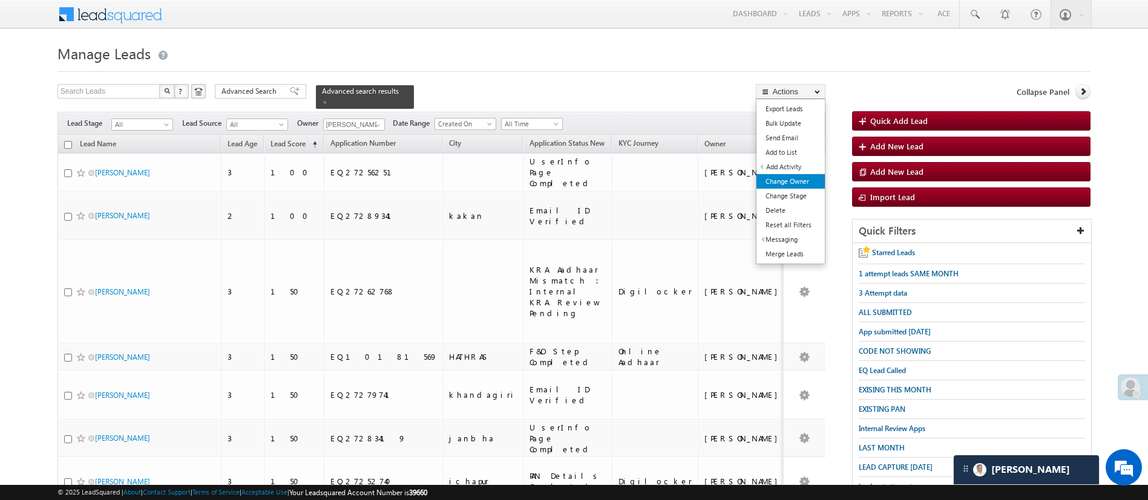
click at [809, 181] on link "Change Owner" at bounding box center [790, 181] width 68 height 15
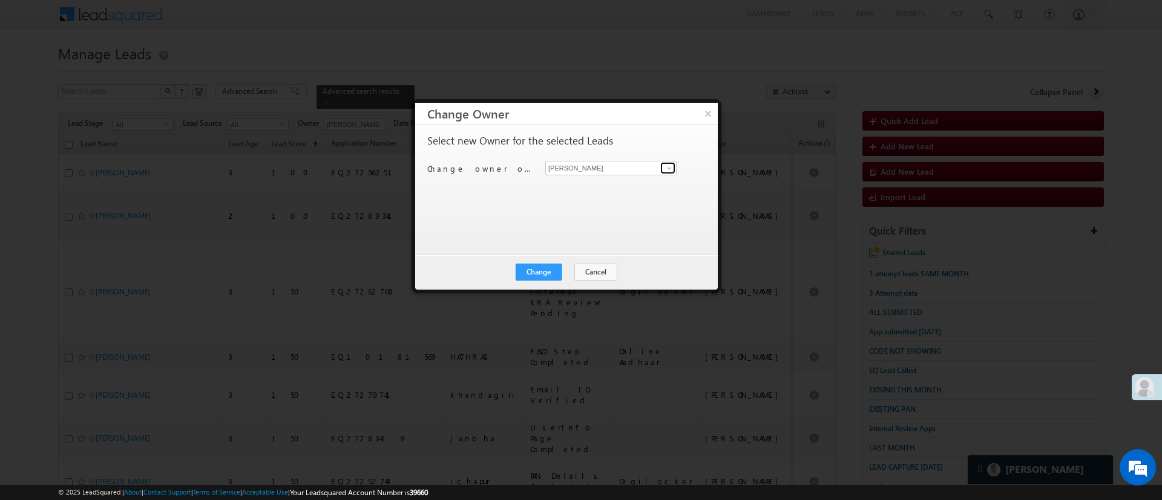
click at [669, 168] on span at bounding box center [669, 168] width 10 height 10
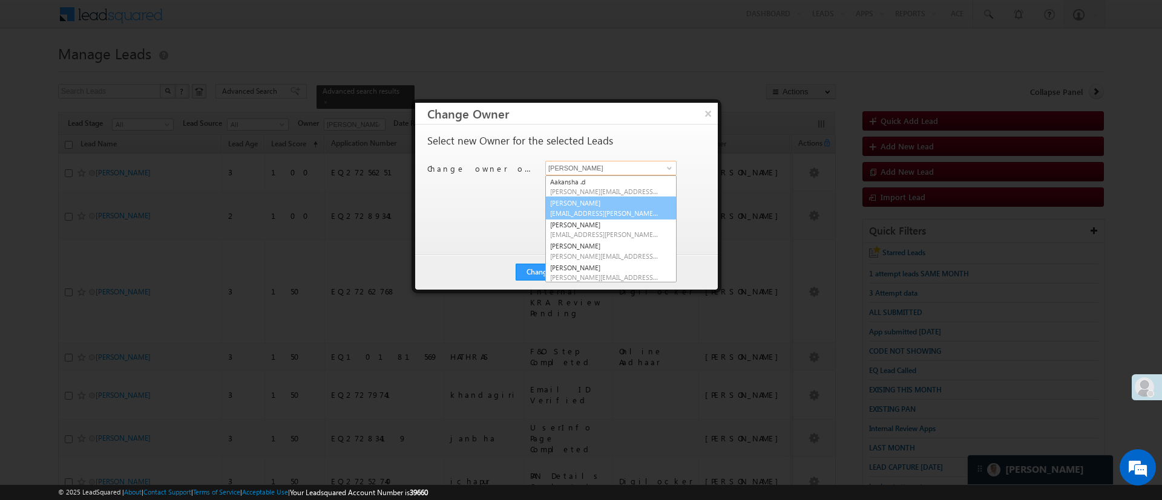
click at [624, 209] on span "[EMAIL_ADDRESS][PERSON_NAME][DOMAIN_NAME]" at bounding box center [604, 213] width 109 height 9
type input "[PERSON_NAME]"
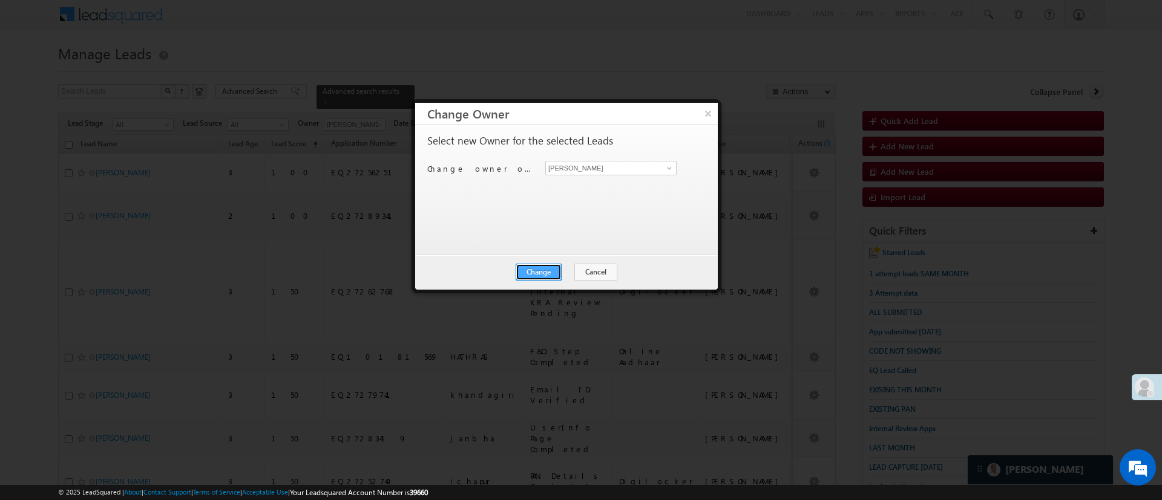
click at [532, 270] on button "Change" at bounding box center [538, 272] width 46 height 17
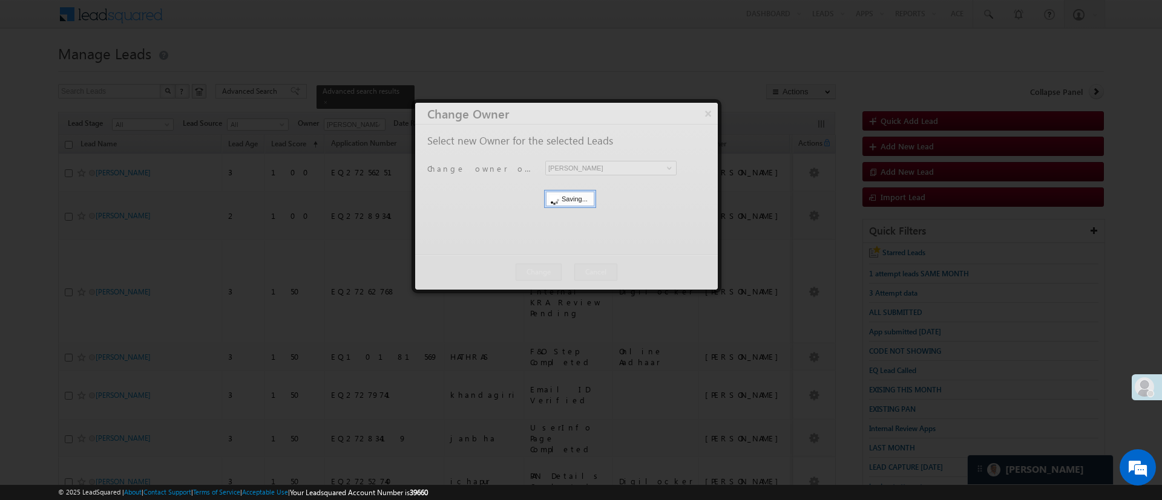
click at [702, 118] on div at bounding box center [566, 196] width 303 height 187
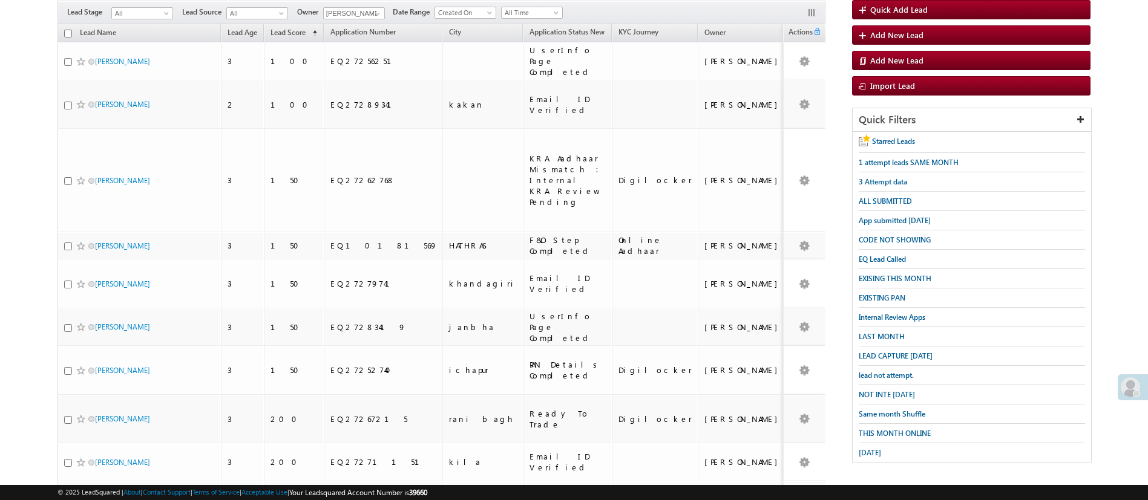
scroll to position [551, 0]
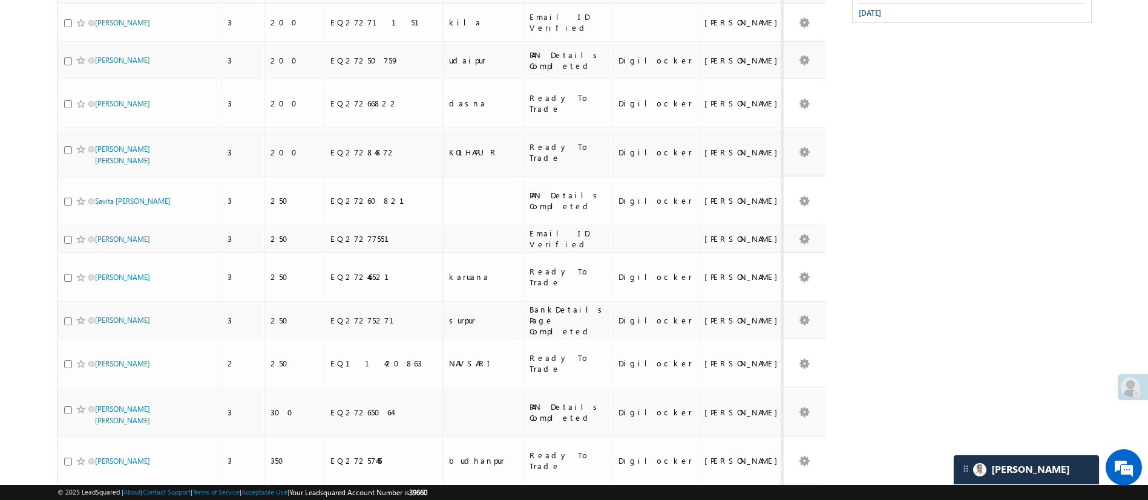
checkbox input "true"
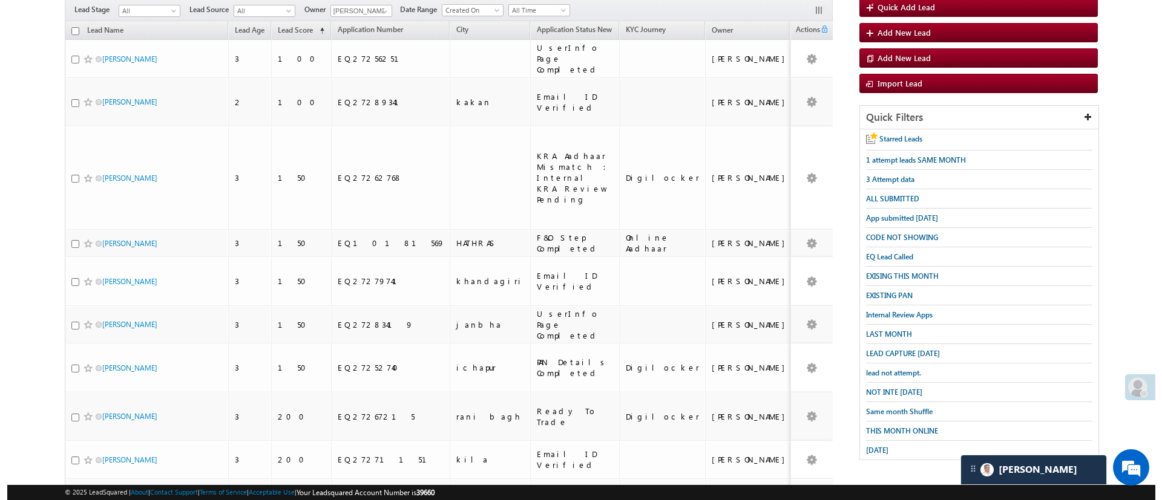
scroll to position [0, 0]
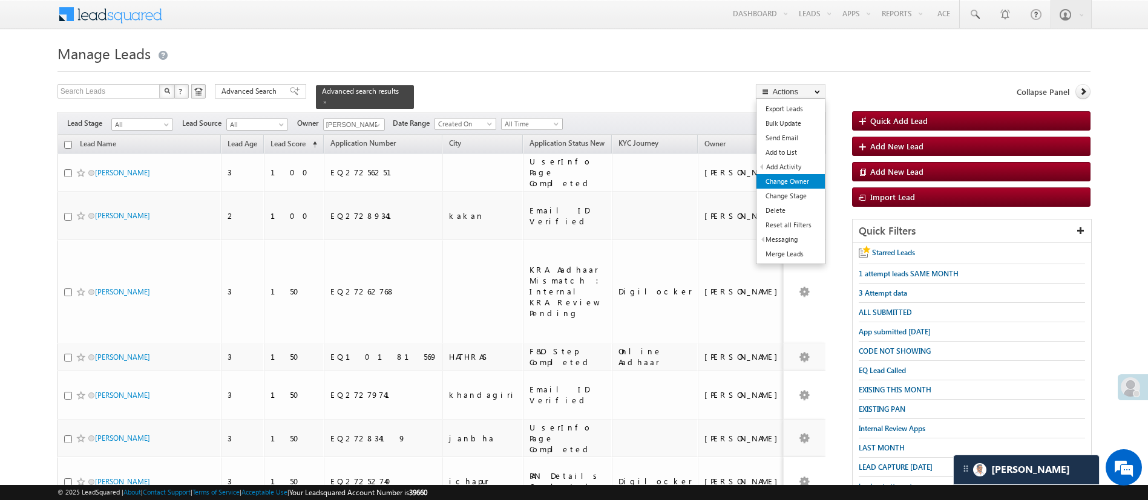
click at [799, 175] on link "Change Owner" at bounding box center [790, 181] width 68 height 15
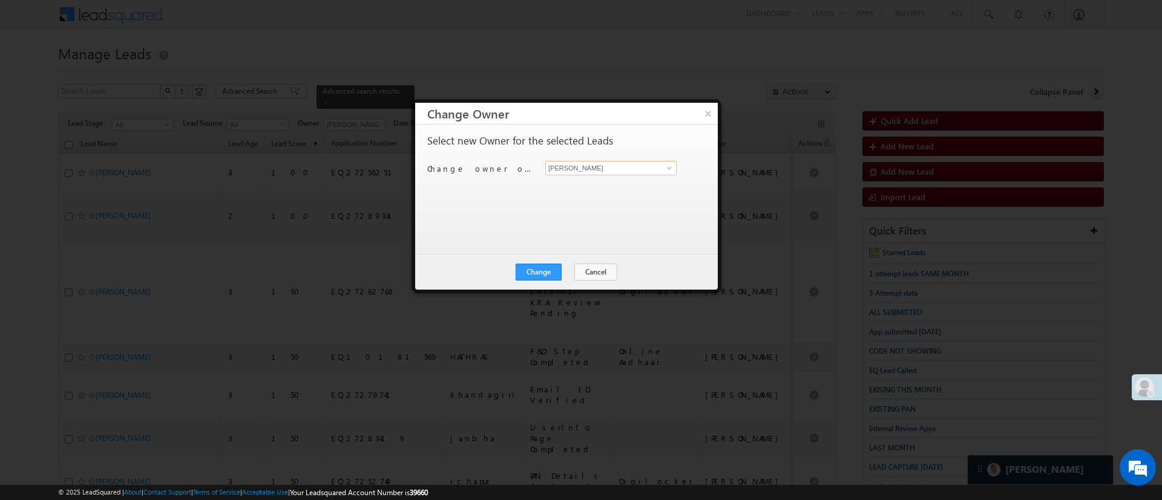
click at [630, 166] on input "[PERSON_NAME]" at bounding box center [610, 168] width 131 height 15
click at [616, 180] on link "Himanshu Sharma HIMANSHU.SHARMA@ANGELBROKING.COM" at bounding box center [610, 186] width 131 height 23
type input "Himanshu Sharma"
click at [543, 274] on button "Change" at bounding box center [538, 272] width 46 height 17
click at [569, 272] on button "Close" at bounding box center [568, 272] width 39 height 17
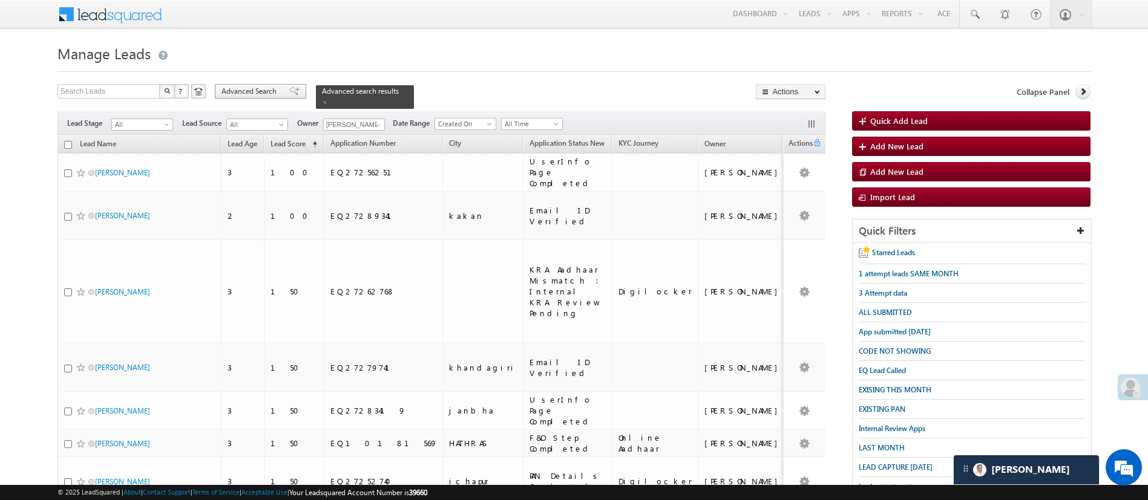
click at [250, 91] on span "Advanced Search" at bounding box center [250, 91] width 59 height 11
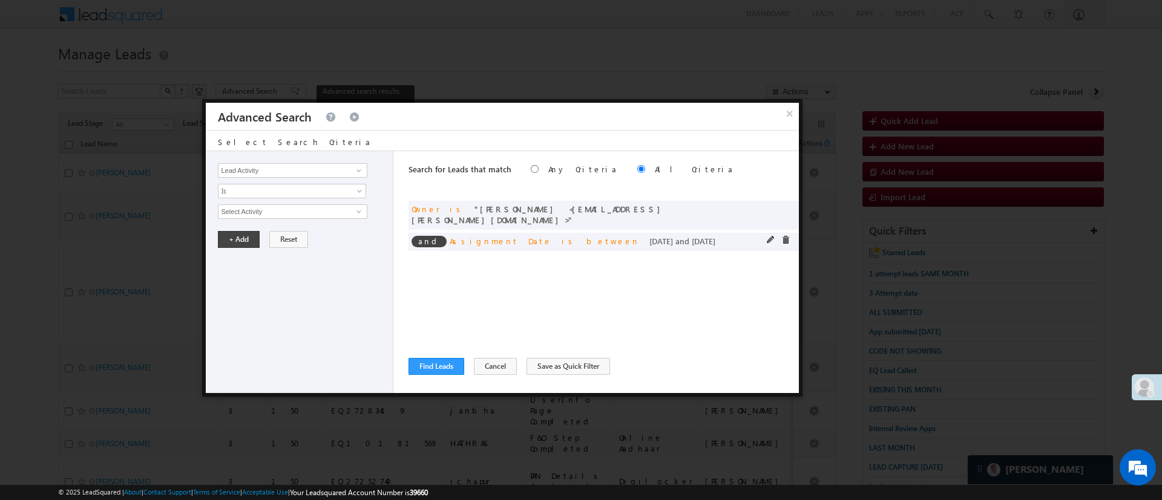
click at [766, 233] on div "and Assignment Date is between 08/16/25 and 08/16/25" at bounding box center [603, 242] width 390 height 18
click at [768, 236] on span at bounding box center [771, 240] width 8 height 8
click at [335, 227] on input "08/16/25" at bounding box center [329, 233] width 73 height 16
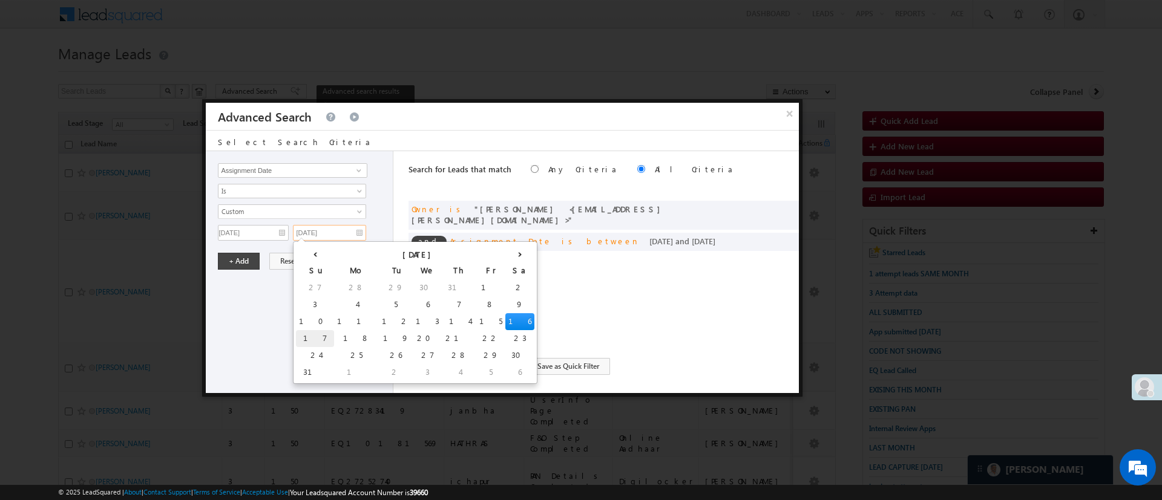
click at [309, 339] on td "17" at bounding box center [315, 338] width 38 height 17
type input "08/17/25"
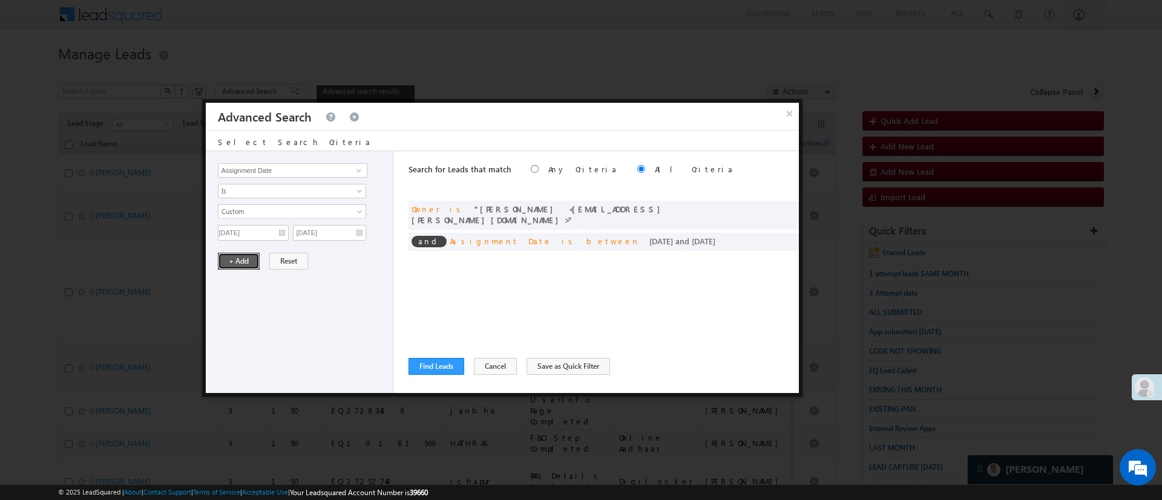
click at [232, 260] on button "+ Add" at bounding box center [239, 261] width 42 height 17
click at [442, 363] on button "Find Leads" at bounding box center [436, 366] width 56 height 17
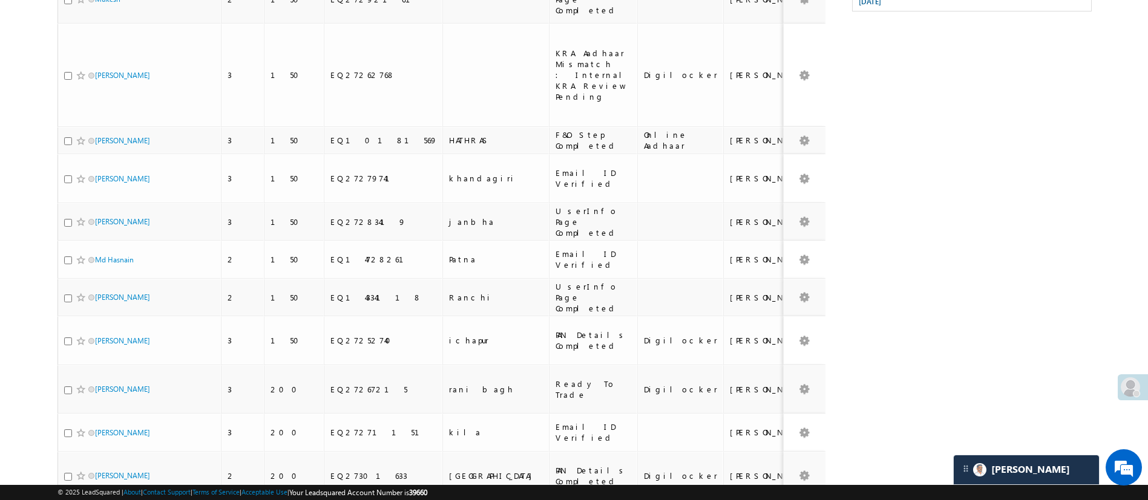
scroll to position [655, 0]
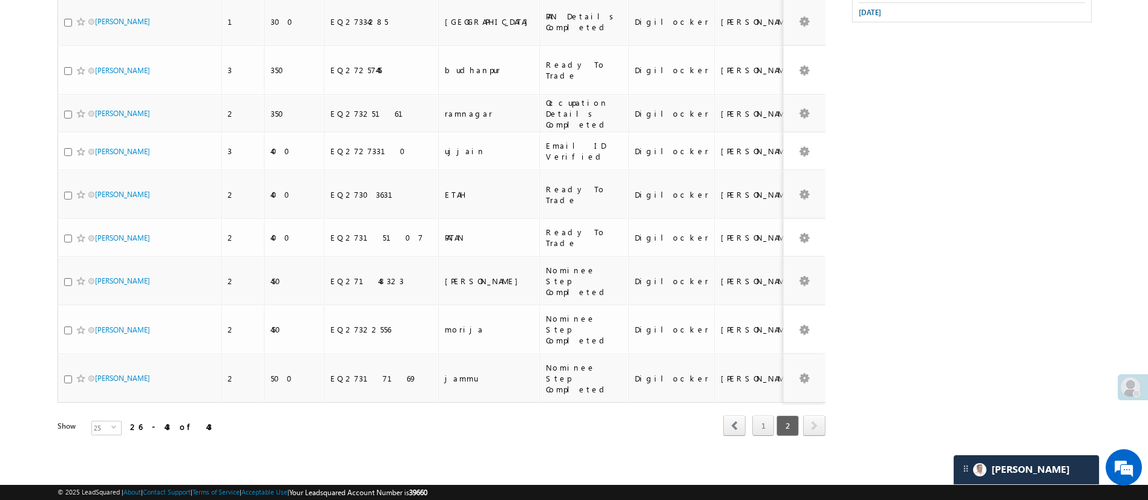
scroll to position [387, 0]
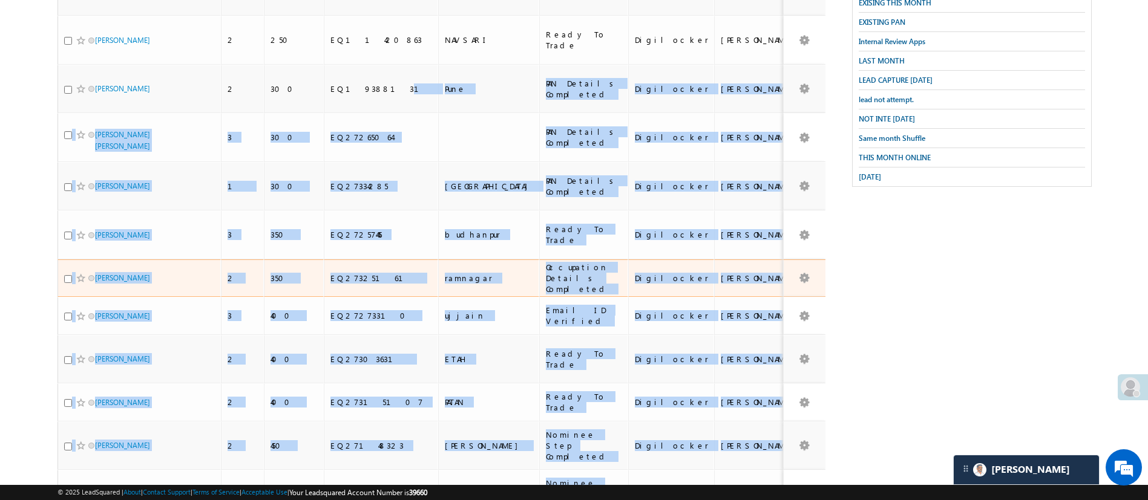
drag, startPoint x: 795, startPoint y: 417, endPoint x: 312, endPoint y: -48, distance: 670.9
click at [312, 0] on html "Menu Manish Panchal Manis h.1Pa nchal @ange lbrok ing.c om" at bounding box center [574, 139] width 1148 height 1052
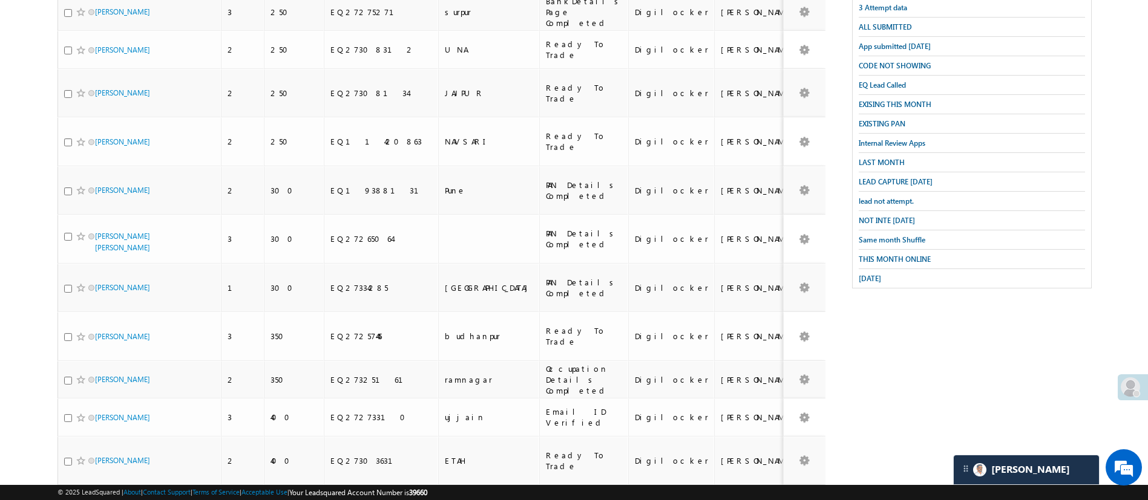
click at [54, 47] on body "Menu Manish Panchal Manis h.1Pa nchal @ange lbrok ing.c om" at bounding box center [574, 225] width 1148 height 1022
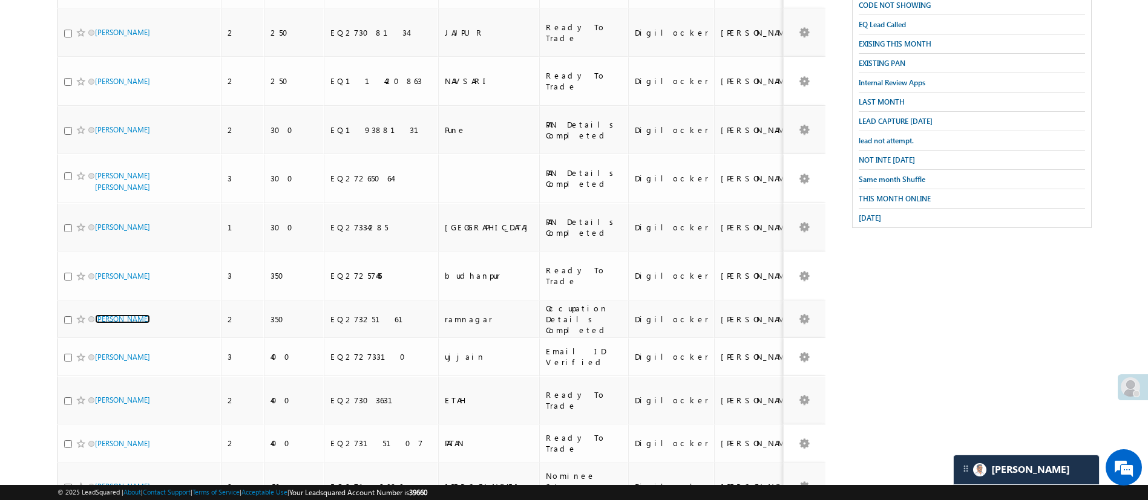
scroll to position [387, 0]
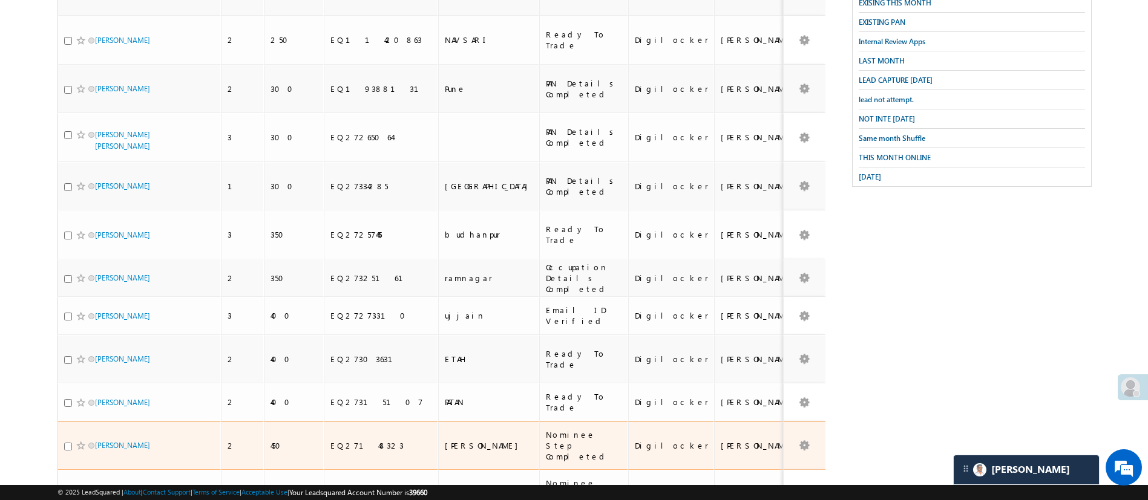
click at [68, 443] on input "checkbox" at bounding box center [68, 447] width 8 height 8
checkbox input "true"
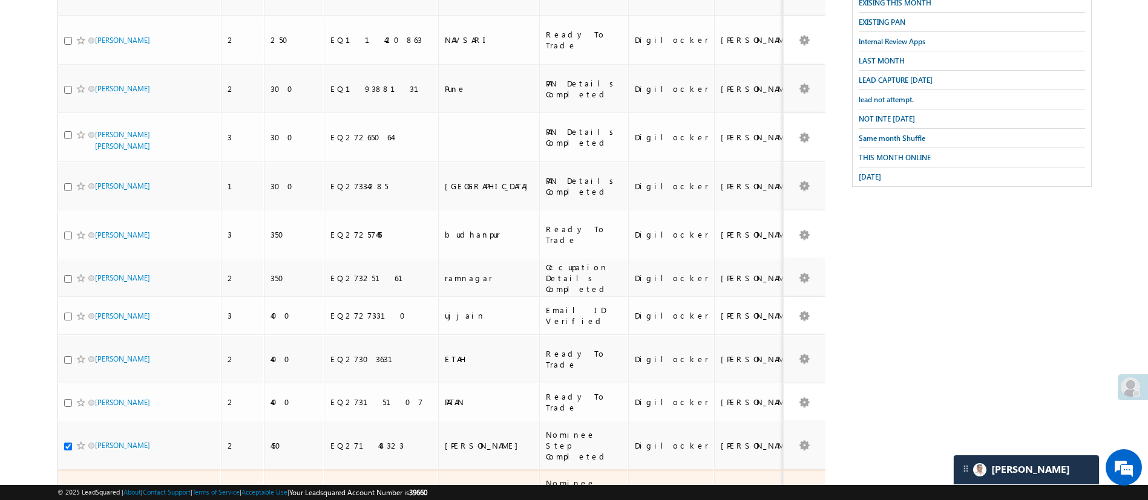
click at [65, 491] on input "checkbox" at bounding box center [68, 495] width 8 height 8
checkbox input "true"
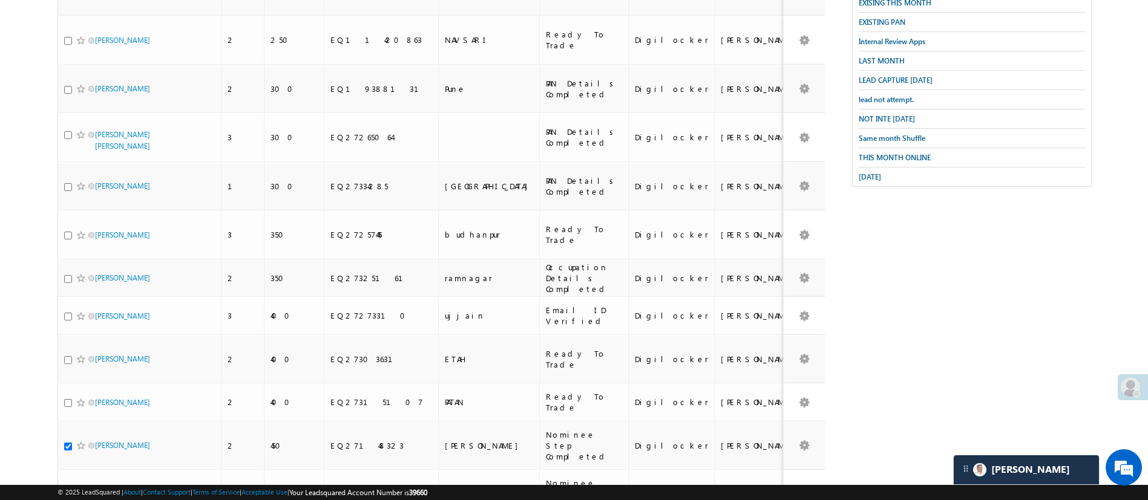
checkbox input "true"
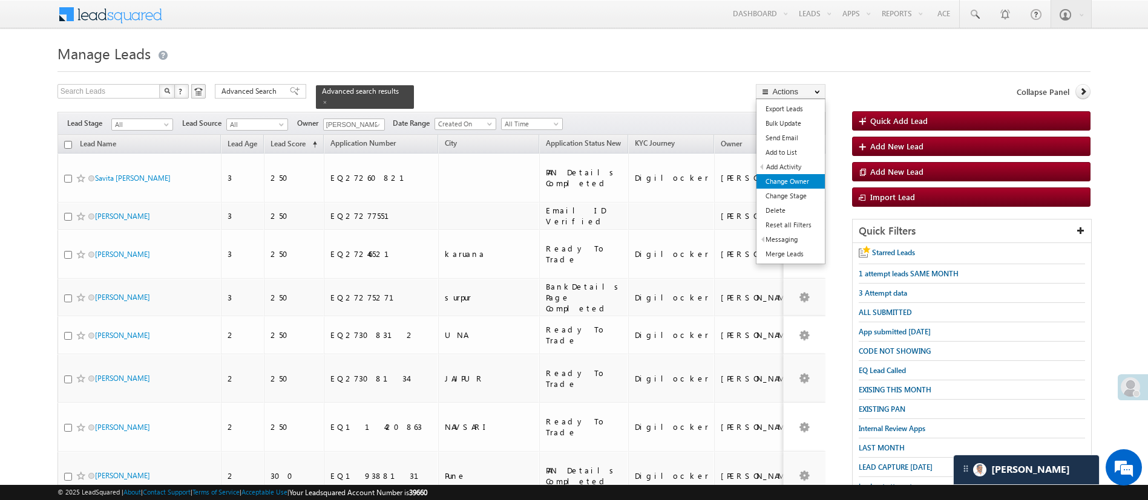
click at [787, 177] on link "Change Owner" at bounding box center [790, 181] width 68 height 15
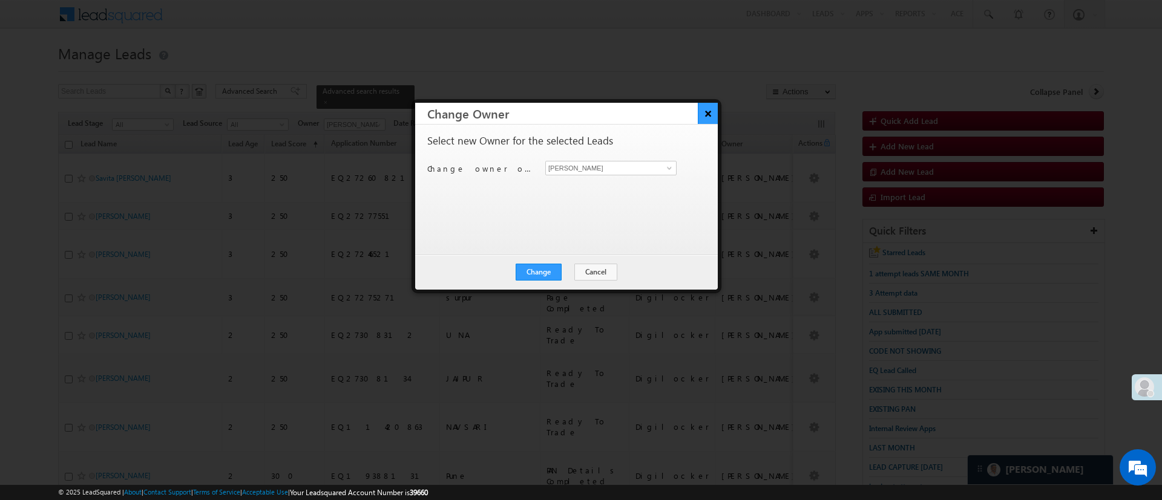
click at [715, 117] on button "×" at bounding box center [708, 113] width 20 height 21
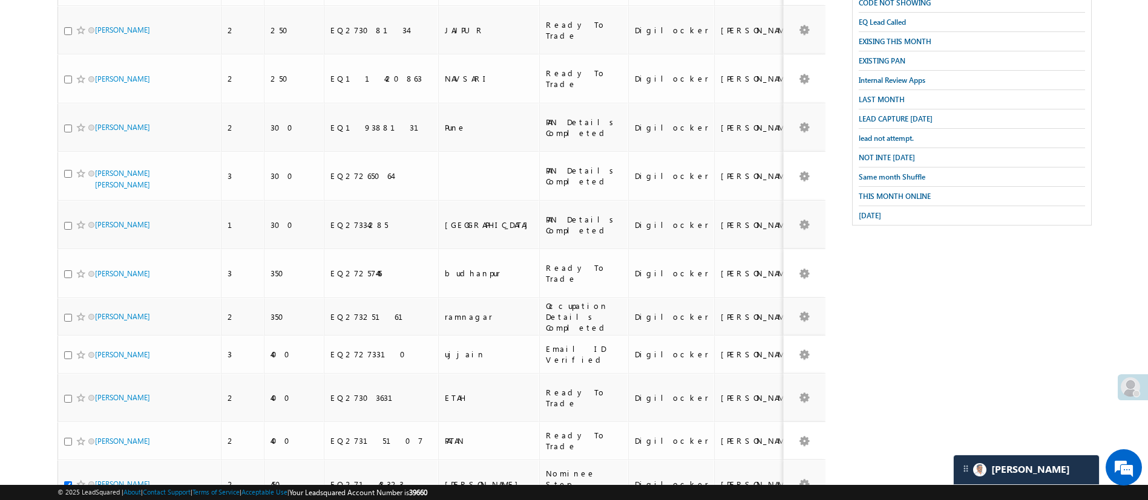
scroll to position [355, 0]
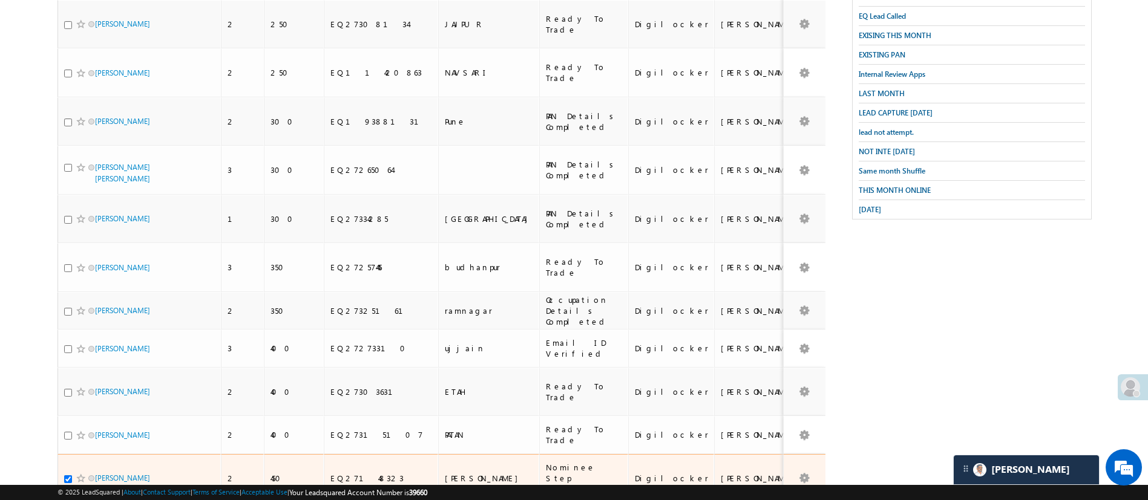
click at [365, 454] on td "EQ27148323" at bounding box center [381, 478] width 115 height 49
copy div "EQ27148323"
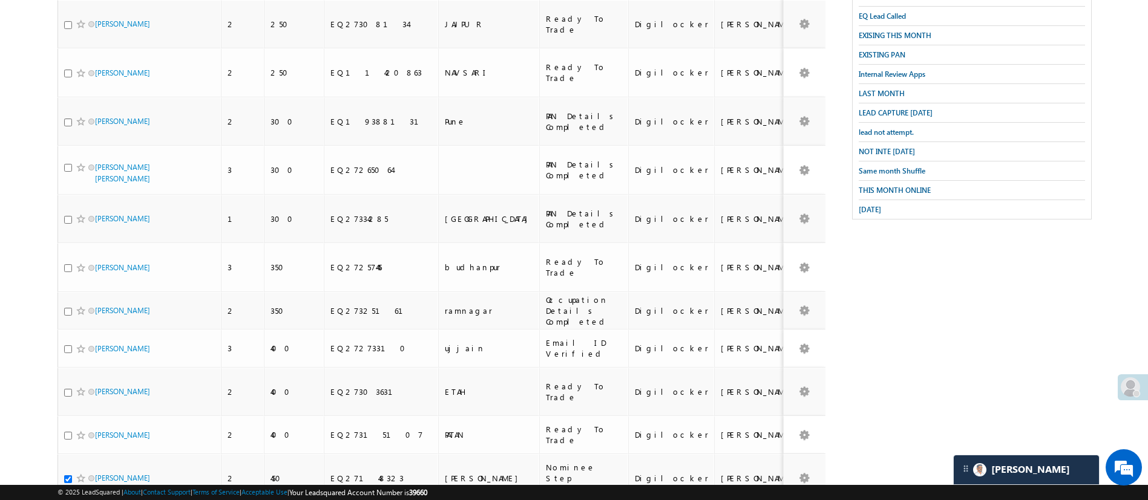
copy div "EQ27322556"
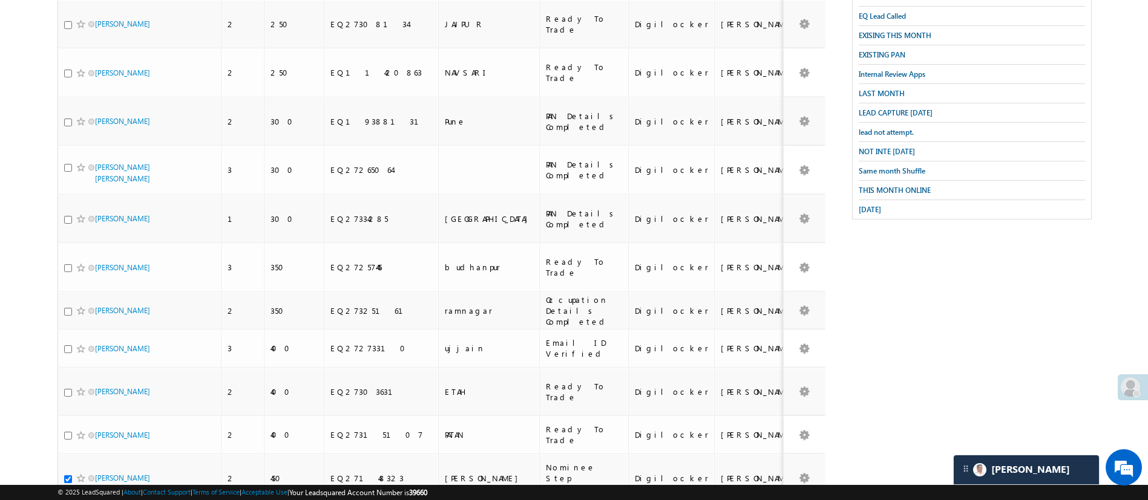
copy div "EQ27317169"
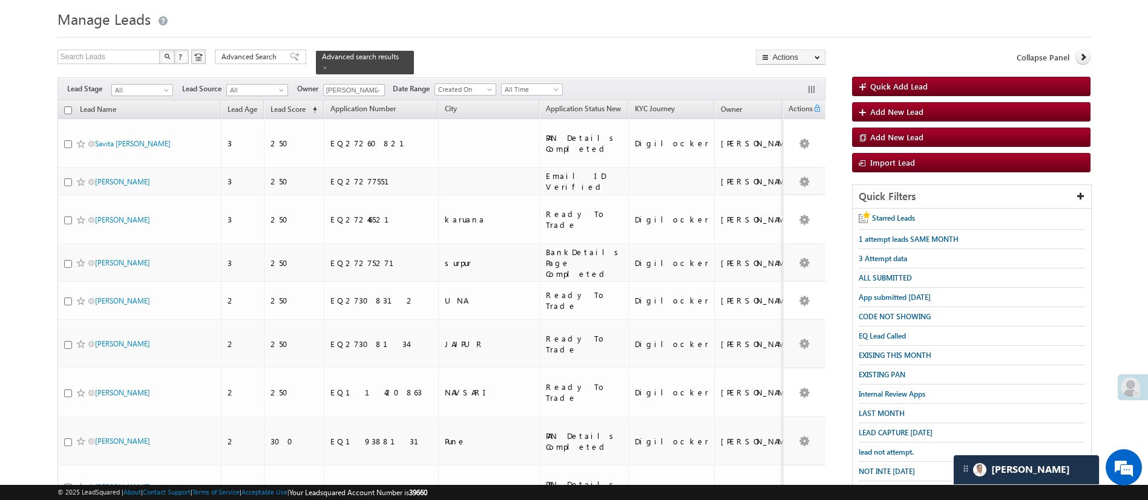
scroll to position [14, 0]
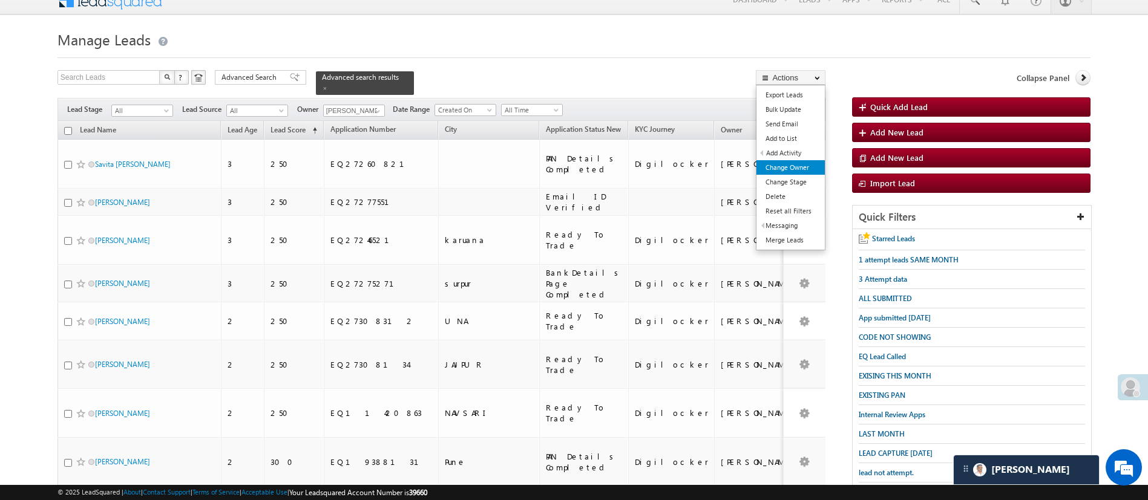
click at [802, 163] on link "Change Owner" at bounding box center [790, 167] width 68 height 15
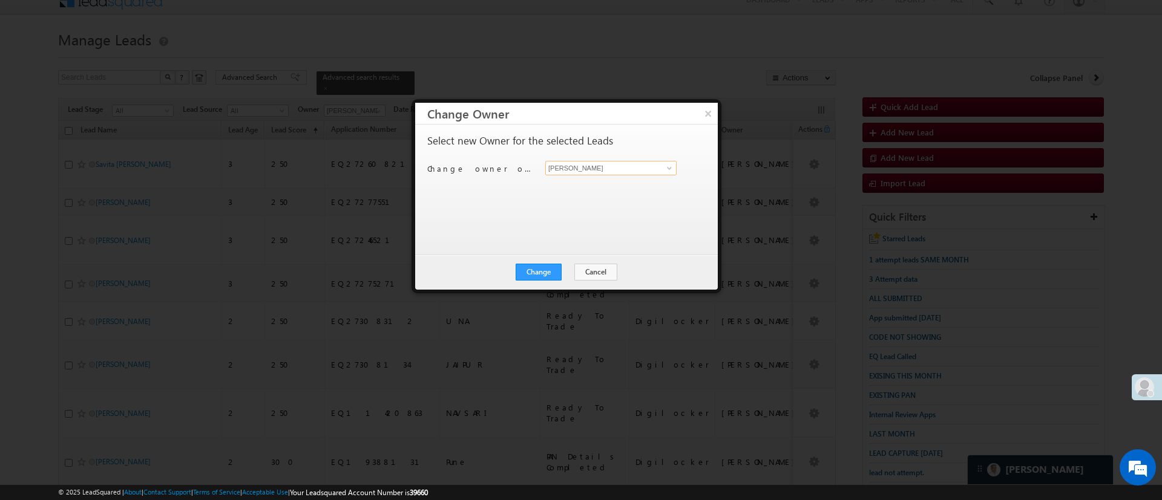
click at [607, 162] on input "[PERSON_NAME]" at bounding box center [610, 168] width 131 height 15
click at [603, 182] on link "Hemant Nandwana Hemant.Nandwana@angelbroking.com" at bounding box center [610, 186] width 131 height 23
type input "Hemant Nandwana"
click at [545, 268] on button "Change" at bounding box center [538, 272] width 46 height 17
click at [569, 265] on button "Close" at bounding box center [568, 272] width 39 height 17
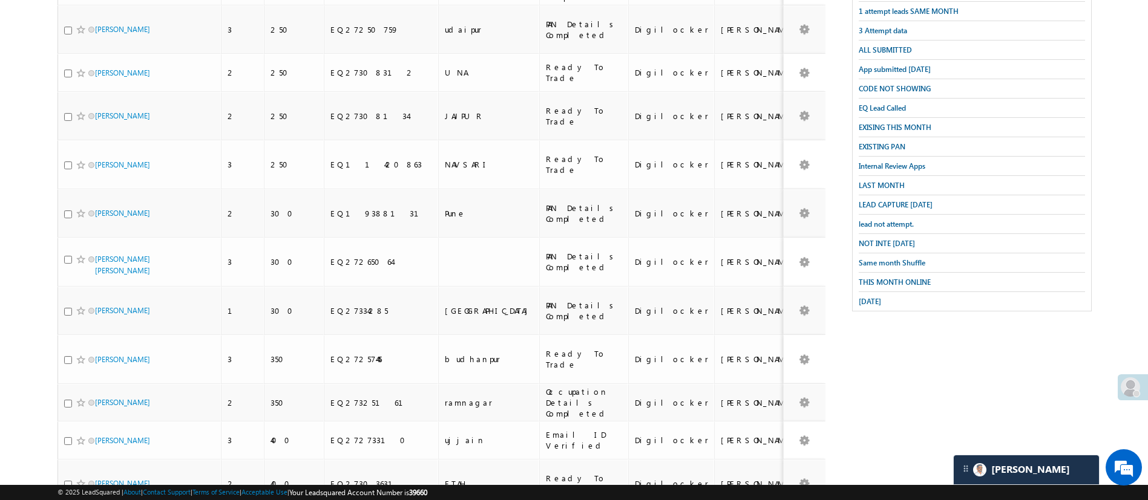
scroll to position [0, 0]
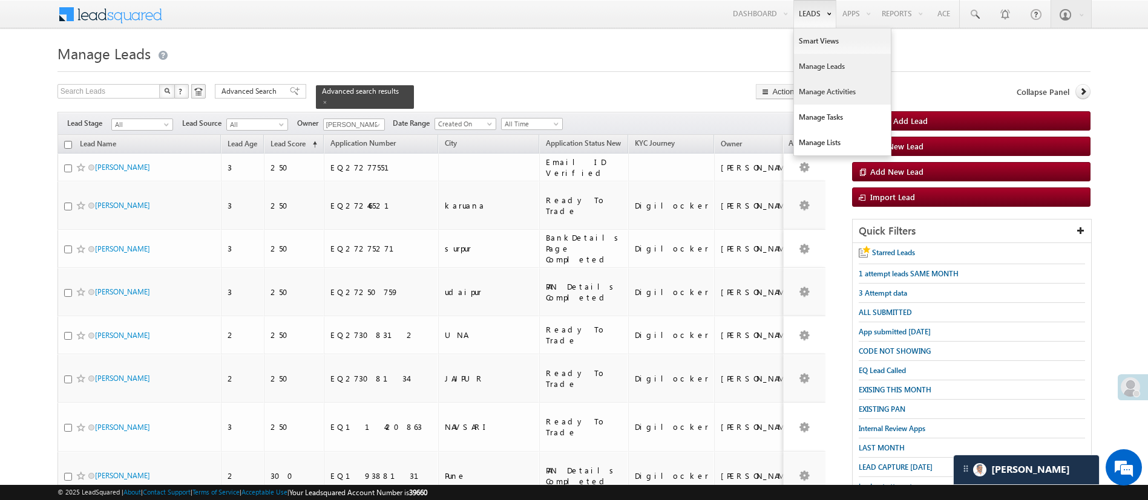
click at [844, 93] on link "Manage Activities" at bounding box center [842, 91] width 97 height 25
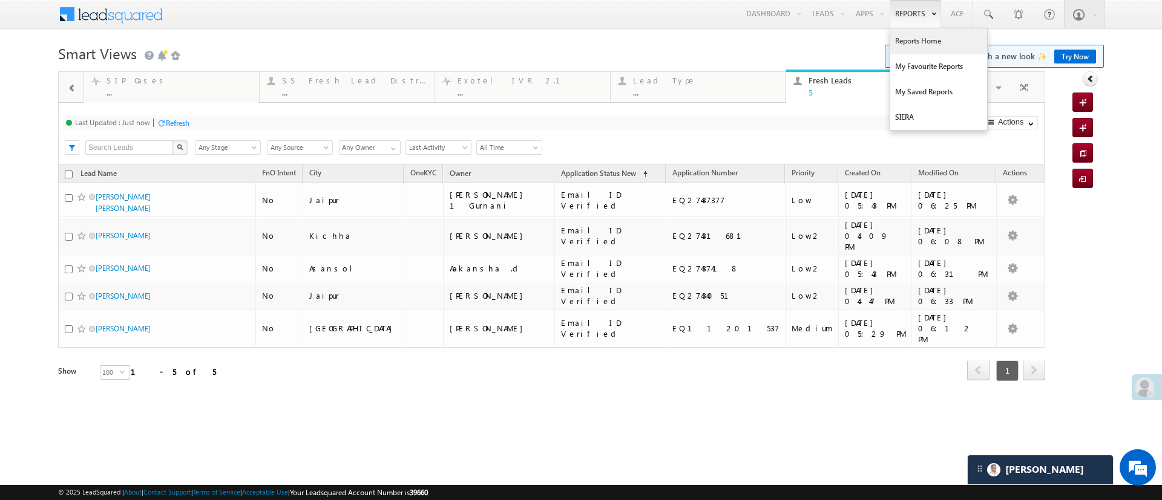
click at [904, 40] on link "Reports Home" at bounding box center [938, 40] width 97 height 25
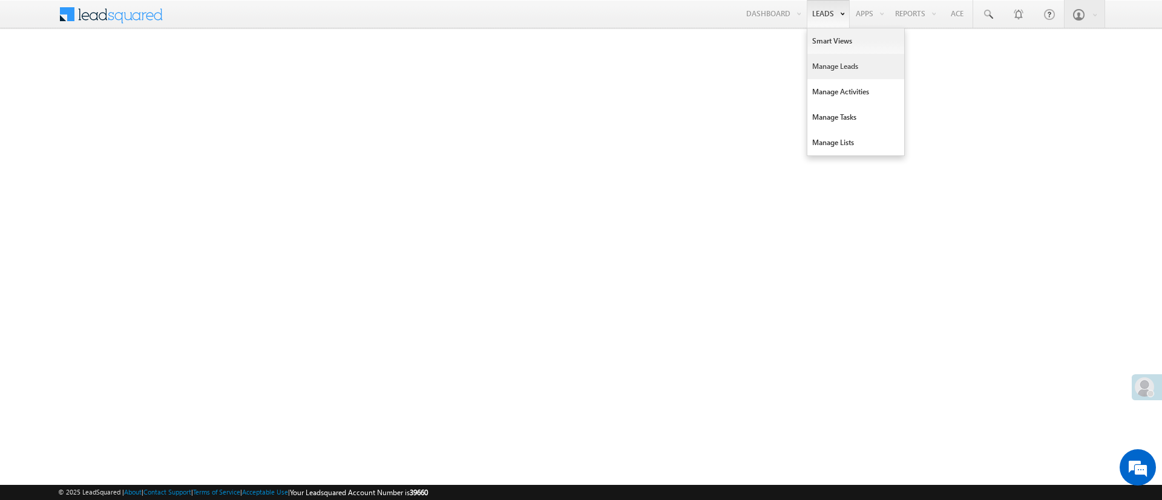
click at [854, 71] on link "Manage Leads" at bounding box center [855, 66] width 97 height 25
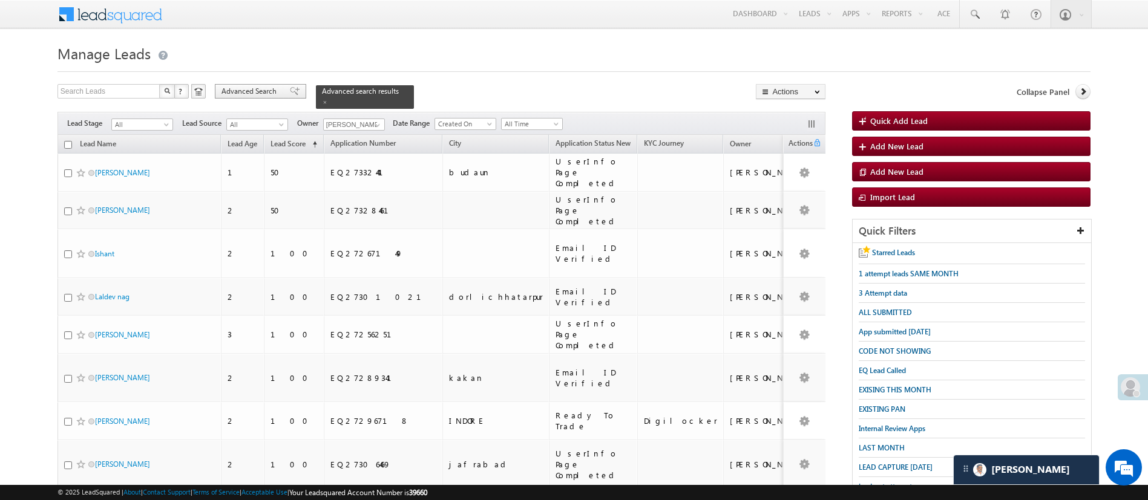
click at [259, 91] on span "Advanced Search" at bounding box center [250, 91] width 59 height 11
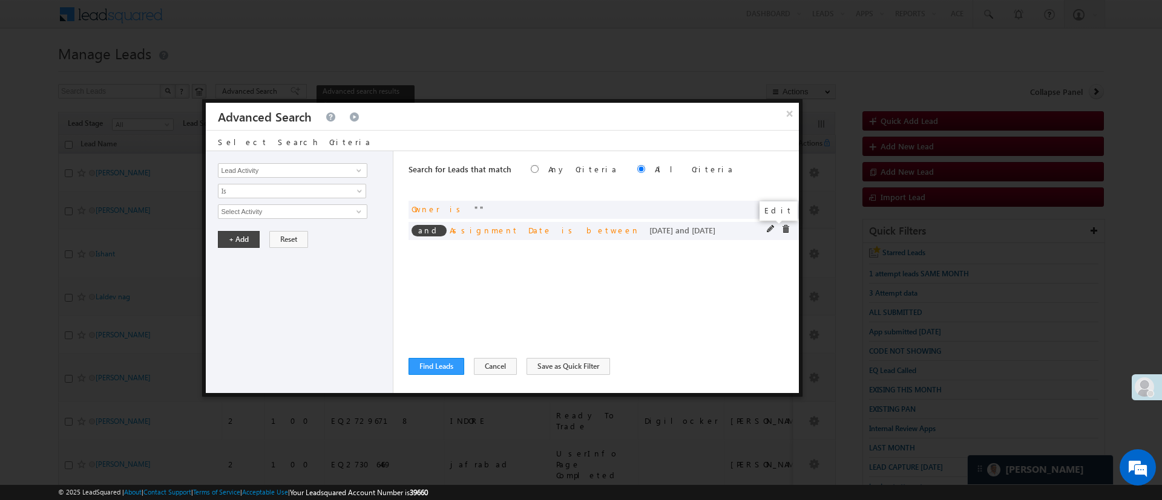
click at [771, 229] on span at bounding box center [771, 229] width 8 height 8
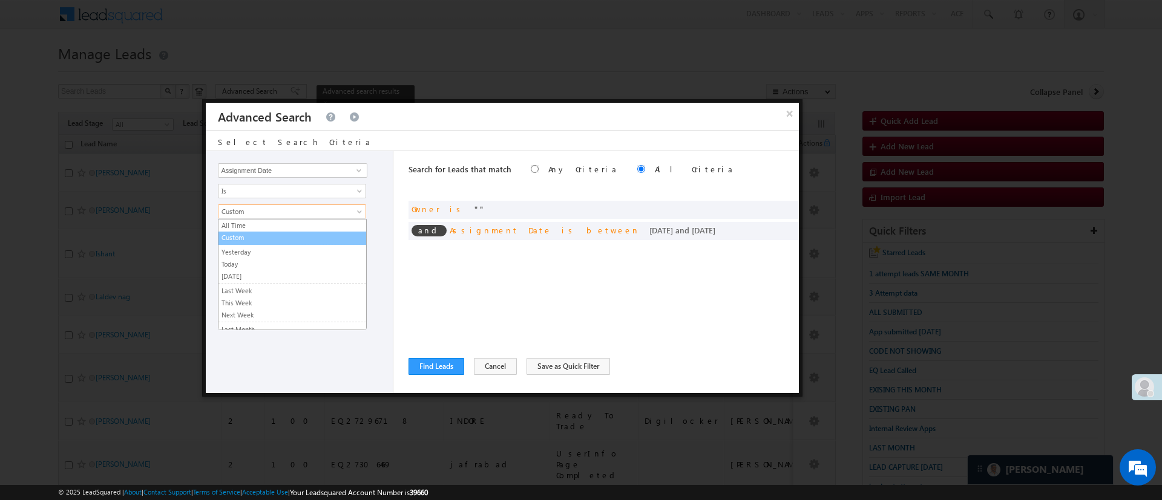
click at [309, 237] on link "Custom" at bounding box center [292, 237] width 148 height 11
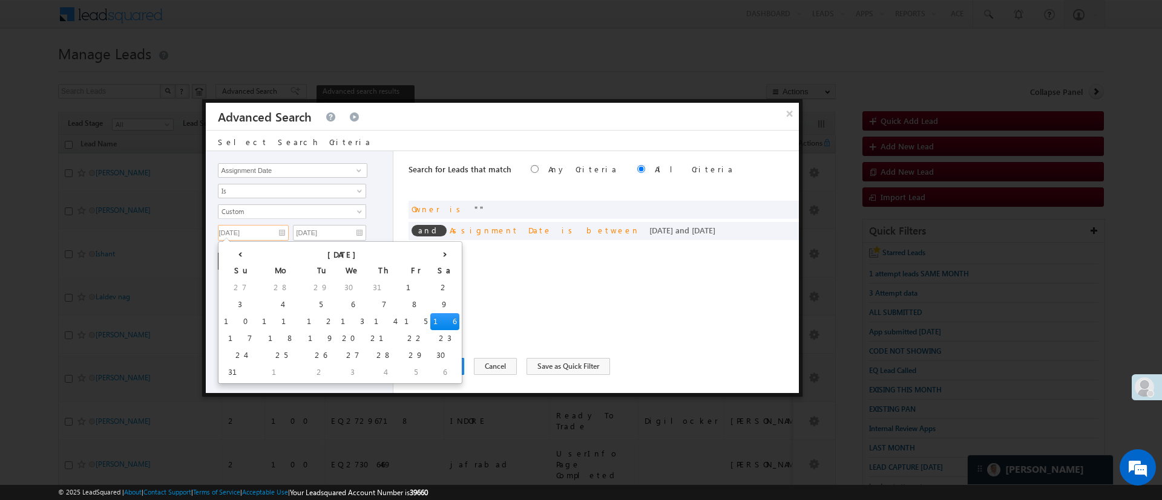
click at [260, 238] on input "08/16/25" at bounding box center [253, 233] width 71 height 16
click at [223, 253] on th "‹" at bounding box center [240, 253] width 38 height 18
click at [313, 354] on td "30" at bounding box center [327, 355] width 29 height 17
type input "07/30/25"
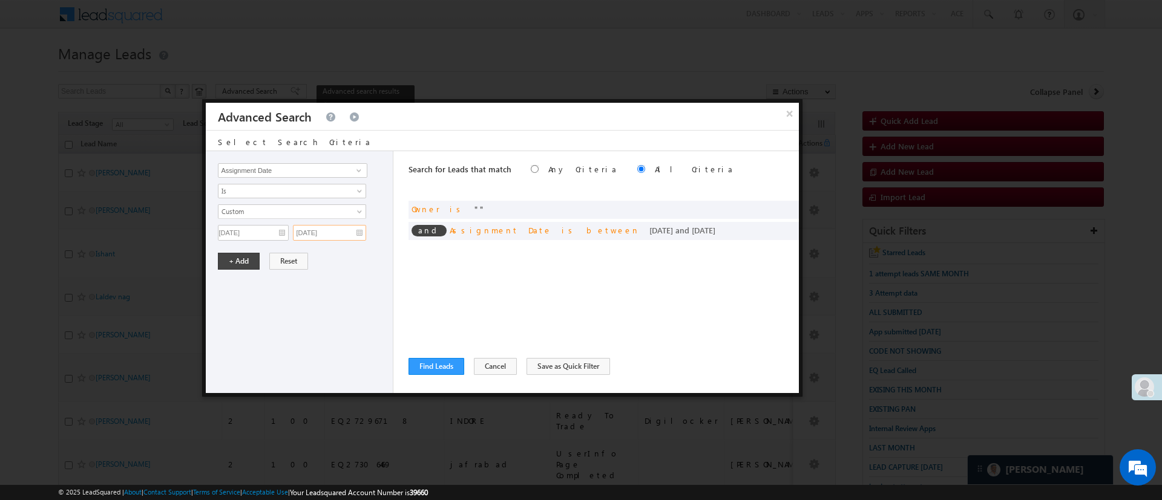
click at [338, 233] on input "08/17/25" at bounding box center [329, 233] width 73 height 16
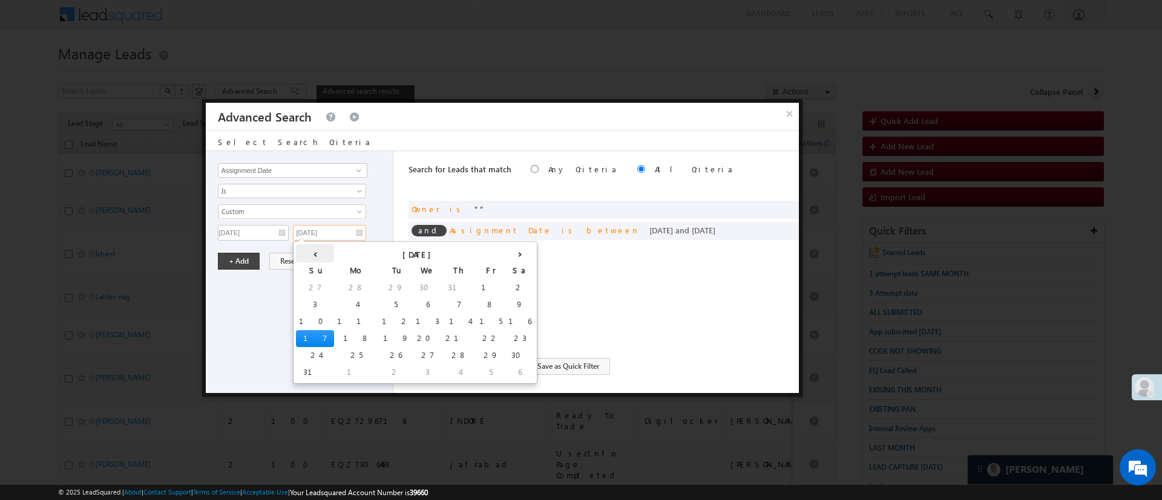
click at [305, 255] on th "‹" at bounding box center [315, 253] width 38 height 18
click at [417, 350] on td "31" at bounding box center [436, 355] width 38 height 17
type input "[DATE]"
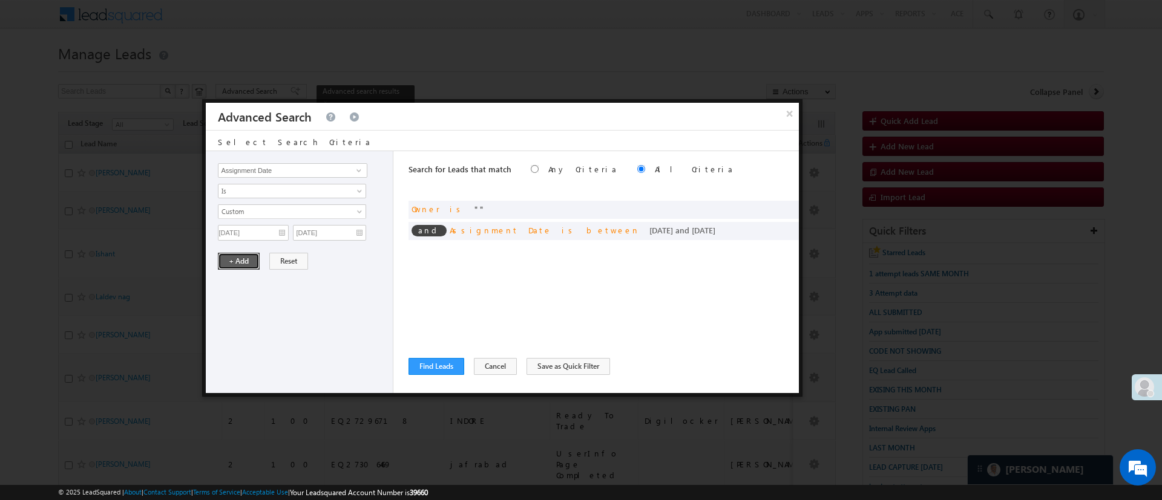
click at [238, 264] on button "+ Add" at bounding box center [239, 261] width 42 height 17
click at [783, 208] on span at bounding box center [785, 208] width 8 height 8
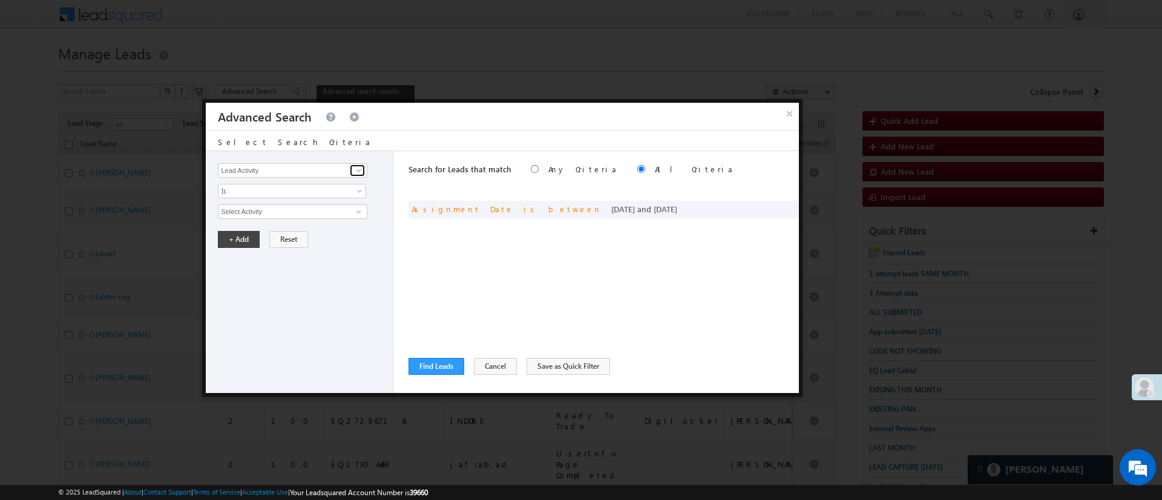
click at [354, 169] on span at bounding box center [359, 171] width 10 height 10
click at [311, 192] on link "Selfie Timestamp" at bounding box center [292, 196] width 149 height 14
type input "Selfie Timestamp"
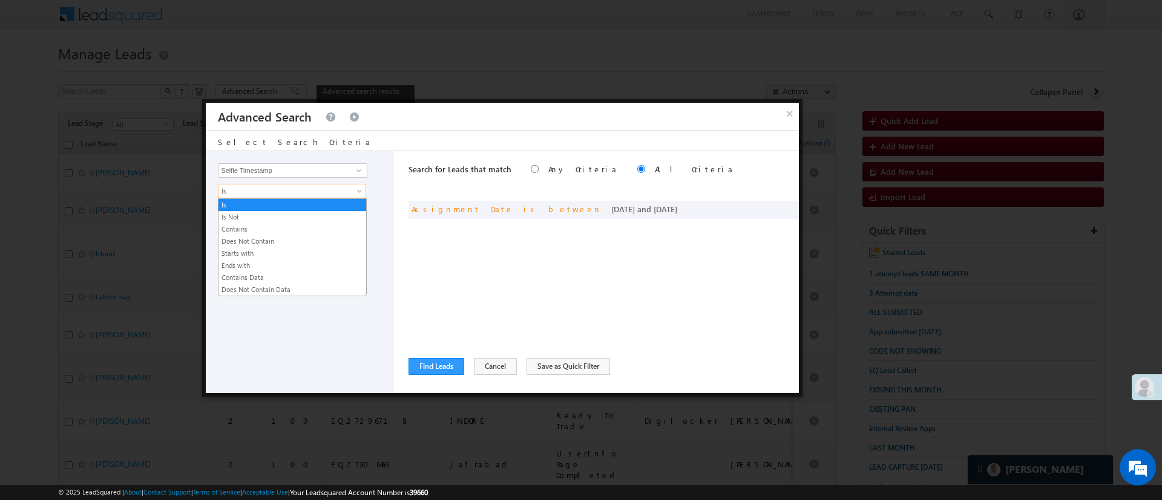
click at [311, 191] on span "Is" at bounding box center [283, 191] width 131 height 11
click at [270, 272] on link "Contains Data" at bounding box center [292, 277] width 148 height 11
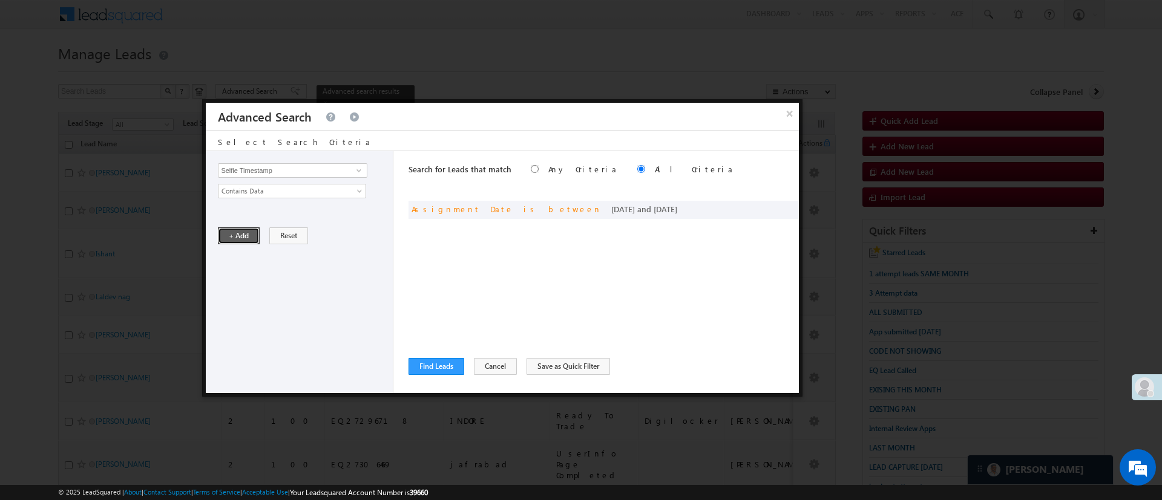
click at [245, 238] on button "+ Add" at bounding box center [239, 235] width 42 height 17
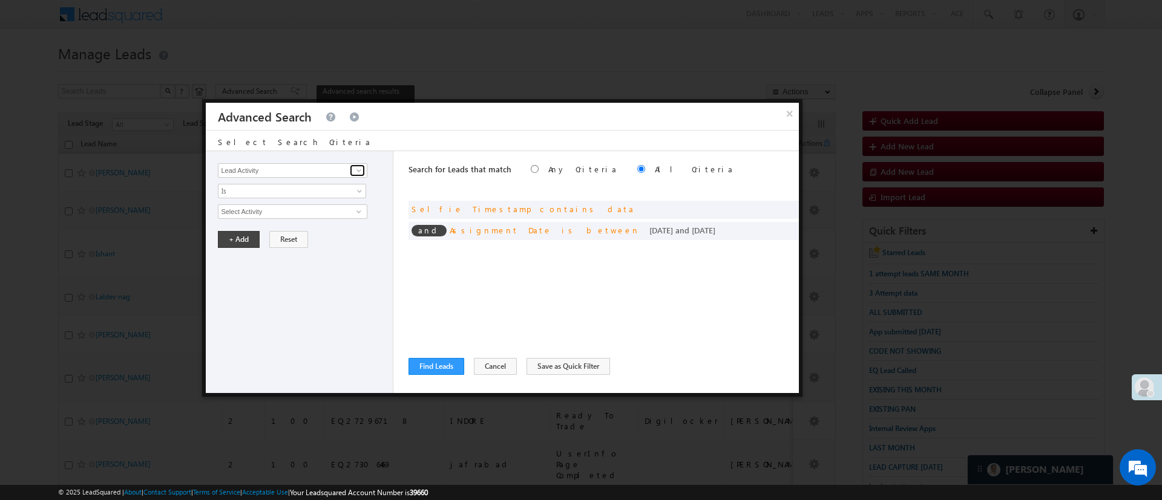
click at [359, 171] on span at bounding box center [359, 171] width 10 height 10
type input "Lead Stage"
click at [301, 192] on span "Is" at bounding box center [283, 191] width 131 height 11
click at [271, 211] on li "Is Not" at bounding box center [292, 217] width 148 height 12
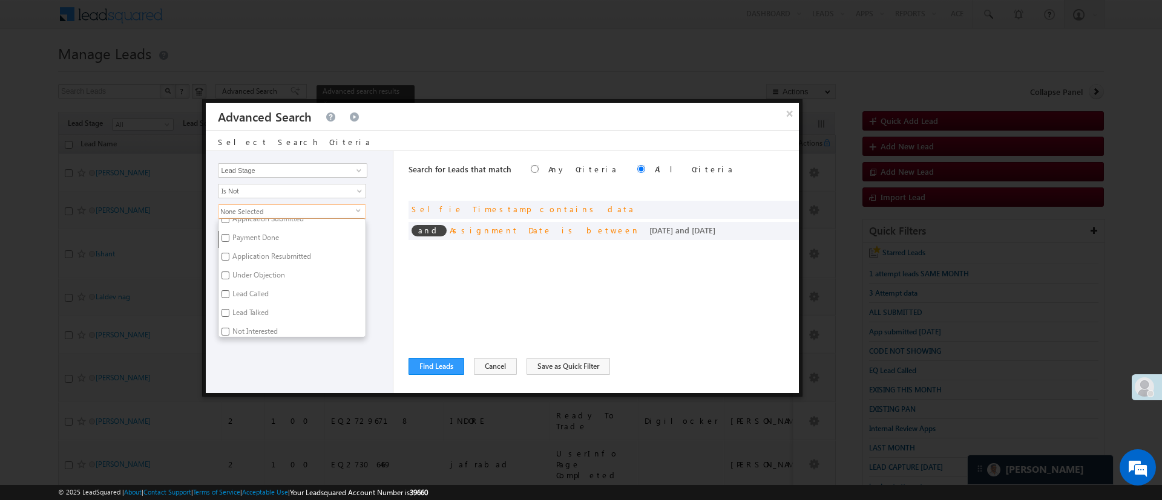
scroll to position [206, 0]
click at [254, 228] on label "Not Interested" at bounding box center [253, 230] width 71 height 19
click at [229, 228] on input "Not Interested" at bounding box center [225, 229] width 8 height 8
checkbox input "true"
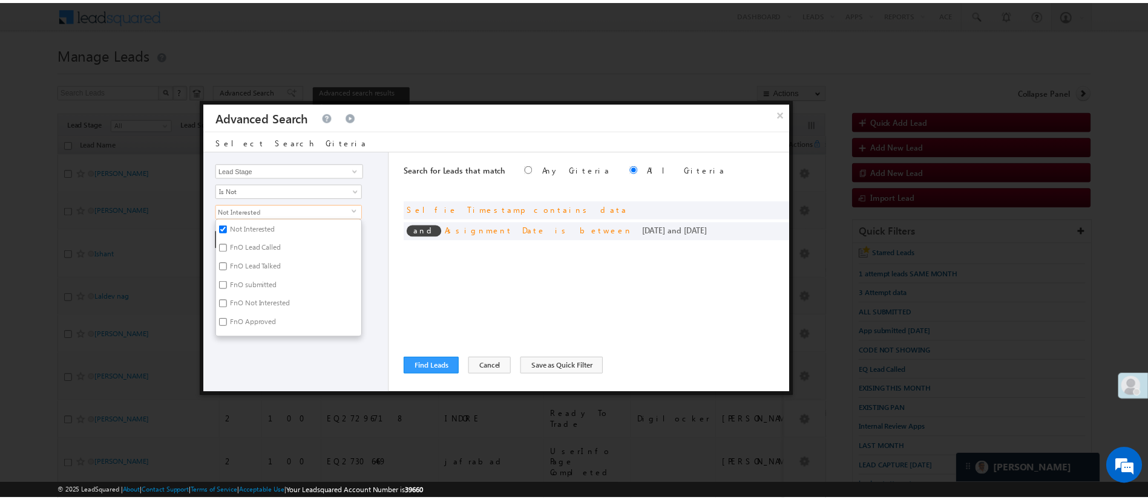
scroll to position [296, 0]
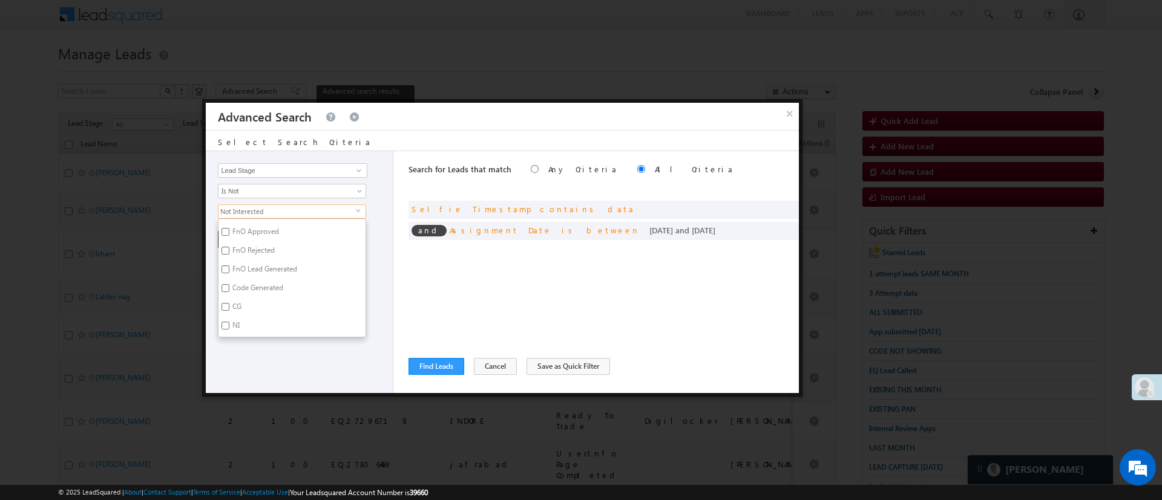
click at [287, 289] on label "Code Generated" at bounding box center [256, 290] width 77 height 19
click at [229, 289] on input "Code Generated" at bounding box center [225, 288] width 8 height 8
checkbox input "true"
click at [303, 344] on div "Lead Activity Task Sales Group Prospect Id WA Last Message Timestamp 4th Day Di…" at bounding box center [300, 272] width 188 height 242
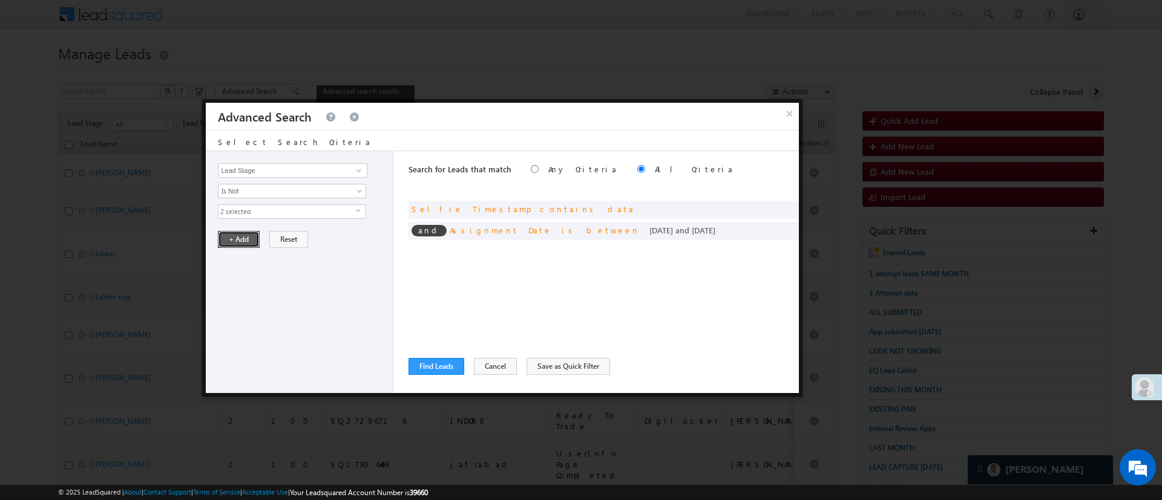
click at [245, 241] on button "+ Add" at bounding box center [239, 239] width 42 height 17
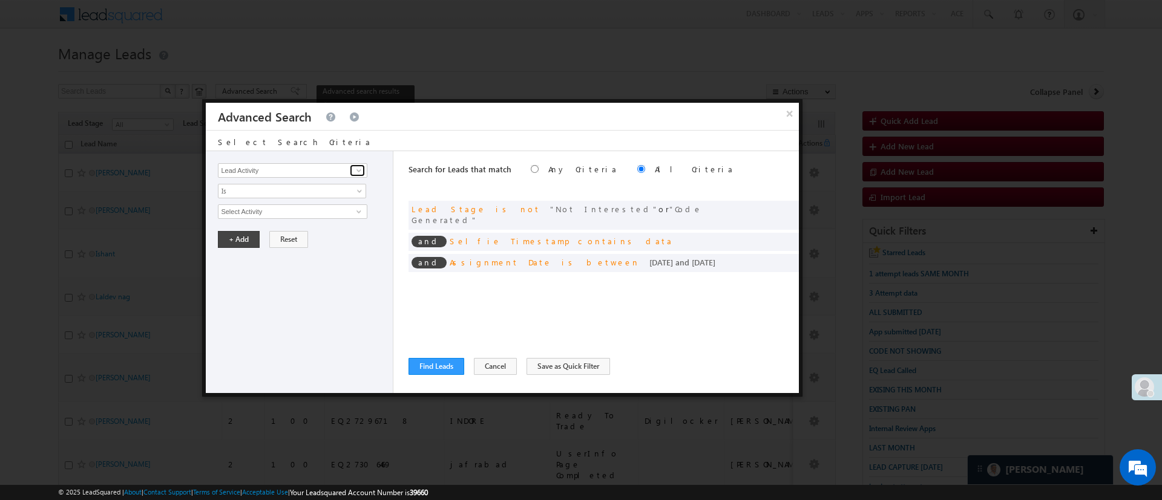
click at [361, 166] on span at bounding box center [359, 171] width 10 height 10
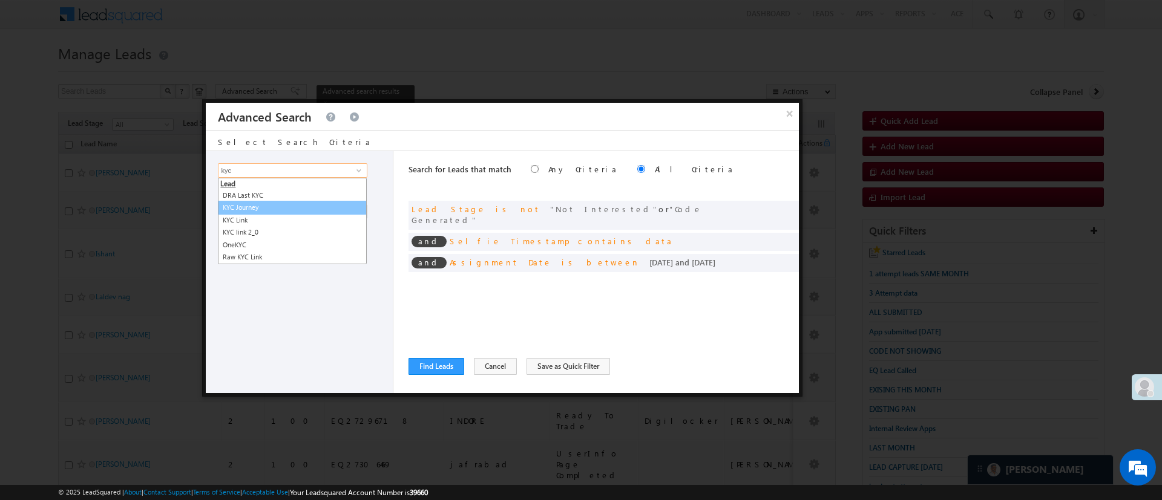
click at [307, 205] on link "KYC Journey" at bounding box center [292, 208] width 149 height 14
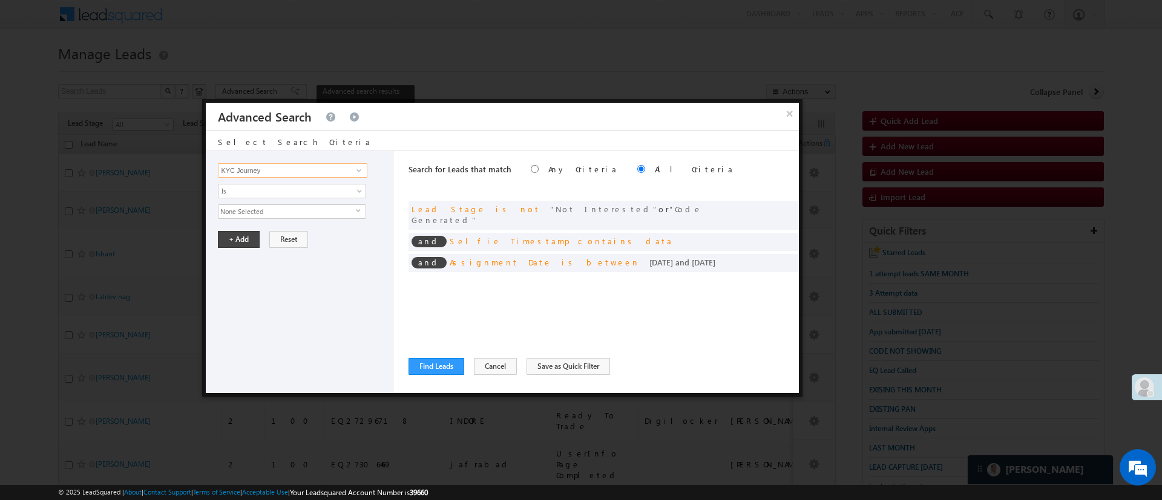
type input "KYC Journey"
click at [307, 205] on span "None Selected" at bounding box center [286, 211] width 137 height 13
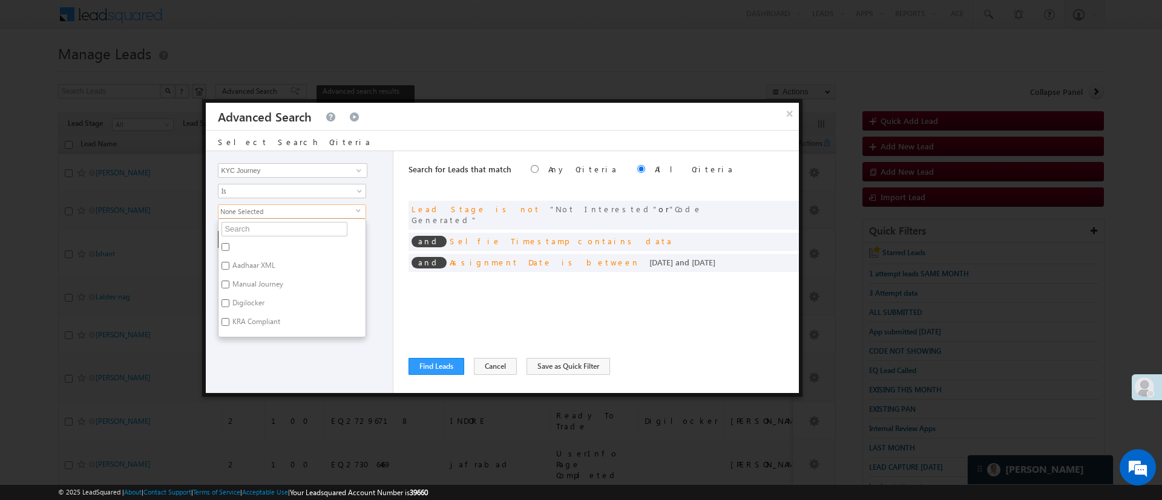
click at [242, 302] on label "Digilocker" at bounding box center [247, 305] width 58 height 19
click at [229, 302] on input "Digilocker" at bounding box center [225, 303] width 8 height 8
checkbox input "true"
click at [278, 356] on div "Lead Activity Task Sales Group Prospect Id WA Last Message Timestamp 4th Day Di…" at bounding box center [300, 272] width 188 height 242
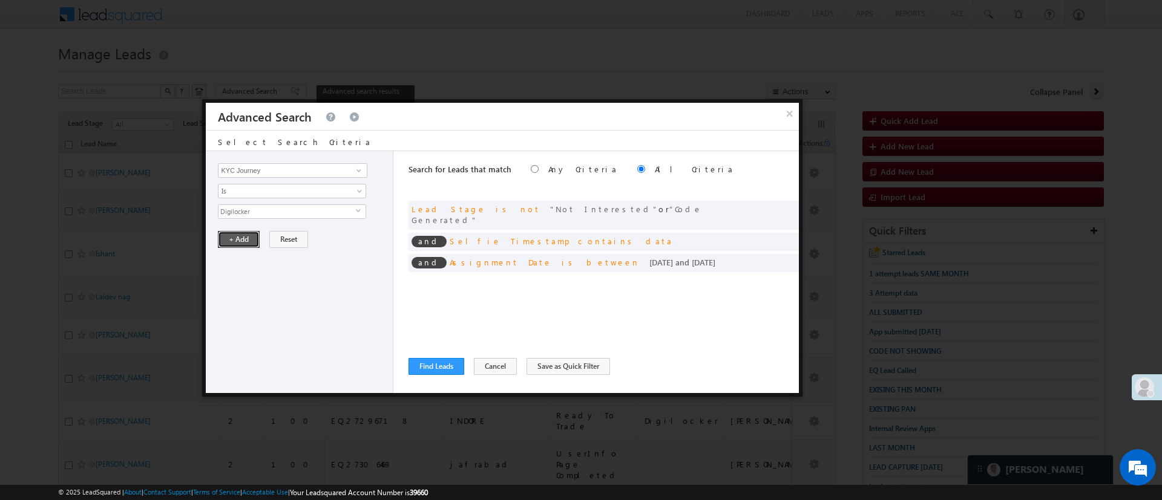
click at [247, 237] on button "+ Add" at bounding box center [239, 239] width 42 height 17
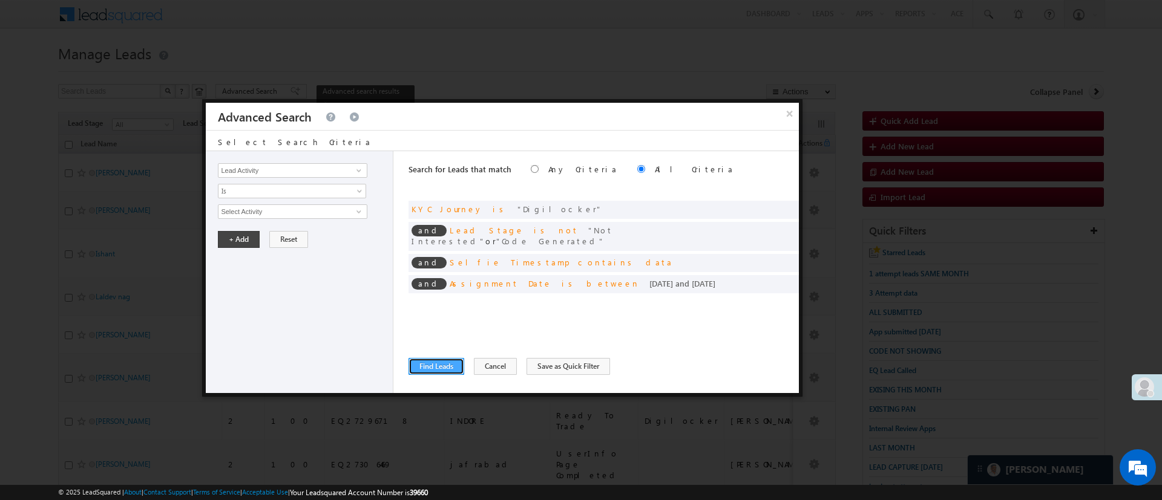
click at [439, 359] on button "Find Leads" at bounding box center [436, 366] width 56 height 17
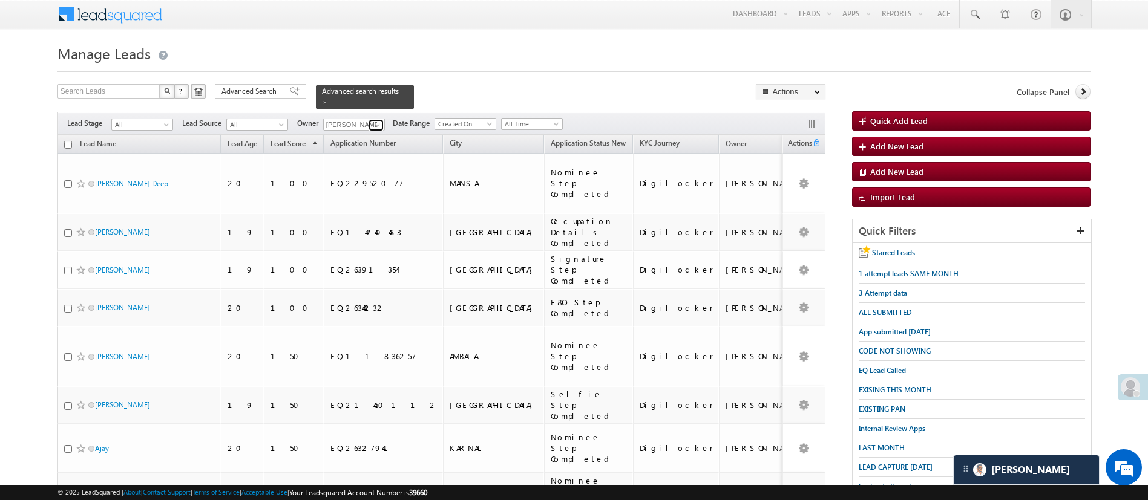
click at [378, 123] on link at bounding box center [375, 125] width 15 height 12
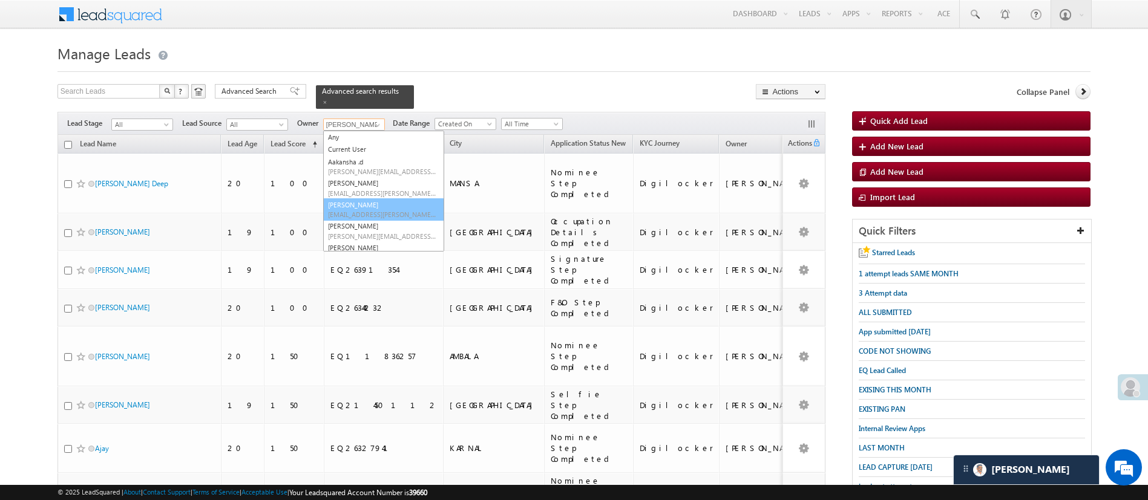
scroll to position [105, 0]
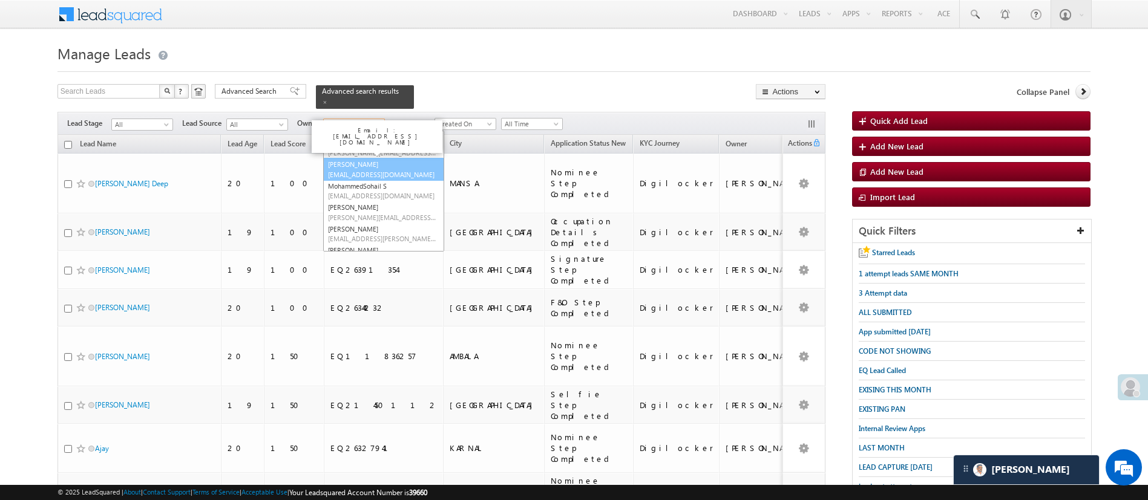
click at [406, 170] on span "Manish.1Panchal@angelbroking.com" at bounding box center [382, 174] width 109 height 9
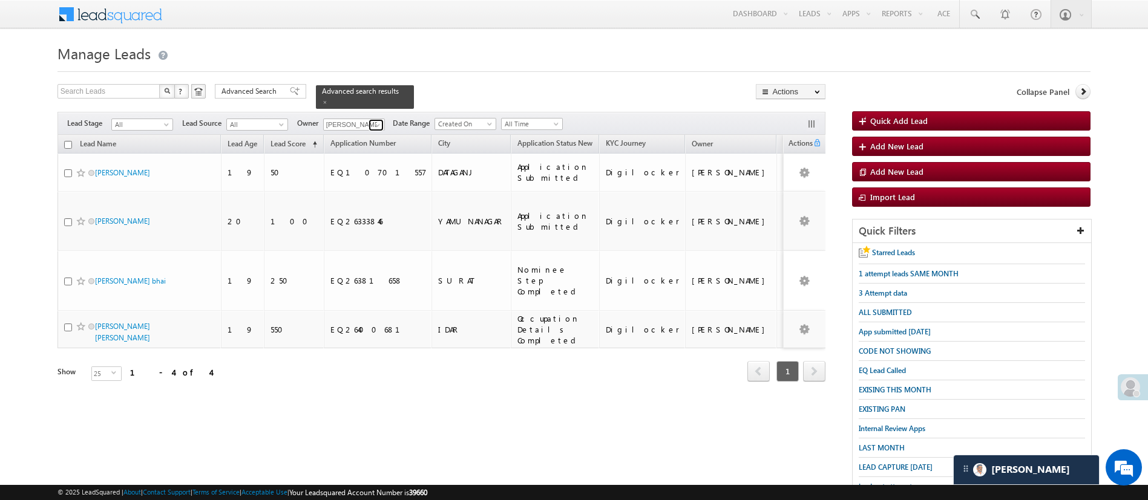
click at [378, 120] on span at bounding box center [378, 125] width 10 height 10
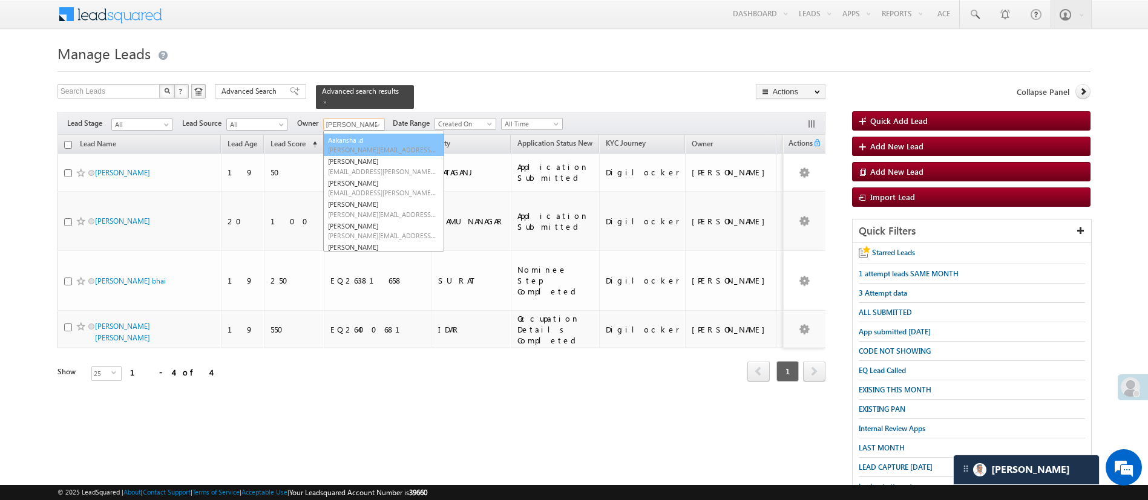
scroll to position [0, 0]
click at [379, 132] on link "Any" at bounding box center [383, 138] width 121 height 14
type input "Any"
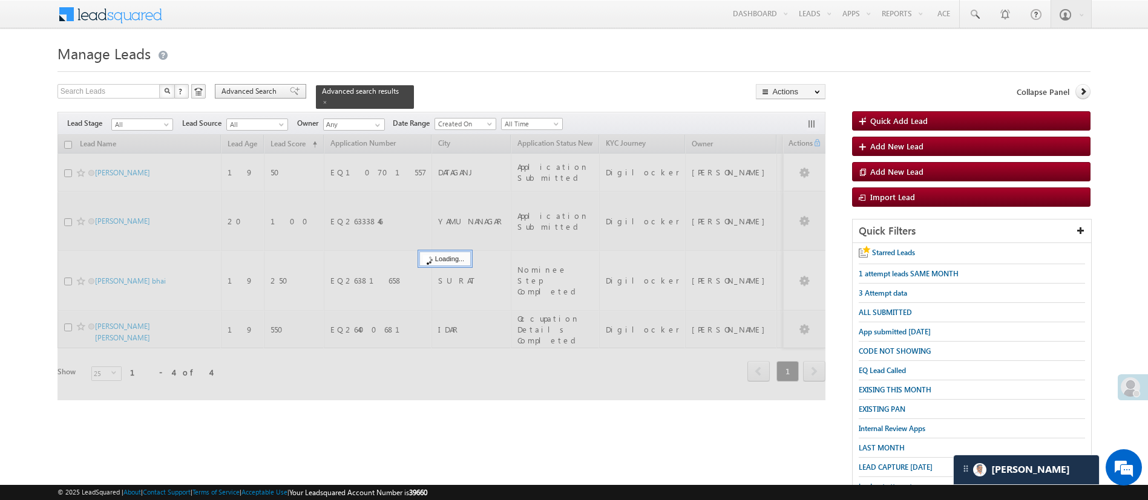
click at [264, 91] on span "Advanced Search" at bounding box center [250, 91] width 59 height 11
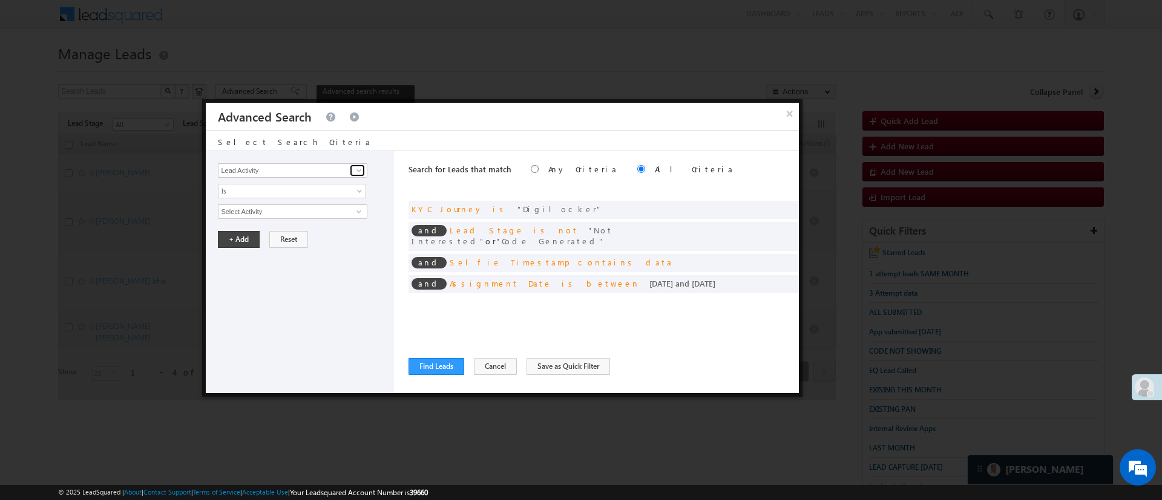
click at [357, 172] on span at bounding box center [359, 171] width 10 height 10
click at [319, 197] on link "Esign" at bounding box center [292, 196] width 149 height 14
type input "Esign"
click at [319, 195] on span "Is" at bounding box center [283, 191] width 131 height 11
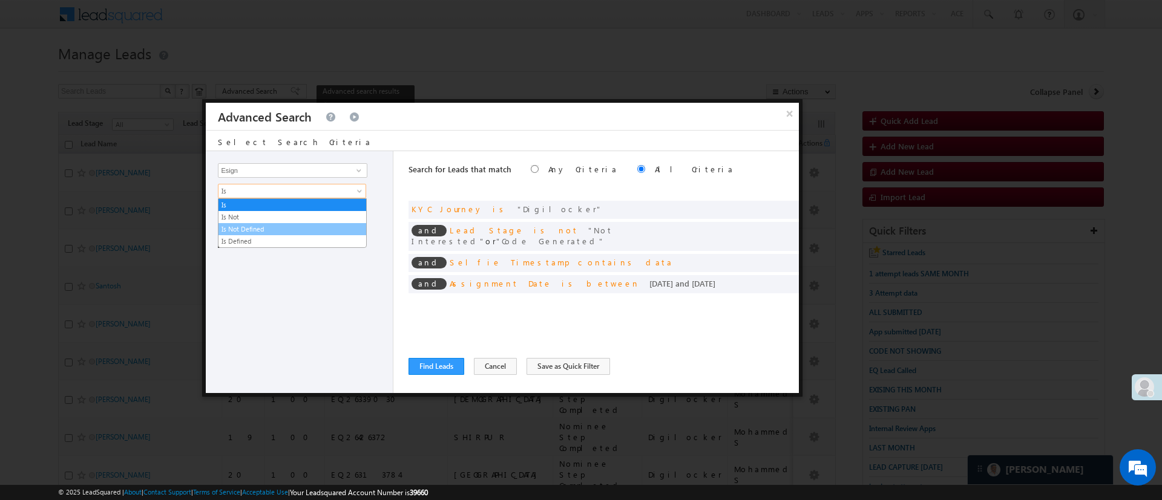
click at [295, 226] on link "Is Not Defined" at bounding box center [292, 229] width 148 height 11
click at [250, 223] on button "+ Add" at bounding box center [239, 219] width 42 height 17
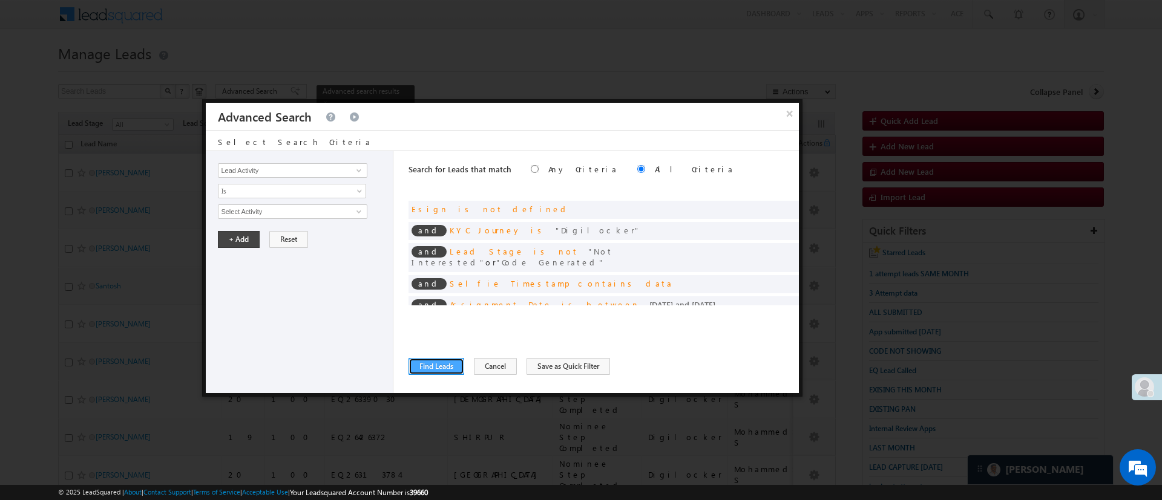
click at [433, 370] on button "Find Leads" at bounding box center [436, 366] width 56 height 17
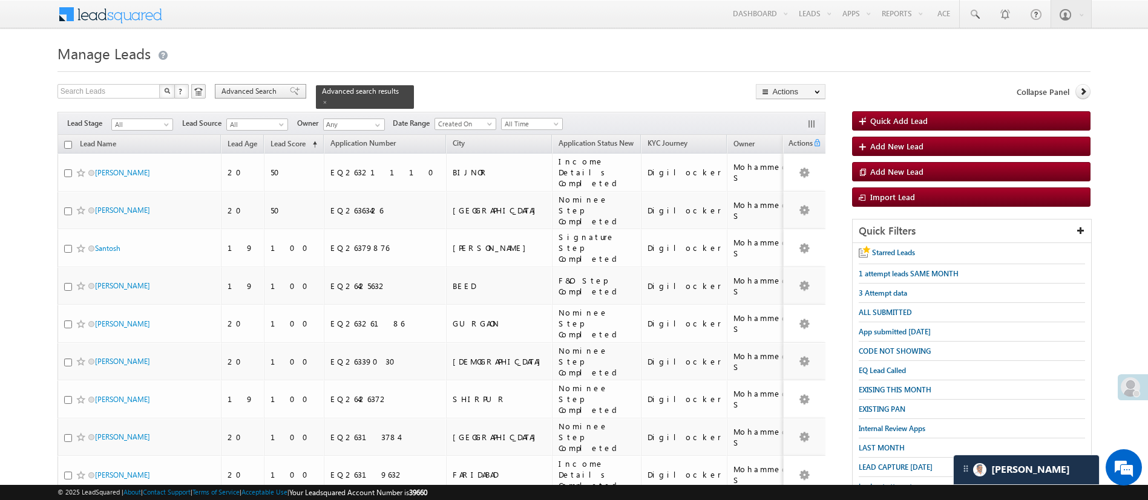
click at [263, 93] on span "Advanced Search" at bounding box center [250, 91] width 59 height 11
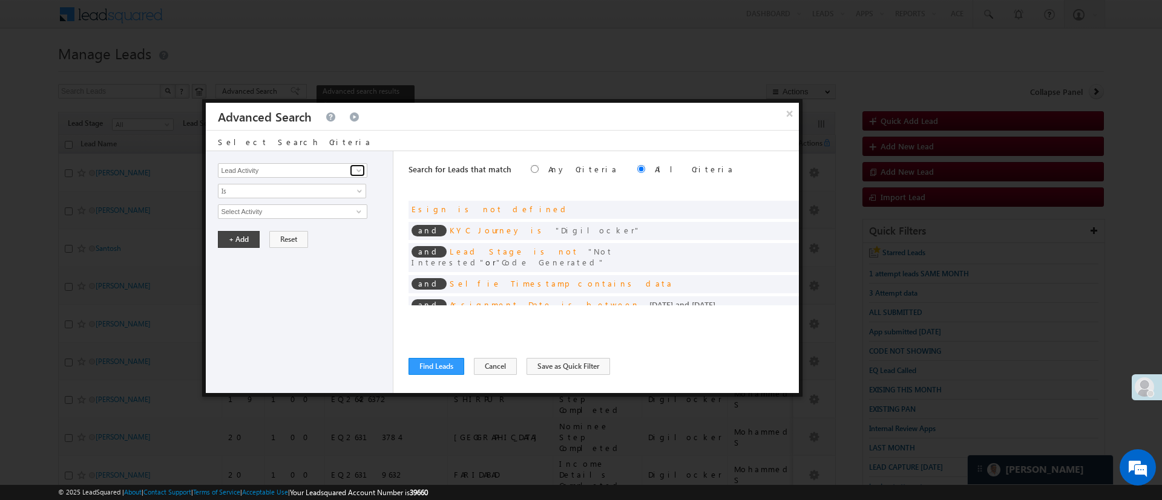
click at [355, 174] on span at bounding box center [359, 171] width 10 height 10
click at [304, 218] on link "Modified On" at bounding box center [292, 221] width 149 height 14
type input "Modified On"
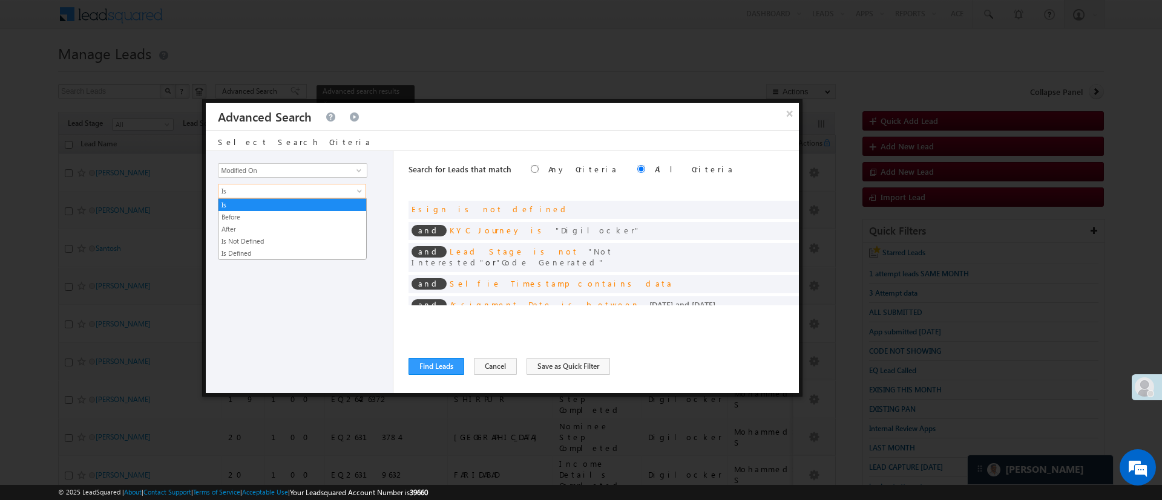
click at [306, 191] on span "Is" at bounding box center [283, 191] width 131 height 11
click at [294, 218] on link "Before" at bounding box center [292, 217] width 148 height 11
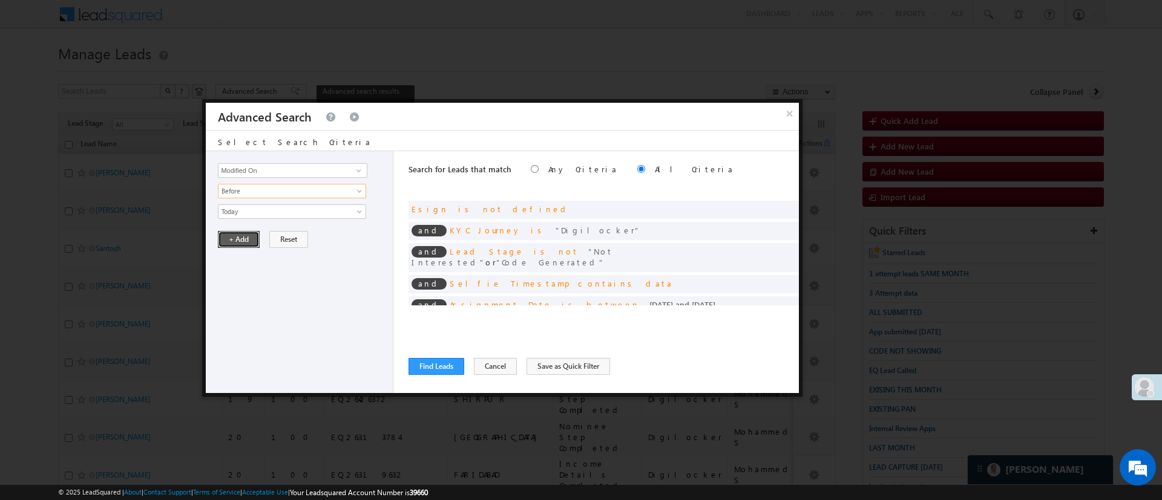
click at [243, 244] on button "+ Add" at bounding box center [239, 239] width 42 height 17
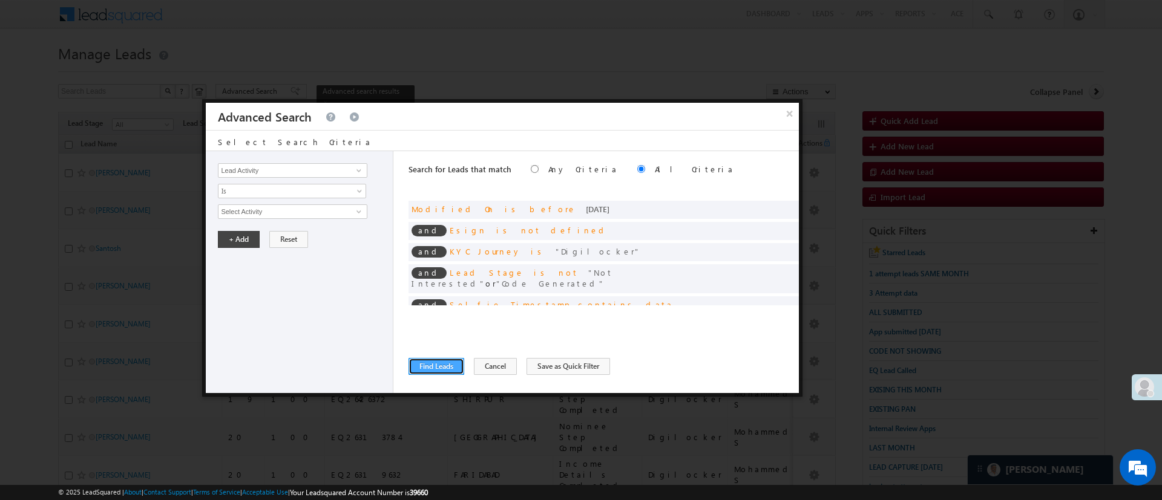
click at [428, 365] on button "Find Leads" at bounding box center [436, 366] width 56 height 17
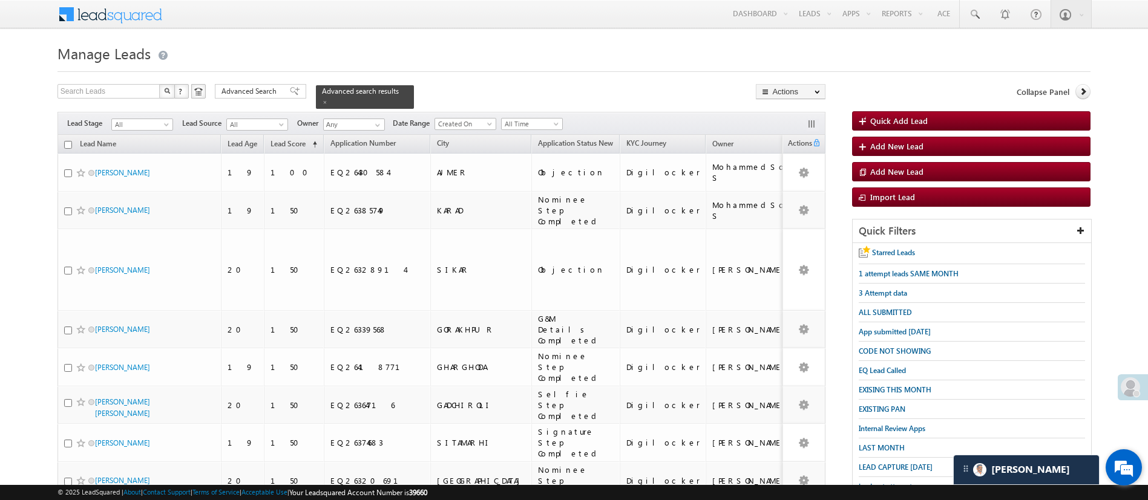
drag, startPoint x: 1152, startPoint y: 151, endPoint x: 1137, endPoint y: 454, distance: 302.9
click at [1137, 454] on div "We're offline Leave a message" at bounding box center [1123, 468] width 36 height 36
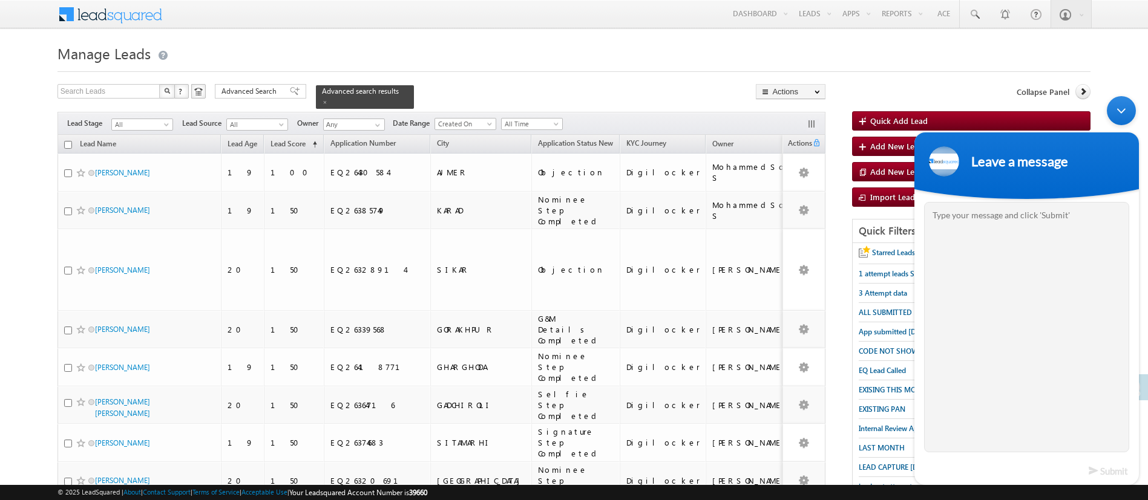
click at [1016, 44] on h1 "Manage Leads" at bounding box center [573, 53] width 1033 height 24
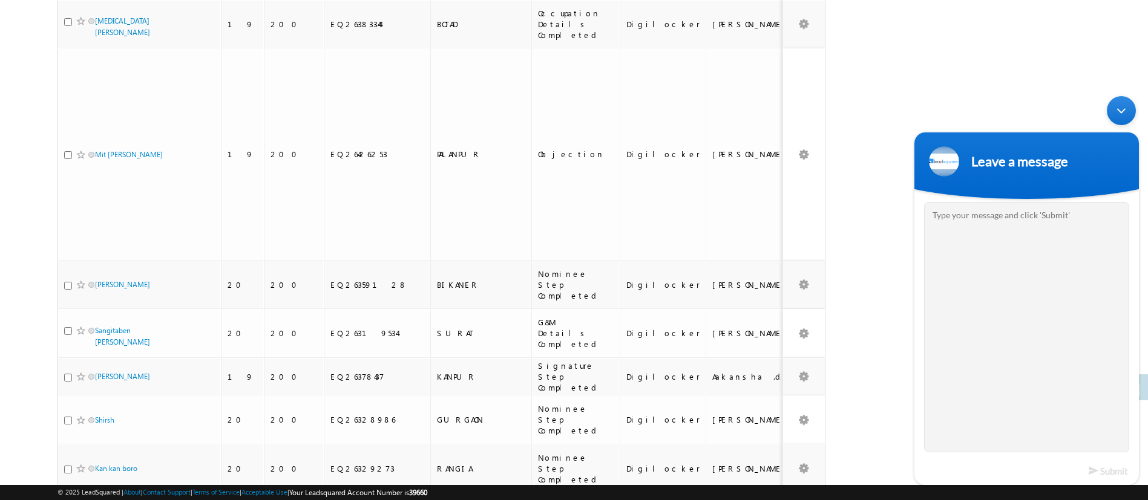
click at [1114, 114] on div "Minimize live chat window" at bounding box center [1121, 110] width 29 height 29
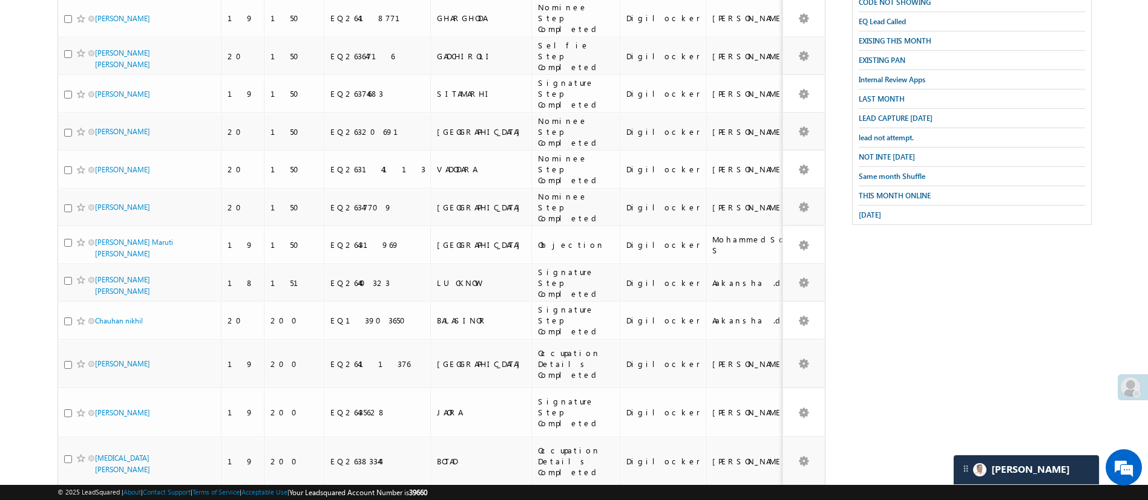
scroll to position [0, 0]
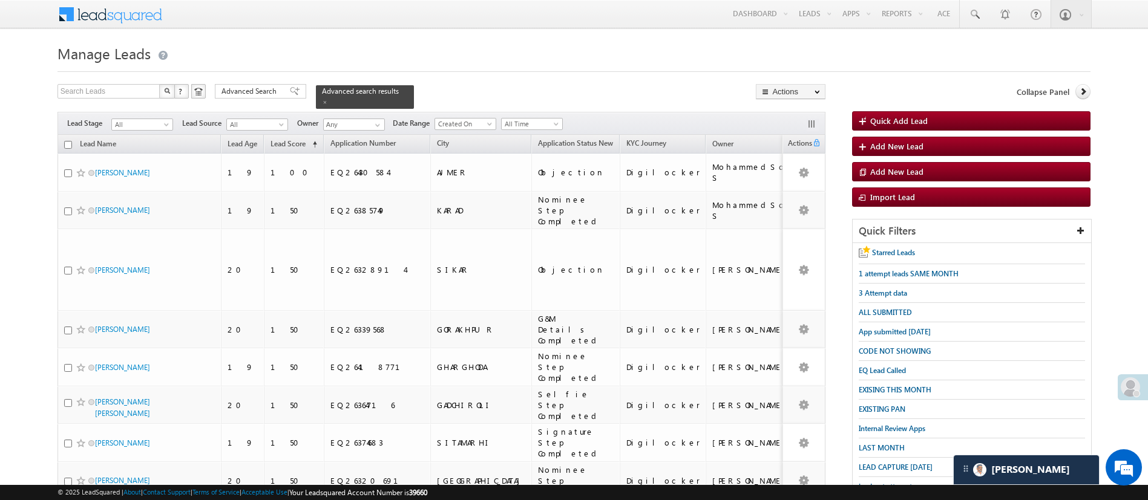
drag, startPoint x: 1161, startPoint y: 309, endPoint x: 607, endPoint y: 52, distance: 610.9
click at [607, 52] on h1 "Manage Leads" at bounding box center [573, 53] width 1033 height 24
click at [68, 141] on input "checkbox" at bounding box center [68, 145] width 8 height 8
checkbox input "true"
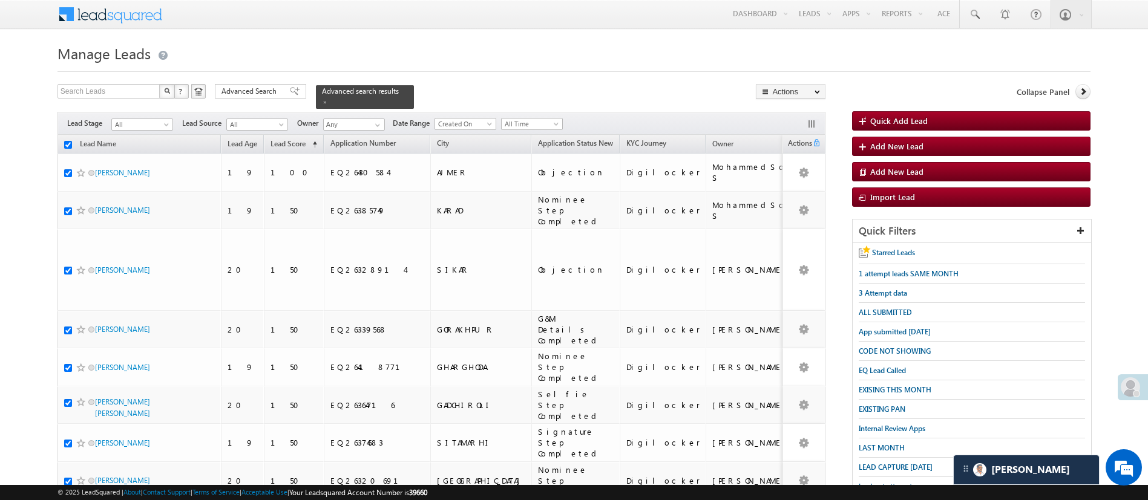
checkbox input "true"
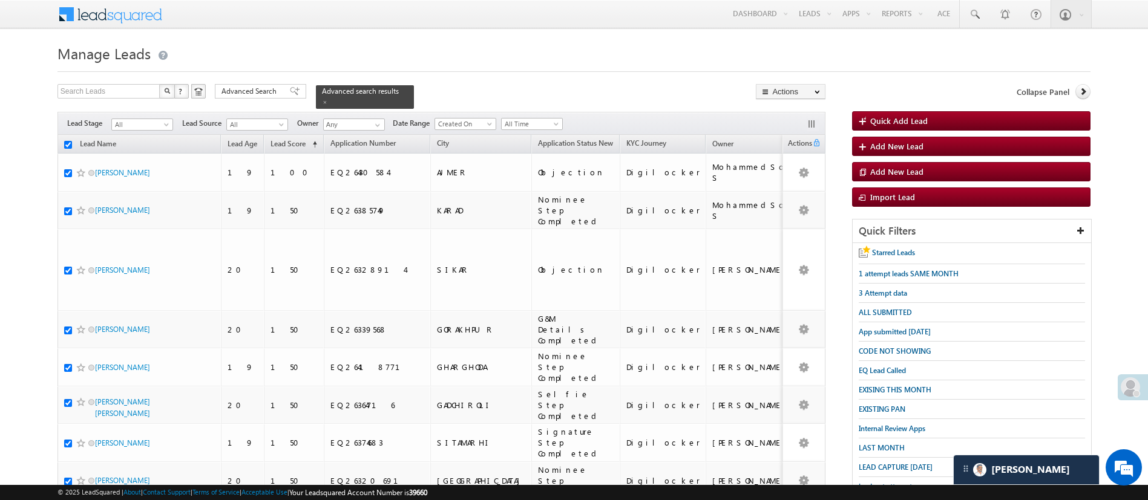
checkbox input "true"
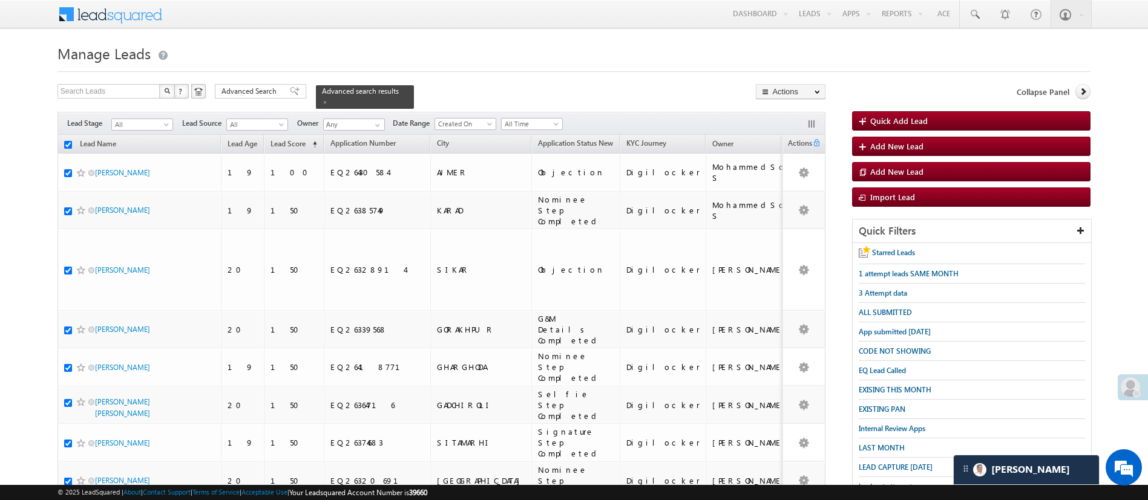
checkbox input "true"
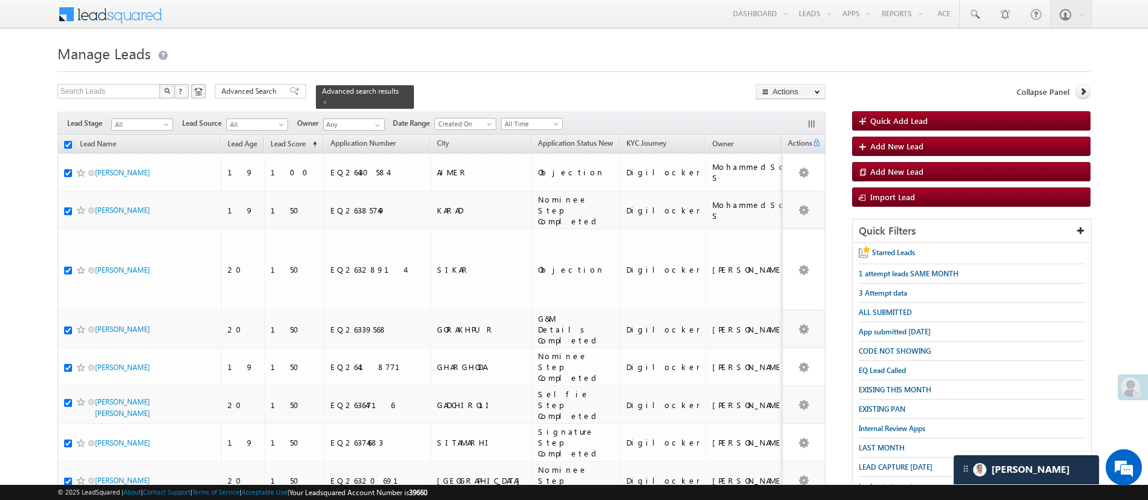
checkbox input "true"
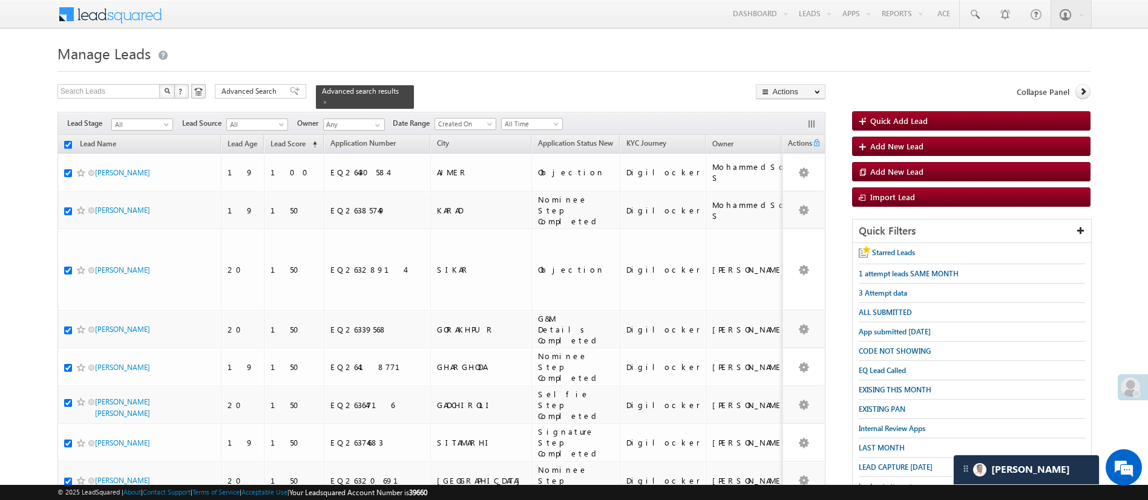
checkbox input "true"
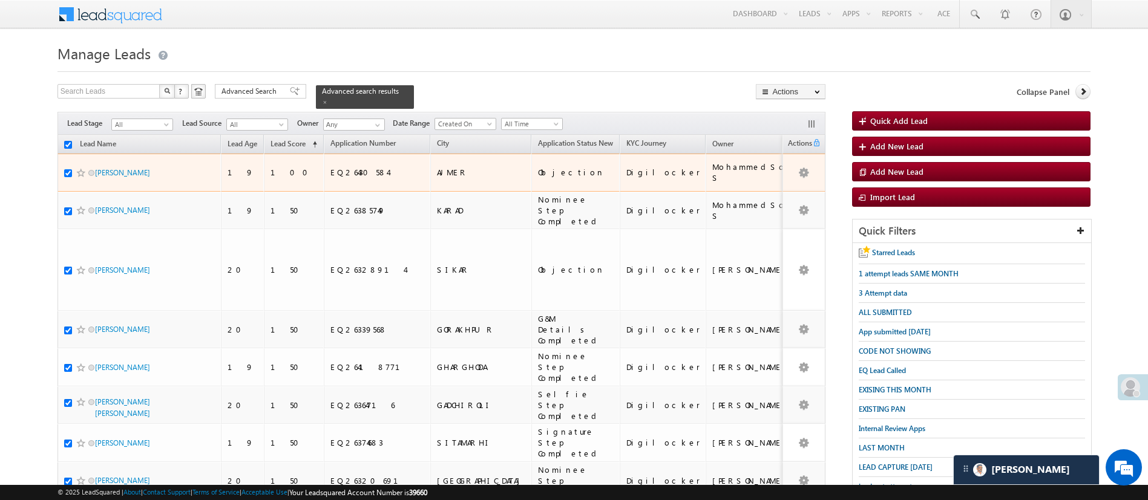
click at [68, 169] on input "checkbox" at bounding box center [68, 173] width 8 height 8
checkbox input "false"
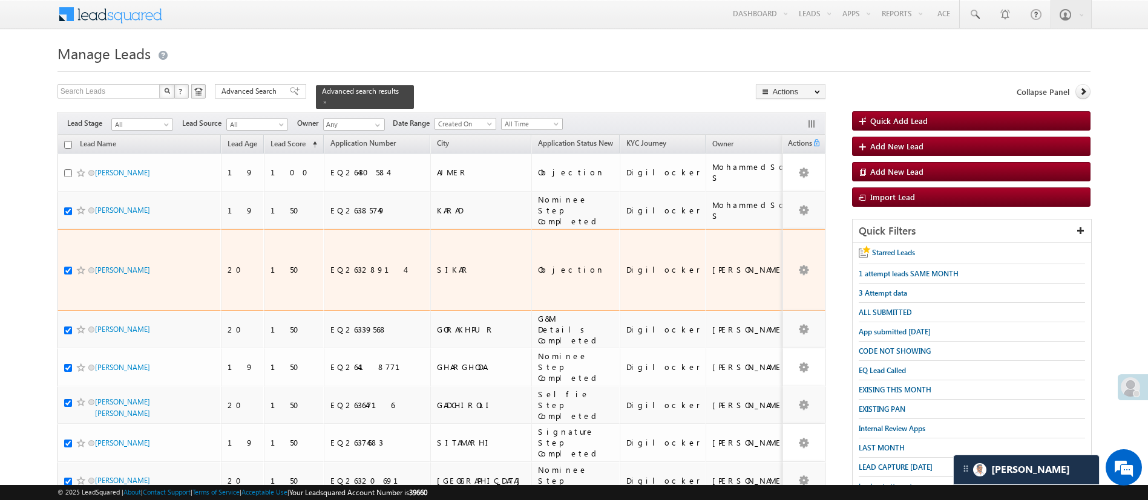
click at [68, 267] on input "checkbox" at bounding box center [68, 271] width 8 height 8
checkbox input "false"
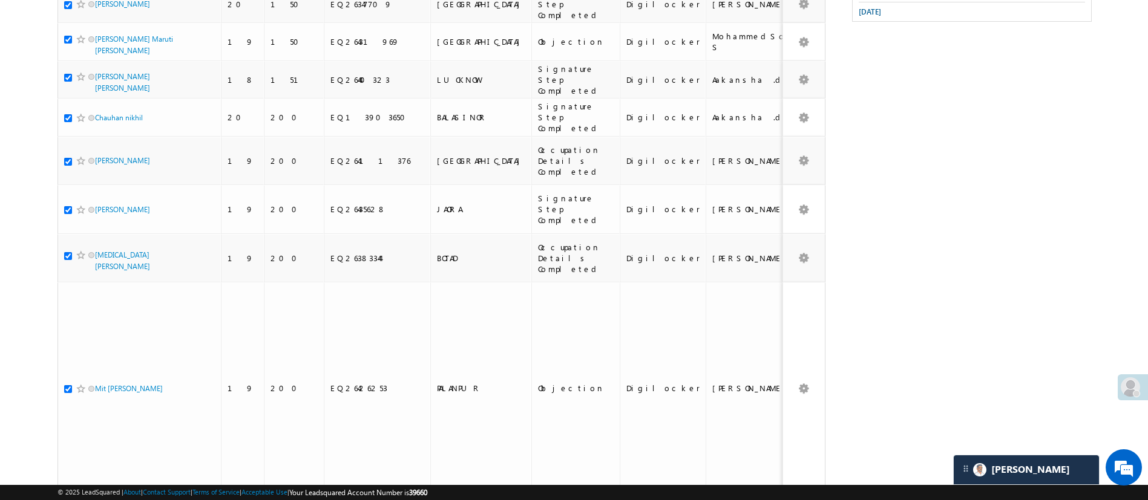
scroll to position [643, 0]
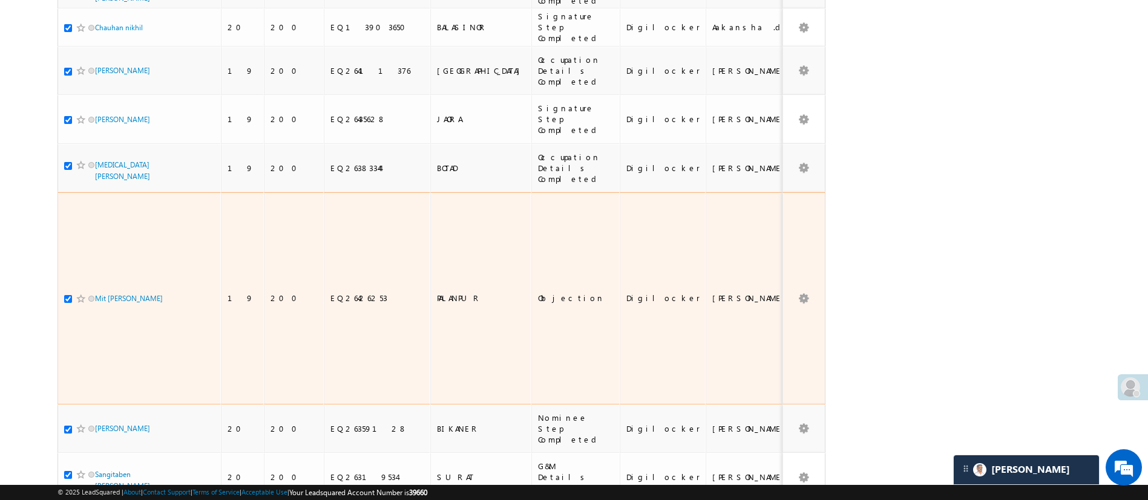
click at [67, 295] on input "checkbox" at bounding box center [68, 299] width 8 height 8
checkbox input "false"
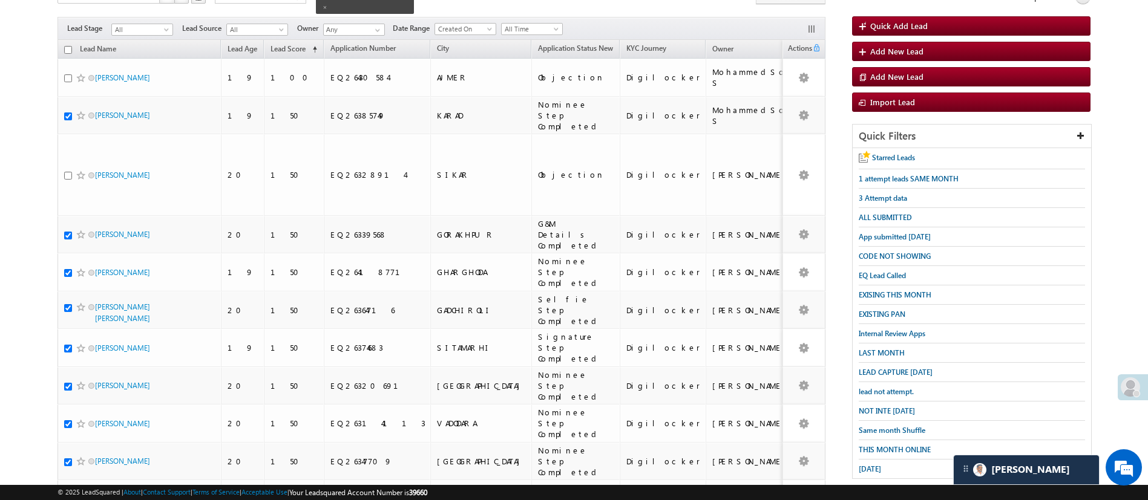
scroll to position [0, 0]
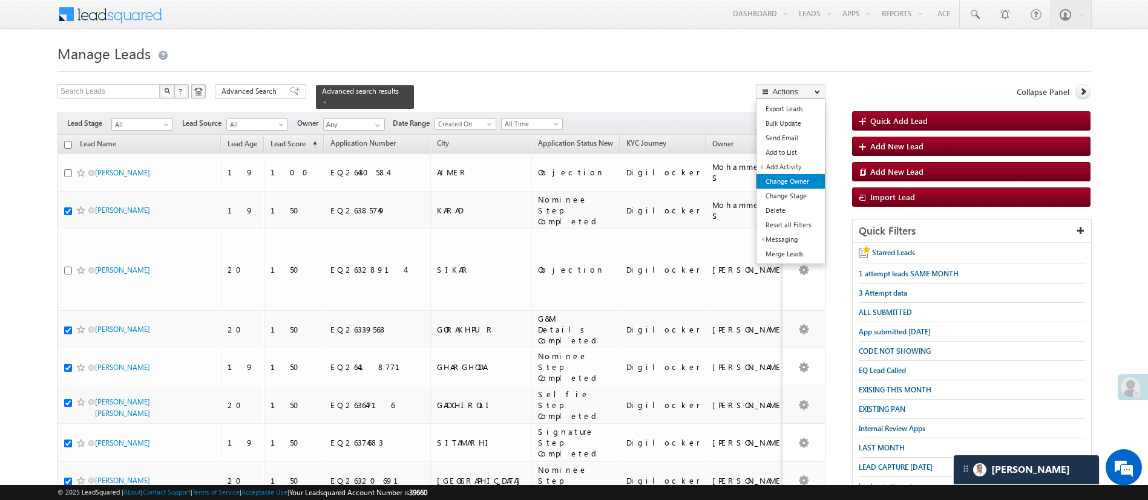
click at [803, 178] on link "Change Owner" at bounding box center [790, 181] width 68 height 15
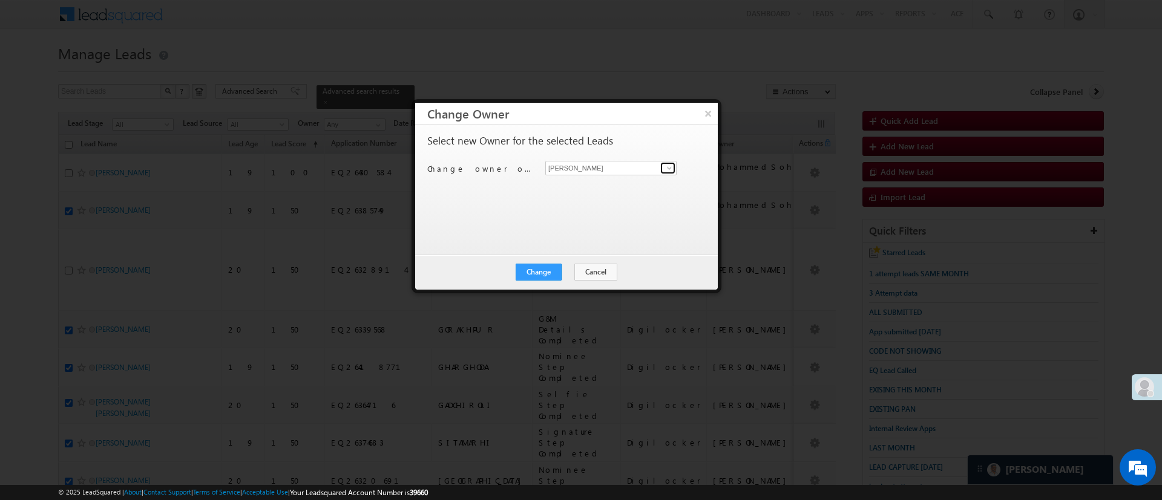
click at [666, 166] on span at bounding box center [669, 168] width 10 height 10
click at [623, 180] on link "Monika Jain Monika.Jain@angelbroking.com" at bounding box center [610, 186] width 131 height 23
type input "Monika Jain"
click at [554, 266] on button "Change" at bounding box center [538, 272] width 46 height 17
click at [705, 103] on button "×" at bounding box center [708, 113] width 20 height 21
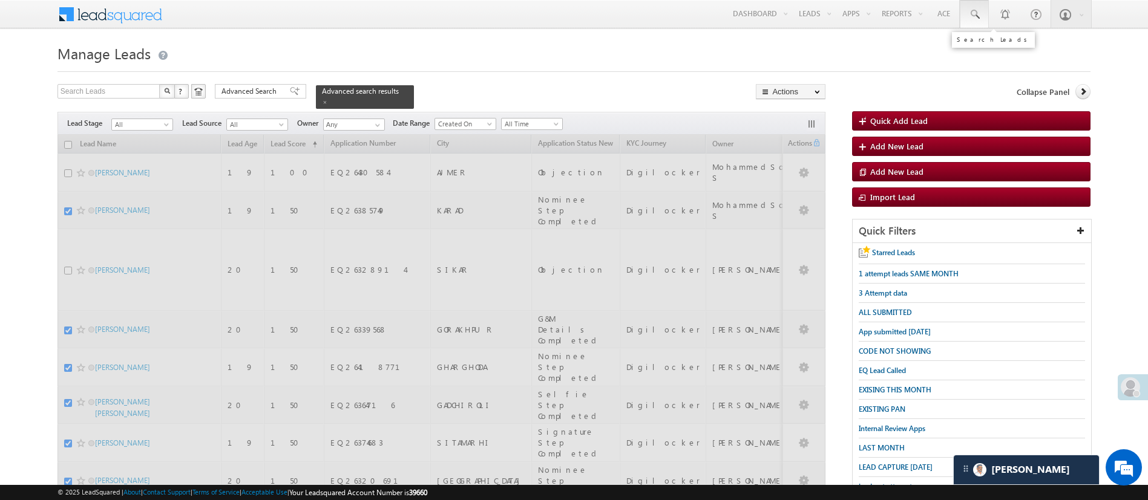
click at [976, 10] on span at bounding box center [974, 14] width 12 height 12
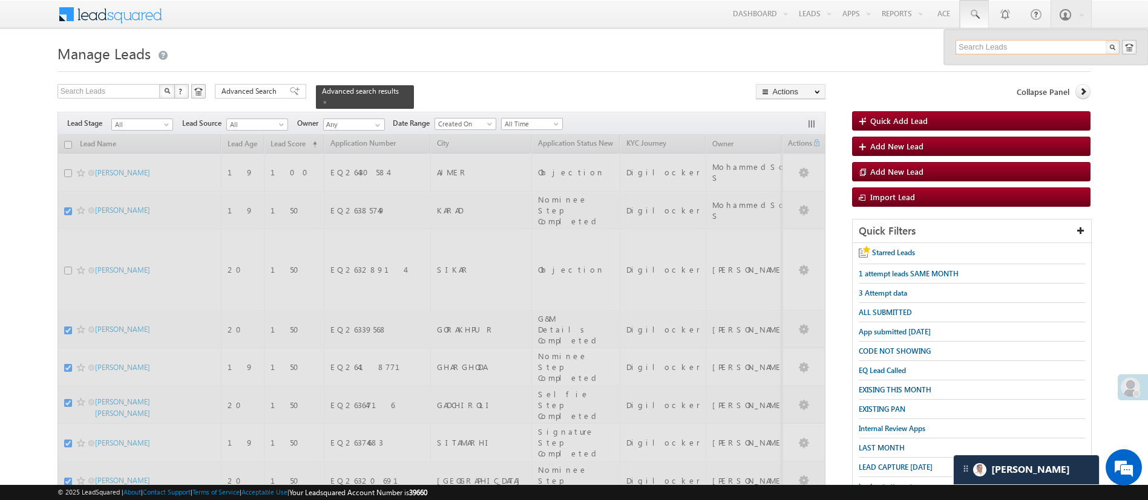
paste input "EQ27148323"
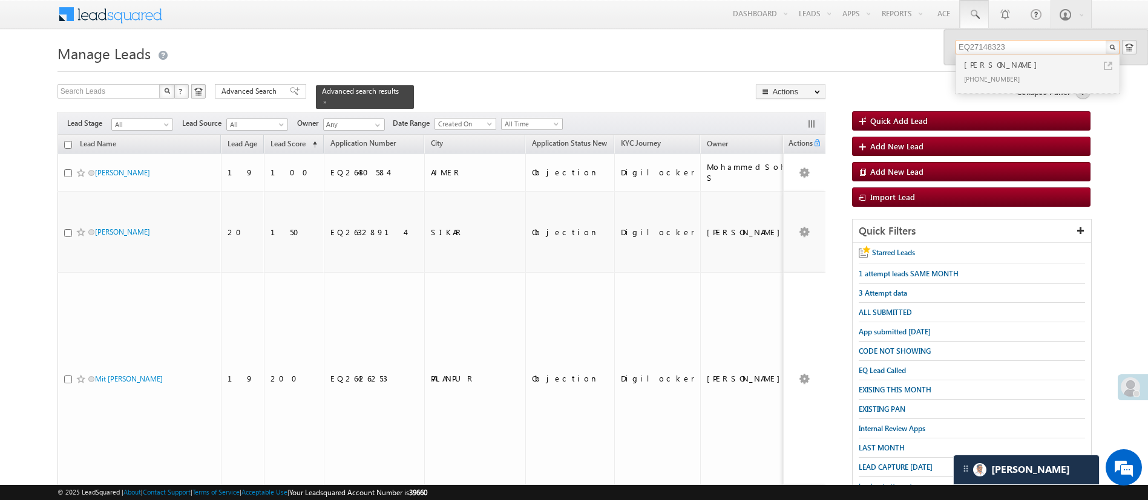
type input "EQ27148323"
click at [1018, 69] on div "Manish meghwal" at bounding box center [1042, 64] width 162 height 13
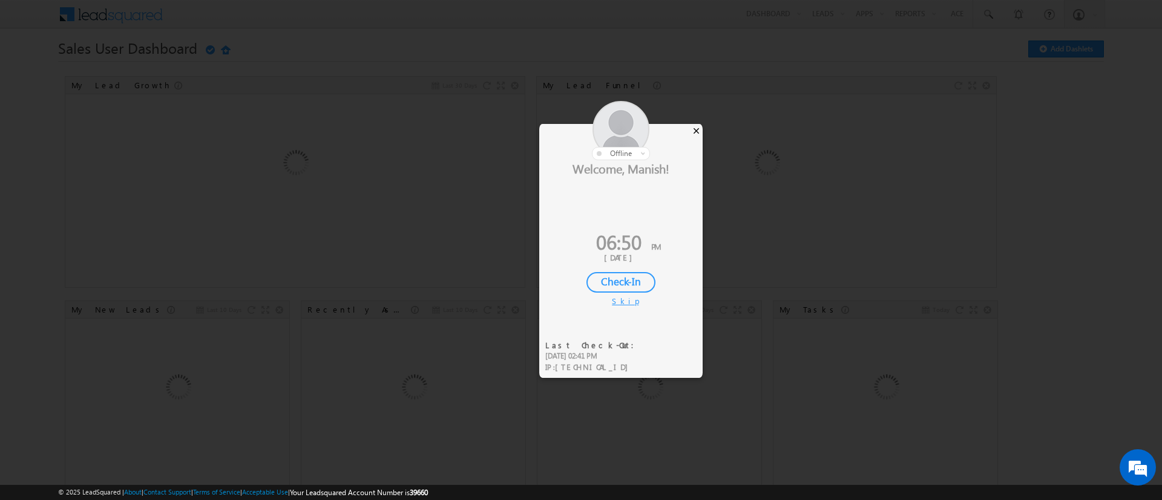
click at [695, 130] on div "×" at bounding box center [696, 130] width 13 height 13
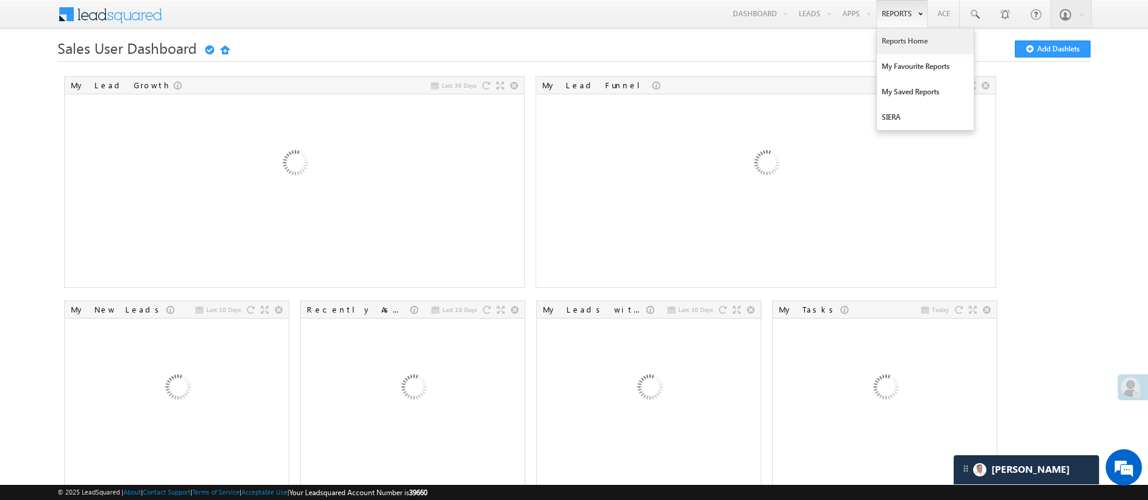
click at [903, 44] on link "Reports Home" at bounding box center [925, 40] width 97 height 25
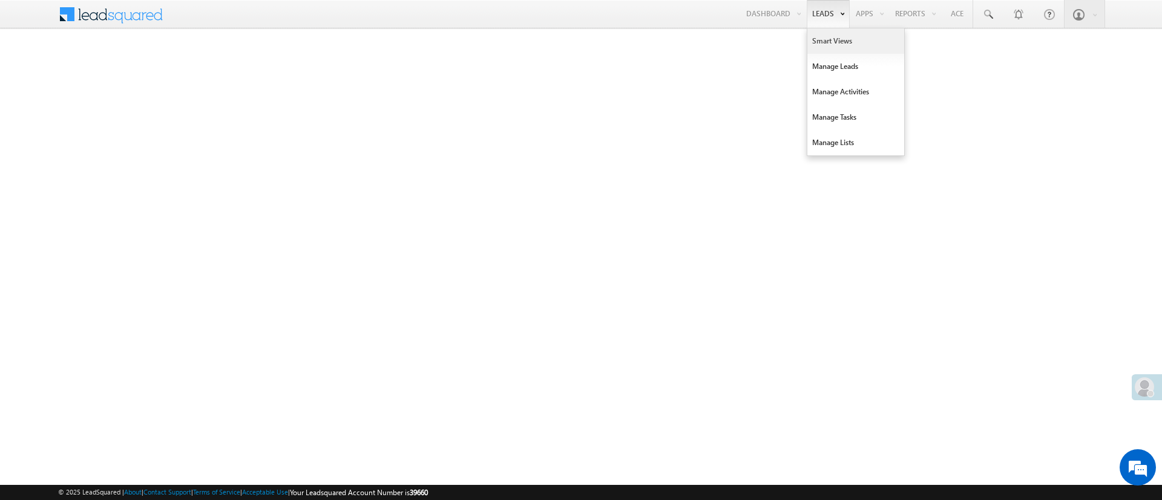
click at [820, 37] on link "Smart Views" at bounding box center [855, 40] width 97 height 25
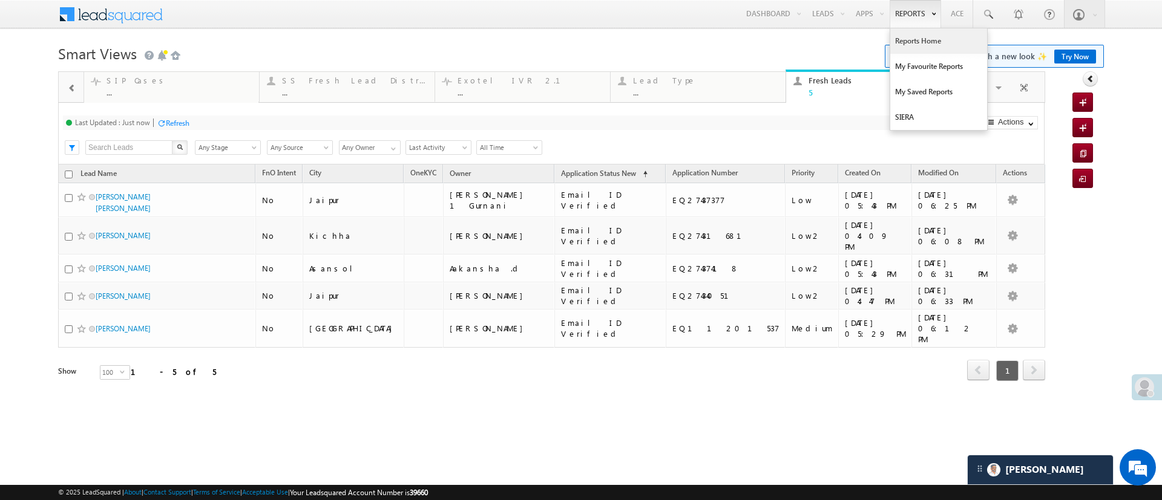
click at [917, 32] on link "Reports Home" at bounding box center [938, 40] width 97 height 25
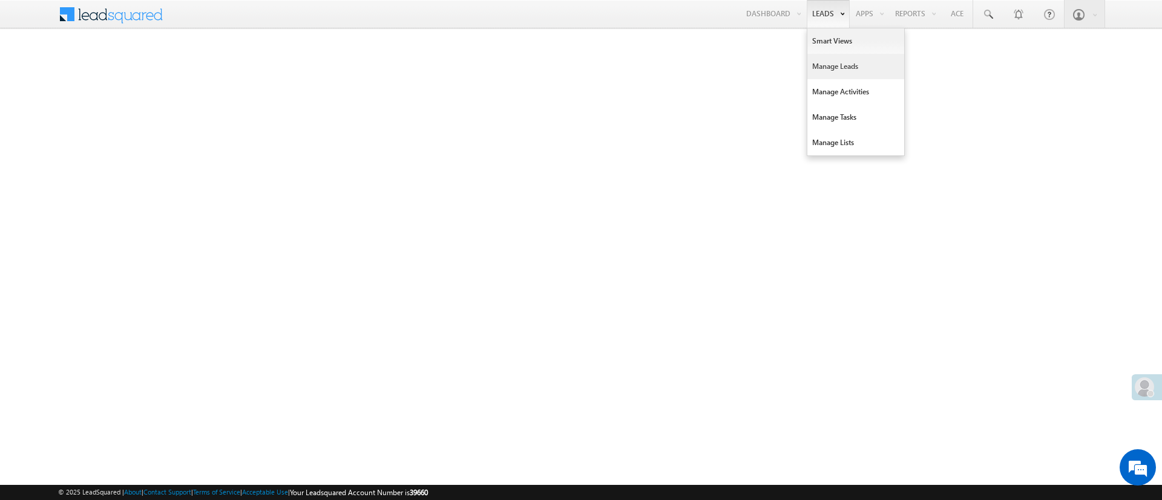
click at [827, 55] on link "Manage Leads" at bounding box center [855, 66] width 97 height 25
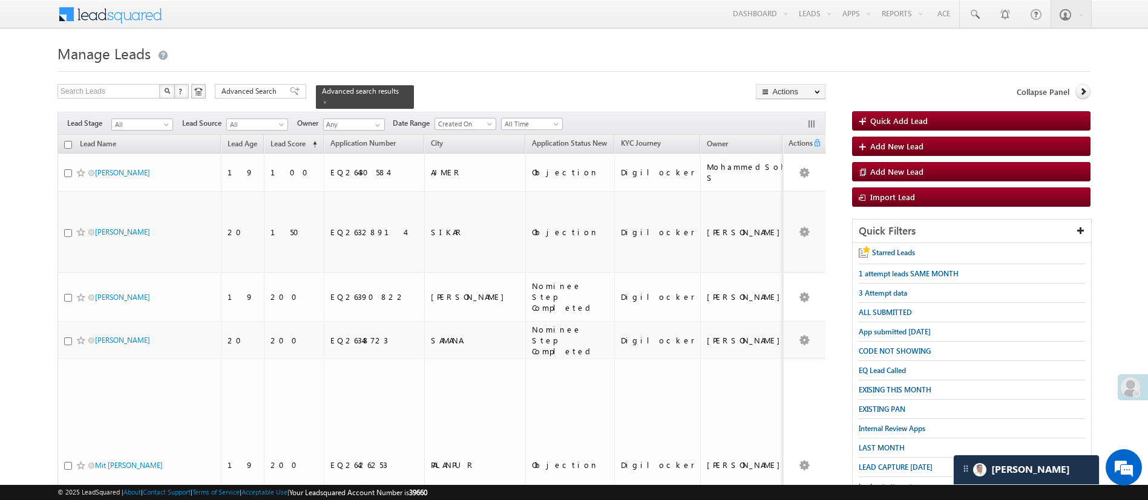
scroll to position [160, 0]
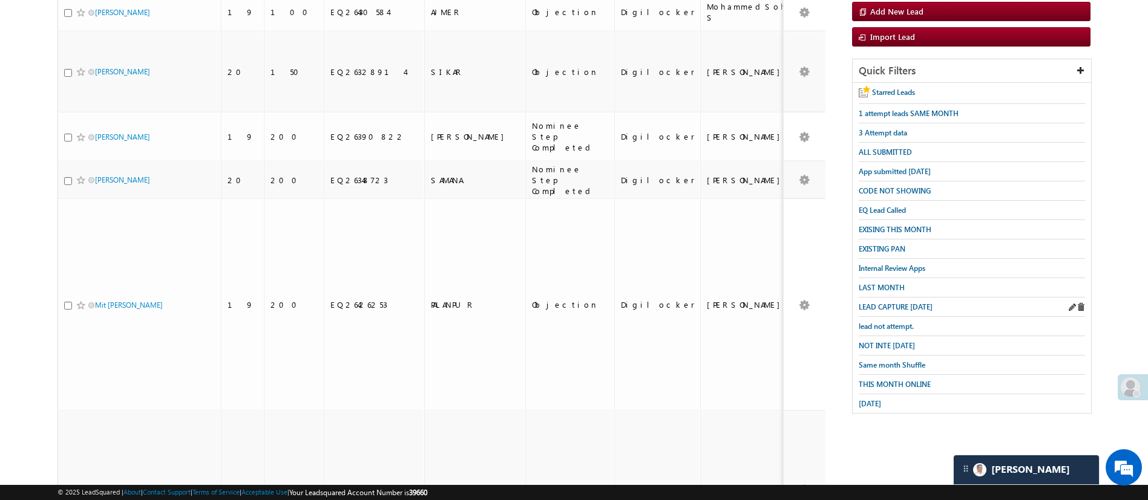
click at [904, 298] on div "LEAD CAPTURE [DATE]" at bounding box center [972, 307] width 226 height 19
click at [902, 303] on span "LEAD CAPTURE [DATE]" at bounding box center [896, 307] width 74 height 9
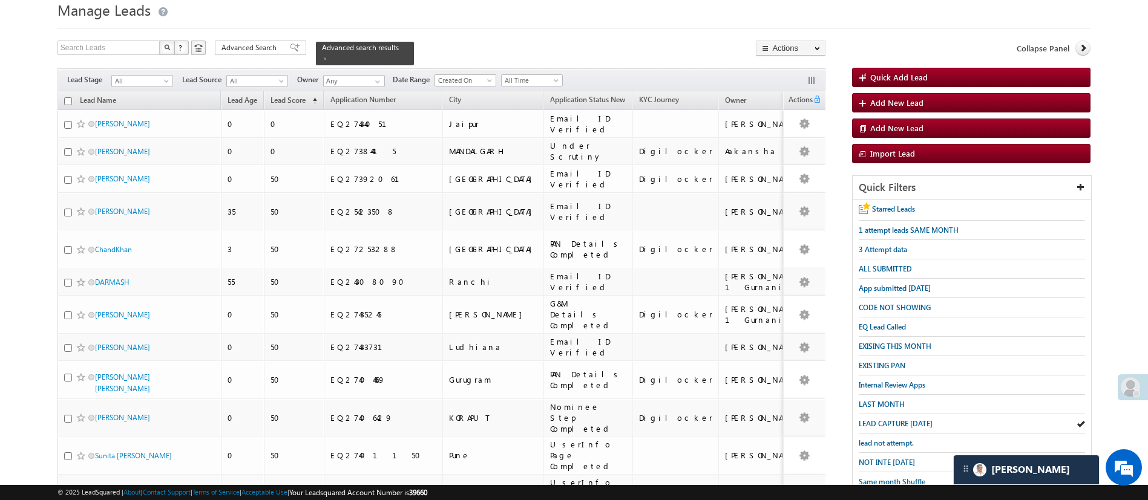
scroll to position [41, 0]
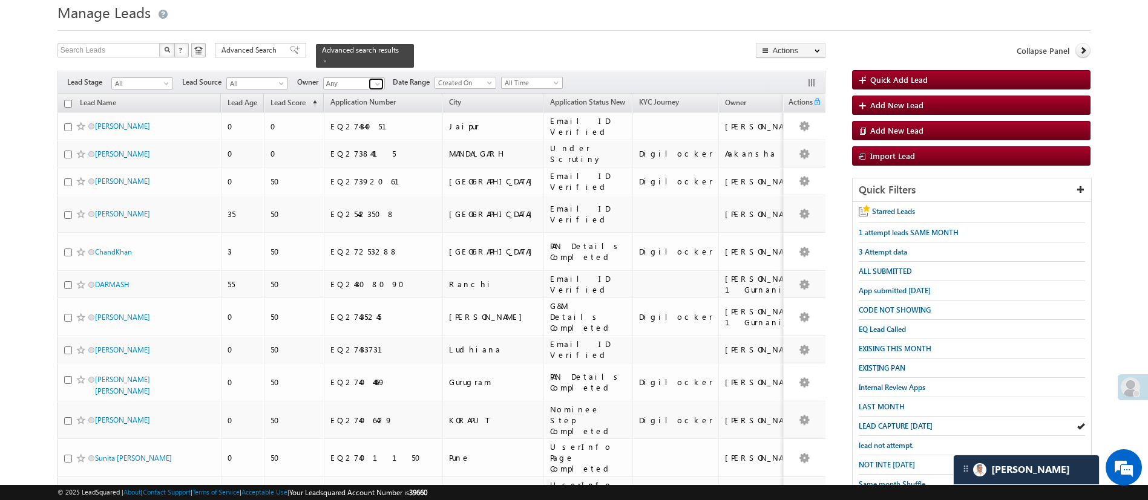
click at [372, 78] on link at bounding box center [375, 84] width 15 height 12
click at [375, 101] on span "Lavisha.Gautam@angelbroking.com" at bounding box center [382, 105] width 109 height 9
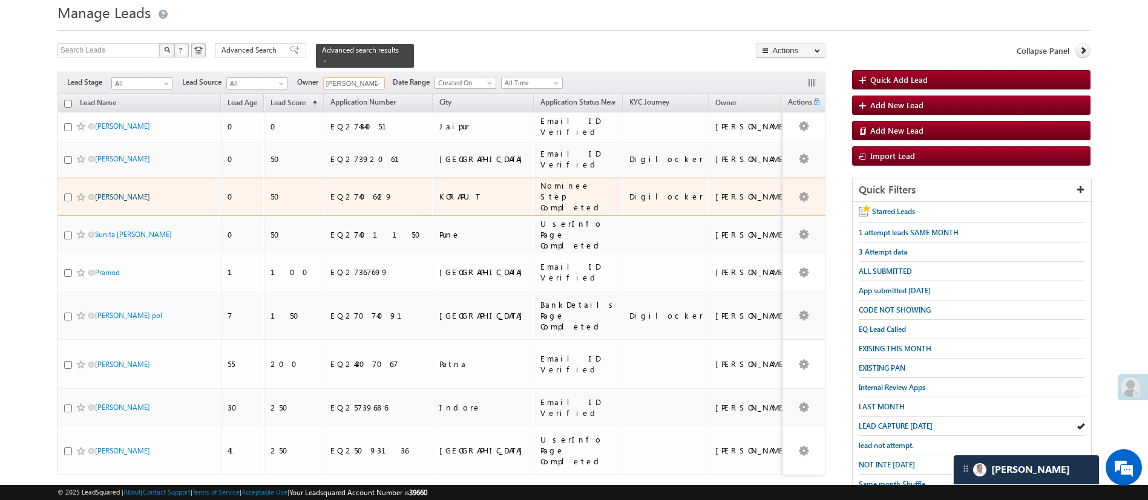
type input "Lavisha Gautam"
click at [67, 194] on input "checkbox" at bounding box center [68, 198] width 8 height 8
checkbox input "true"
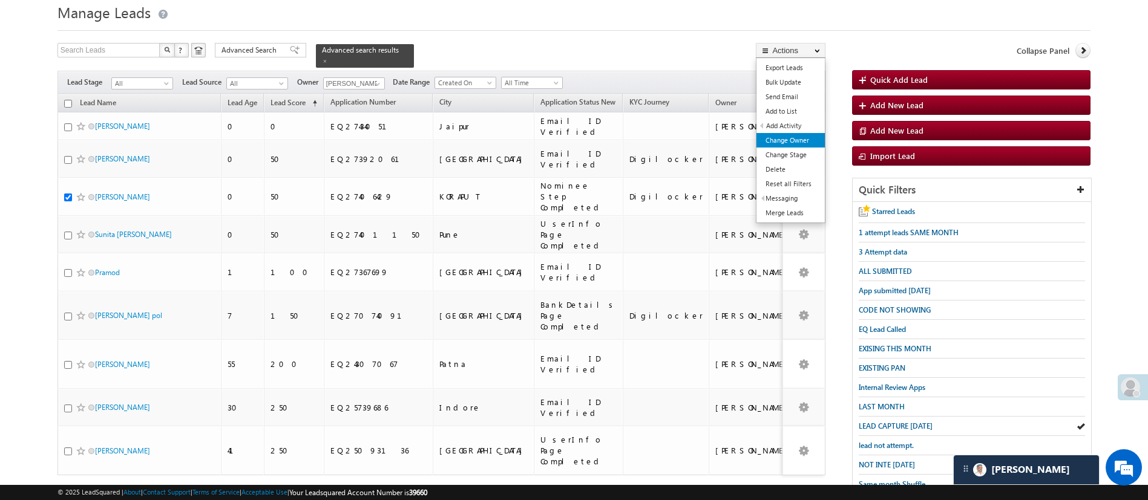
click at [799, 142] on link "Change Owner" at bounding box center [790, 140] width 68 height 15
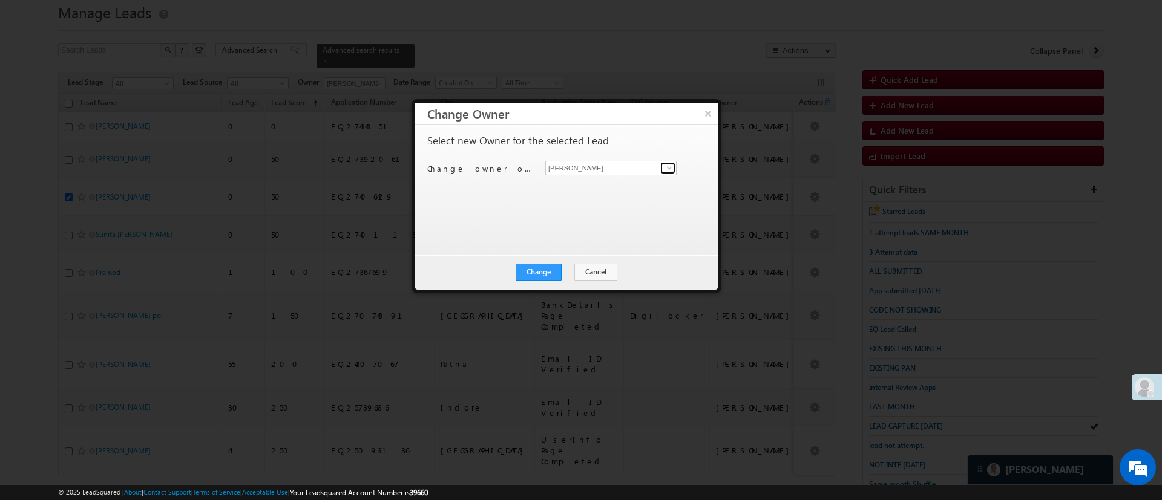
click at [663, 169] on link at bounding box center [667, 168] width 15 height 12
click at [638, 177] on link "Hemant Nandwana Hemant.Nandwana@angelbroking.com" at bounding box center [610, 186] width 131 height 23
type input "Hemant Nandwana"
click at [553, 267] on button "Change" at bounding box center [538, 272] width 46 height 17
click at [566, 266] on button "Close" at bounding box center [568, 272] width 39 height 17
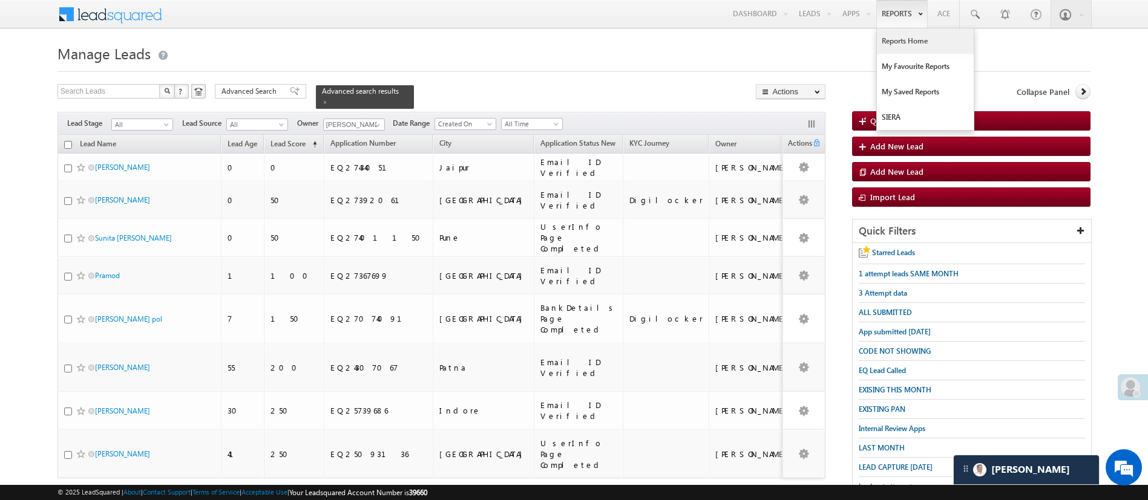
click at [894, 39] on link "Reports Home" at bounding box center [925, 40] width 97 height 25
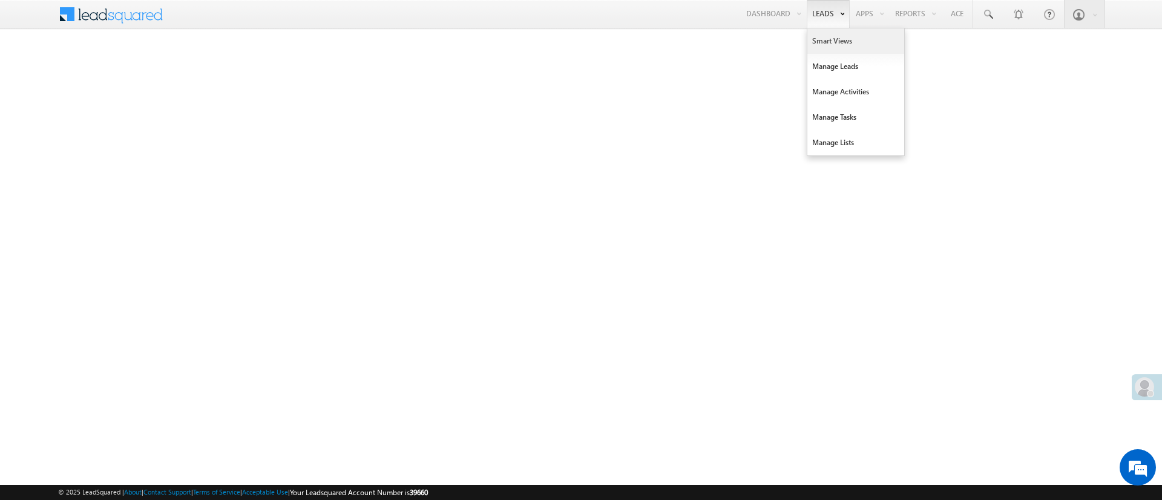
click at [825, 42] on link "Smart Views" at bounding box center [855, 40] width 97 height 25
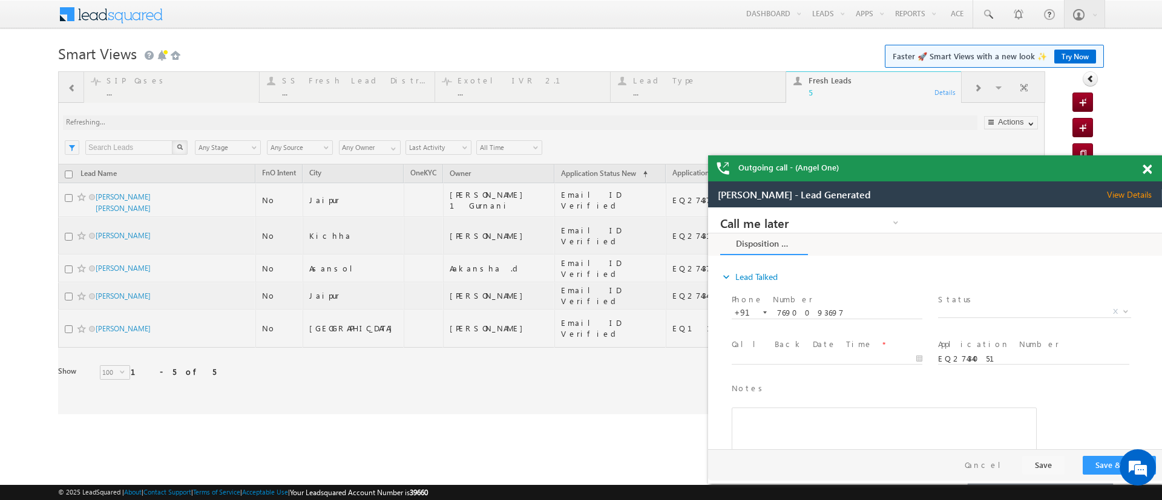
click at [1147, 169] on span at bounding box center [1146, 170] width 9 height 10
